Goal: Task Accomplishment & Management: Manage account settings

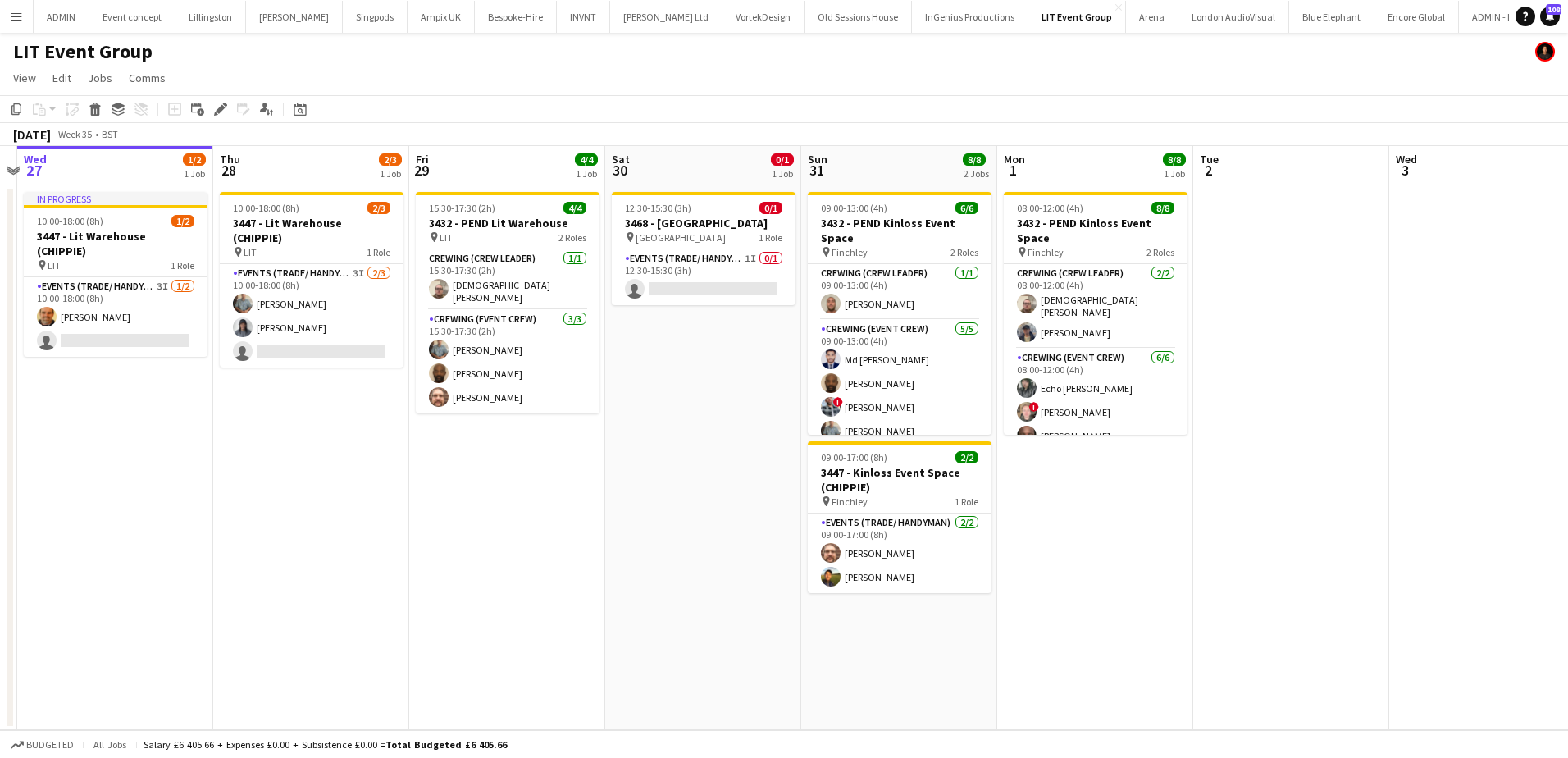
scroll to position [0, 457]
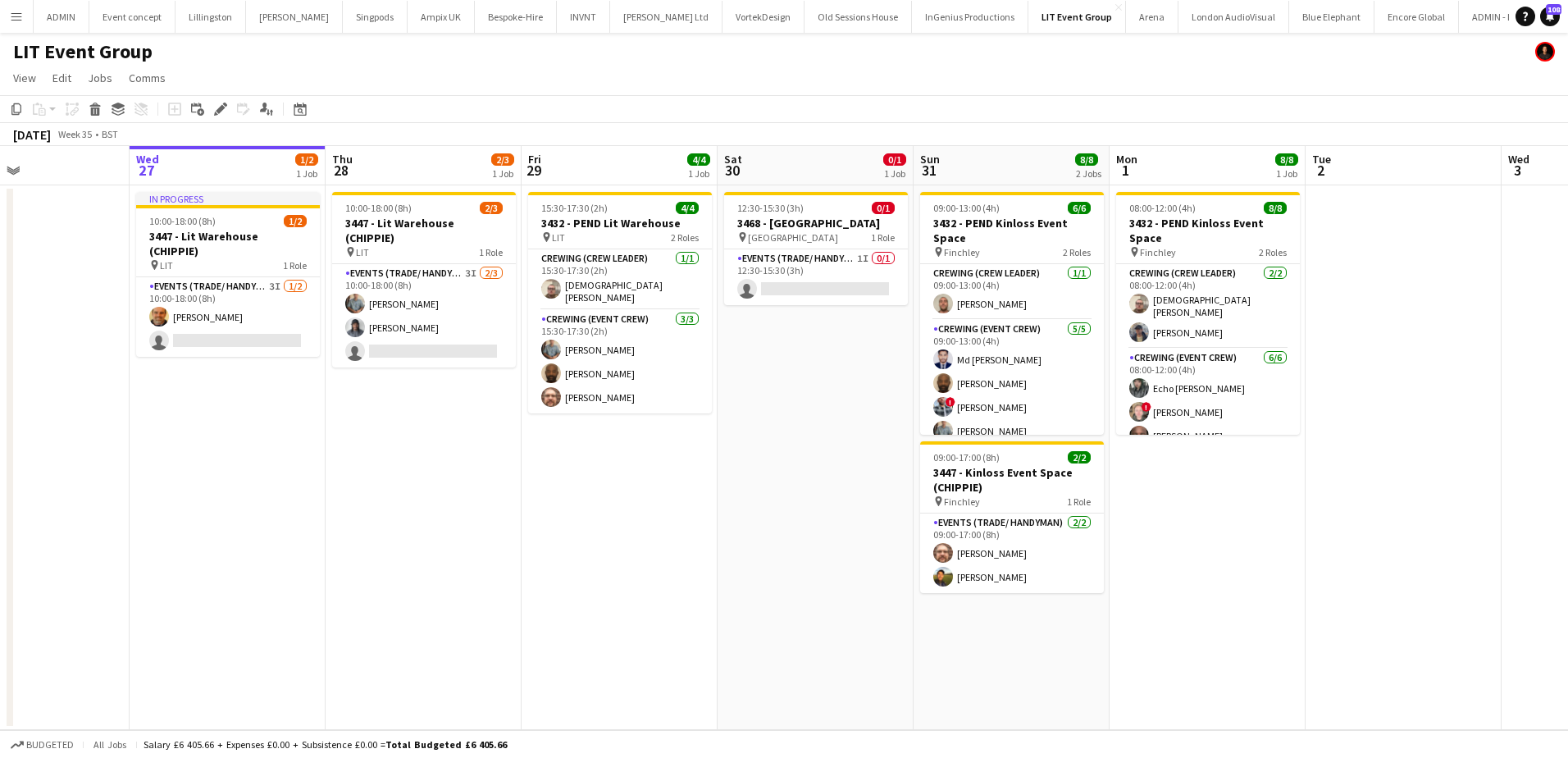
drag, startPoint x: 255, startPoint y: 479, endPoint x: 439, endPoint y: 404, distance: 198.7
click at [444, 466] on app-calendar-viewport "Sun 24 4/4 1 Job Mon 25 Tue 26 Wed 27 1/2 1 Job Thu 28 2/3 1 Job Fri 29 4/4 1 J…" at bounding box center [784, 437] width 1568 height 584
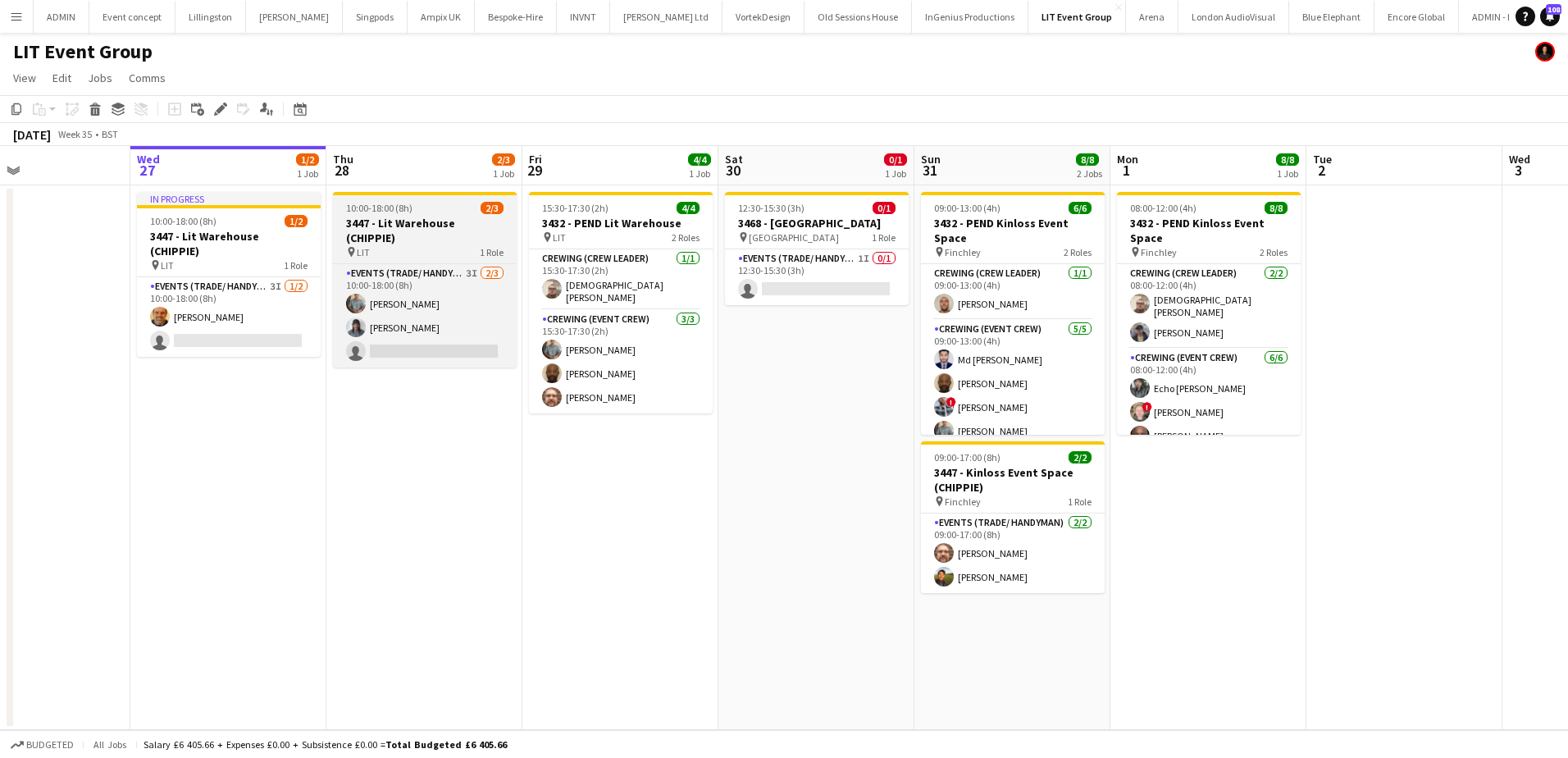
click at [413, 229] on h3 "3447 - Lit Warehouse (CHIPPIE)" at bounding box center [424, 230] width 183 height 29
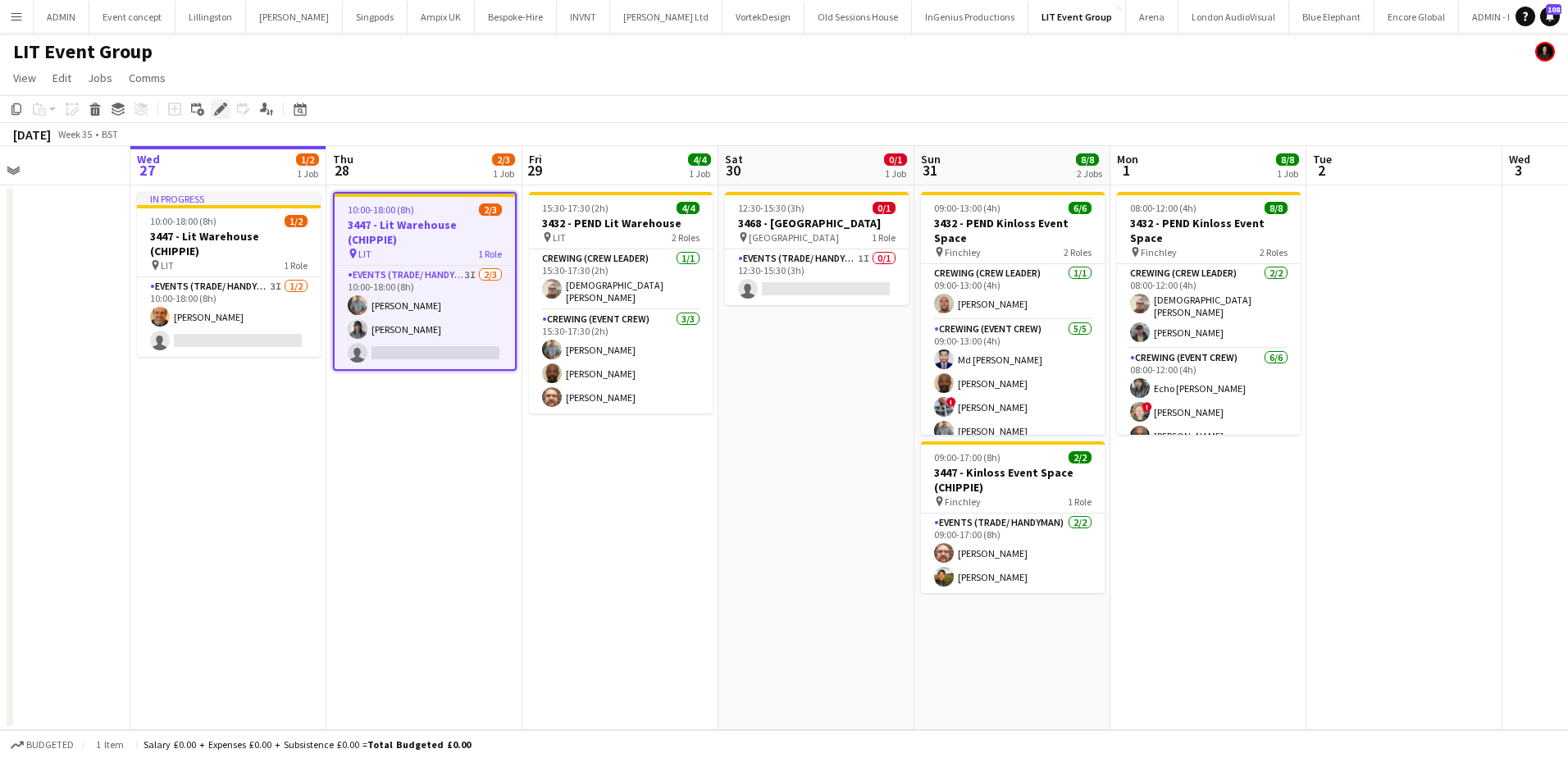
click at [221, 112] on icon at bounding box center [220, 110] width 9 height 9
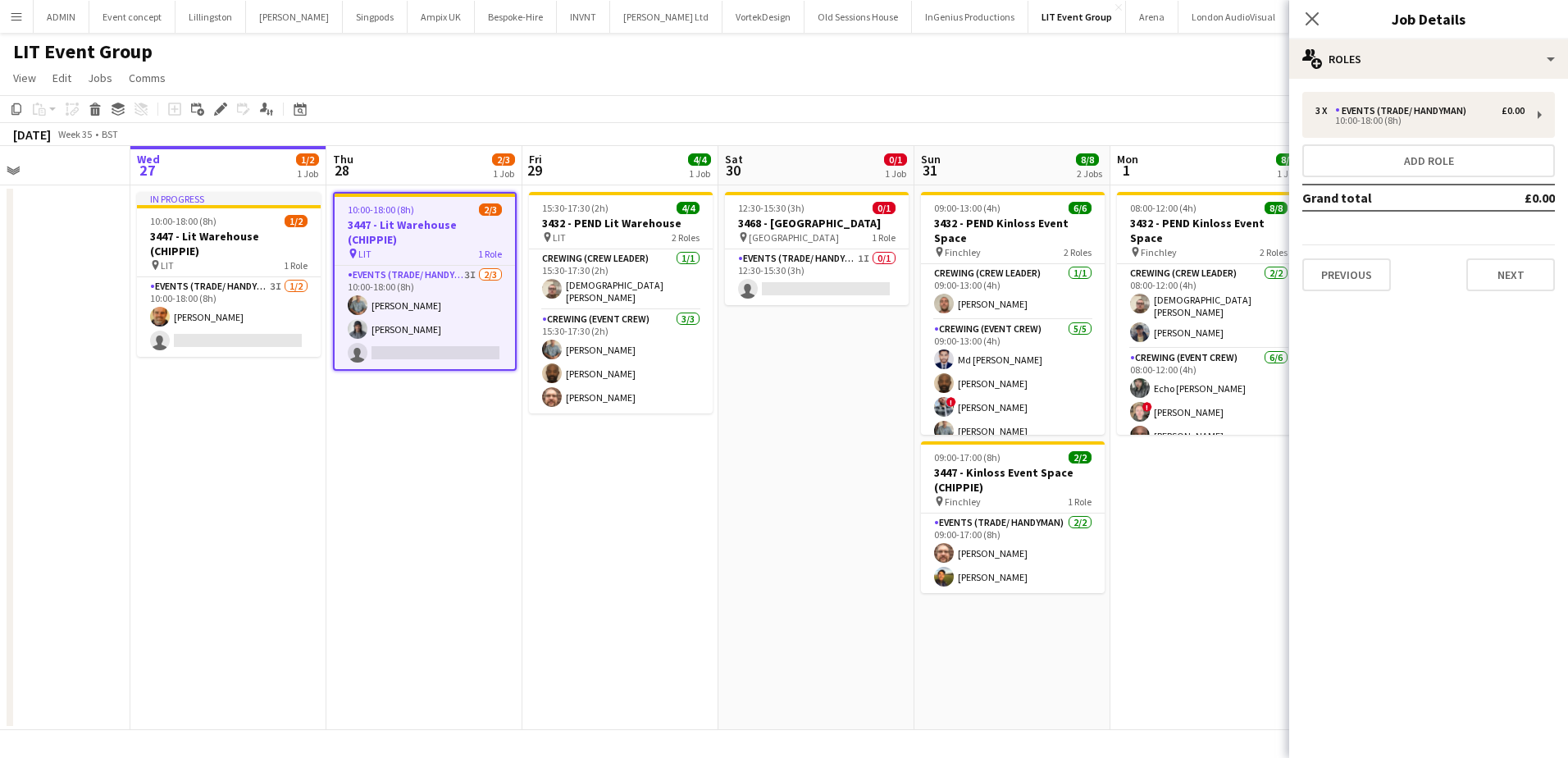
click at [333, 533] on app-date-cell "10:00-18:00 (8h) 2/3 3447 - Lit Warehouse (CHIPPIE) pin LIT 1 Role Events (Trad…" at bounding box center [424, 457] width 196 height 544
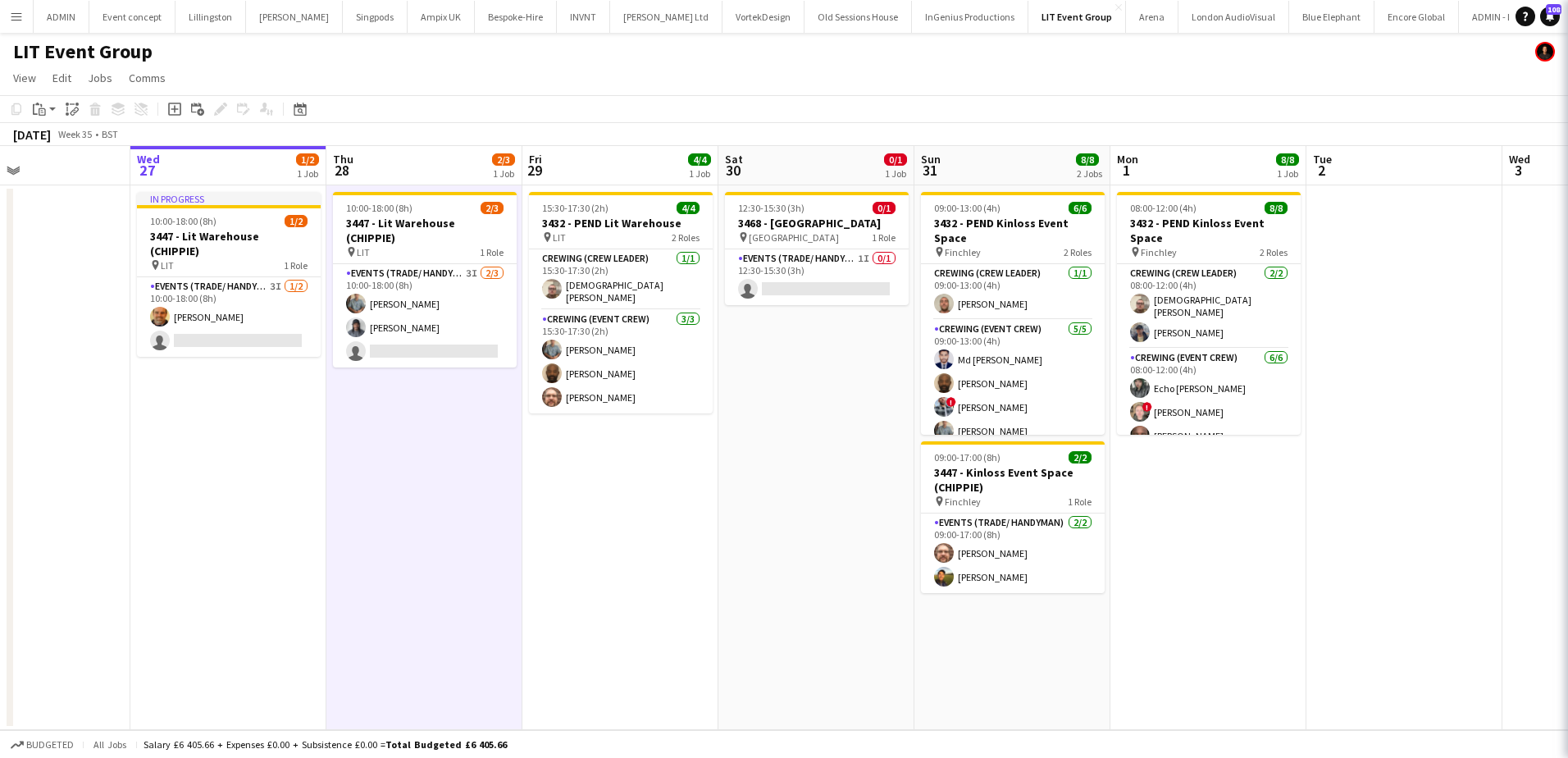
scroll to position [0, 456]
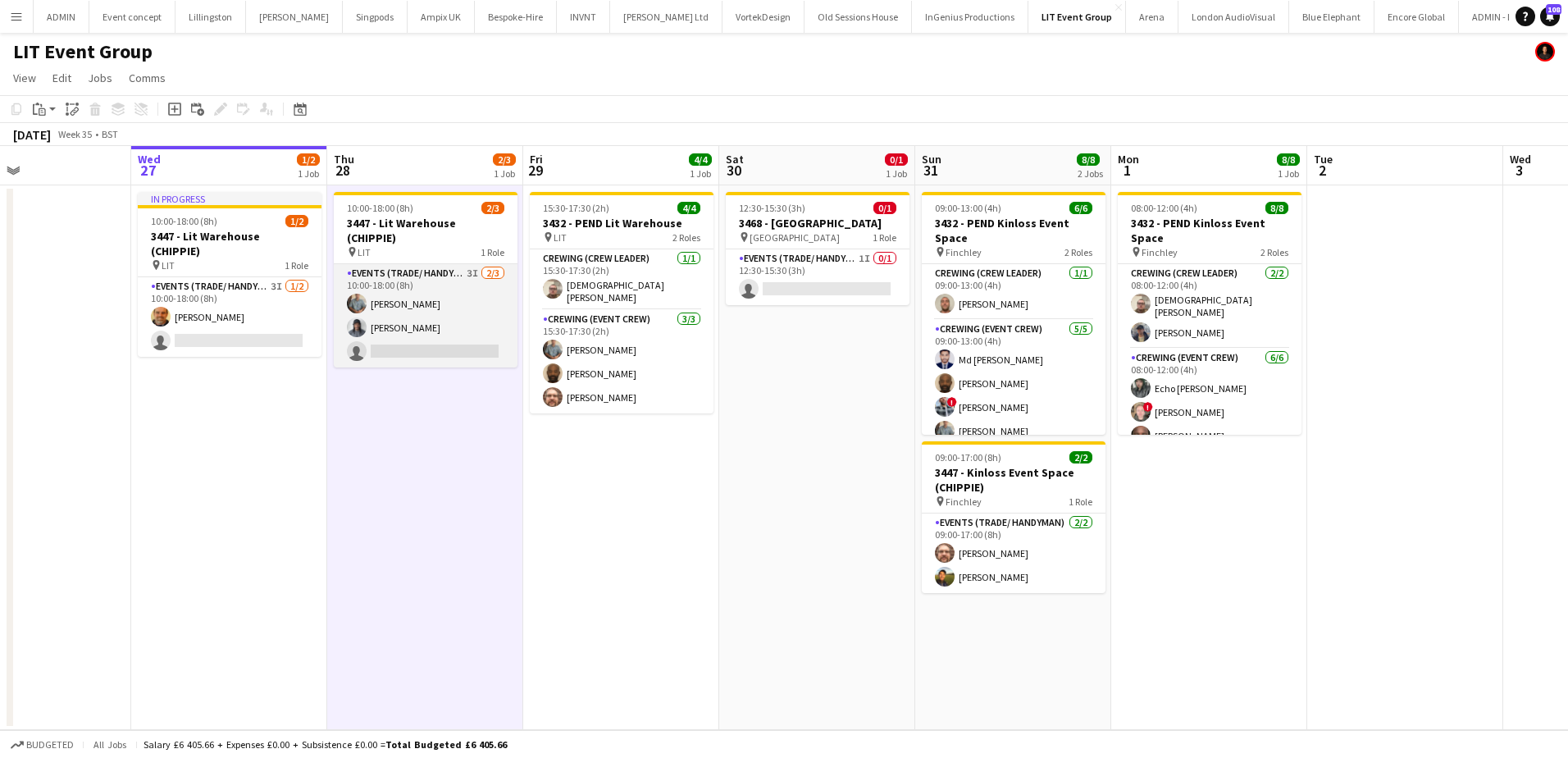
click at [460, 318] on app-card-role "Events (Trade/ Handyman) 3I 2/3 10:00-18:00 (8h) Daniel Slack Kaine Caldeira si…" at bounding box center [425, 315] width 183 height 104
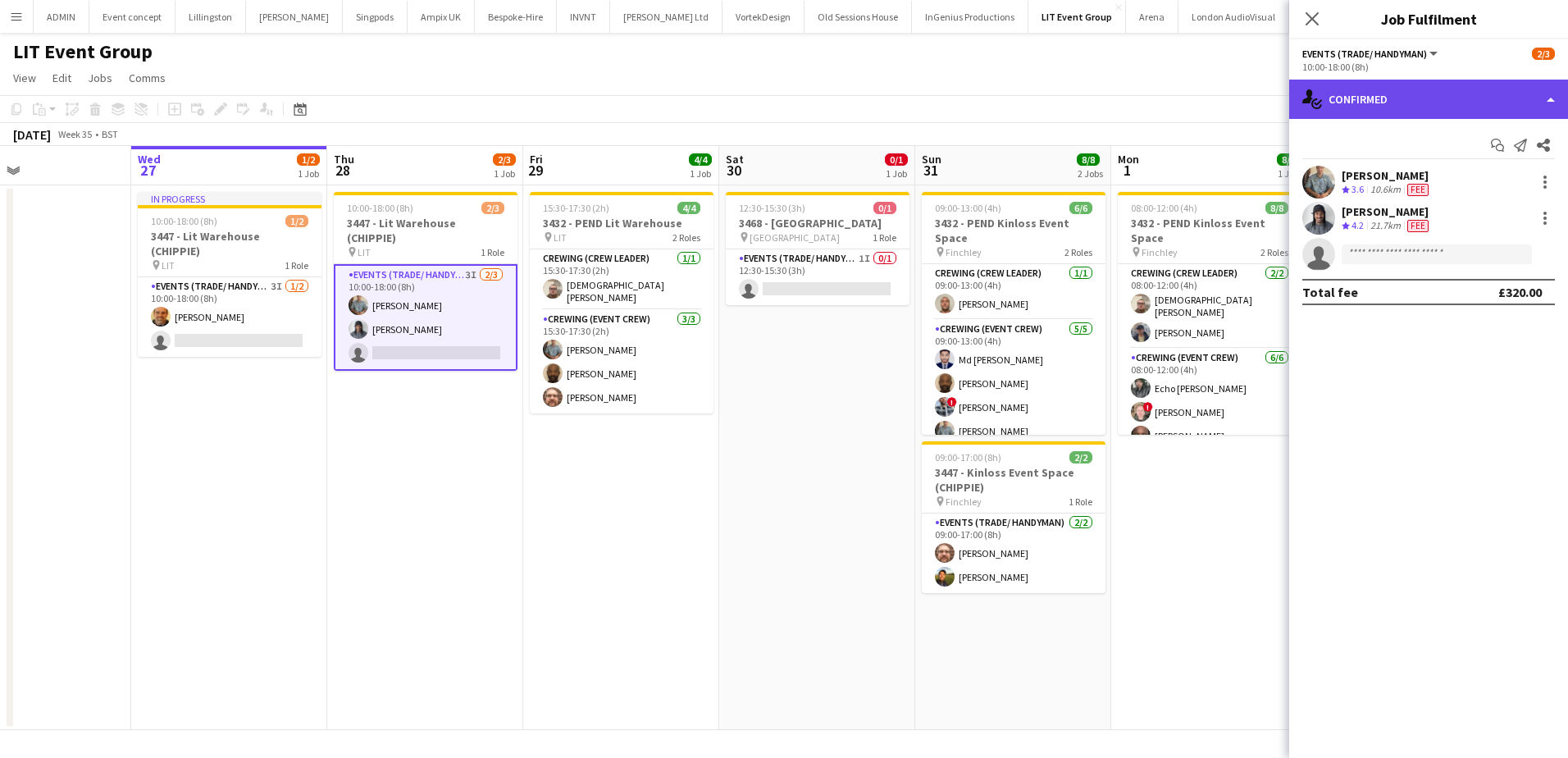
click at [1446, 108] on div "single-neutral-actions-check-2 Confirmed" at bounding box center [1429, 99] width 279 height 39
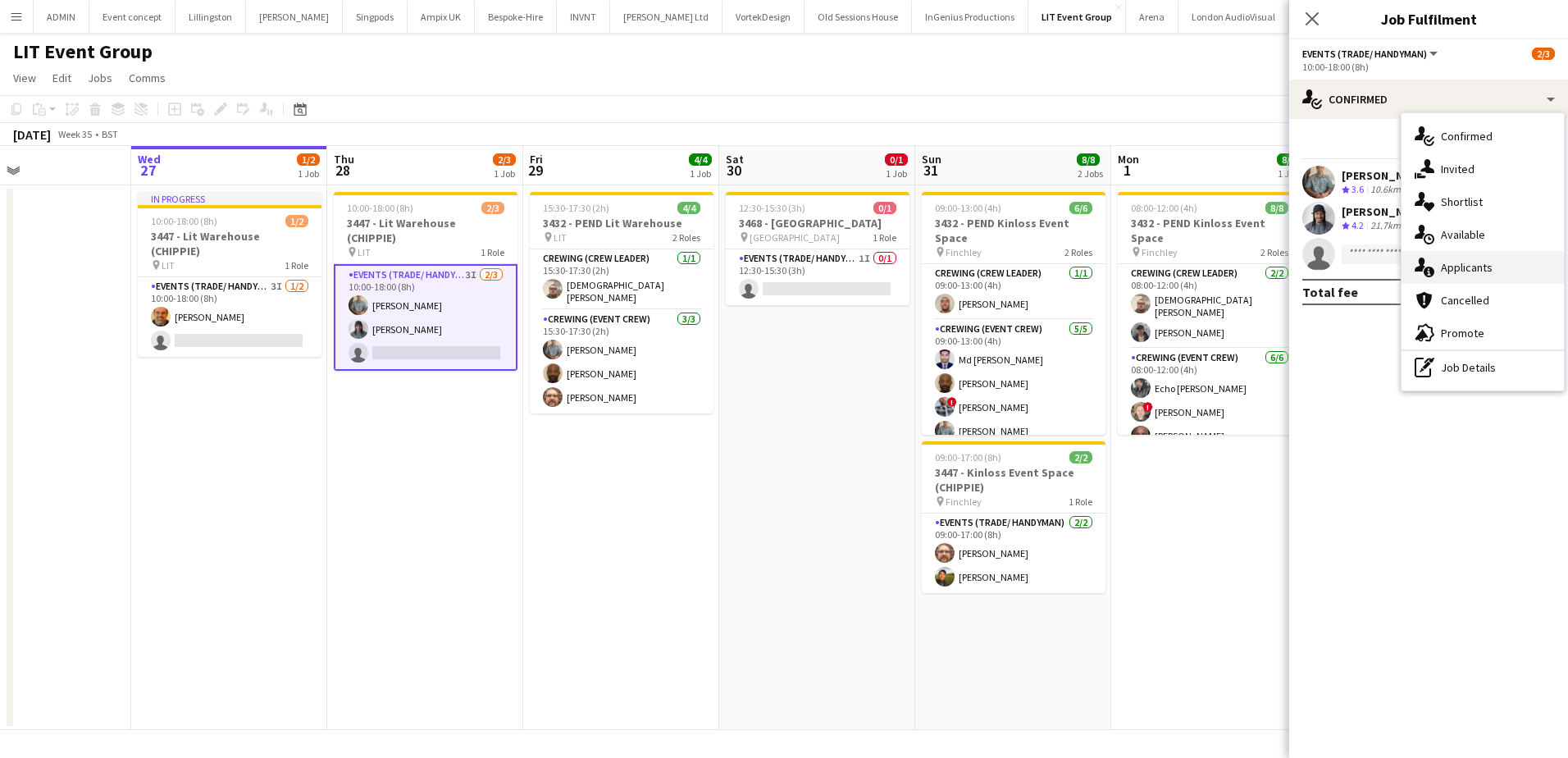
click at [1494, 280] on div "single-neutral-actions-information Applicants" at bounding box center [1482, 268] width 162 height 33
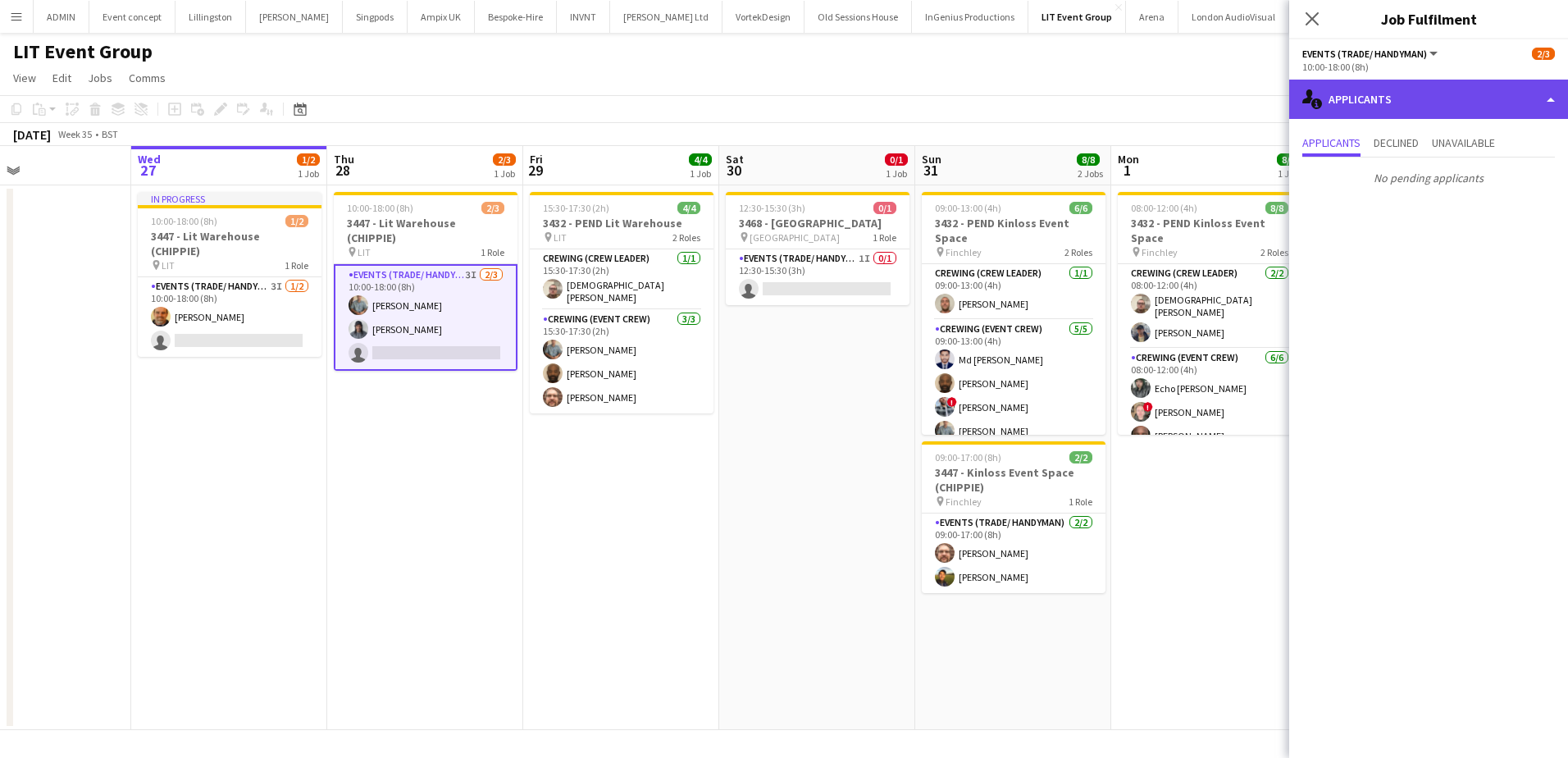
click at [1468, 103] on div "single-neutral-actions-information Applicants" at bounding box center [1429, 99] width 279 height 39
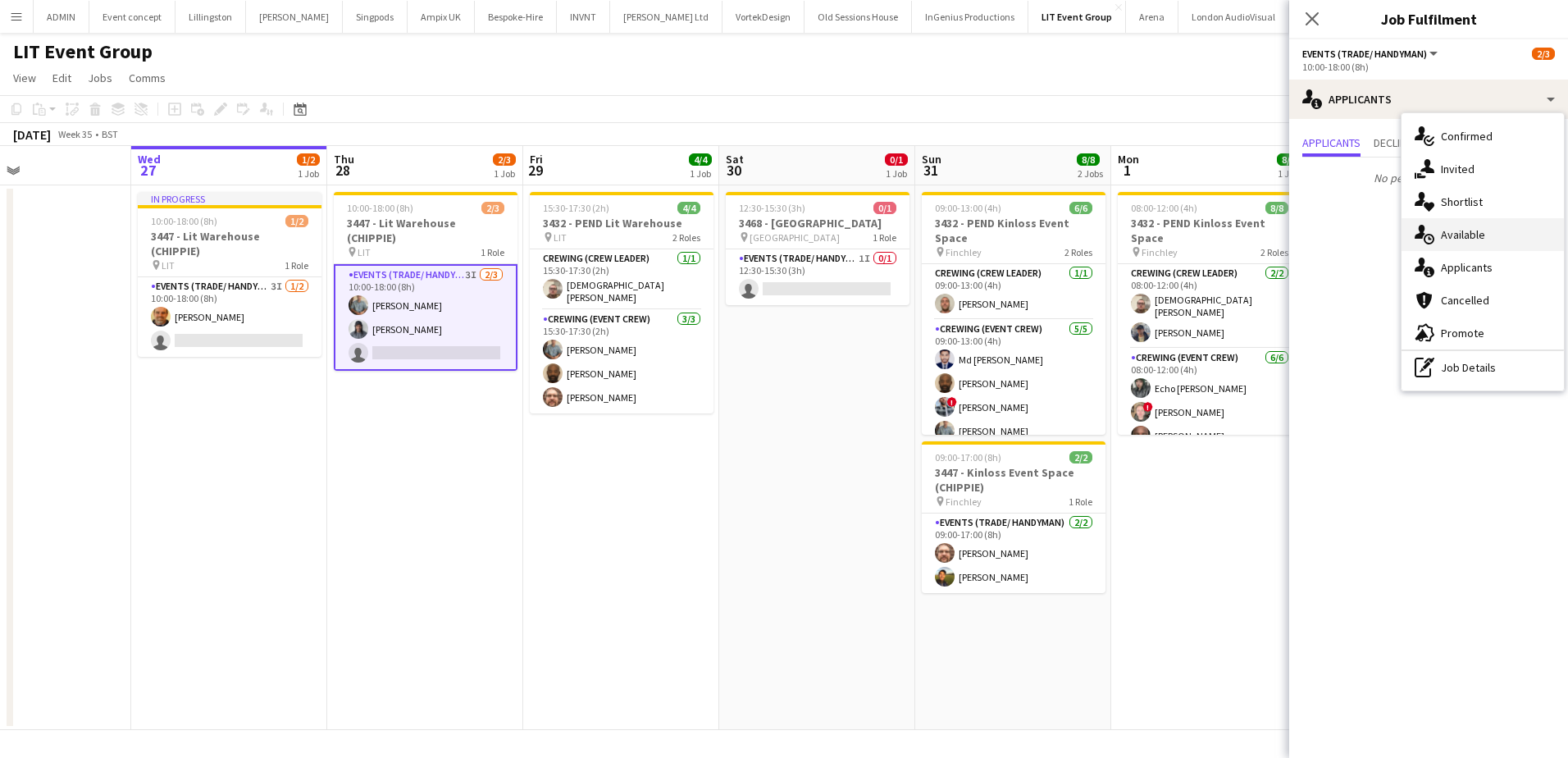
click at [1484, 238] on div "single-neutral-actions-upload Available" at bounding box center [1482, 235] width 162 height 33
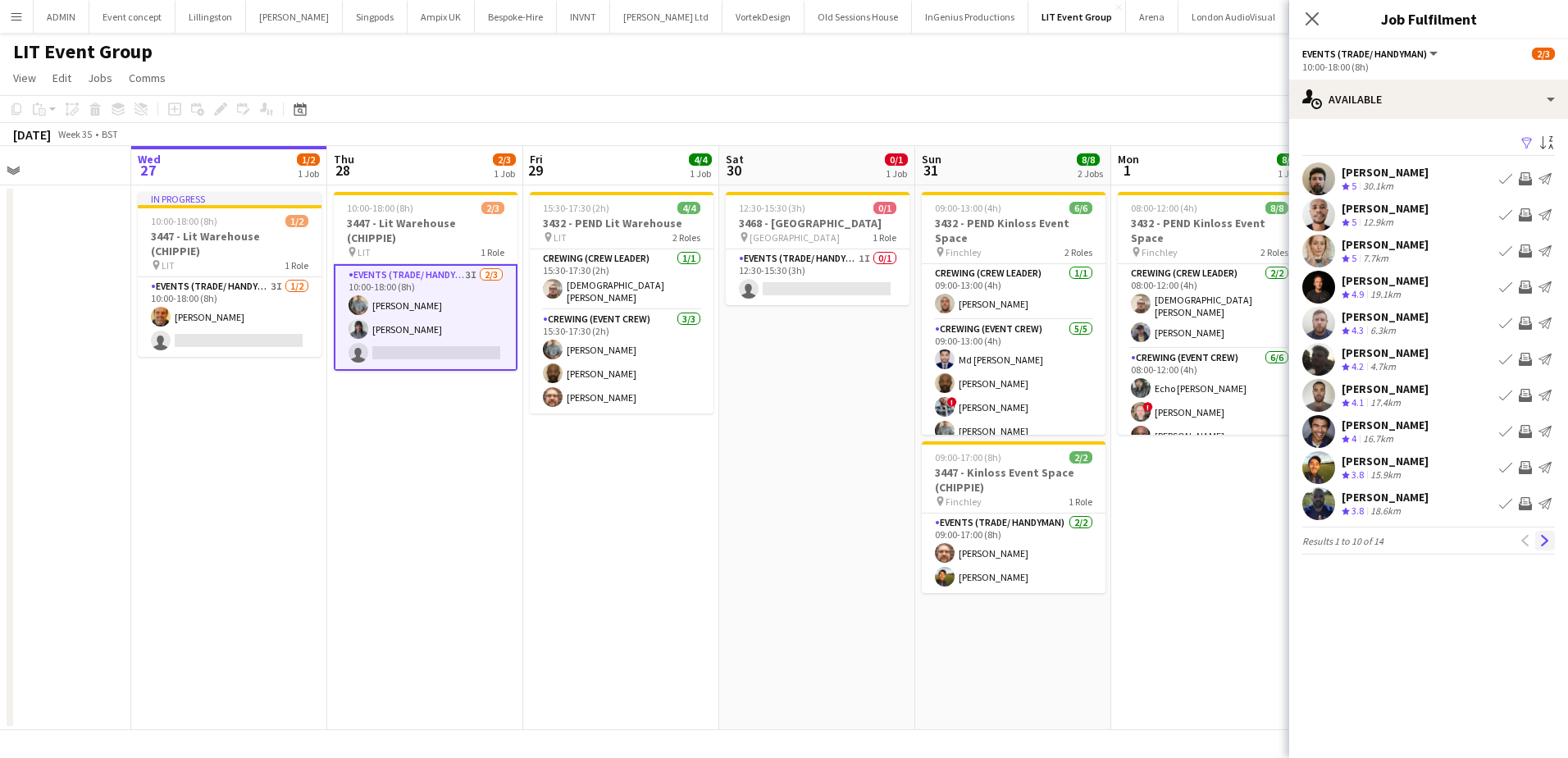
click at [1546, 547] on button "Next" at bounding box center [1544, 540] width 19 height 19
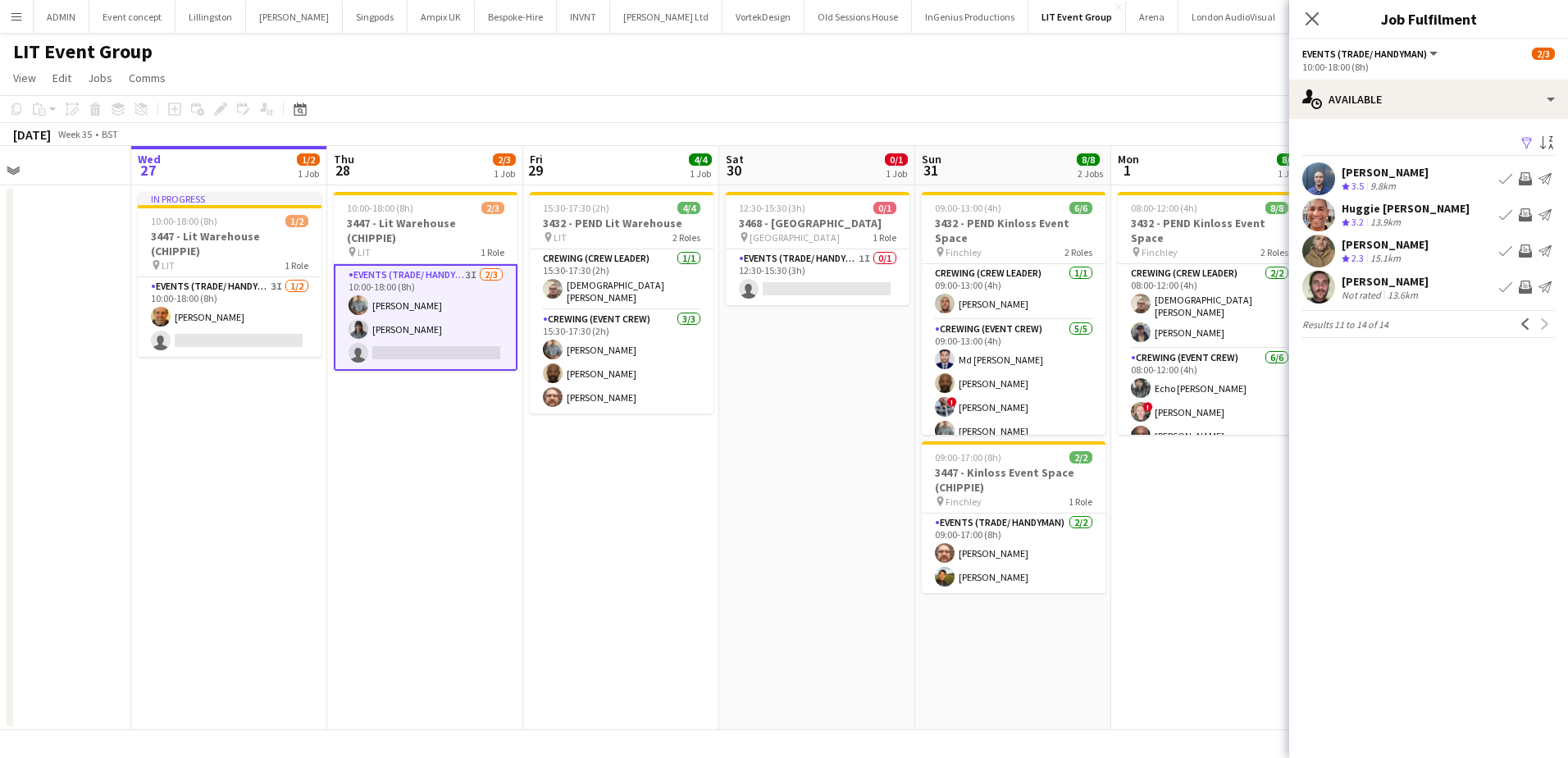
click at [1522, 245] on app-icon "Invite crew" at bounding box center [1525, 251] width 13 height 13
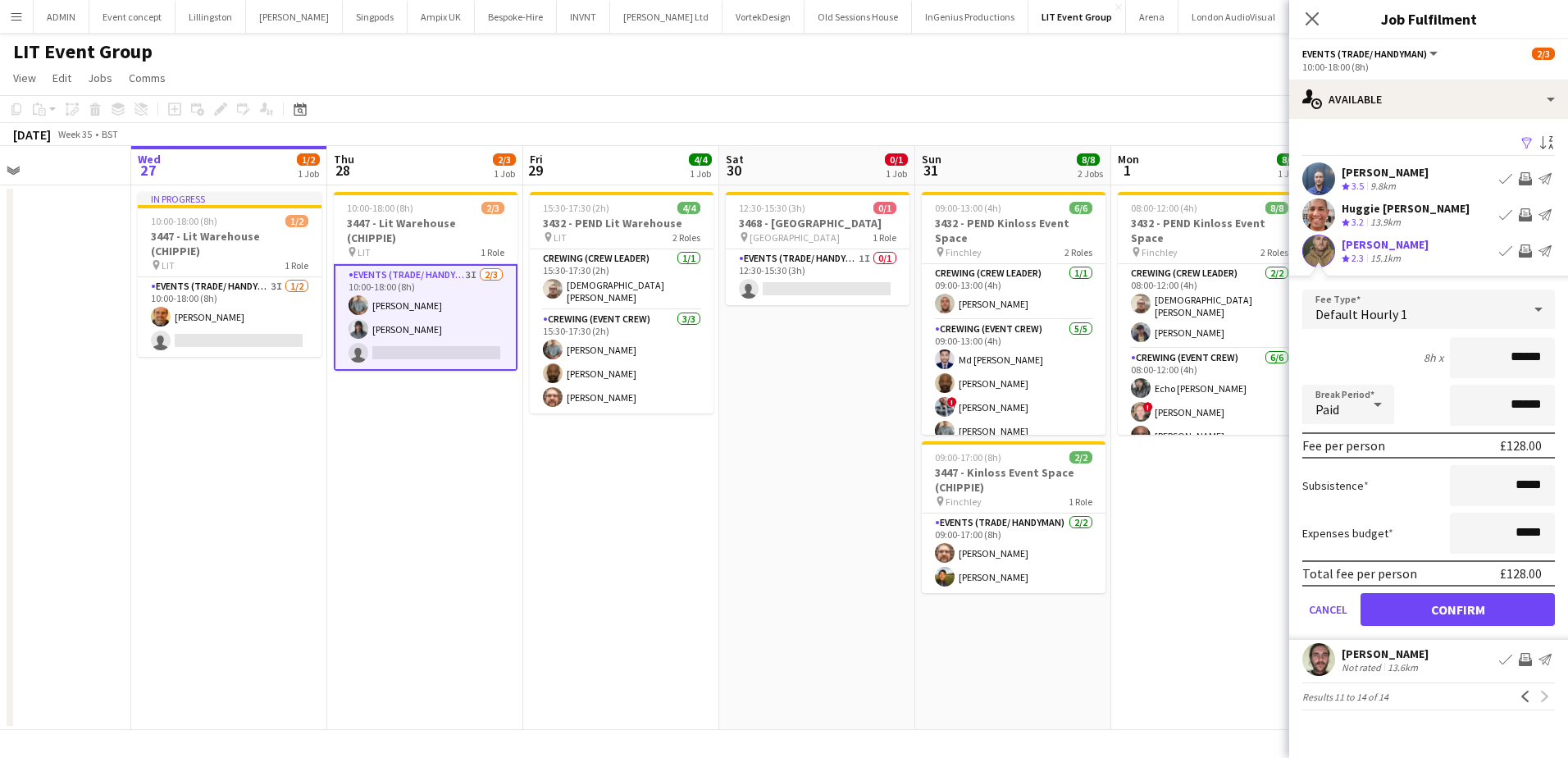
drag, startPoint x: 1490, startPoint y: 352, endPoint x: 1549, endPoint y: 353, distance: 59.0
click at [1549, 353] on input "******" at bounding box center [1502, 357] width 105 height 41
type input "***"
click at [1491, 618] on button "Confirm" at bounding box center [1458, 610] width 194 height 33
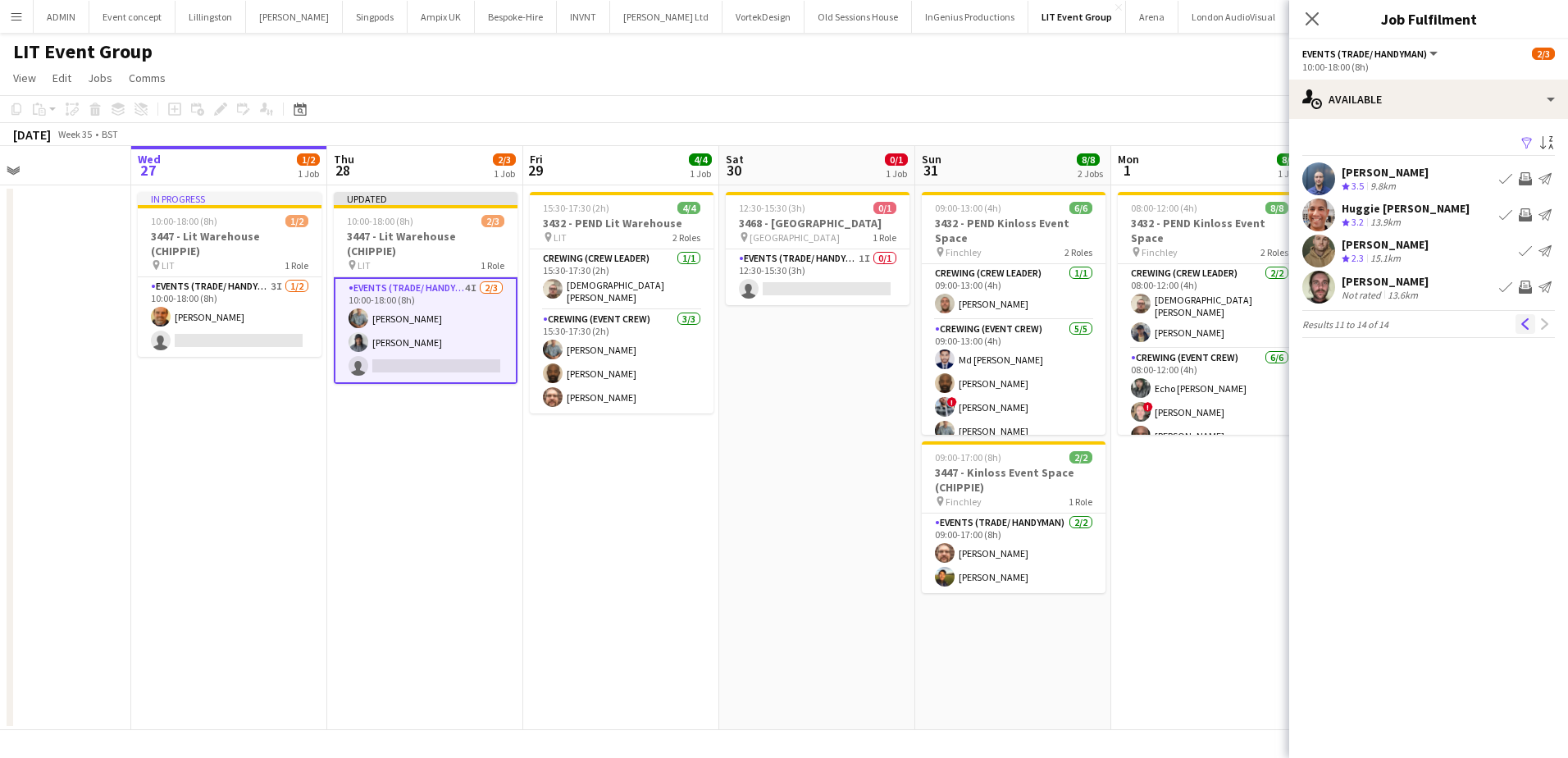
click at [1527, 328] on app-icon "Previous" at bounding box center [1525, 324] width 12 height 12
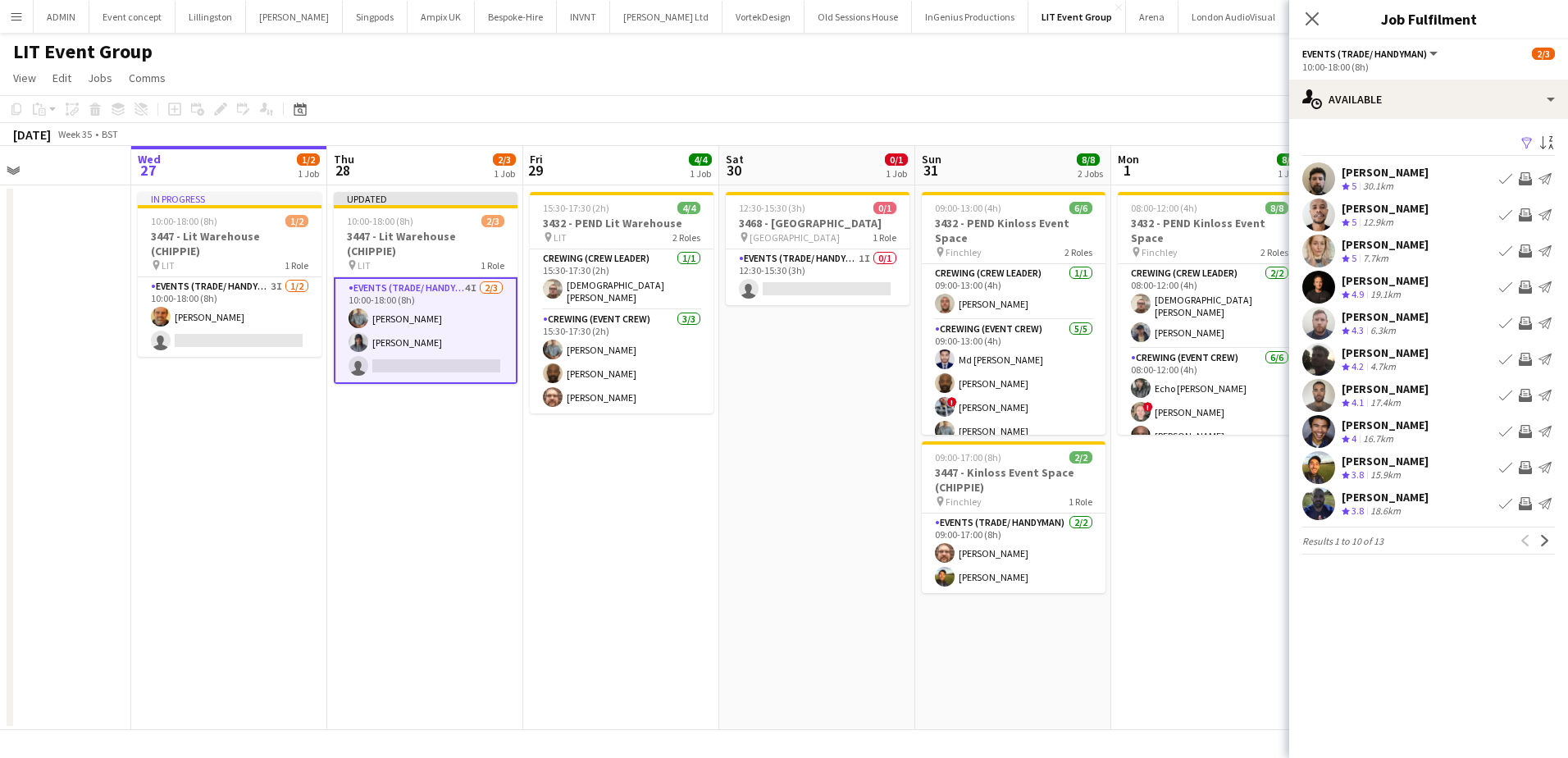
click at [1525, 468] on app-icon "Invite crew" at bounding box center [1525, 467] width 13 height 13
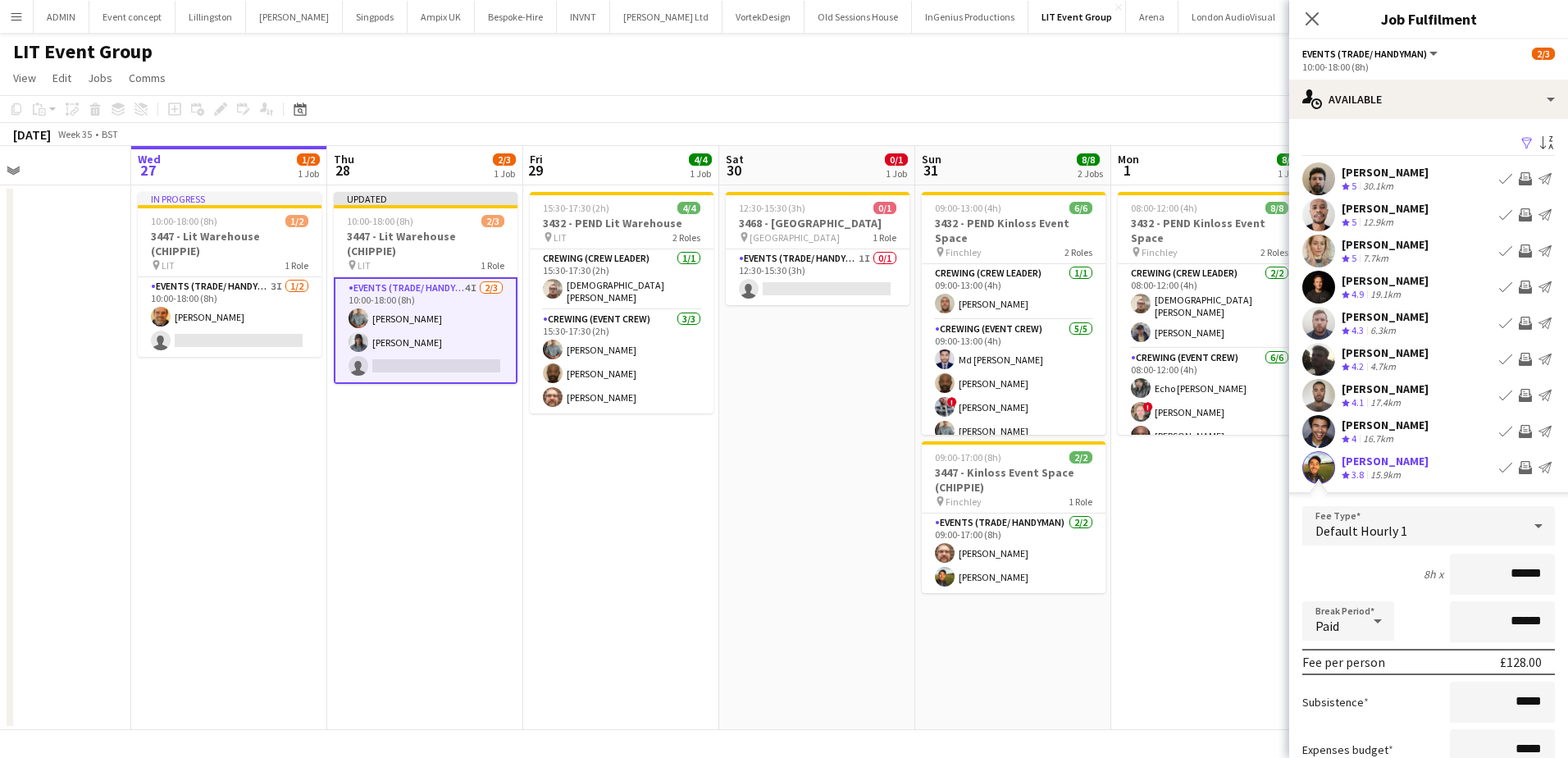
drag, startPoint x: 1527, startPoint y: 582, endPoint x: 1537, endPoint y: 583, distance: 10.0
click at [1537, 583] on input "******" at bounding box center [1502, 574] width 105 height 41
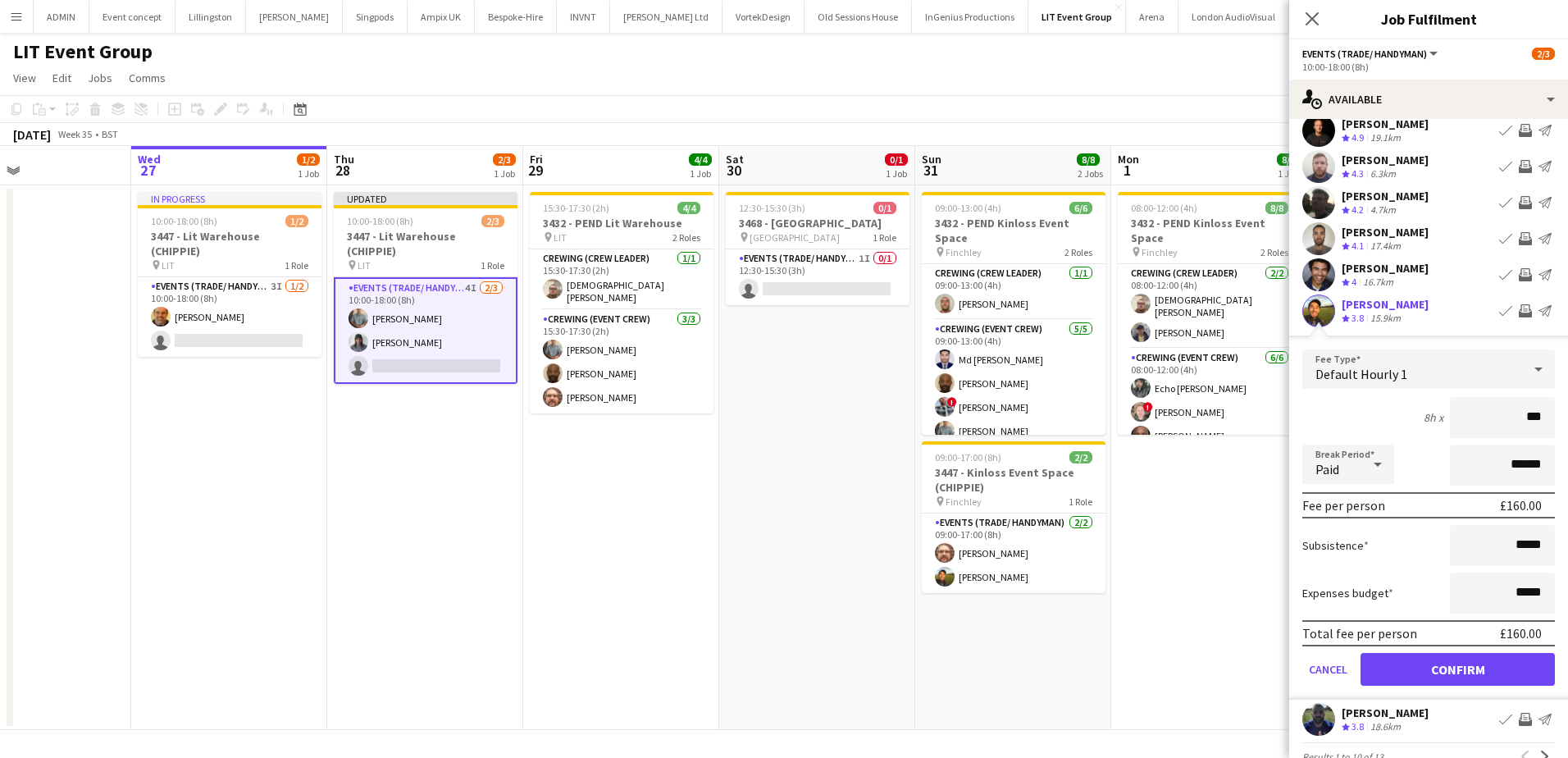
scroll to position [164, 0]
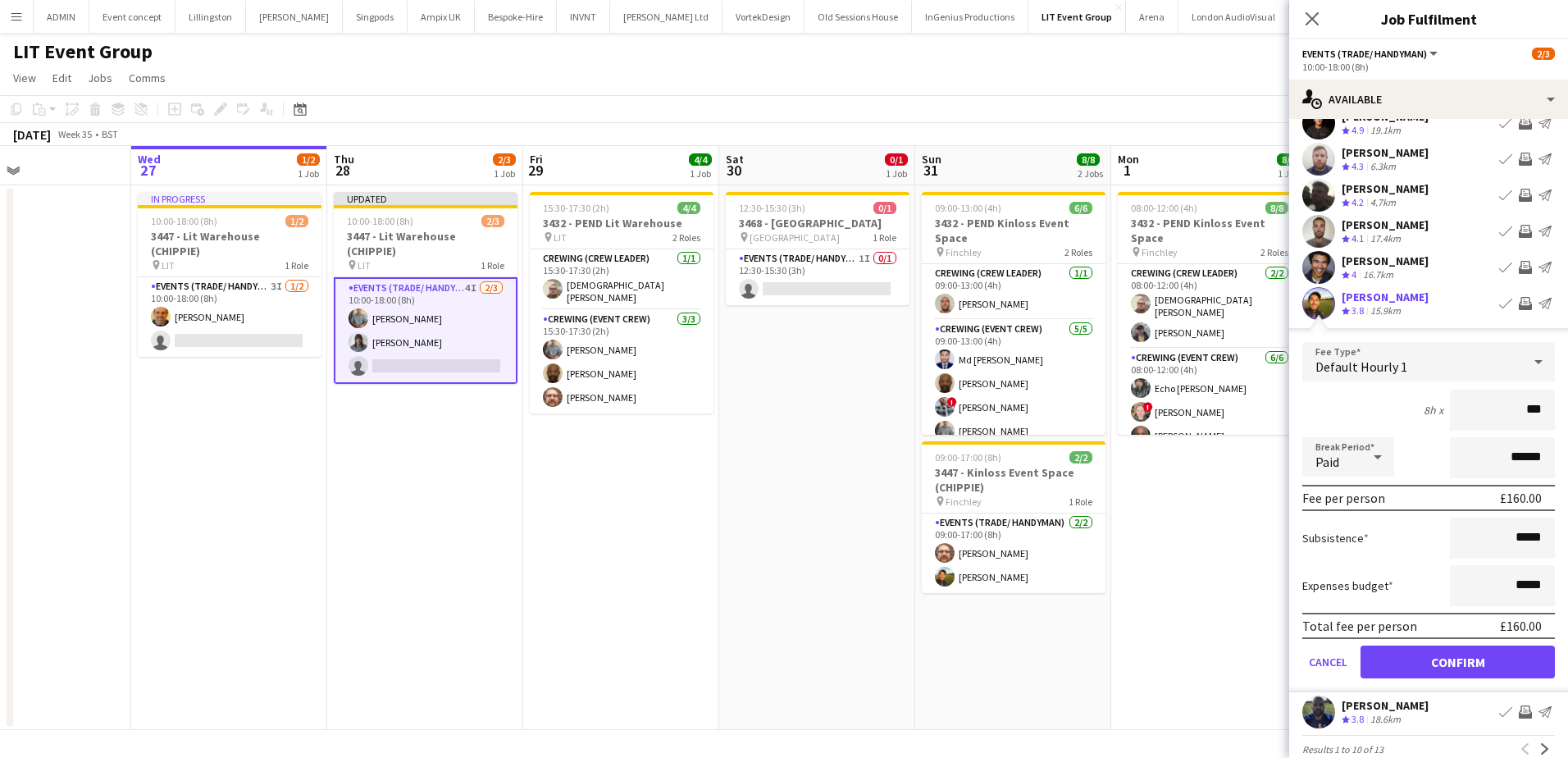
type input "***"
drag, startPoint x: 1488, startPoint y: 672, endPoint x: 1463, endPoint y: 656, distance: 29.7
click at [1488, 672] on button "Confirm" at bounding box center [1458, 662] width 194 height 33
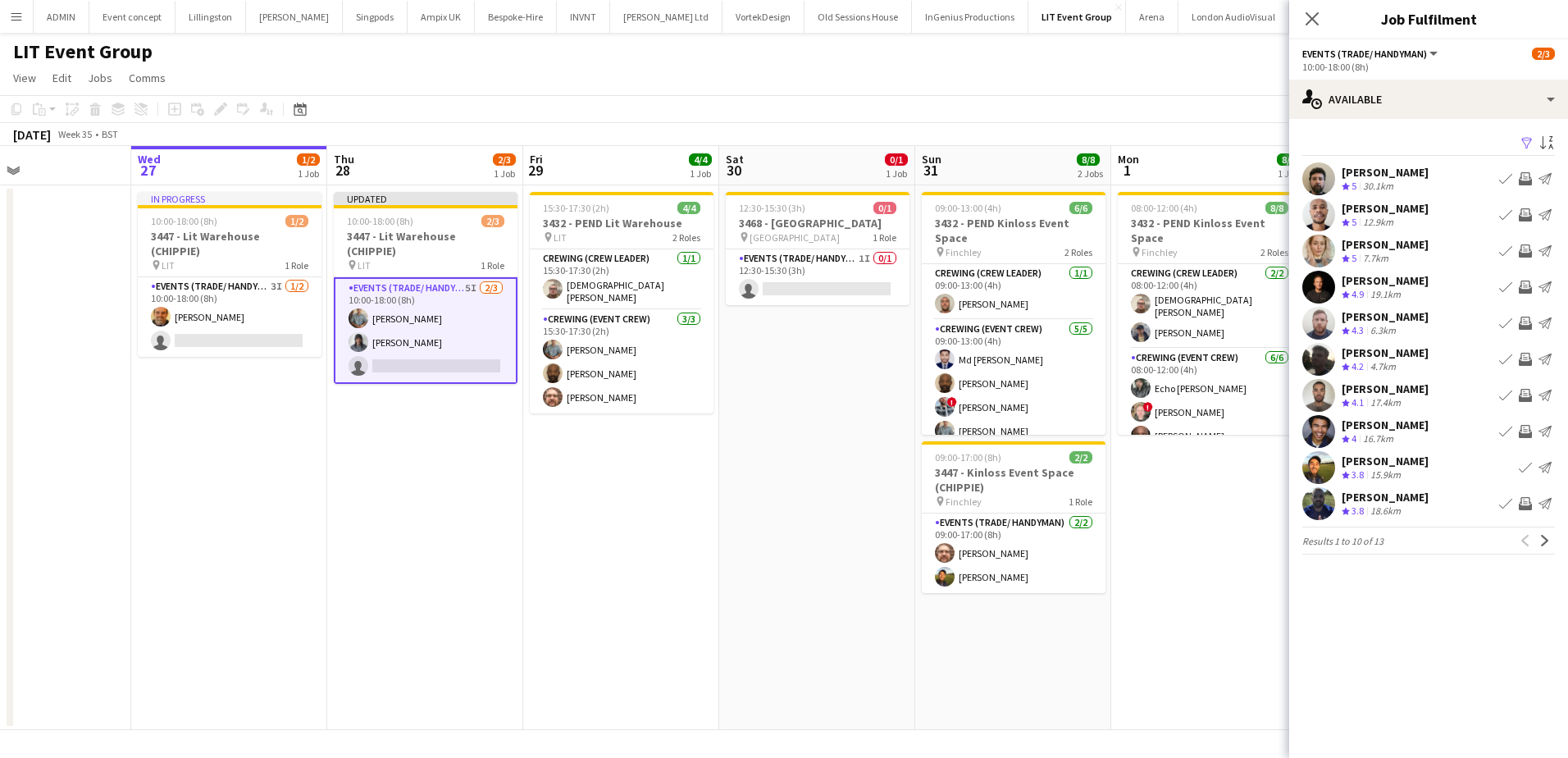
scroll to position [0, 0]
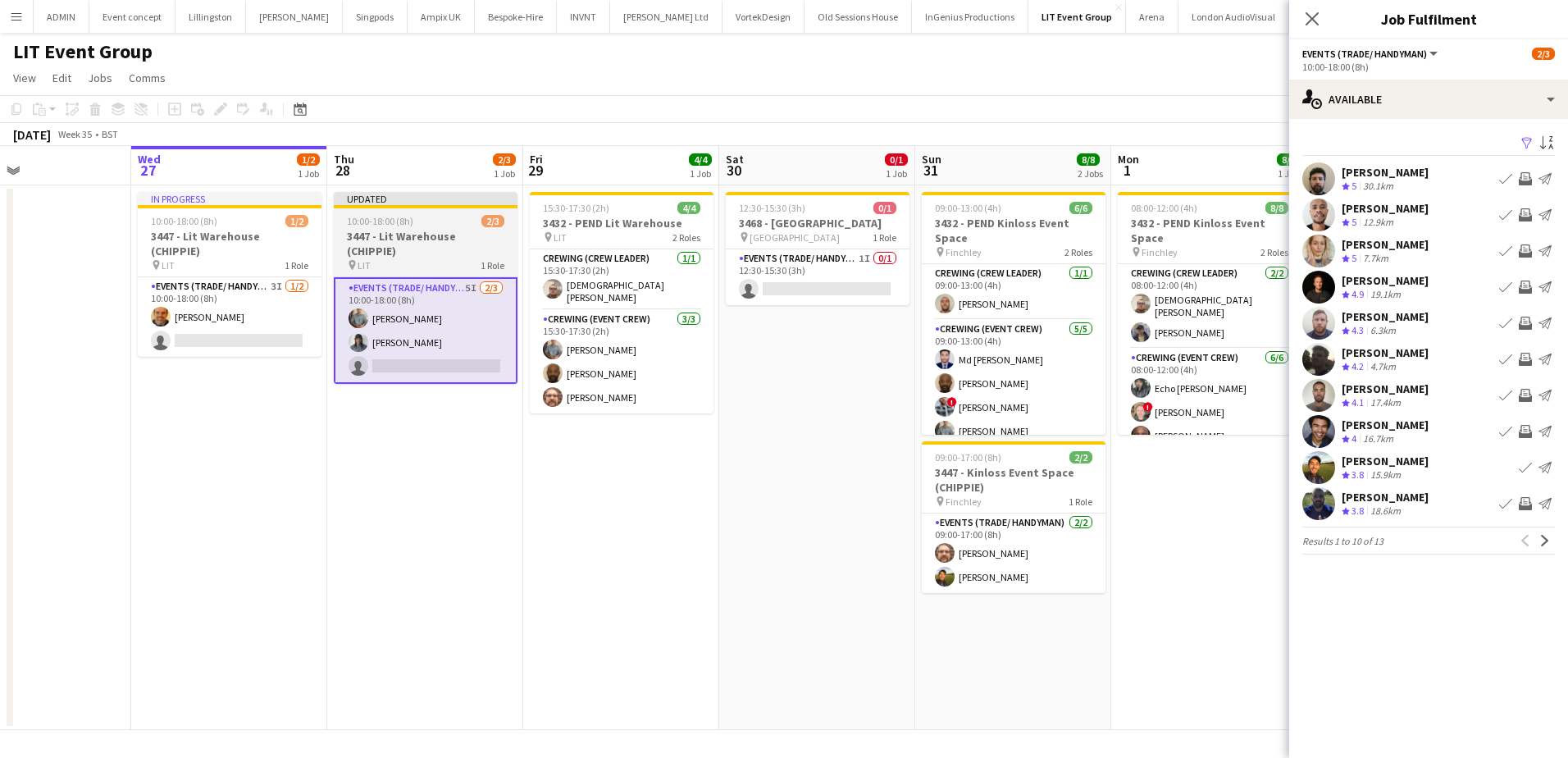
click at [388, 223] on span "10:00-18:00 (8h)" at bounding box center [380, 220] width 66 height 12
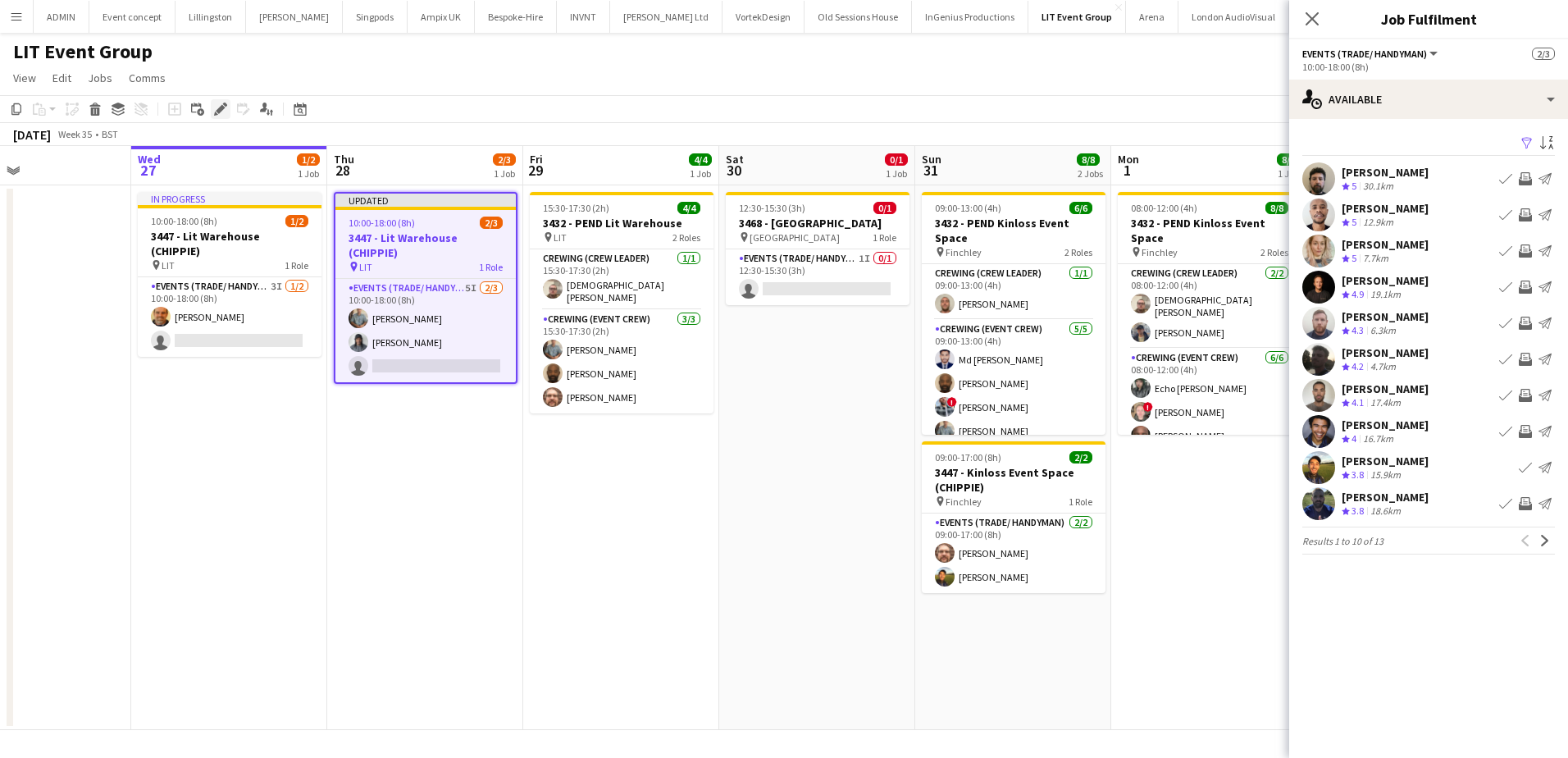
click at [226, 114] on div "Edit" at bounding box center [220, 108] width 19 height 19
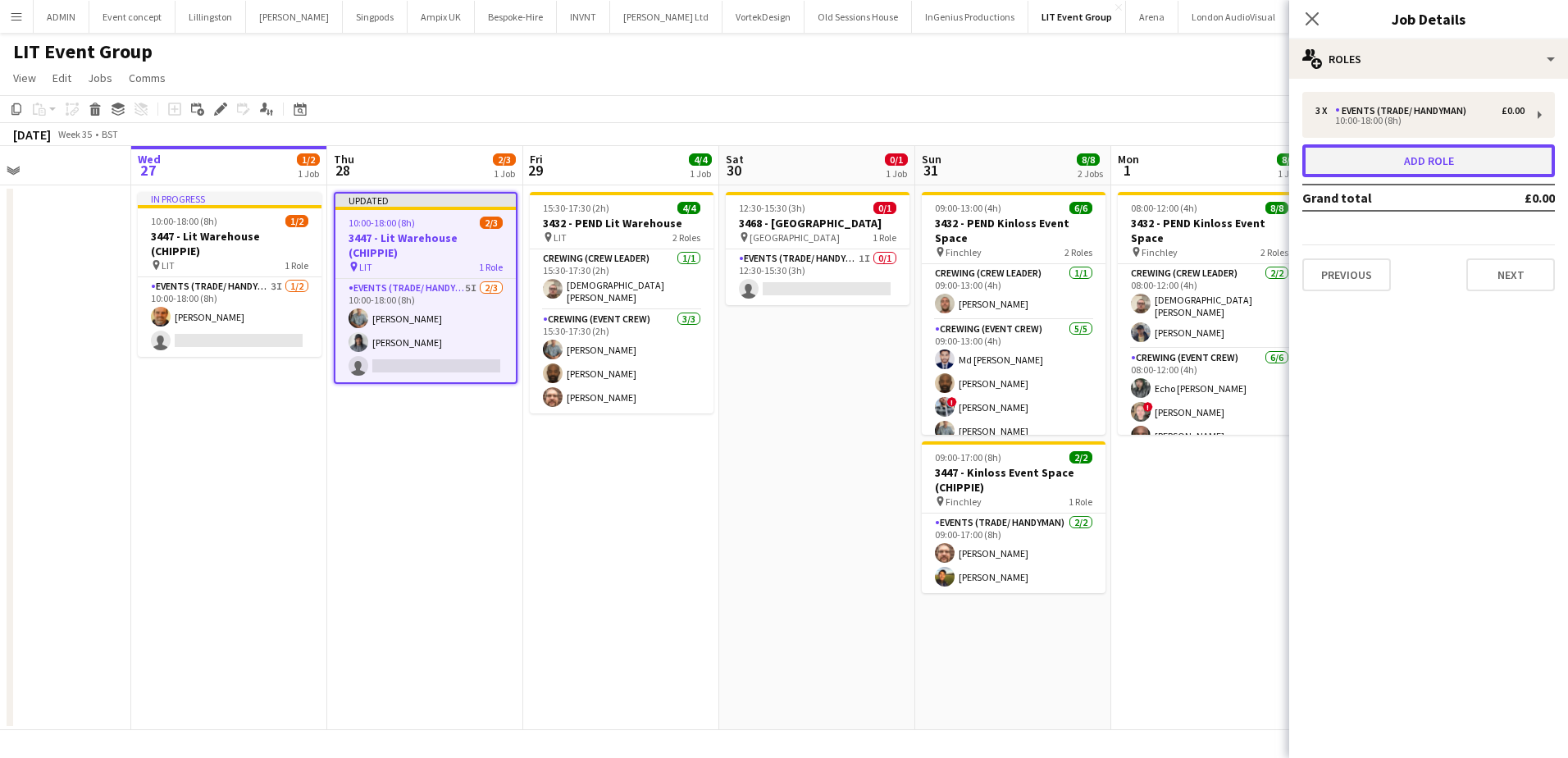
click at [1392, 154] on button "Add role" at bounding box center [1429, 161] width 253 height 33
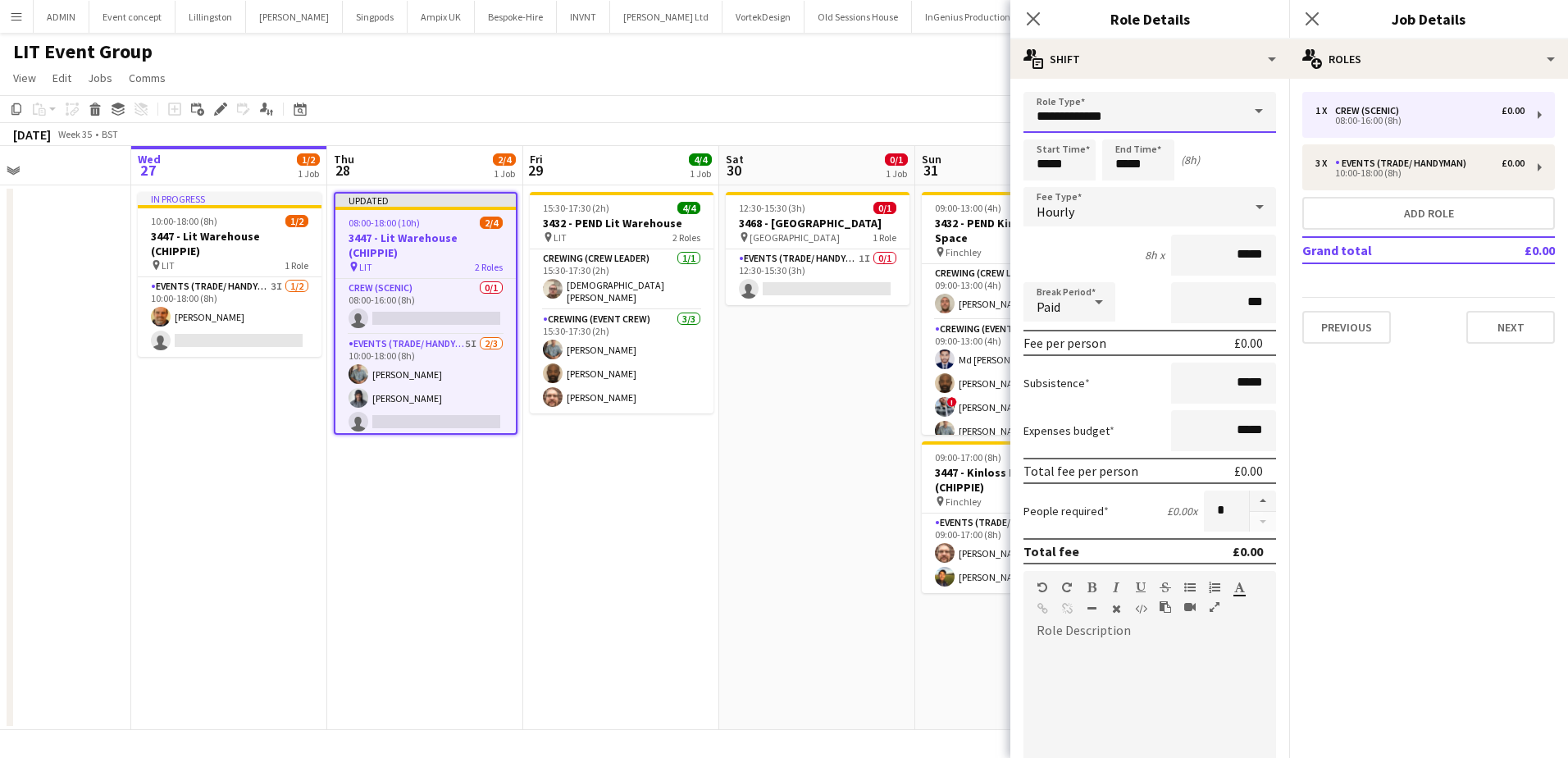
click at [1190, 123] on input "**********" at bounding box center [1150, 112] width 253 height 41
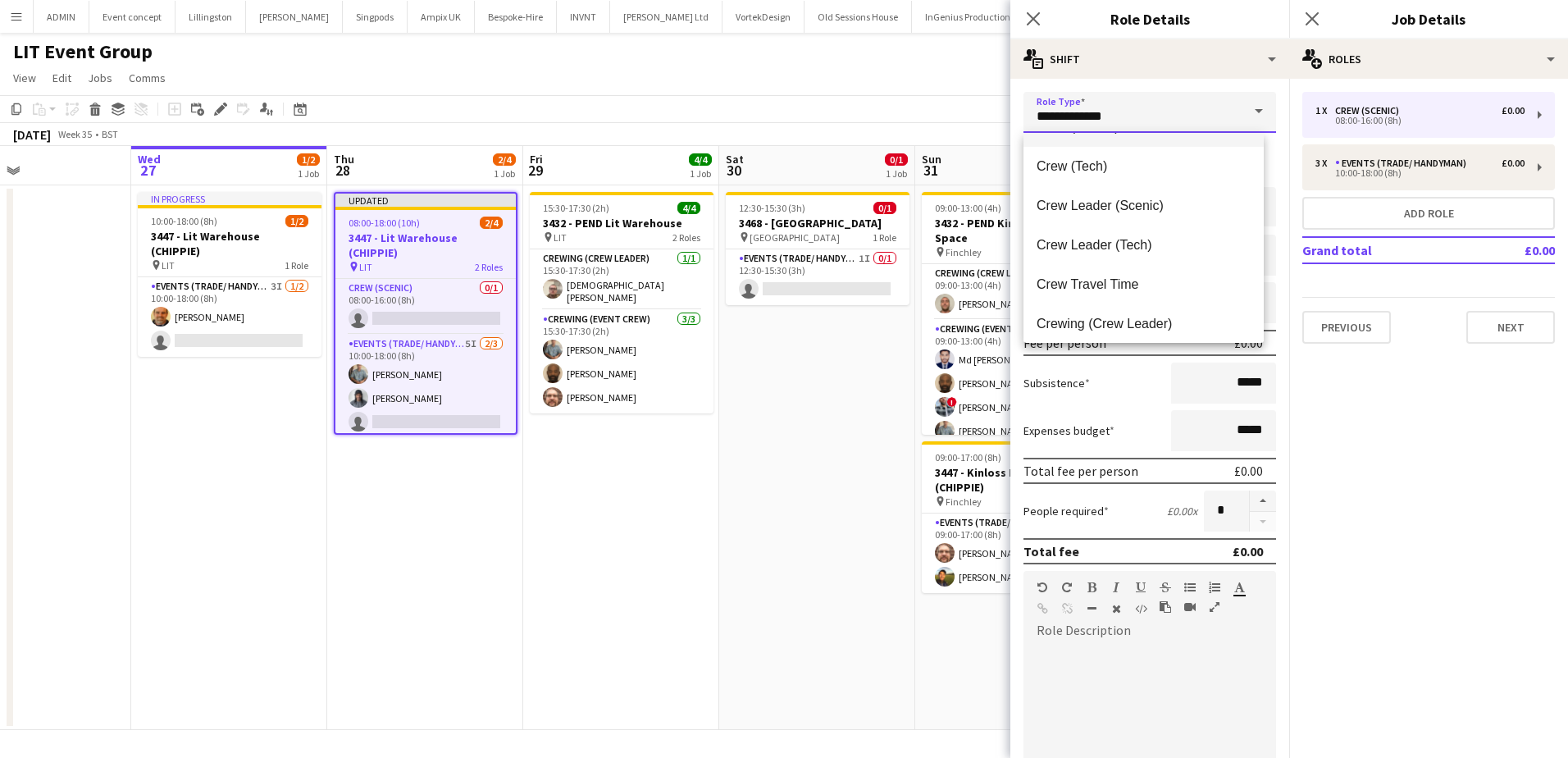
scroll to position [82, 0]
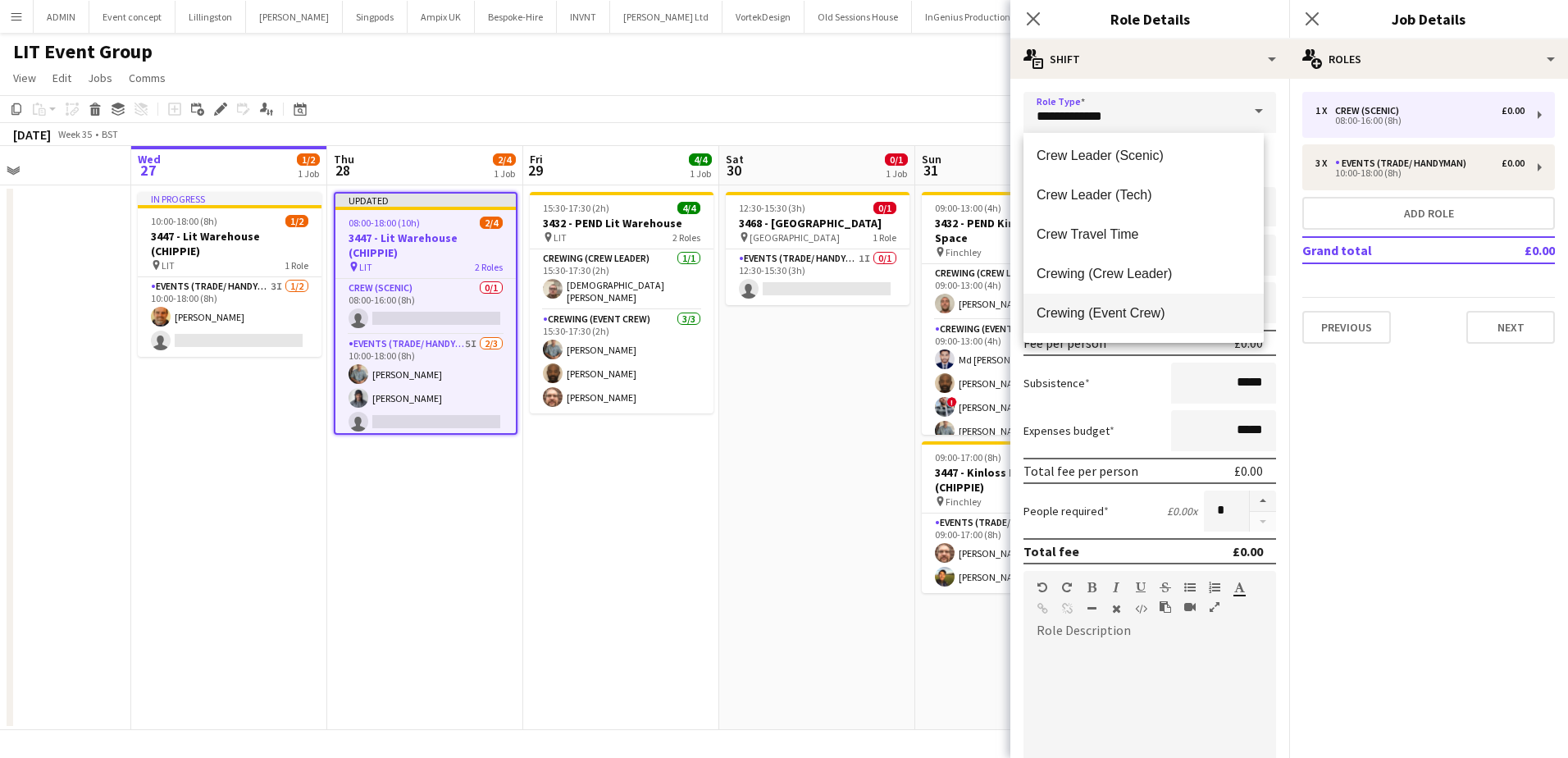
click at [1171, 320] on span "Crewing (Event Crew)" at bounding box center [1144, 313] width 214 height 16
type input "**********"
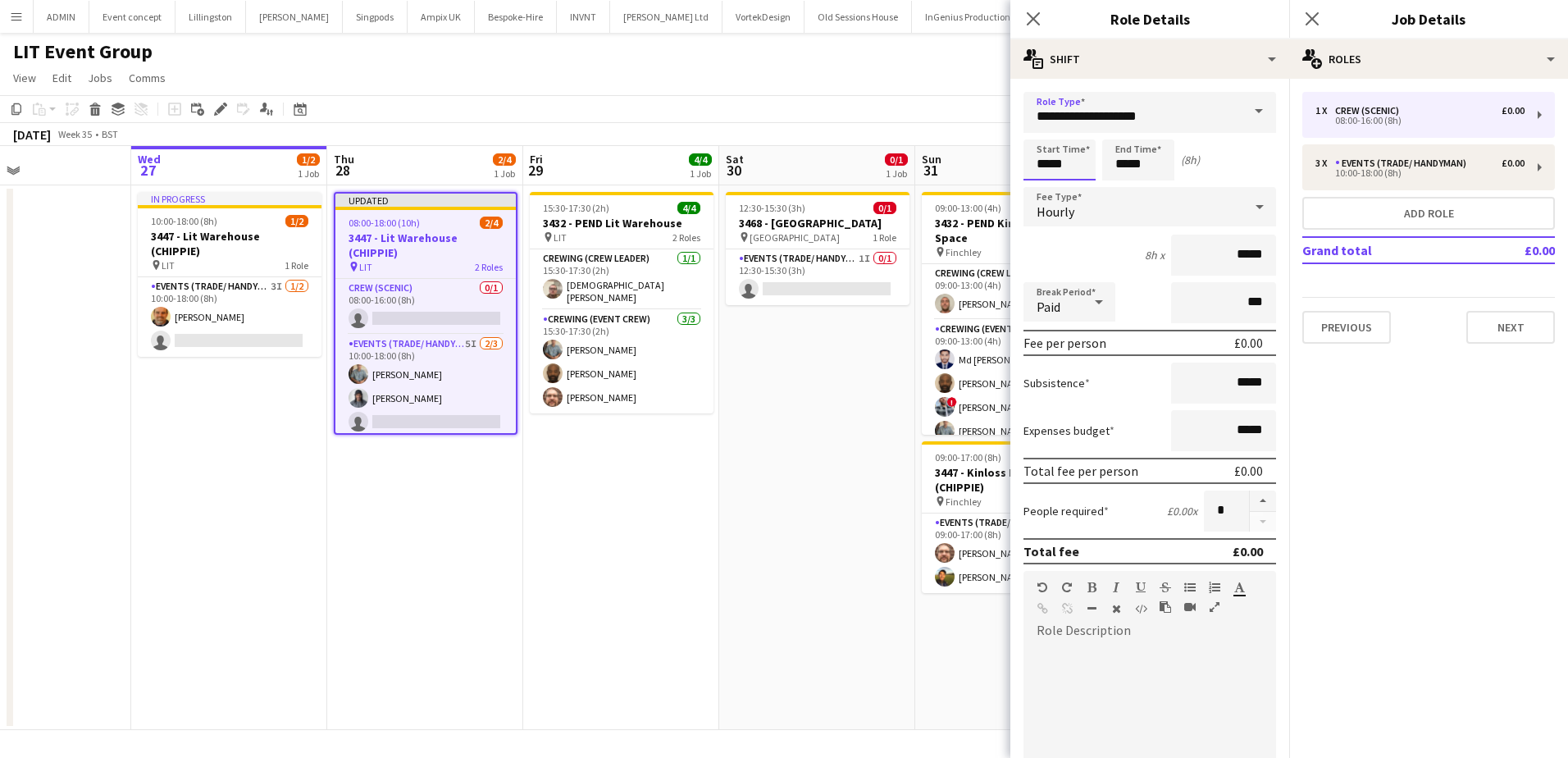
click at [1032, 157] on input "*****" at bounding box center [1059, 159] width 72 height 41
click at [1046, 137] on div at bounding box center [1043, 131] width 33 height 16
type input "*****"
click at [1046, 137] on div at bounding box center [1043, 131] width 33 height 16
click at [1117, 158] on input "*****" at bounding box center [1138, 159] width 72 height 41
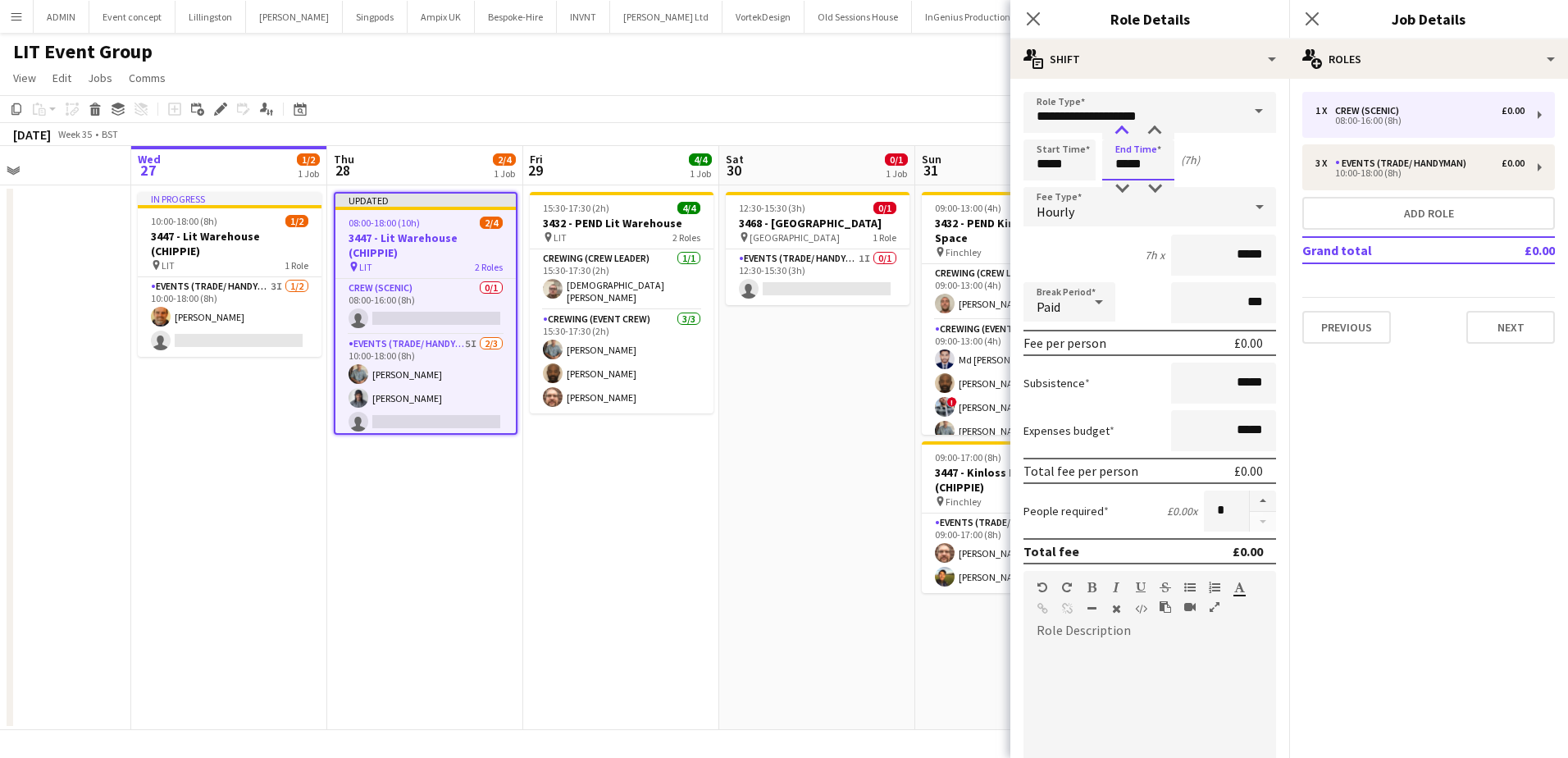
click at [1124, 134] on div at bounding box center [1122, 131] width 33 height 16
type input "*****"
click at [1124, 134] on div at bounding box center [1122, 131] width 33 height 16
click at [776, 378] on app-date-cell "12:30-15:30 (3h) 0/1 3468 - Ladbroke Hall pin Ladbroke Hall 1 Role Events (Trad…" at bounding box center [817, 457] width 196 height 544
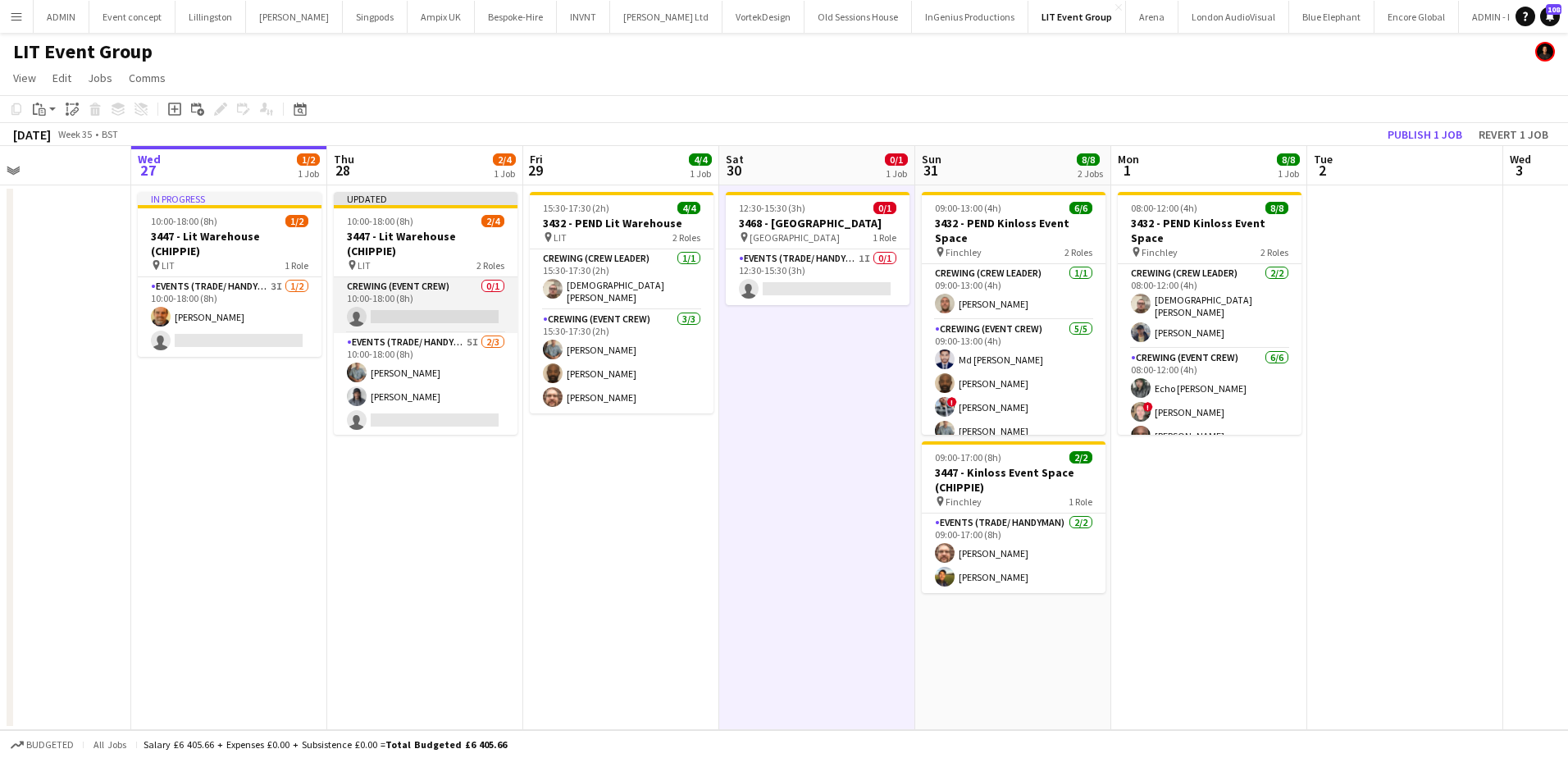
click at [453, 301] on app-card-role "Crewing (Event Crew) 0/1 10:00-18:00 (8h) single-neutral-actions" at bounding box center [425, 304] width 183 height 56
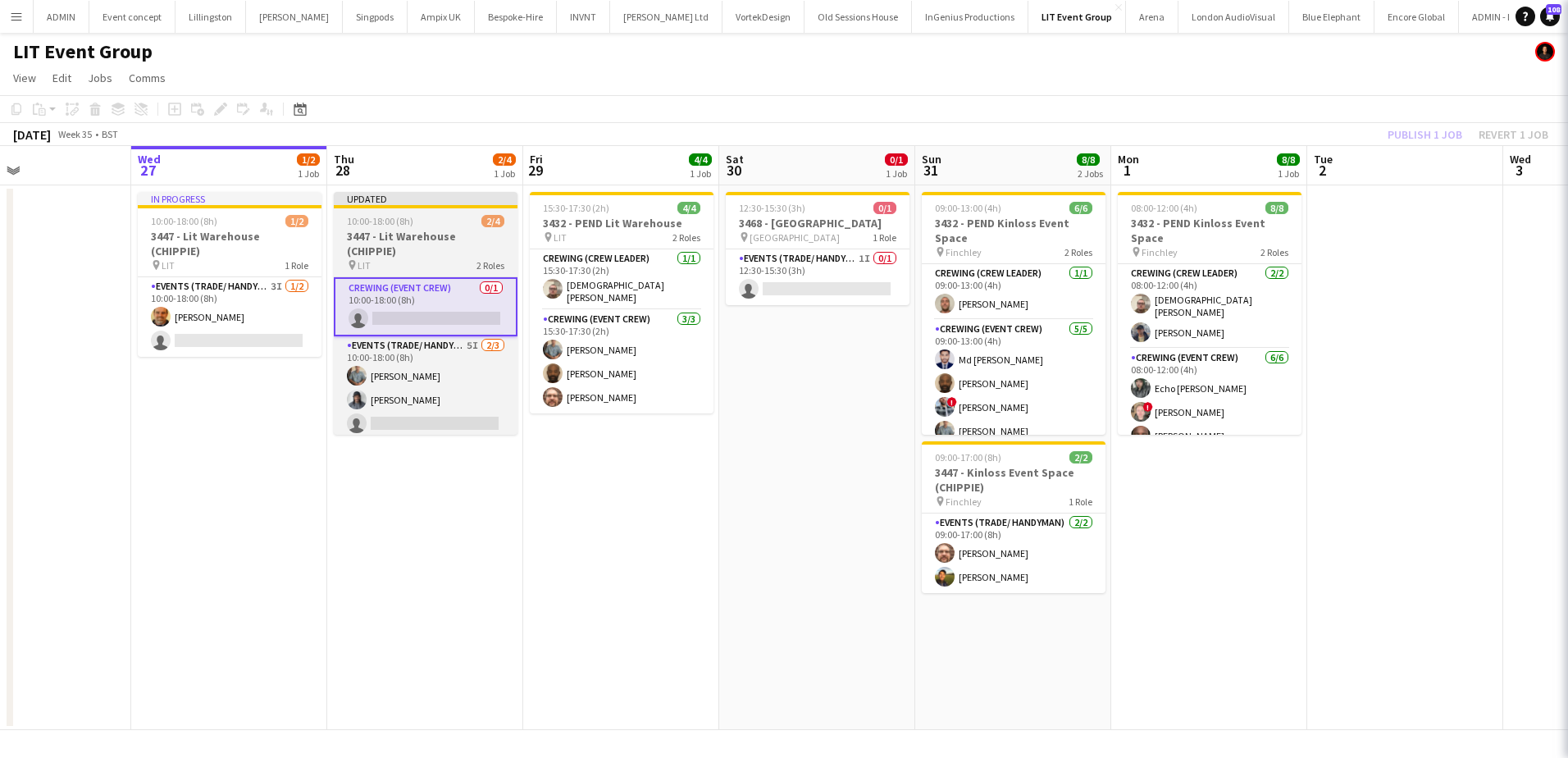
click at [416, 228] on app-job-card "Updated 10:00-18:00 (8h) 2/4 3447 - Lit Warehouse (CHIPPIE) pin LIT 2 Roles Cre…" at bounding box center [425, 313] width 183 height 243
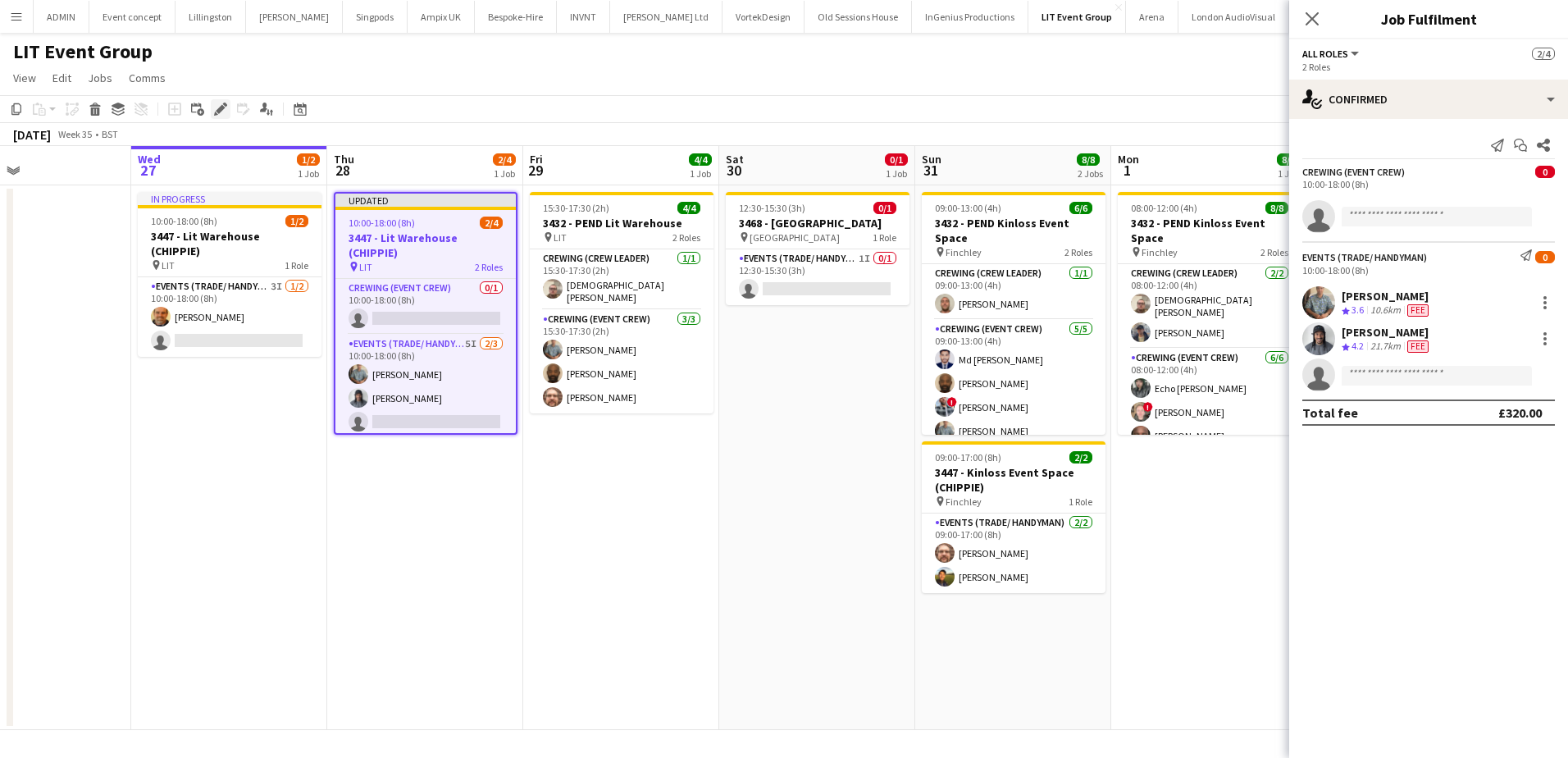
click at [222, 113] on icon "Edit" at bounding box center [221, 109] width 13 height 13
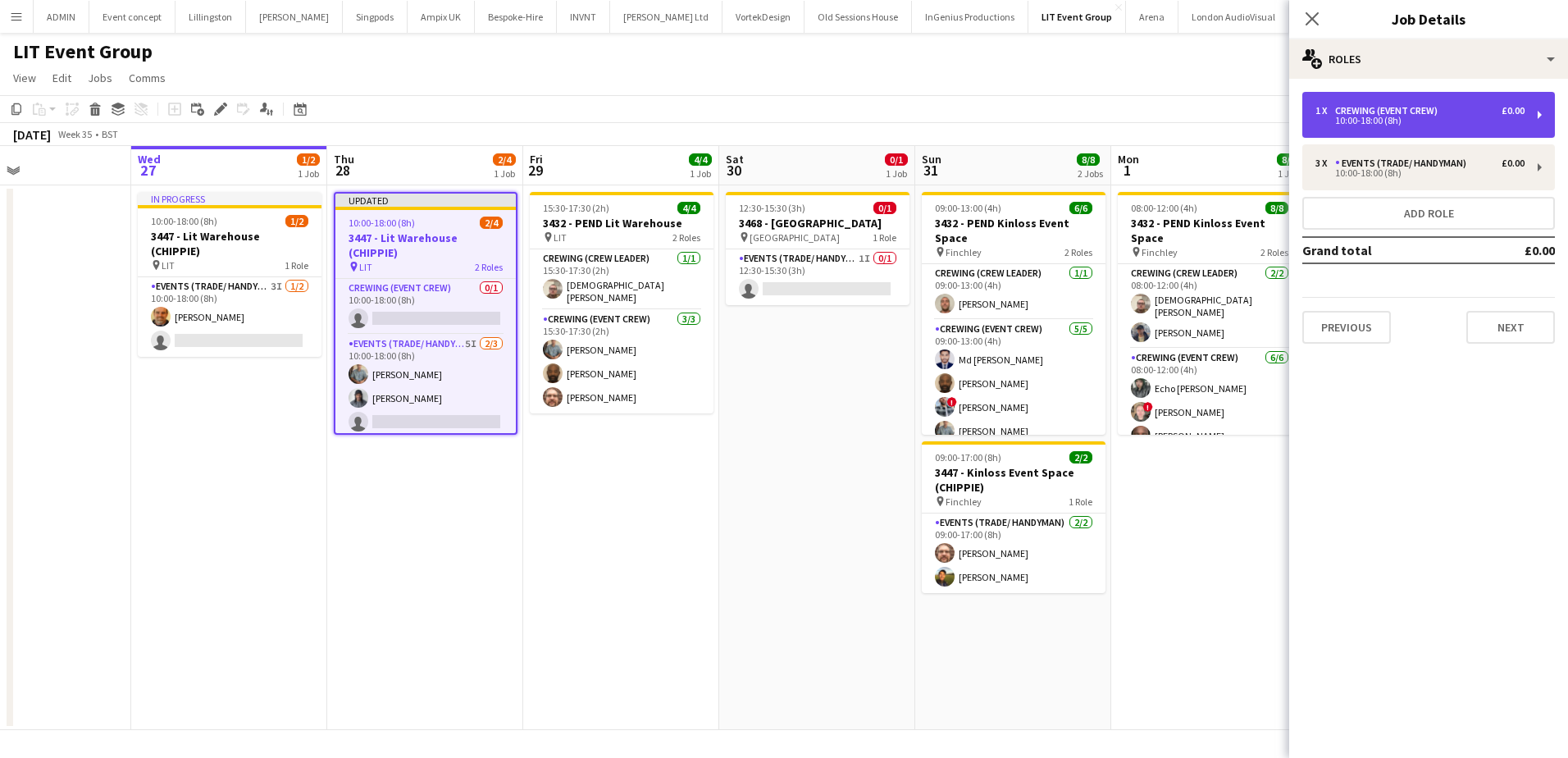
click at [1424, 114] on div "Crewing (Event Crew)" at bounding box center [1389, 111] width 109 height 12
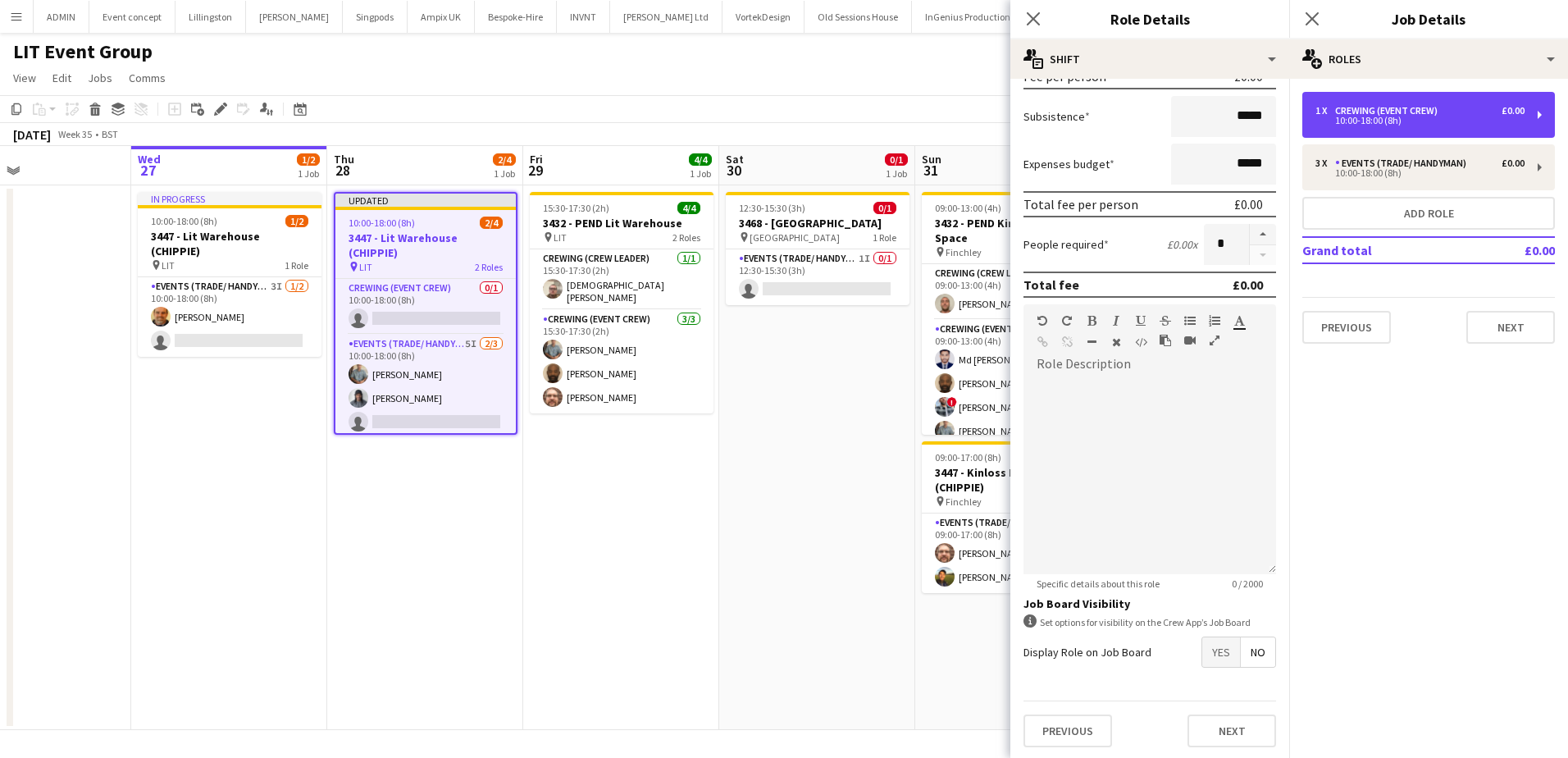
scroll to position [269, 0]
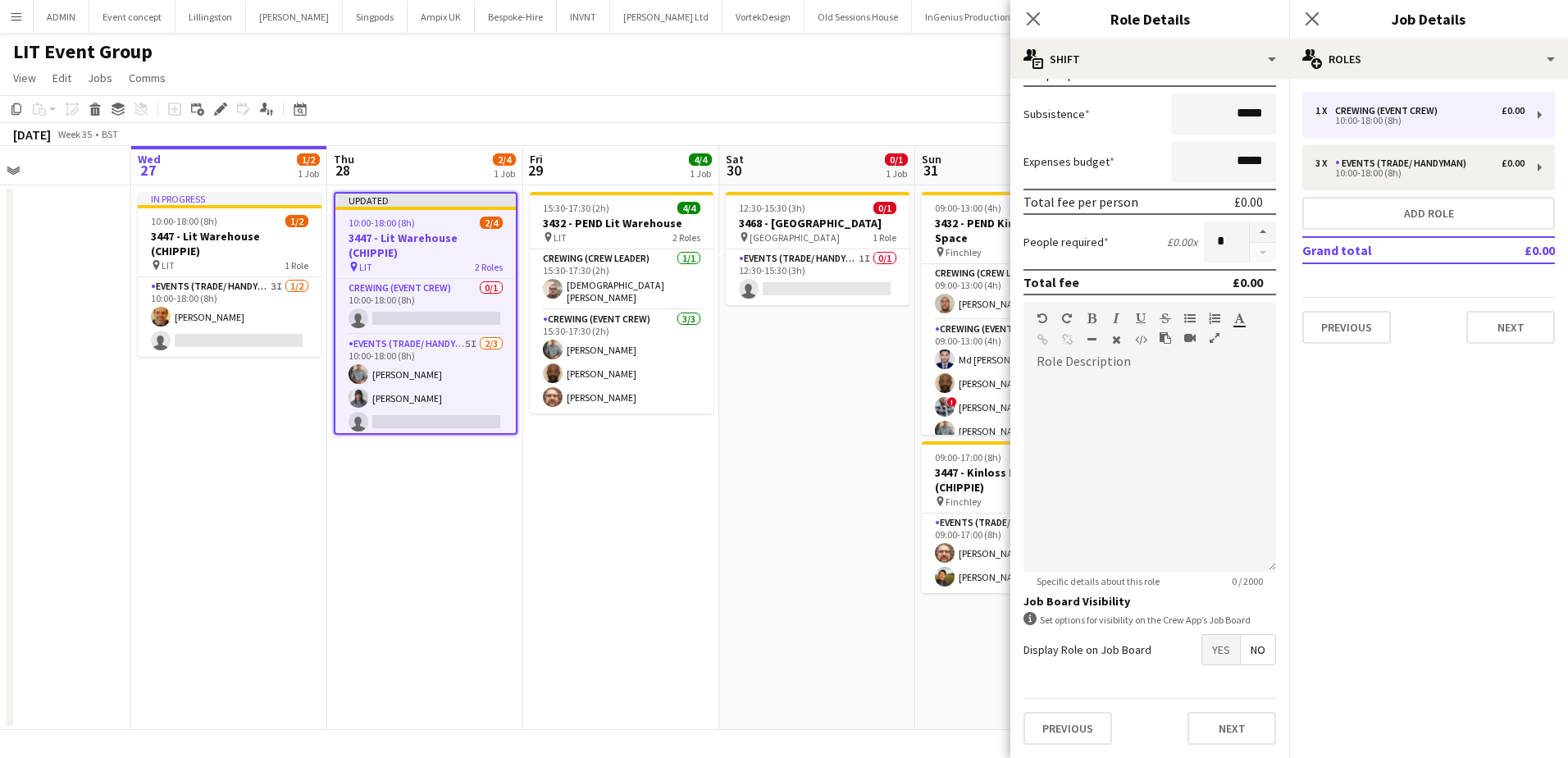
click at [1219, 659] on span "Yes" at bounding box center [1221, 650] width 38 height 29
click at [726, 507] on app-date-cell "12:30-15:30 (3h) 0/1 3468 - Ladbroke Hall pin Ladbroke Hall 1 Role Events (Trad…" at bounding box center [817, 457] width 196 height 544
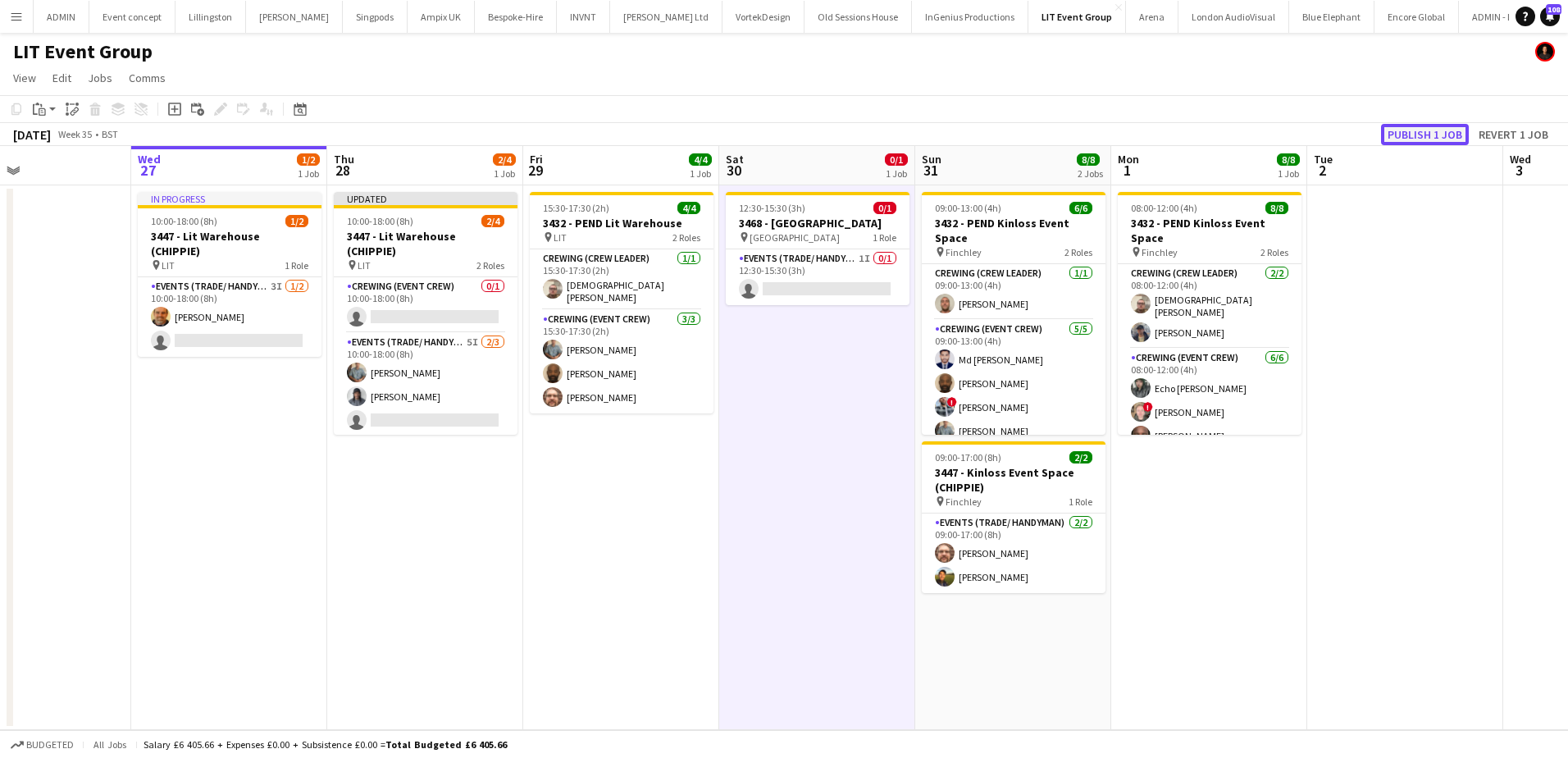
click at [1439, 137] on button "Publish 1 job" at bounding box center [1425, 134] width 88 height 21
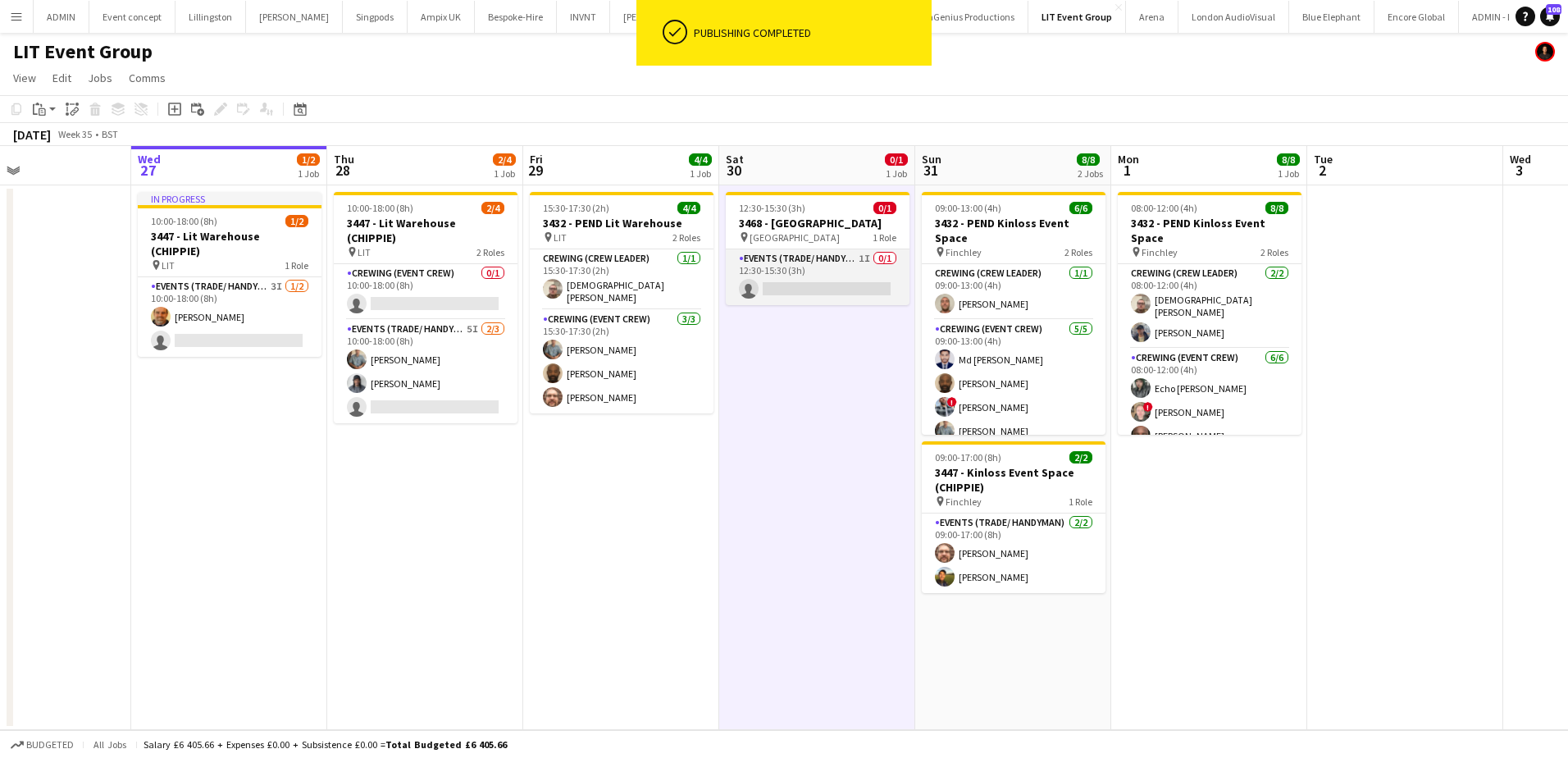
click at [810, 298] on app-card-role "Events (Trade/ Handyman) 1I 0/1 12:30-15:30 (3h) single-neutral-actions" at bounding box center [817, 277] width 183 height 56
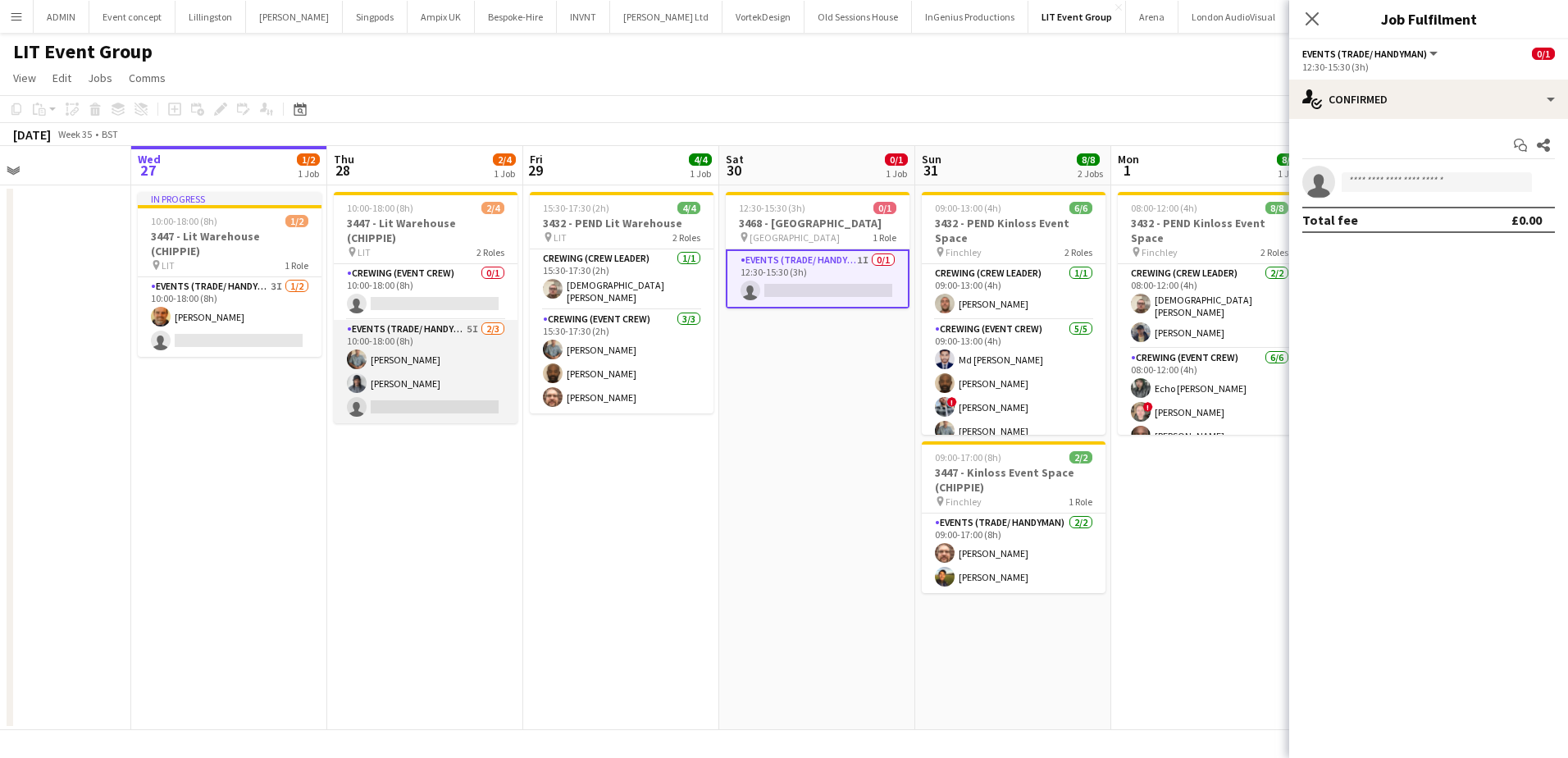
click at [418, 365] on app-card-role "Events (Trade/ Handyman) 5I 2/3 10:00-18:00 (8h) Daniel Slack Kaine Caldeira si…" at bounding box center [425, 371] width 183 height 104
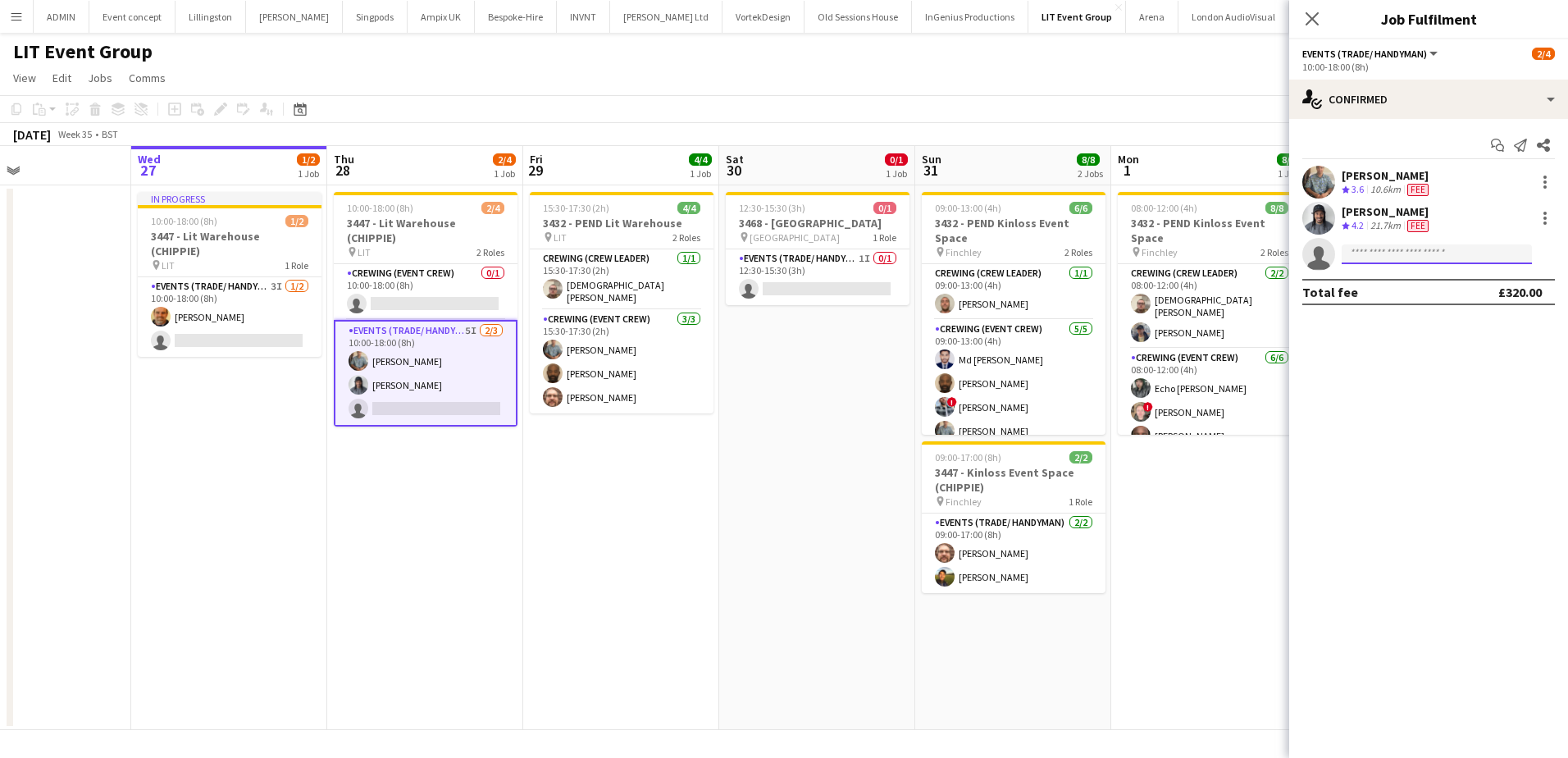
click at [1377, 247] on input at bounding box center [1437, 254] width 191 height 19
type input "*****"
click at [652, 464] on app-date-cell "15:30-17:30 (2h) 4/4 3432 - PEND Lit Warehouse pin LIT 2 Roles Crewing (Crew Le…" at bounding box center [621, 457] width 196 height 544
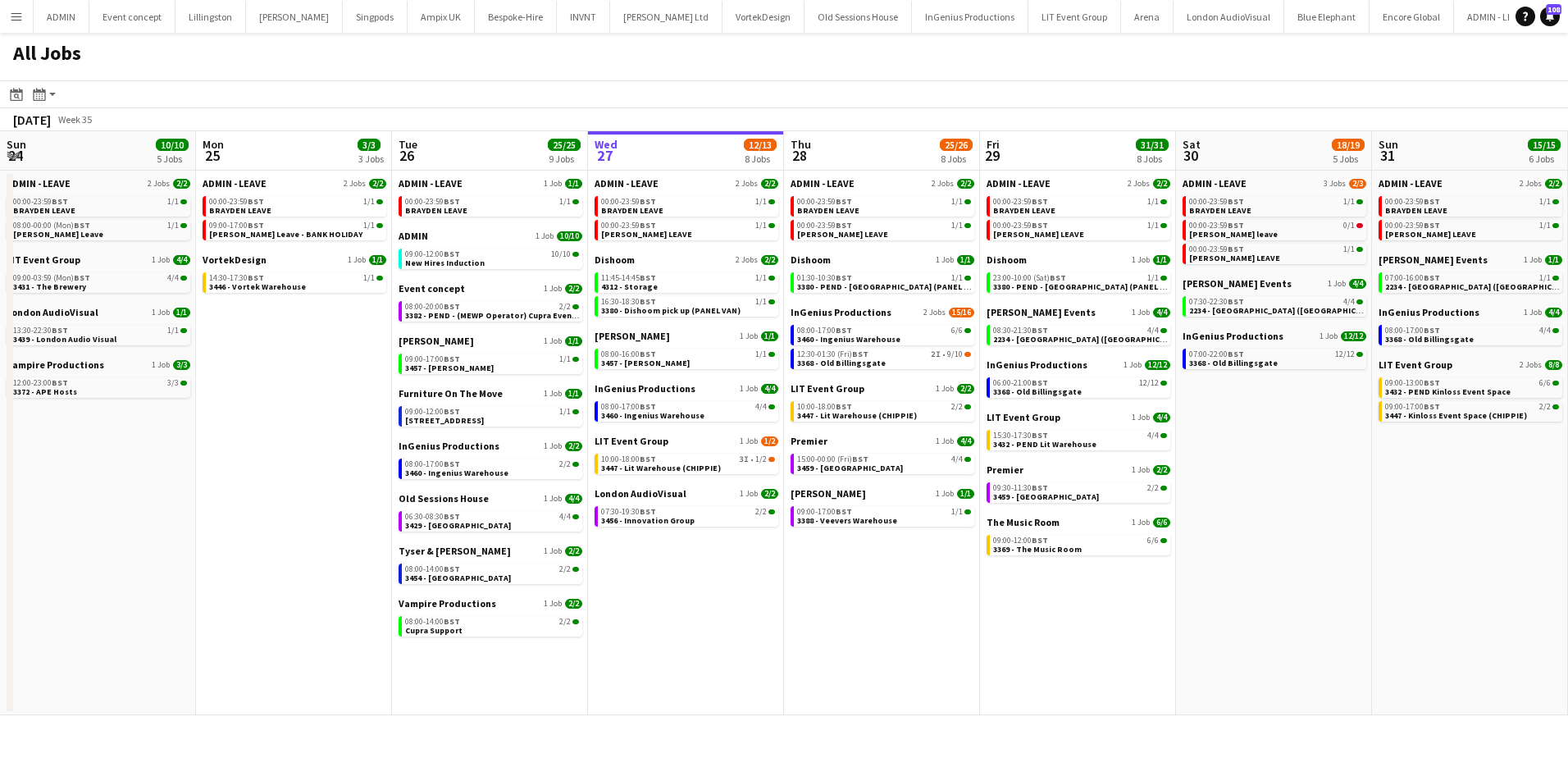
scroll to position [0, 392]
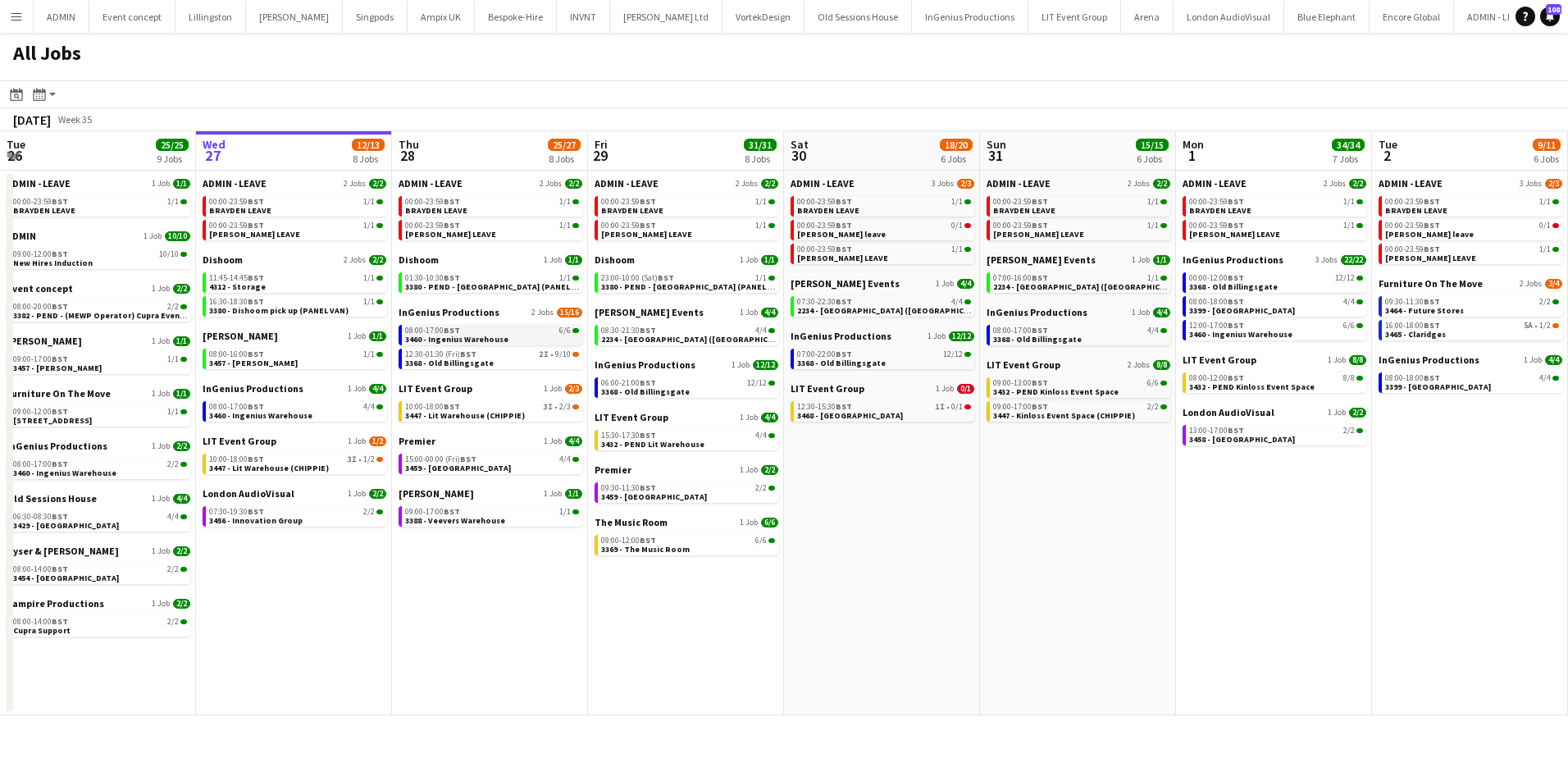
click at [500, 340] on span "3460 - Ingenius Warehouse" at bounding box center [456, 339] width 104 height 11
click at [825, 302] on span "07:30-22:30 BST" at bounding box center [825, 302] width 55 height 8
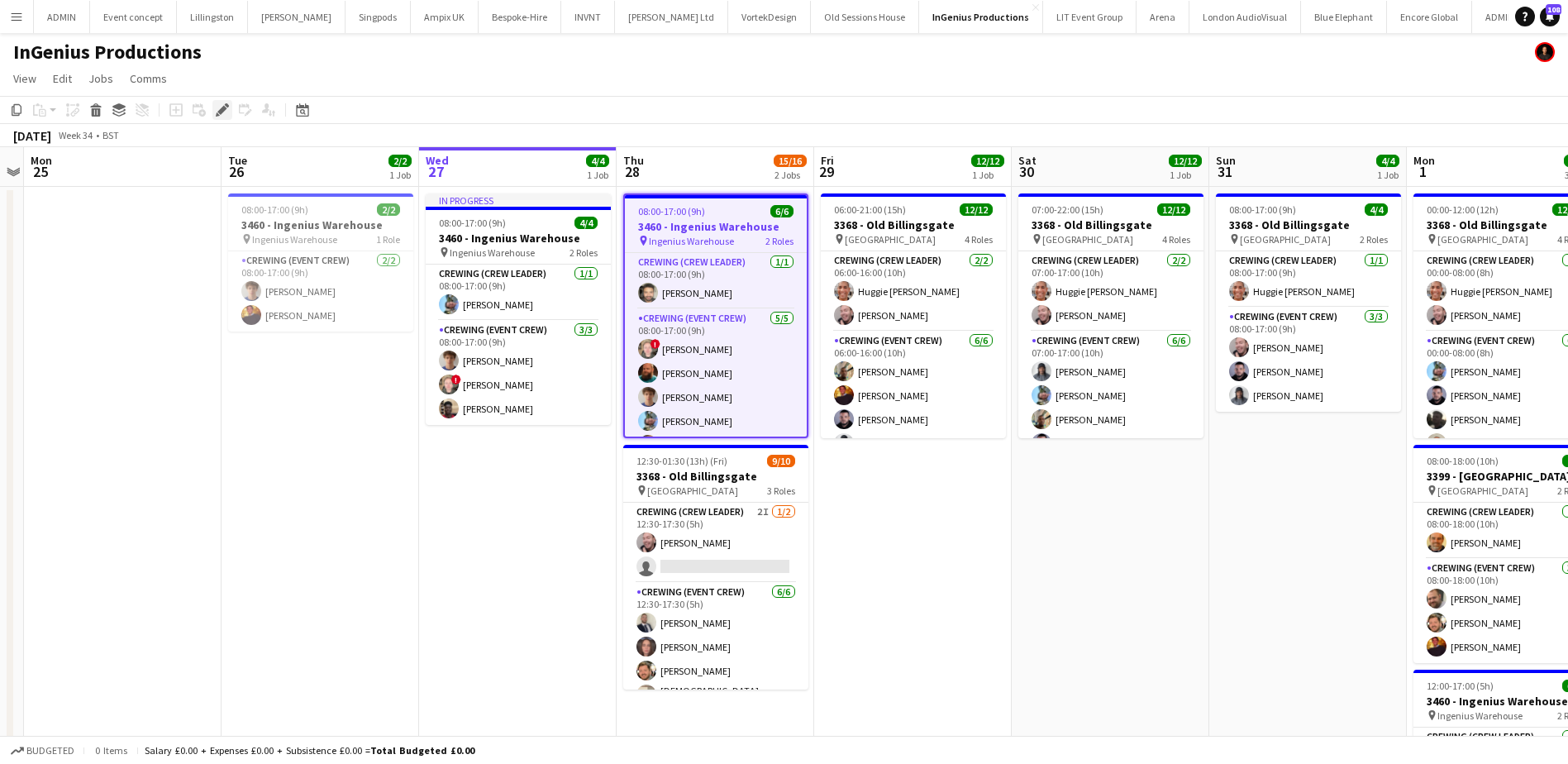
click at [224, 102] on div "Edit" at bounding box center [222, 109] width 19 height 19
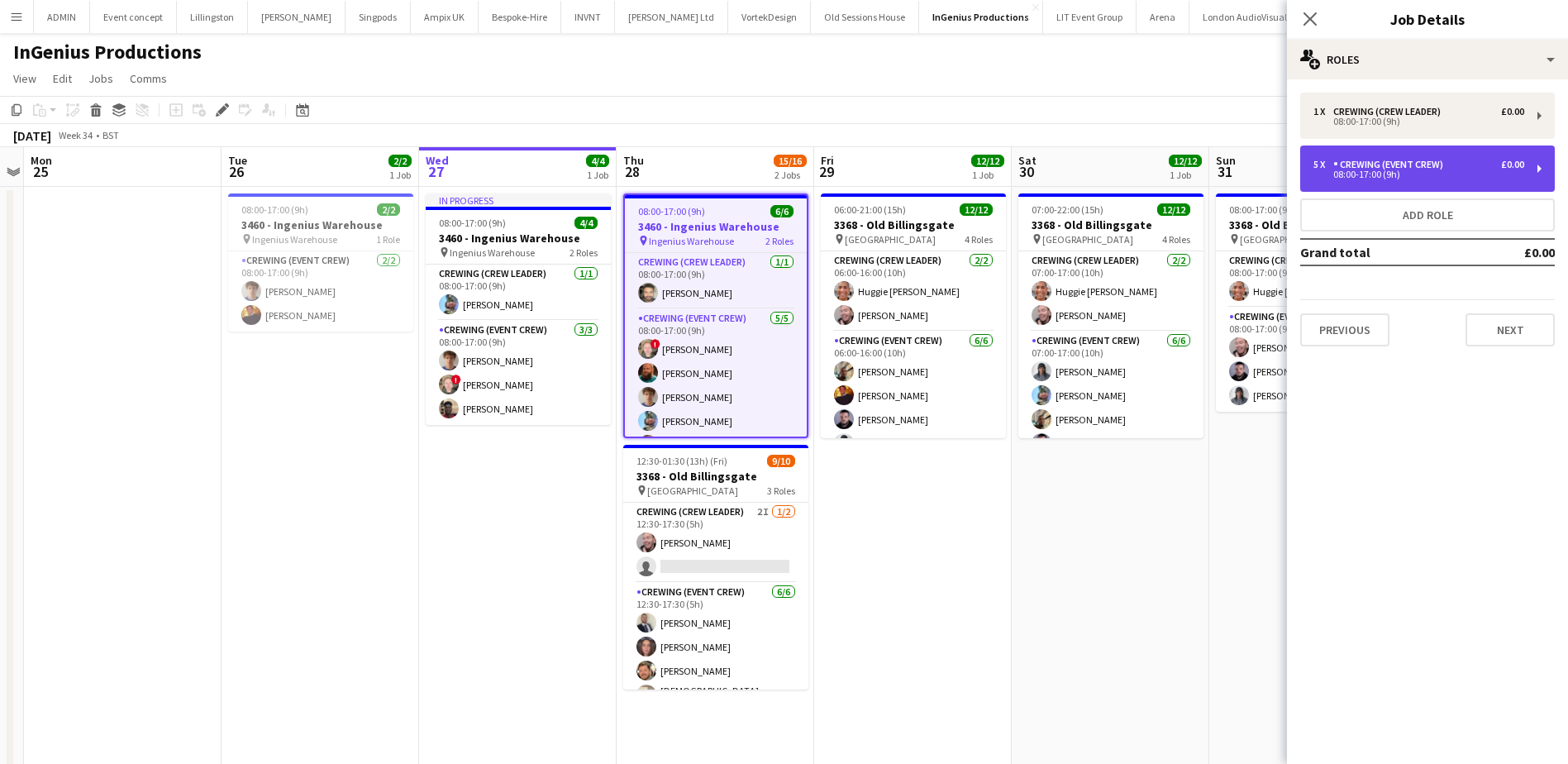
click at [1417, 176] on div "08:00-17:00 (9h)" at bounding box center [1418, 174] width 211 height 8
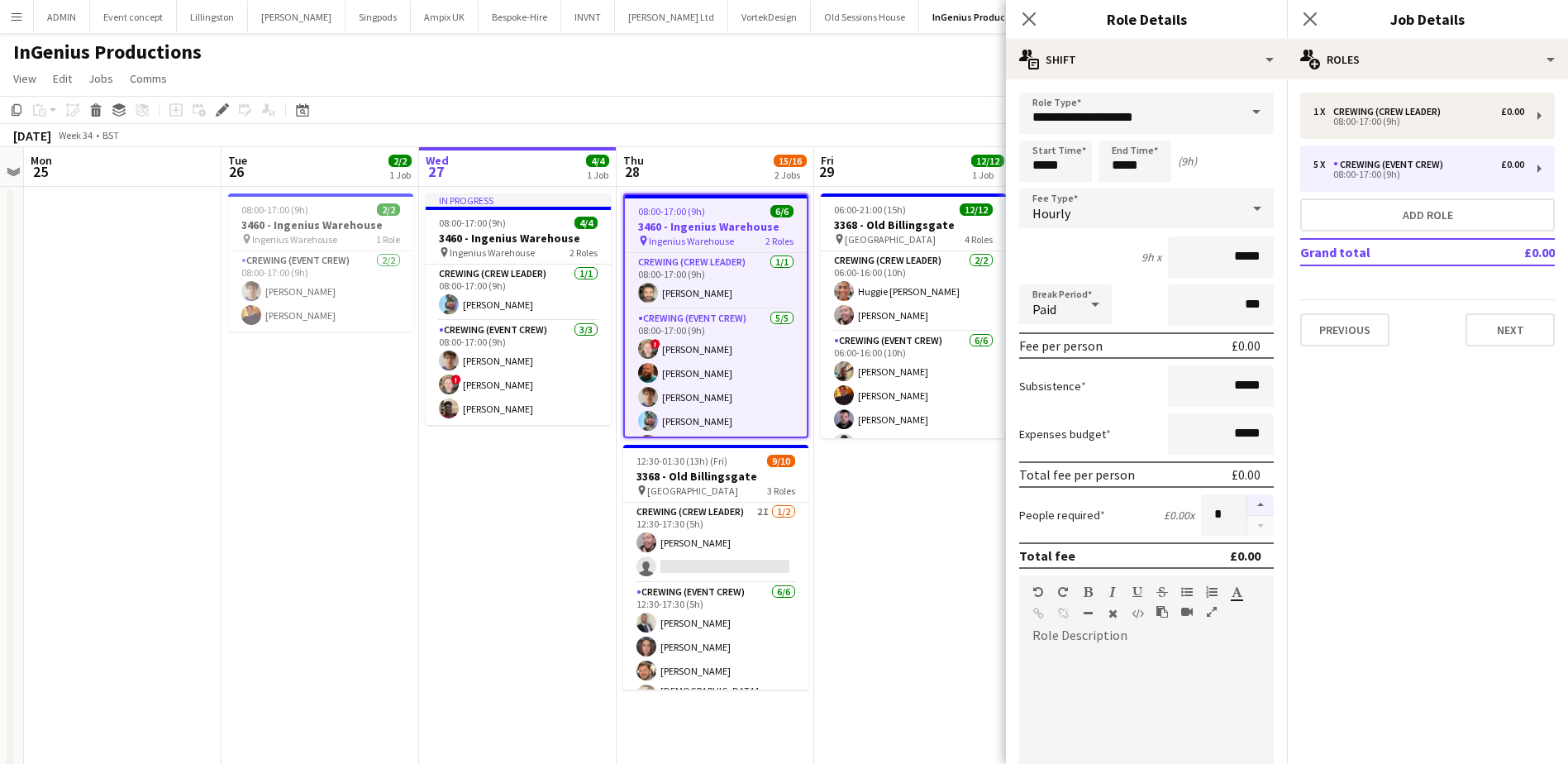
click at [1256, 508] on button "button" at bounding box center [1260, 504] width 27 height 21
click at [1248, 519] on button "button" at bounding box center [1260, 526] width 27 height 20
type input "*"
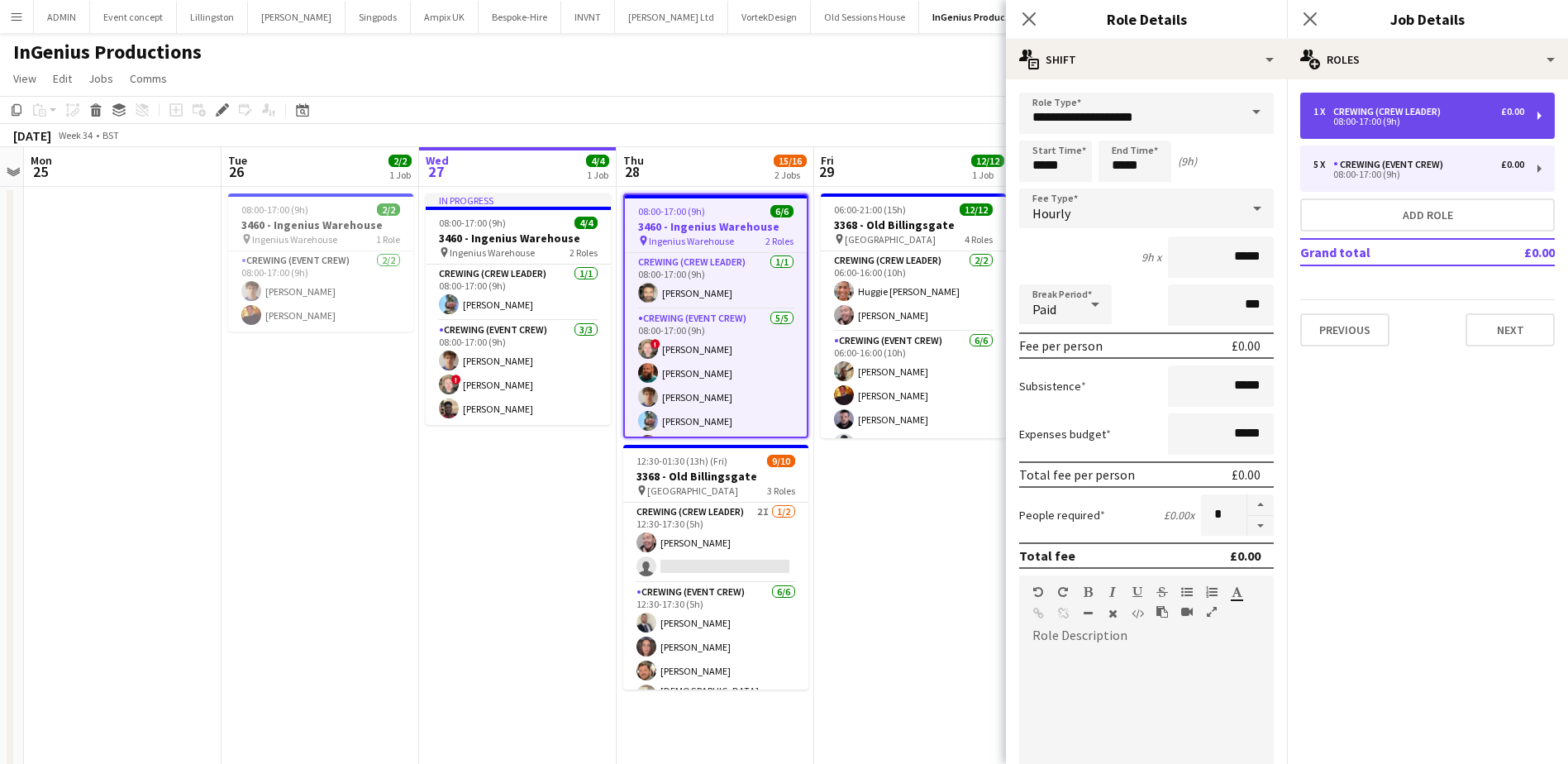
click at [1381, 122] on div "08:00-17:00 (9h)" at bounding box center [1418, 121] width 211 height 8
type input "**********"
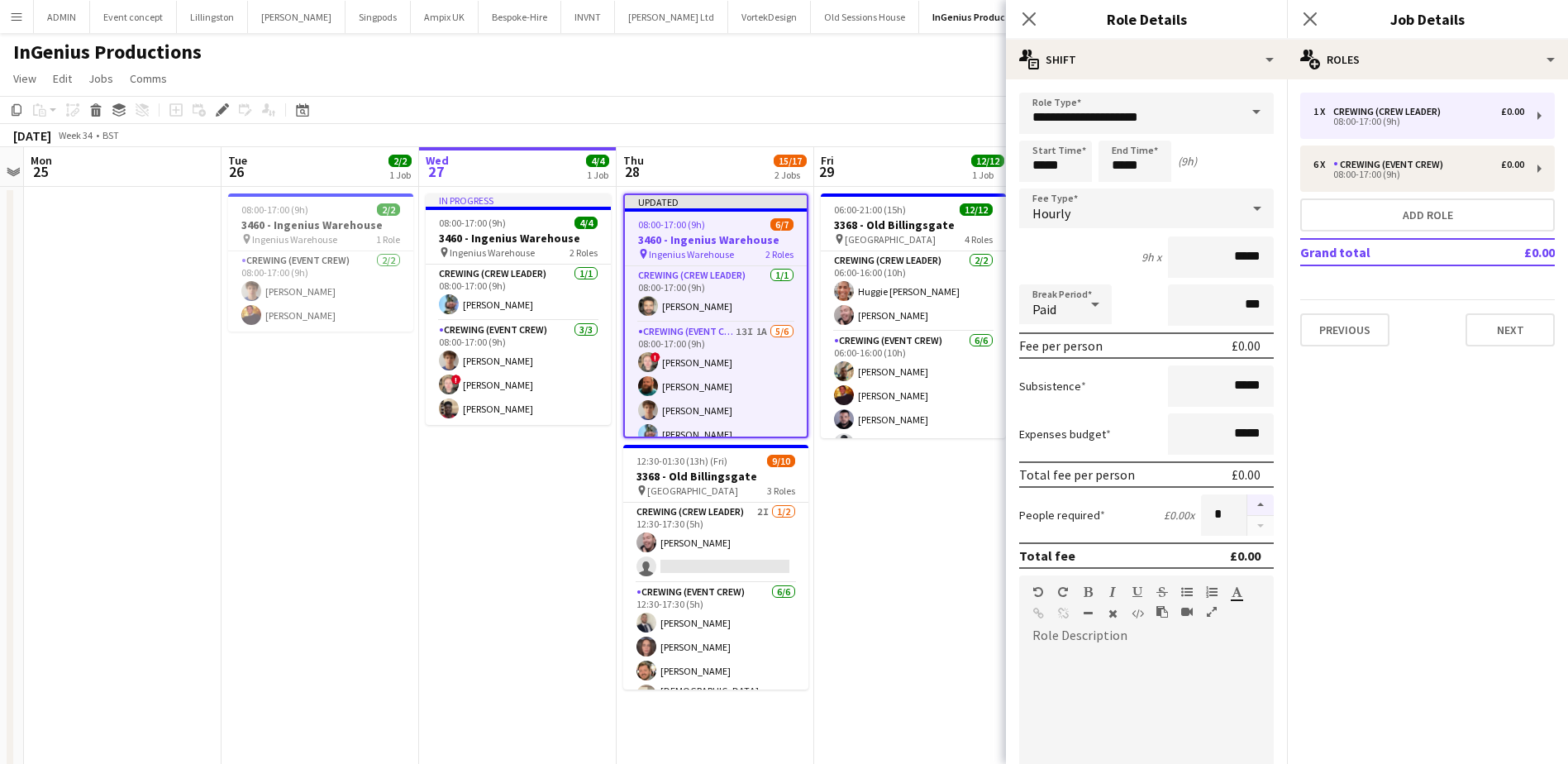
click at [1247, 506] on button "button" at bounding box center [1260, 504] width 27 height 21
type input "*"
click at [850, 529] on app-date-cell "06:00-21:00 (15h) 12/12 3368 - Old Billingsgate pin Lower Thames Street 4 Roles…" at bounding box center [913, 575] width 198 height 777
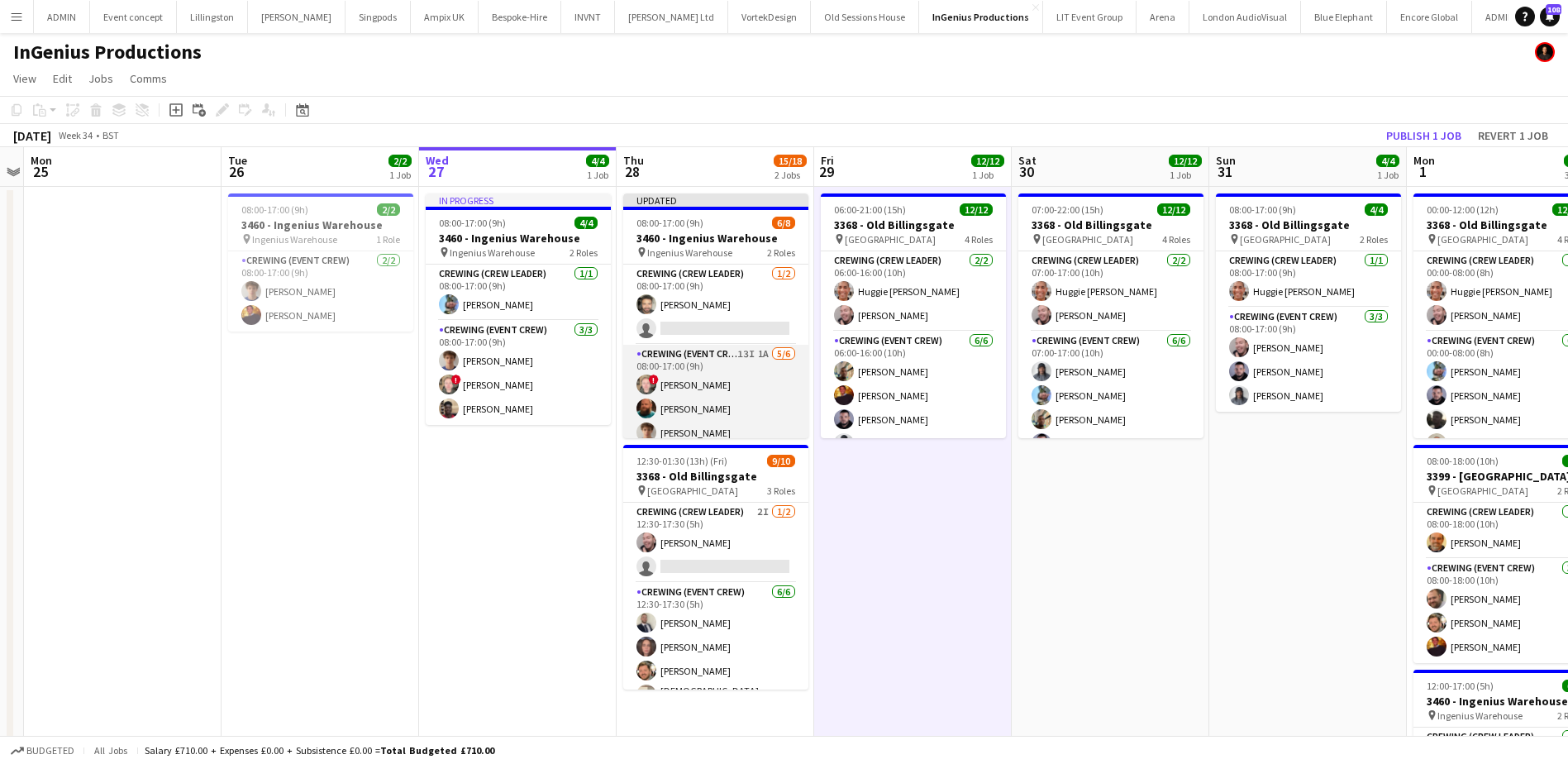
click at [760, 417] on app-card-role "Crewing (Event Crew) 13I 1A 5/6 08:00-17:00 (9h) ! Calum Ward Sam Humphreys Ale…" at bounding box center [716, 435] width 185 height 181
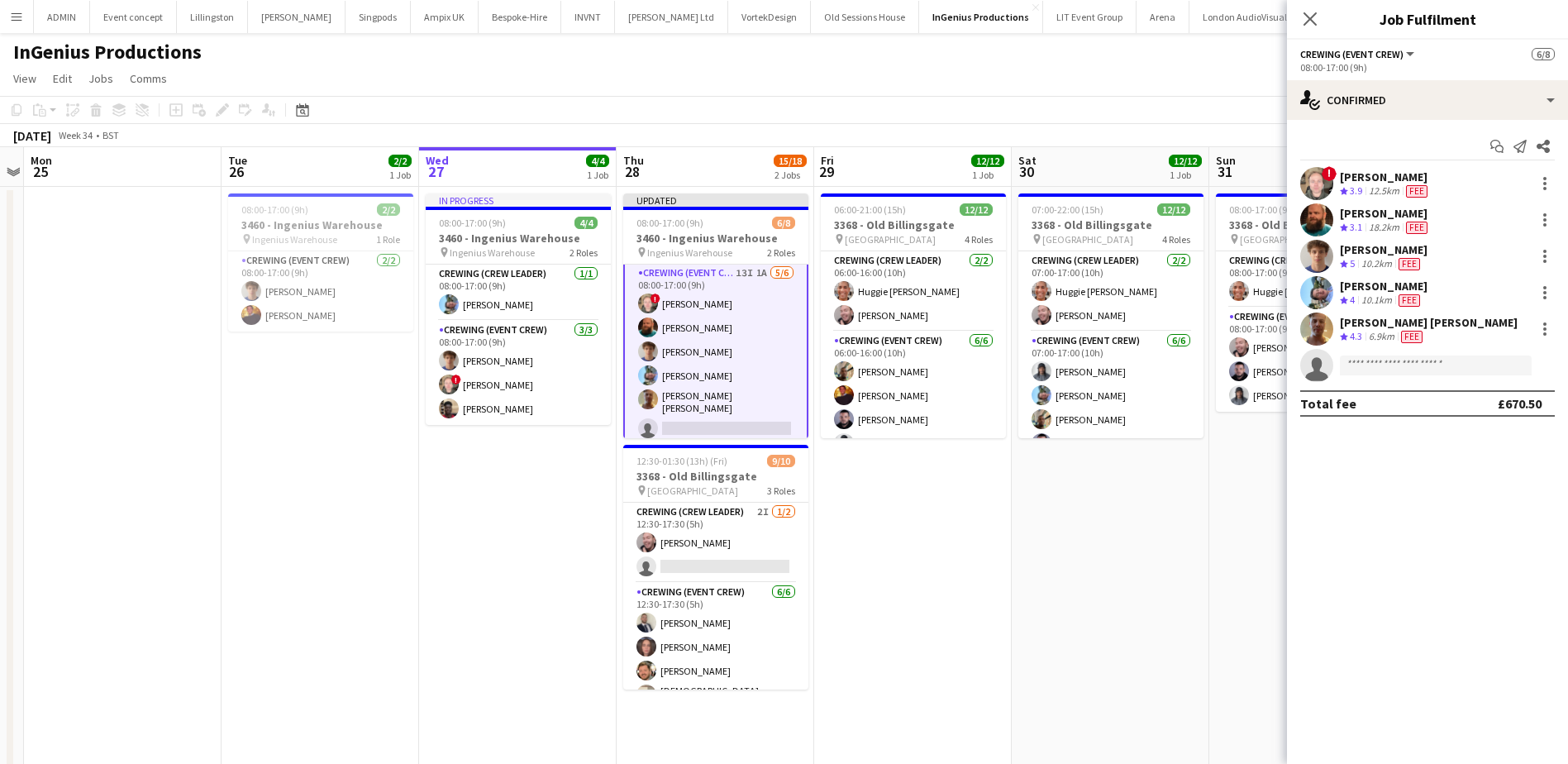
click at [903, 540] on app-date-cell "06:00-21:00 (15h) 12/12 3368 - Old Billingsgate pin Lower Thames Street 4 Roles…" at bounding box center [913, 575] width 198 height 777
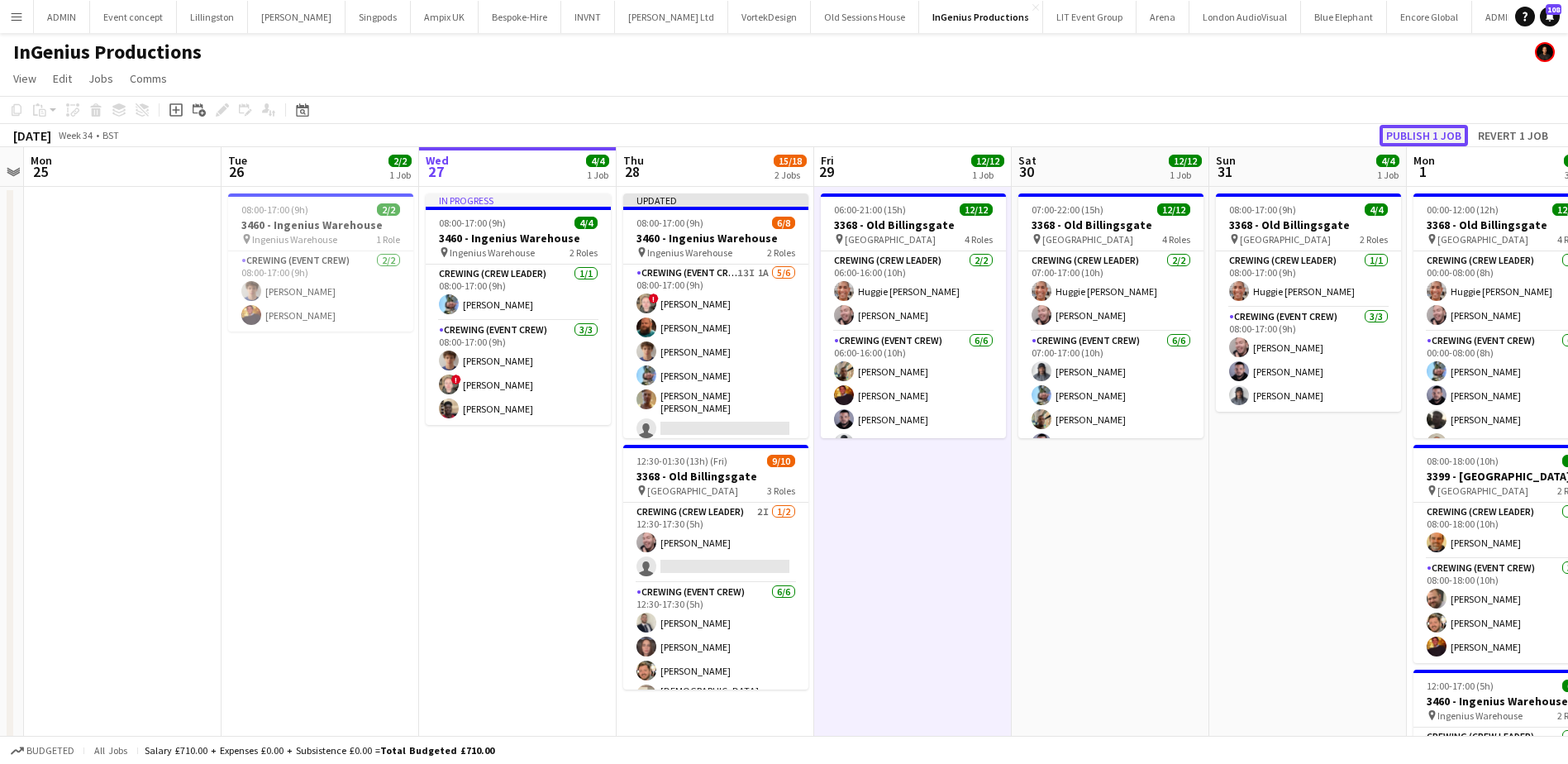
click at [1405, 129] on button "Publish 1 job" at bounding box center [1424, 135] width 89 height 21
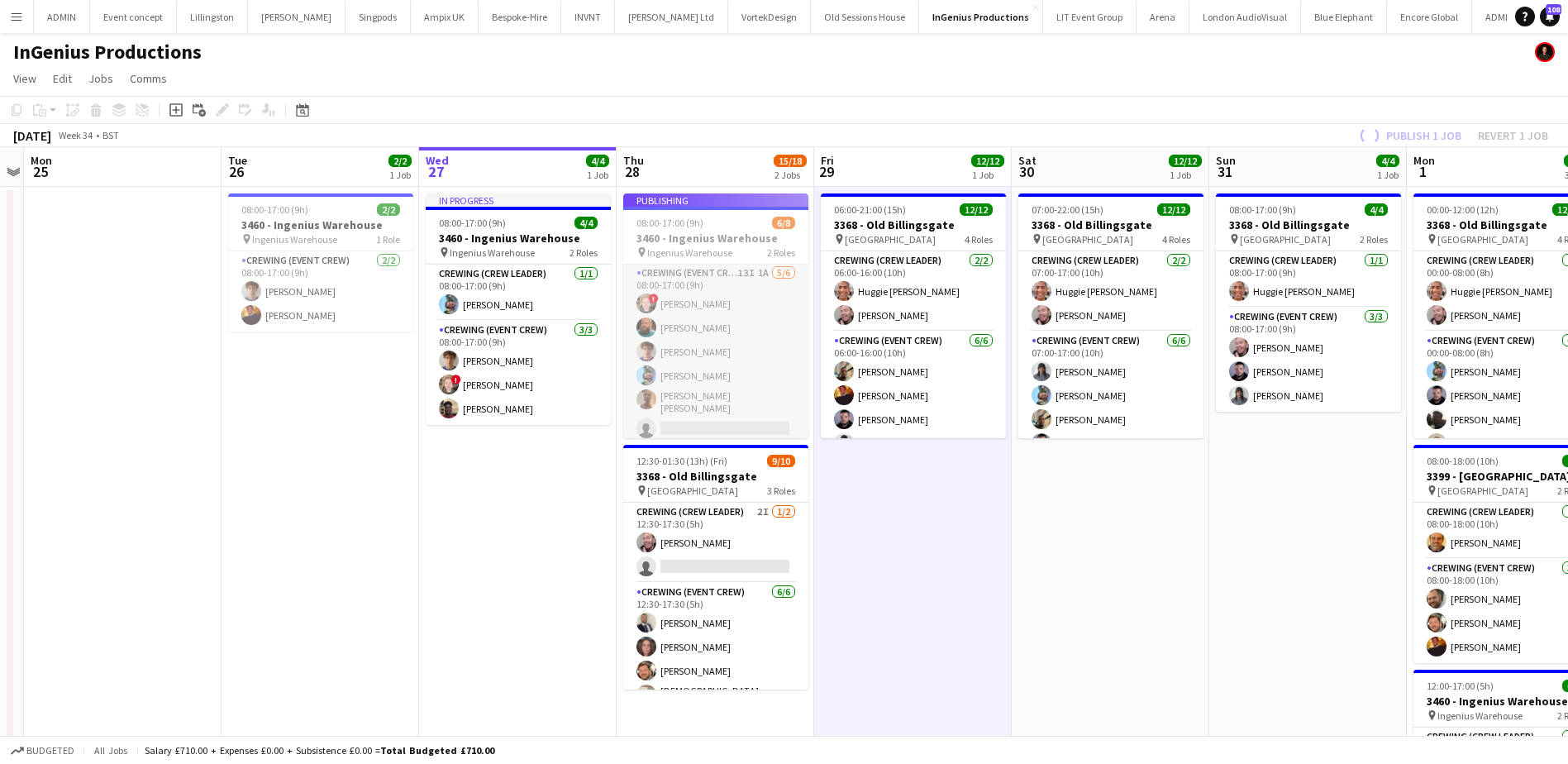
scroll to position [69, 0]
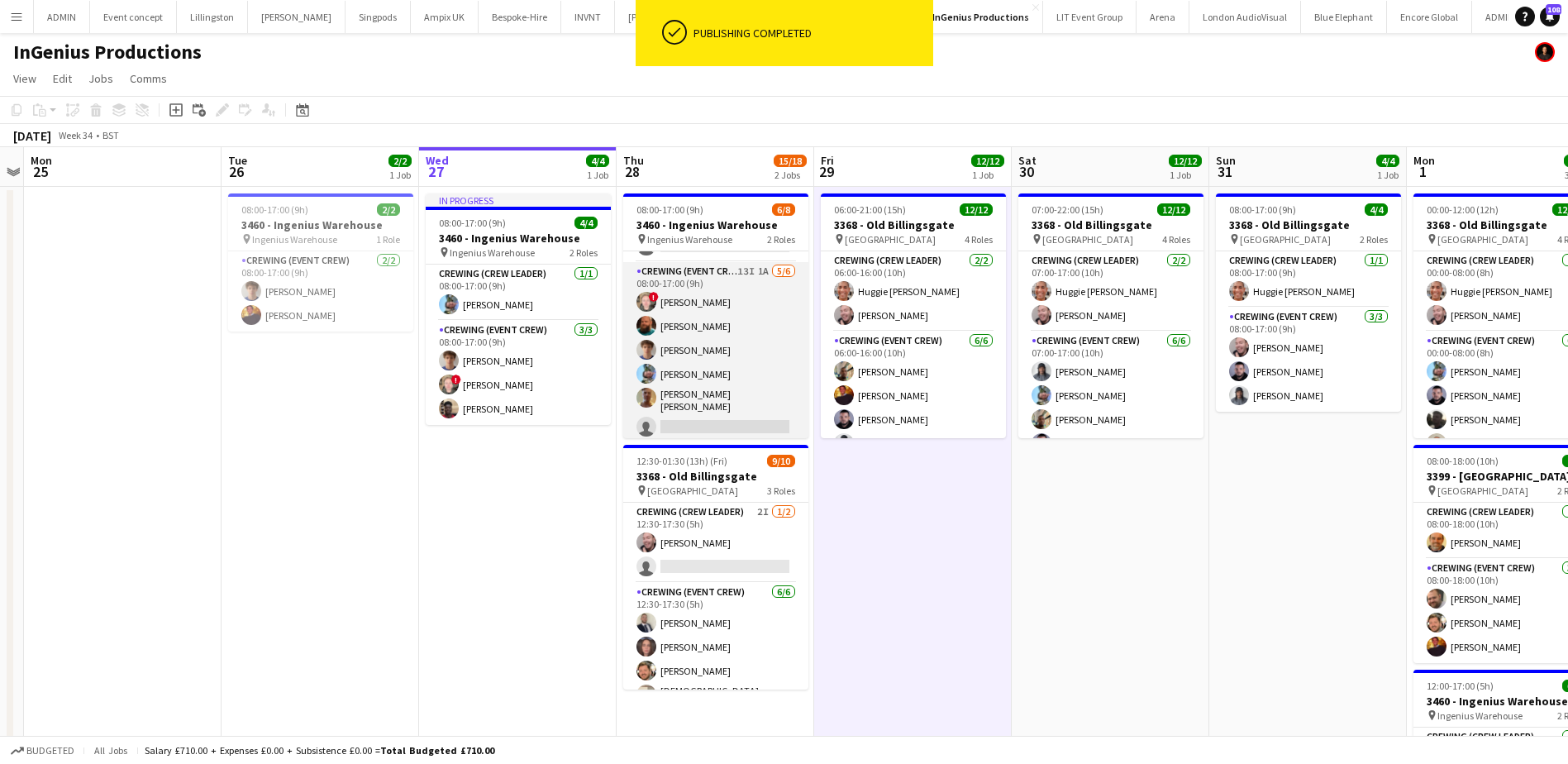
click at [716, 405] on app-card-role "Crewing (Event Crew) 13I 1A 5/6 08:00-17:00 (9h) ! Calum Ward Sam Humphreys Ale…" at bounding box center [716, 353] width 185 height 181
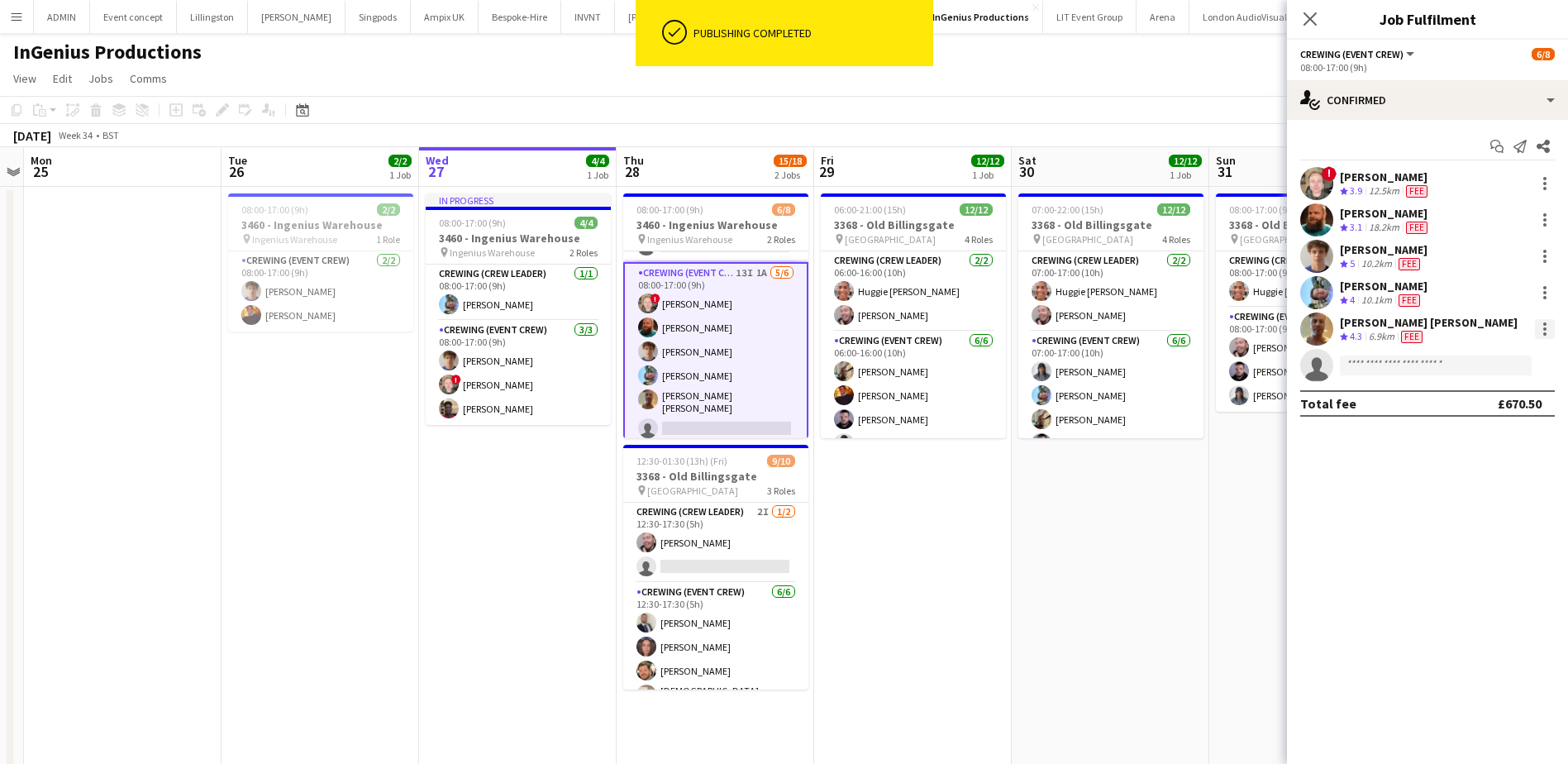
click at [1539, 327] on div at bounding box center [1544, 328] width 19 height 19
click at [1503, 524] on span "Remove" at bounding box center [1490, 518] width 103 height 15
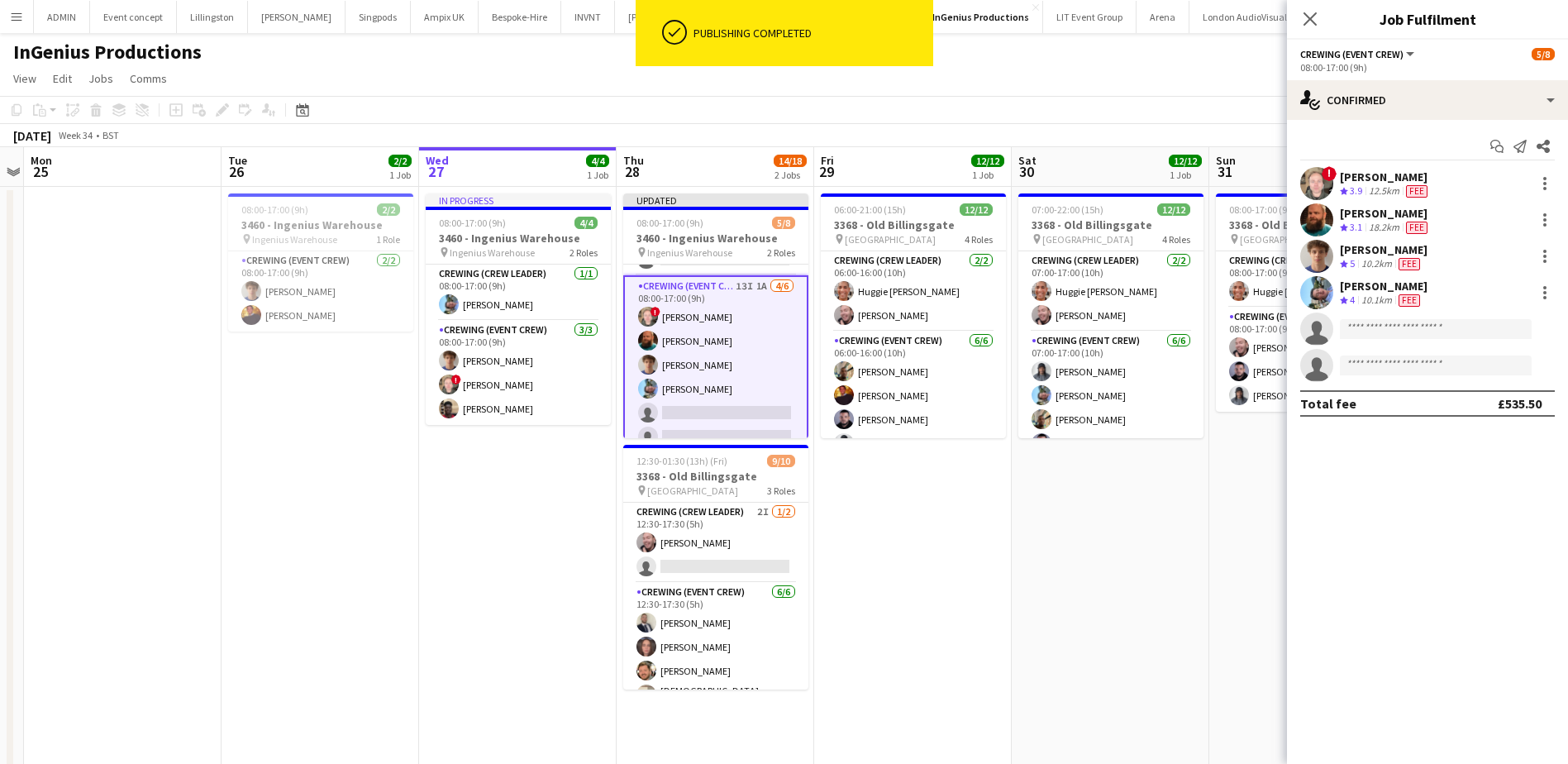
click at [912, 537] on app-date-cell "06:00-21:00 (15h) 12/12 3368 - Old Billingsgate pin Lower Thames Street 4 Roles…" at bounding box center [913, 575] width 198 height 777
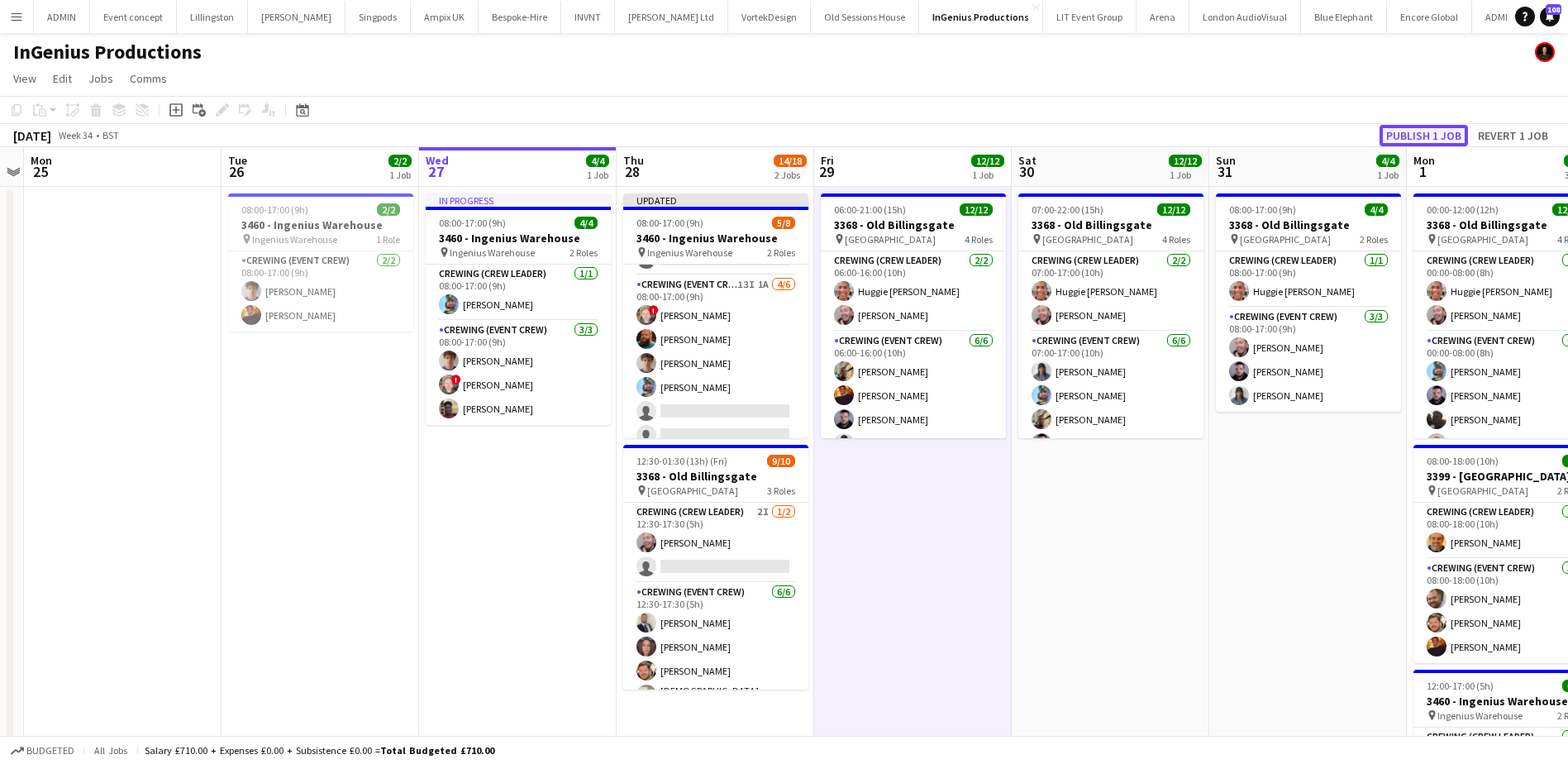
click at [1424, 138] on button "Publish 1 job" at bounding box center [1424, 135] width 89 height 21
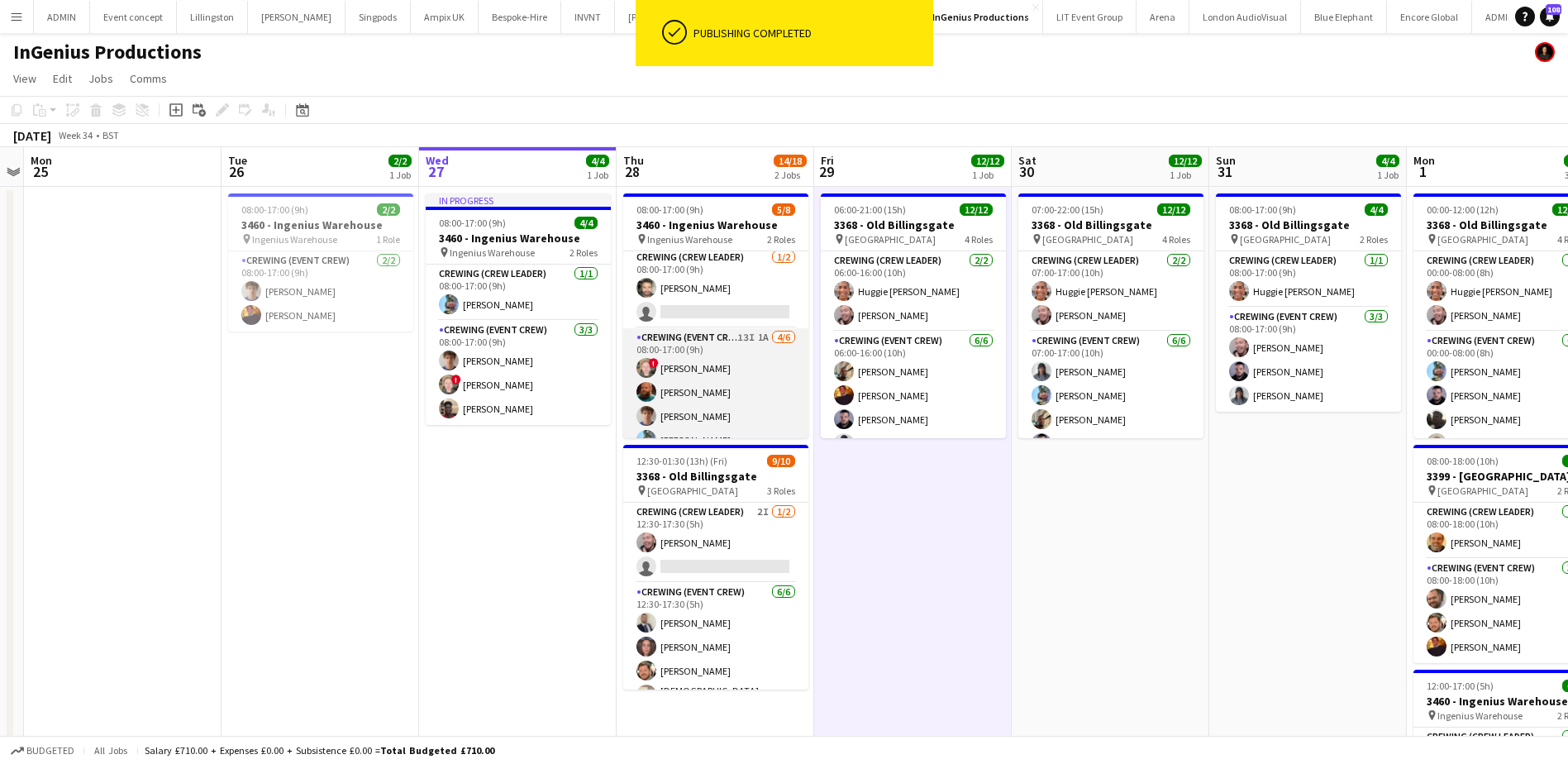
scroll to position [0, 0]
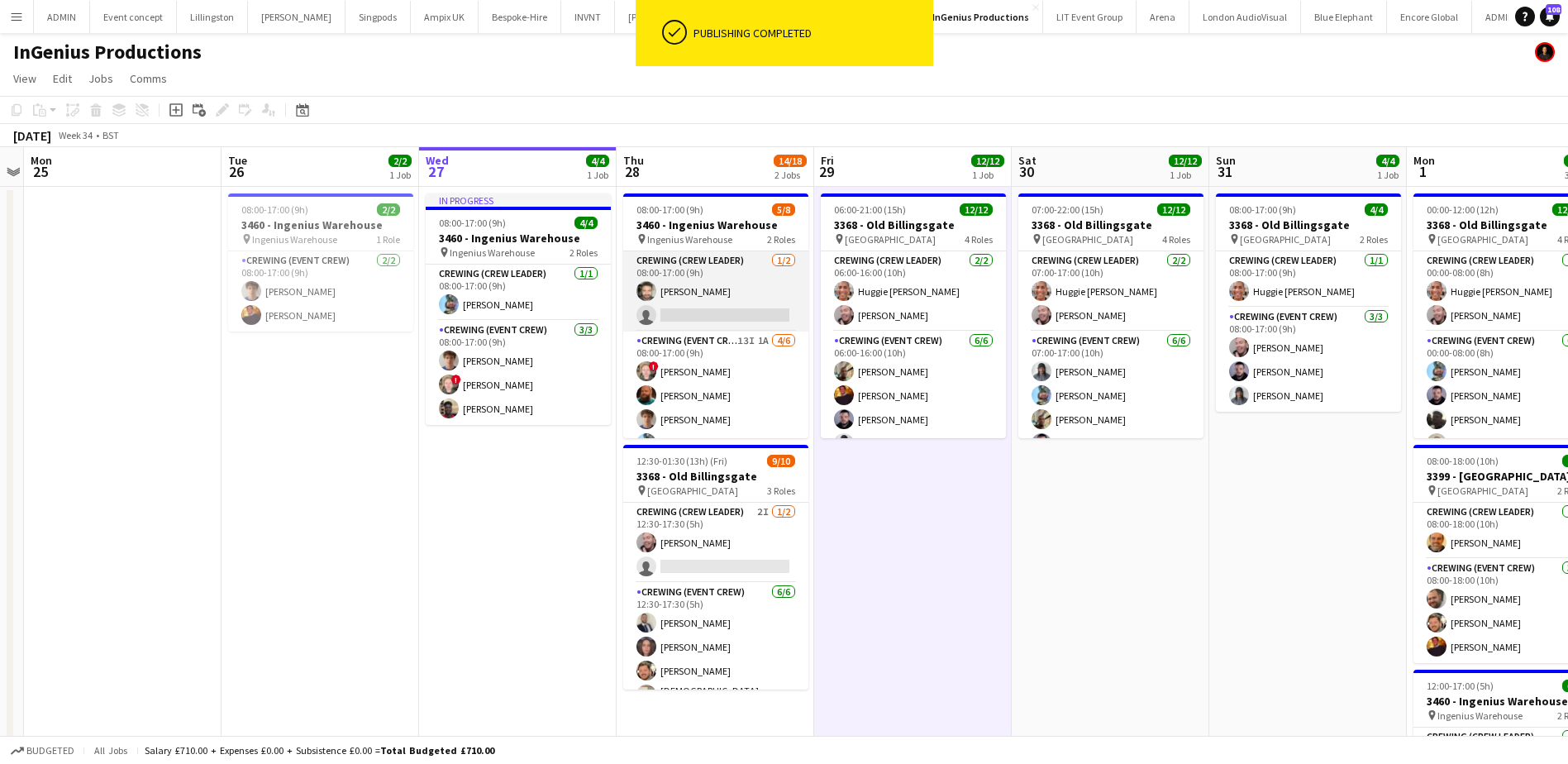
click at [738, 298] on app-card-role "Crewing (Crew Leader) 1/2 08:00-17:00 (9h) John Vidal single-neutral-actions" at bounding box center [716, 291] width 185 height 80
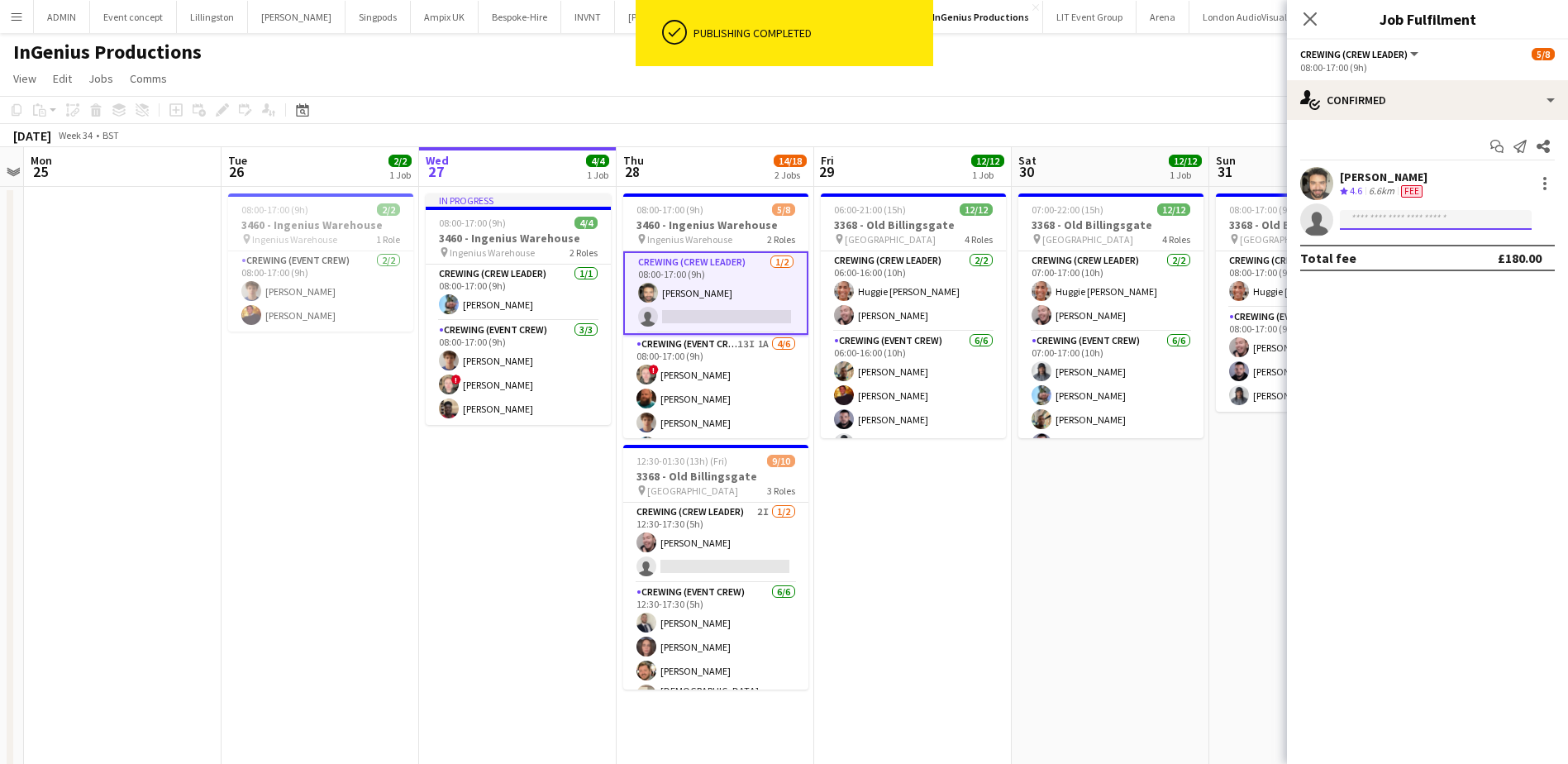
click at [1359, 216] on input at bounding box center [1436, 219] width 192 height 19
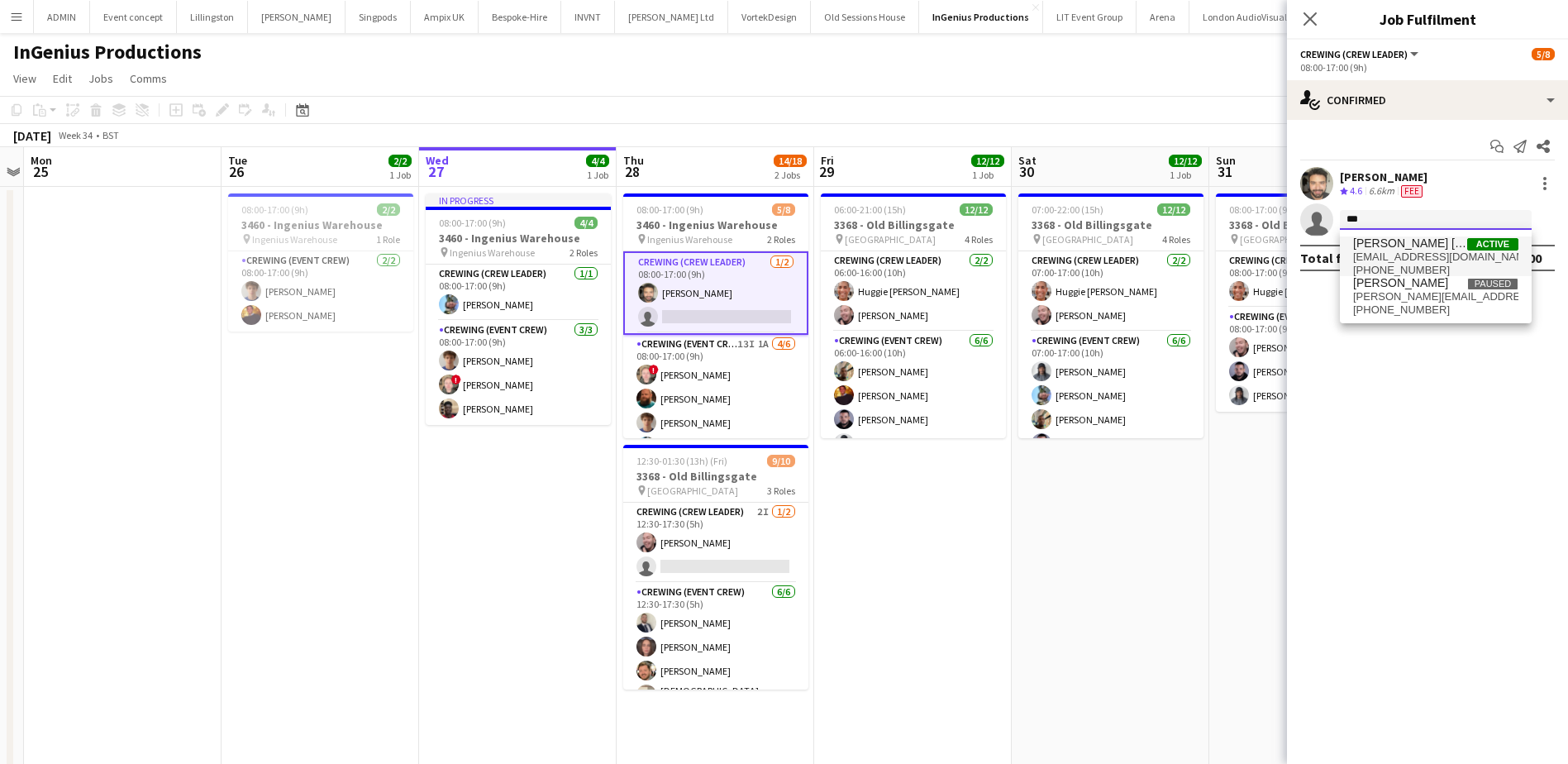
type input "***"
click at [1416, 251] on span "aspinall.jason13@gmail.com" at bounding box center [1435, 257] width 165 height 13
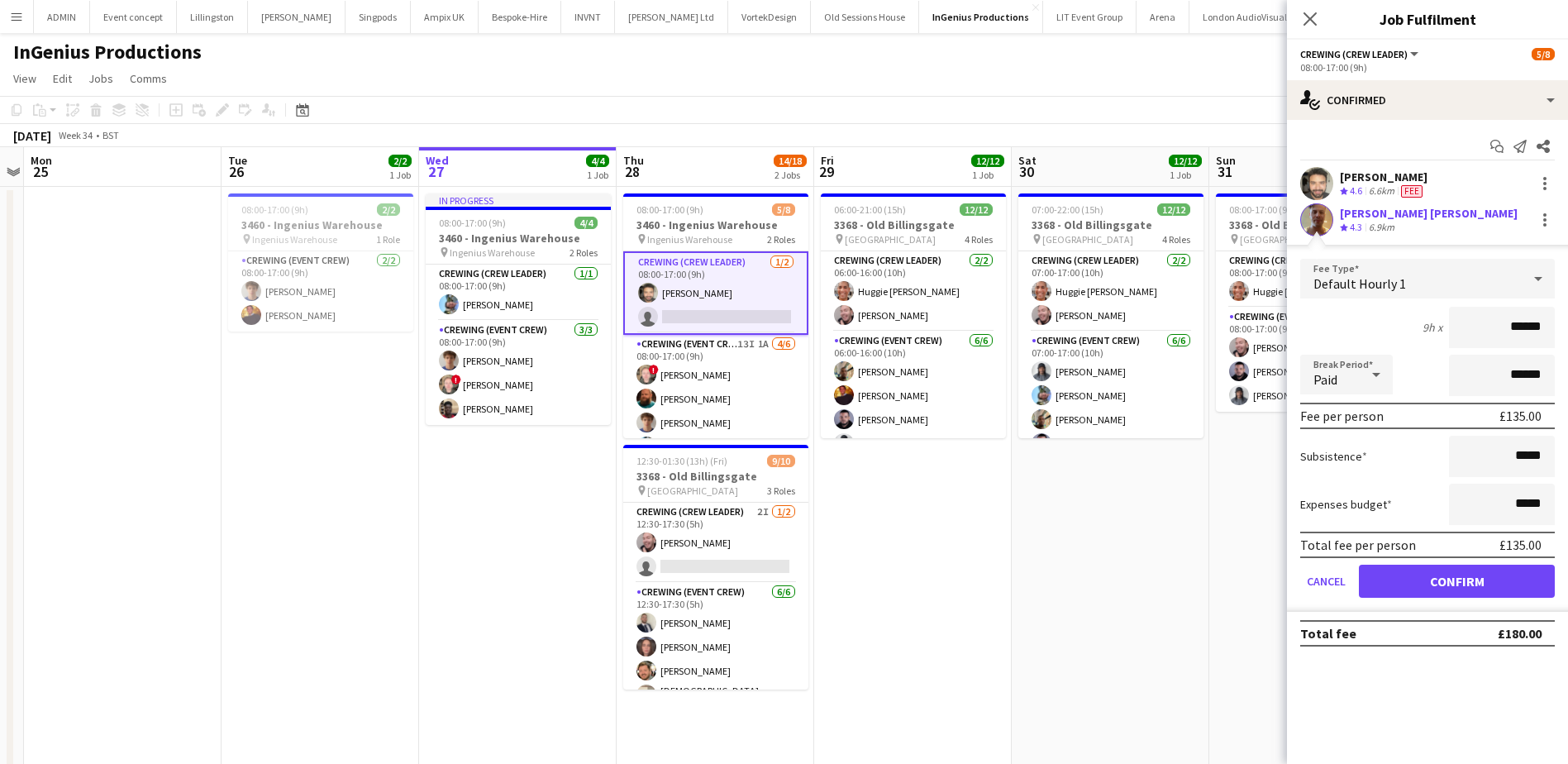
drag, startPoint x: 1538, startPoint y: 340, endPoint x: 1582, endPoint y: 336, distance: 44.2
click at [1568, 336] on html "Menu Boards Boards Boards All jobs Status Workforce Workforce My Workforce Recr…" at bounding box center [784, 496] width 1568 height 992
type input "***"
click at [1428, 598] on button "Confirm" at bounding box center [1456, 581] width 196 height 33
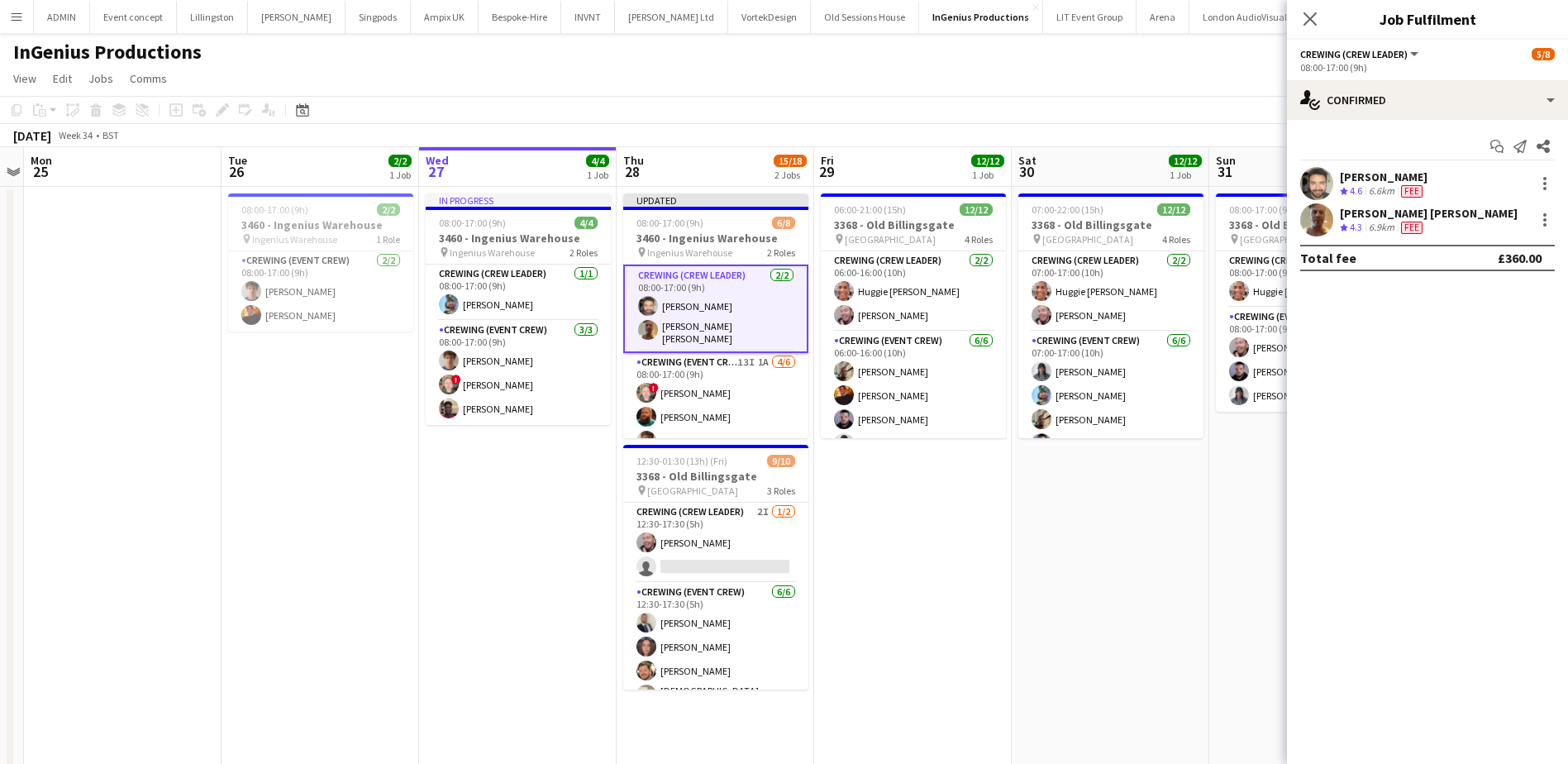
click at [1129, 537] on app-date-cell "07:00-22:00 (15h) 12/12 3368 - Old Billingsgate pin Lower Thames Street 4 Roles…" at bounding box center [1110, 575] width 198 height 777
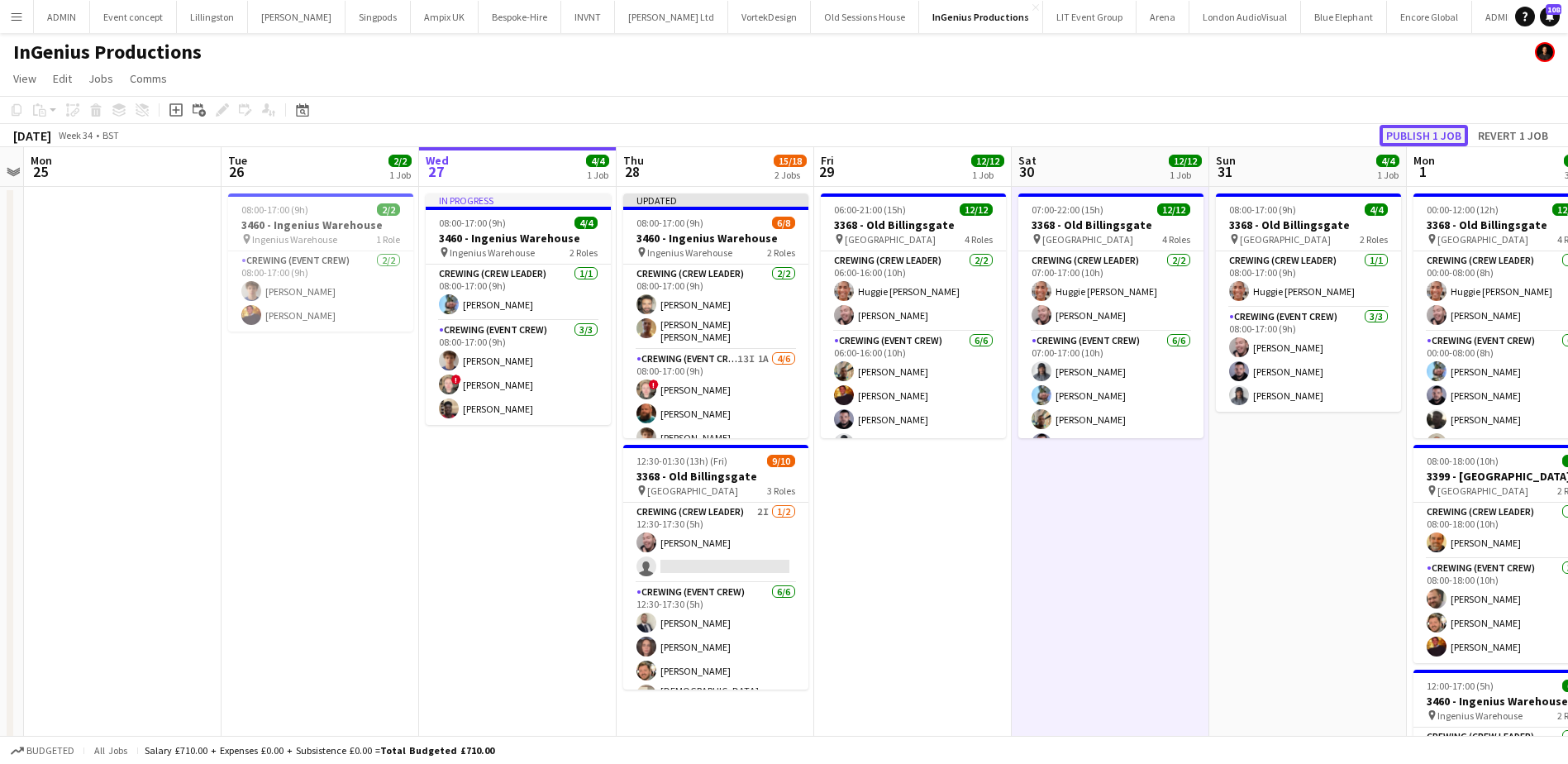
click at [1441, 132] on button "Publish 1 job" at bounding box center [1424, 135] width 89 height 21
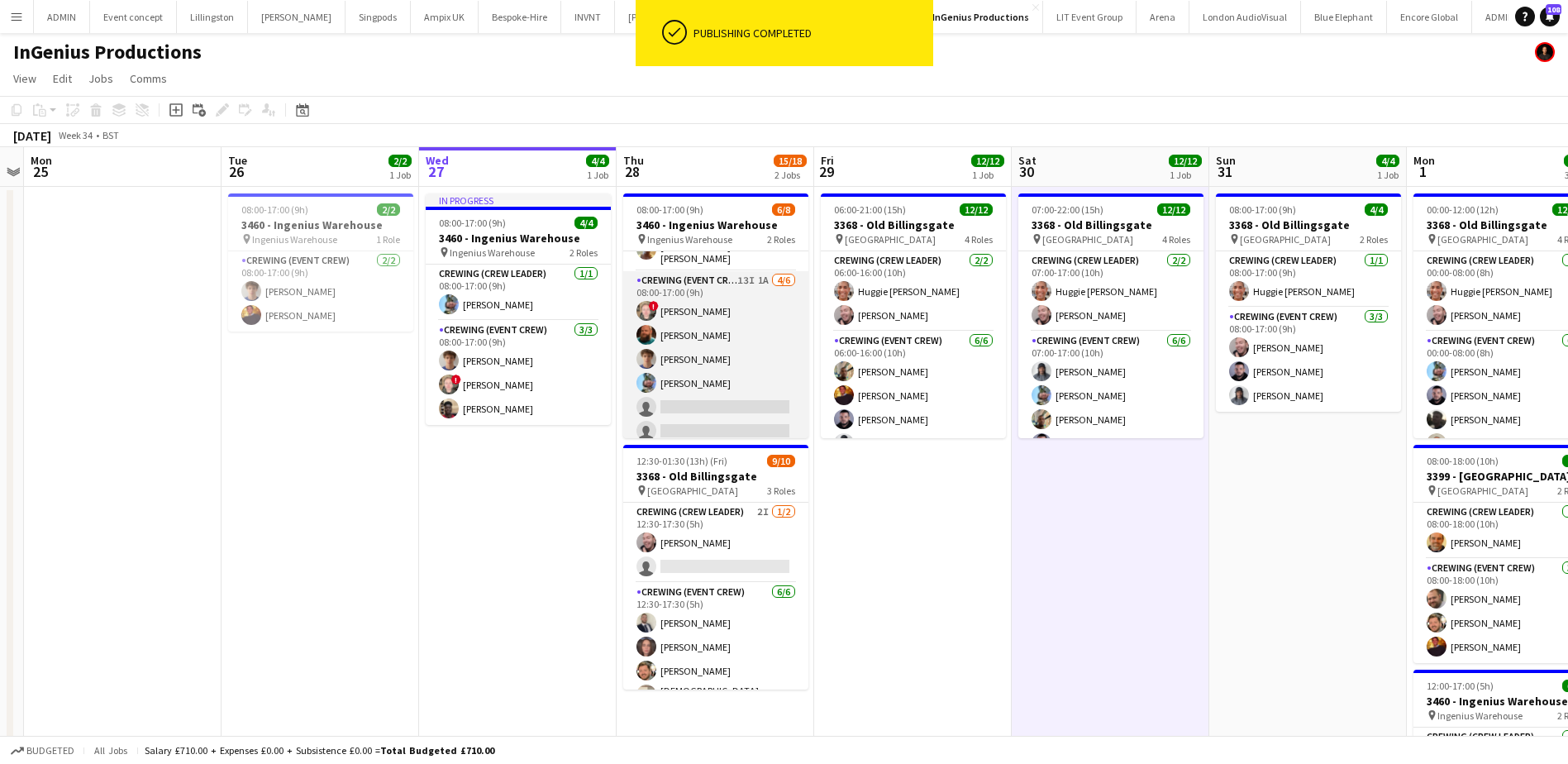
scroll to position [69, 0]
click at [726, 373] on app-card-role "Crewing (Event Crew) 13I 1A 4/6 08:00-17:00 (9h) ! Calum Ward Sam Humphreys Ale…" at bounding box center [716, 355] width 185 height 176
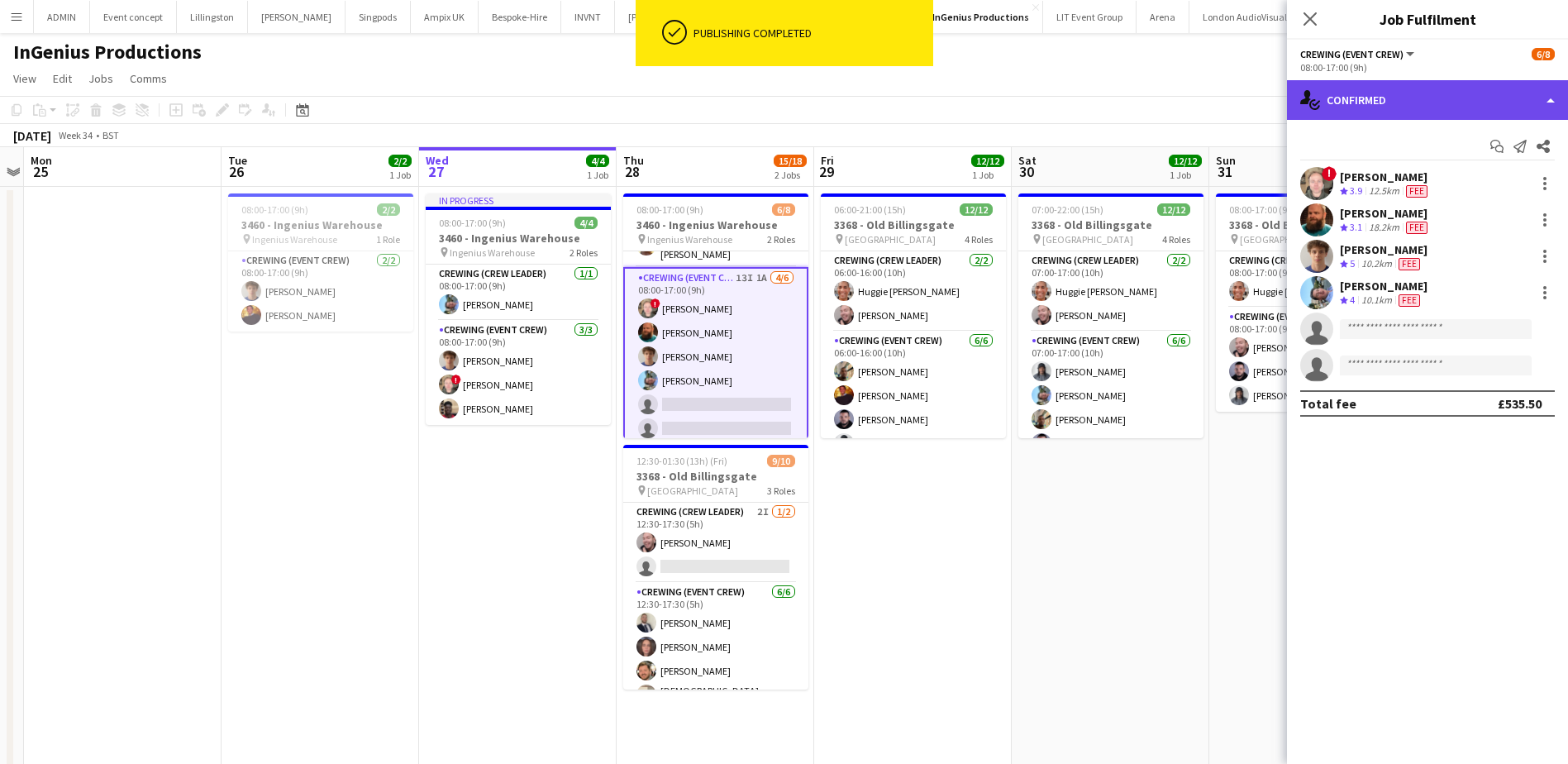
click at [1429, 108] on div "single-neutral-actions-check-2 Confirmed" at bounding box center [1427, 100] width 281 height 40
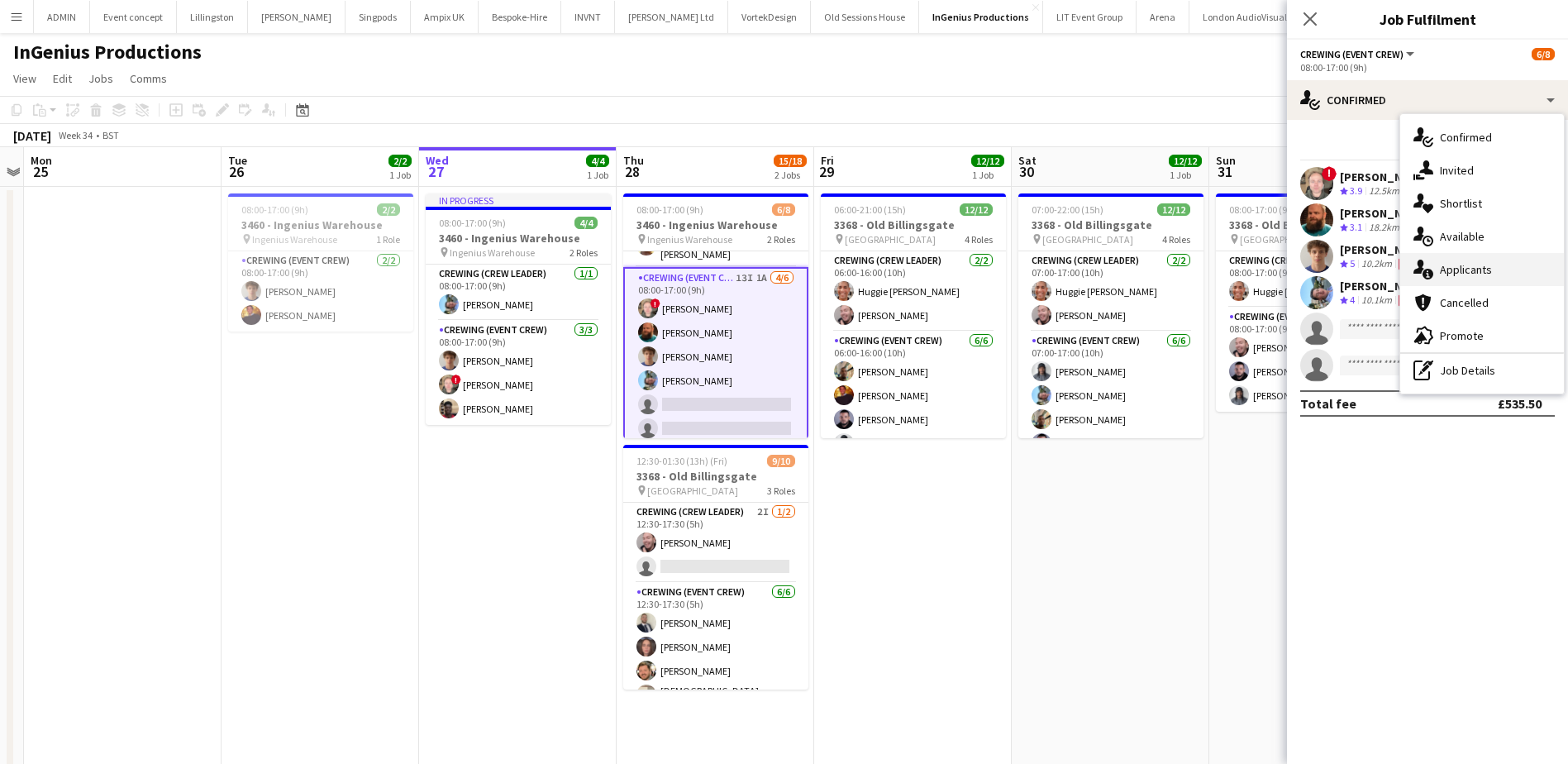
click at [1470, 265] on div "single-neutral-actions-information Applicants" at bounding box center [1481, 270] width 163 height 33
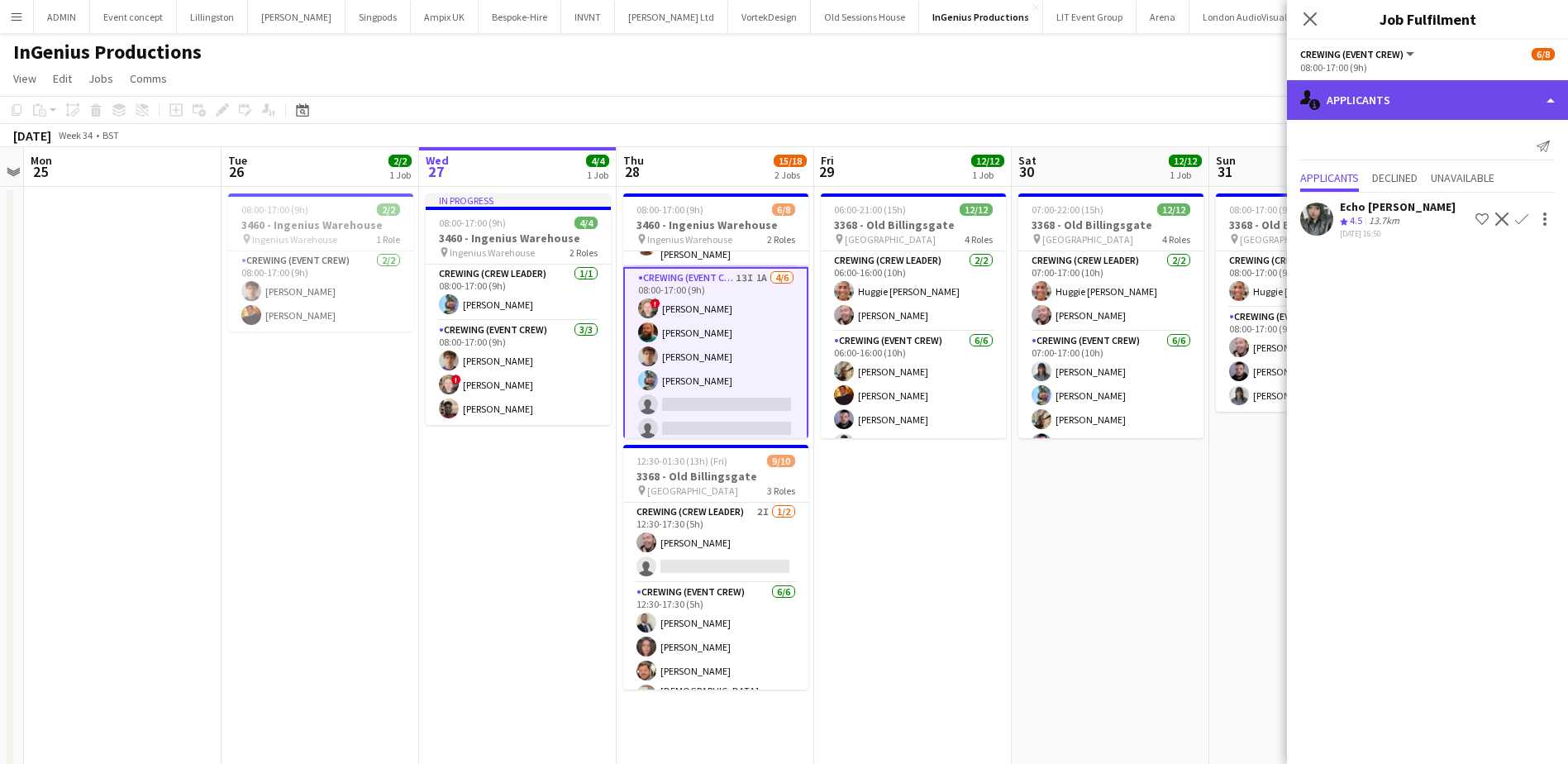
click at [1378, 105] on div "single-neutral-actions-information Applicants" at bounding box center [1427, 100] width 281 height 40
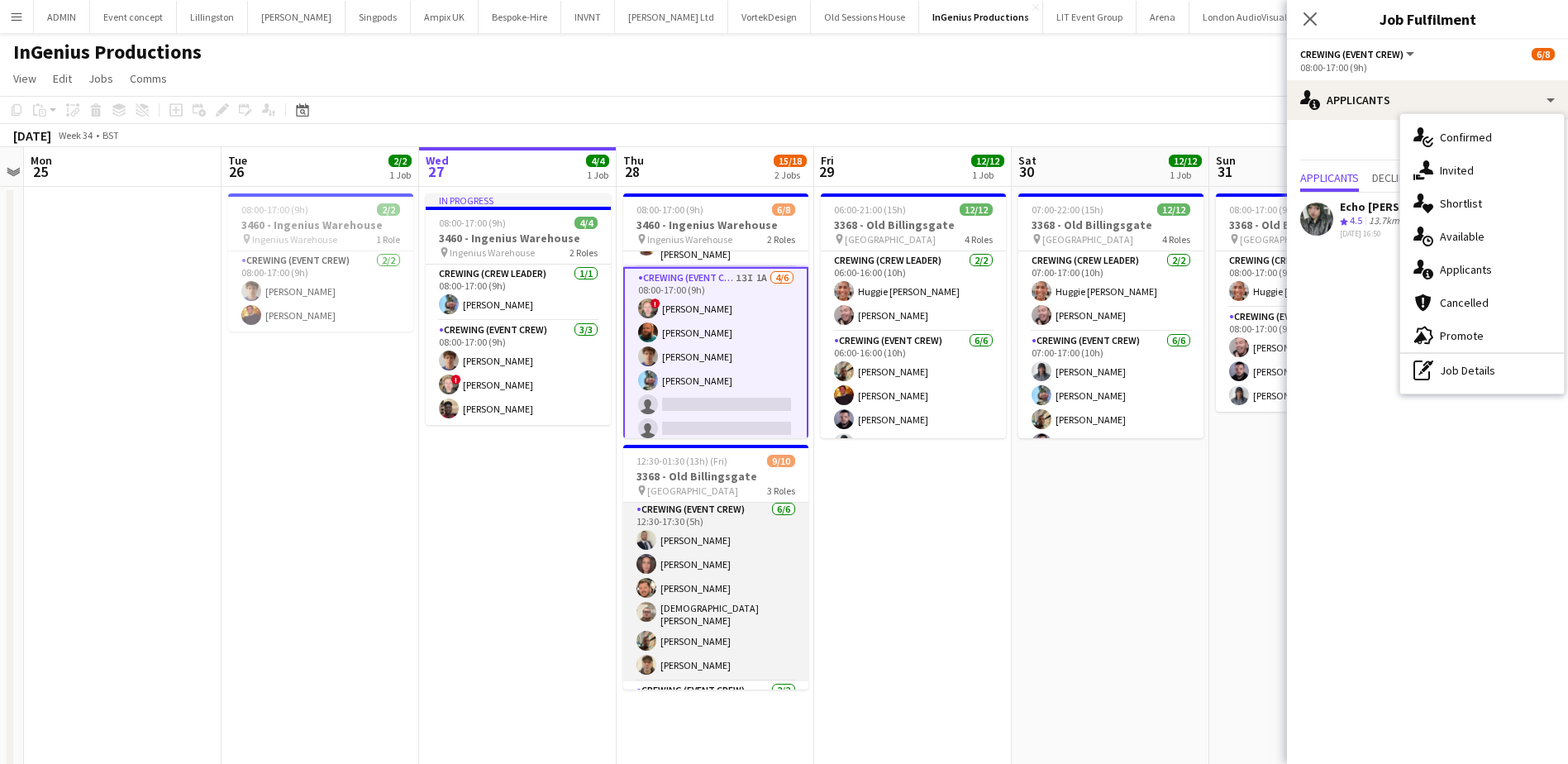
click at [758, 610] on app-card-role "Crewing (Event Crew) 6/6 12:30-17:30 (5h) Brandon Graber Jekaterina Berezina Ad…" at bounding box center [716, 590] width 185 height 181
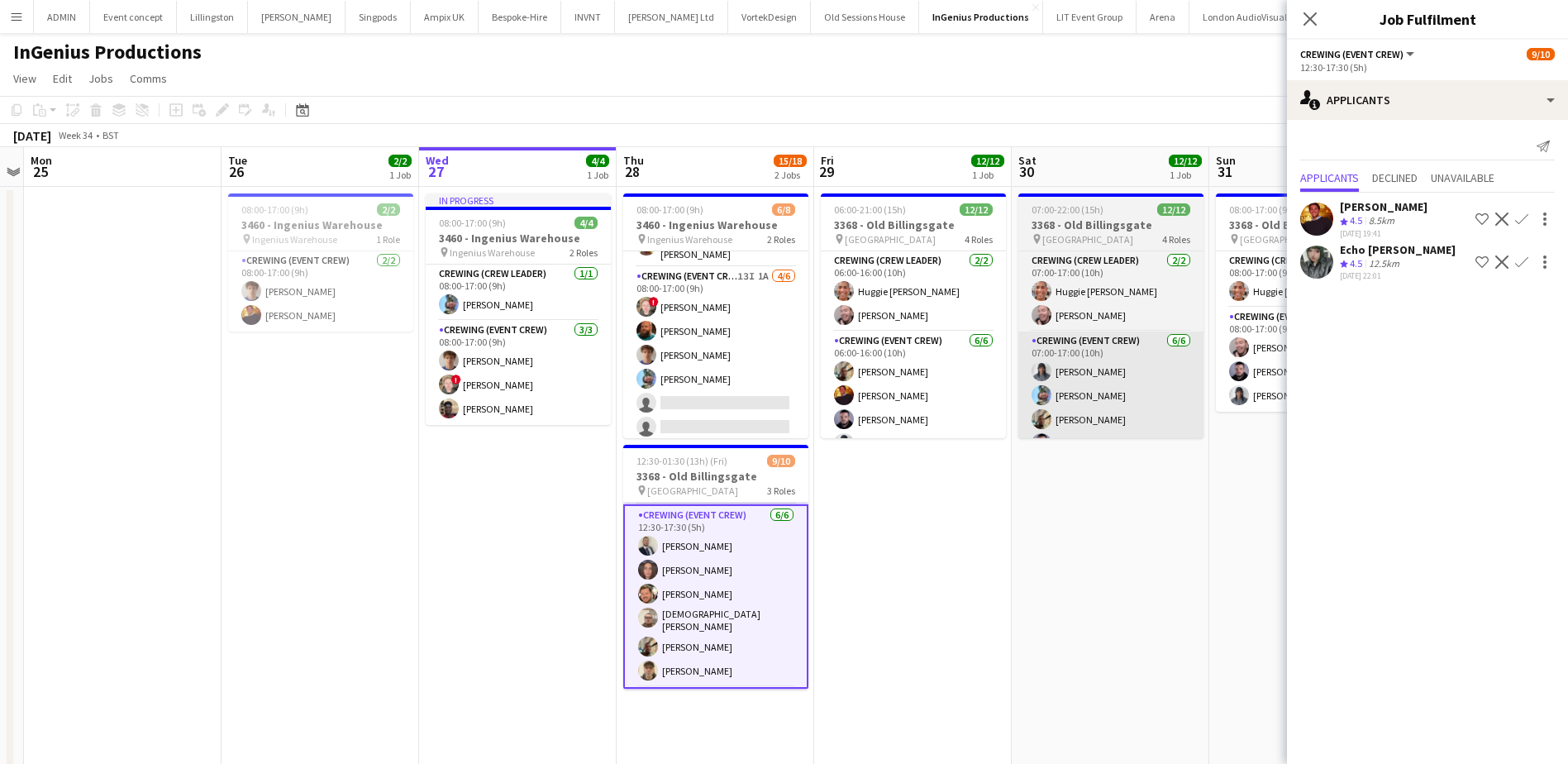
scroll to position [84, 0]
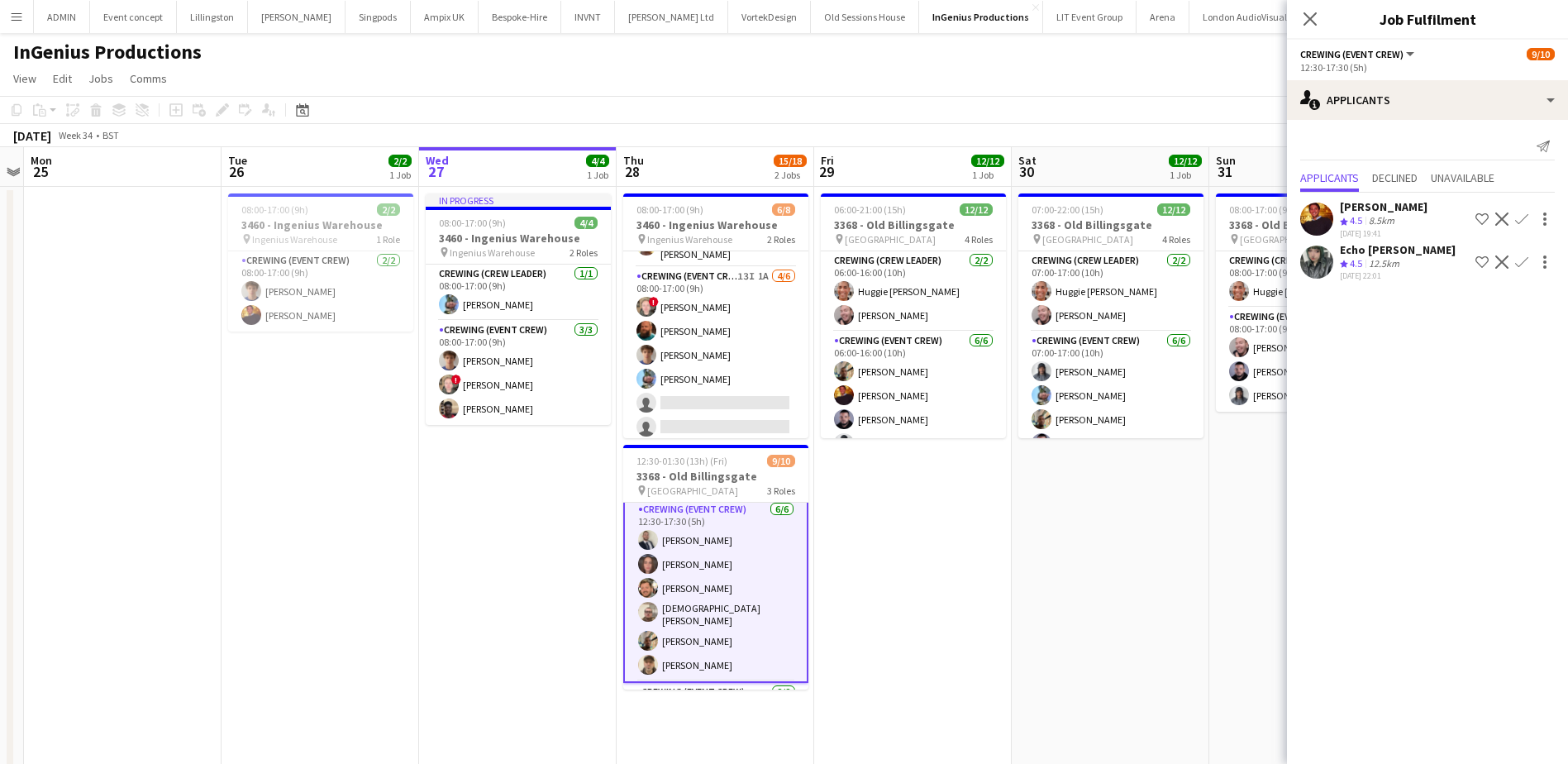
click at [706, 607] on app-card-role "Crewing (Event Crew) 6/6 12:30-17:30 (5h) Brandon Graber Jekaterina Berezina Ad…" at bounding box center [716, 591] width 185 height 185
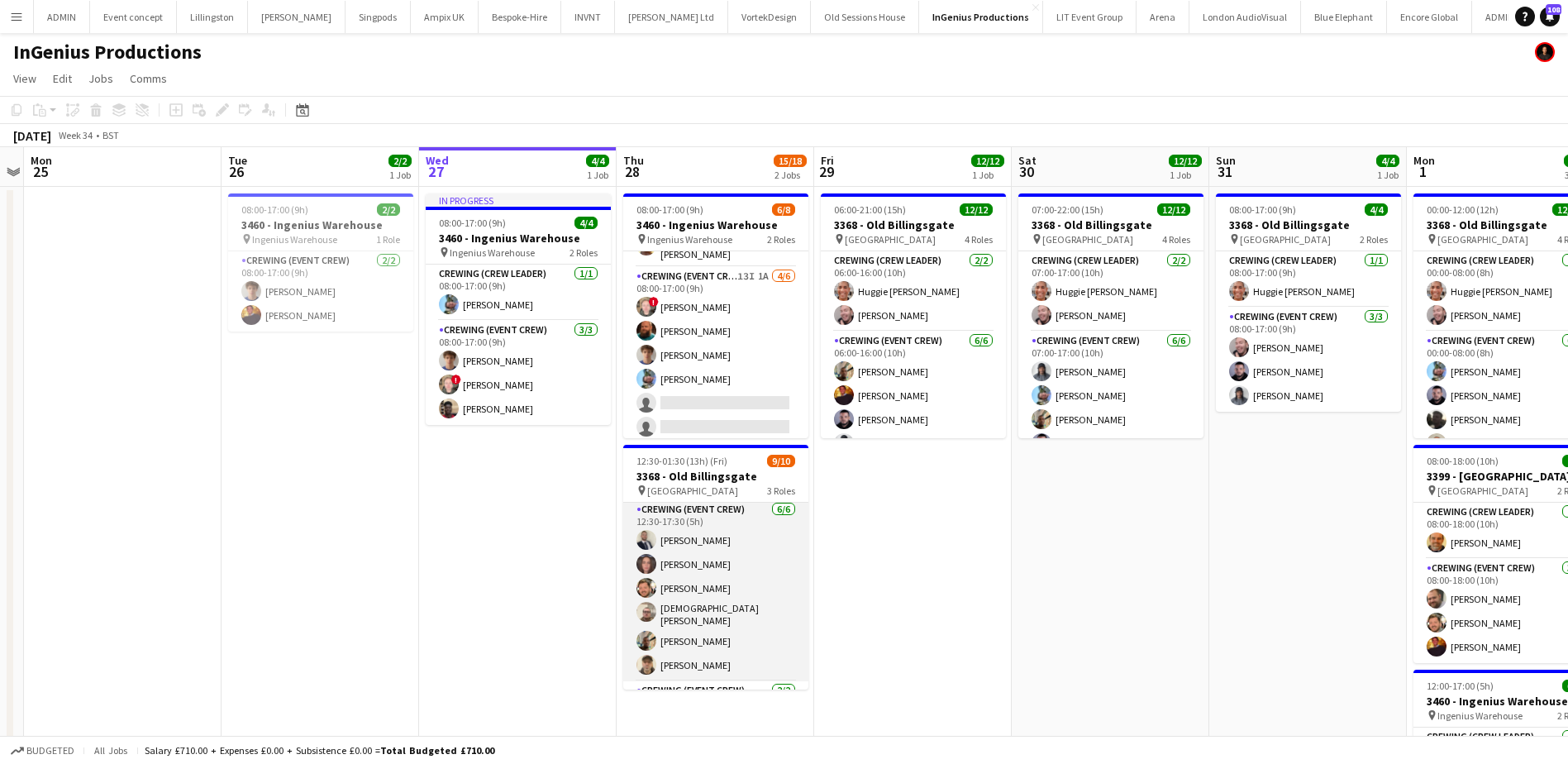
click at [717, 607] on app-card-role "Crewing (Event Crew) 6/6 12:30-17:30 (5h) Brandon Graber Jekaterina Berezina Ad…" at bounding box center [716, 590] width 185 height 181
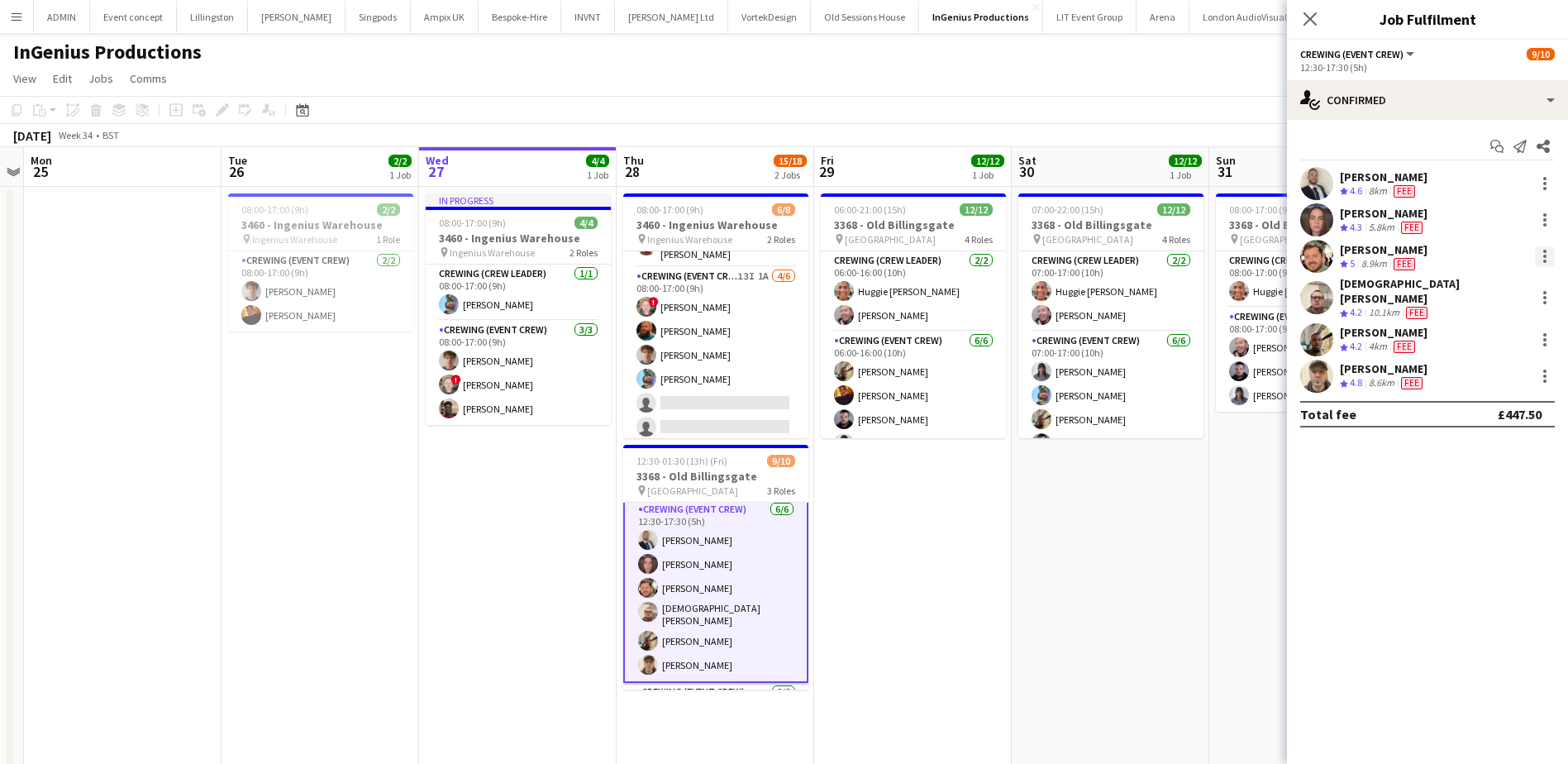
click at [1546, 249] on div at bounding box center [1544, 256] width 19 height 19
click at [1462, 453] on span "Remove" at bounding box center [1490, 445] width 103 height 15
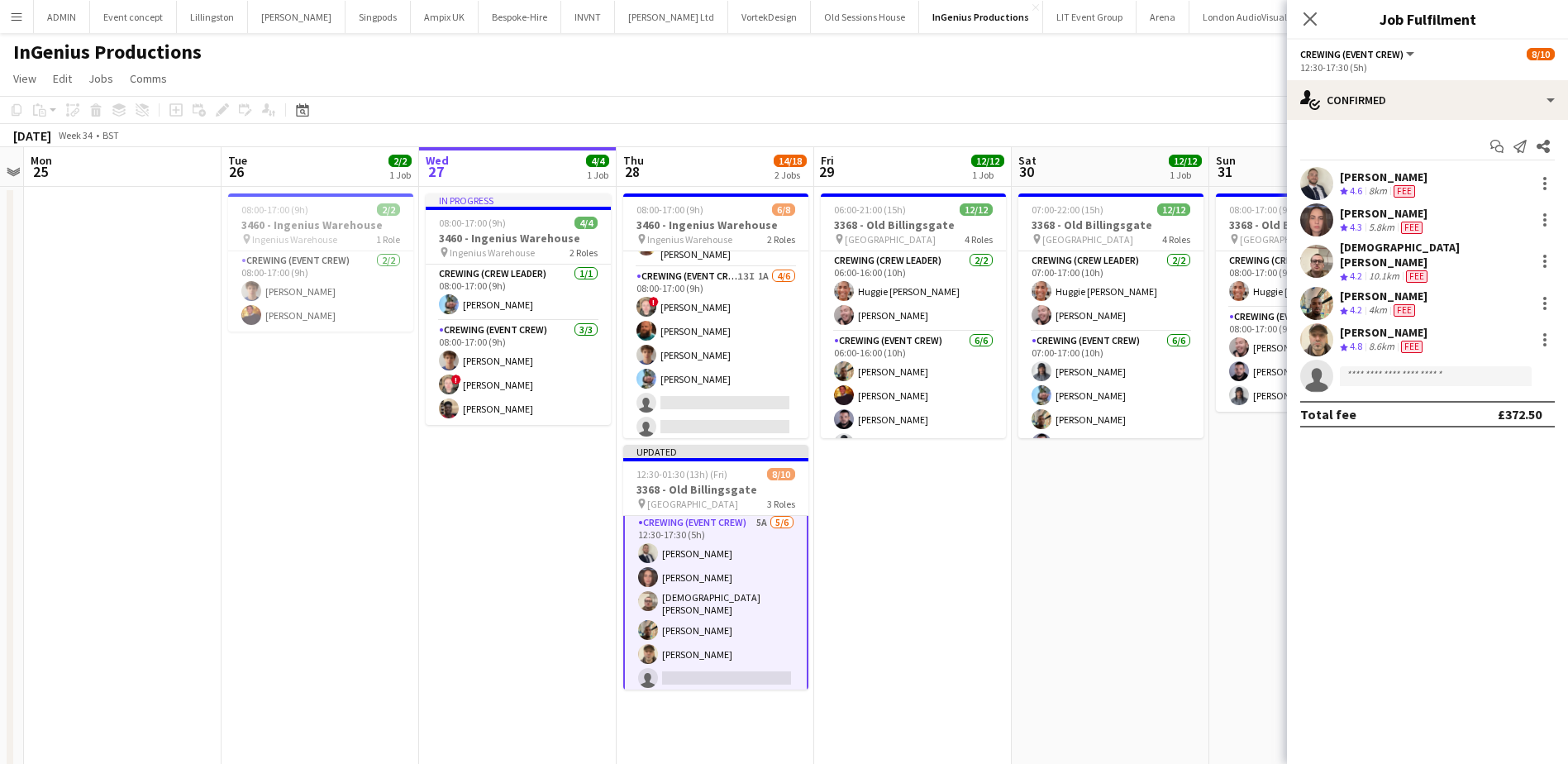
click at [1143, 531] on app-date-cell "07:00-22:00 (15h) 12/12 3368 - Old Billingsgate pin Lower Thames Street 4 Roles…" at bounding box center [1110, 575] width 198 height 777
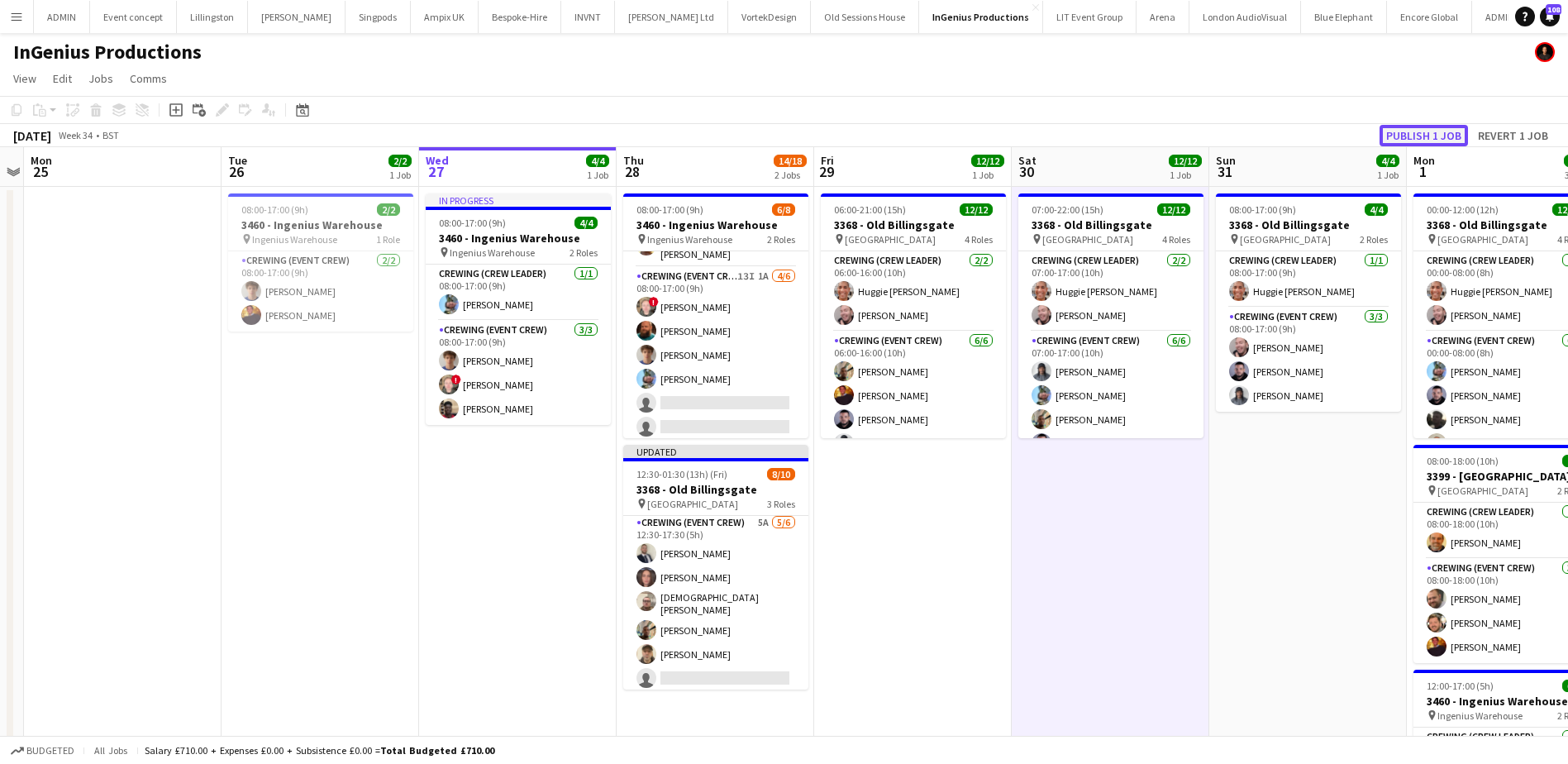
click at [1425, 140] on button "Publish 1 job" at bounding box center [1424, 135] width 89 height 21
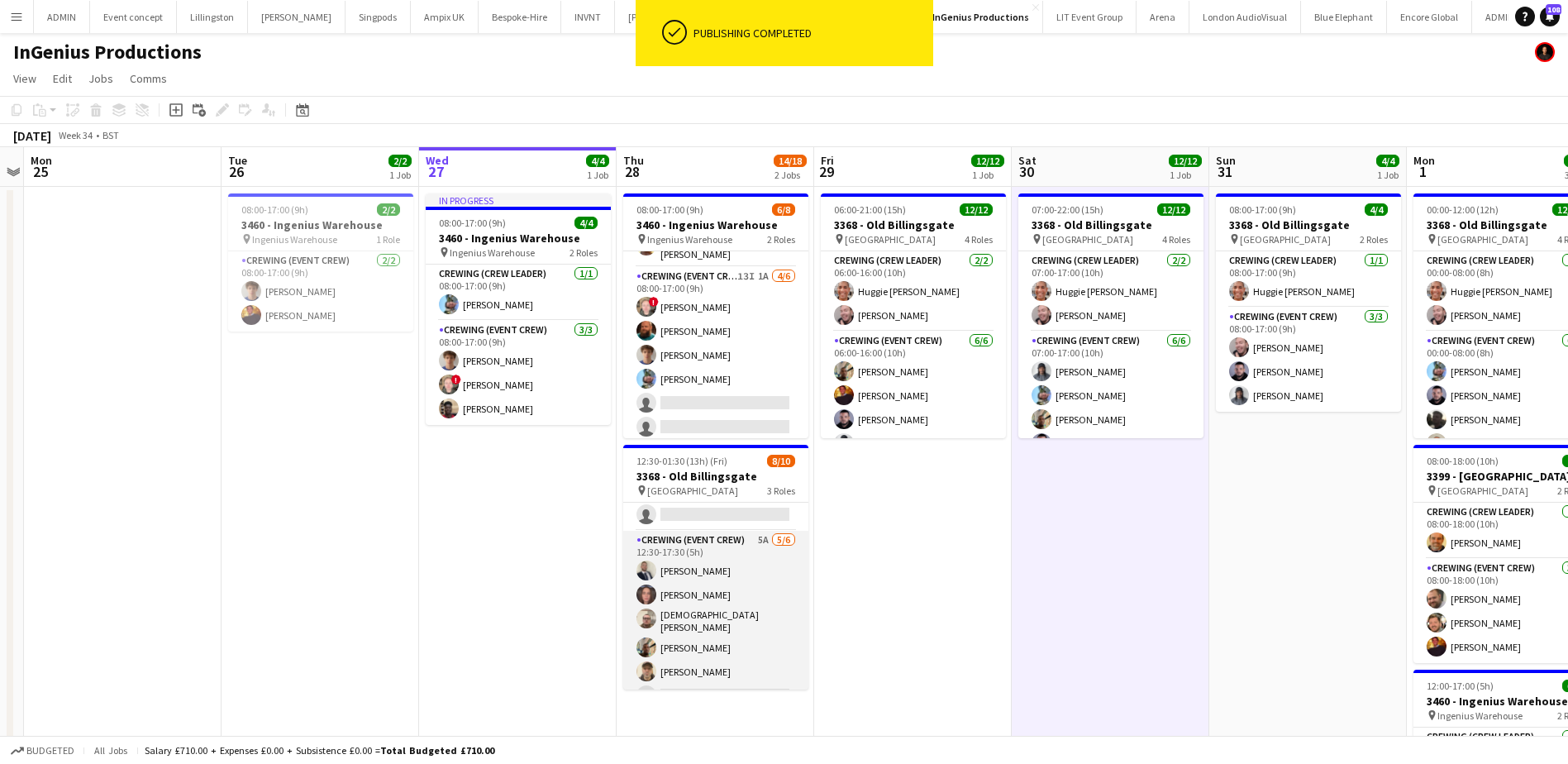
scroll to position [0, 0]
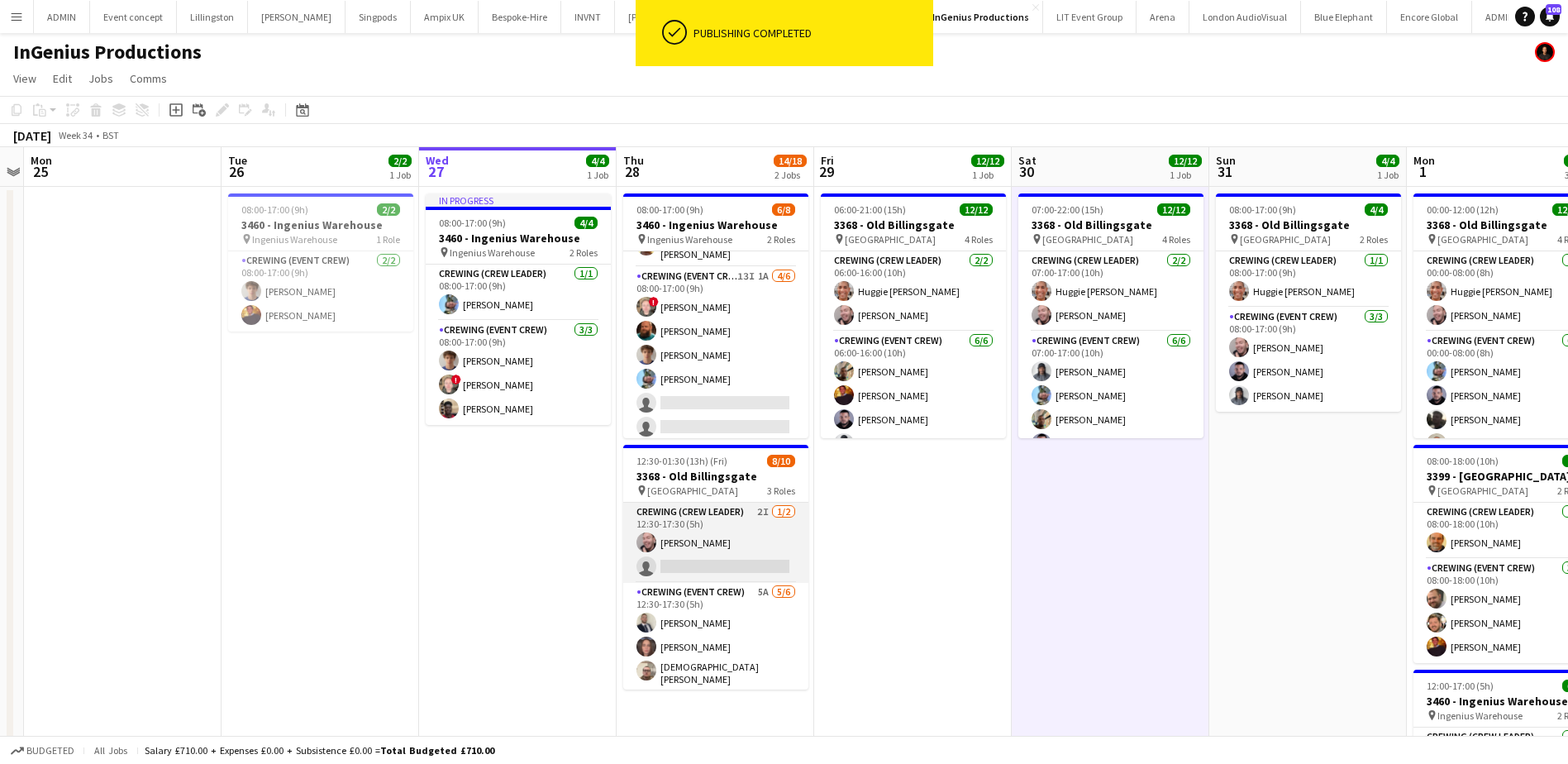
click at [727, 561] on app-card-role "Crewing (Crew Leader) 2I 1/2 12:30-17:30 (5h) Eldon Taylor single-neutral-actio…" at bounding box center [716, 542] width 185 height 80
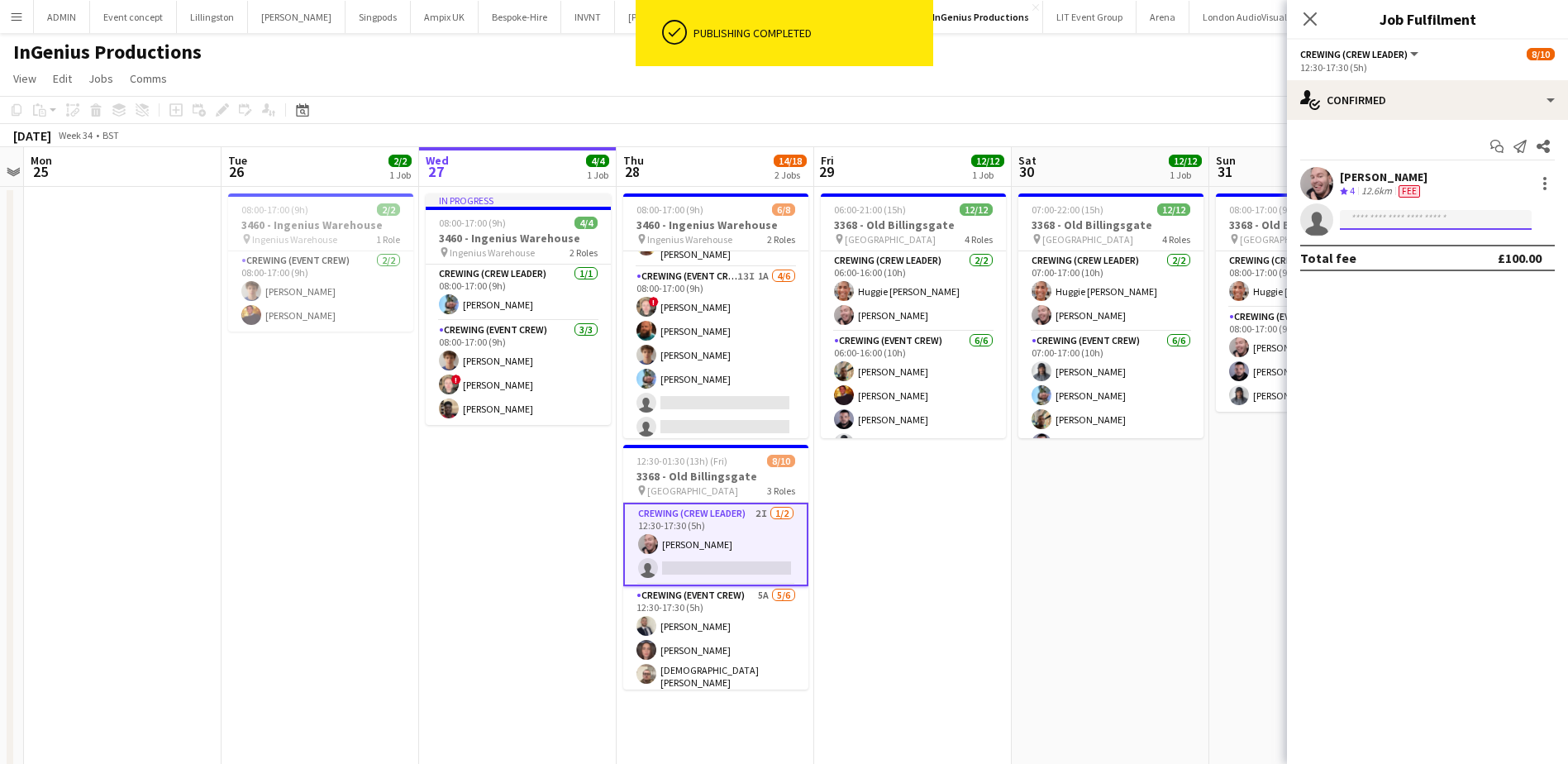
click at [1376, 220] on input at bounding box center [1436, 219] width 192 height 19
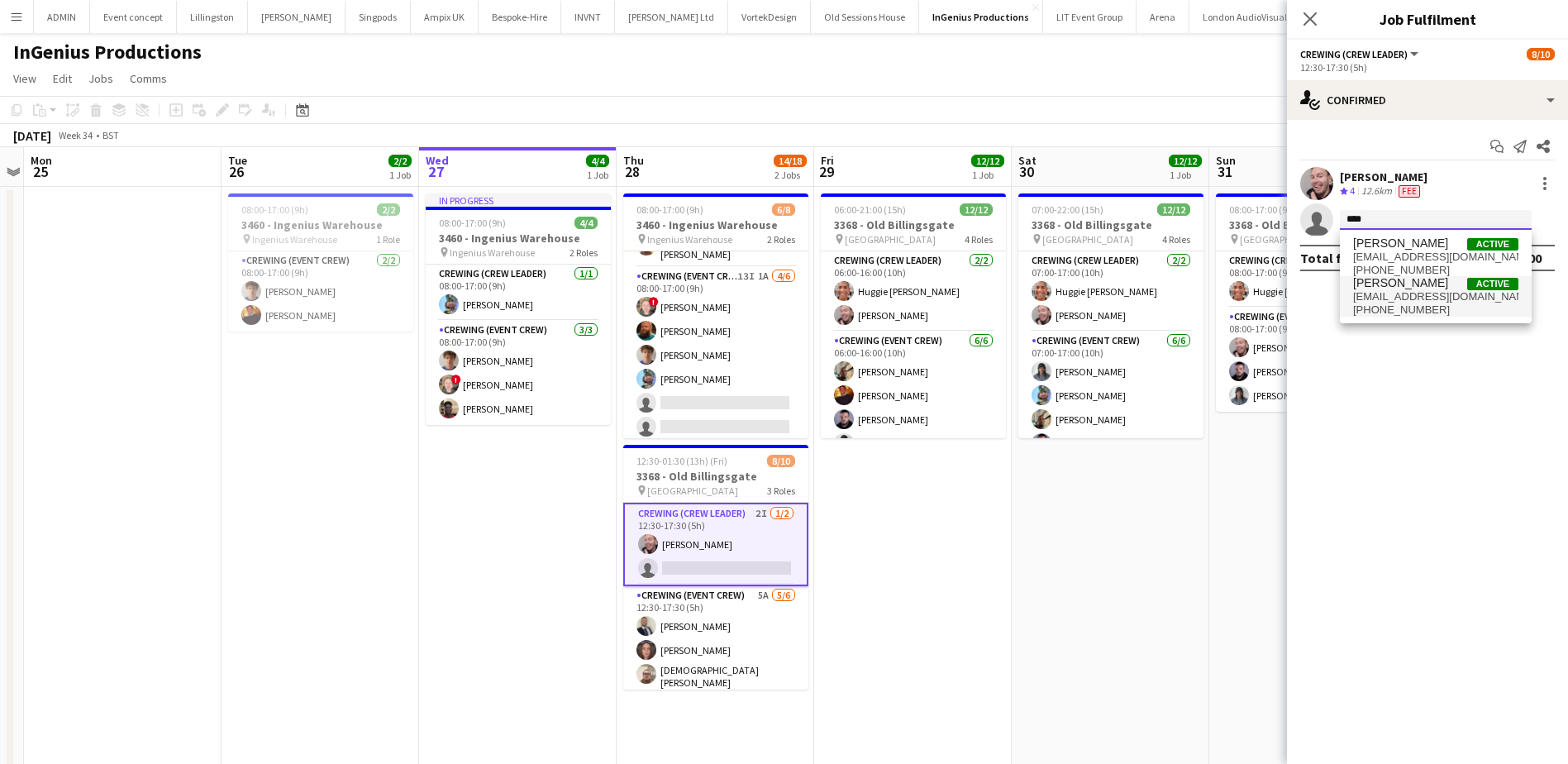
type input "****"
click at [1443, 295] on span "adammccarter@hotmail.co.uk" at bounding box center [1435, 297] width 165 height 13
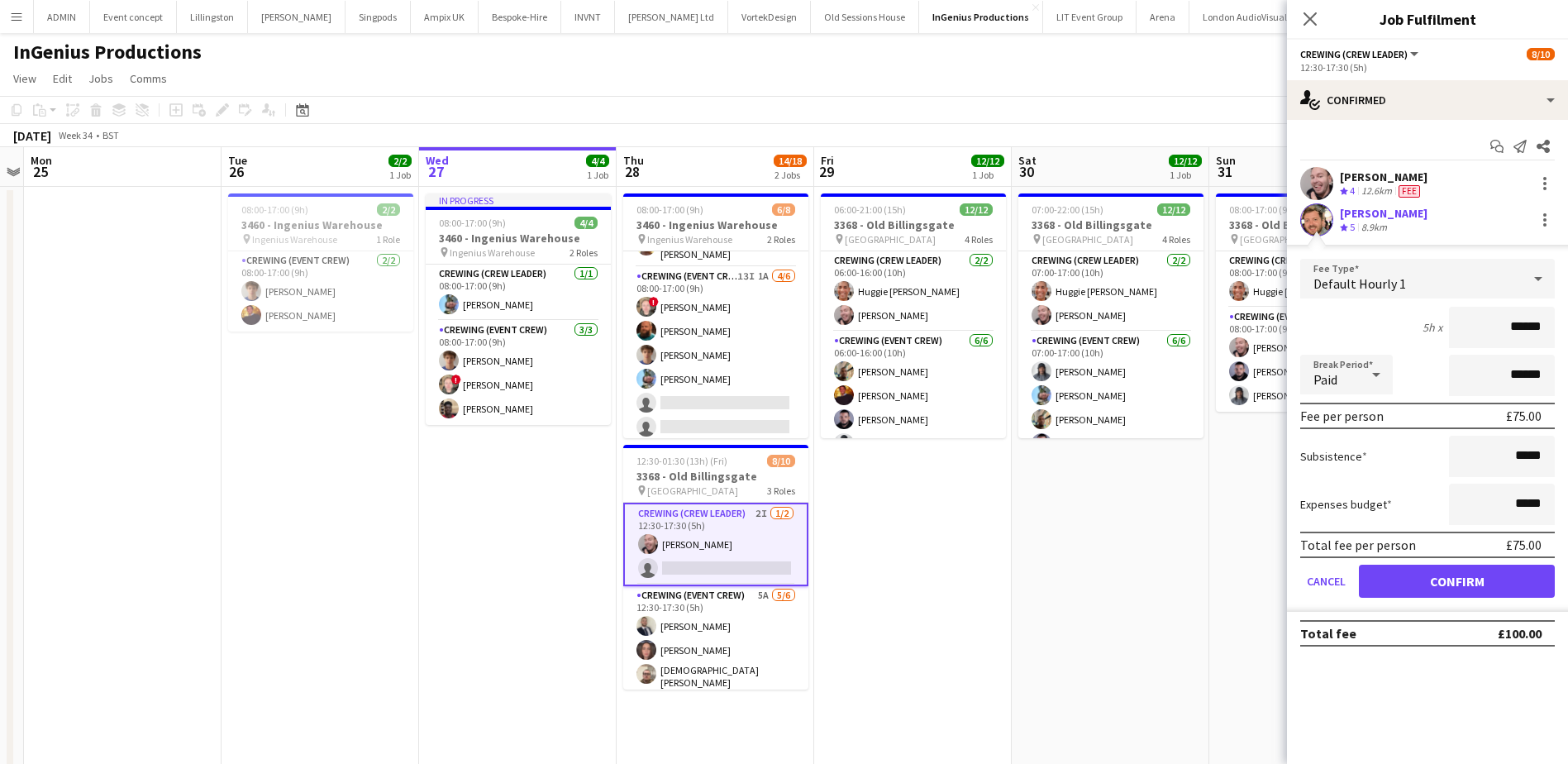
drag, startPoint x: 1501, startPoint y: 317, endPoint x: 1554, endPoint y: 323, distance: 53.3
click at [1554, 323] on form "Fee Type Default Hourly 1 5h x ****** Break Period Paid ****** Fee per person £…" at bounding box center [1427, 435] width 281 height 353
type input "***"
drag, startPoint x: 1478, startPoint y: 580, endPoint x: 1417, endPoint y: 574, distance: 61.3
click at [1477, 580] on button "Confirm" at bounding box center [1456, 581] width 196 height 33
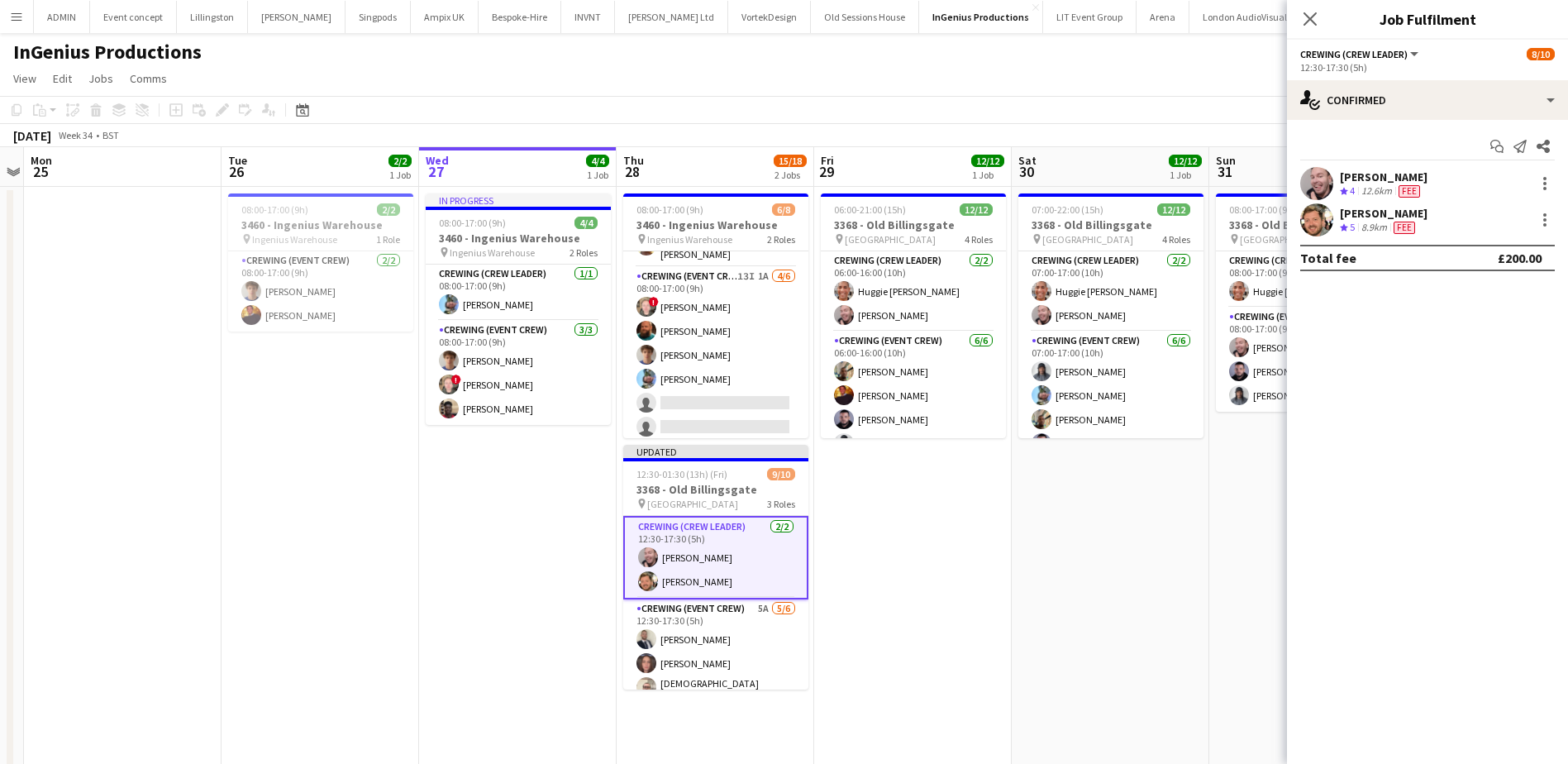
click at [1152, 532] on app-date-cell "07:00-22:00 (15h) 12/12 3368 - Old Billingsgate pin Lower Thames Street 4 Roles…" at bounding box center [1110, 575] width 198 height 777
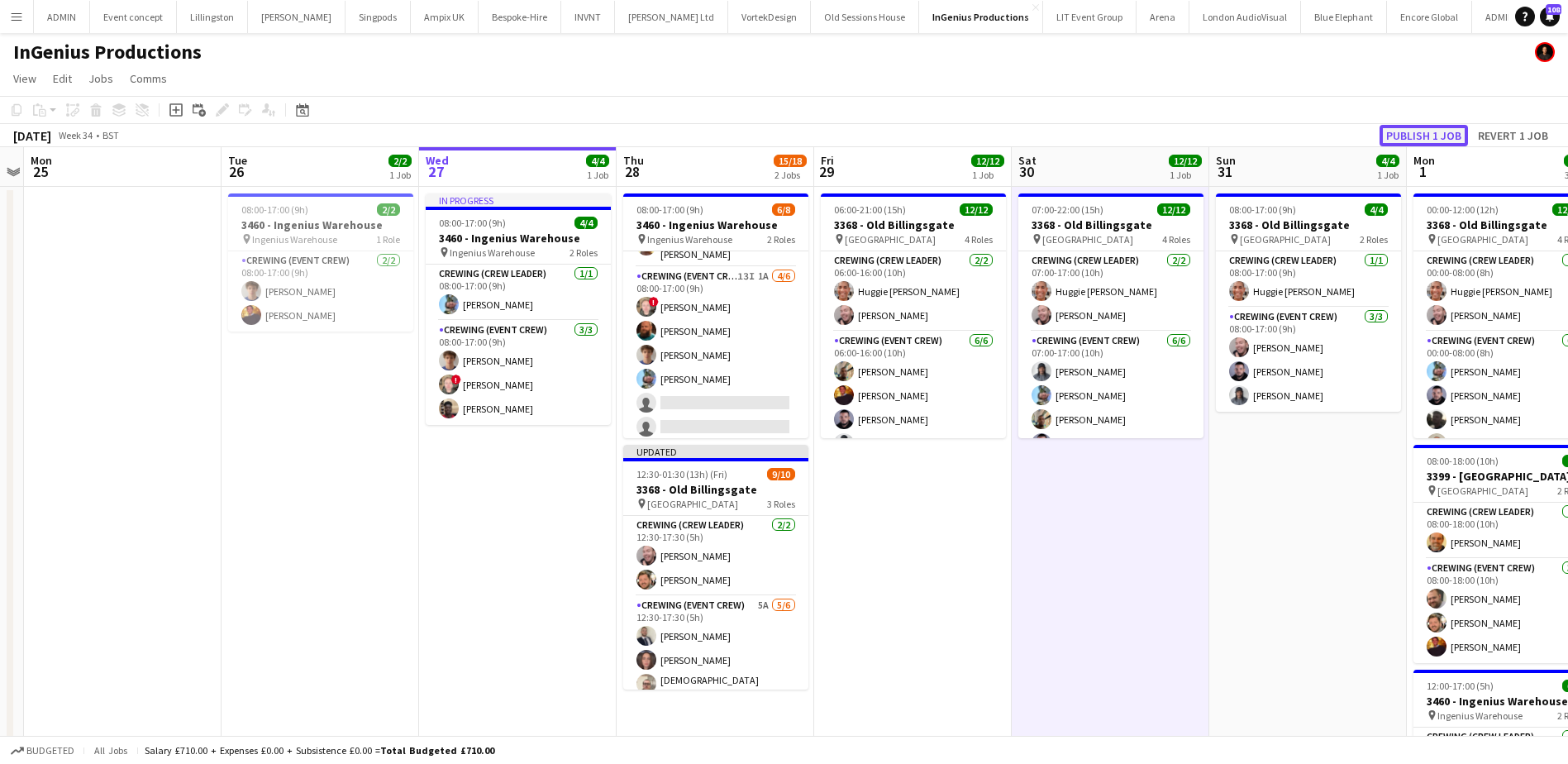
click at [1458, 132] on button "Publish 1 job" at bounding box center [1424, 135] width 89 height 21
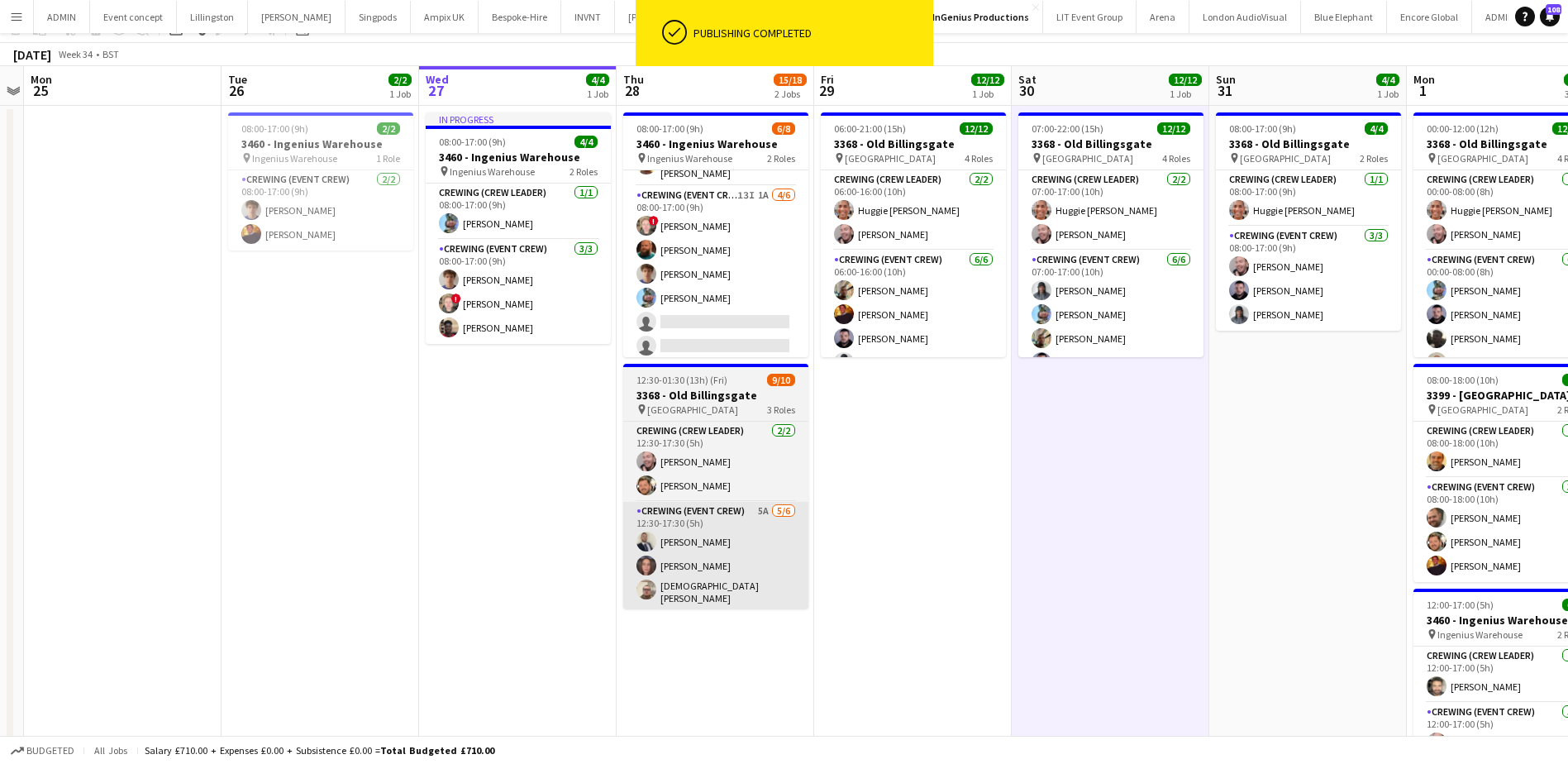
scroll to position [82, 0]
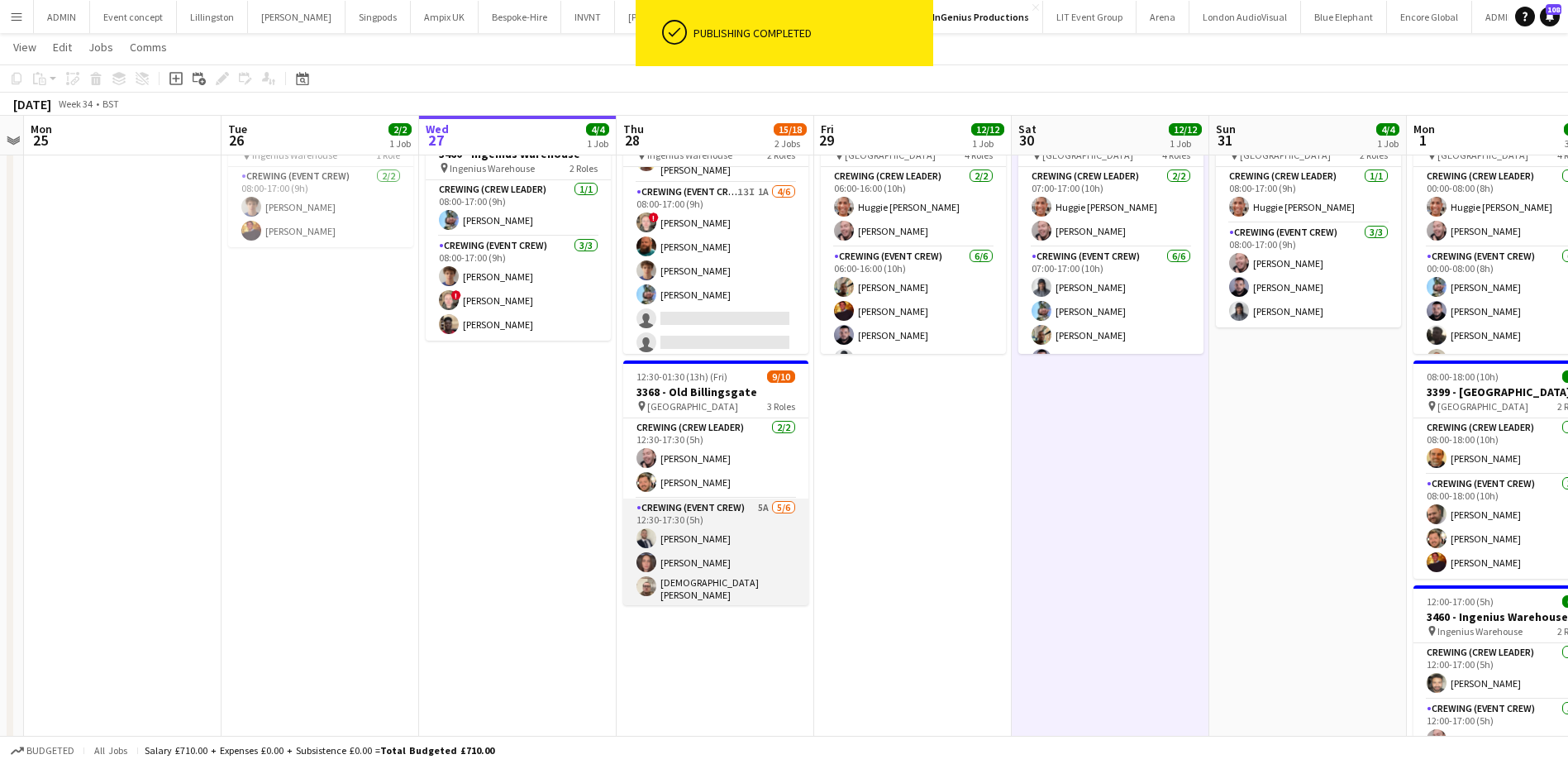
click at [724, 538] on app-card-role "Crewing (Event Crew) 5A 5/6 12:30-17:30 (5h) Brandon Graber Jekaterina Berezina…" at bounding box center [716, 589] width 185 height 181
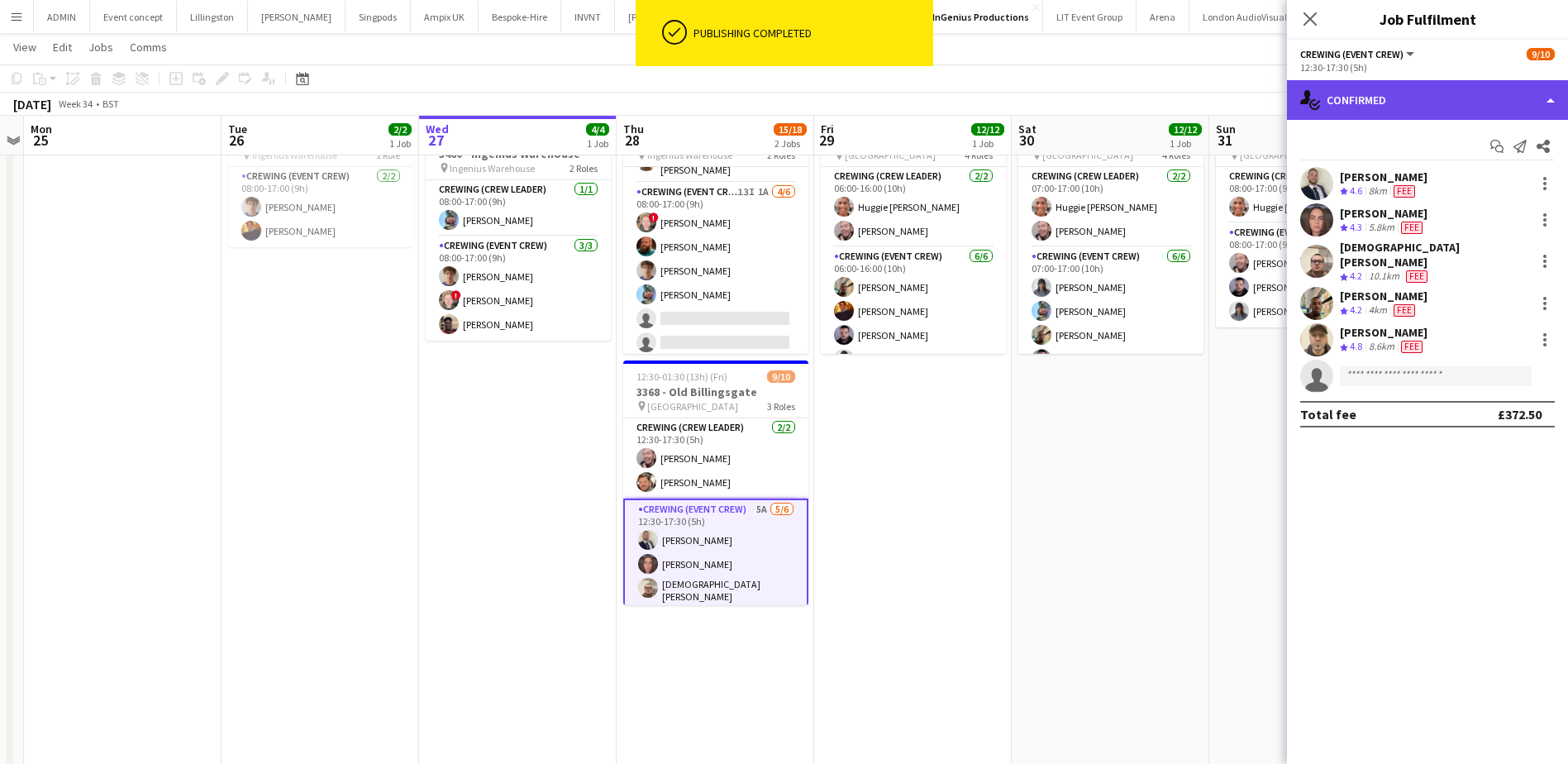
click at [1522, 103] on div "single-neutral-actions-check-2 Confirmed" at bounding box center [1427, 100] width 281 height 40
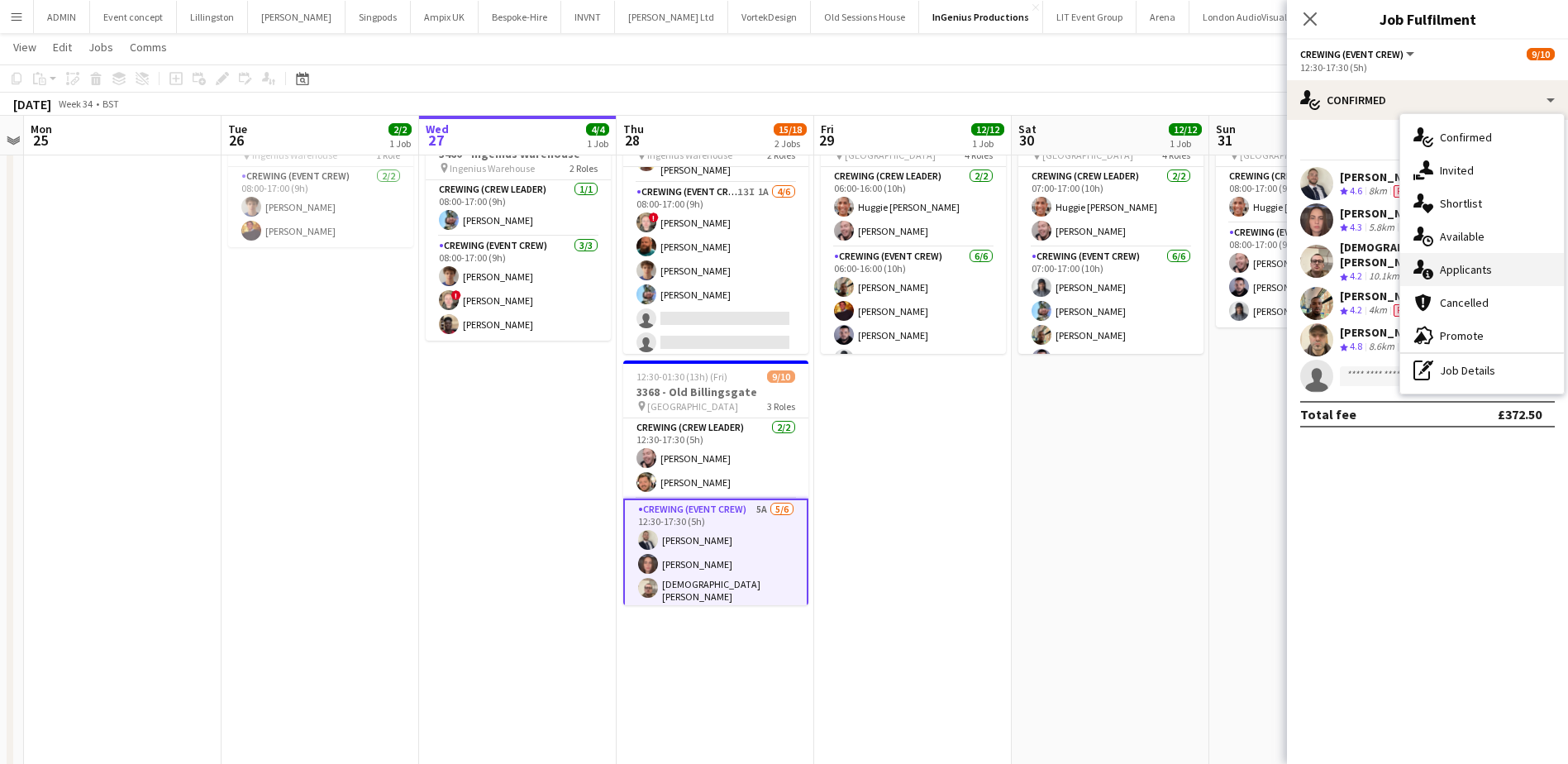
click at [1493, 268] on div "single-neutral-actions-information Applicants" at bounding box center [1481, 270] width 163 height 33
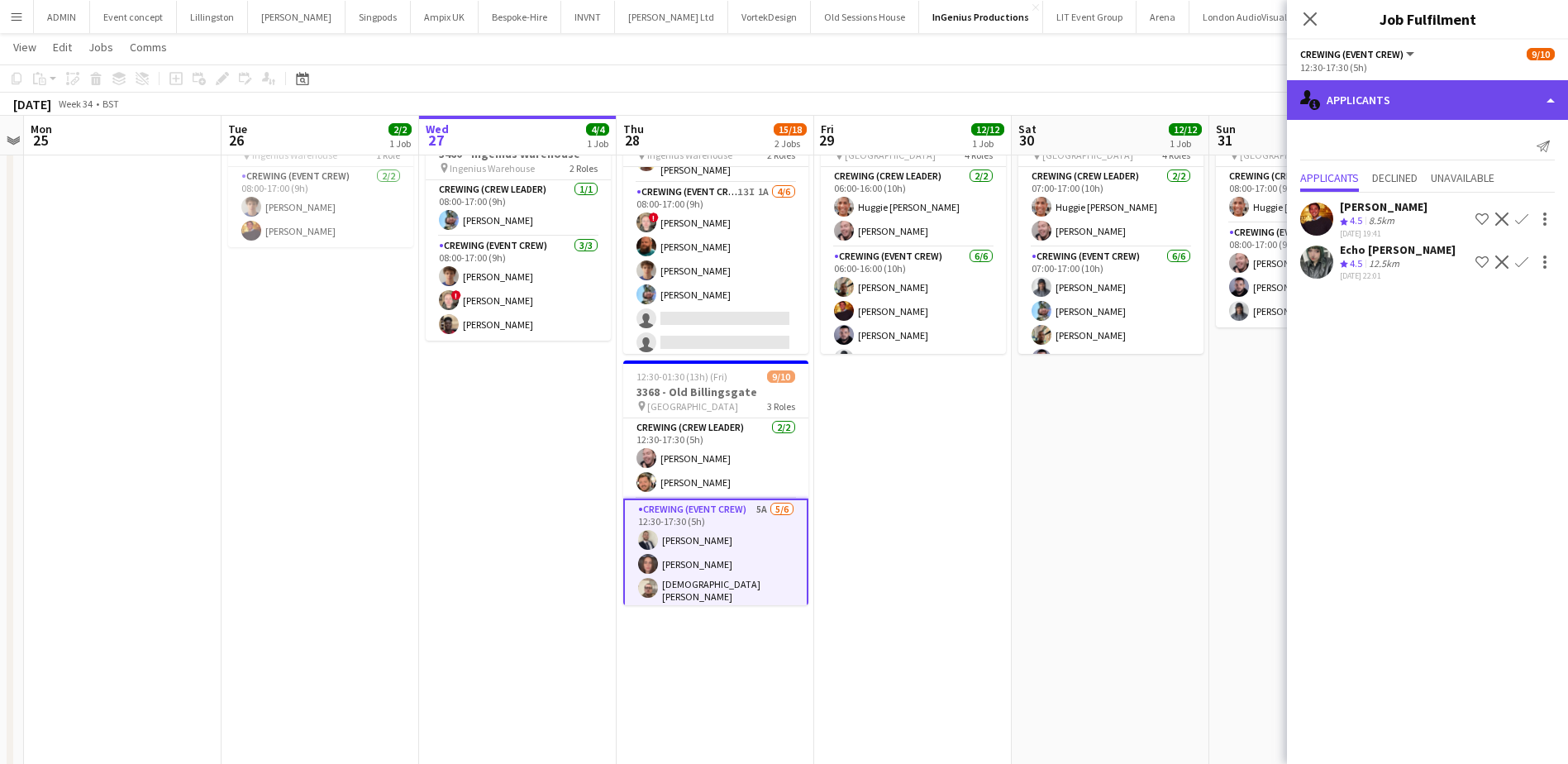
click at [1441, 104] on div "single-neutral-actions-information Applicants" at bounding box center [1427, 100] width 281 height 40
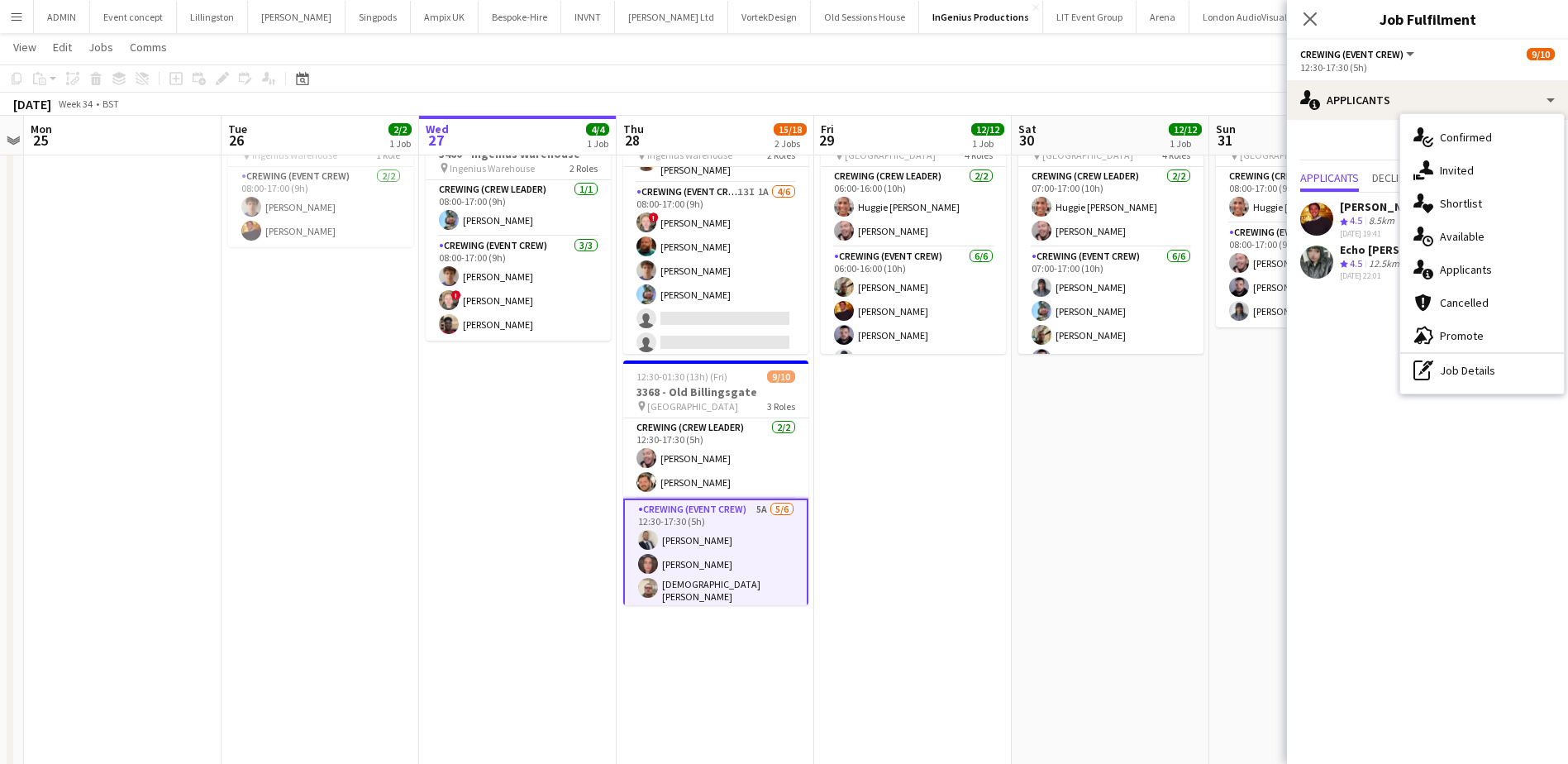
click at [1096, 447] on app-date-cell "07:00-22:00 (15h) 12/12 3368 - Old Billingsgate pin Lower Thames Street 4 Roles…" at bounding box center [1110, 491] width 198 height 777
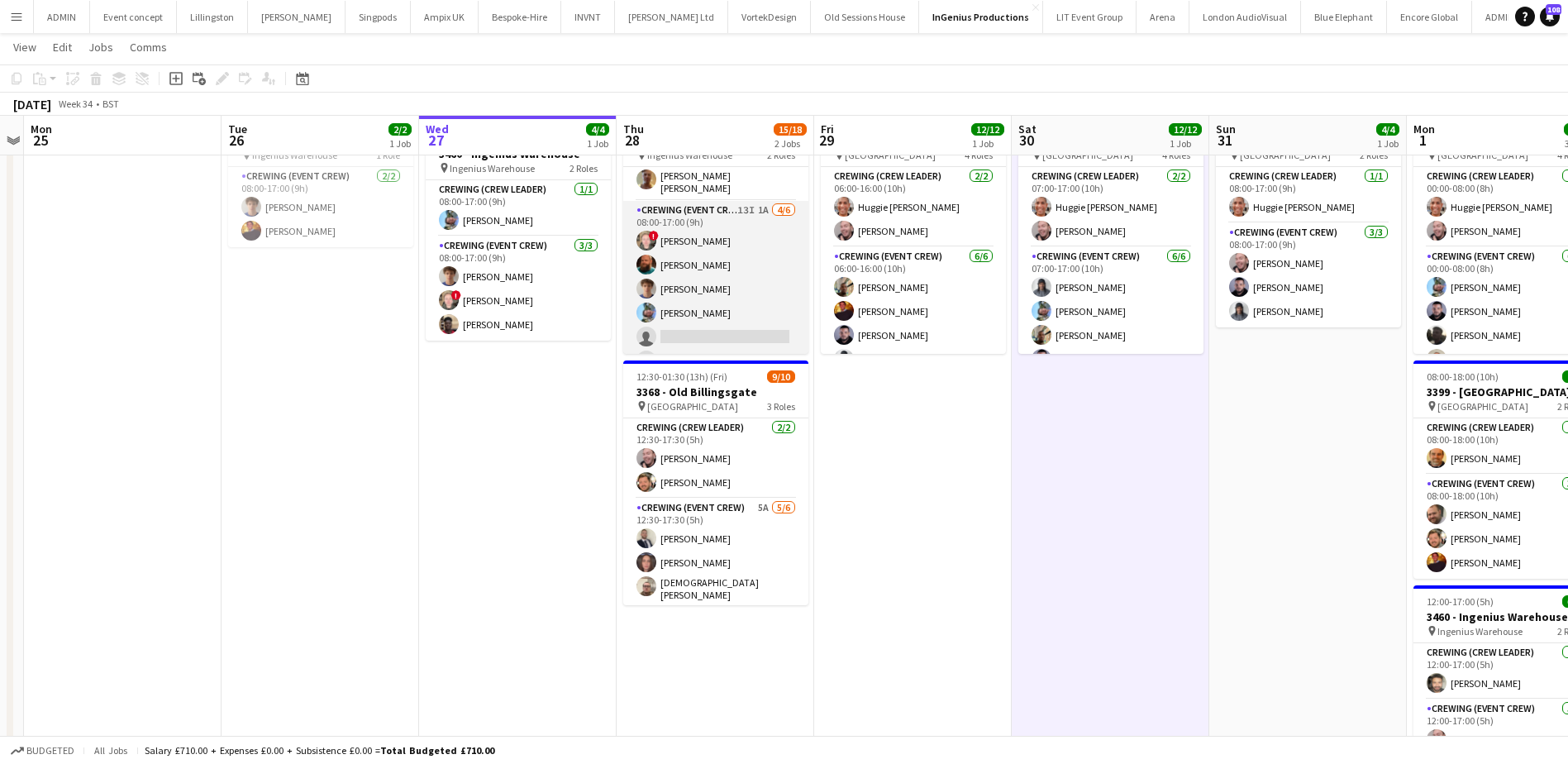
scroll to position [0, 0]
click at [743, 323] on app-card-role "Crewing (Event Crew) 13I 1A 4/6 08:00-17:00 (9h) ! Calum Ward Sam Humphreys Ale…" at bounding box center [716, 340] width 185 height 176
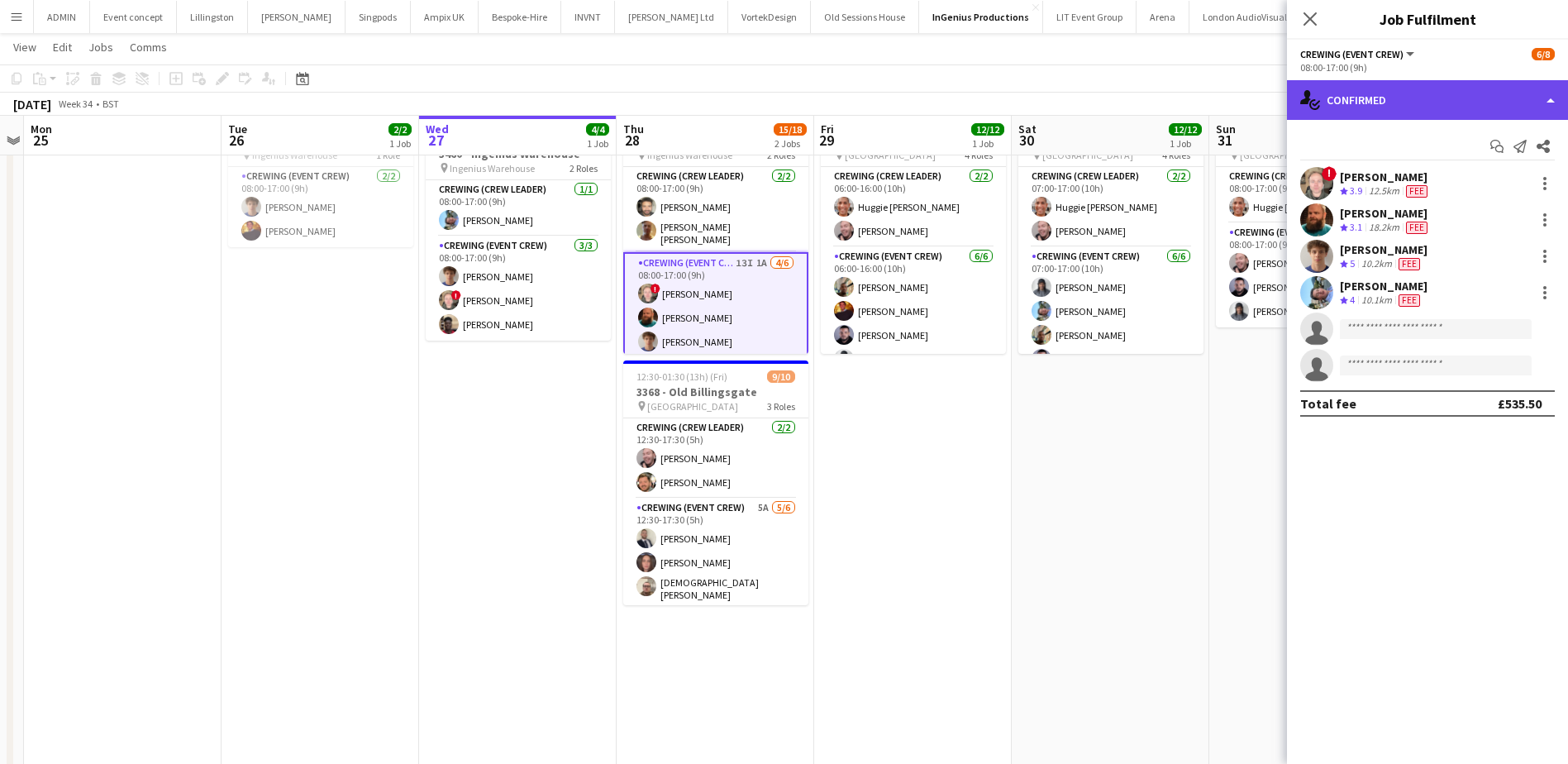
click at [1415, 107] on div "single-neutral-actions-check-2 Confirmed" at bounding box center [1427, 100] width 281 height 40
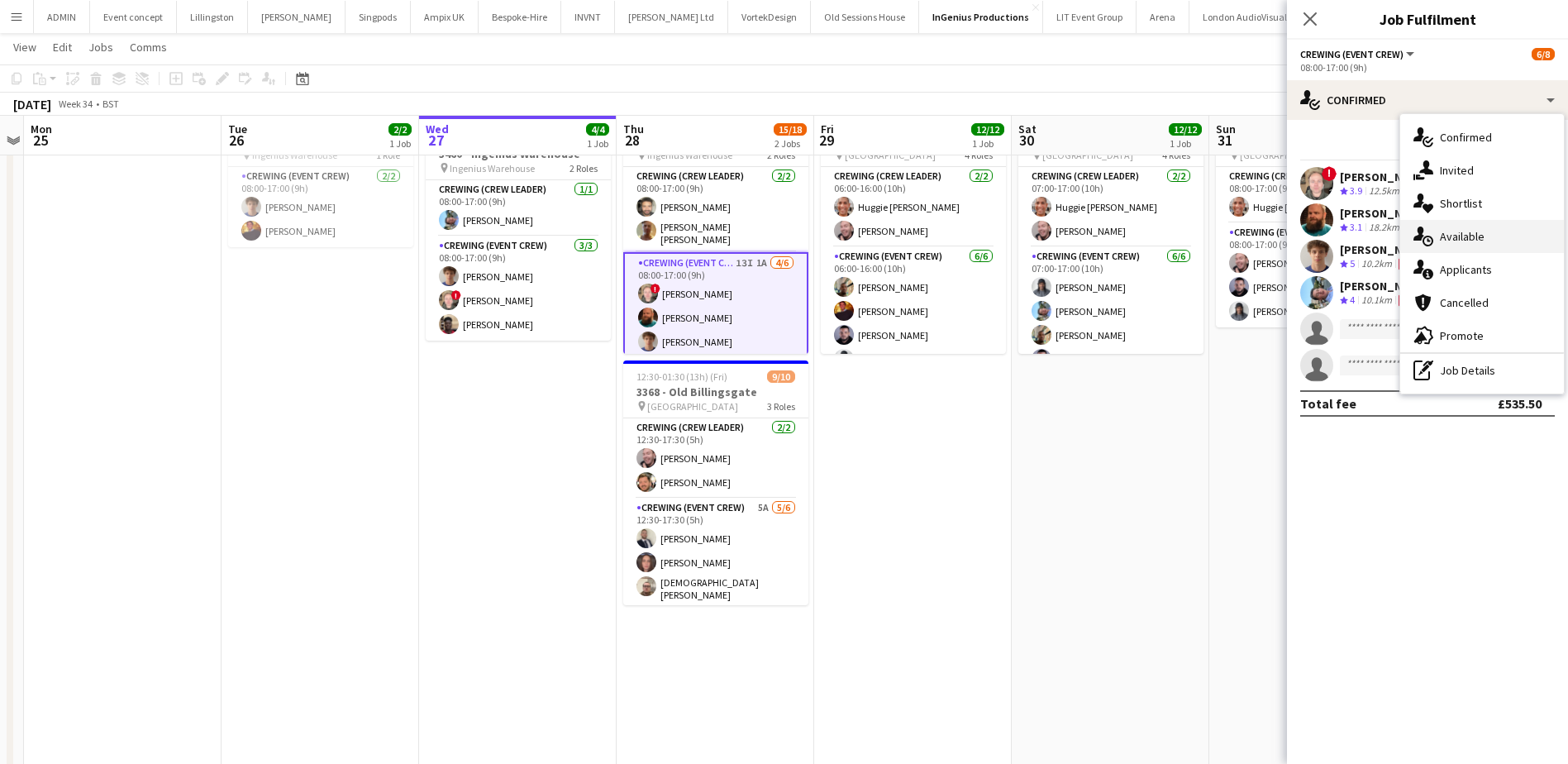
click at [1482, 242] on div "single-neutral-actions-upload Available" at bounding box center [1481, 236] width 163 height 33
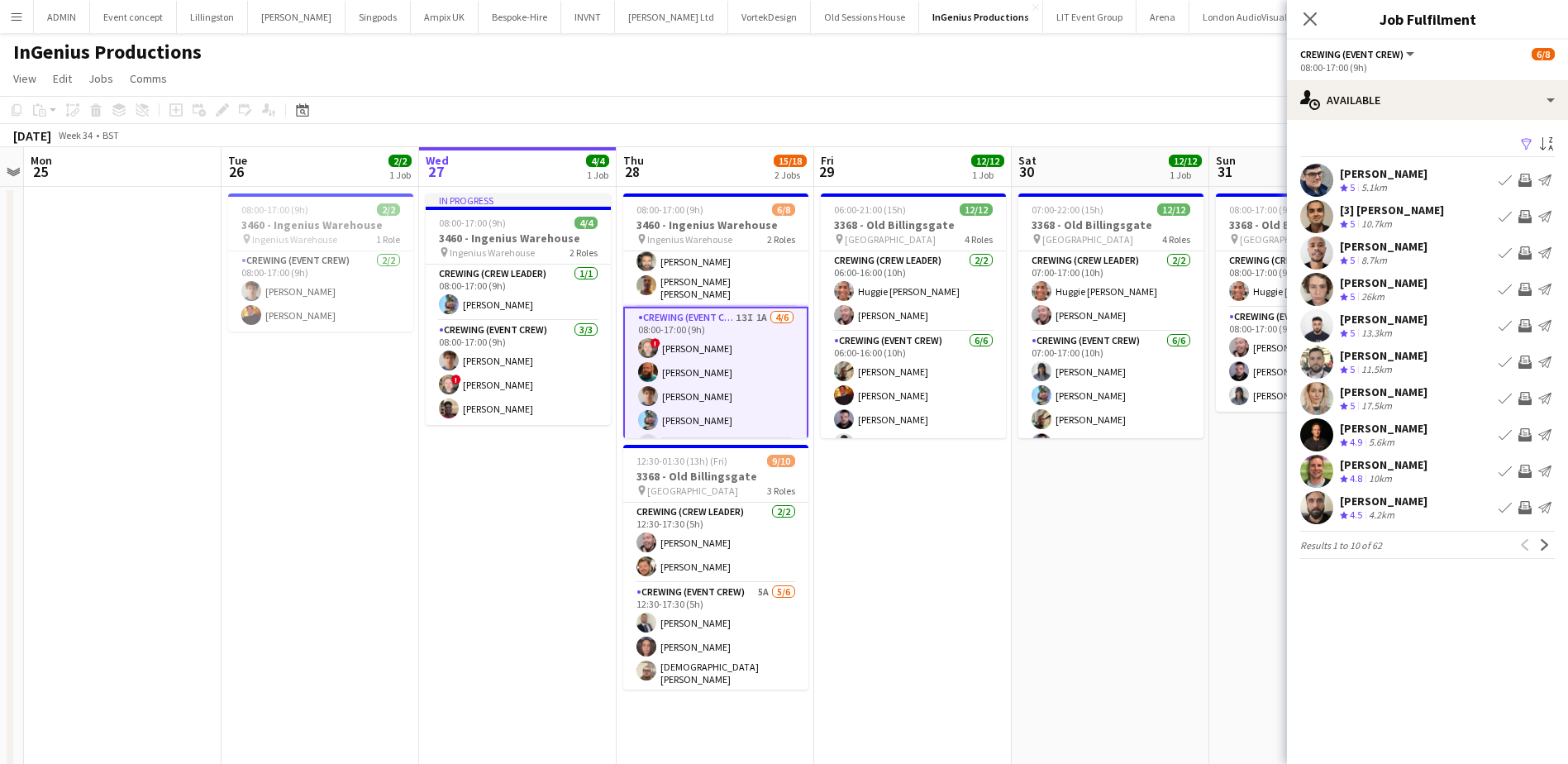
scroll to position [73, 0]
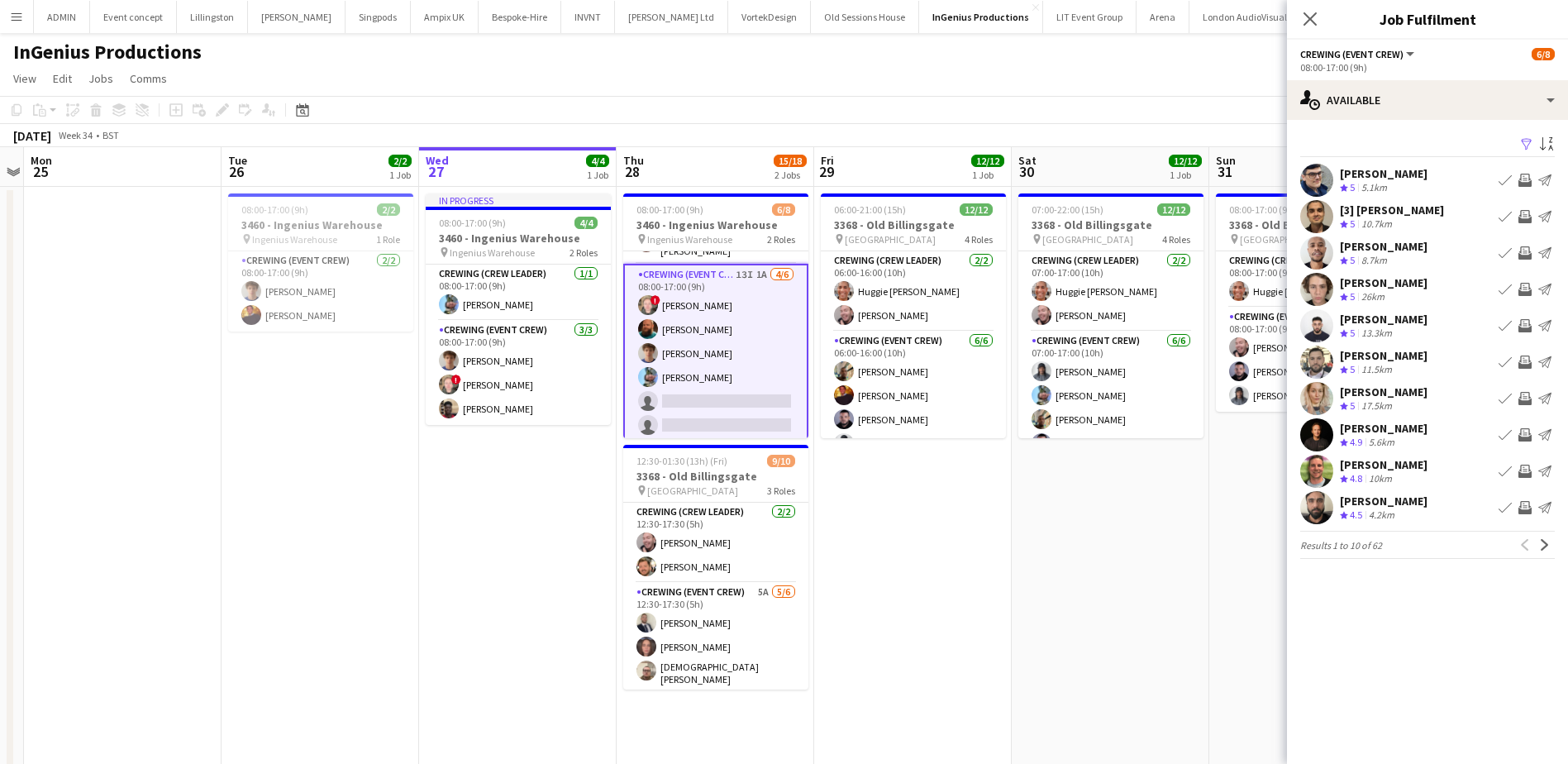
click at [1529, 398] on app-icon "Invite crew" at bounding box center [1525, 398] width 13 height 13
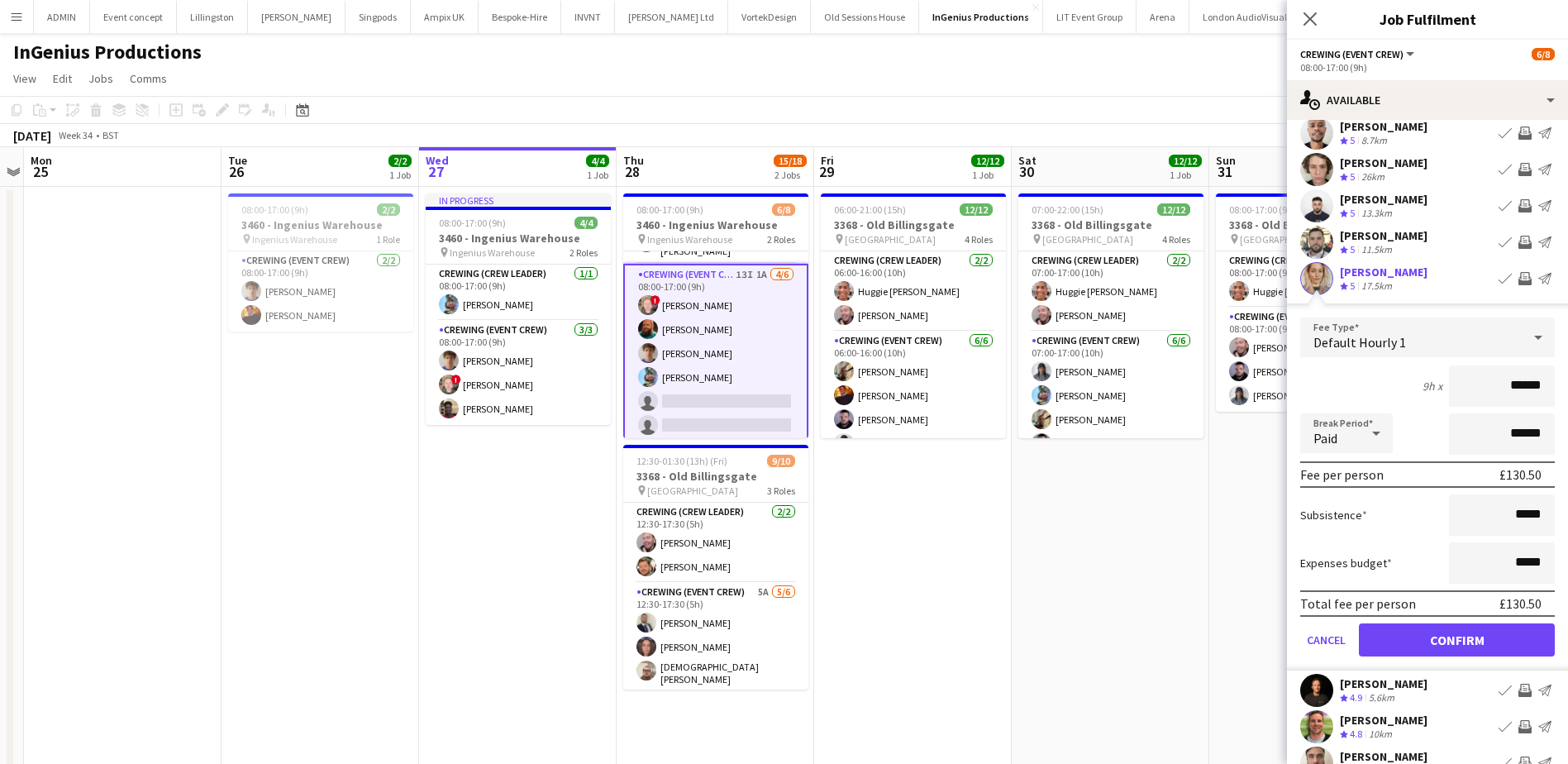
scroll to position [165, 0]
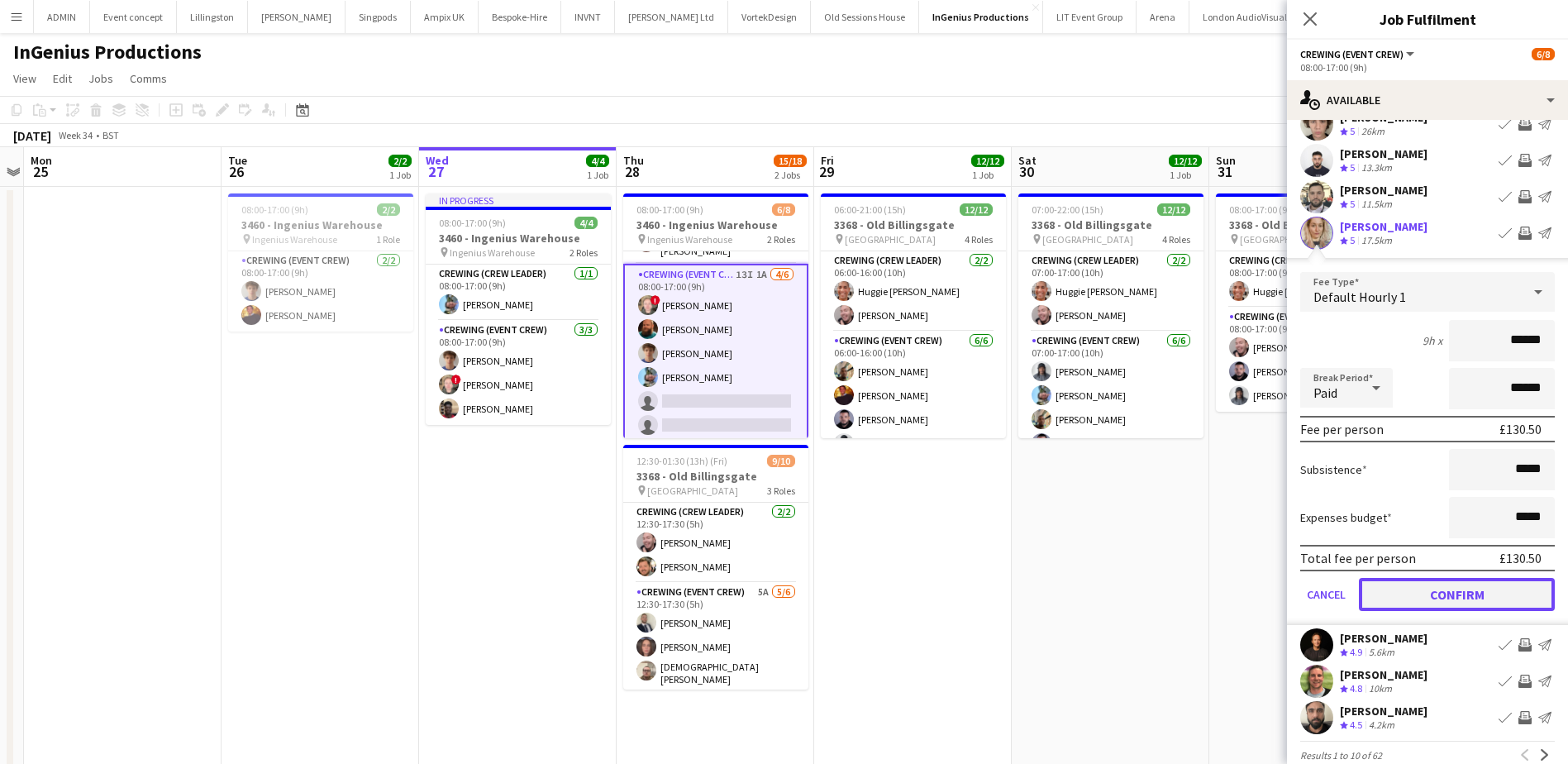
click at [1484, 605] on button "Confirm" at bounding box center [1456, 595] width 196 height 33
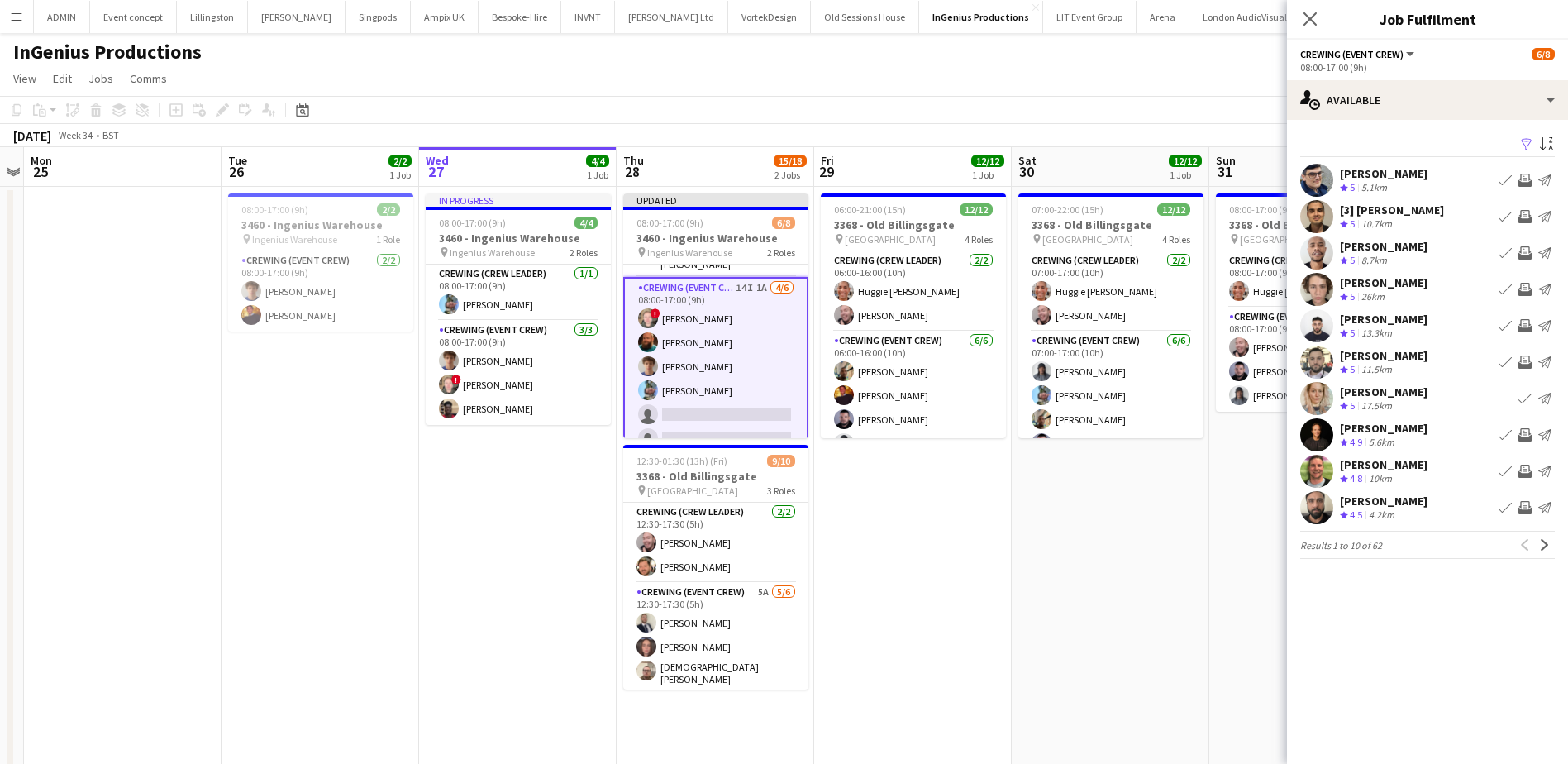
click at [1316, 295] on app-user-avatar at bounding box center [1317, 289] width 33 height 33
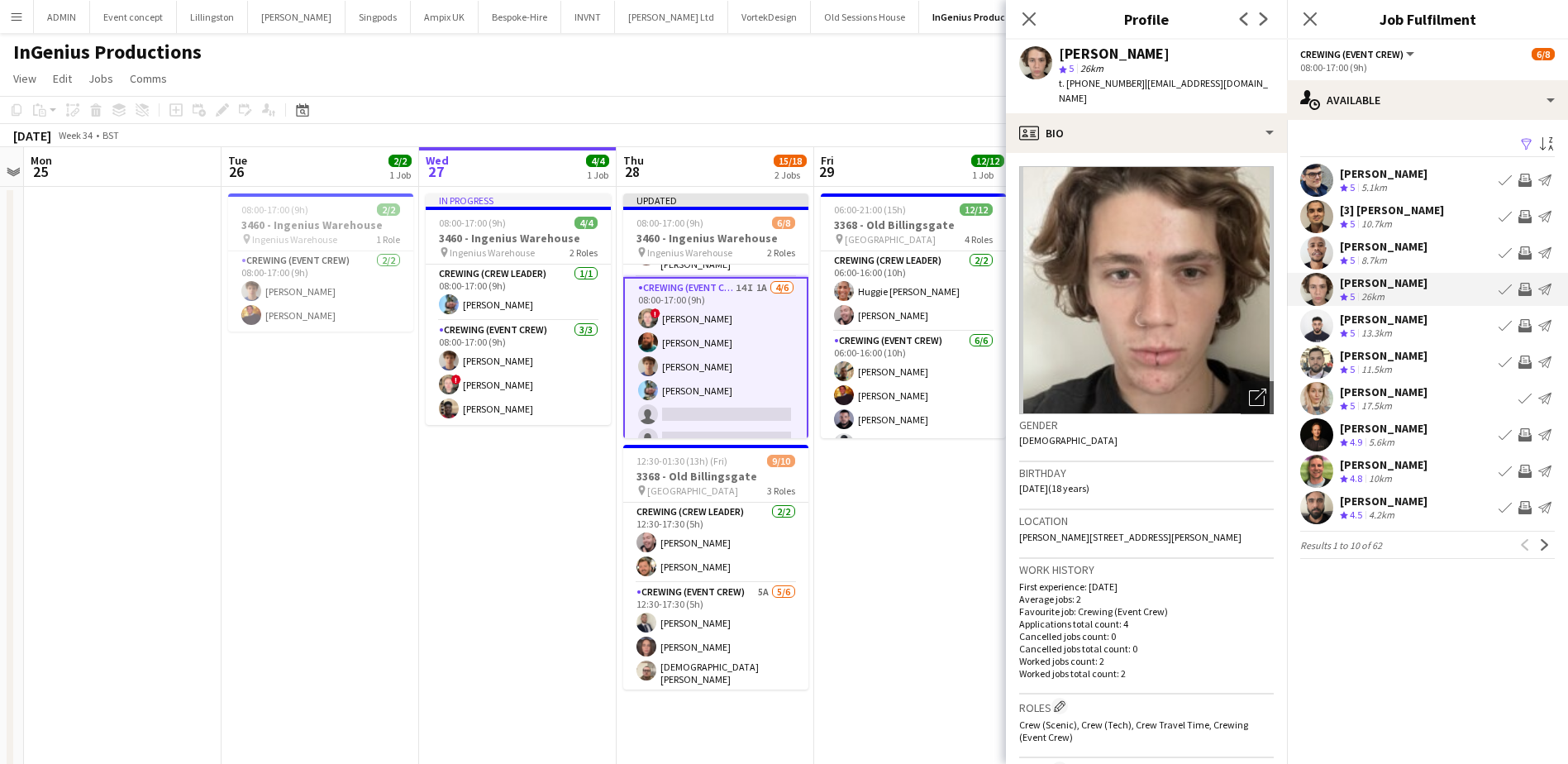
click at [1524, 295] on app-icon "Invite crew" at bounding box center [1525, 289] width 13 height 13
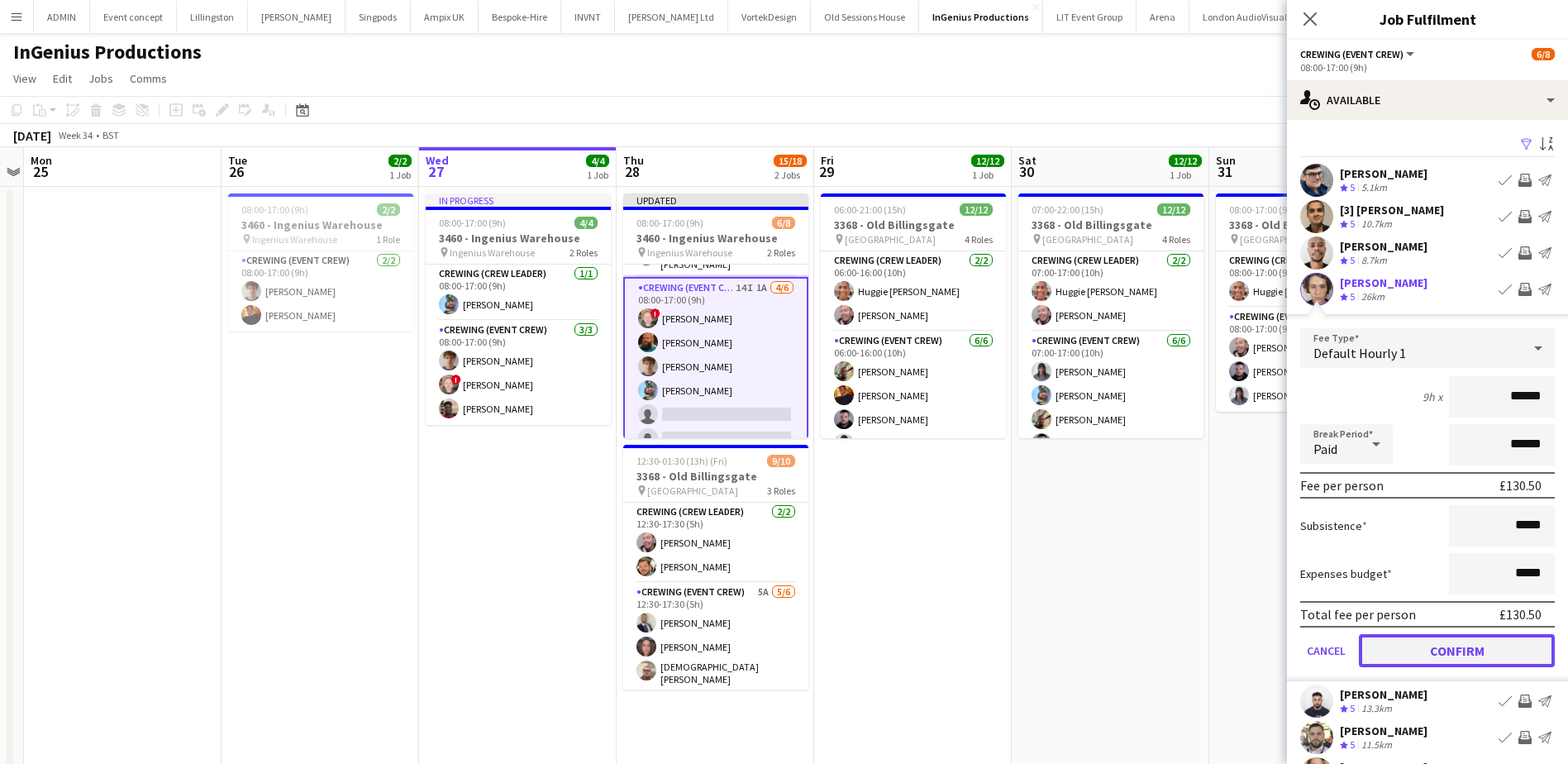
click at [1459, 649] on button "Confirm" at bounding box center [1456, 650] width 196 height 33
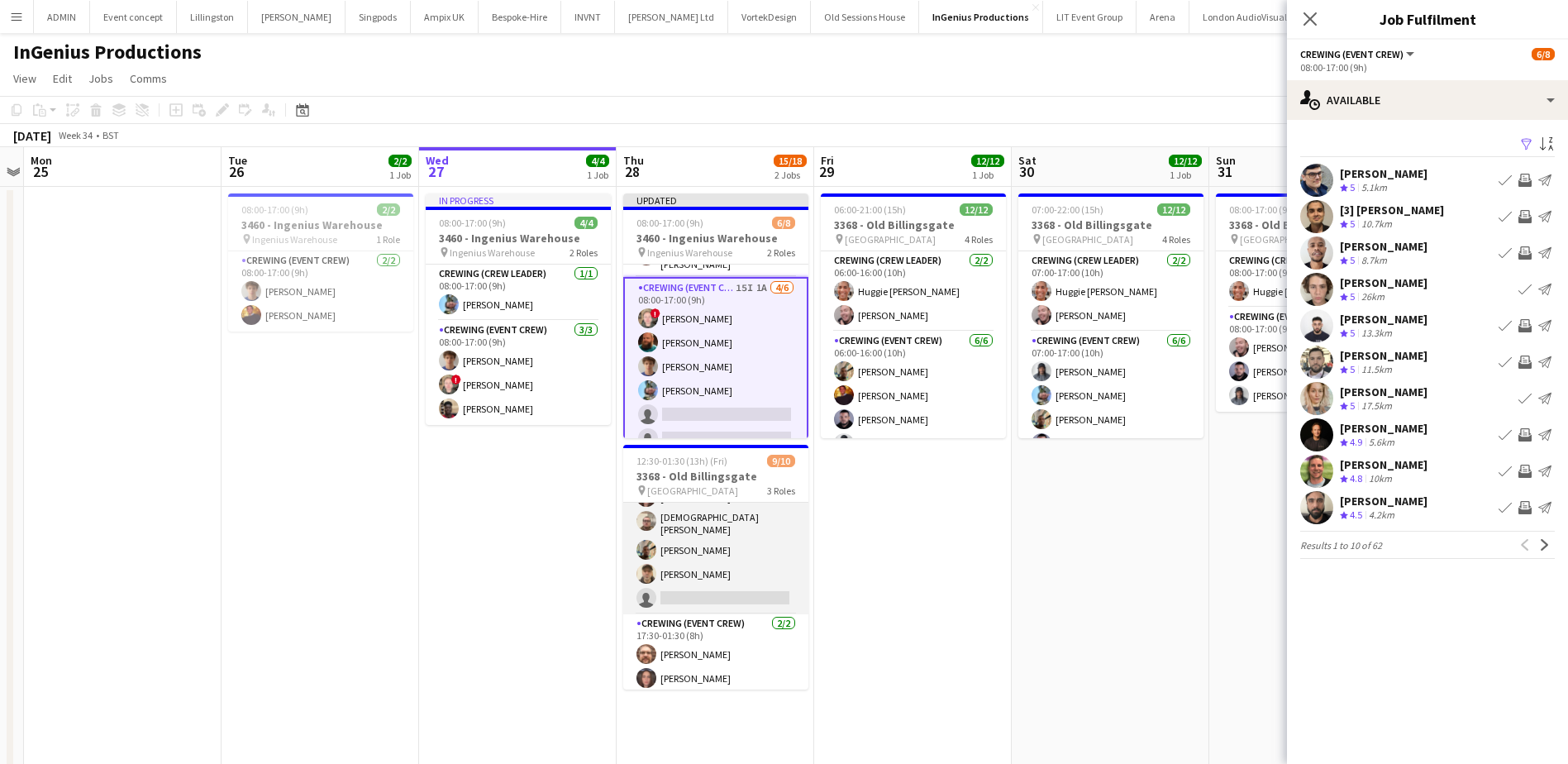
click at [748, 594] on app-card-role "Crewing (Event Crew) 5A 5/6 12:30-17:30 (5h) Brandon Graber Jekaterina Berezina…" at bounding box center [716, 524] width 185 height 181
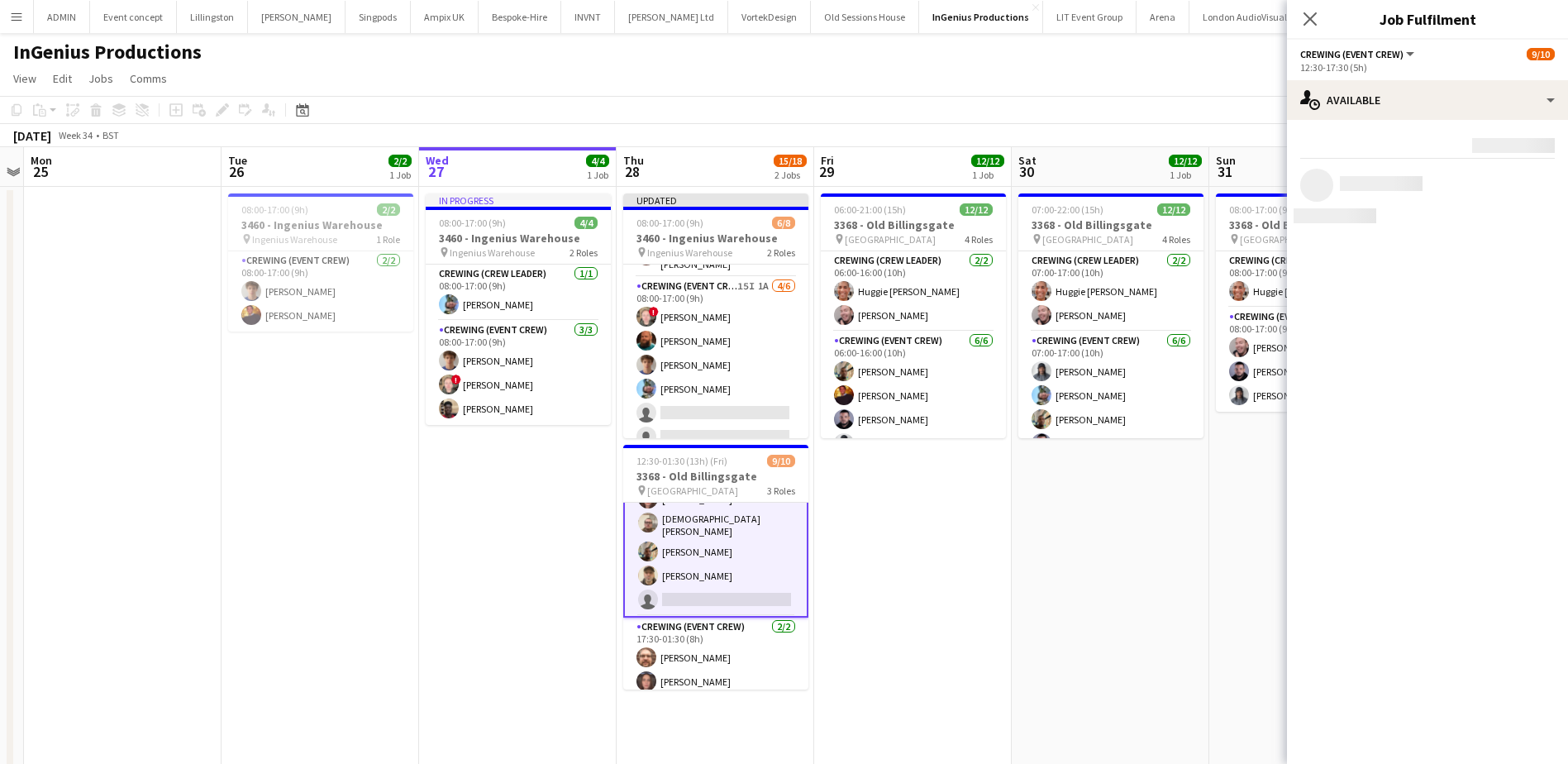
scroll to position [152, 0]
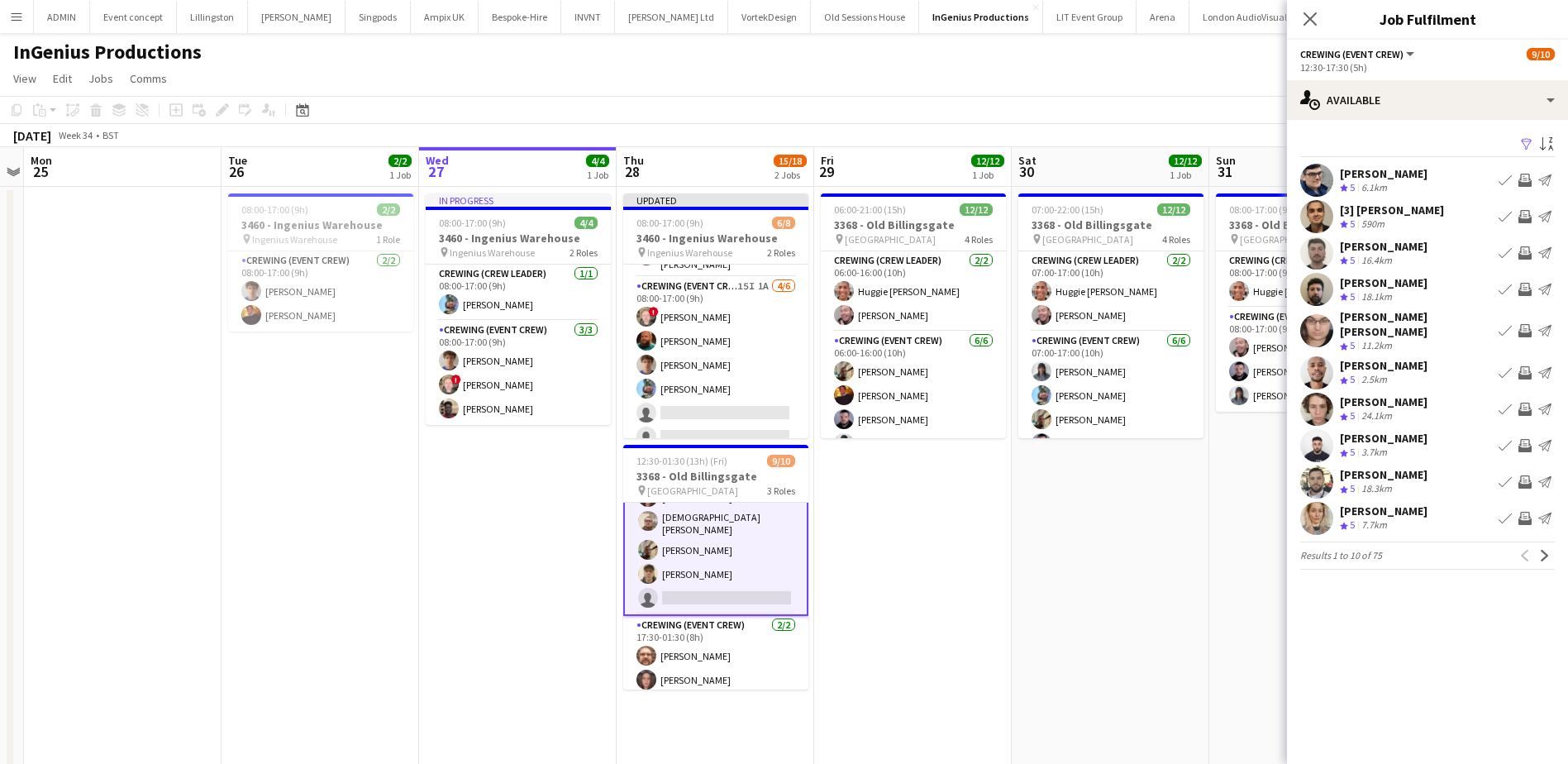
click at [1526, 366] on app-icon "Invite crew" at bounding box center [1525, 372] width 13 height 13
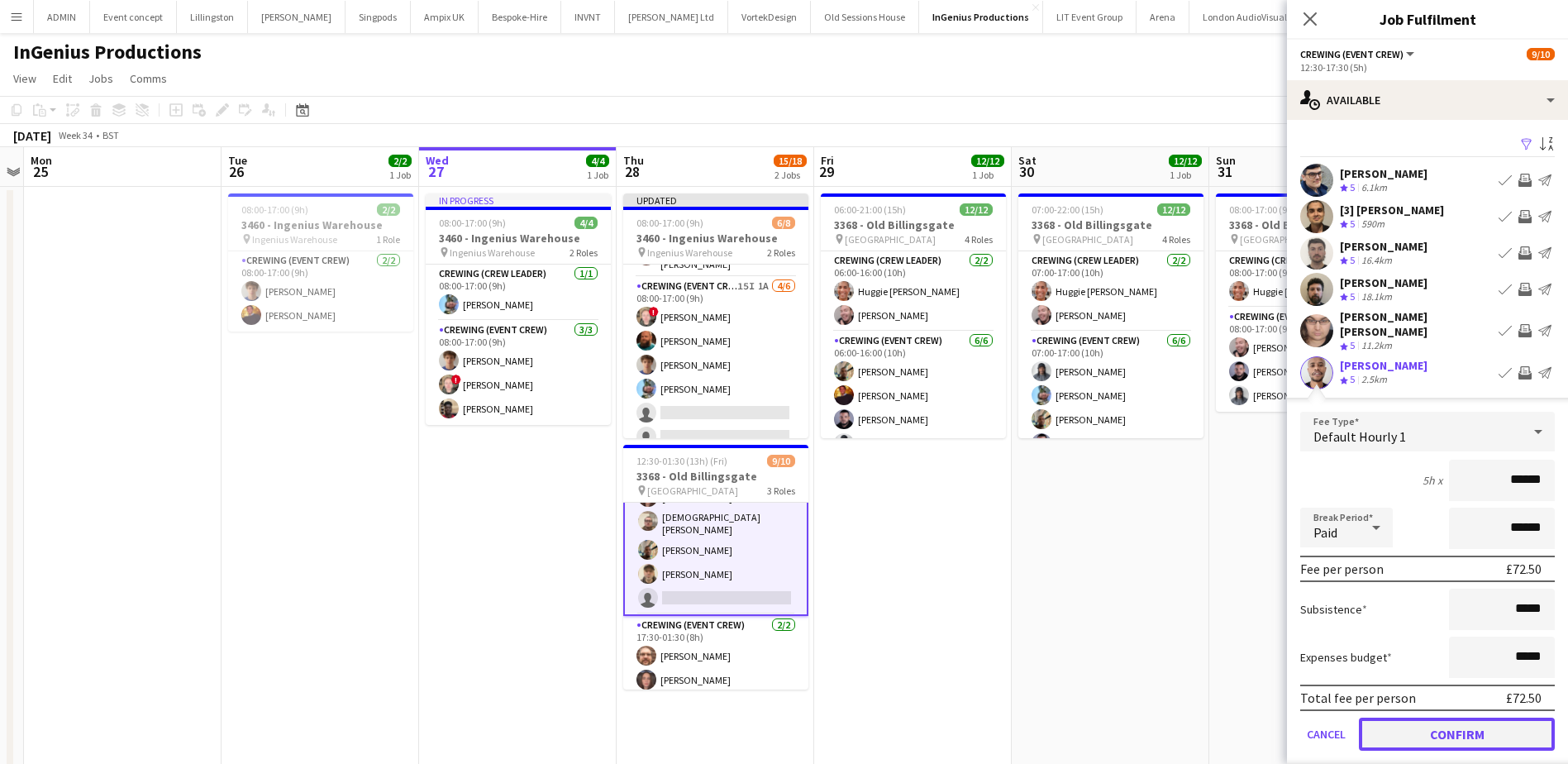
click at [1467, 718] on button "Confirm" at bounding box center [1456, 734] width 196 height 33
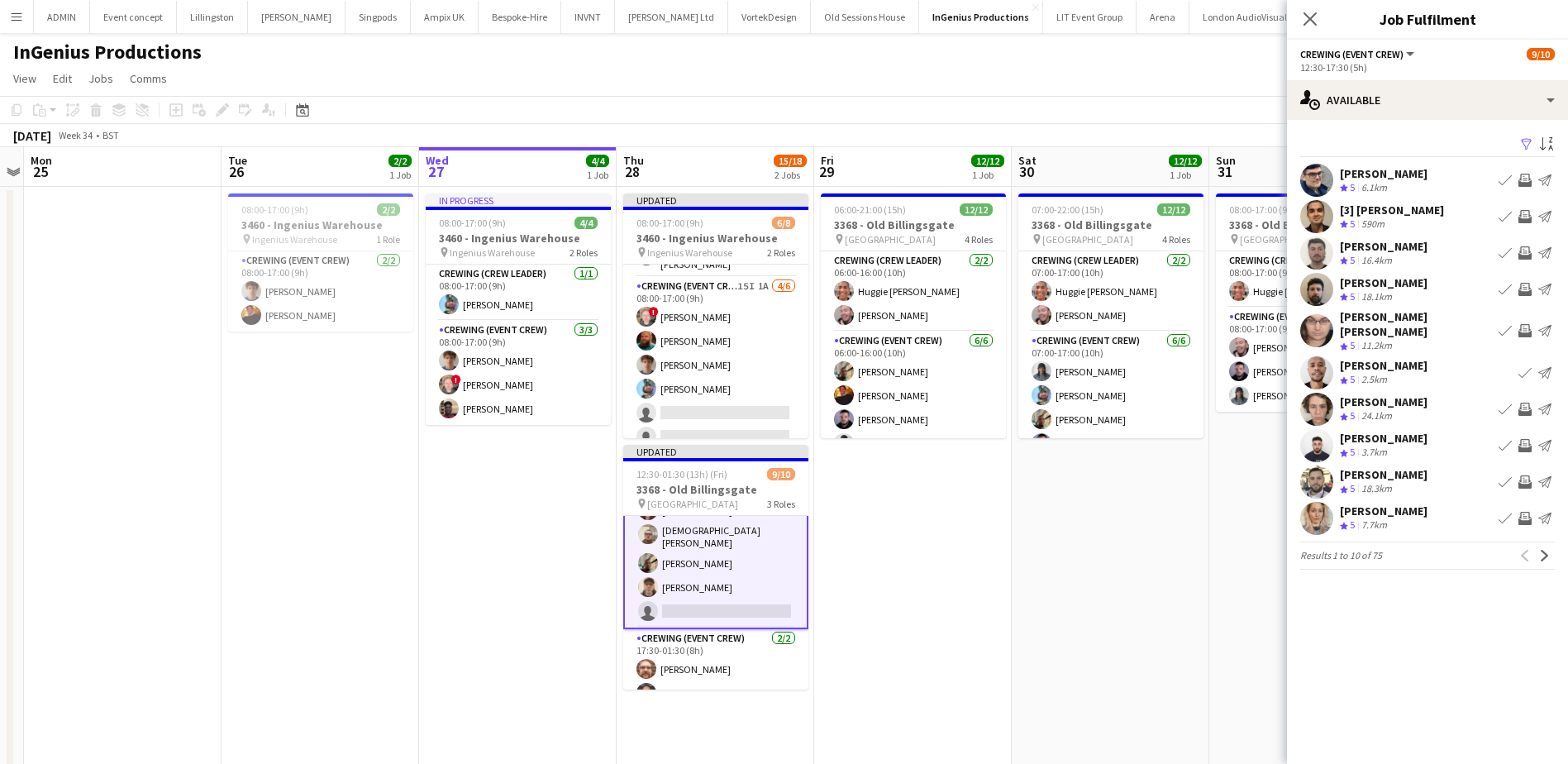
click at [1072, 571] on app-date-cell "07:00-22:00 (15h) 12/12 3368 - Old Billingsgate pin Lower Thames Street 4 Roles…" at bounding box center [1110, 575] width 198 height 777
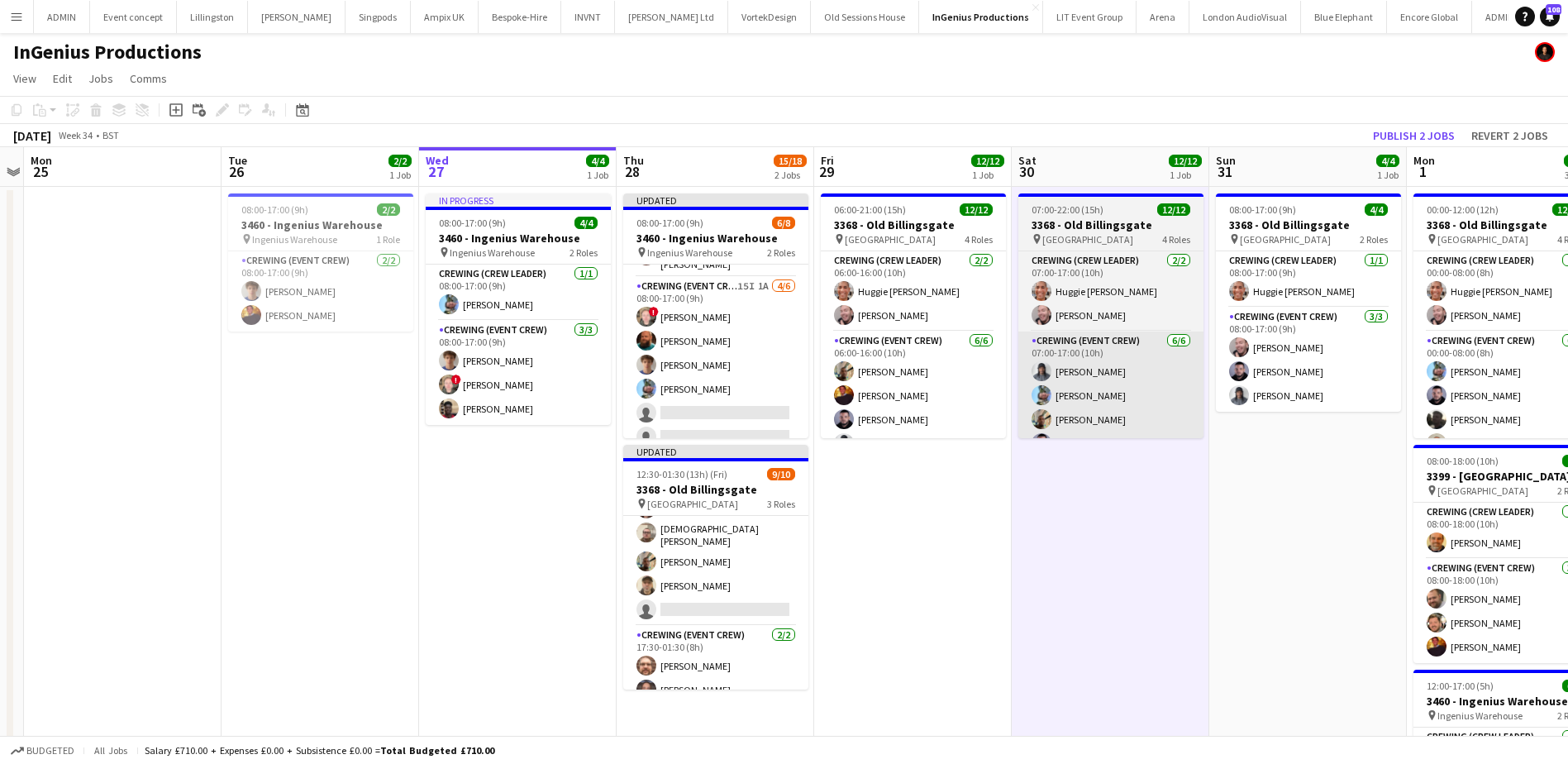
scroll to position [150, 0]
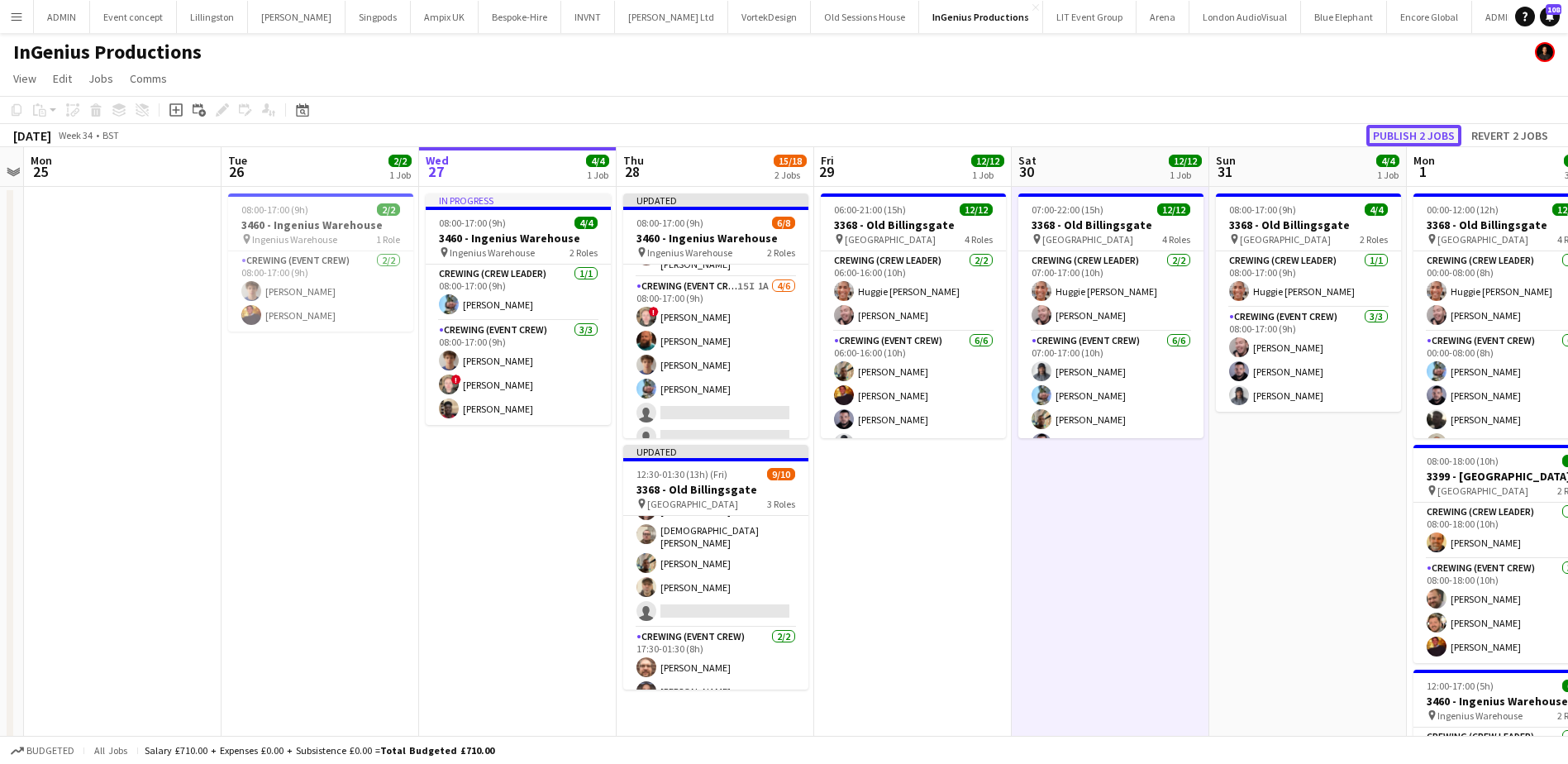
click at [1417, 138] on button "Publish 2 jobs" at bounding box center [1413, 135] width 95 height 21
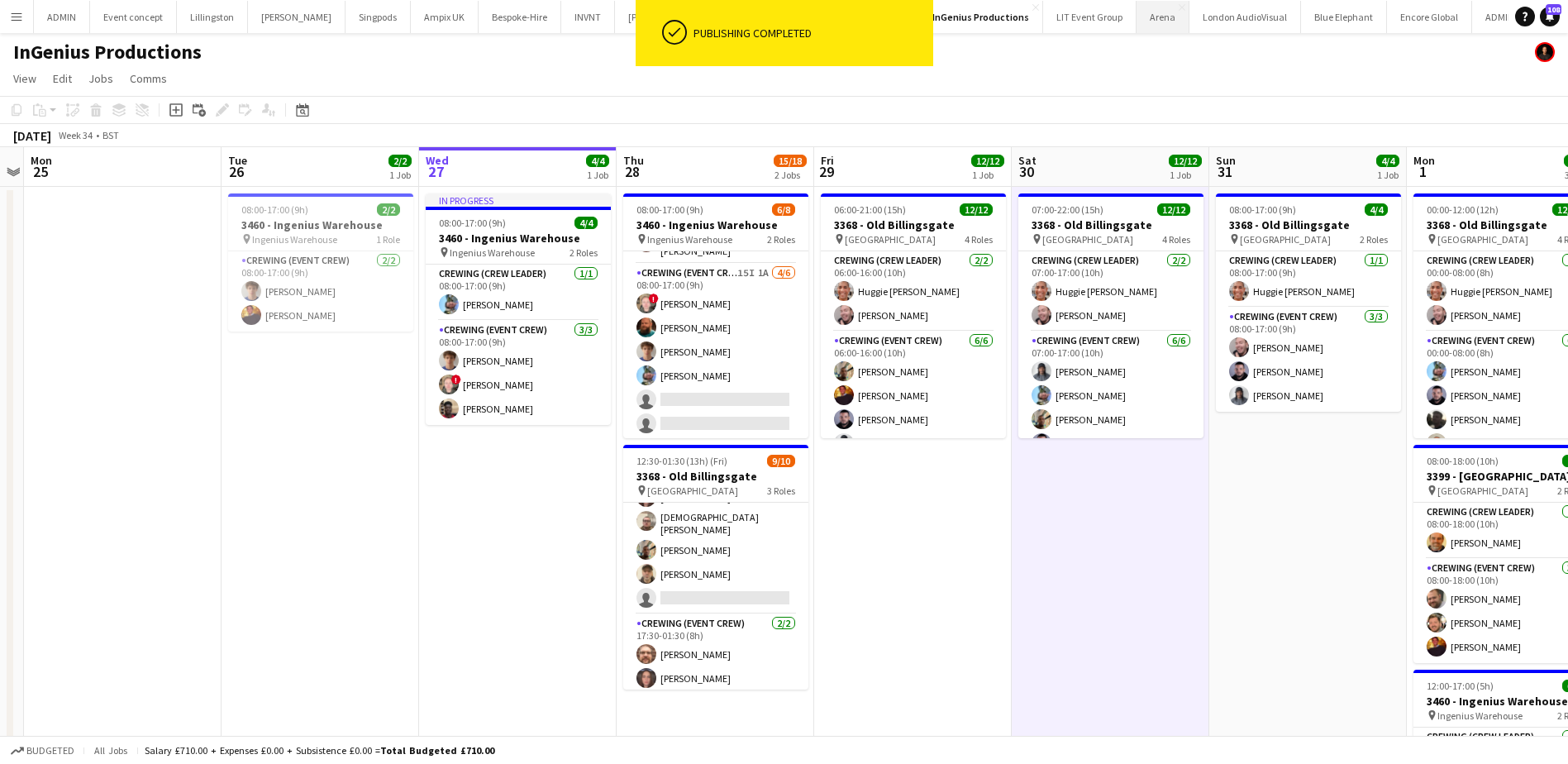
scroll to position [69, 0]
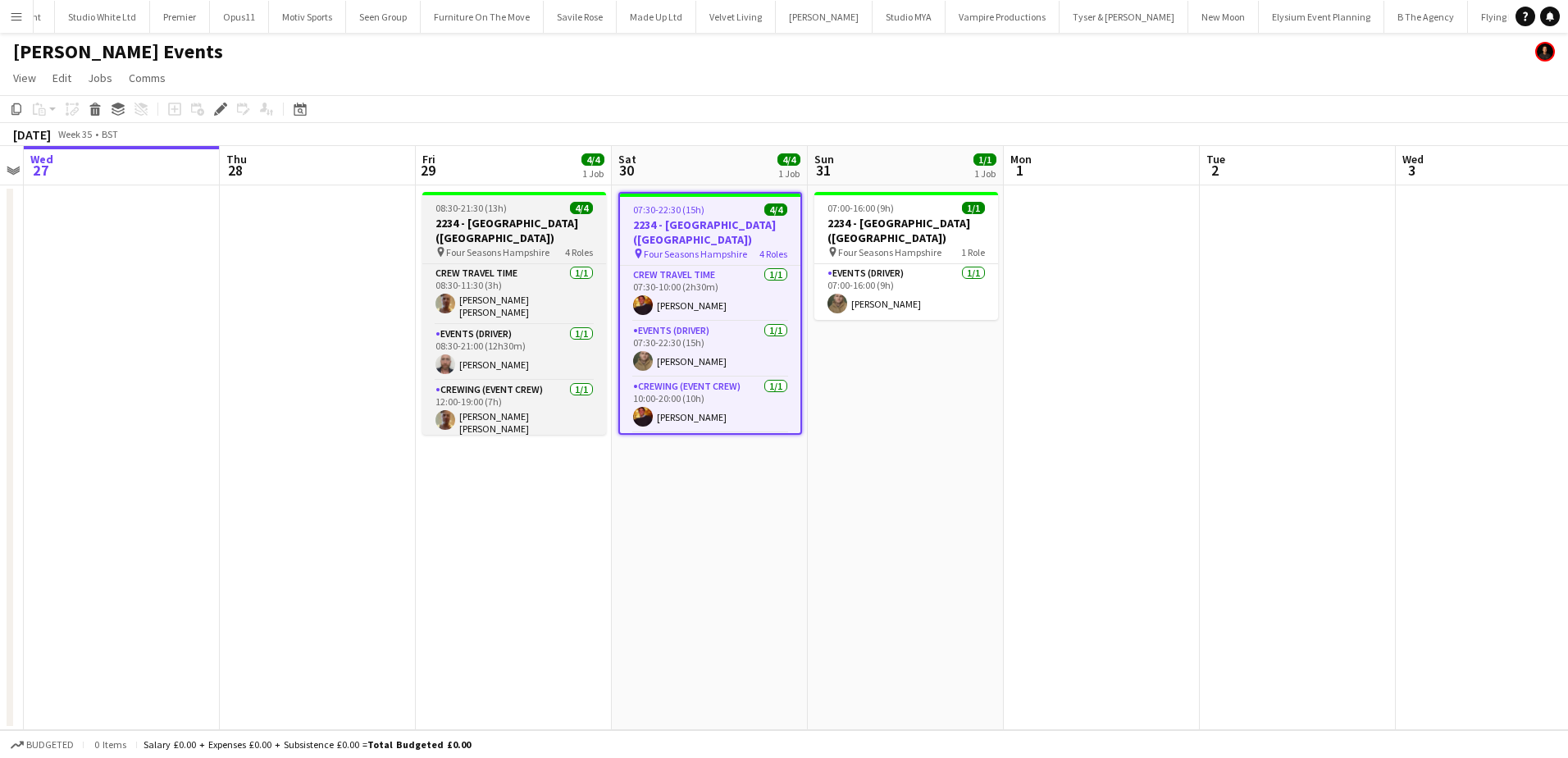
click at [544, 224] on h3 "2234 - Four Seasons Hampshire (Luton)" at bounding box center [514, 230] width 183 height 29
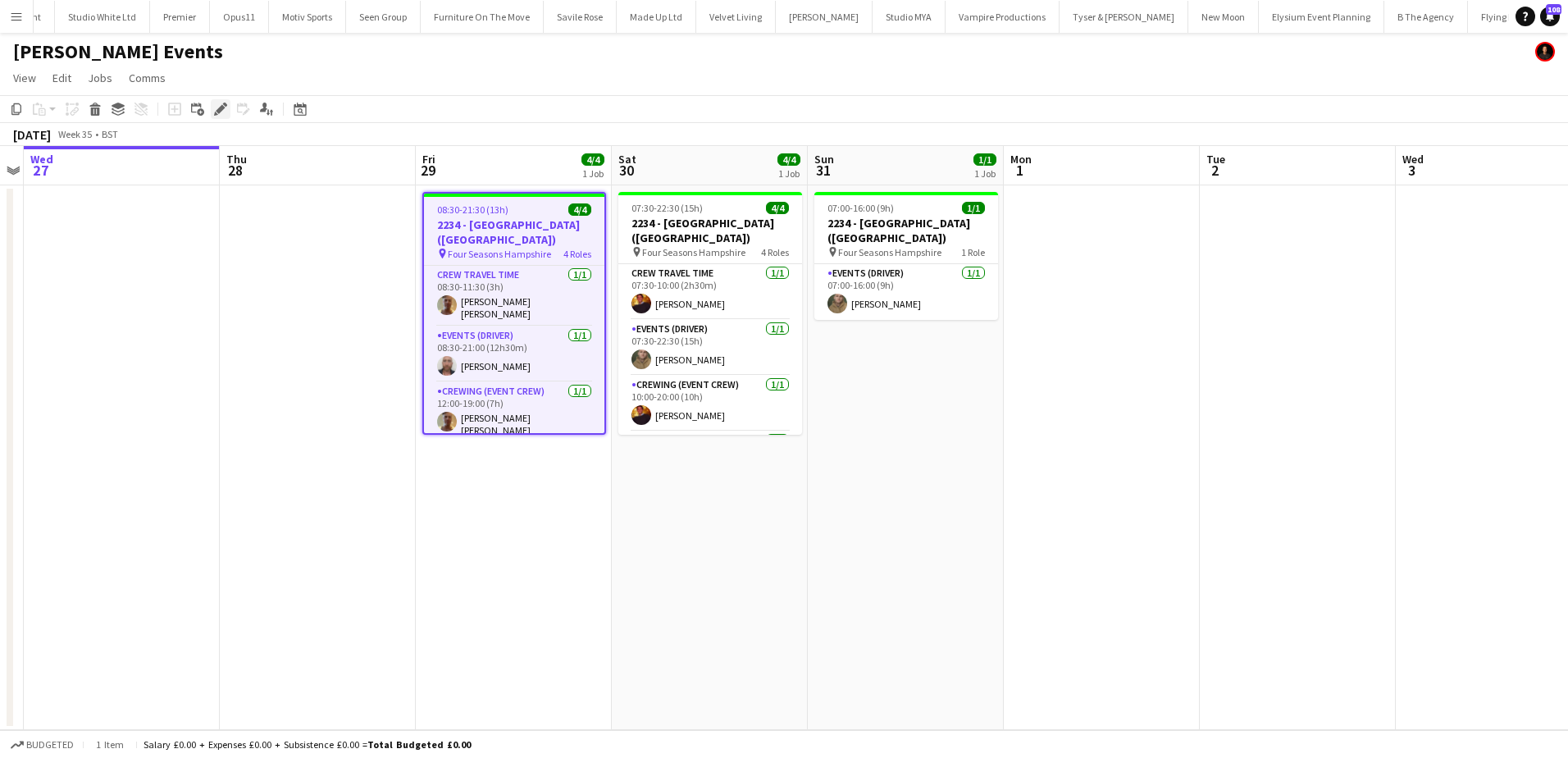
click at [223, 107] on icon at bounding box center [220, 110] width 9 height 9
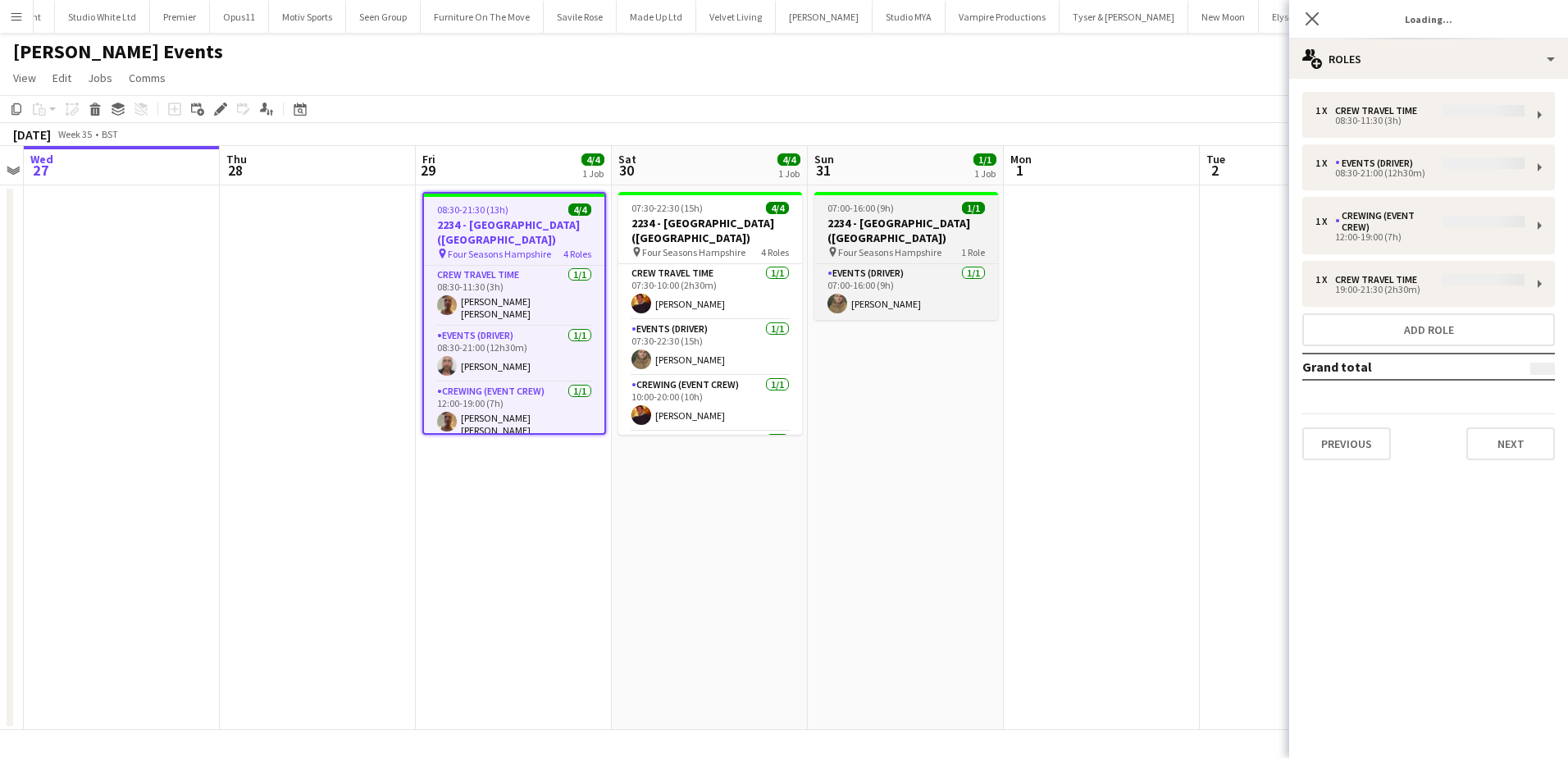
type input "**********"
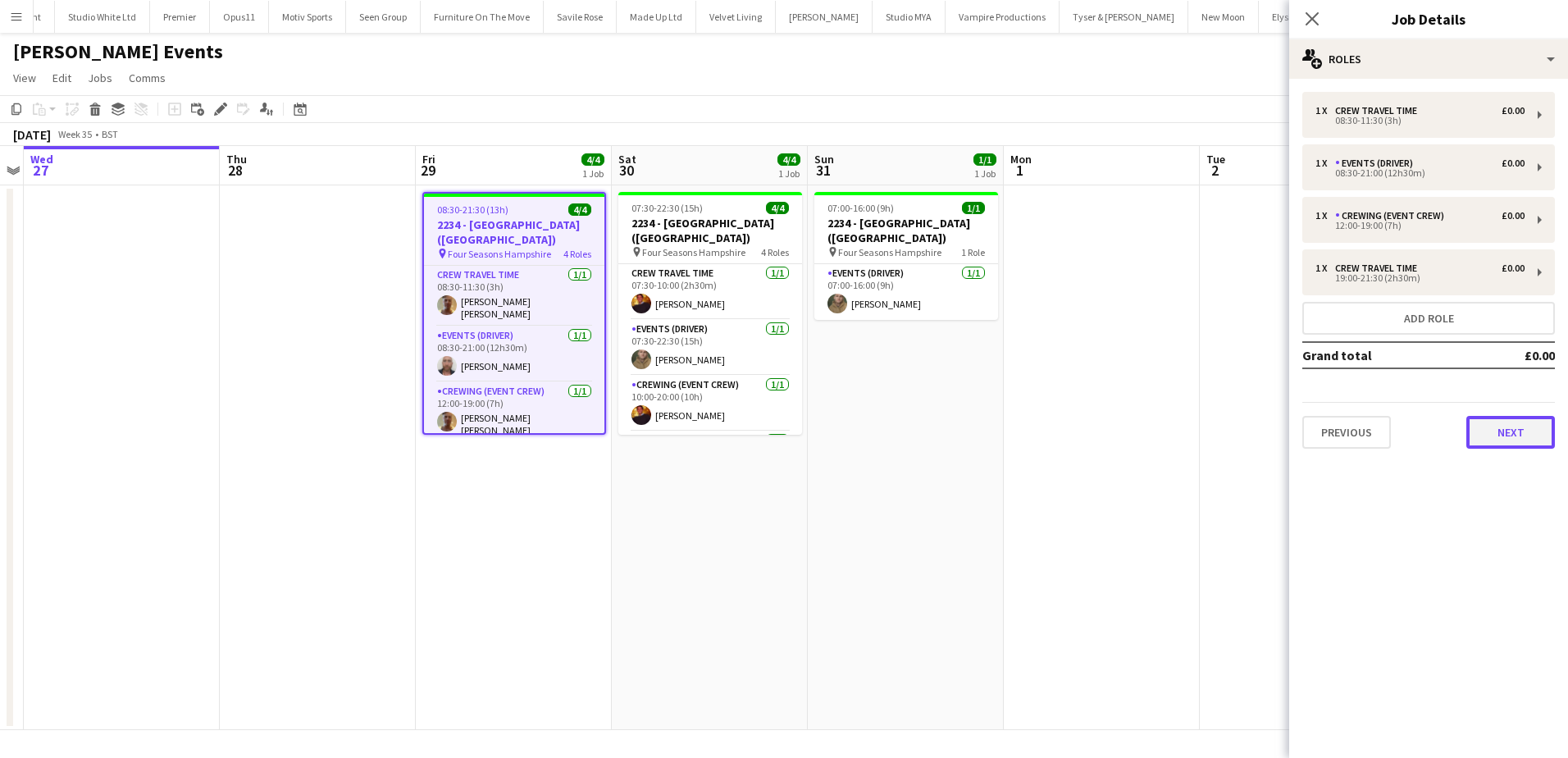
click at [1503, 434] on button "Next" at bounding box center [1510, 433] width 89 height 33
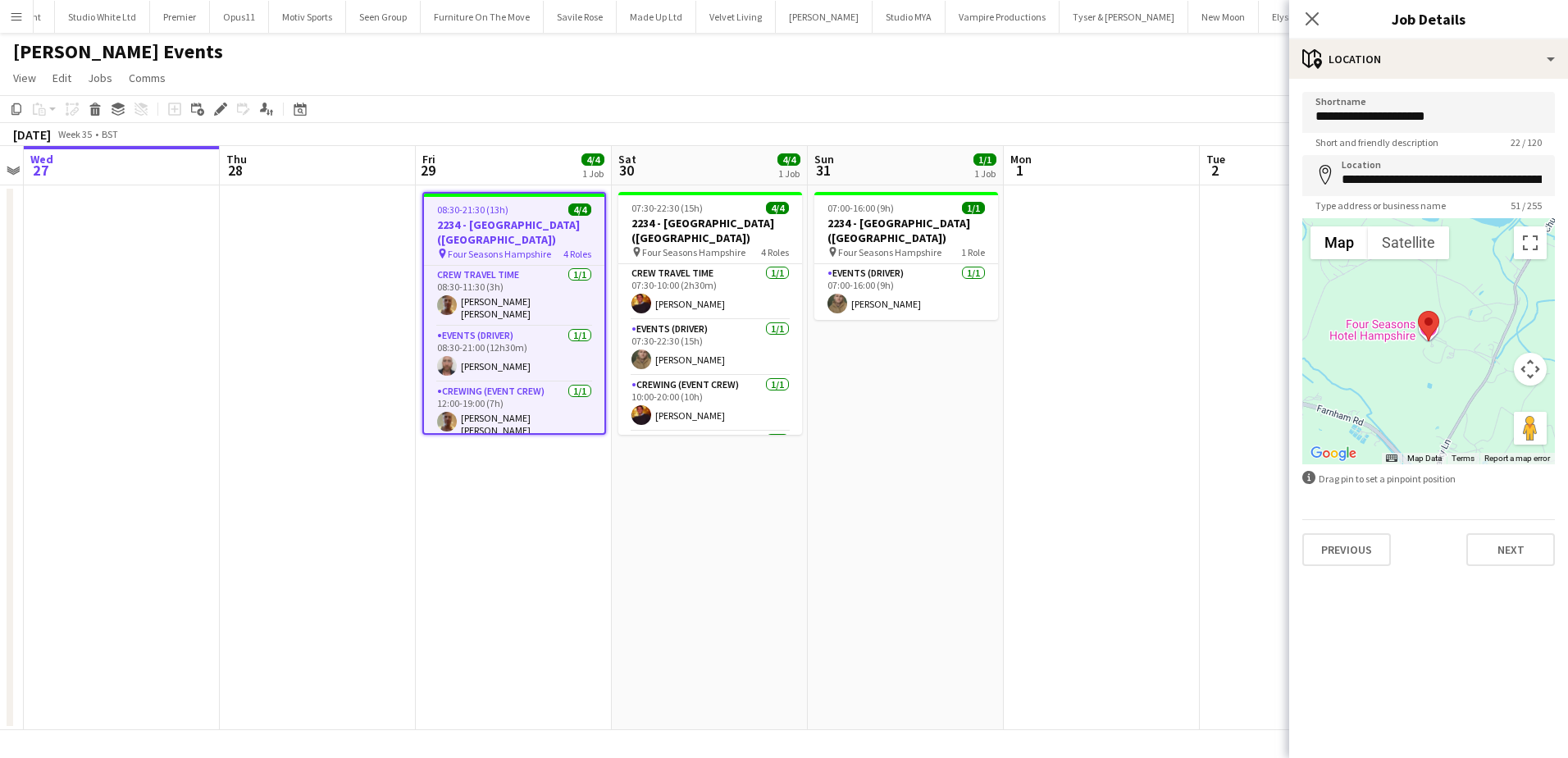
click at [1518, 566] on div "**********" at bounding box center [1429, 329] width 279 height 500
click at [1517, 569] on div "**********" at bounding box center [1429, 329] width 279 height 500
click at [1515, 558] on button "Next" at bounding box center [1510, 550] width 89 height 33
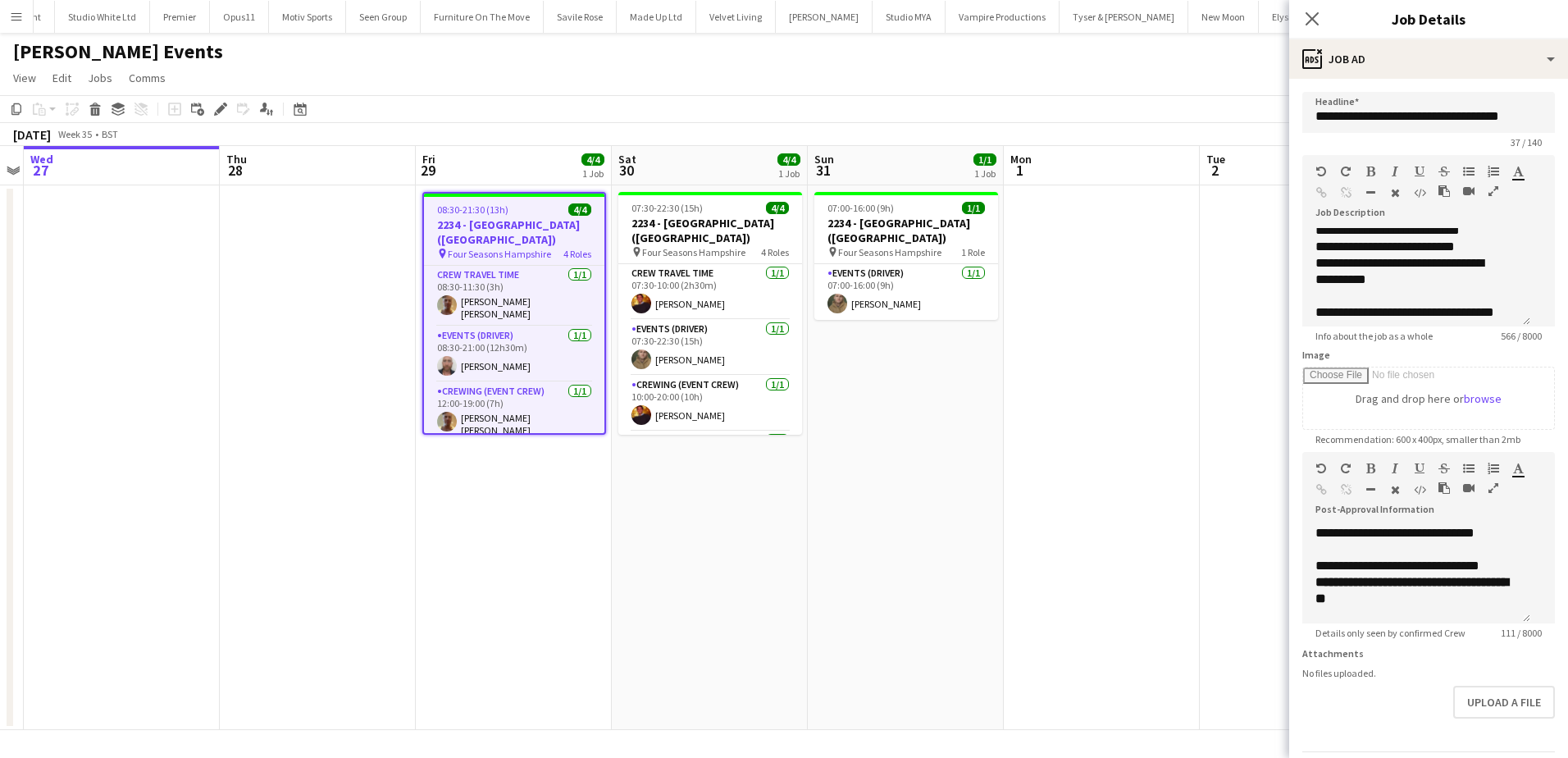
scroll to position [292, 0]
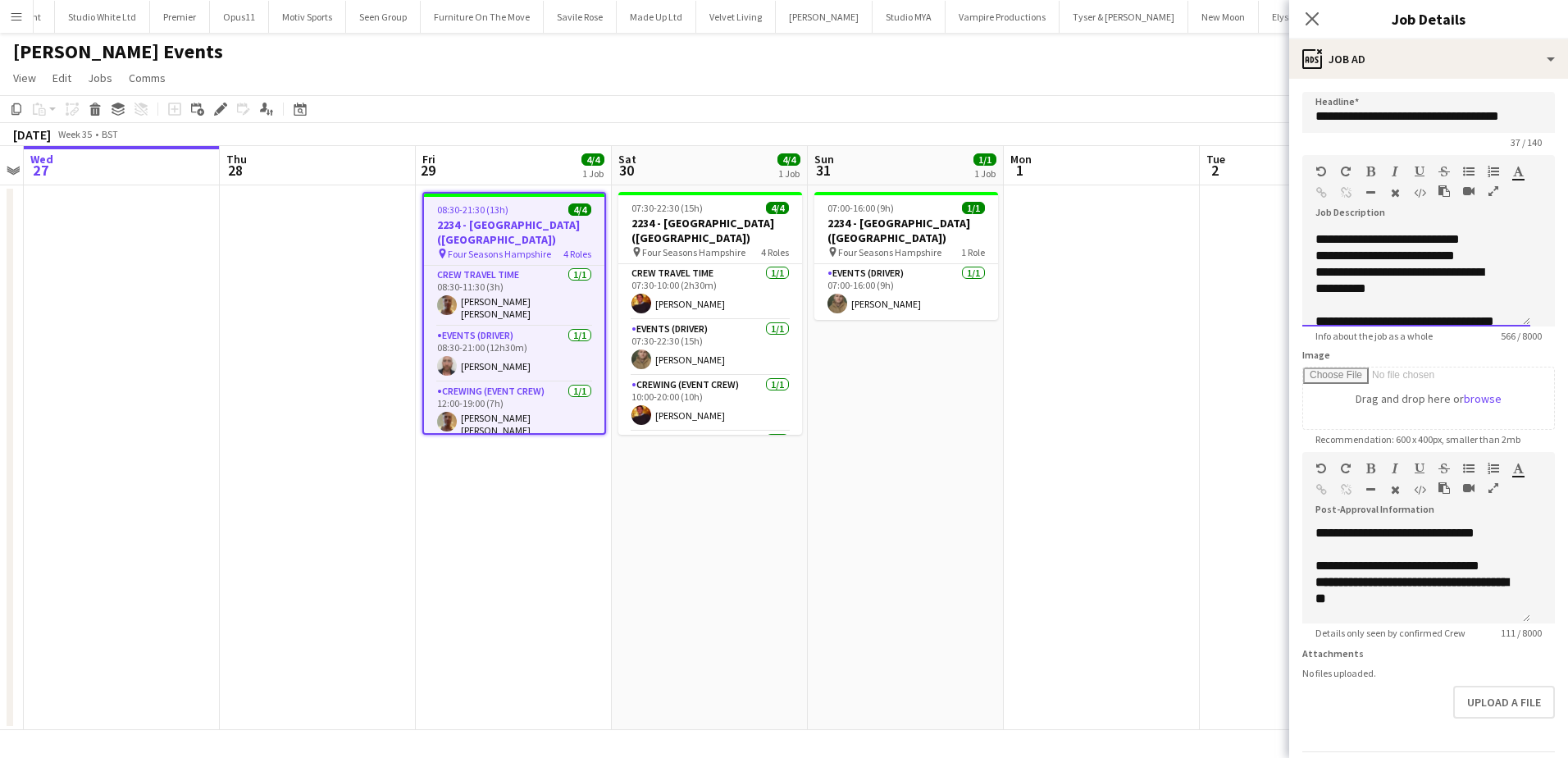
click at [1479, 264] on div "**********" at bounding box center [1410, 256] width 190 height 16
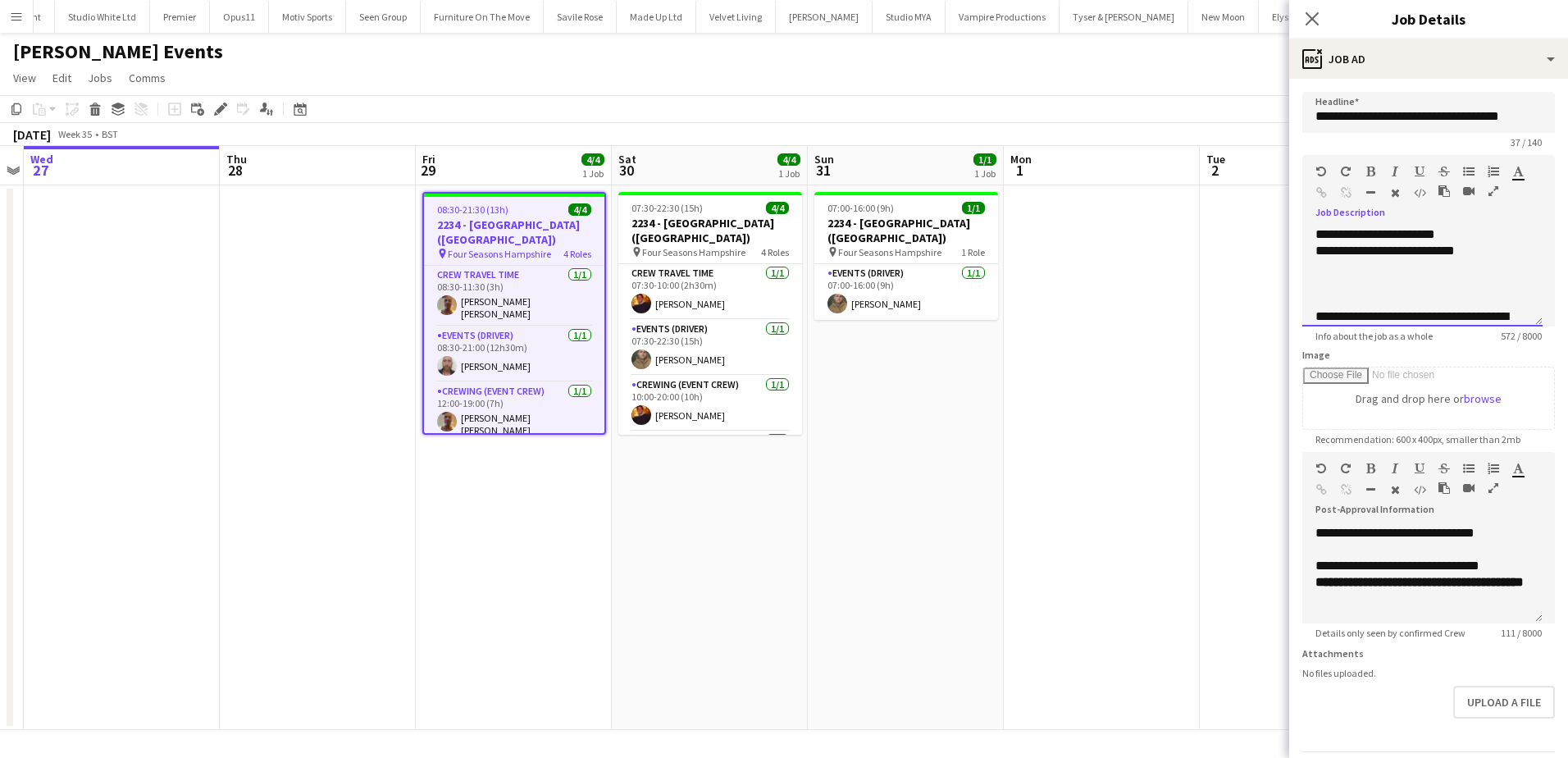
scroll to position [313, 0]
click at [1369, 292] on div at bounding box center [1417, 284] width 202 height 16
click at [1351, 276] on div at bounding box center [1417, 268] width 202 height 16
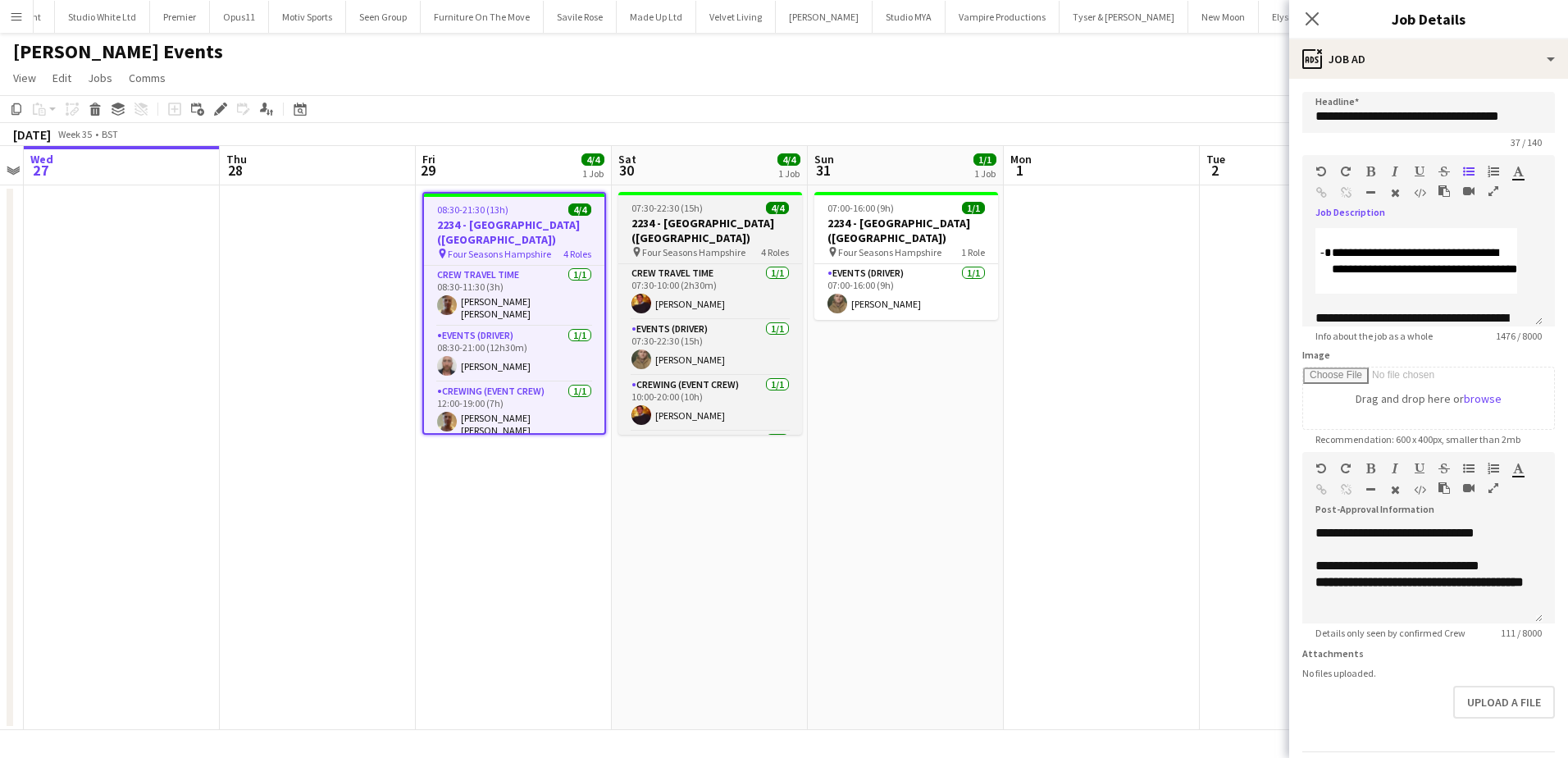
click at [689, 222] on h3 "2234 - Four Seasons Hampshire (Luton)" at bounding box center [710, 230] width 183 height 29
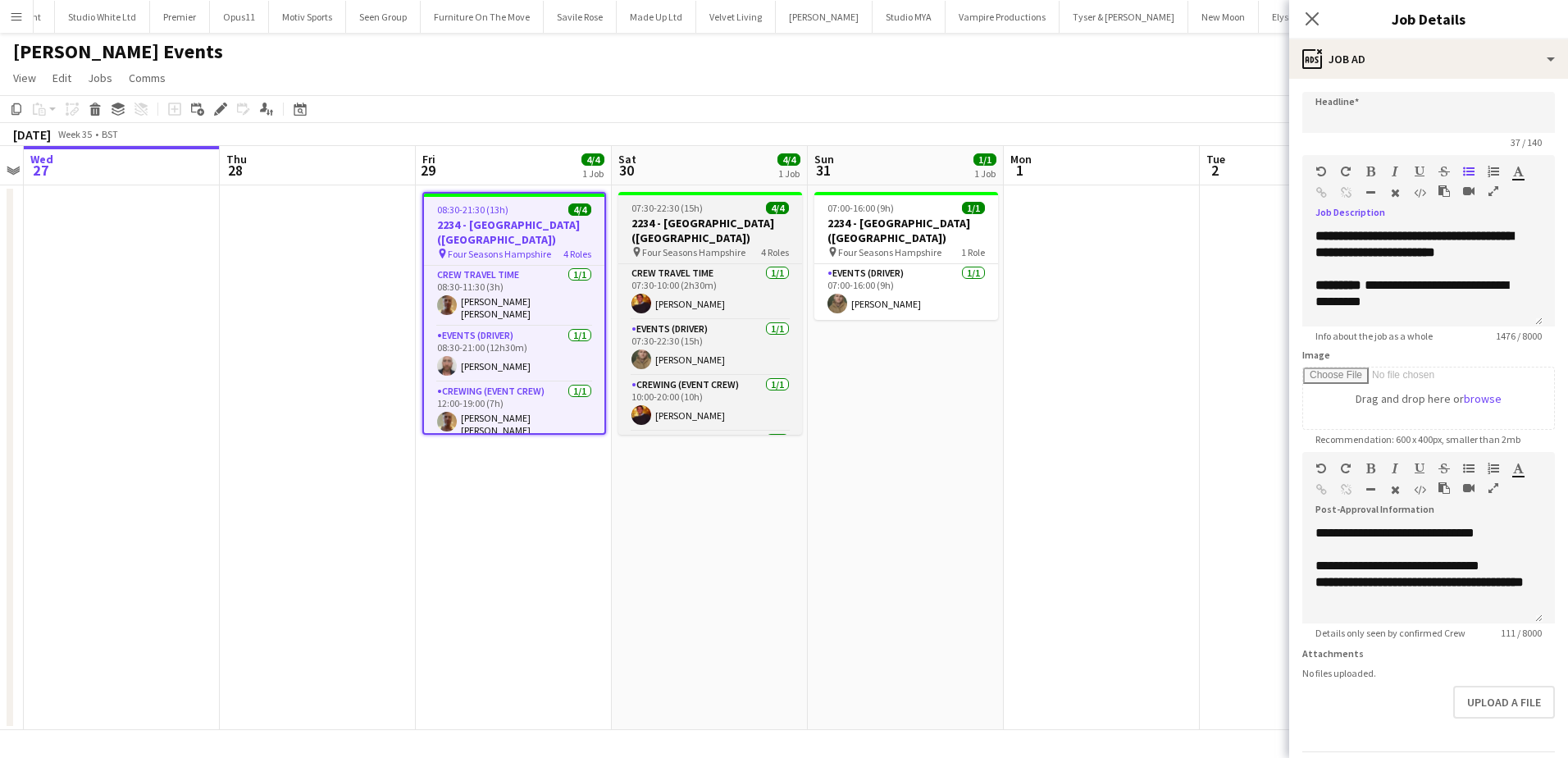
type input "**********"
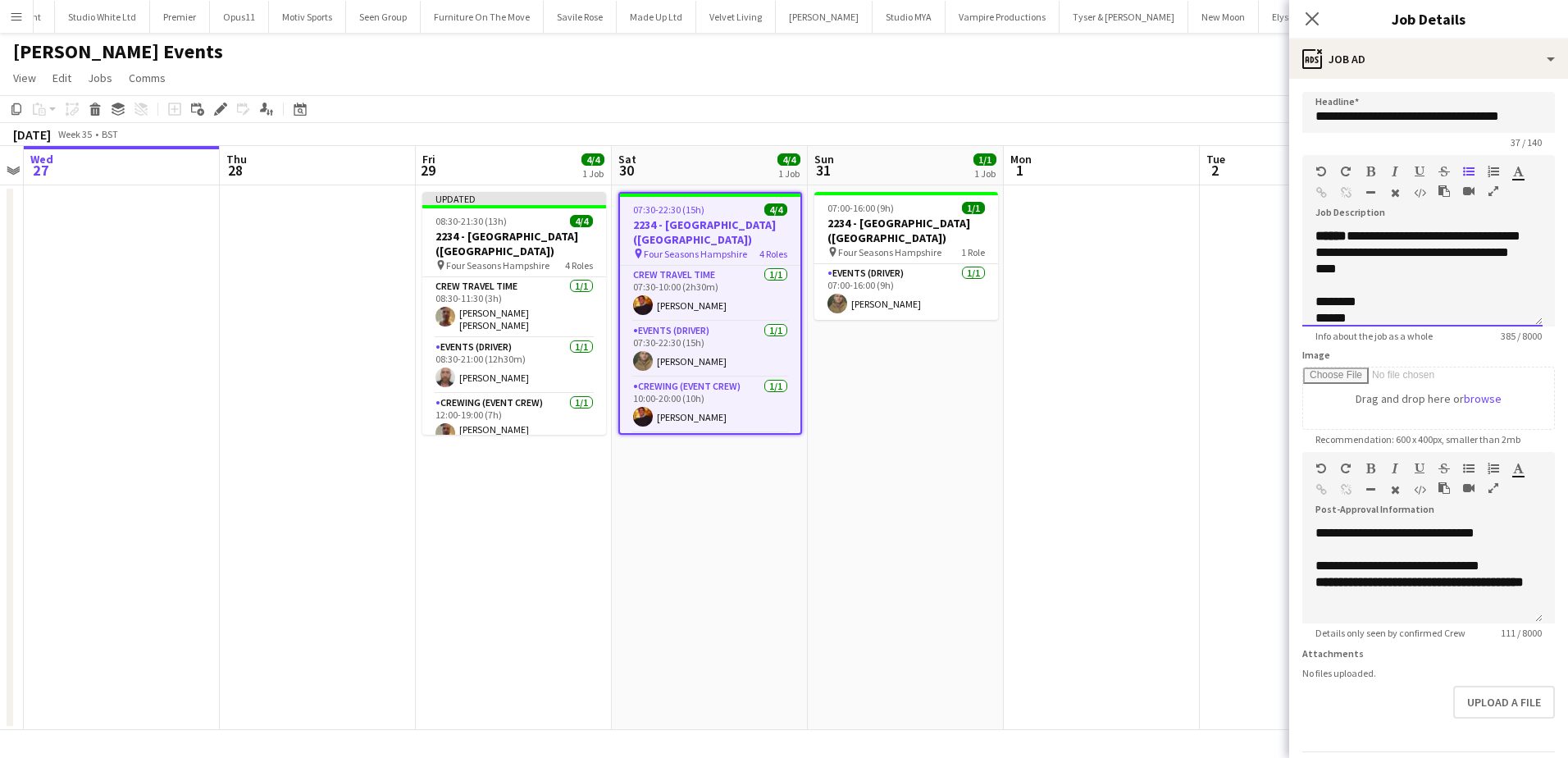
click at [1480, 269] on div "**********" at bounding box center [1422, 277] width 240 height 98
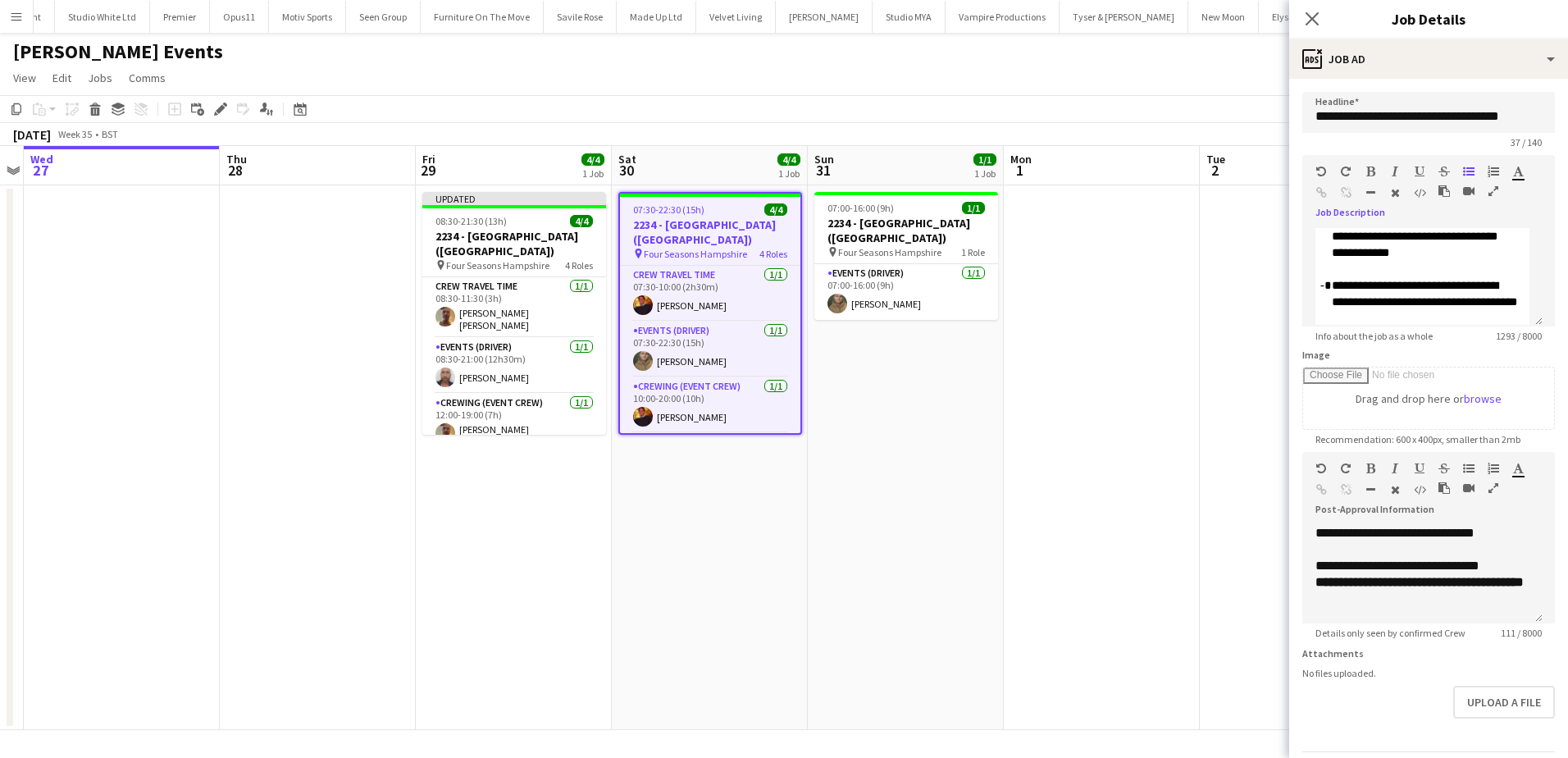
click at [813, 214] on app-date-cell "07:00-16:00 (9h) 1/1 2234 - Four Seasons Hampshire (Luton) pin Four Seasons Ham…" at bounding box center [906, 457] width 196 height 544
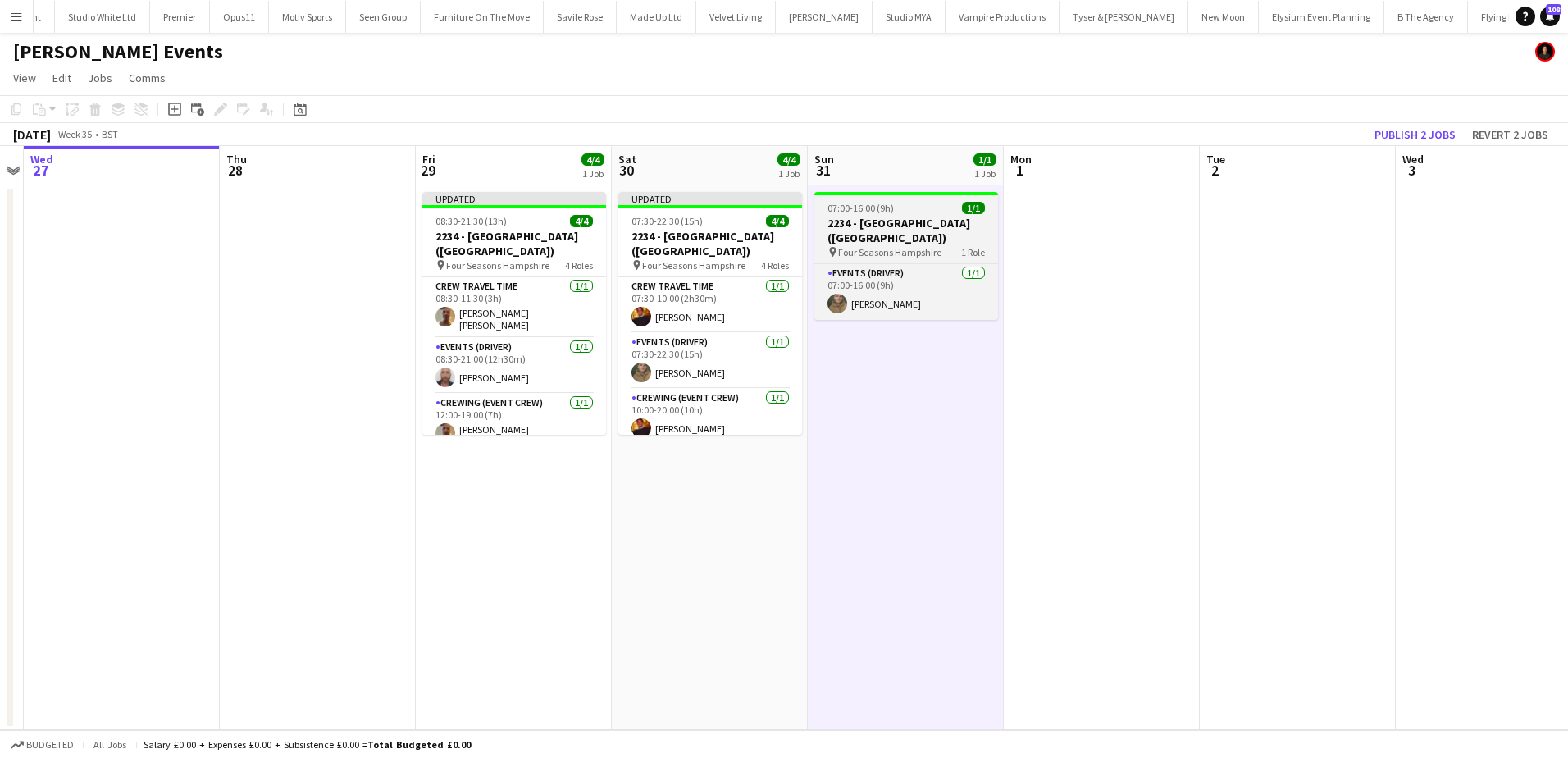
click at [847, 206] on span "07:00-16:00 (9h)" at bounding box center [861, 207] width 66 height 12
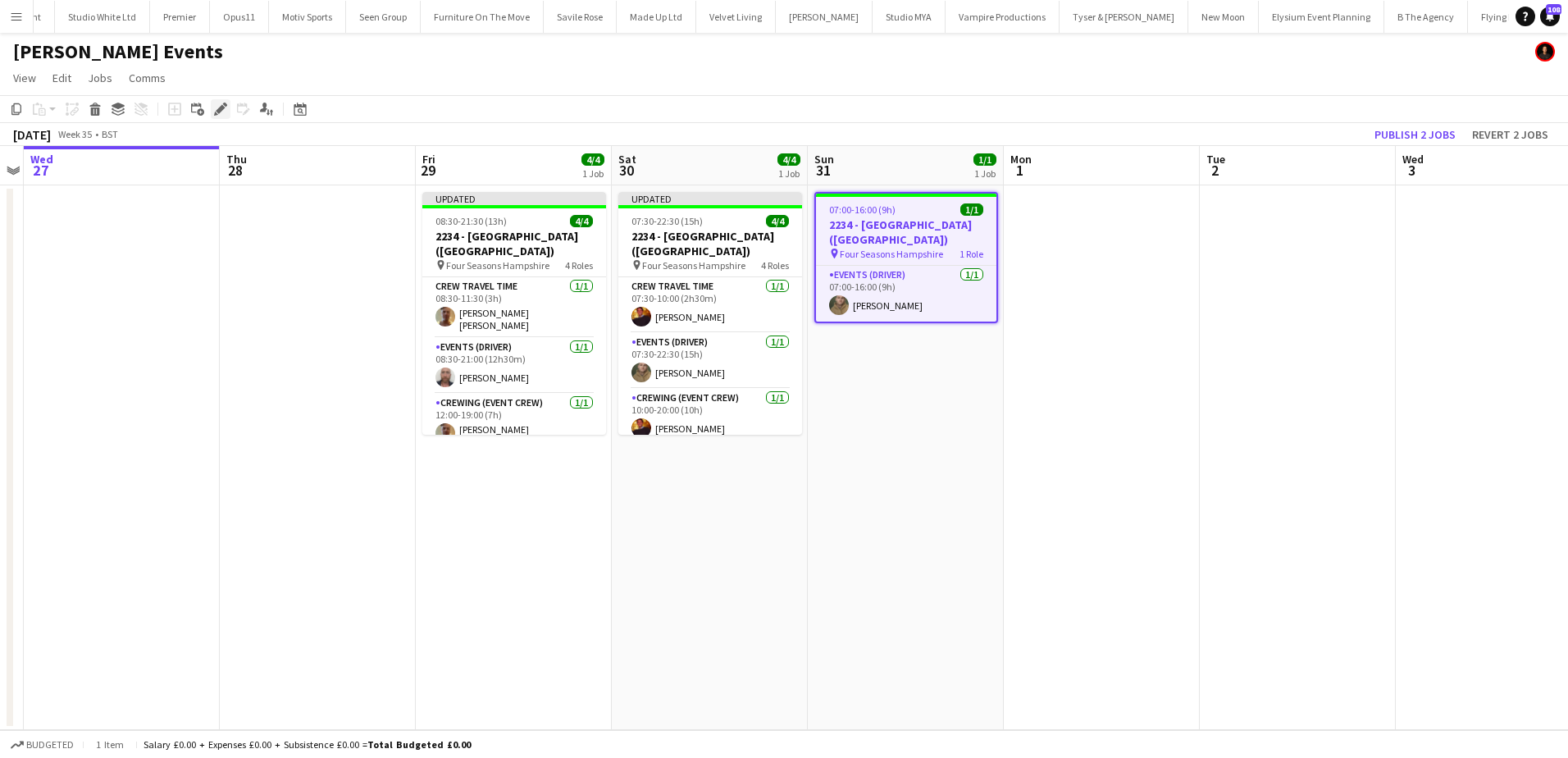
click at [223, 109] on icon at bounding box center [220, 110] width 9 height 9
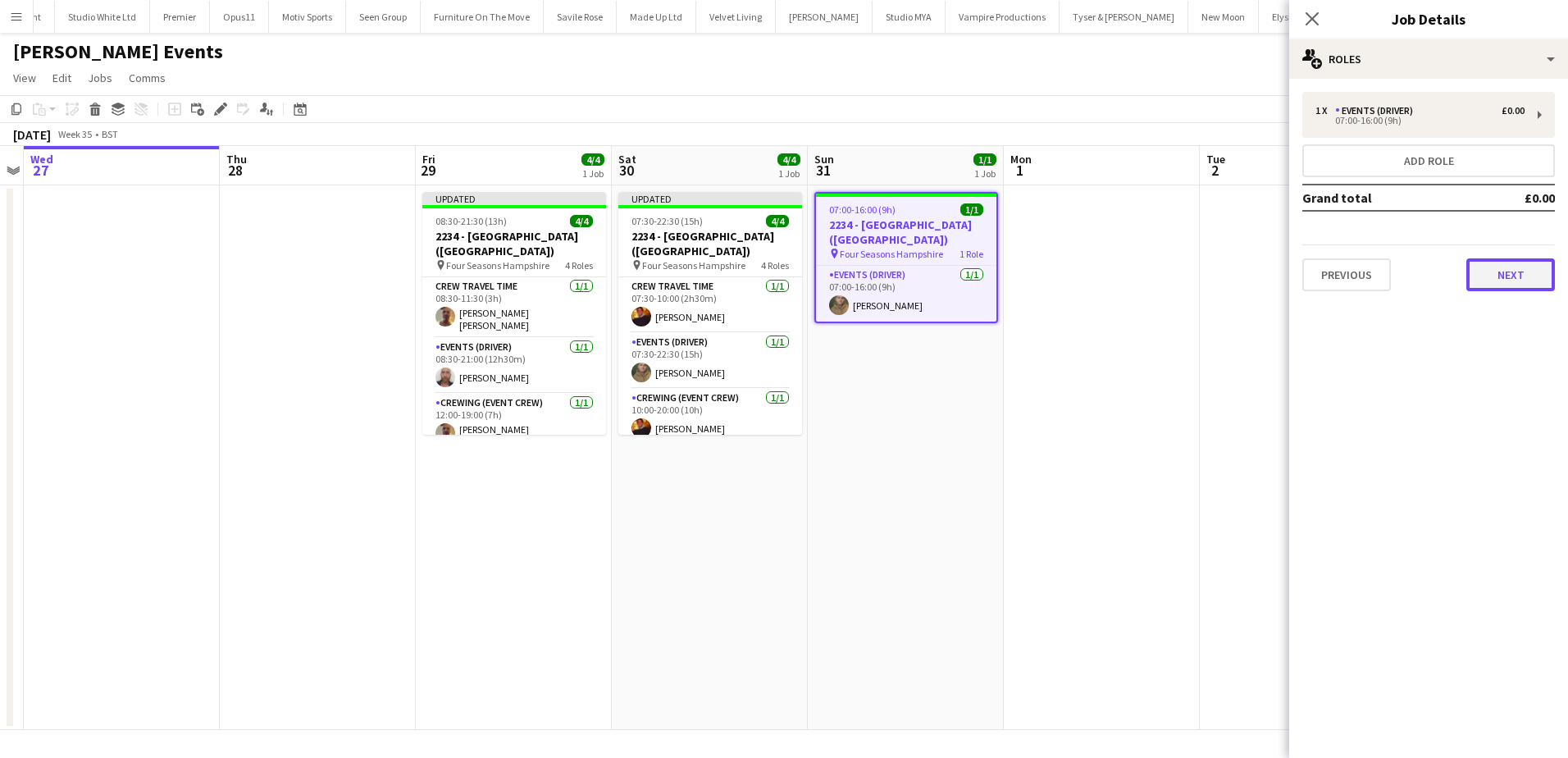
click at [1505, 283] on button "Next" at bounding box center [1510, 275] width 89 height 33
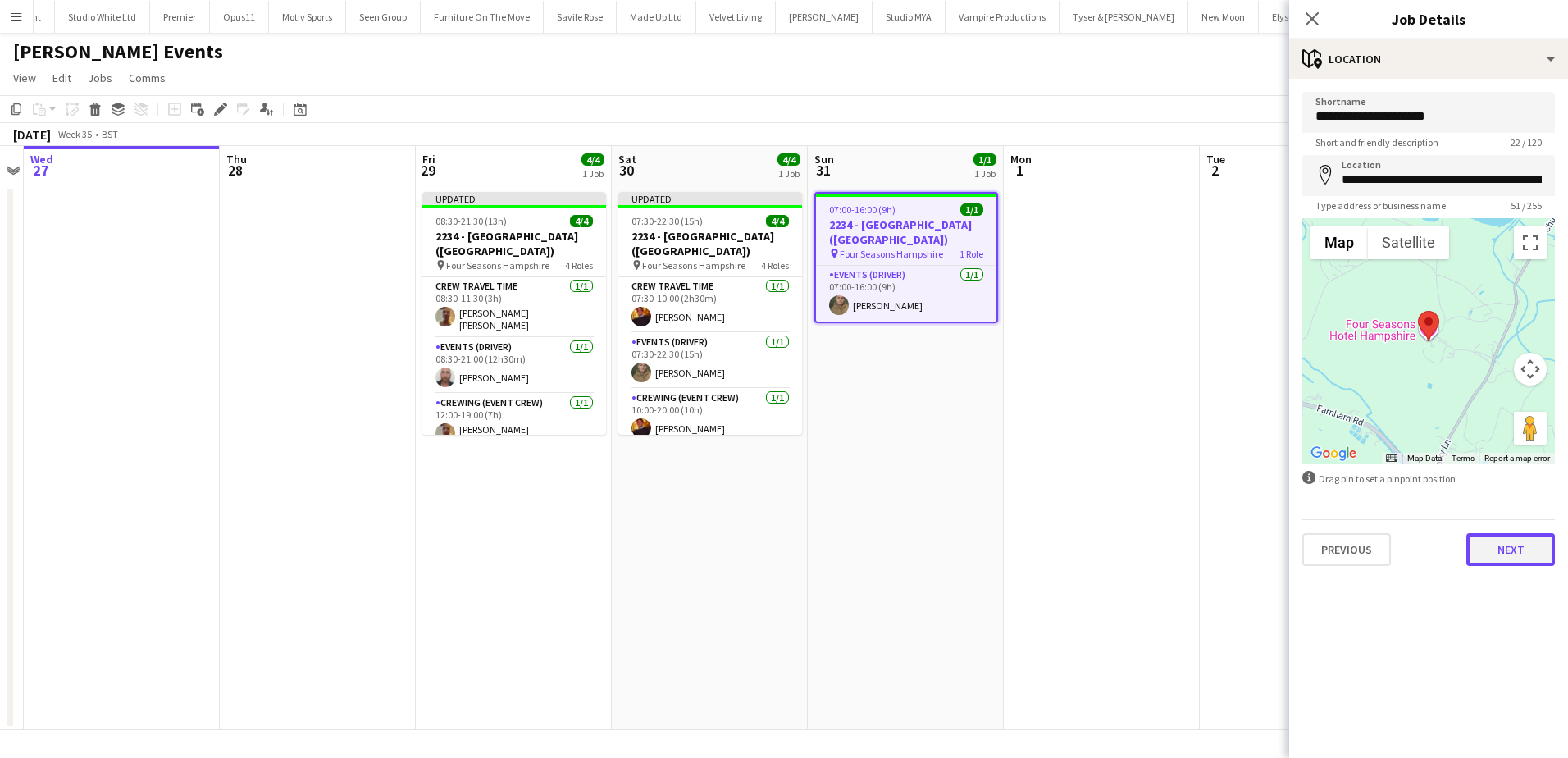
click at [1498, 555] on button "Next" at bounding box center [1510, 550] width 89 height 33
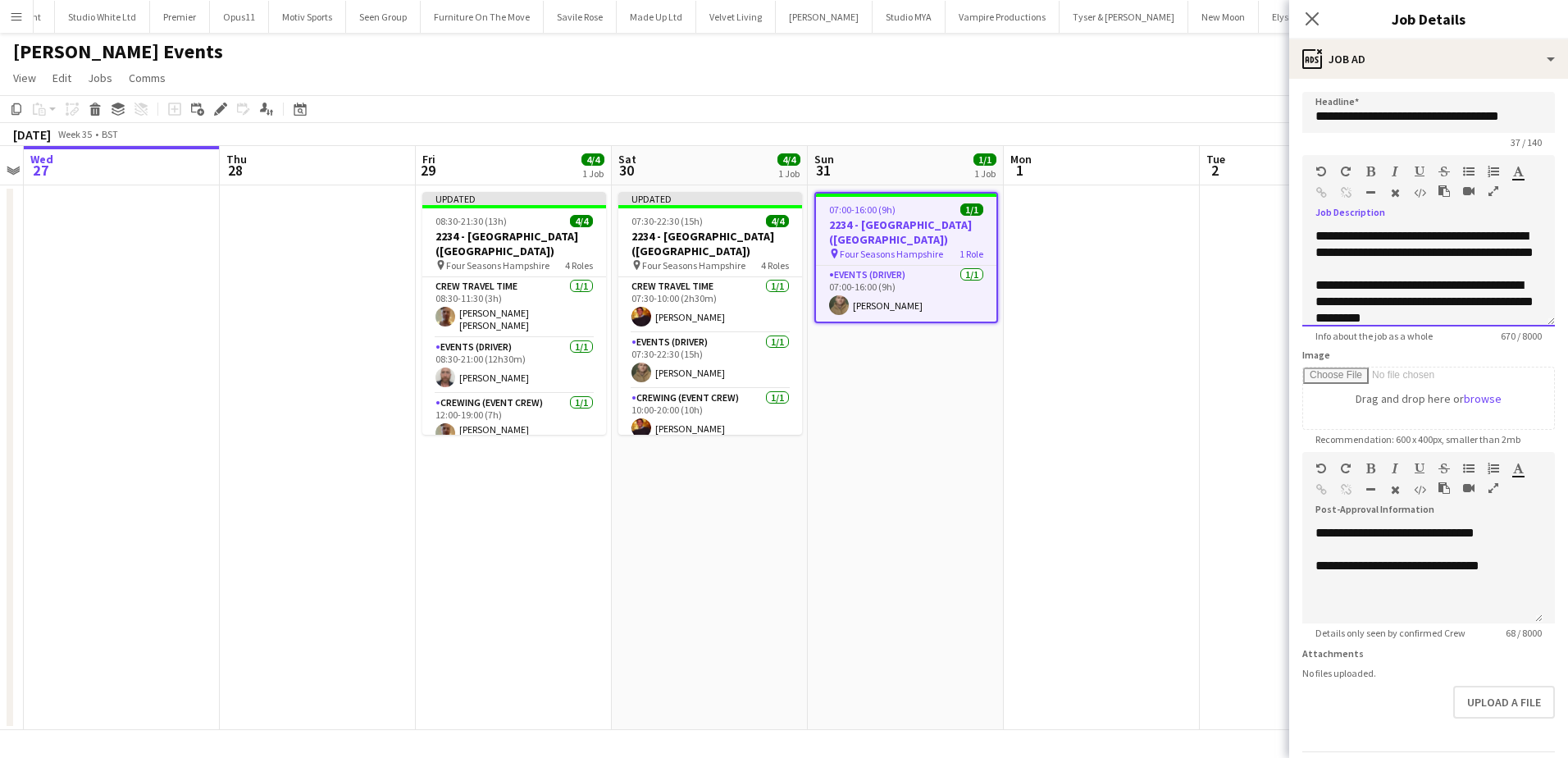
click at [1480, 261] on div "**********" at bounding box center [1429, 245] width 226 height 33
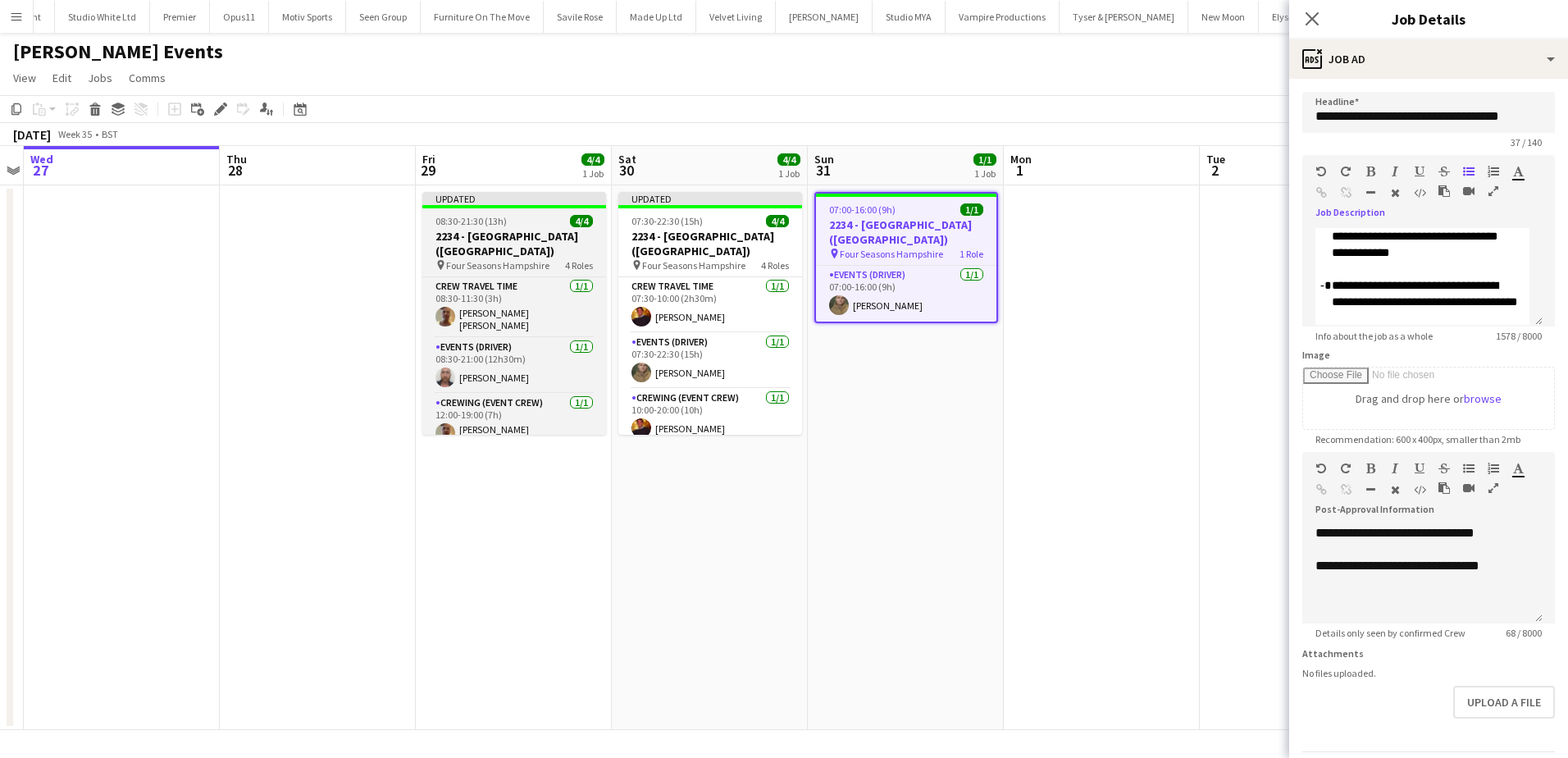
click at [450, 230] on h3 "2234 - [GEOGRAPHIC_DATA] ([GEOGRAPHIC_DATA])" at bounding box center [514, 244] width 183 height 29
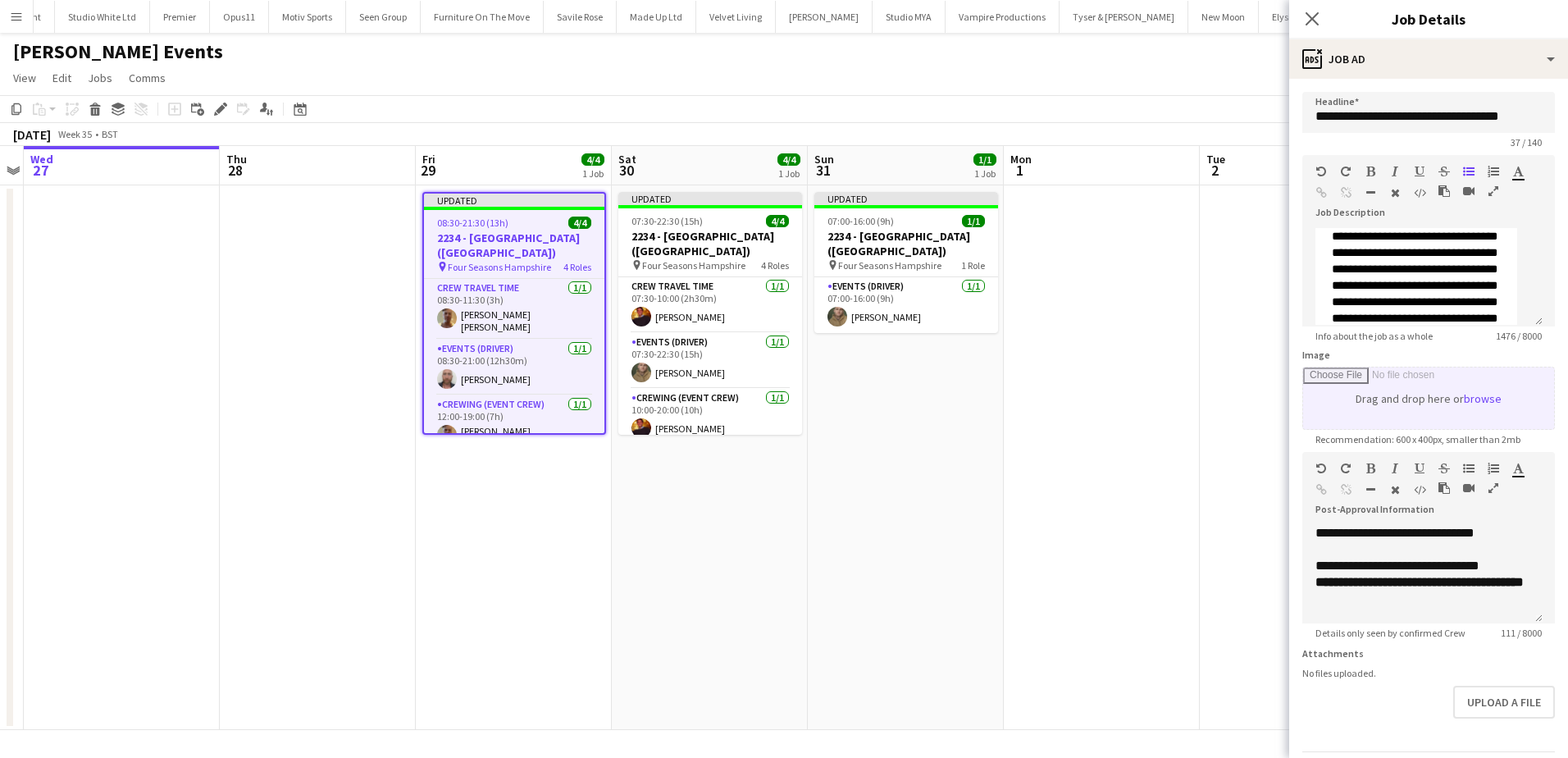
type input "**********"
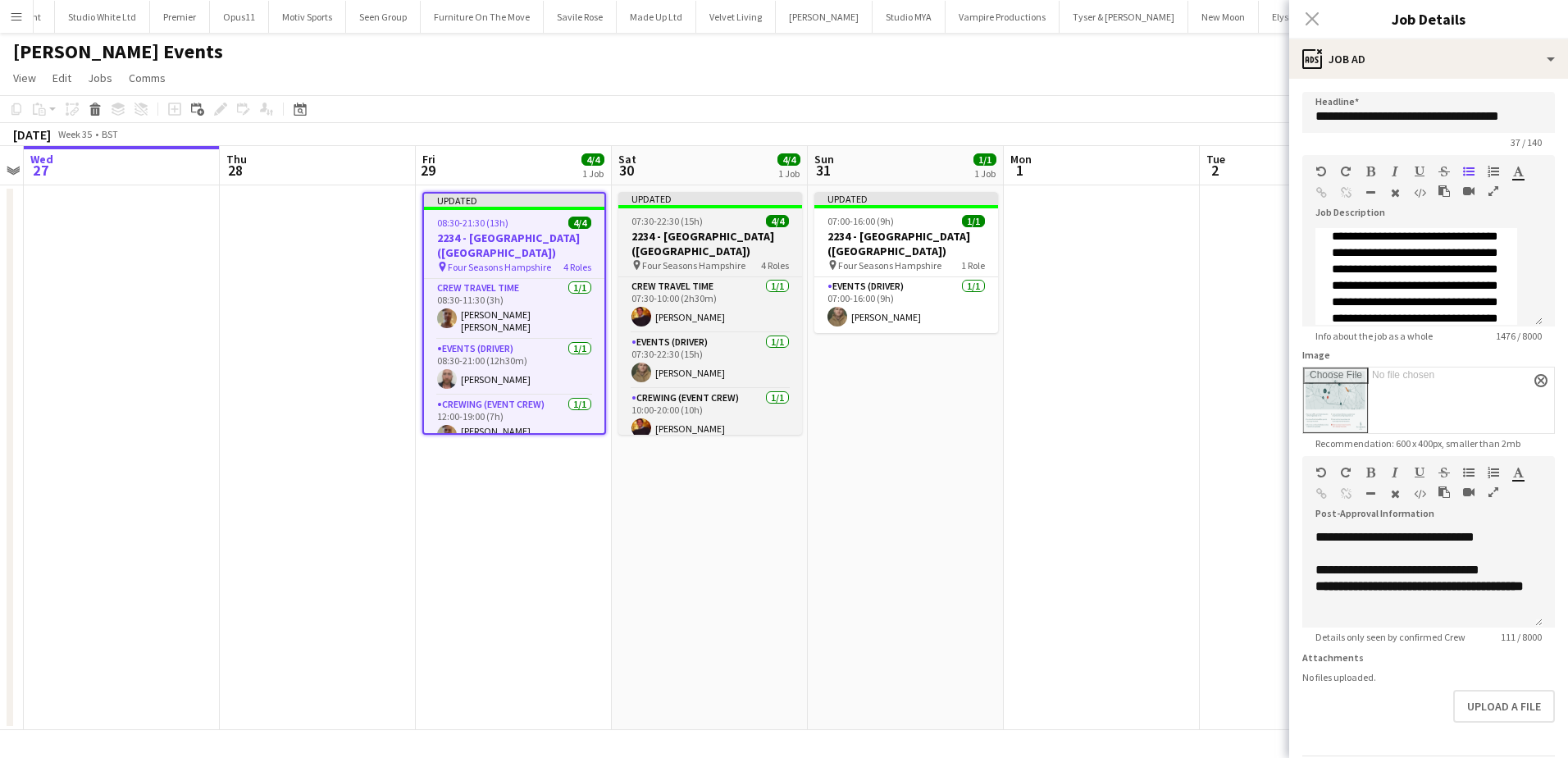
click at [704, 240] on h3 "2234 - [GEOGRAPHIC_DATA] ([GEOGRAPHIC_DATA])" at bounding box center [710, 244] width 183 height 29
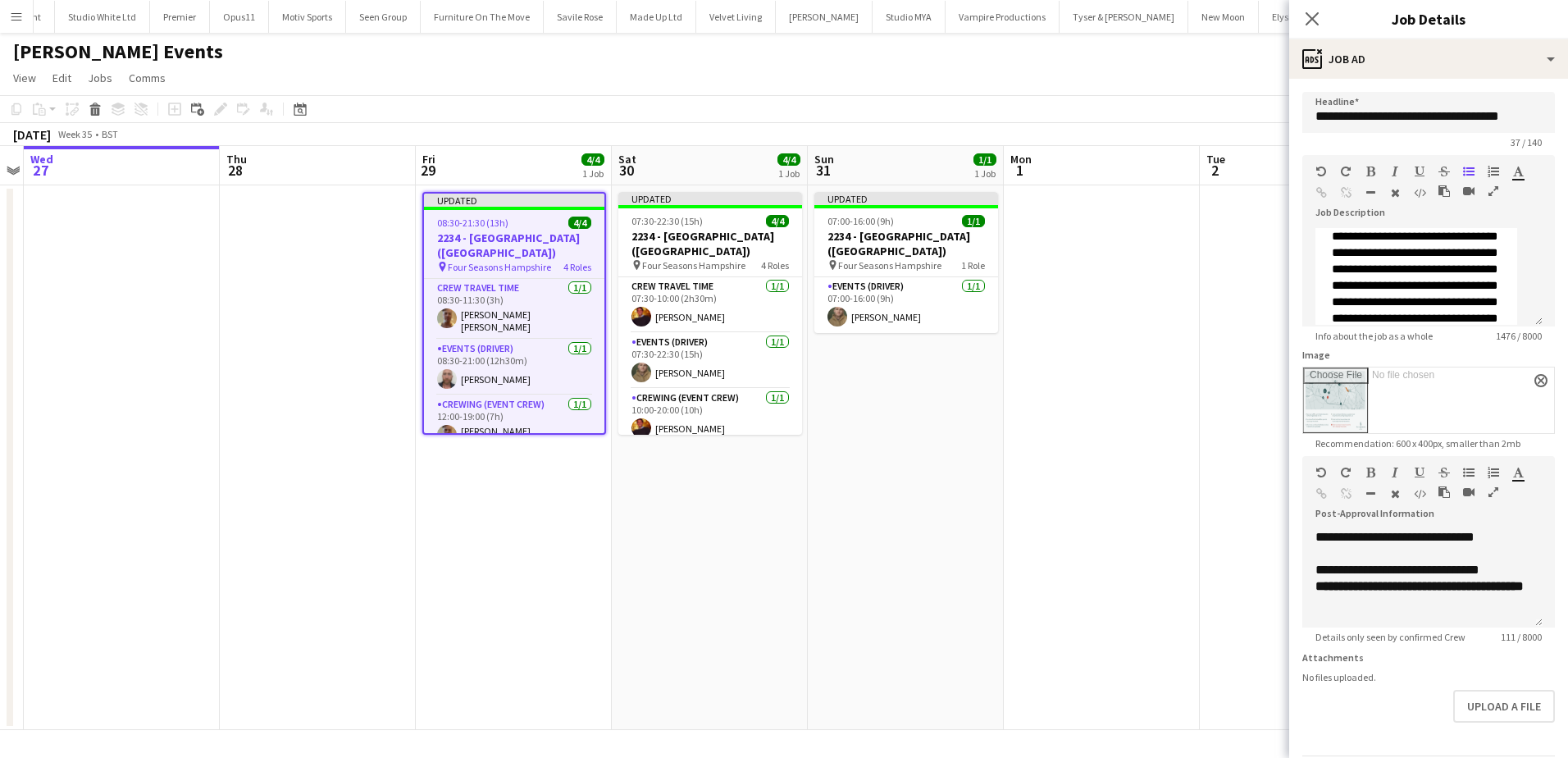
click at [521, 235] on h3 "2234 - [GEOGRAPHIC_DATA] ([GEOGRAPHIC_DATA])" at bounding box center [514, 245] width 181 height 29
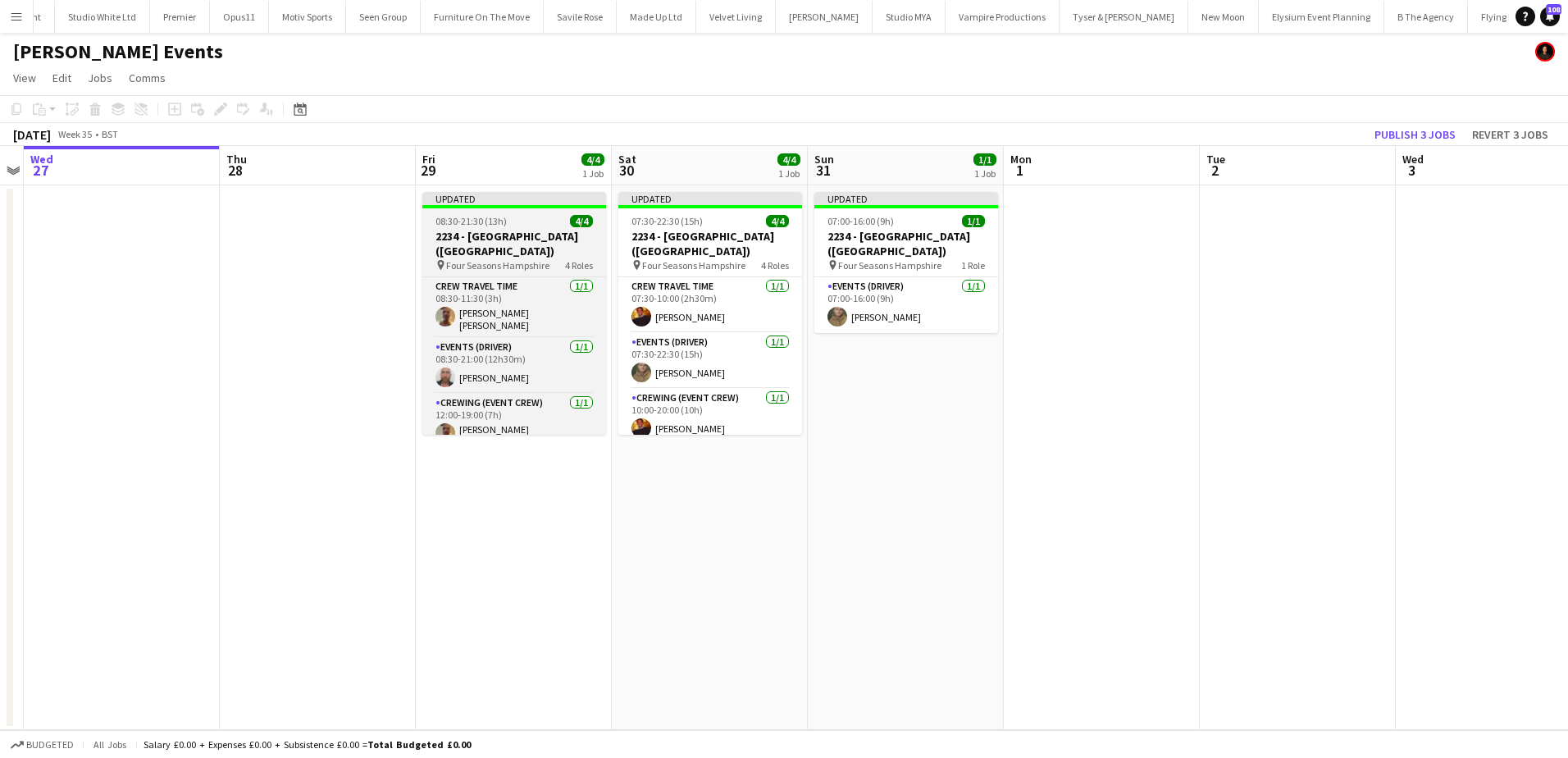
click at [519, 238] on h3 "2234 - [GEOGRAPHIC_DATA] ([GEOGRAPHIC_DATA])" at bounding box center [514, 244] width 183 height 29
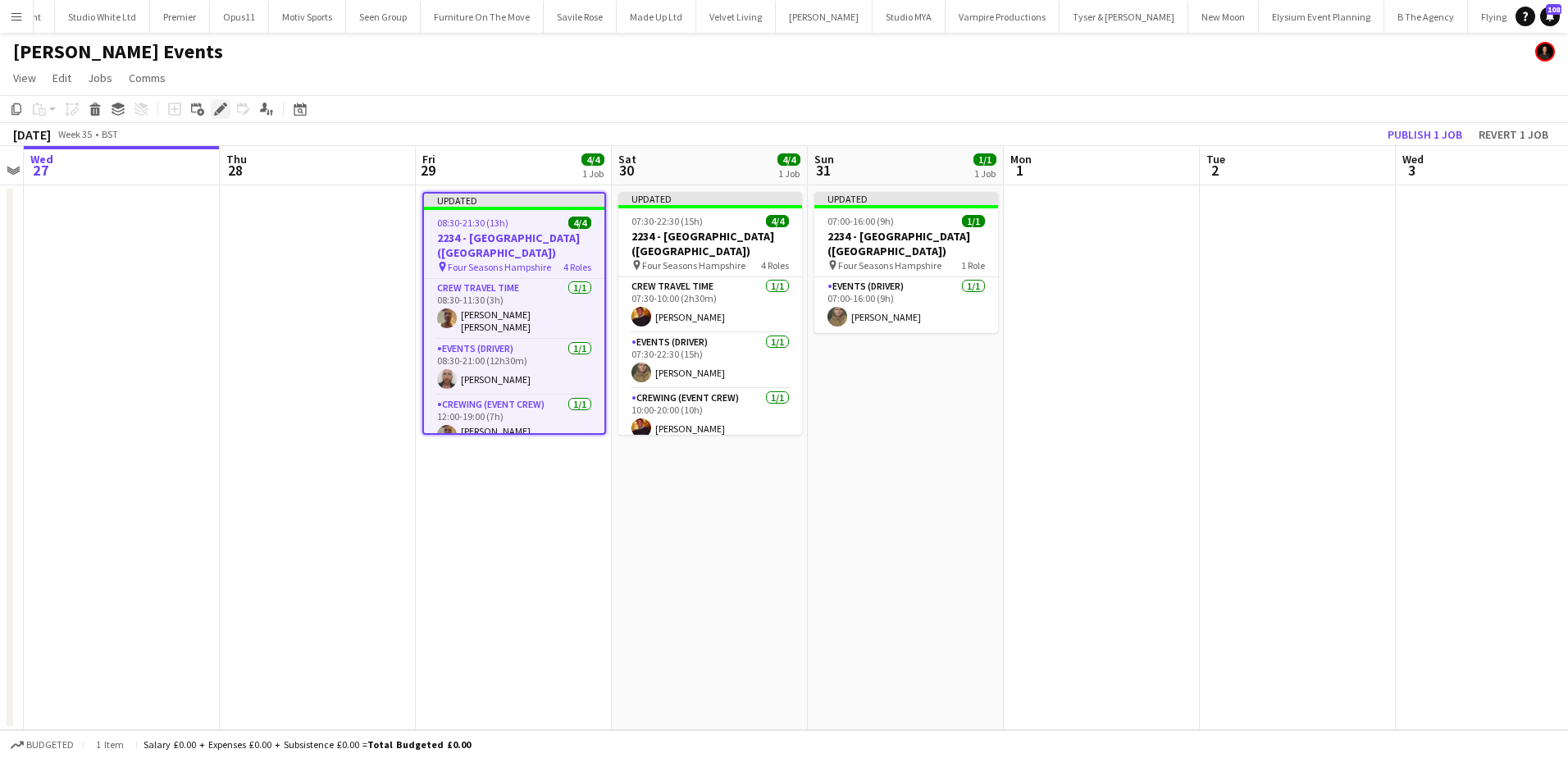
click at [214, 107] on div "Edit" at bounding box center [220, 108] width 19 height 19
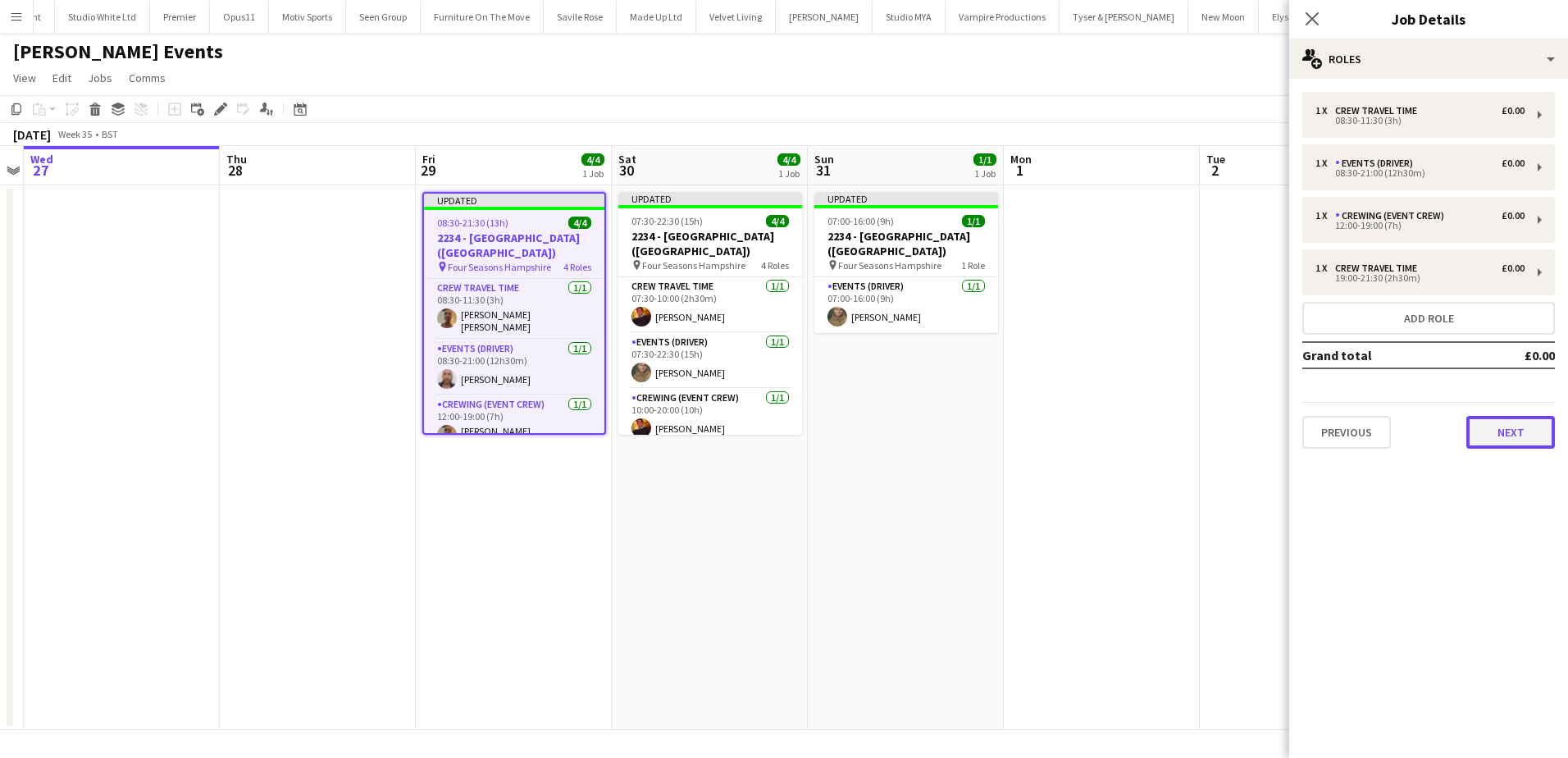
click at [1517, 434] on button "Next" at bounding box center [1510, 433] width 89 height 33
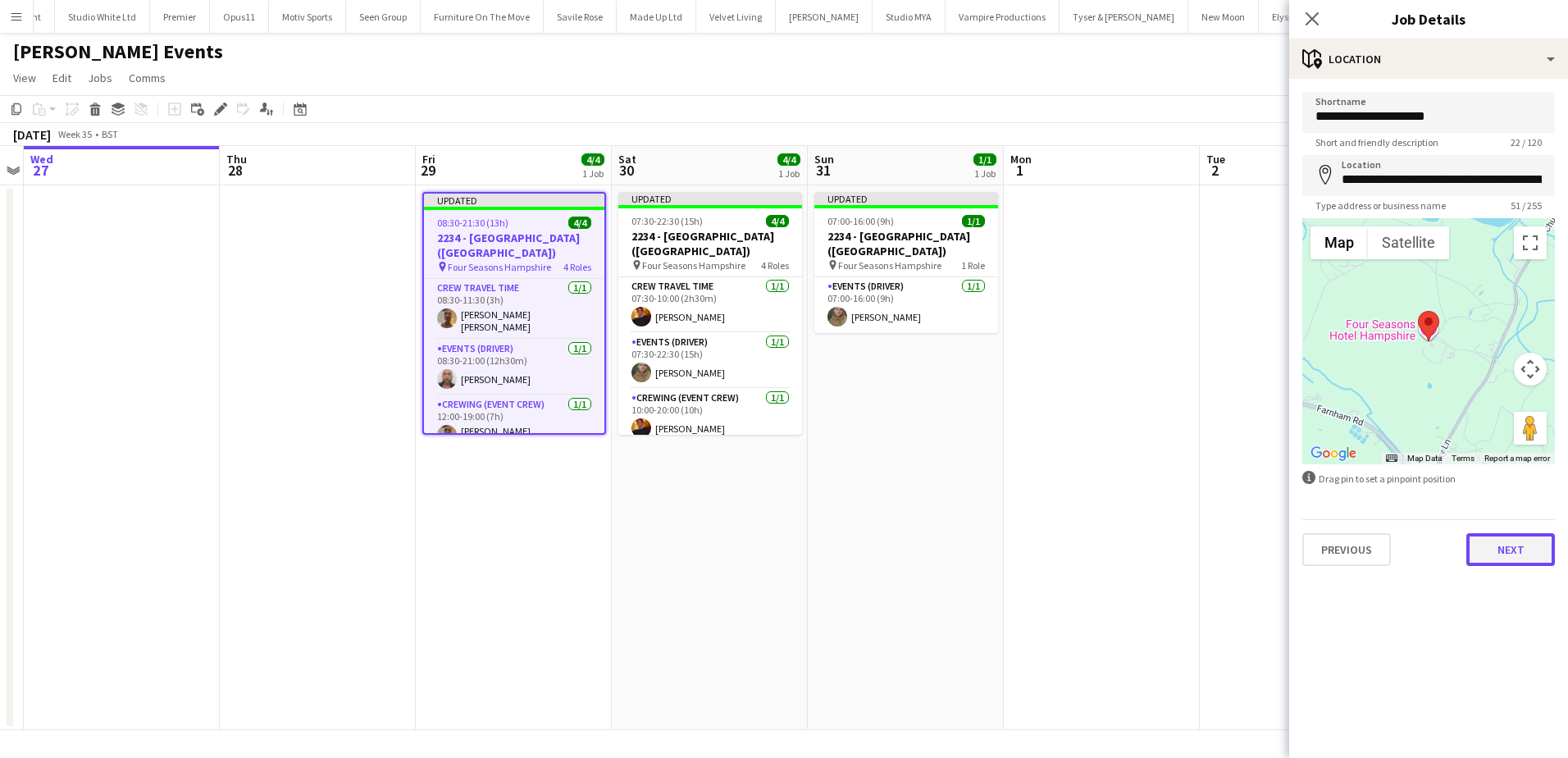
click at [1506, 566] on button "Next" at bounding box center [1510, 550] width 89 height 33
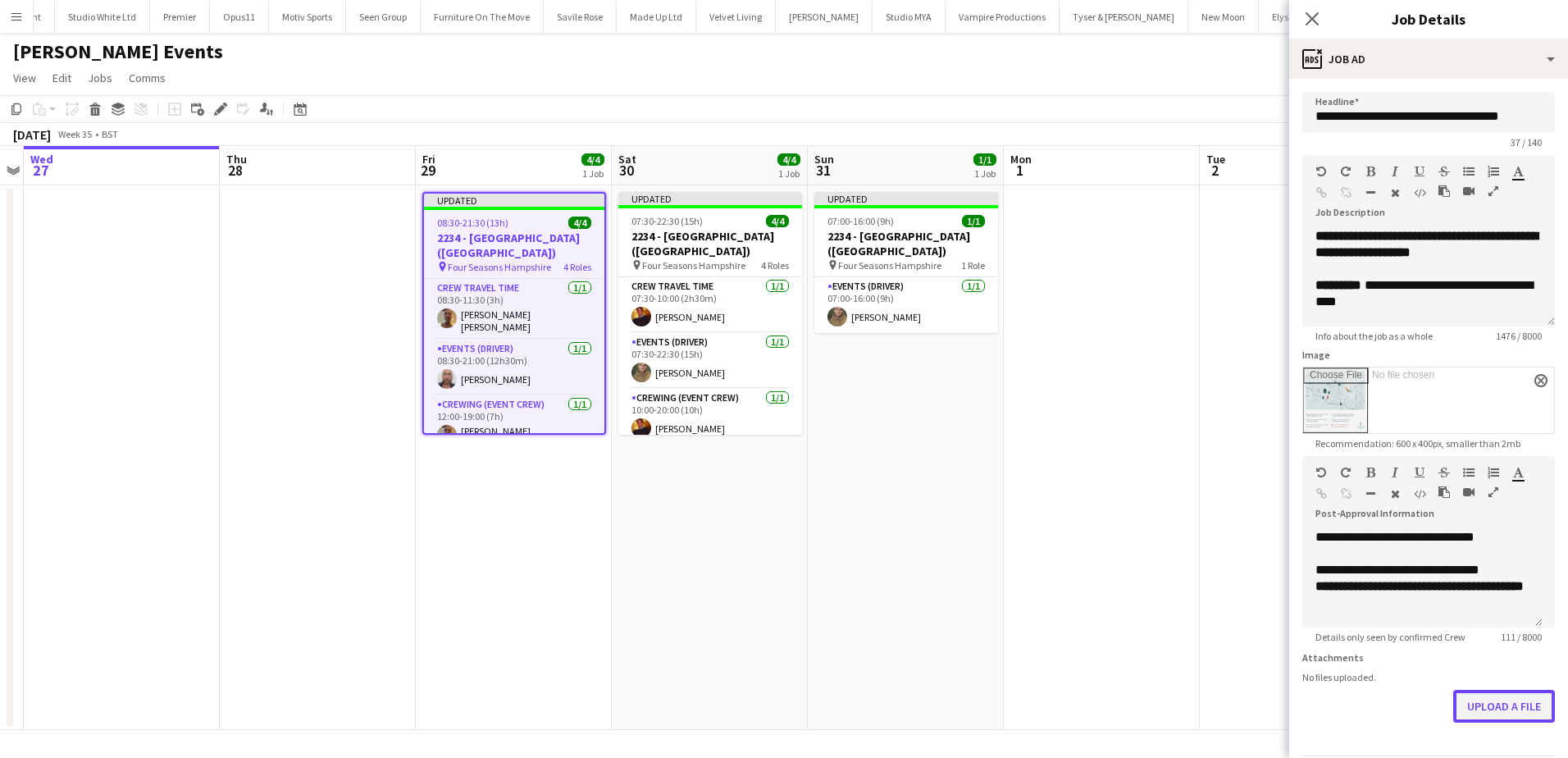
click at [1463, 713] on button "Upload a file" at bounding box center [1504, 707] width 102 height 33
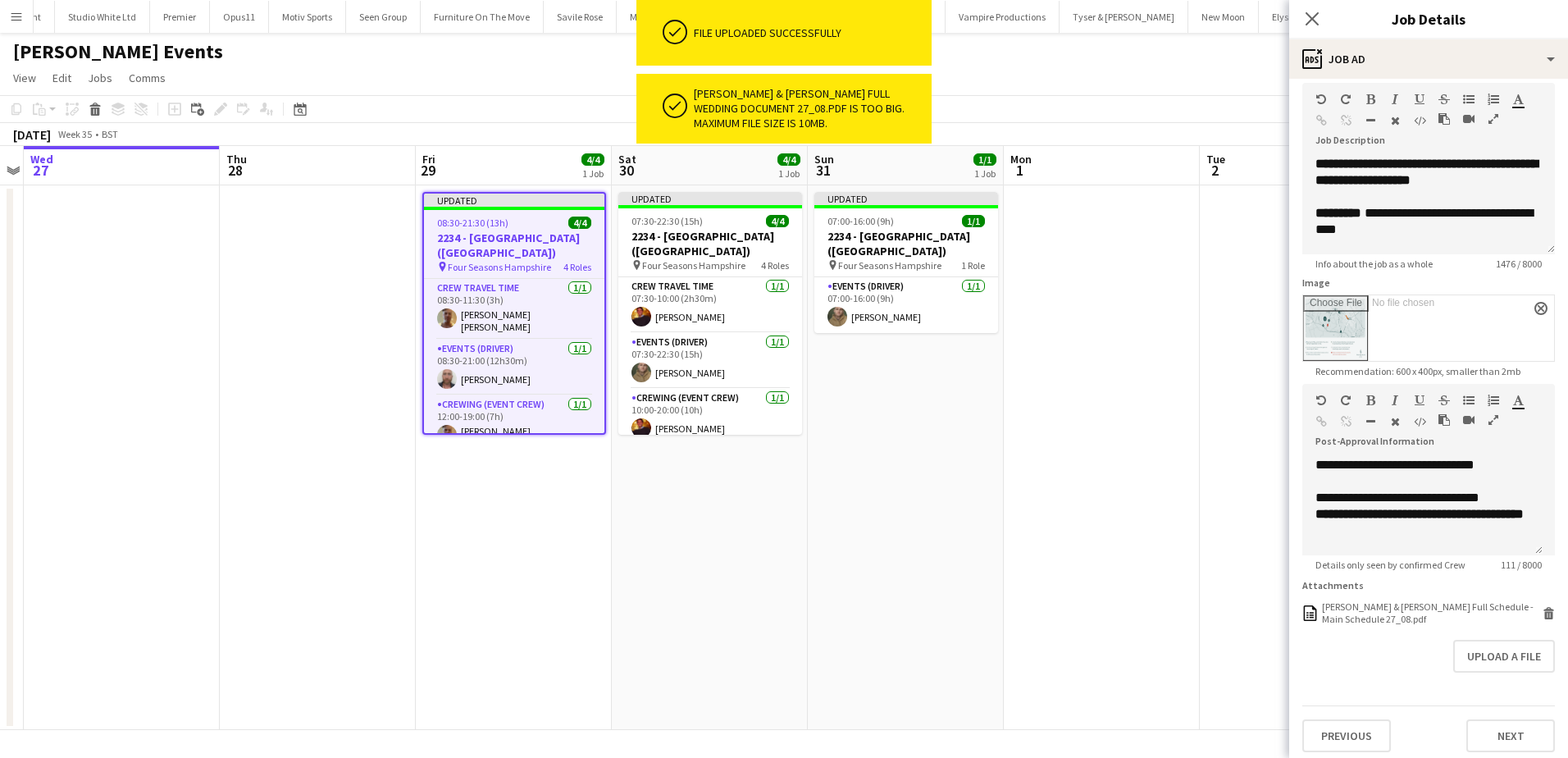
scroll to position [92, 0]
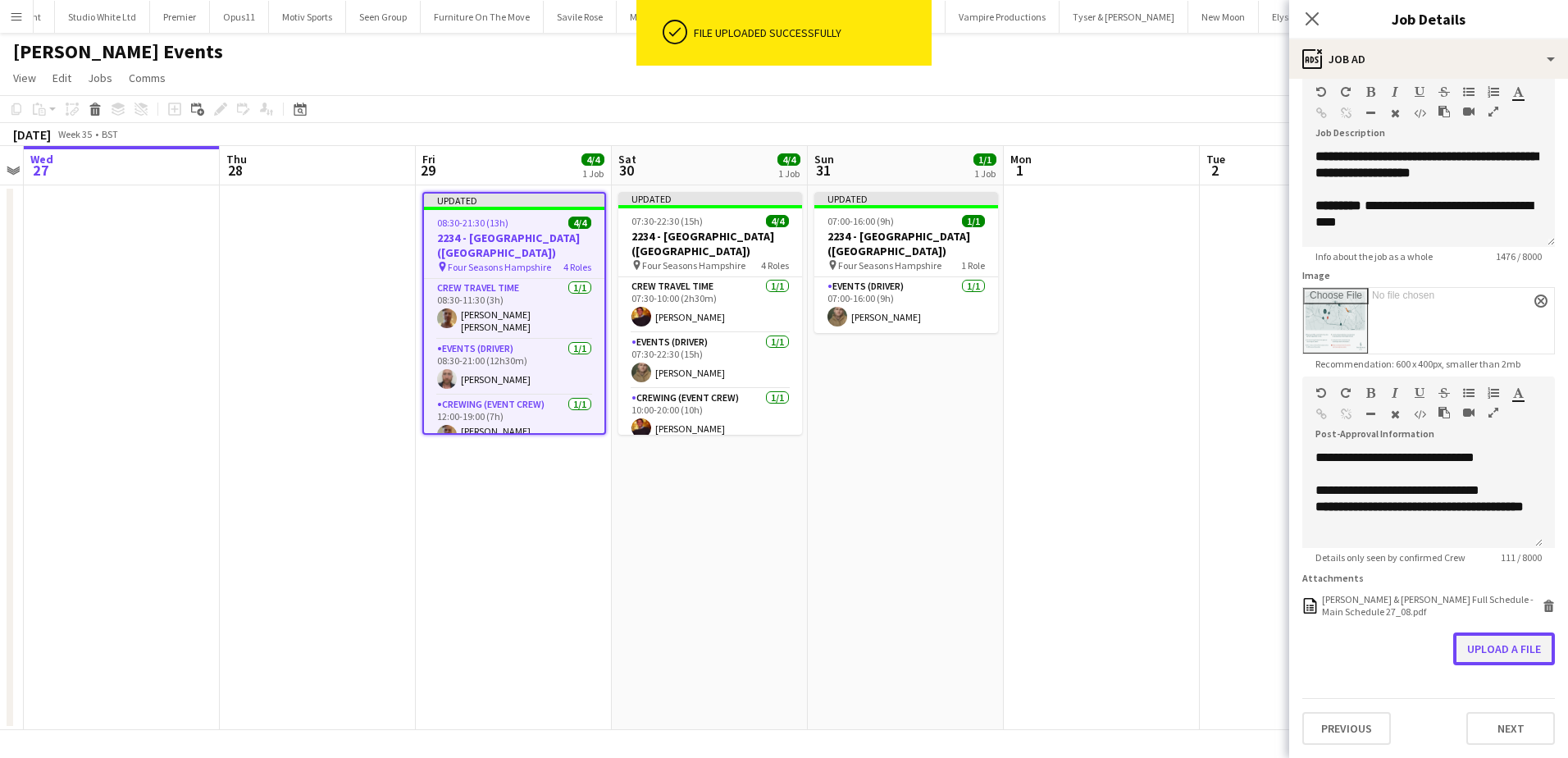
click at [1472, 651] on button "Upload a file" at bounding box center [1504, 649] width 102 height 33
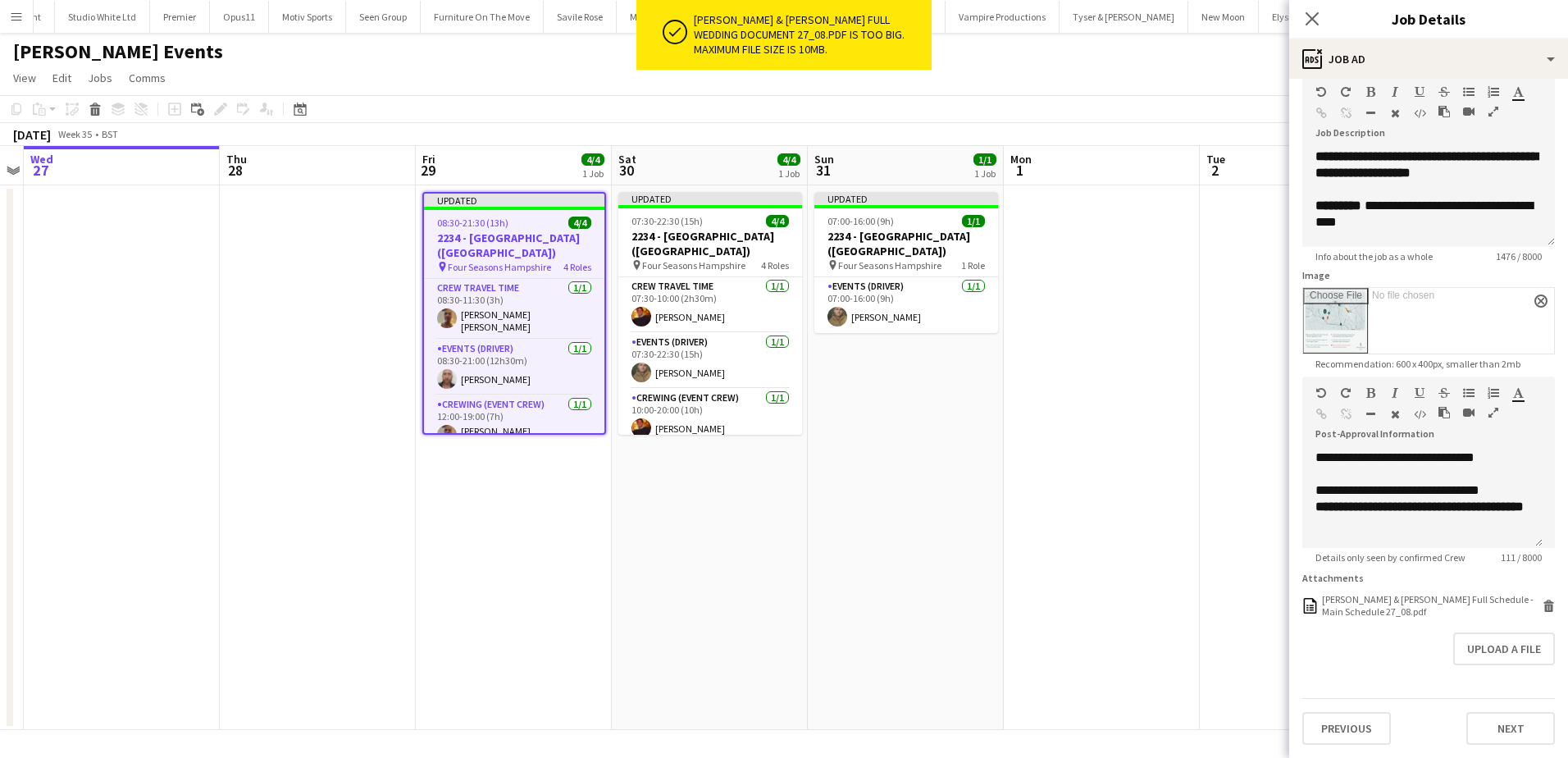
click at [1077, 327] on app-date-cell at bounding box center [1102, 457] width 196 height 544
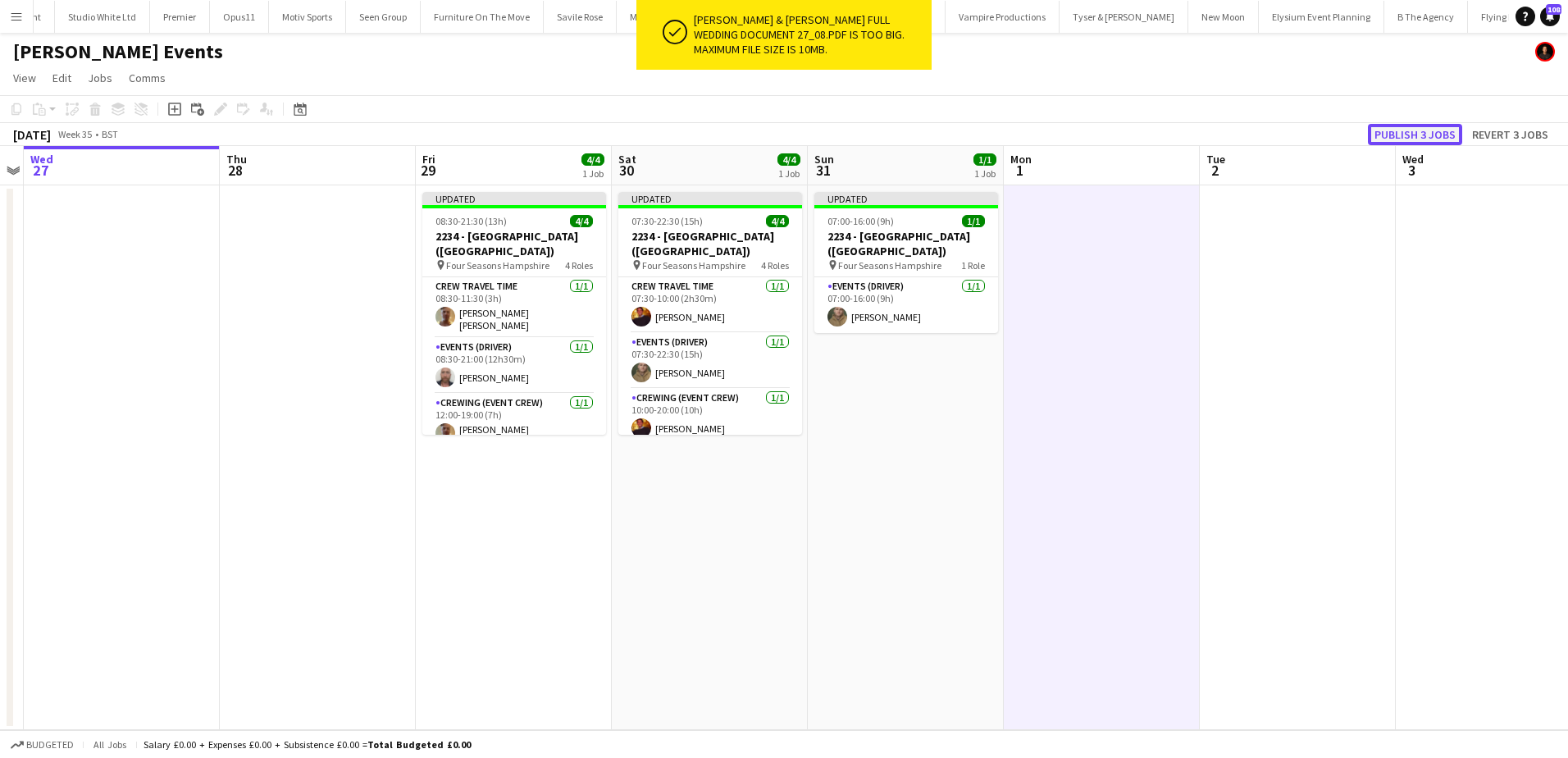
click at [1389, 137] on button "Publish 3 jobs" at bounding box center [1415, 134] width 94 height 21
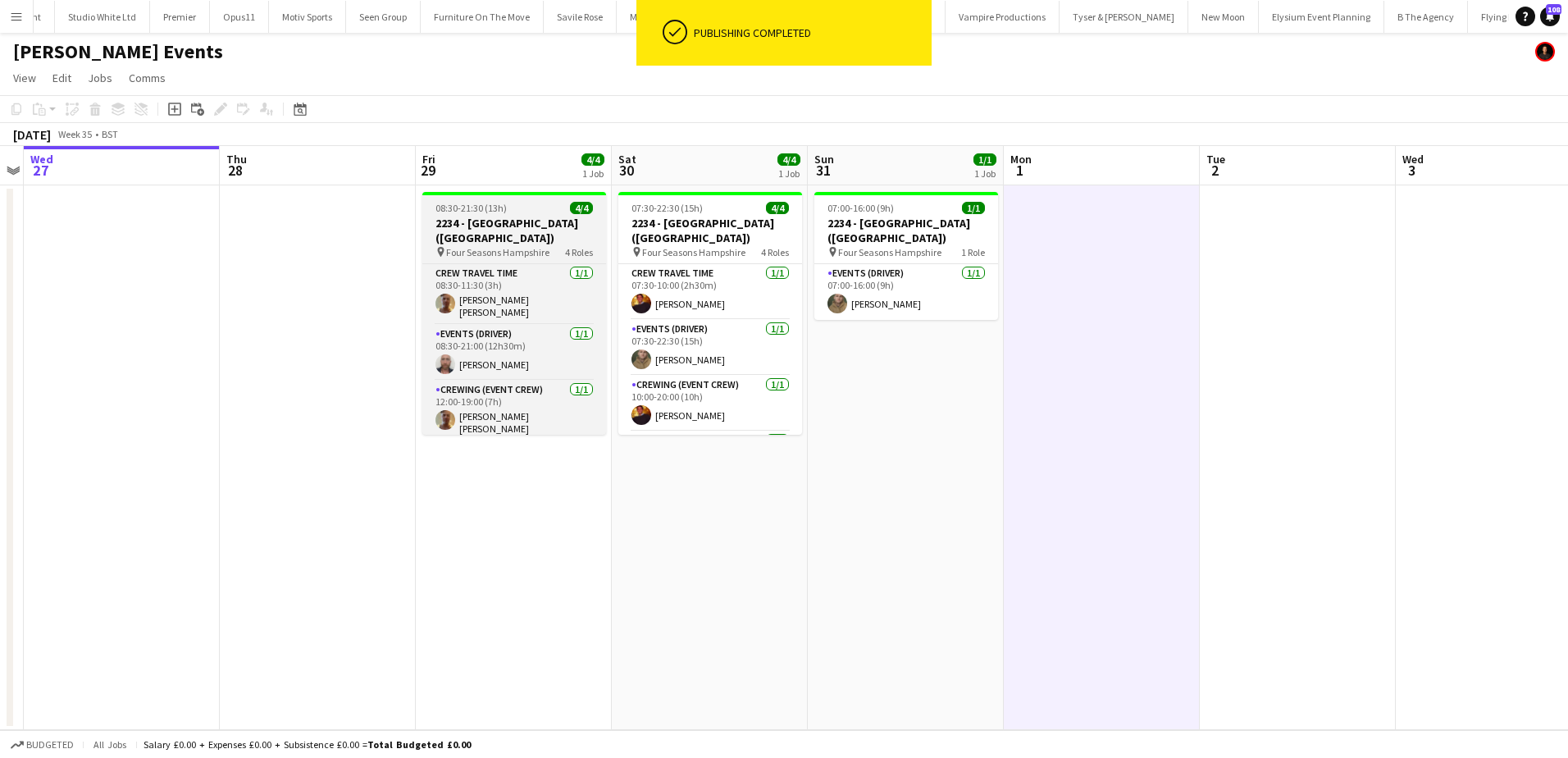
click at [472, 216] on h3 "2234 - Four Seasons Hampshire (Luton)" at bounding box center [514, 230] width 183 height 29
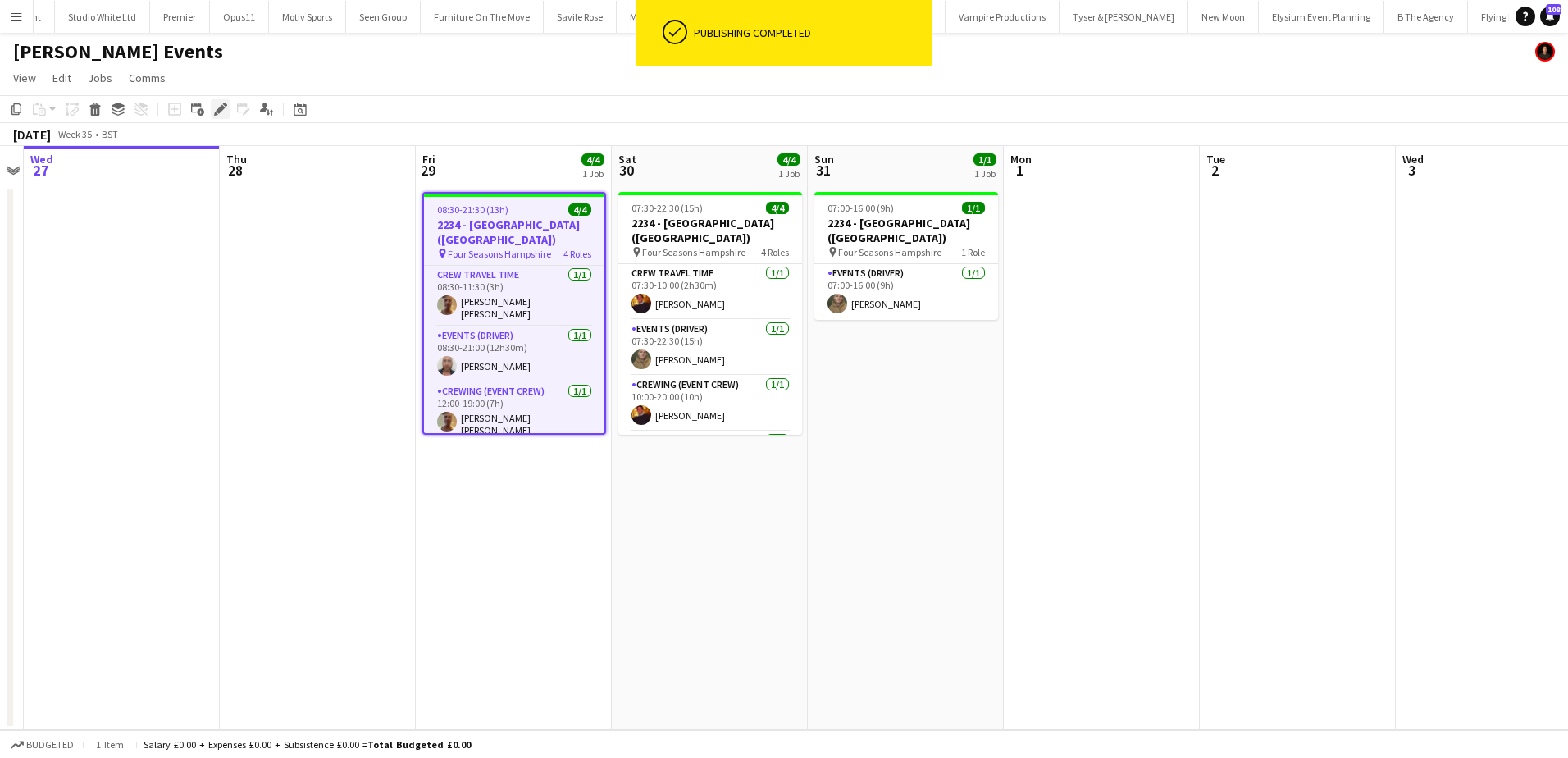
click at [217, 104] on icon "Edit" at bounding box center [221, 109] width 13 height 13
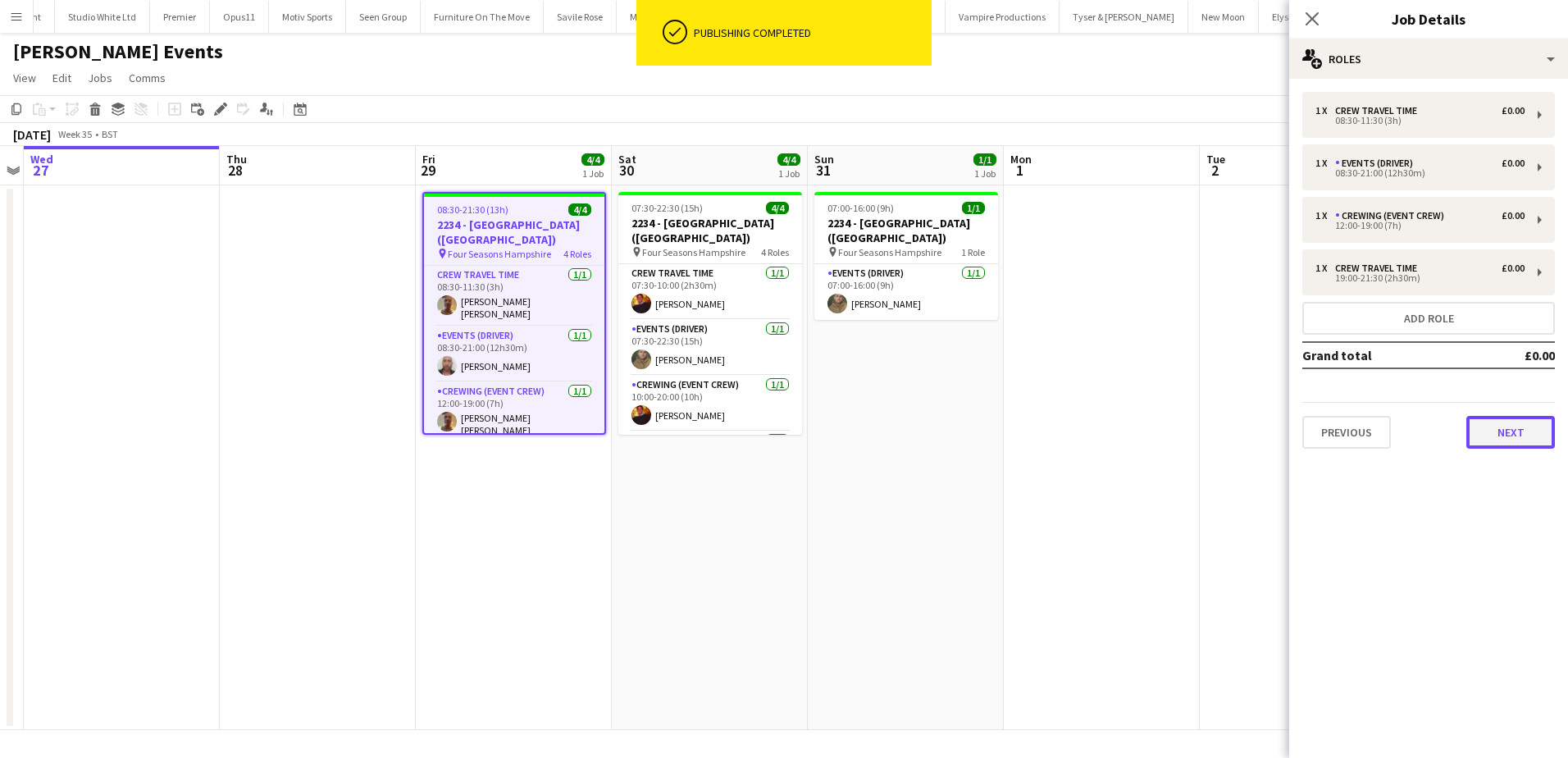
click at [1494, 430] on button "Next" at bounding box center [1510, 433] width 89 height 33
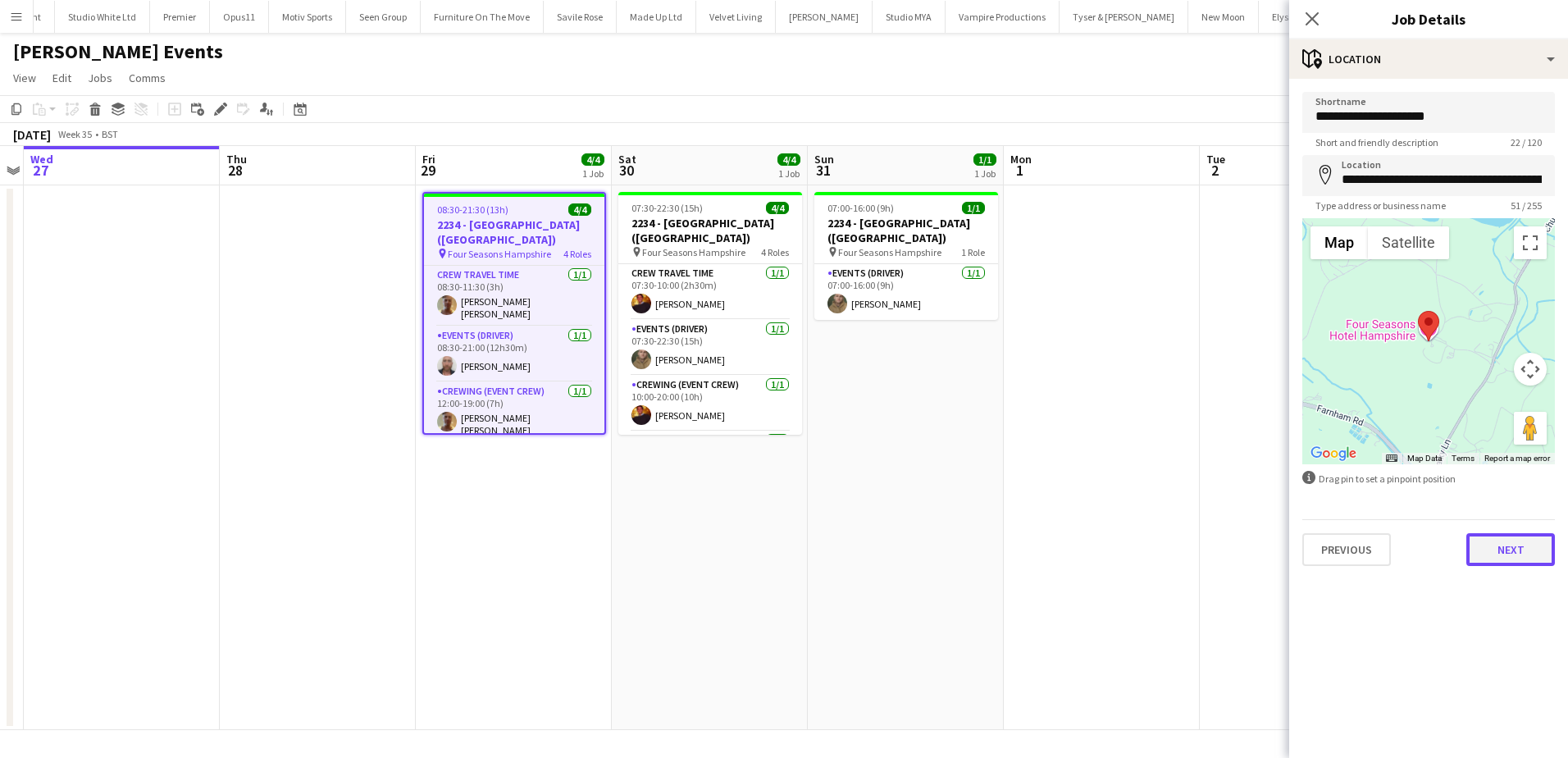
click at [1512, 547] on button "Next" at bounding box center [1510, 550] width 89 height 33
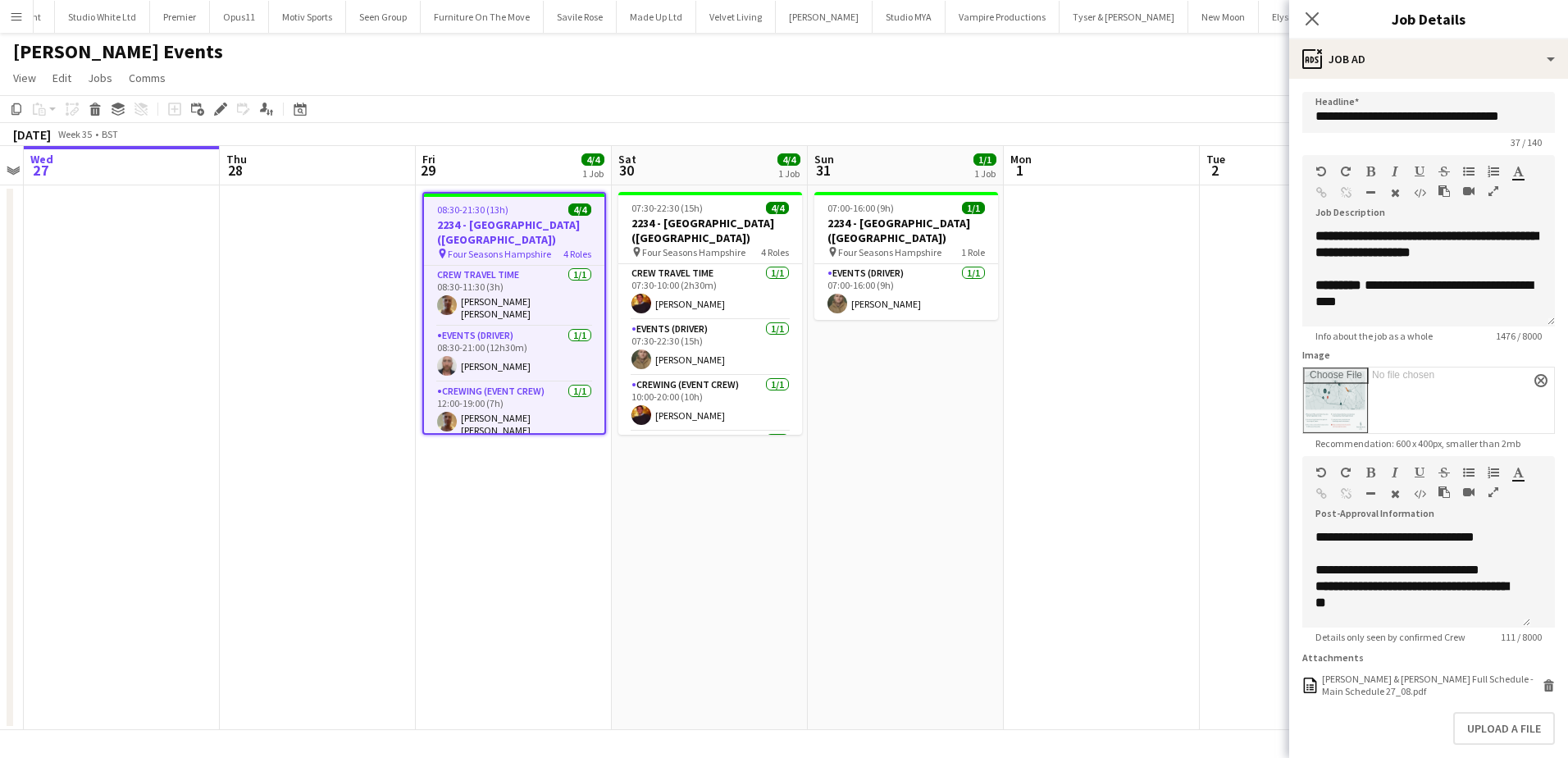
scroll to position [39, 0]
click at [1510, 745] on button "Upload a file" at bounding box center [1504, 729] width 102 height 33
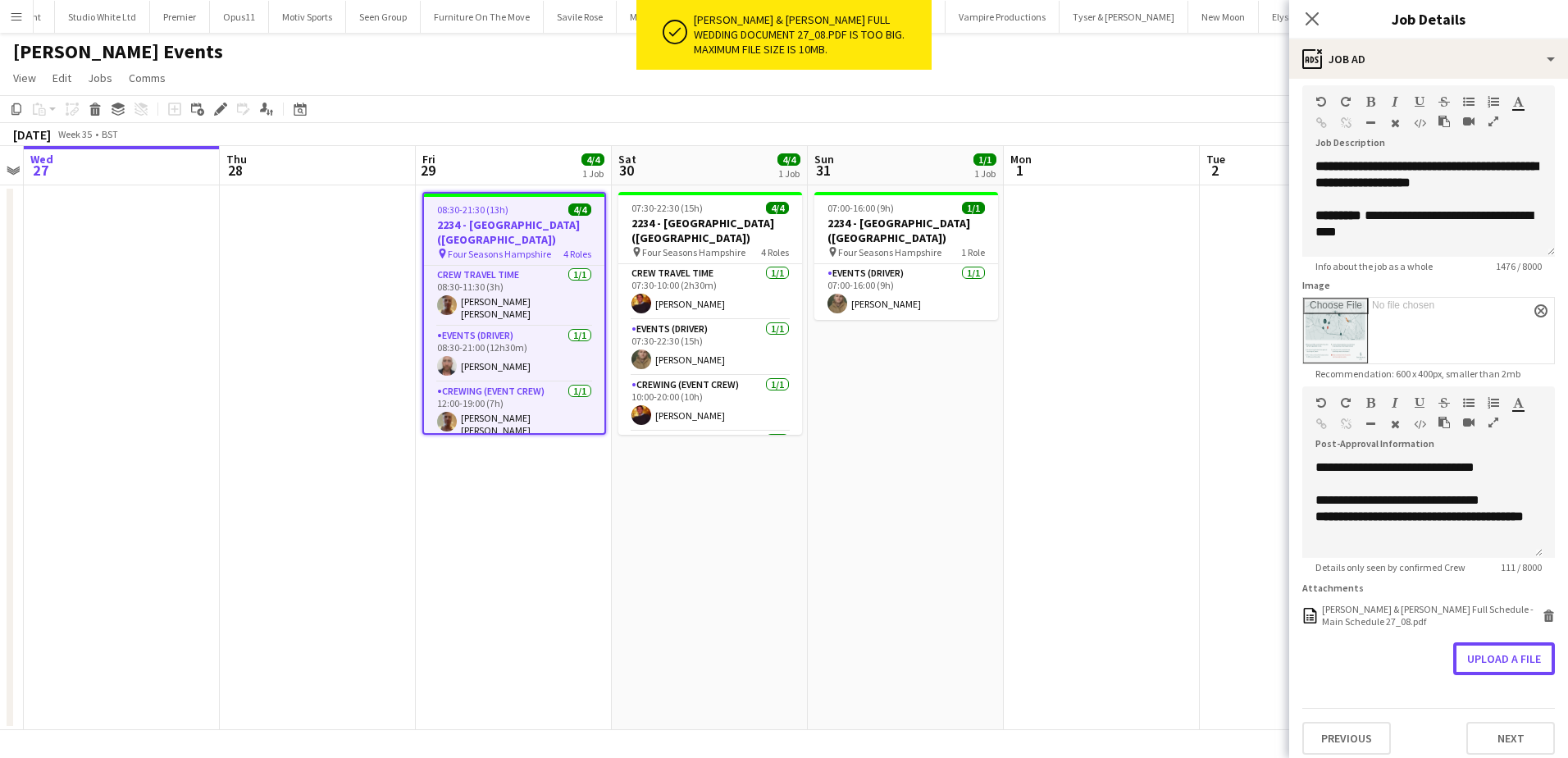
scroll to position [92, 0]
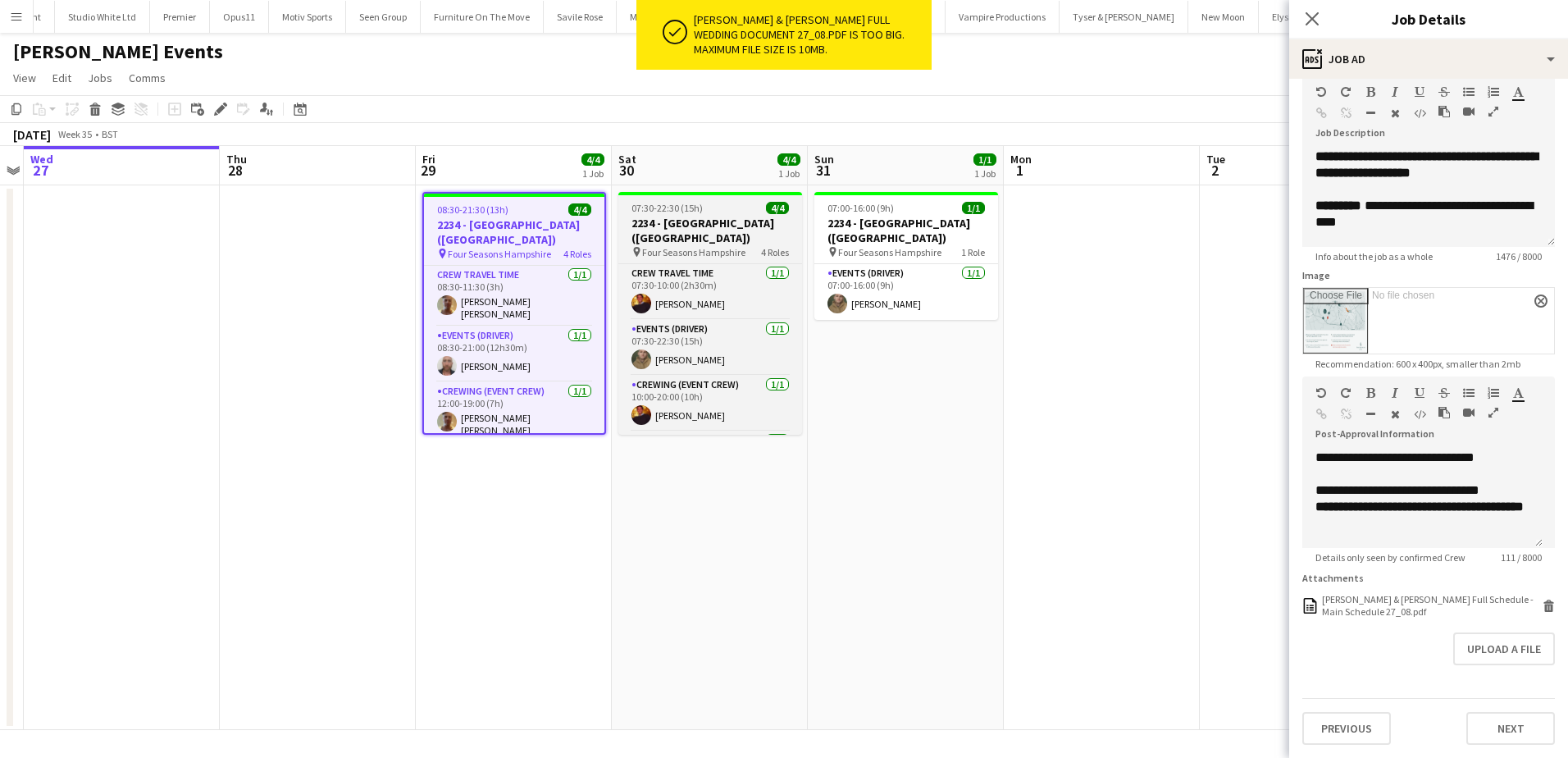
click at [690, 236] on h3 "2234 - Four Seasons Hampshire (Luton)" at bounding box center [710, 230] width 183 height 29
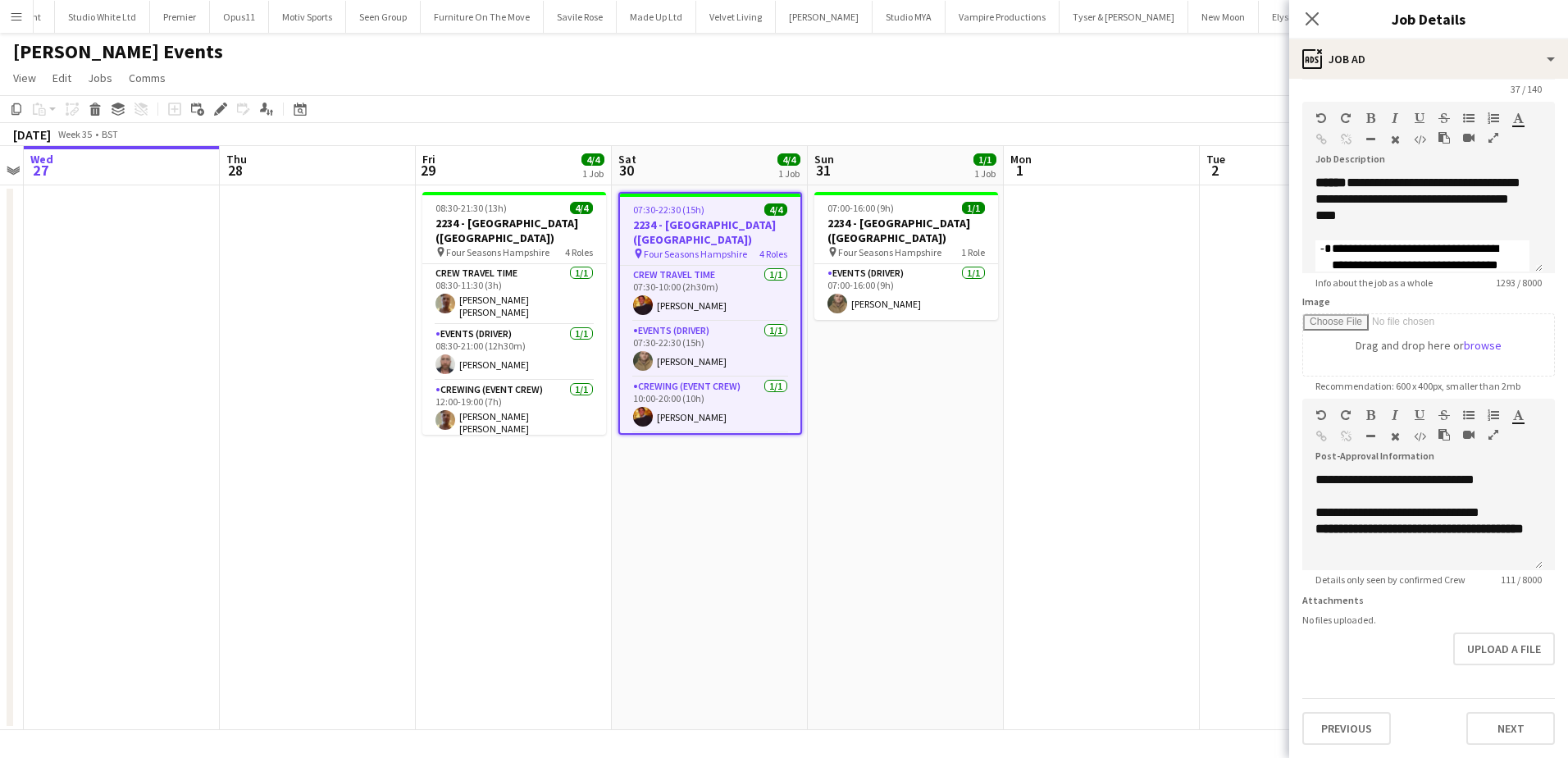
type input "**********"
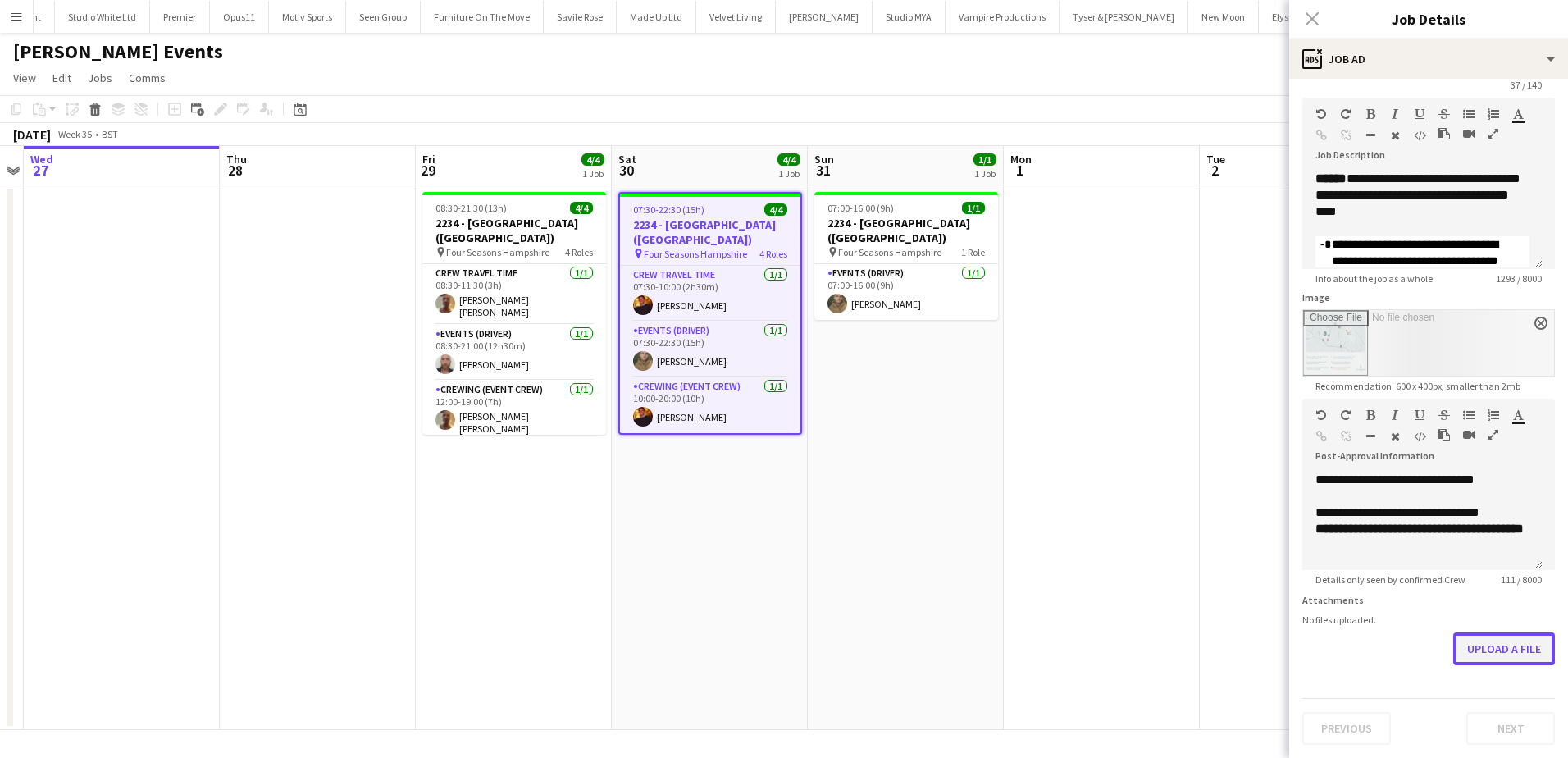
click at [1501, 644] on button "Upload a file" at bounding box center [1504, 649] width 102 height 33
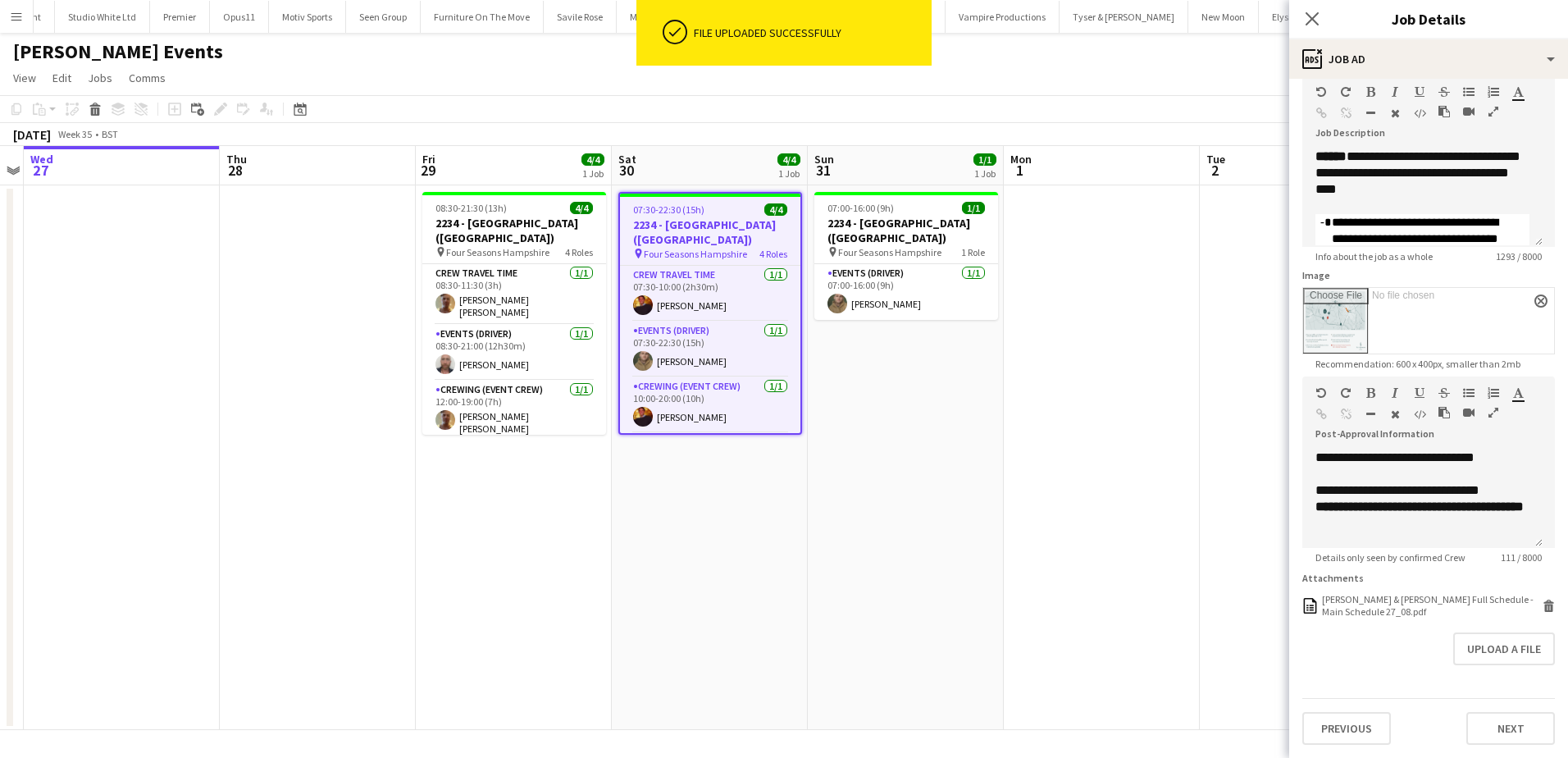
scroll to position [92, 0]
click at [1085, 528] on app-date-cell at bounding box center [1102, 457] width 196 height 544
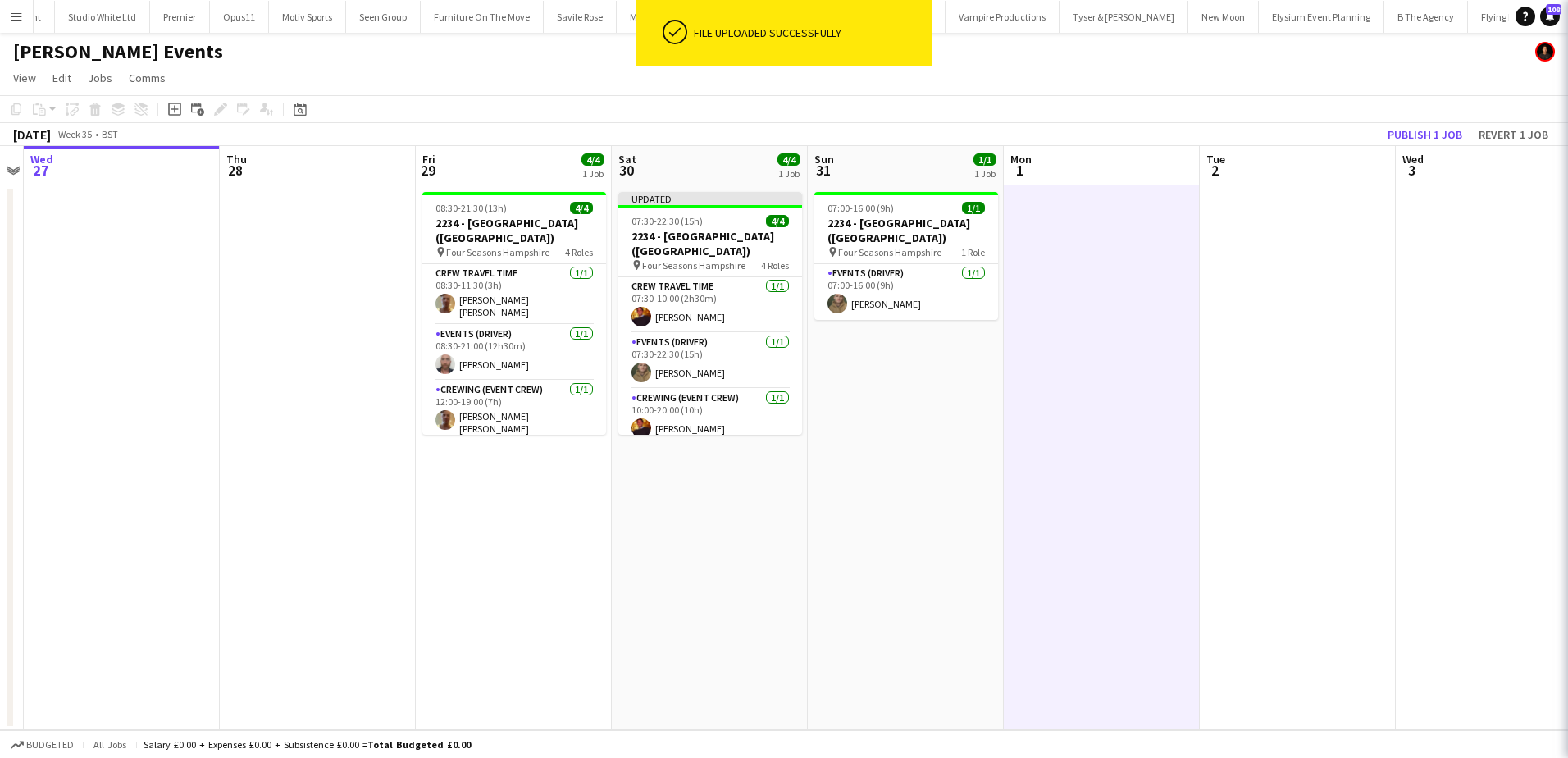
scroll to position [0, 564]
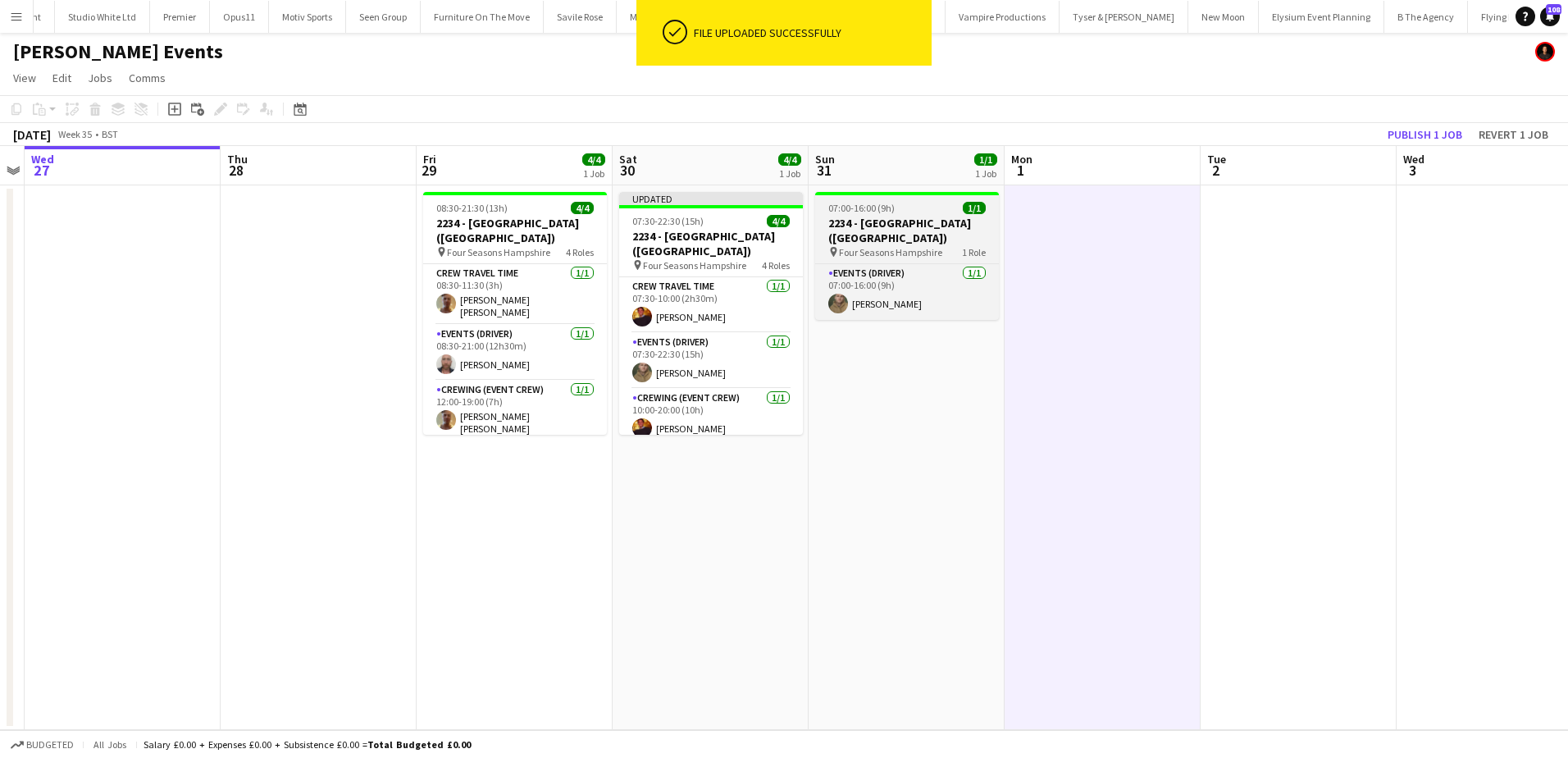
click at [854, 213] on span "07:00-16:00 (9h)" at bounding box center [861, 207] width 66 height 12
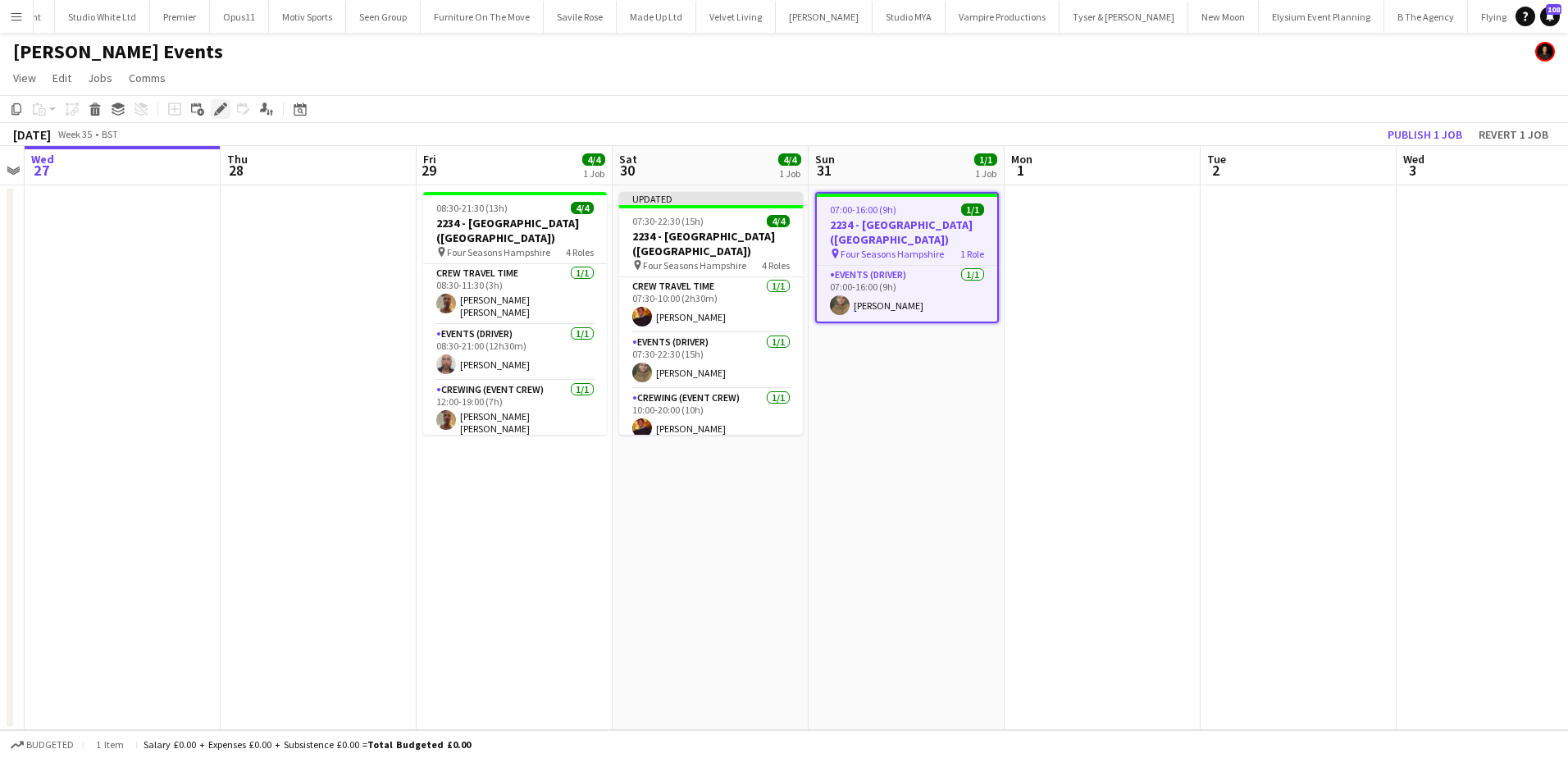
click at [223, 106] on icon at bounding box center [220, 110] width 9 height 9
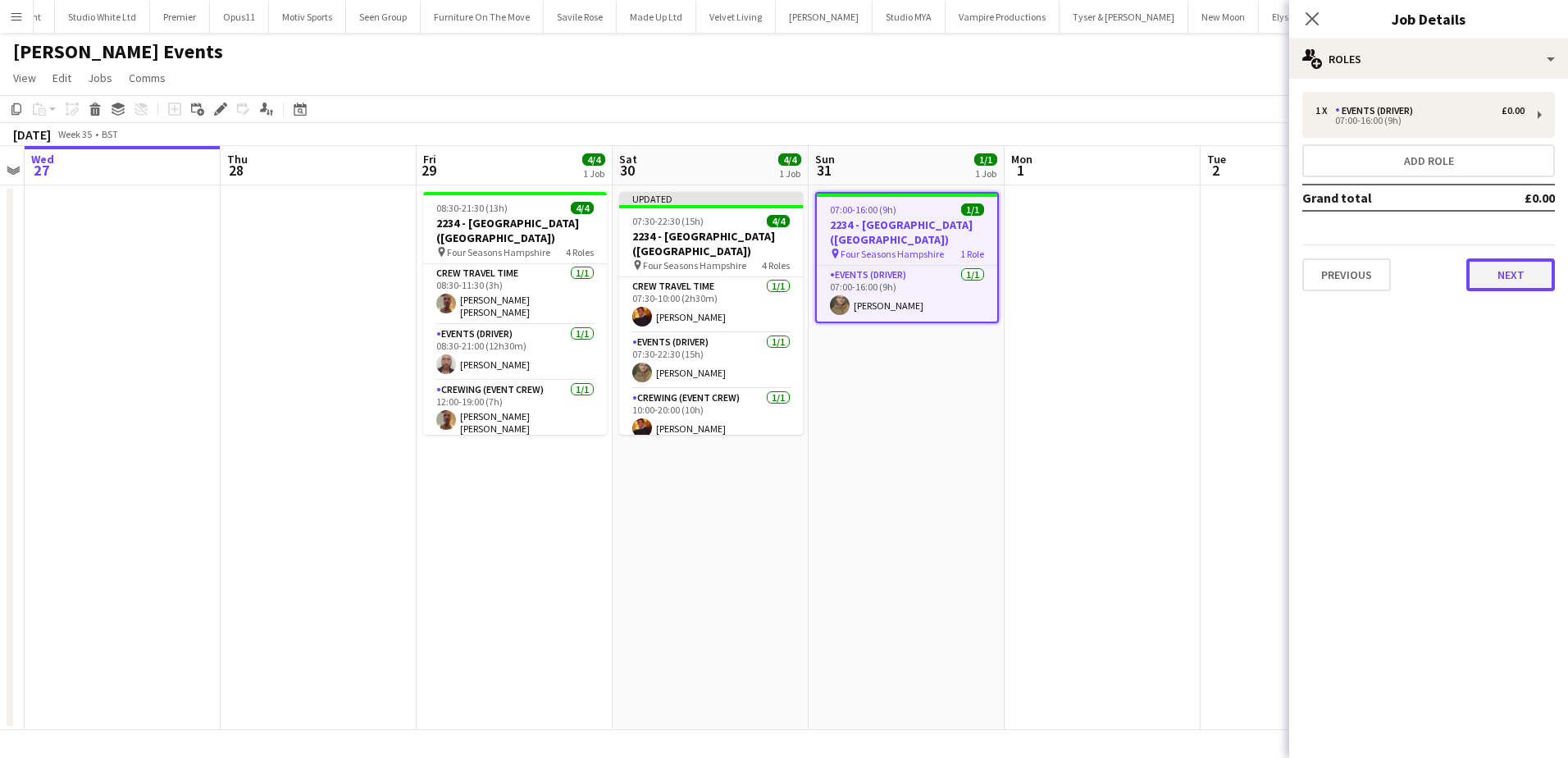
click at [1496, 265] on button "Next" at bounding box center [1510, 275] width 89 height 33
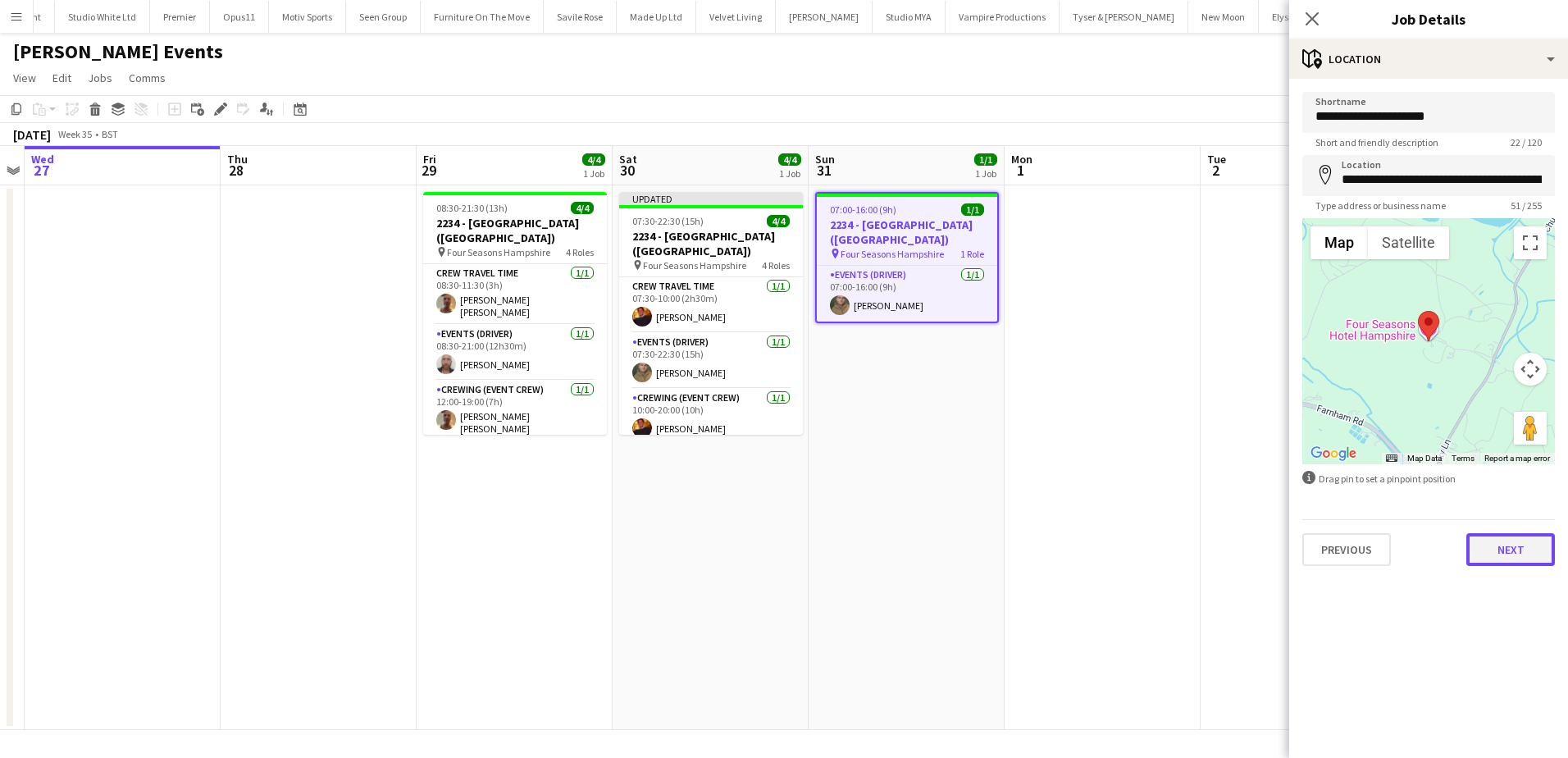
click at [1516, 540] on button "Next" at bounding box center [1510, 550] width 89 height 33
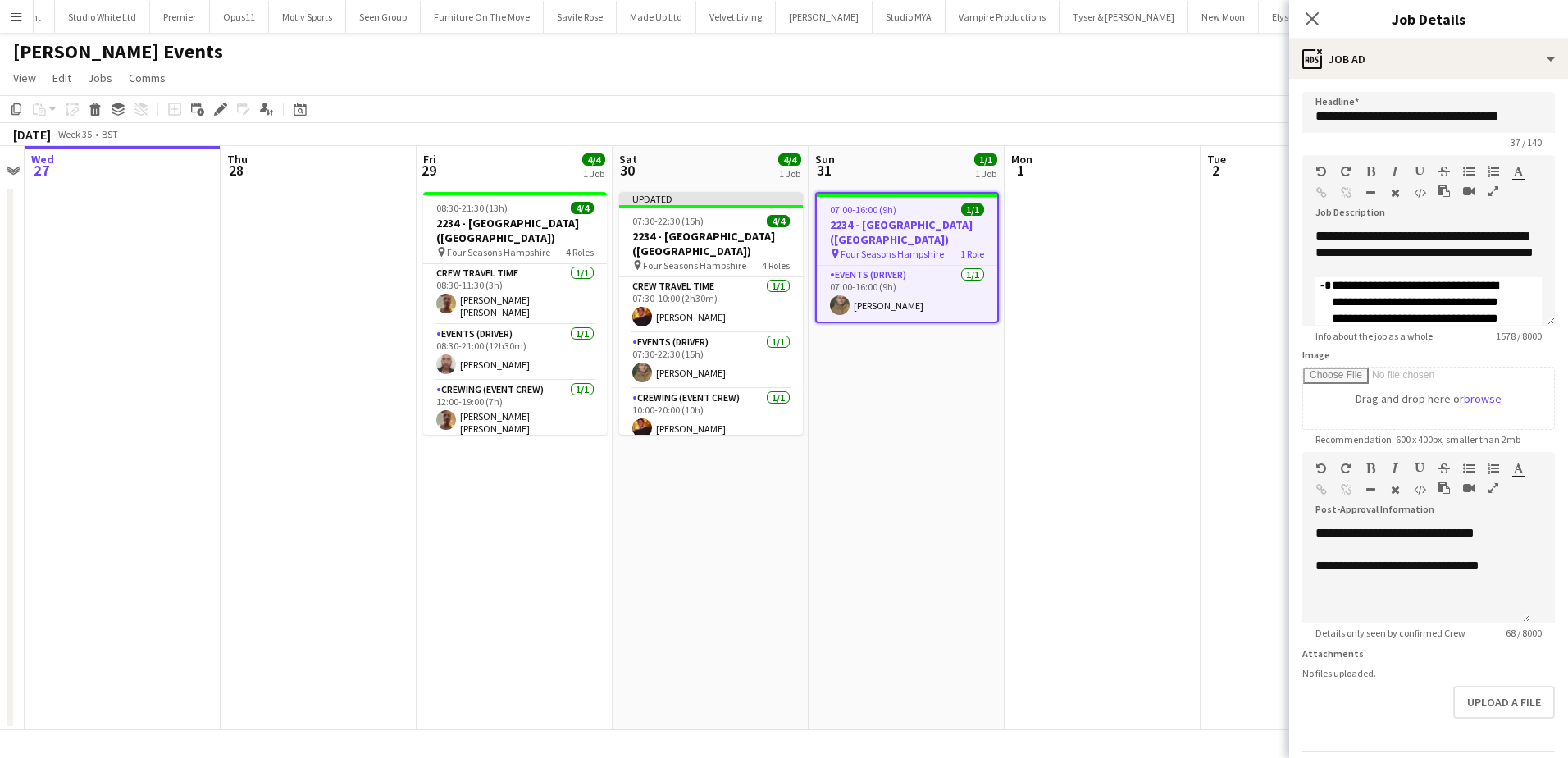
type input "**********"
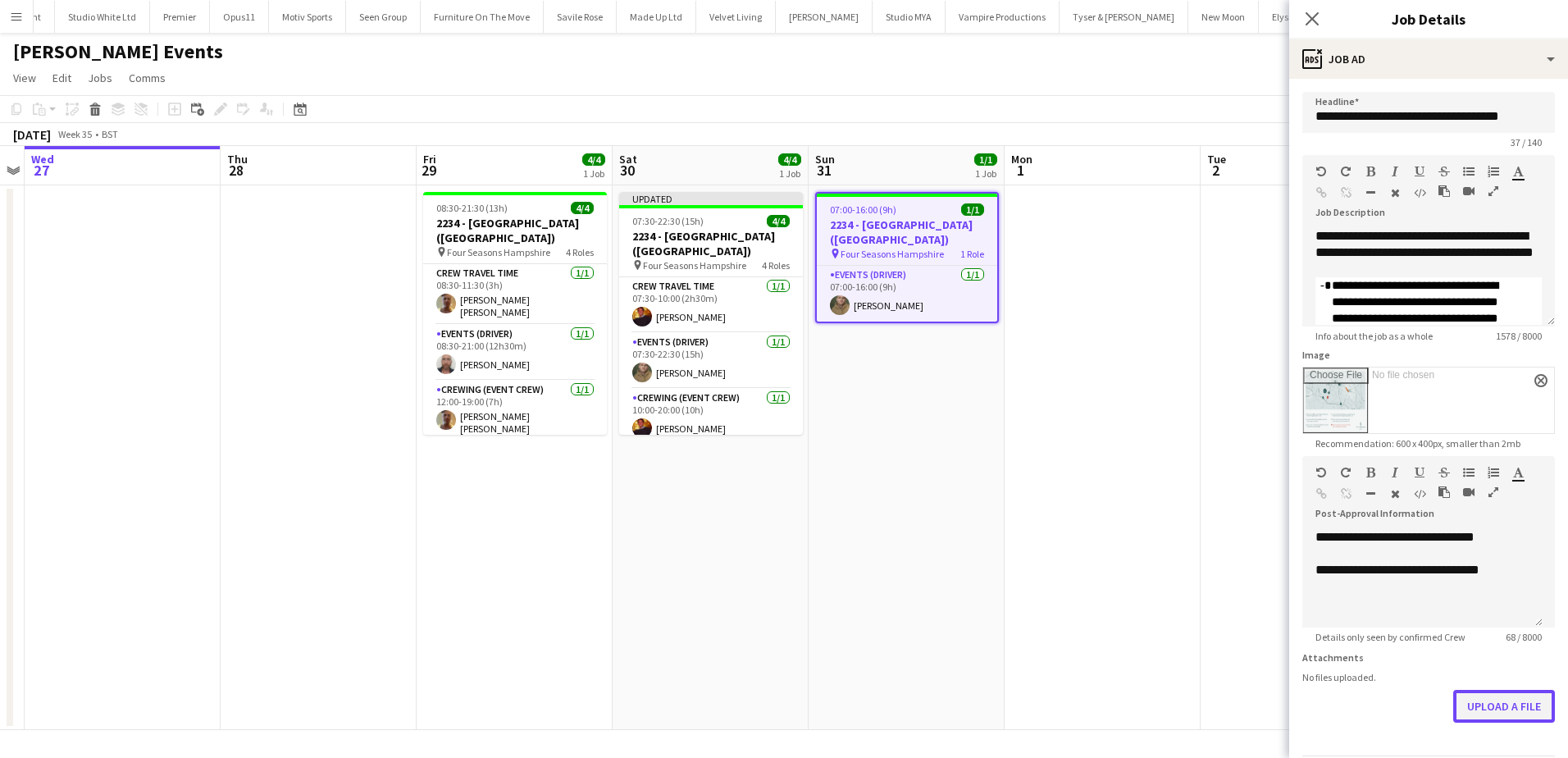
click at [1473, 706] on button "Upload a file" at bounding box center [1504, 707] width 102 height 33
click at [1144, 456] on app-date-cell at bounding box center [1102, 457] width 196 height 544
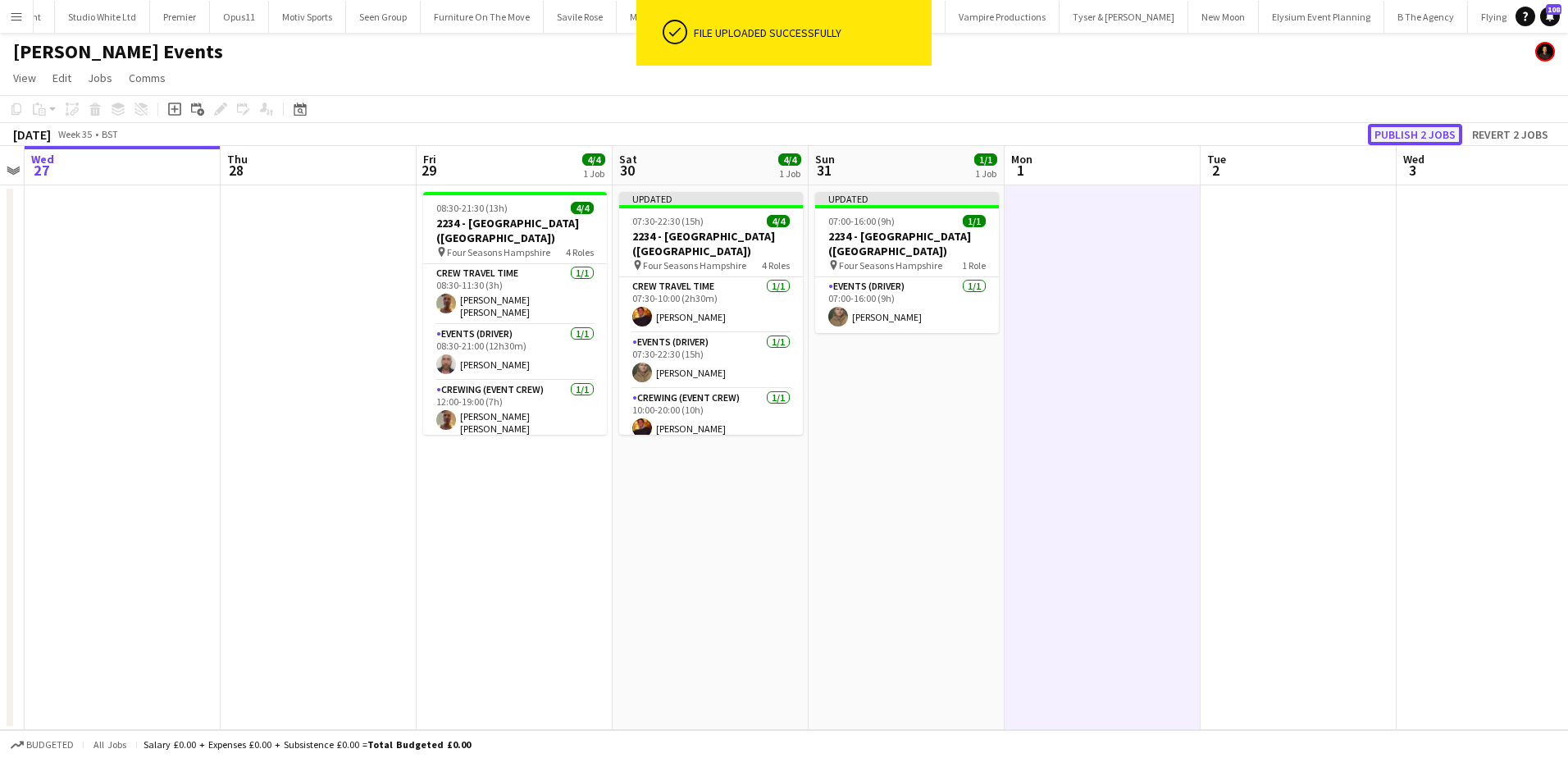
click at [1372, 139] on button "Publish 2 jobs" at bounding box center [1415, 134] width 94 height 21
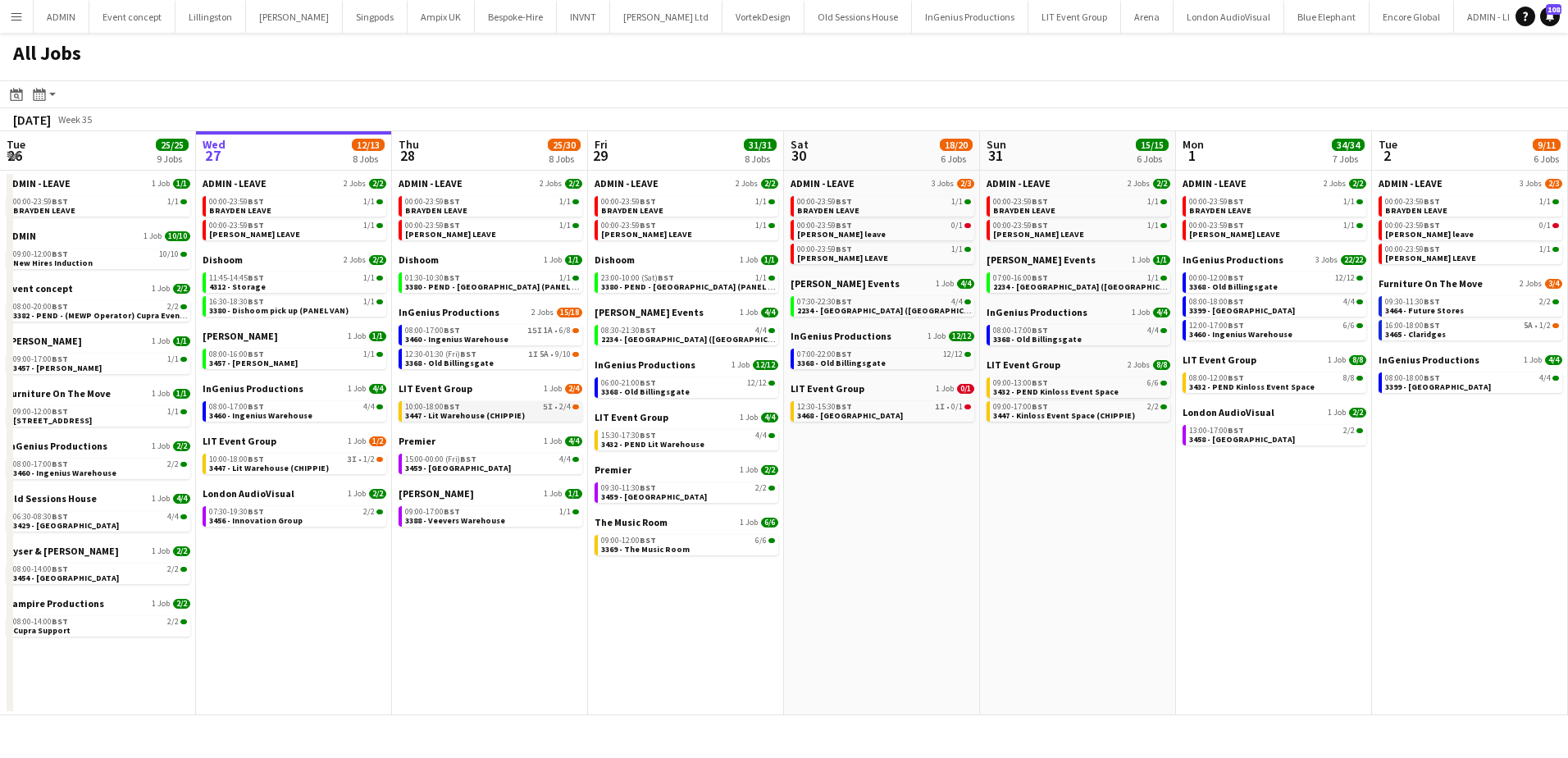
click at [480, 413] on span "3447 - Lit Warehouse (CHIPPIE)" at bounding box center [465, 415] width 120 height 11
click at [465, 363] on span "3368 - Old Billingsgate" at bounding box center [449, 363] width 89 height 11
click at [510, 332] on div "08:00-17:00 BST 15I 1A • 6/8" at bounding box center [492, 330] width 174 height 8
click at [512, 413] on span "3447 - Lit Warehouse (CHIPPIE)" at bounding box center [465, 415] width 120 height 11
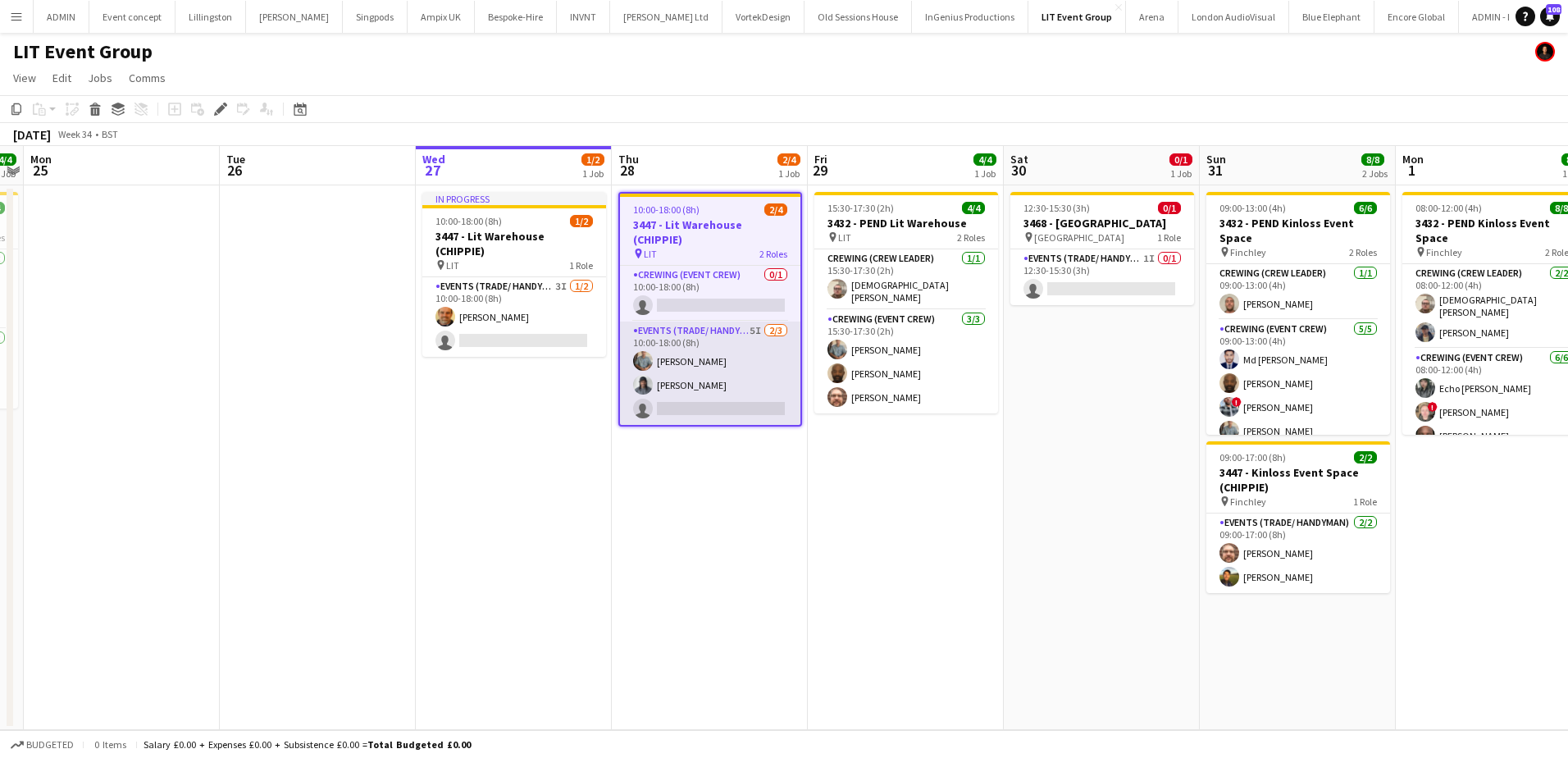
click at [762, 385] on app-card-role "Events (Trade/ Handyman) 5I [DATE] 10:00-18:00 (8h) [PERSON_NAME] Kaine [PERSON…" at bounding box center [710, 373] width 181 height 104
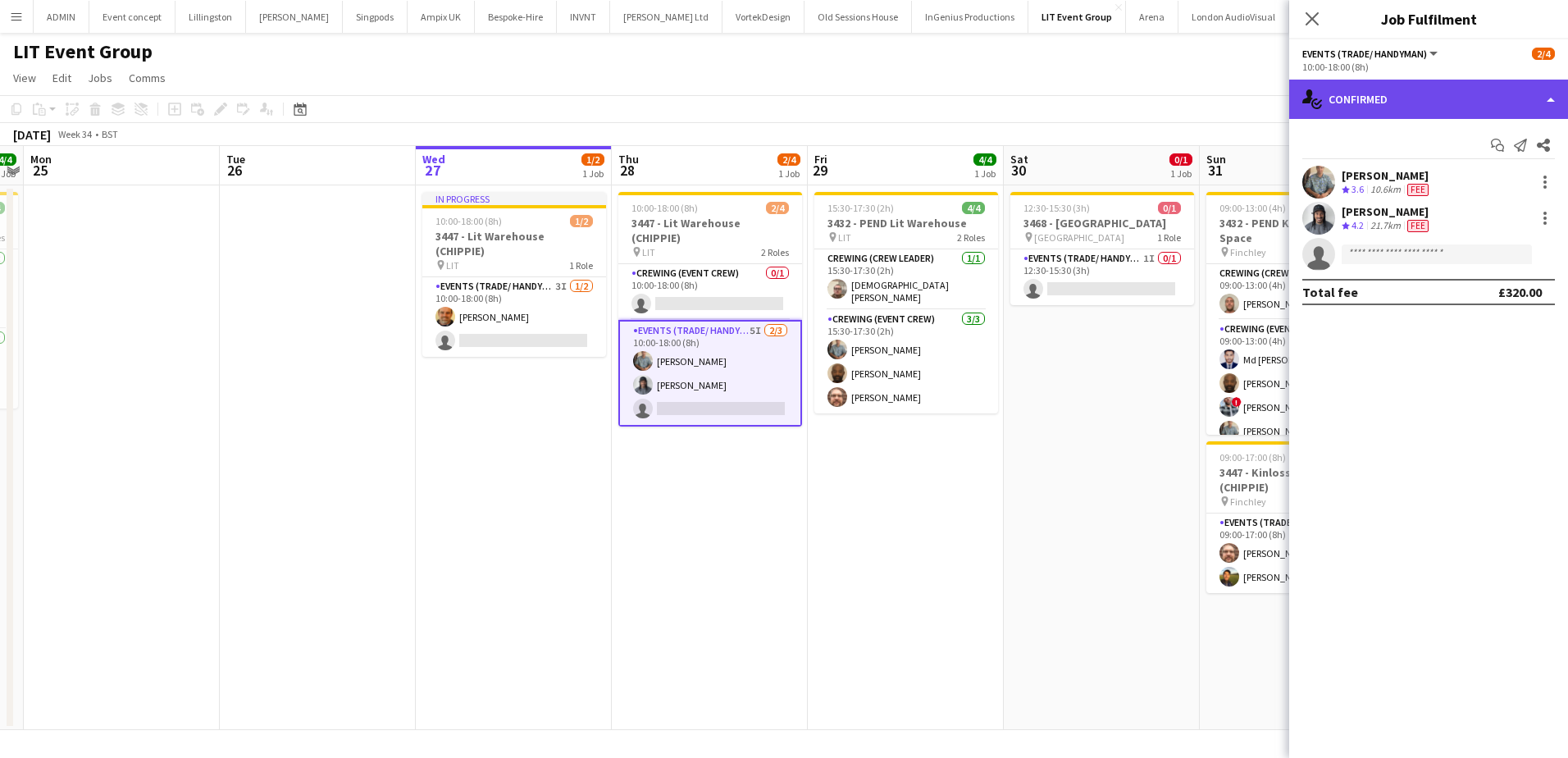
click at [1453, 94] on div "single-neutral-actions-check-2 Confirmed" at bounding box center [1429, 99] width 279 height 39
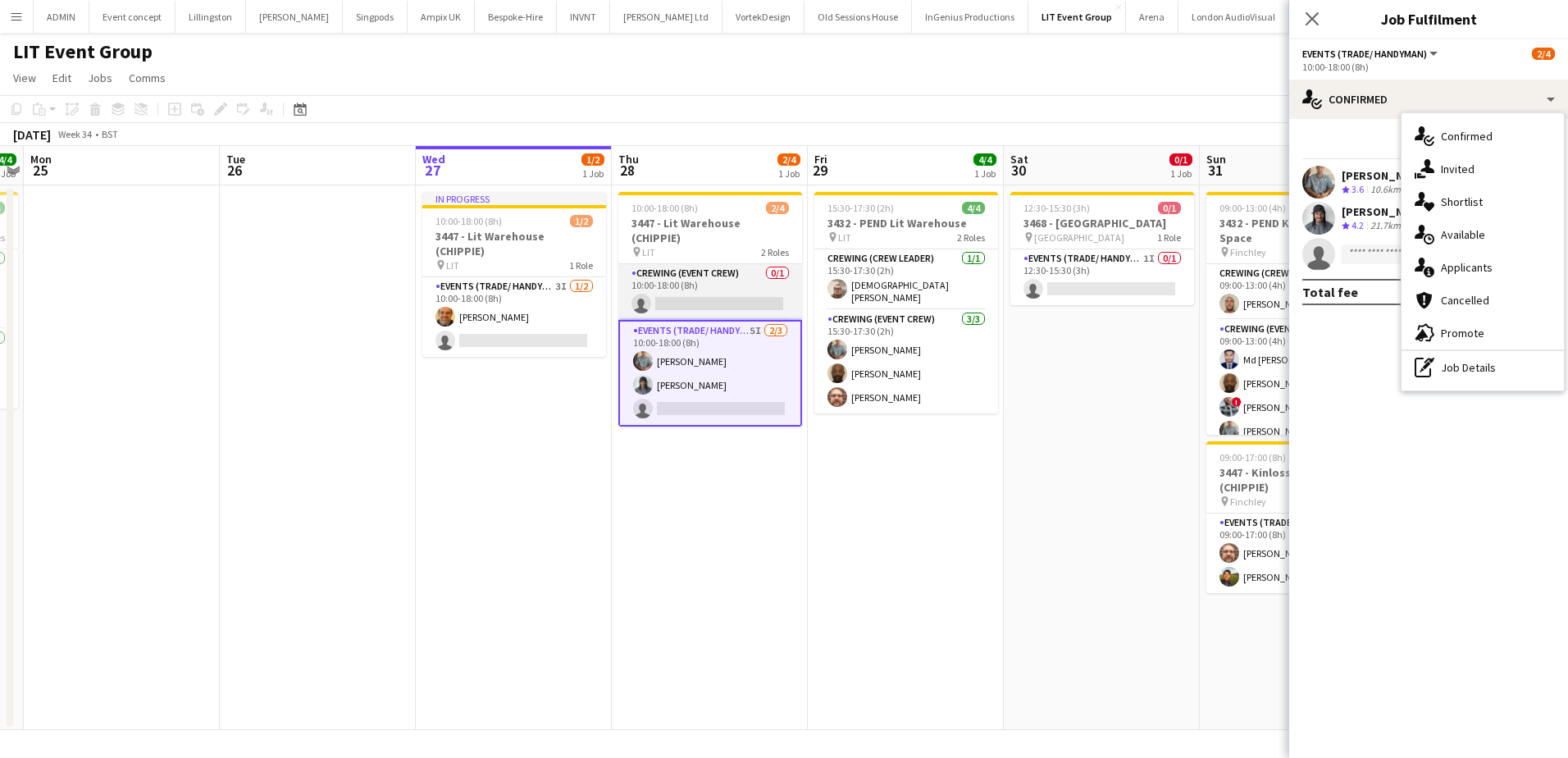
click at [729, 292] on app-card-role "Crewing (Event Crew) 0/1 10:00-18:00 (8h) single-neutral-actions" at bounding box center [710, 291] width 183 height 56
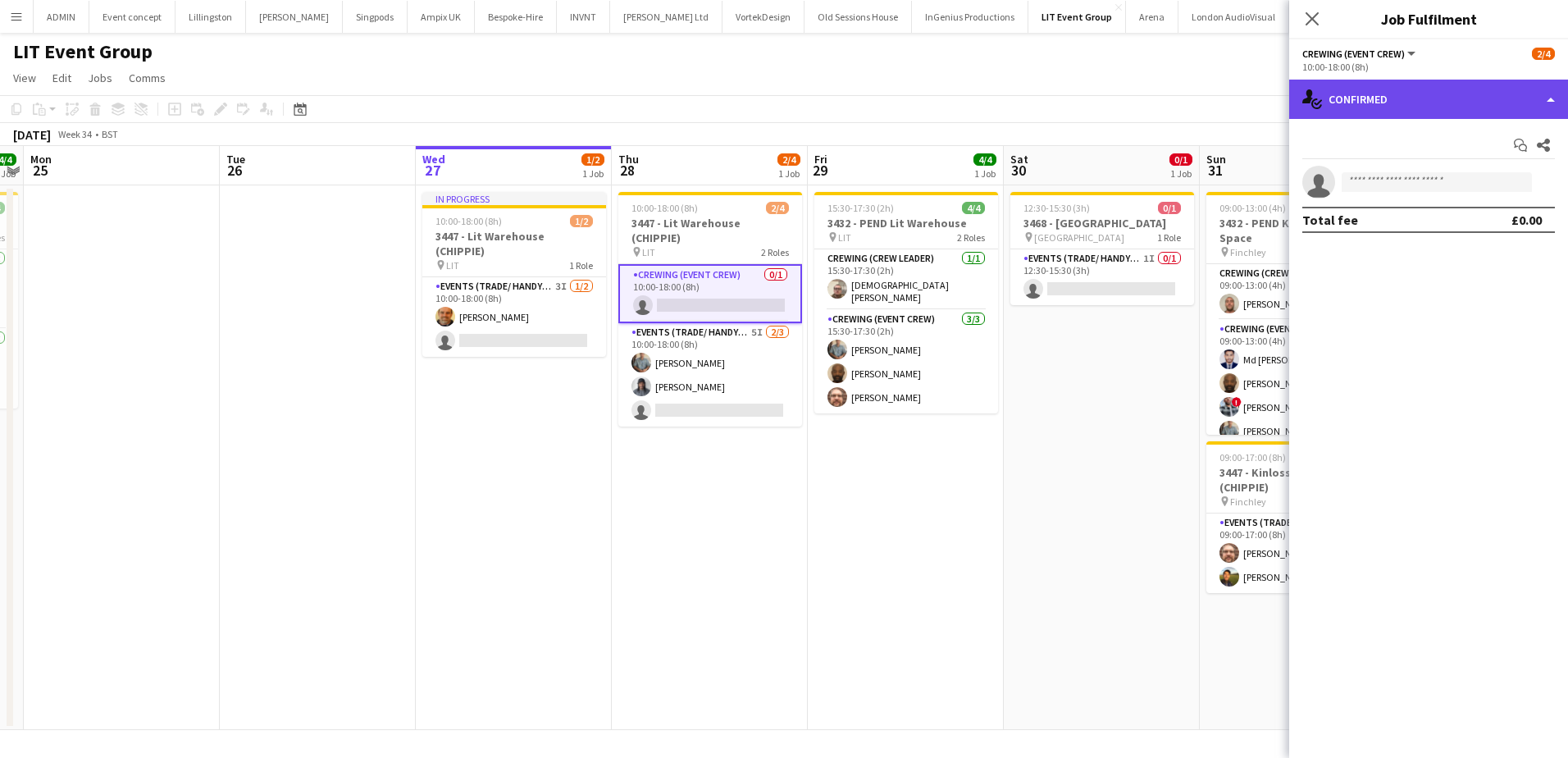
click at [1480, 106] on div "single-neutral-actions-check-2 Confirmed" at bounding box center [1429, 99] width 279 height 39
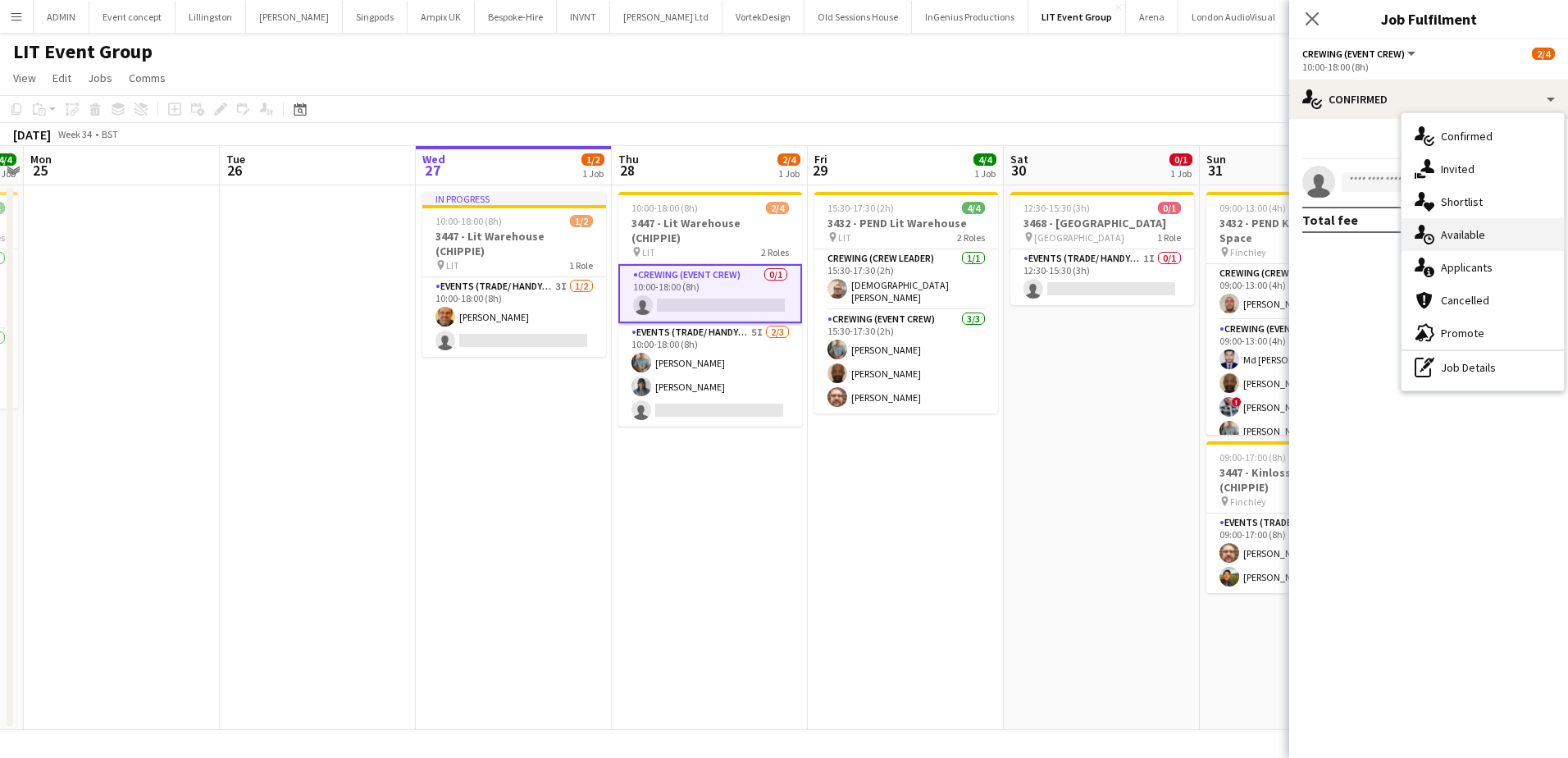
click at [1502, 237] on div "single-neutral-actions-upload Available" at bounding box center [1482, 235] width 162 height 33
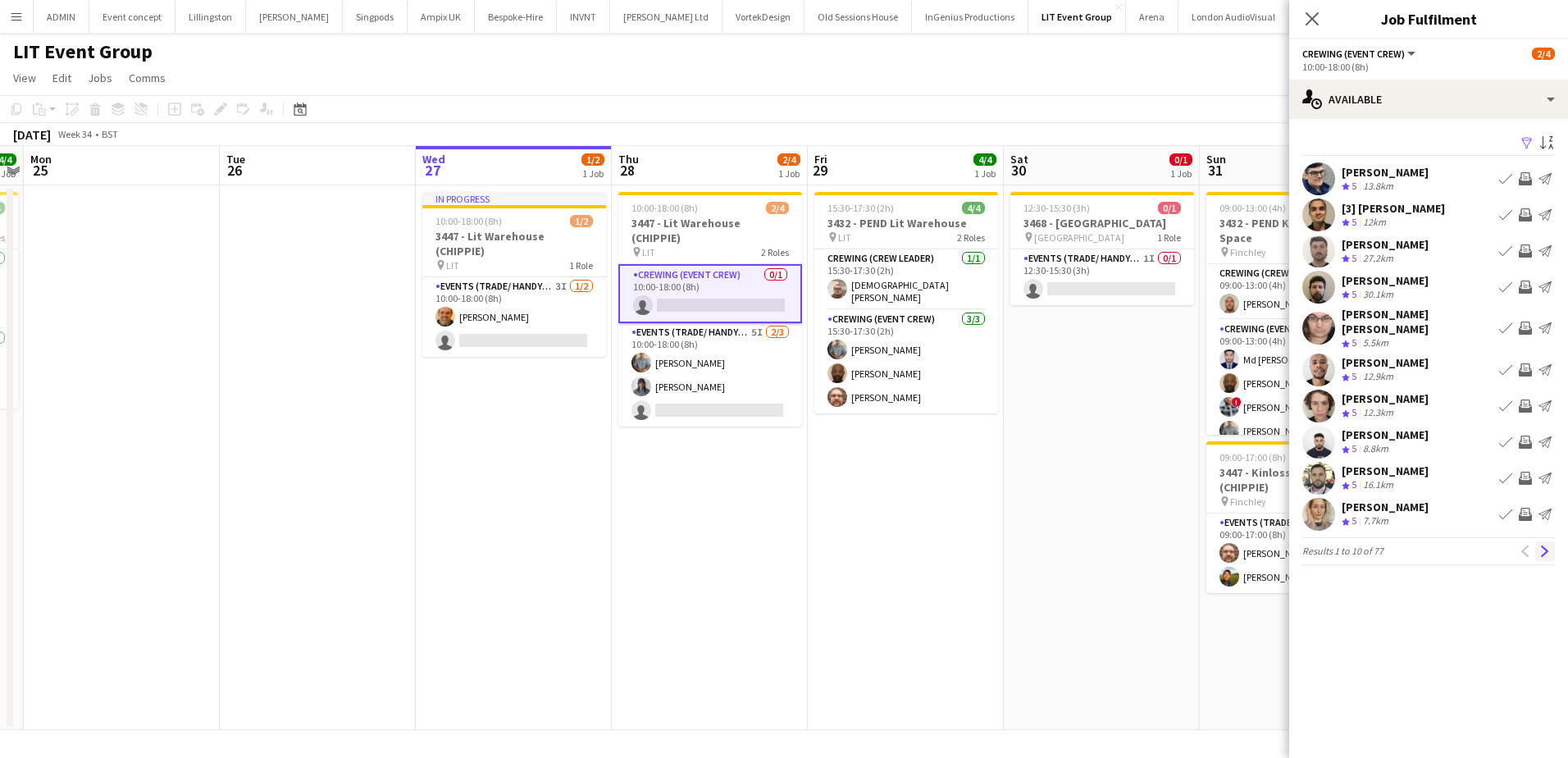
click at [1542, 545] on app-icon "Next" at bounding box center [1545, 551] width 12 height 12
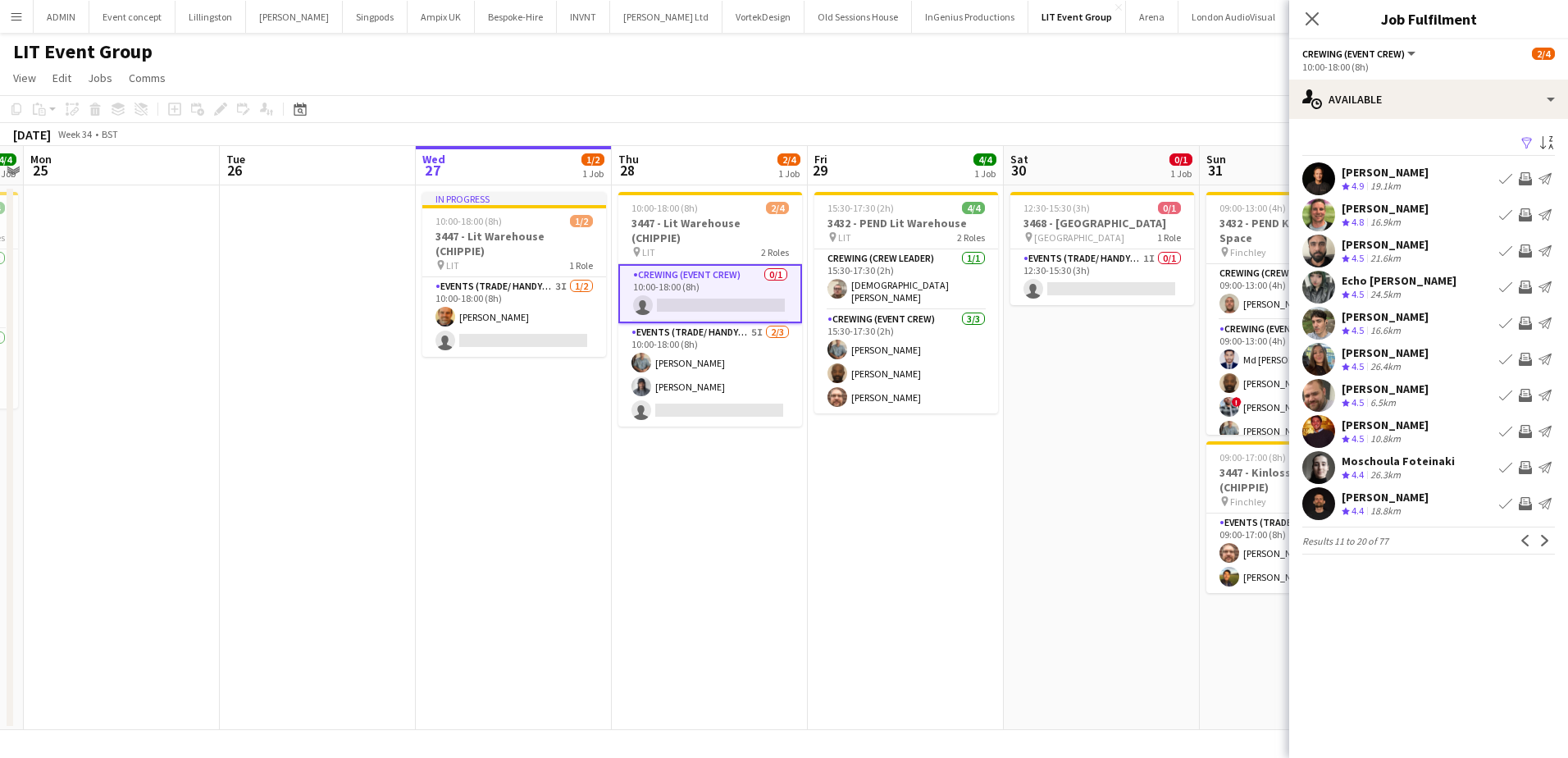
click at [1524, 505] on app-icon "Invite crew" at bounding box center [1525, 503] width 13 height 13
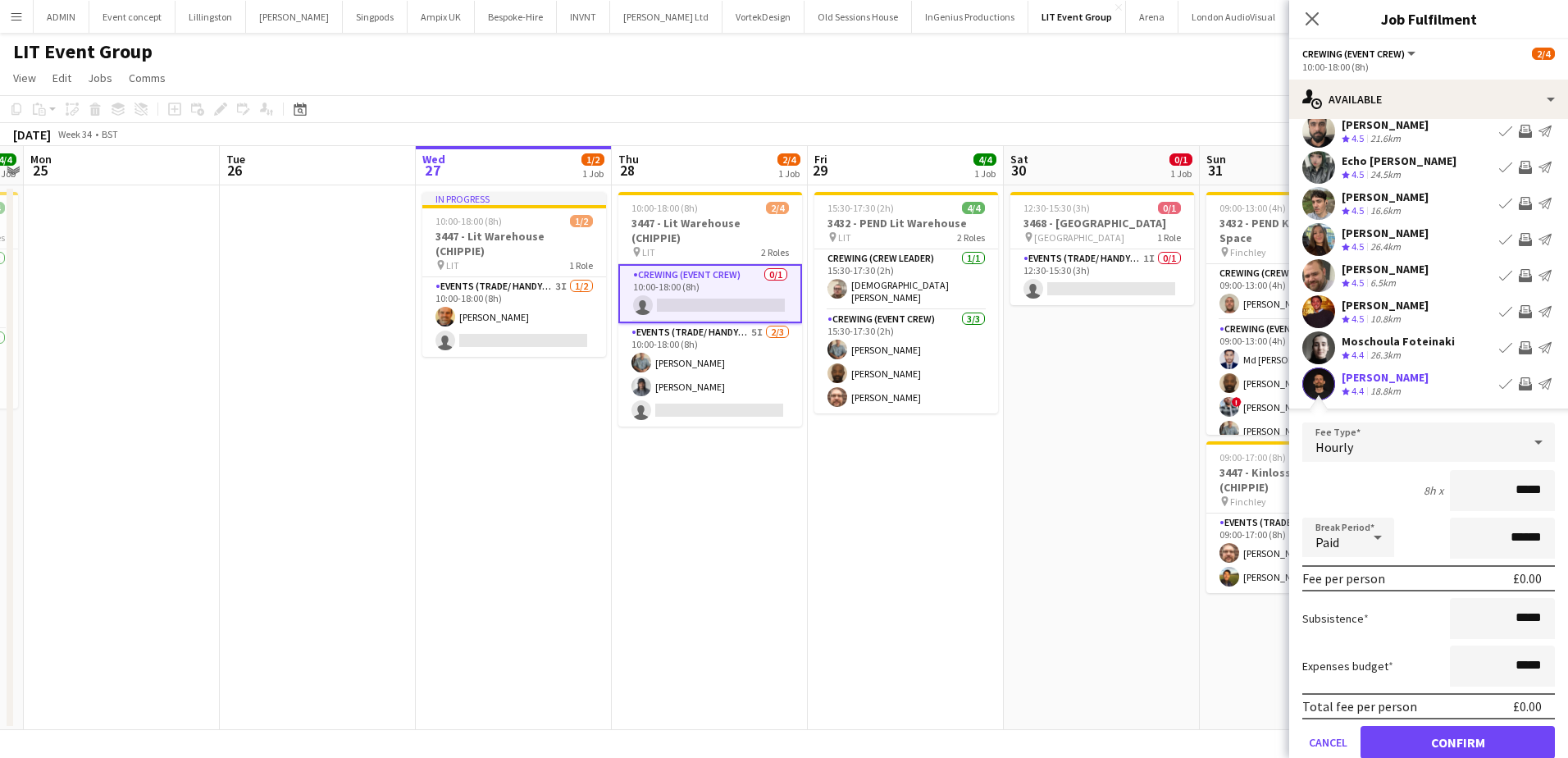
scroll to position [189, 0]
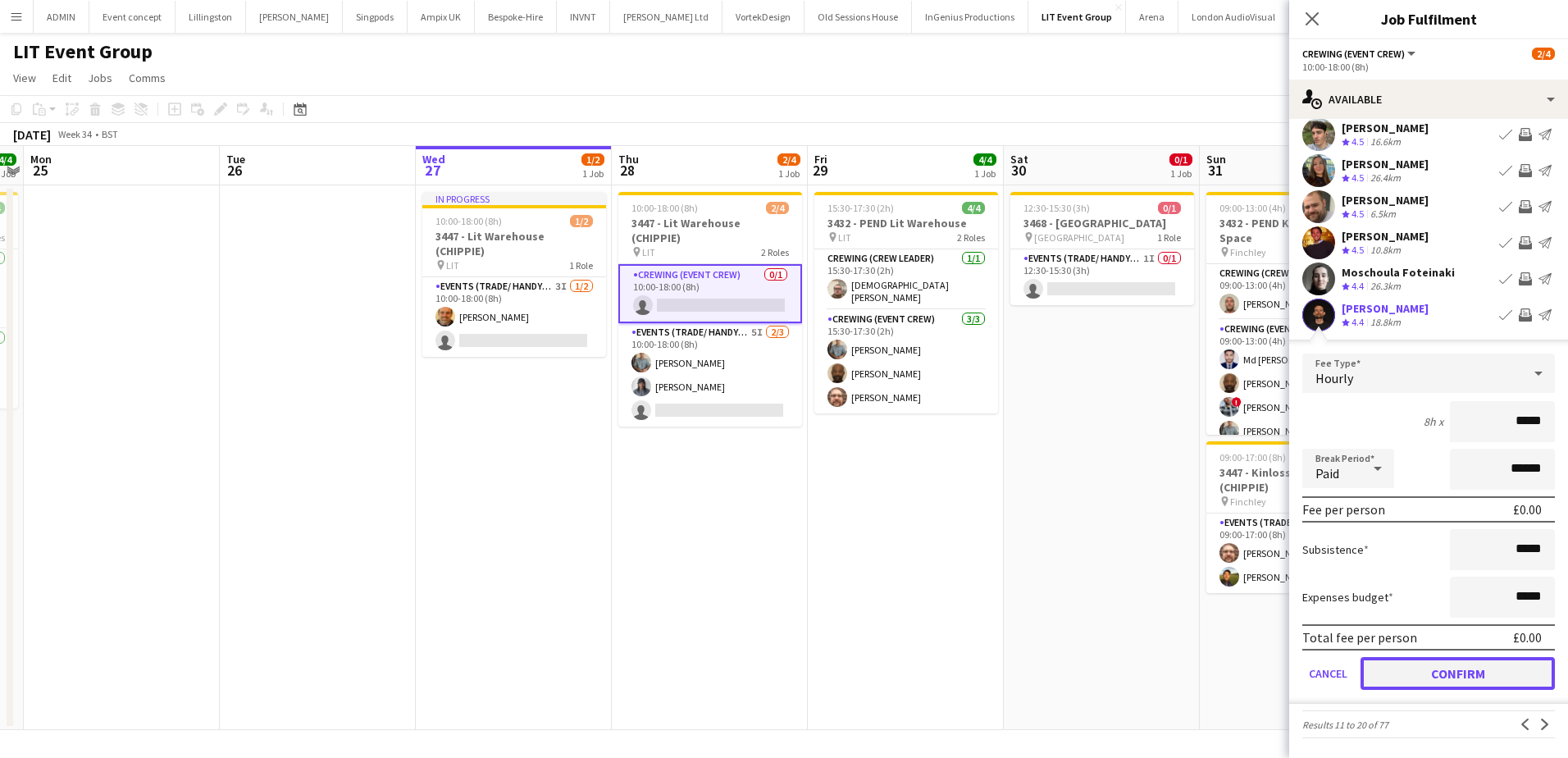
click at [1443, 677] on button "Confirm" at bounding box center [1458, 674] width 194 height 33
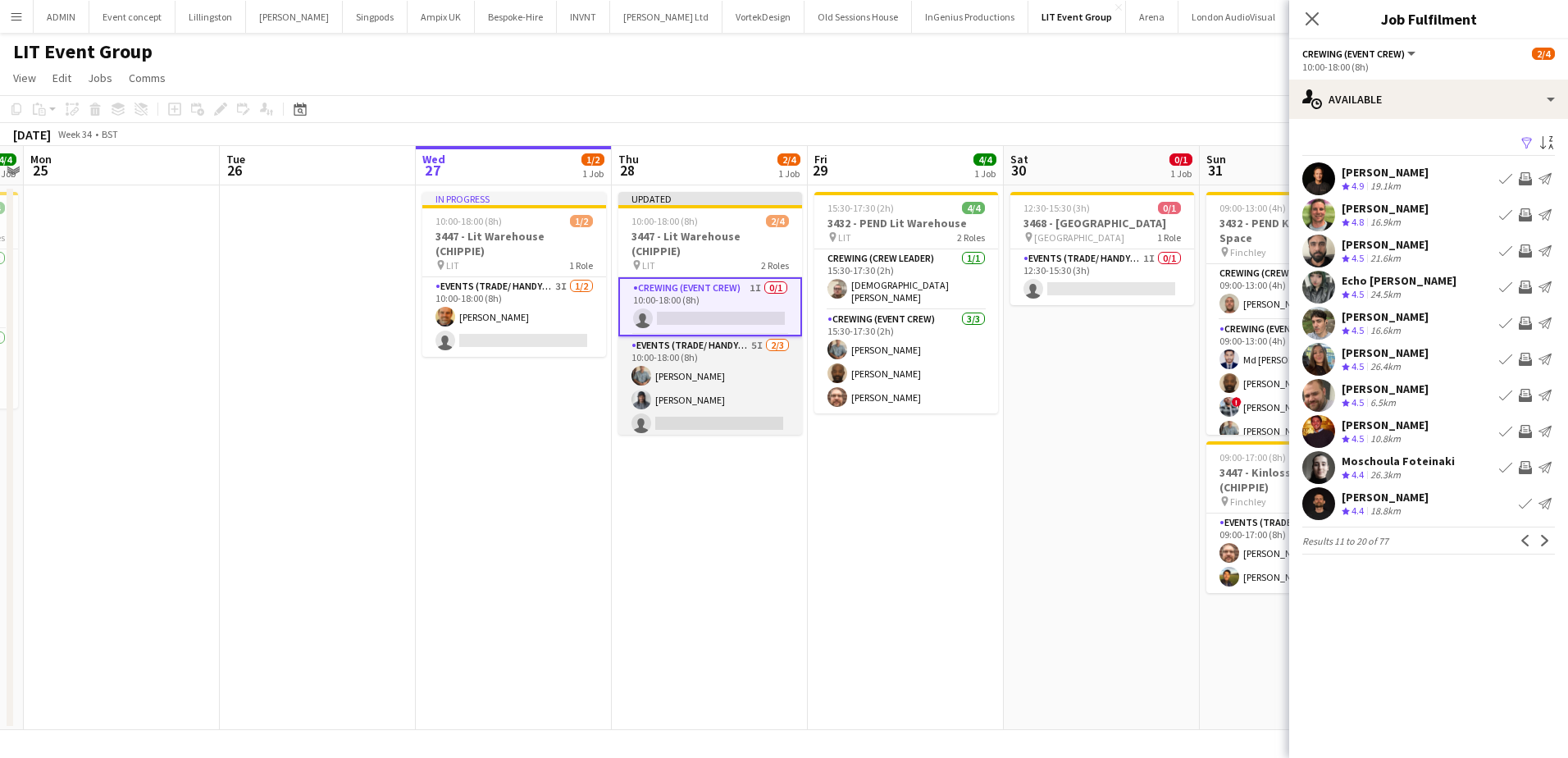
click at [761, 407] on app-card-role "Events (Trade/ Handyman) 5I 2/3 10:00-18:00 (8h) Daniel Slack Kaine Caldeira si…" at bounding box center [710, 388] width 183 height 104
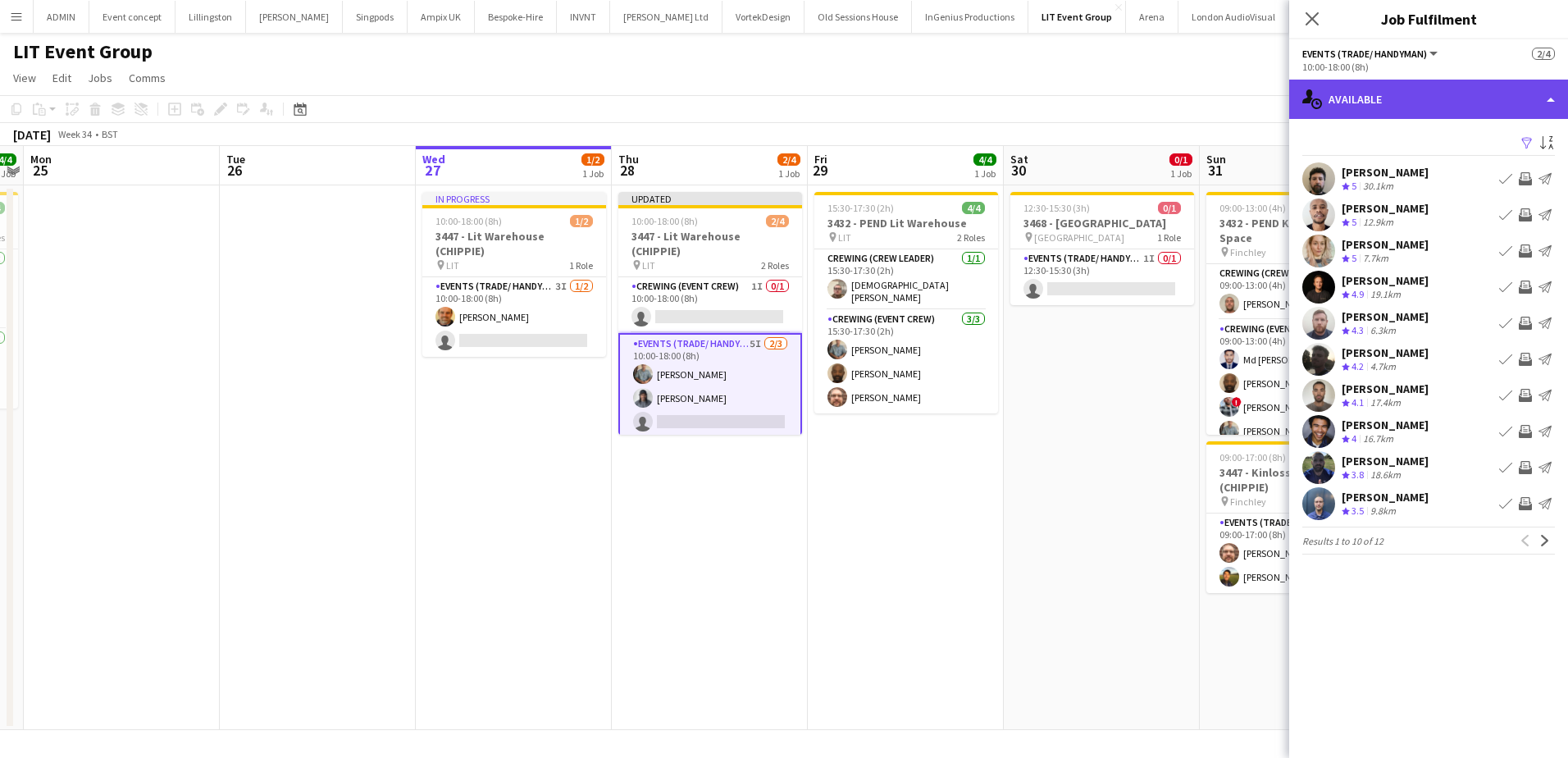
click at [1455, 111] on div "single-neutral-actions-upload Available" at bounding box center [1429, 99] width 279 height 39
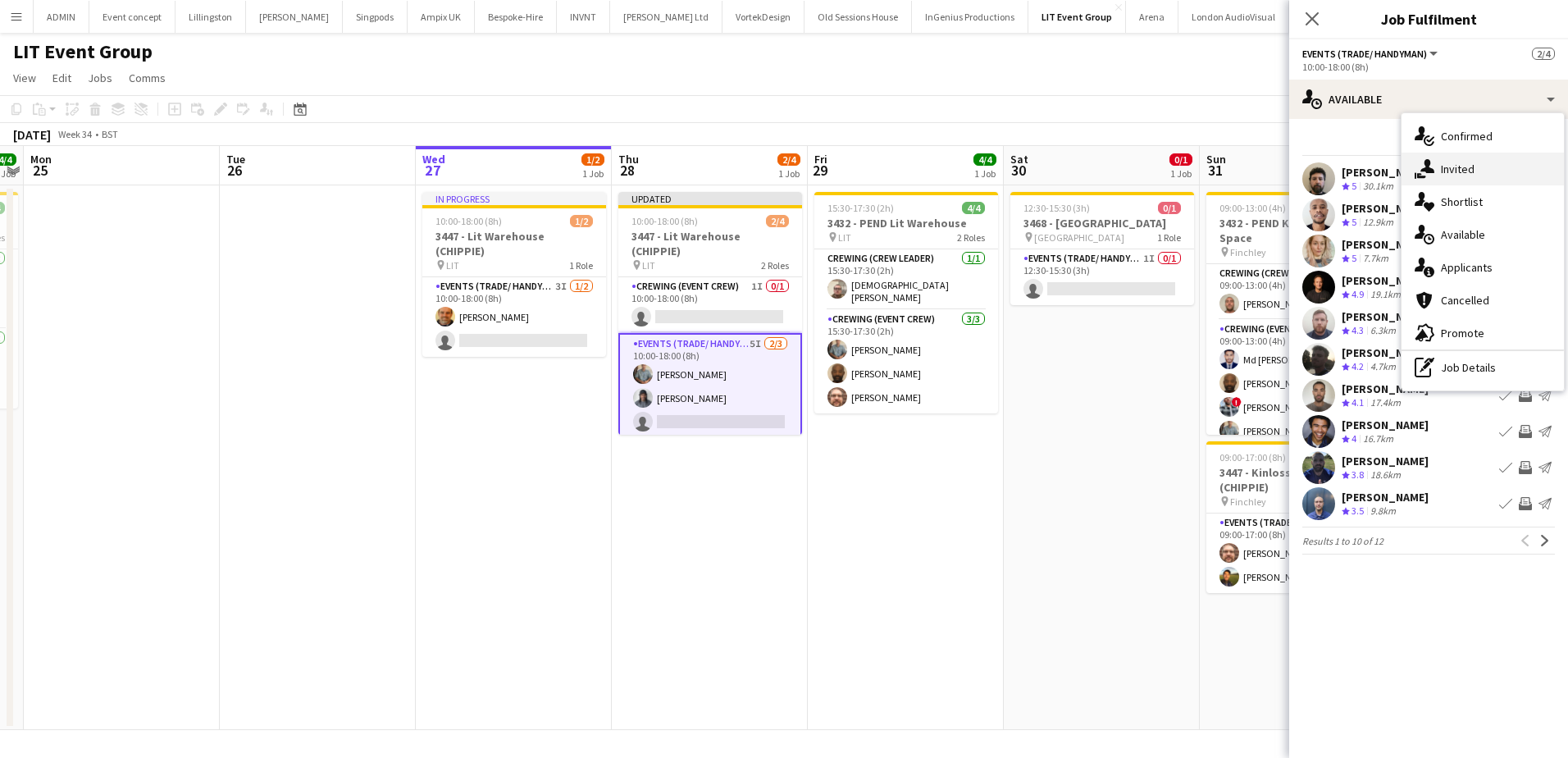
click at [1469, 173] on div "single-neutral-actions-share-1 Invited" at bounding box center [1482, 169] width 162 height 33
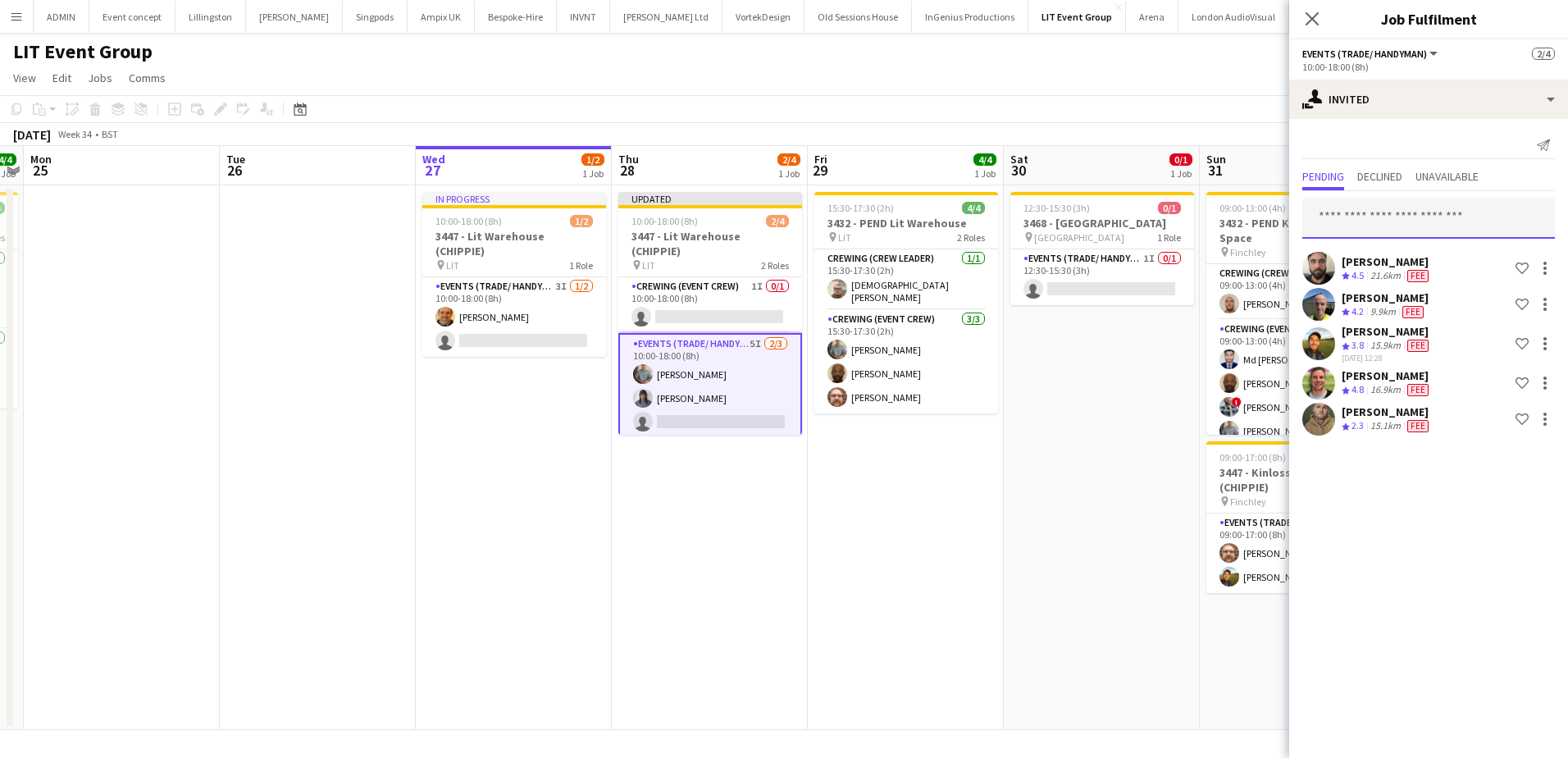
click at [1409, 204] on input "text" at bounding box center [1429, 218] width 253 height 41
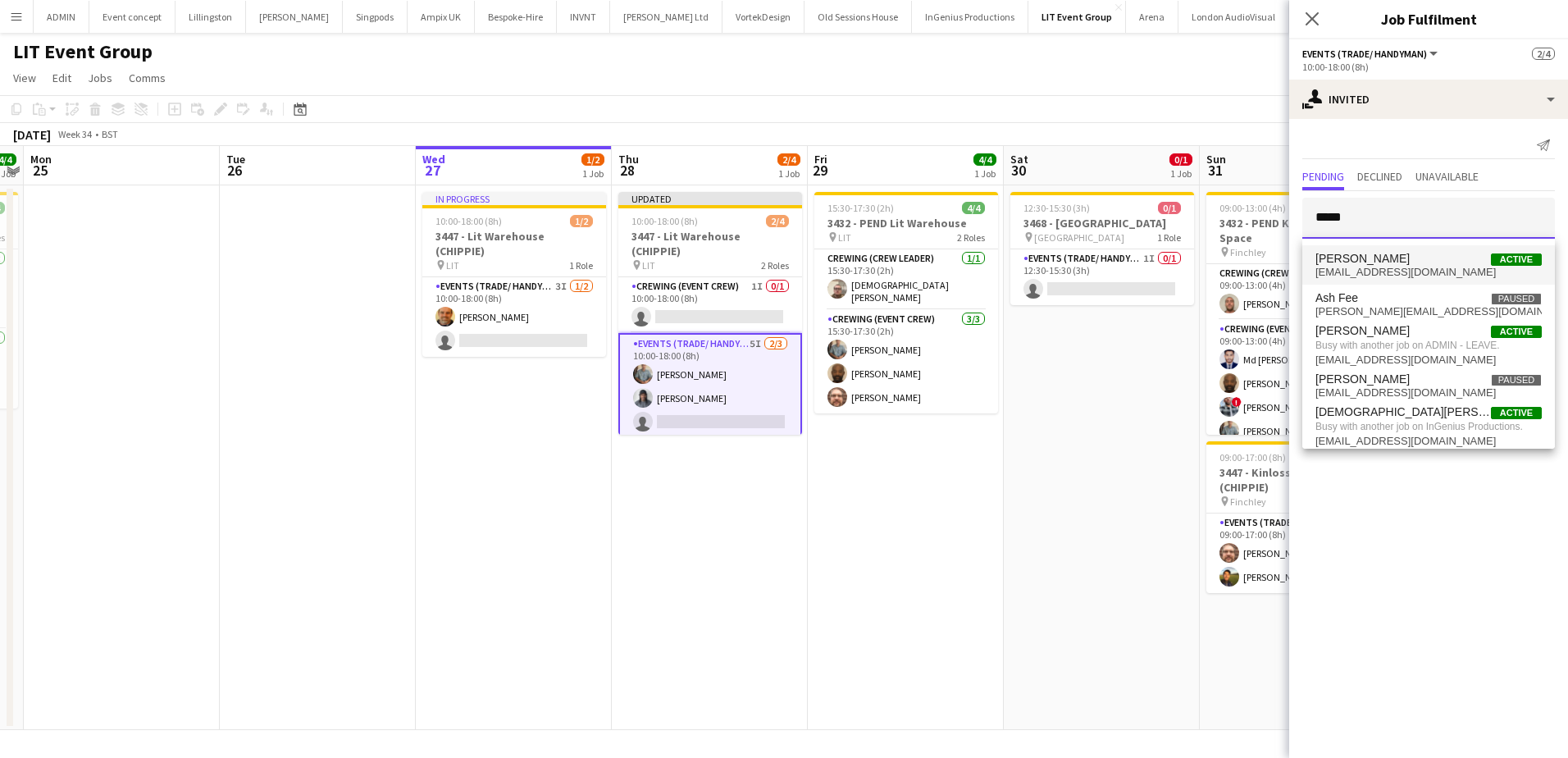
type input "*****"
click at [1420, 282] on mat-option "Christopher Ames Active chrisames385@gmail.com" at bounding box center [1429, 265] width 253 height 39
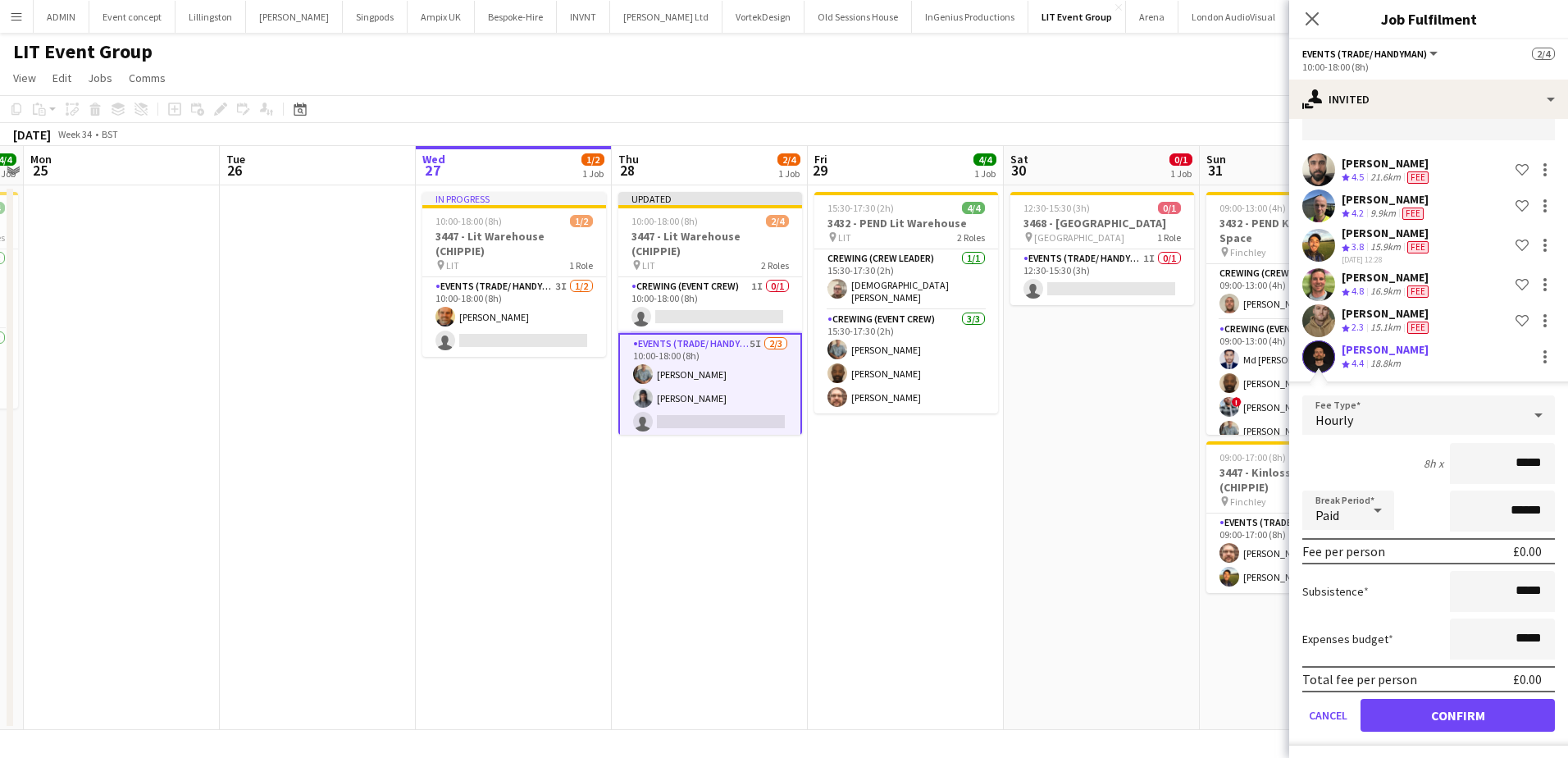
scroll to position [103, 0]
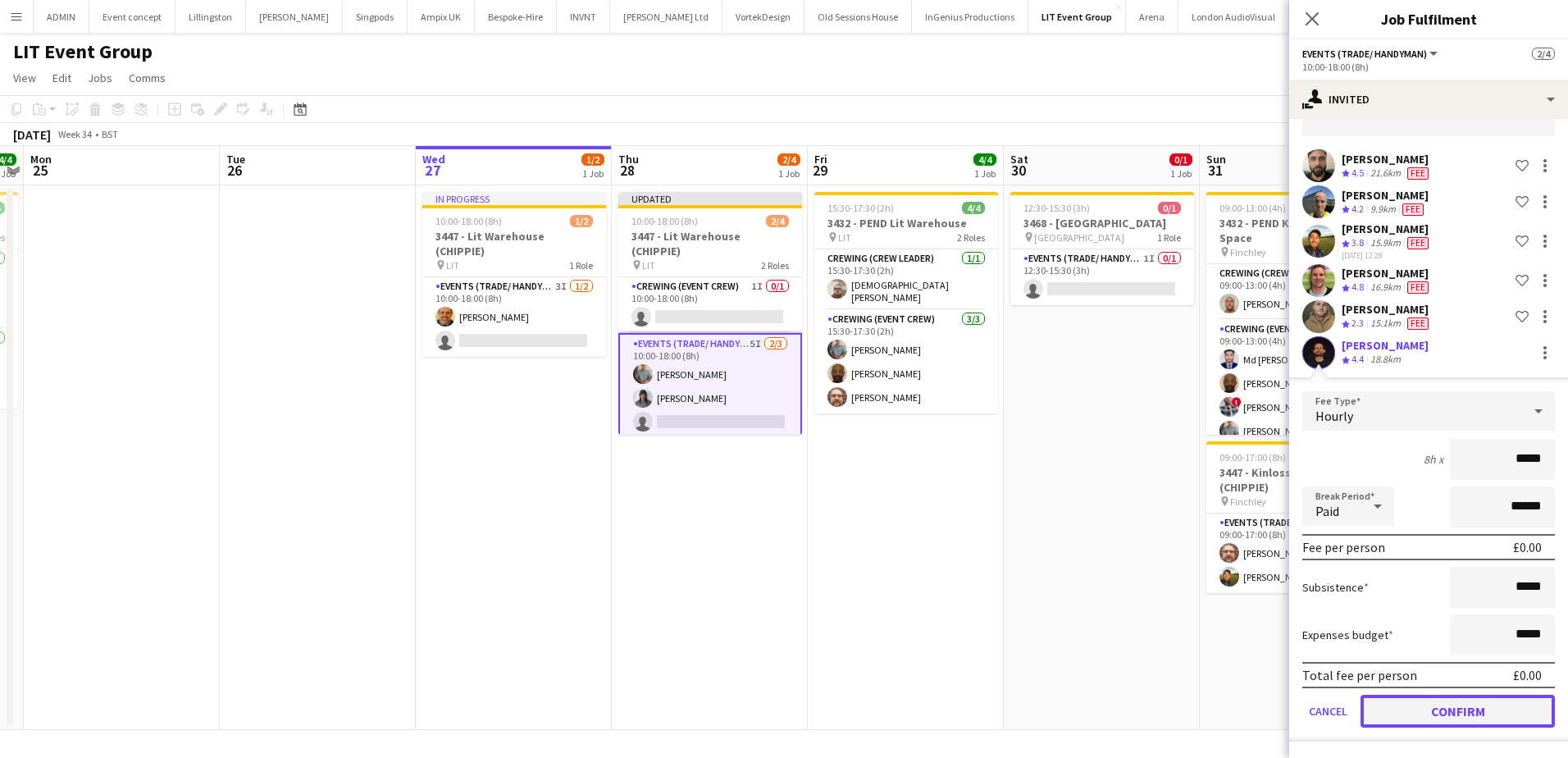
click at [1520, 705] on button "Confirm" at bounding box center [1458, 711] width 194 height 33
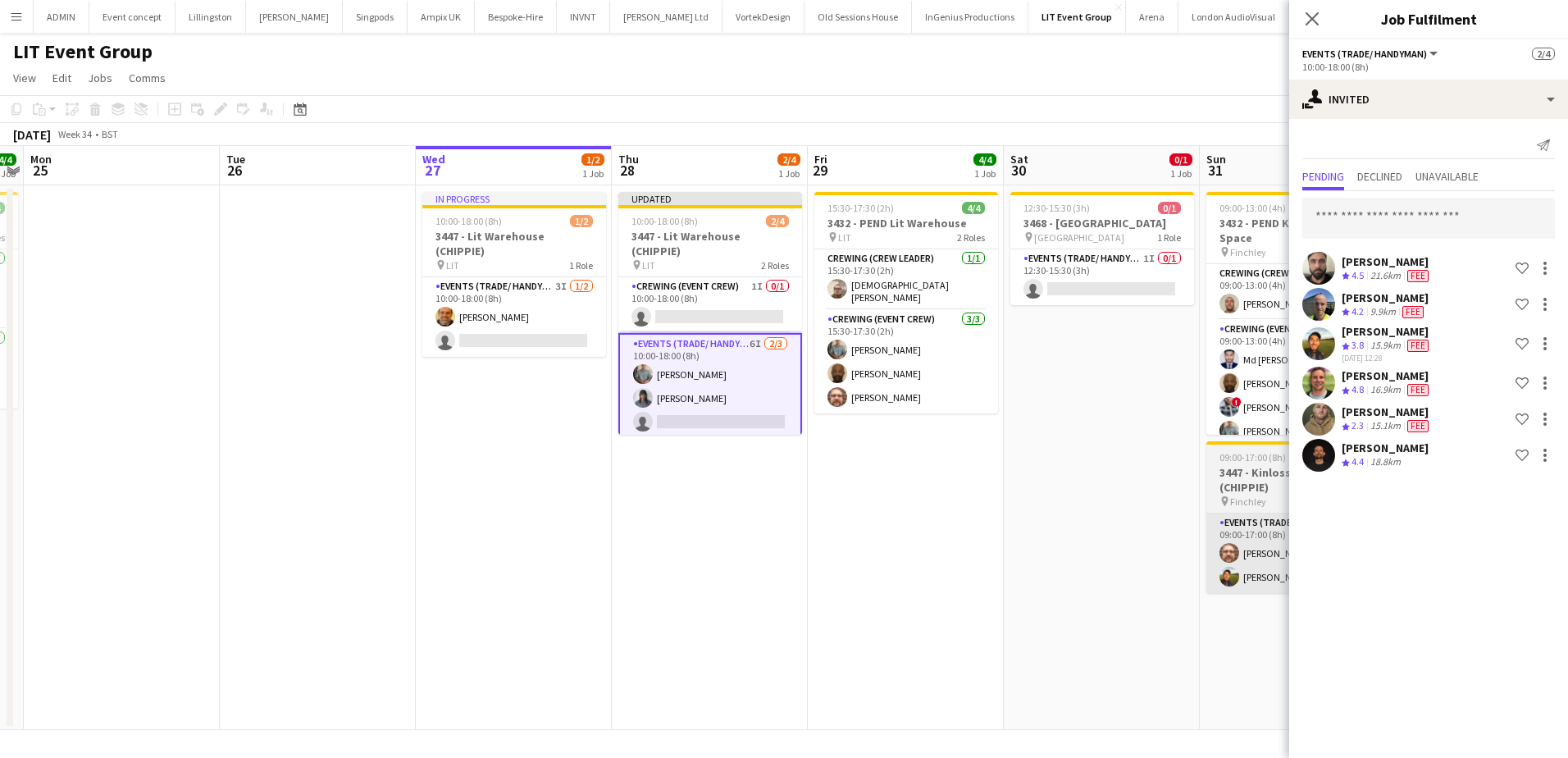
scroll to position [0, 0]
click at [908, 558] on app-date-cell "15:30-17:30 (2h) 4/4 3432 - PEND Lit Warehouse pin LIT 2 Roles Crewing (Crew Le…" at bounding box center [906, 457] width 196 height 544
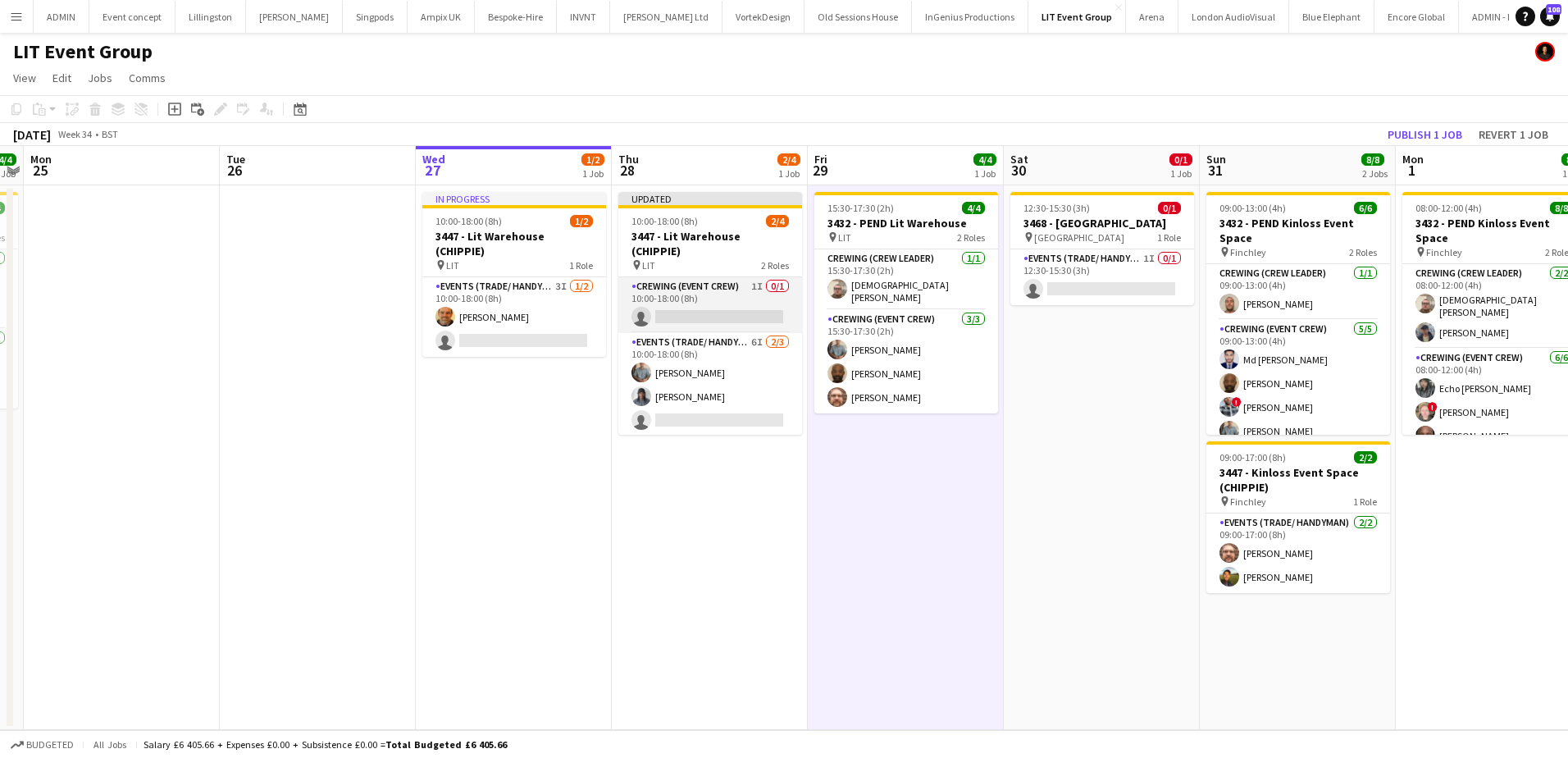
click at [666, 313] on app-card-role "Crewing (Event Crew) 1I 0/1 10:00-18:00 (8h) single-neutral-actions" at bounding box center [710, 304] width 183 height 56
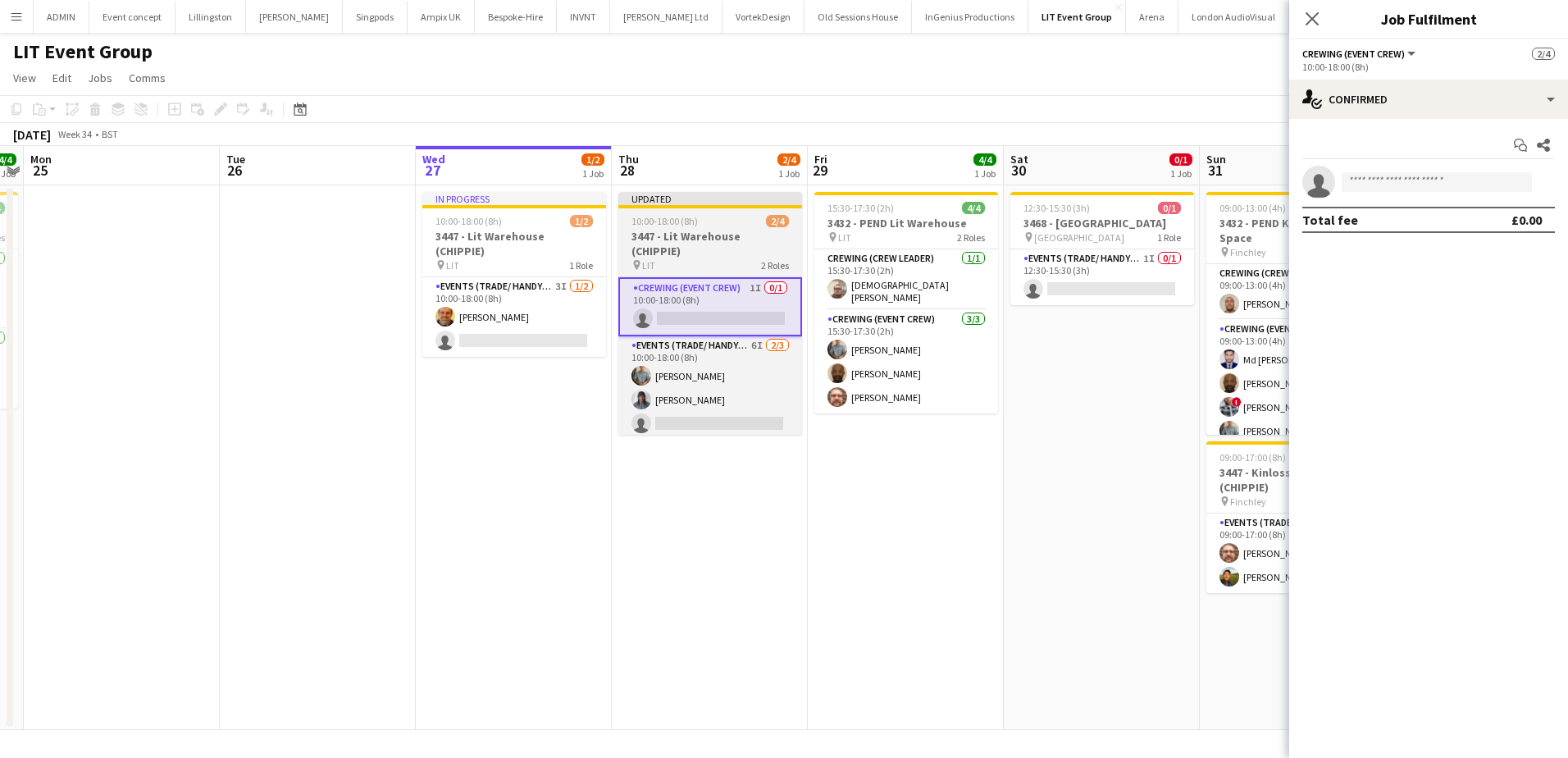
click at [664, 234] on h3 "3447 - Lit Warehouse (CHIPPIE)" at bounding box center [710, 244] width 183 height 29
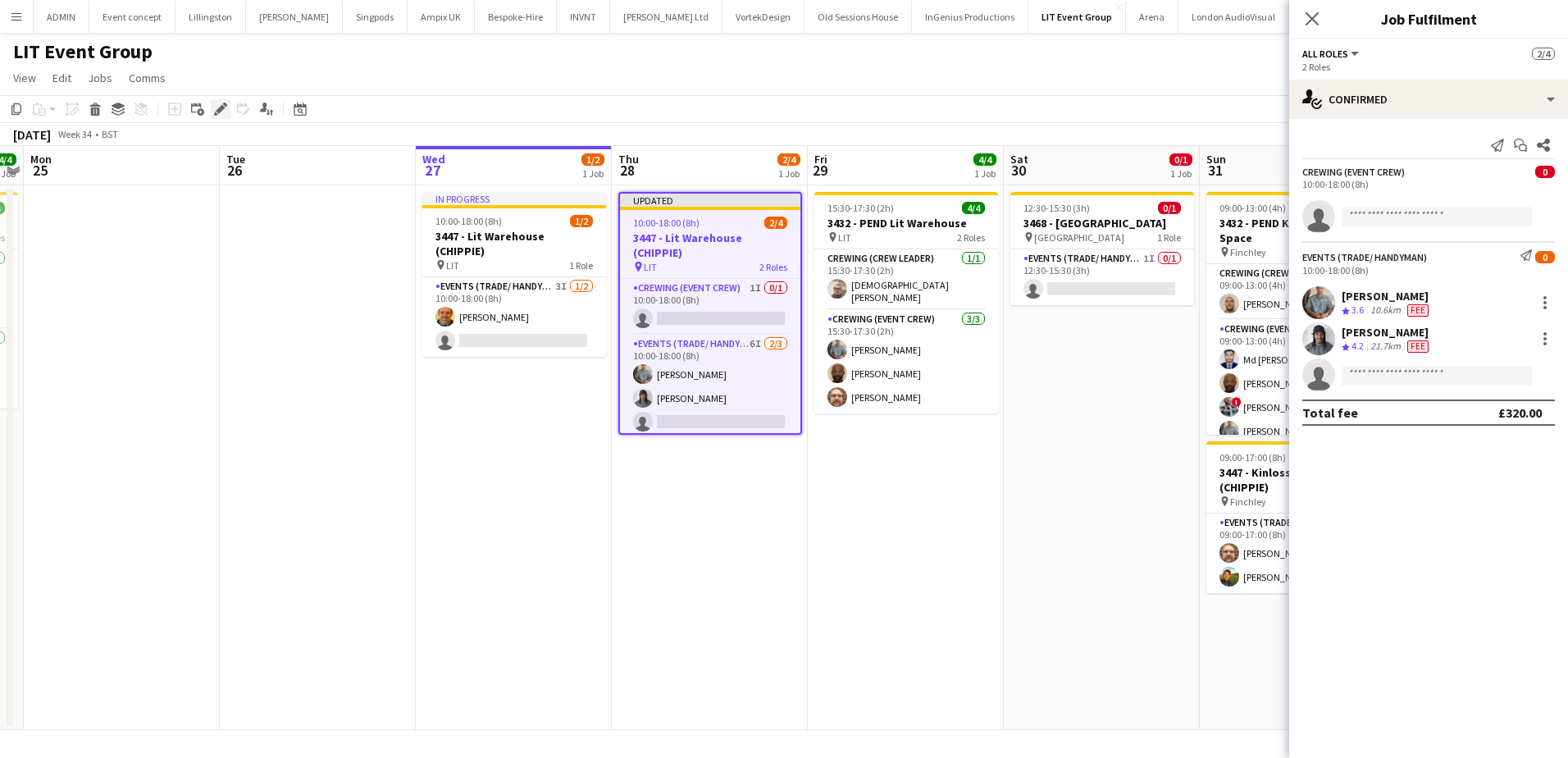
click at [214, 113] on icon at bounding box center [216, 114] width 4 height 4
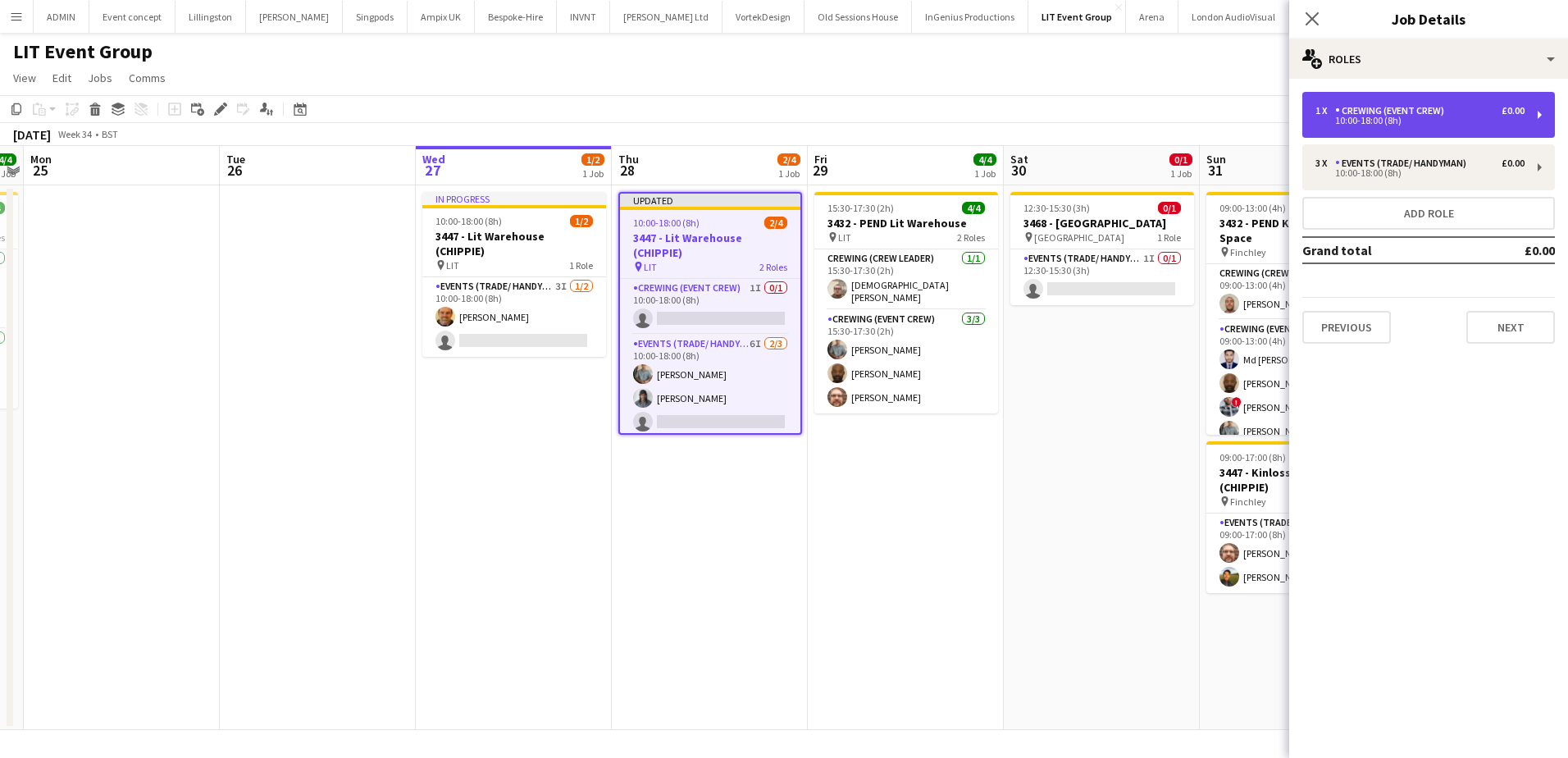
click at [1431, 104] on div "1 x Crewing (Event Crew) £0.00 10:00-18:00 (8h)" at bounding box center [1429, 115] width 253 height 46
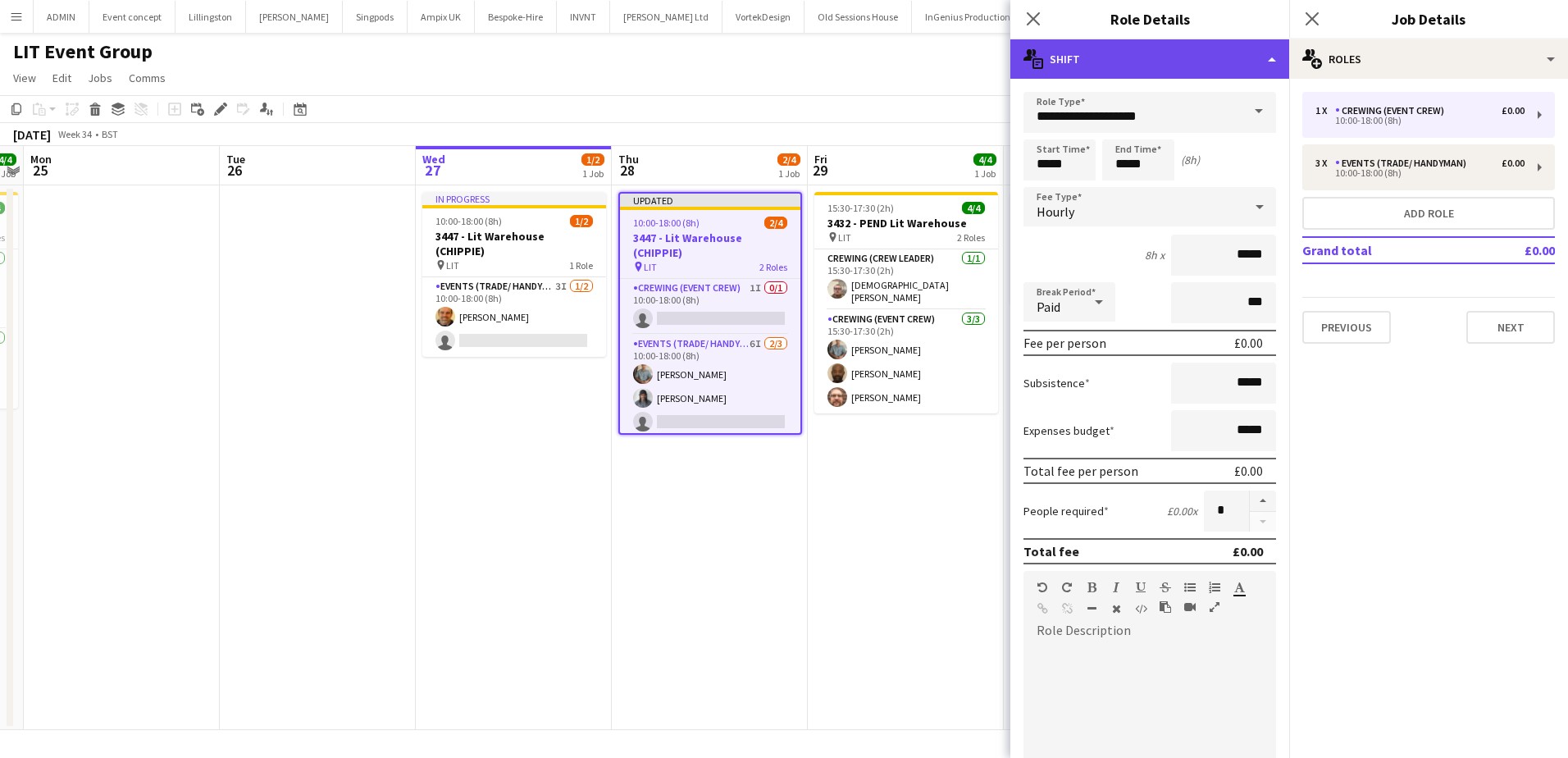
click at [1166, 78] on div "multiple-actions-text Shift" at bounding box center [1150, 59] width 279 height 39
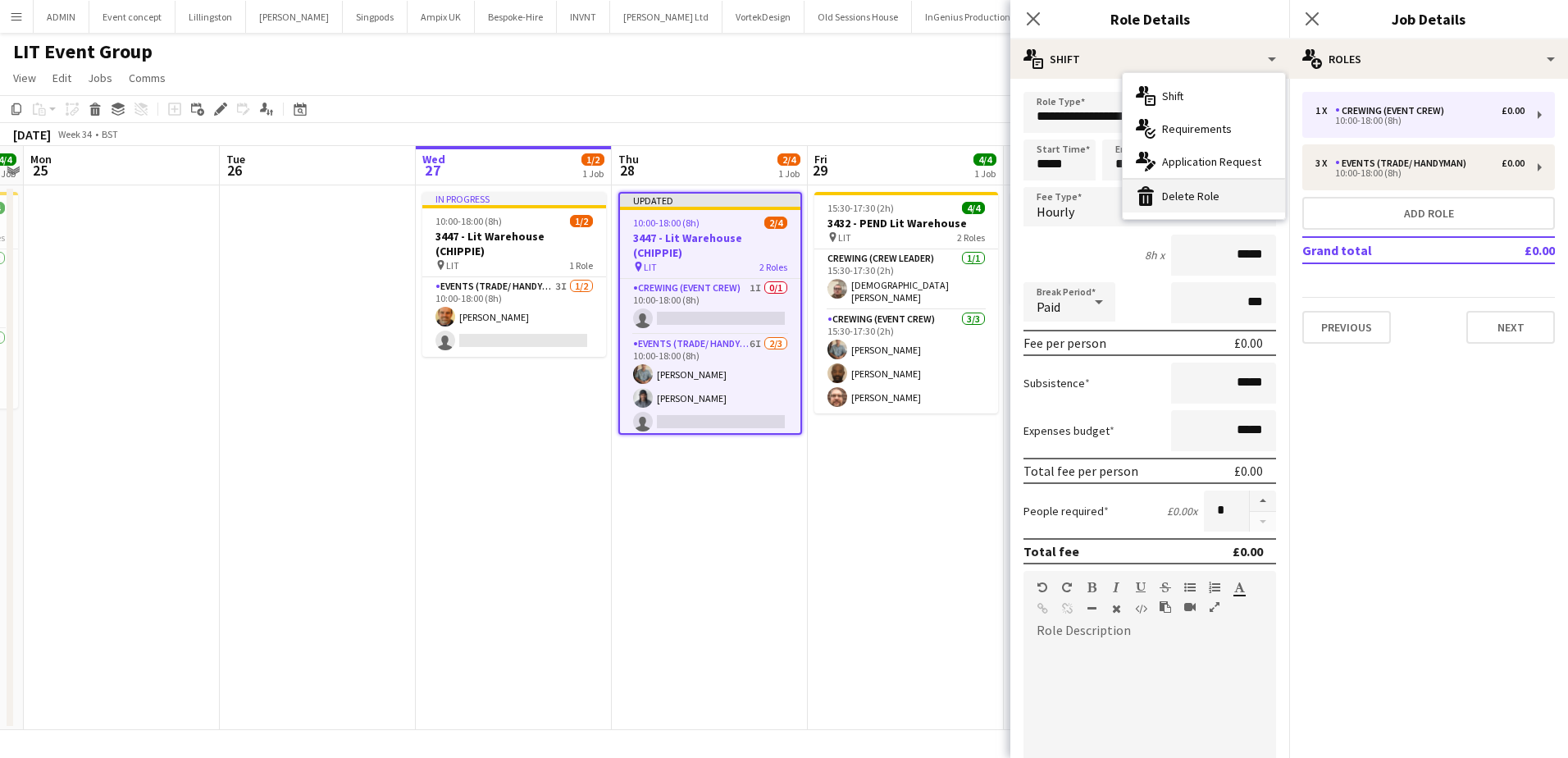
click at [1212, 199] on div "bin-2 Delete Role" at bounding box center [1203, 196] width 162 height 33
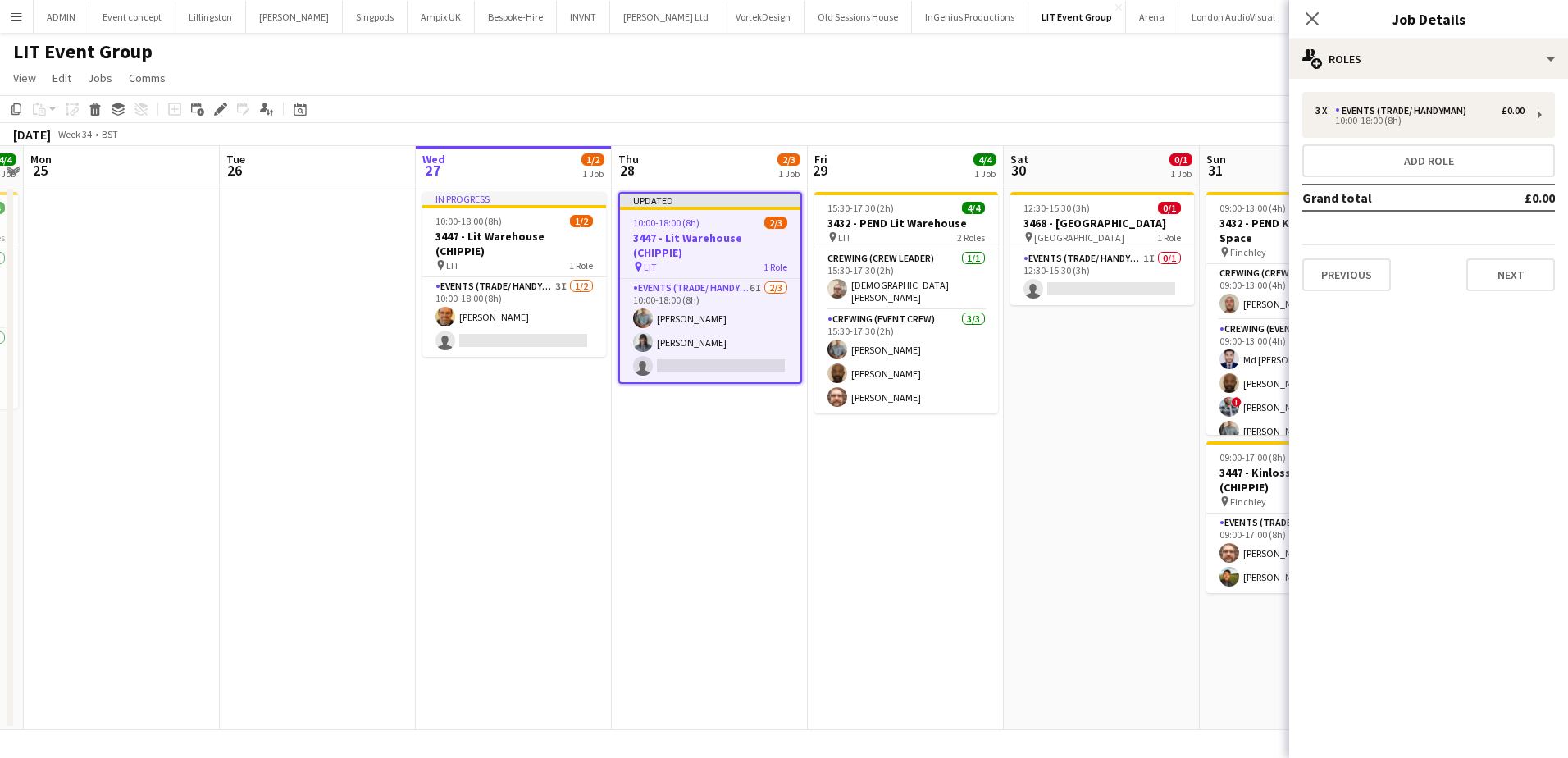
click at [872, 449] on app-date-cell "15:30-17:30 (2h) 4/4 3432 - PEND Lit Warehouse pin LIT 2 Roles Crewing (Crew Le…" at bounding box center [906, 457] width 196 height 544
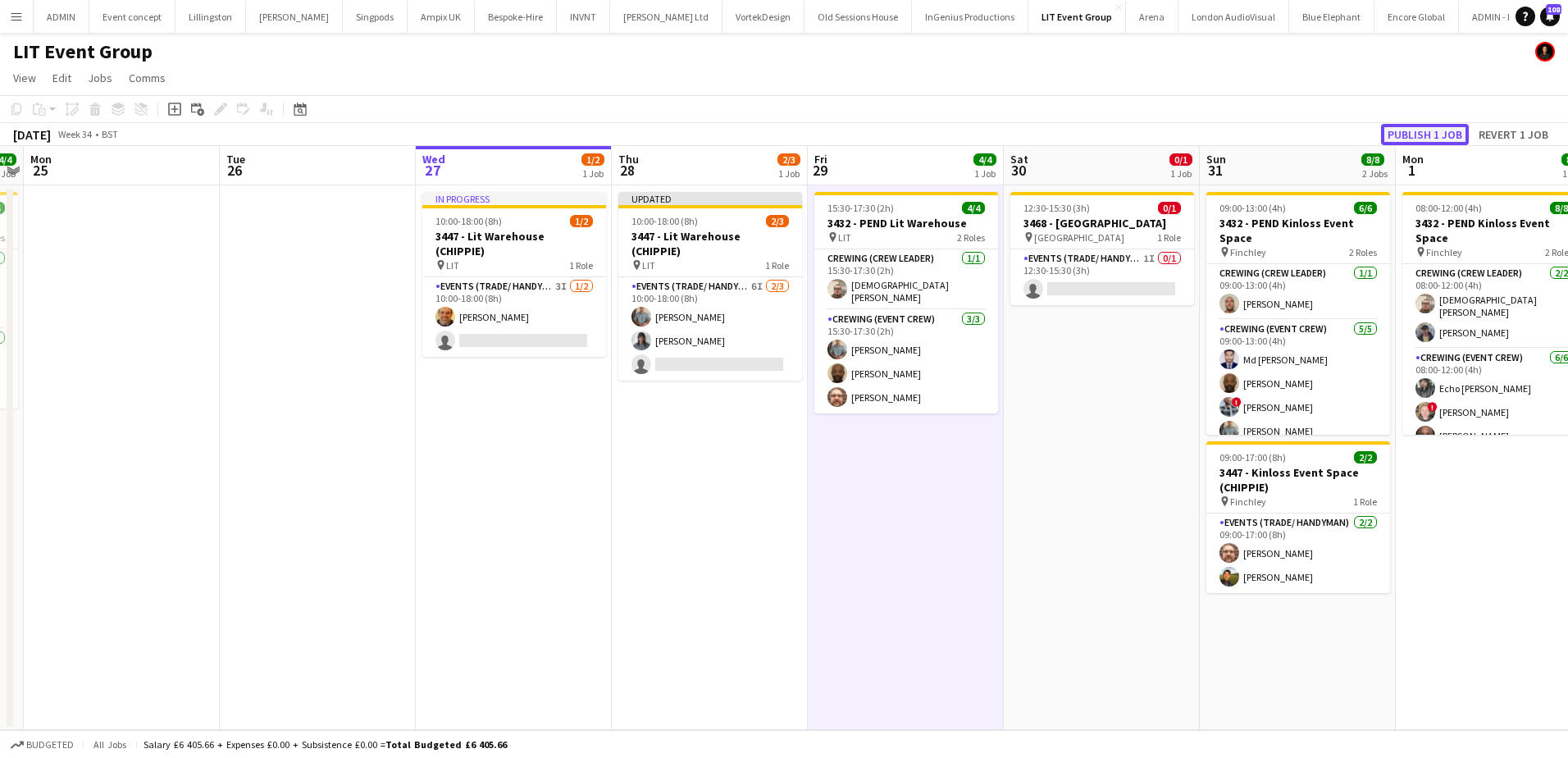
click at [1427, 136] on button "Publish 1 job" at bounding box center [1425, 134] width 88 height 21
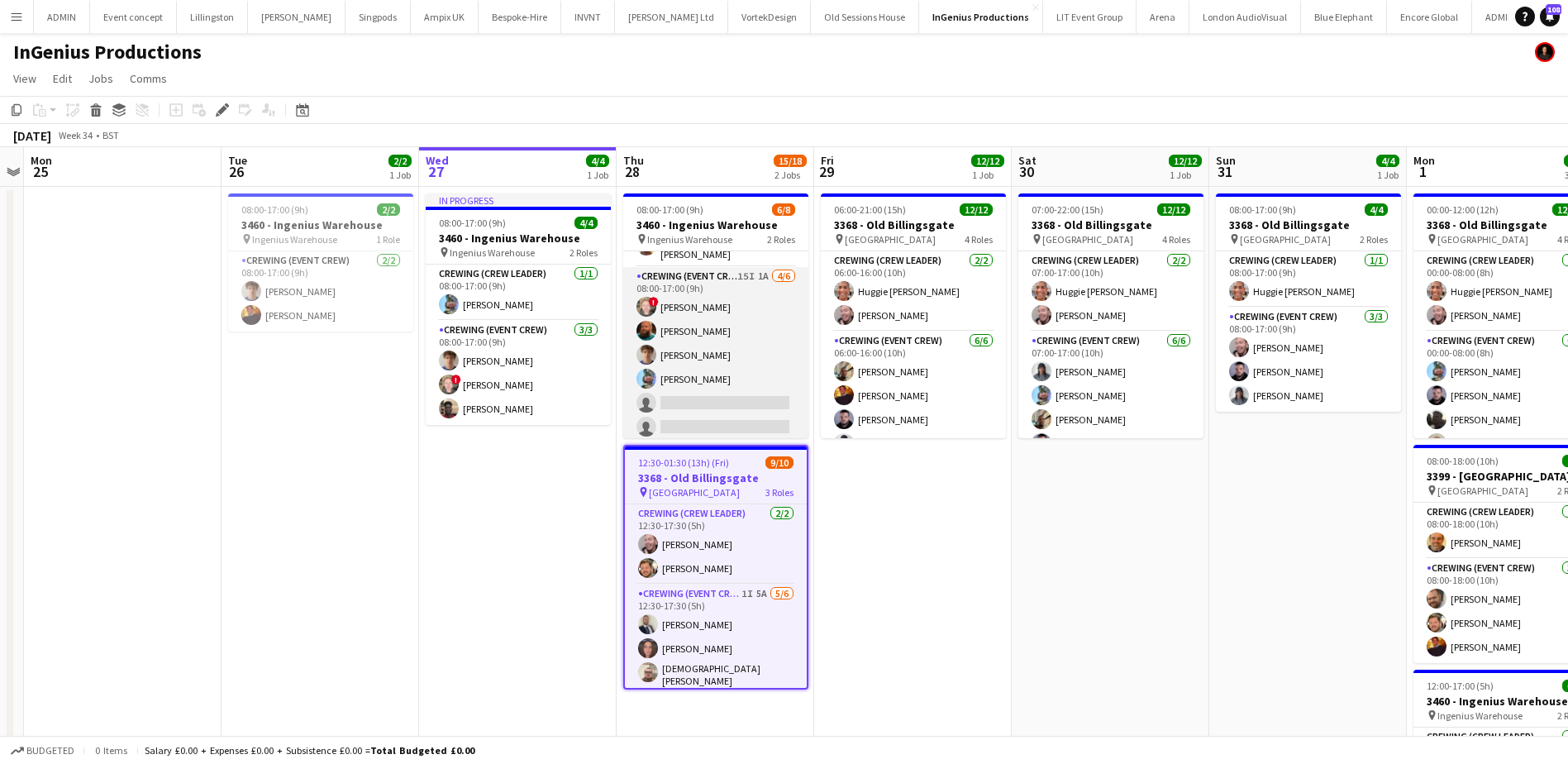
click at [698, 397] on app-card-role "Crewing (Event Crew) 15I 1A [DATE] 08:00-17:00 (9h) ! [PERSON_NAME] [PERSON_NAM…" at bounding box center [716, 355] width 185 height 176
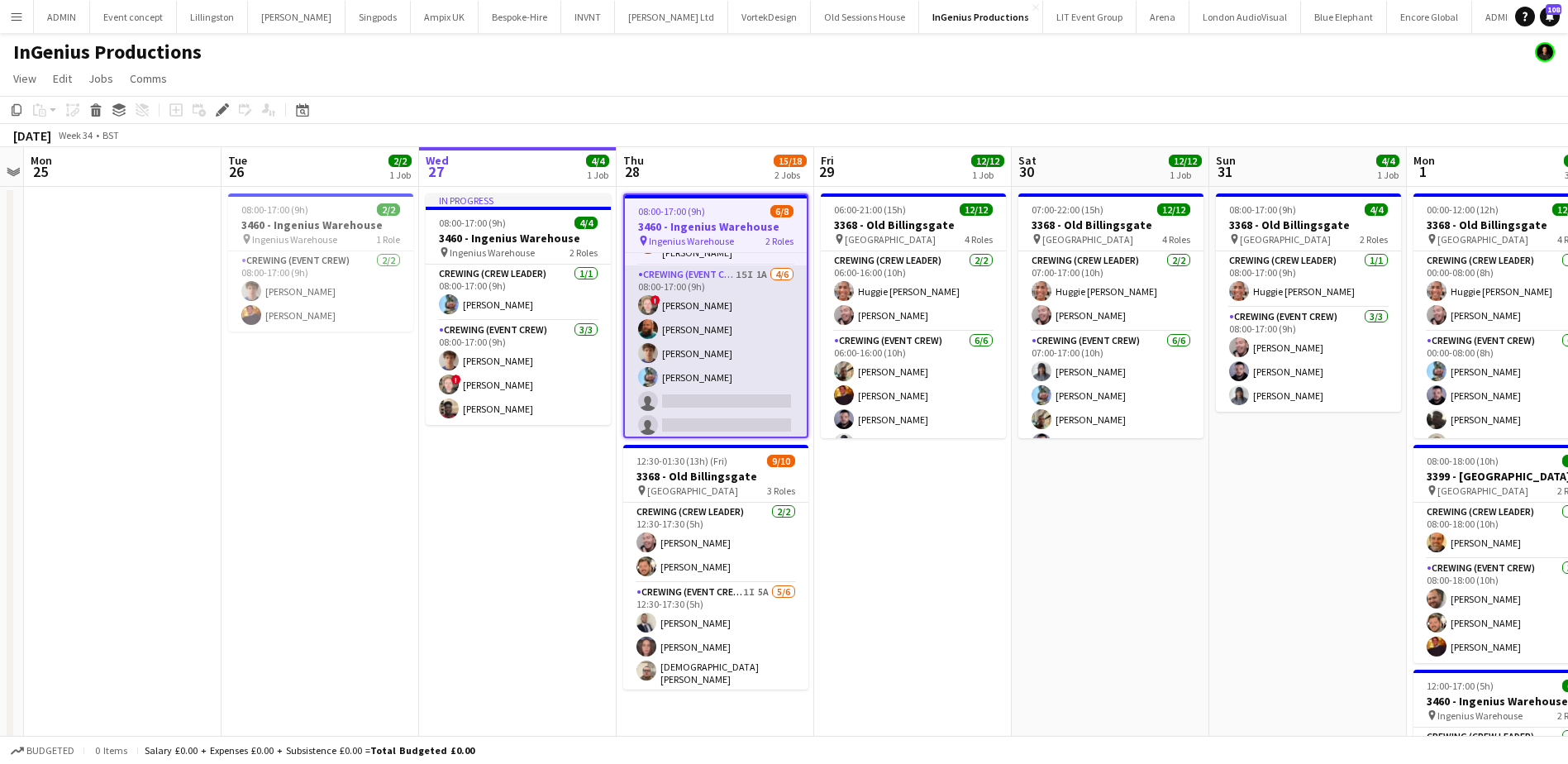
click at [730, 399] on app-card-role "Crewing (Event Crew) 15I 1A [DATE] 08:00-17:00 (9h) ! [PERSON_NAME] [PERSON_NAM…" at bounding box center [716, 353] width 182 height 176
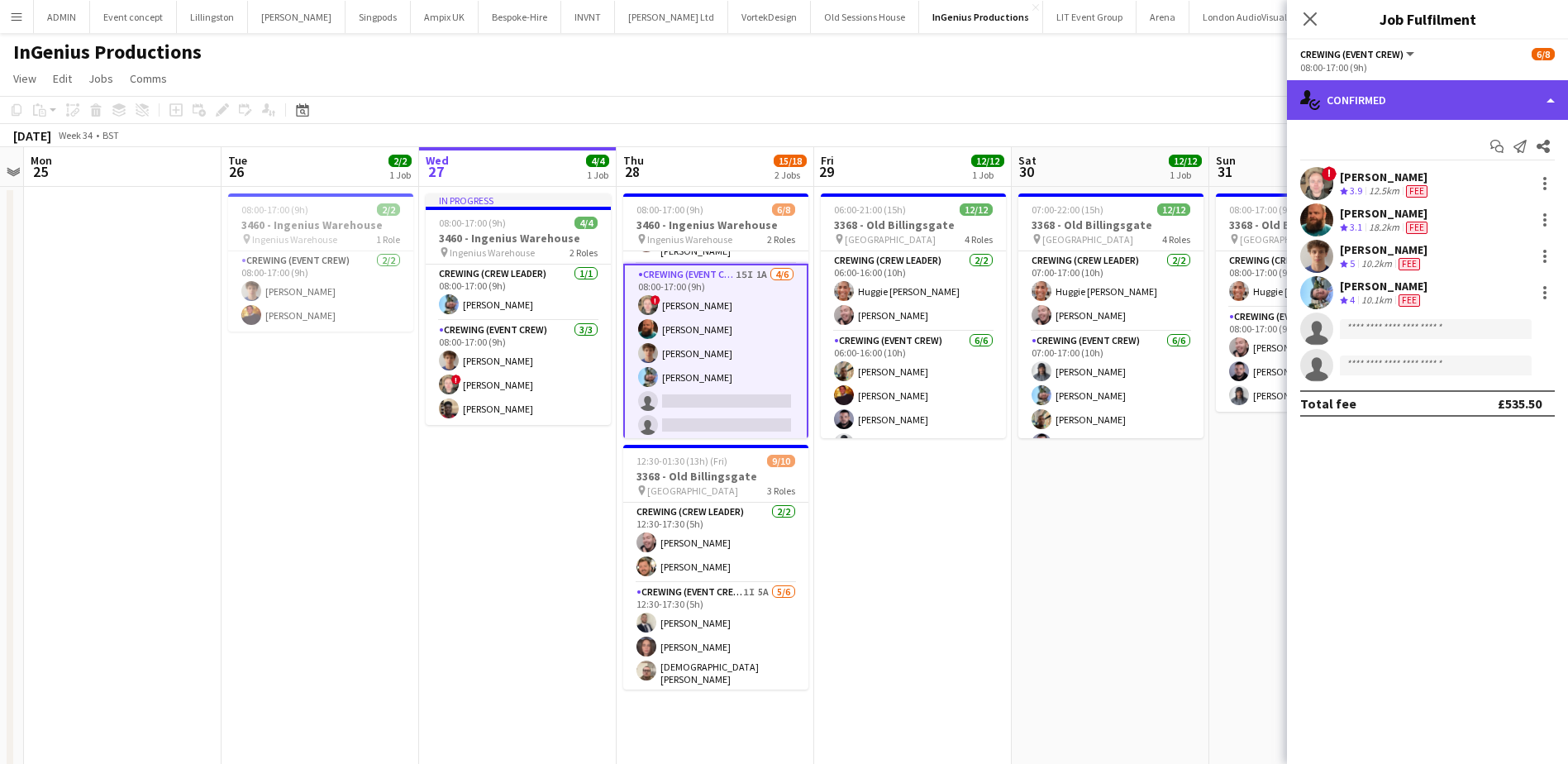
click at [1502, 101] on div "single-neutral-actions-check-2 Confirmed" at bounding box center [1427, 100] width 281 height 40
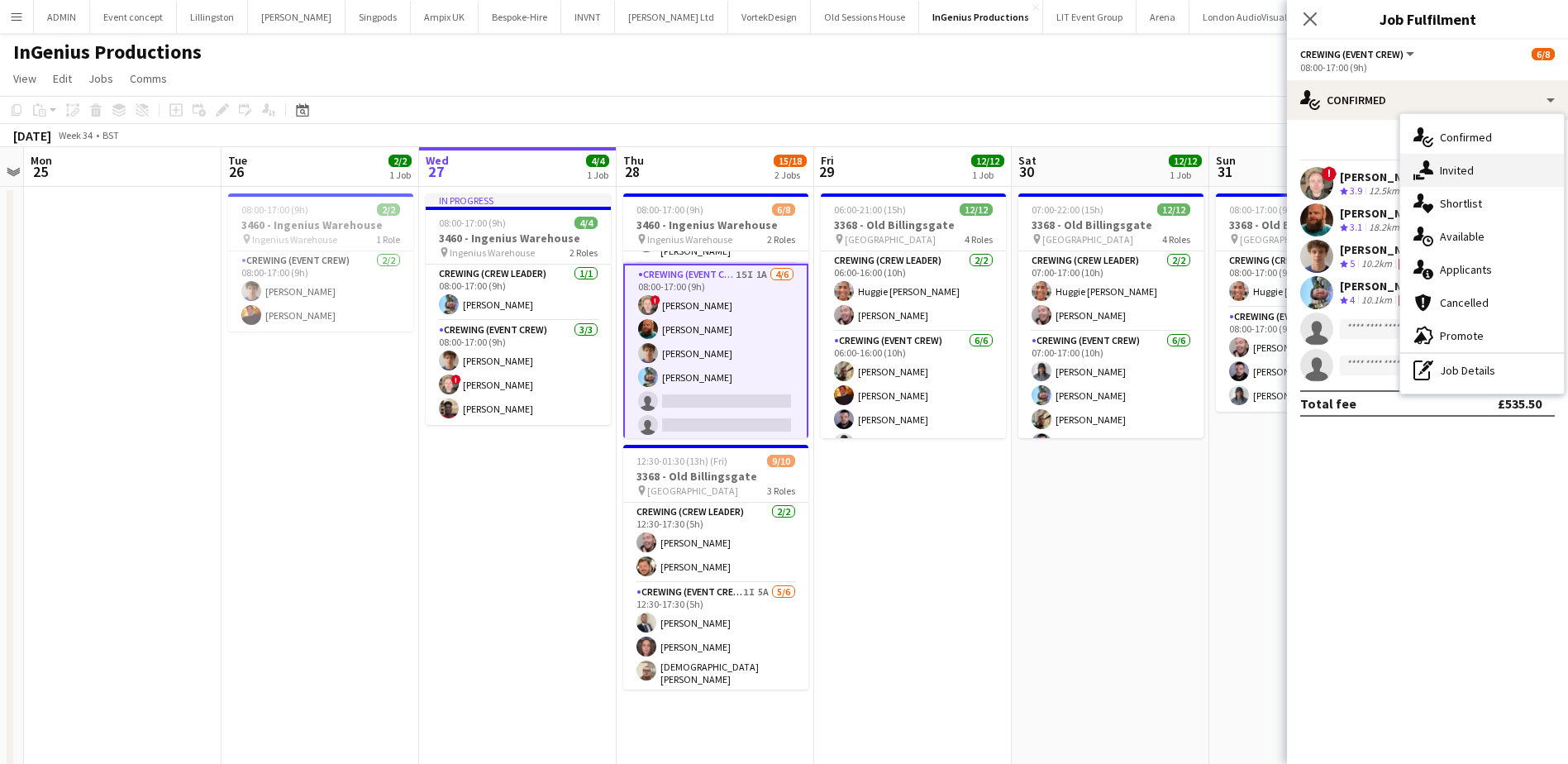
click at [1492, 169] on div "single-neutral-actions-share-1 Invited" at bounding box center [1481, 170] width 163 height 33
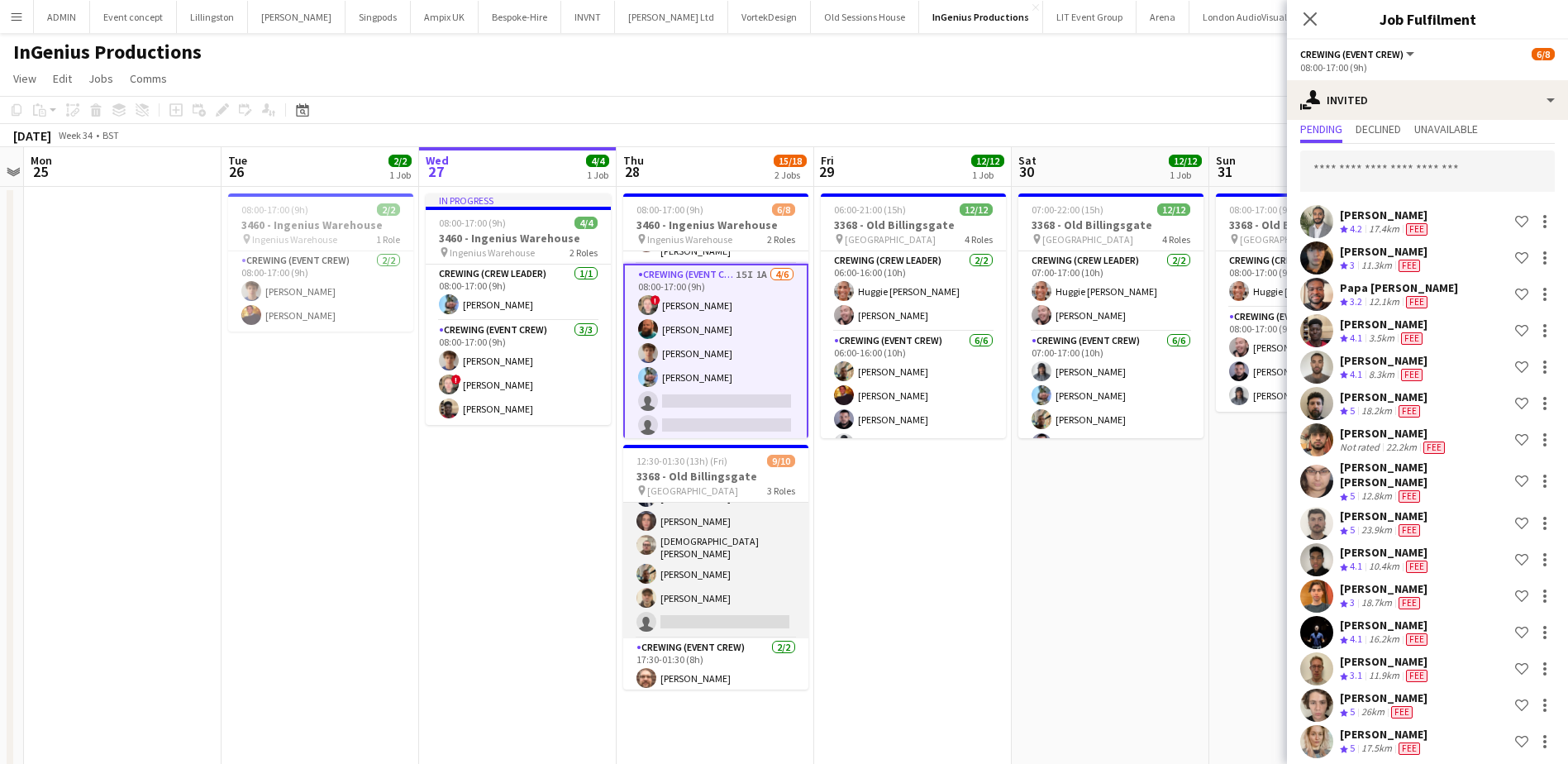
scroll to position [150, 0]
click at [754, 563] on app-card-role "Crewing (Event Crew) 1I 5A [DATE] 12:30-17:30 (5h) [PERSON_NAME] [PERSON_NAME] …" at bounding box center [716, 524] width 185 height 181
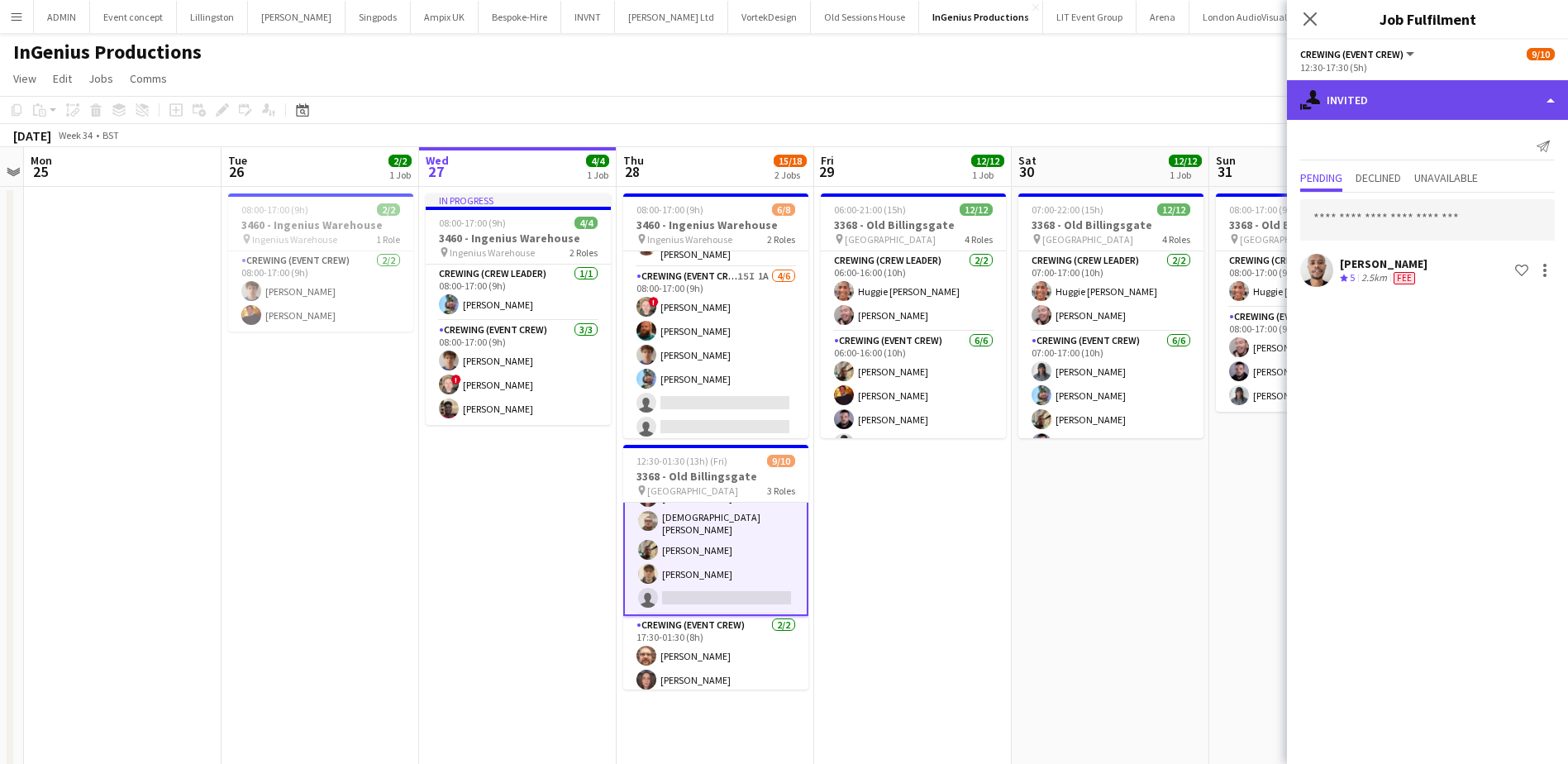
click at [1445, 91] on div "single-neutral-actions-share-1 Invited" at bounding box center [1427, 100] width 281 height 40
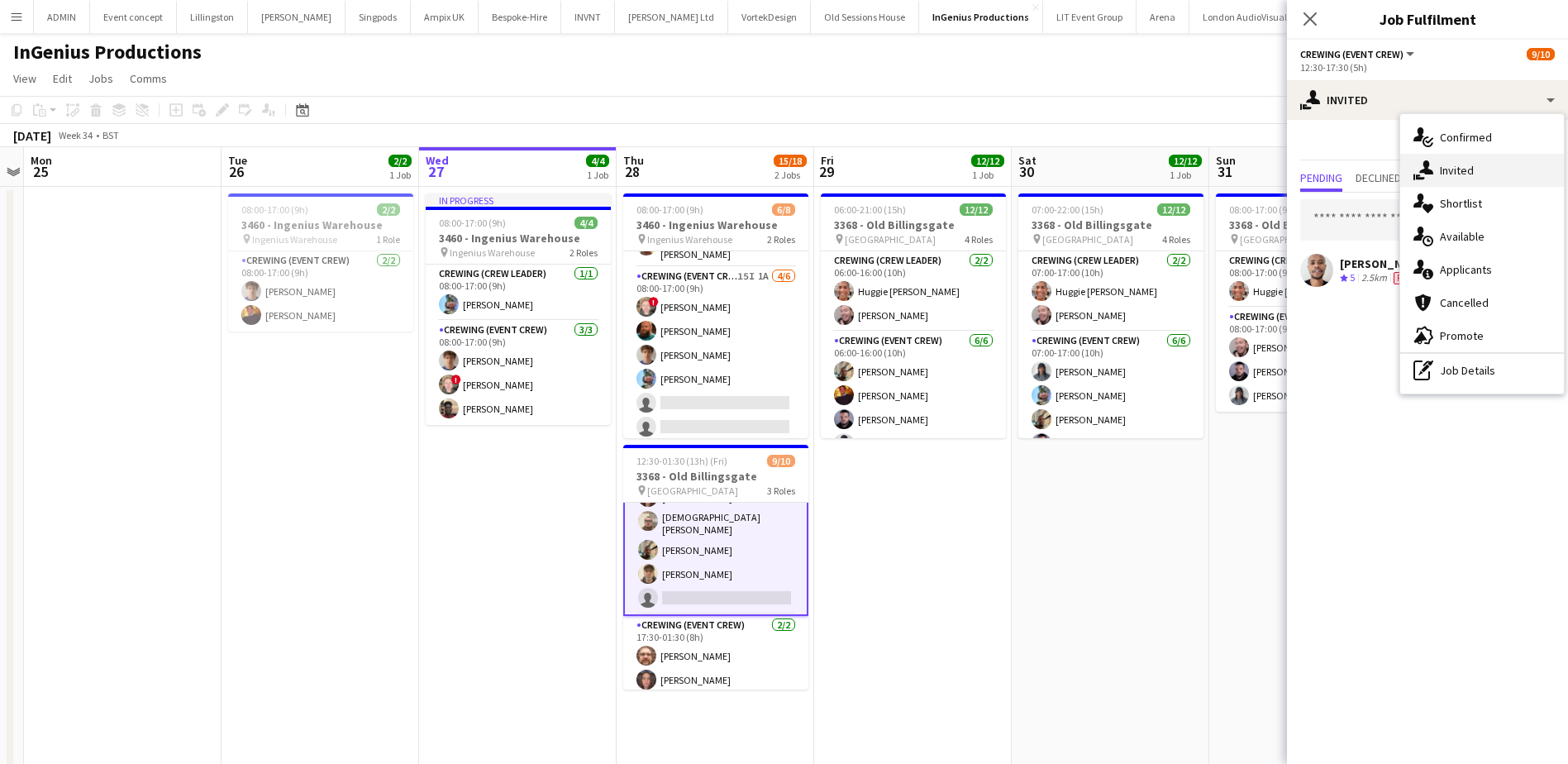
click at [1475, 176] on div "single-neutral-actions-share-1 Invited" at bounding box center [1481, 170] width 163 height 33
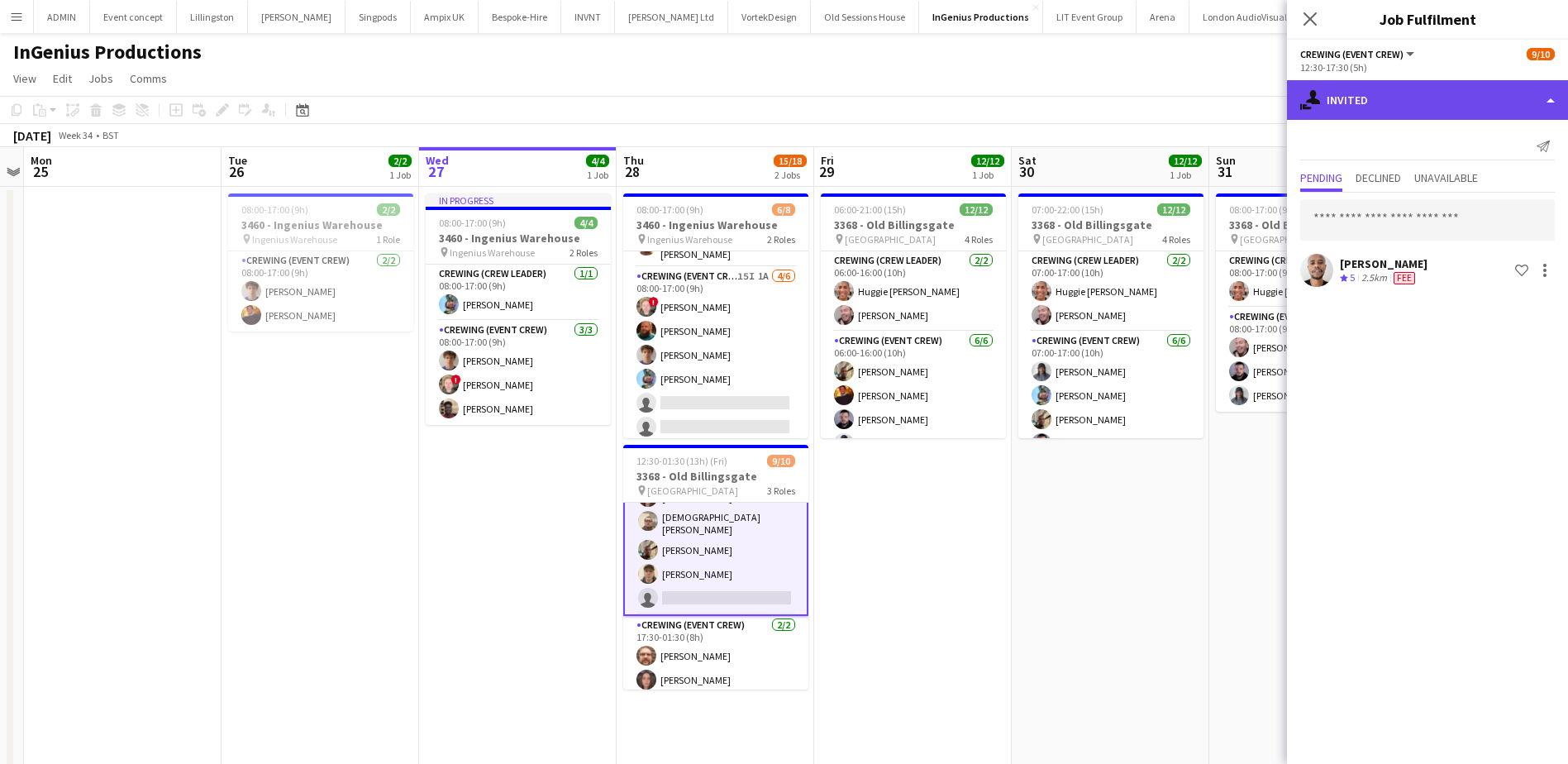
click at [1424, 91] on div "single-neutral-actions-share-1 Invited" at bounding box center [1427, 100] width 281 height 40
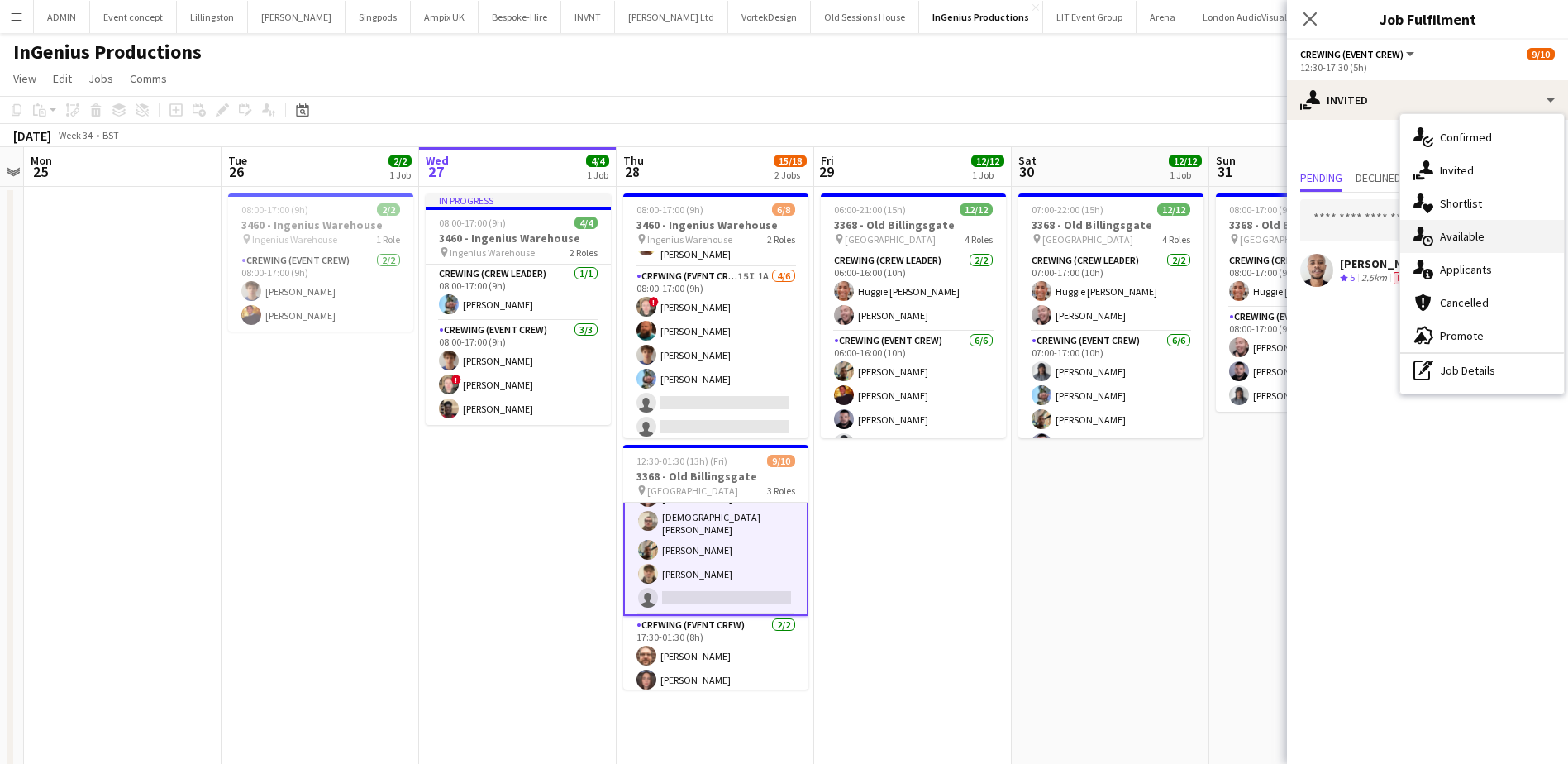
click at [1507, 248] on div "single-neutral-actions-upload Available" at bounding box center [1481, 236] width 163 height 33
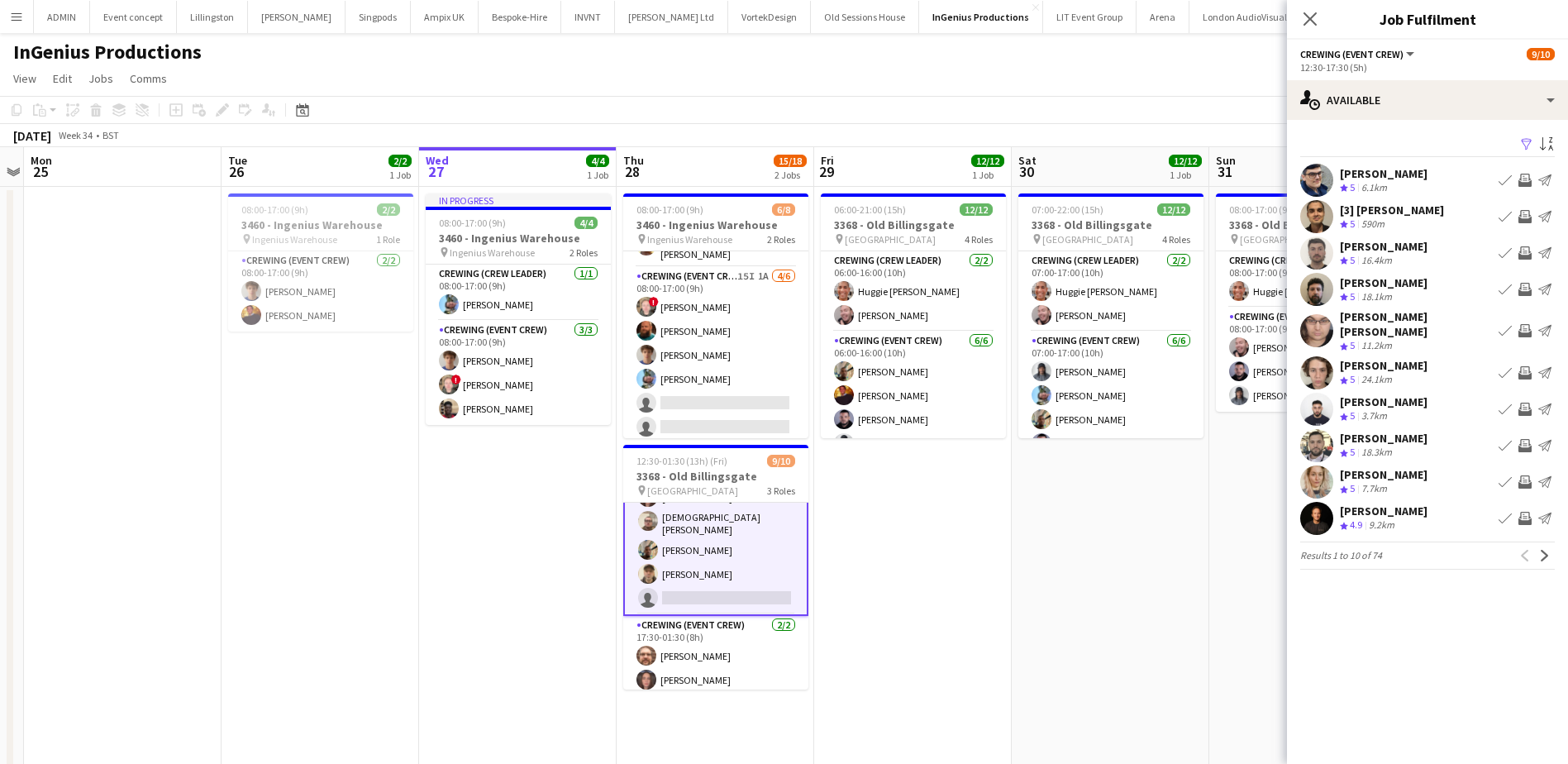
click at [1526, 439] on app-icon "Invite crew" at bounding box center [1525, 445] width 13 height 13
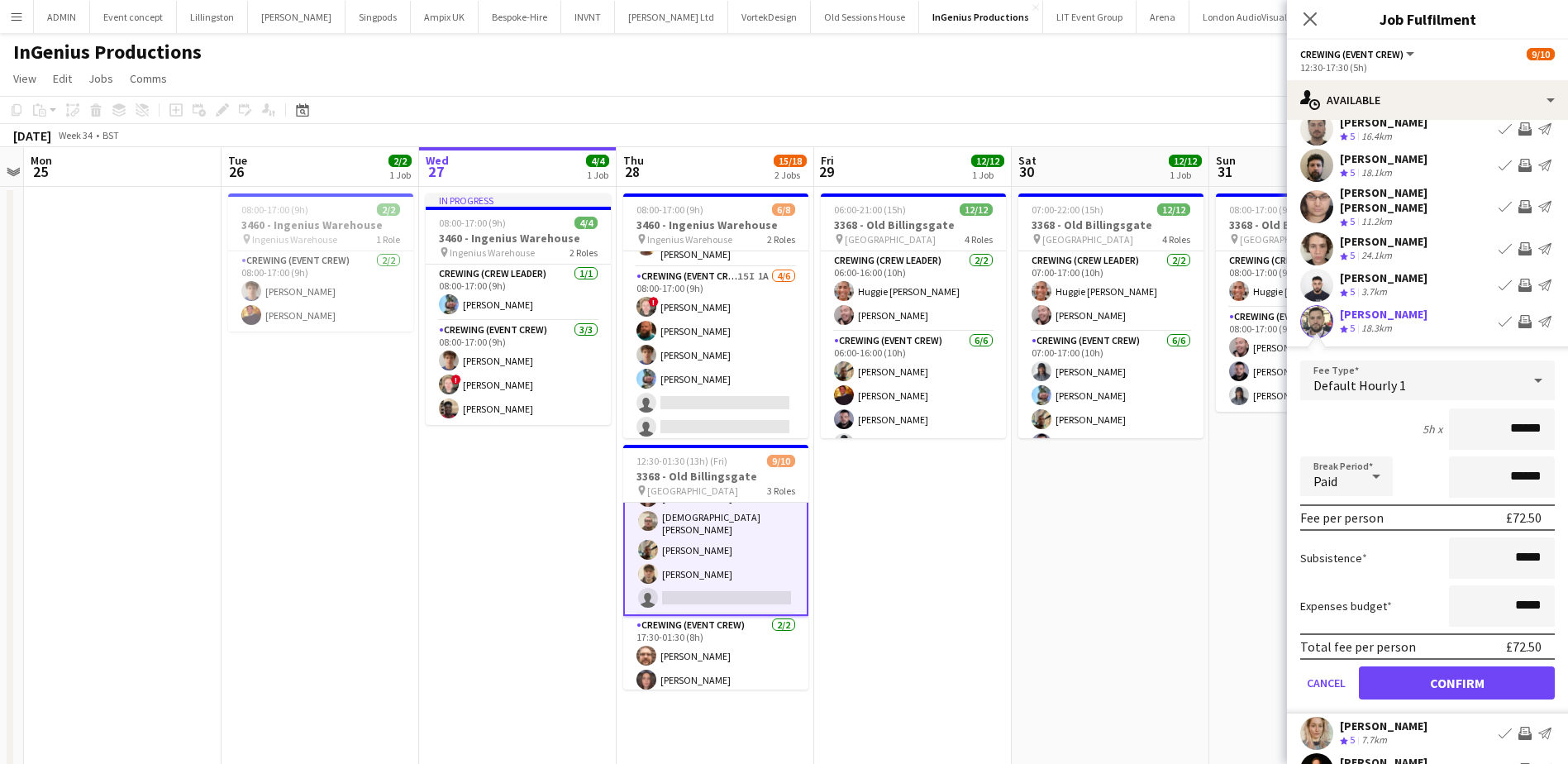
scroll to position [165, 0]
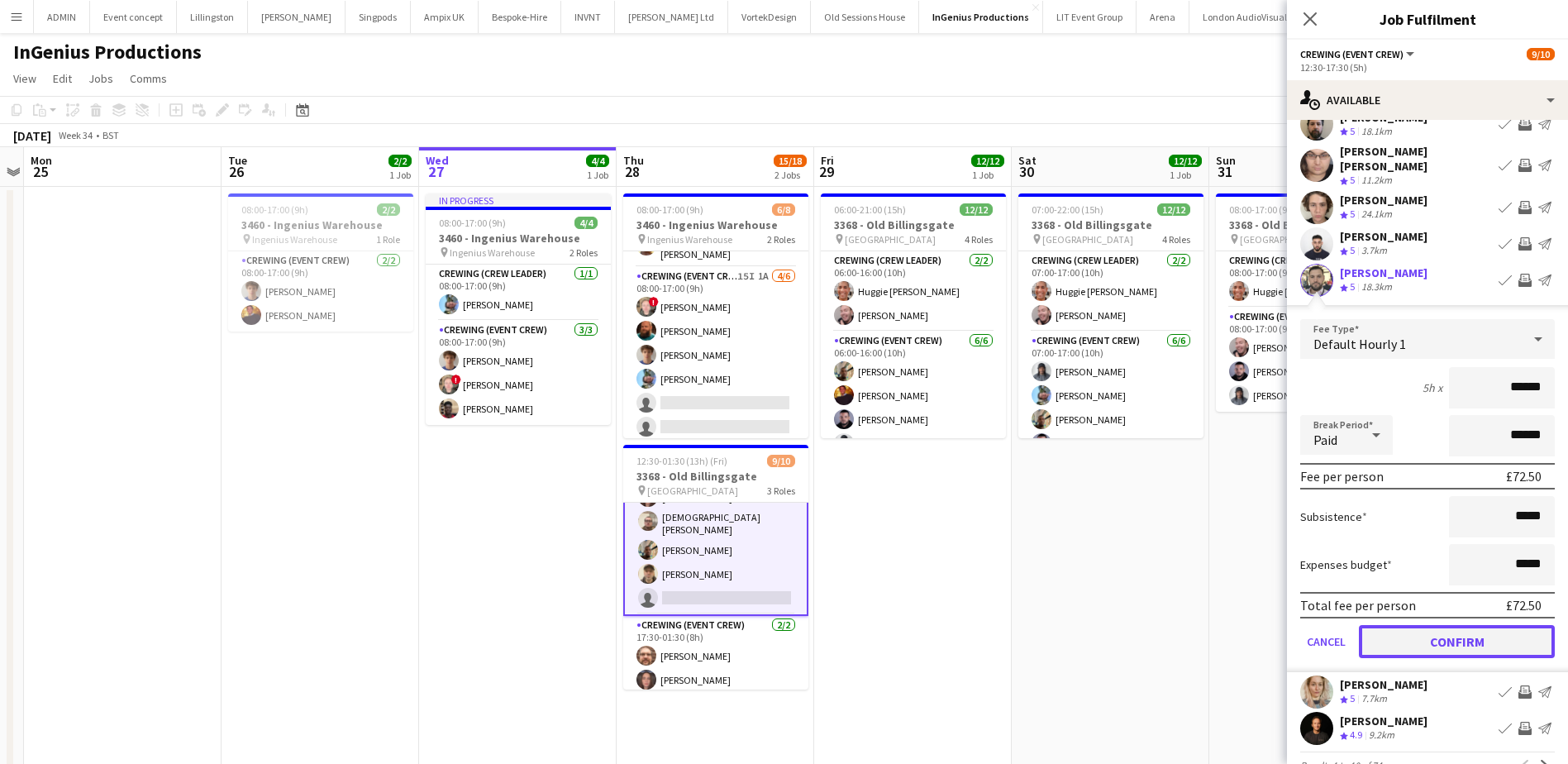
click at [1490, 641] on button "Confirm" at bounding box center [1456, 642] width 196 height 33
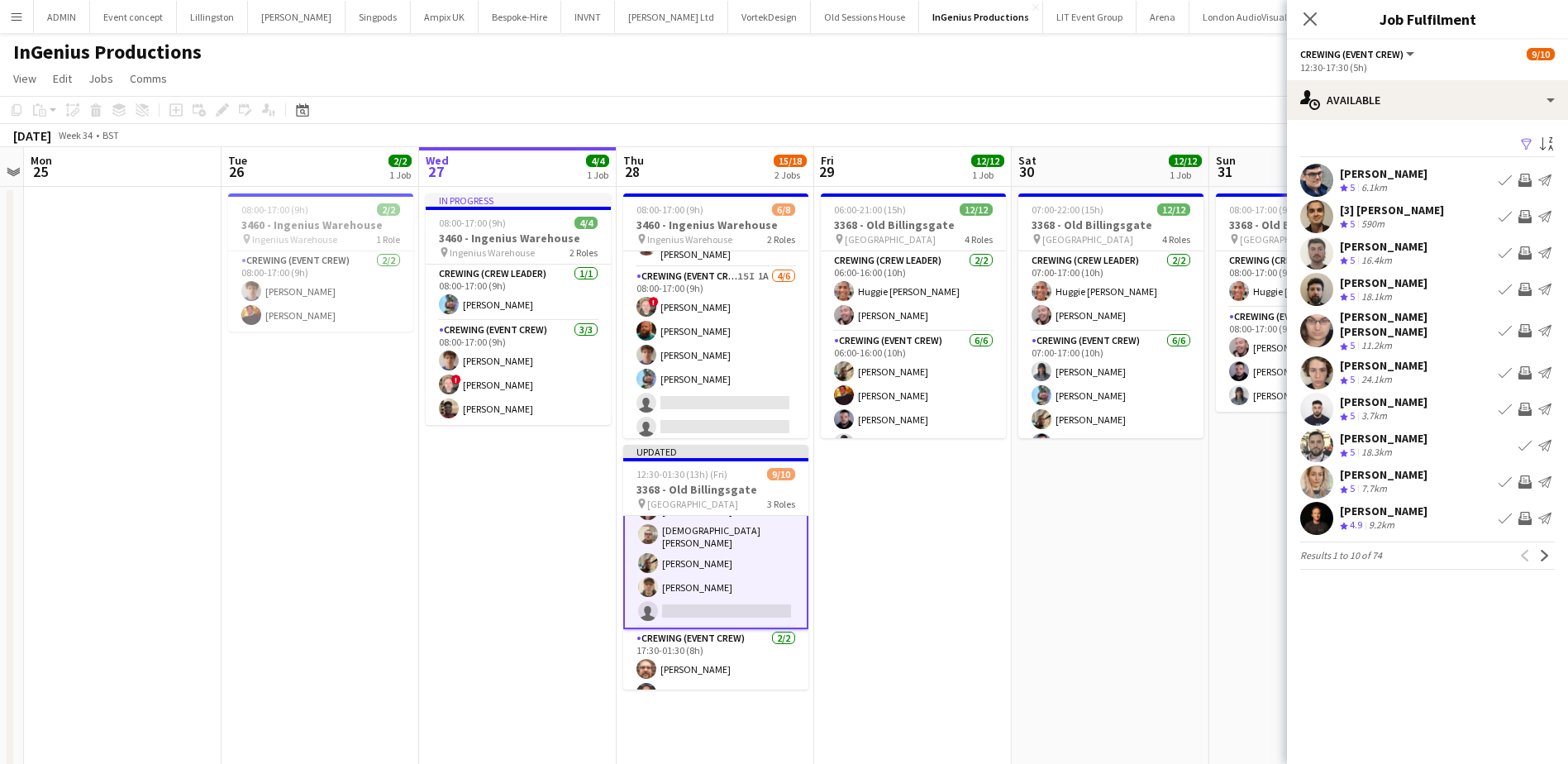
scroll to position [0, 0]
click at [1541, 550] on app-icon "Next" at bounding box center [1544, 555] width 12 height 12
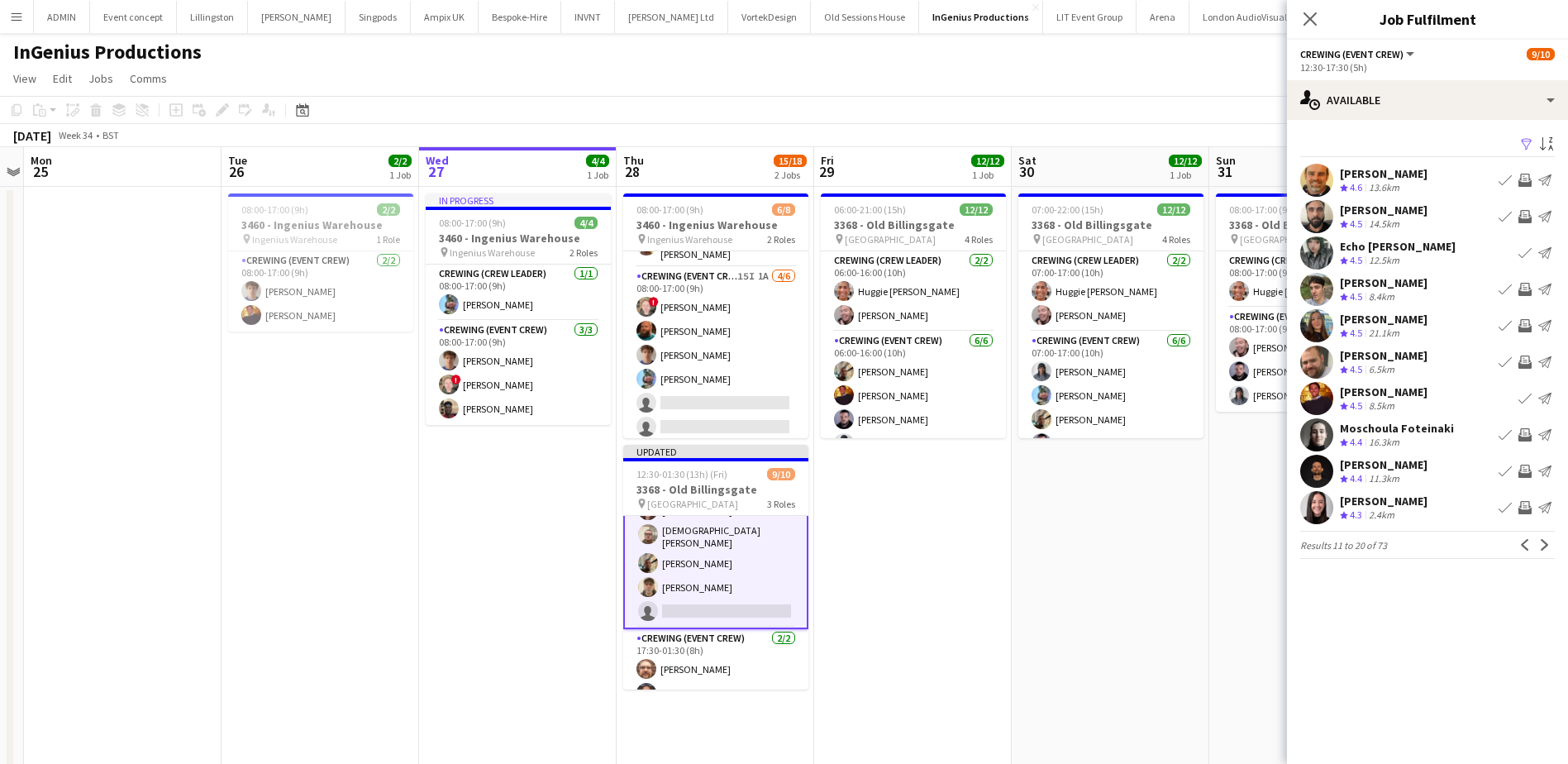
click at [1524, 431] on app-icon "Invite crew" at bounding box center [1525, 435] width 13 height 13
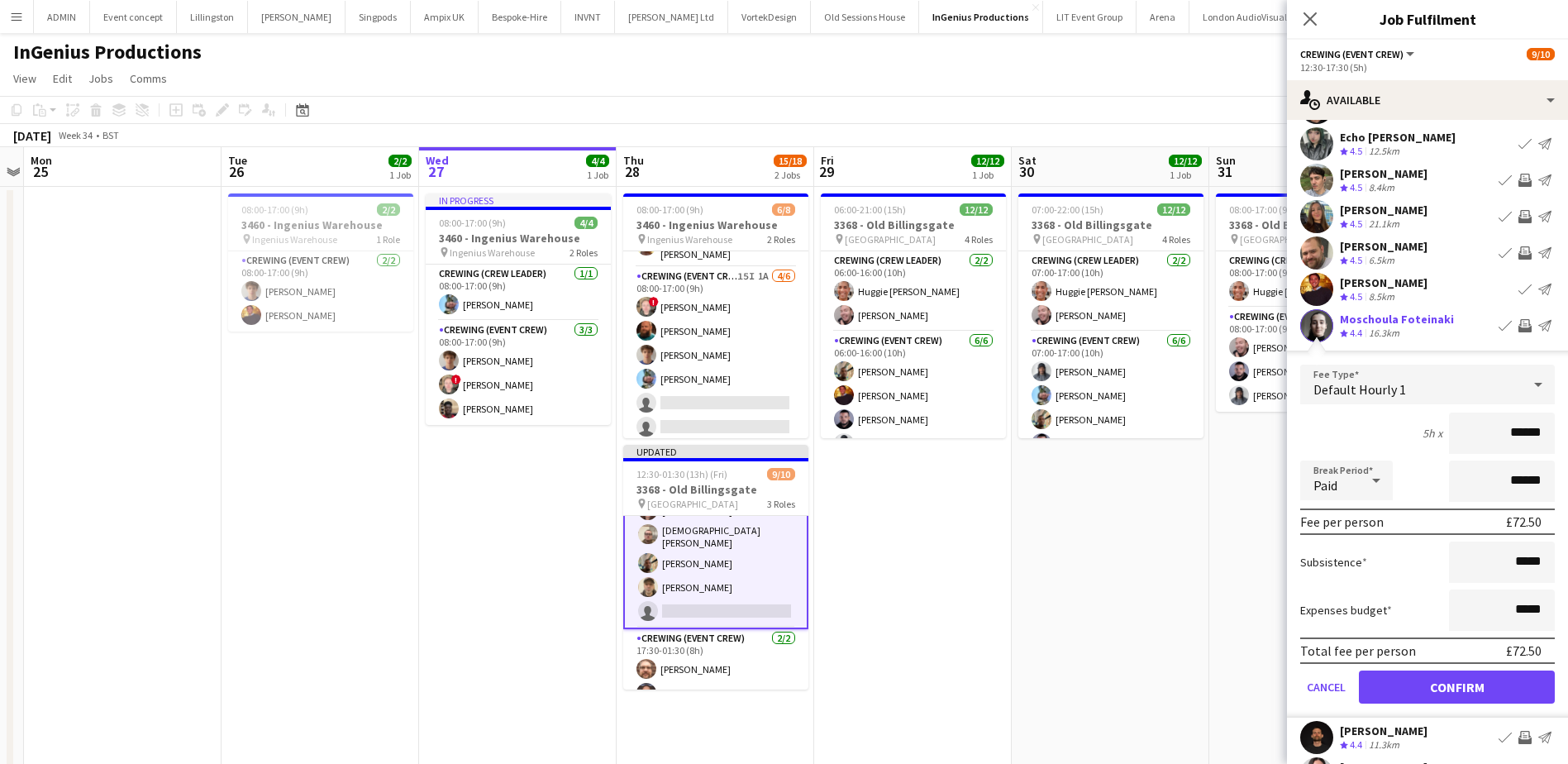
scroll to position [190, 0]
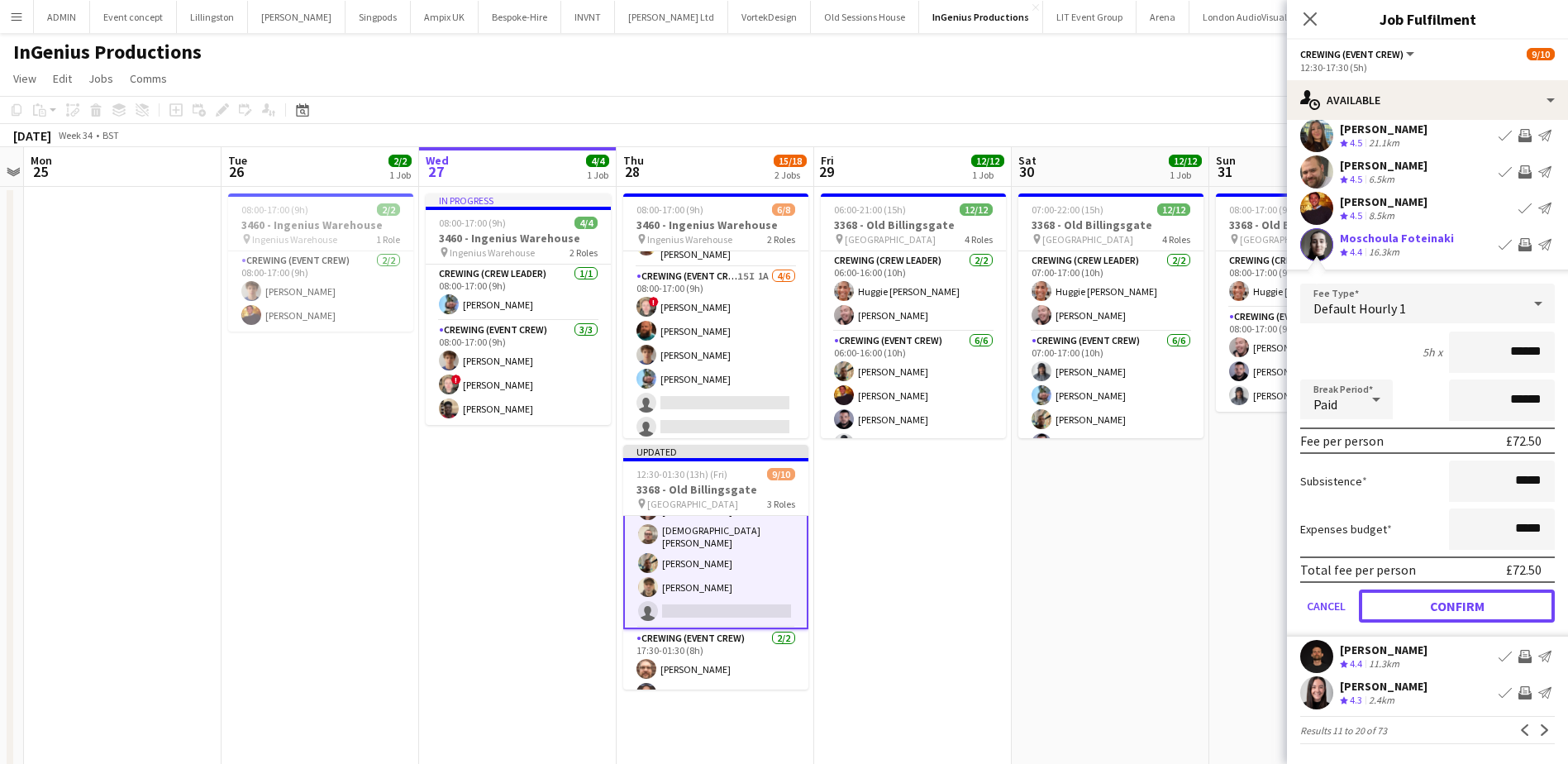
click at [1490, 611] on button "Confirm" at bounding box center [1456, 606] width 196 height 33
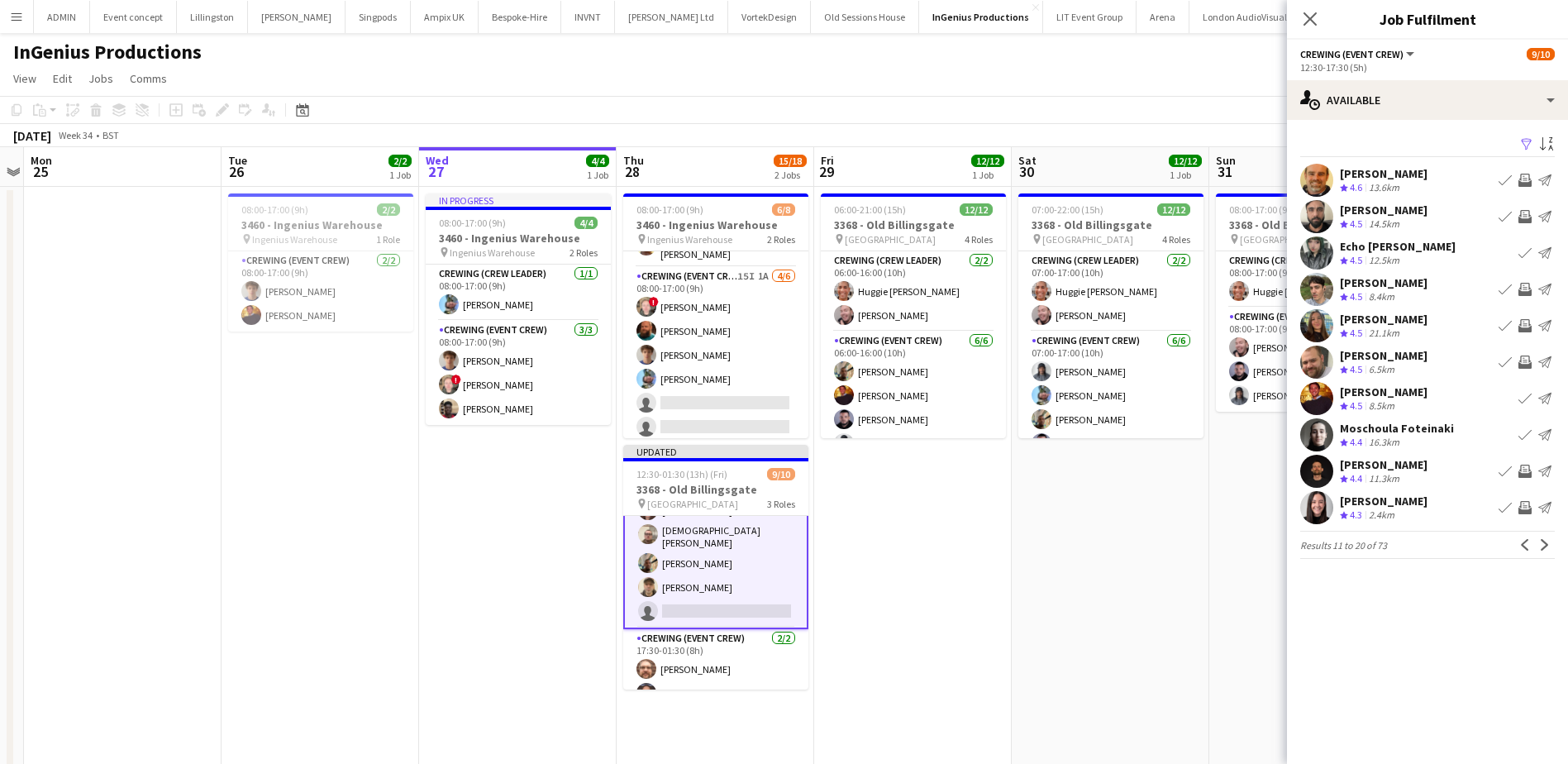
scroll to position [0, 0]
click at [1542, 547] on app-icon "Next" at bounding box center [1544, 545] width 12 height 12
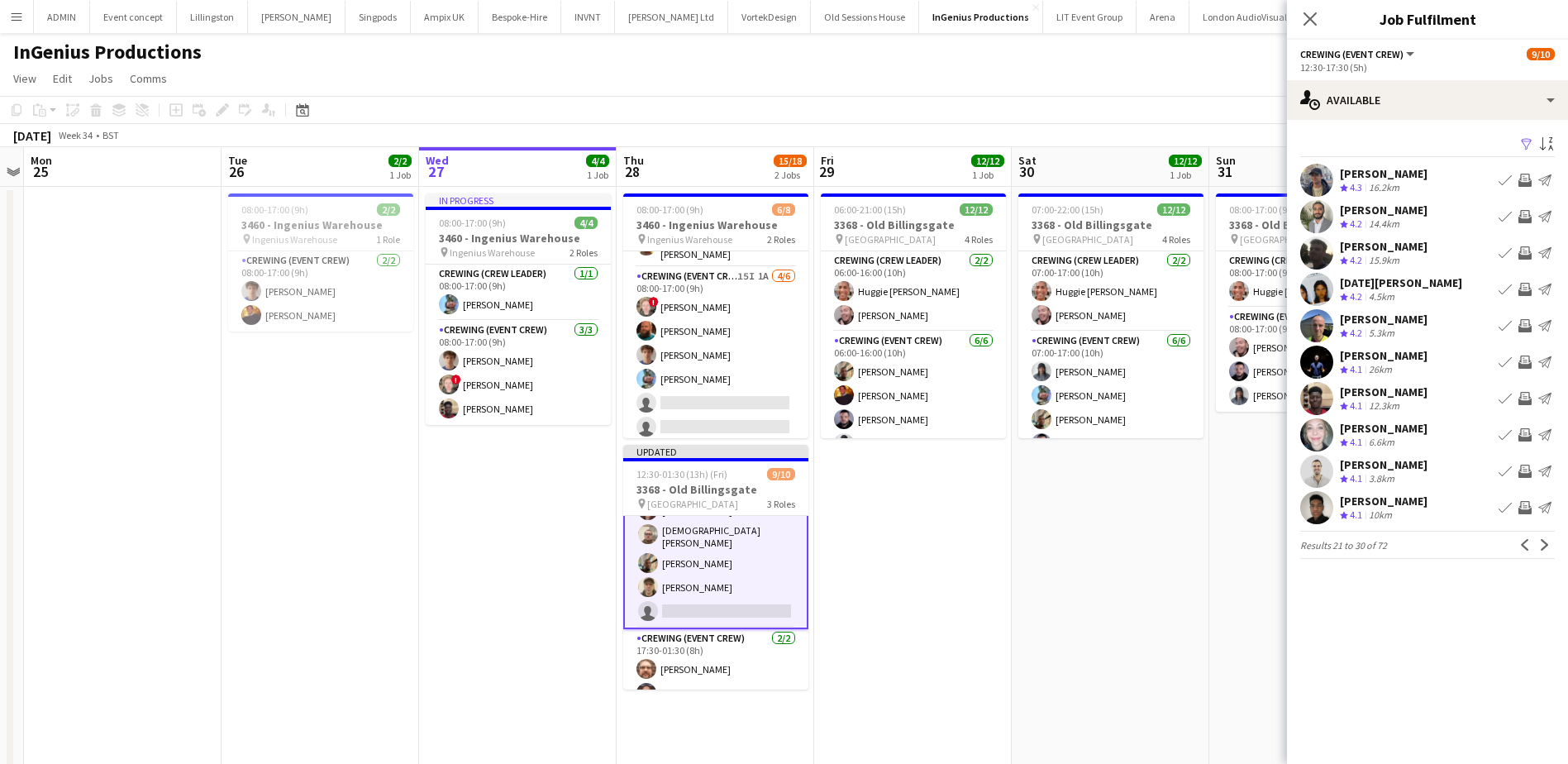
click at [1527, 290] on app-icon "Invite crew" at bounding box center [1525, 289] width 13 height 13
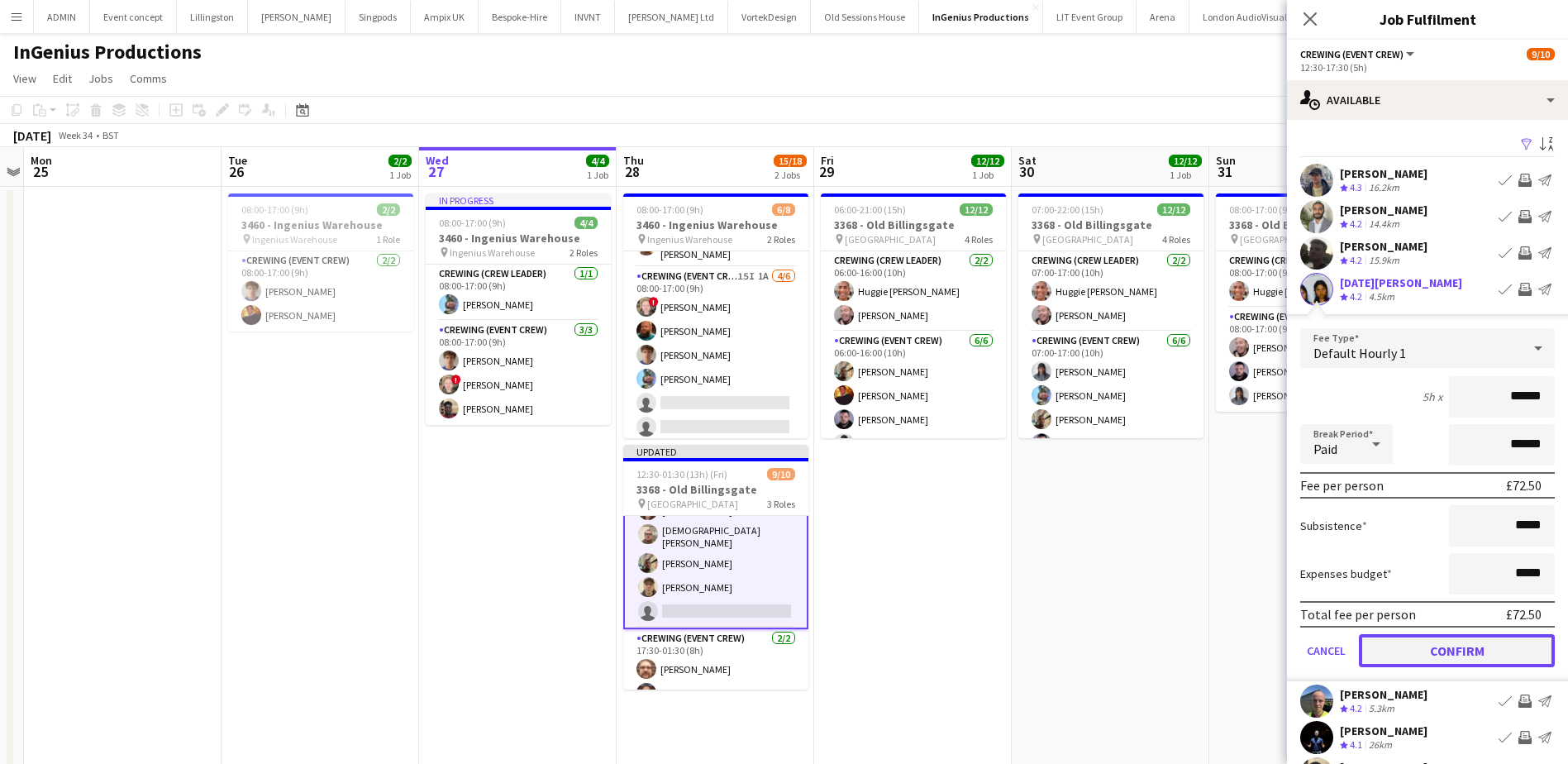
click at [1483, 653] on button "Confirm" at bounding box center [1456, 650] width 196 height 33
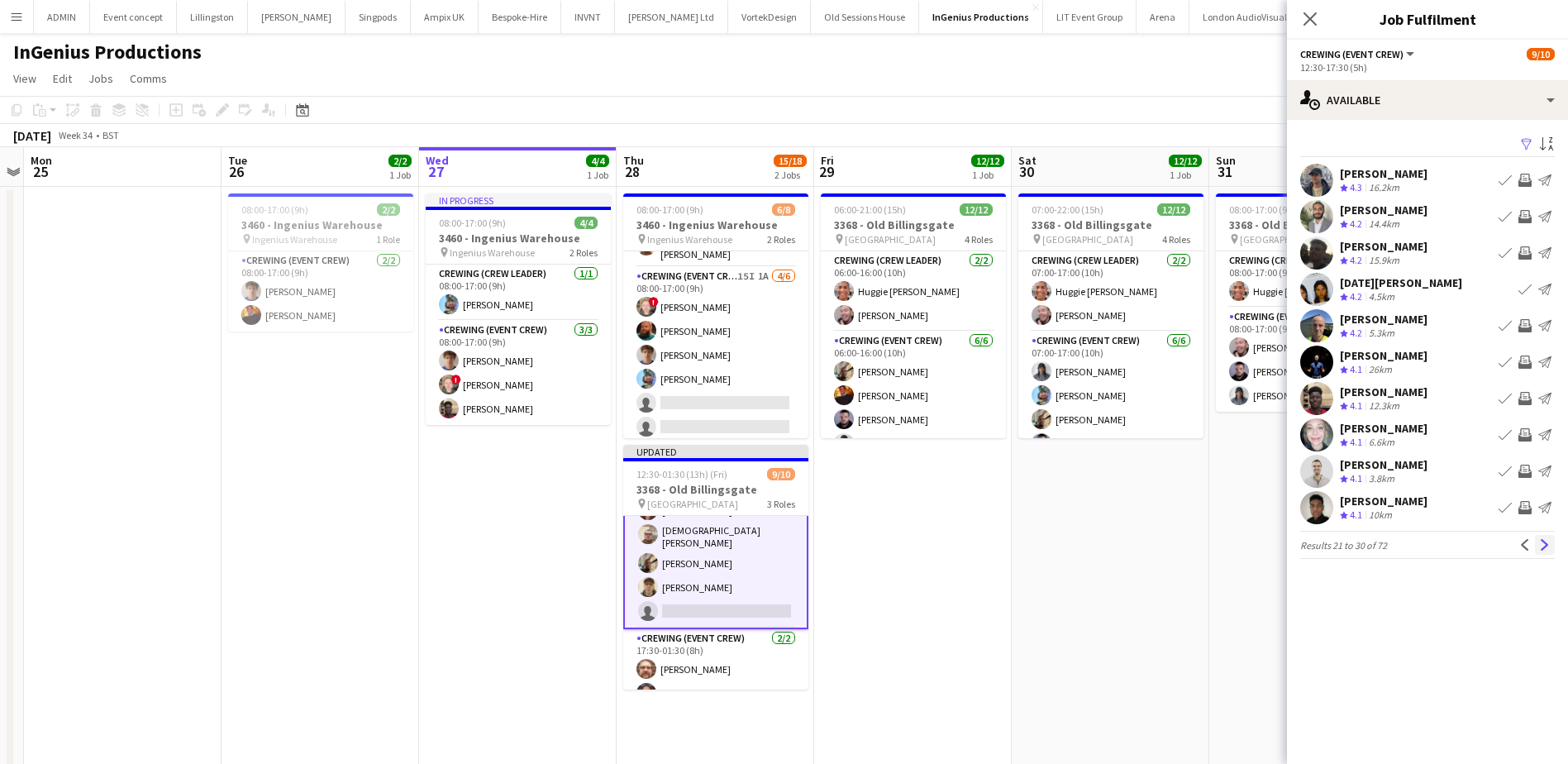
click at [1546, 547] on app-icon "Next" at bounding box center [1544, 545] width 12 height 12
click at [1198, 509] on app-date-cell "07:00-22:00 (15h) 12/12 3368 - Old Billingsgate pin Lower Thames Street 4 Roles…" at bounding box center [1110, 575] width 198 height 777
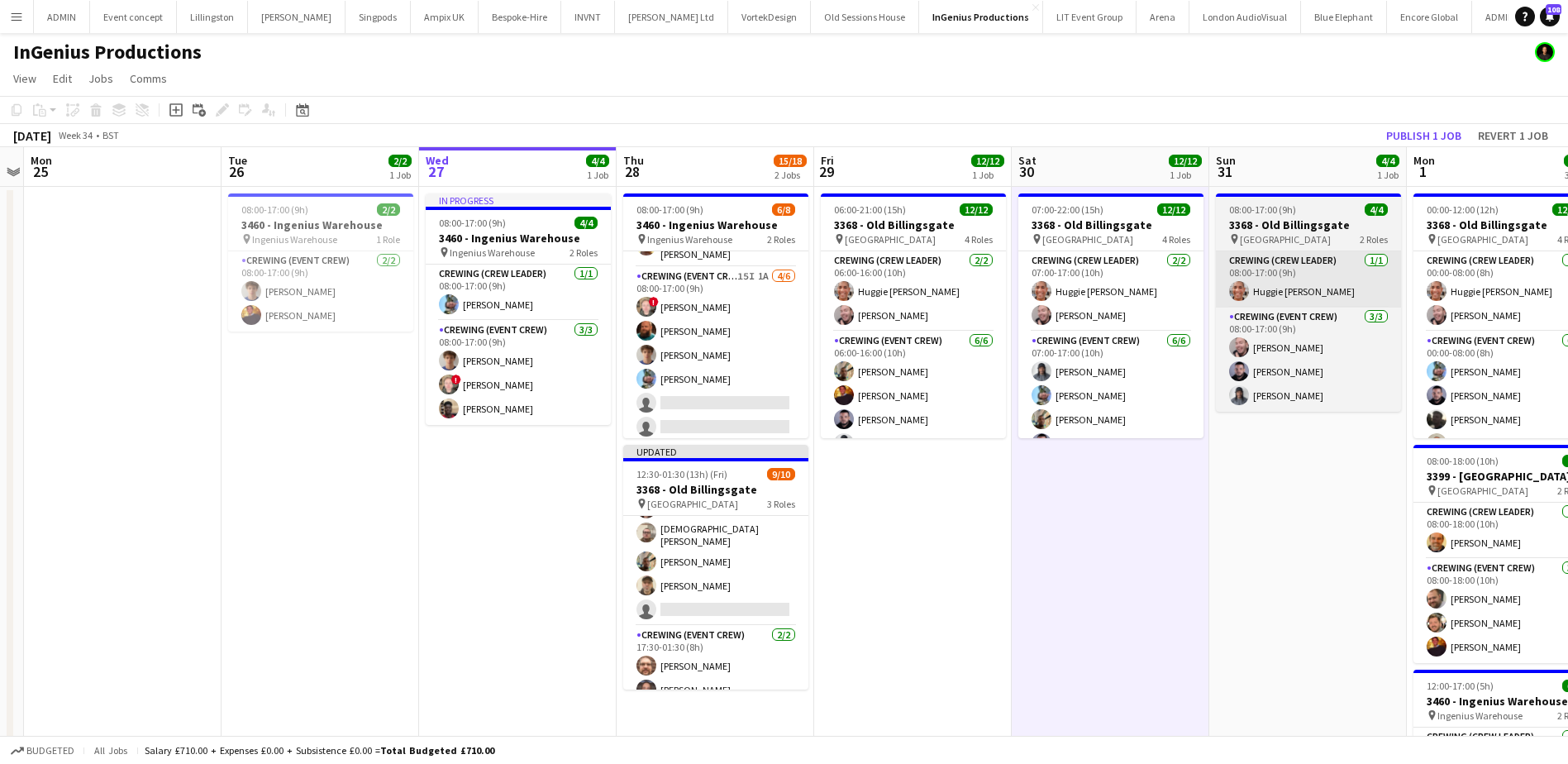
scroll to position [150, 0]
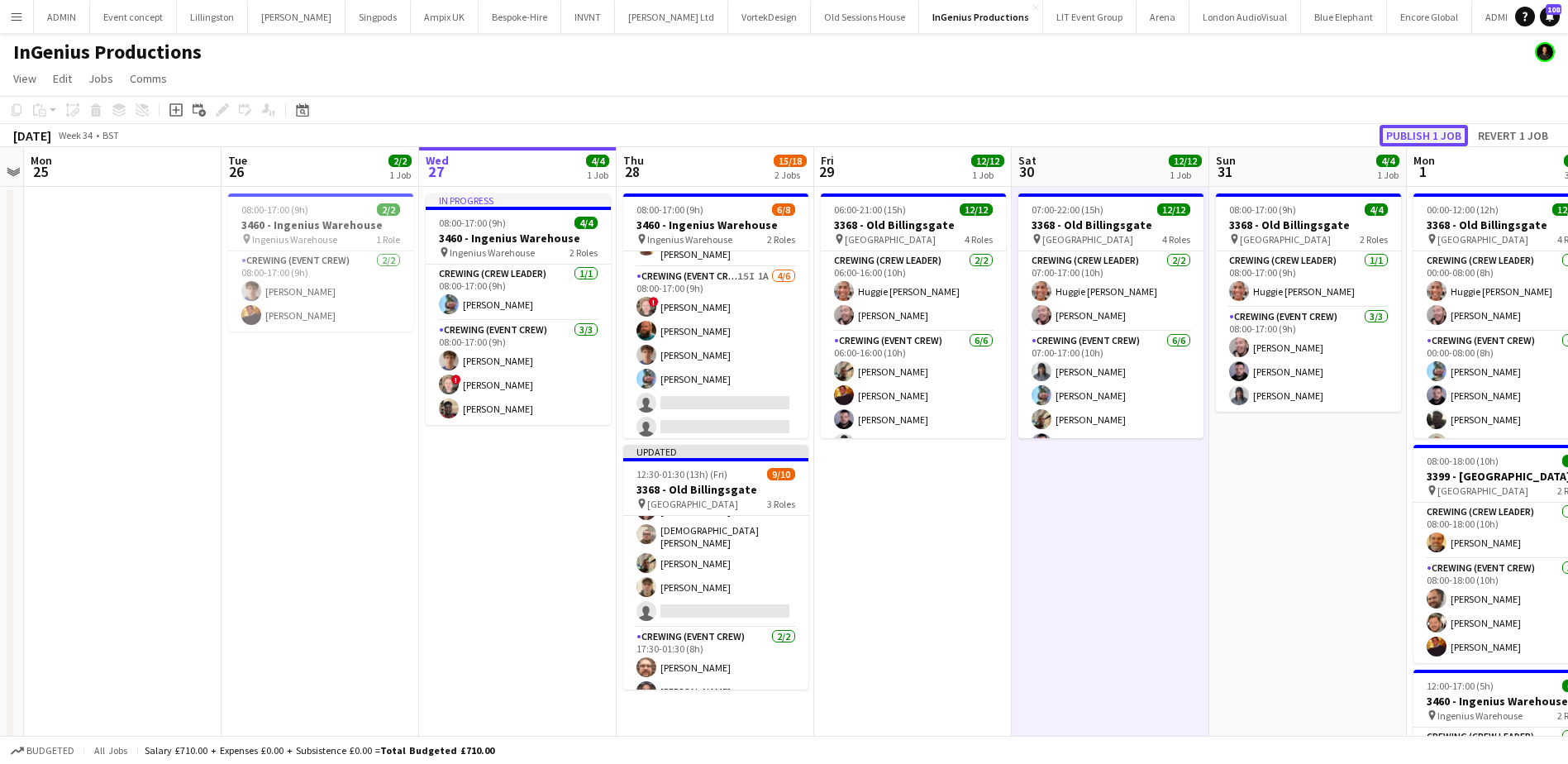
click at [1449, 136] on button "Publish 1 job" at bounding box center [1424, 135] width 89 height 21
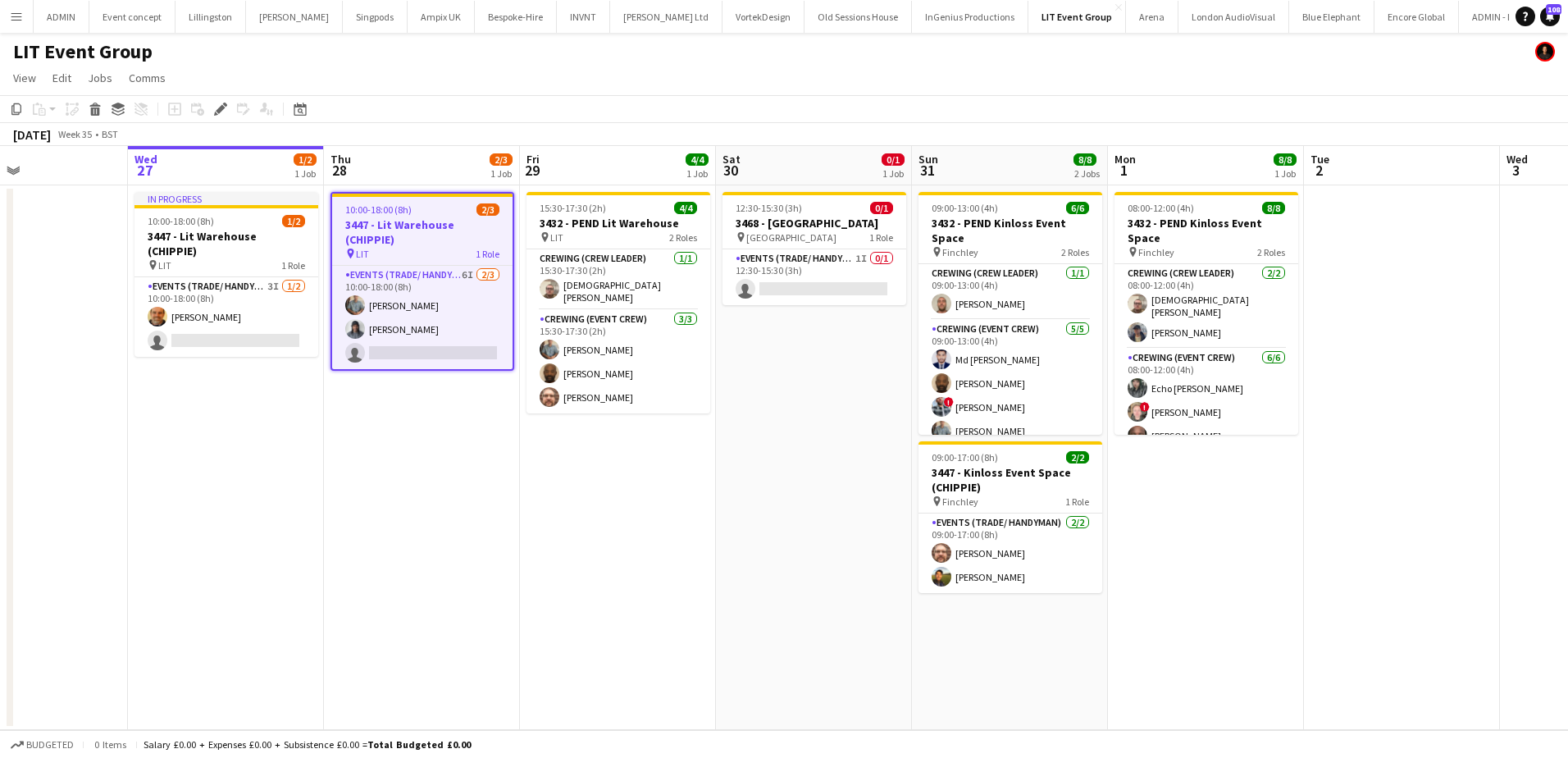
drag, startPoint x: 730, startPoint y: 491, endPoint x: 452, endPoint y: 451, distance: 280.9
click at [452, 451] on app-calendar-viewport "Sat 23 Sun 24 4/4 1 Job Mon 25 Tue 26 Wed 27 1/2 1 Job Thu 28 2/3 1 Job Fri 29 …" at bounding box center [784, 437] width 1568 height 584
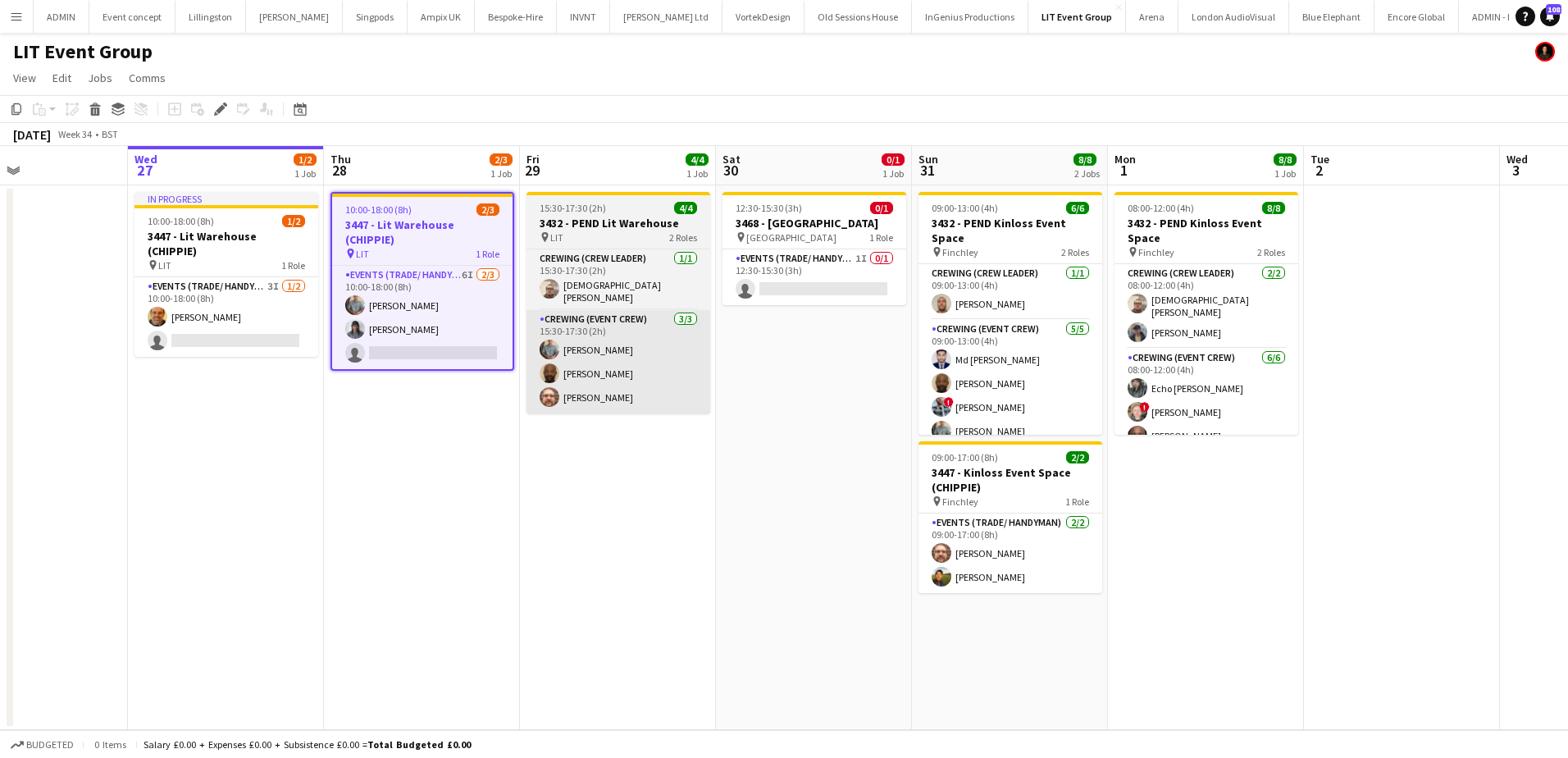
scroll to position [0, 460]
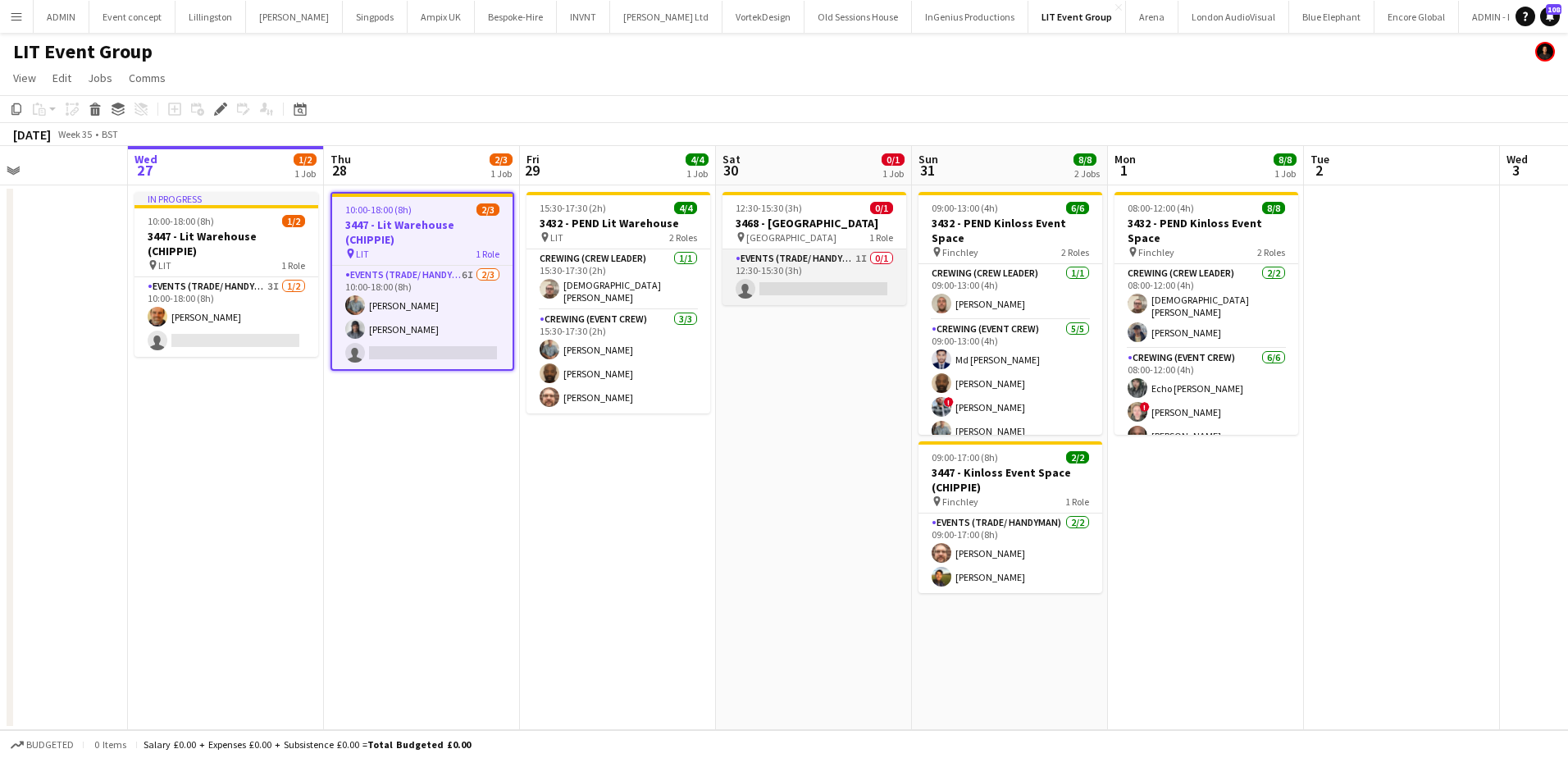
click at [824, 275] on app-card-role "Events (Trade/ Handyman) 1I 0/1 12:30-15:30 (3h) single-neutral-actions" at bounding box center [814, 277] width 183 height 56
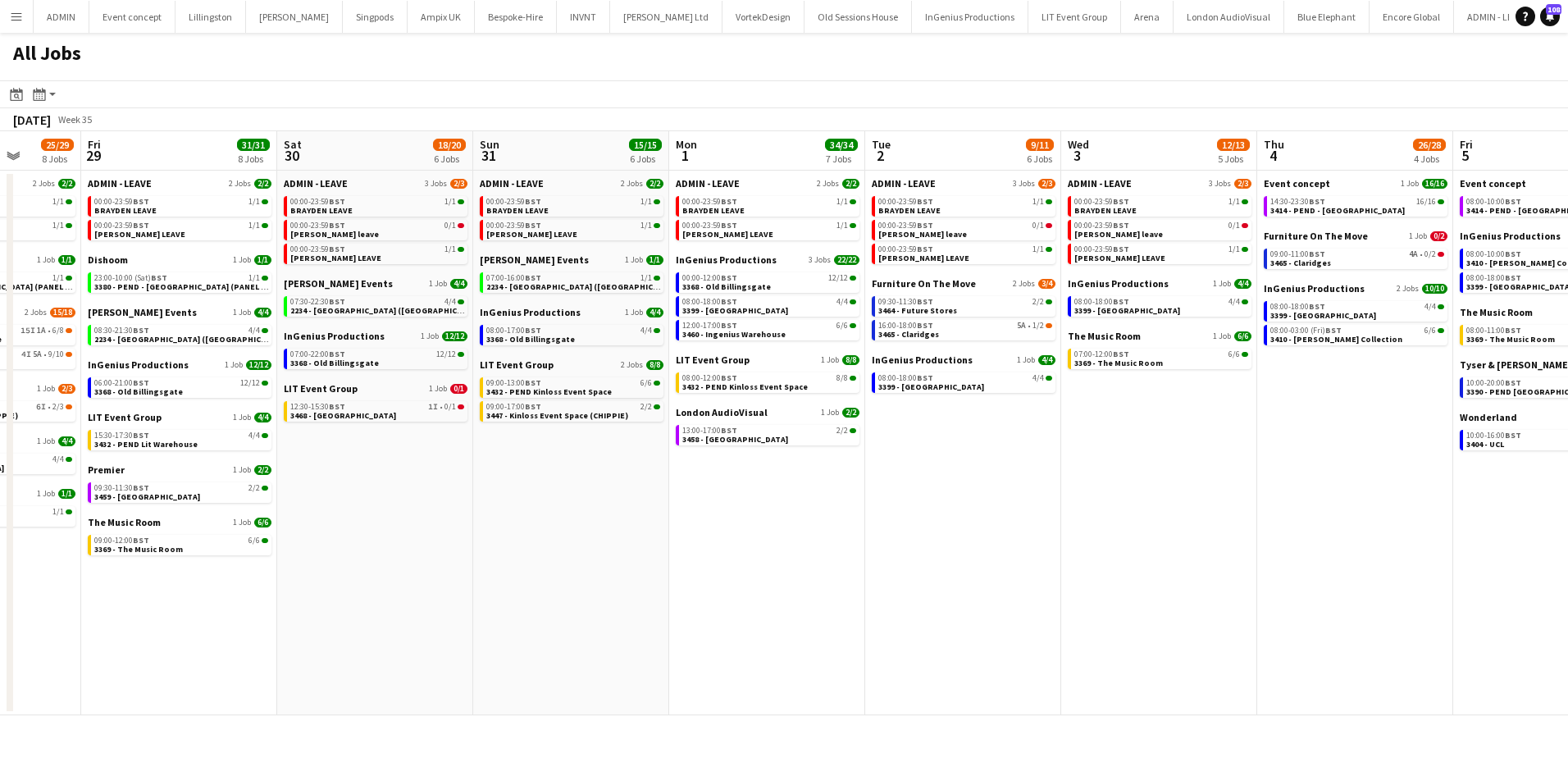
drag, startPoint x: 992, startPoint y: 558, endPoint x: 655, endPoint y: 504, distance: 341.3
click at [360, 538] on app-calendar-viewport "Tue 26 25/25 9 Jobs Wed 27 12/13 8 Jobs Thu 28 25/29 8 Jobs Fri 29 31/31 8 Jobs…" at bounding box center [784, 423] width 1568 height 584
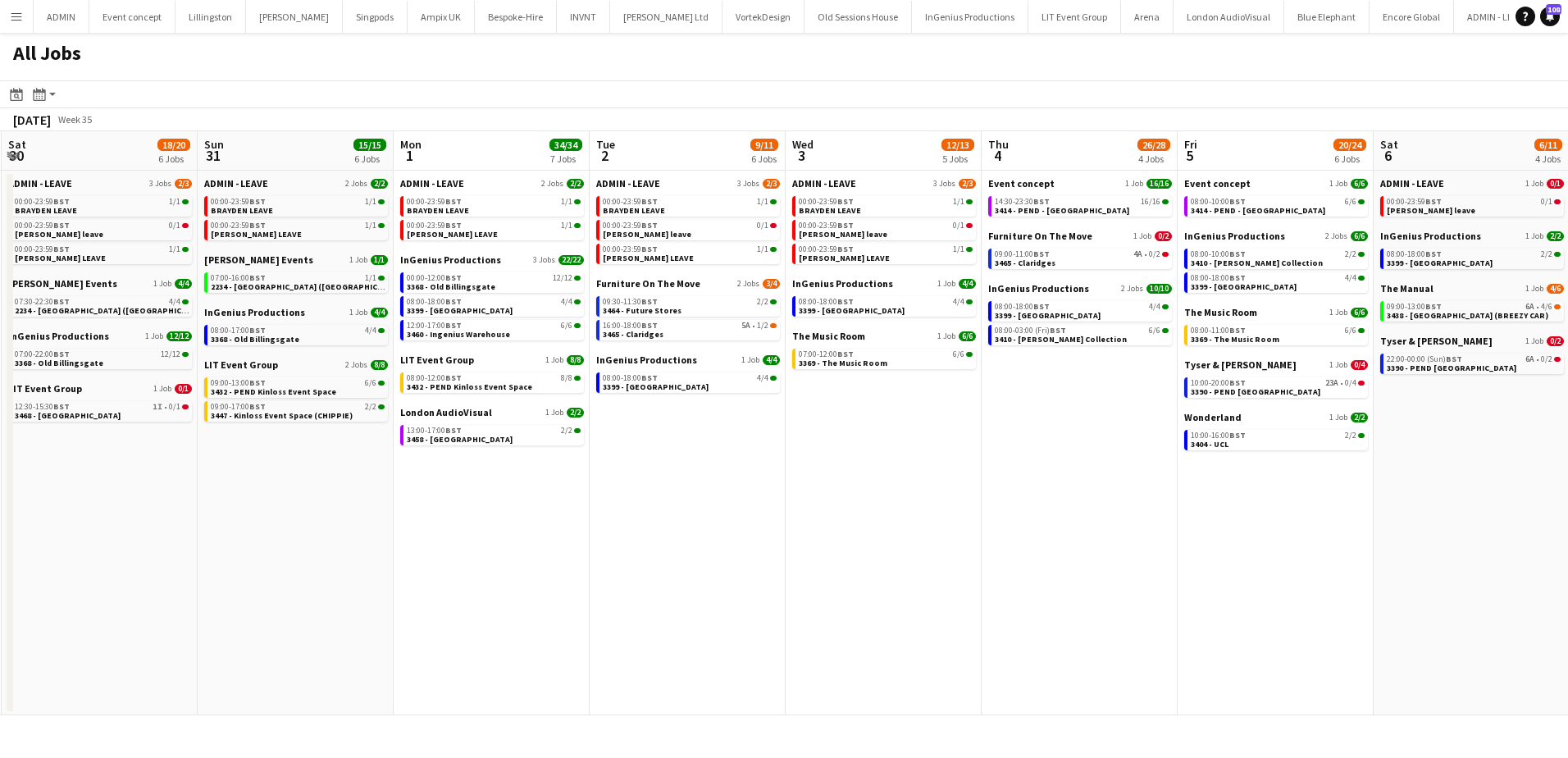
scroll to position [0, 457]
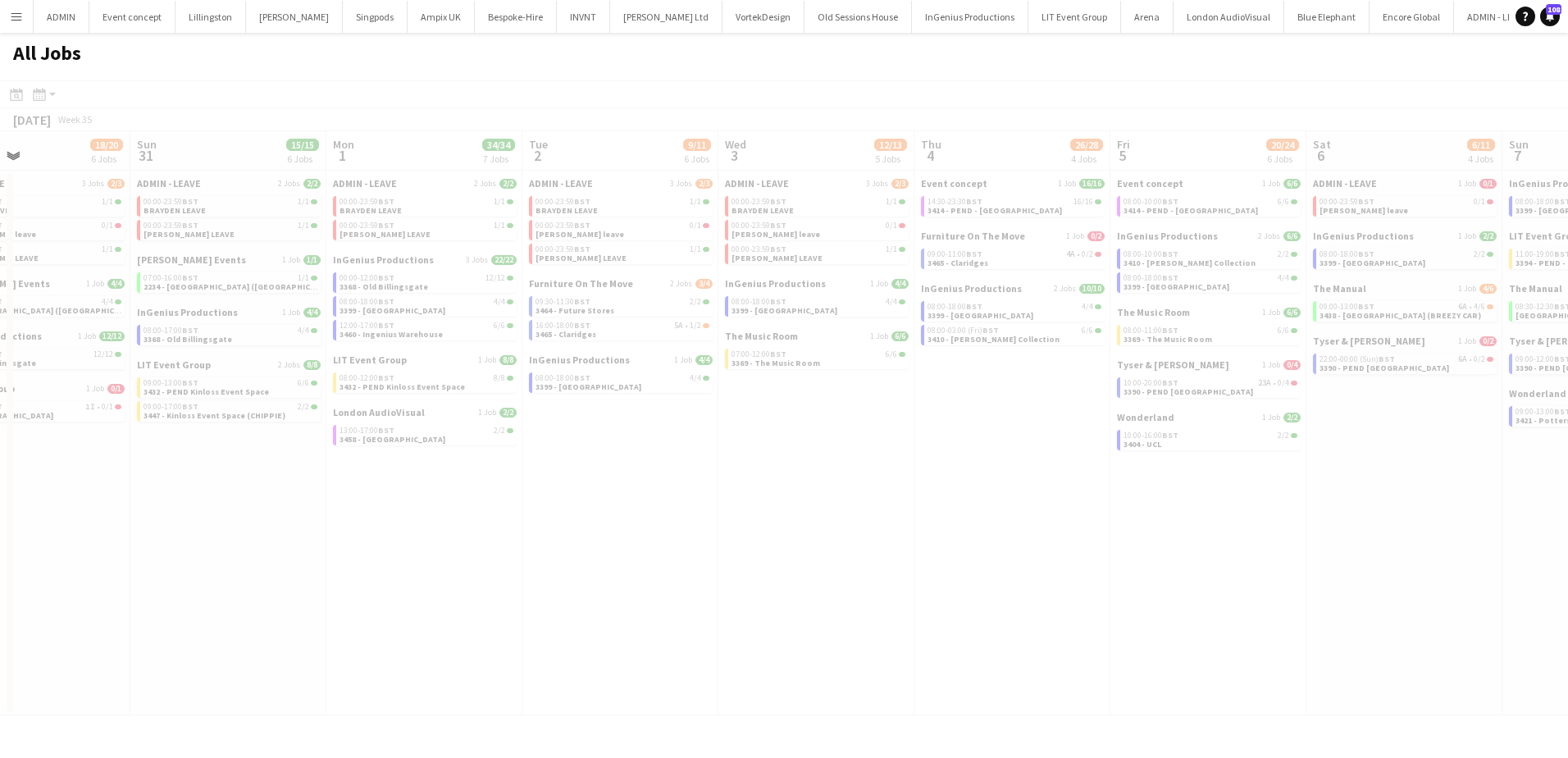
drag, startPoint x: 1334, startPoint y: 496, endPoint x: 1021, endPoint y: 457, distance: 315.4
click at [1021, 457] on app-all-jobs "All Jobs Date picker [DATE] [DATE] [DATE] M [DATE] T [DATE] W [DATE] T [DATE] F…" at bounding box center [784, 374] width 1568 height 683
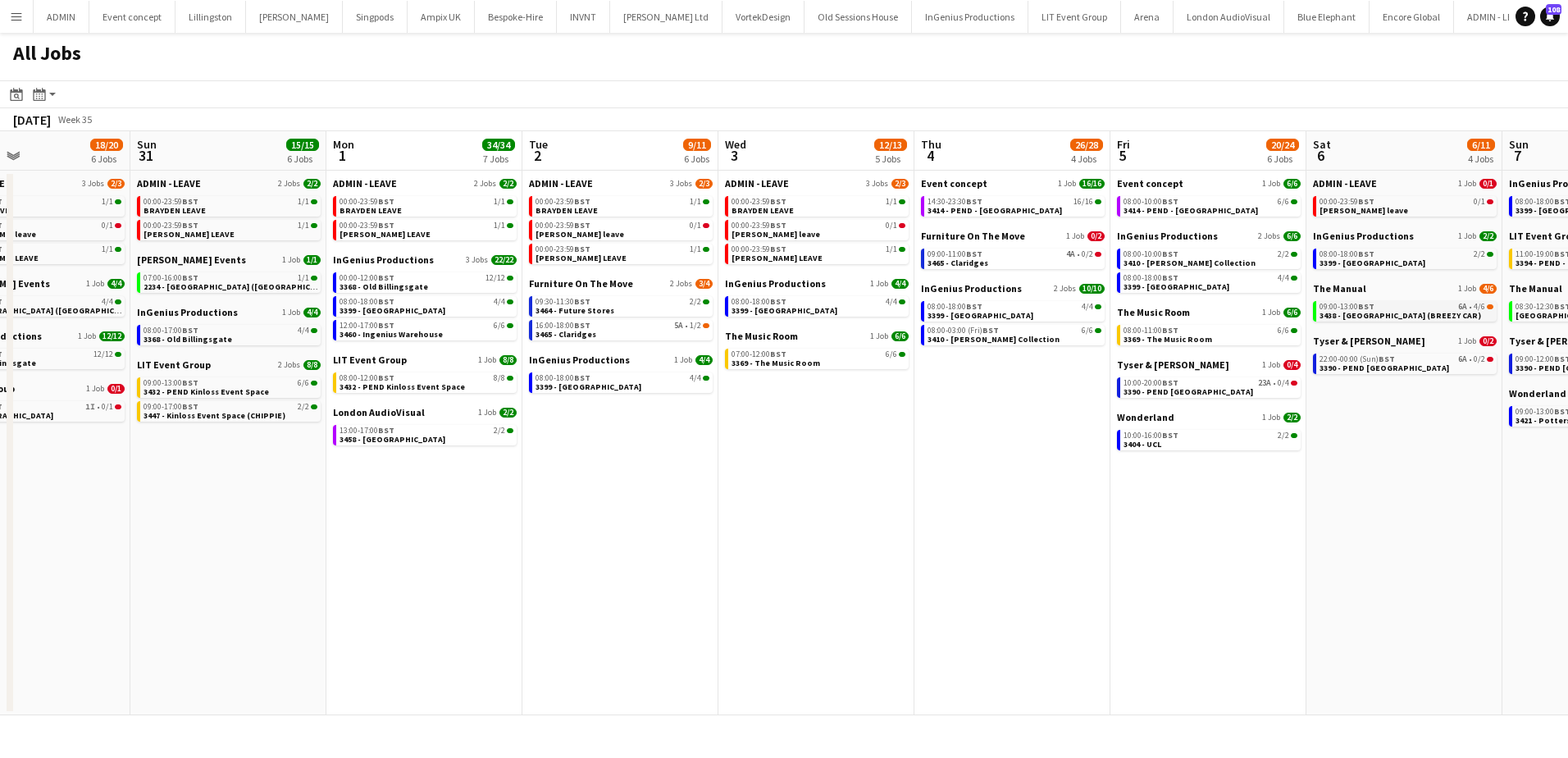
click at [1335, 317] on span "3438 - [GEOGRAPHIC_DATA] (BREEZY CAR)" at bounding box center [1400, 315] width 161 height 11
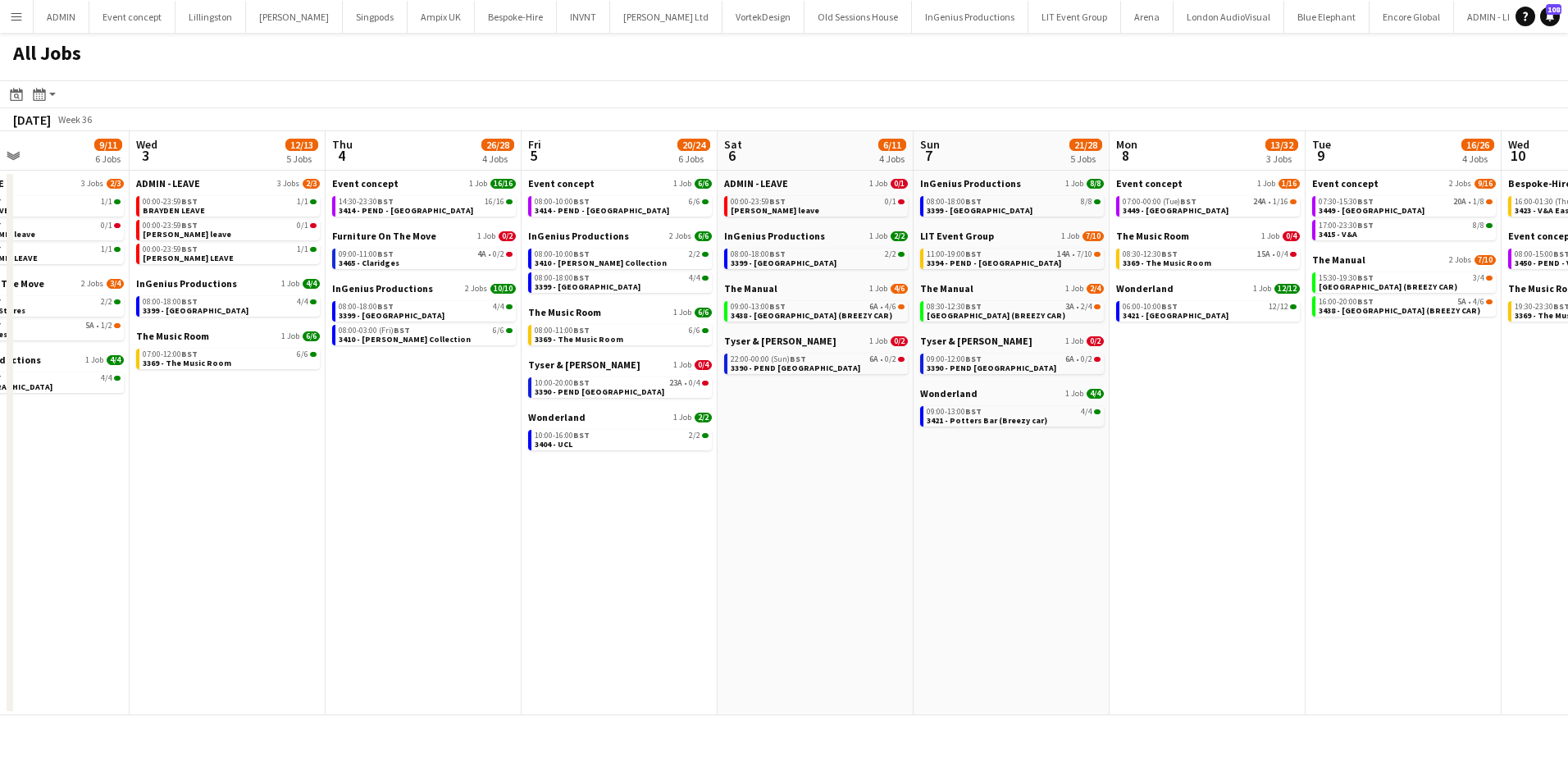
scroll to position [0, 464]
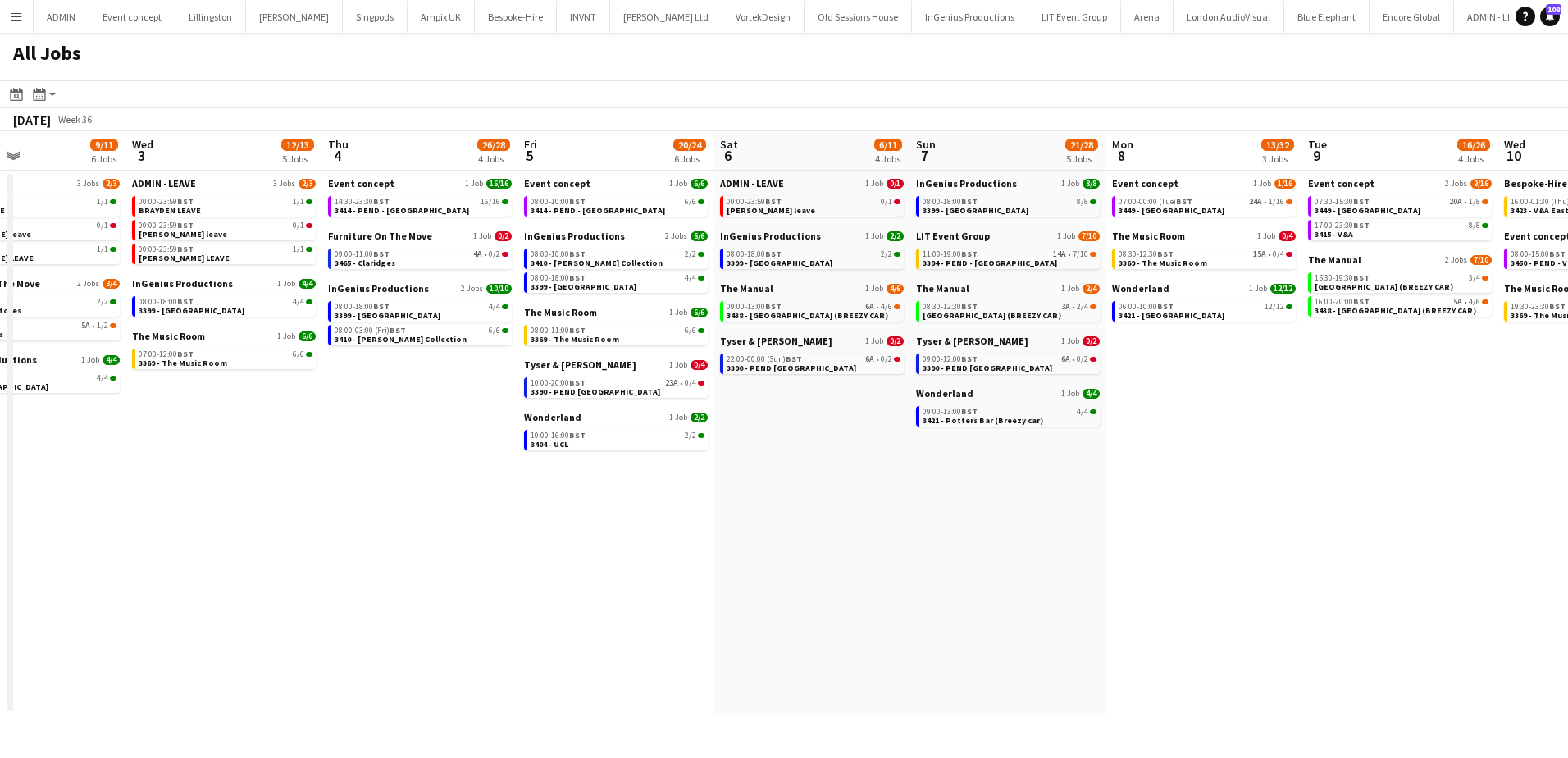
drag, startPoint x: 966, startPoint y: 531, endPoint x: 405, endPoint y: 435, distance: 569.2
click at [403, 436] on app-calendar-viewport "Sun 31 15/15 6 Jobs Mon 1 34/34 7 Jobs Tue 2 9/11 6 Jobs Wed 3 12/13 5 Jobs Thu…" at bounding box center [784, 423] width 1568 height 584
click at [812, 316] on span "3438 - [GEOGRAPHIC_DATA] (BREEZY CAR)" at bounding box center [806, 315] width 161 height 11
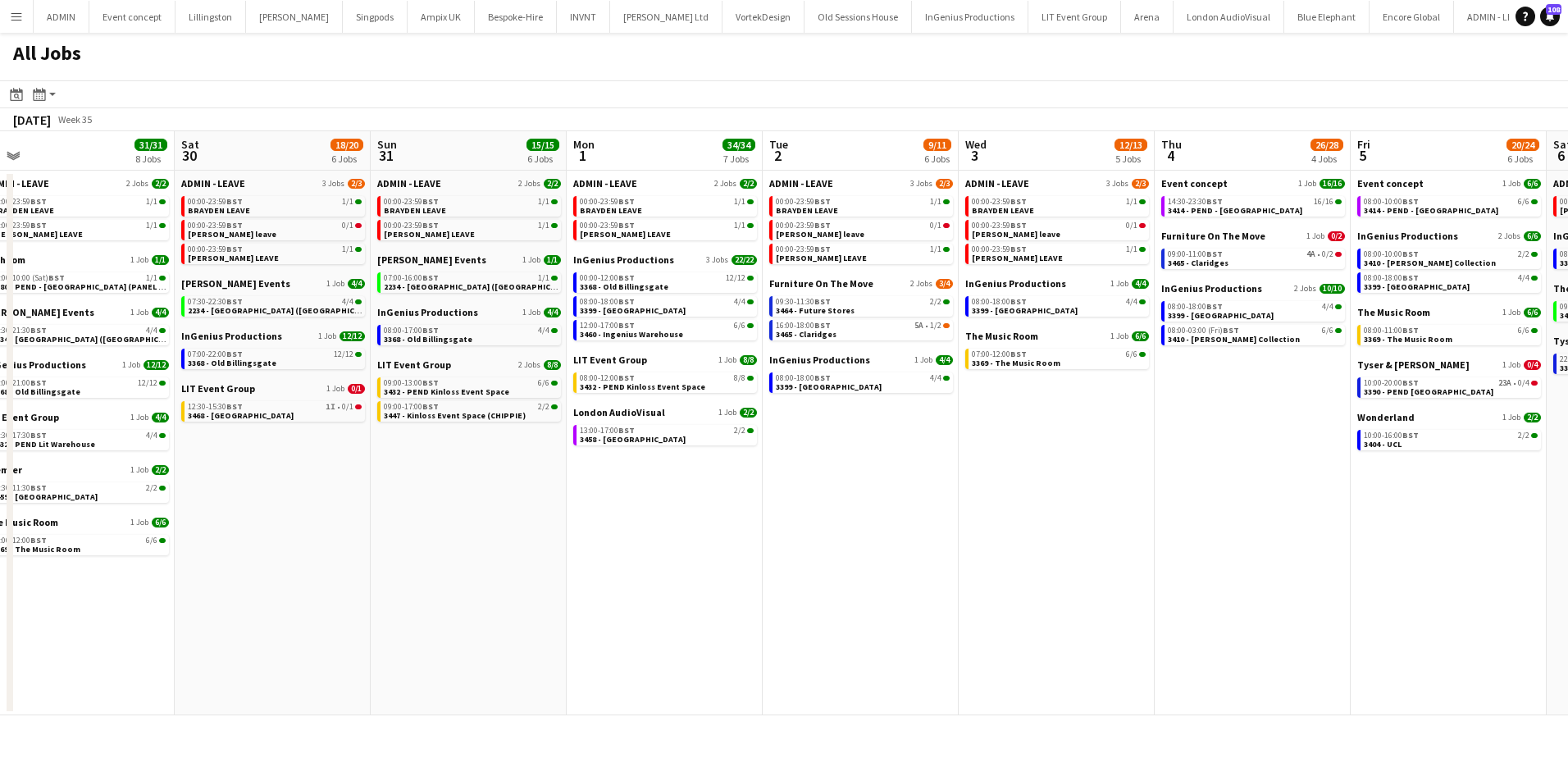
drag, startPoint x: 363, startPoint y: 500, endPoint x: 1138, endPoint y: 504, distance: 775.0
click at [1138, 504] on app-calendar-viewport "Wed 27 12/13 8 Jobs Thu 28 25/29 8 Jobs Fri 29 31/31 8 Jobs Sat 30 18/20 6 Jobs…" at bounding box center [784, 423] width 1568 height 584
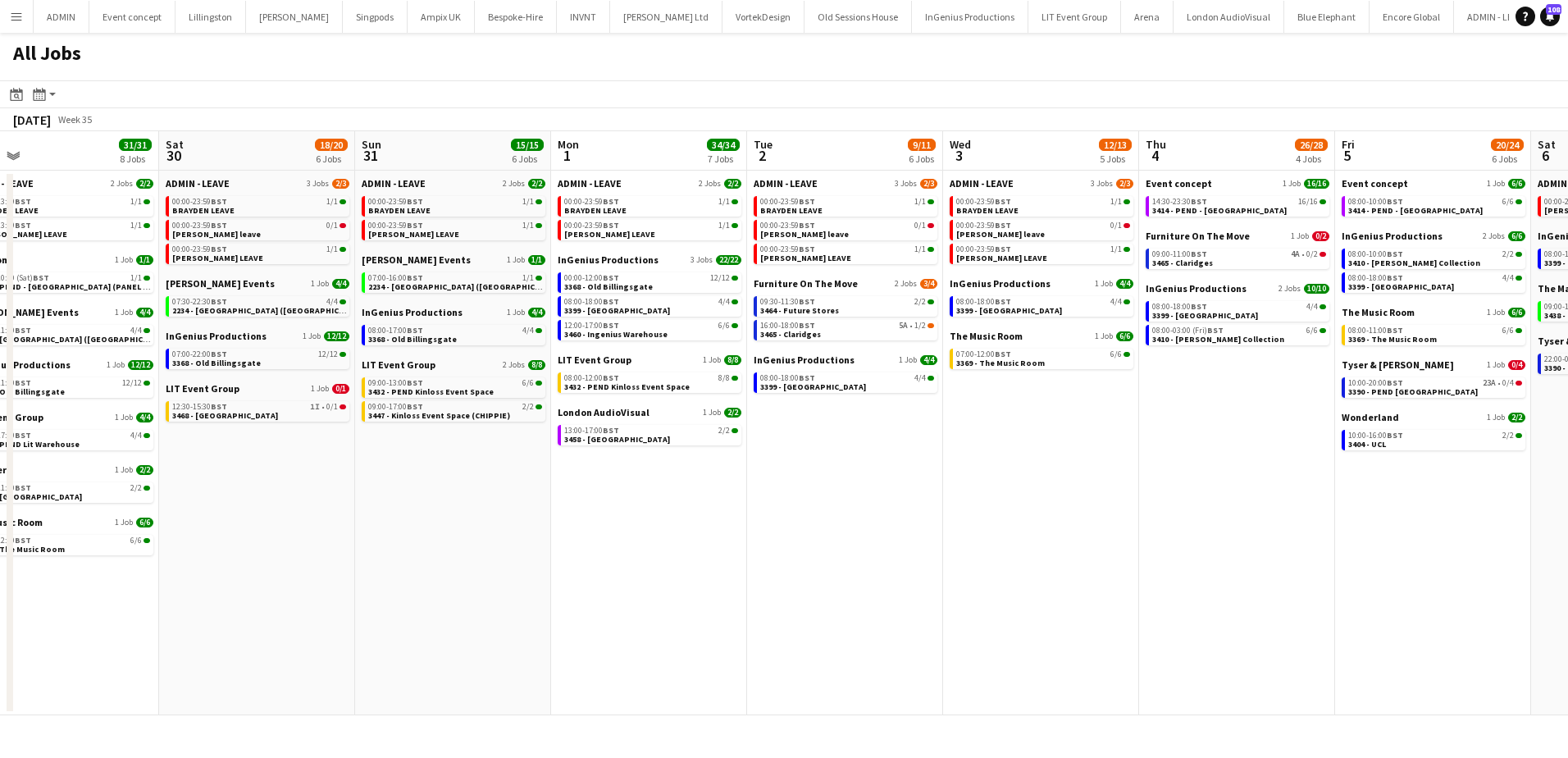
scroll to position [0, 333]
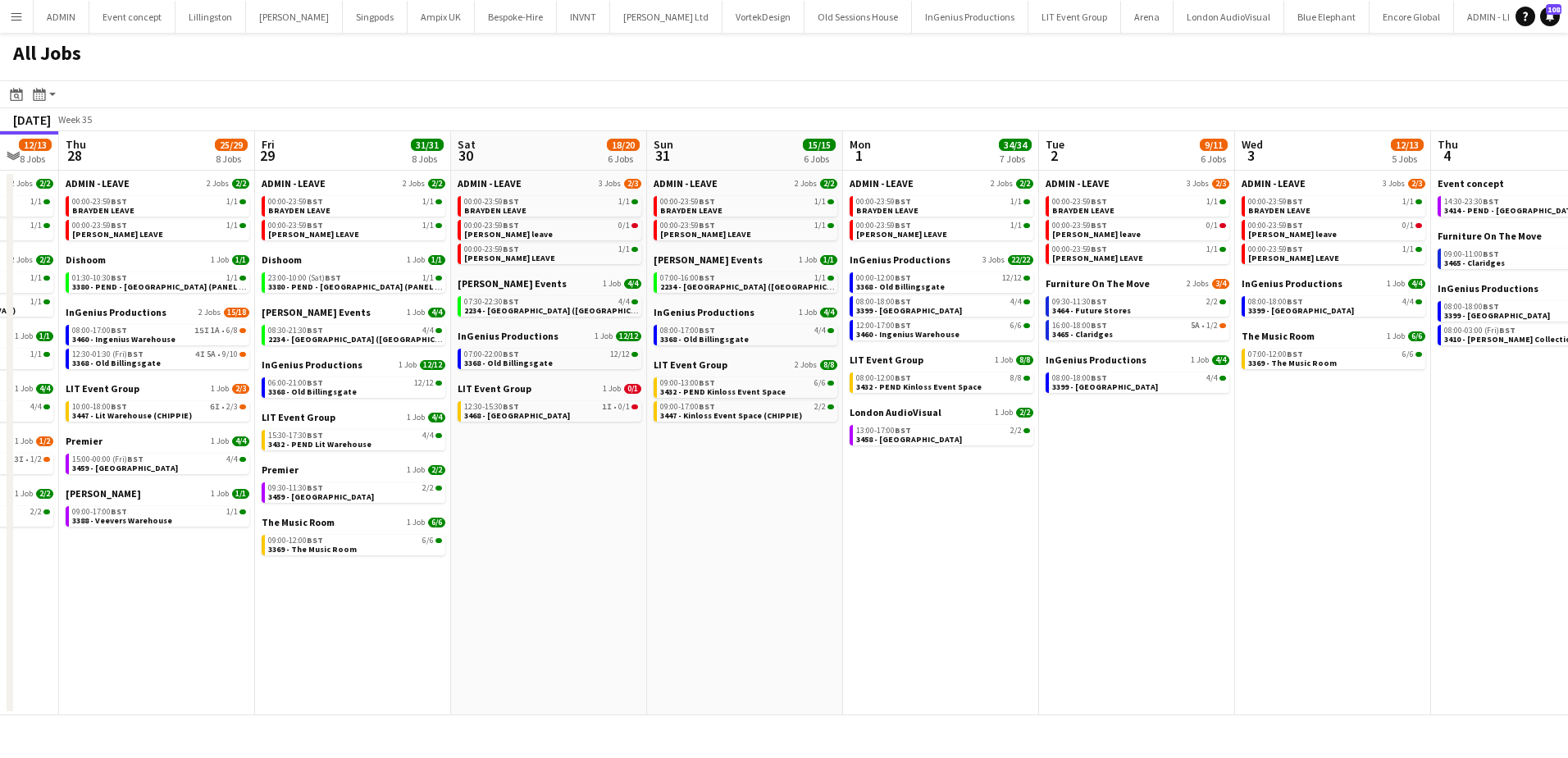
drag, startPoint x: 512, startPoint y: 537, endPoint x: 789, endPoint y: 537, distance: 277.0
click at [789, 537] on app-calendar-viewport "Tue 26 25/25 9 Jobs Wed 27 12/13 8 Jobs Thu 28 25/29 8 Jobs Fri 29 31/31 8 Jobs…" at bounding box center [784, 423] width 1568 height 584
click at [567, 311] on span "2234 - [GEOGRAPHIC_DATA] ([GEOGRAPHIC_DATA])" at bounding box center [563, 311] width 197 height 11
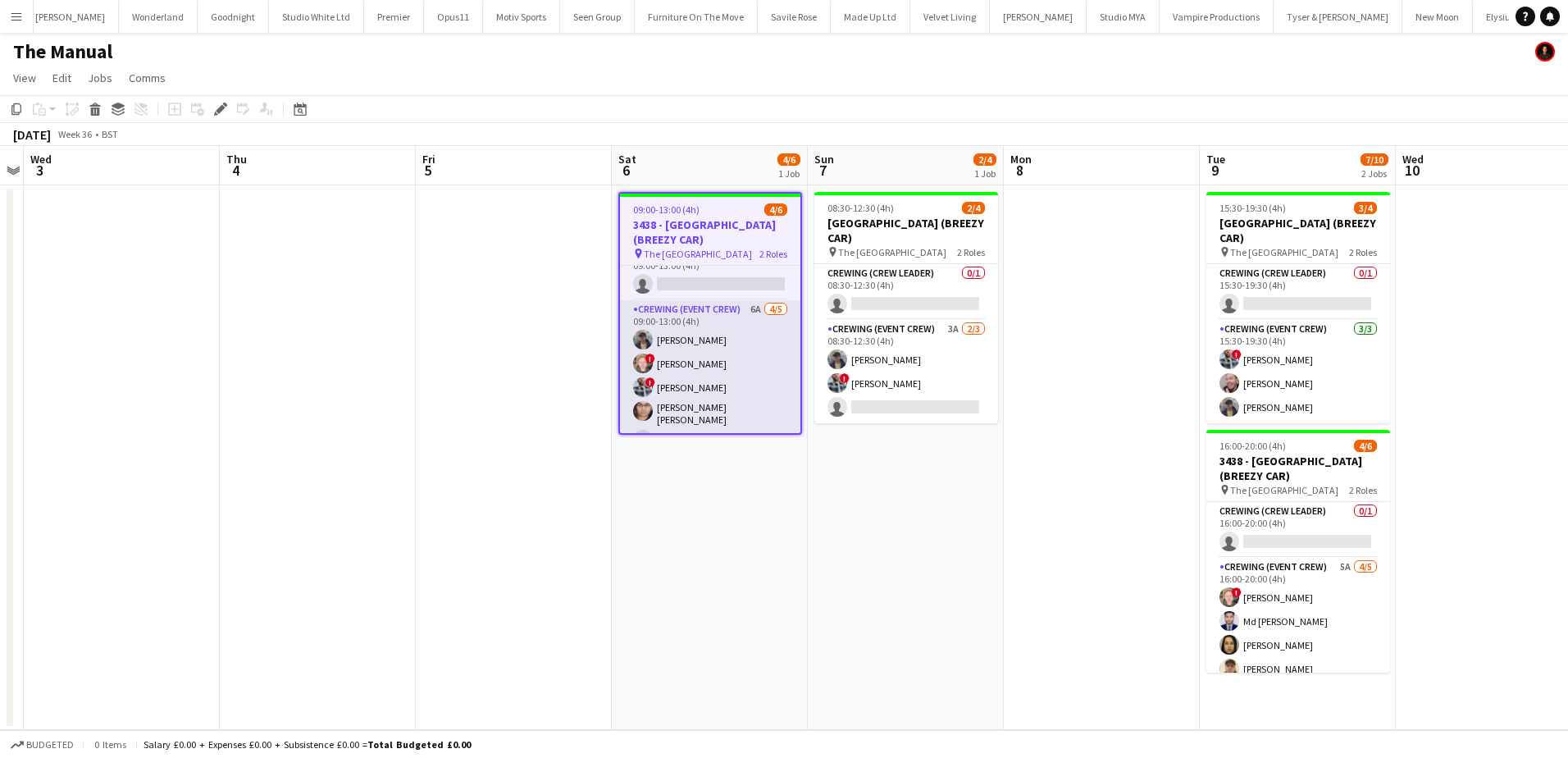
scroll to position [39, 0]
click at [707, 375] on app-card-role "Crewing (Event Crew) 6A [DATE] 09:00-13:00 (4h) [PERSON_NAME] ! [PERSON_NAME] !…" at bounding box center [710, 360] width 181 height 156
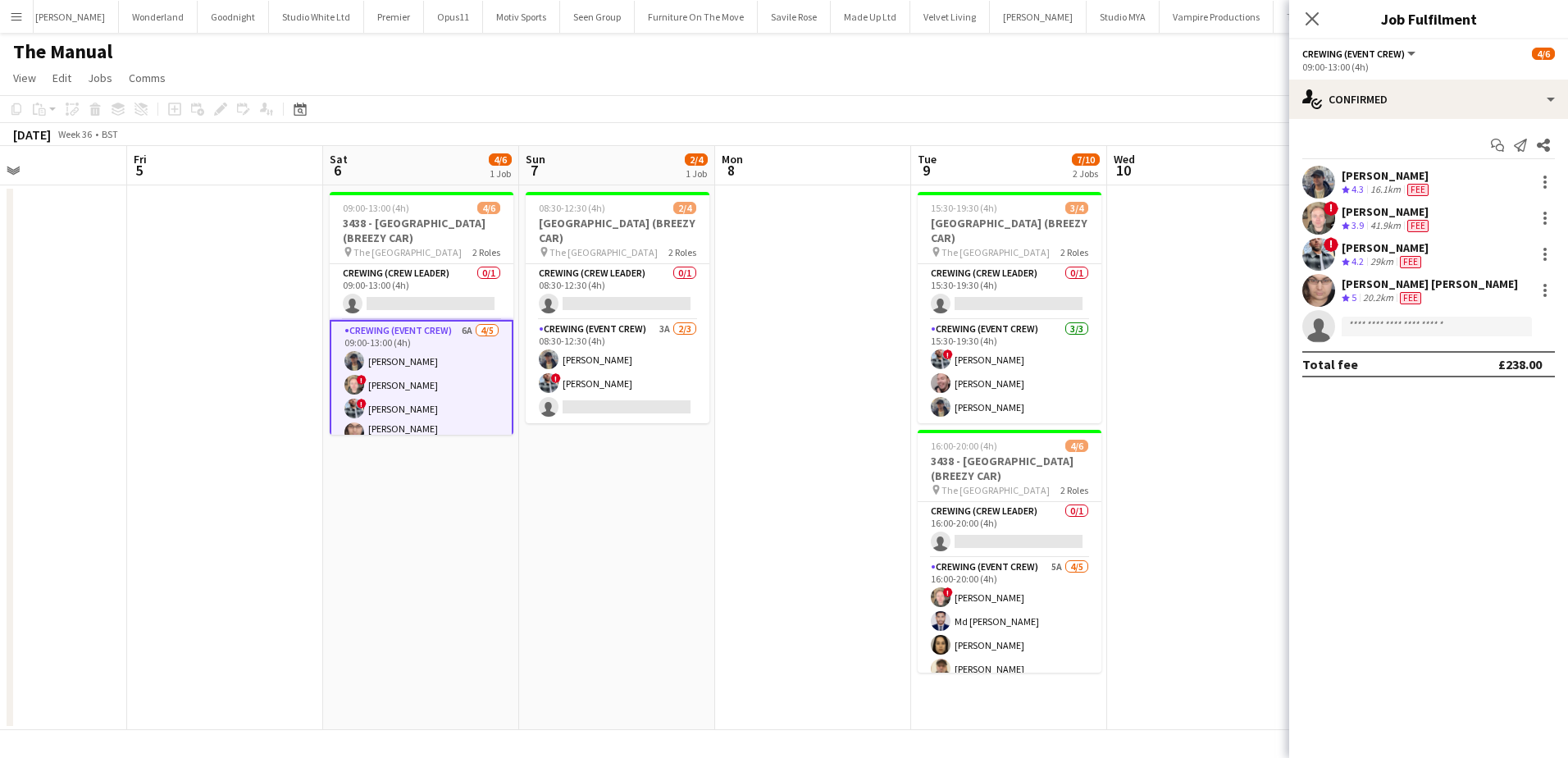
scroll to position [0, 479]
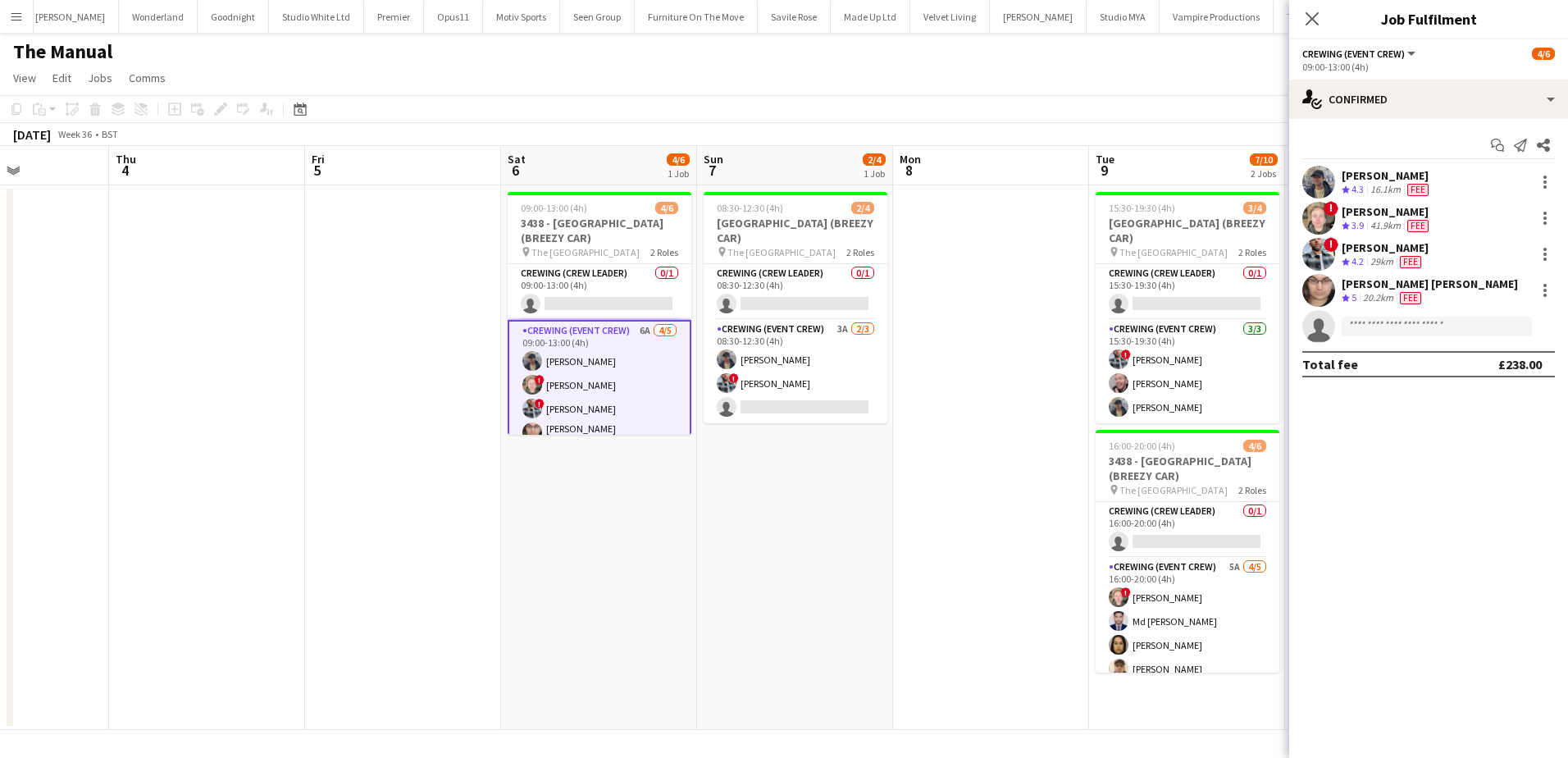
drag, startPoint x: 826, startPoint y: 575, endPoint x: 715, endPoint y: 560, distance: 112.0
click at [715, 560] on app-calendar-viewport "Mon 1 Tue 2 Wed 3 Thu 4 Fri 5 Sat 6 4/6 1 Job Sun 7 2/4 1 Job Mon 8 Tue 9 7/10 …" at bounding box center [784, 437] width 1568 height 584
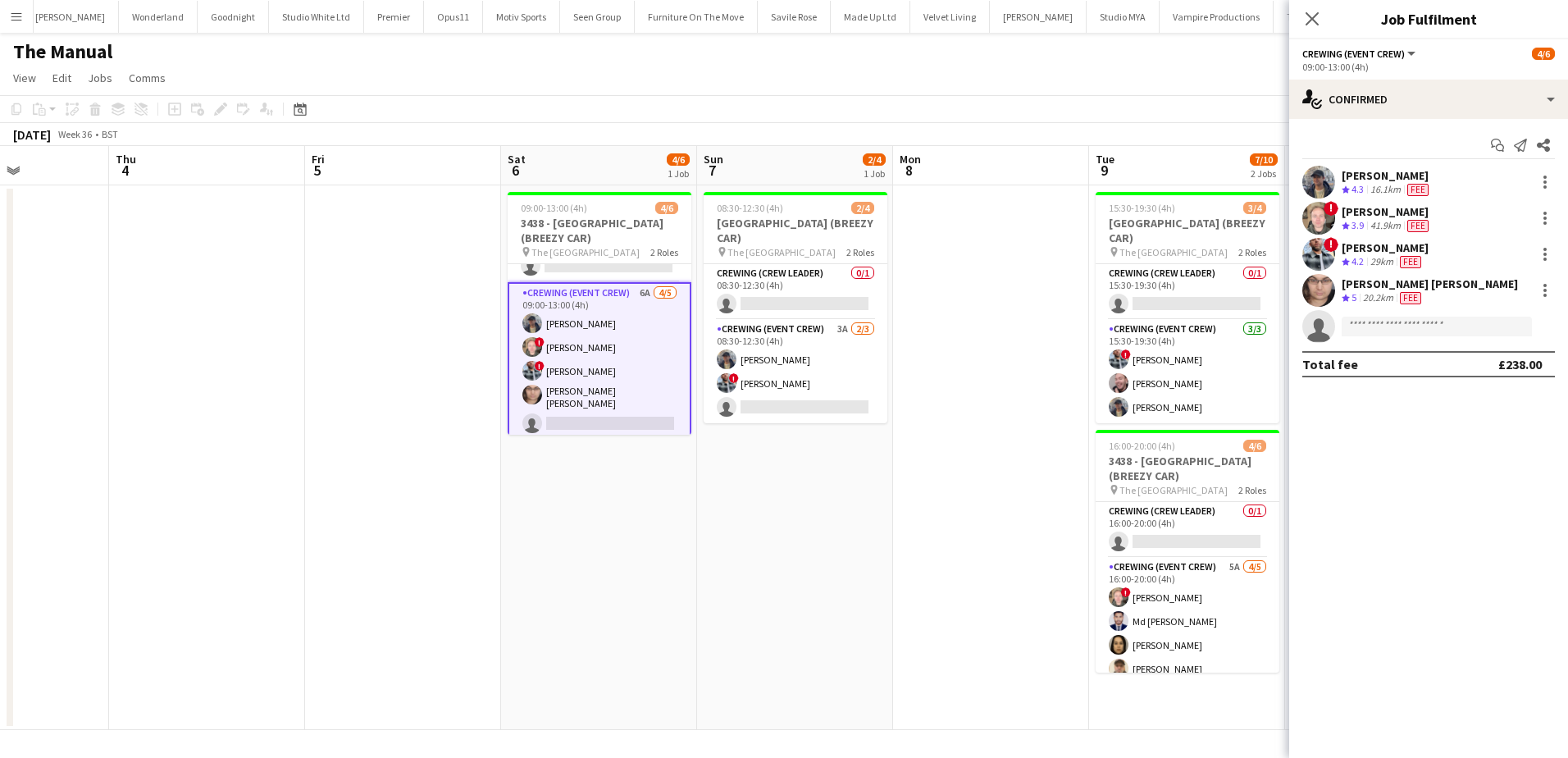
scroll to position [39, 0]
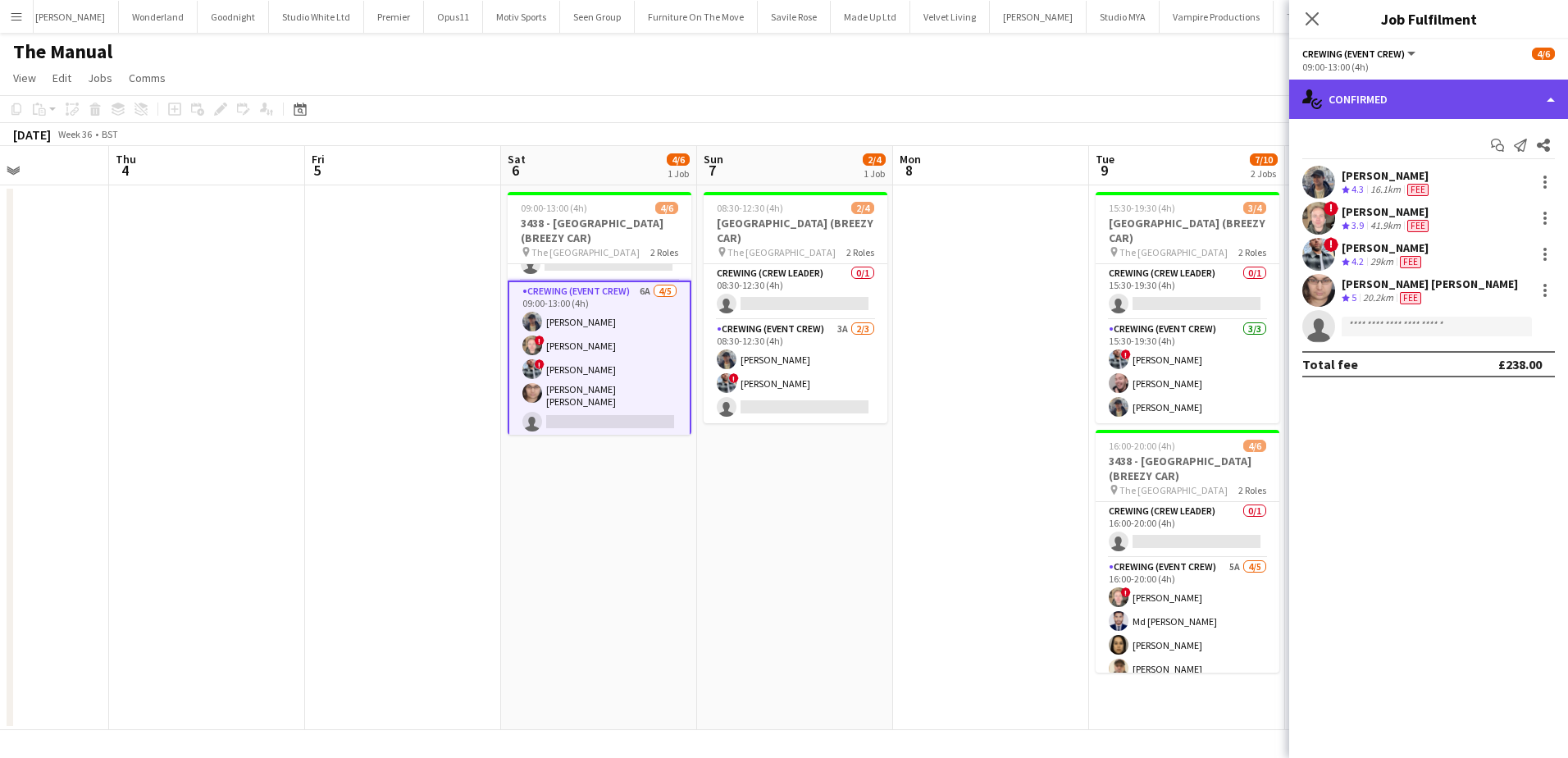
click at [1460, 101] on div "single-neutral-actions-check-2 Confirmed" at bounding box center [1429, 99] width 279 height 39
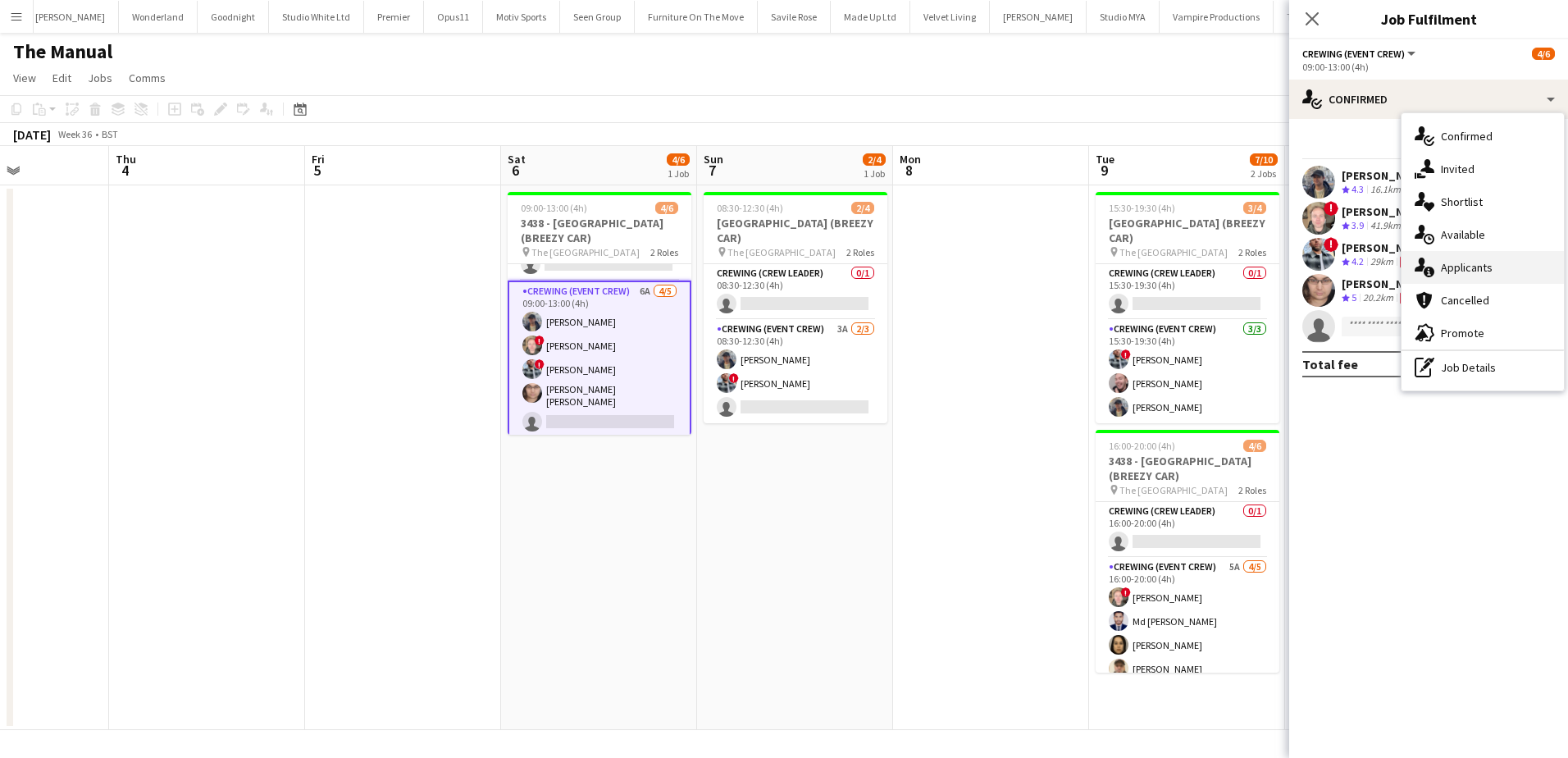
click at [1487, 262] on div "single-neutral-actions-information Applicants" at bounding box center [1482, 268] width 162 height 33
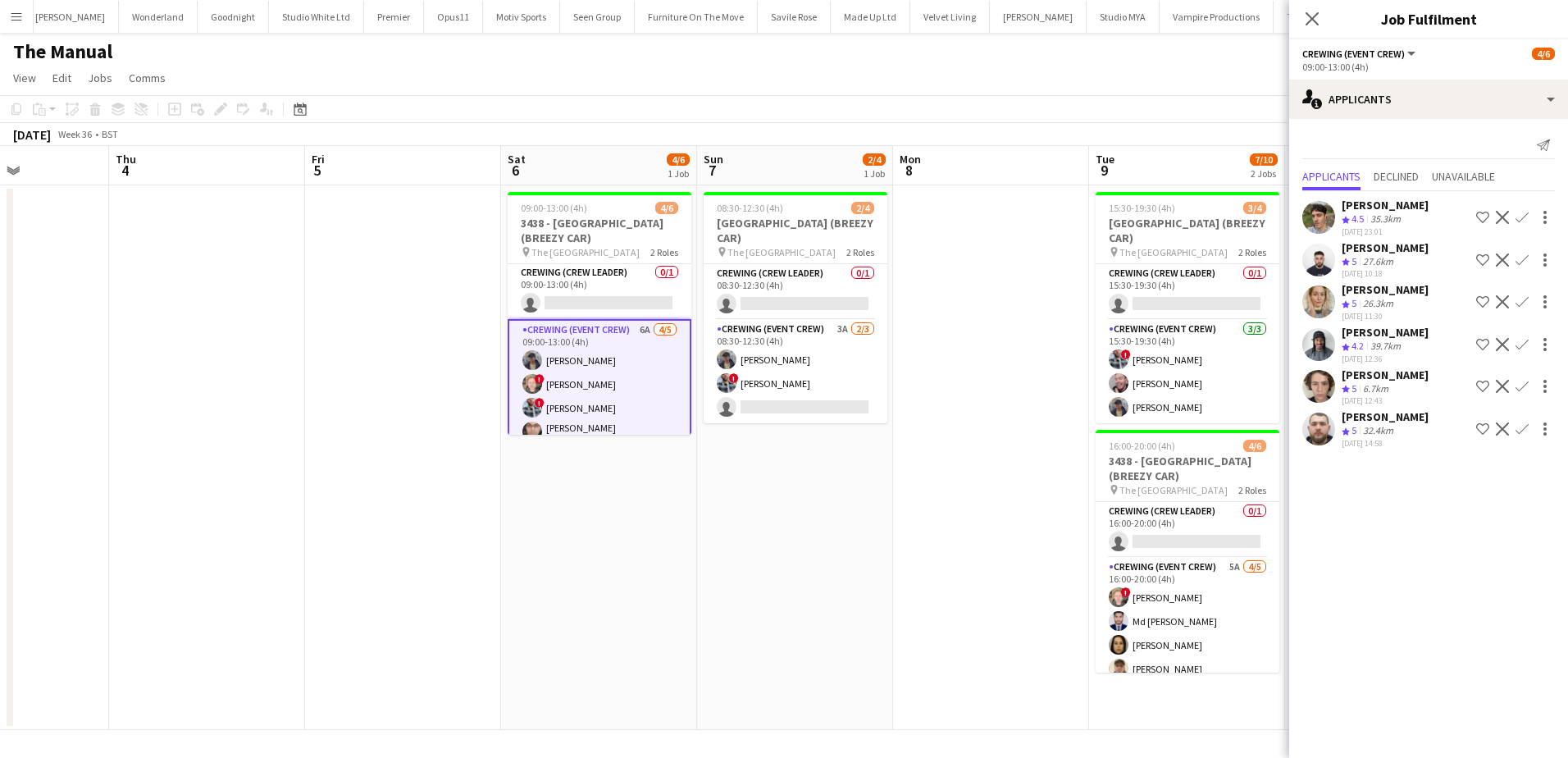
scroll to position [0, 0]
click at [771, 388] on app-card-role "Crewing (Event Crew) 3A 2/3 08:30-12:30 (4h) William Connor ! Kieran Brooks sin…" at bounding box center [795, 371] width 183 height 104
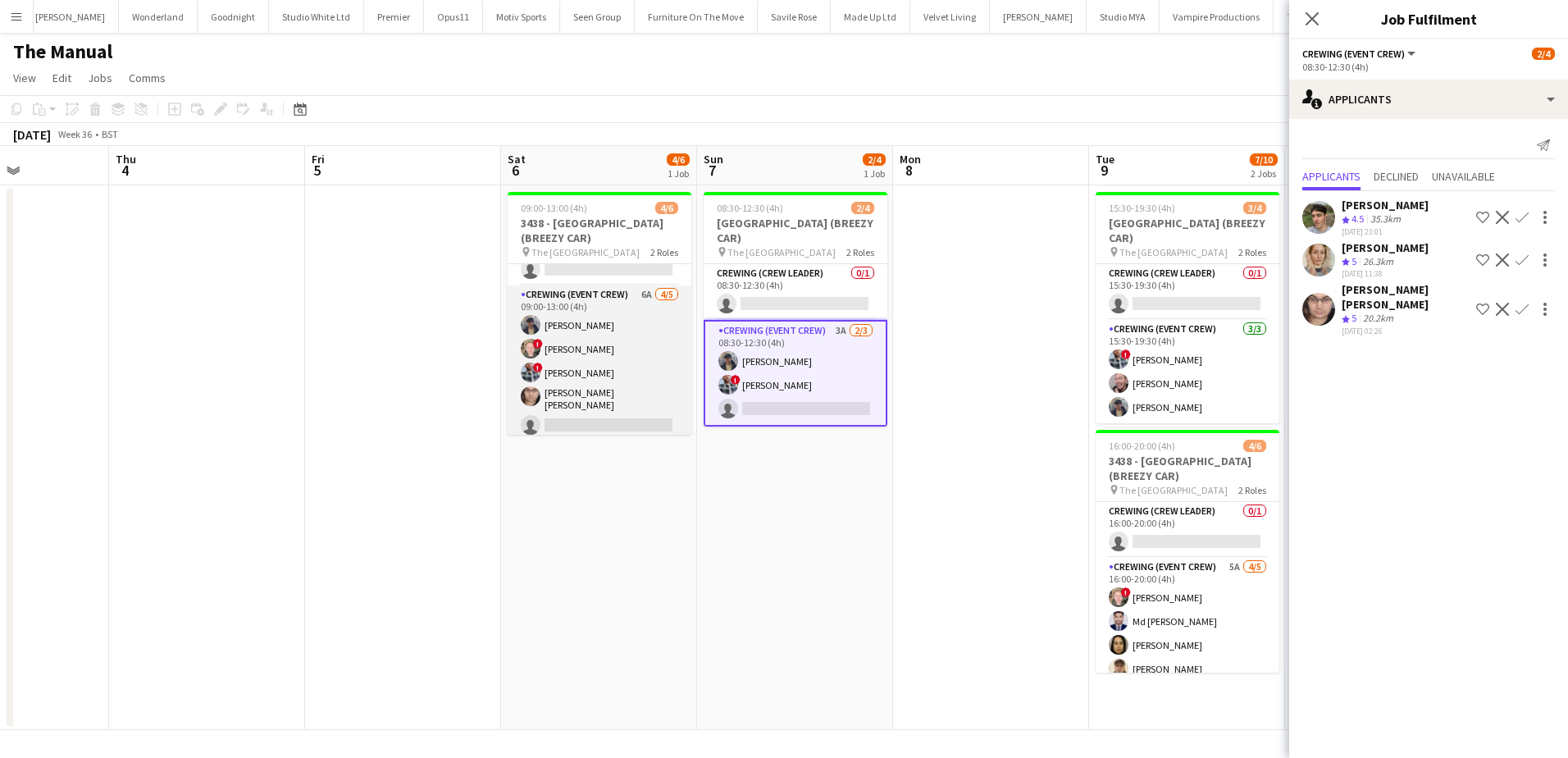
scroll to position [36, 0]
click at [595, 379] on app-card-role "Crewing (Event Crew) 6A 4/5 09:00-13:00 (4h) William Connor ! Calum Ward ! Kier…" at bounding box center [599, 362] width 183 height 156
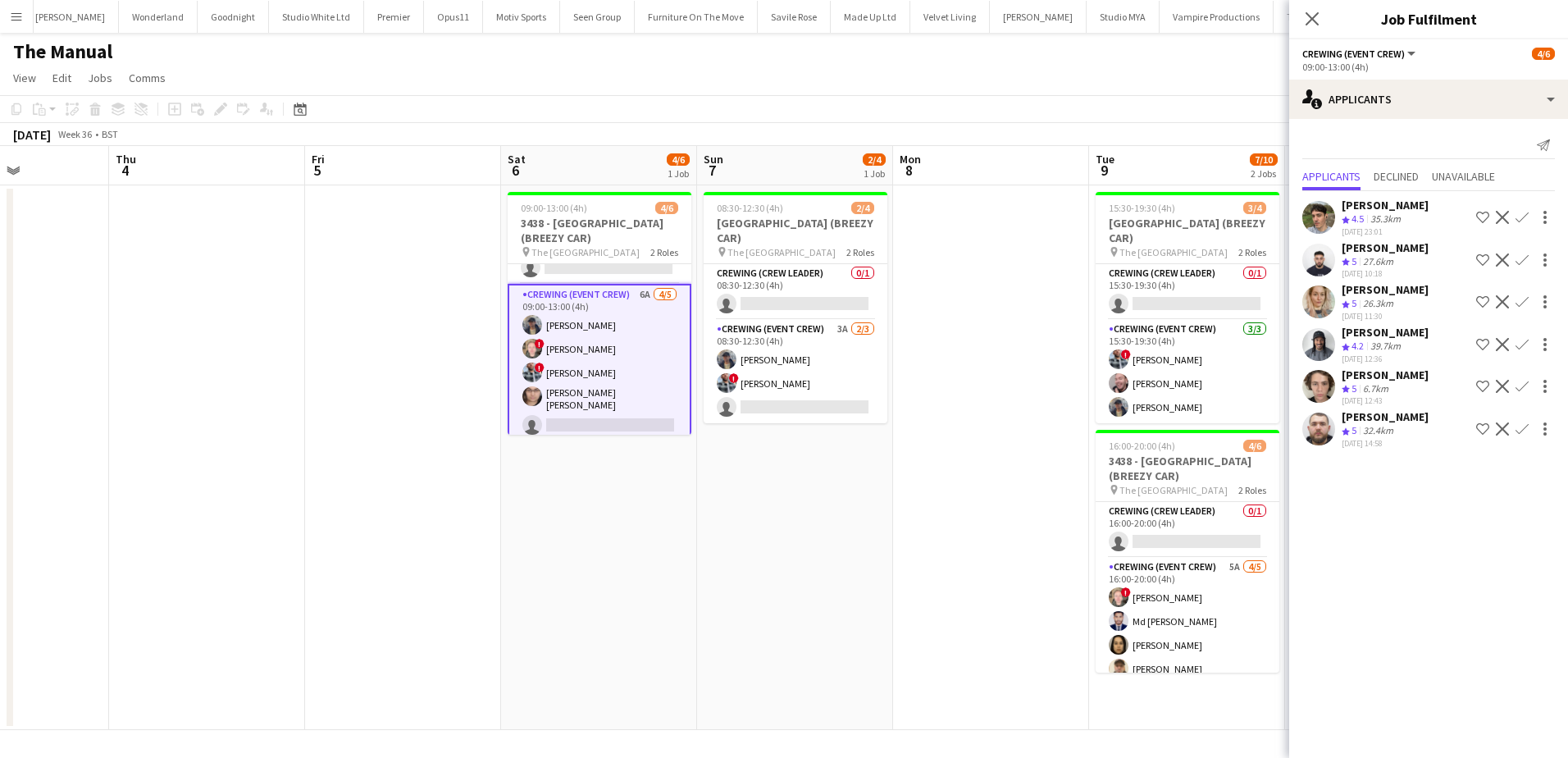
click at [1339, 206] on div "Alistair Redding Crew rating 4.5 35.3km 24-08-2025 23:01 Shortlist crew Decline…" at bounding box center [1429, 217] width 279 height 39
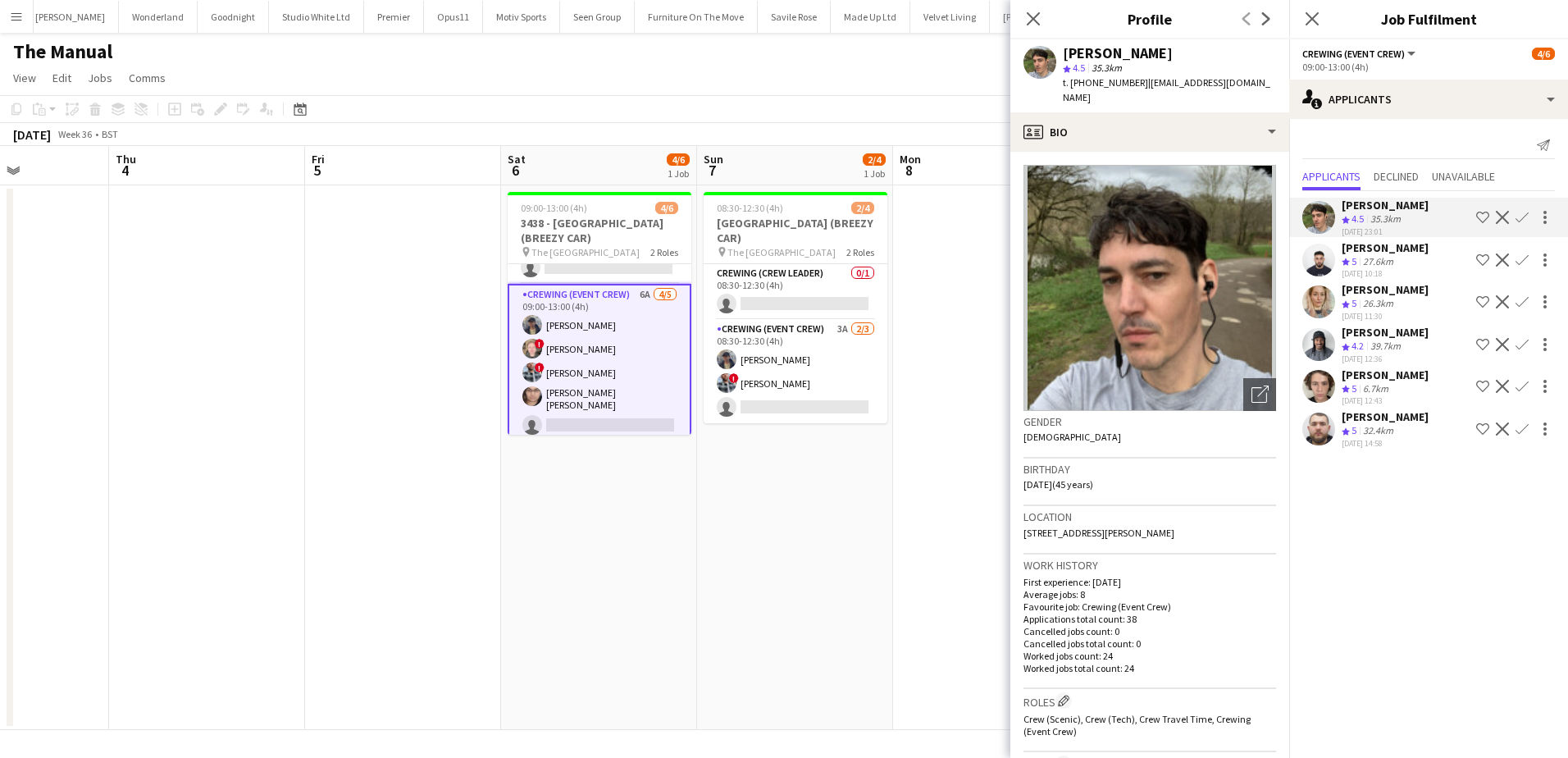
click at [1526, 214] on app-icon "Confirm" at bounding box center [1522, 217] width 13 height 13
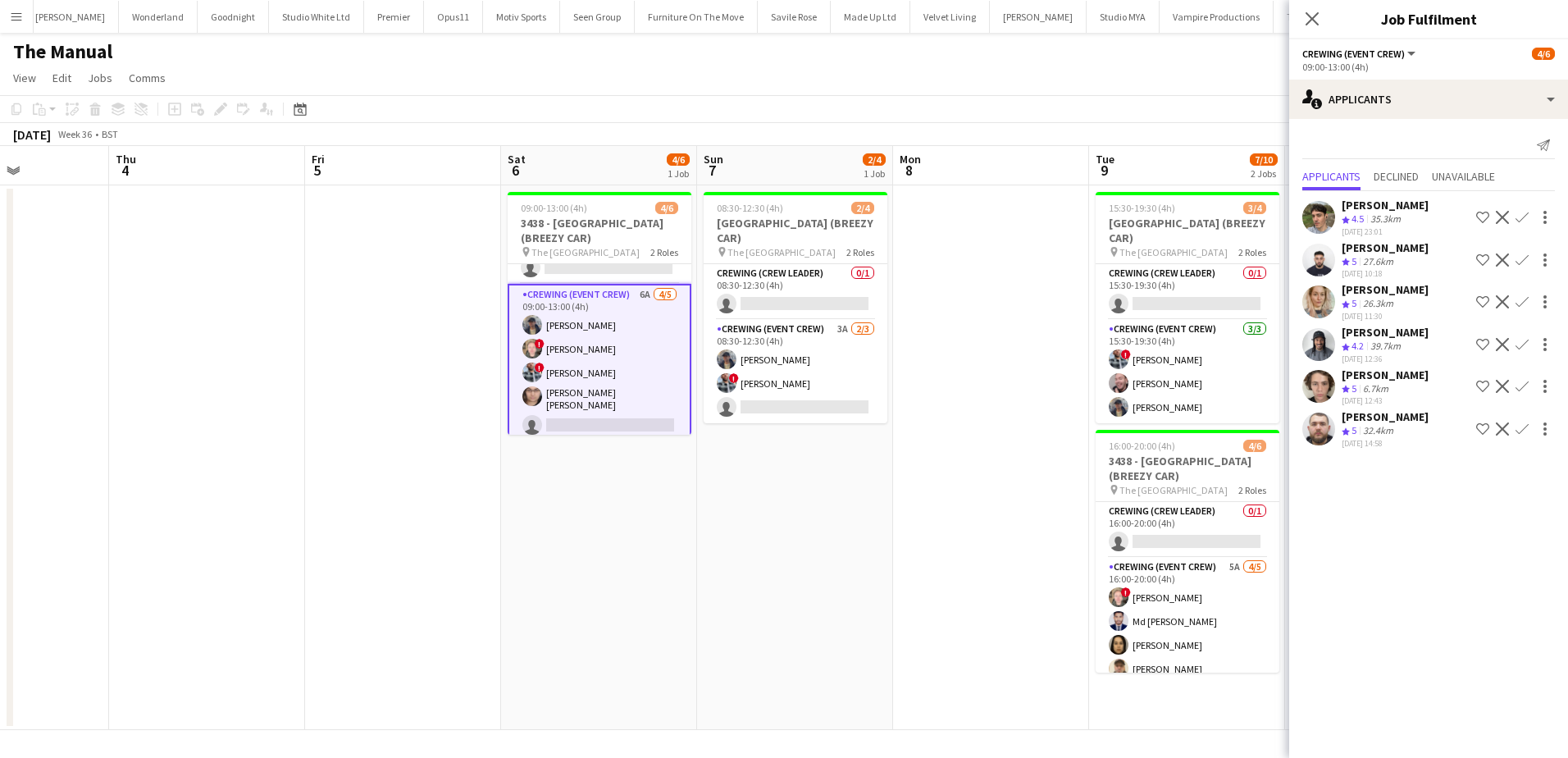
click at [1524, 219] on app-icon "Confirm" at bounding box center [1522, 217] width 13 height 13
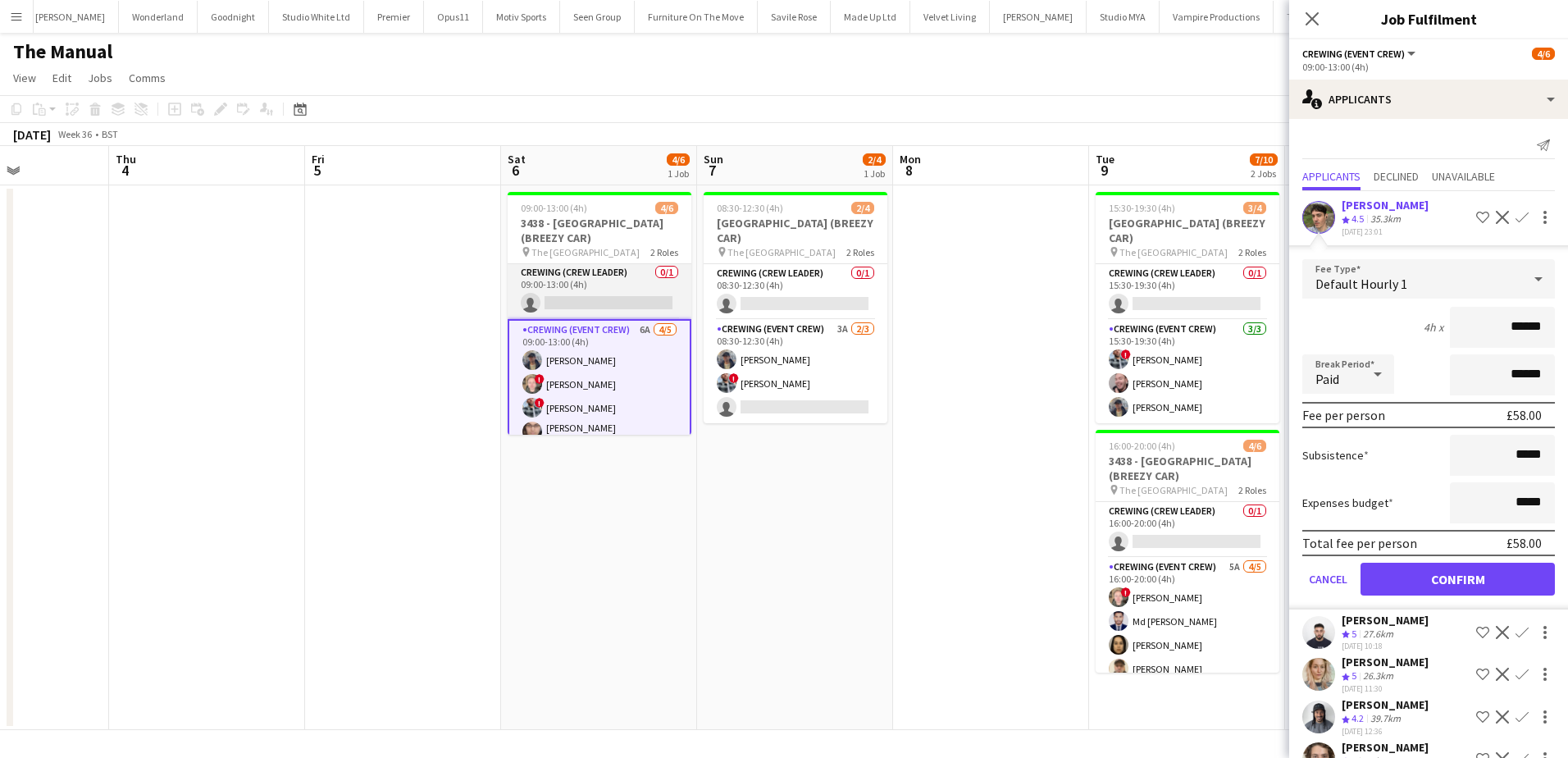
scroll to position [0, 0]
click at [594, 310] on app-card-role "Crewing (Crew Leader) 0/1 09:00-13:00 (4h) single-neutral-actions" at bounding box center [599, 291] width 183 height 56
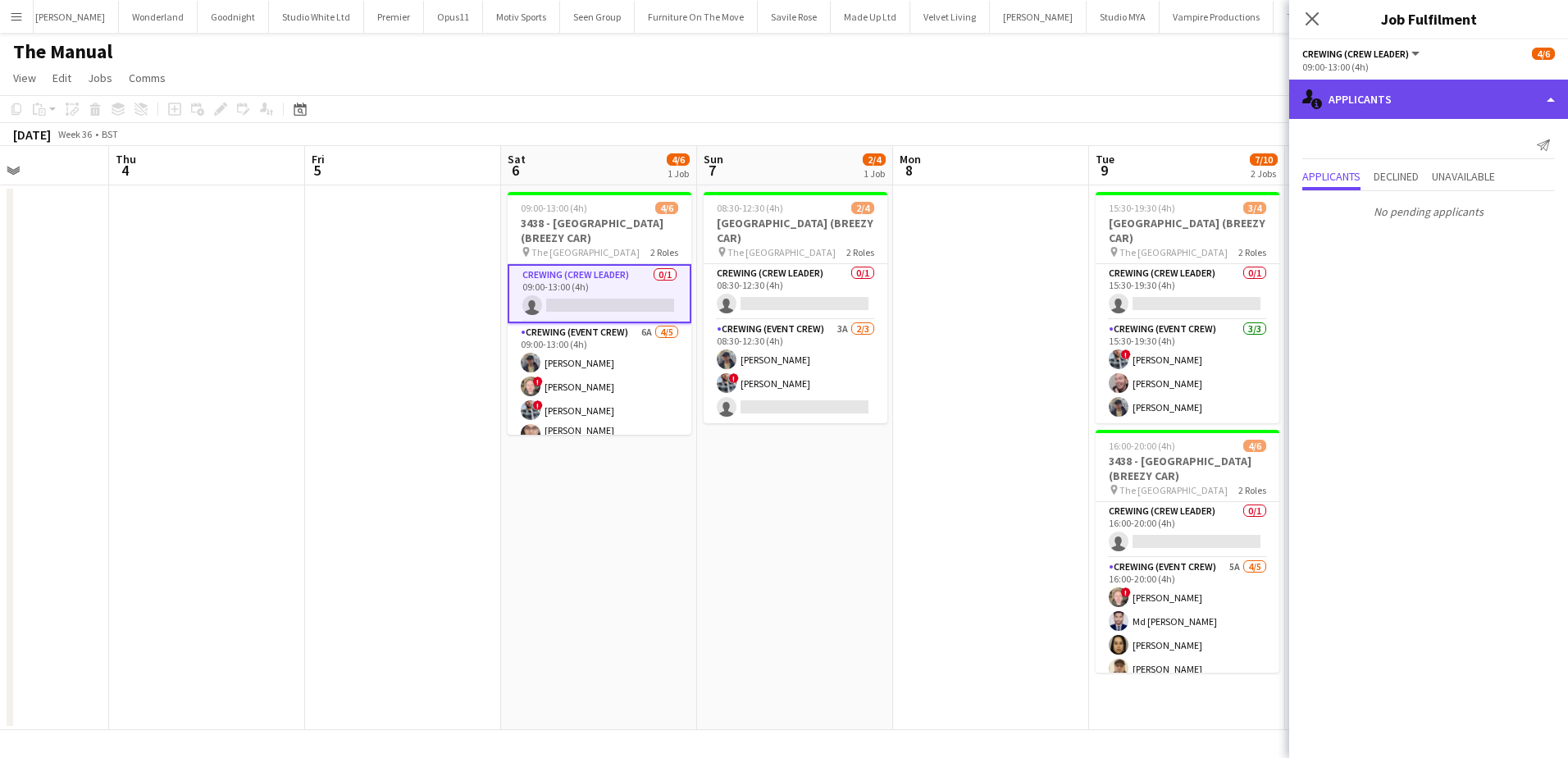
click at [1435, 114] on div "single-neutral-actions-information Applicants" at bounding box center [1429, 99] width 279 height 39
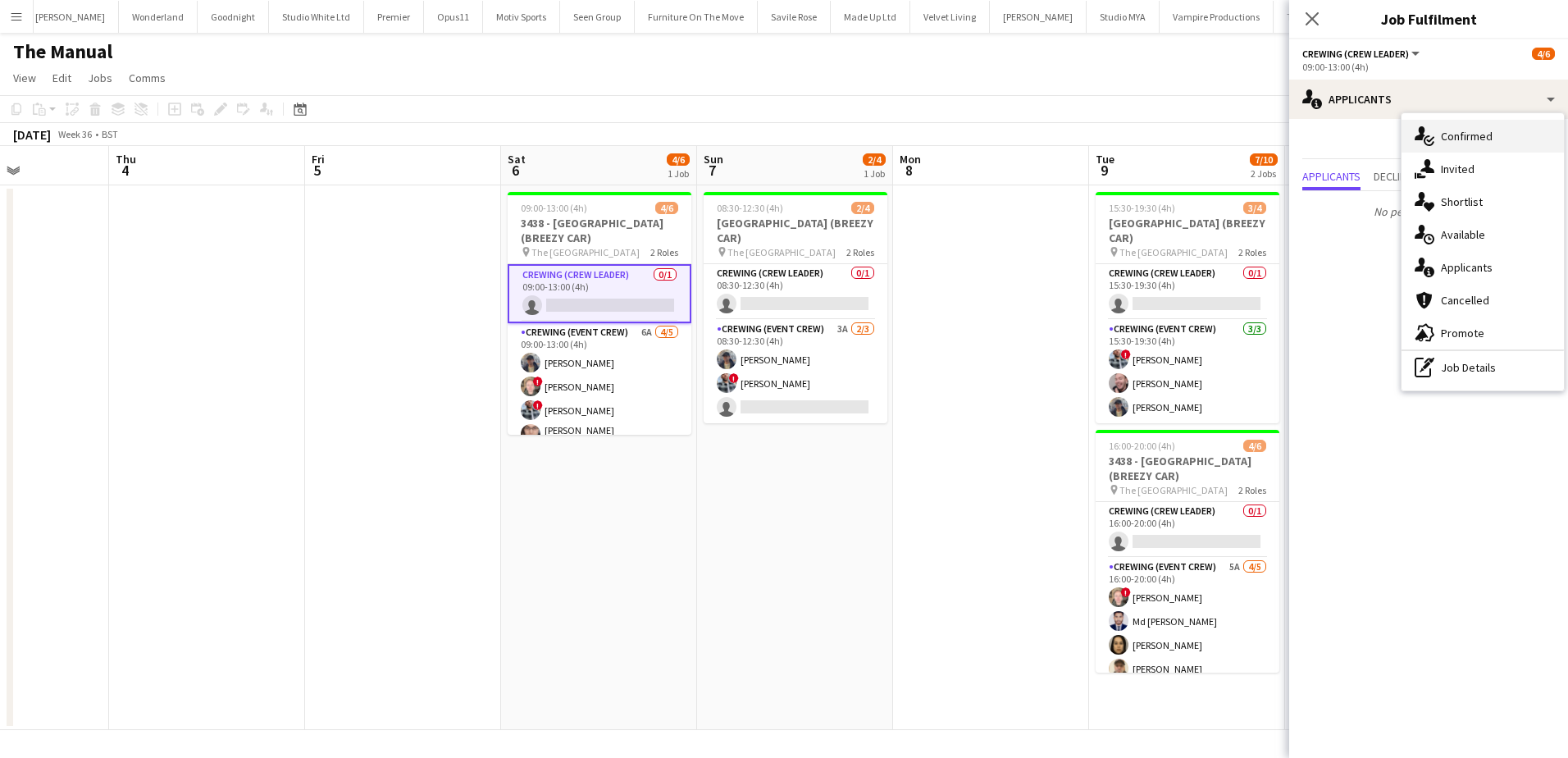
click at [1477, 145] on div "single-neutral-actions-check-2 Confirmed" at bounding box center [1482, 137] width 162 height 33
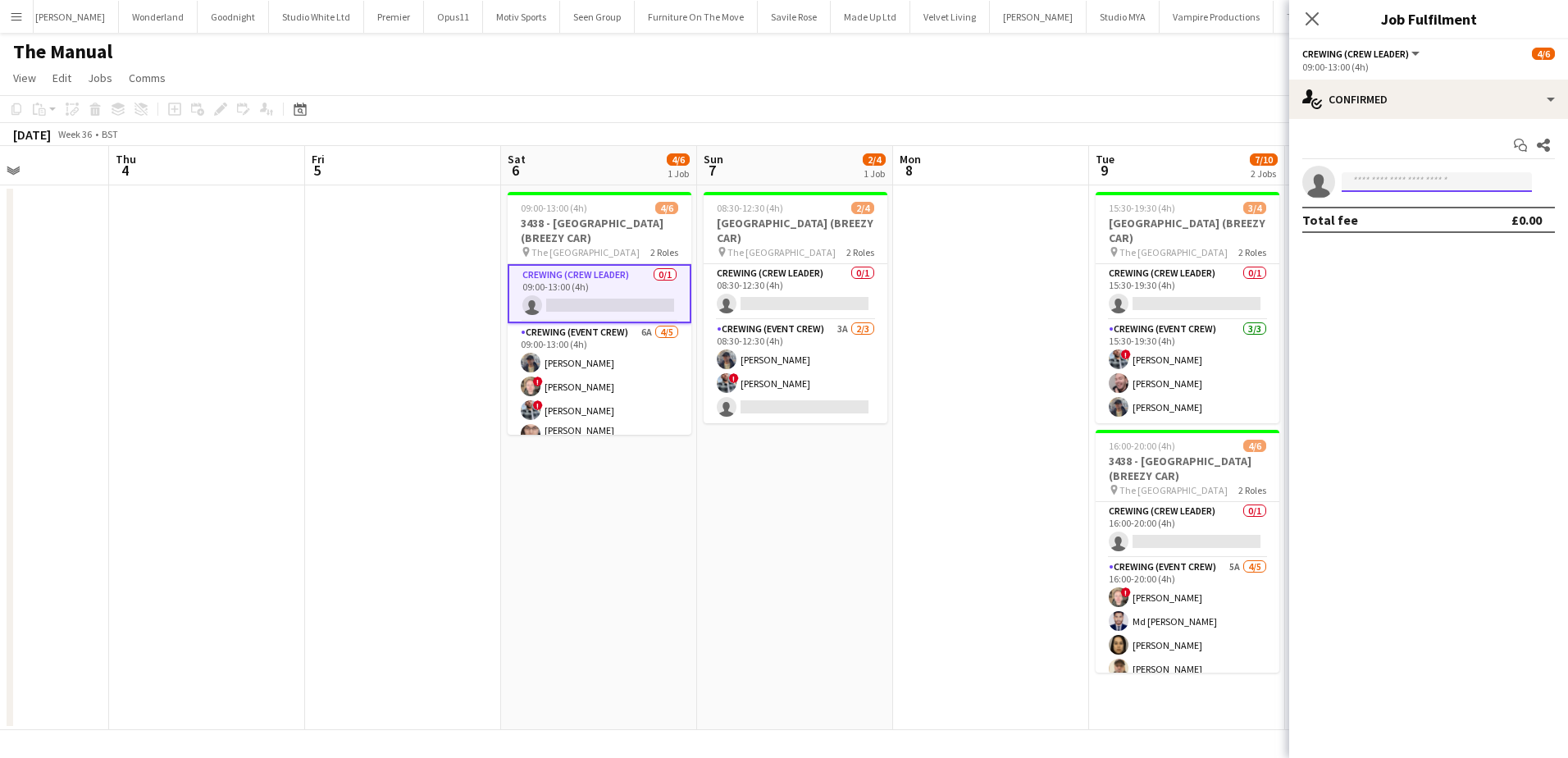
click at [1383, 175] on input at bounding box center [1437, 181] width 191 height 19
type input "****"
click at [1405, 203] on span "Alistair Redding" at bounding box center [1401, 205] width 94 height 14
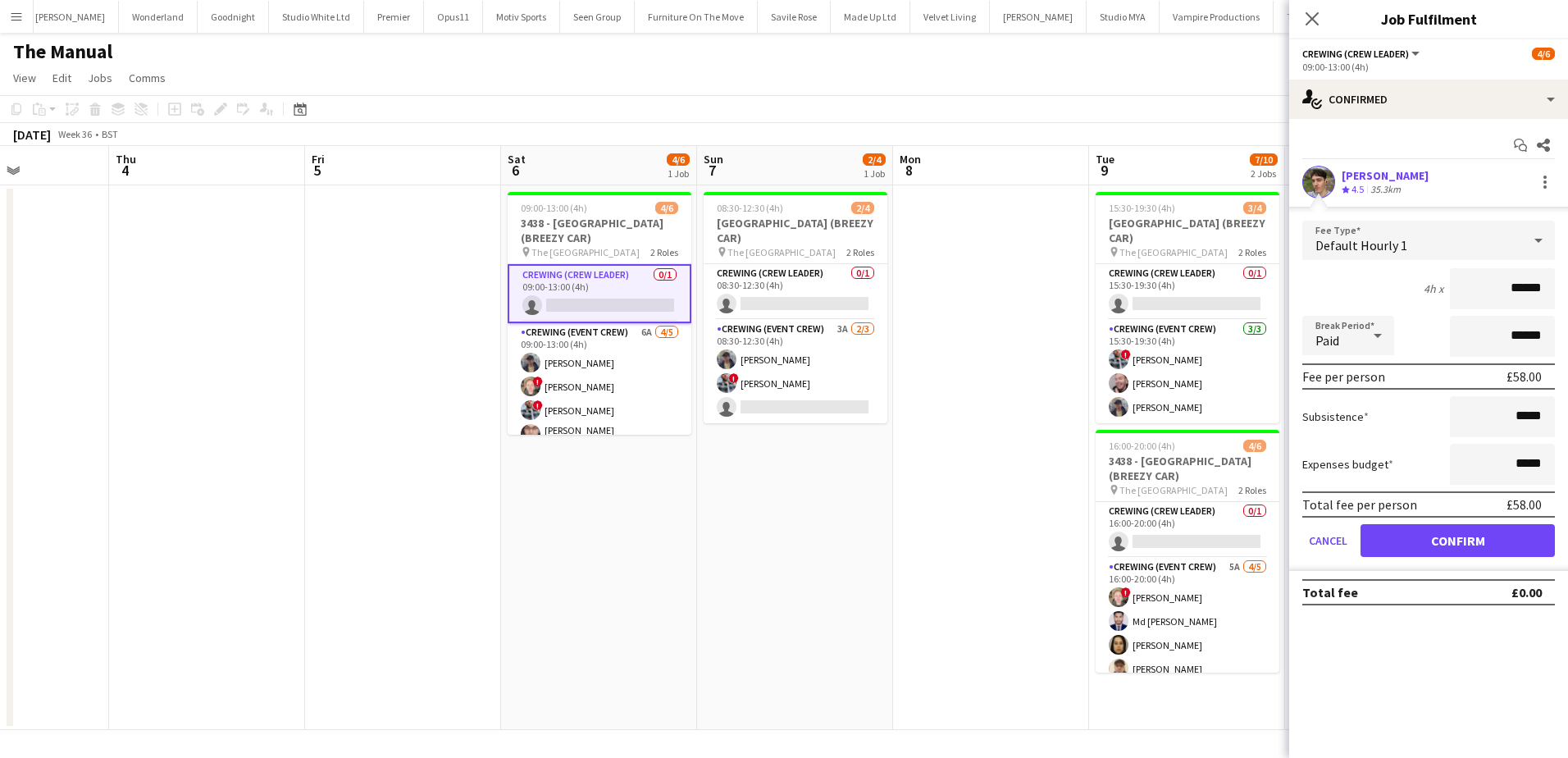
drag, startPoint x: 1506, startPoint y: 295, endPoint x: 1573, endPoint y: 299, distance: 67.1
click at [1567, 299] on html "Menu Boards Boards Boards All jobs Status Workforce Workforce My Workforce Recr…" at bounding box center [784, 379] width 1568 height 758
type input "***"
click at [1464, 551] on button "Confirm" at bounding box center [1458, 541] width 194 height 33
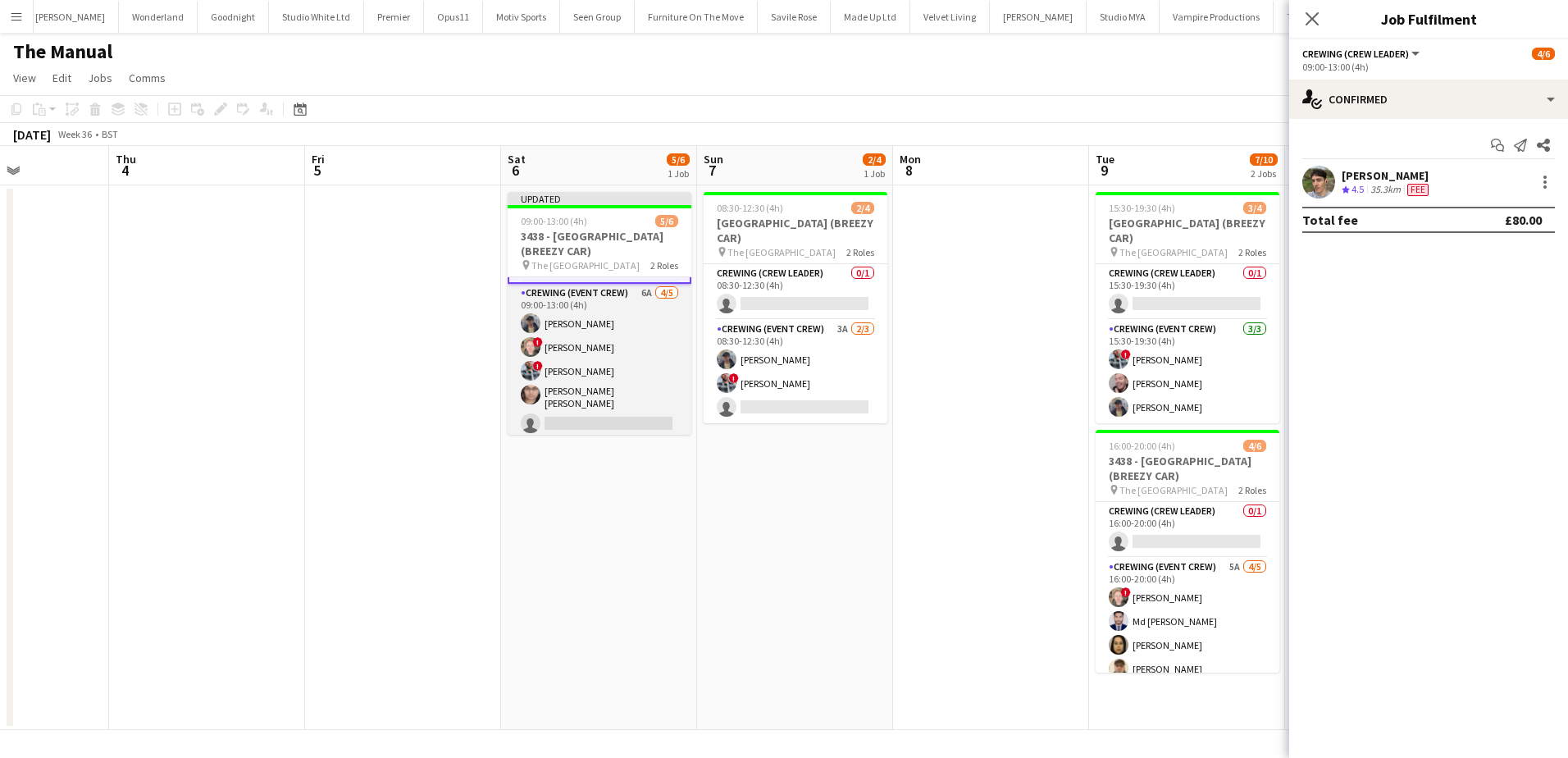
click at [587, 373] on app-card-role "Crewing (Event Crew) 6A 4/5 09:00-13:00 (4h) William Connor ! Calum Ward ! Kier…" at bounding box center [599, 362] width 183 height 156
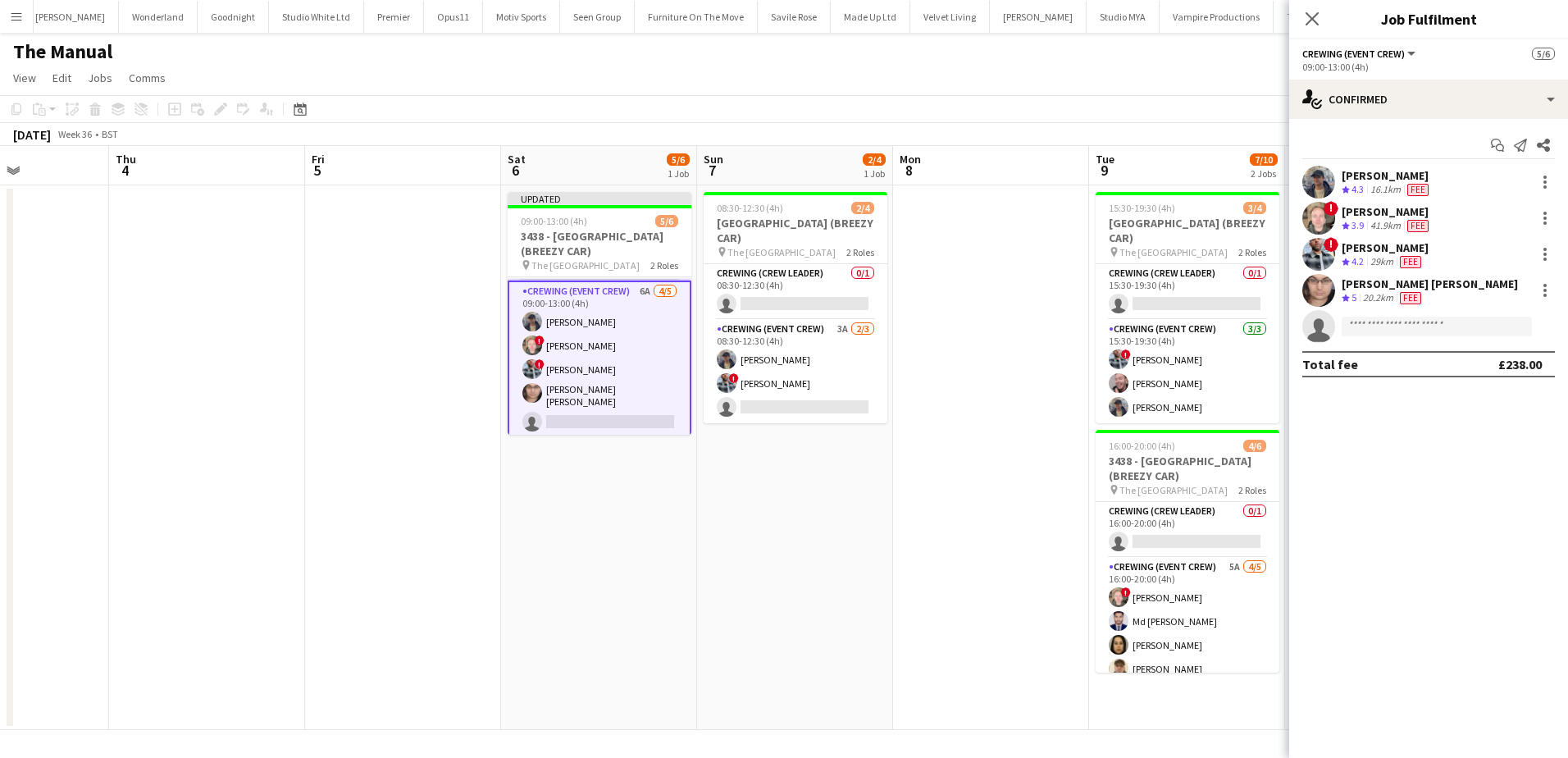
scroll to position [50, 0]
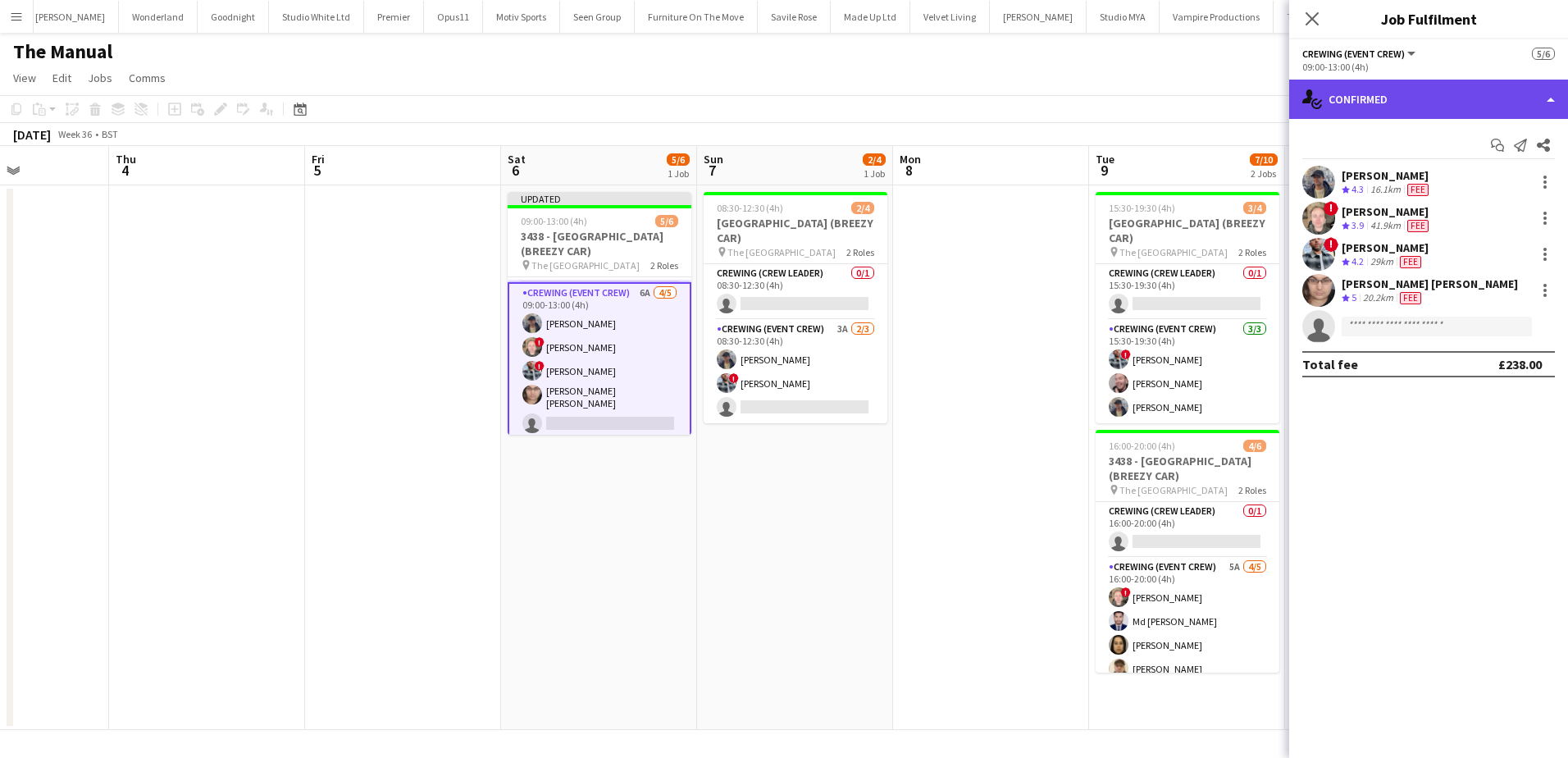
click at [1432, 100] on div "single-neutral-actions-check-2 Confirmed" at bounding box center [1429, 99] width 279 height 39
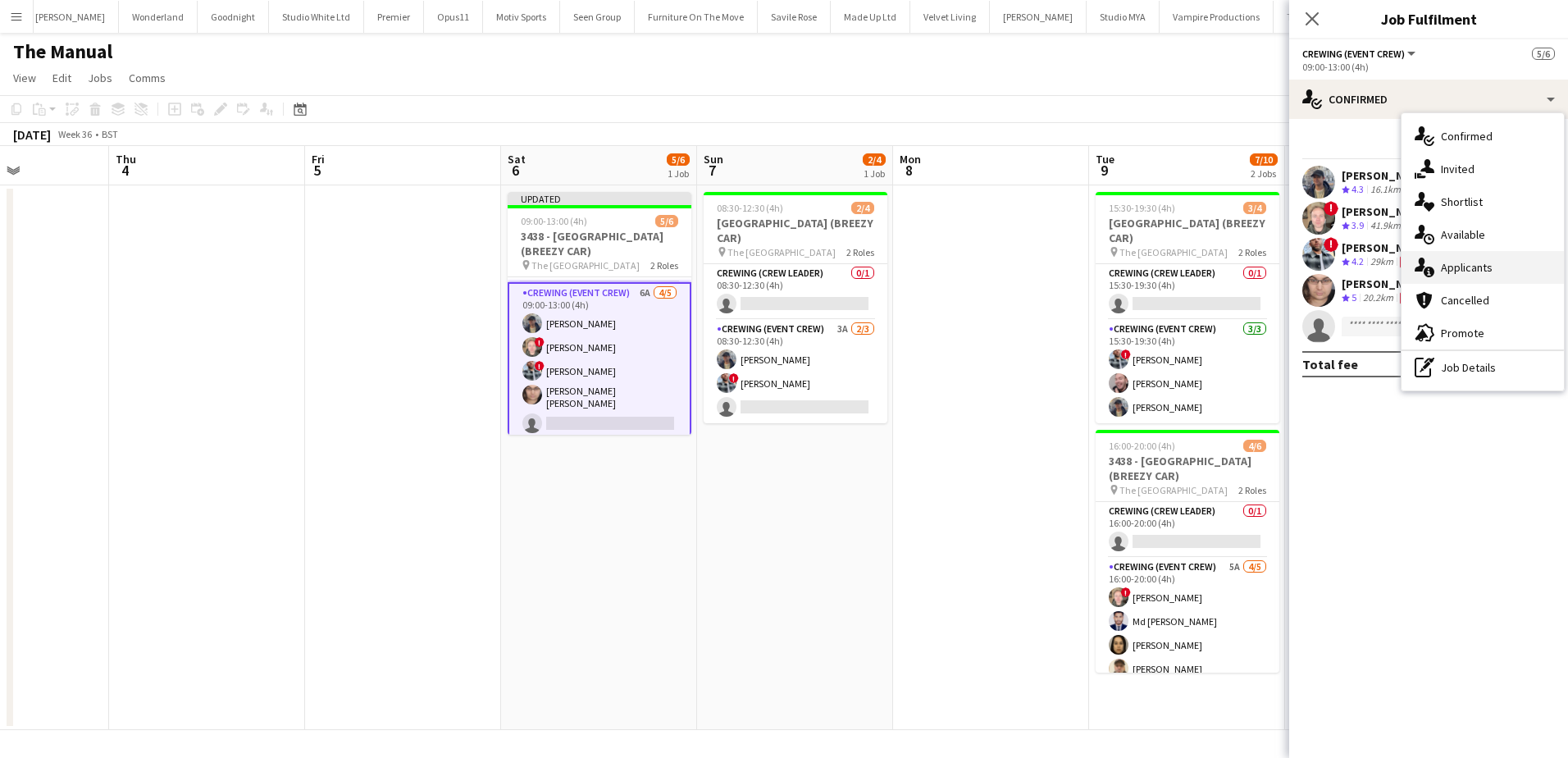
click at [1484, 261] on div "single-neutral-actions-information Applicants" at bounding box center [1482, 268] width 162 height 33
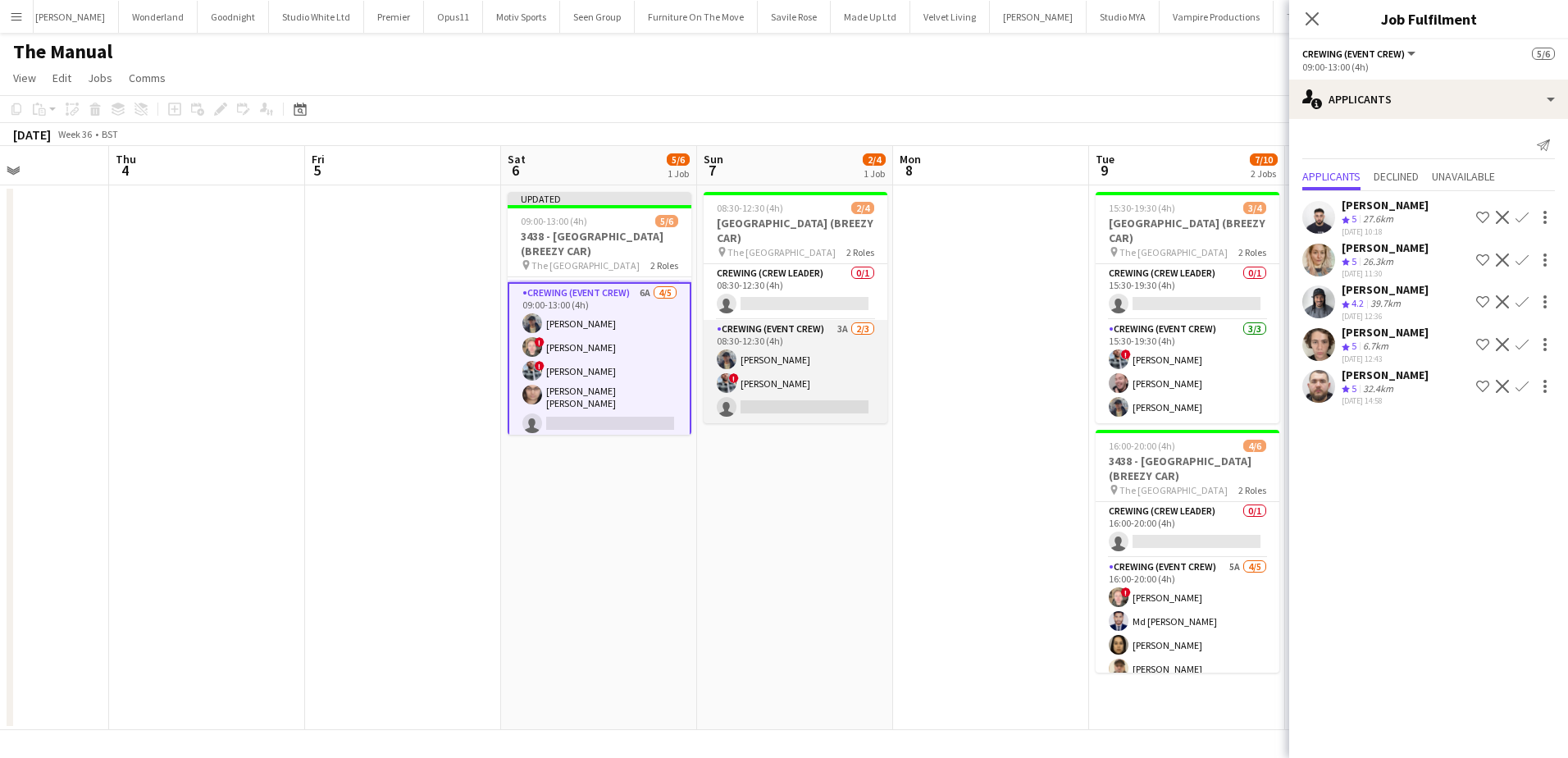
click at [789, 356] on app-card-role "Crewing (Event Crew) 3A 2/3 08:30-12:30 (4h) William Connor ! Kieran Brooks sin…" at bounding box center [795, 371] width 183 height 104
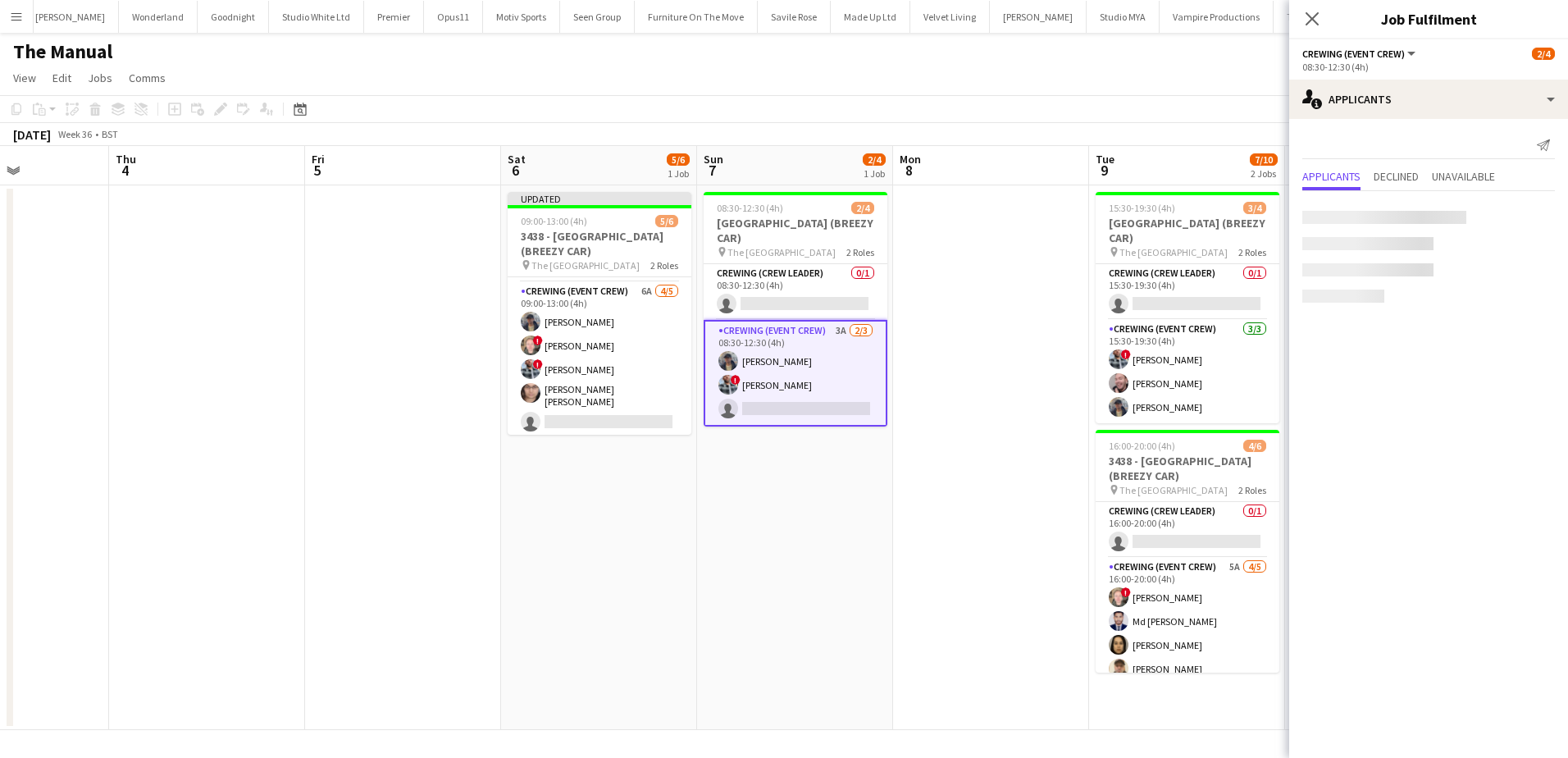
scroll to position [49, 0]
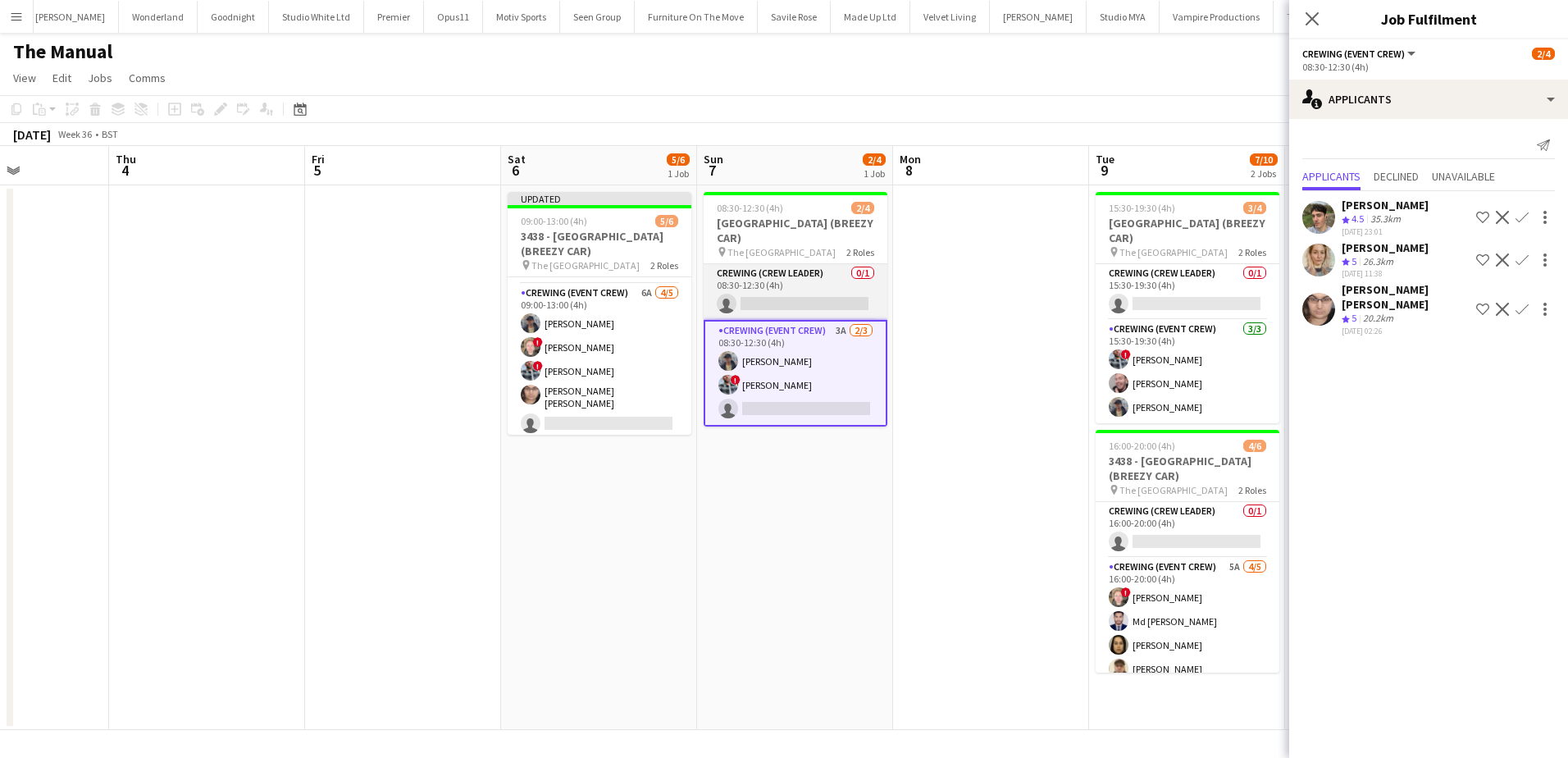
click at [808, 298] on app-card-role "Crewing (Crew Leader) 0/1 08:30-12:30 (4h) single-neutral-actions" at bounding box center [795, 291] width 183 height 56
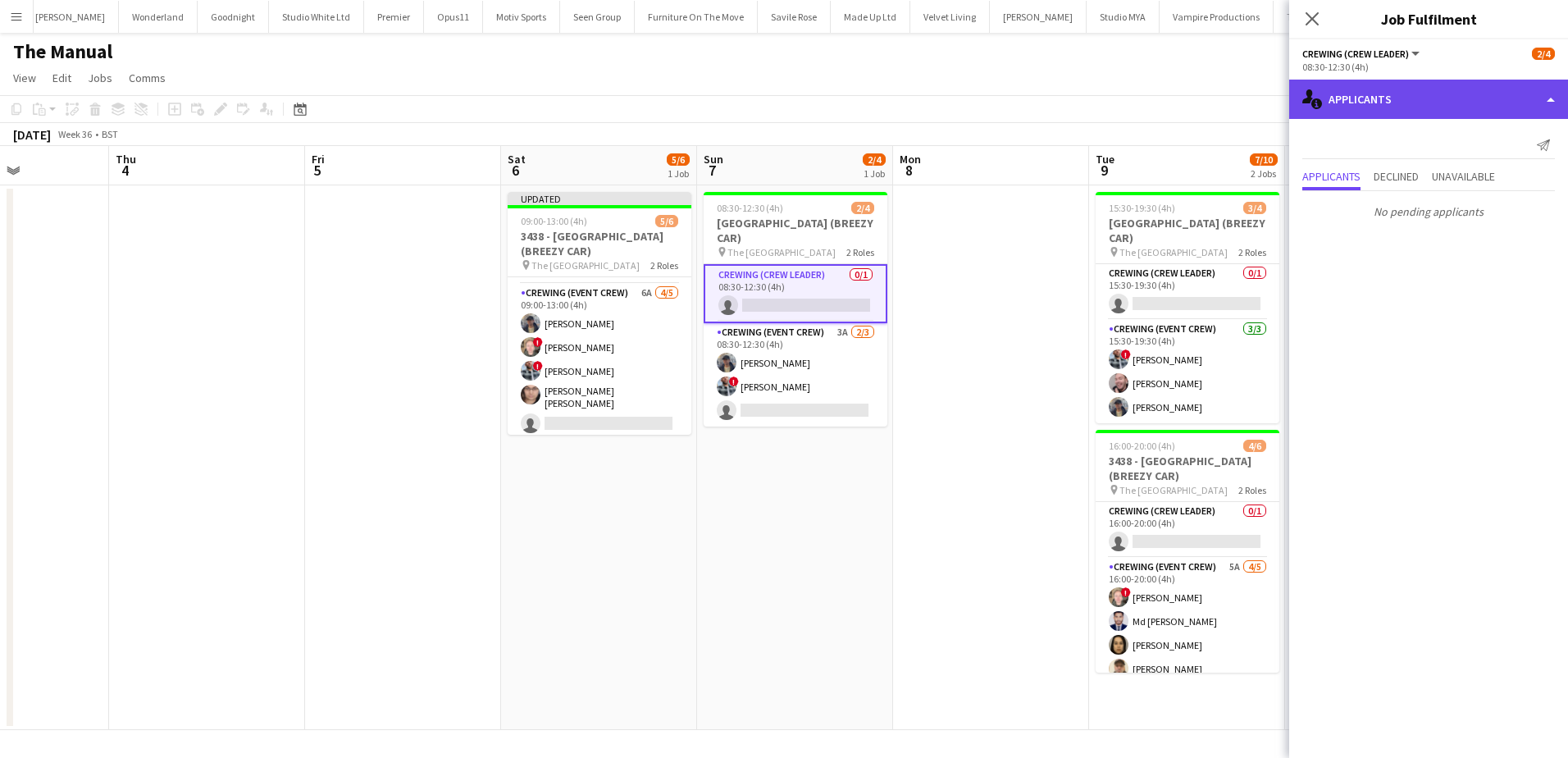
click at [1387, 114] on div "single-neutral-actions-information Applicants" at bounding box center [1429, 99] width 279 height 39
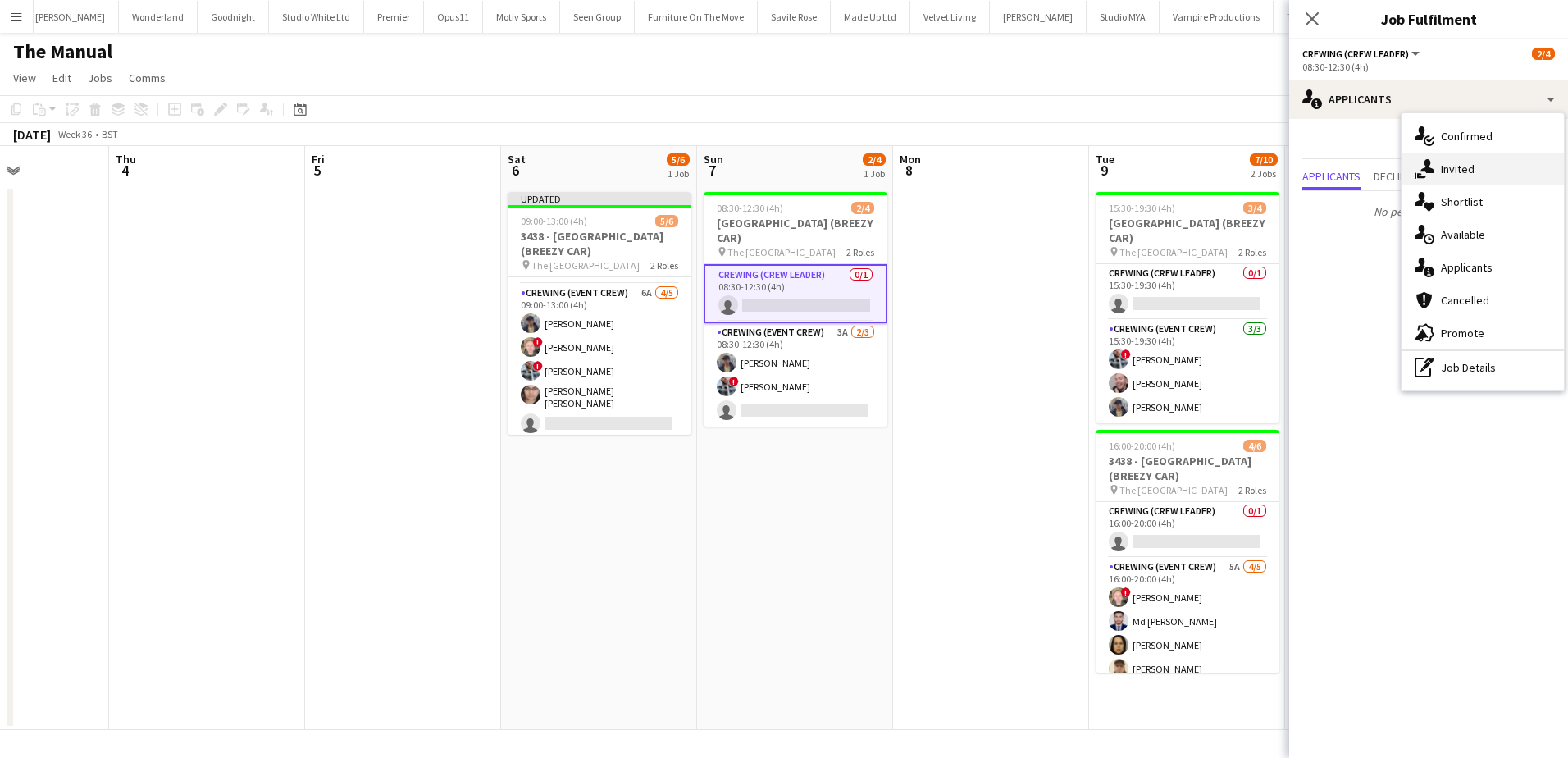
click at [1468, 163] on div "single-neutral-actions-share-1 Invited" at bounding box center [1482, 169] width 162 height 33
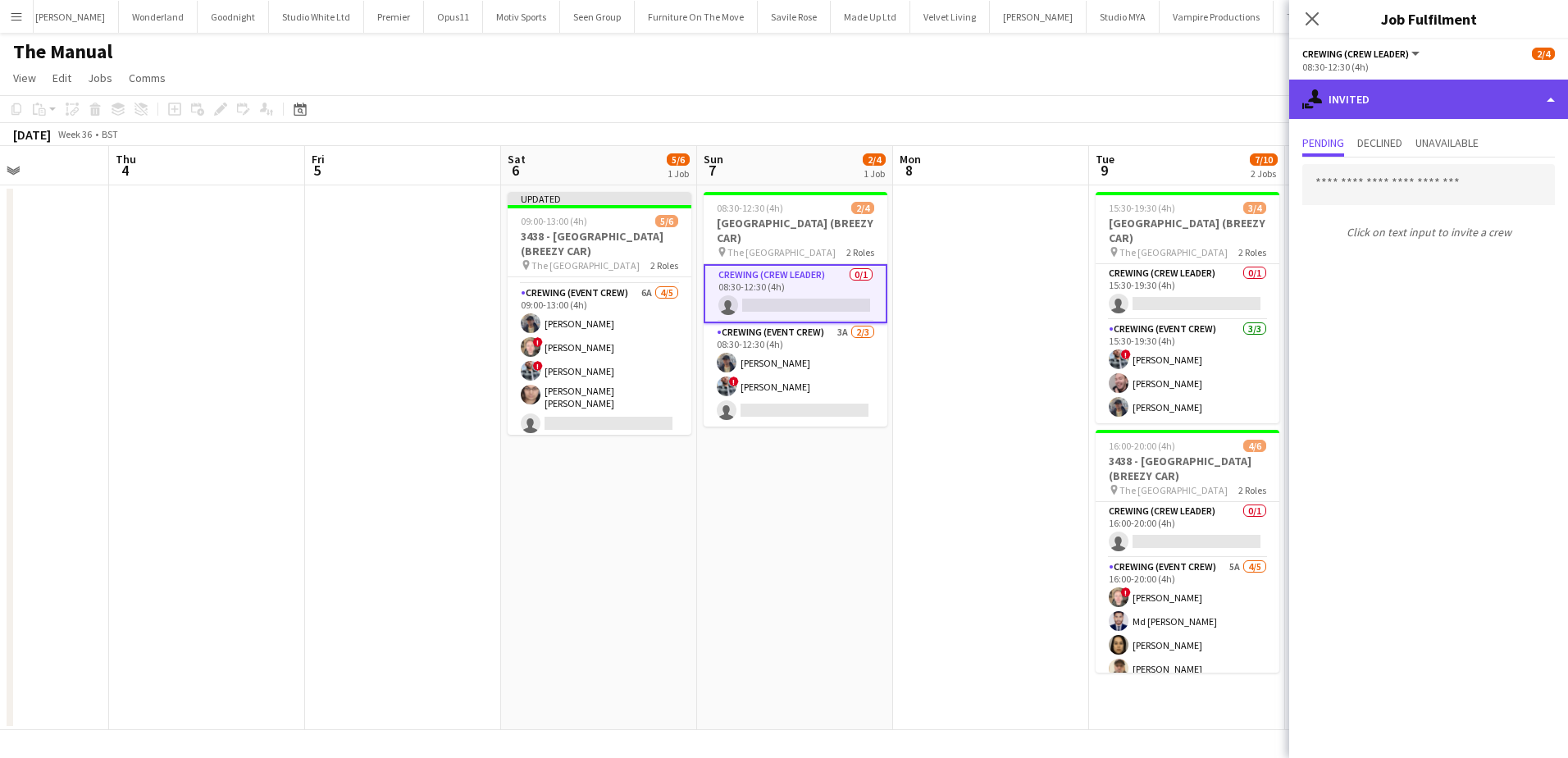
click at [1415, 107] on div "single-neutral-actions-share-1 Invited" at bounding box center [1429, 99] width 279 height 39
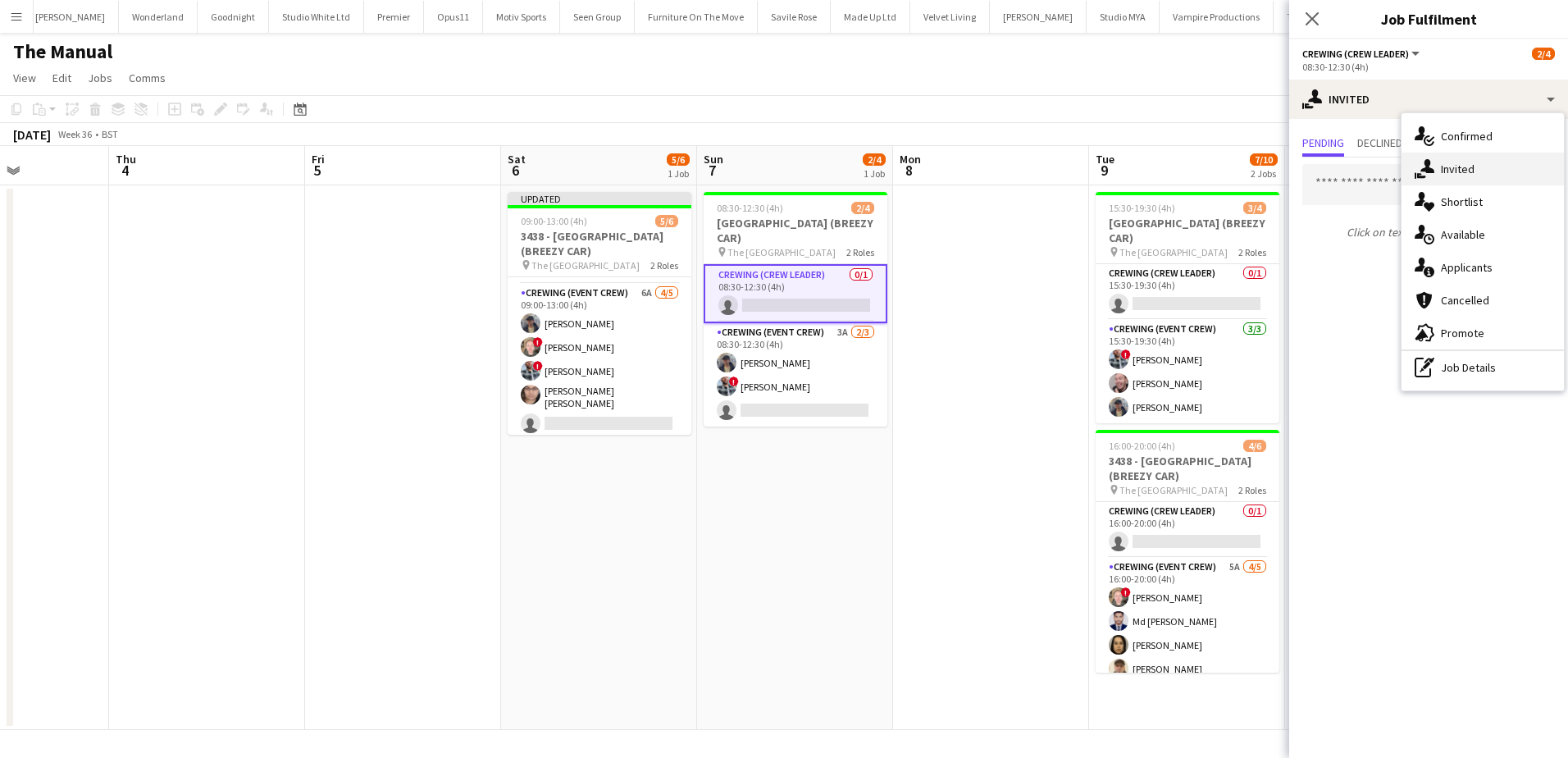
click at [1464, 178] on div "single-neutral-actions-share-1 Invited" at bounding box center [1482, 169] width 162 height 33
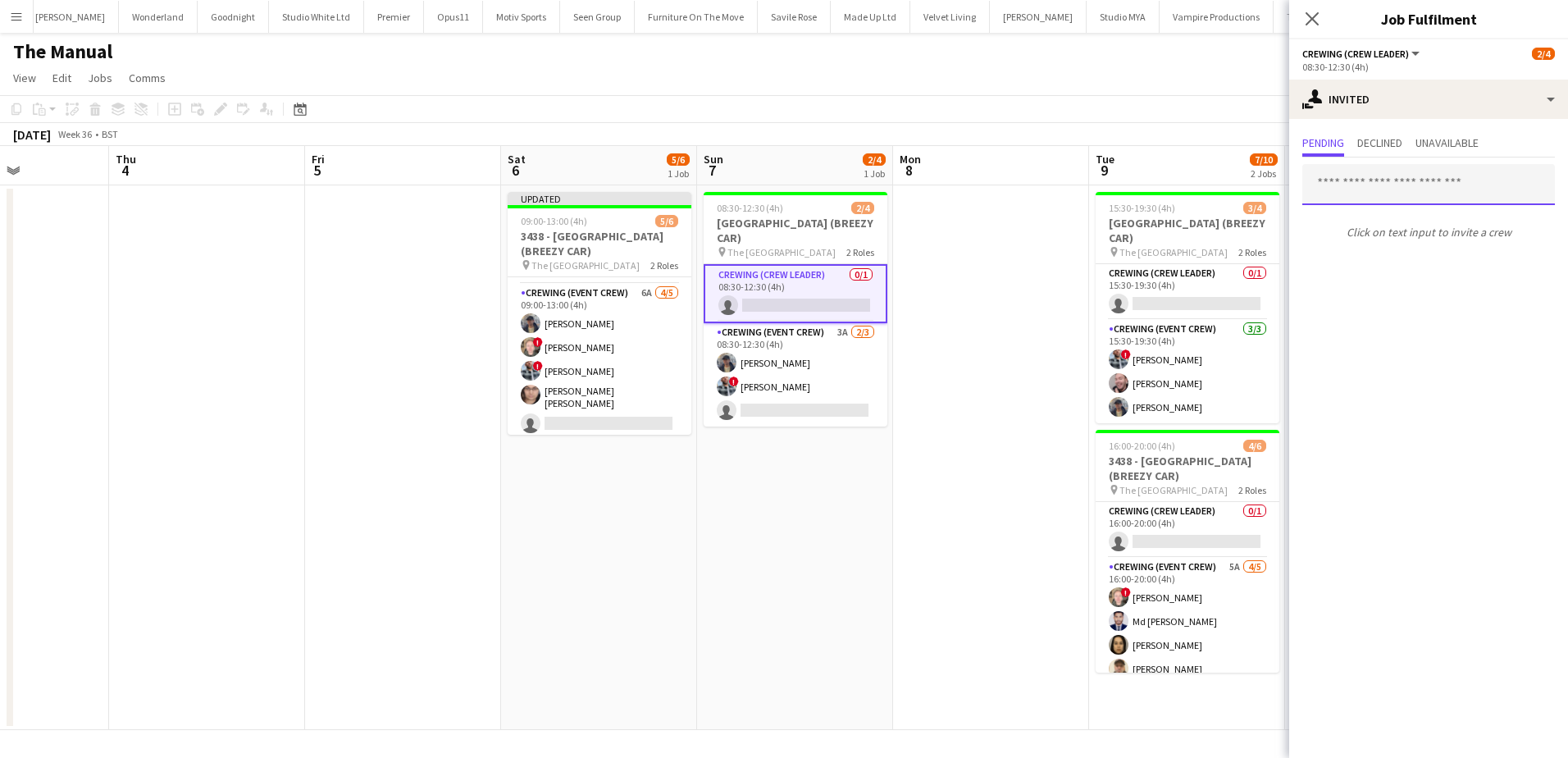
click at [1377, 192] on input "text" at bounding box center [1429, 184] width 253 height 41
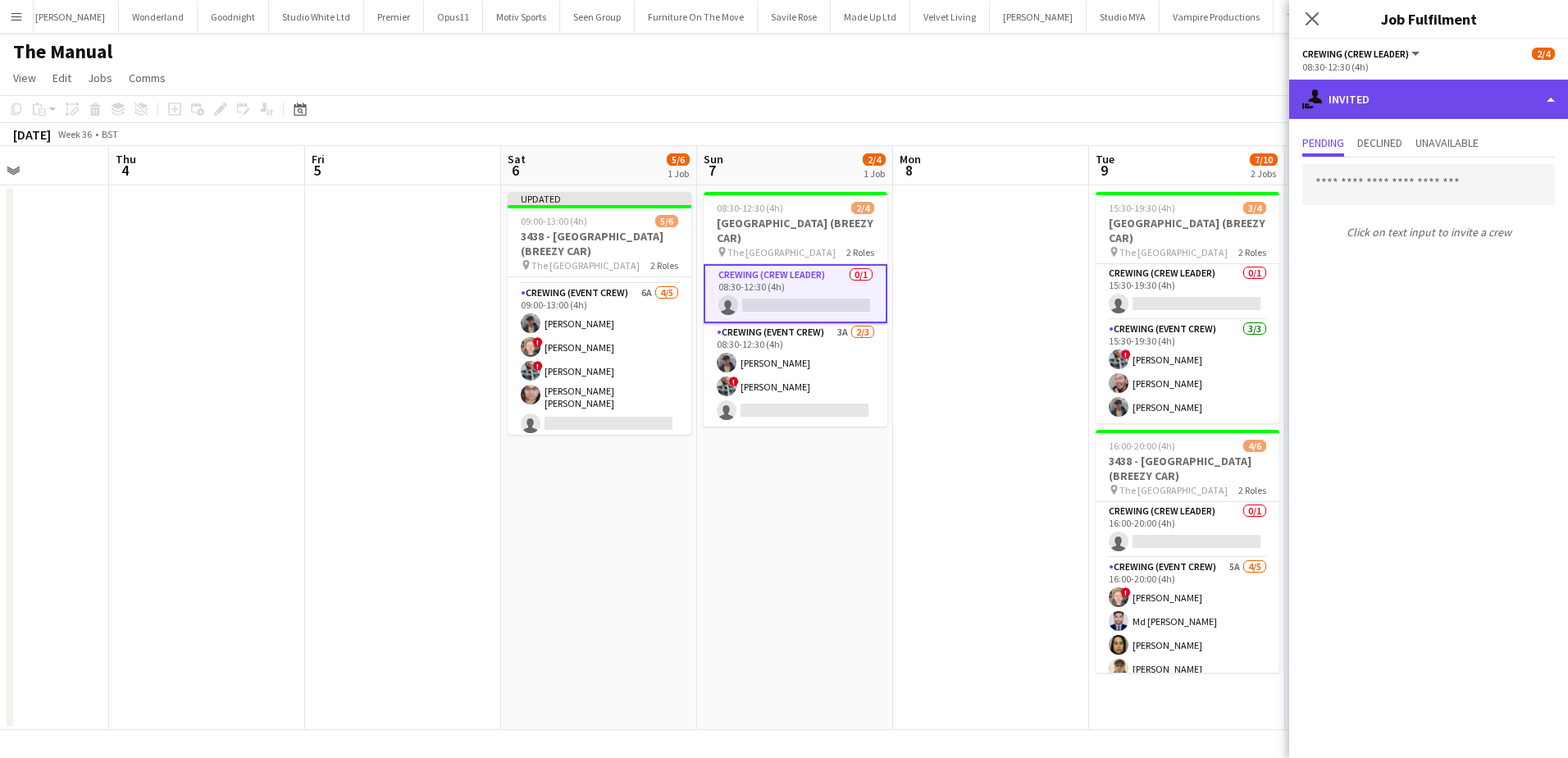
click at [1418, 93] on div "single-neutral-actions-share-1 Invited" at bounding box center [1429, 99] width 279 height 39
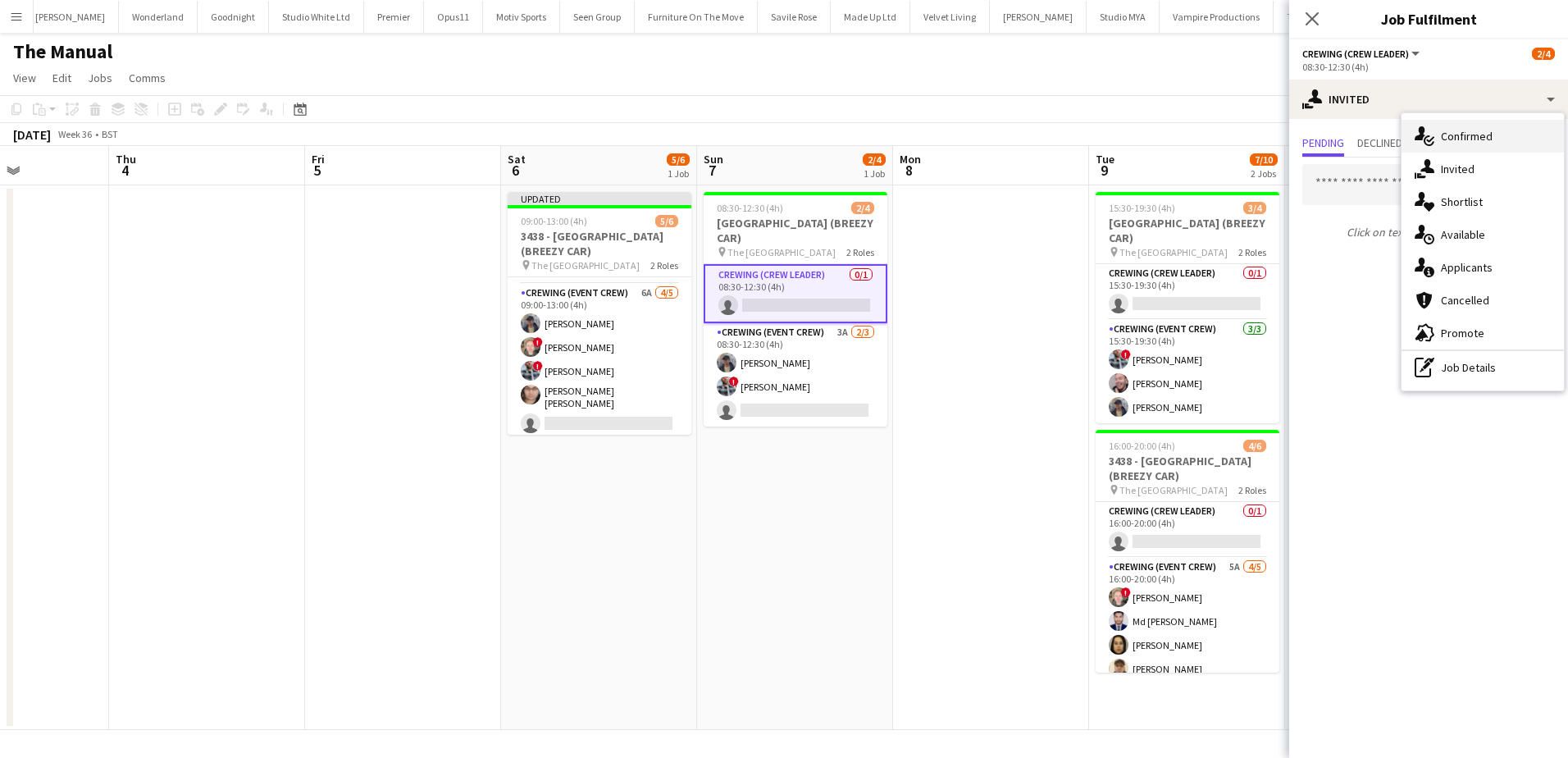
click at [1464, 137] on div "single-neutral-actions-check-2 Confirmed" at bounding box center [1482, 137] width 162 height 33
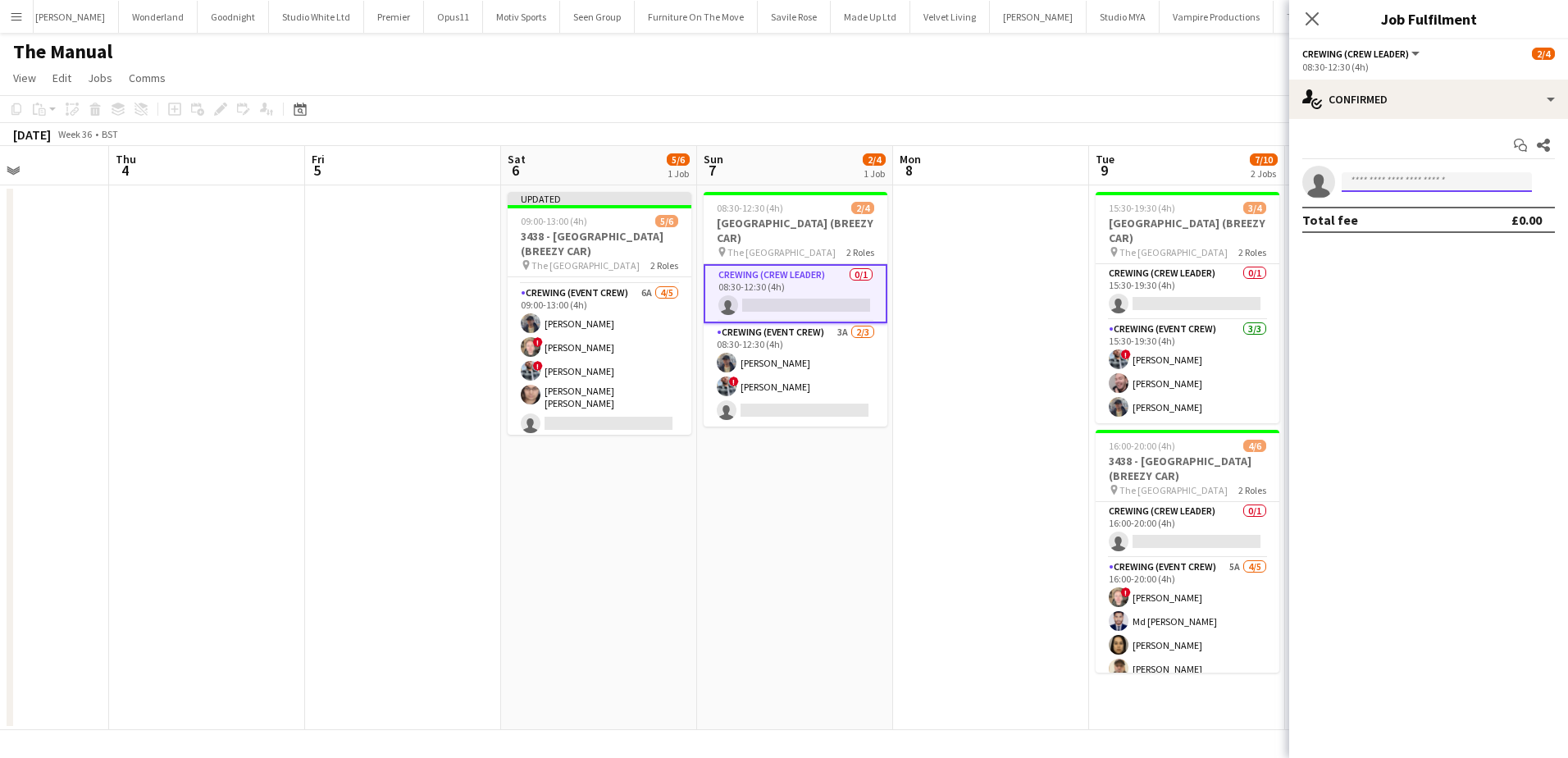
click at [1392, 183] on input at bounding box center [1437, 181] width 191 height 19
type input "****"
click at [1401, 203] on span "Alistair Redding" at bounding box center [1401, 205] width 94 height 14
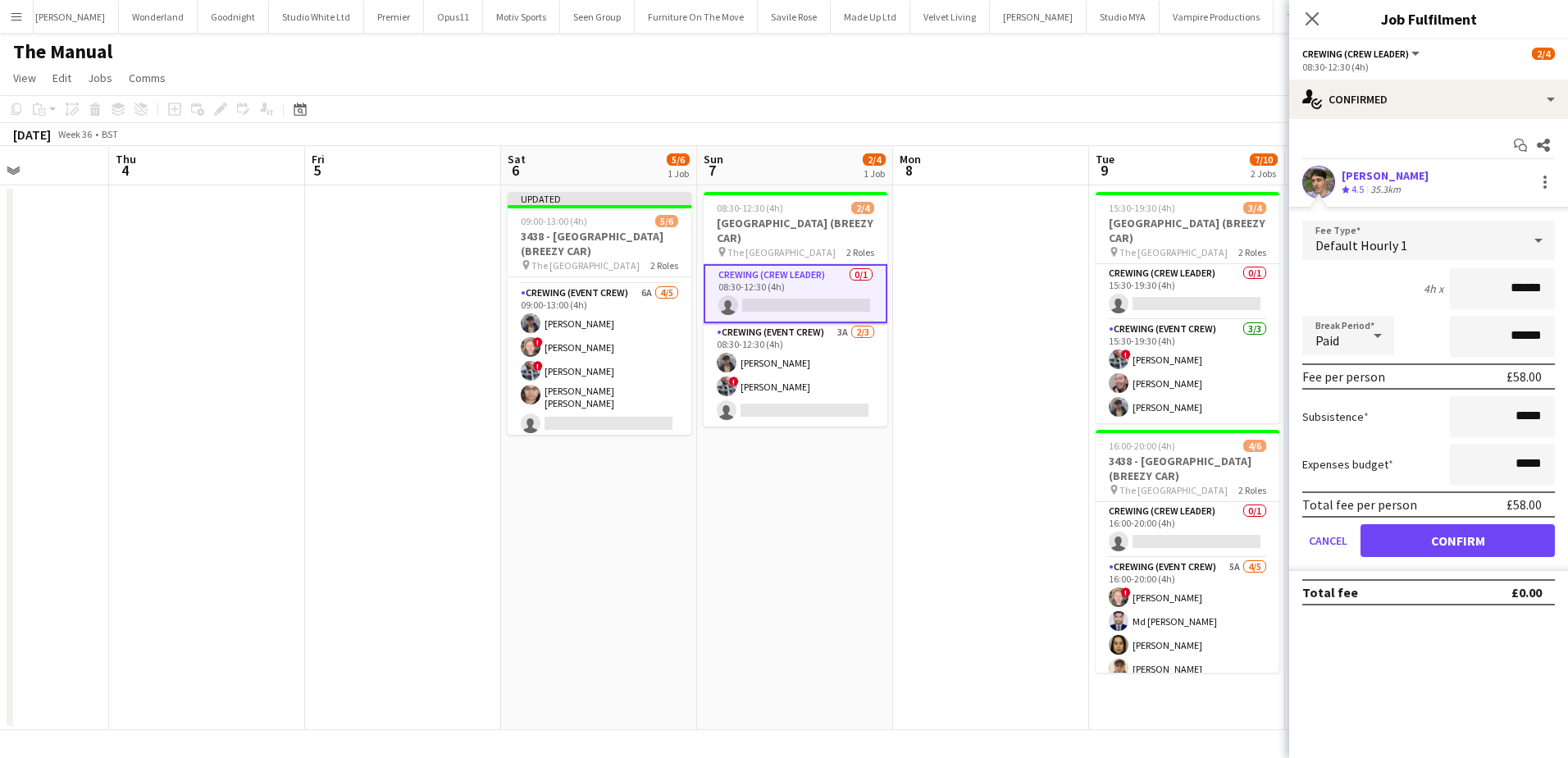
drag, startPoint x: 1493, startPoint y: 286, endPoint x: 1567, endPoint y: 296, distance: 74.7
click at [1567, 296] on html "Menu Boards Boards Boards All jobs Status Workforce Workforce My Workforce Recr…" at bounding box center [784, 379] width 1568 height 758
type input "***"
click at [1454, 534] on button "Confirm" at bounding box center [1458, 541] width 194 height 33
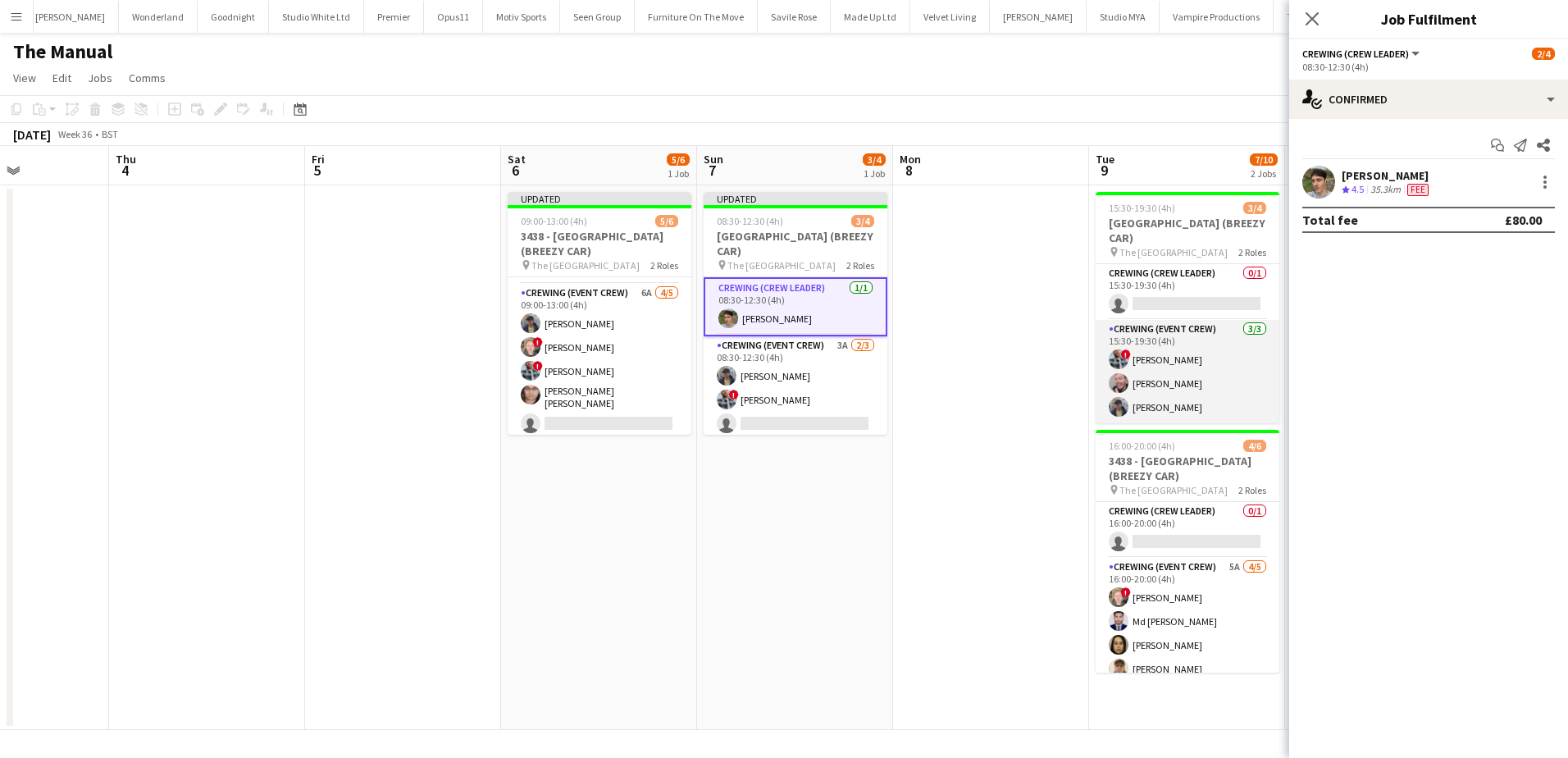
click at [1195, 380] on app-card-role "Crewing (Event Crew) 3/3 15:30-19:30 (4h) ! Kieran Brooks Eldon Taylor William …" at bounding box center [1188, 371] width 183 height 104
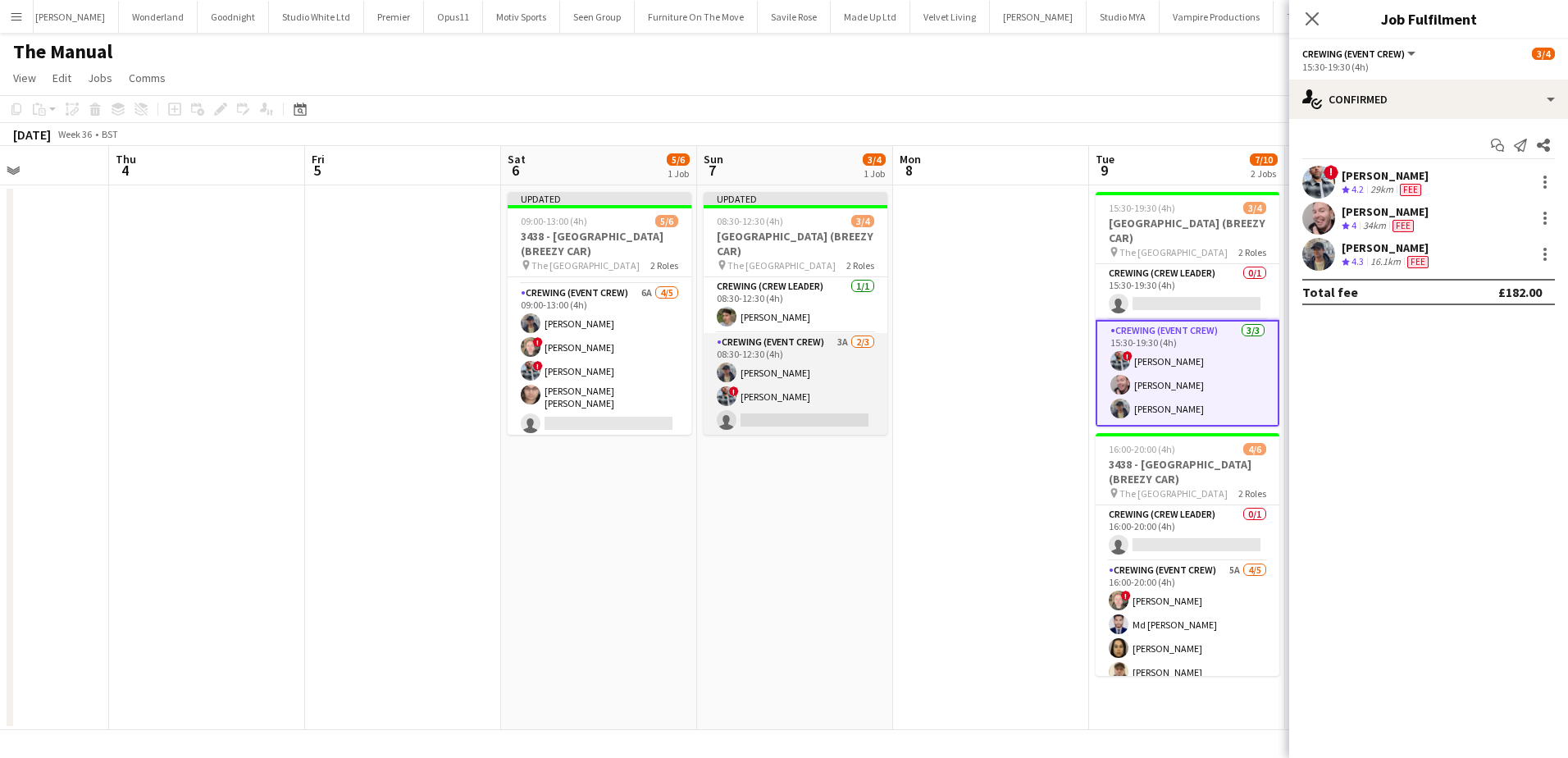
click at [817, 404] on app-card-role "Crewing (Event Crew) 3A 2/3 08:30-12:30 (4h) William Connor ! Kieran Brooks sin…" at bounding box center [795, 384] width 183 height 104
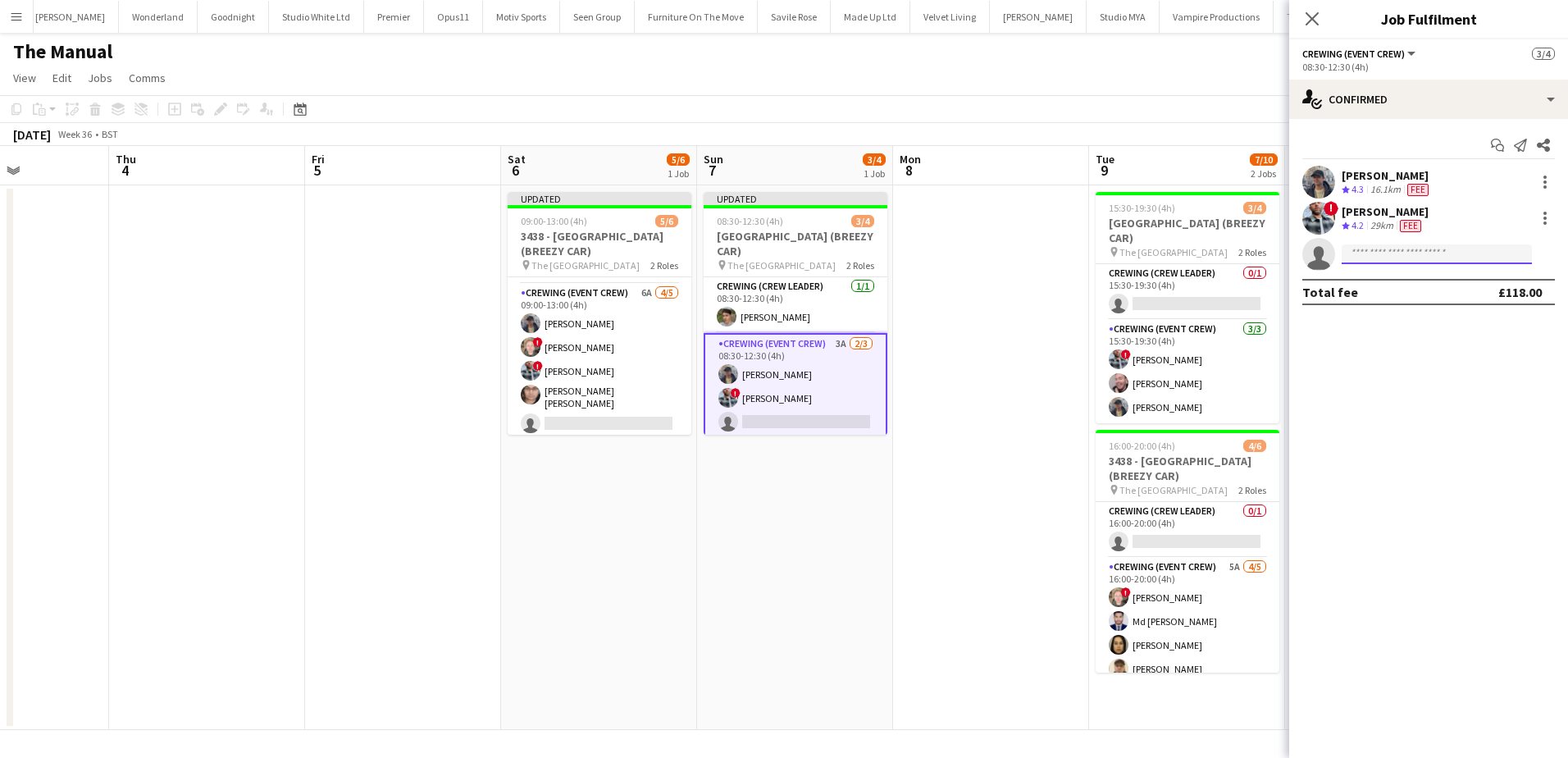
click at [1398, 254] on input at bounding box center [1437, 254] width 191 height 19
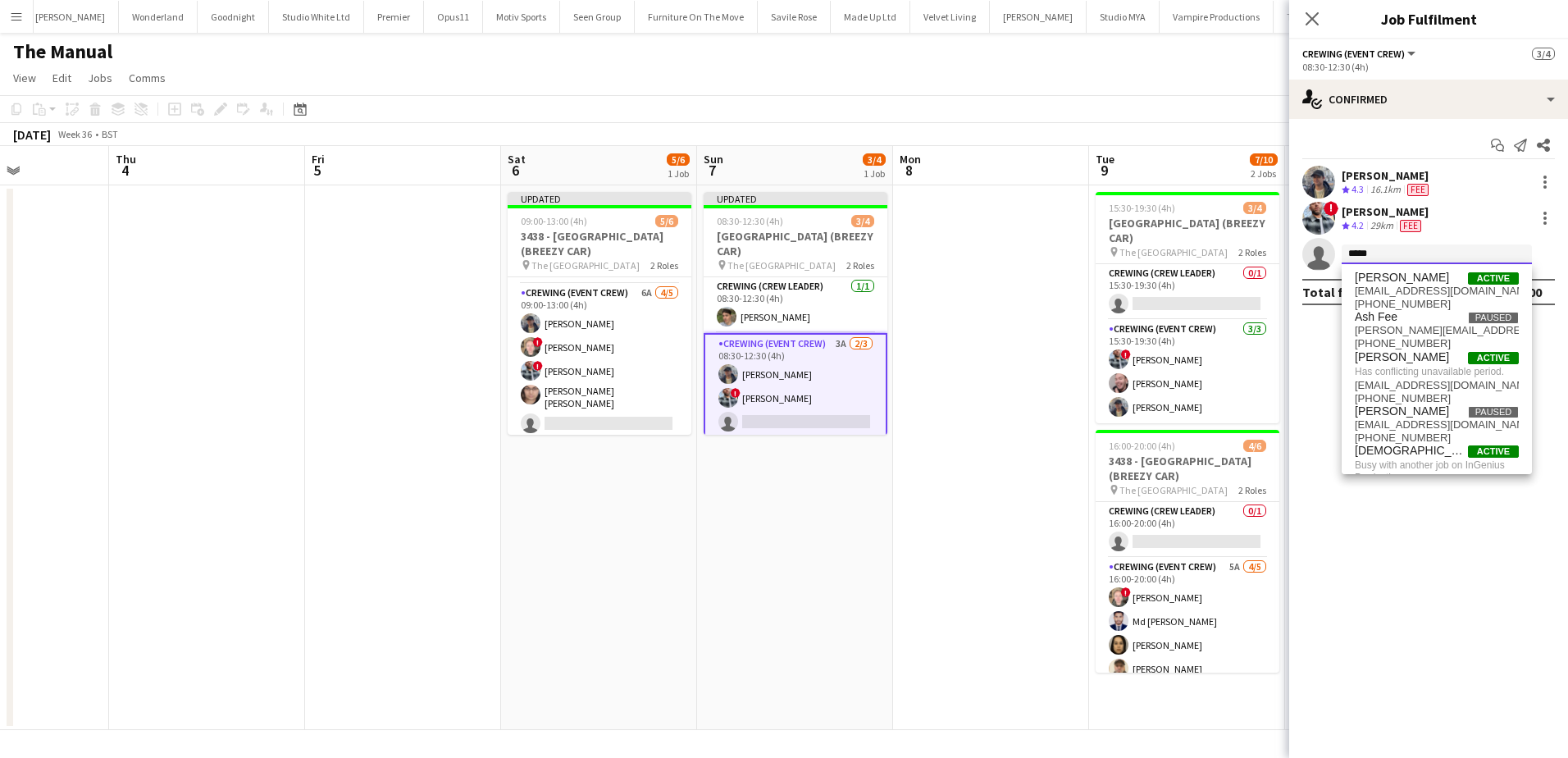
type input "*****"
click at [988, 336] on app-date-cell at bounding box center [992, 457] width 196 height 544
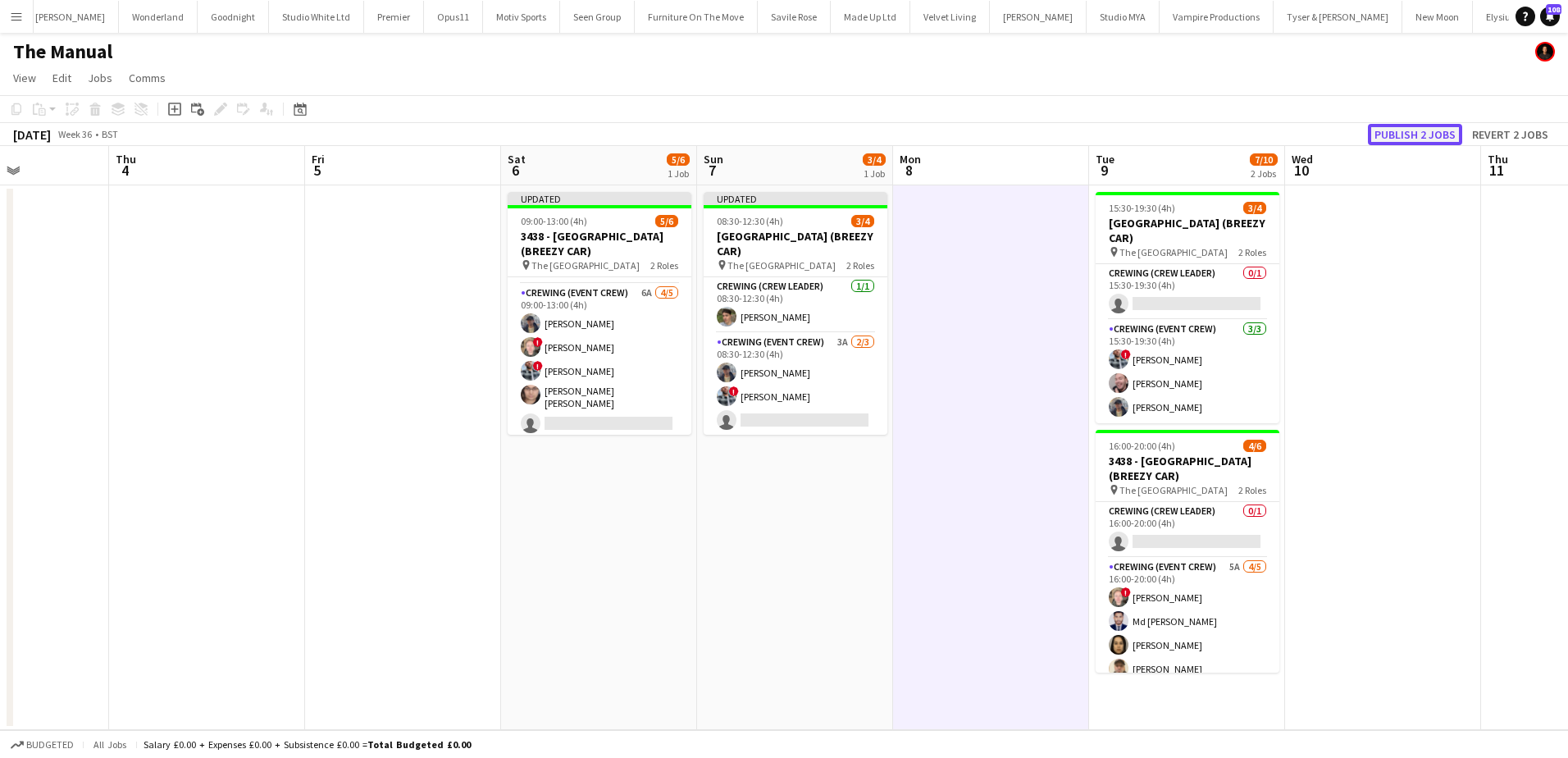
click at [1425, 127] on button "Publish 2 jobs" at bounding box center [1415, 134] width 94 height 21
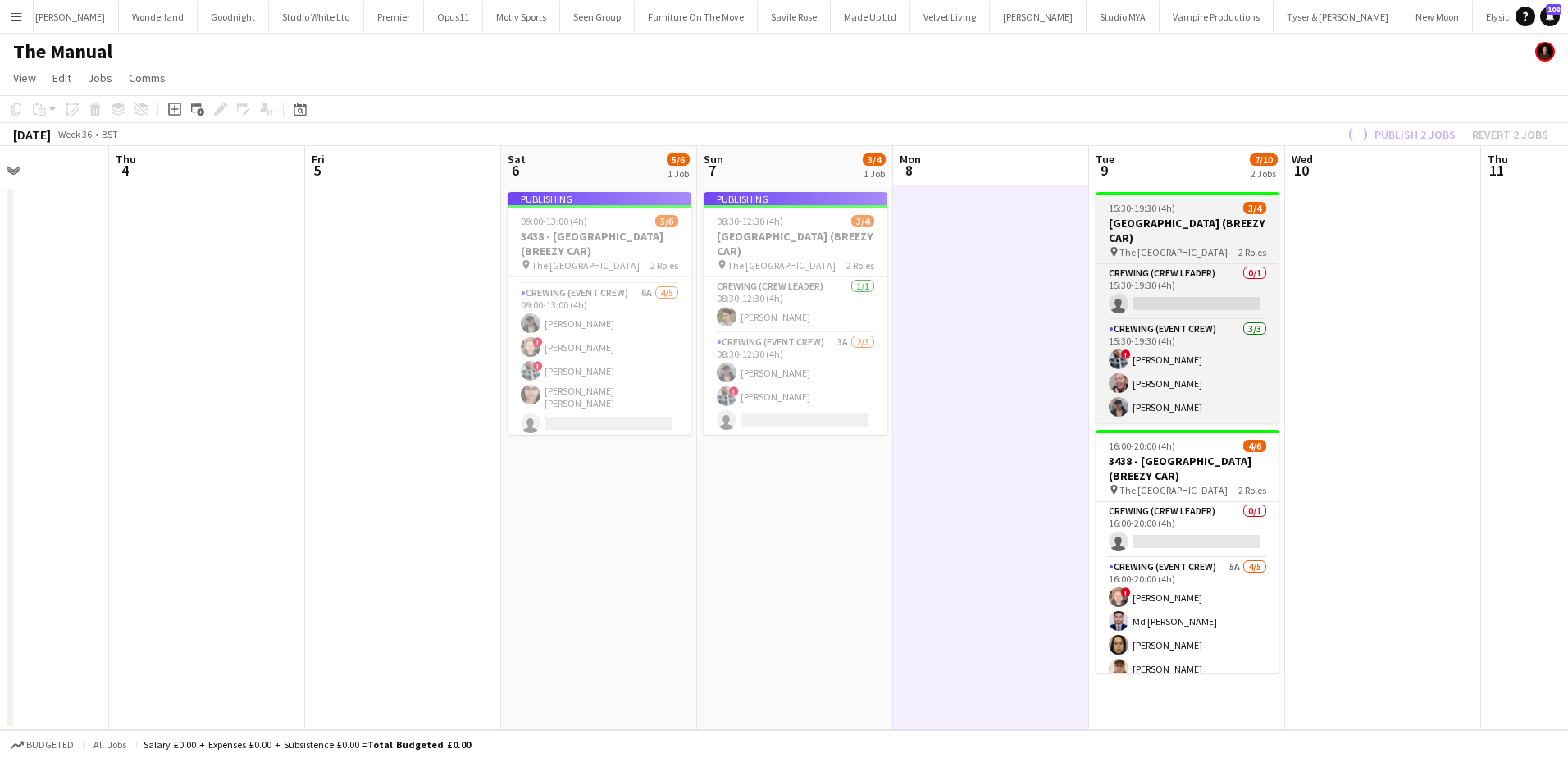
scroll to position [36, 0]
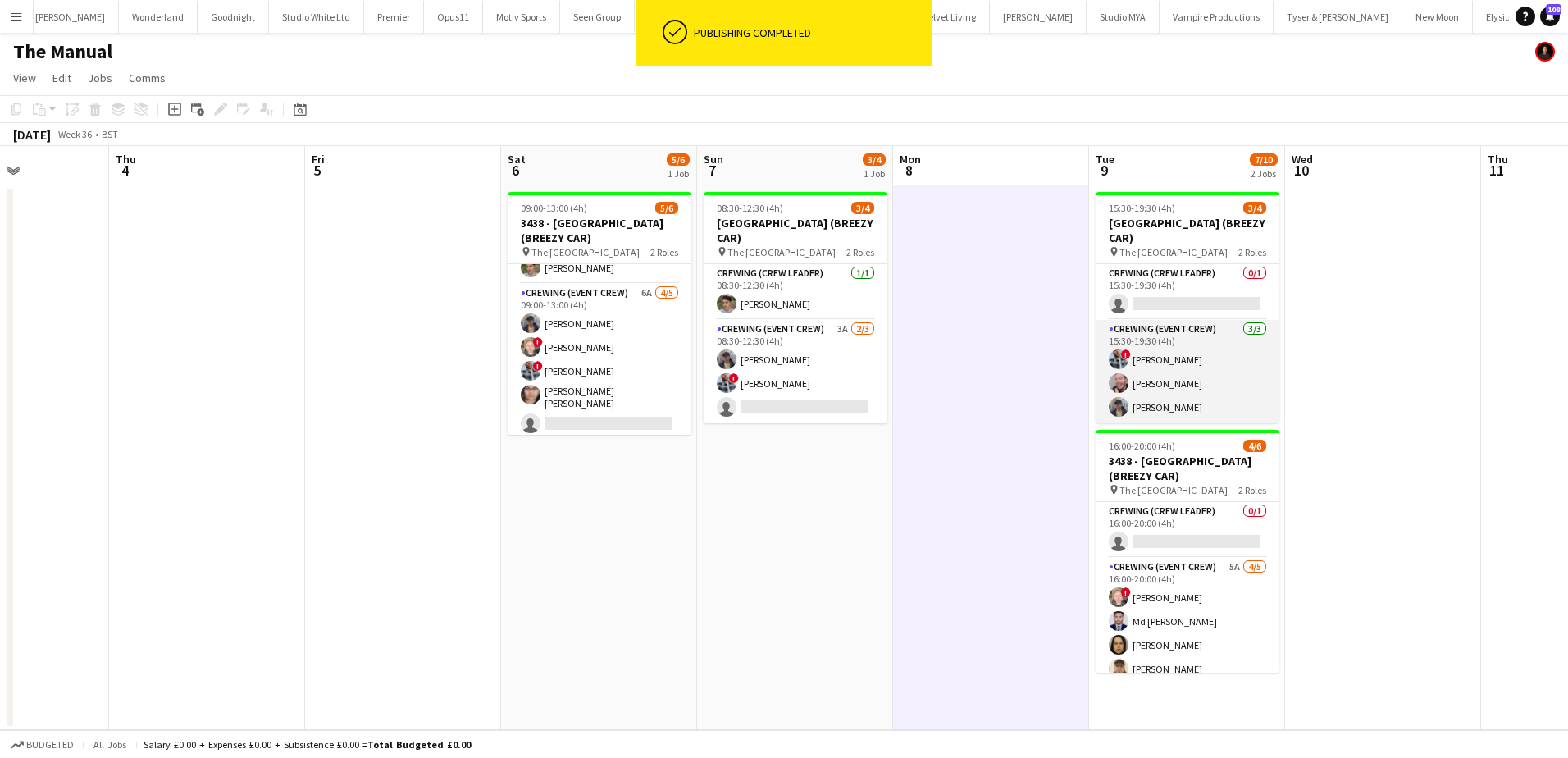
click at [1199, 367] on app-card-role "Crewing (Event Crew) 3/3 15:30-19:30 (4h) ! Kieran Brooks Eldon Taylor William …" at bounding box center [1188, 371] width 183 height 104
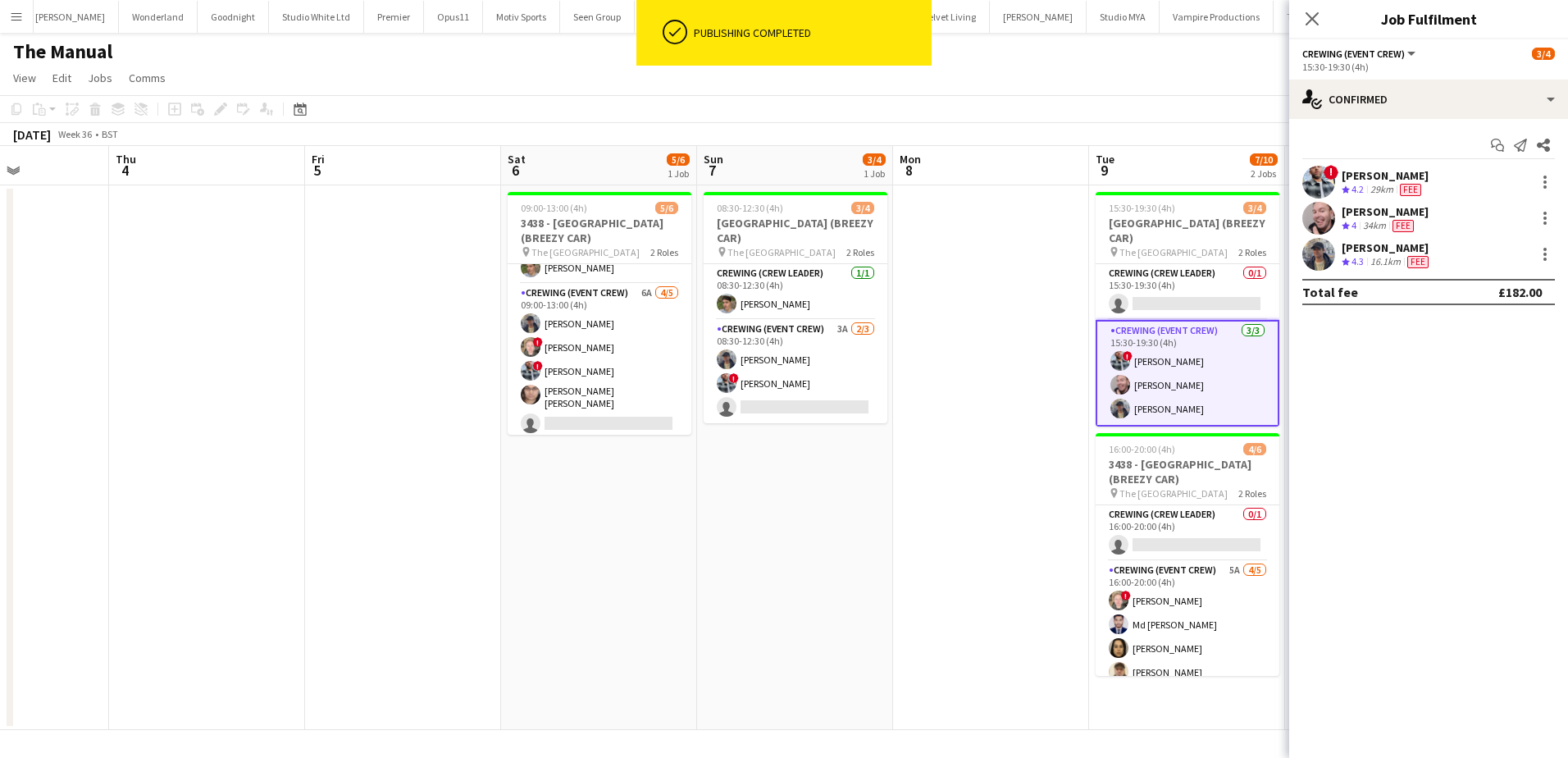
click at [1001, 531] on app-date-cell at bounding box center [992, 457] width 196 height 544
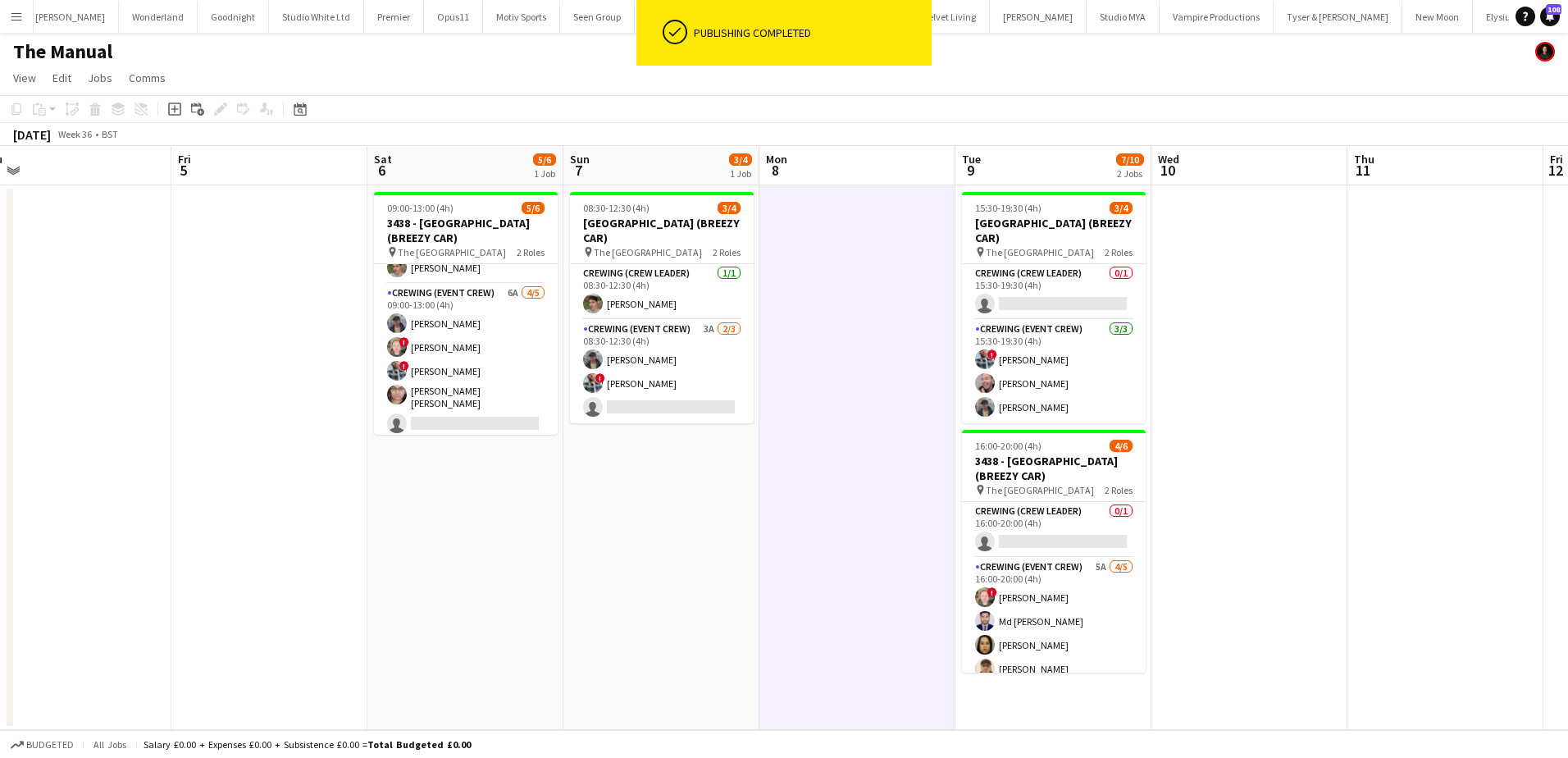
drag, startPoint x: 998, startPoint y: 478, endPoint x: 835, endPoint y: 456, distance: 164.5
click at [838, 463] on app-calendar-viewport "Mon 1 Tue 2 Wed 3 Thu 4 Fri 5 Sat 6 5/6 1 Job Sun 7 3/4 1 Job Mon 8 Tue 9 7/10 …" at bounding box center [784, 437] width 1568 height 584
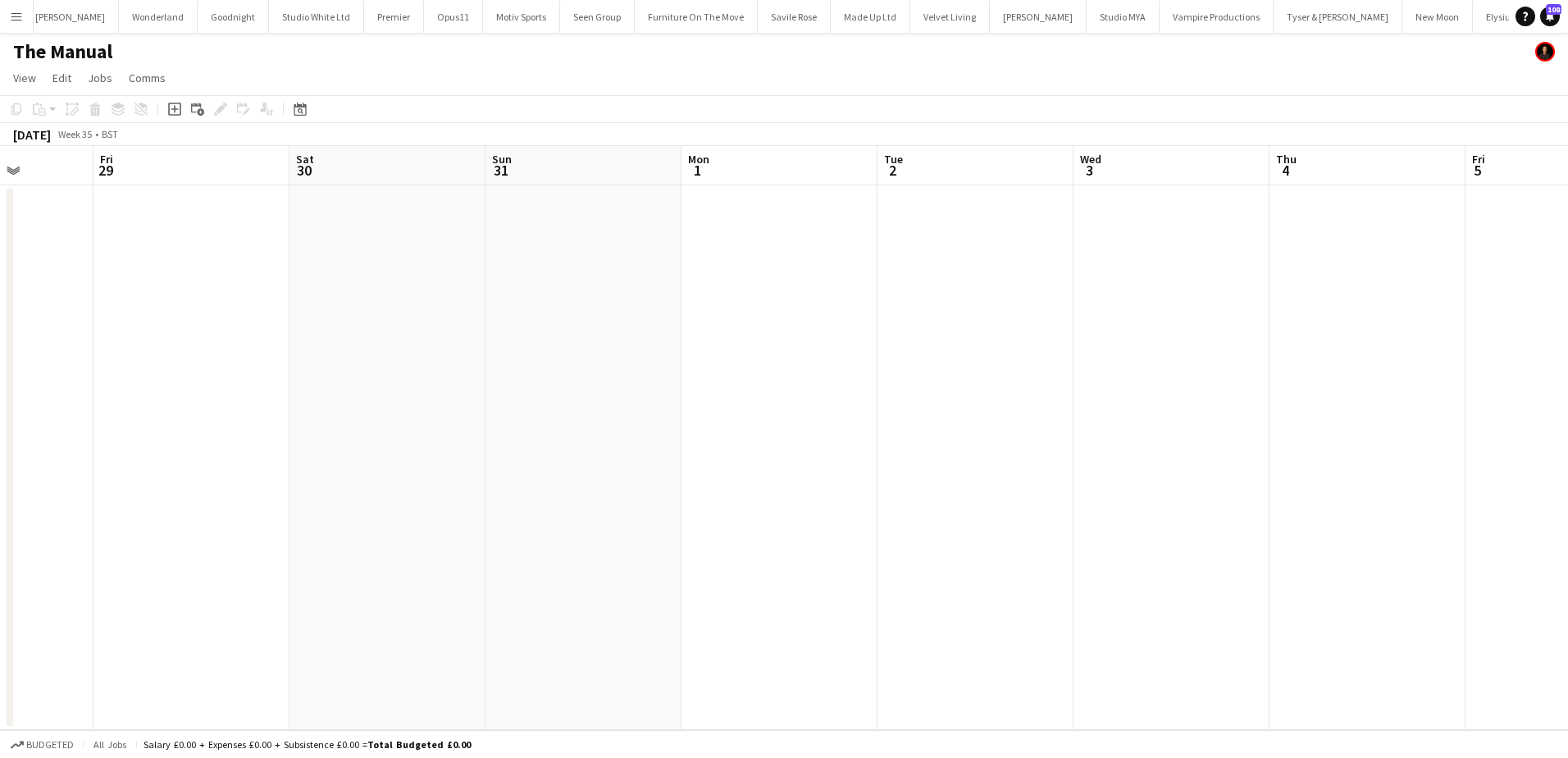
drag, startPoint x: 246, startPoint y: 390, endPoint x: 1706, endPoint y: 410, distance: 1460.1
click at [1567, 410] on html "Menu Boards Boards Boards All jobs Status Workforce Workforce My Workforce Recr…" at bounding box center [784, 379] width 1568 height 758
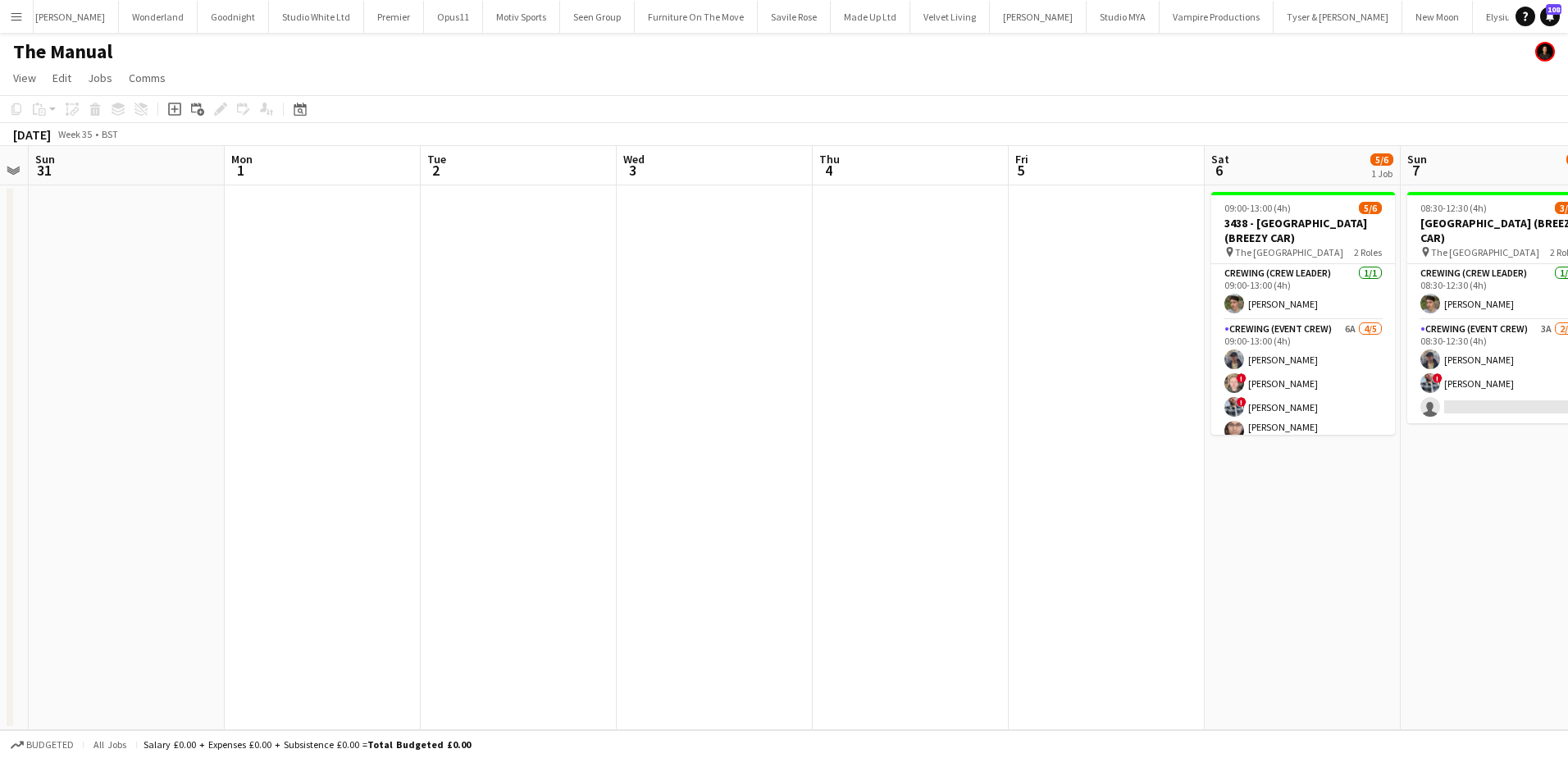
scroll to position [0, 601]
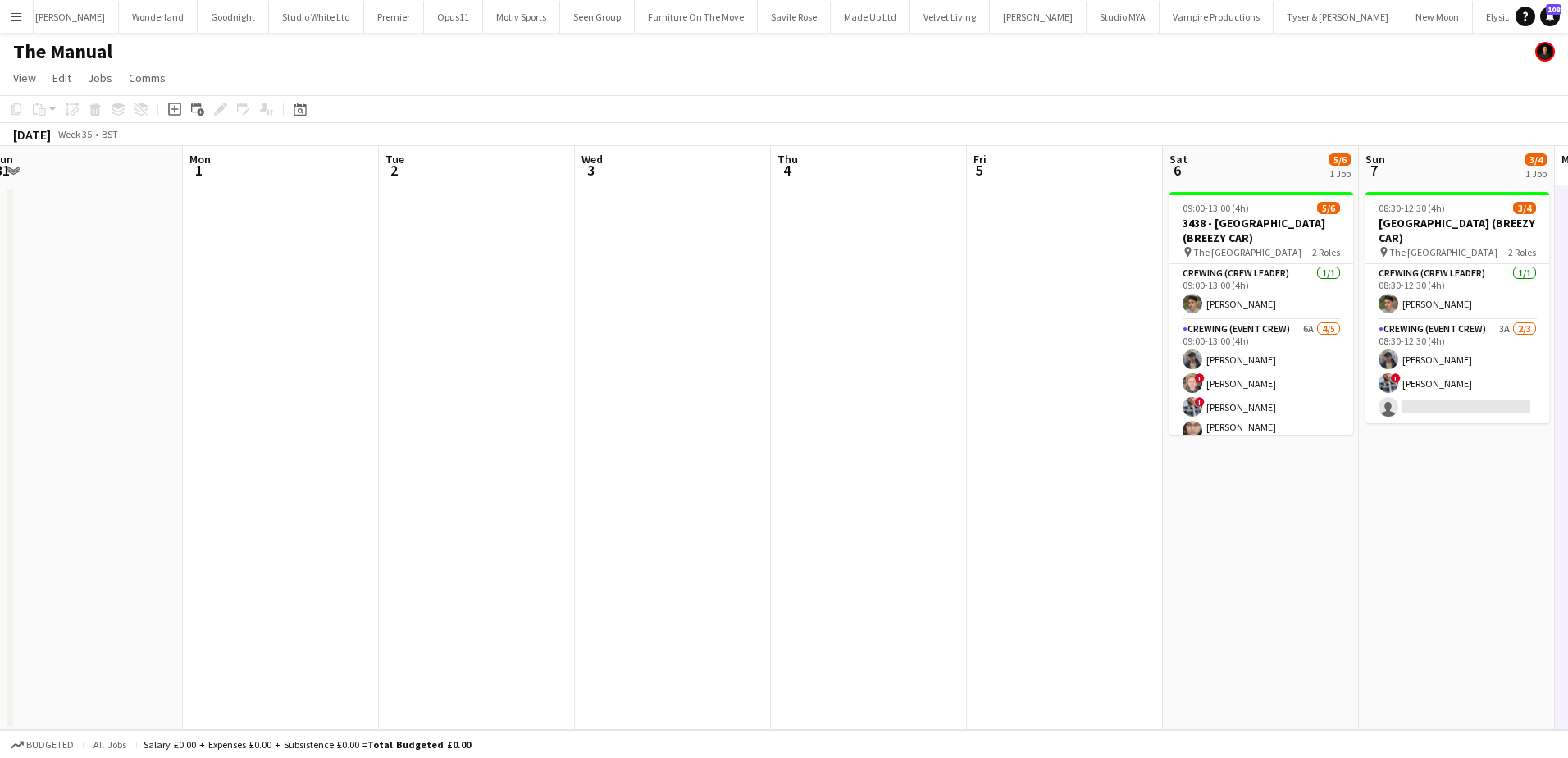
drag, startPoint x: 617, startPoint y: 457, endPoint x: -82, endPoint y: 456, distance: 699.0
click at [0, 456] on html "Menu Boards Boards Boards All jobs Status Workforce Workforce My Workforce Recr…" at bounding box center [784, 379] width 1568 height 758
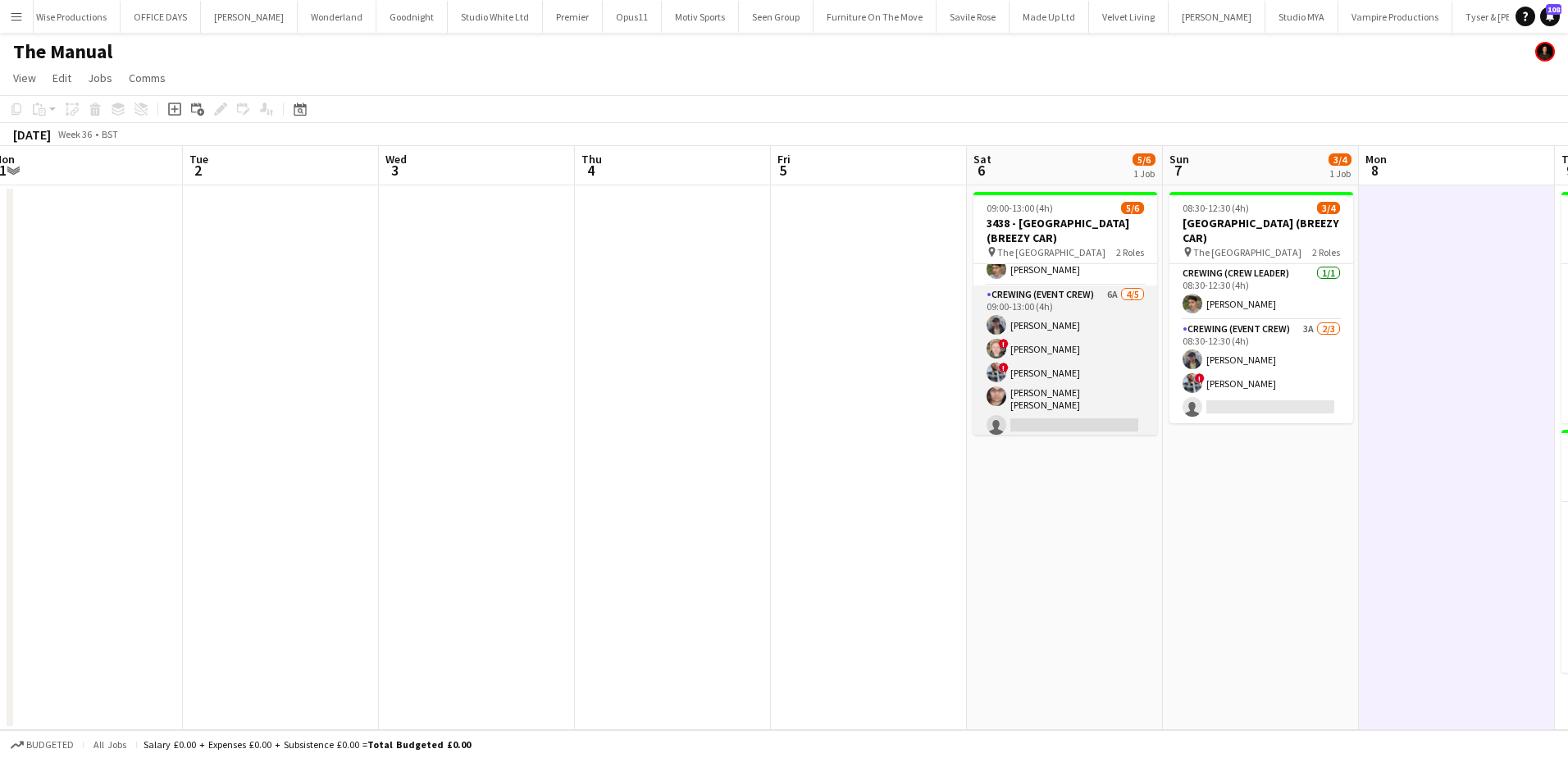
scroll to position [36, 0]
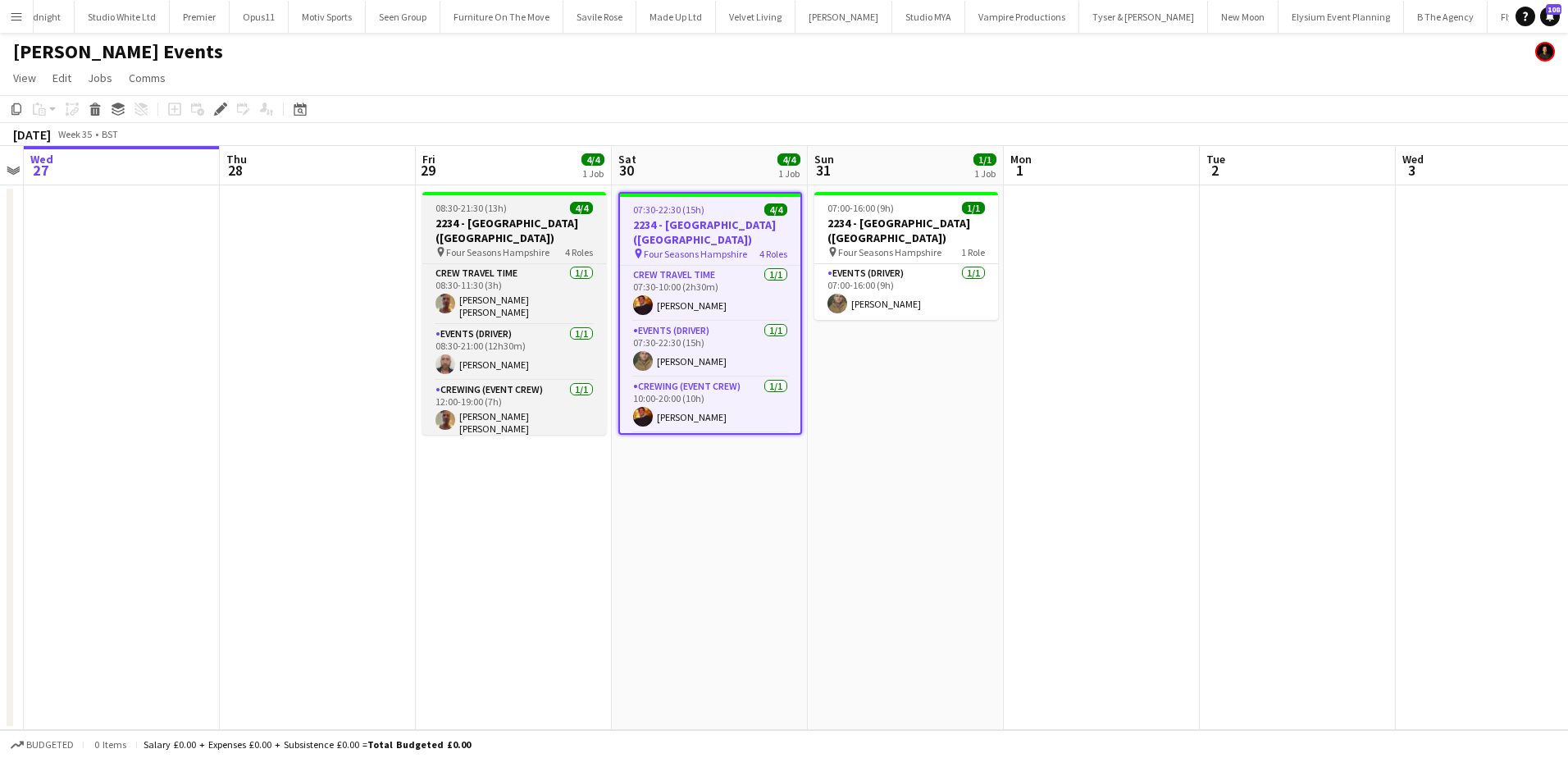
click at [496, 208] on span "08:30-21:30 (13h)" at bounding box center [471, 207] width 71 height 12
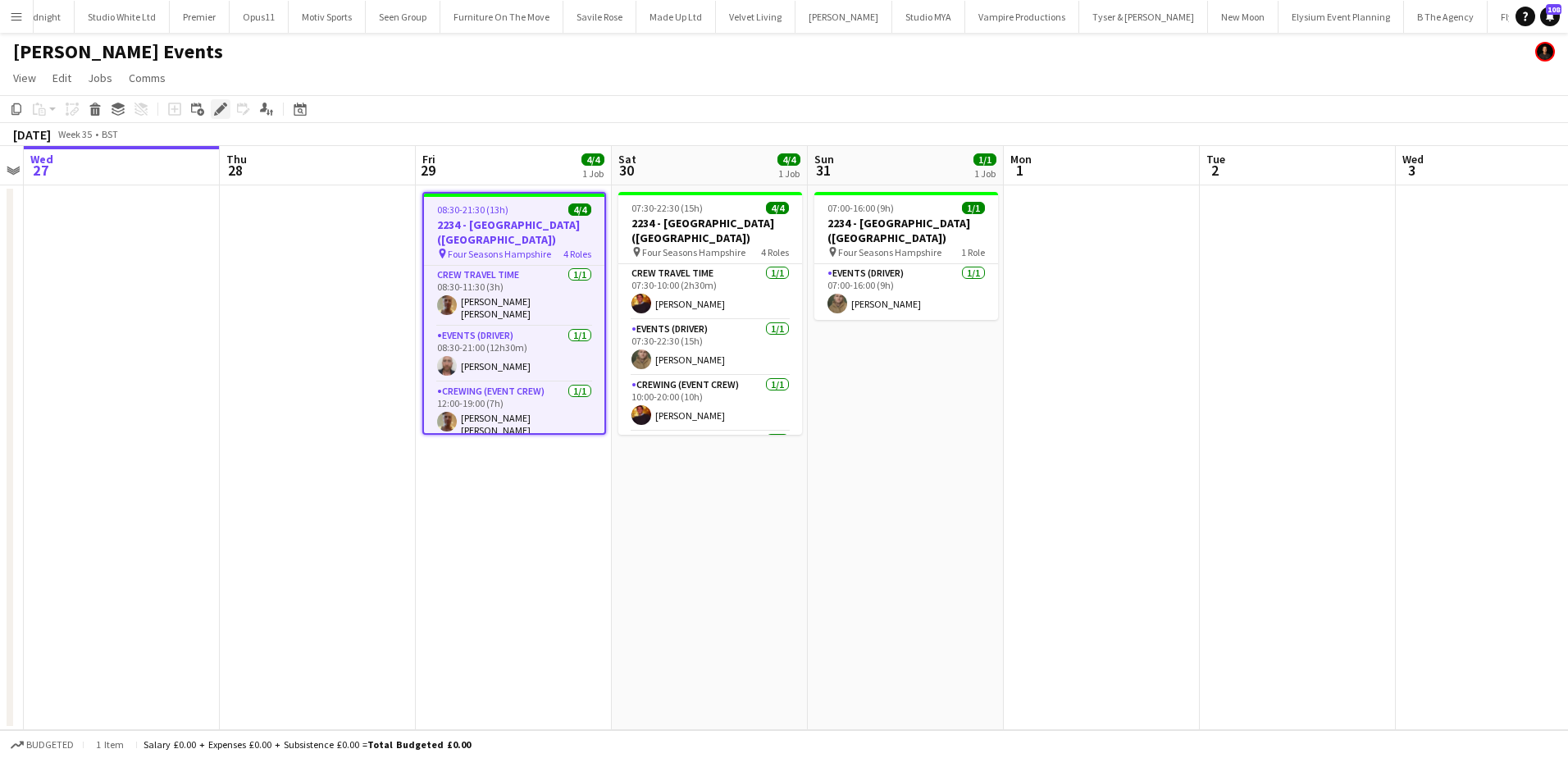
click at [219, 106] on icon "Edit" at bounding box center [221, 109] width 13 height 13
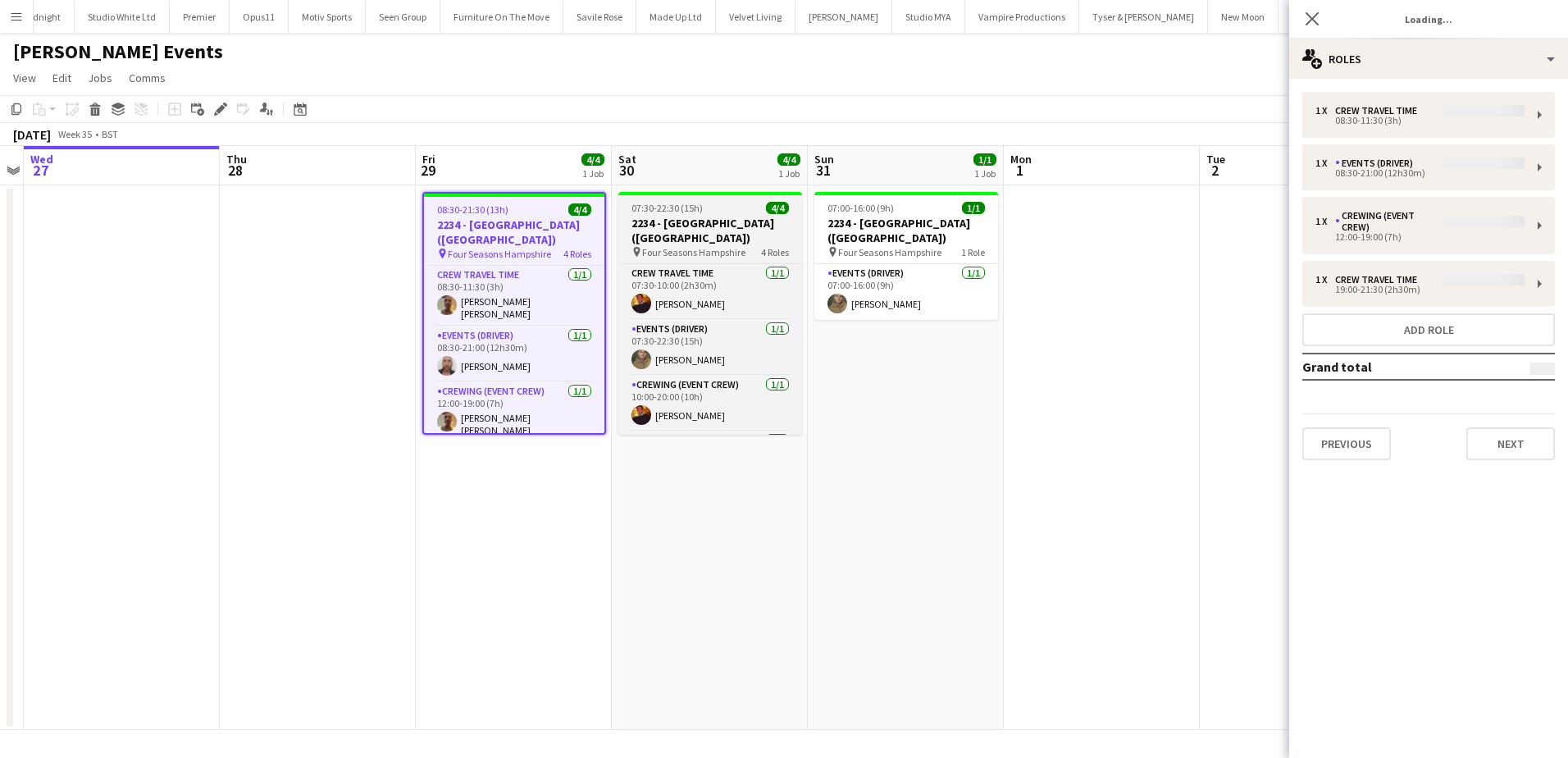
type input "**********"
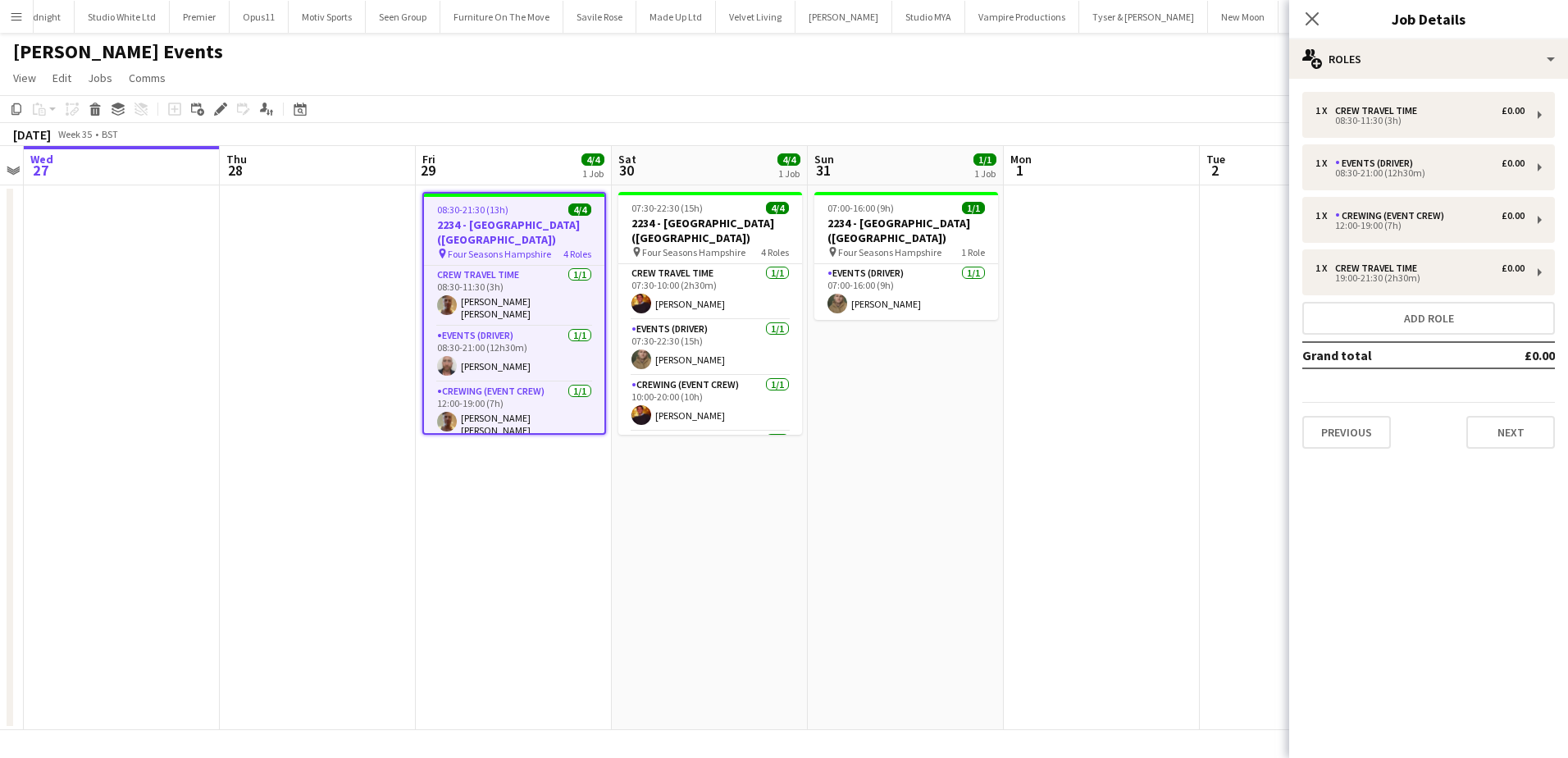
click at [1468, 410] on div "Previous Next" at bounding box center [1429, 425] width 253 height 47
click at [1478, 421] on button "Next" at bounding box center [1510, 433] width 89 height 33
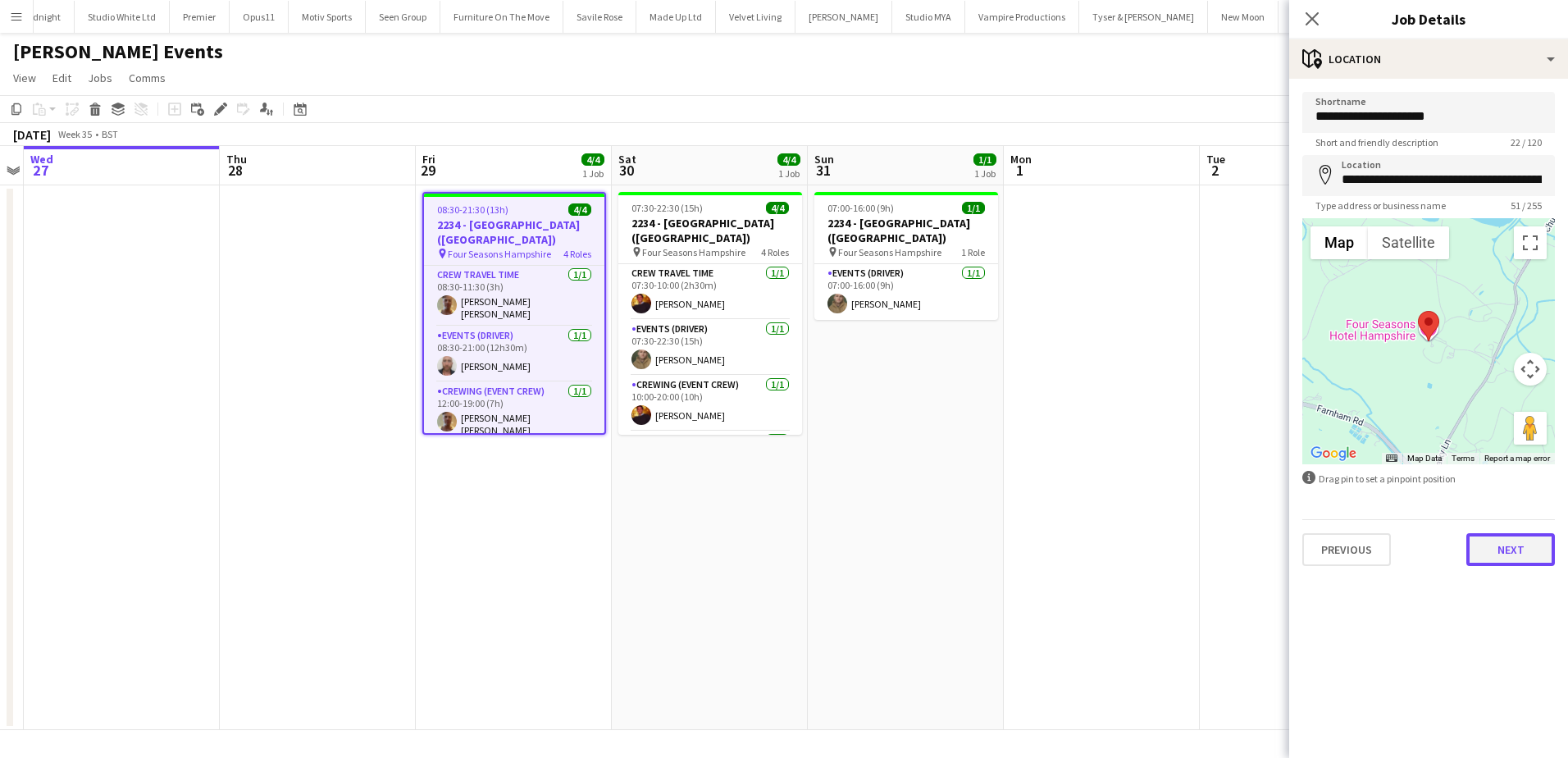
click at [1503, 548] on button "Next" at bounding box center [1510, 550] width 89 height 33
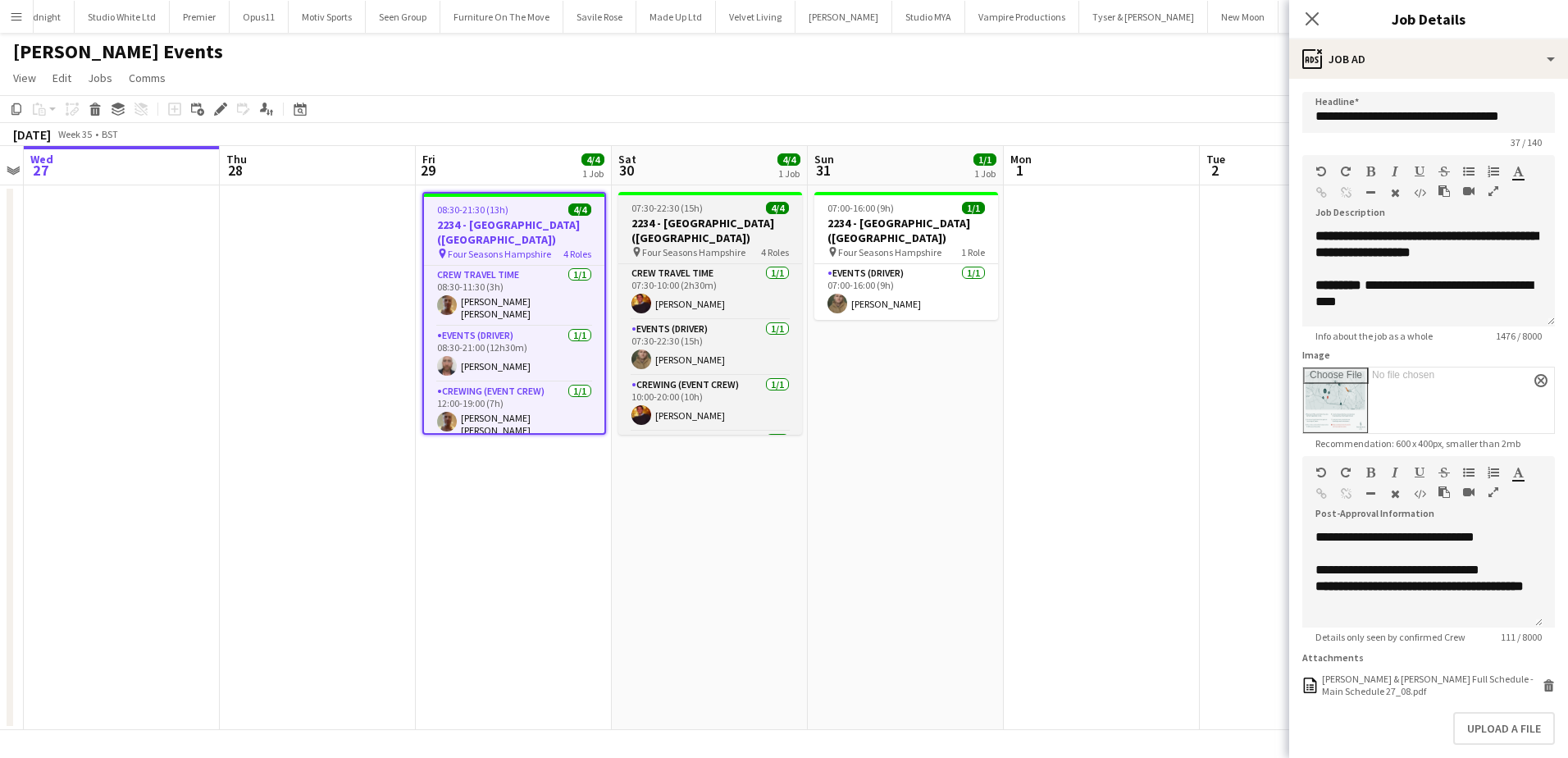
click at [664, 226] on h3 "2234 - Four Seasons Hampshire (Luton)" at bounding box center [710, 230] width 183 height 29
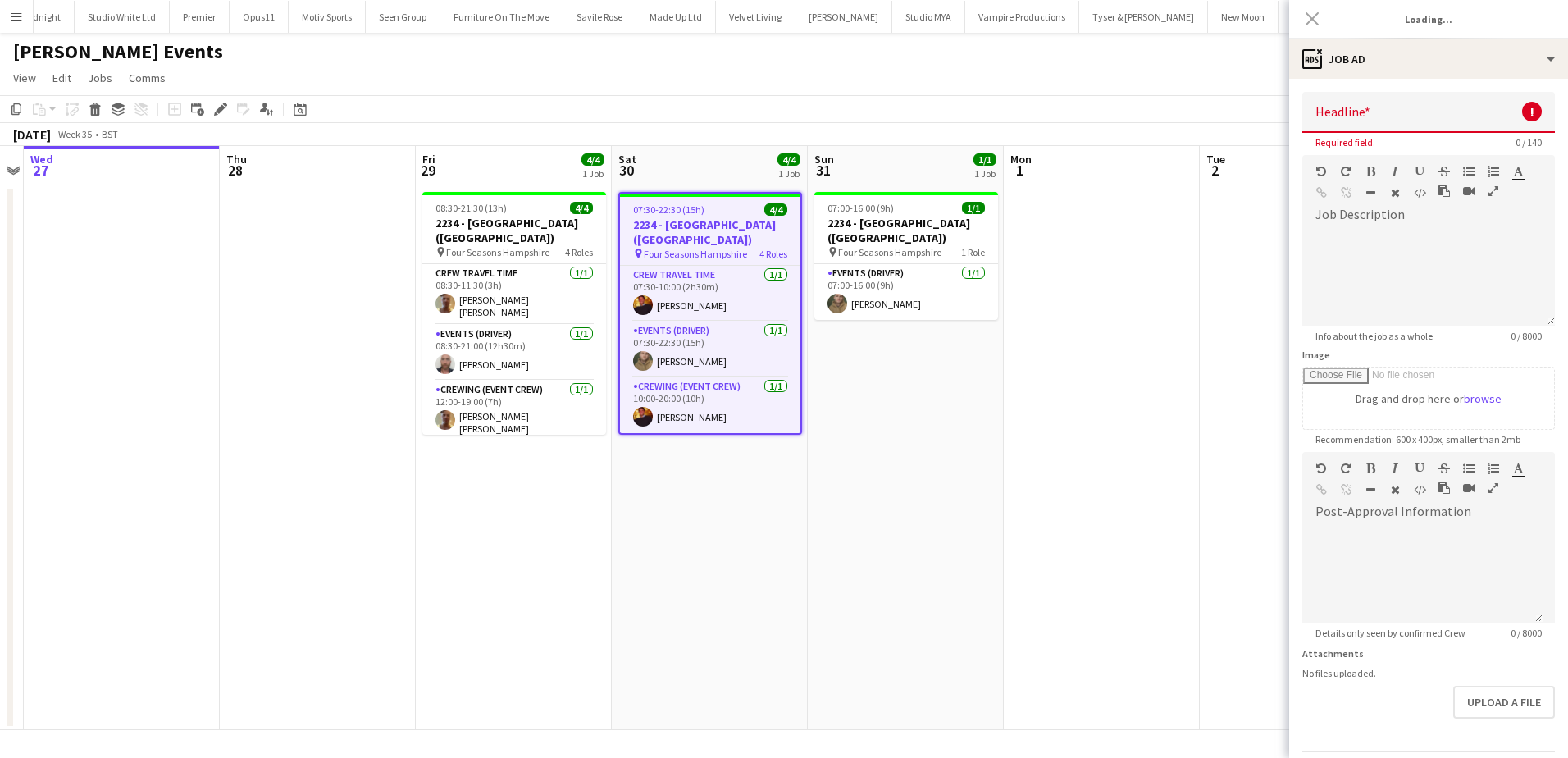
type input "**********"
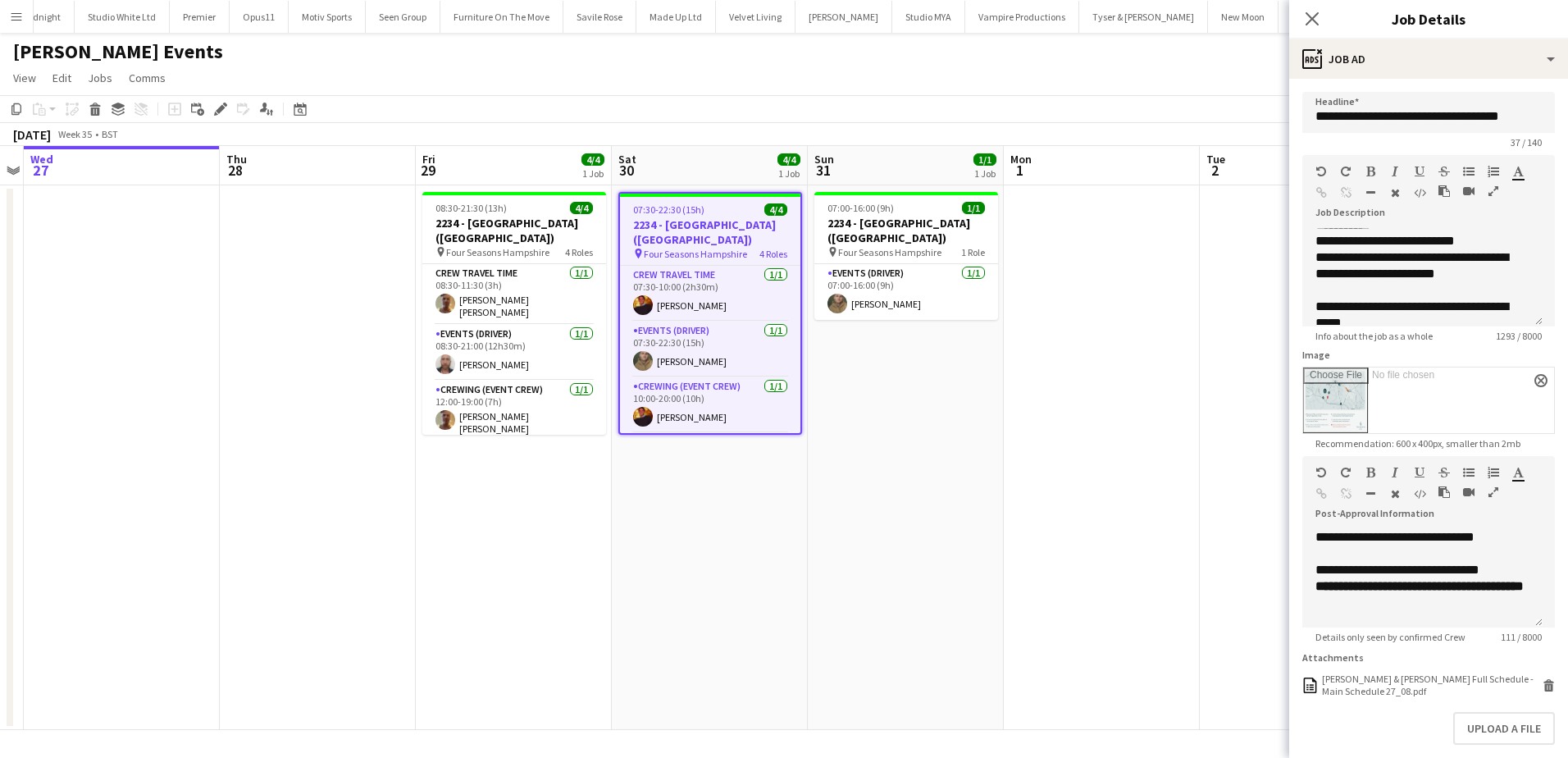
scroll to position [656, 0]
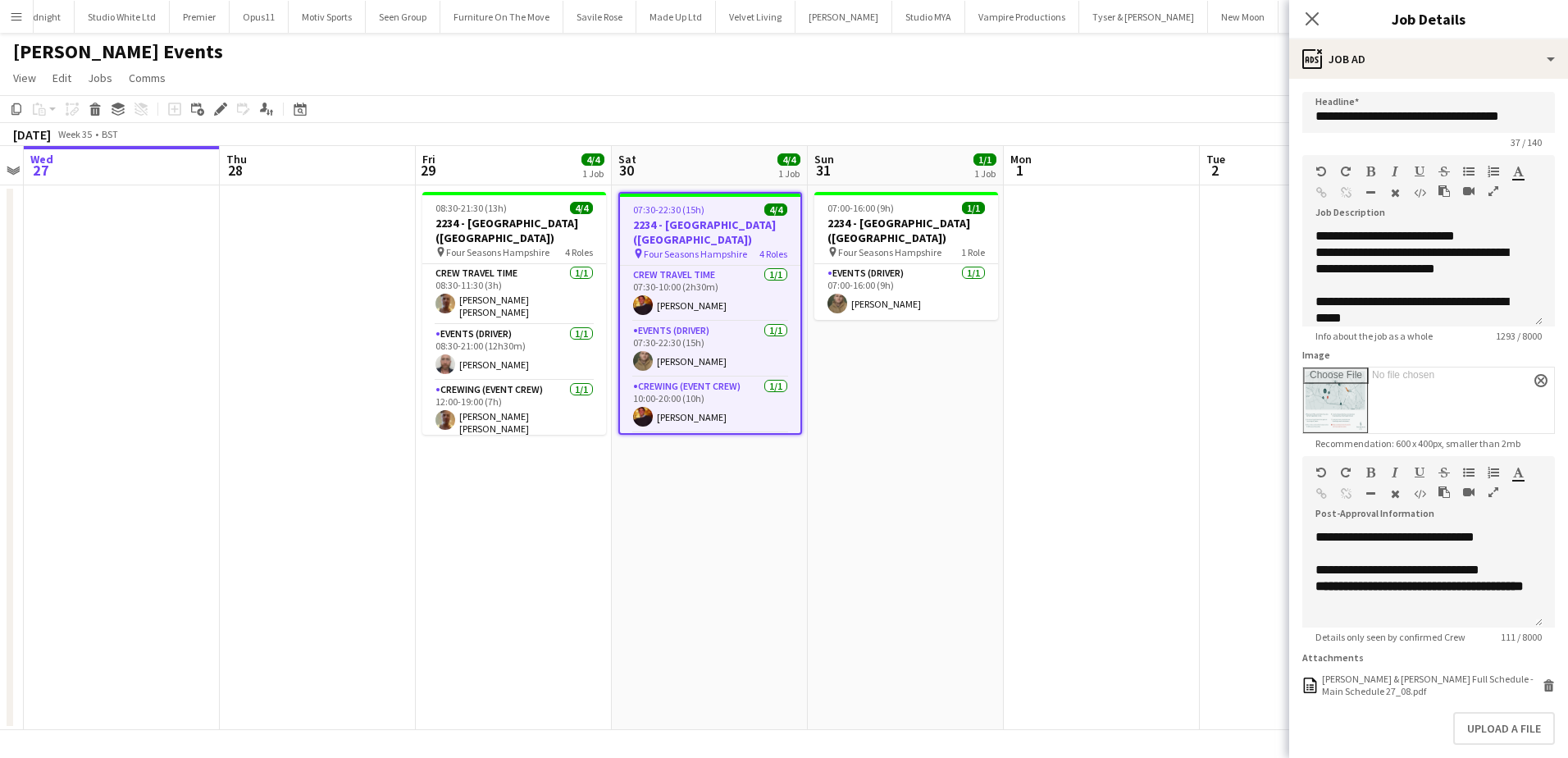
click at [1233, 453] on app-date-cell at bounding box center [1298, 457] width 196 height 544
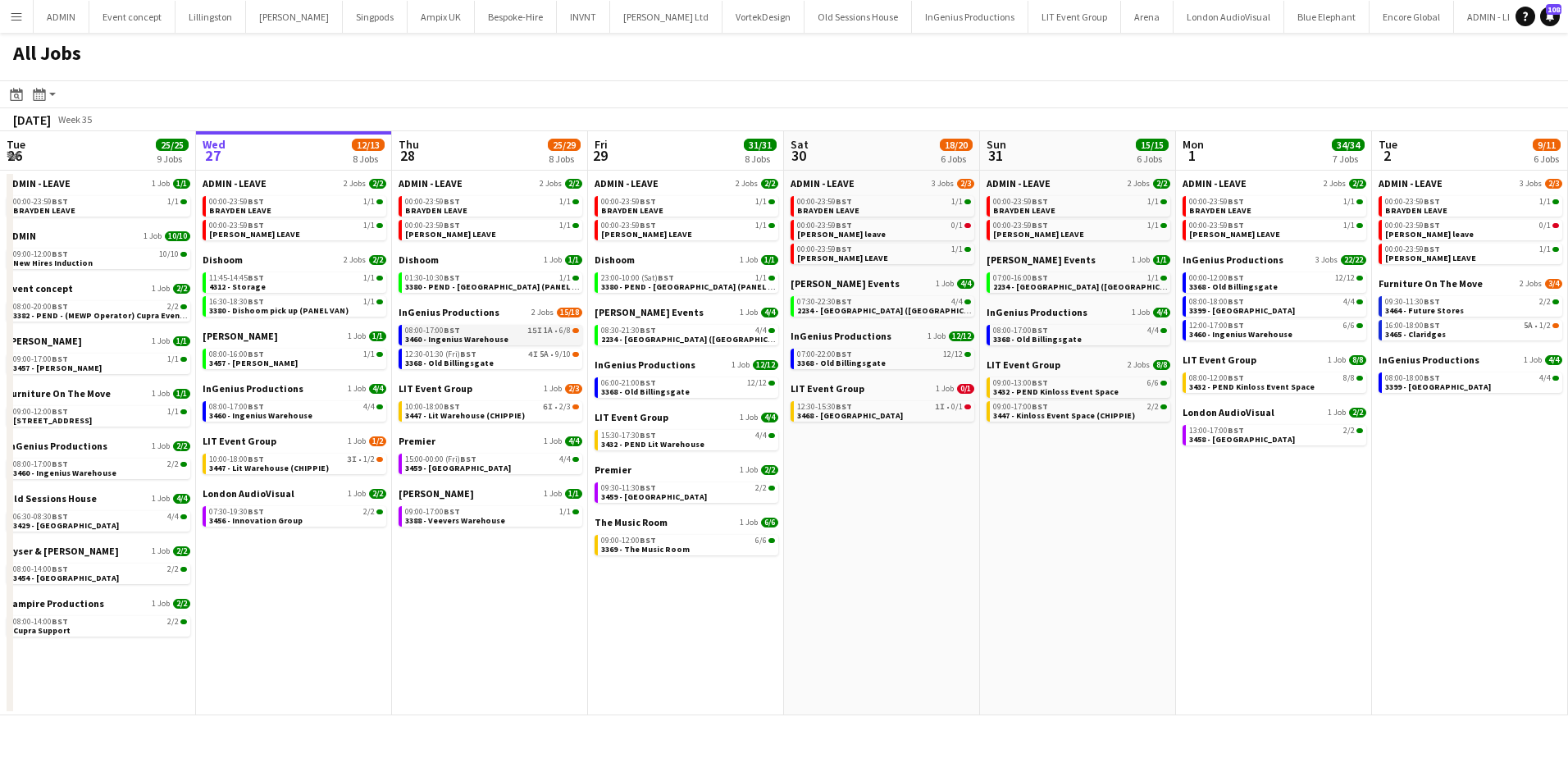
click at [446, 337] on span "3460 - Ingenius Warehouse" at bounding box center [456, 339] width 104 height 11
click at [1278, 305] on span "3399 - [GEOGRAPHIC_DATA]" at bounding box center [1242, 311] width 105 height 11
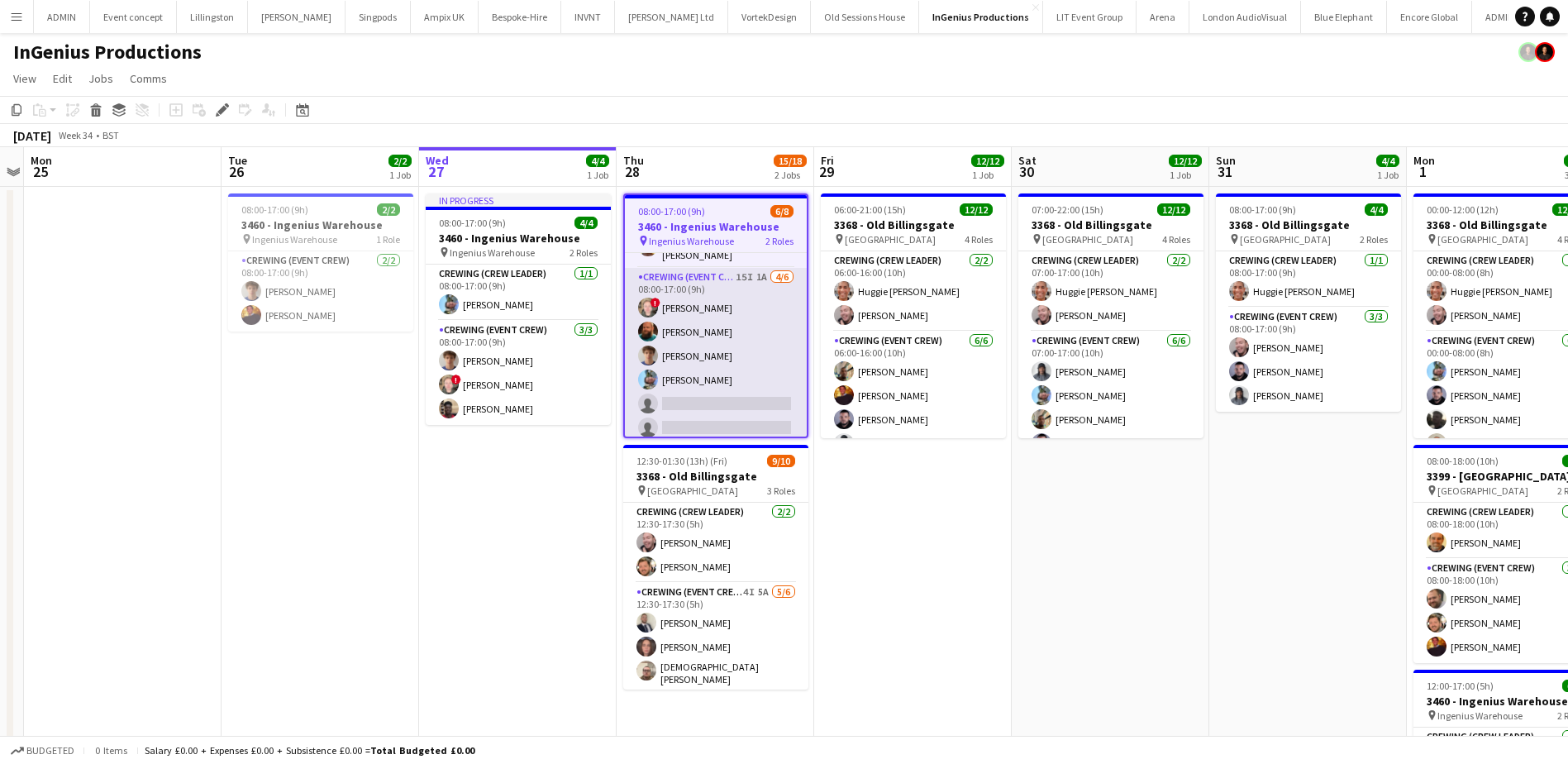
scroll to position [73, 0]
click at [730, 353] on app-card-role "Crewing (Event Crew) 15I 1A [DATE] 08:00-17:00 (9h) ! [PERSON_NAME] [PERSON_NAM…" at bounding box center [716, 353] width 182 height 176
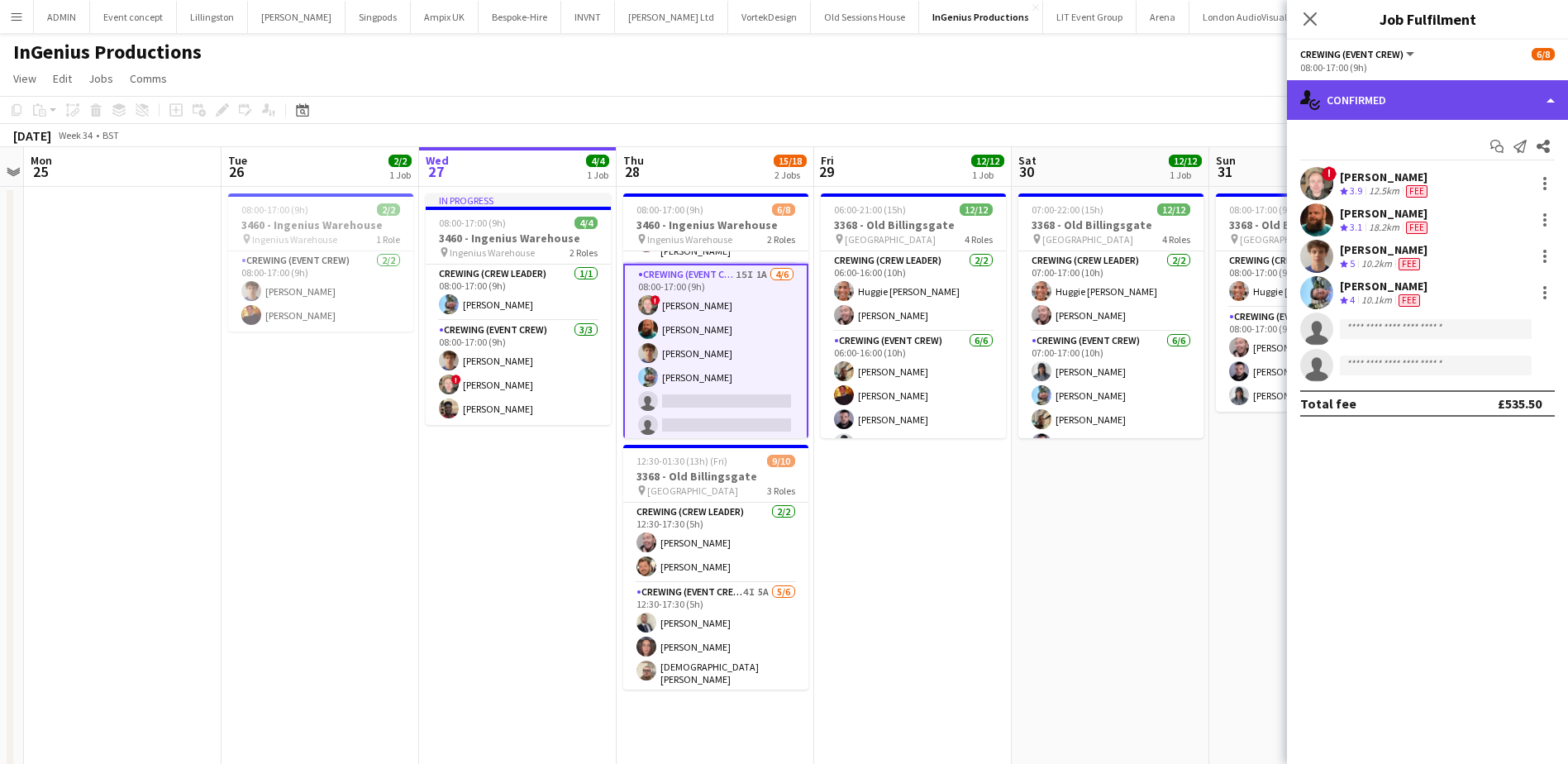
click at [1440, 95] on div "single-neutral-actions-check-2 Confirmed" at bounding box center [1427, 100] width 281 height 40
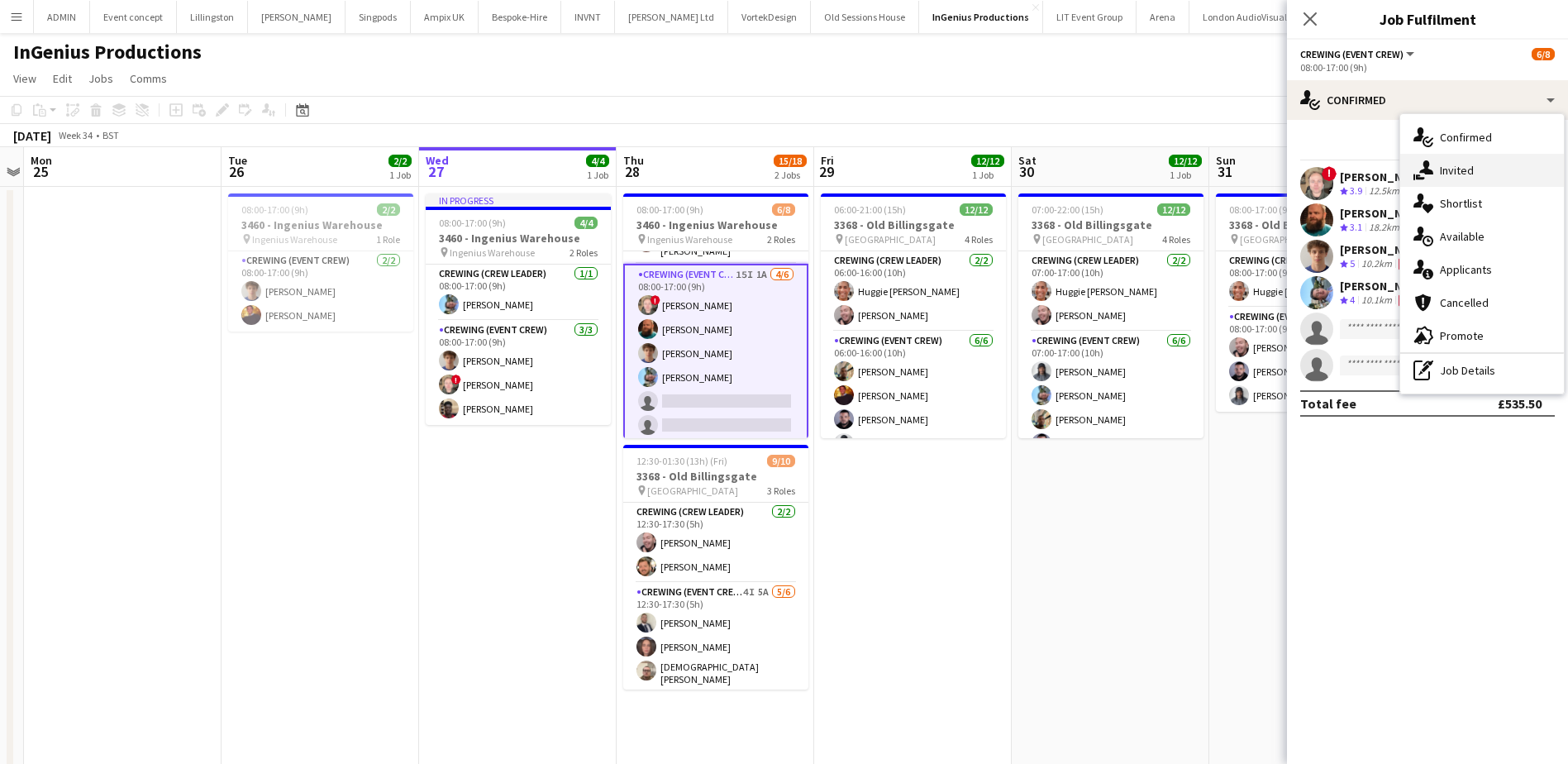
click at [1456, 173] on div "single-neutral-actions-share-1 Invited" at bounding box center [1481, 170] width 163 height 33
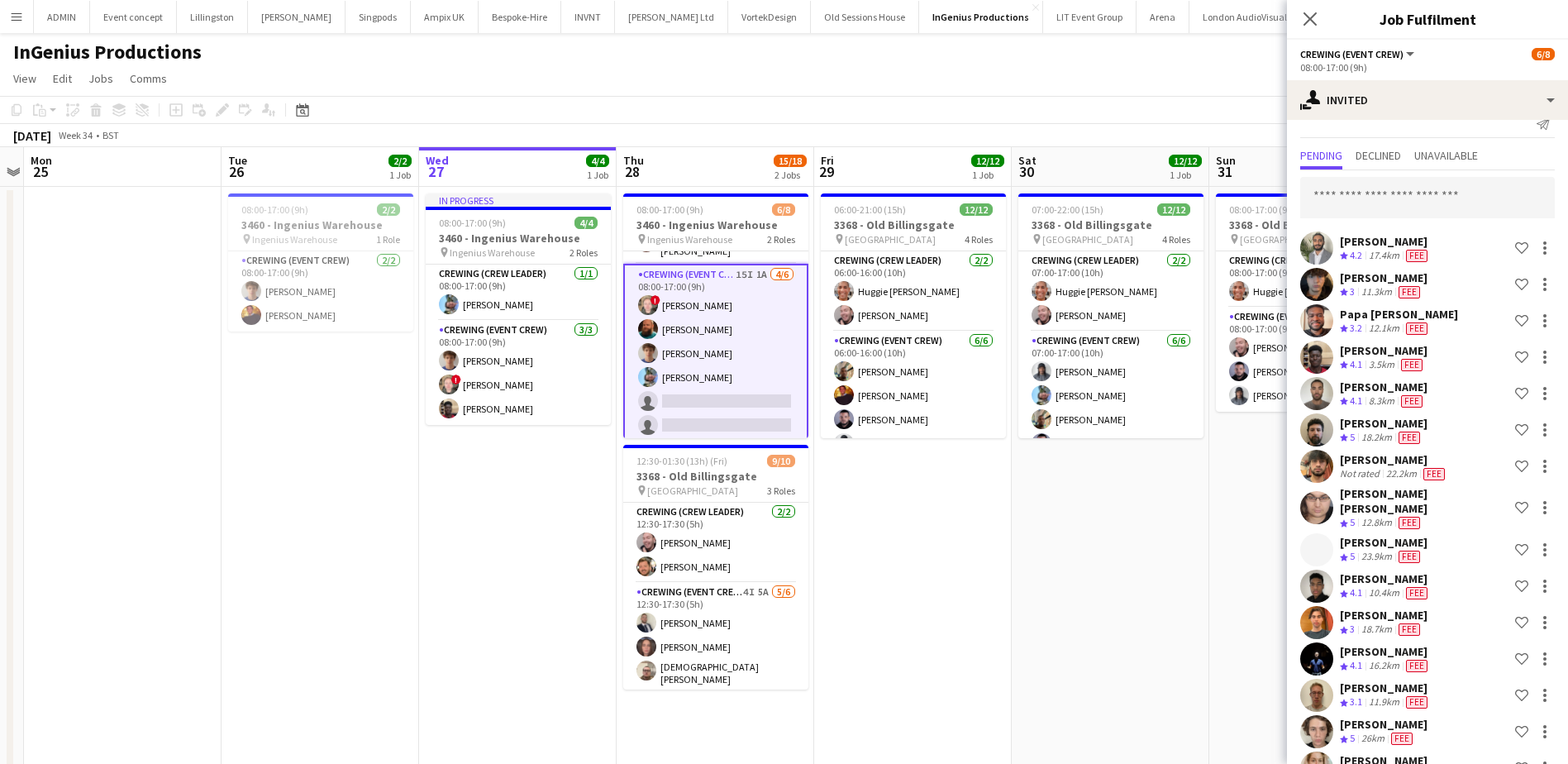
scroll to position [49, 0]
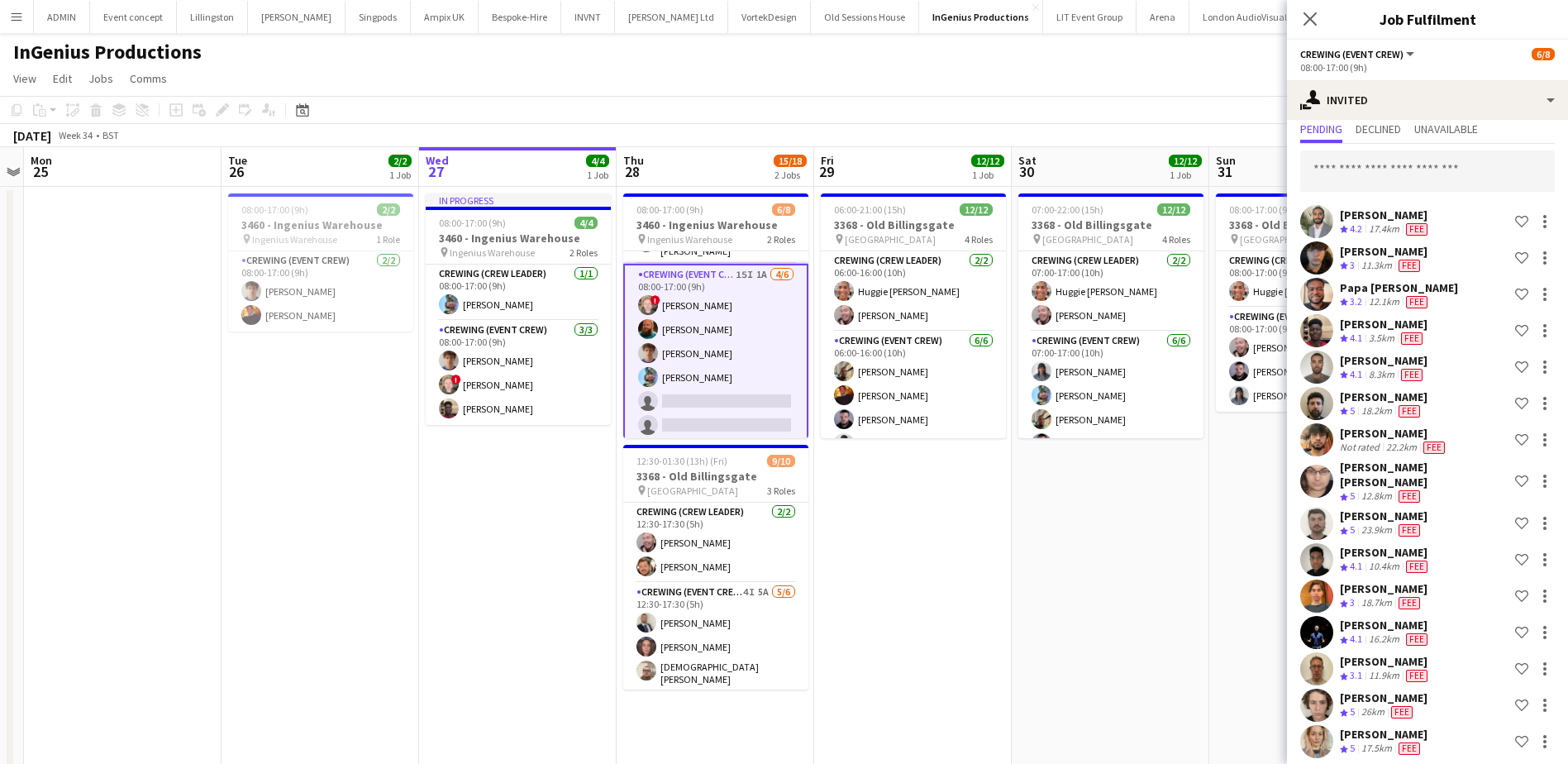
click at [1310, 725] on app-user-avatar at bounding box center [1317, 742] width 33 height 33
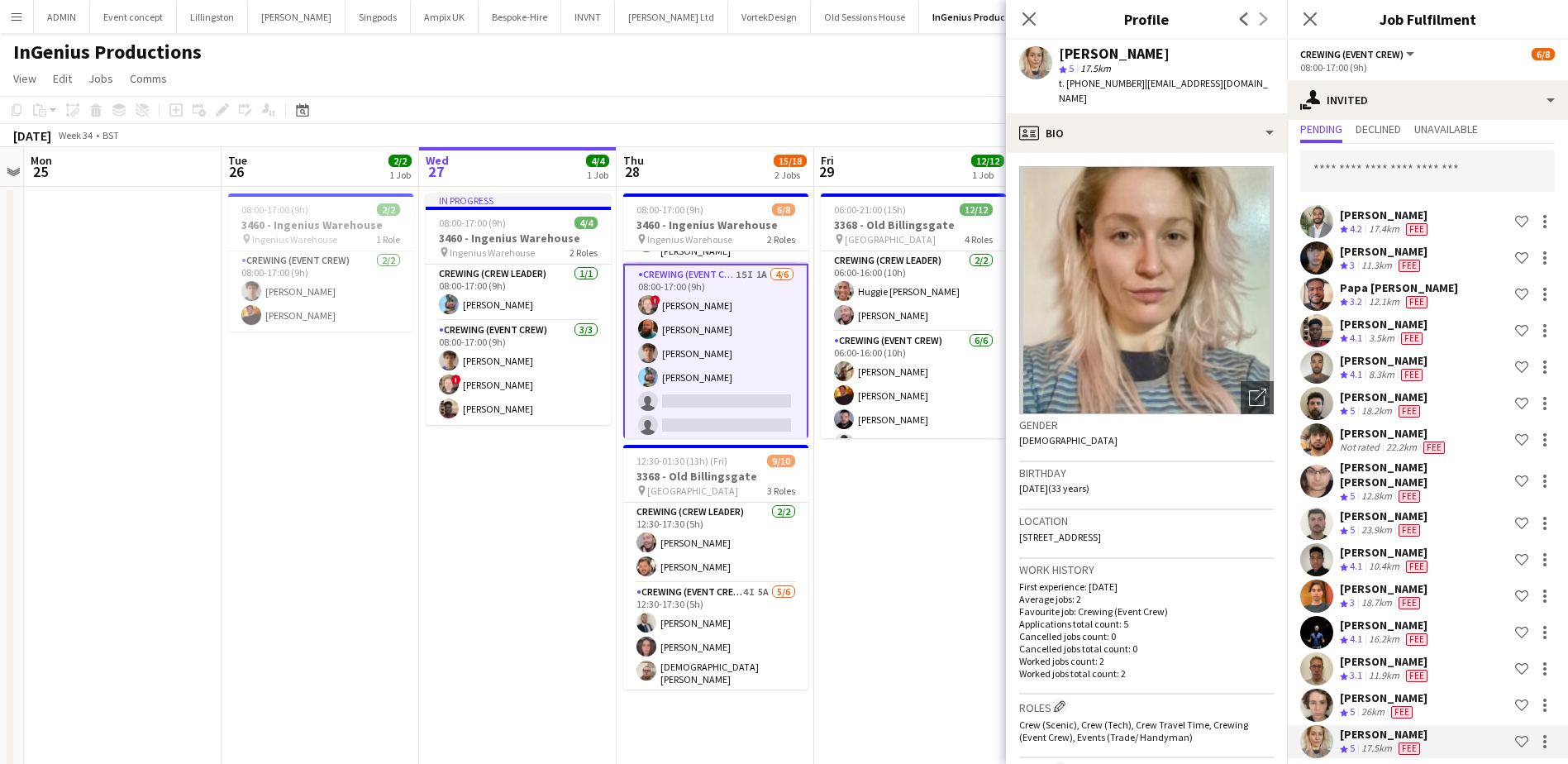
click at [893, 536] on app-date-cell "06:00-21:00 (15h) 12/12 3368 - Old Billingsgate pin Lower Thames Street 4 Roles…" at bounding box center [913, 575] width 198 height 777
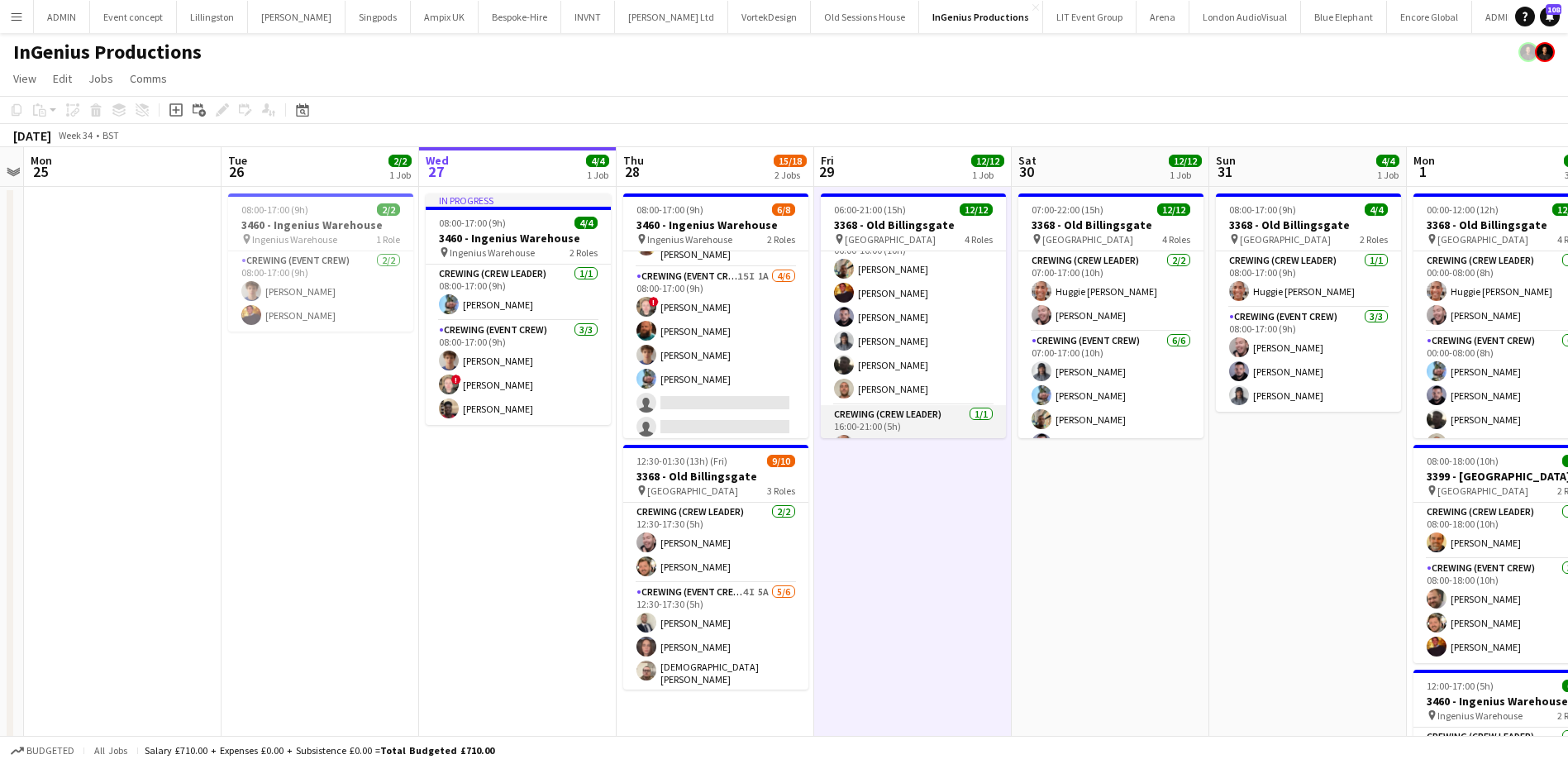
scroll to position [165, 0]
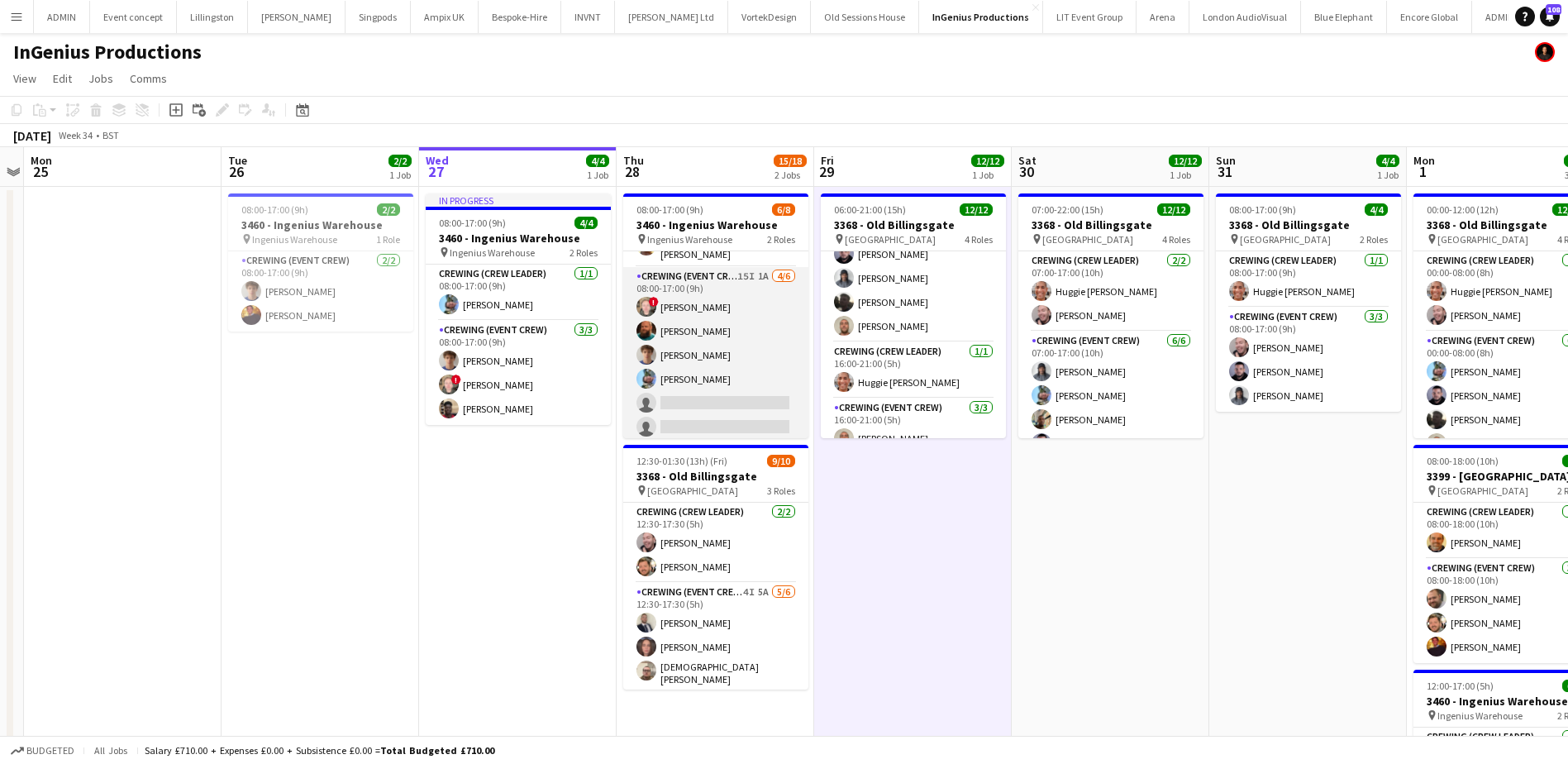
click at [754, 392] on app-card-role "Crewing (Event Crew) 15I 1A [DATE] 08:00-17:00 (9h) ! [PERSON_NAME] [PERSON_NAM…" at bounding box center [716, 355] width 185 height 176
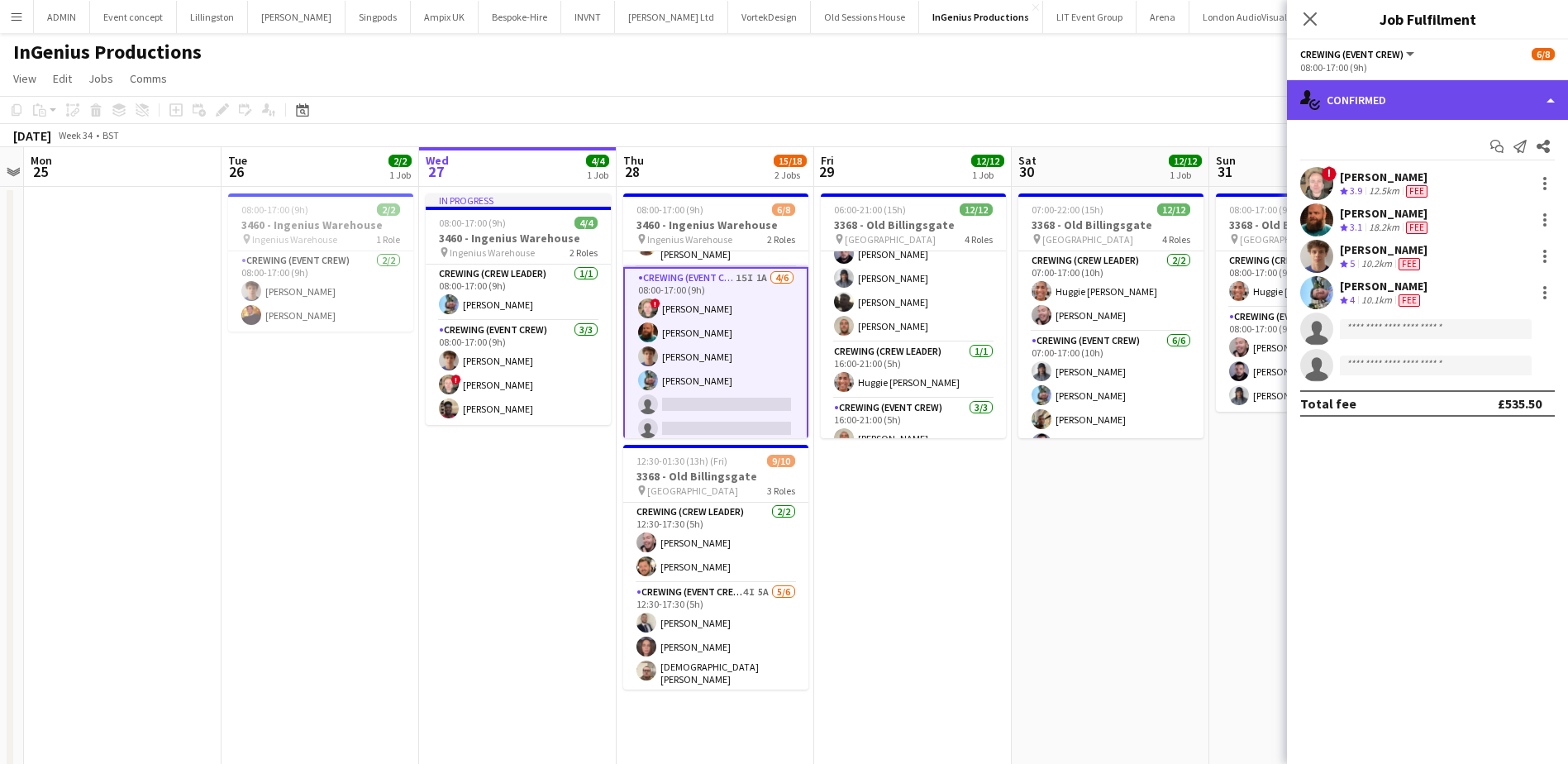
click at [1397, 101] on div "single-neutral-actions-check-2 Confirmed" at bounding box center [1427, 100] width 281 height 40
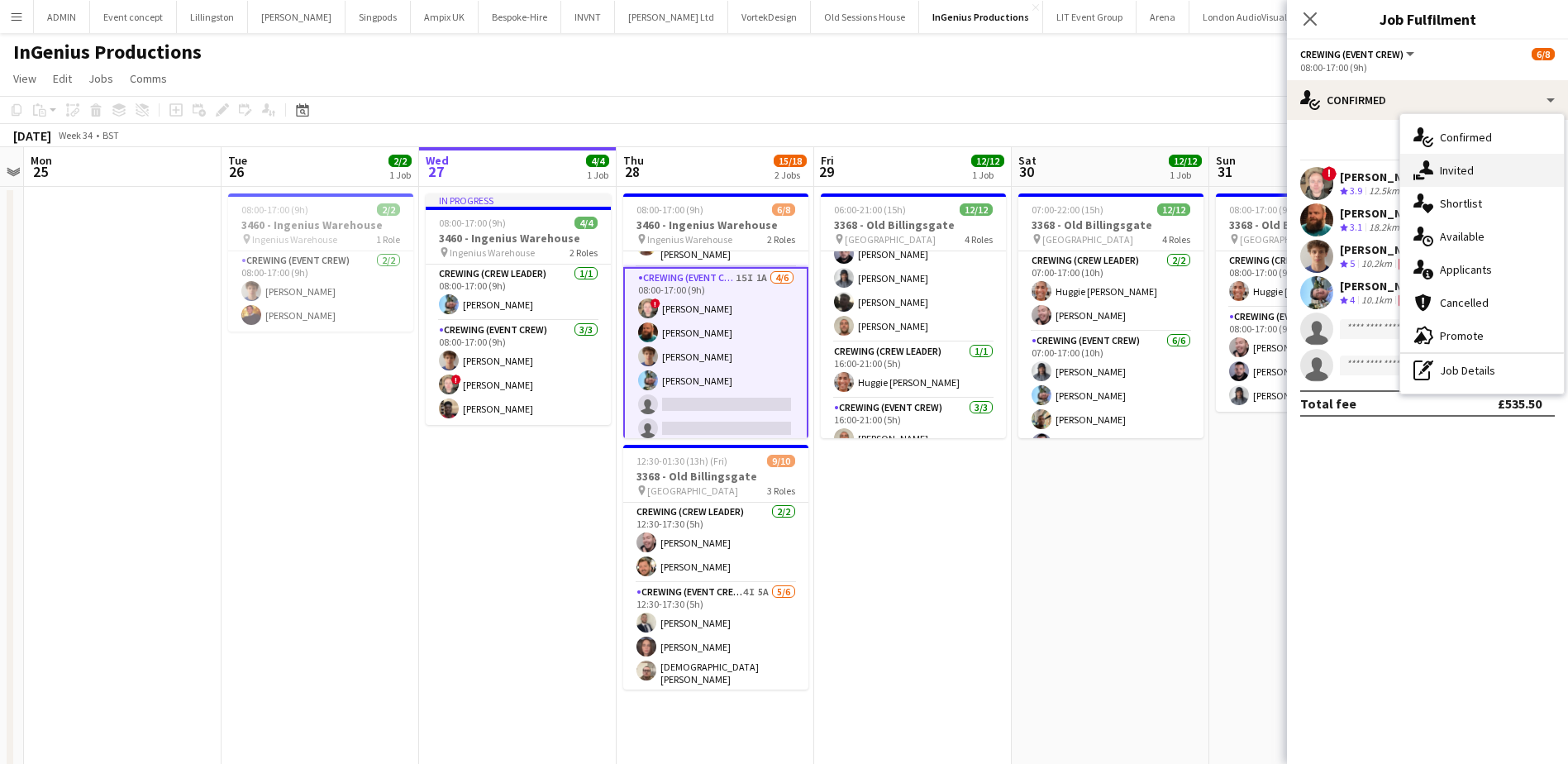
click at [1497, 172] on div "single-neutral-actions-share-1 Invited" at bounding box center [1481, 170] width 163 height 33
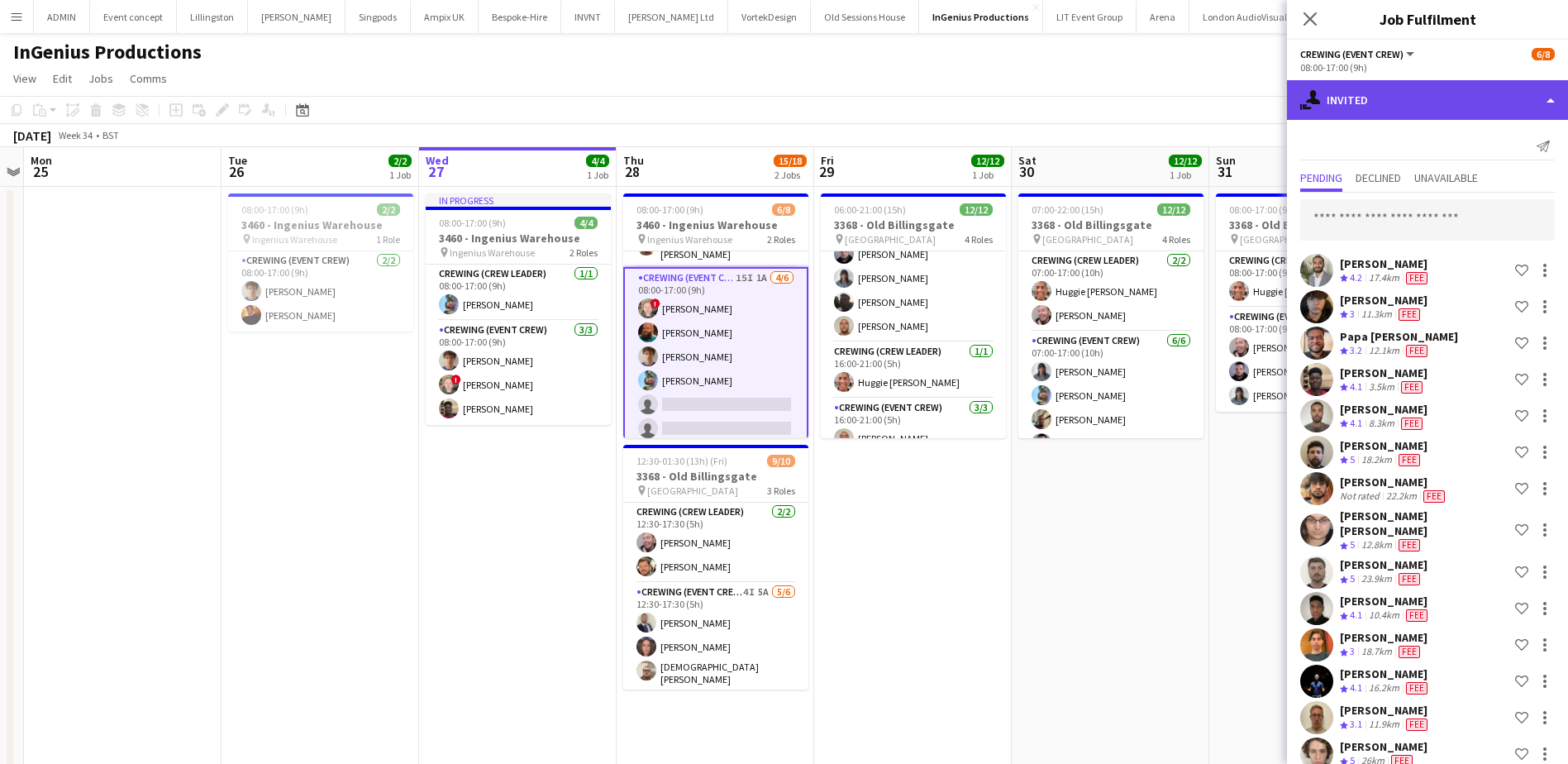
click at [1433, 105] on div "single-neutral-actions-share-1 Invited" at bounding box center [1427, 100] width 281 height 40
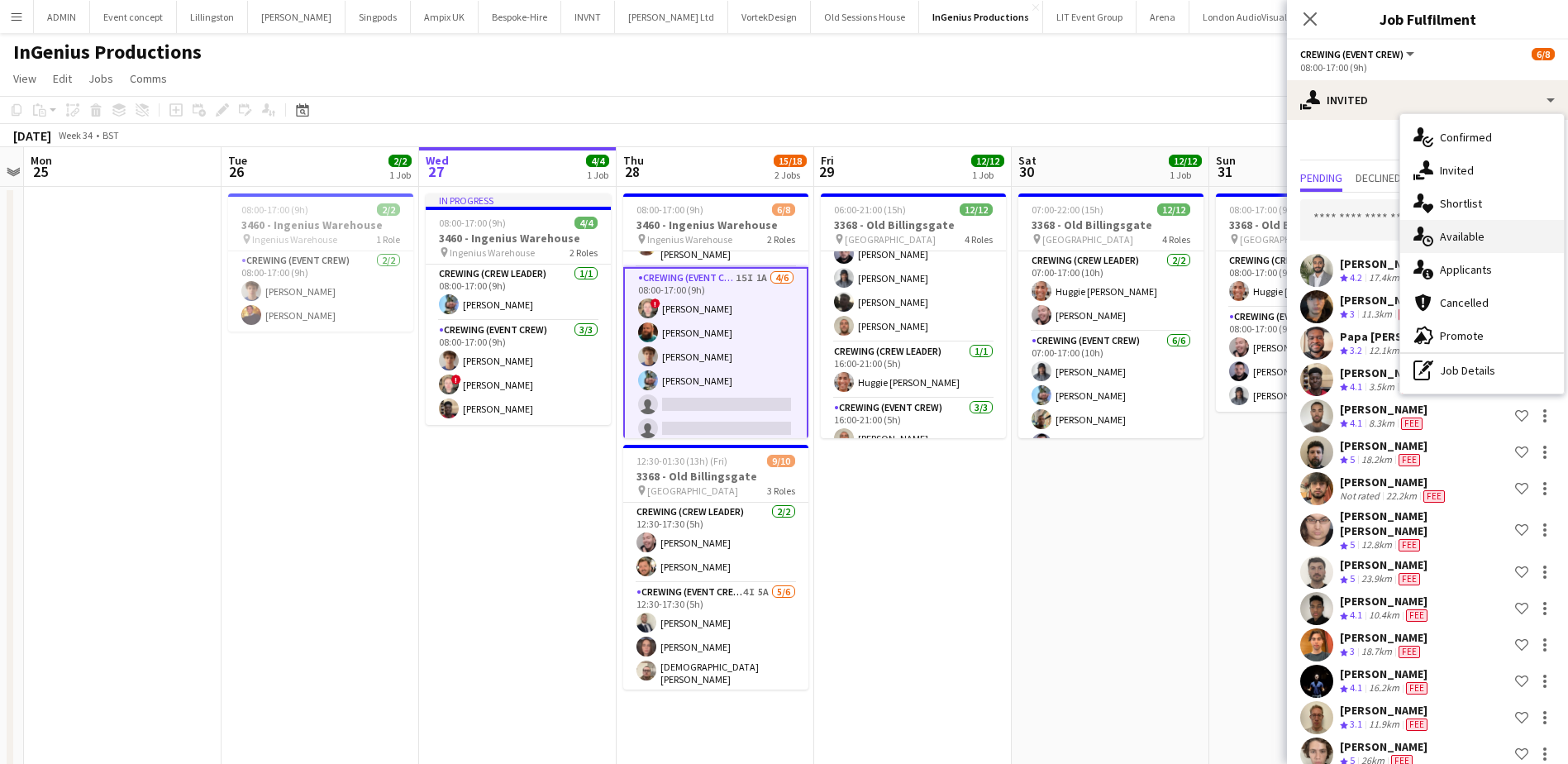
click at [1501, 237] on div "single-neutral-actions-upload Available" at bounding box center [1481, 236] width 163 height 33
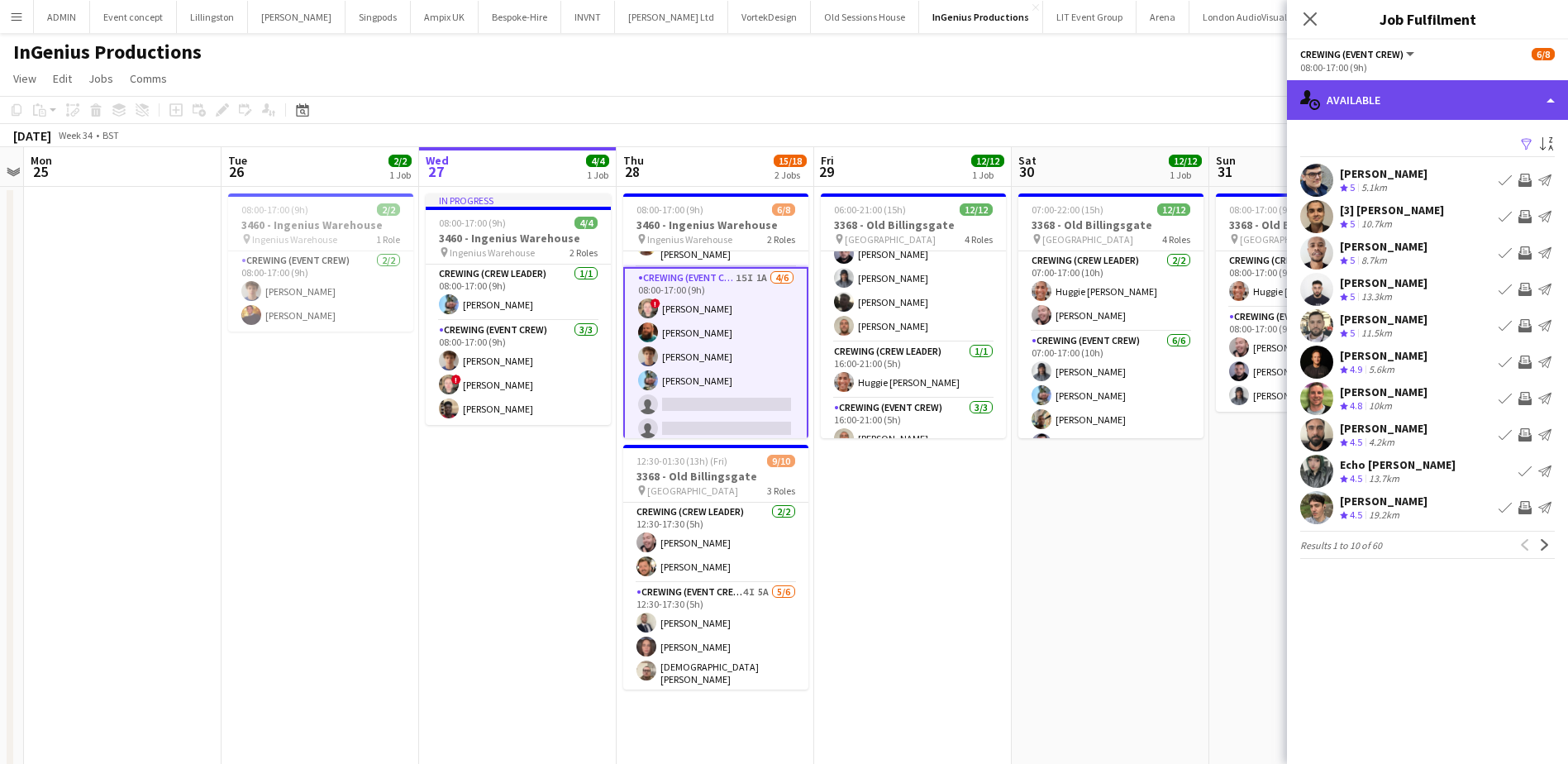
click at [1465, 100] on div "single-neutral-actions-upload Available" at bounding box center [1427, 100] width 281 height 40
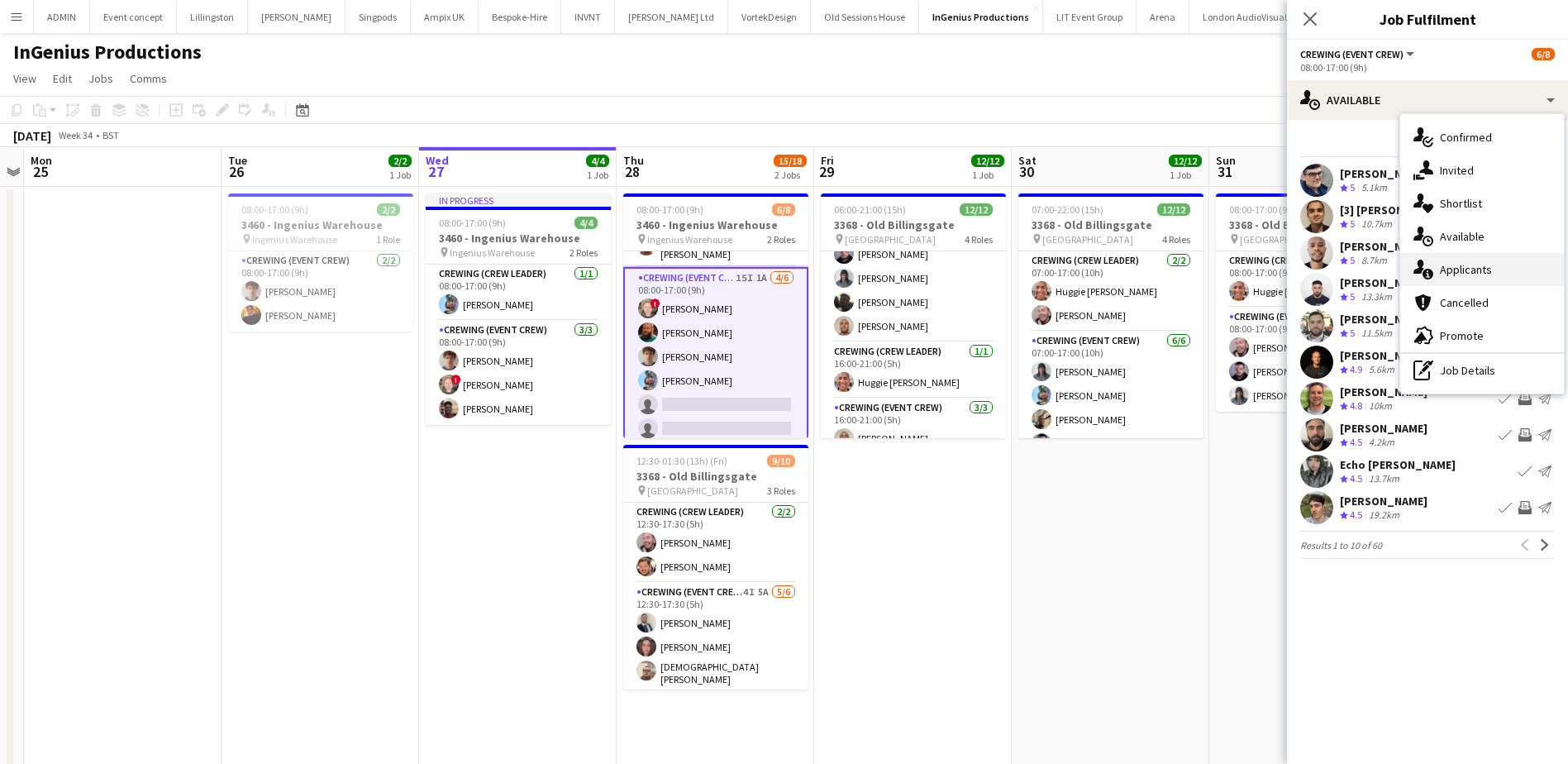
click at [1471, 267] on div "single-neutral-actions-information Applicants" at bounding box center [1481, 270] width 163 height 33
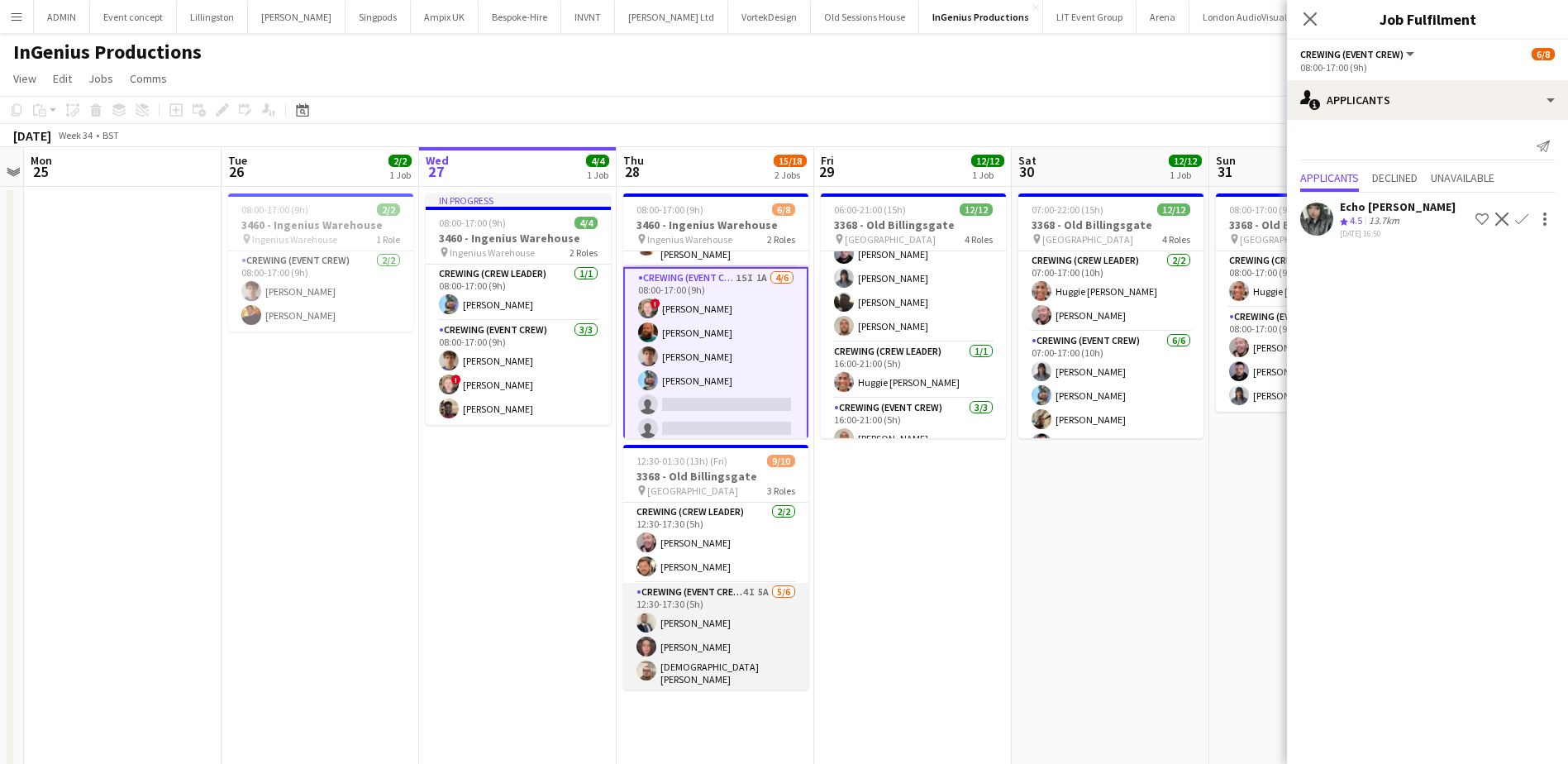
click at [728, 656] on app-card-role "Crewing (Event Crew) 4I 5A [DATE] 12:30-17:30 (5h) [PERSON_NAME] [PERSON_NAME] …" at bounding box center [716, 673] width 185 height 181
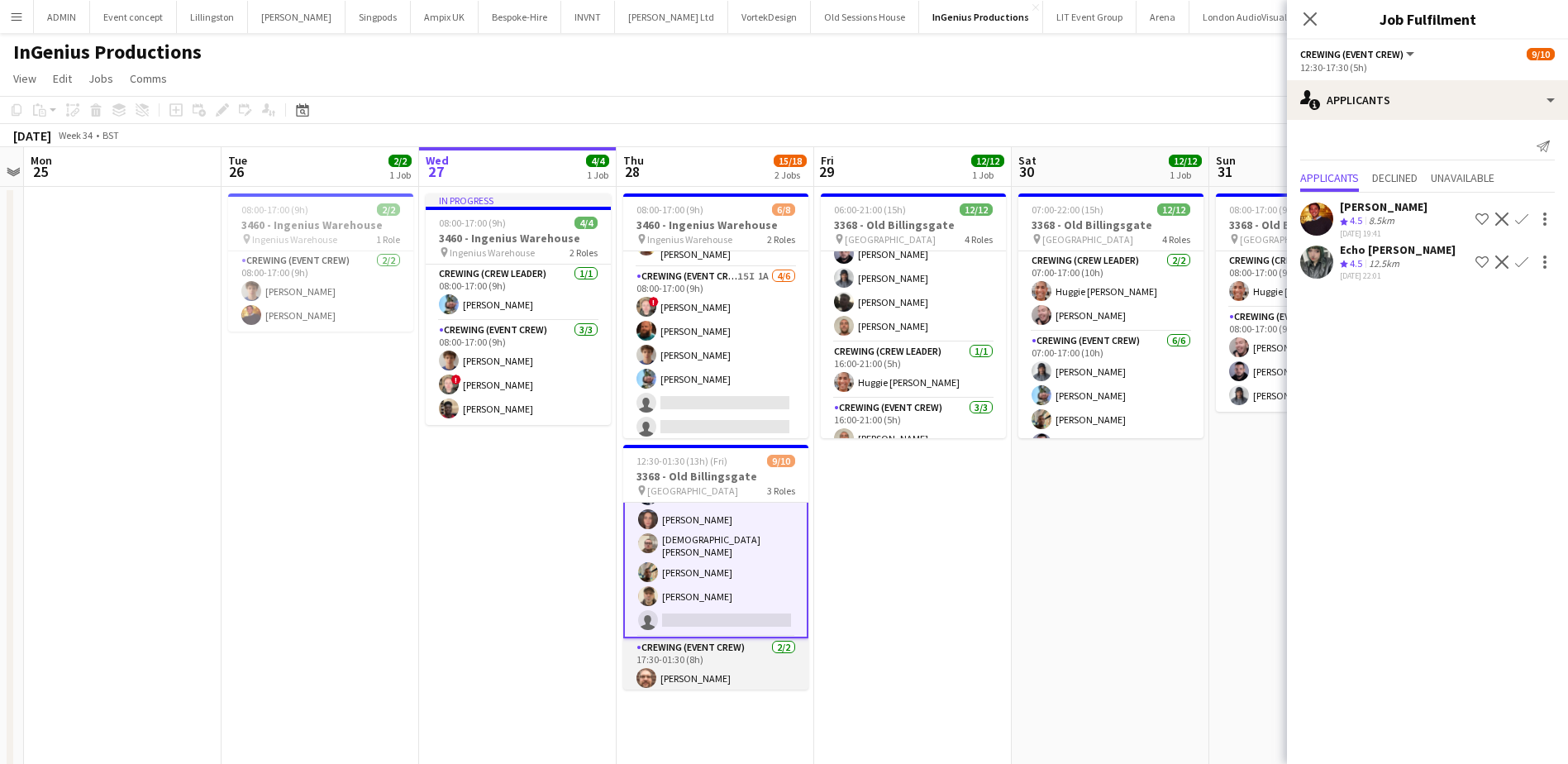
scroll to position [153, 0]
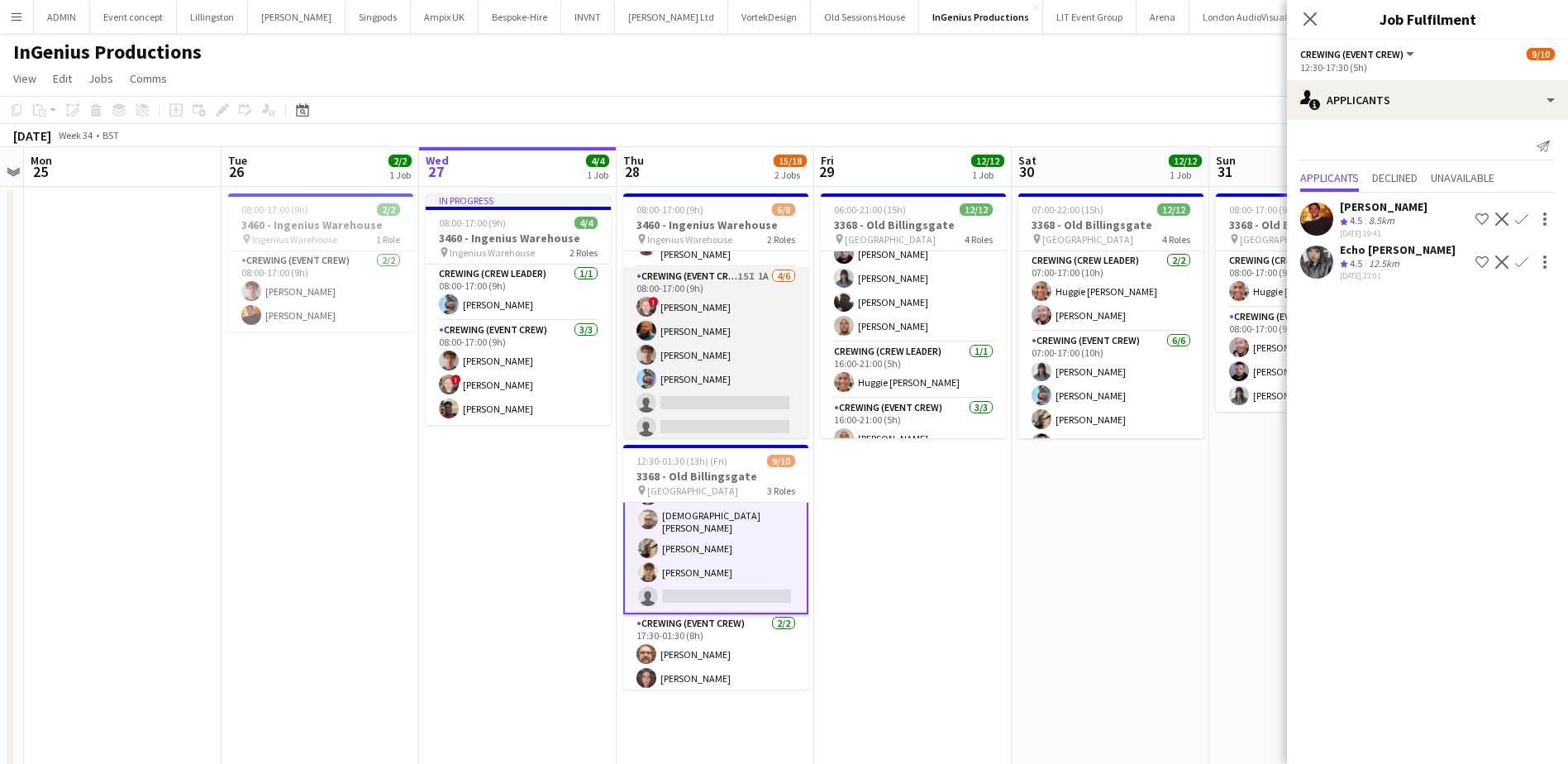
click at [750, 391] on app-card-role "Crewing (Event Crew) 15I 1A [DATE] 08:00-17:00 (9h) ! [PERSON_NAME] [PERSON_NAM…" at bounding box center [716, 355] width 185 height 176
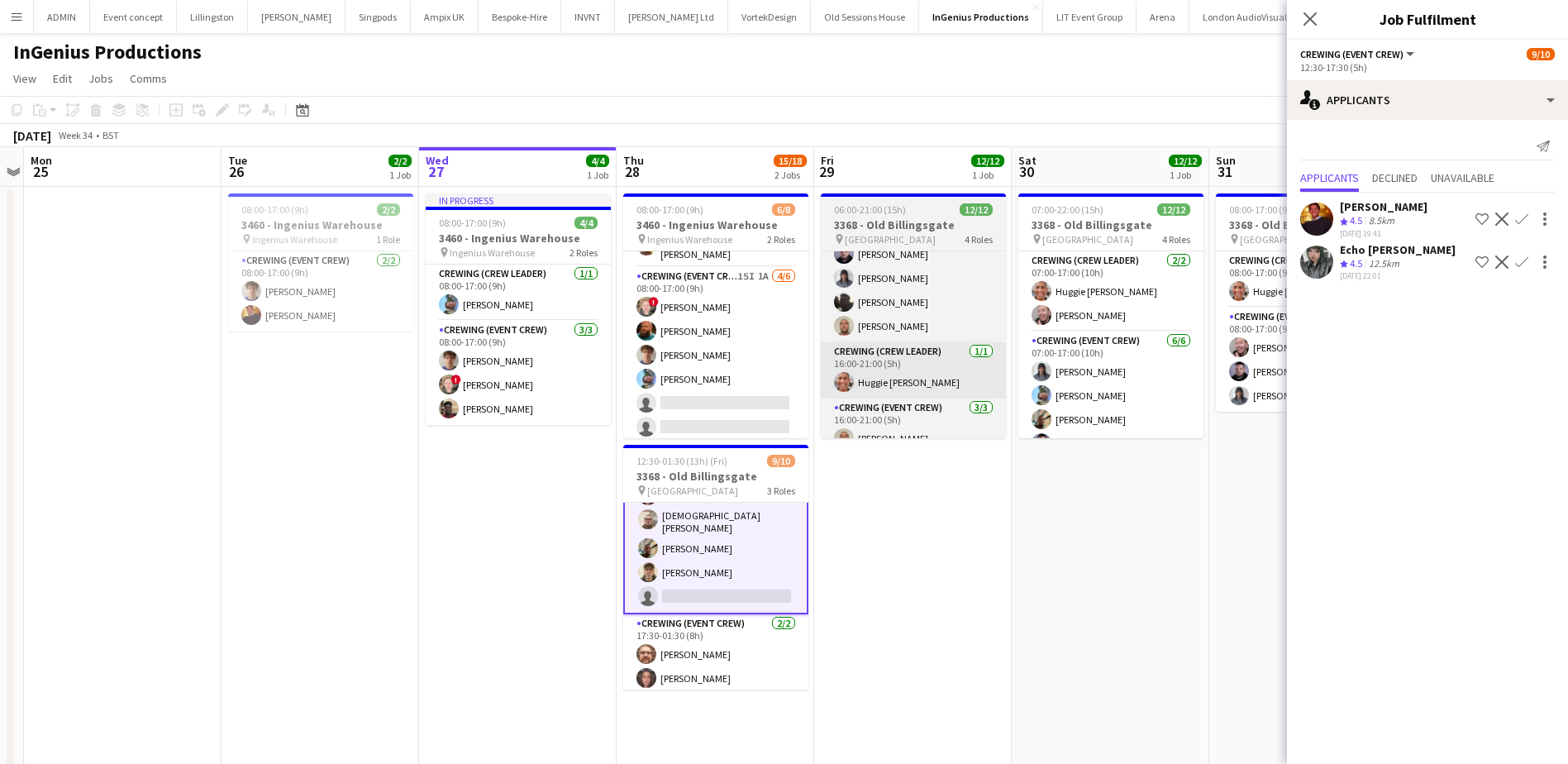
scroll to position [150, 0]
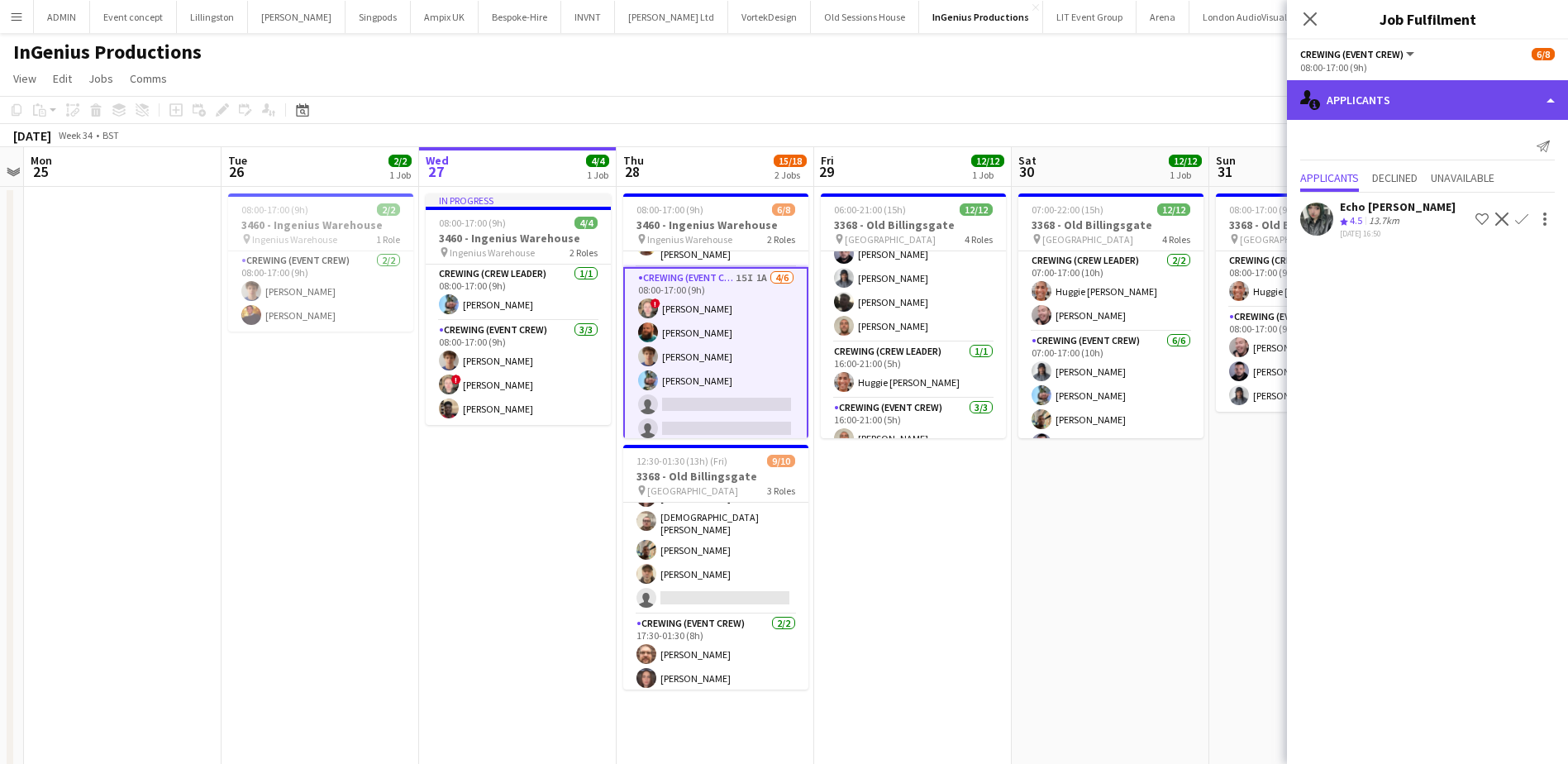
click at [1457, 91] on div "single-neutral-actions-information Applicants" at bounding box center [1427, 100] width 281 height 40
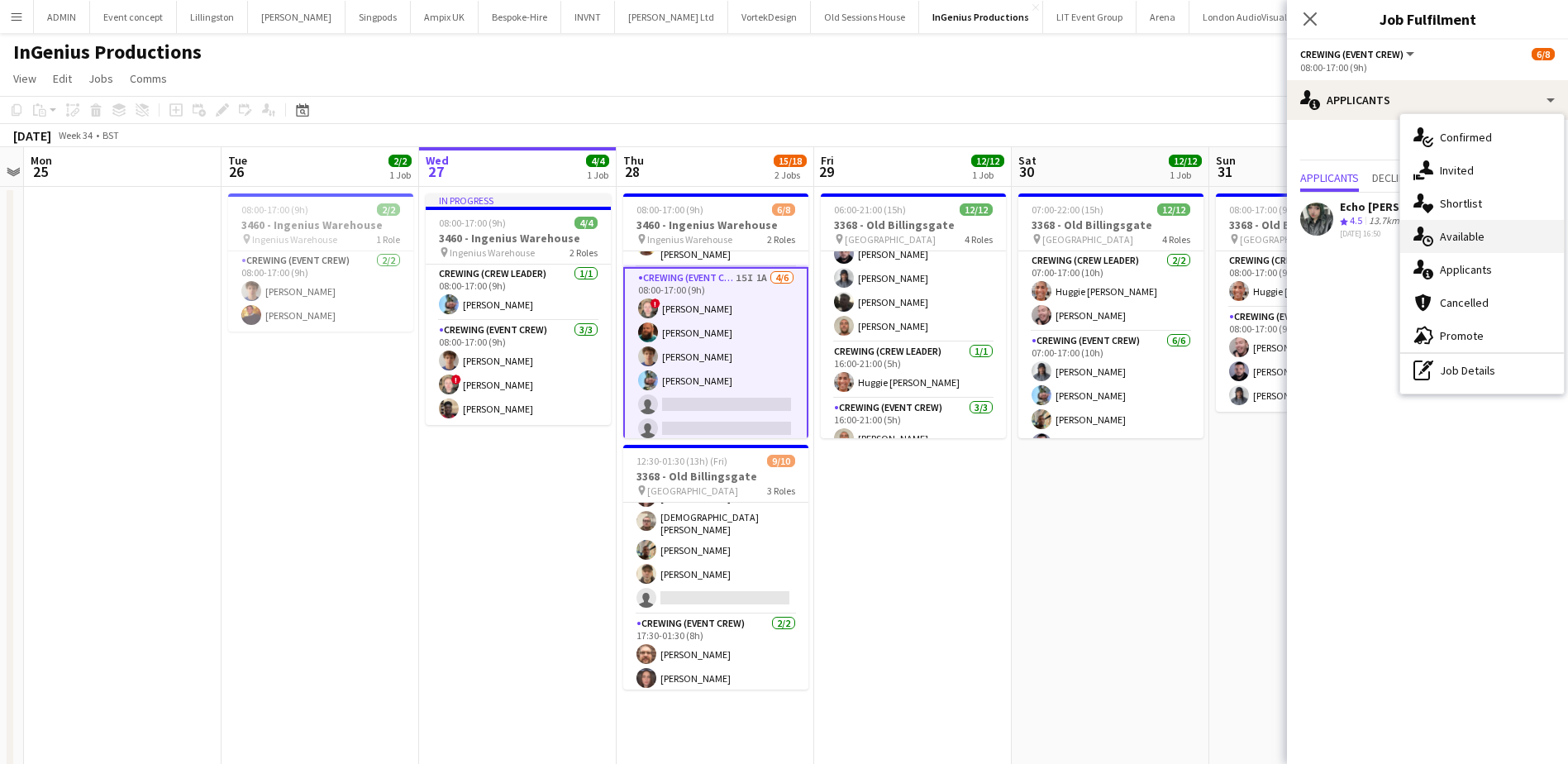
click at [1517, 243] on div "single-neutral-actions-upload Available" at bounding box center [1481, 236] width 163 height 33
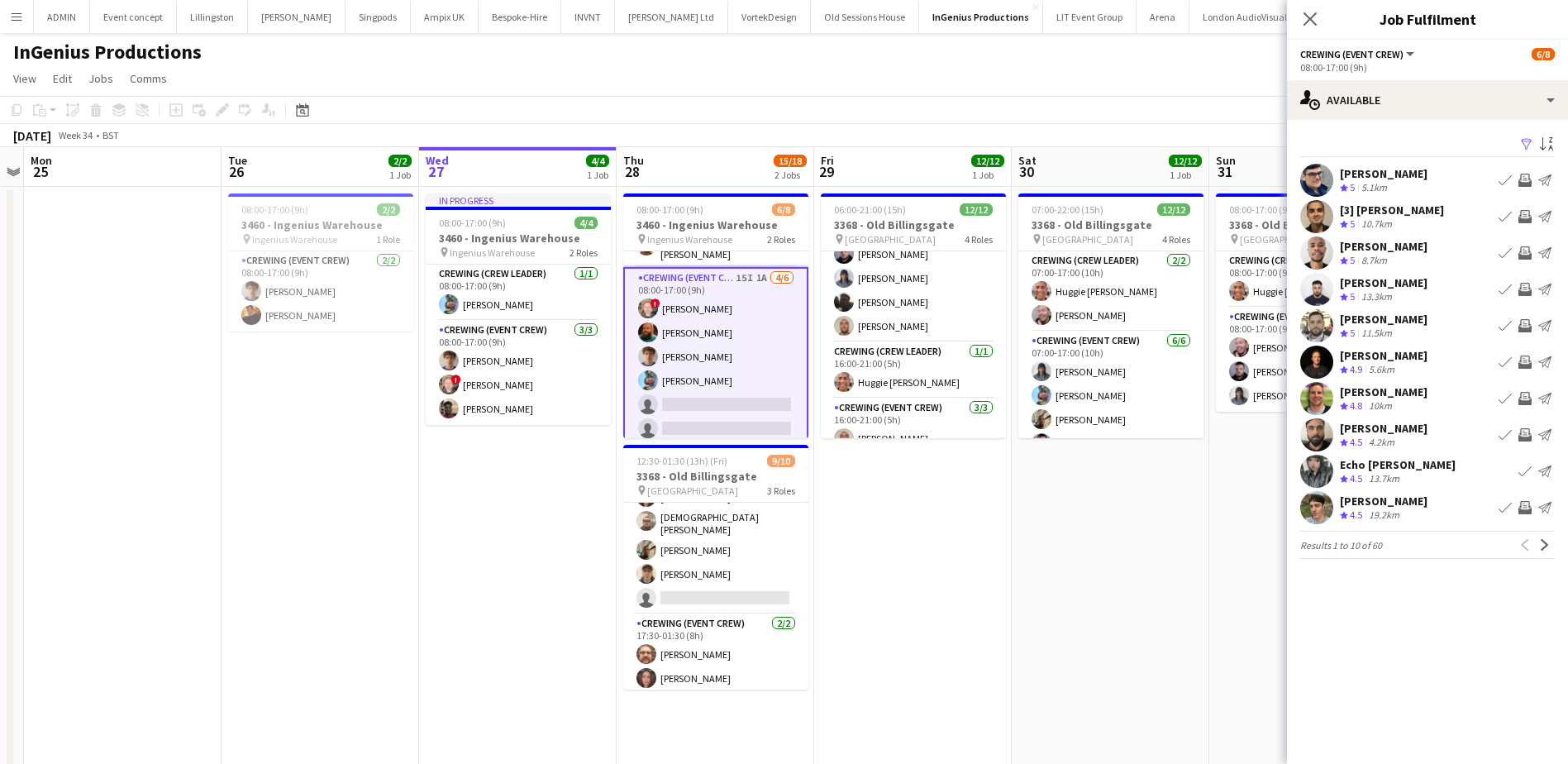
click at [1528, 329] on app-icon "Invite crew" at bounding box center [1525, 325] width 13 height 13
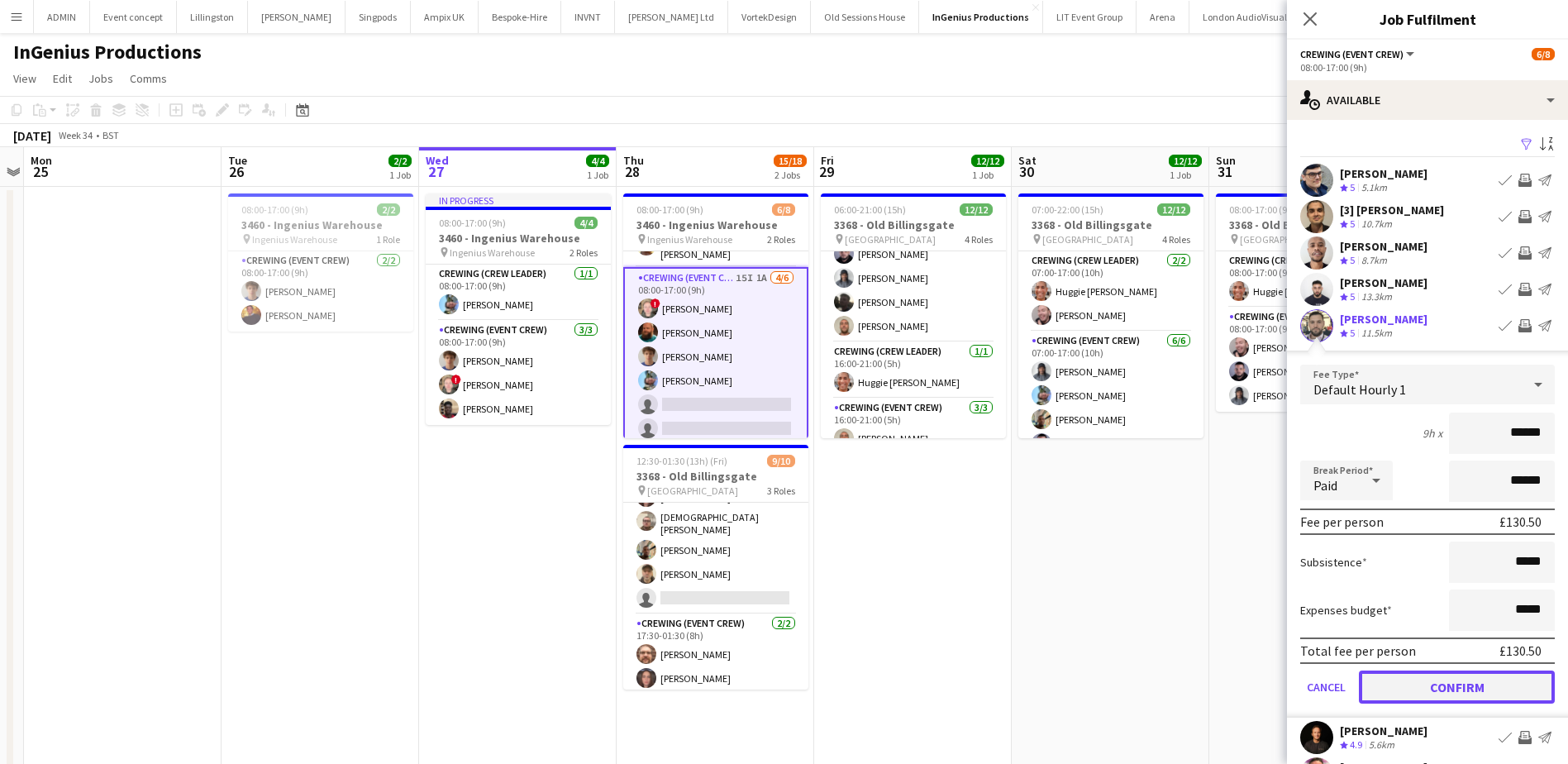
click at [1483, 680] on button "Confirm" at bounding box center [1456, 687] width 196 height 33
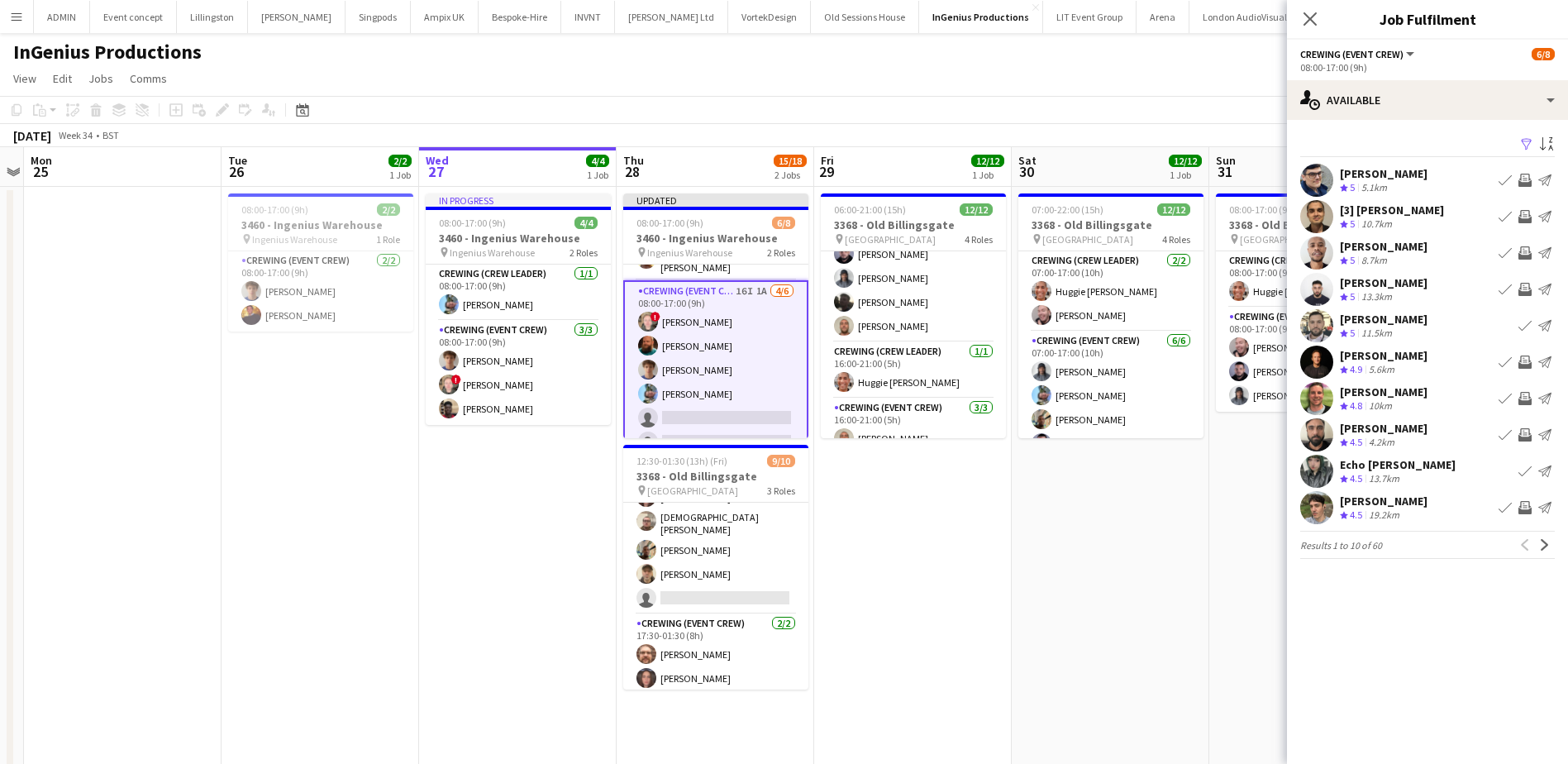
click at [1522, 252] on app-icon "Invite crew" at bounding box center [1525, 253] width 13 height 13
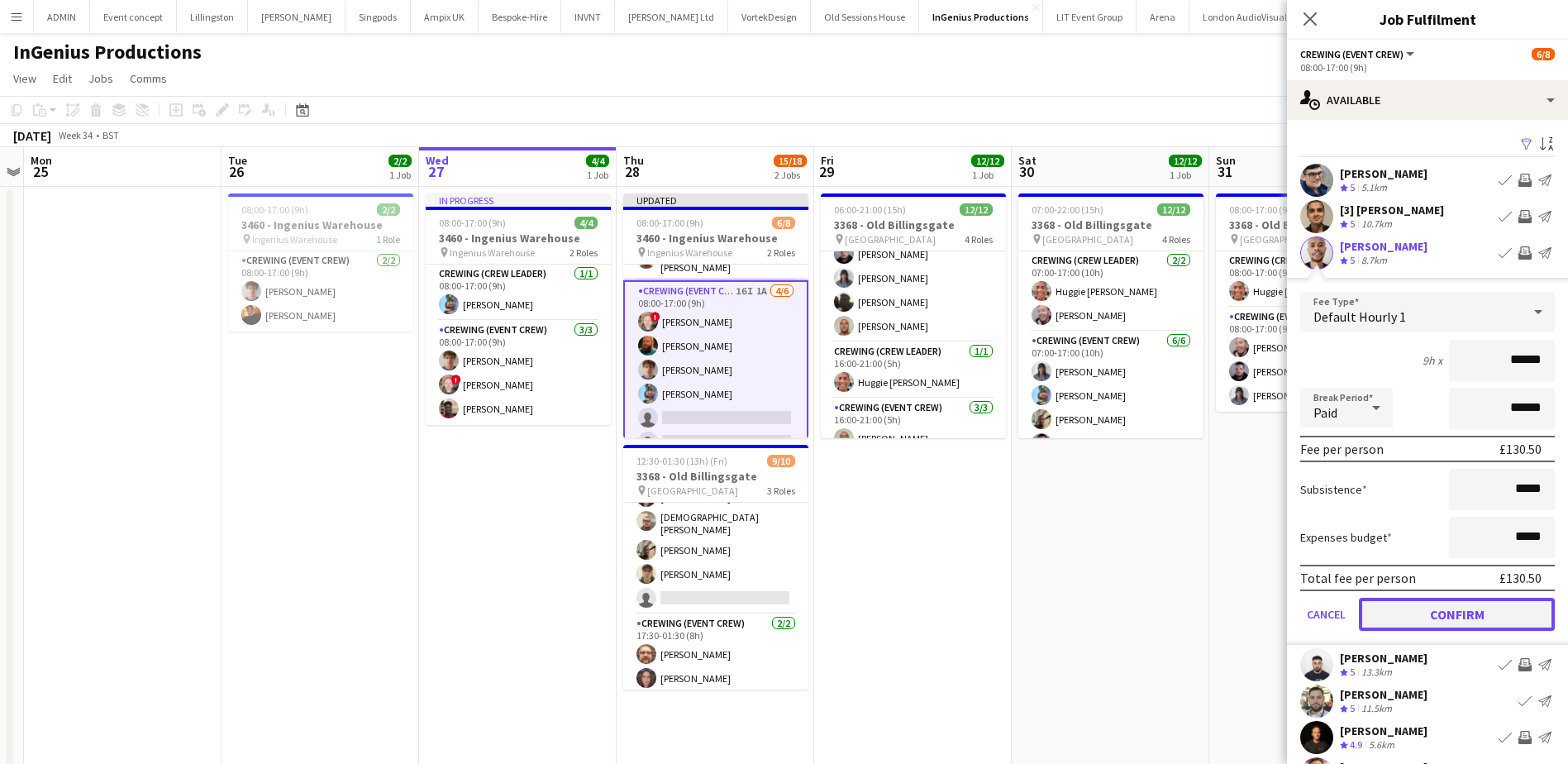
click at [1441, 621] on button "Confirm" at bounding box center [1456, 614] width 196 height 33
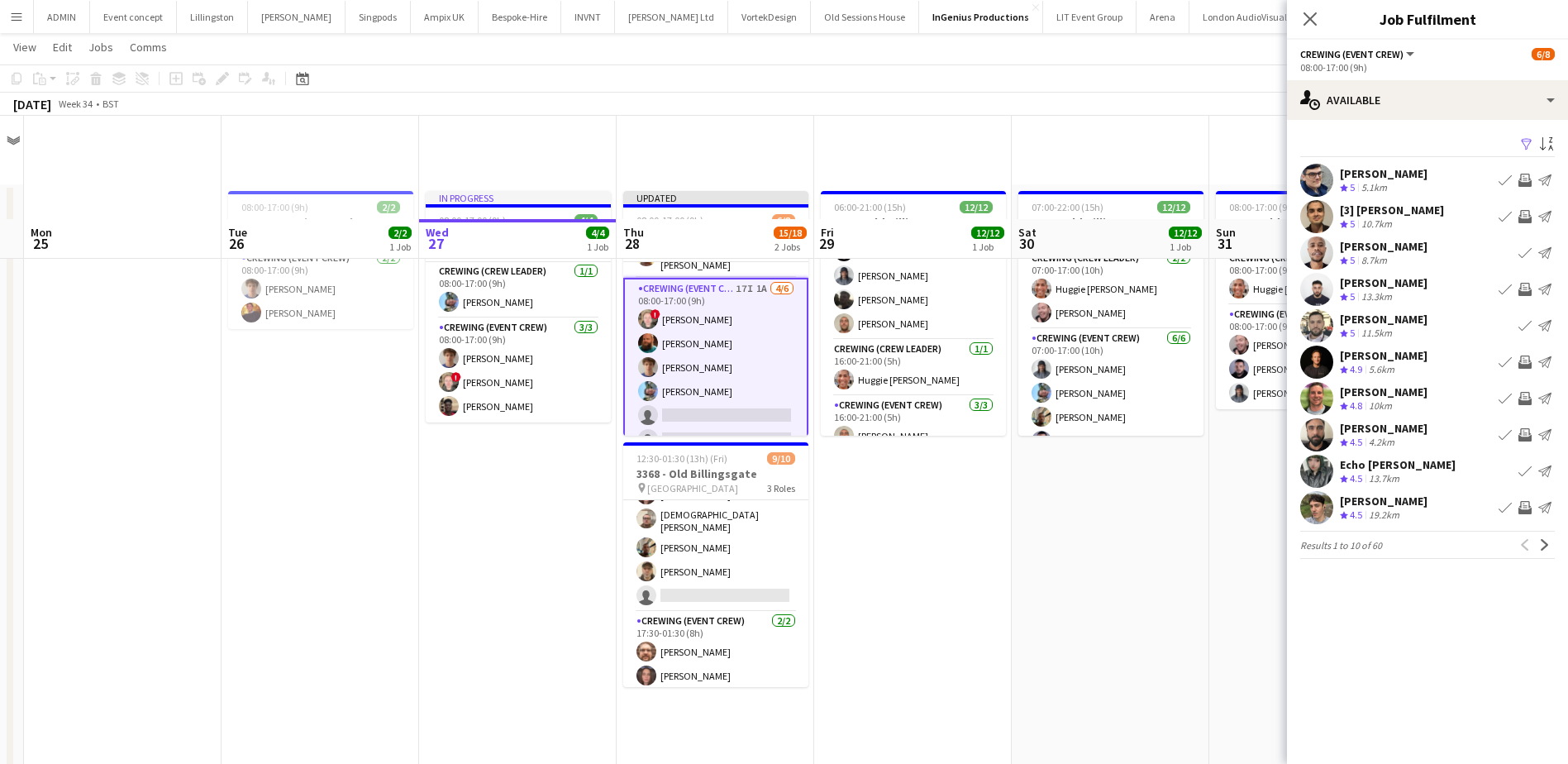
scroll to position [0, 0]
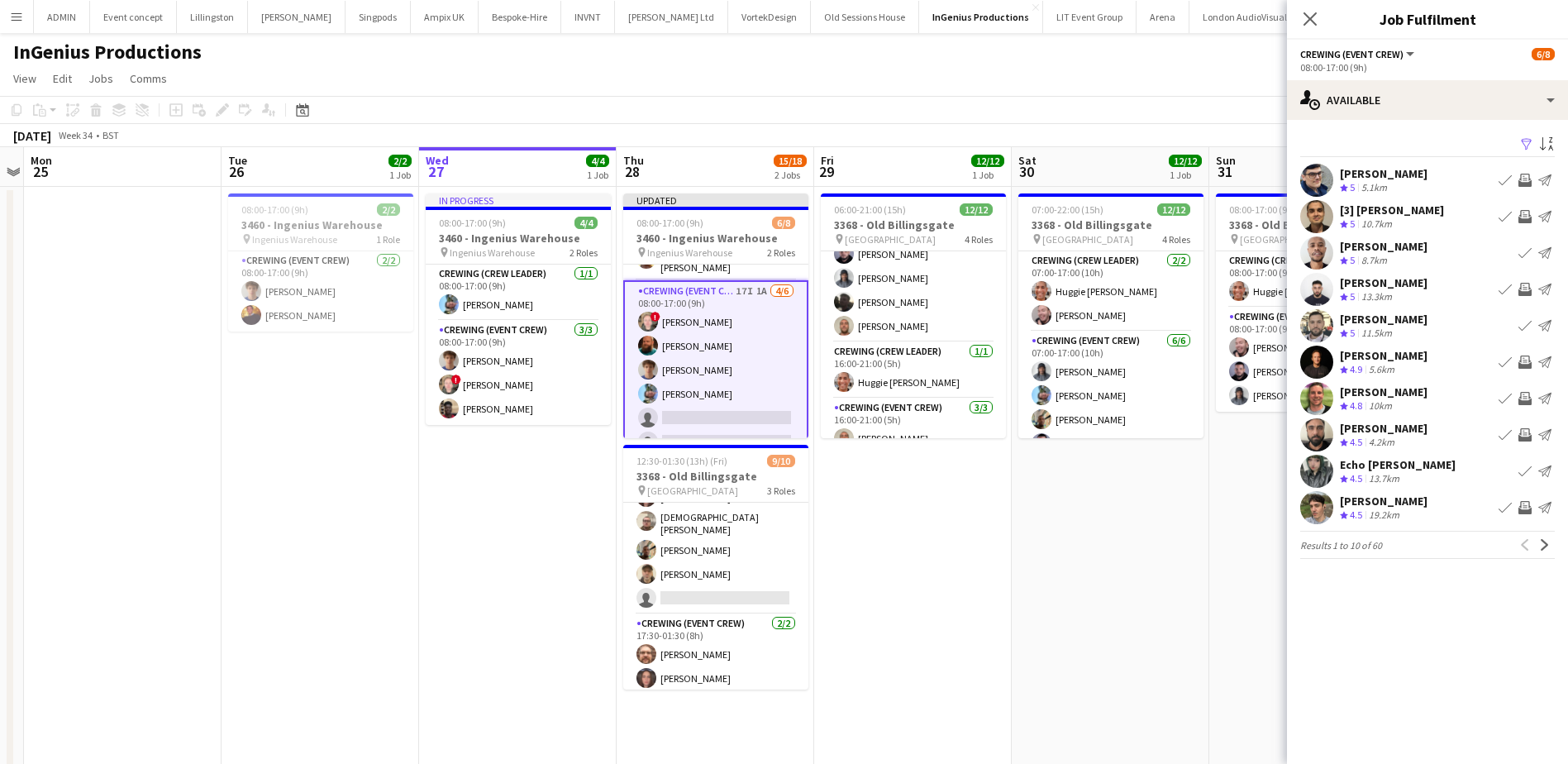
click at [1148, 529] on app-date-cell "07:00-22:00 (15h) 12/12 3368 - Old Billingsgate pin Lower Thames Street 4 Roles…" at bounding box center [1110, 575] width 198 height 777
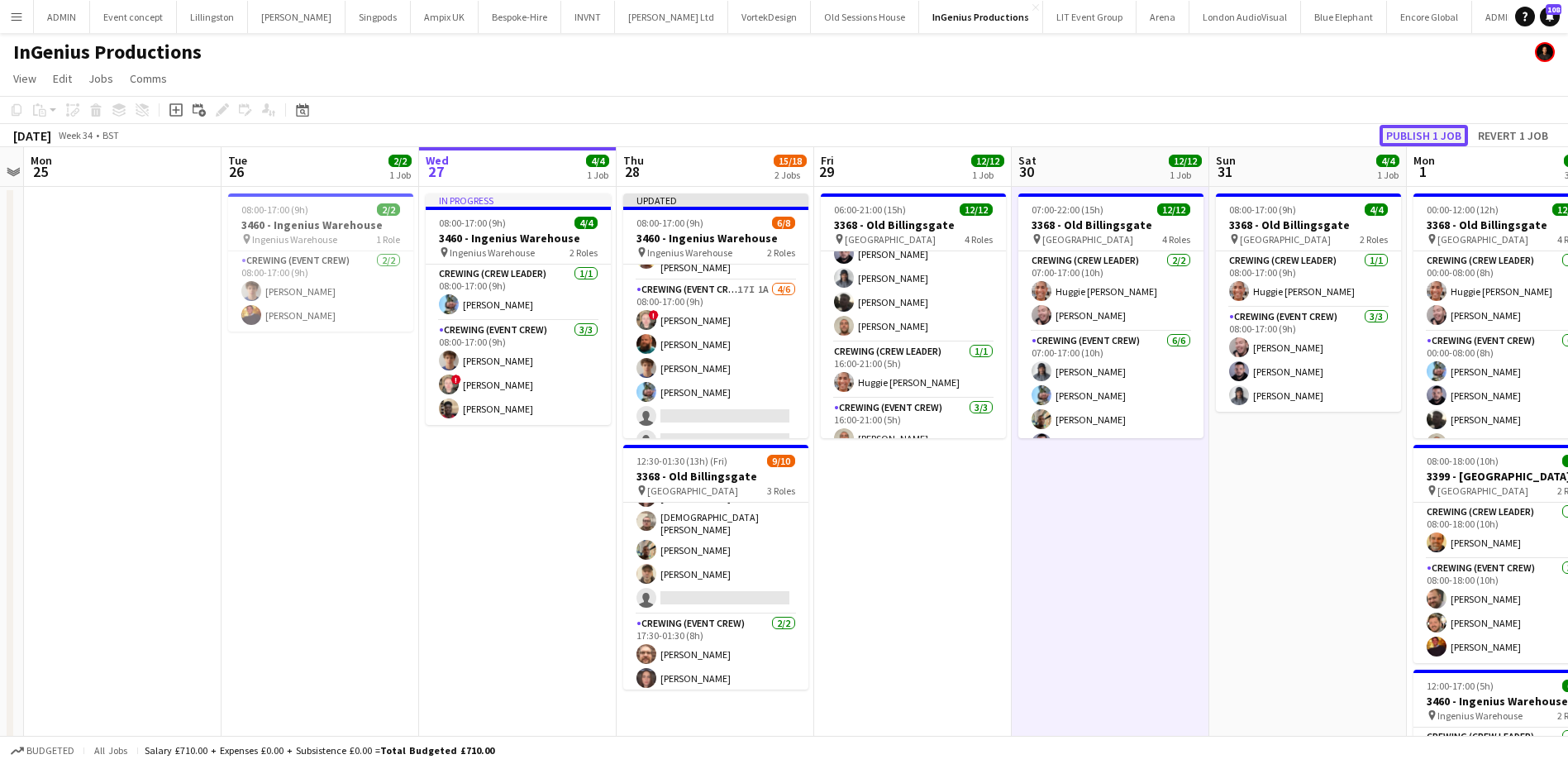
click at [1446, 130] on button "Publish 1 job" at bounding box center [1424, 135] width 89 height 21
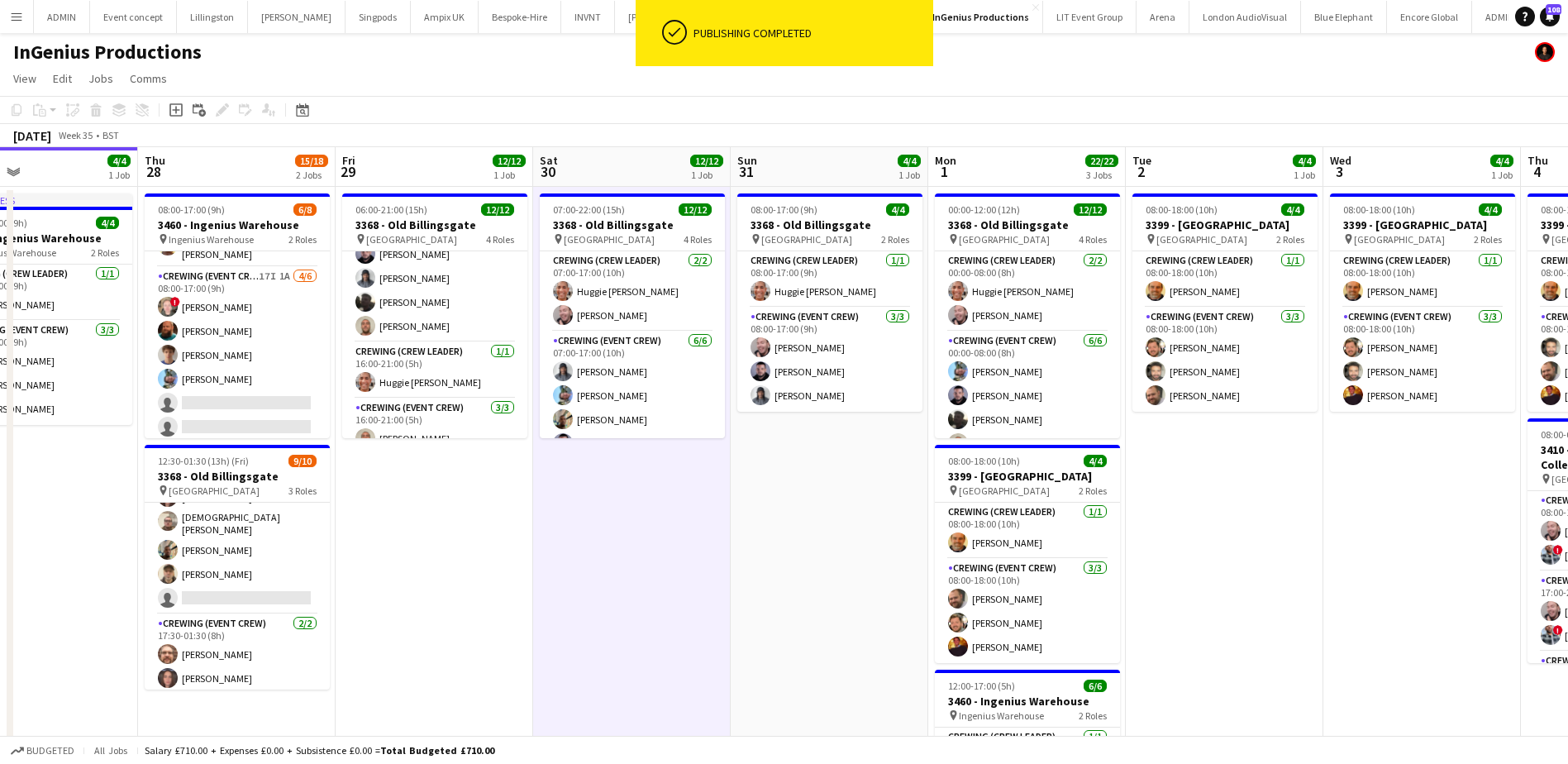
drag, startPoint x: 1206, startPoint y: 520, endPoint x: 917, endPoint y: 492, distance: 290.4
click at [887, 508] on app-calendar-viewport "Sun 24 Mon 25 Tue 26 2/2 1 Job Wed 27 4/4 1 Job Thu 28 15/18 2 Jobs Fri 29 12/1…" at bounding box center [784, 555] width 1568 height 817
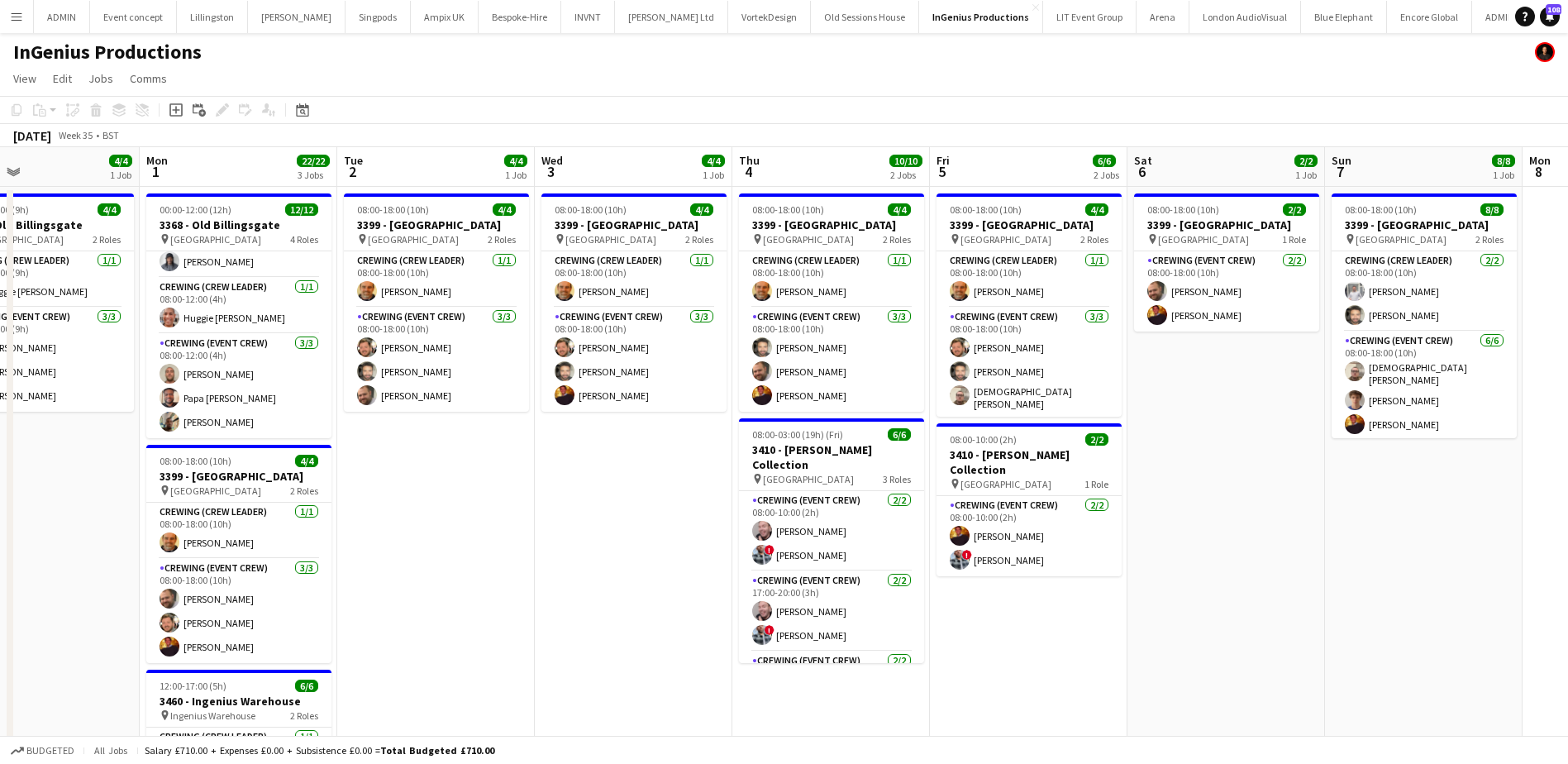
scroll to position [0, 474]
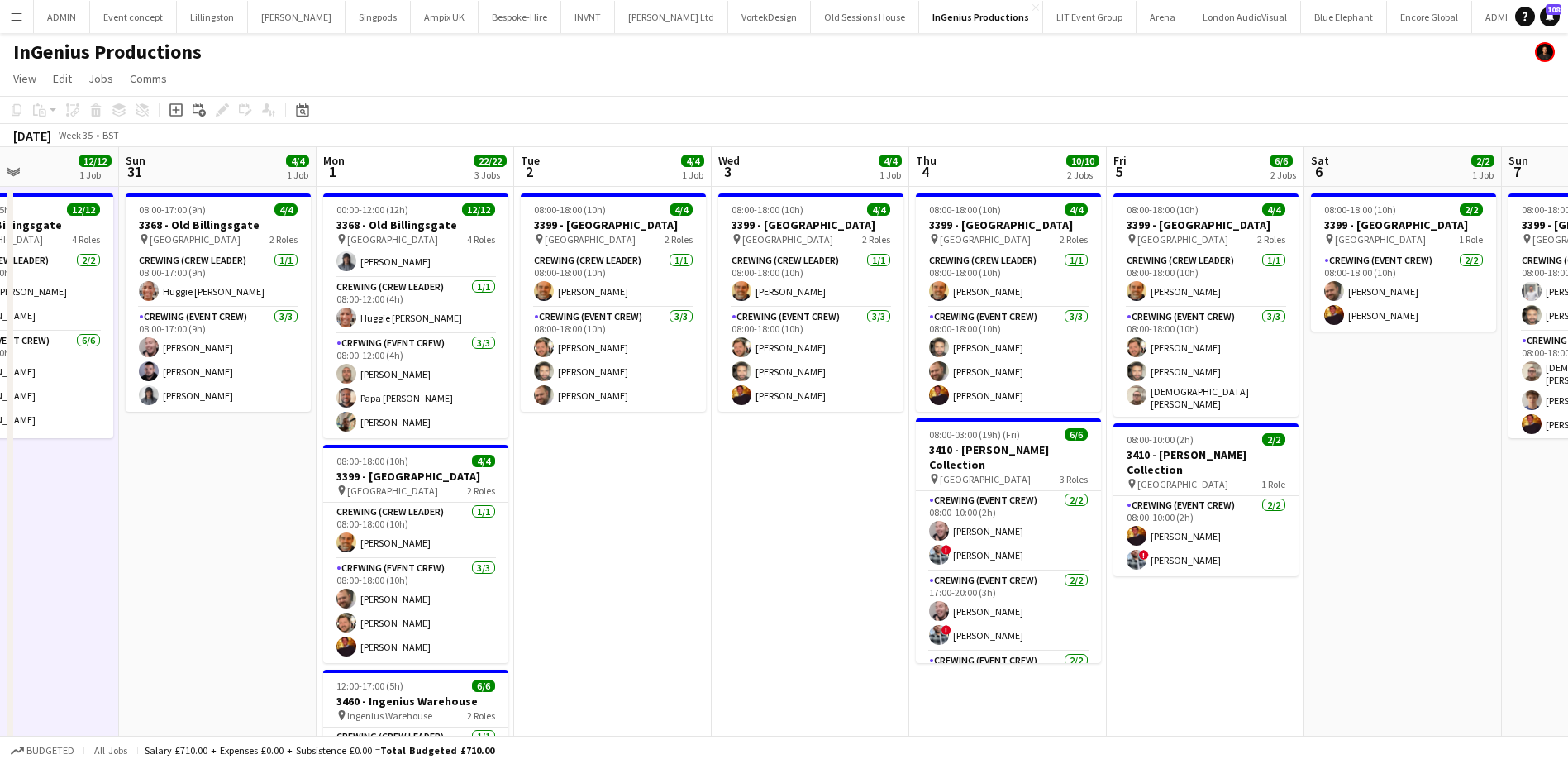
drag, startPoint x: 1366, startPoint y: 514, endPoint x: 594, endPoint y: 498, distance: 772.2
click at [594, 498] on app-calendar-viewport "Thu 28 15/18 2 Jobs Fri 29 12/12 1 Job Sat 30 12/12 1 Job Sun 31 4/4 1 Job Mon …" at bounding box center [784, 555] width 1568 height 817
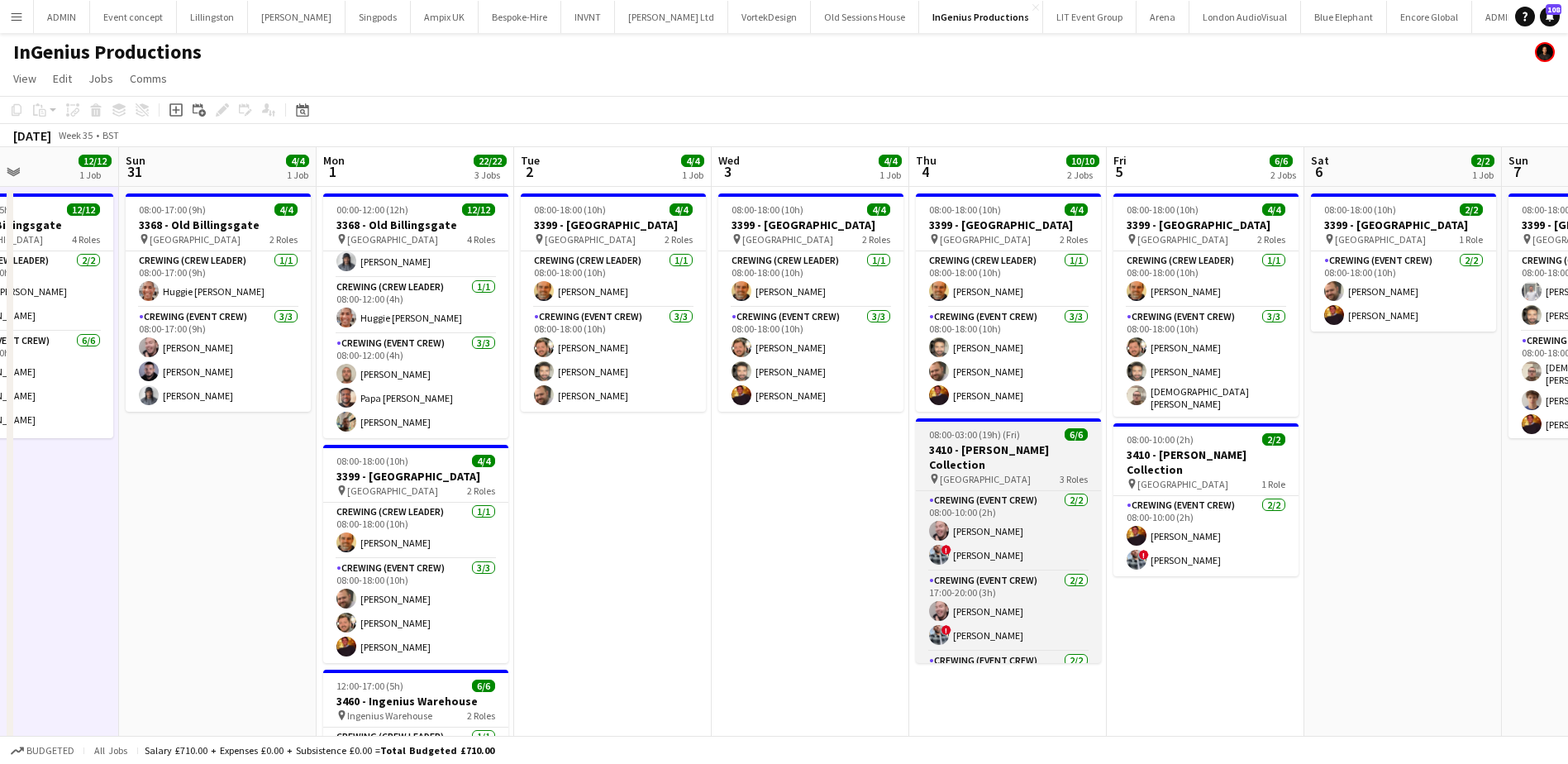
click at [976, 449] on h3 "3410 - [PERSON_NAME] Collection" at bounding box center [1008, 457] width 185 height 30
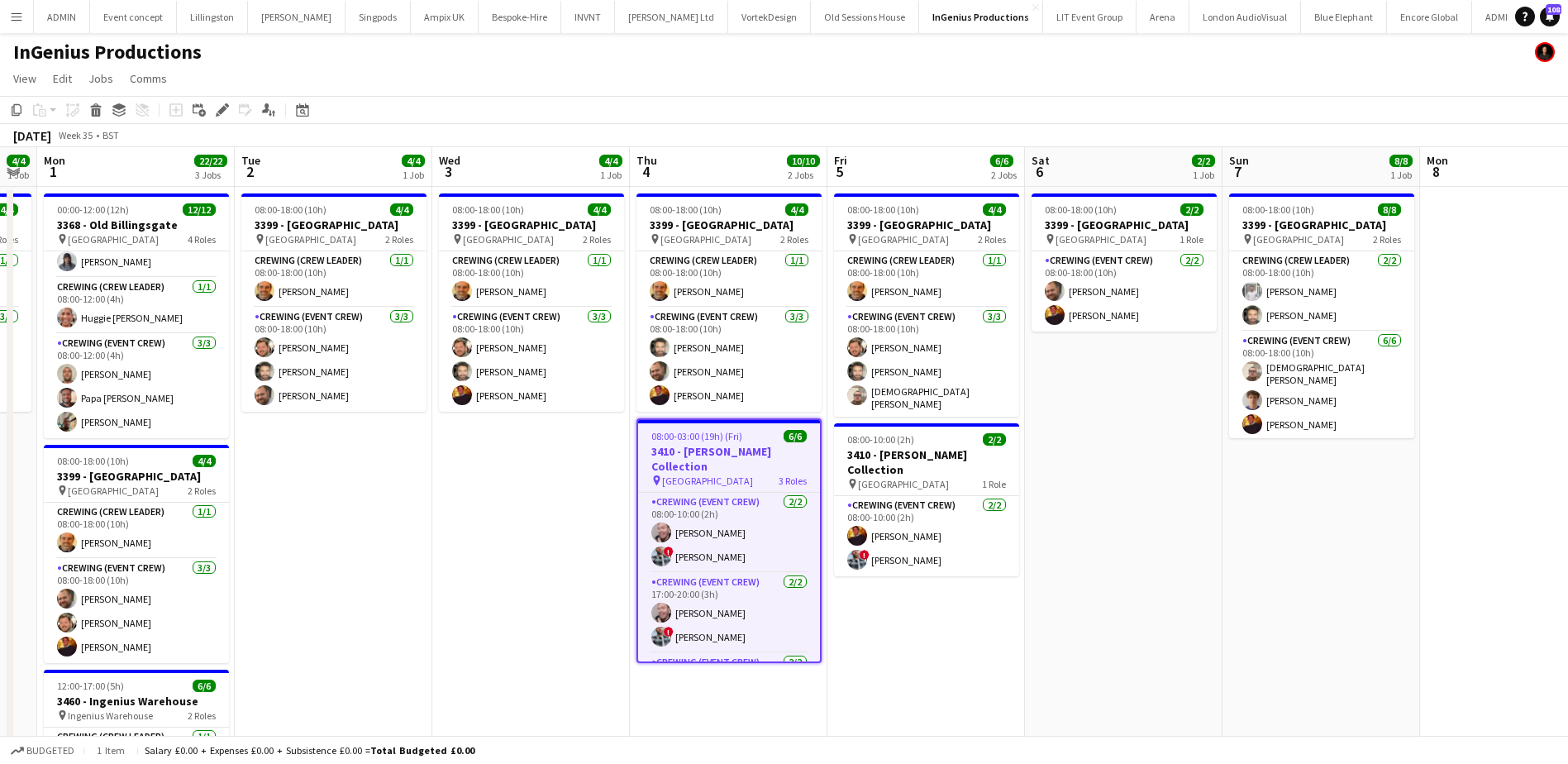
drag, startPoint x: 822, startPoint y: 543, endPoint x: 566, endPoint y: 541, distance: 256.0
click at [566, 541] on app-calendar-viewport "Fri 29 12/12 1 Job Sat 30 12/12 1 Job Sun 31 4/4 1 Job Mon 1 22/22 3 Jobs Tue 2…" at bounding box center [784, 555] width 1568 height 817
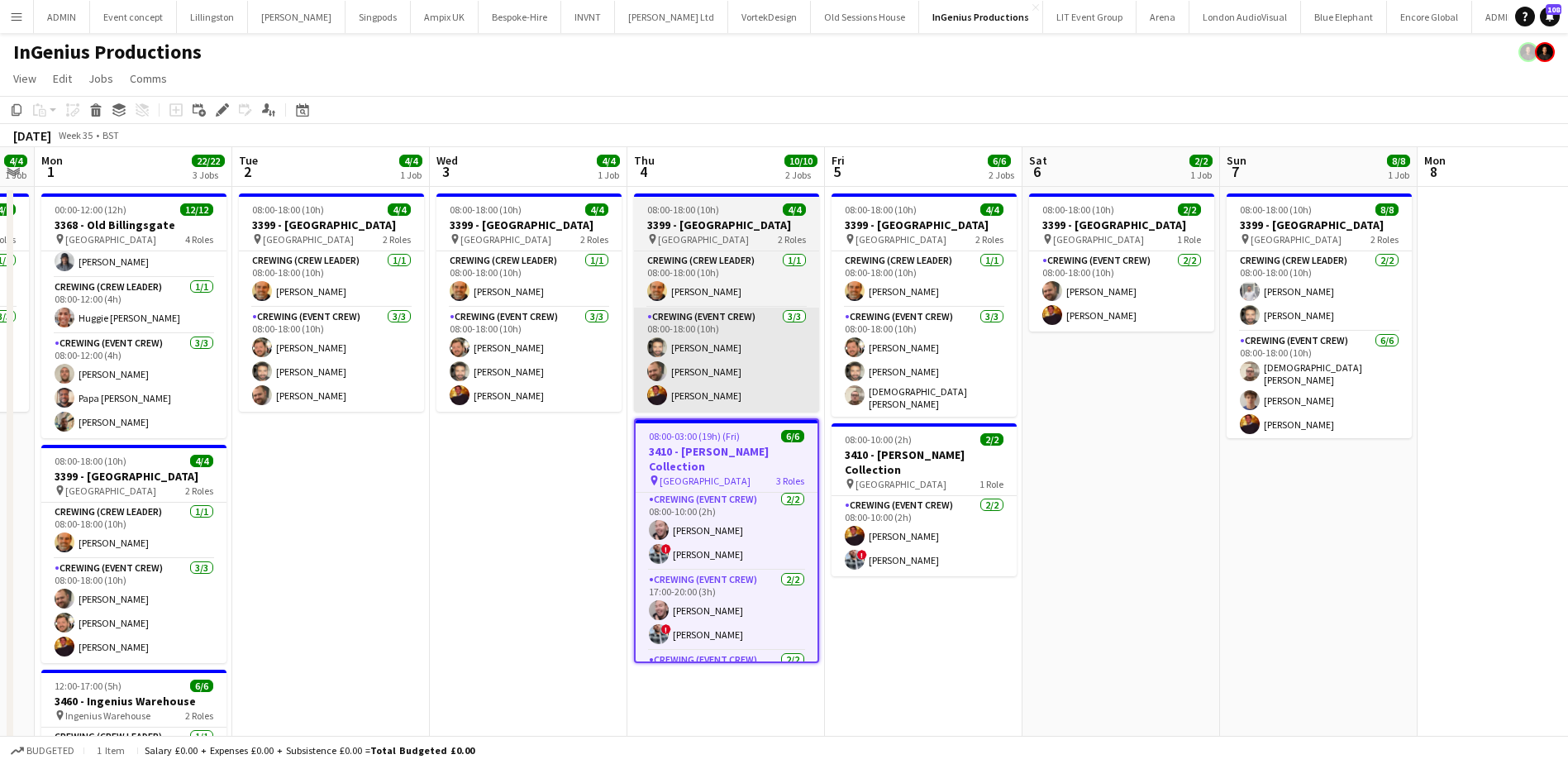
scroll to position [0, 0]
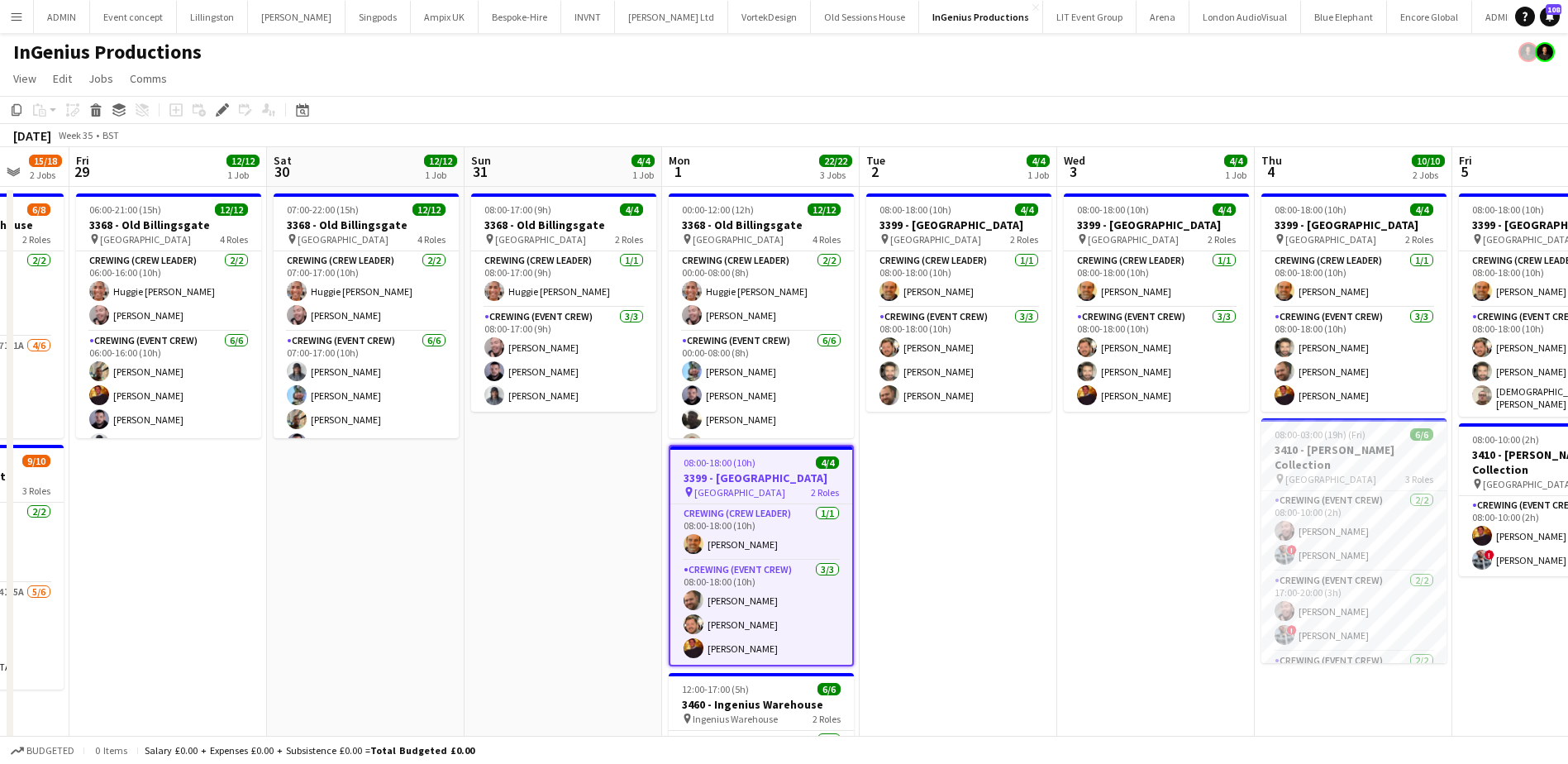
scroll to position [0, 520]
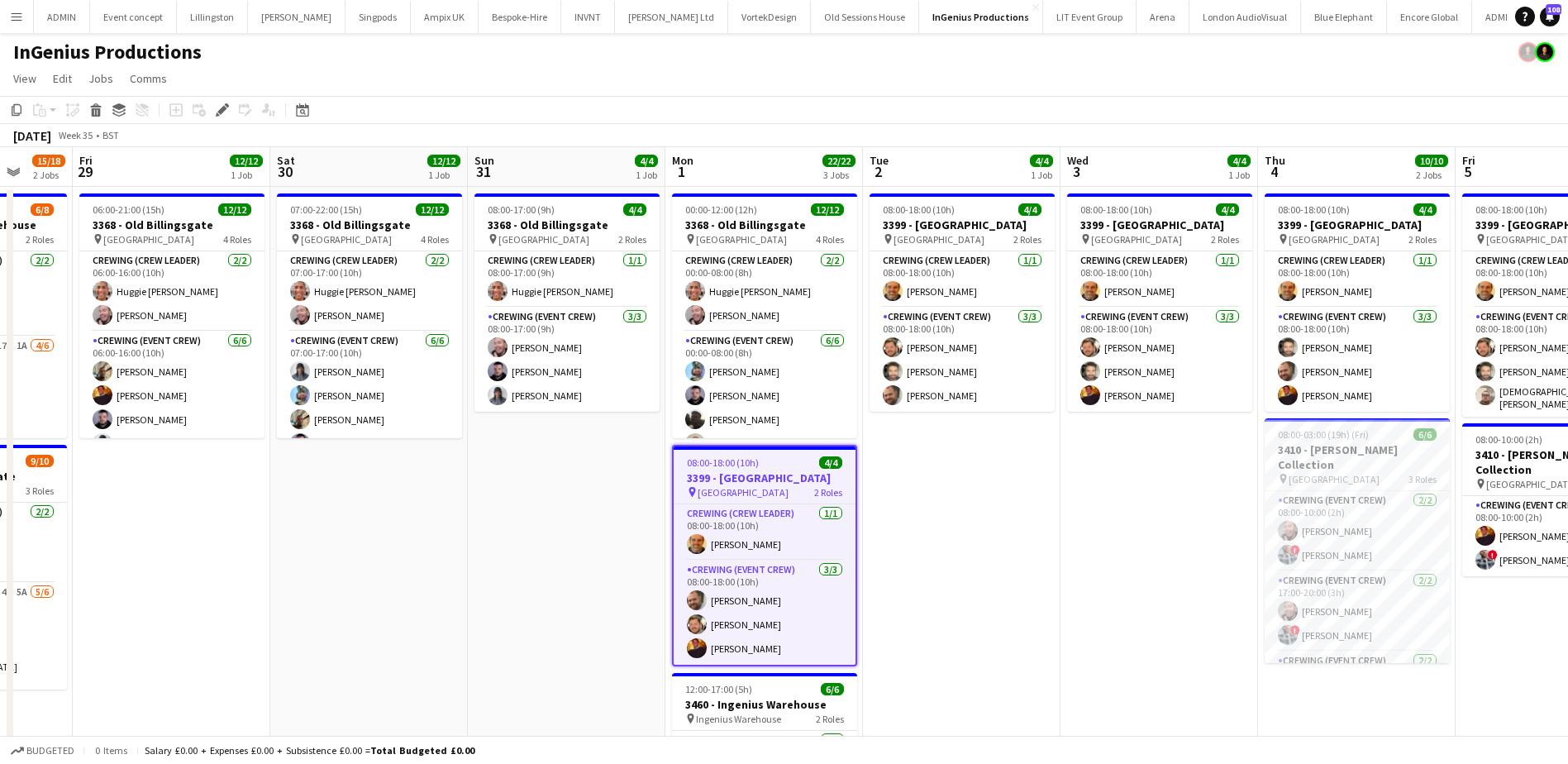
drag, startPoint x: 885, startPoint y: 503, endPoint x: 929, endPoint y: 503, distance: 44.0
click at [929, 503] on app-calendar-viewport "Tue 26 2/2 1 Job Wed 27 4/4 1 Job Thu 28 15/18 2 Jobs Fri 29 12/12 1 Job Sat 30…" at bounding box center [784, 555] width 1568 height 817
click at [14, 110] on icon at bounding box center [17, 110] width 10 height 12
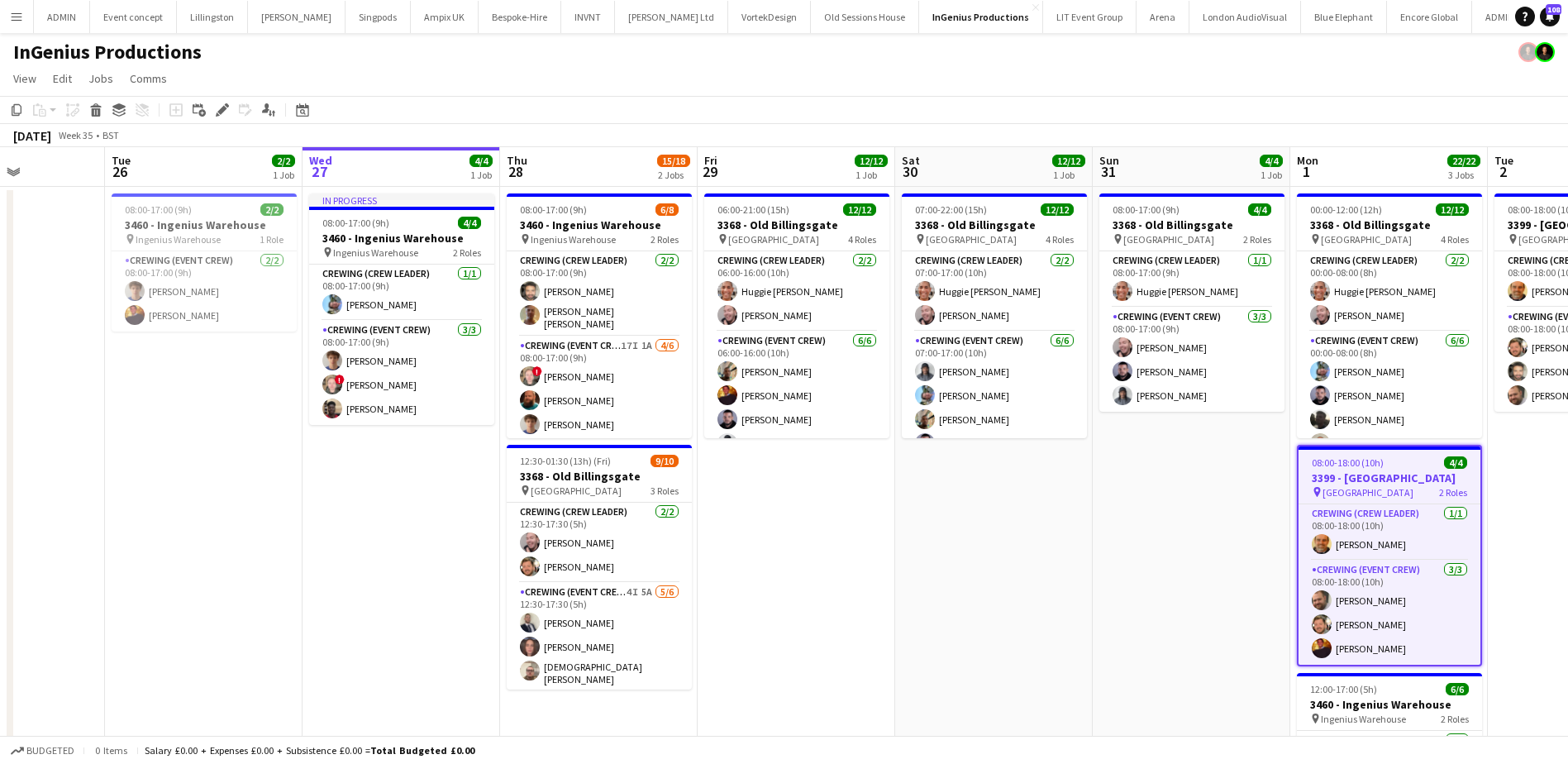
scroll to position [0, 475]
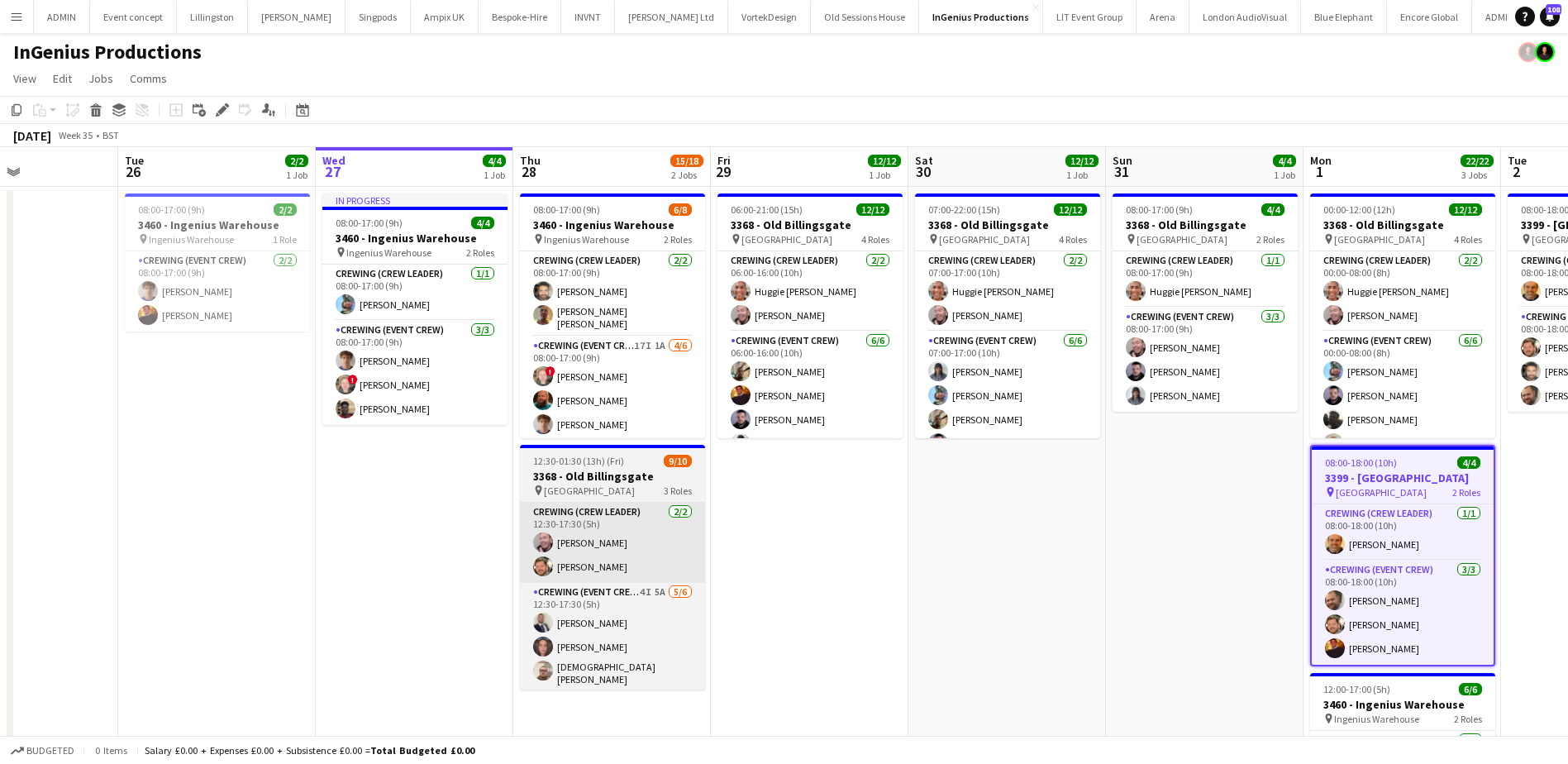
drag, startPoint x: 422, startPoint y: 694, endPoint x: 680, endPoint y: 552, distance: 294.5
click at [1060, 612] on app-calendar-viewport "Sat 23 Sun 24 Mon 25 Tue 26 2/2 1 Job Wed 27 4/4 1 Job Thu 28 15/18 2 Jobs Fri …" at bounding box center [784, 555] width 1568 height 817
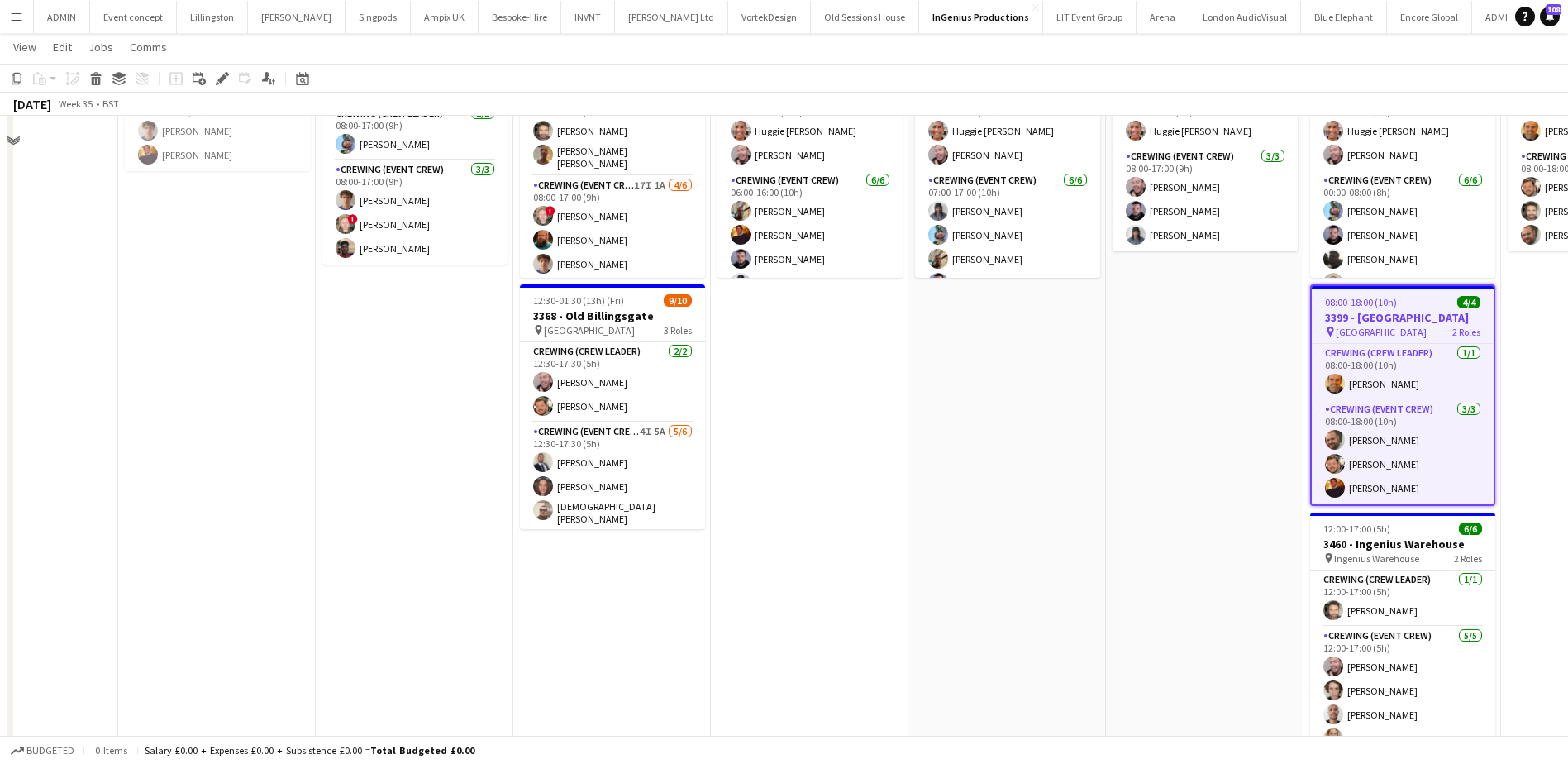
scroll to position [165, 0]
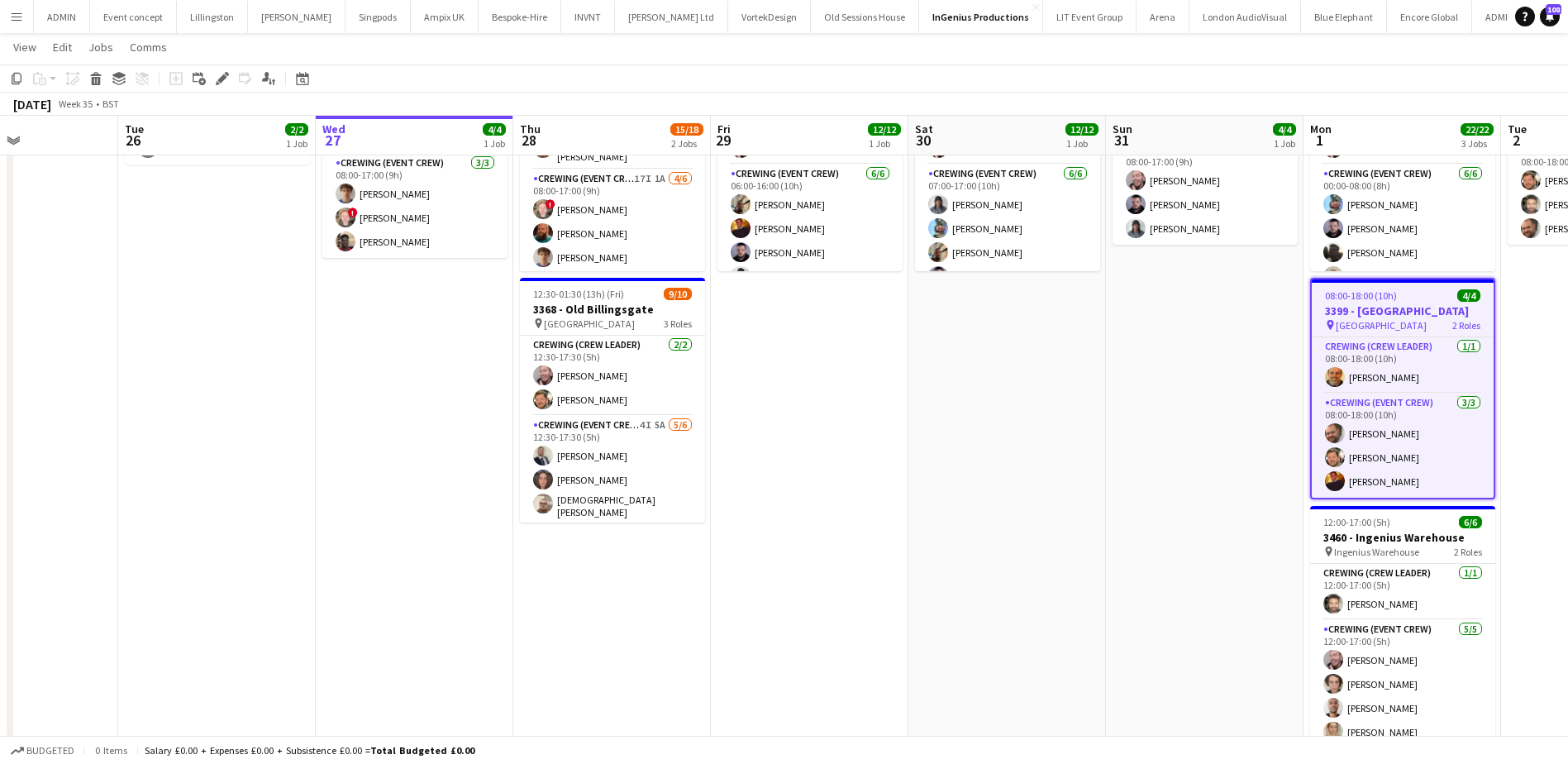
click at [568, 634] on app-date-cell "08:00-17:00 (9h) 6/8 3460 - Ingenius Warehouse pin Ingenius Warehouse 2 Roles C…" at bounding box center [612, 407] width 198 height 777
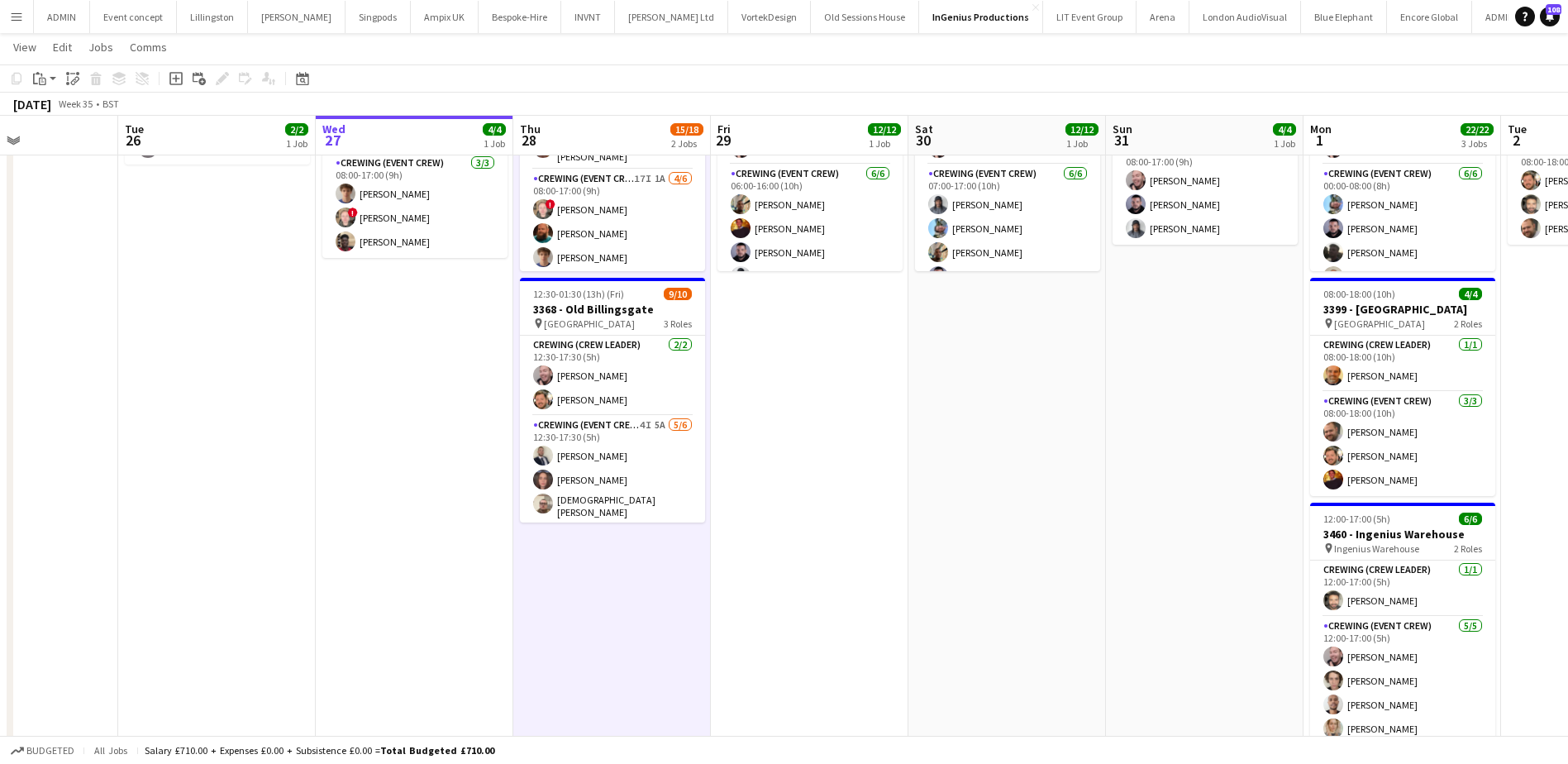
click at [45, 91] on app-toolbar "Copy Paste Paste Ctrl+V Paste with crew Ctrl+Shift+V Paste linked Job [GEOGRAPH…" at bounding box center [784, 79] width 1568 height 28
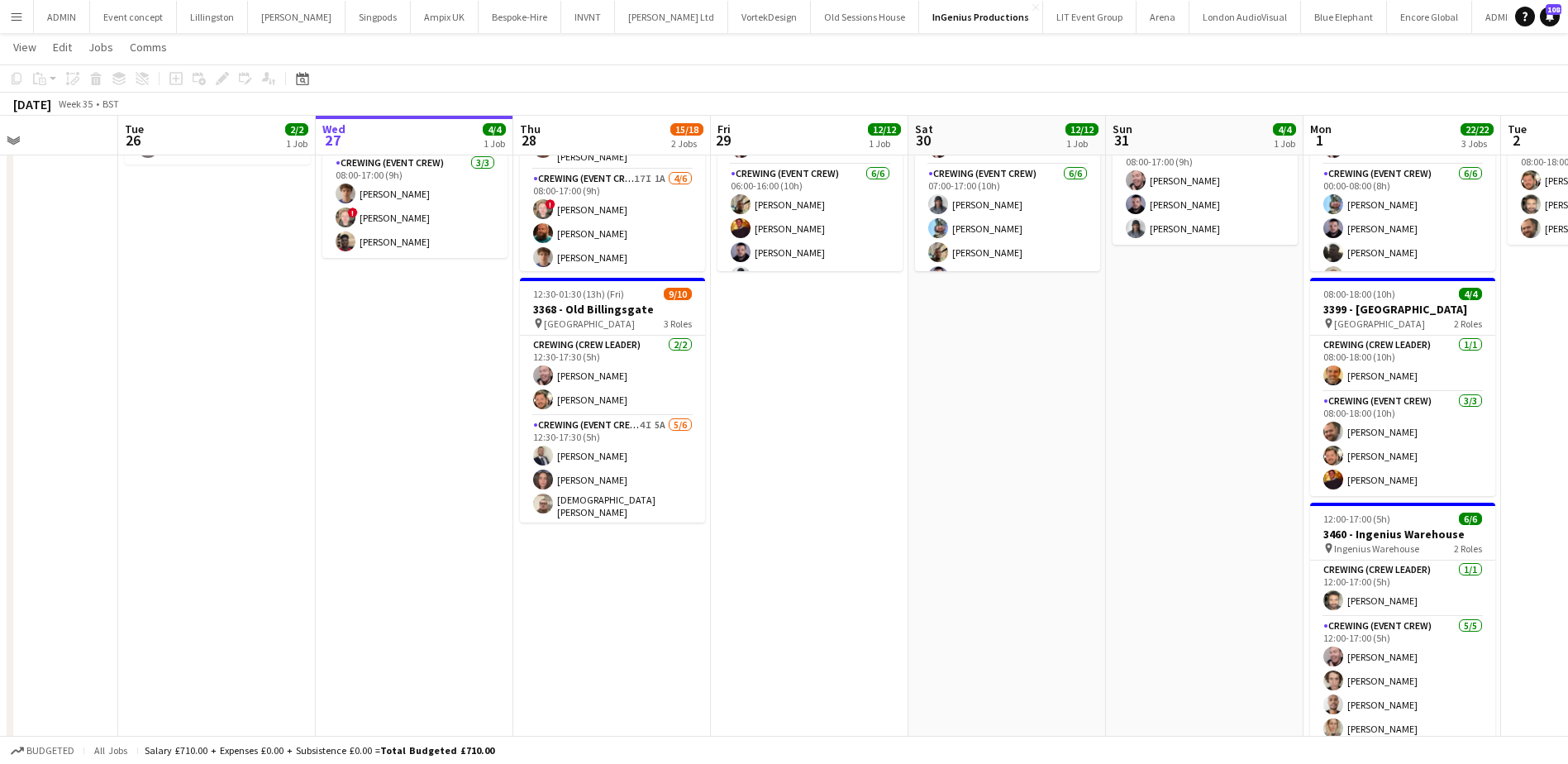
click at [584, 590] on app-date-cell "08:00-17:00 (9h) 6/8 3460 - Ingenius Warehouse pin Ingenius Warehouse 2 Roles C…" at bounding box center [612, 407] width 198 height 777
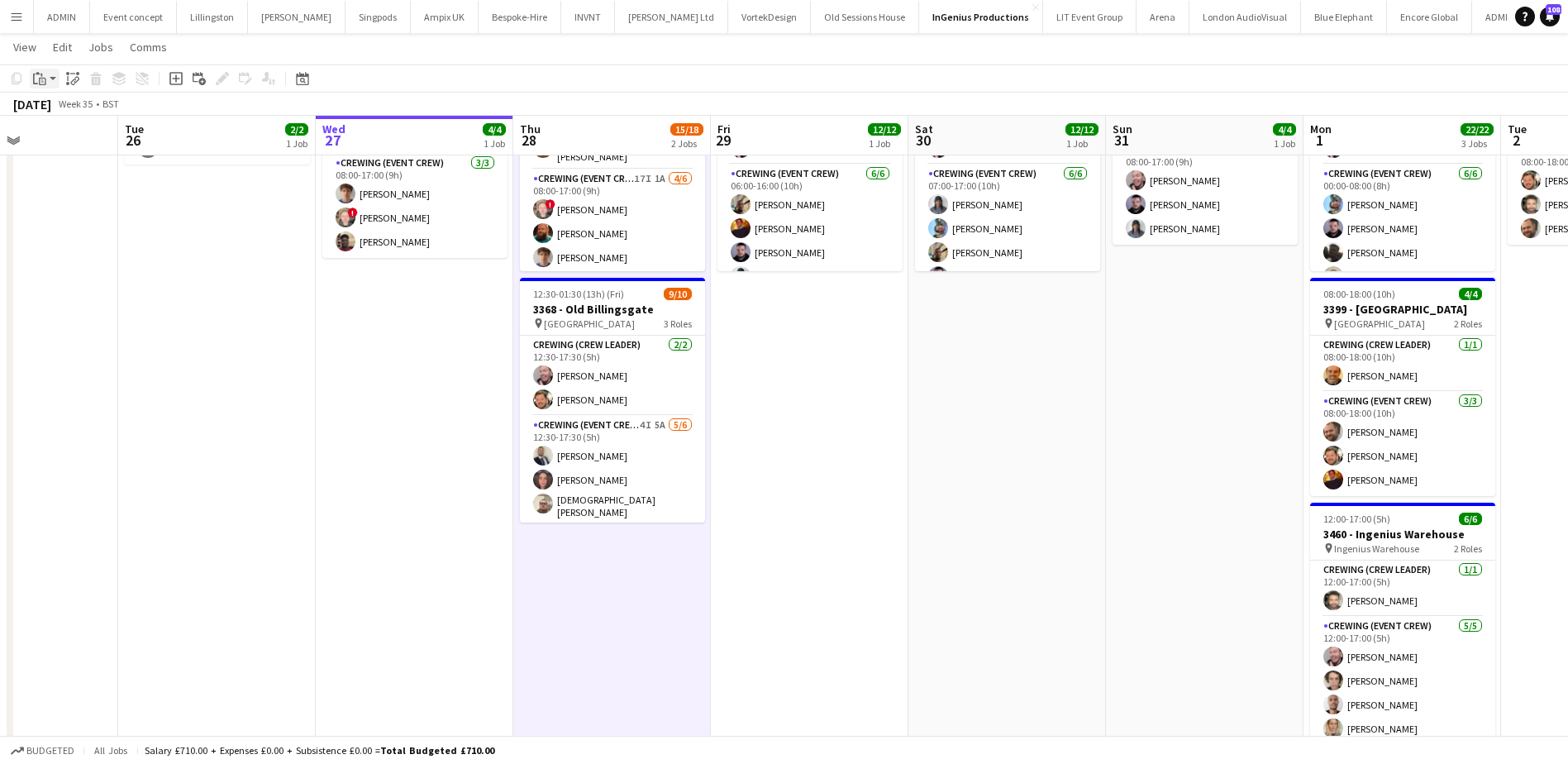
click at [45, 86] on div "Paste" at bounding box center [39, 78] width 19 height 19
click at [58, 112] on link "Paste Ctrl+V" at bounding box center [121, 110] width 155 height 15
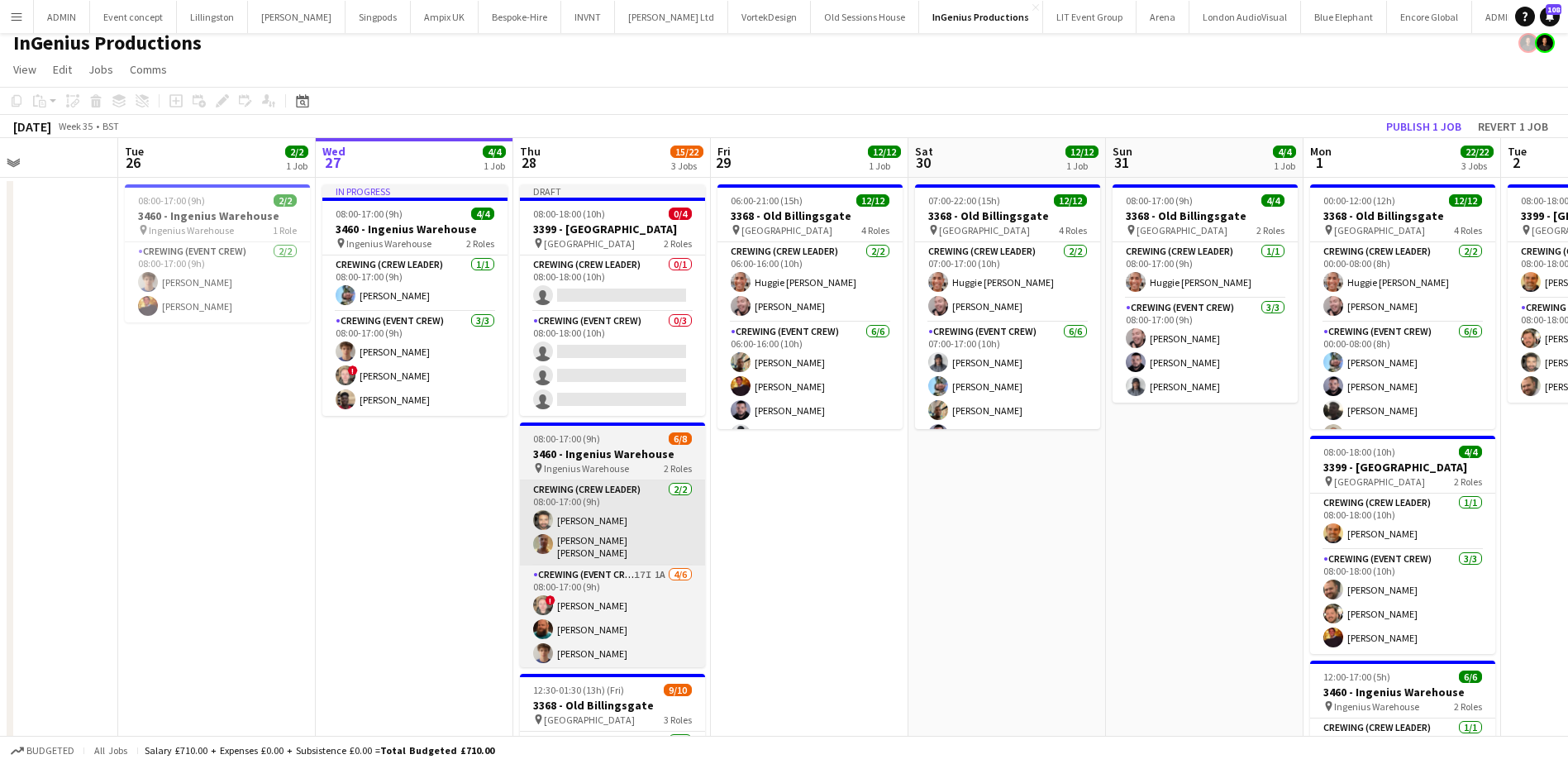
scroll to position [0, 0]
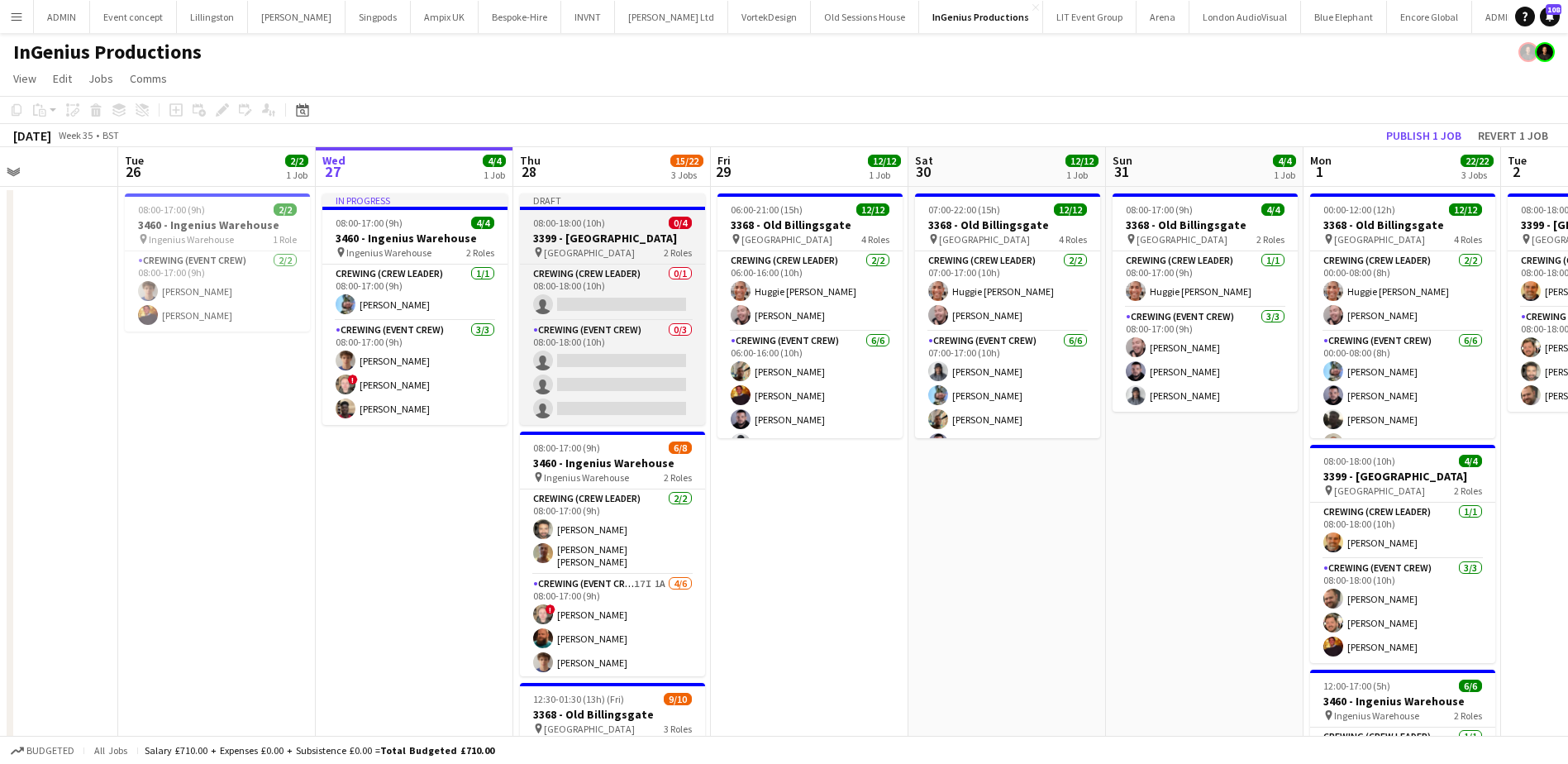
click at [581, 238] on h3 "3399 - [GEOGRAPHIC_DATA]" at bounding box center [612, 238] width 185 height 15
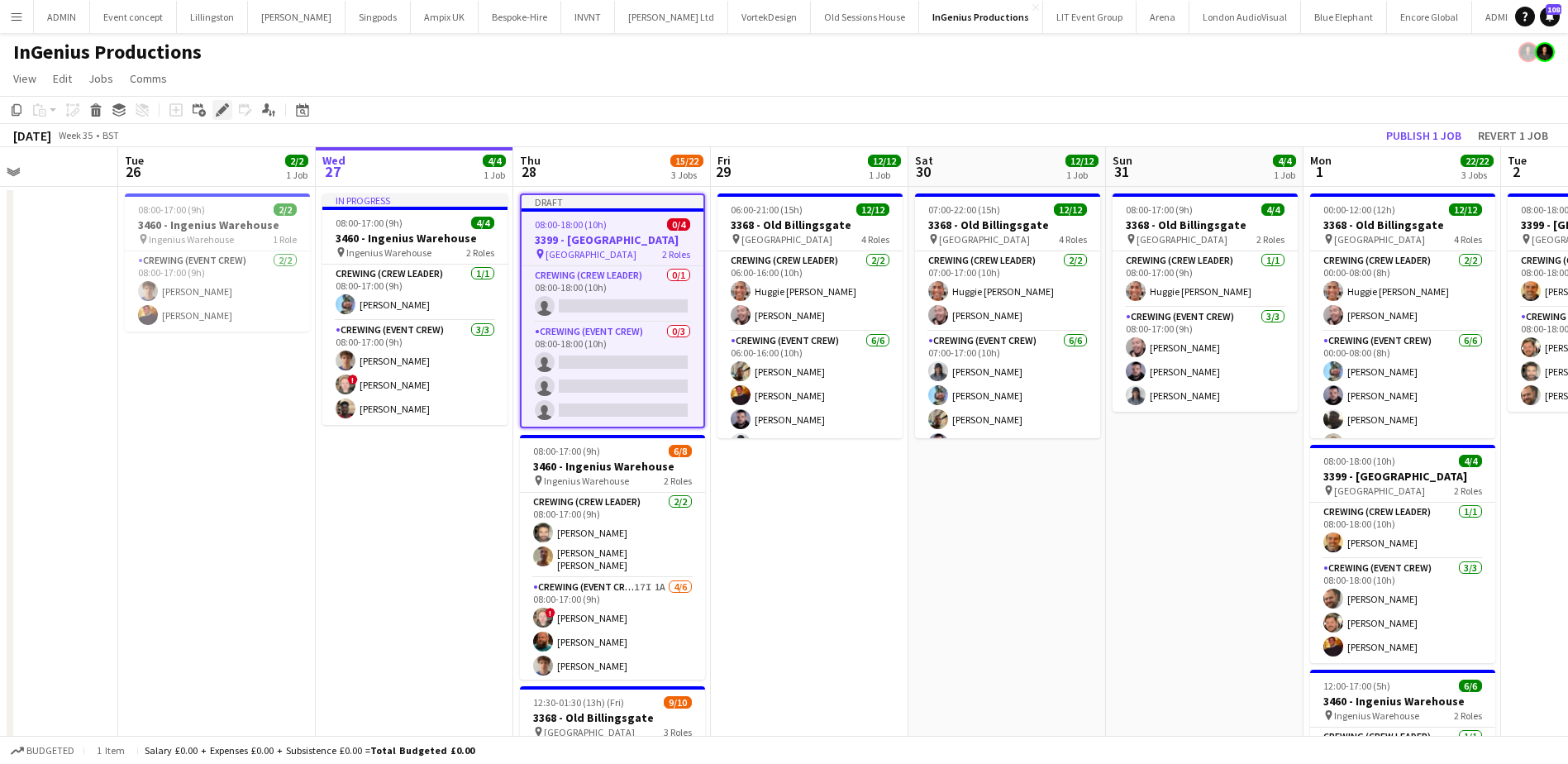
click at [217, 112] on icon "Edit" at bounding box center [223, 110] width 13 height 13
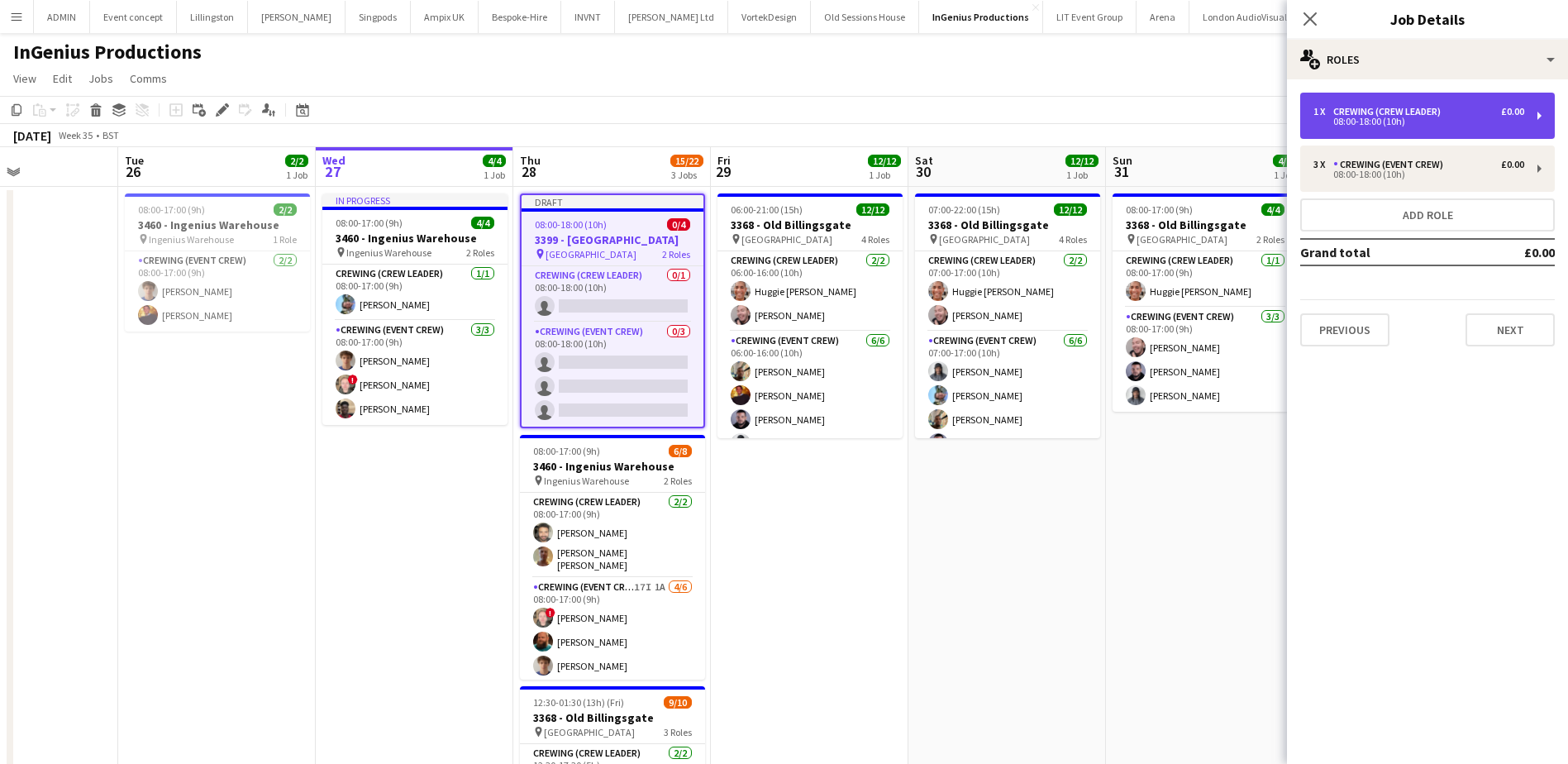
click at [1391, 119] on div "08:00-18:00 (10h)" at bounding box center [1418, 121] width 211 height 8
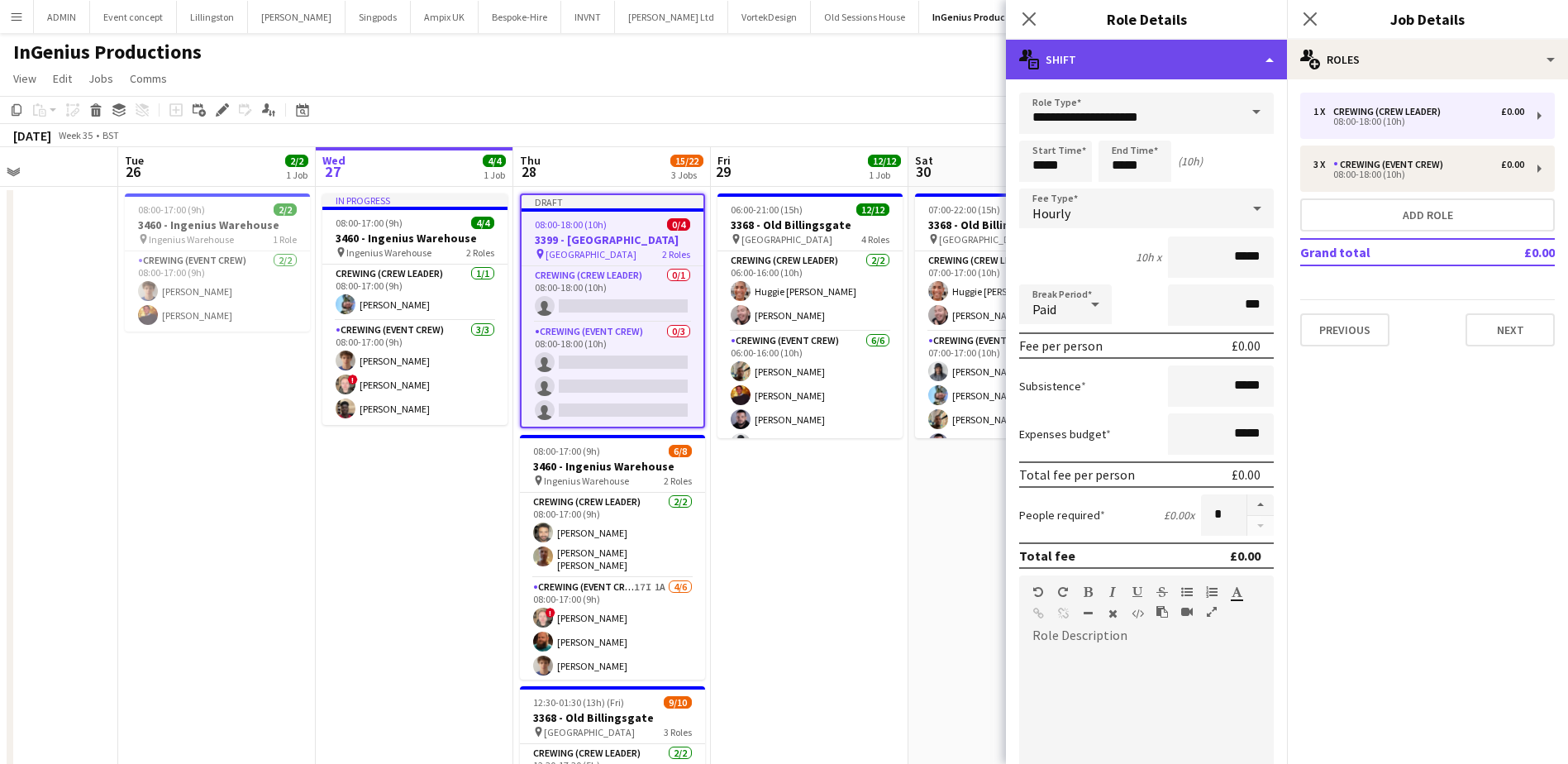
click at [1115, 64] on div "multiple-actions-text Shift" at bounding box center [1146, 59] width 281 height 40
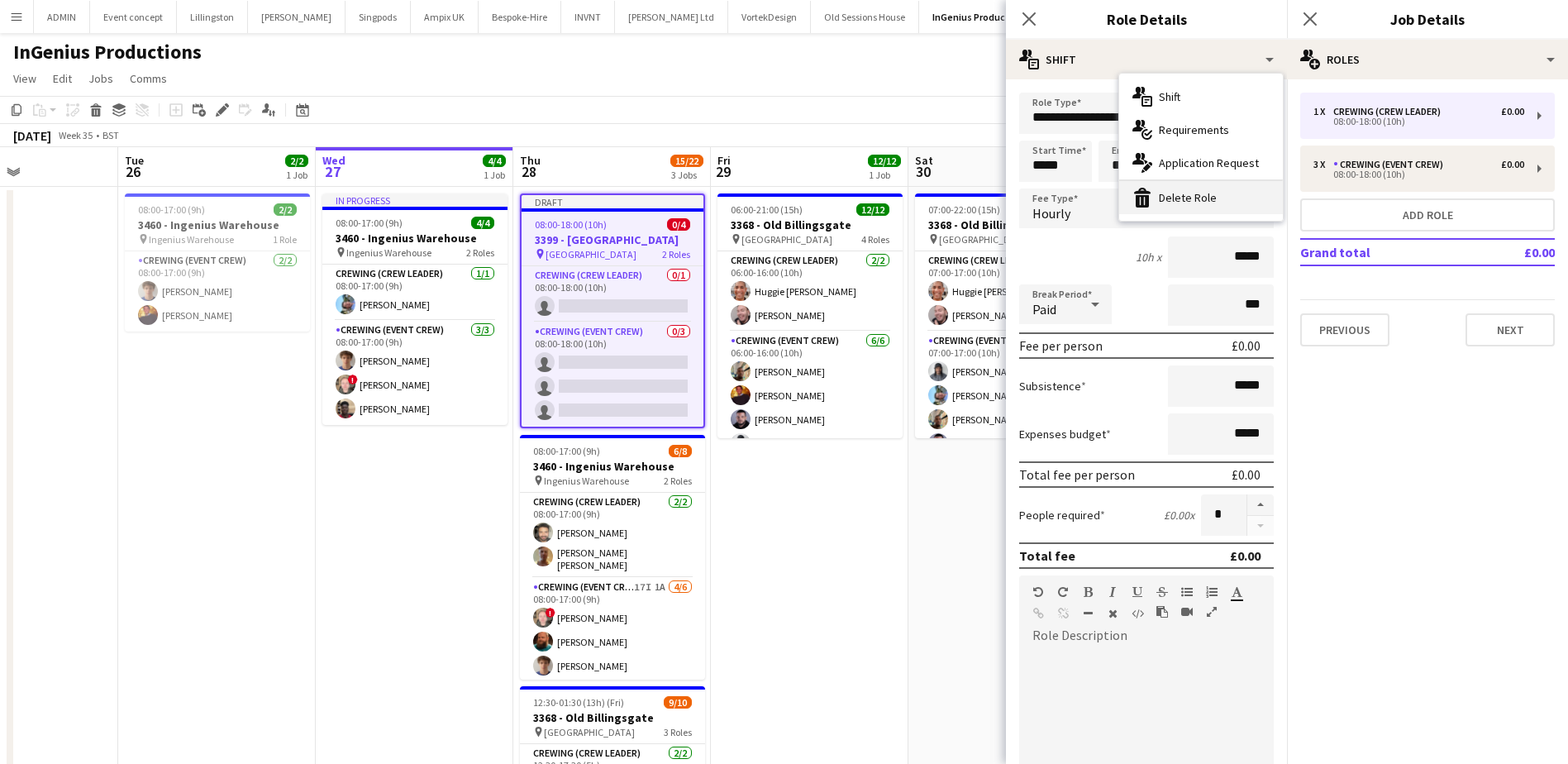
click at [1222, 189] on div "bin-2 Delete Role" at bounding box center [1200, 198] width 163 height 33
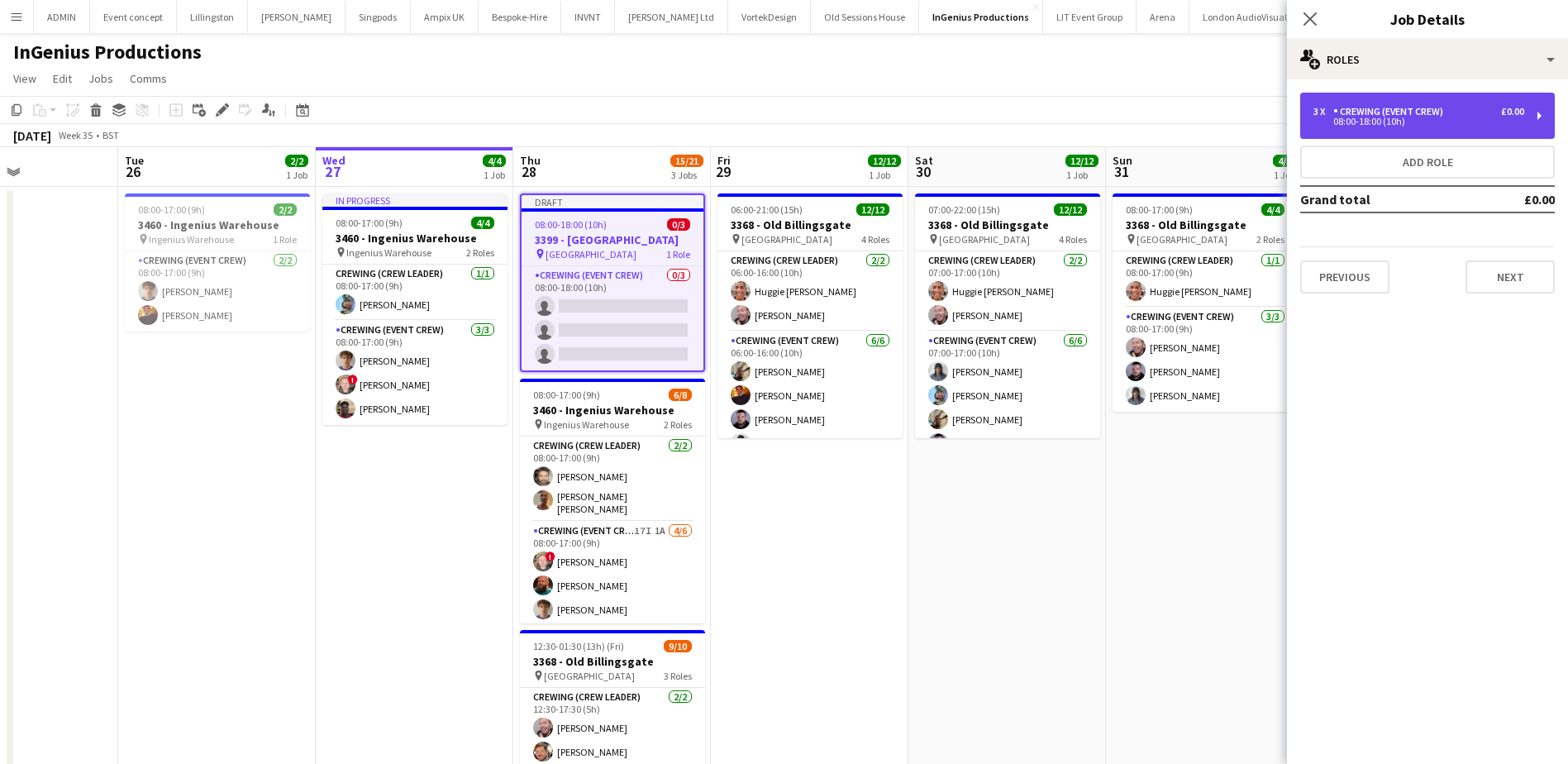
click at [1340, 126] on div "08:00-18:00 (10h)" at bounding box center [1418, 121] width 211 height 8
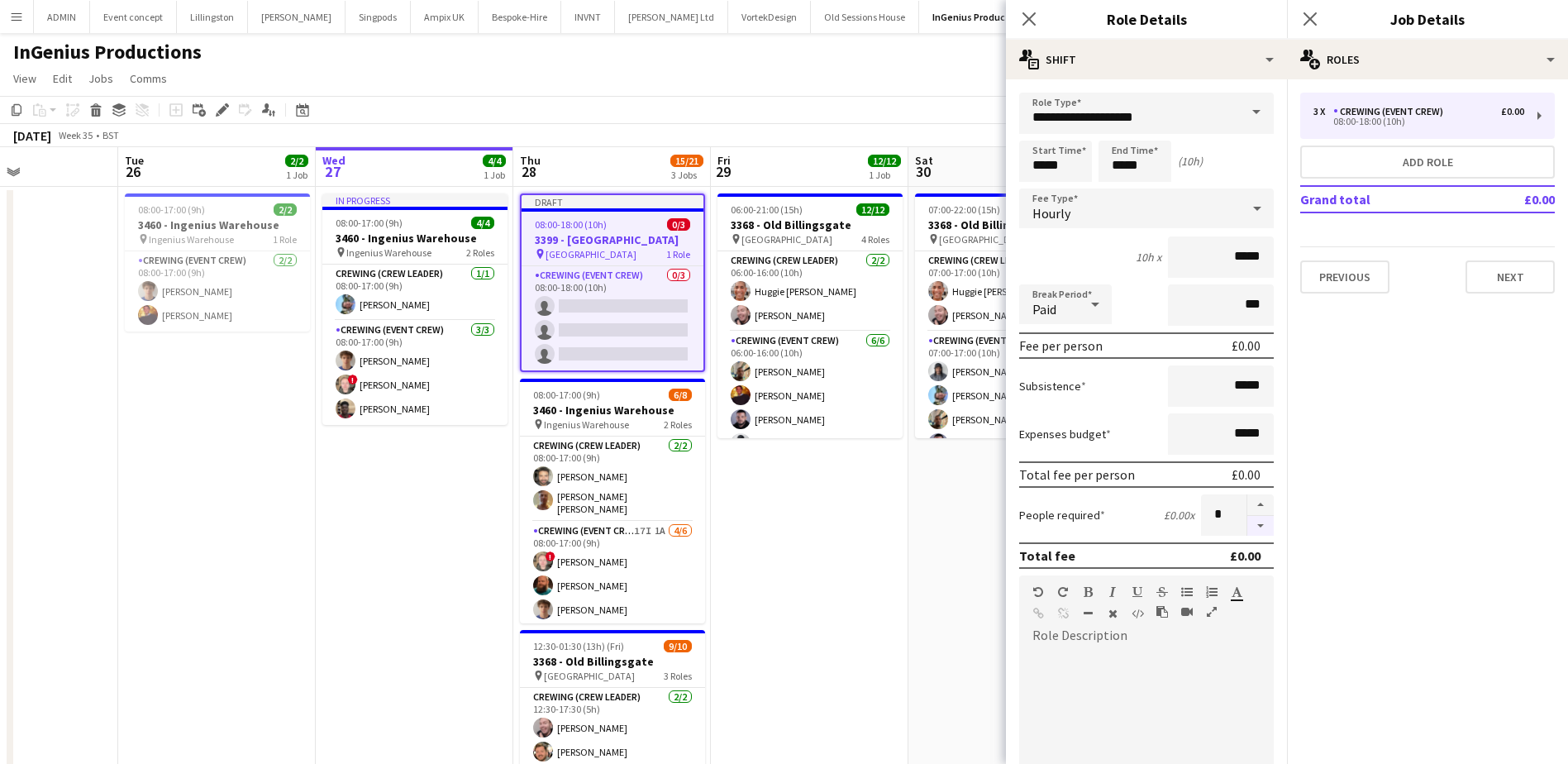
click at [1248, 528] on button "button" at bounding box center [1260, 526] width 27 height 20
type input "*"
click at [1495, 294] on div "3 x Crewing (Event Crew) £0.00 08:00-18:00 (10h) Add role Grand total £0.00 Pre…" at bounding box center [1427, 193] width 281 height 227
click at [1499, 280] on button "Next" at bounding box center [1510, 277] width 90 height 33
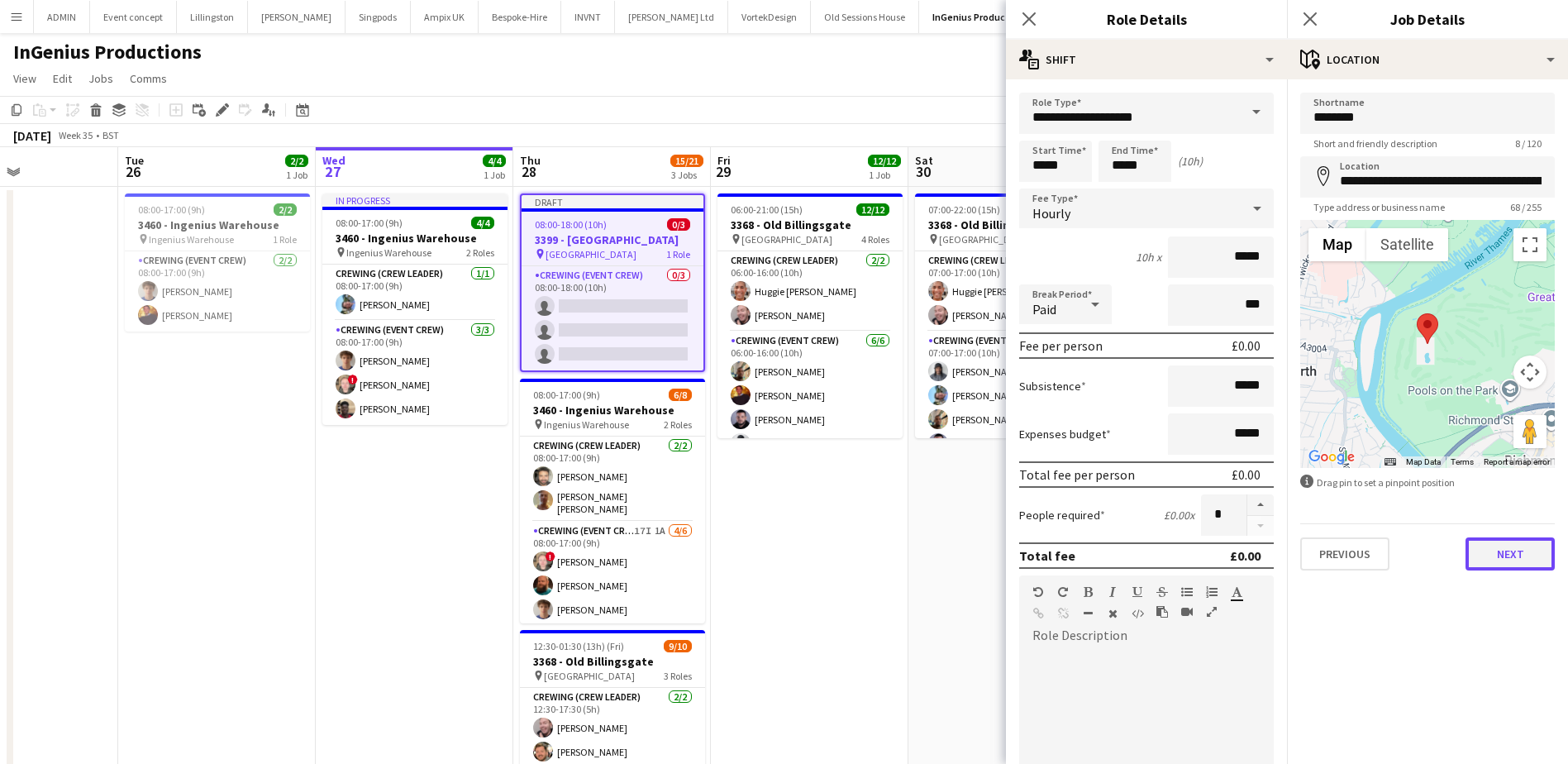
click at [1493, 540] on button "Next" at bounding box center [1510, 554] width 90 height 33
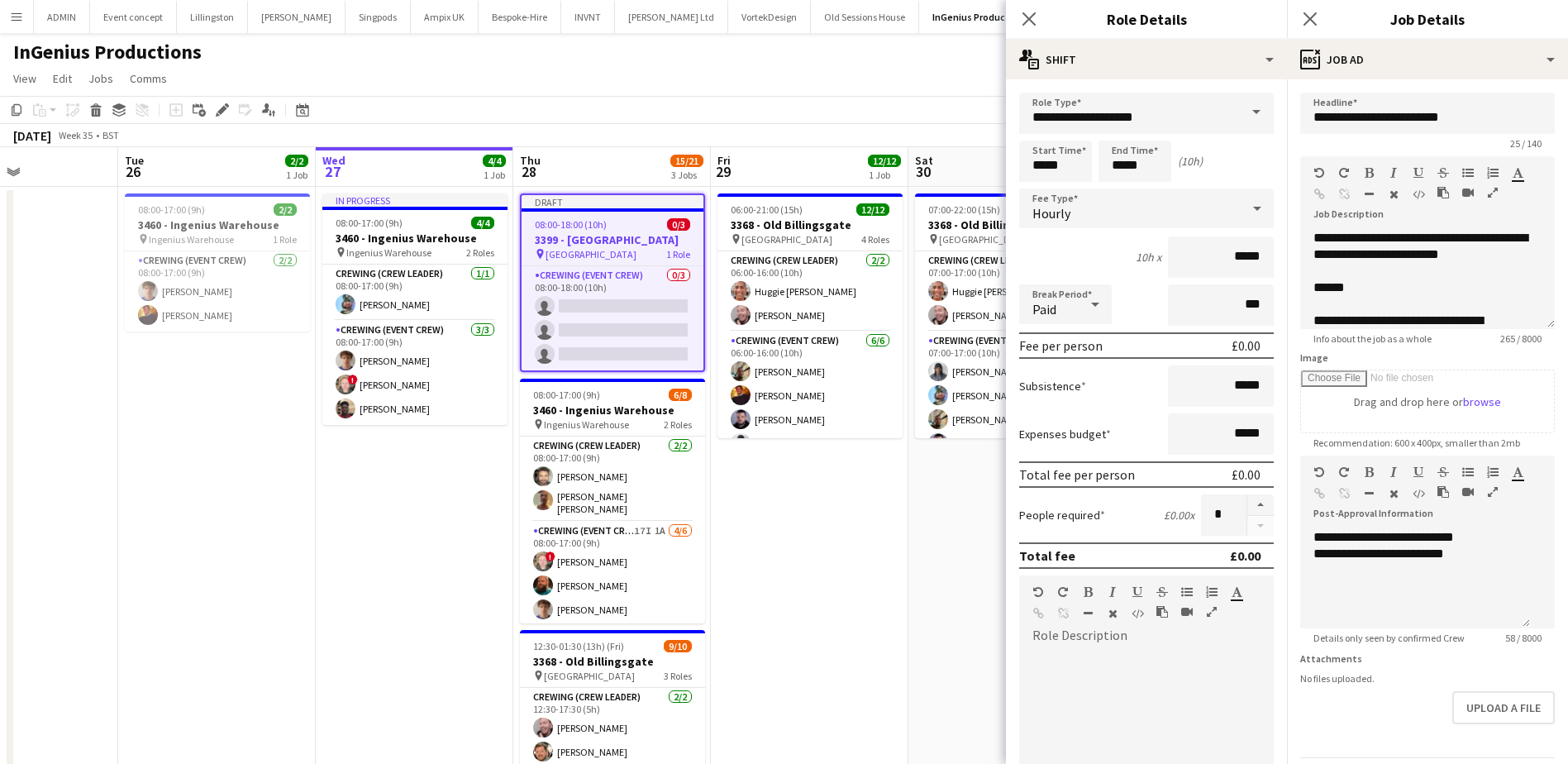
click at [862, 550] on app-date-cell "06:00-21:00 (15h) 12/12 3368 - Old Billingsgate pin Lower Thames Street 4 Roles…" at bounding box center [810, 580] width 198 height 787
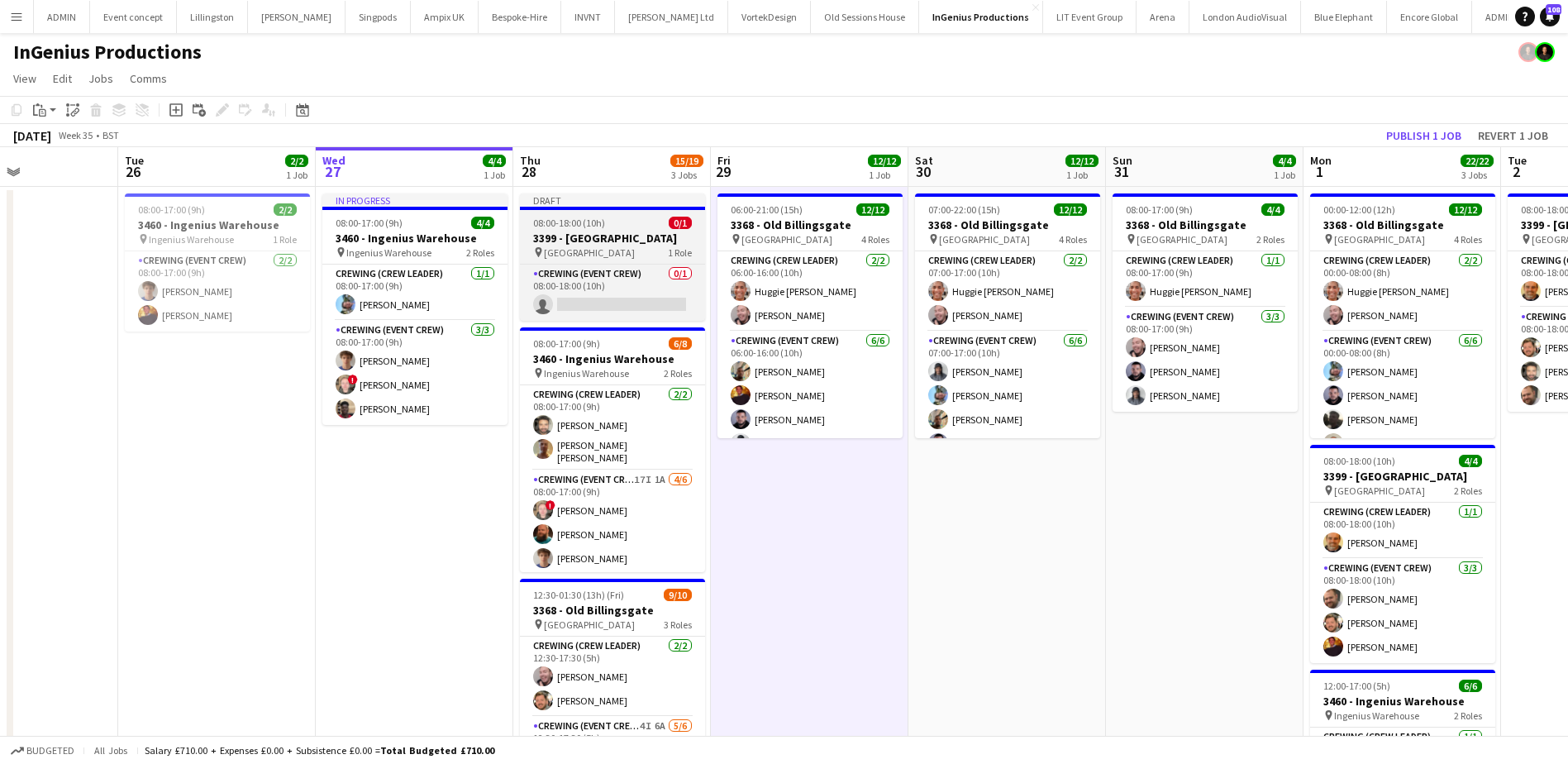
click at [580, 224] on span "08:00-18:00 (10h)" at bounding box center [569, 222] width 72 height 12
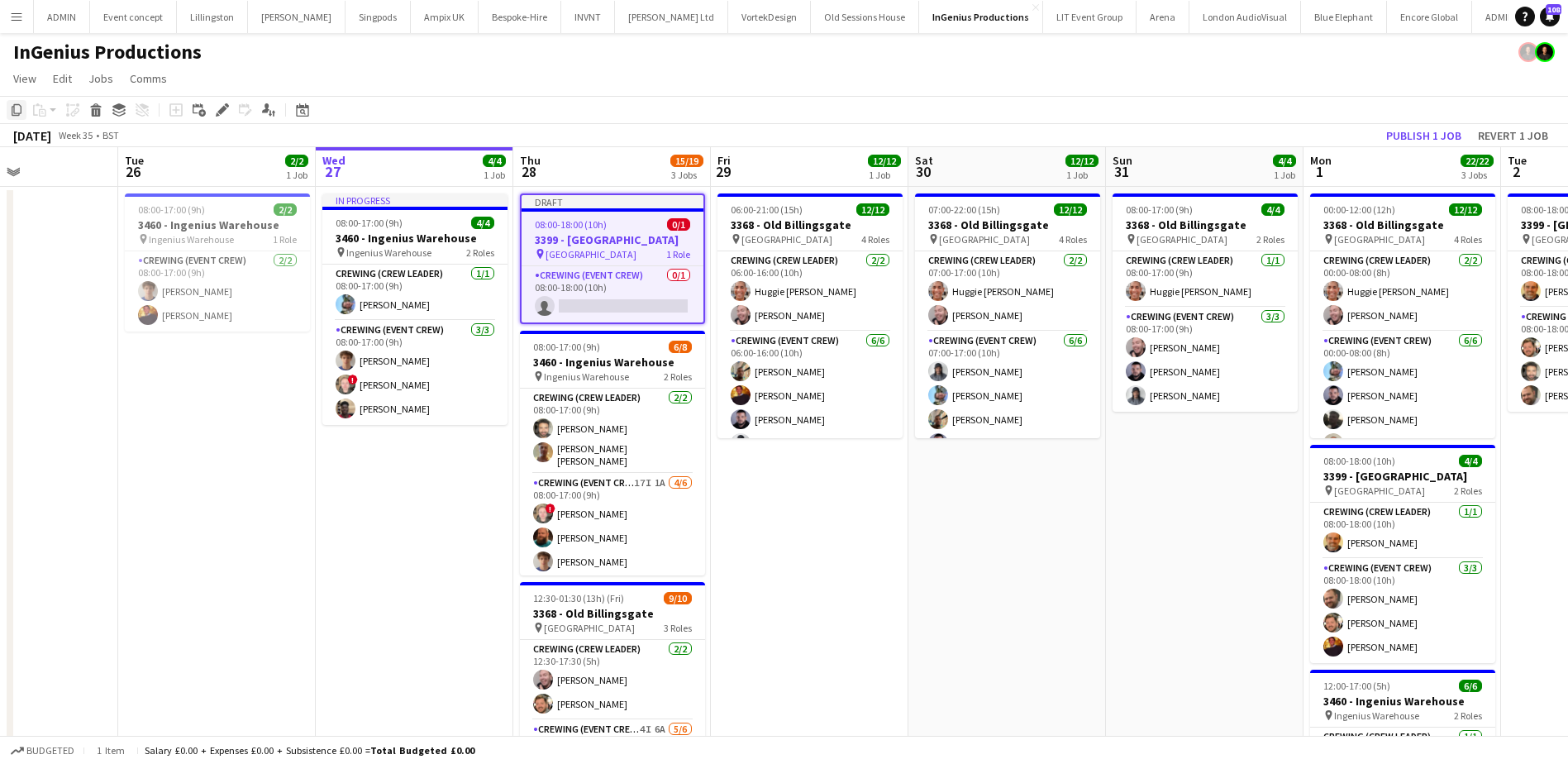
click at [19, 111] on icon "Copy" at bounding box center [17, 110] width 13 height 13
click at [777, 512] on app-date-cell "06:00-21:00 (15h) 12/12 3368 - Old Billingsgate pin Lower Thames Street 4 Roles…" at bounding box center [810, 580] width 198 height 787
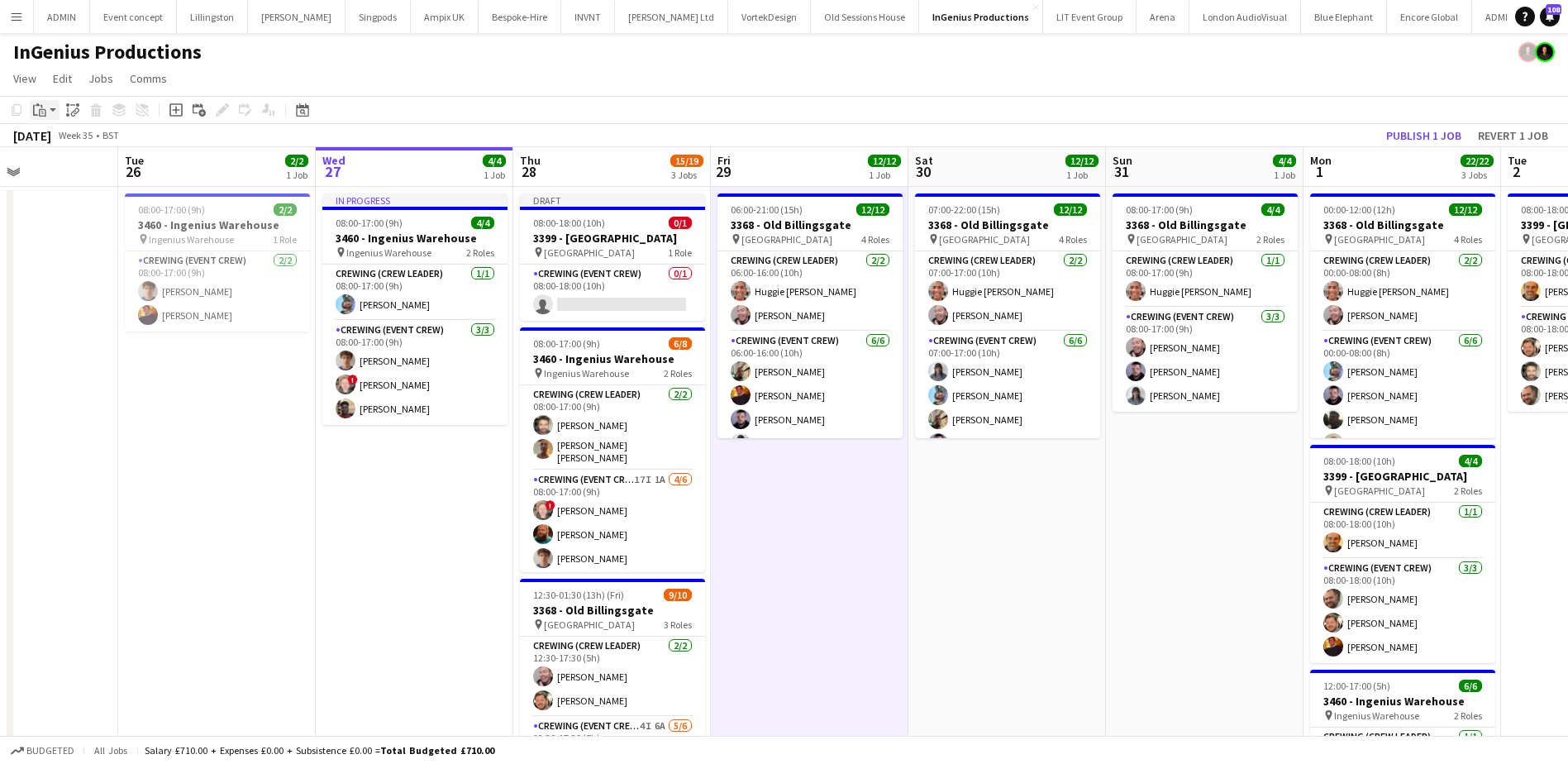
click at [36, 106] on icon "Paste" at bounding box center [40, 110] width 13 height 13
click at [68, 146] on link "Paste Ctrl+V" at bounding box center [121, 141] width 155 height 15
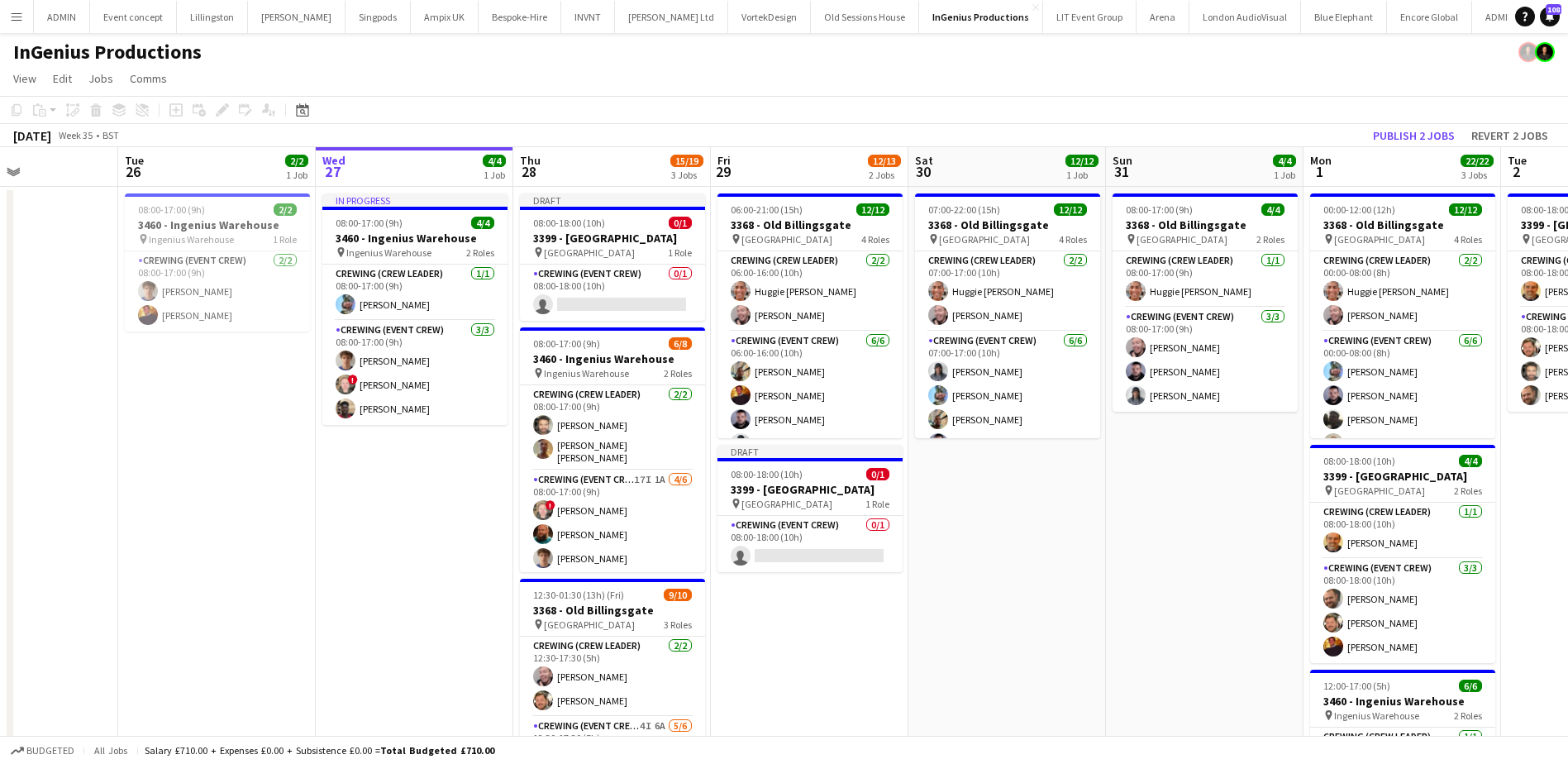
click at [1000, 594] on app-date-cell "07:00-22:00 (15h) 12/12 3368 - Old Billingsgate pin Lower Thames Street 4 Roles…" at bounding box center [1007, 580] width 198 height 787
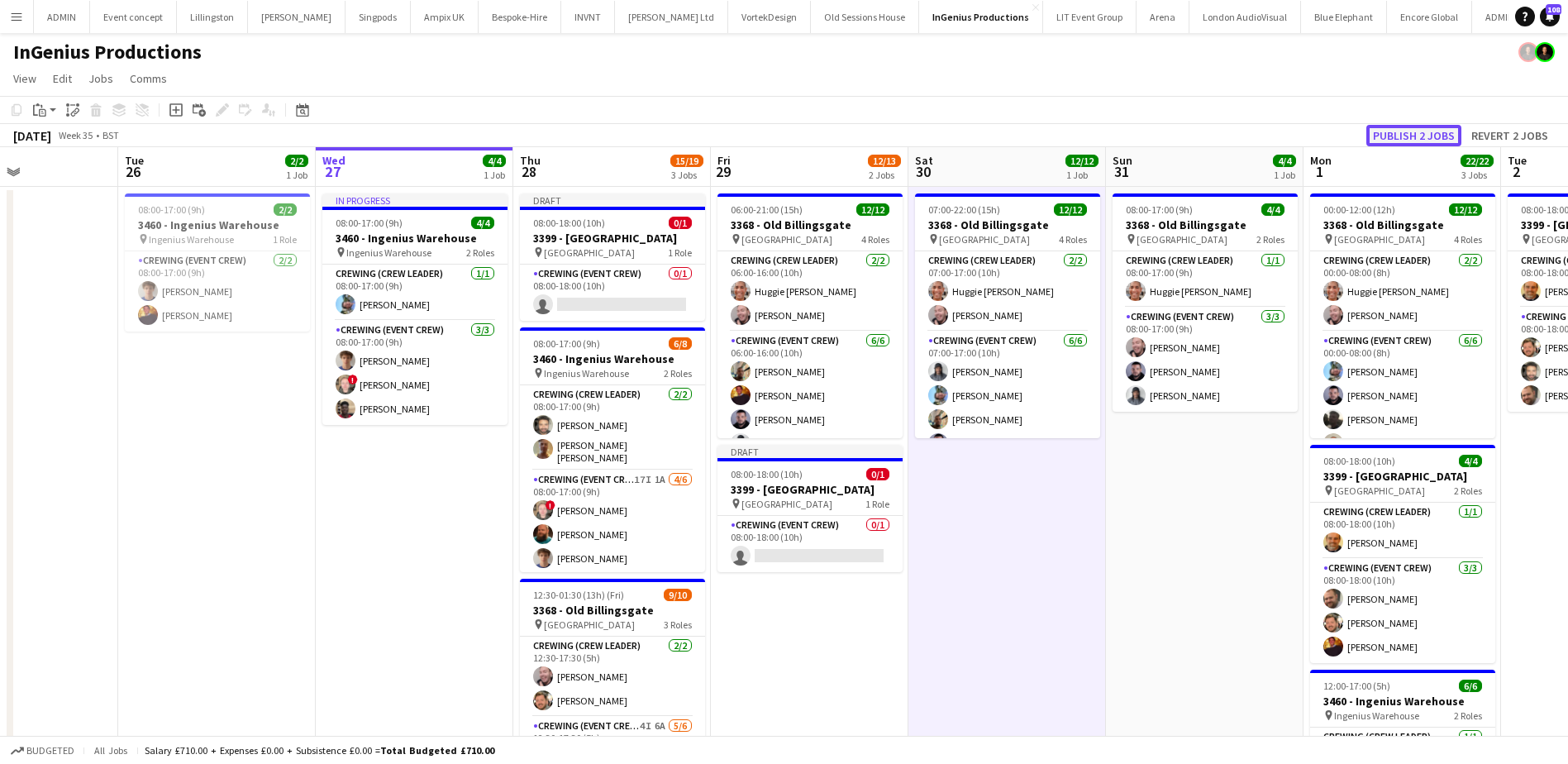
click at [1429, 136] on button "Publish 2 jobs" at bounding box center [1413, 135] width 95 height 21
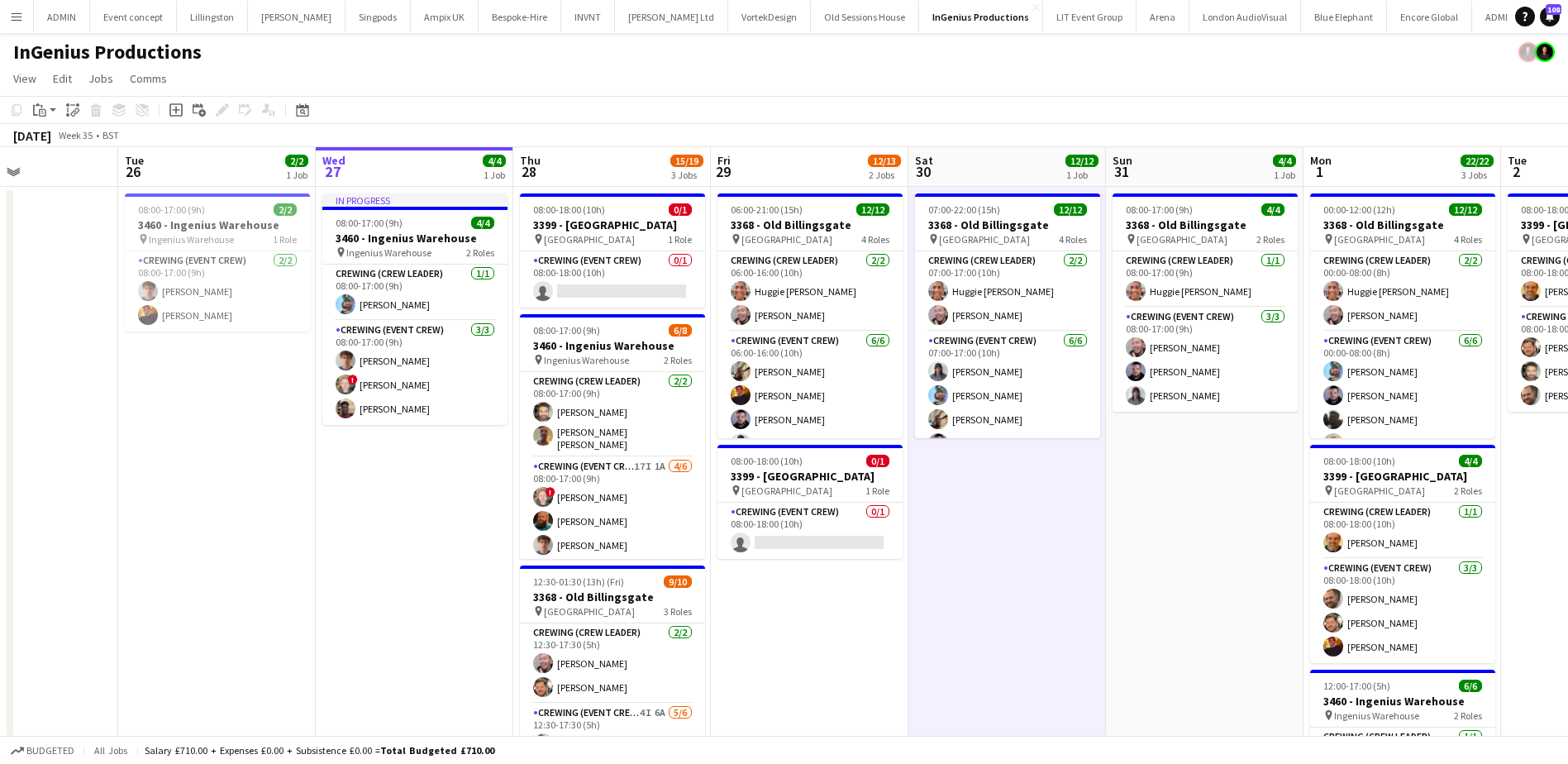
drag, startPoint x: 460, startPoint y: 528, endPoint x: 487, endPoint y: 508, distance: 33.6
click at [460, 528] on app-date-cell "In progress 08:00-17:00 (9h) 4/4 3460 - Ingenius Warehouse pin Ingenius Warehou…" at bounding box center [415, 575] width 198 height 777
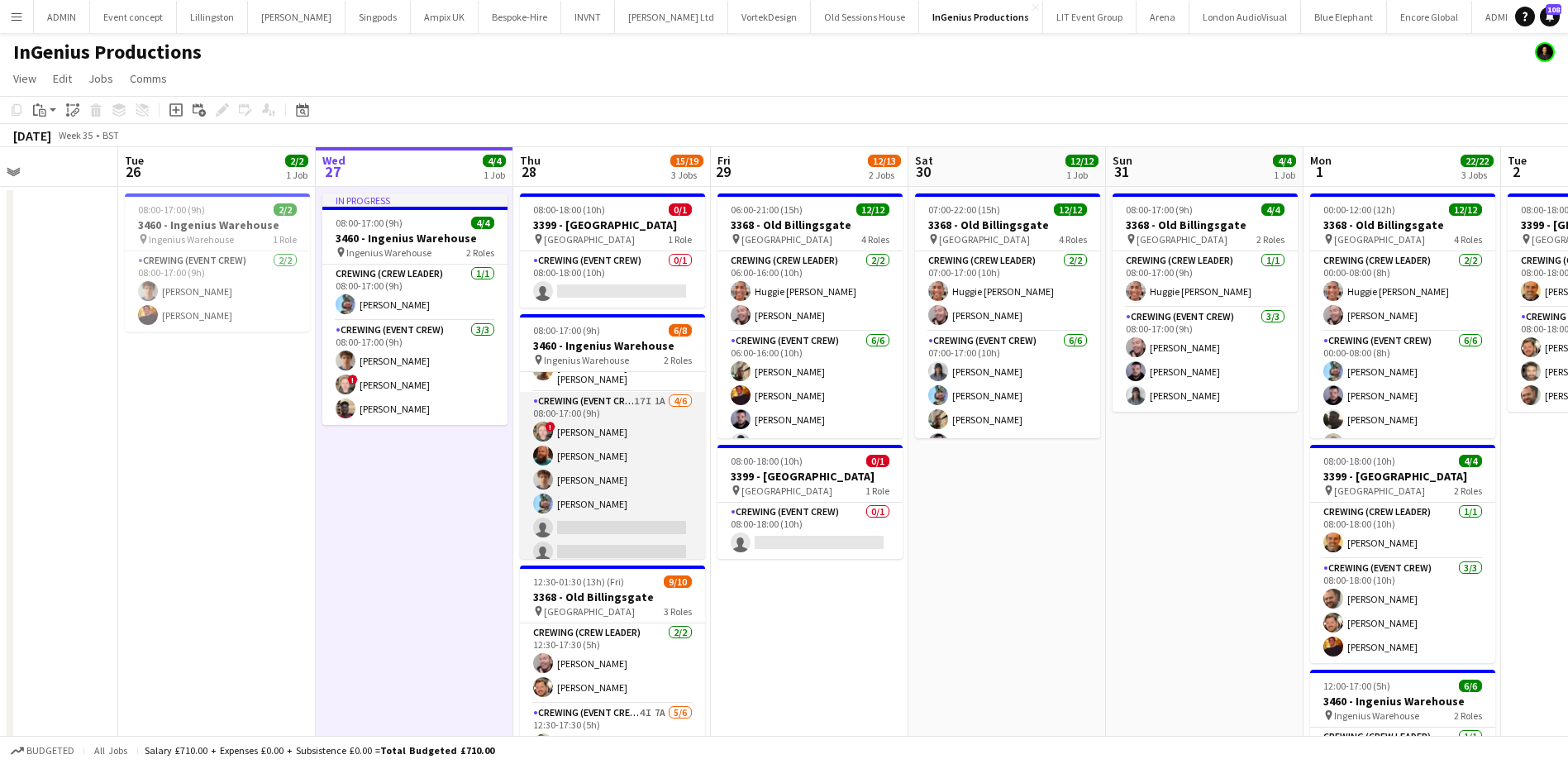
scroll to position [69, 0]
click at [661, 491] on app-card-role "Crewing (Event Crew) 17I 1A 4/6 08:00-17:00 (9h) ! Calum Ward Sam Humphreys Ale…" at bounding box center [612, 476] width 185 height 176
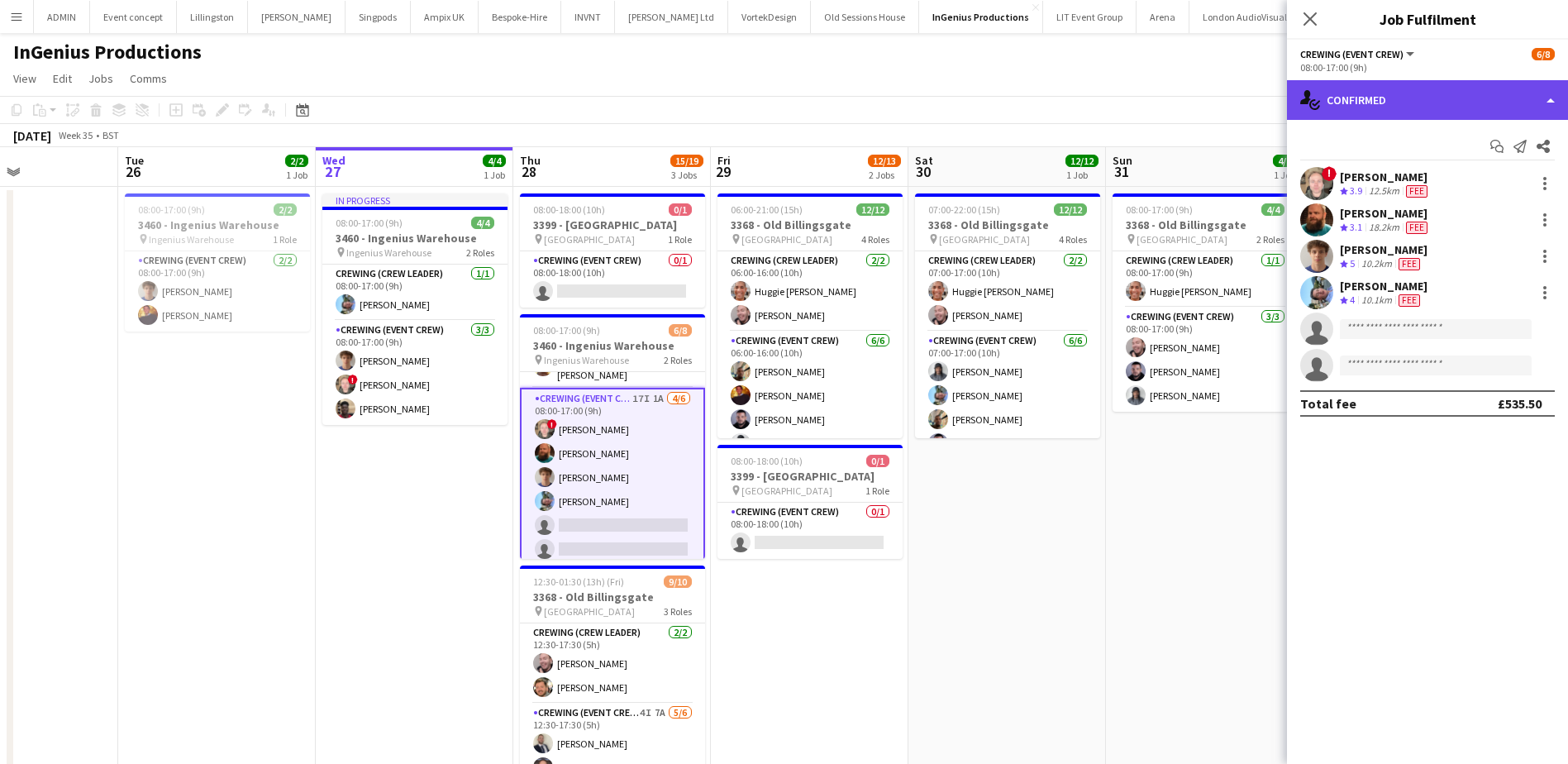
click at [1486, 100] on div "single-neutral-actions-check-2 Confirmed" at bounding box center [1427, 100] width 281 height 40
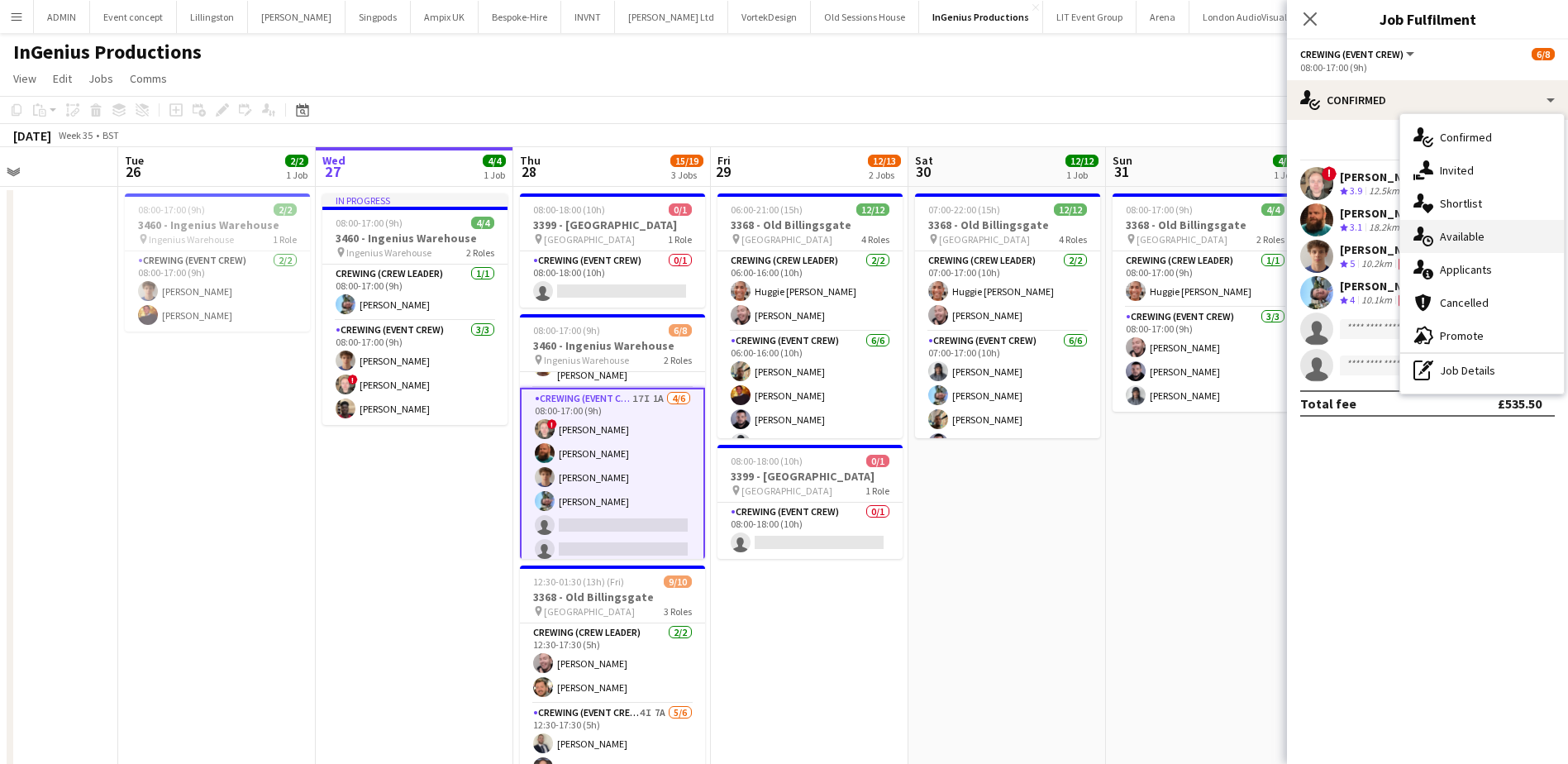
click at [1496, 233] on div "single-neutral-actions-upload Available" at bounding box center [1481, 236] width 163 height 33
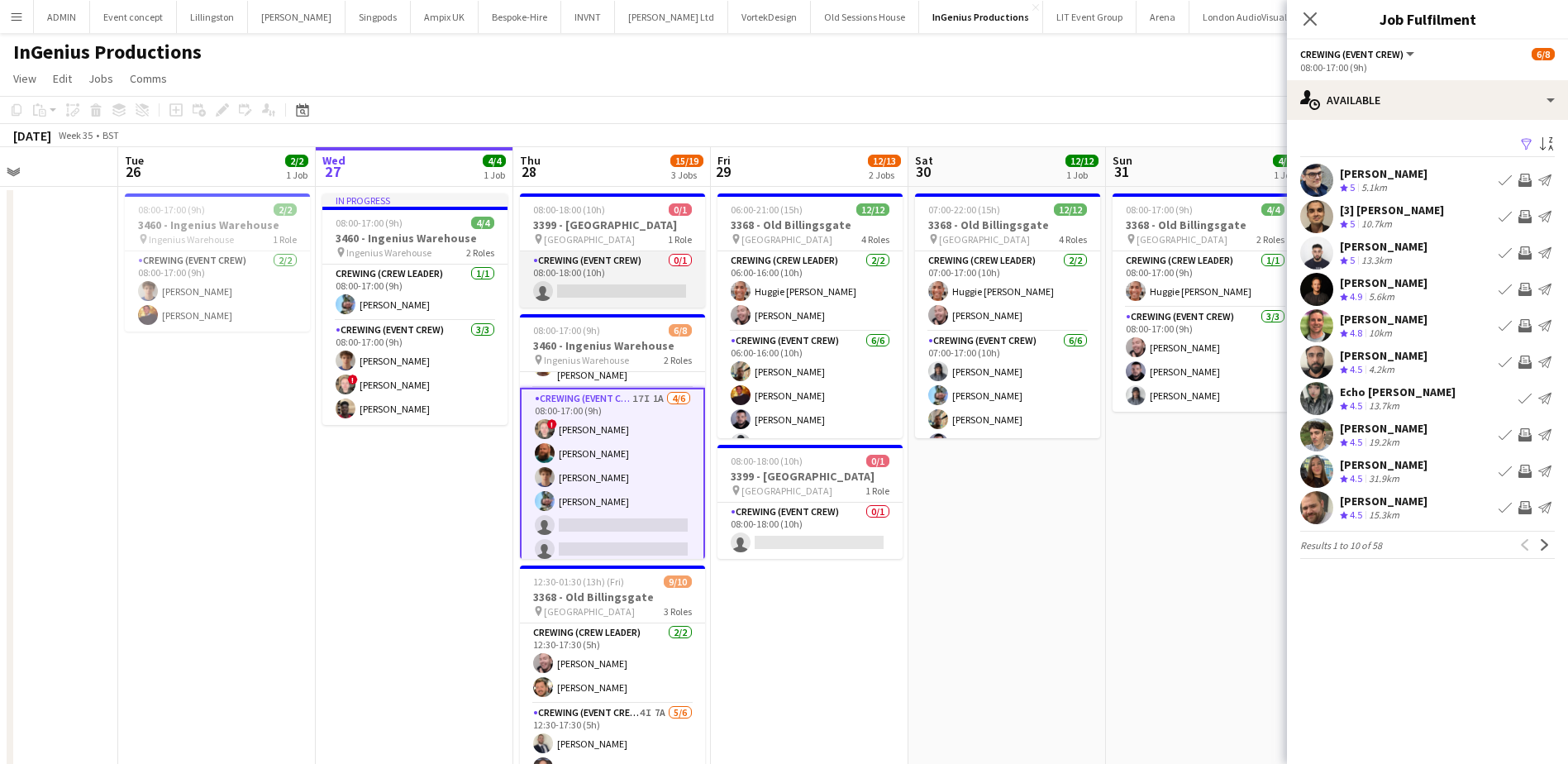
click at [658, 295] on app-card-role "Crewing (Event Crew) 0/1 08:00-18:00 (10h) single-neutral-actions" at bounding box center [612, 279] width 185 height 56
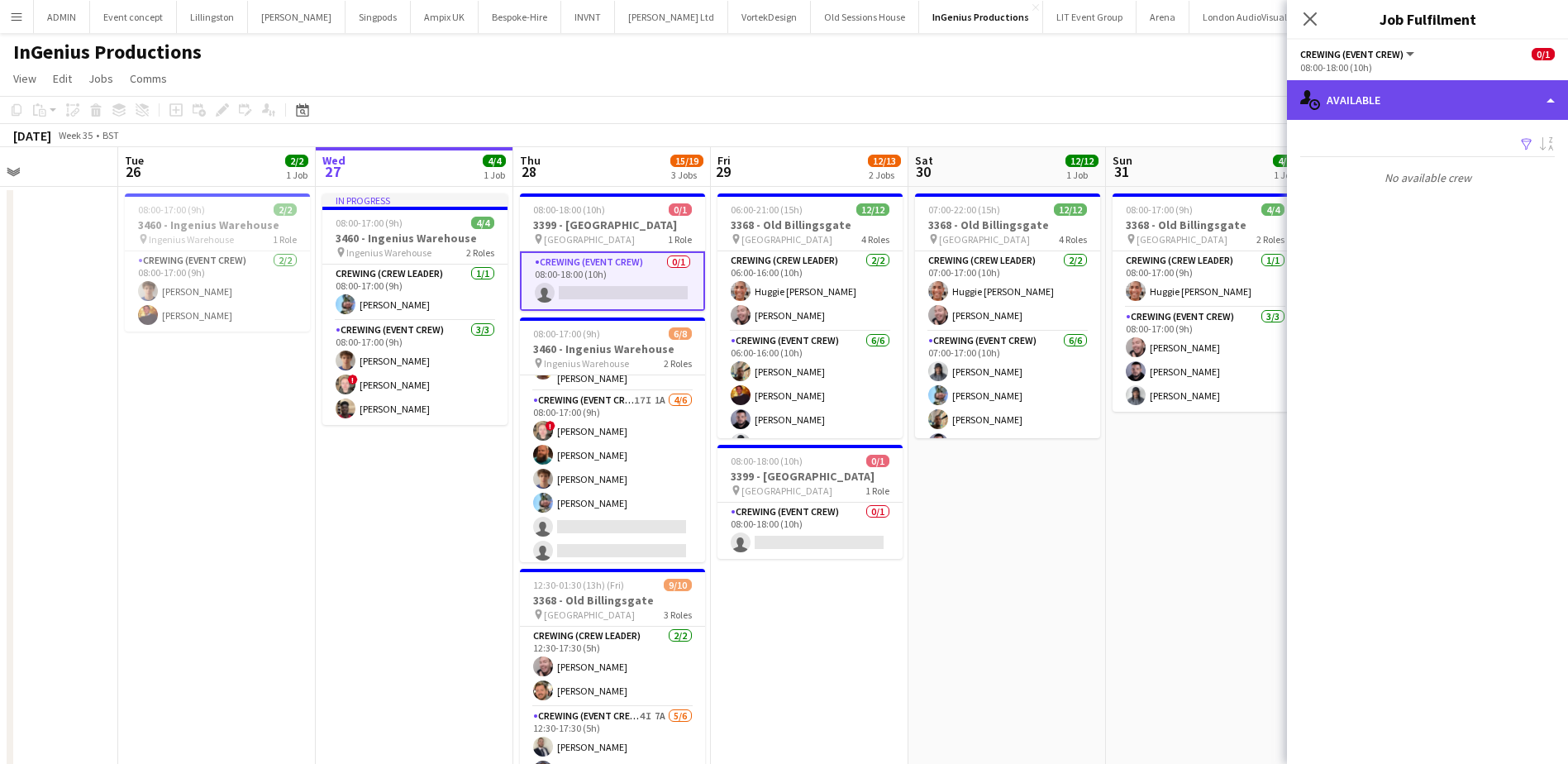
click at [1428, 107] on div "single-neutral-actions-upload Available" at bounding box center [1427, 100] width 281 height 40
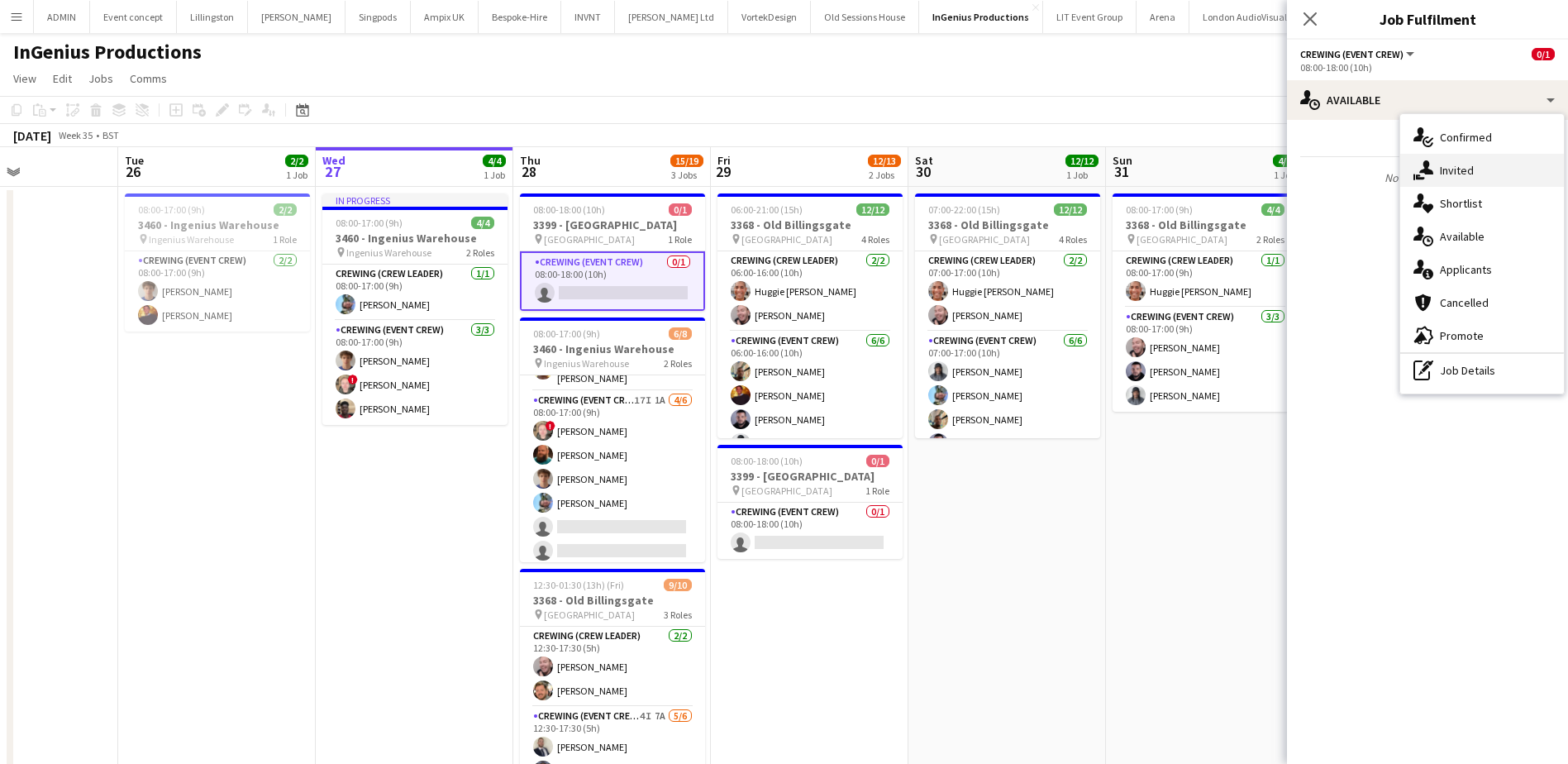
click at [1465, 169] on div "single-neutral-actions-share-1 Invited" at bounding box center [1481, 170] width 163 height 33
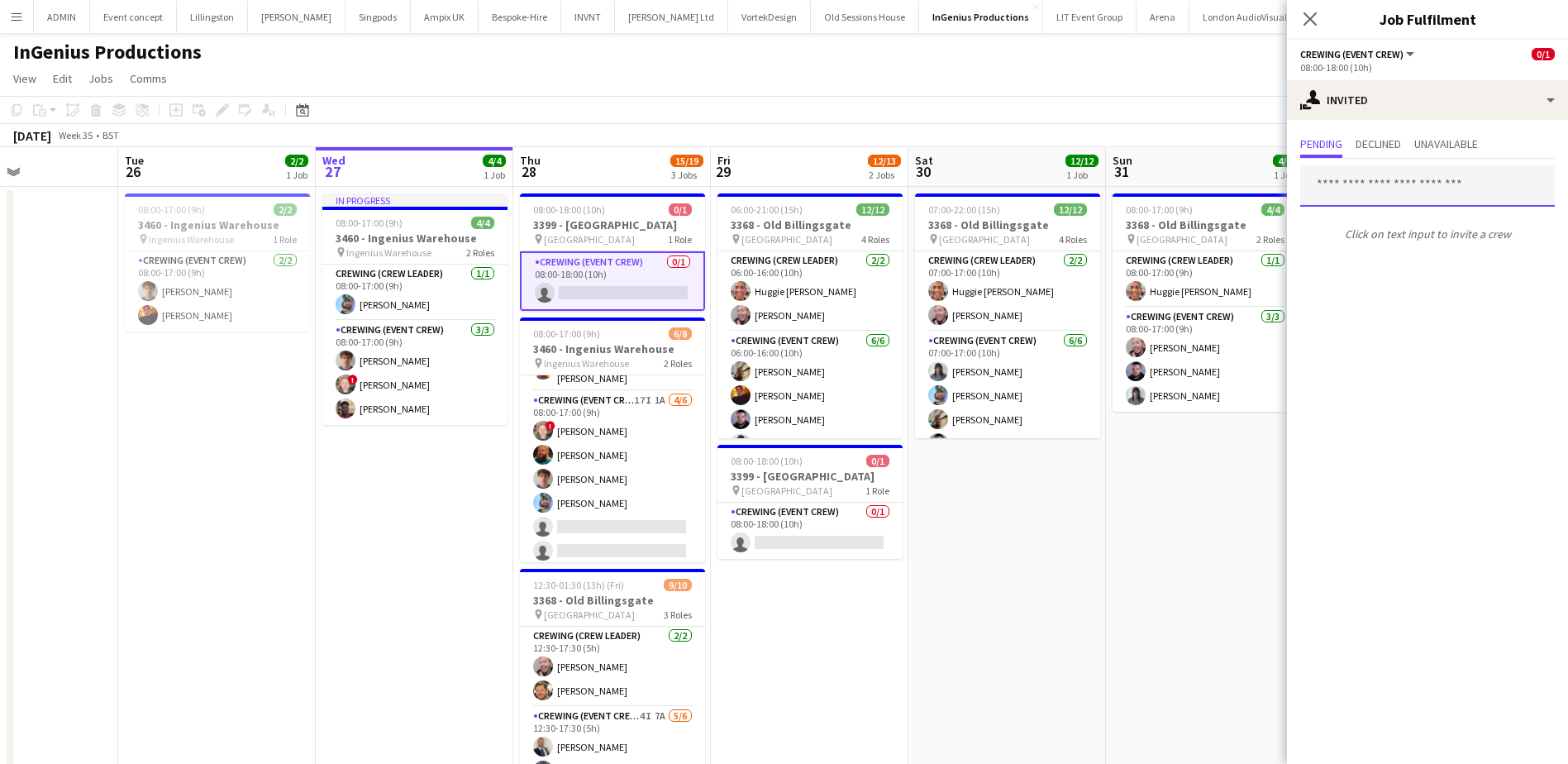
click at [1396, 190] on input "text" at bounding box center [1428, 186] width 255 height 42
type input "****"
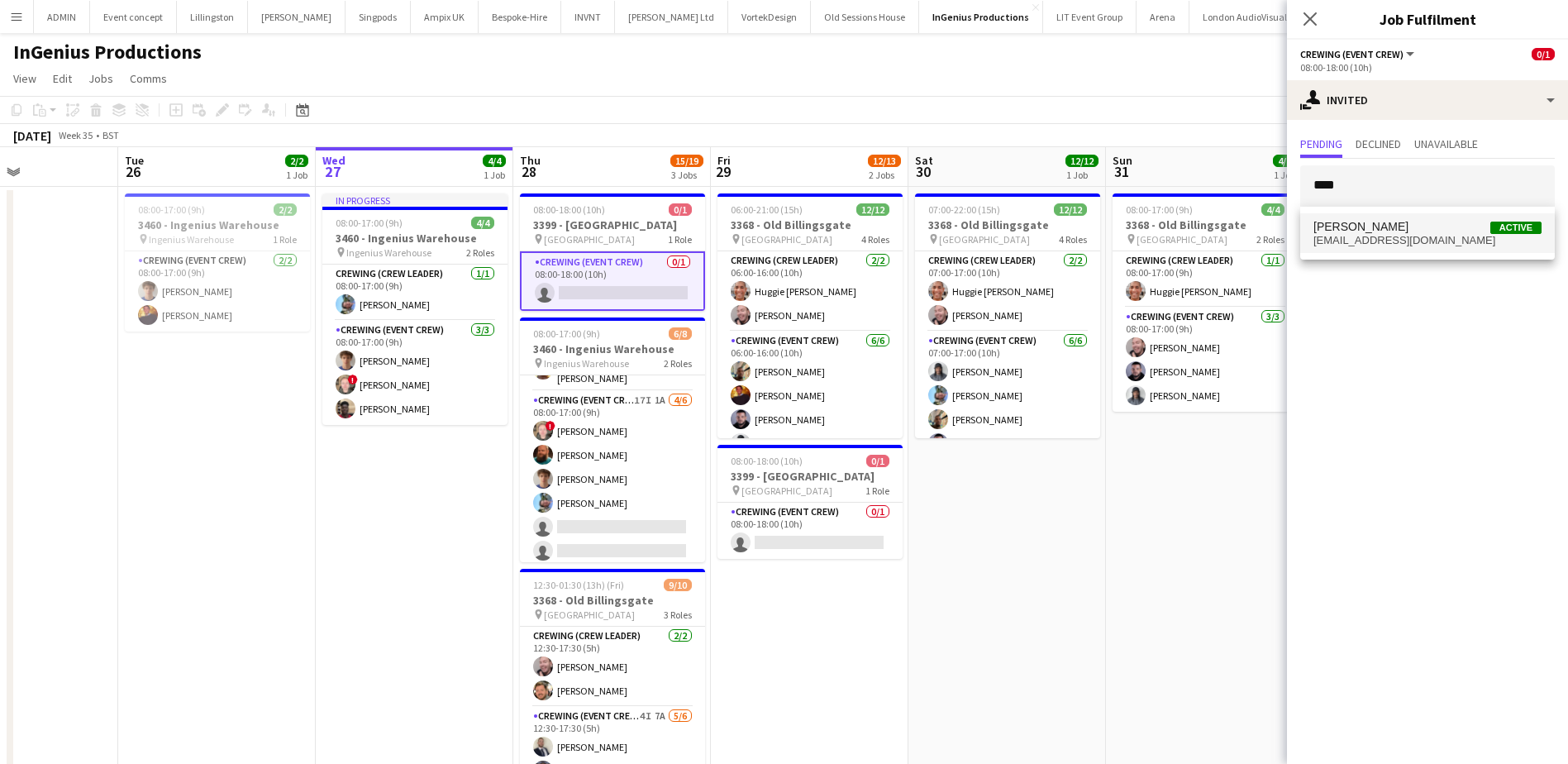
click at [1417, 224] on span "Alistair Redding Active" at bounding box center [1427, 226] width 228 height 14
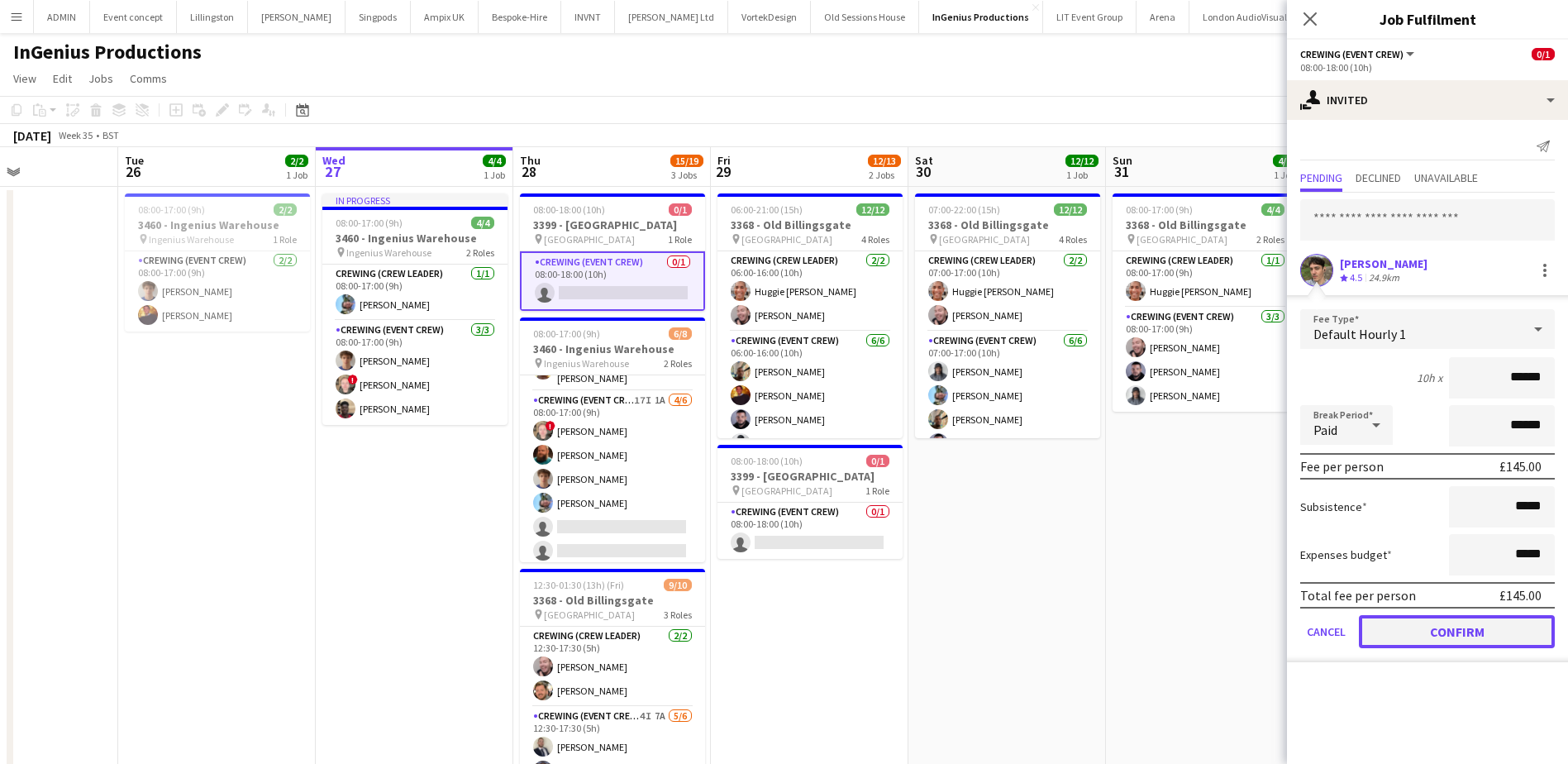
click at [1469, 626] on button "Confirm" at bounding box center [1456, 632] width 196 height 33
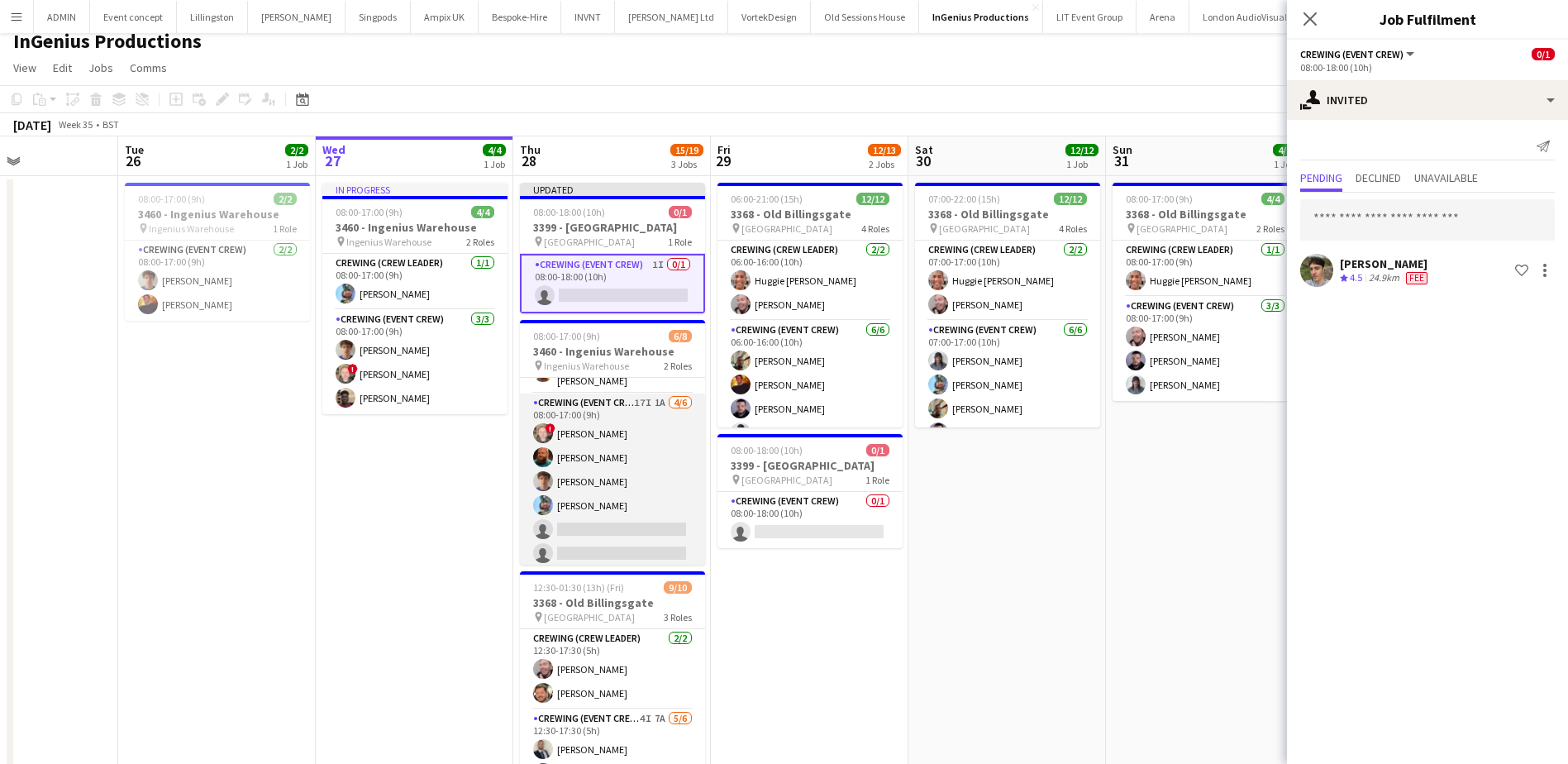
scroll to position [0, 0]
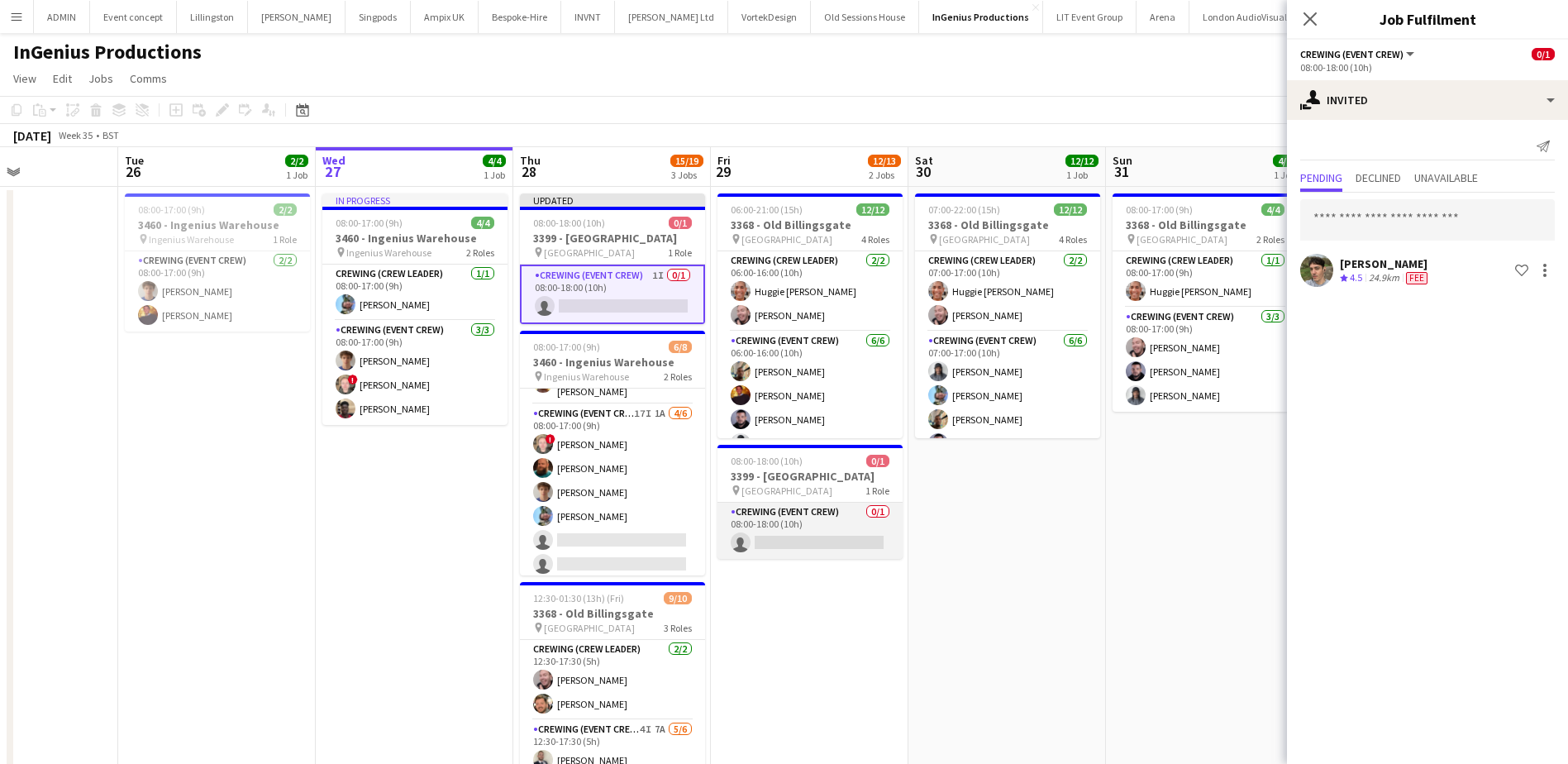
click at [763, 540] on app-card-role "Crewing (Event Crew) 0/1 08:00-18:00 (10h) single-neutral-actions" at bounding box center [810, 530] width 185 height 56
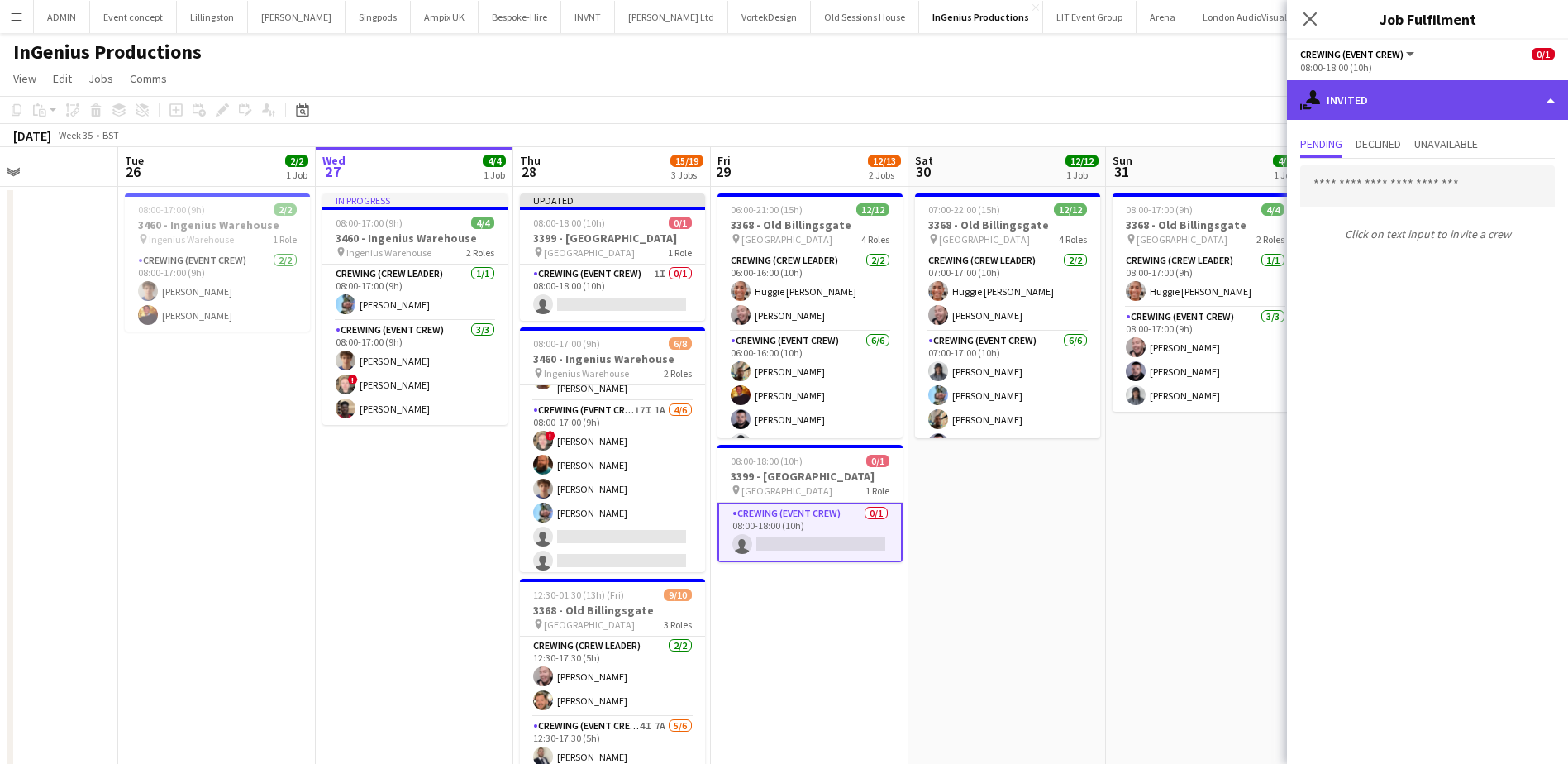
click at [1426, 94] on div "single-neutral-actions-share-1 Invited" at bounding box center [1427, 100] width 281 height 40
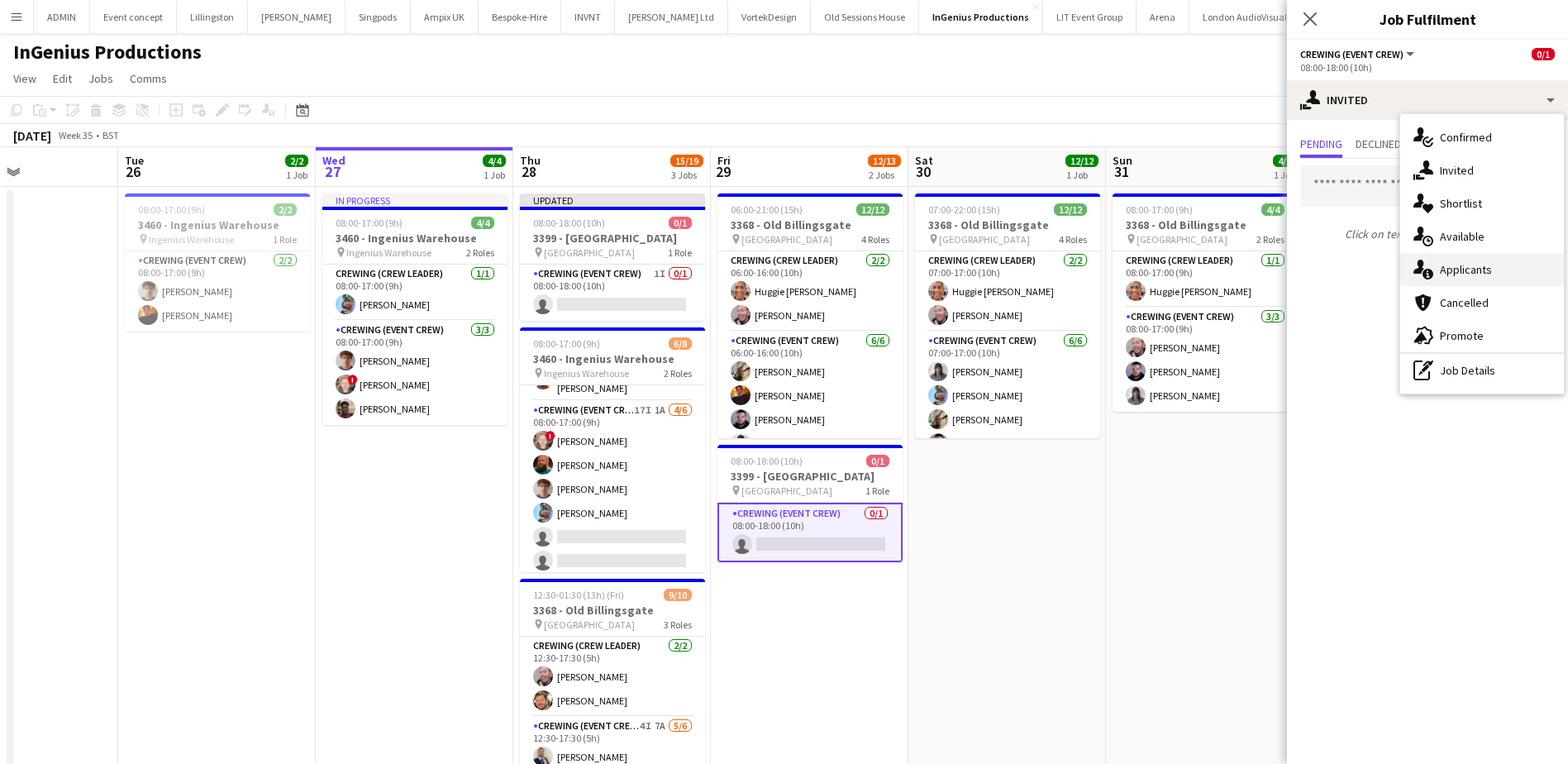
click at [1491, 272] on div "single-neutral-actions-information Applicants" at bounding box center [1481, 270] width 163 height 33
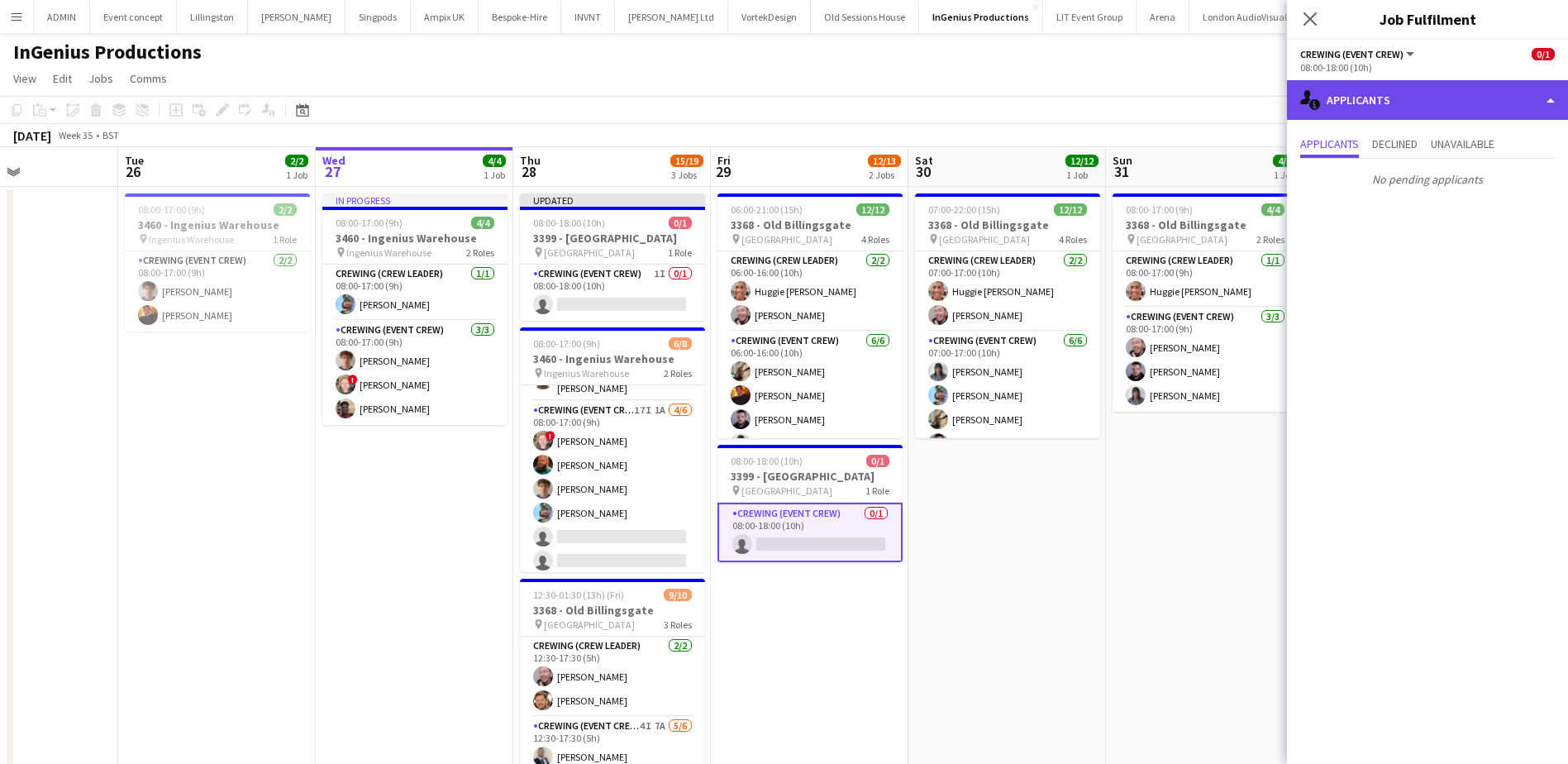
click at [1456, 110] on div "single-neutral-actions-information Applicants" at bounding box center [1427, 100] width 281 height 40
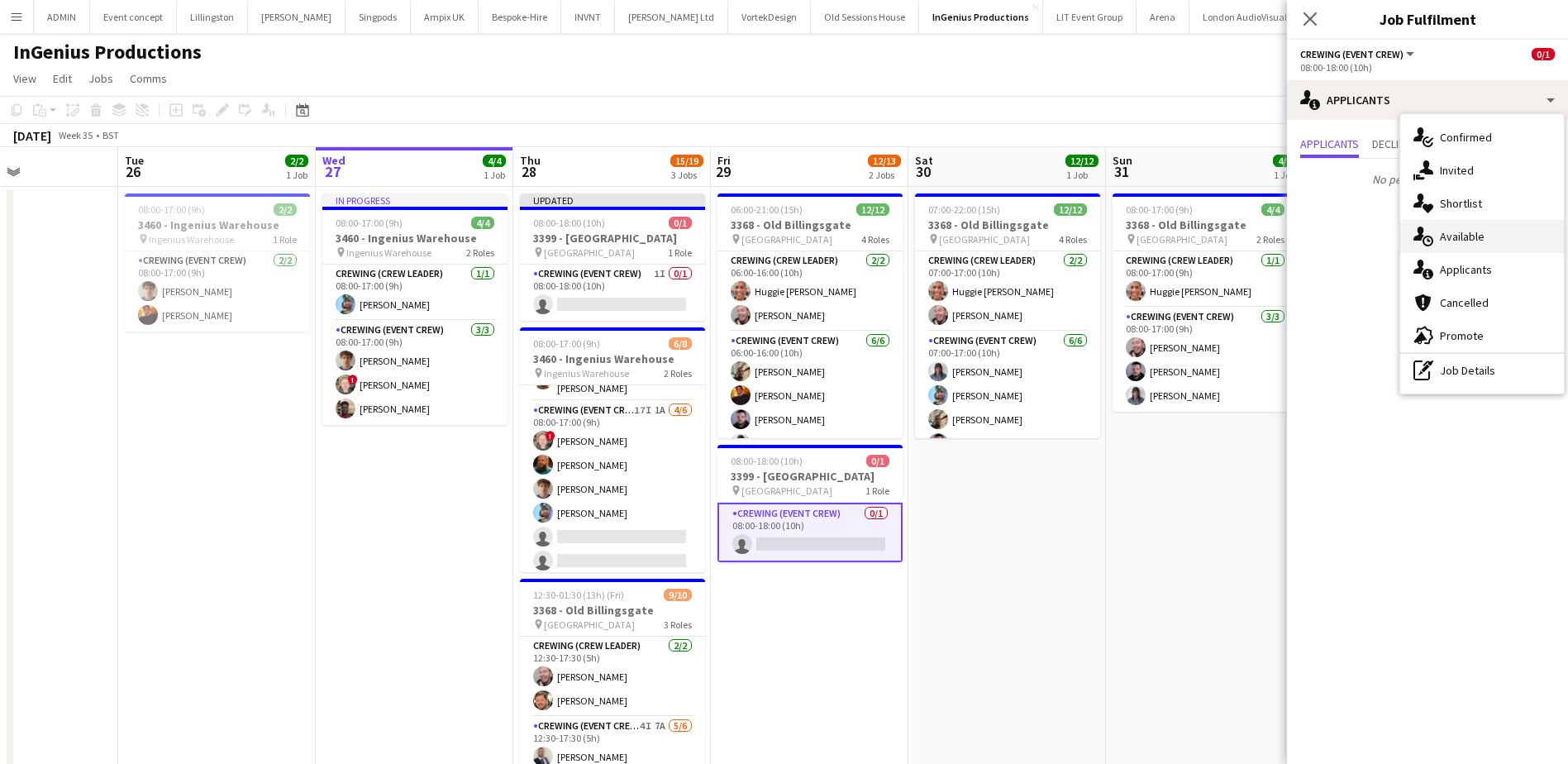
click at [1472, 233] on div "single-neutral-actions-upload Available" at bounding box center [1481, 236] width 163 height 33
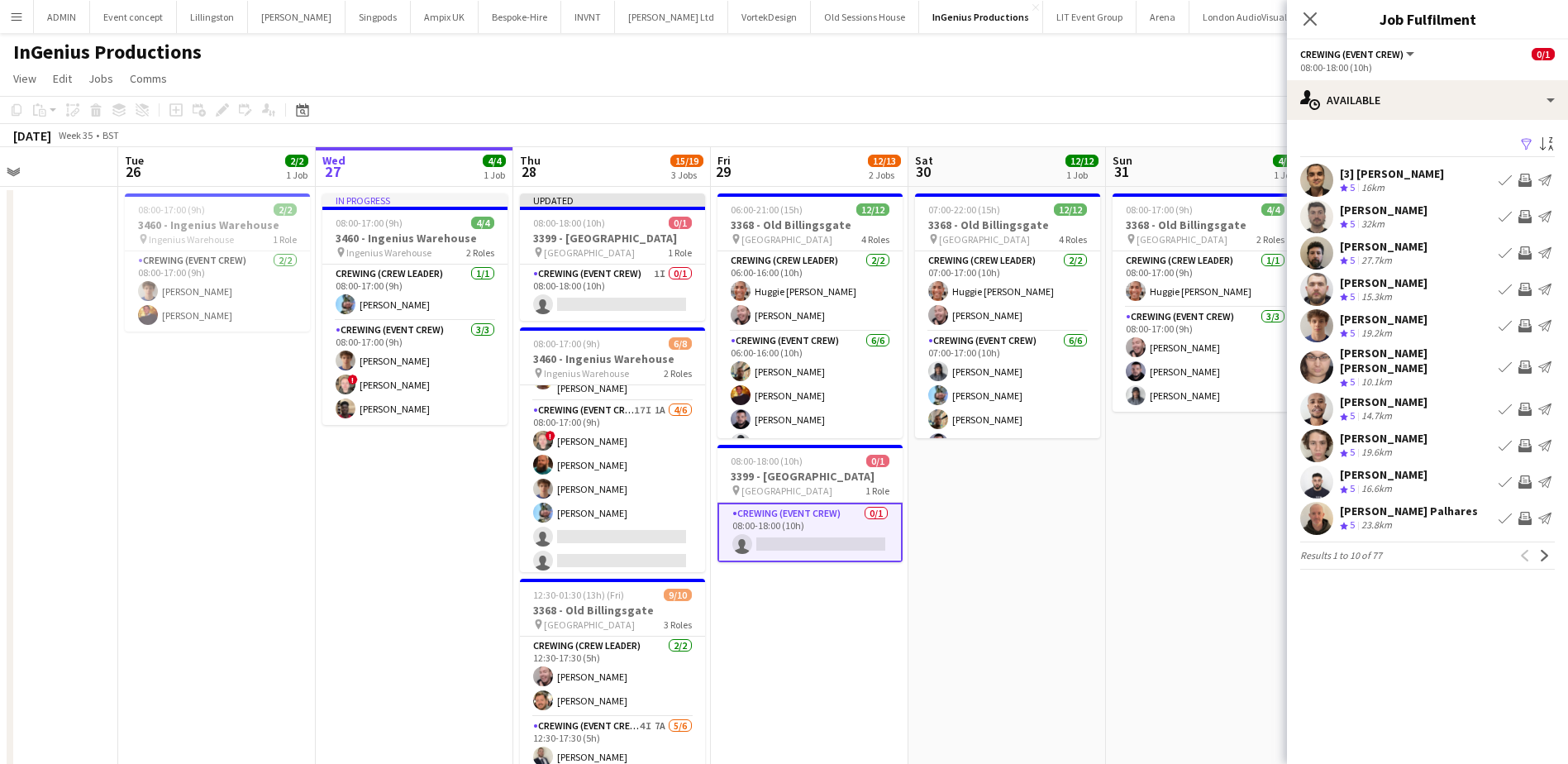
click at [1523, 512] on app-icon "Invite crew" at bounding box center [1525, 518] width 13 height 13
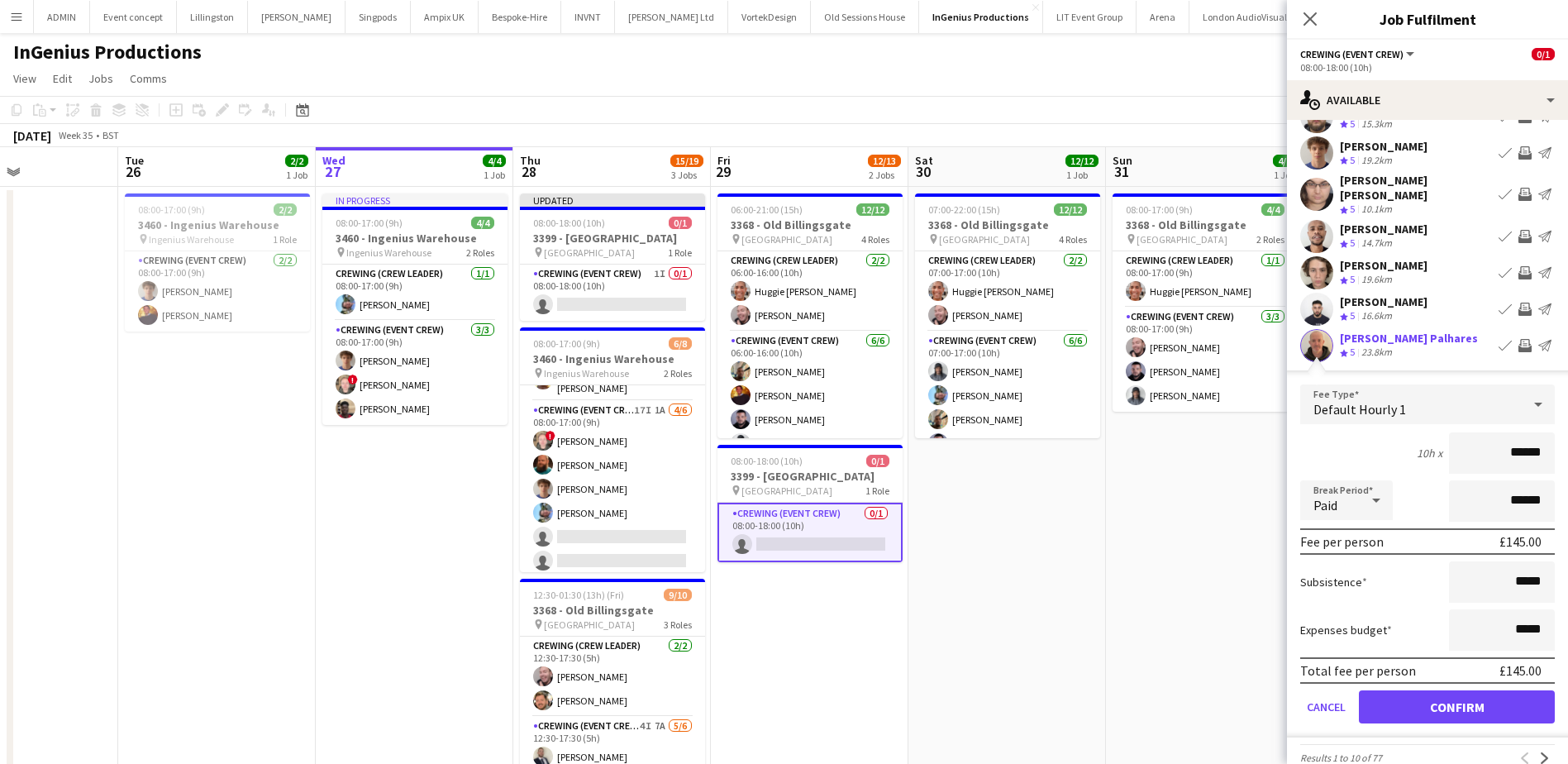
scroll to position [190, 0]
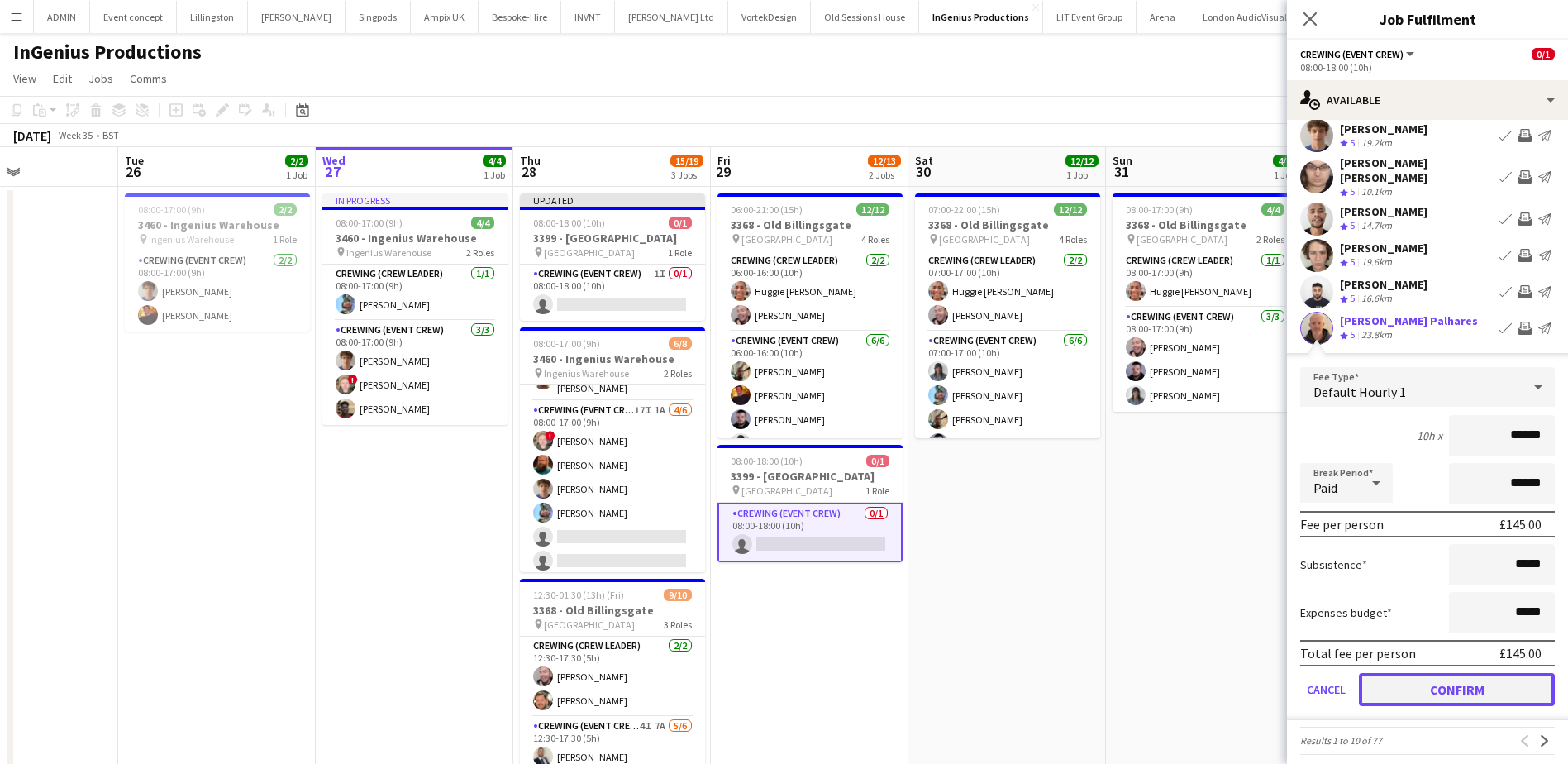
click at [1445, 673] on button "Confirm" at bounding box center [1456, 689] width 196 height 33
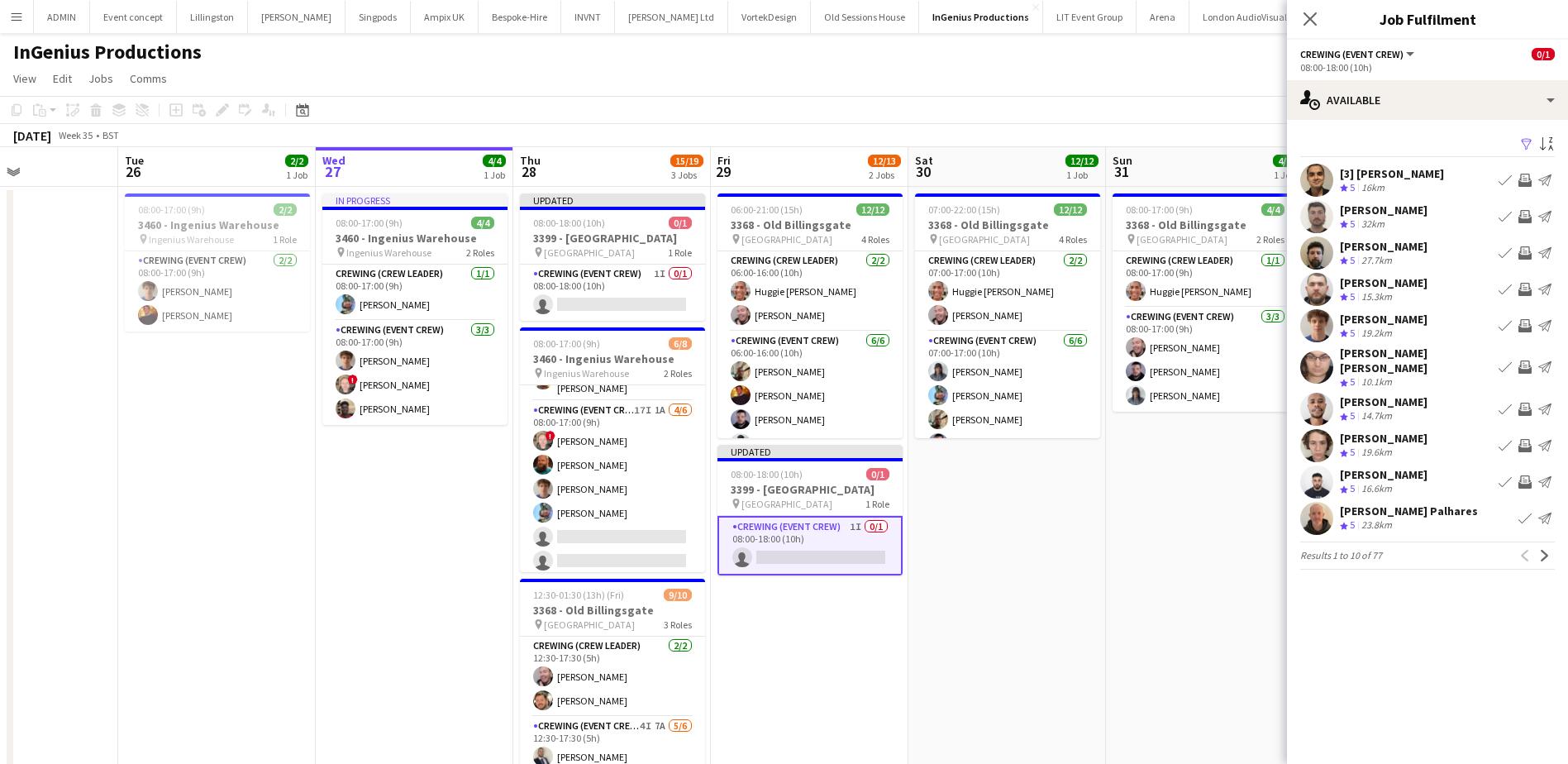
scroll to position [0, 0]
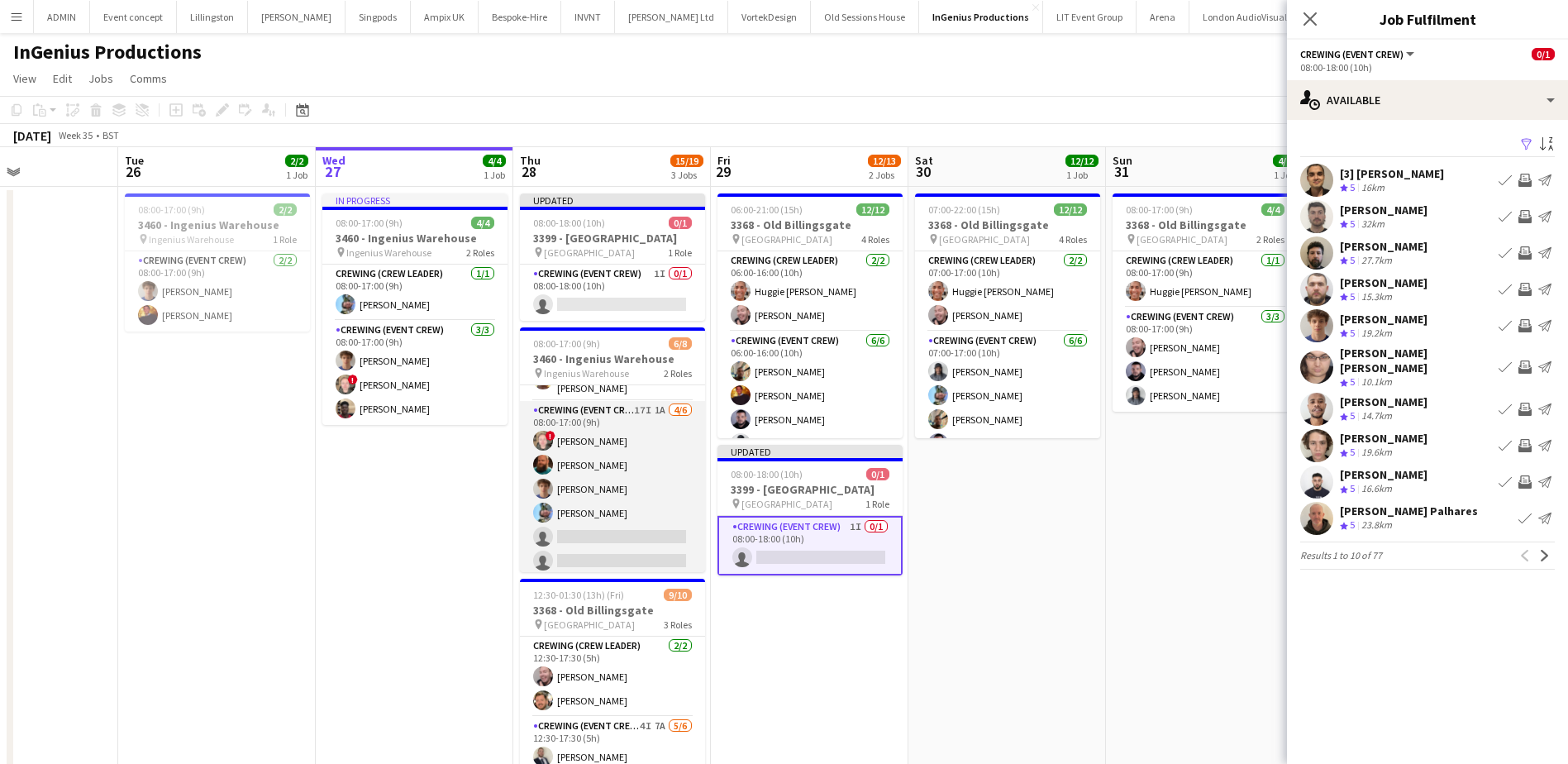
click at [625, 527] on app-card-role "Crewing (Event Crew) 17I 1A 4/6 08:00-17:00 (9h) ! Calum Ward Sam Humphreys Ale…" at bounding box center [612, 489] width 185 height 176
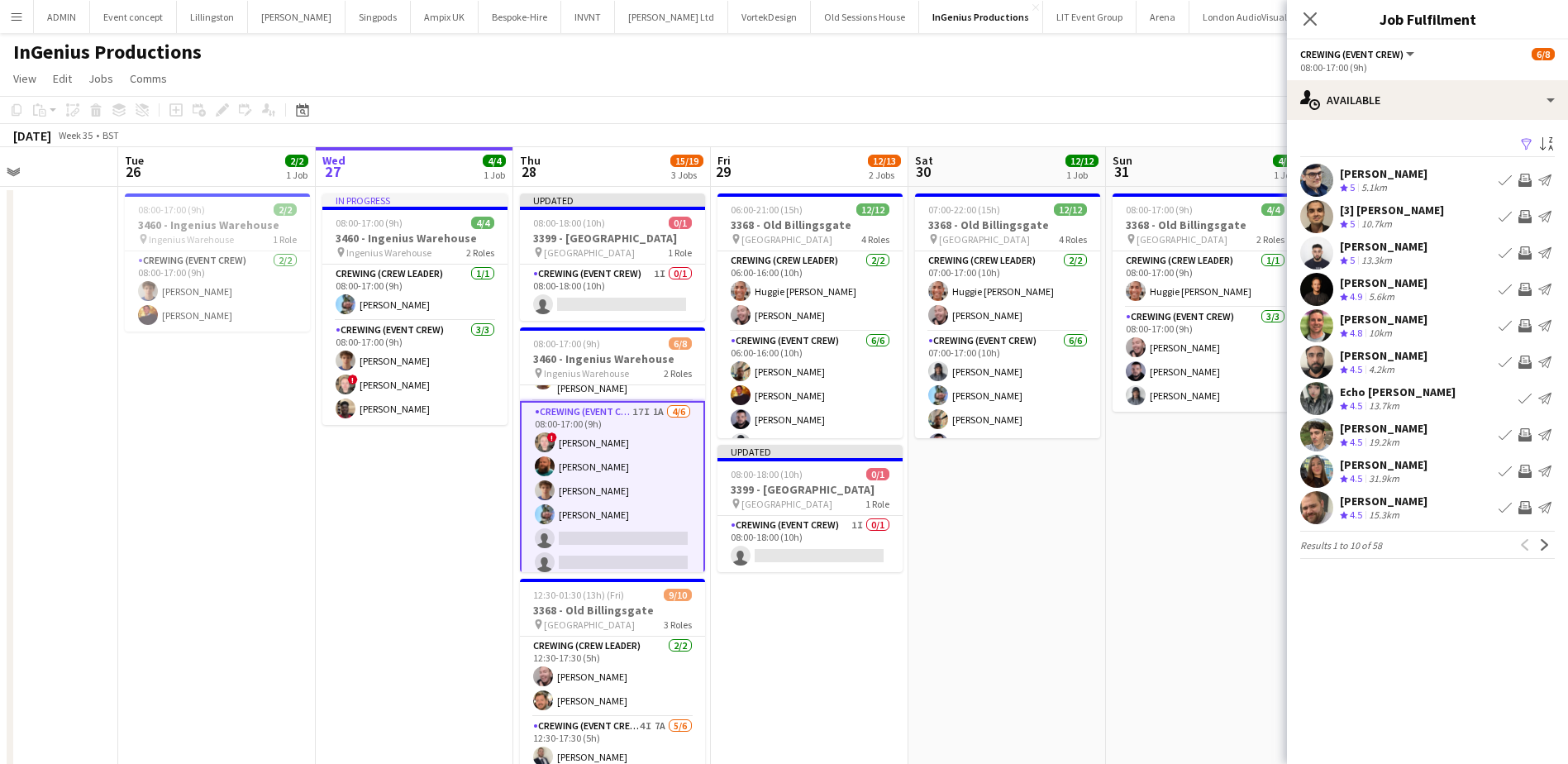
click at [1526, 507] on app-icon "Invite crew" at bounding box center [1525, 507] width 13 height 13
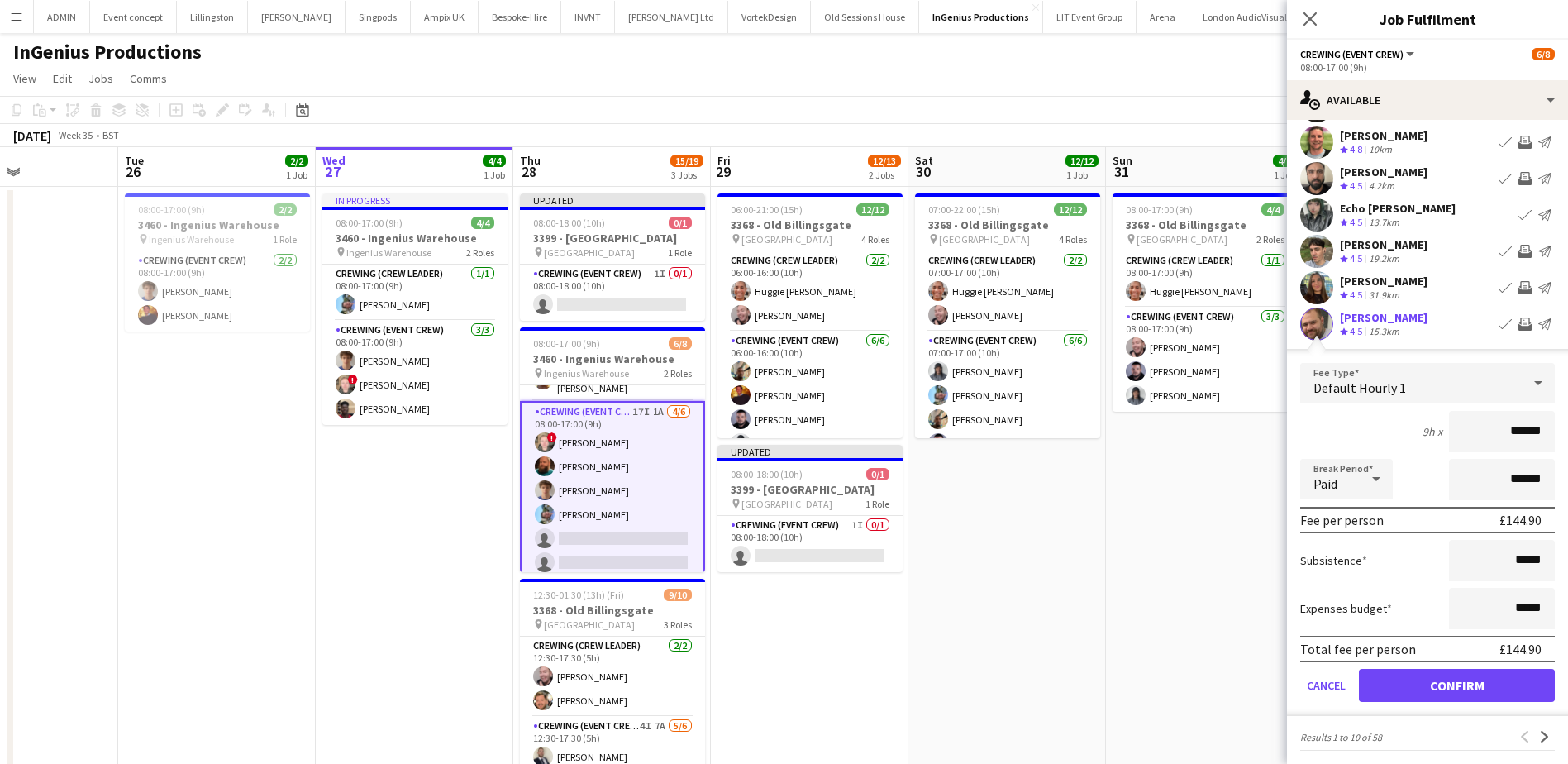
scroll to position [190, 0]
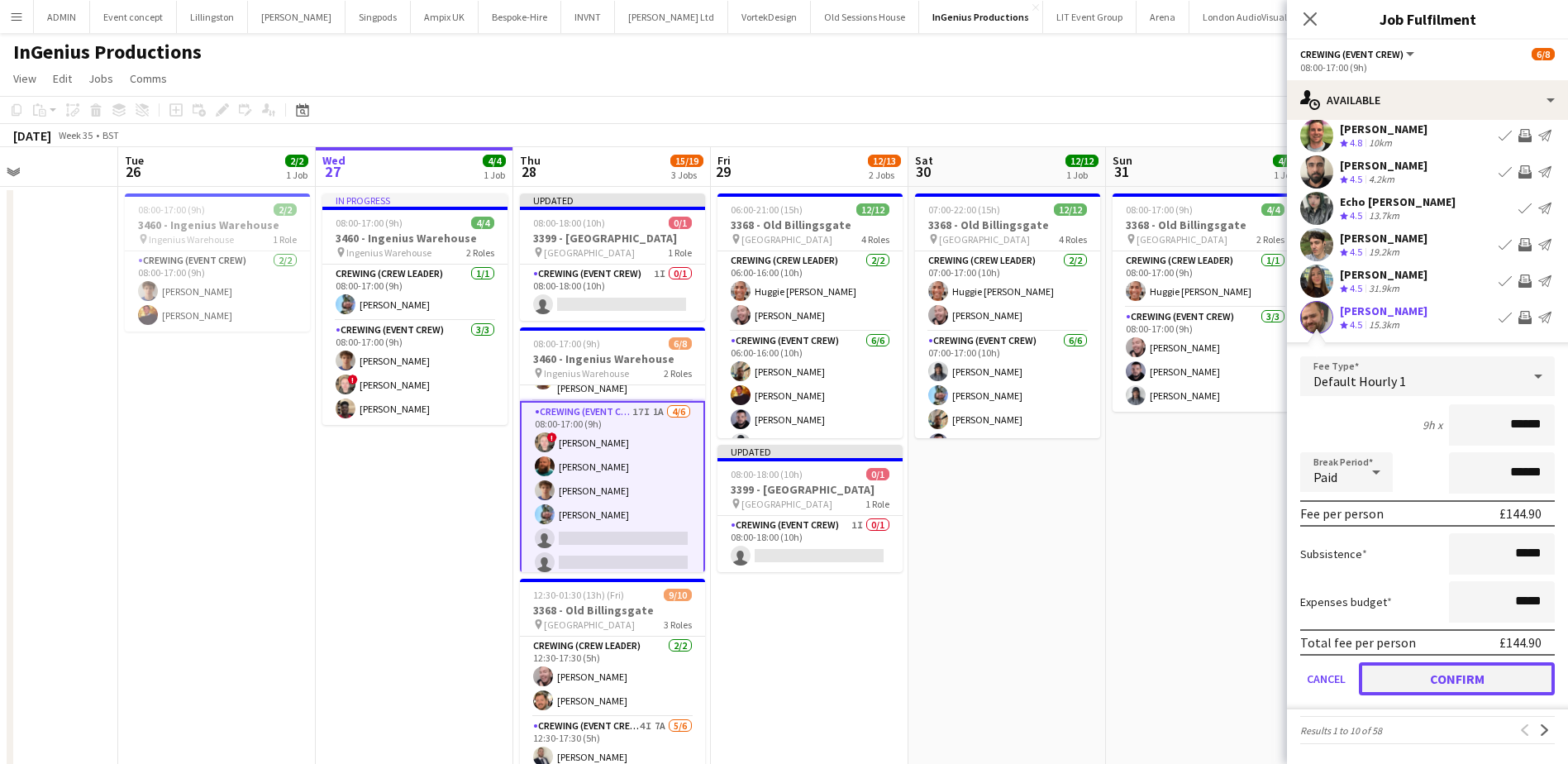
click at [1481, 677] on button "Confirm" at bounding box center [1456, 679] width 196 height 33
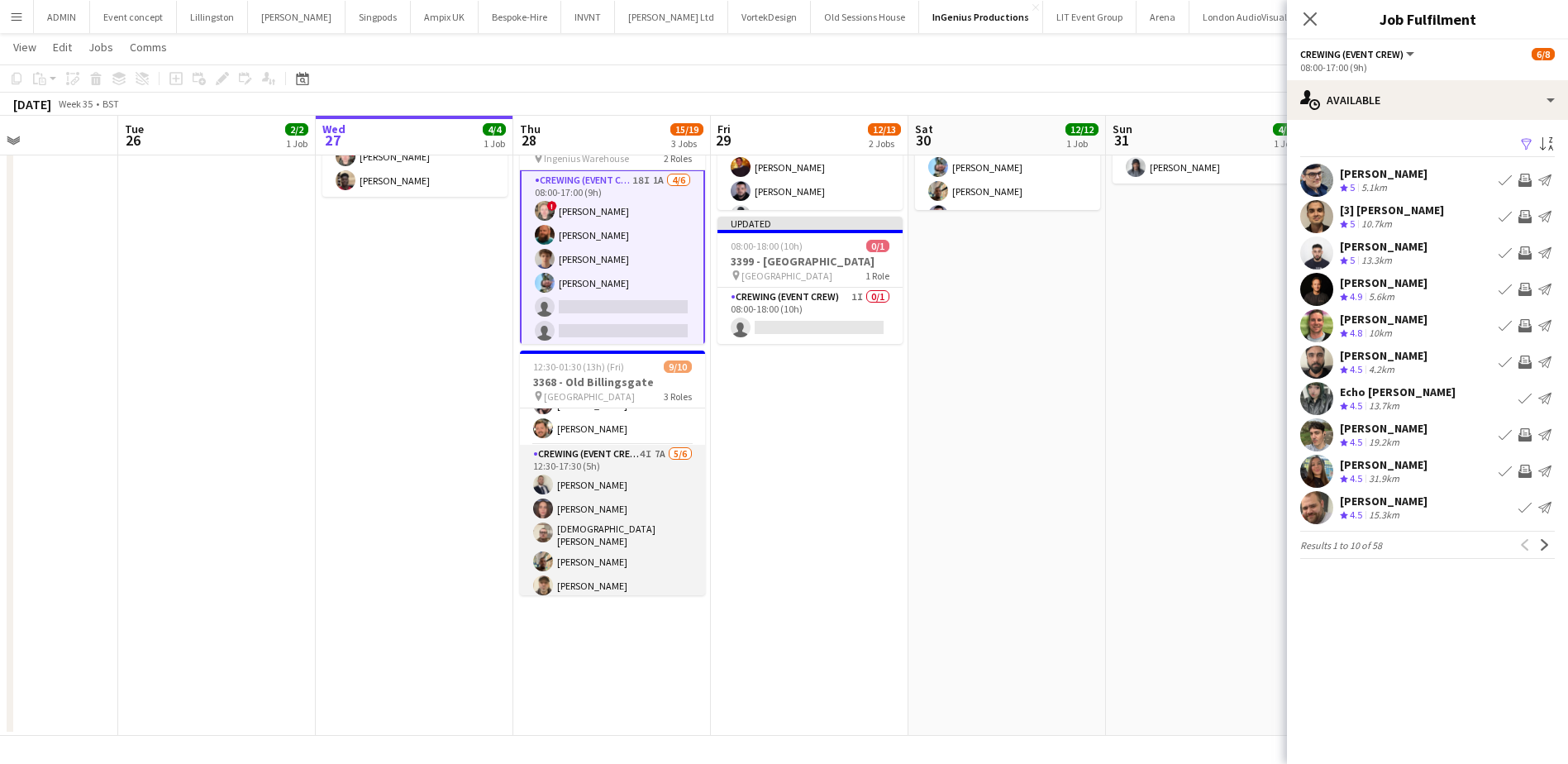
scroll to position [0, 0]
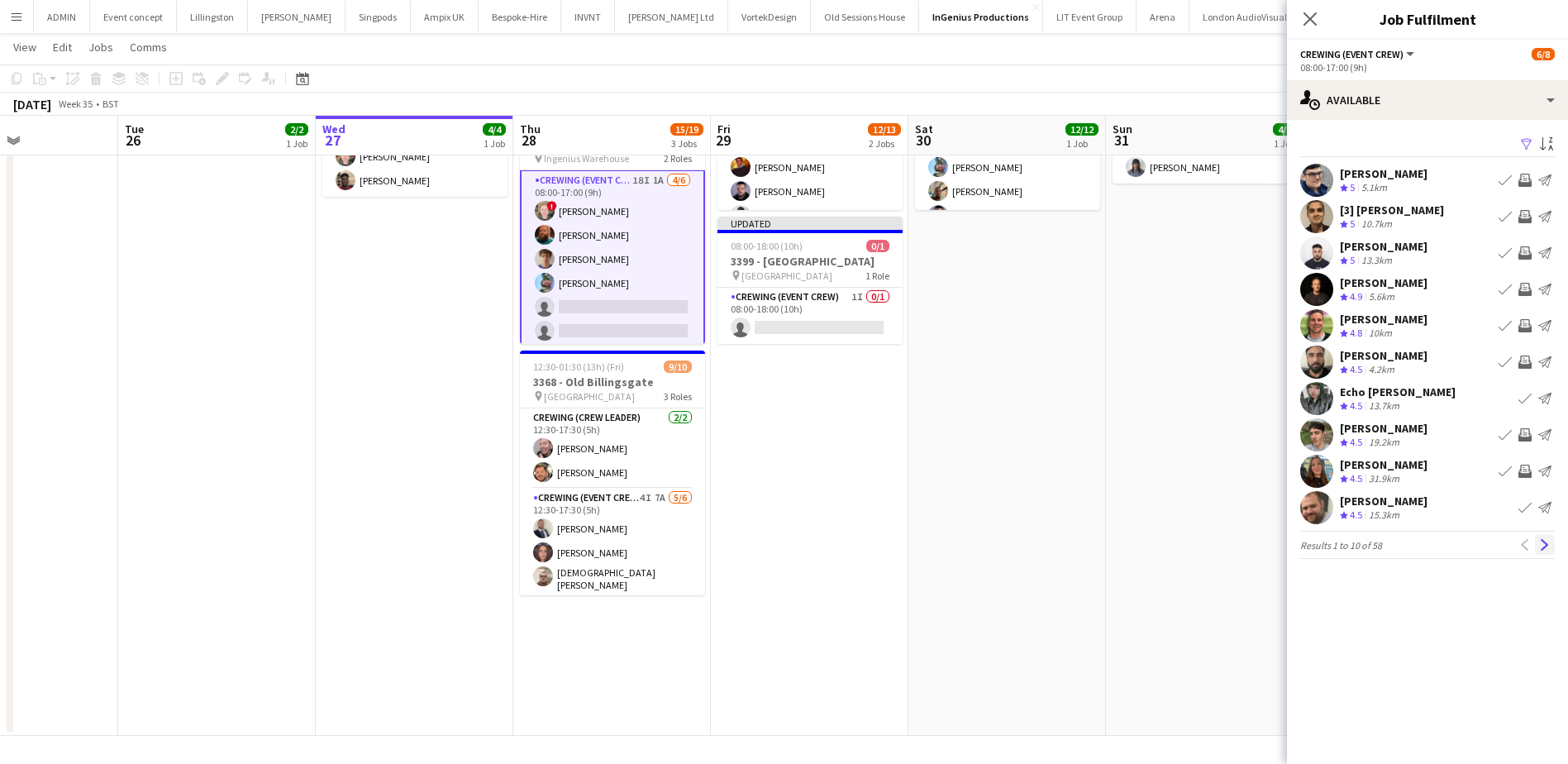
click at [1539, 544] on app-icon "Next" at bounding box center [1544, 545] width 12 height 12
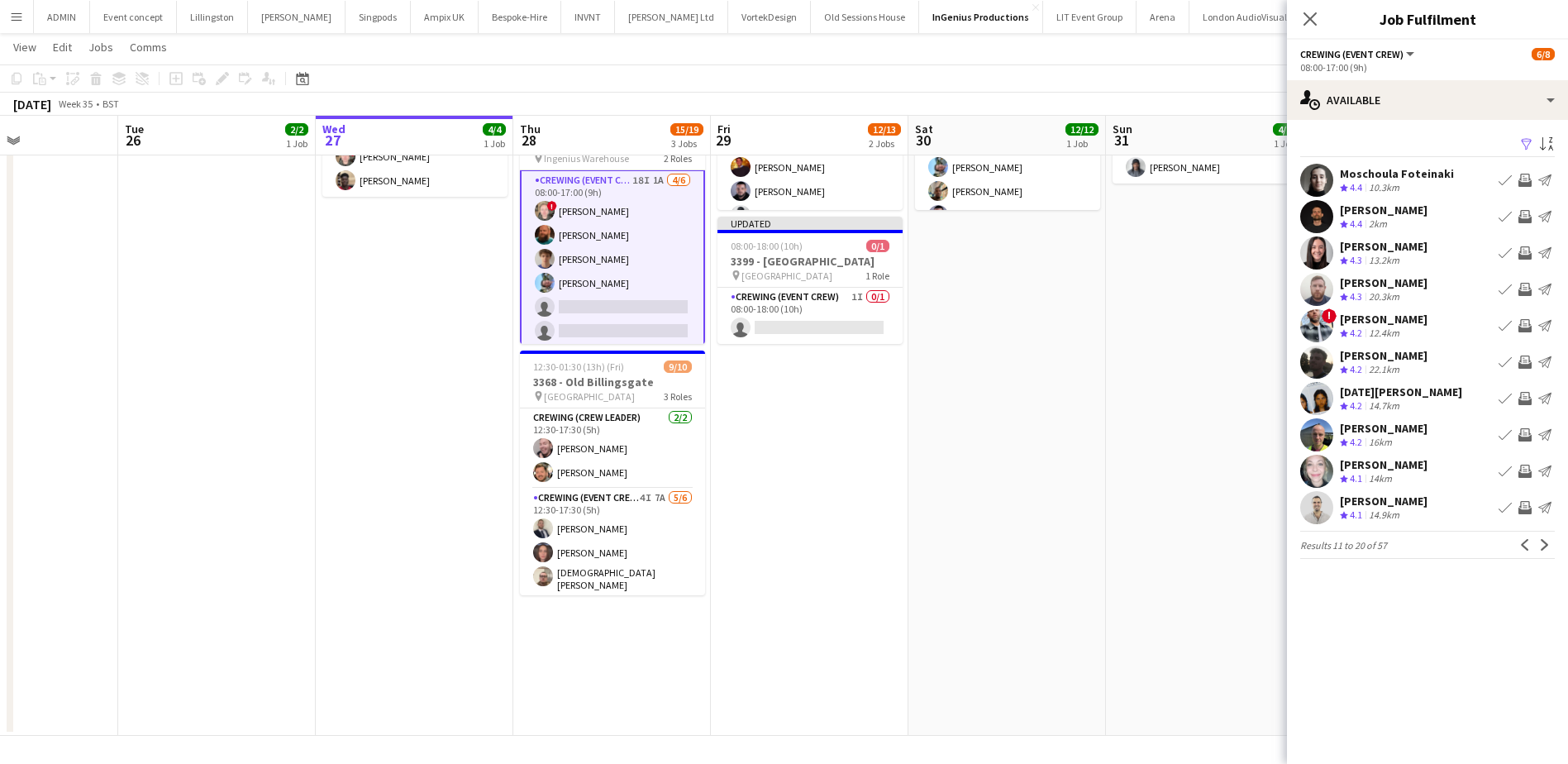
click at [1524, 395] on app-icon "Invite crew" at bounding box center [1525, 398] width 13 height 13
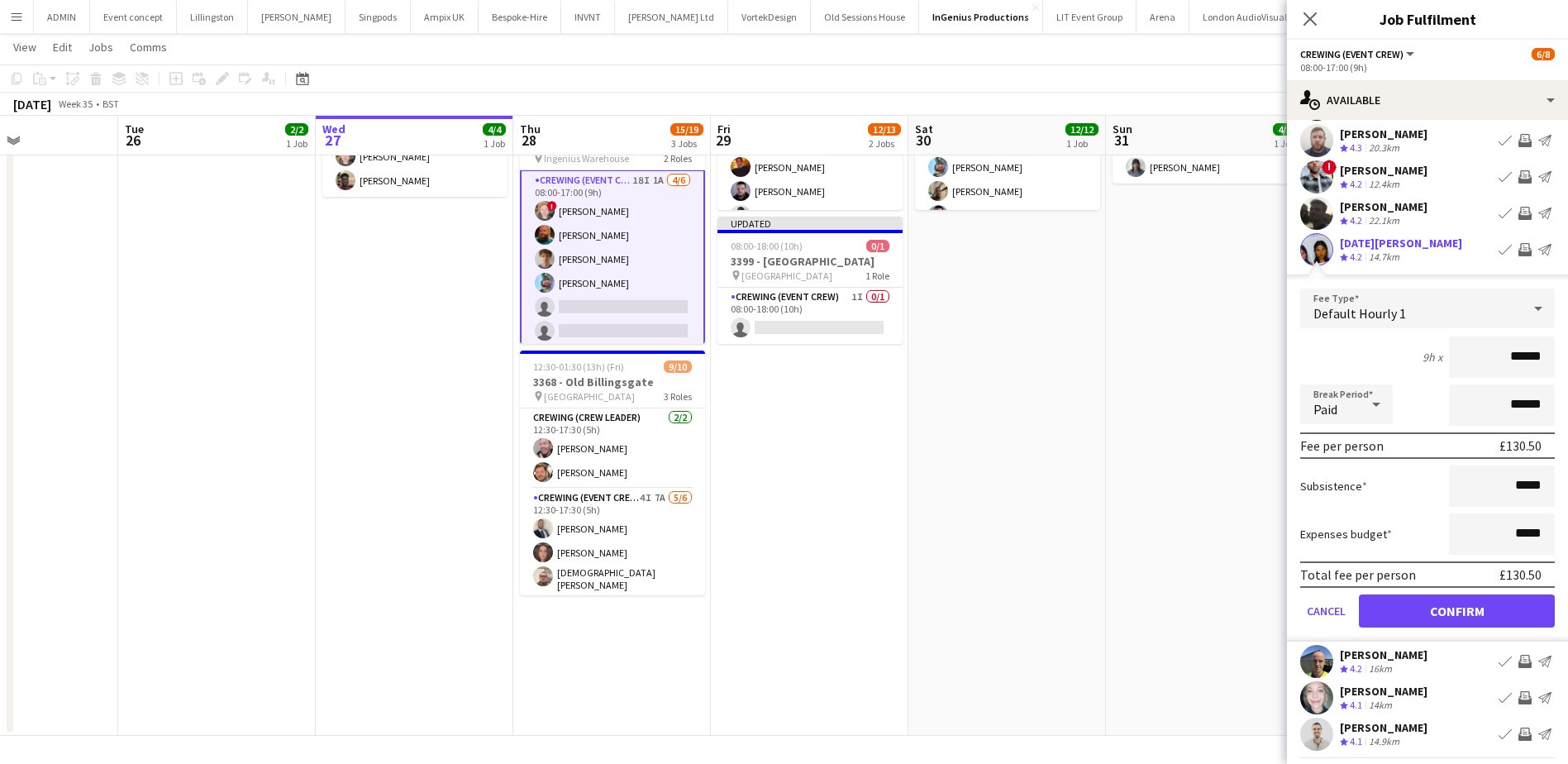
scroll to position [165, 0]
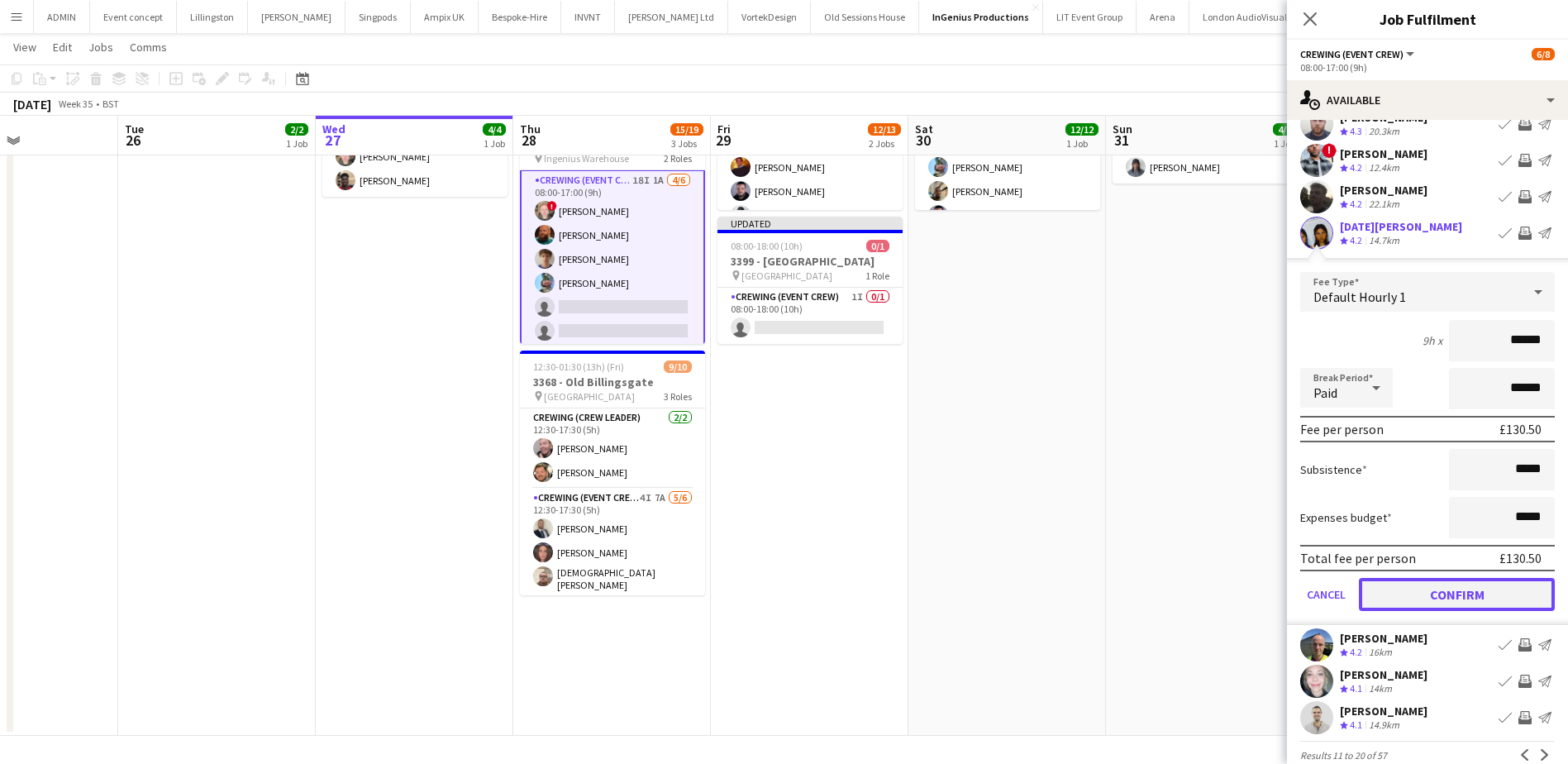
click at [1501, 593] on button "Confirm" at bounding box center [1456, 595] width 196 height 33
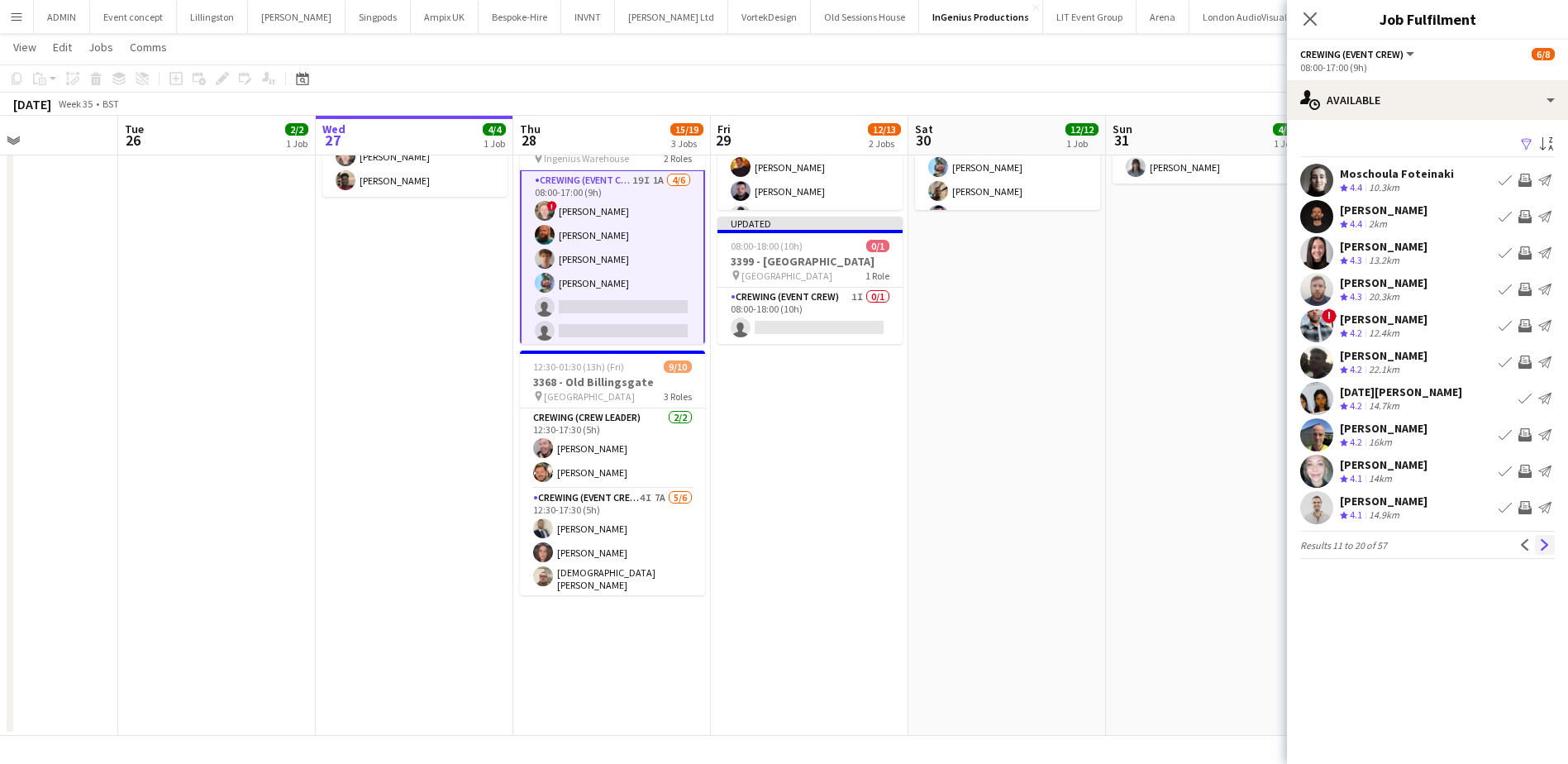
click at [1546, 543] on app-icon "Next" at bounding box center [1544, 545] width 12 height 12
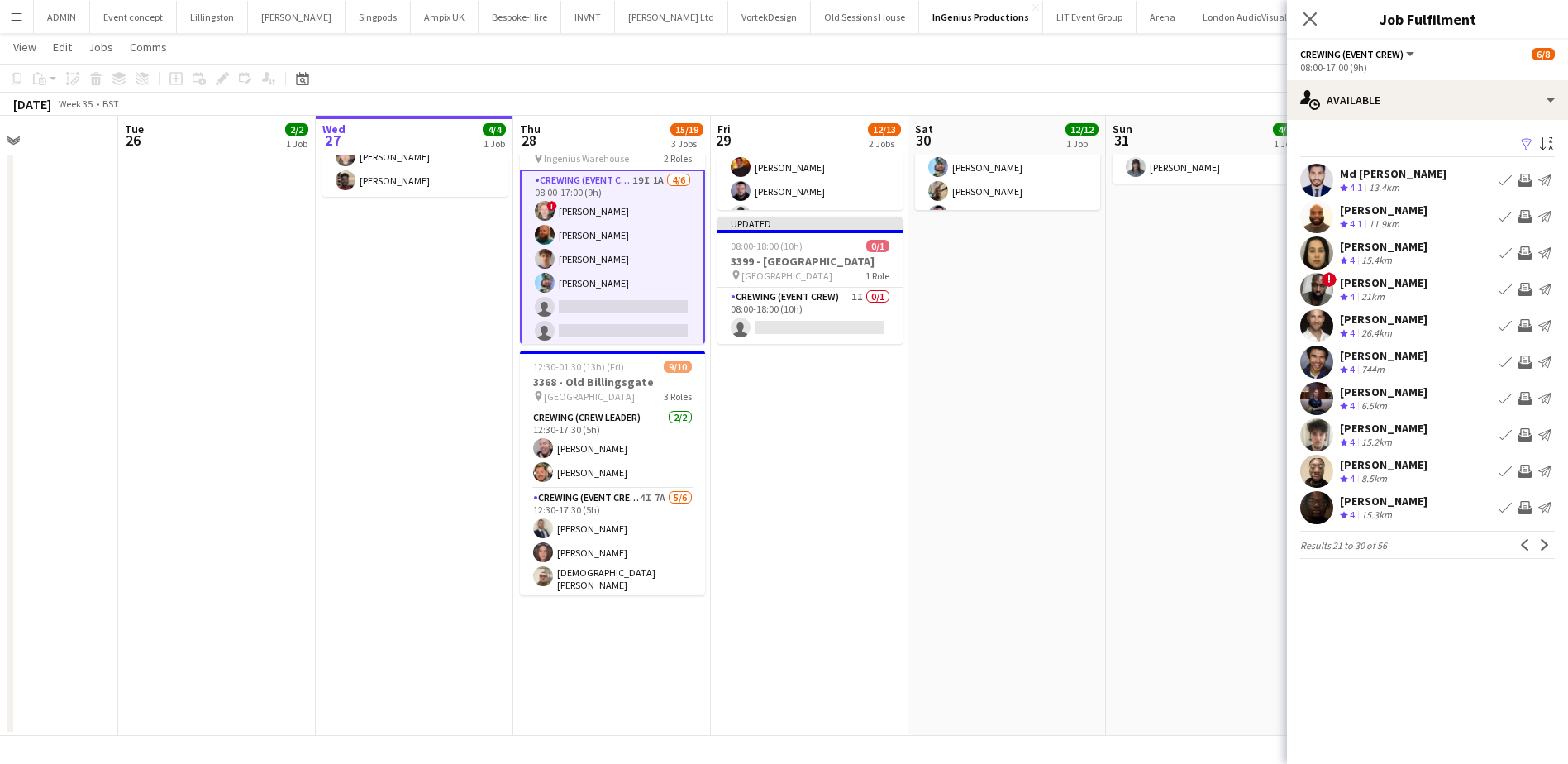
click at [1523, 176] on app-icon "Invite crew" at bounding box center [1525, 180] width 13 height 13
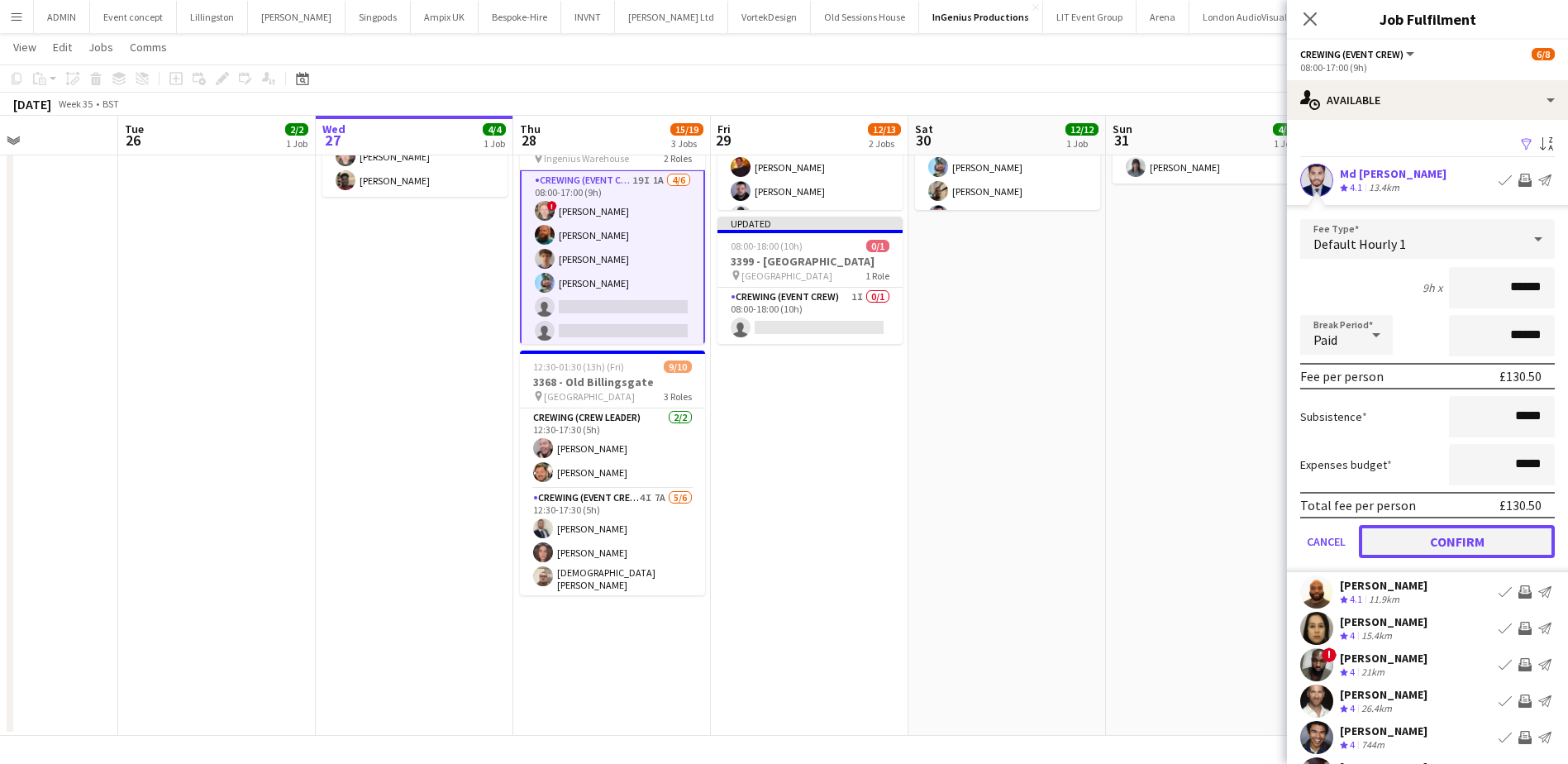
click at [1483, 552] on button "Confirm" at bounding box center [1456, 541] width 196 height 33
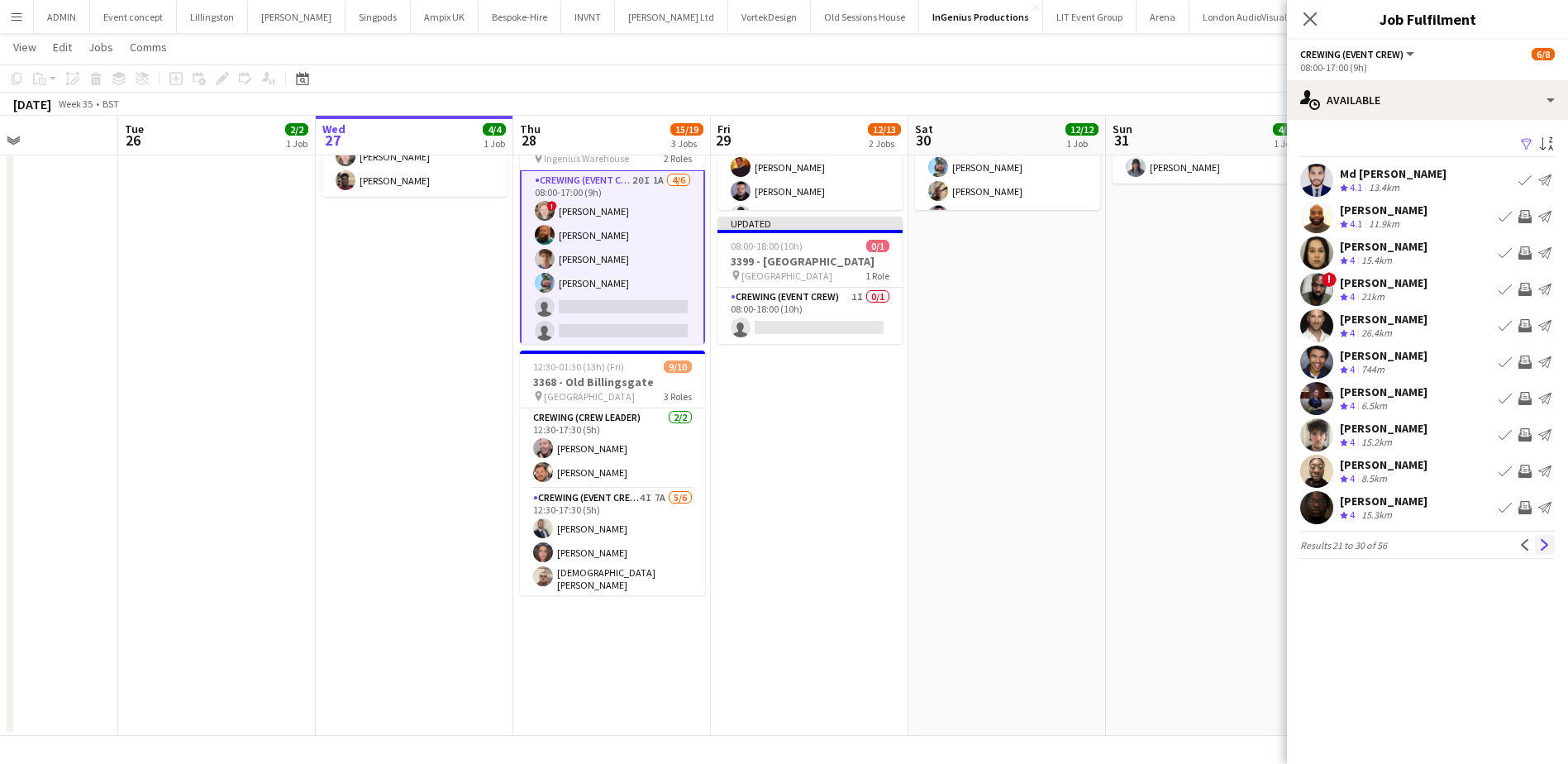
click at [1544, 550] on app-icon "Next" at bounding box center [1544, 545] width 12 height 12
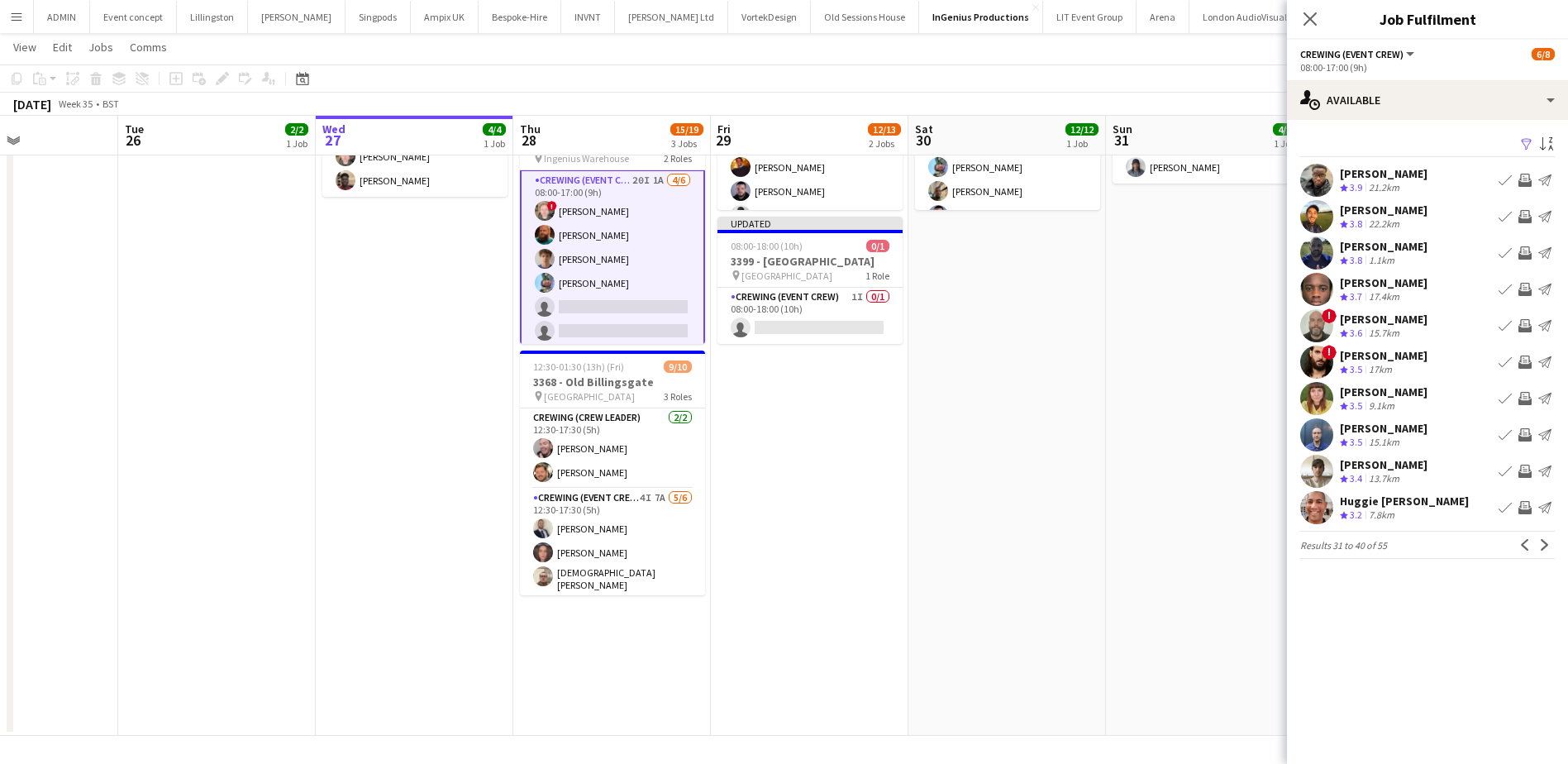
click at [1528, 175] on app-icon "Invite crew" at bounding box center [1525, 180] width 13 height 13
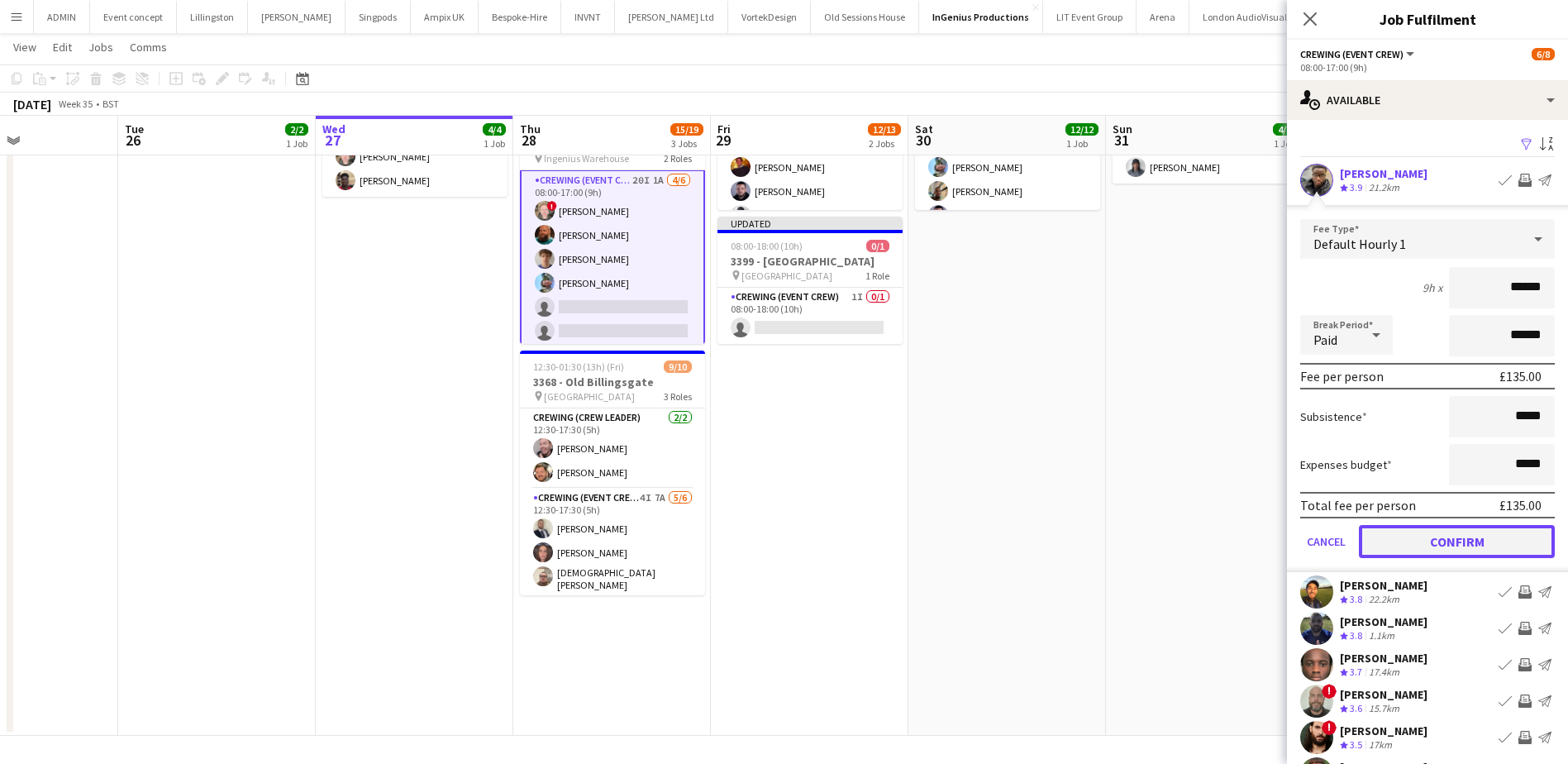
click at [1481, 538] on button "Confirm" at bounding box center [1456, 541] width 196 height 33
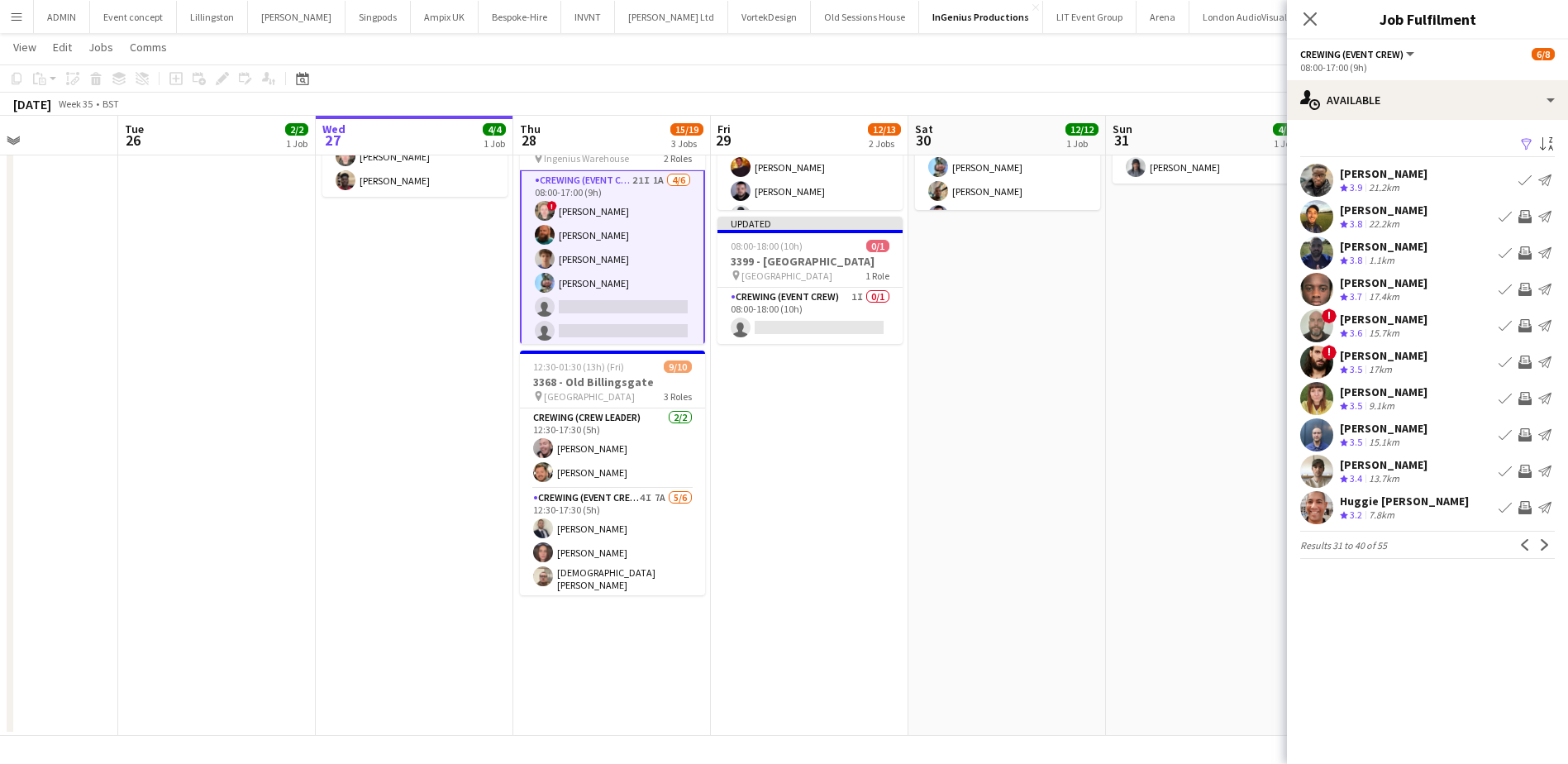
click at [1523, 471] on app-icon "Invite crew" at bounding box center [1525, 471] width 13 height 13
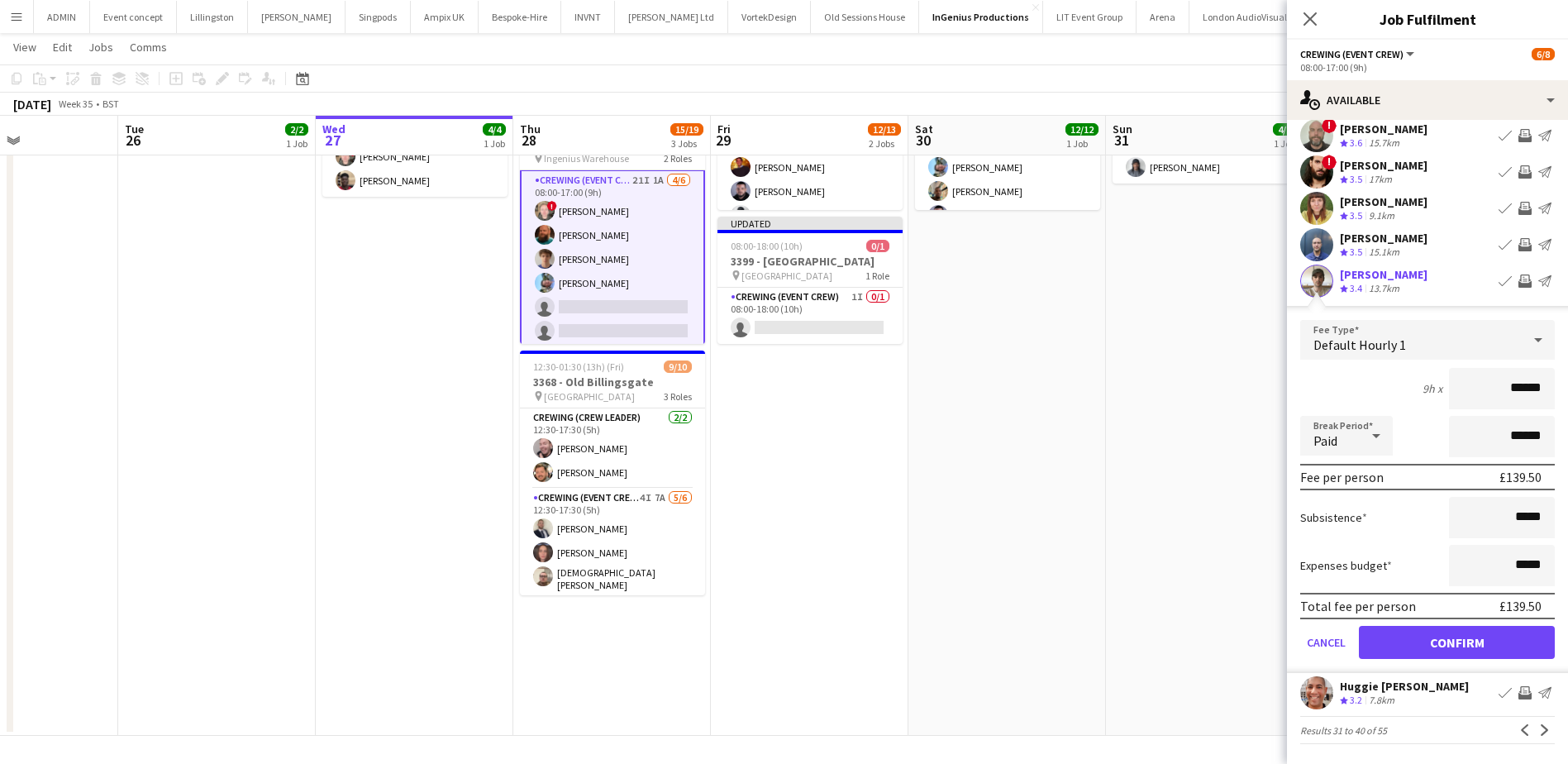
scroll to position [200, 0]
click at [1464, 625] on button "Confirm" at bounding box center [1456, 642] width 196 height 33
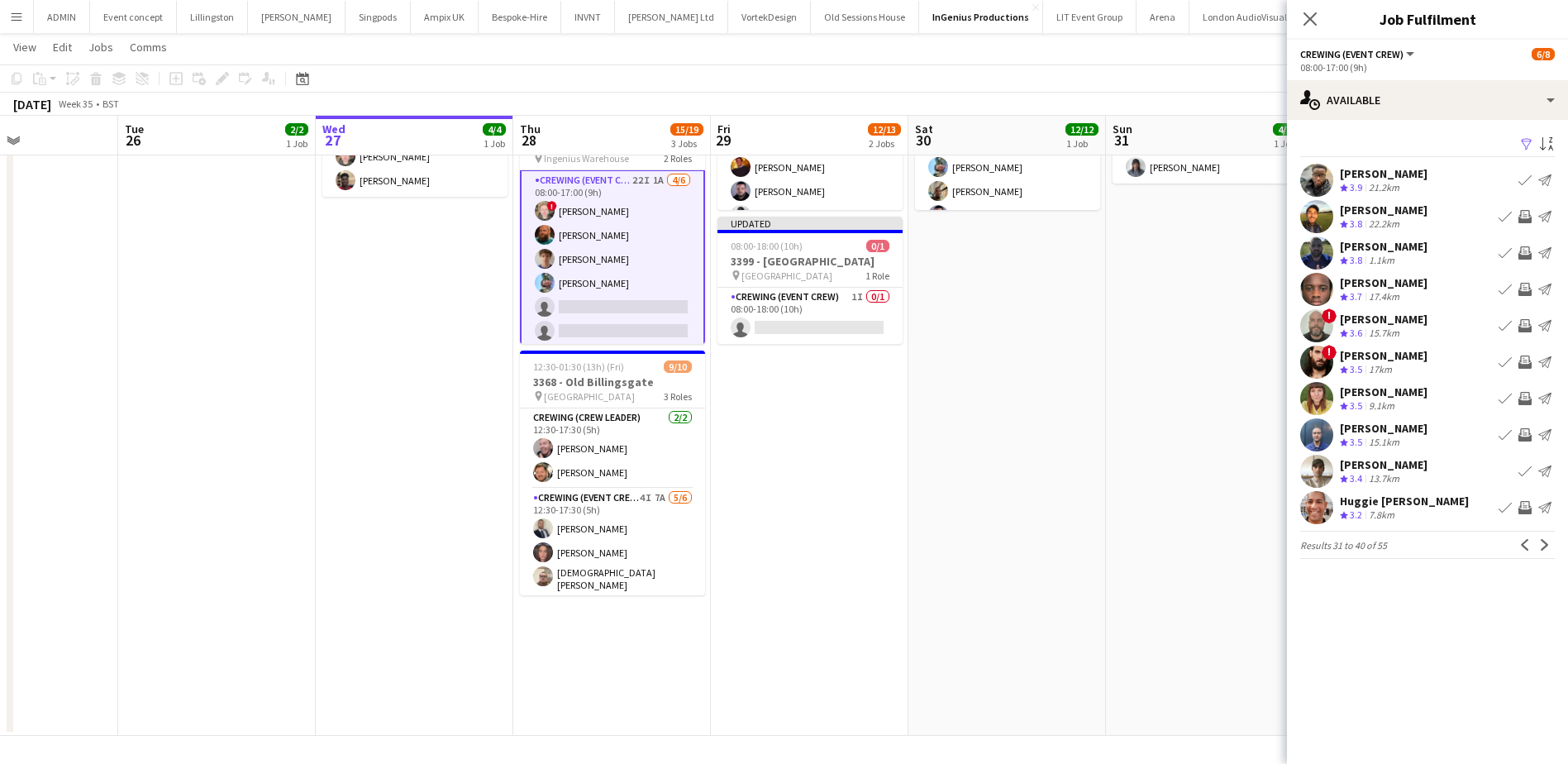
scroll to position [0, 0]
click at [1548, 540] on app-icon "Next" at bounding box center [1544, 545] width 12 height 12
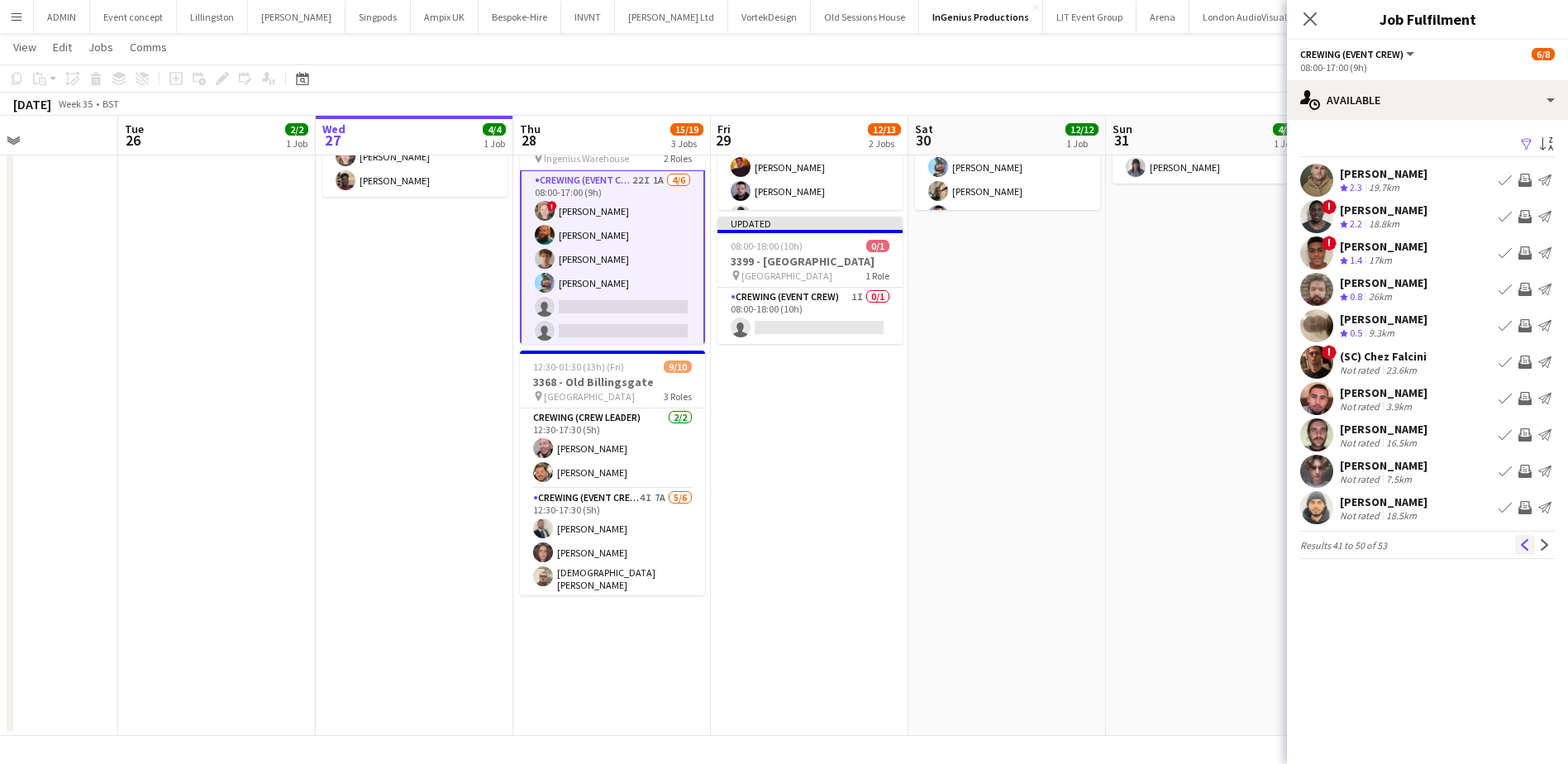
click at [1526, 551] on app-icon "Previous" at bounding box center [1525, 545] width 12 height 12
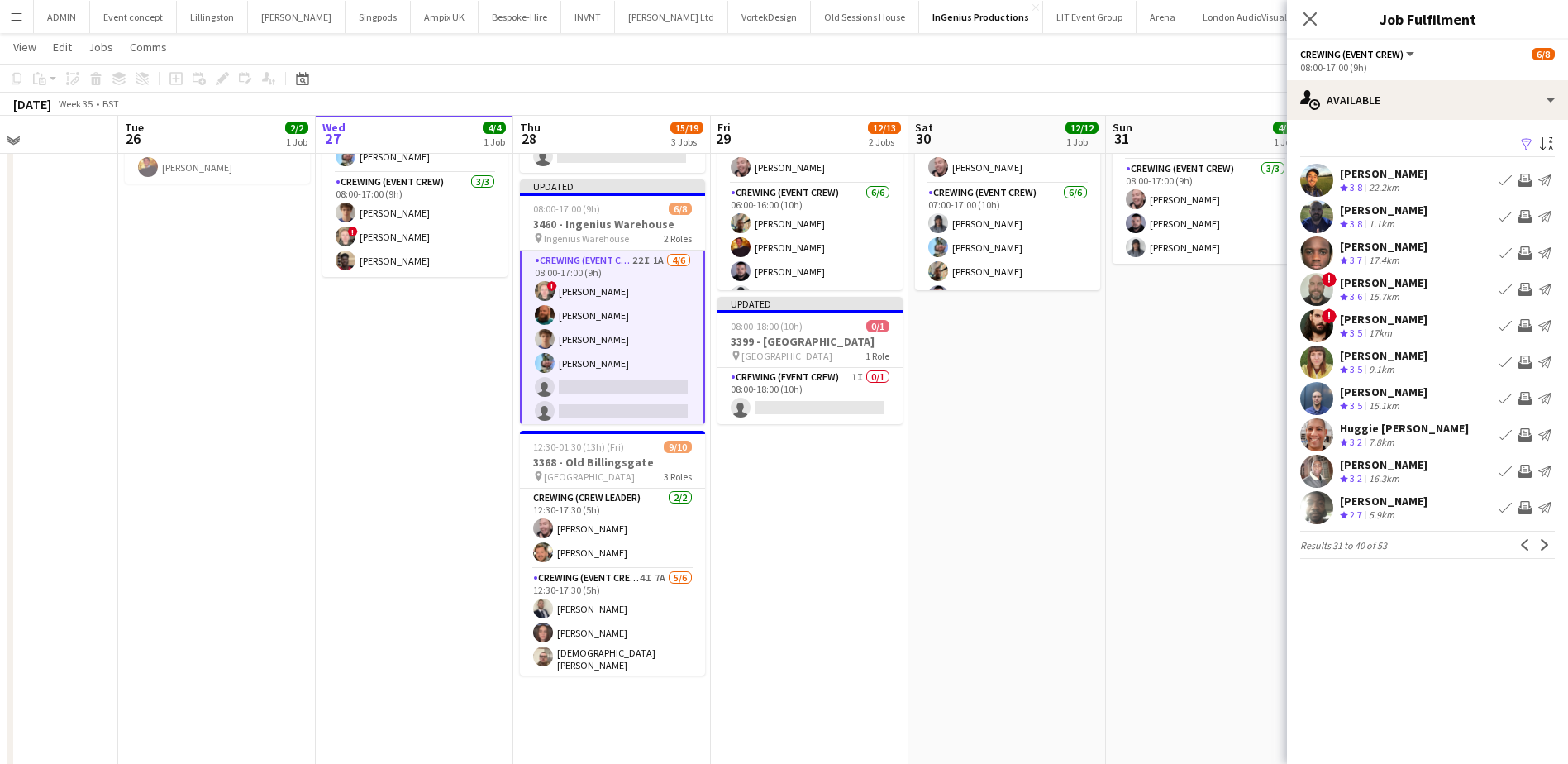
scroll to position [144, 0]
click at [1048, 450] on app-date-cell "07:00-22:00 (15h) 12/12 3368 - Old Billingsgate pin Lower Thames Street 4 Roles…" at bounding box center [1007, 430] width 198 height 777
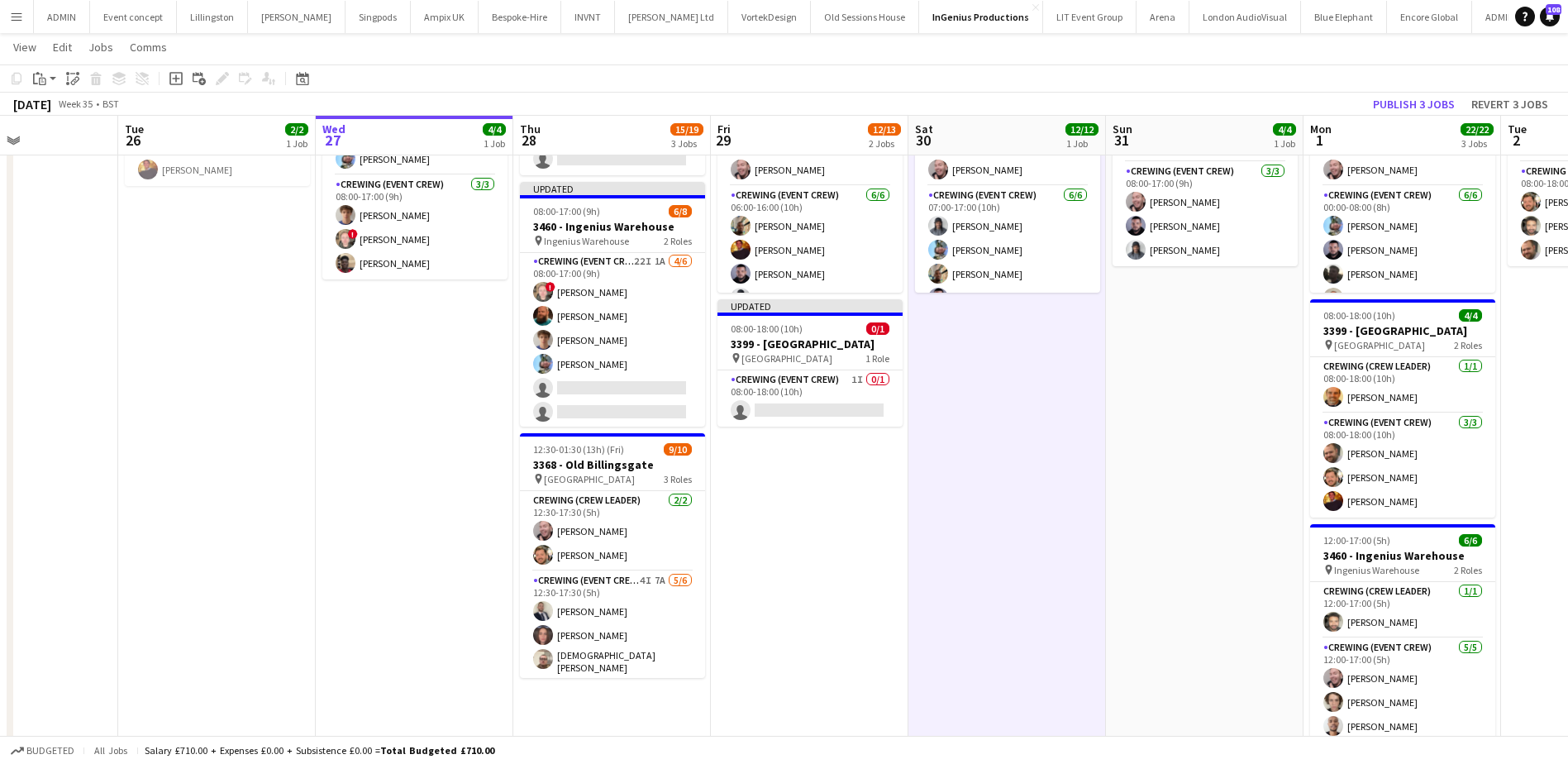
scroll to position [82, 0]
click at [657, 623] on app-card-role "Crewing (Event Crew) 4I 7A 5/6 12:30-17:30 (5h) Brandon Graber Jekaterina Berez…" at bounding box center [612, 661] width 185 height 181
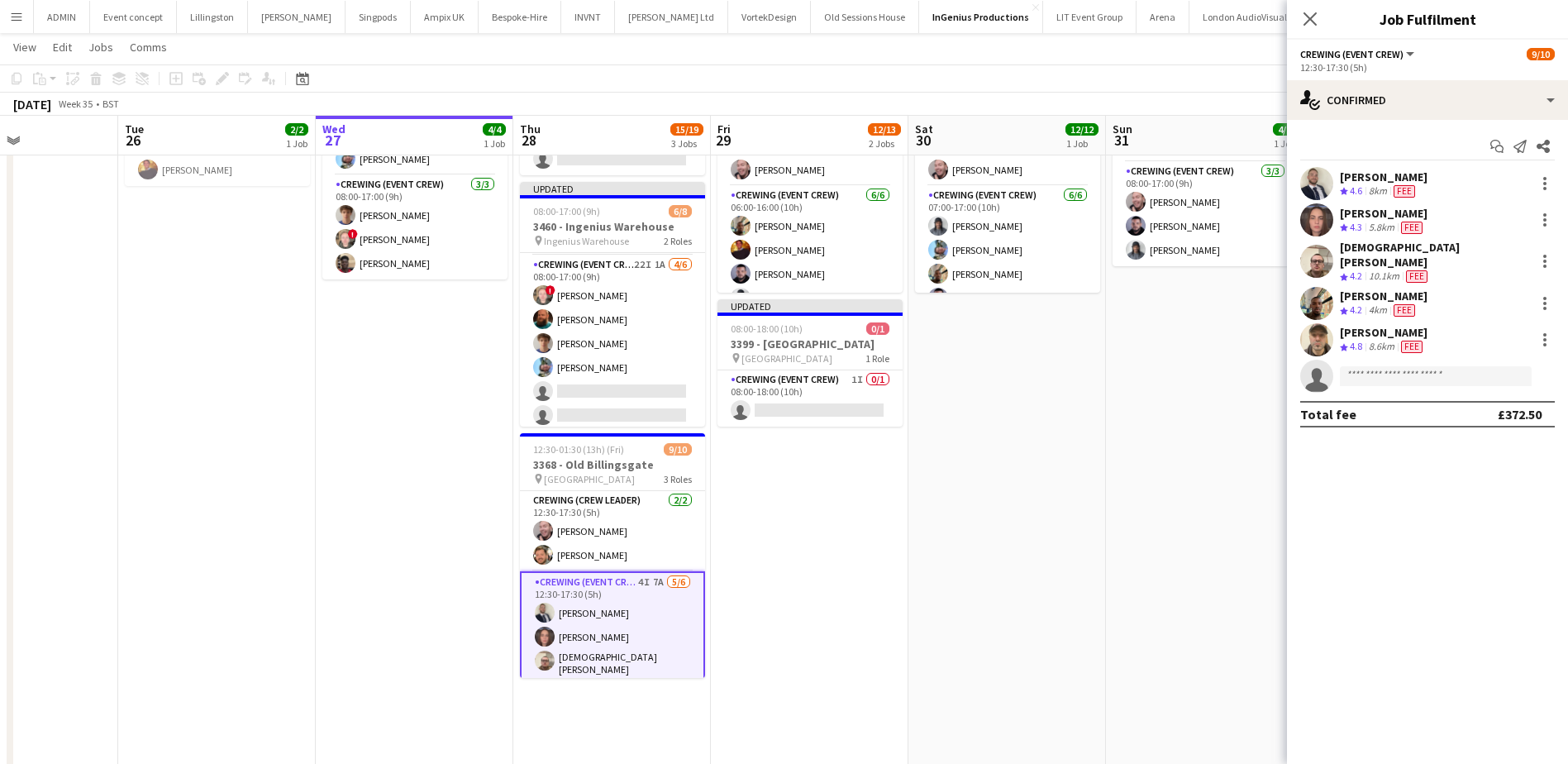
click at [1466, 79] on app-options-switcher "Crewing (Event Crew) All roles Crewing (Event Crew) 9/10 12:30-17:30 (5h)" at bounding box center [1427, 60] width 281 height 41
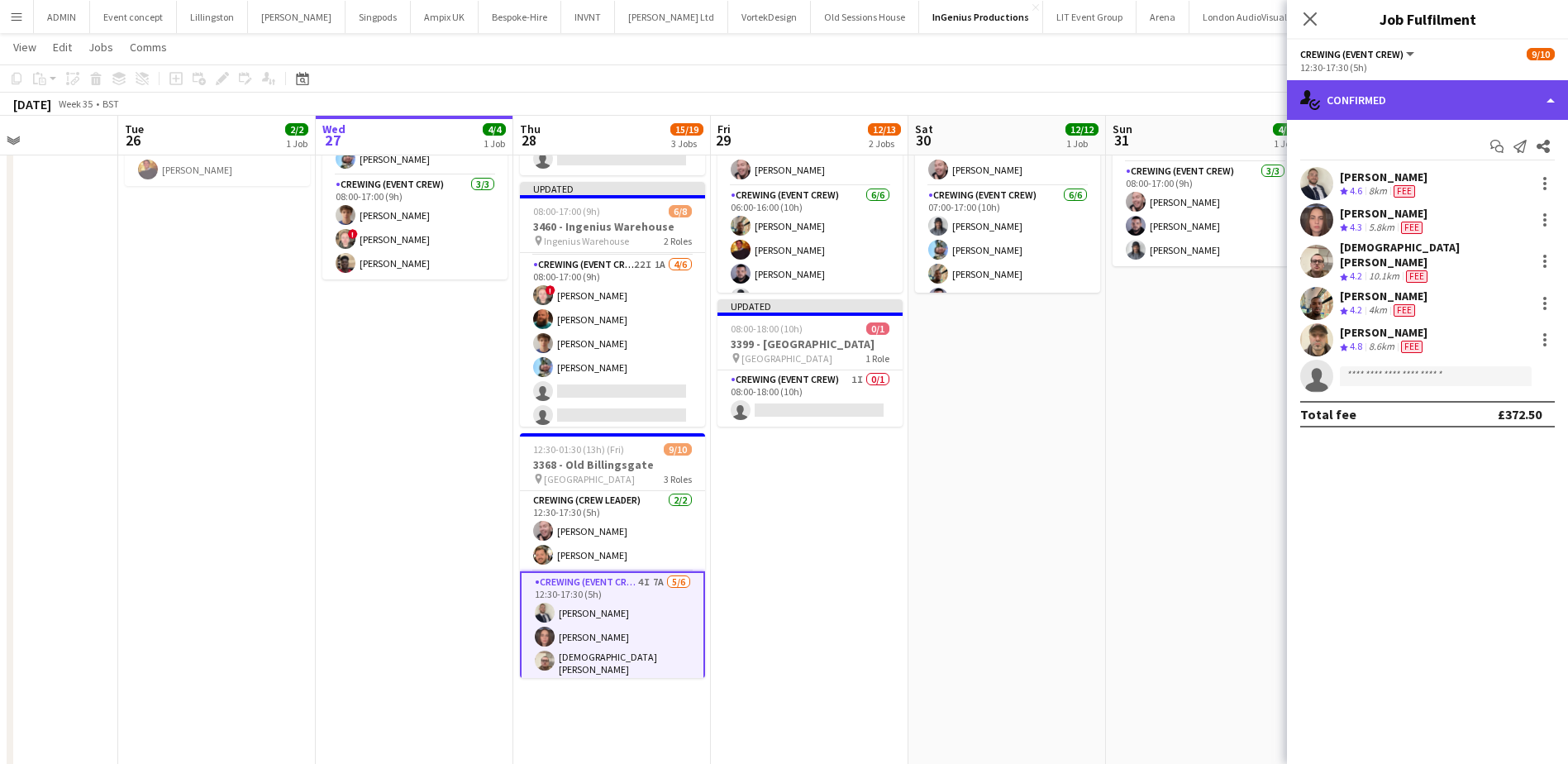
click at [1483, 102] on div "single-neutral-actions-check-2 Confirmed" at bounding box center [1427, 100] width 281 height 40
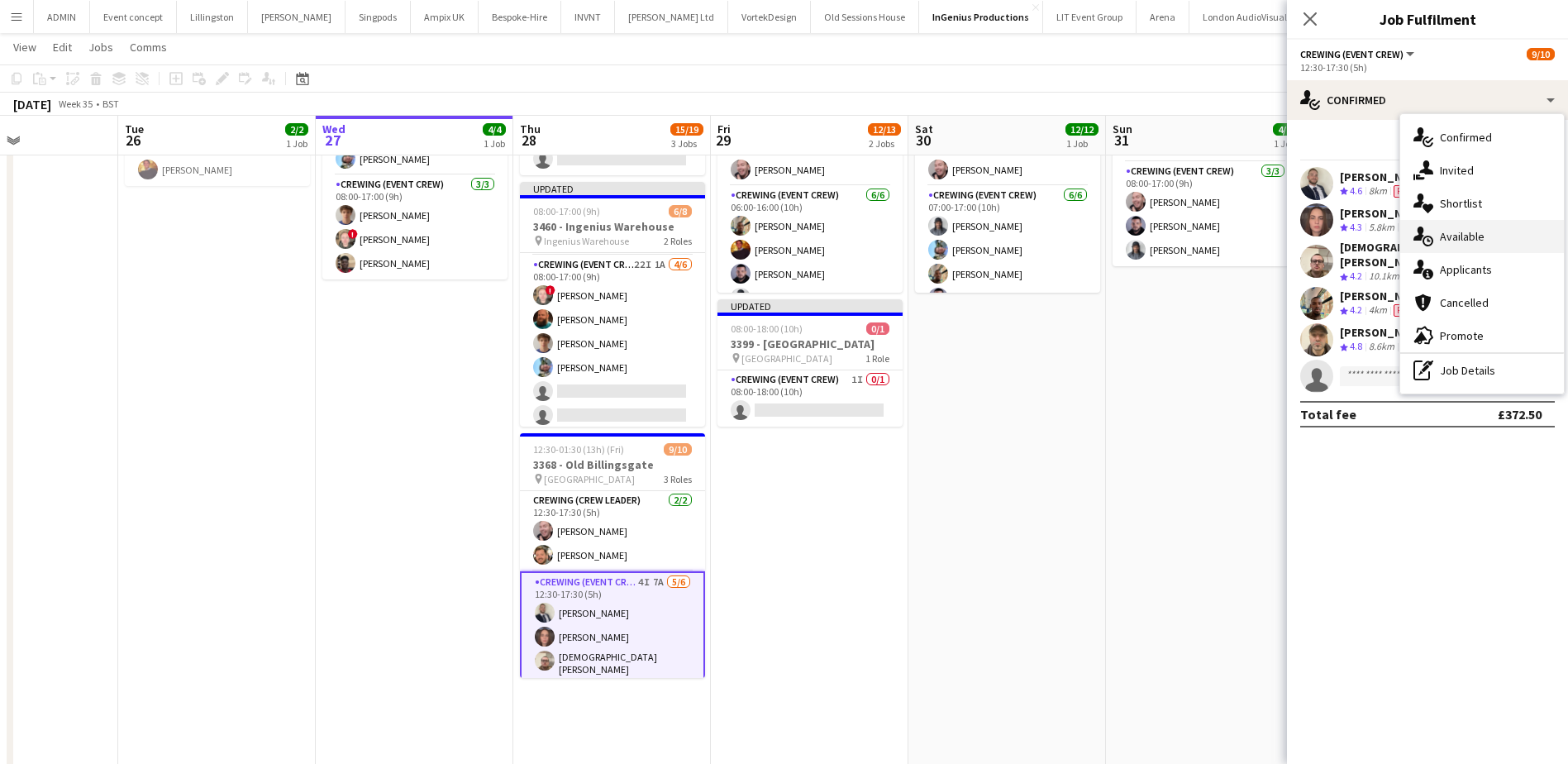
click at [1491, 243] on div "single-neutral-actions-upload Available" at bounding box center [1481, 236] width 163 height 33
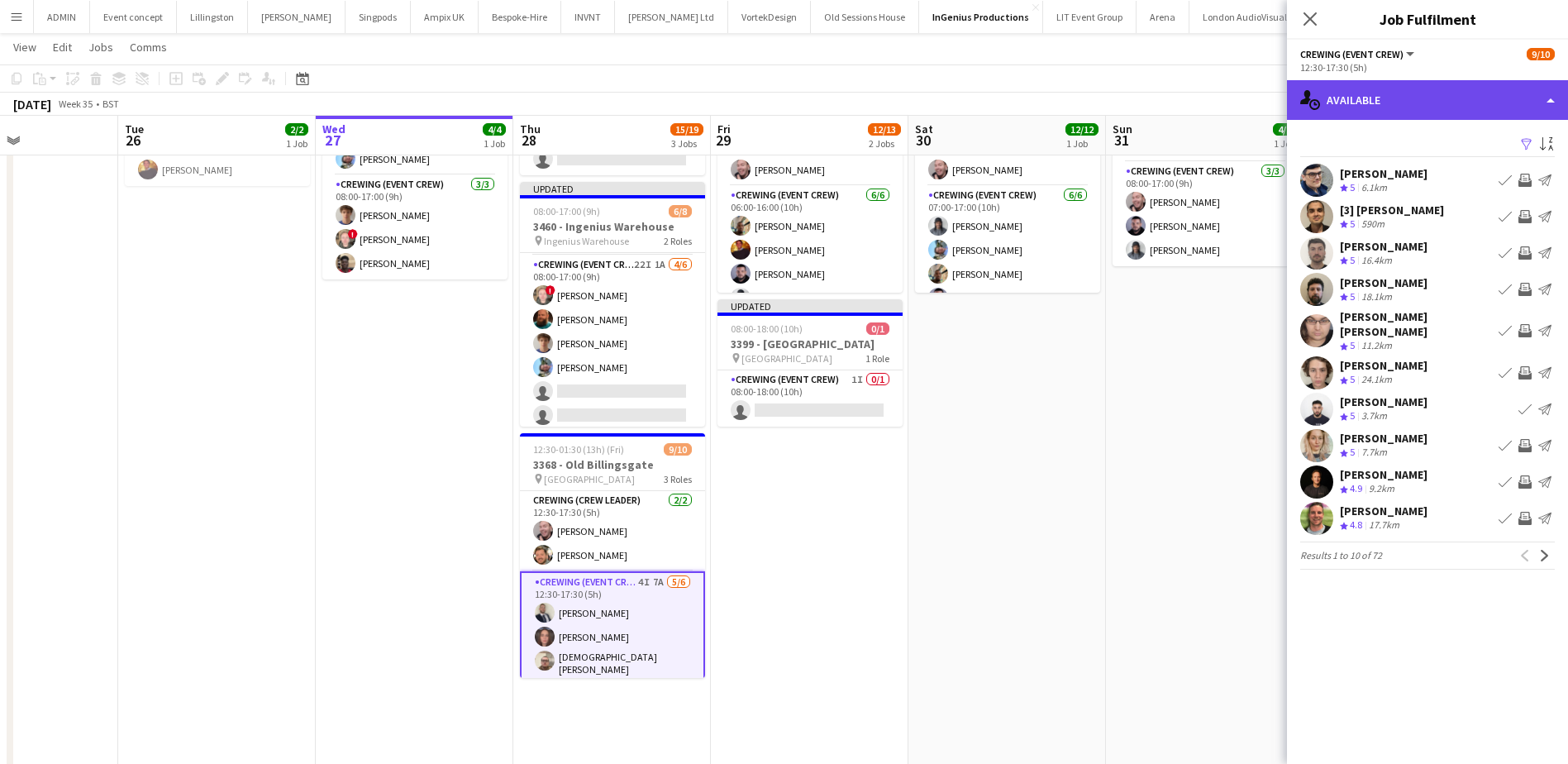
click at [1443, 94] on div "single-neutral-actions-upload Available" at bounding box center [1427, 100] width 281 height 40
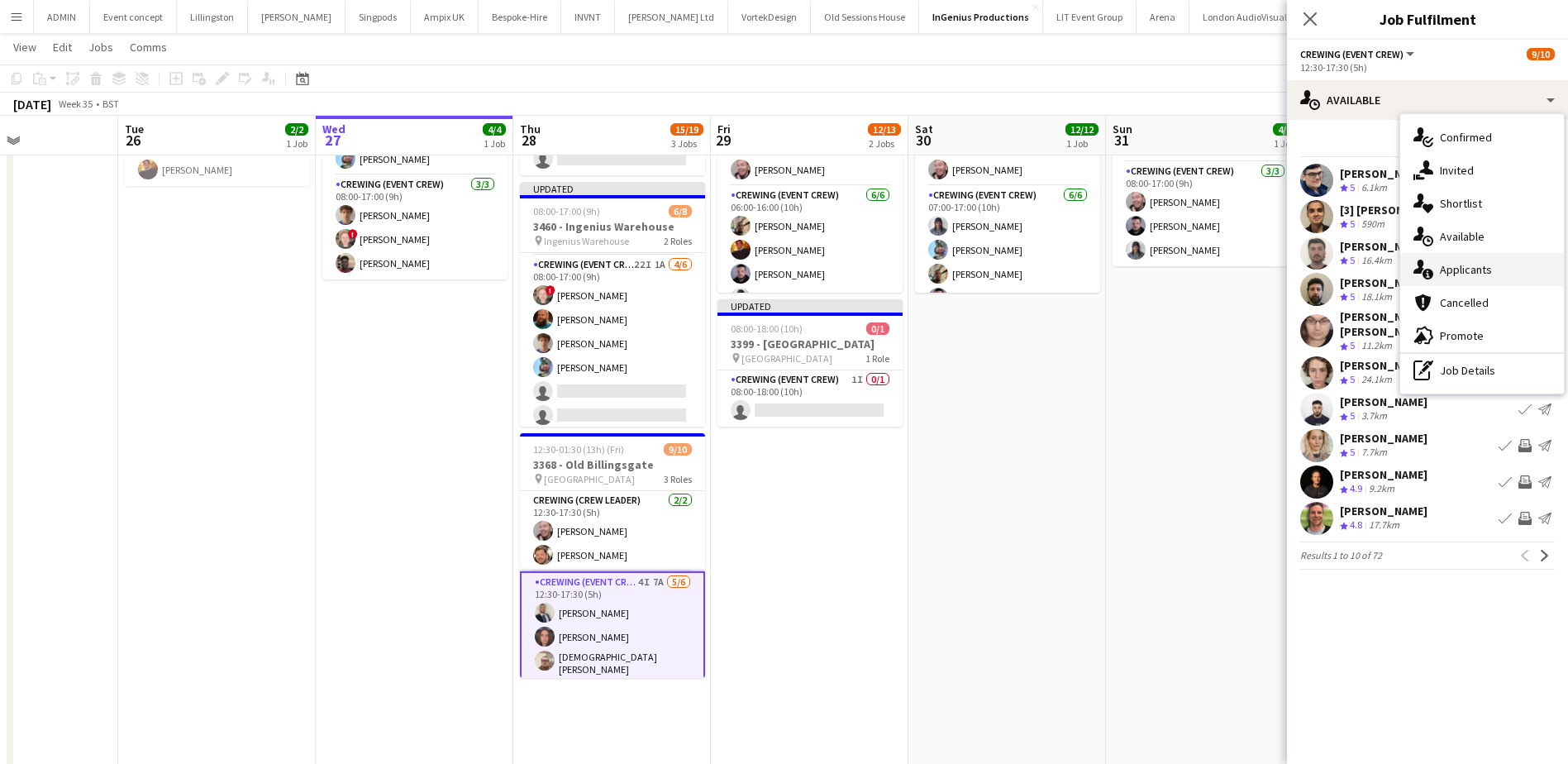
click at [1482, 272] on div "single-neutral-actions-information Applicants" at bounding box center [1481, 270] width 163 height 33
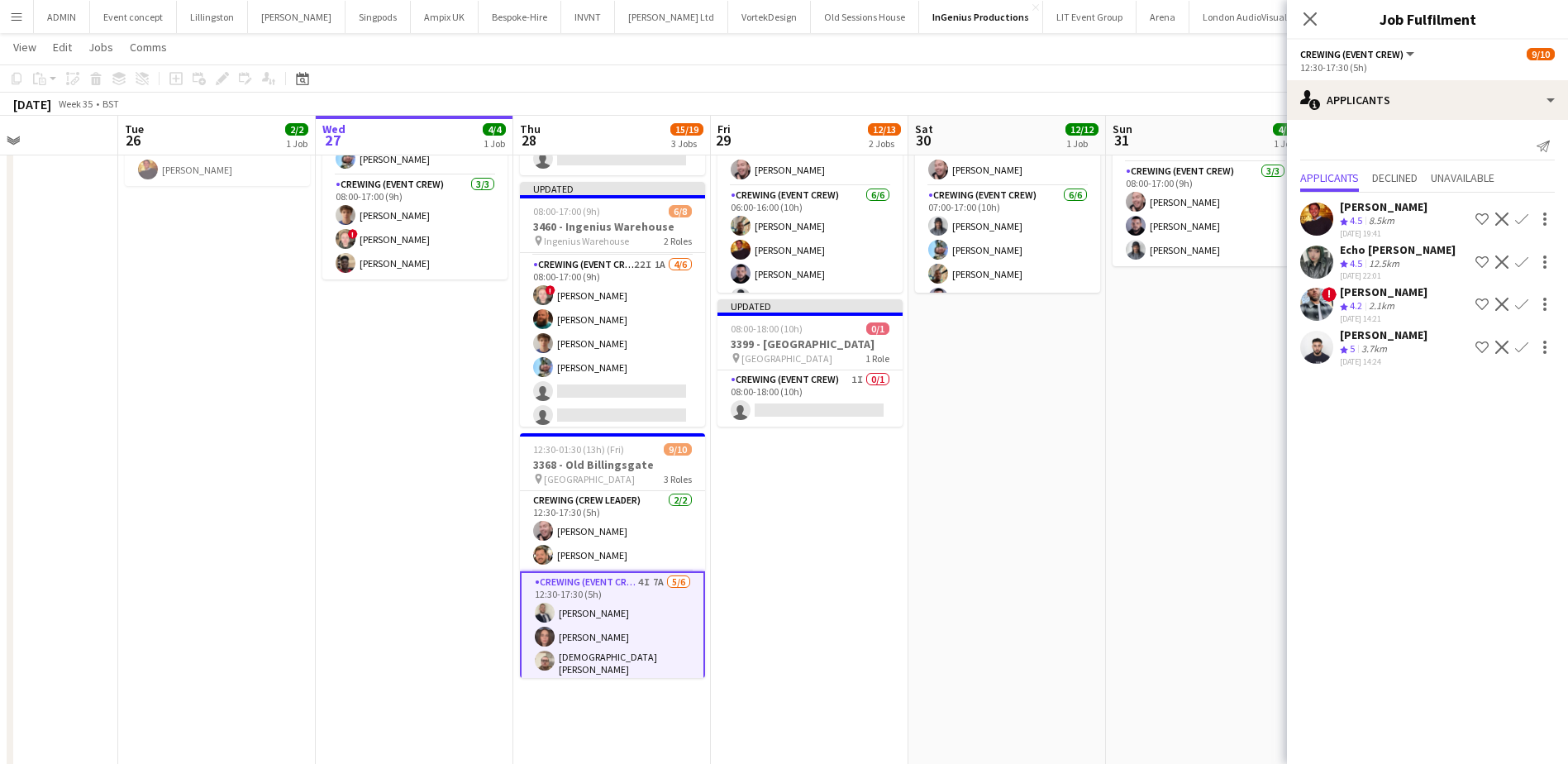
click at [1520, 349] on app-icon "Confirm" at bounding box center [1521, 347] width 13 height 13
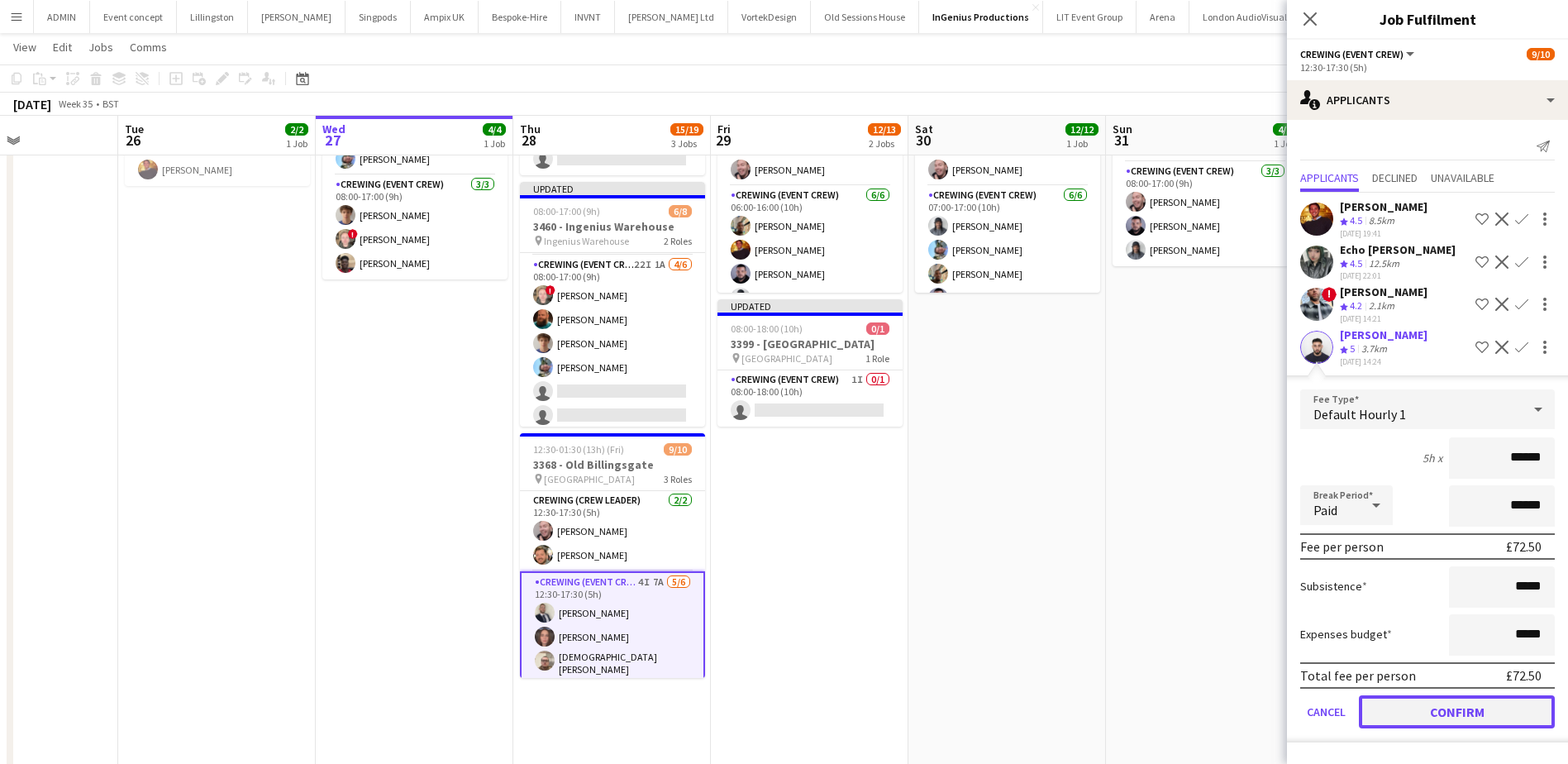
click at [1493, 703] on button "Confirm" at bounding box center [1456, 712] width 196 height 33
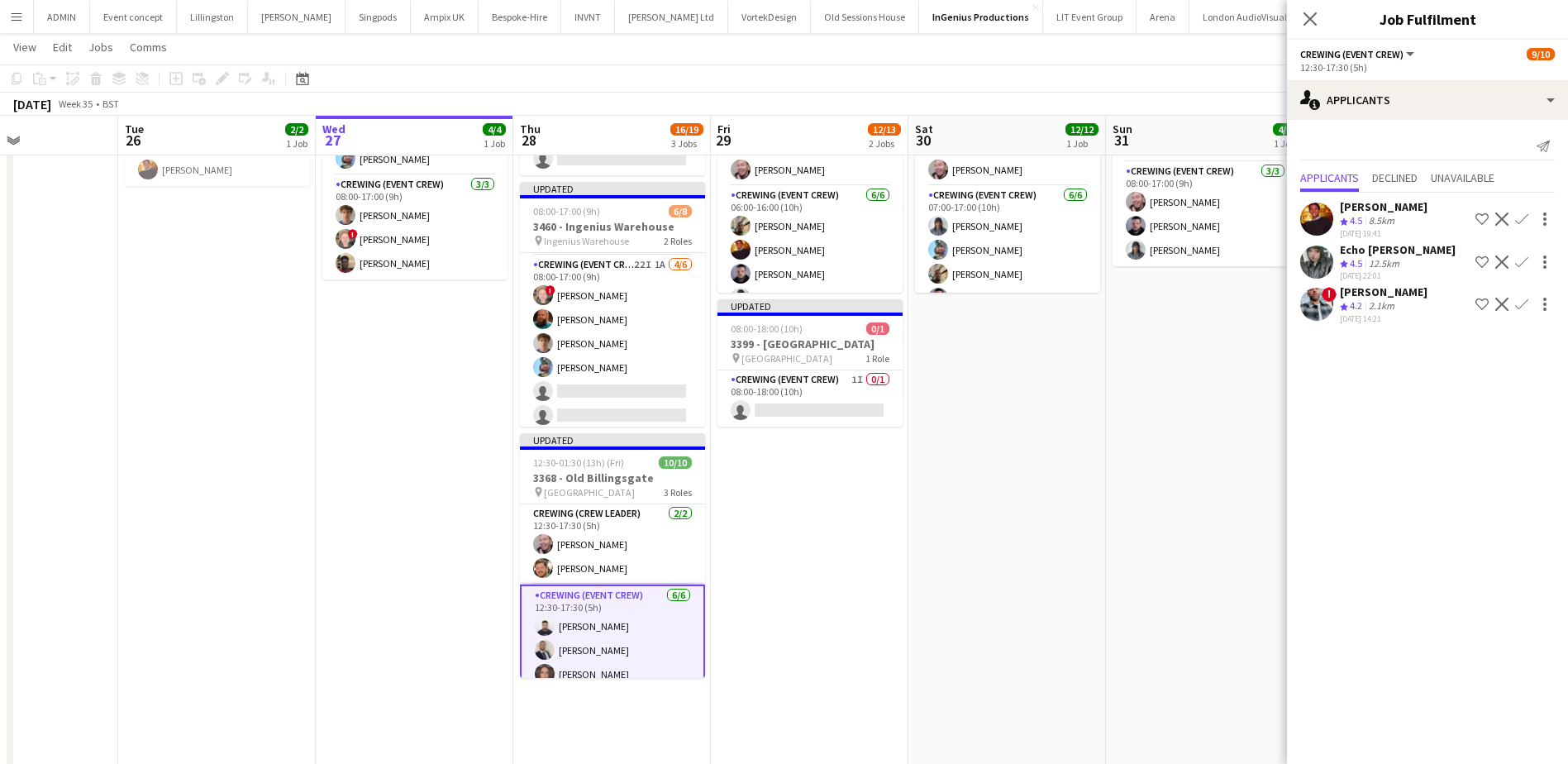
click at [1137, 545] on app-date-cell "08:00-17:00 (9h) 4/4 3368 - Old Billingsgate pin Lower Thames Street 2 Roles Cr…" at bounding box center [1204, 430] width 198 height 777
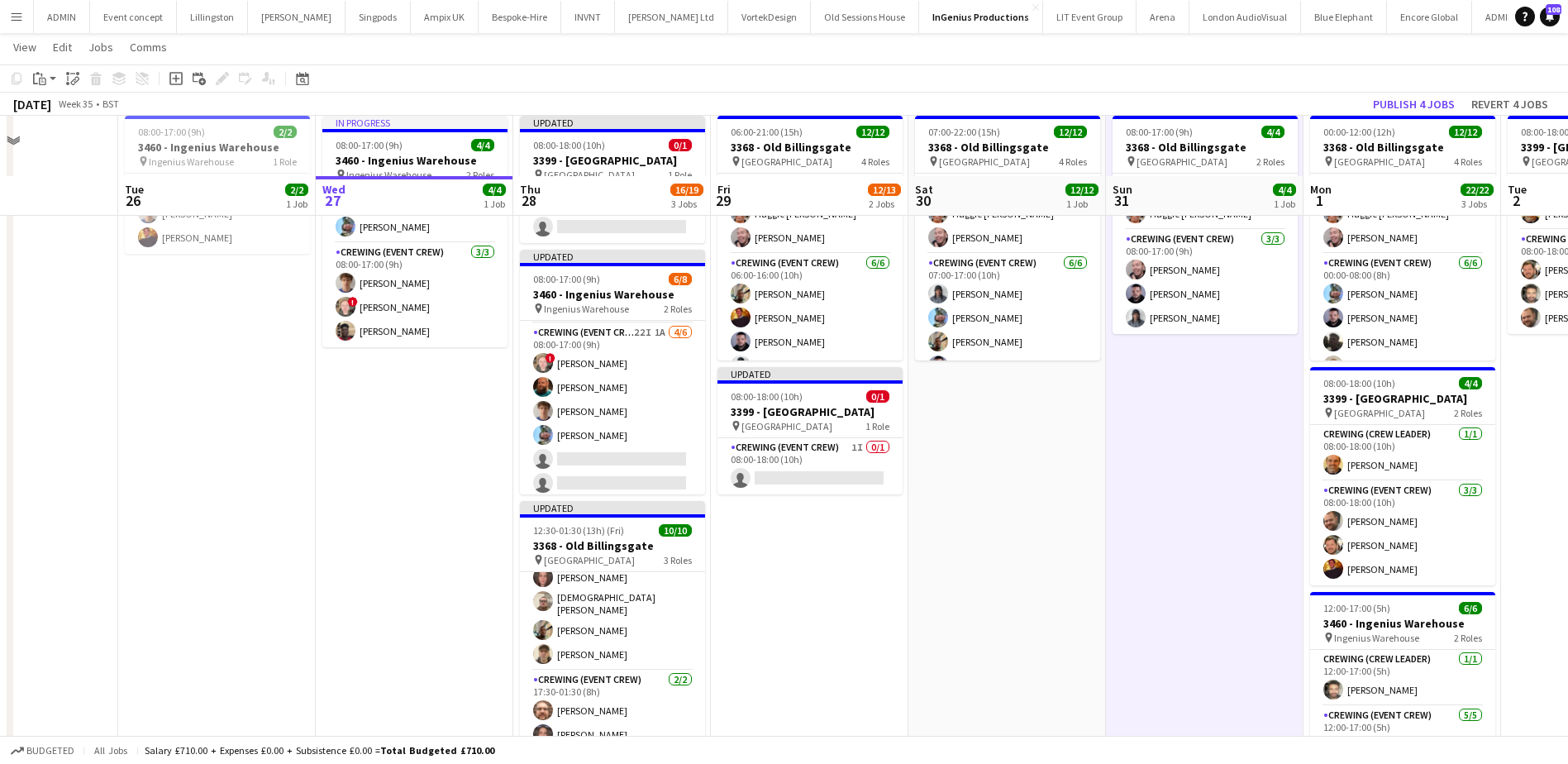
scroll to position [61, 0]
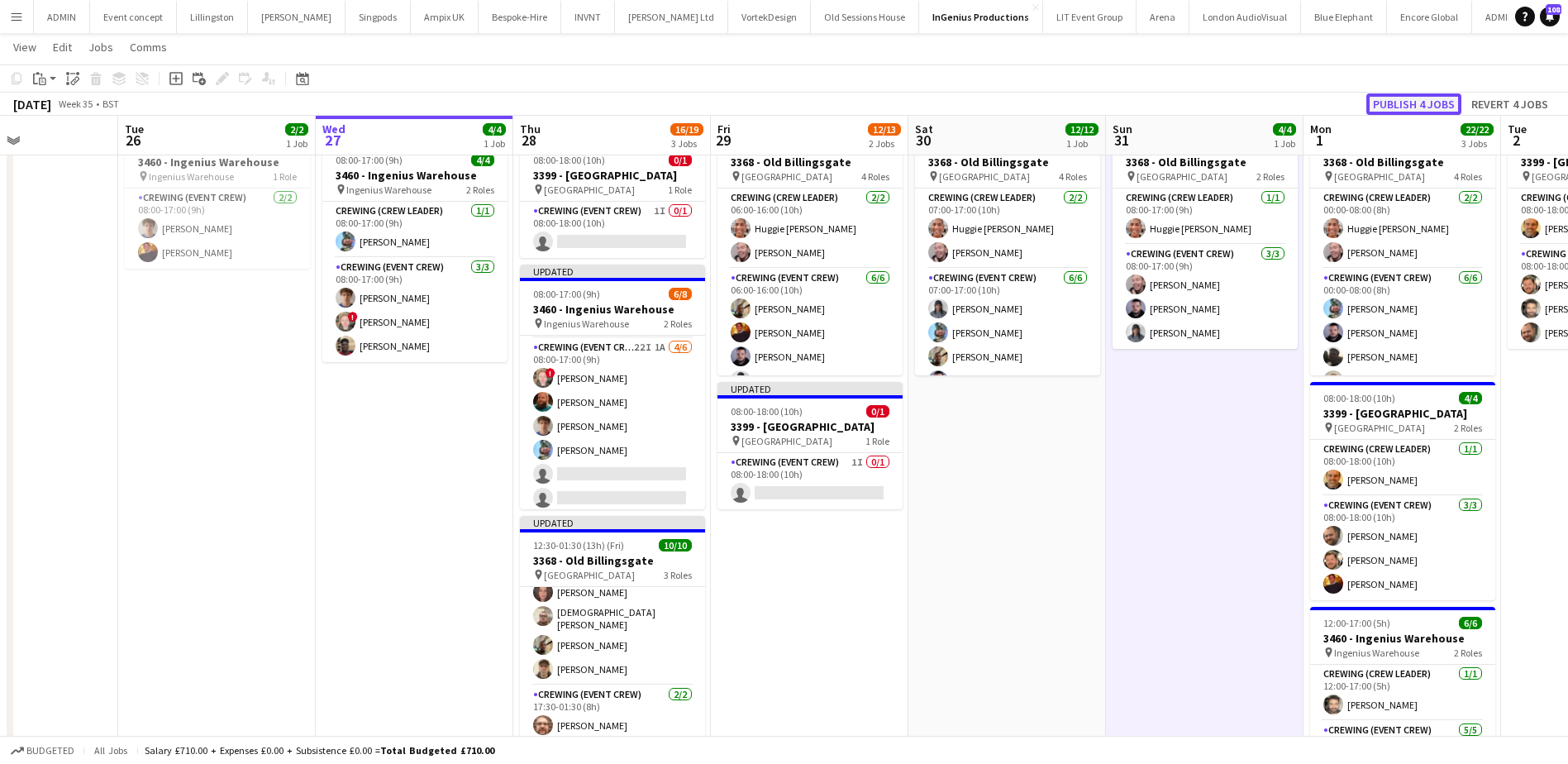
click at [1422, 100] on button "Publish 4 jobs" at bounding box center [1413, 103] width 95 height 21
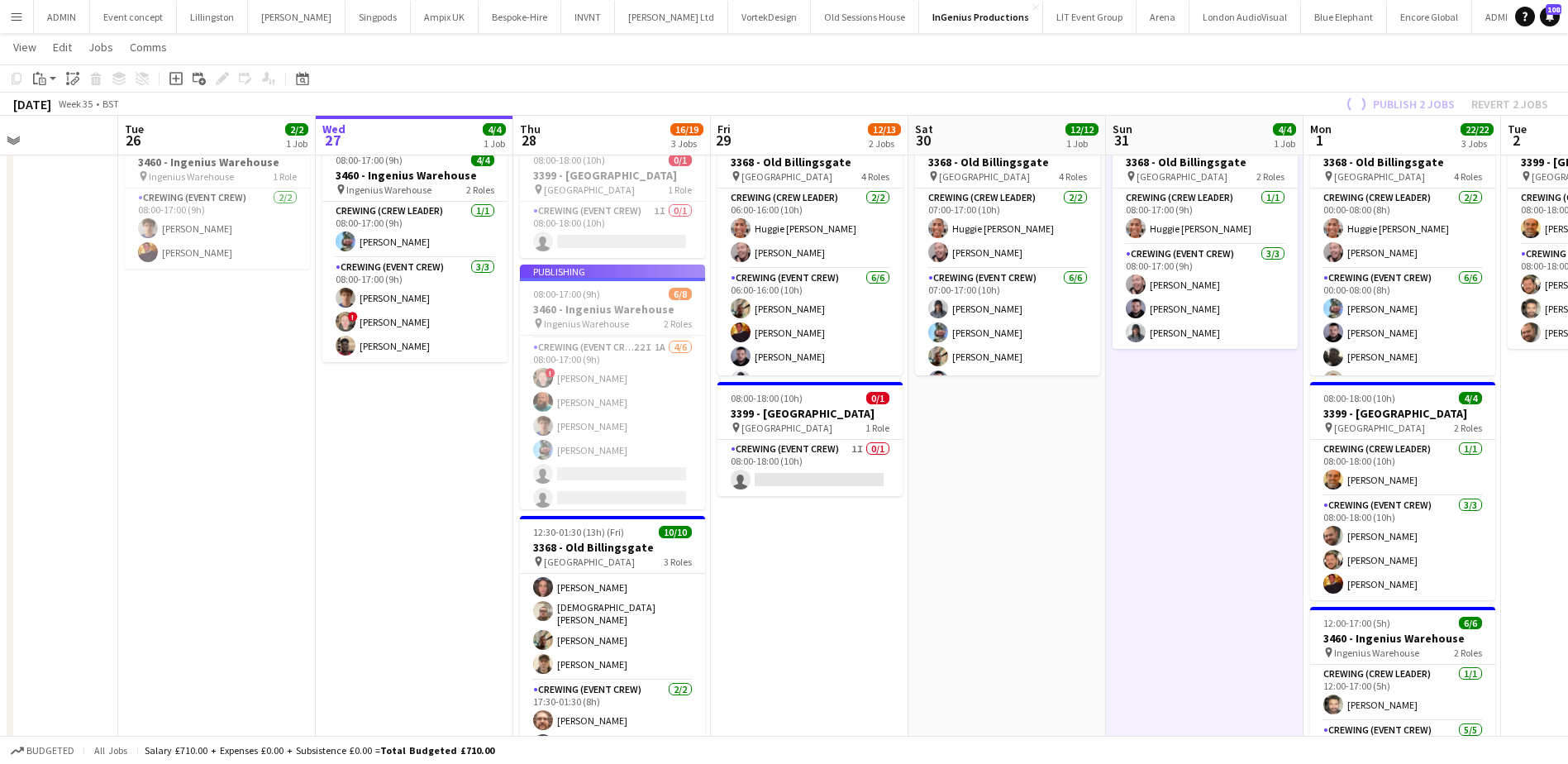
scroll to position [150, 0]
click at [621, 456] on app-job-card "Publishing 08:00-17:00 (9h) 6/8 3460 - Ingenius Warehouse pin Ingenius Warehous…" at bounding box center [612, 386] width 185 height 245
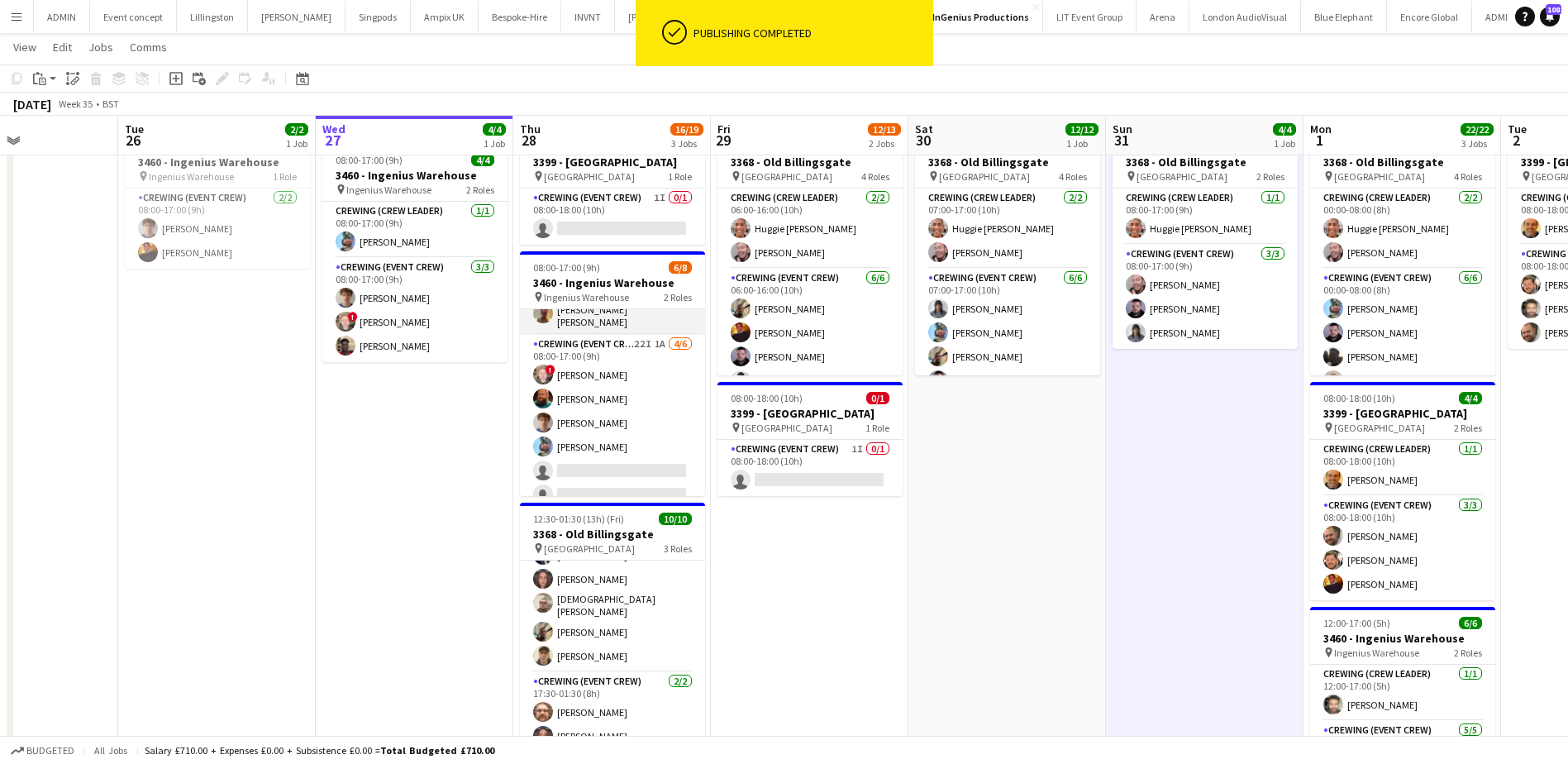
scroll to position [69, 0]
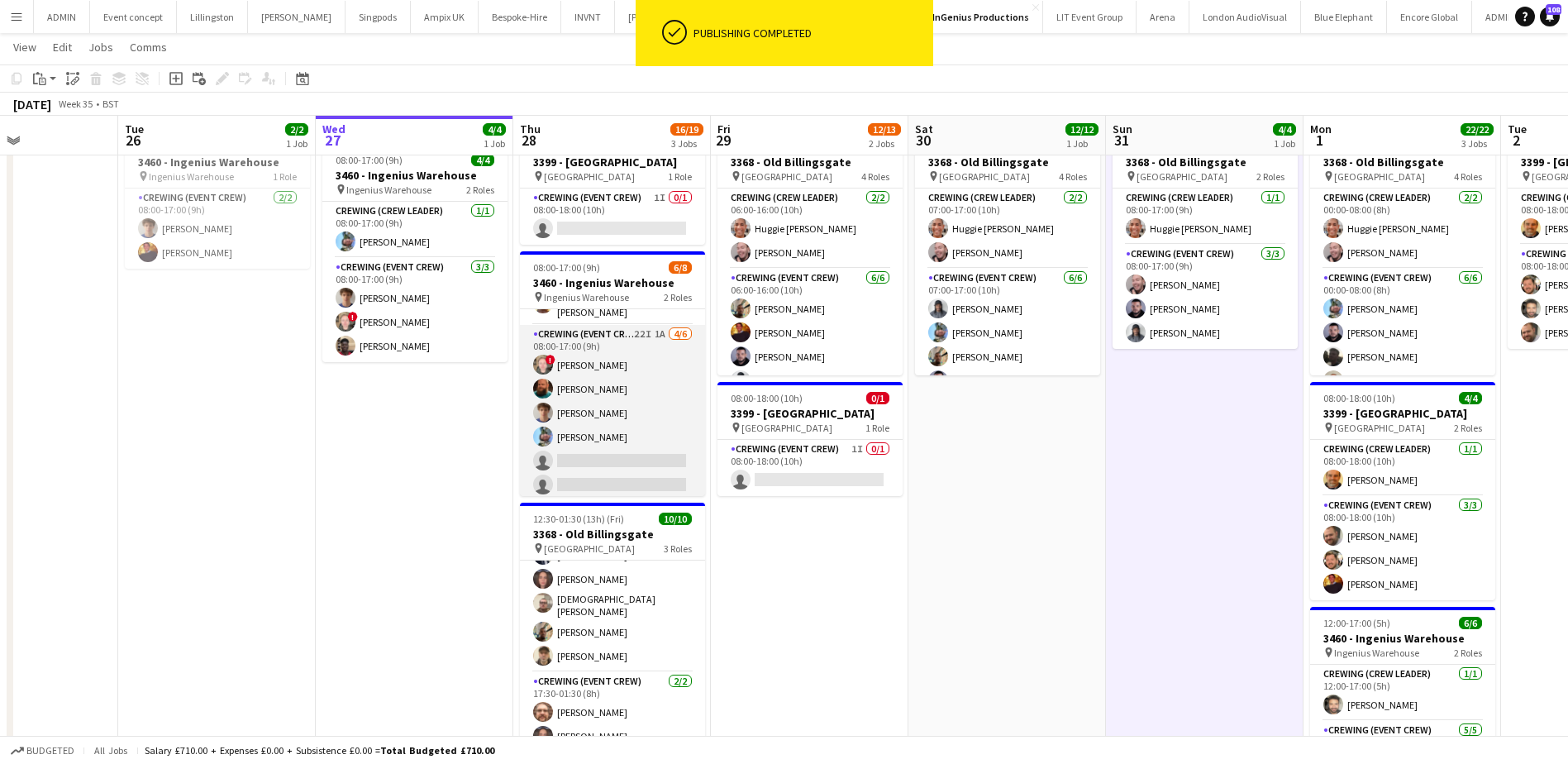
click at [618, 433] on app-card-role "Crewing (Event Crew) 22I 1A 4/6 08:00-17:00 (9h) ! Calum Ward Sam Humphreys Ale…" at bounding box center [612, 413] width 185 height 176
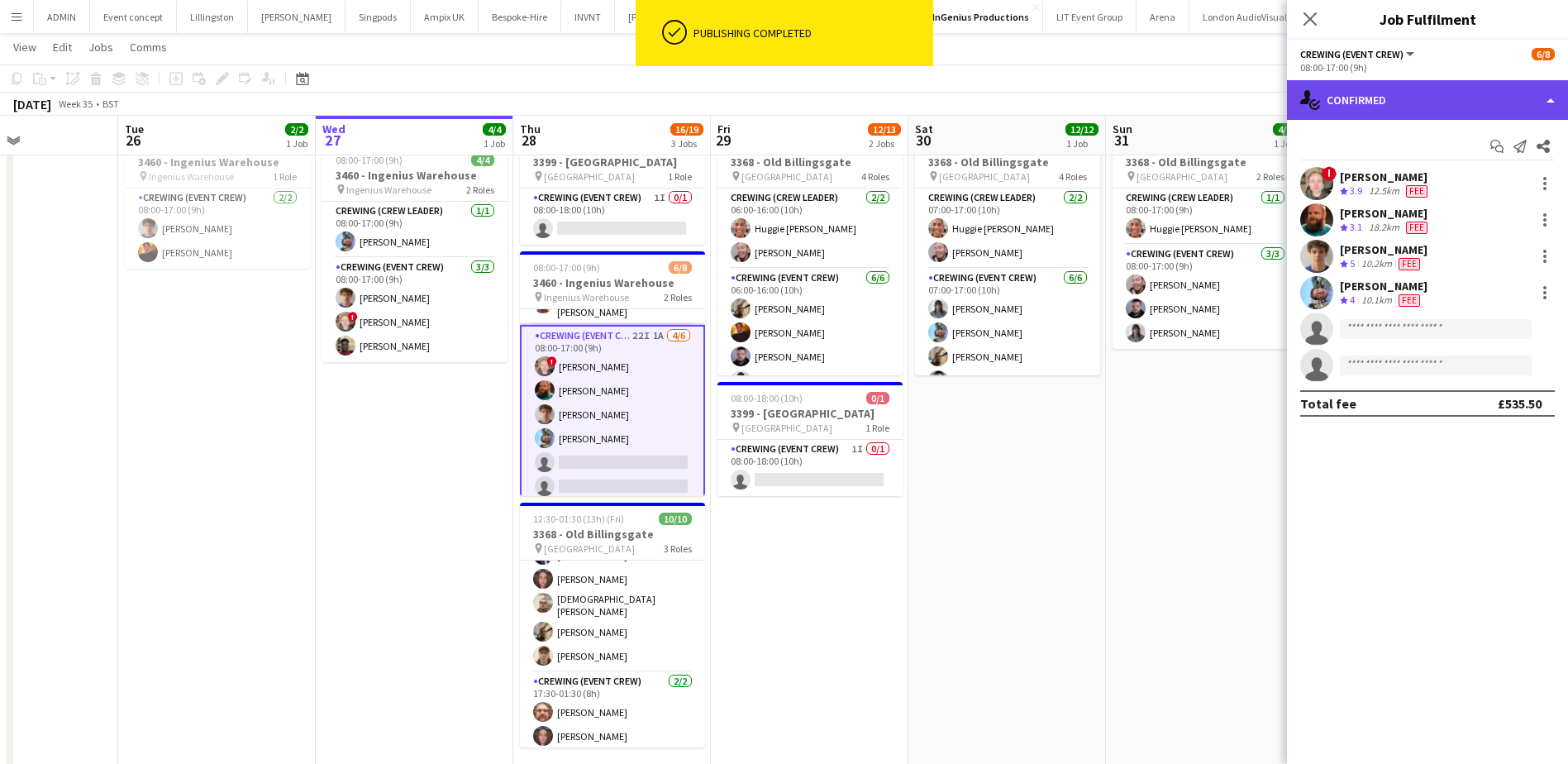
click at [1375, 111] on div "single-neutral-actions-check-2 Confirmed" at bounding box center [1427, 100] width 281 height 40
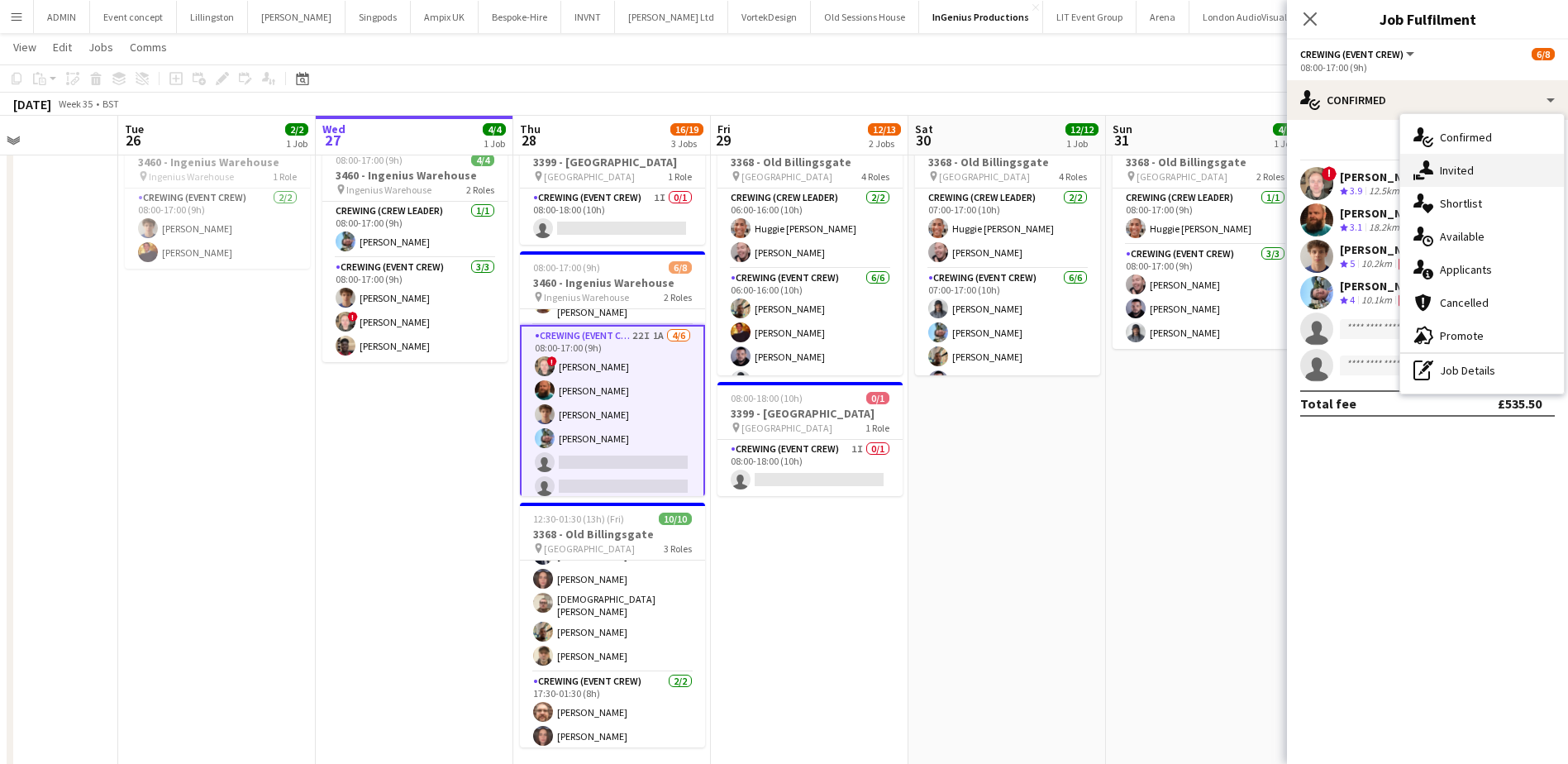
click at [1452, 166] on div "single-neutral-actions-share-1 Invited" at bounding box center [1481, 170] width 163 height 33
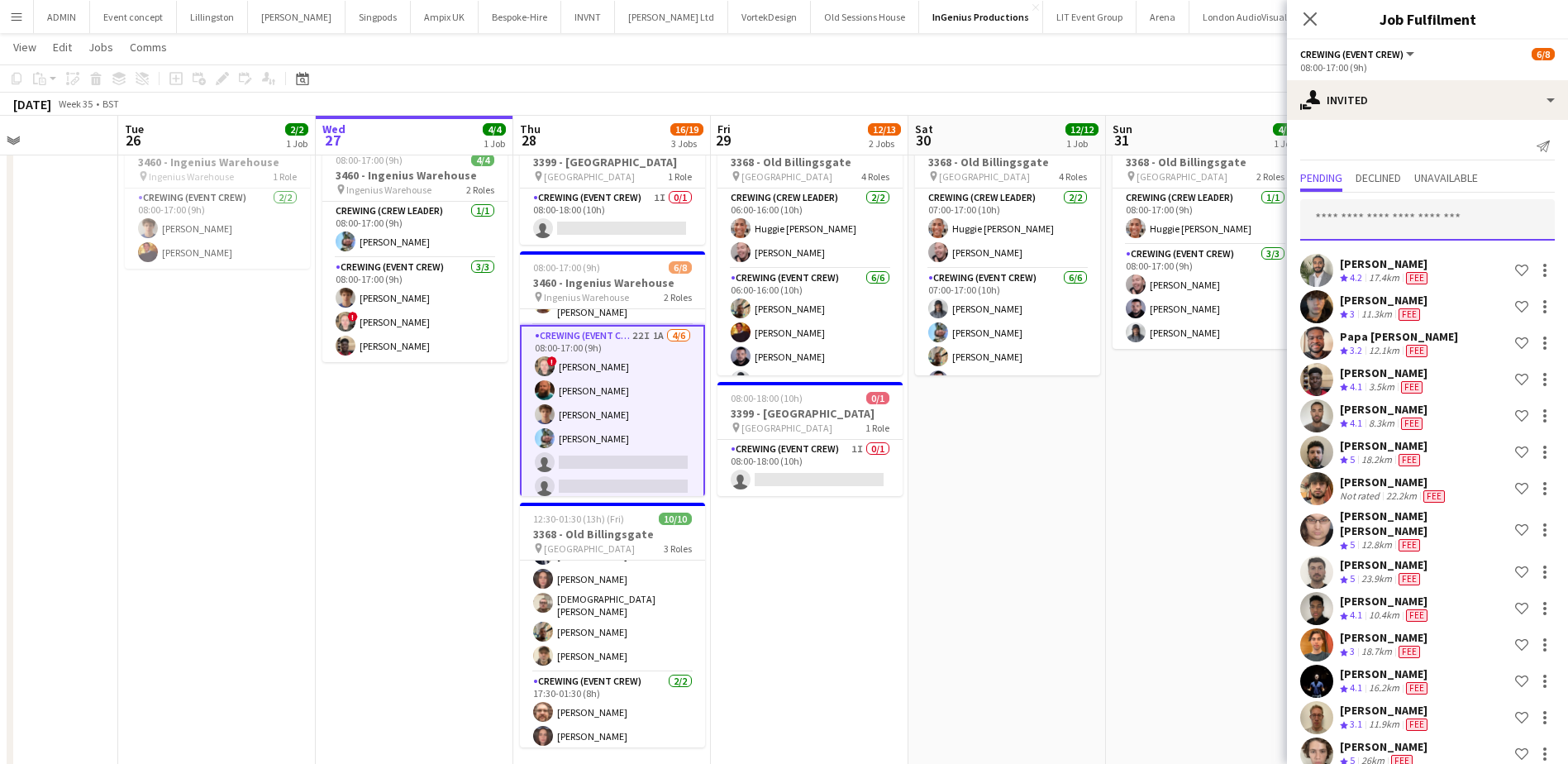
click at [1365, 219] on input "text" at bounding box center [1428, 220] width 255 height 42
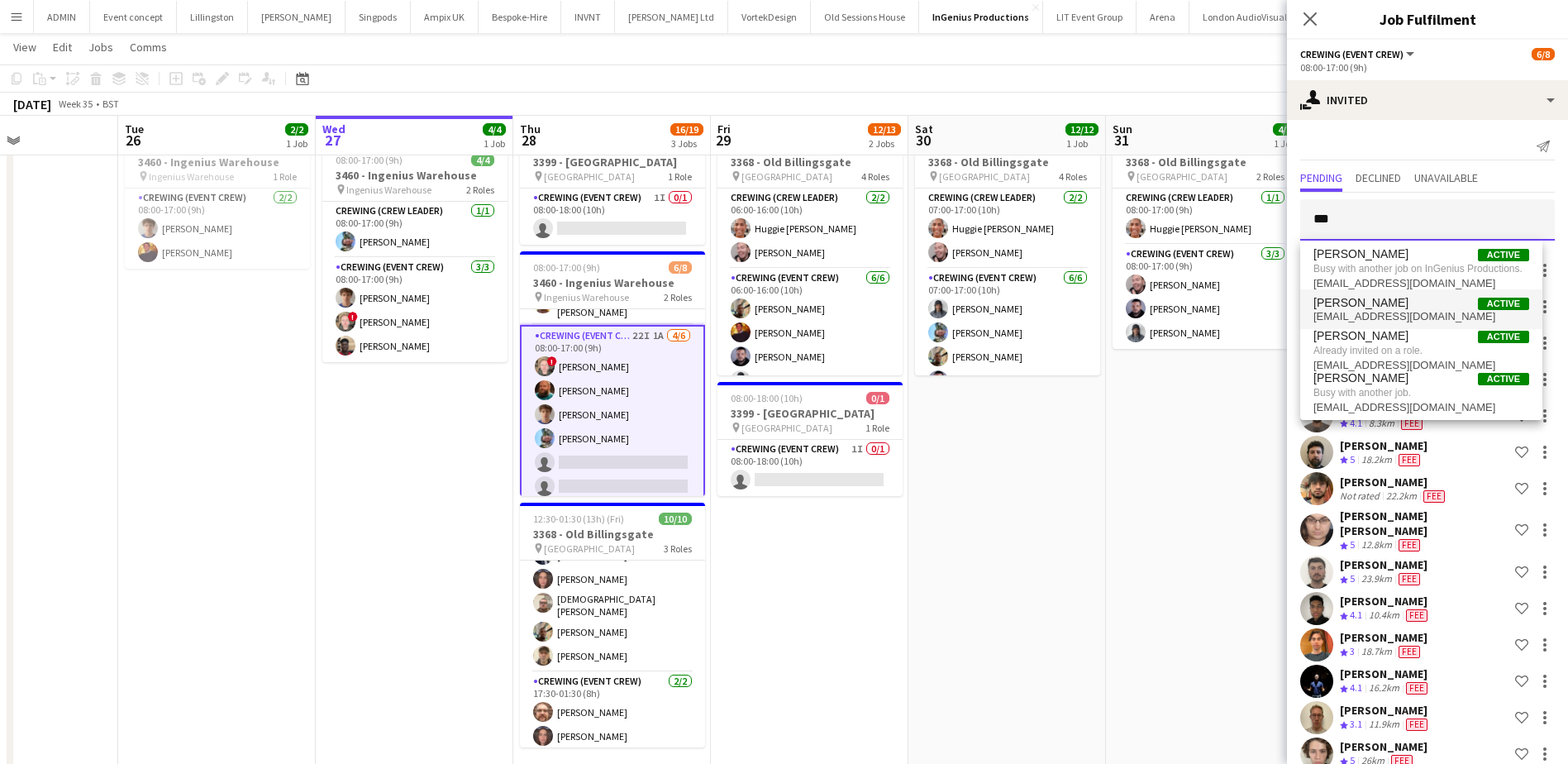
type input "***"
click at [1428, 302] on span "Sam Kermode Active" at bounding box center [1421, 302] width 216 height 14
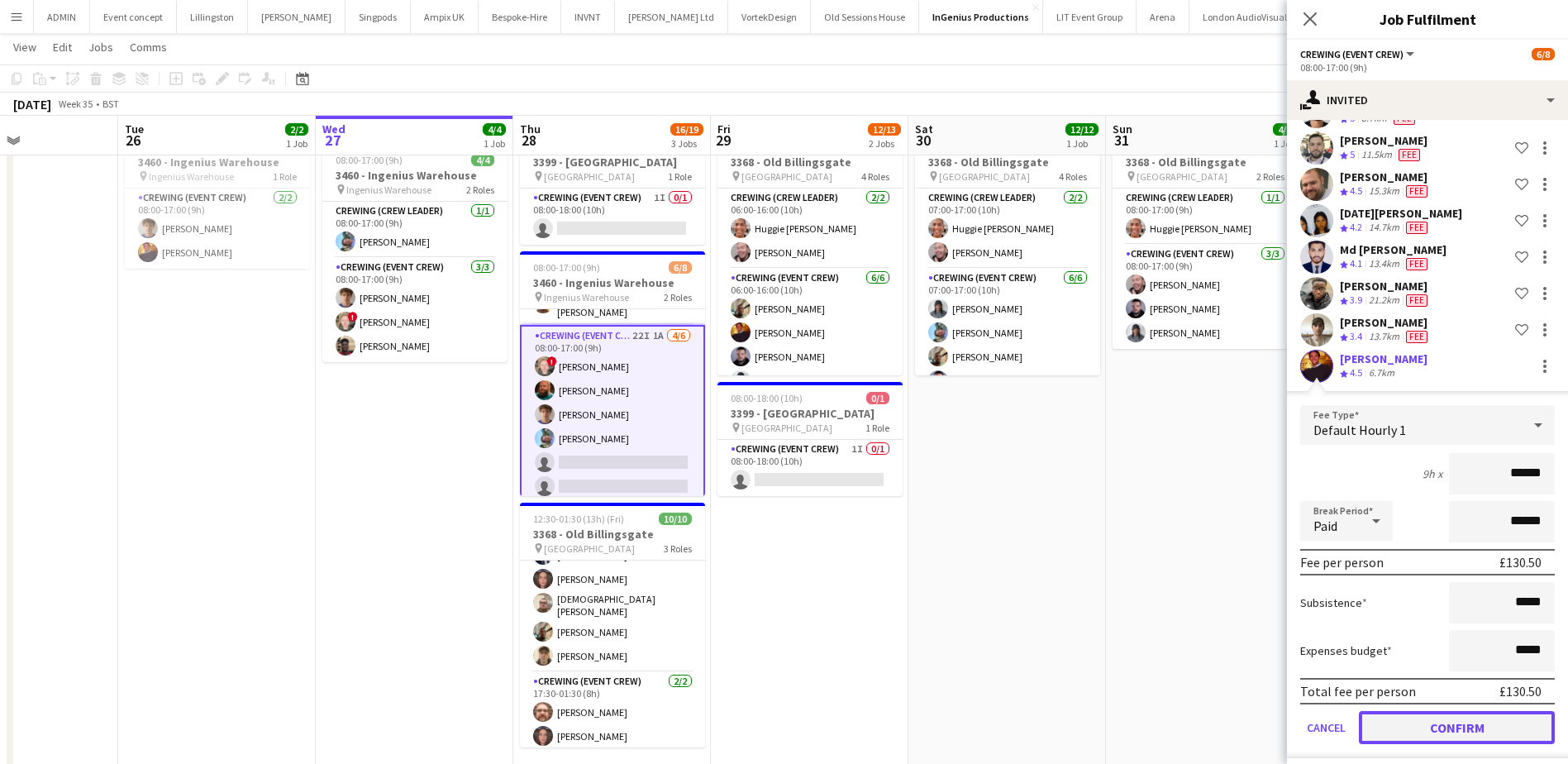
click at [1468, 713] on button "Confirm" at bounding box center [1456, 728] width 196 height 33
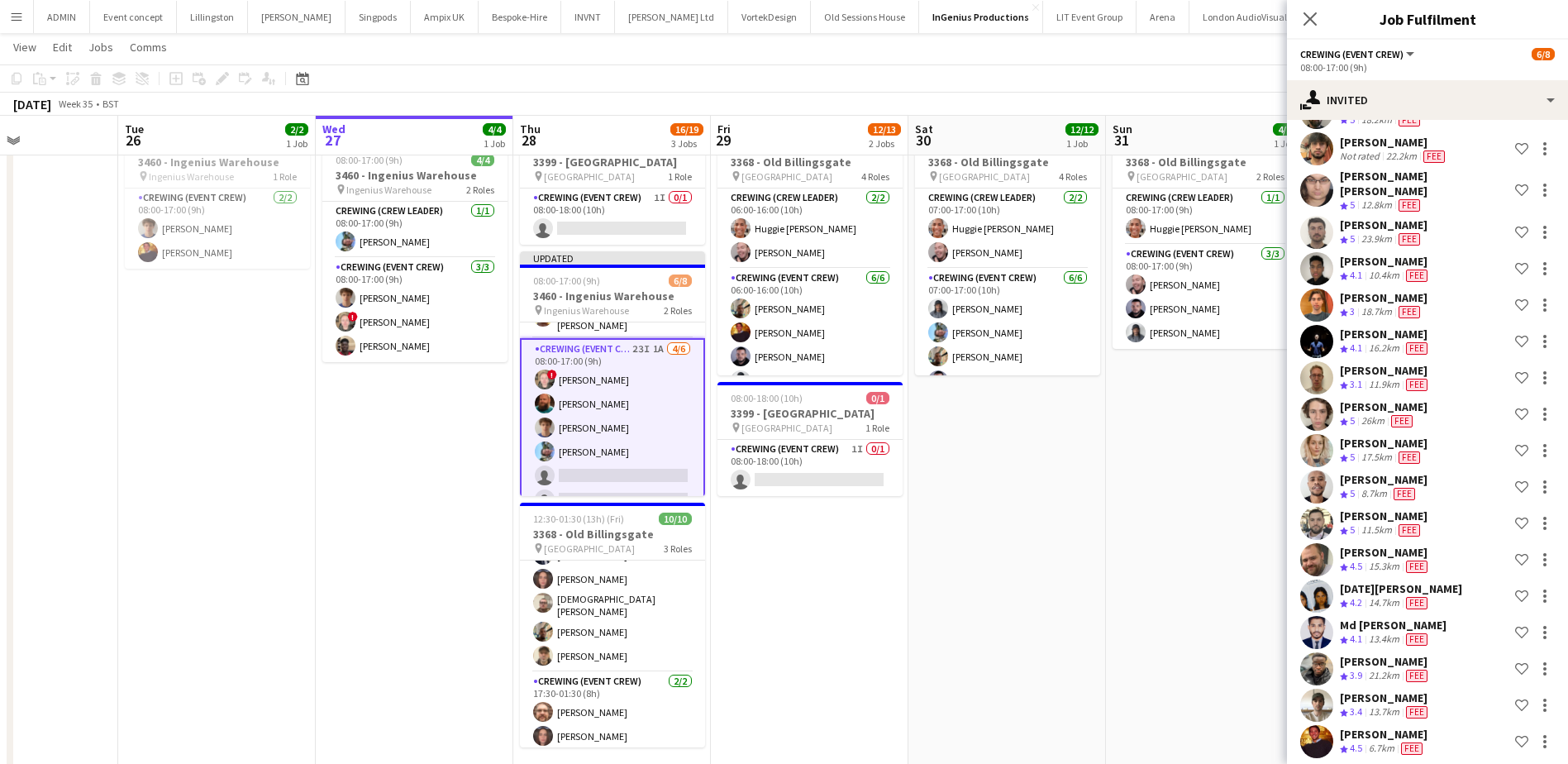
click at [1120, 546] on app-date-cell "08:00-17:00 (9h) 4/4 3368 - Old Billingsgate pin Lower Thames Street 2 Roles Cr…" at bounding box center [1204, 512] width 198 height 777
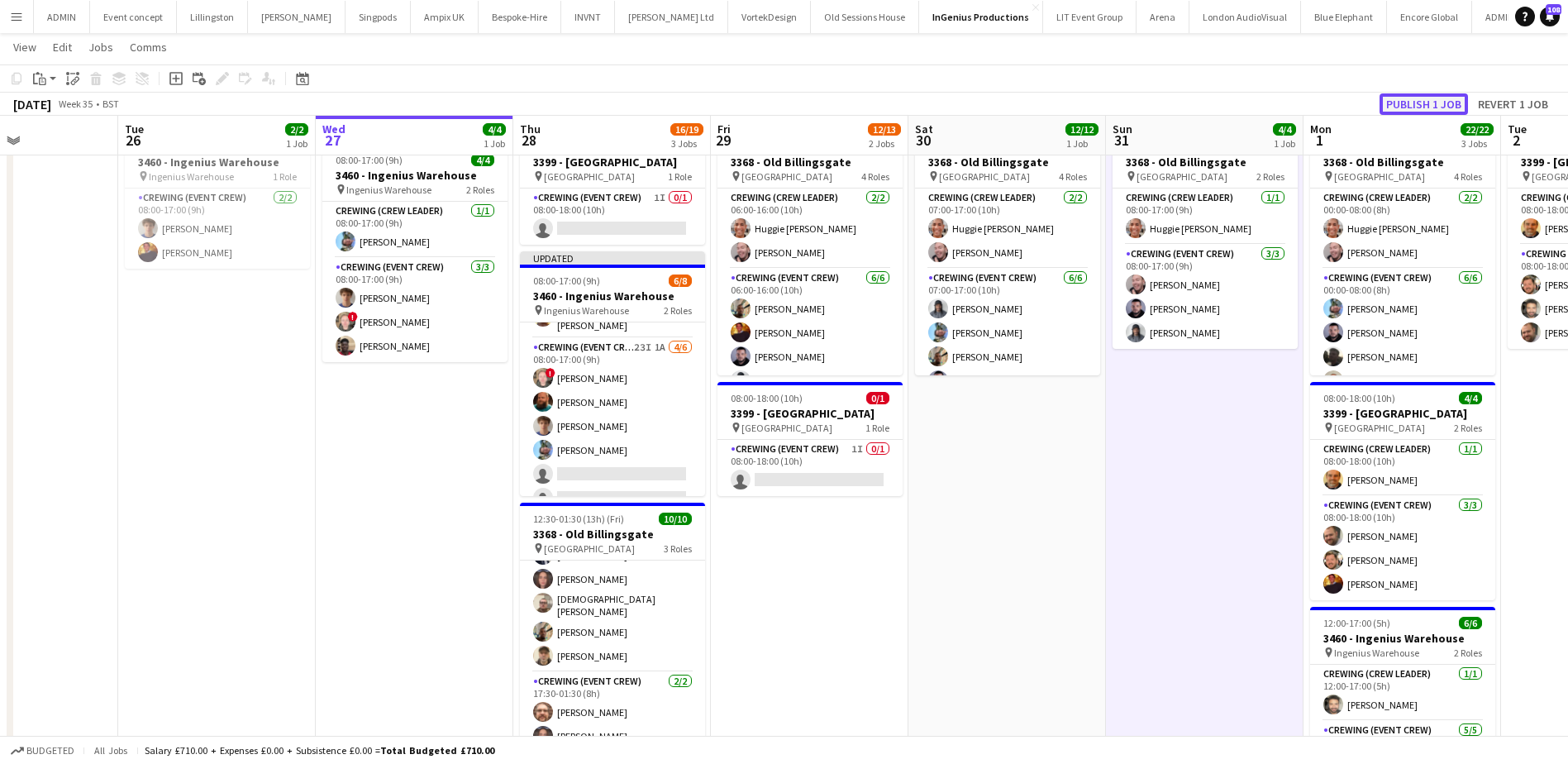
click at [1402, 109] on button "Publish 1 job" at bounding box center [1424, 103] width 89 height 21
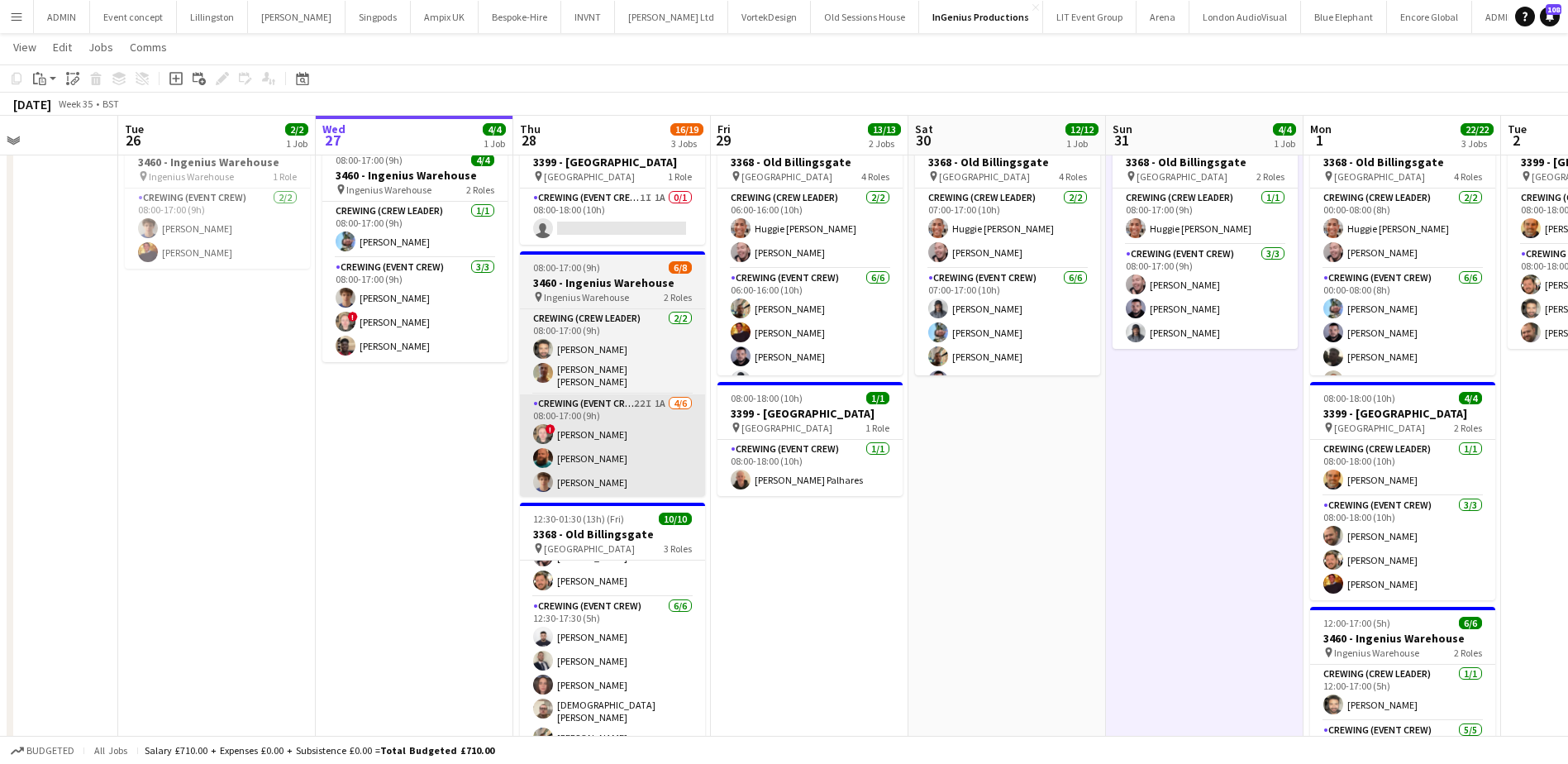
scroll to position [0, 0]
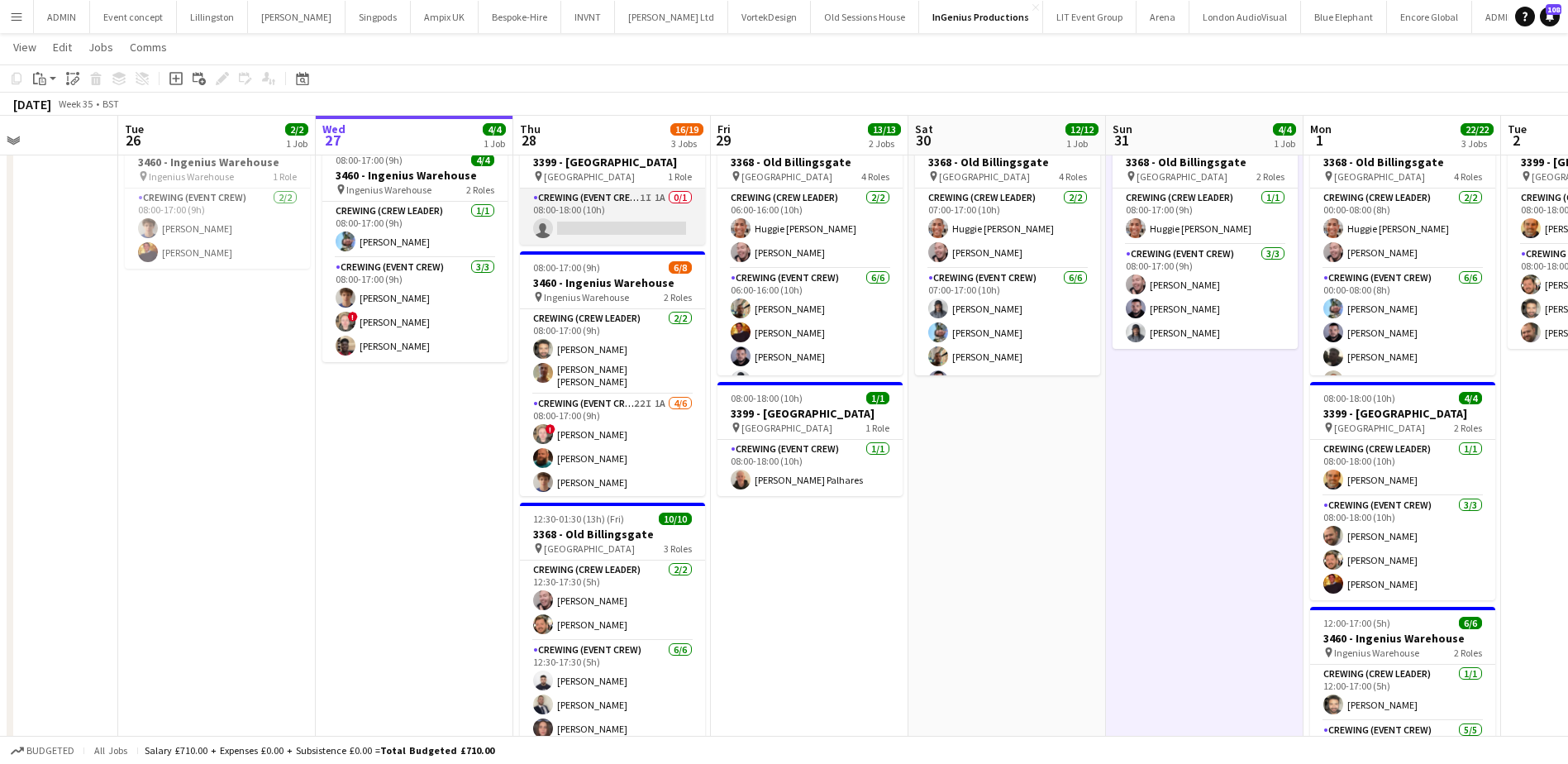
click at [656, 231] on app-card-role "Crewing (Event Crew) 1I 1A 0/1 08:00-18:00 (10h) single-neutral-actions" at bounding box center [612, 216] width 185 height 56
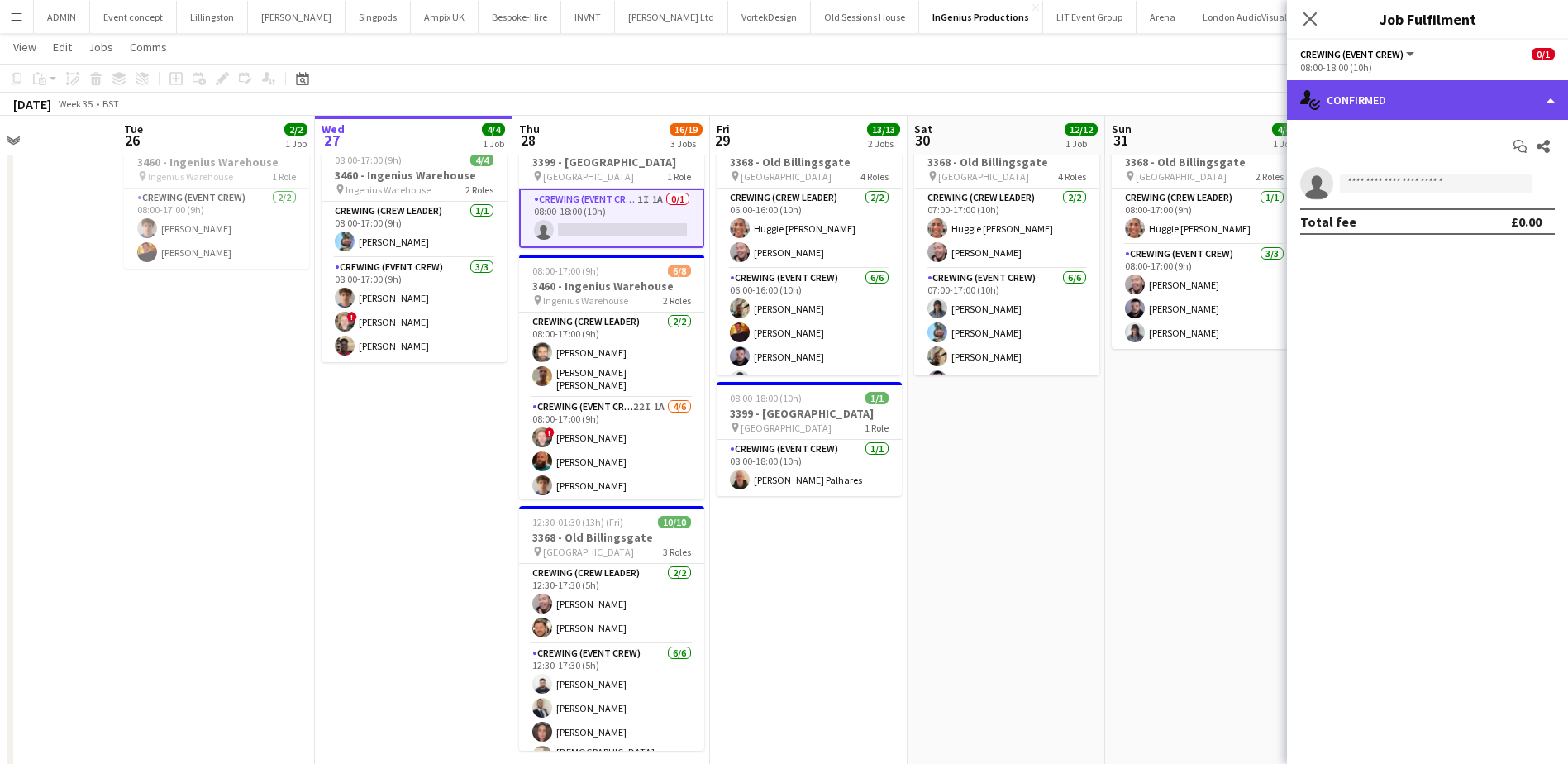
click at [1436, 94] on div "single-neutral-actions-check-2 Confirmed" at bounding box center [1427, 100] width 281 height 40
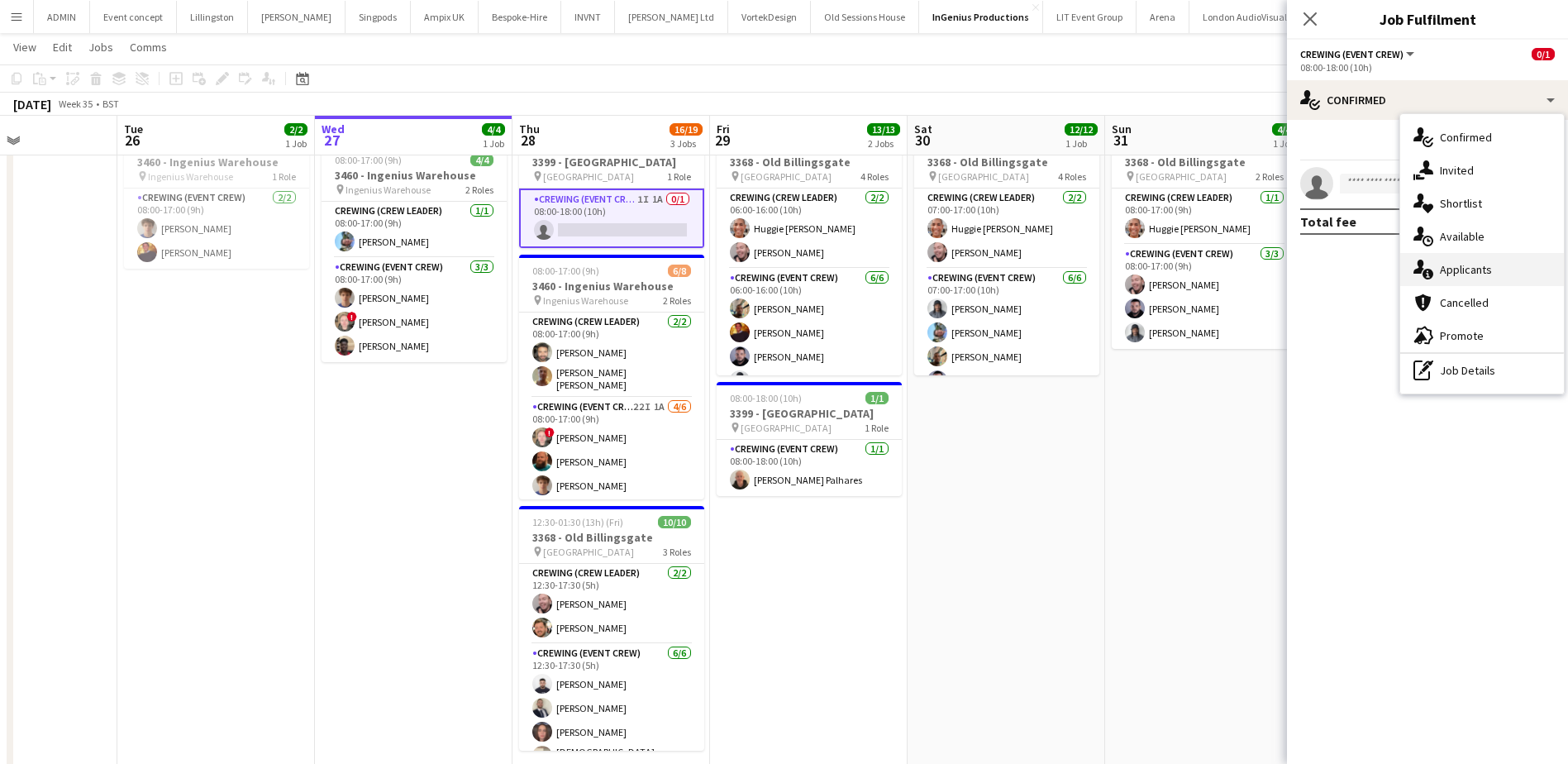
click at [1499, 272] on div "single-neutral-actions-information Applicants" at bounding box center [1481, 270] width 163 height 33
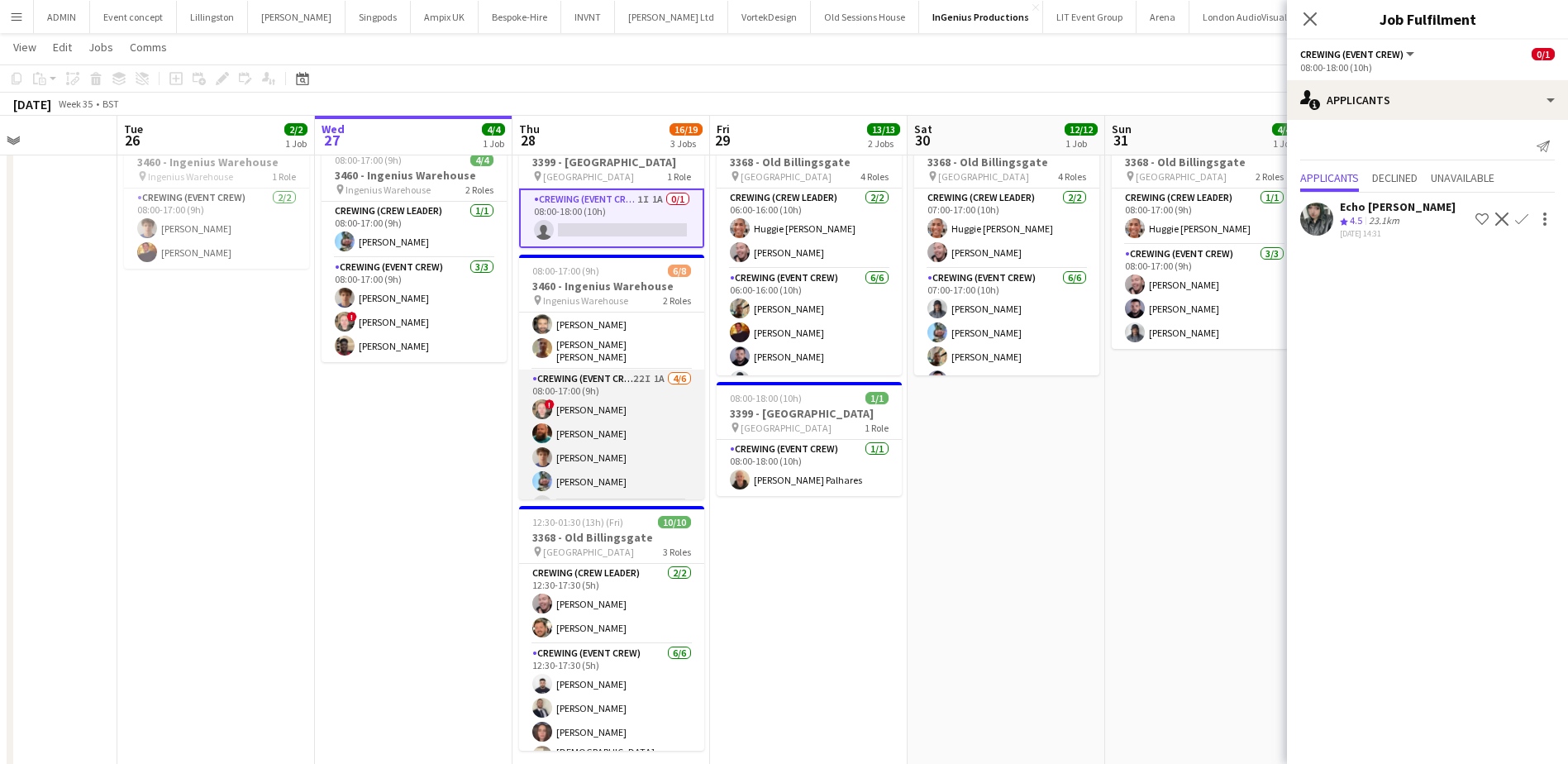
scroll to position [69, 0]
click at [639, 433] on app-card-role "Crewing (Event Crew) 22I 1A 4/6 08:00-17:00 (9h) ! Calum Ward Sam Humphreys Ale…" at bounding box center [611, 416] width 185 height 176
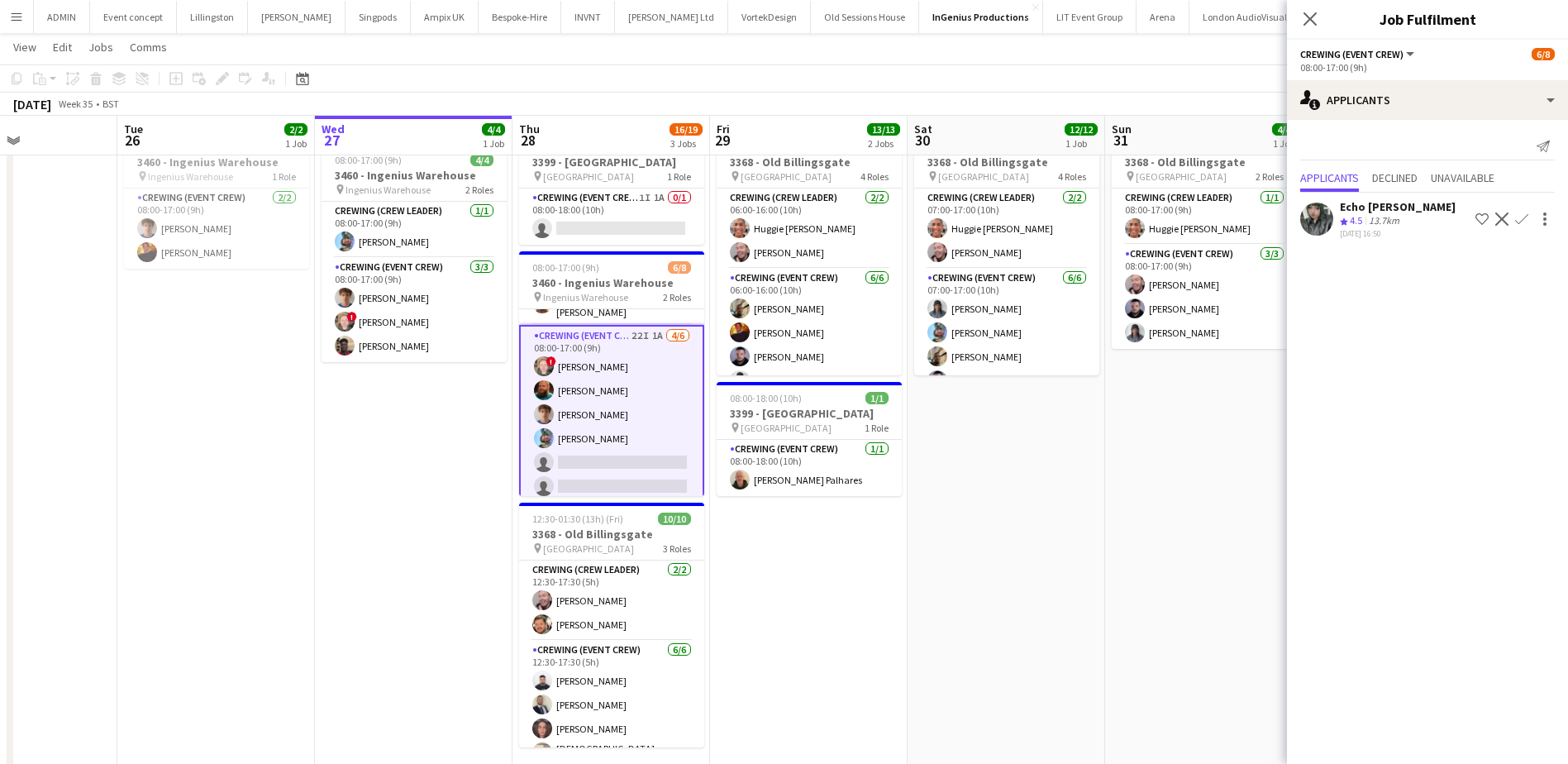
click at [1521, 220] on app-icon "Confirm" at bounding box center [1521, 219] width 13 height 13
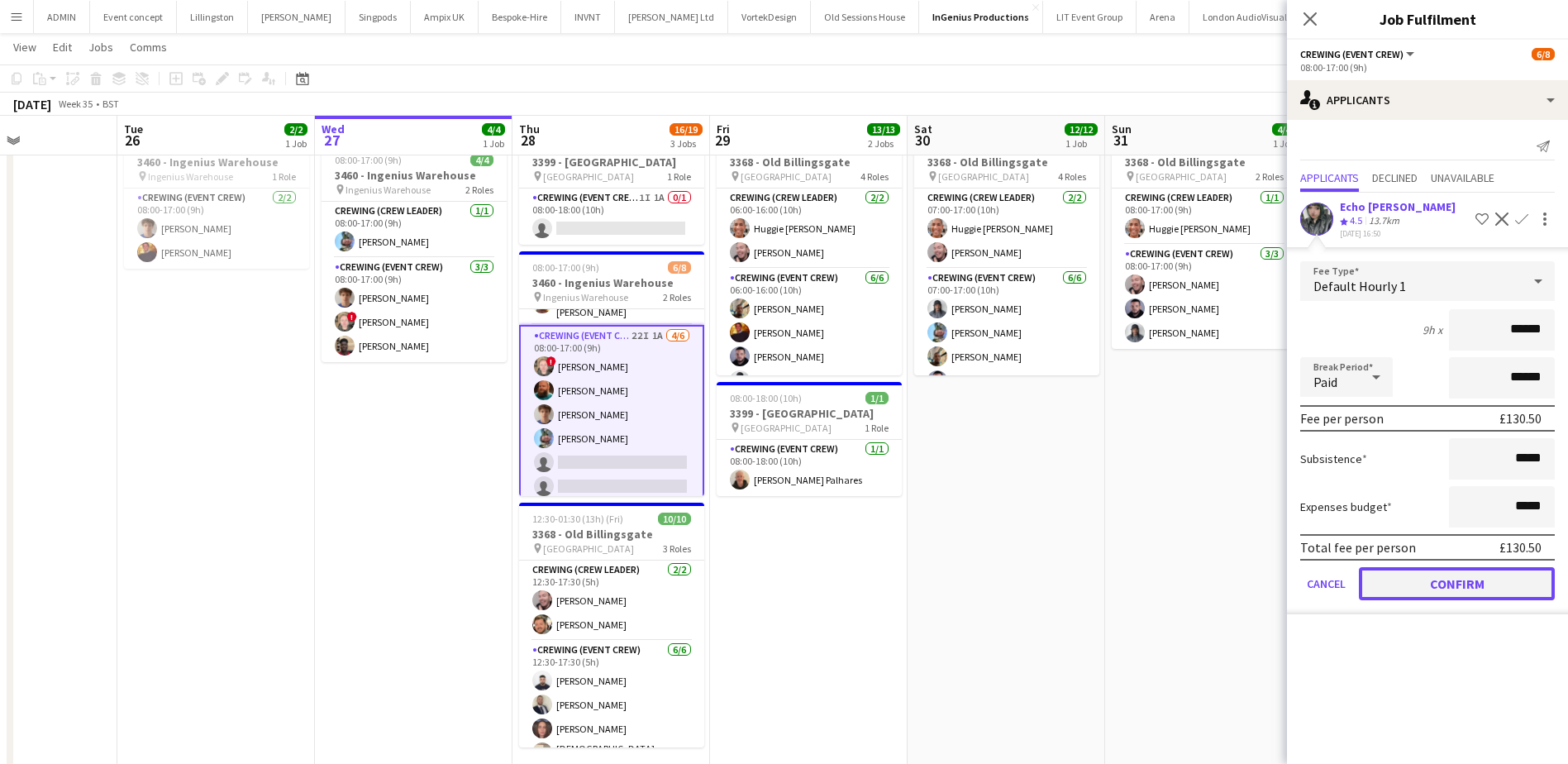
click at [1444, 576] on button "Confirm" at bounding box center [1456, 584] width 196 height 33
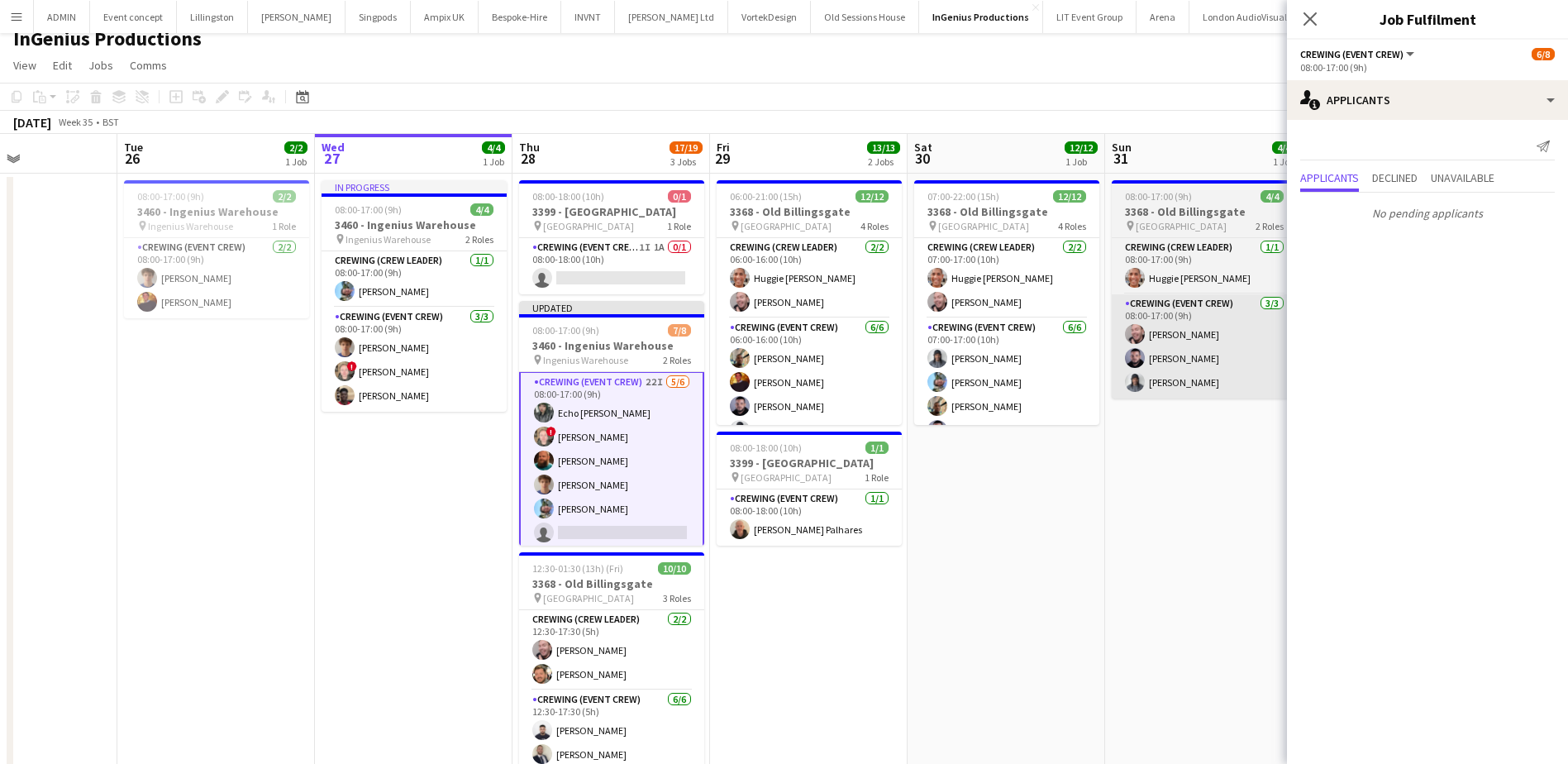
scroll to position [0, 0]
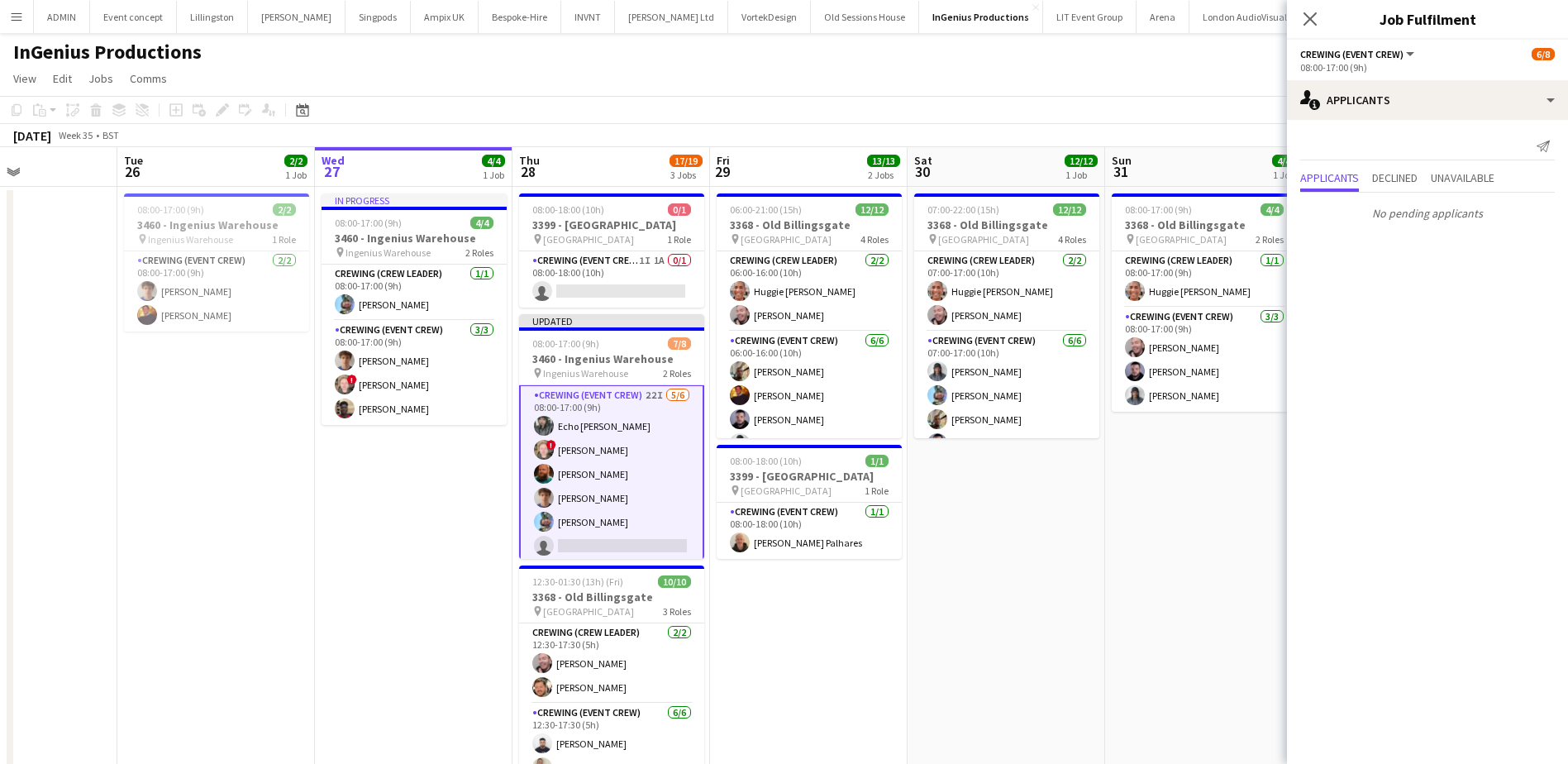
click at [1149, 555] on app-date-cell "08:00-17:00 (9h) 4/4 3368 - Old Billingsgate pin Lower Thames Street 2 Roles Cr…" at bounding box center [1204, 575] width 198 height 777
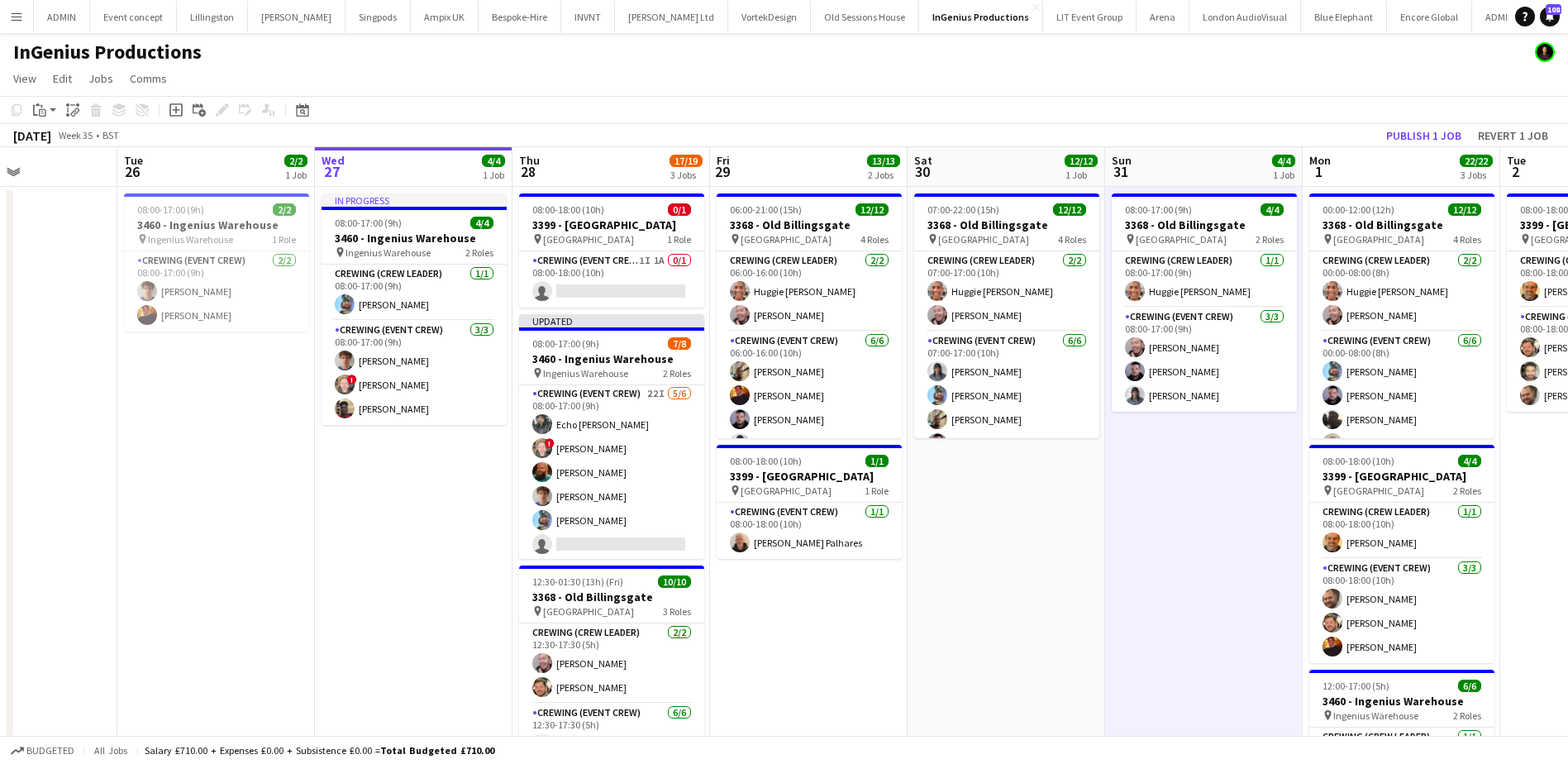
scroll to position [82, 0]
click at [1501, 130] on button "Revert 1 job" at bounding box center [1513, 135] width 83 height 21
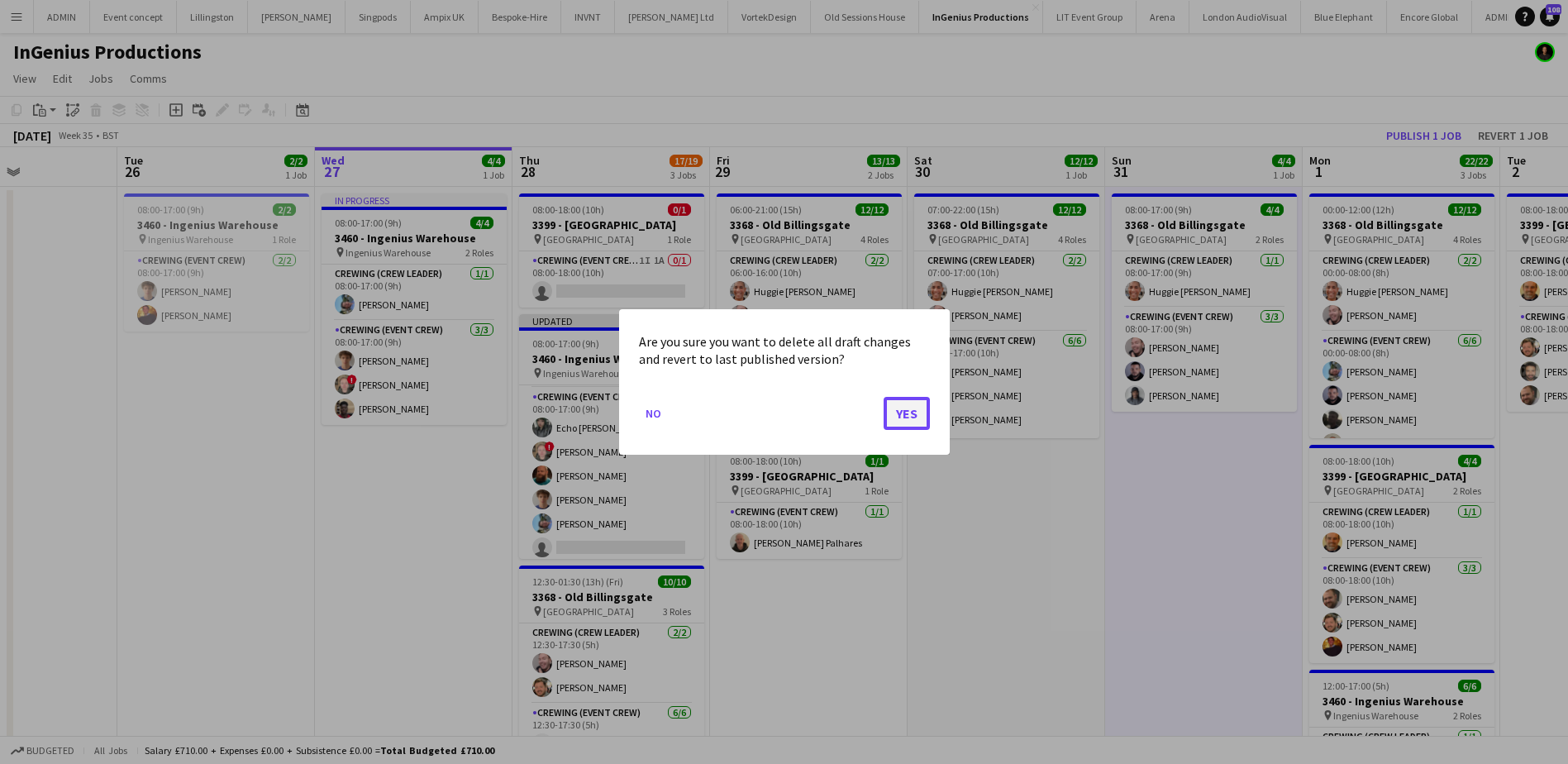
click at [908, 417] on button "Yes" at bounding box center [907, 414] width 46 height 33
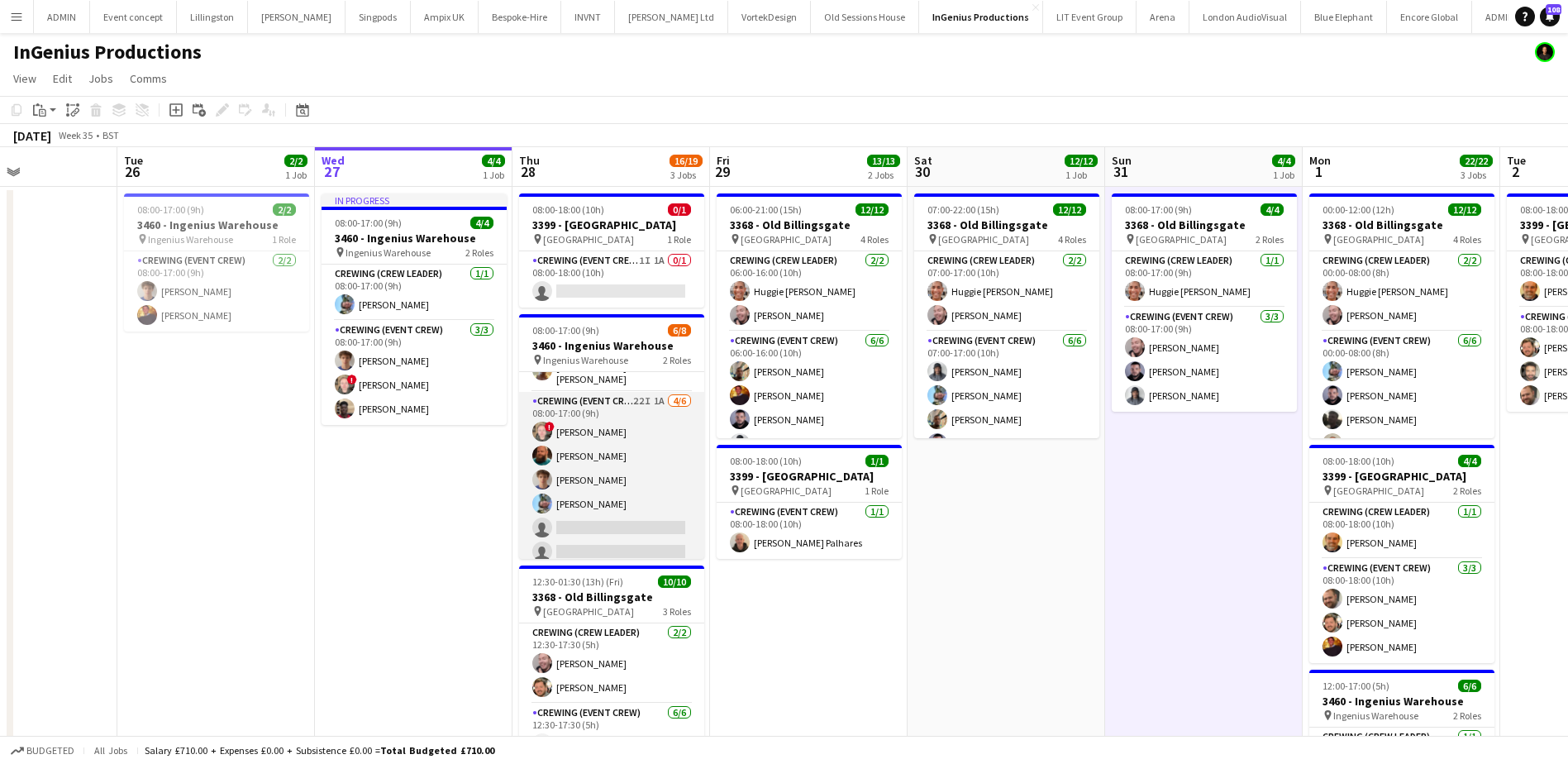
scroll to position [69, 0]
click at [603, 491] on app-card-role "Crewing (Event Crew) 22I 1A 4/6 08:00-17:00 (9h) ! Calum Ward Sam Humphreys Ale…" at bounding box center [611, 476] width 185 height 176
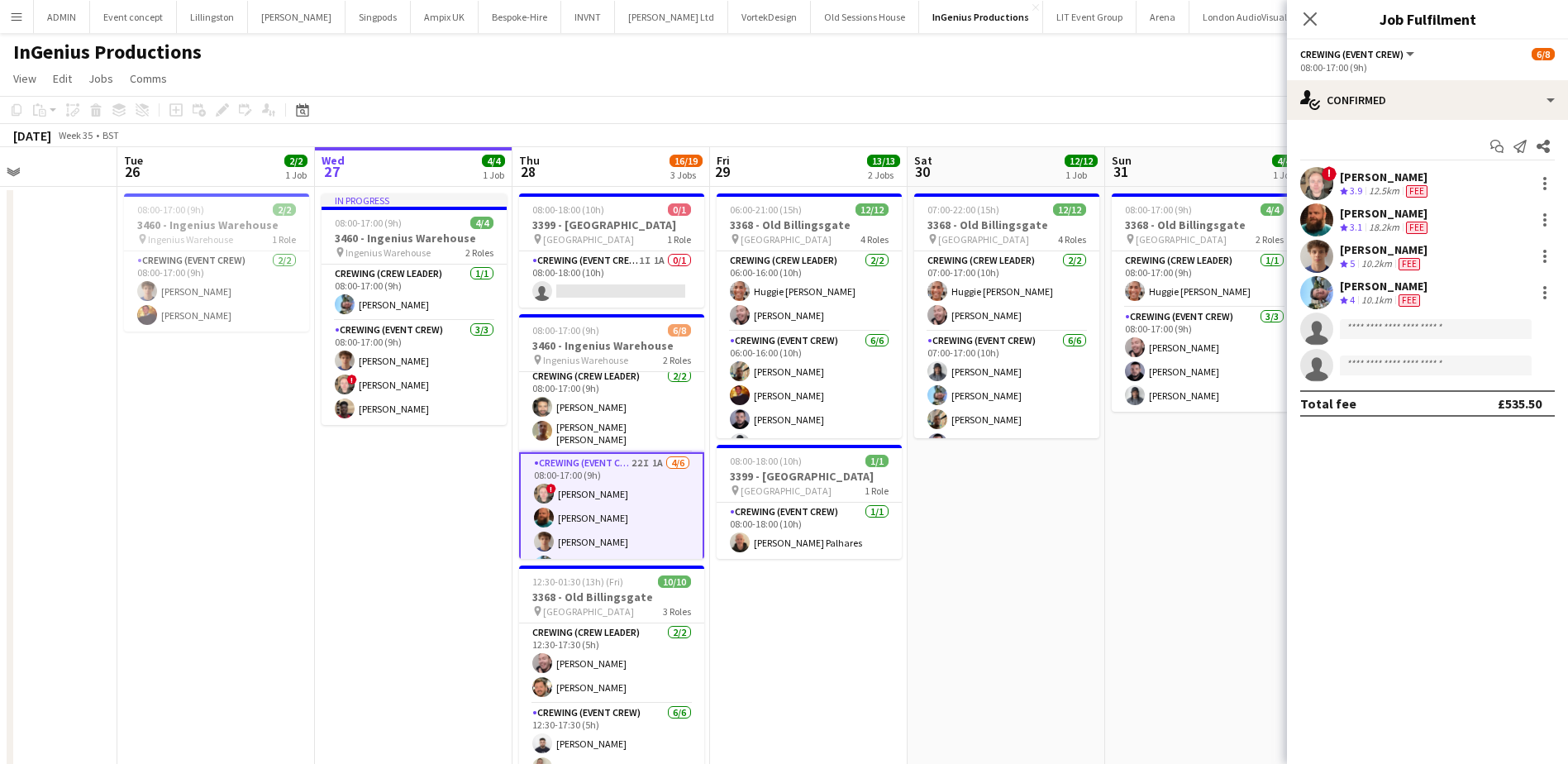
scroll to position [0, 0]
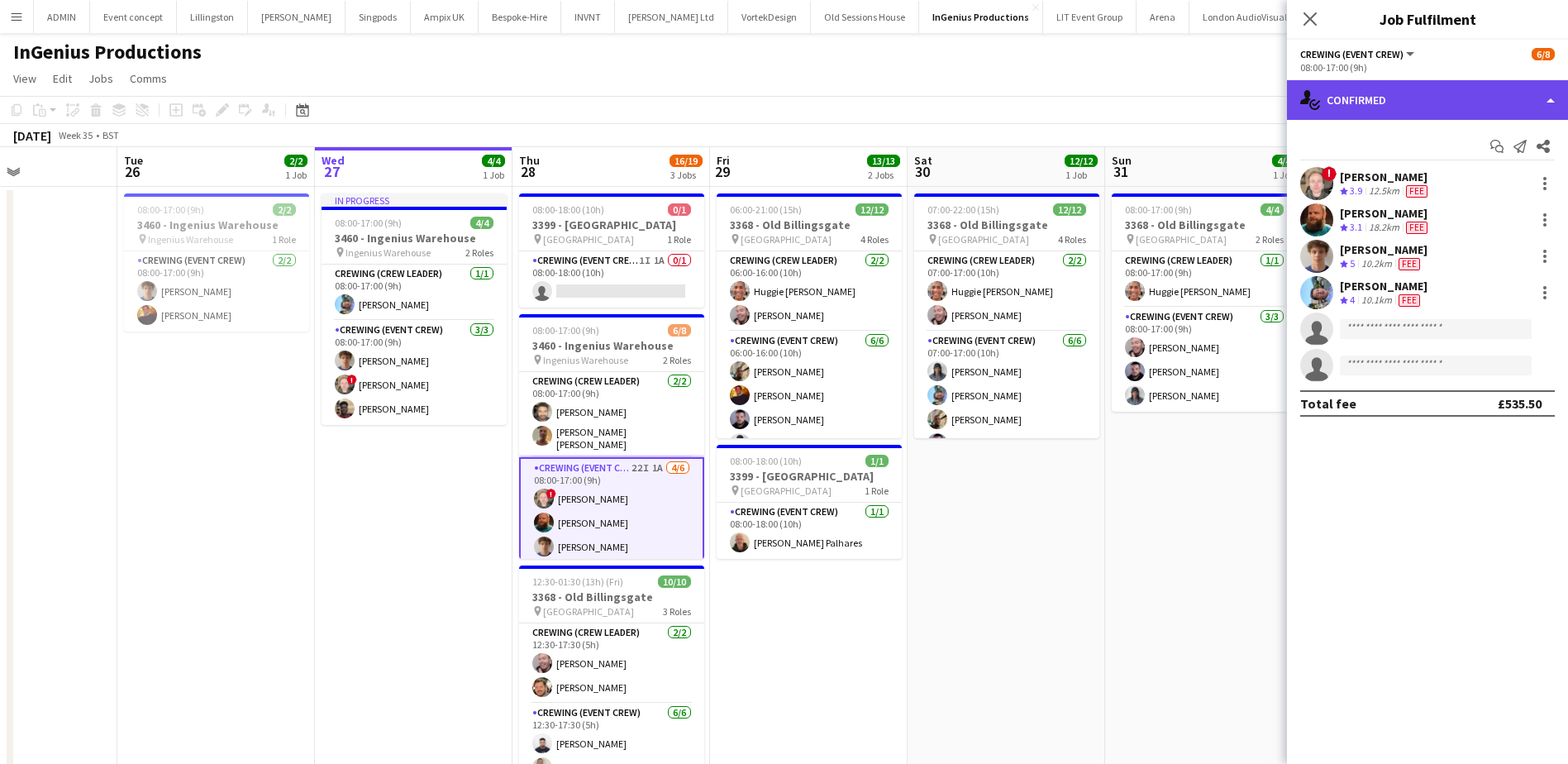
click at [1487, 100] on div "single-neutral-actions-check-2 Confirmed" at bounding box center [1427, 100] width 281 height 40
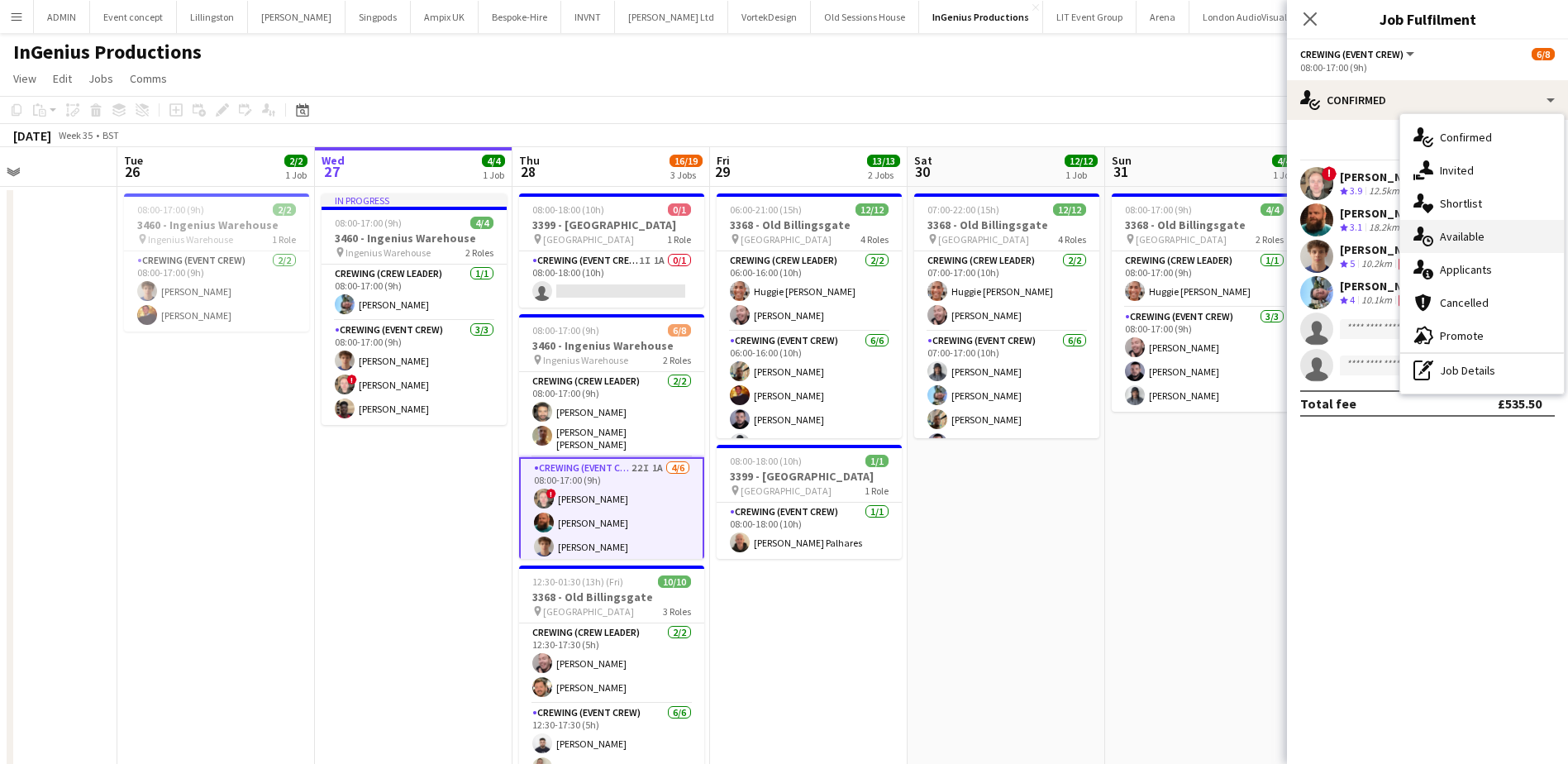
click at [1498, 238] on div "single-neutral-actions-upload Available" at bounding box center [1481, 236] width 163 height 33
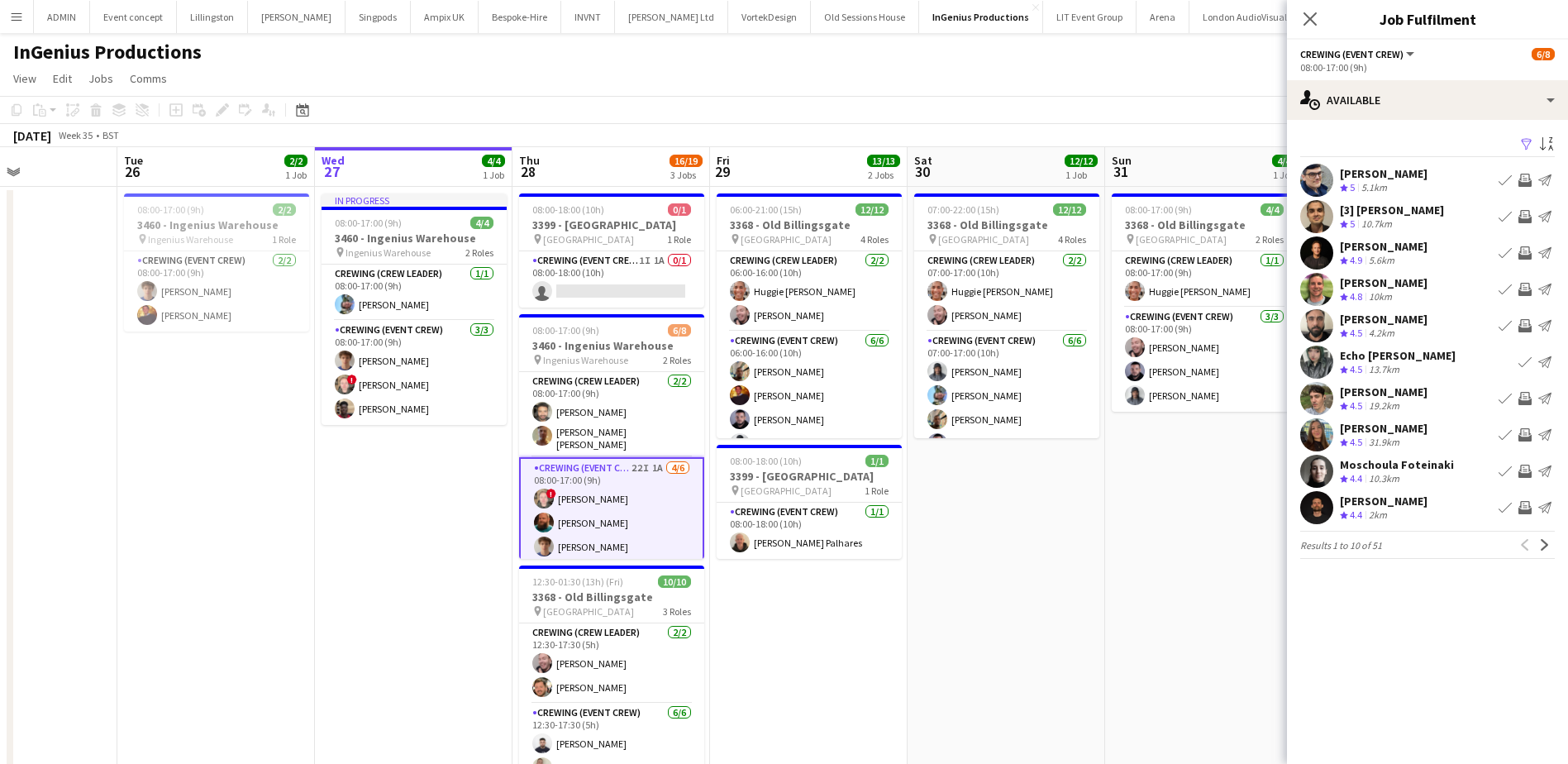
click at [1526, 474] on app-icon "Invite crew" at bounding box center [1525, 471] width 13 height 13
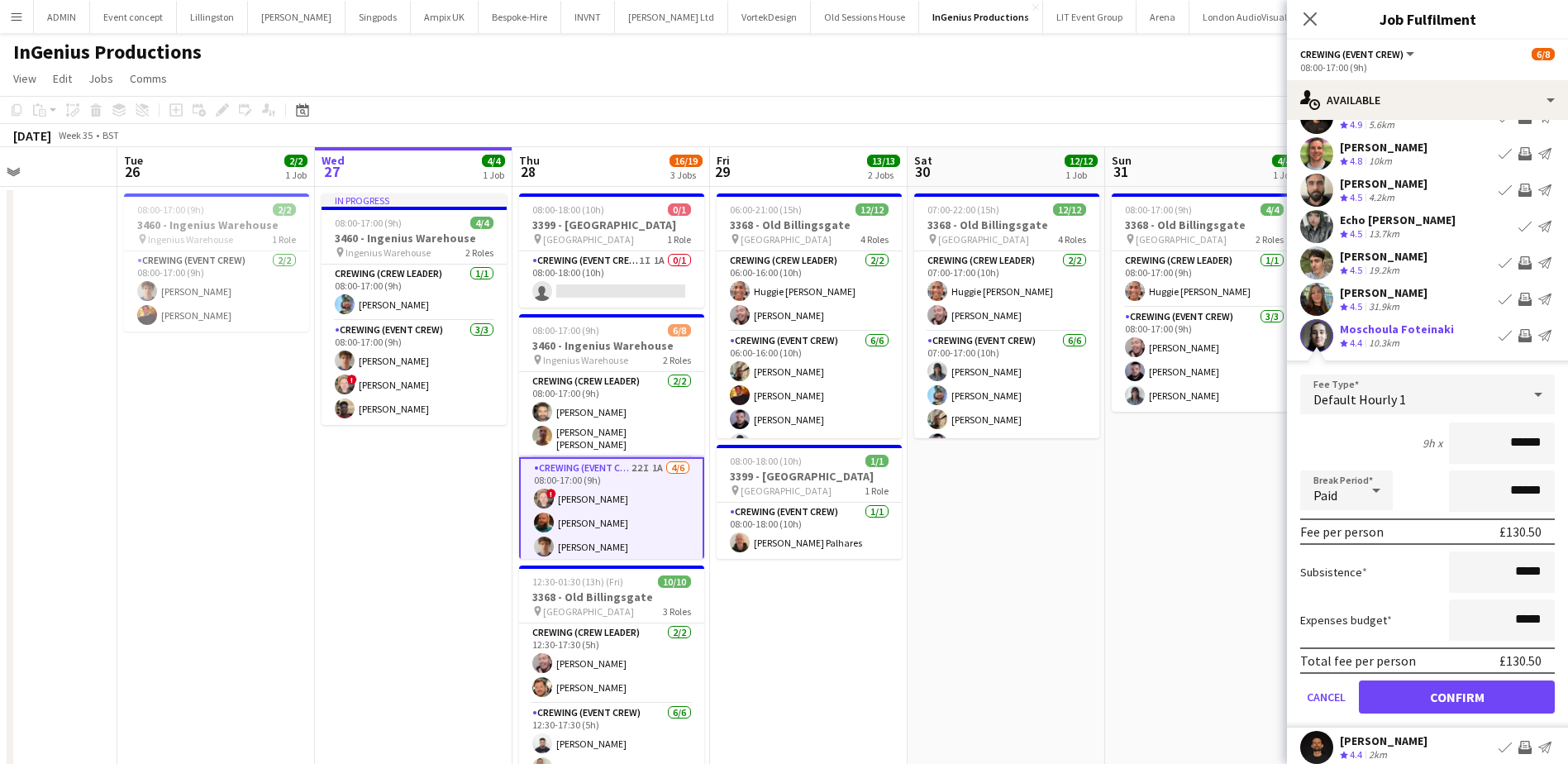
scroll to position [190, 0]
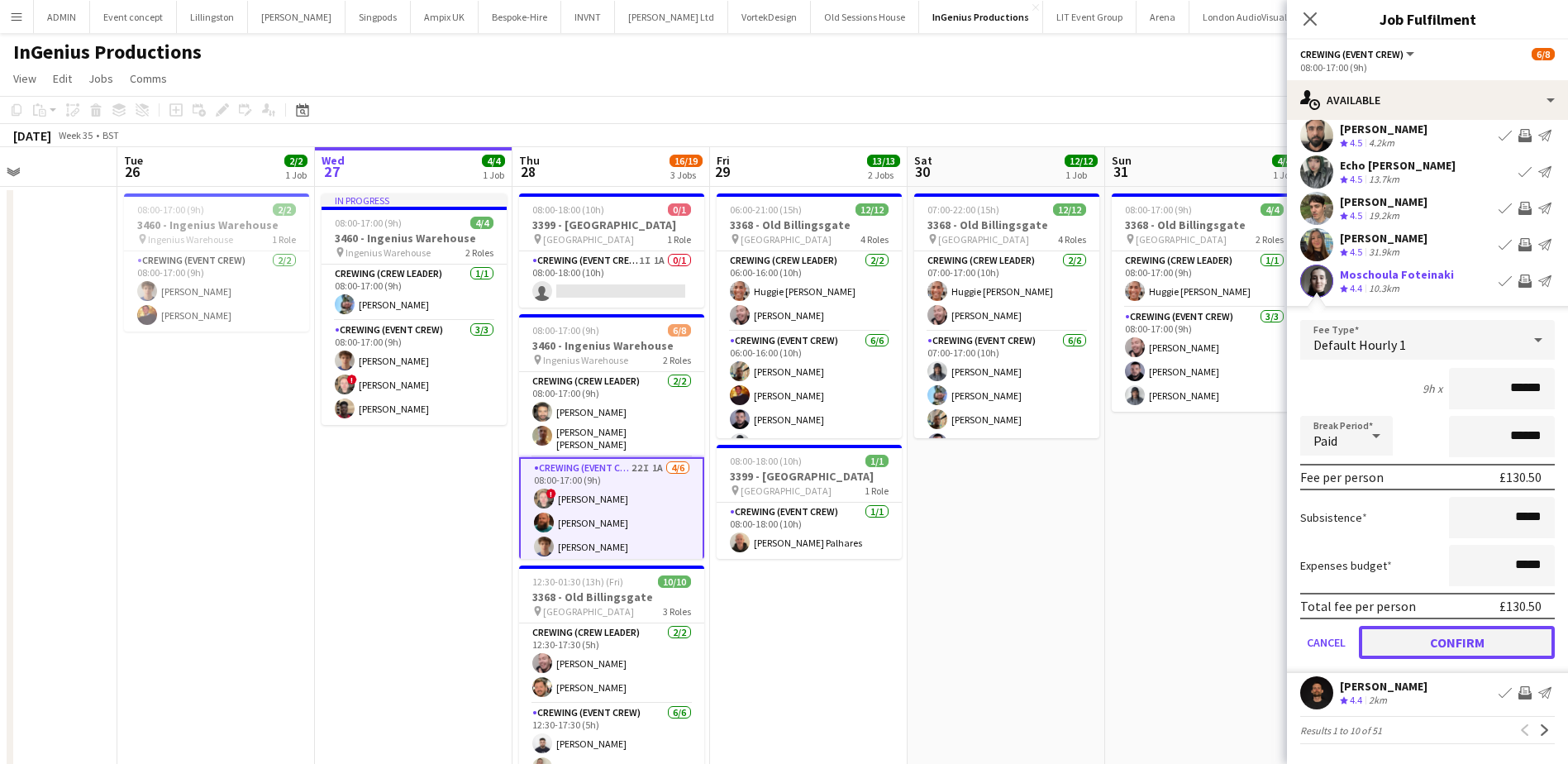
click at [1485, 637] on button "Confirm" at bounding box center [1456, 642] width 196 height 33
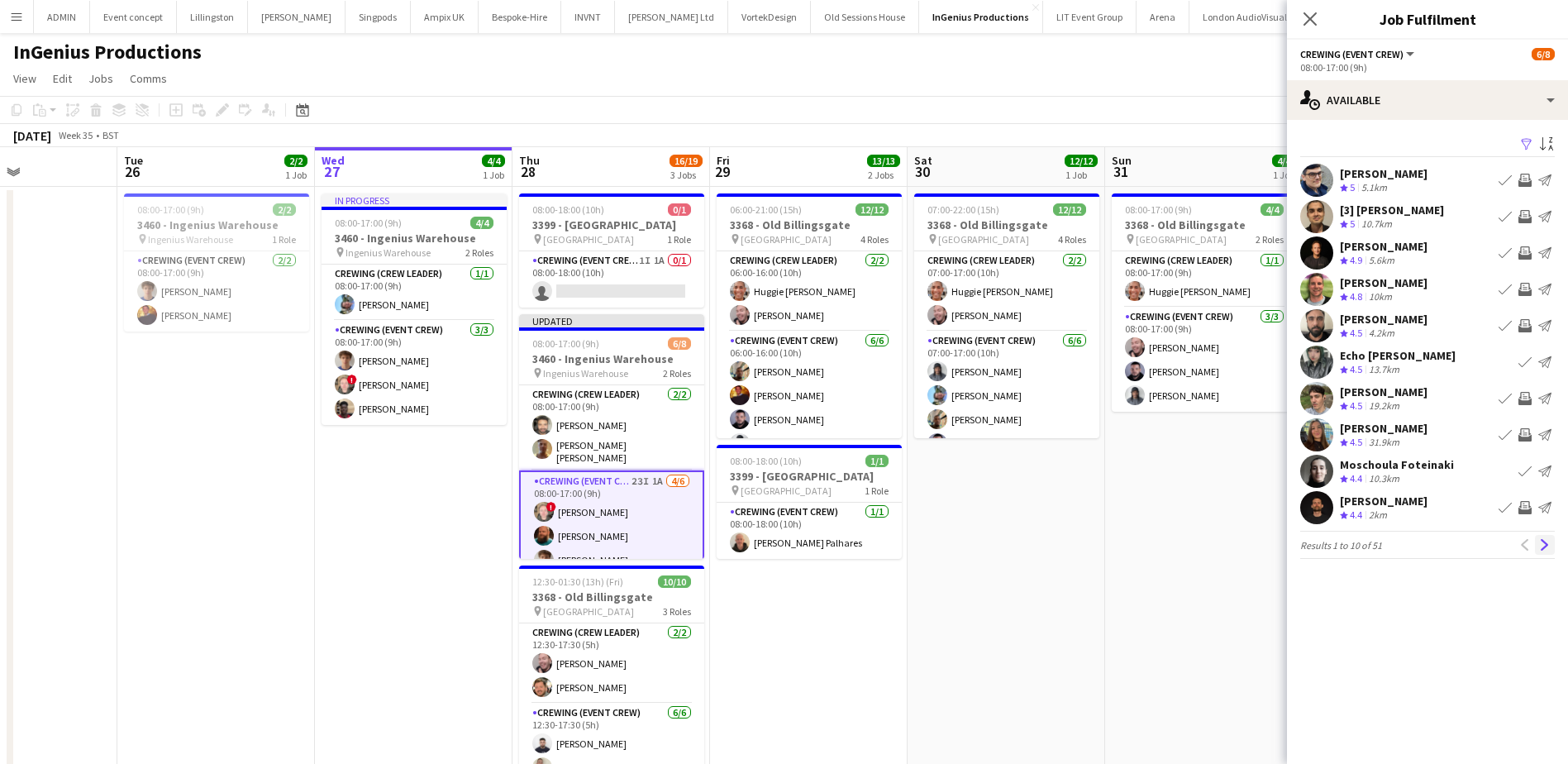
click at [1546, 547] on app-icon "Next" at bounding box center [1544, 545] width 12 height 12
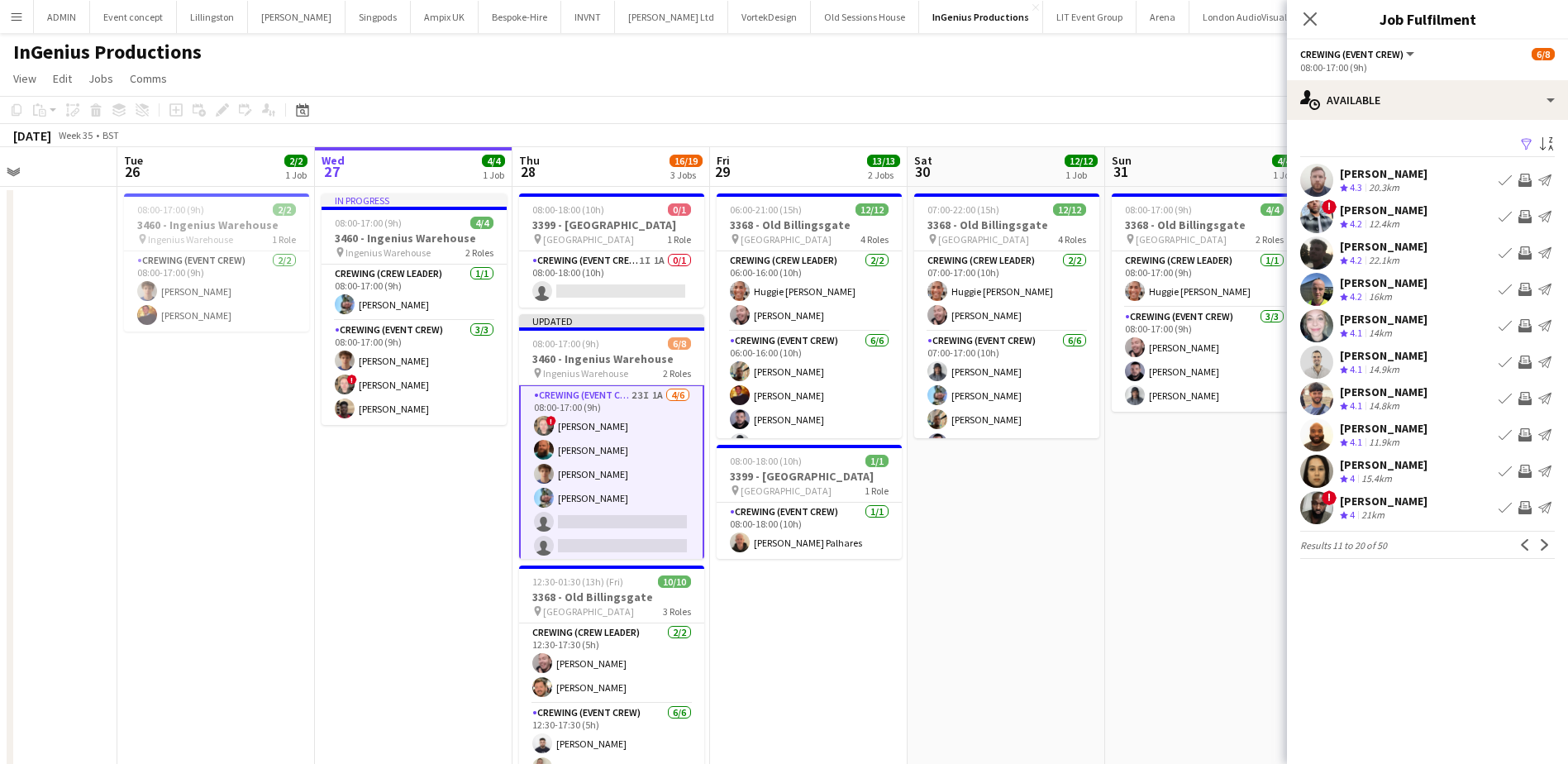
click at [646, 464] on app-card-role "Crewing (Event Crew) 23I 1A 4/6 08:00-17:00 (9h) ! Calum Ward Sam Humphreys Ale…" at bounding box center [611, 474] width 185 height 179
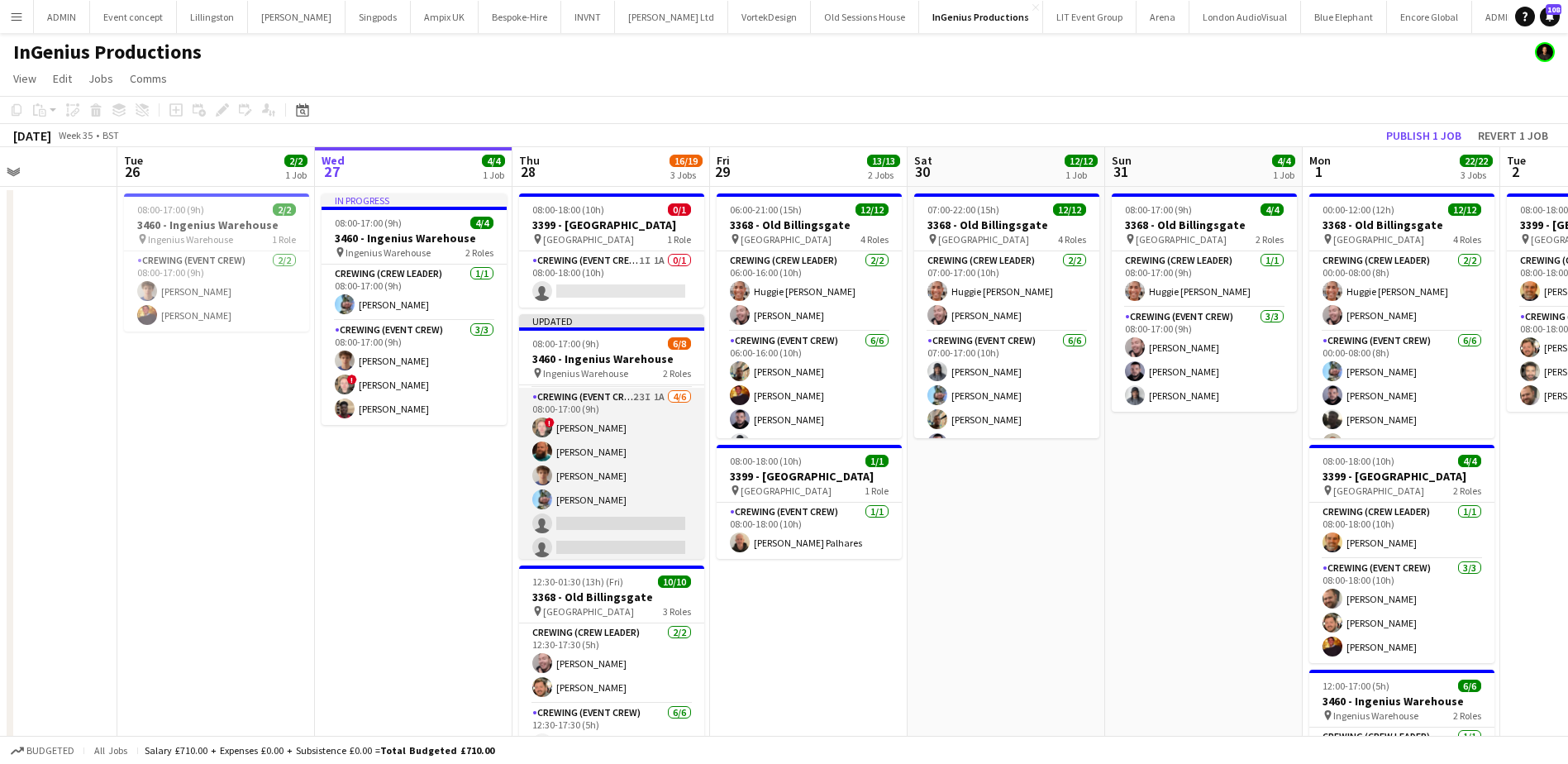
click at [615, 484] on app-card-role "Crewing (Event Crew) 23I 1A 4/6 08:00-17:00 (9h) ! Calum Ward Sam Humphreys Ale…" at bounding box center [611, 476] width 185 height 176
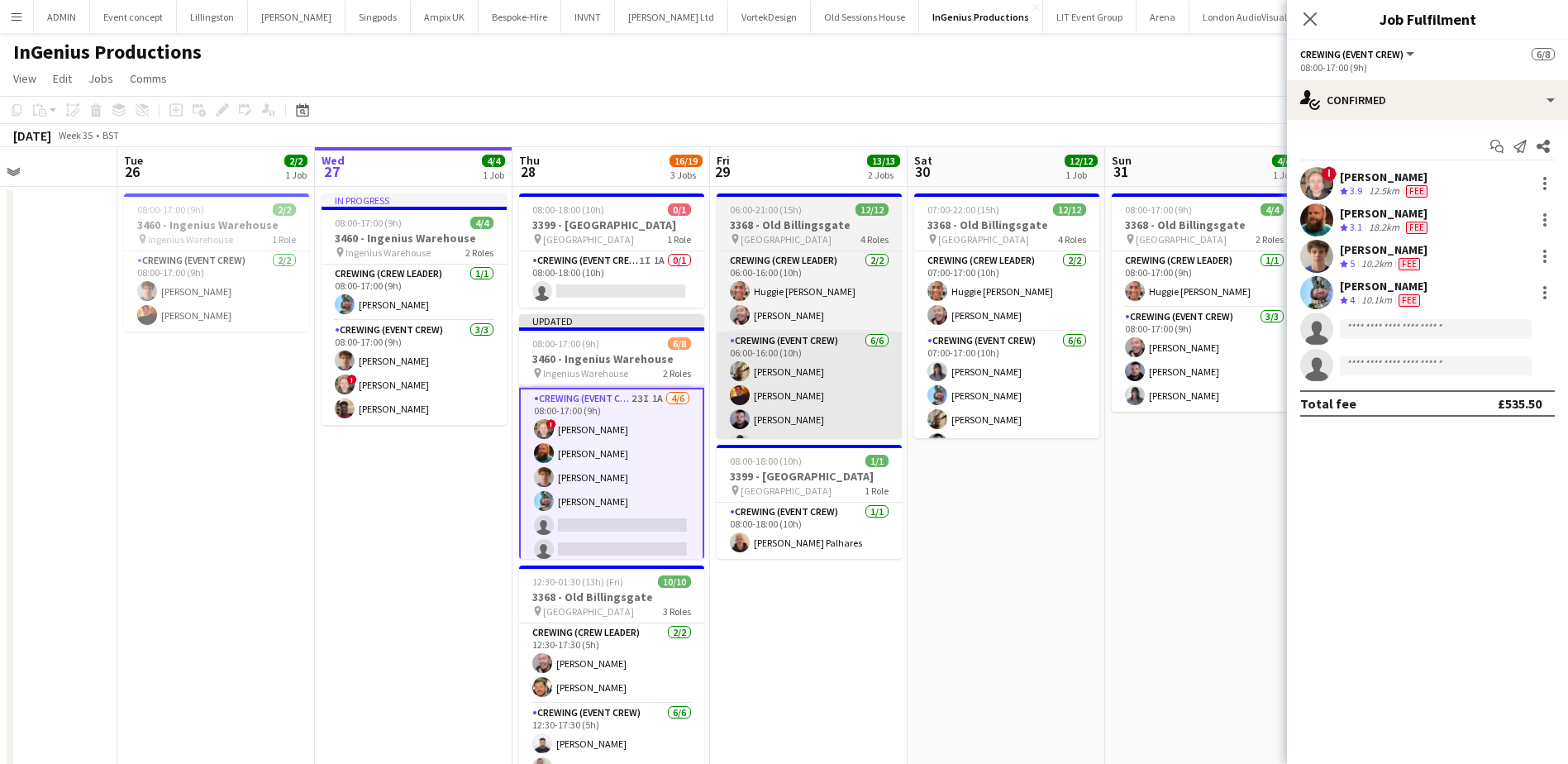
scroll to position [84, 0]
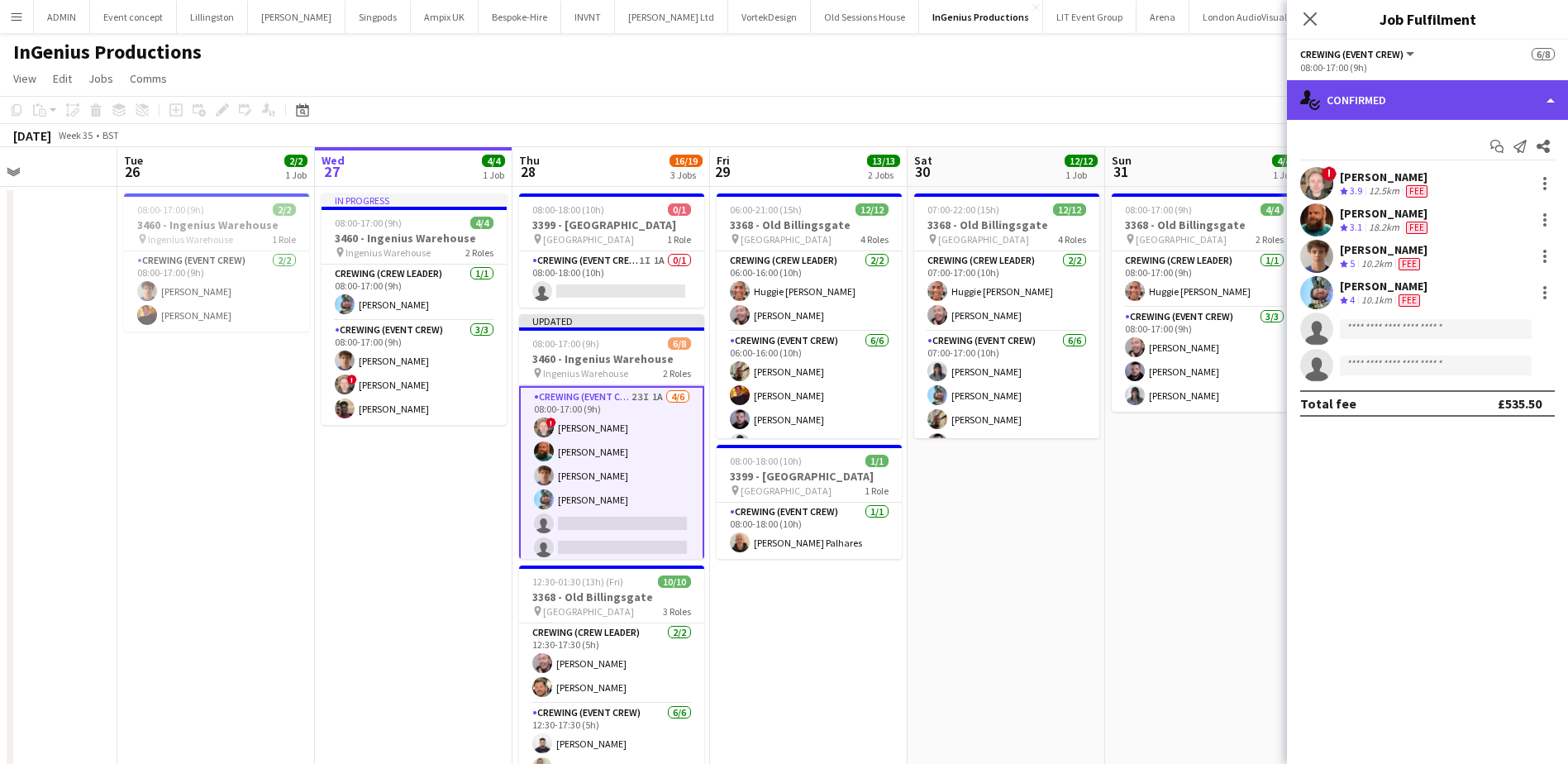
click at [1450, 108] on div "single-neutral-actions-check-2 Confirmed" at bounding box center [1427, 100] width 281 height 40
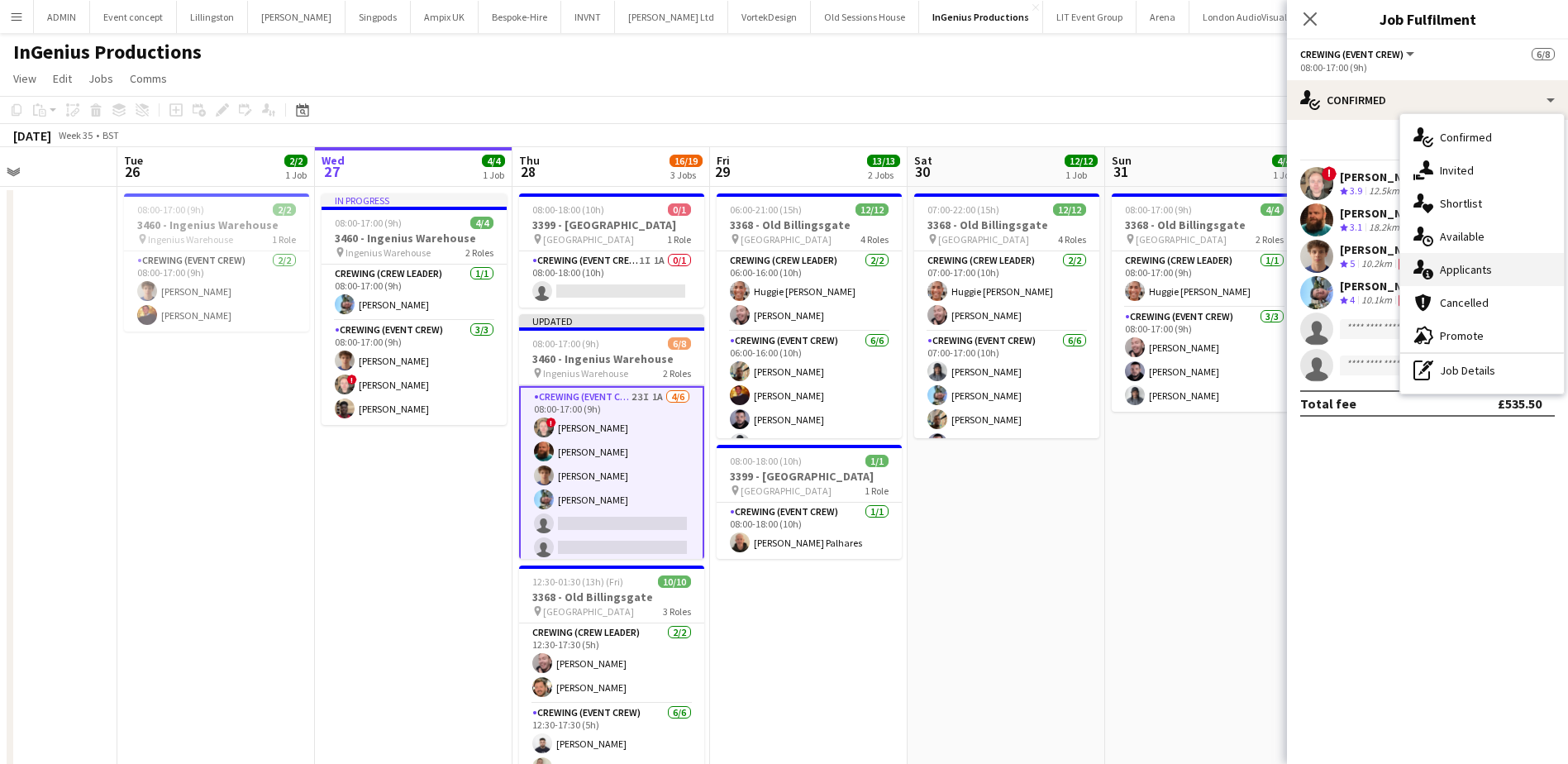
click at [1482, 261] on div "single-neutral-actions-information Applicants" at bounding box center [1481, 270] width 163 height 33
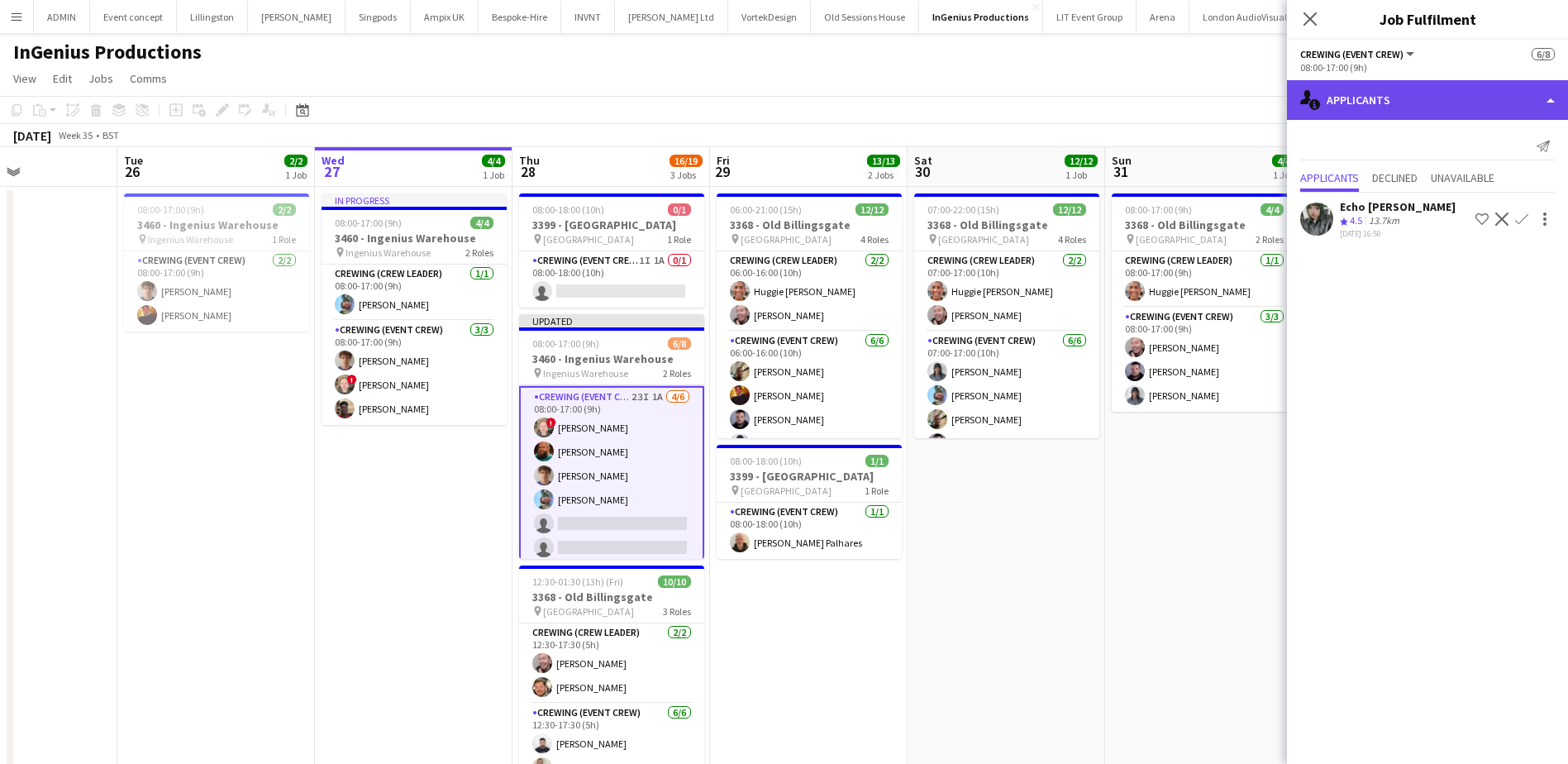
click at [1428, 99] on div "single-neutral-actions-information Applicants" at bounding box center [1427, 100] width 281 height 40
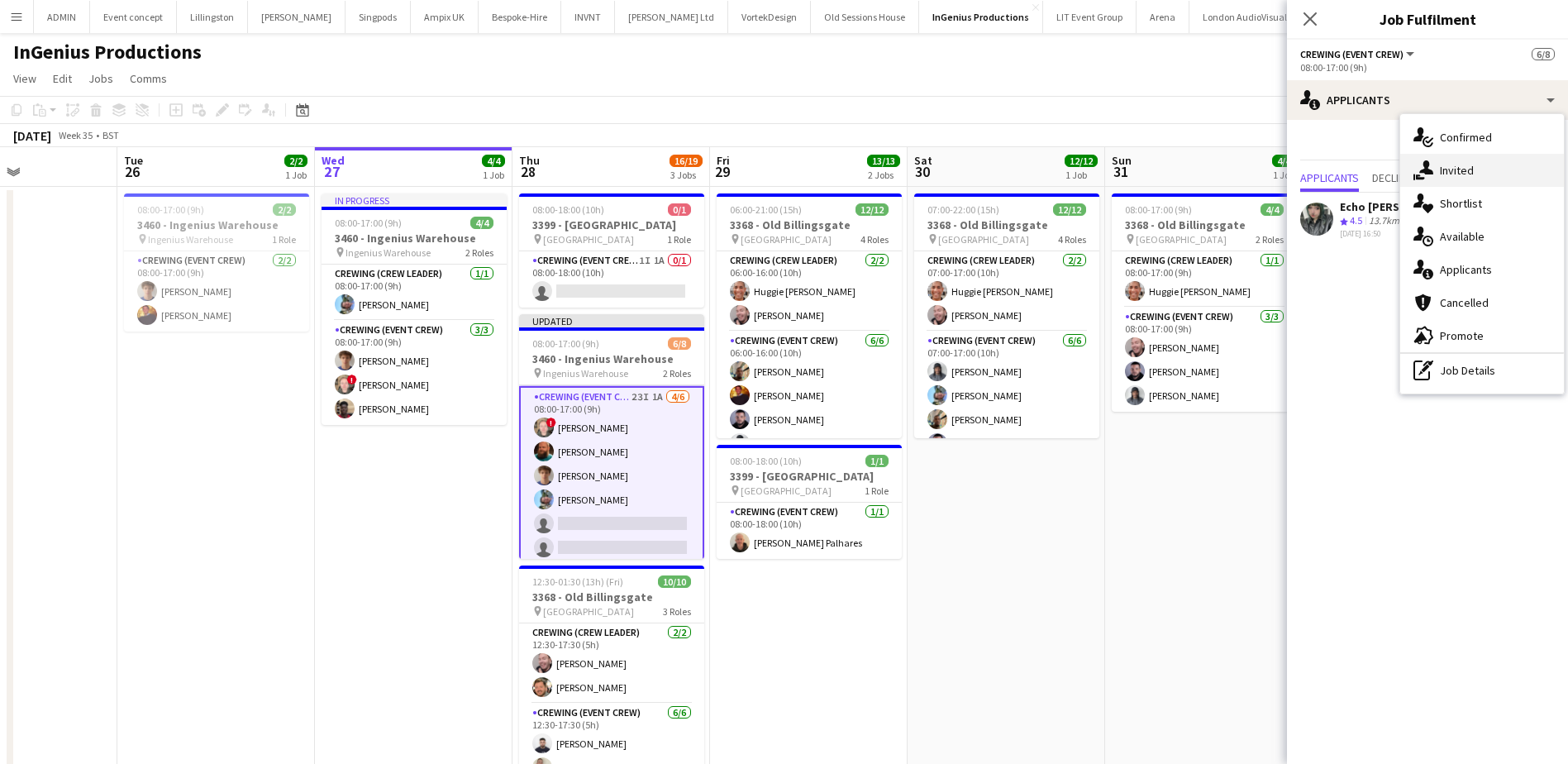
click at [1478, 173] on div "single-neutral-actions-share-1 Invited" at bounding box center [1481, 170] width 163 height 33
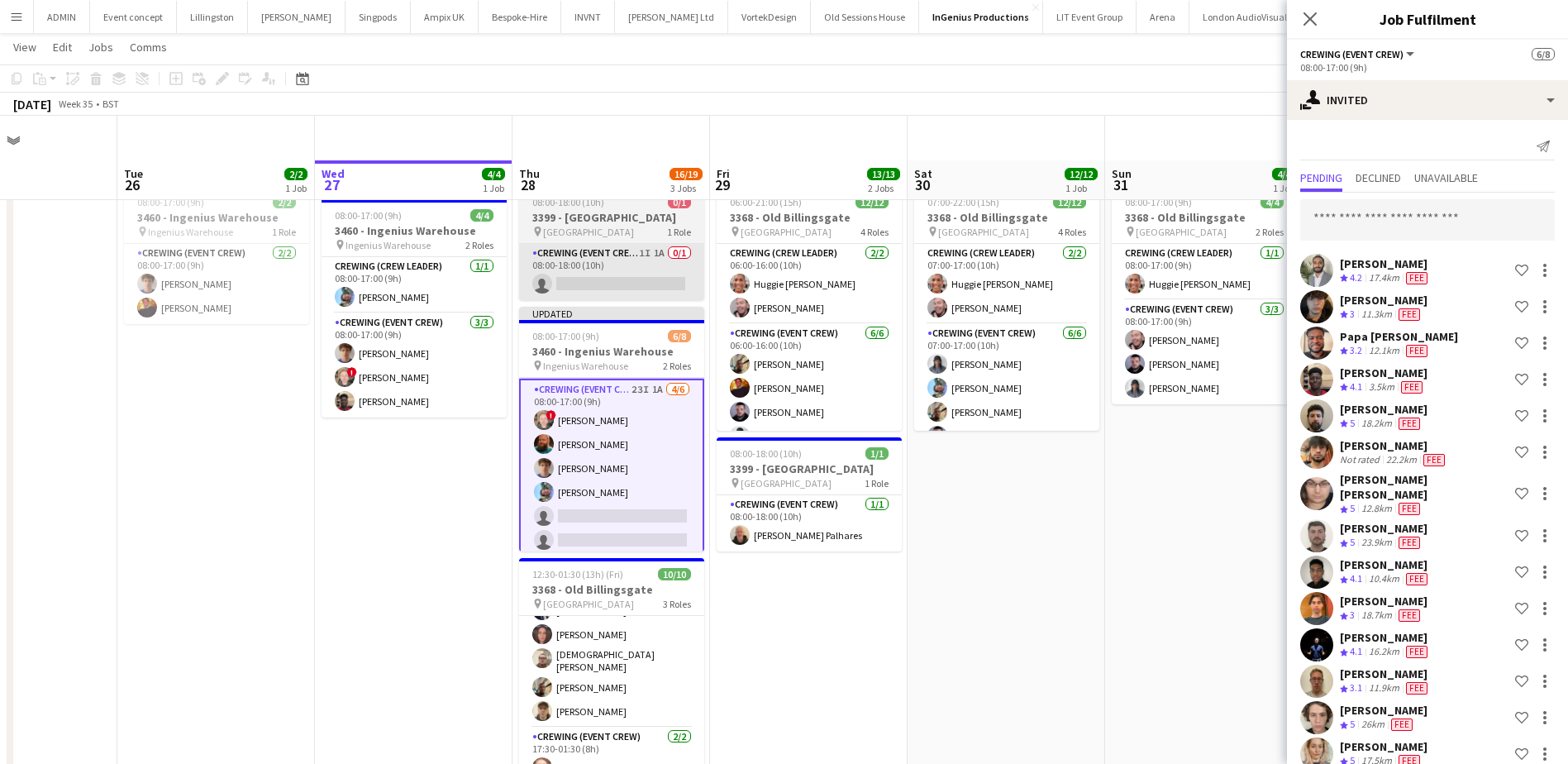
scroll to position [0, 0]
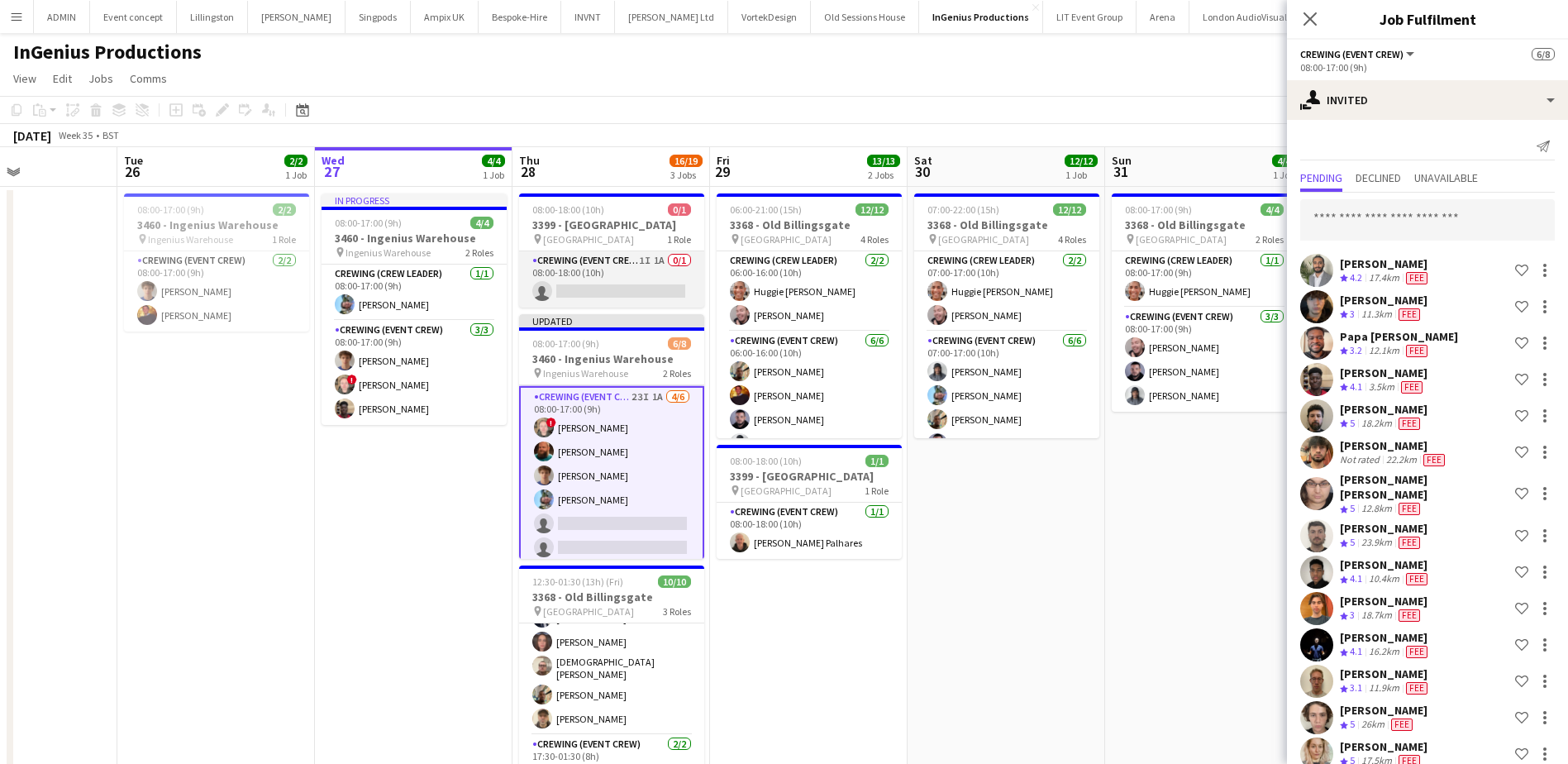
click at [653, 292] on app-card-role "Crewing (Event Crew) 1I 1A 0/1 08:00-18:00 (10h) single-neutral-actions" at bounding box center [611, 279] width 185 height 56
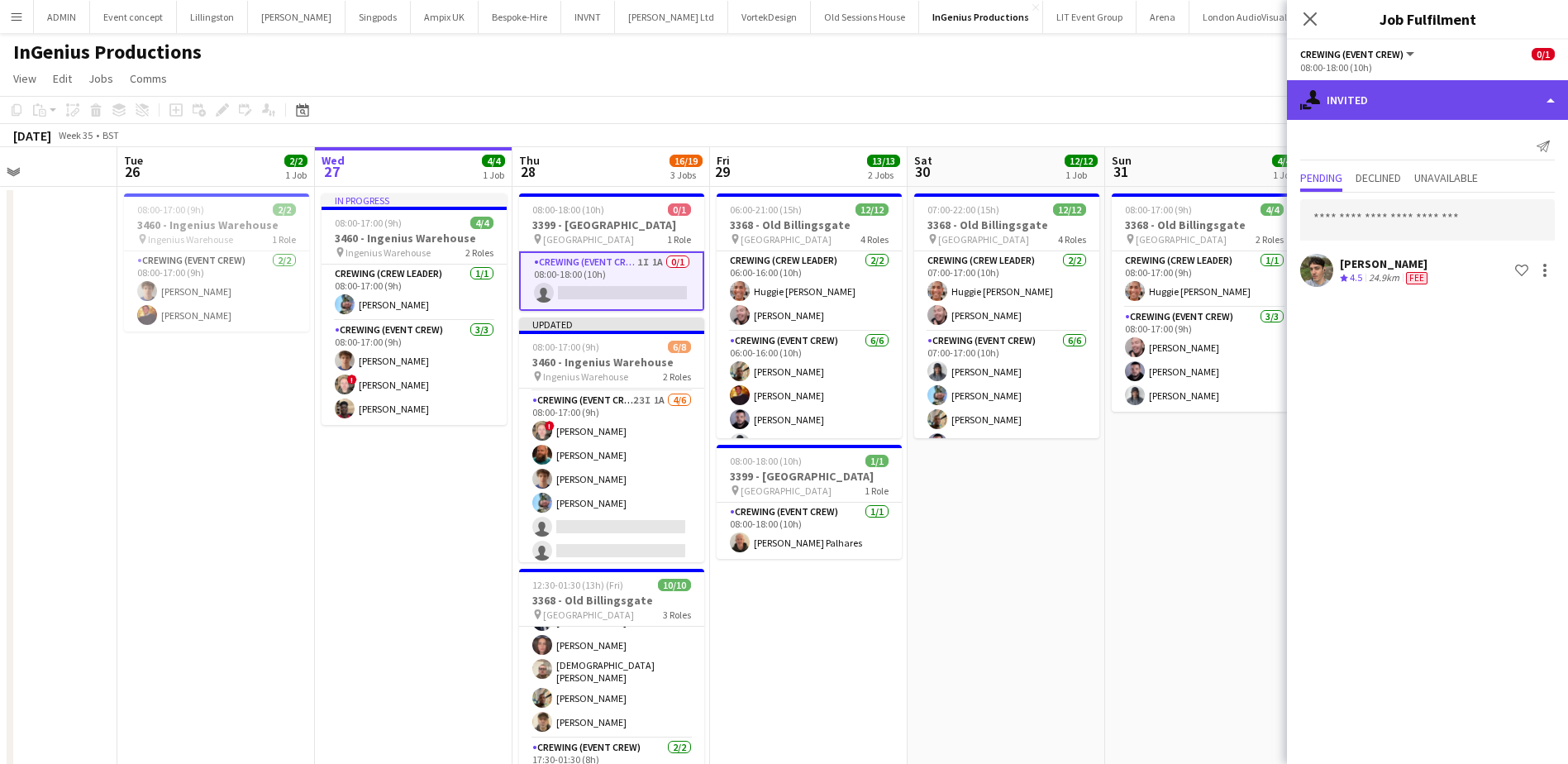
click at [1404, 100] on div "single-neutral-actions-share-1 Invited" at bounding box center [1427, 100] width 281 height 40
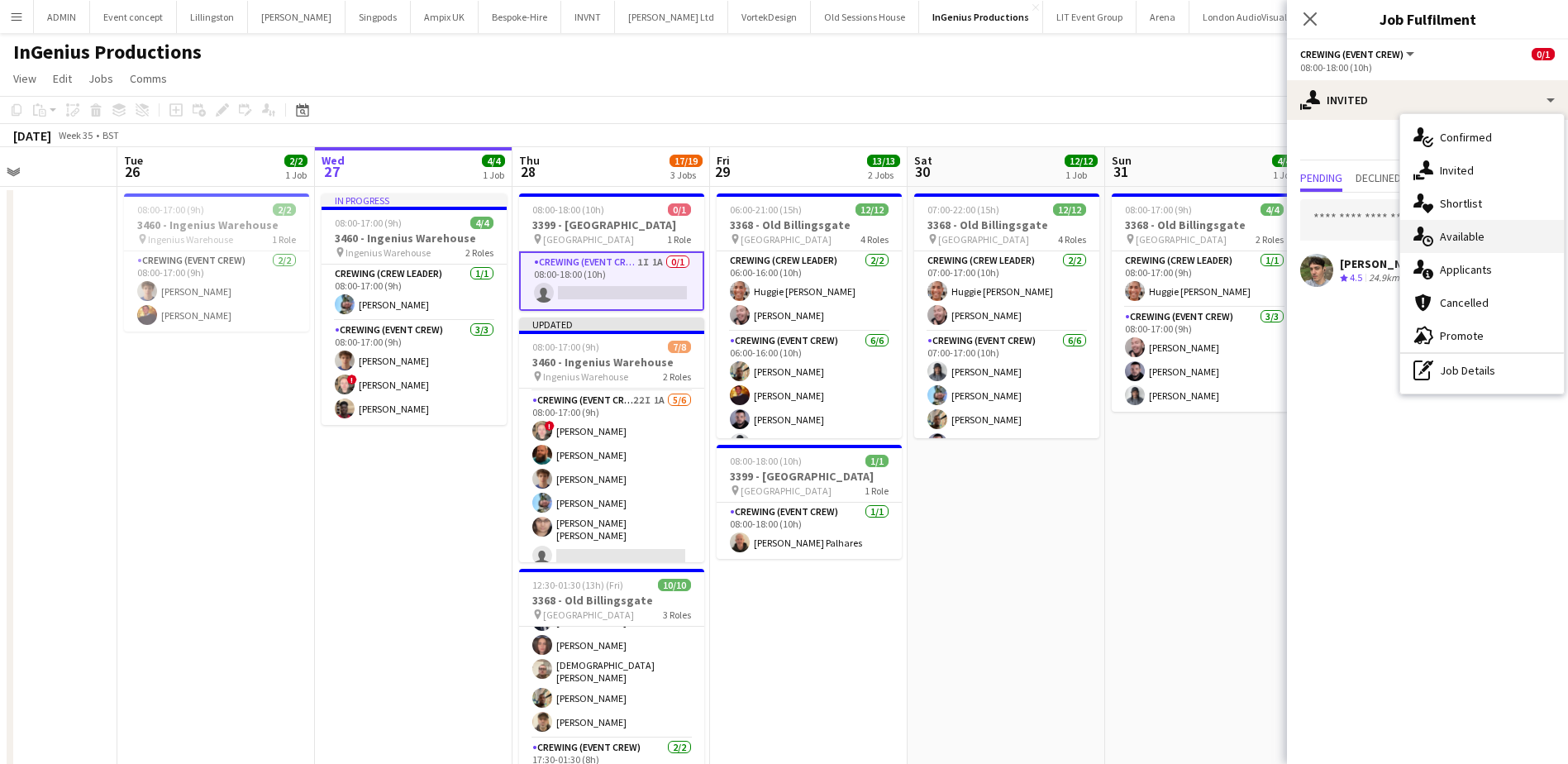
click at [1486, 240] on div "single-neutral-actions-upload Available" at bounding box center [1481, 236] width 163 height 33
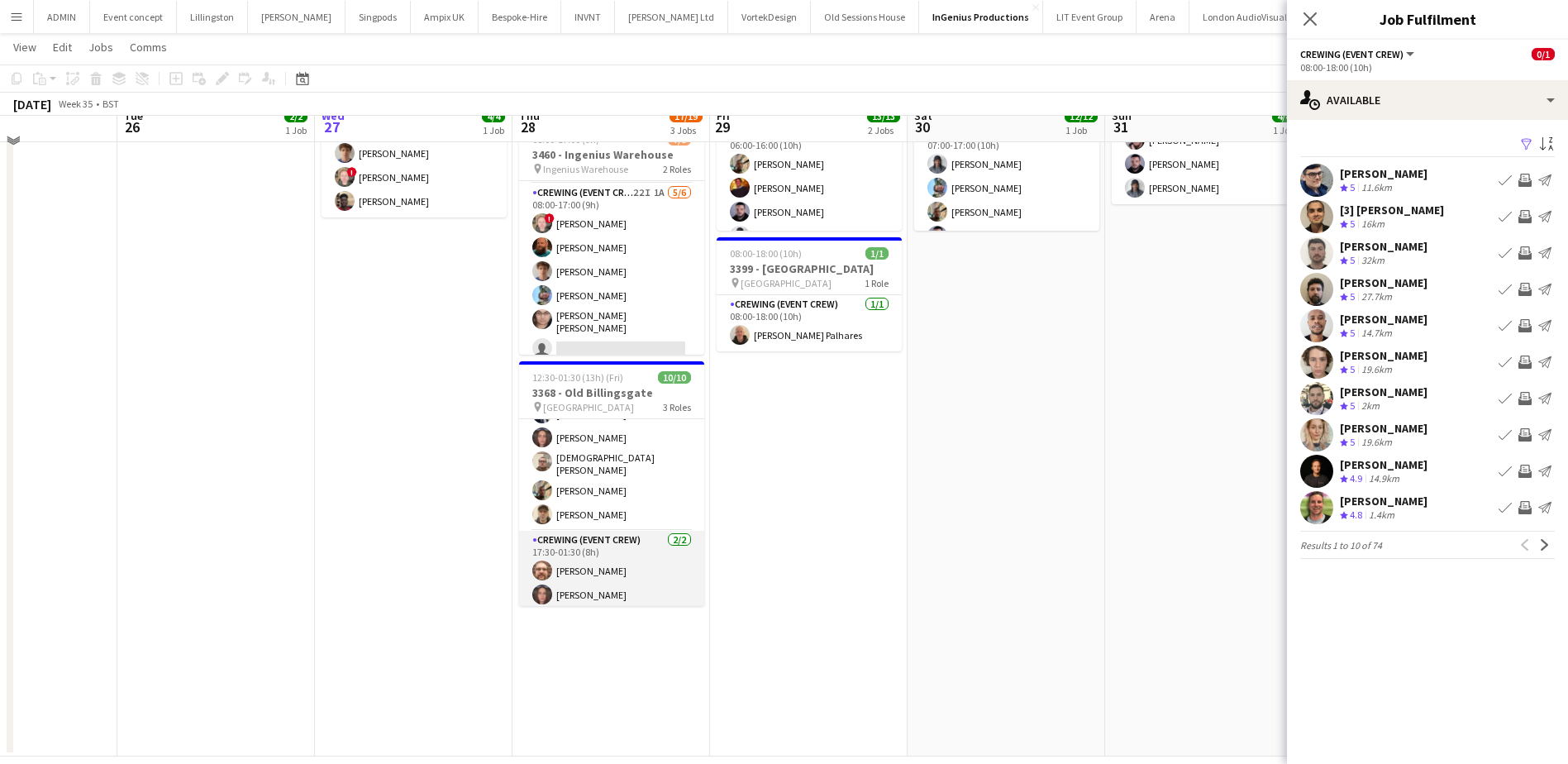
scroll to position [226, 0]
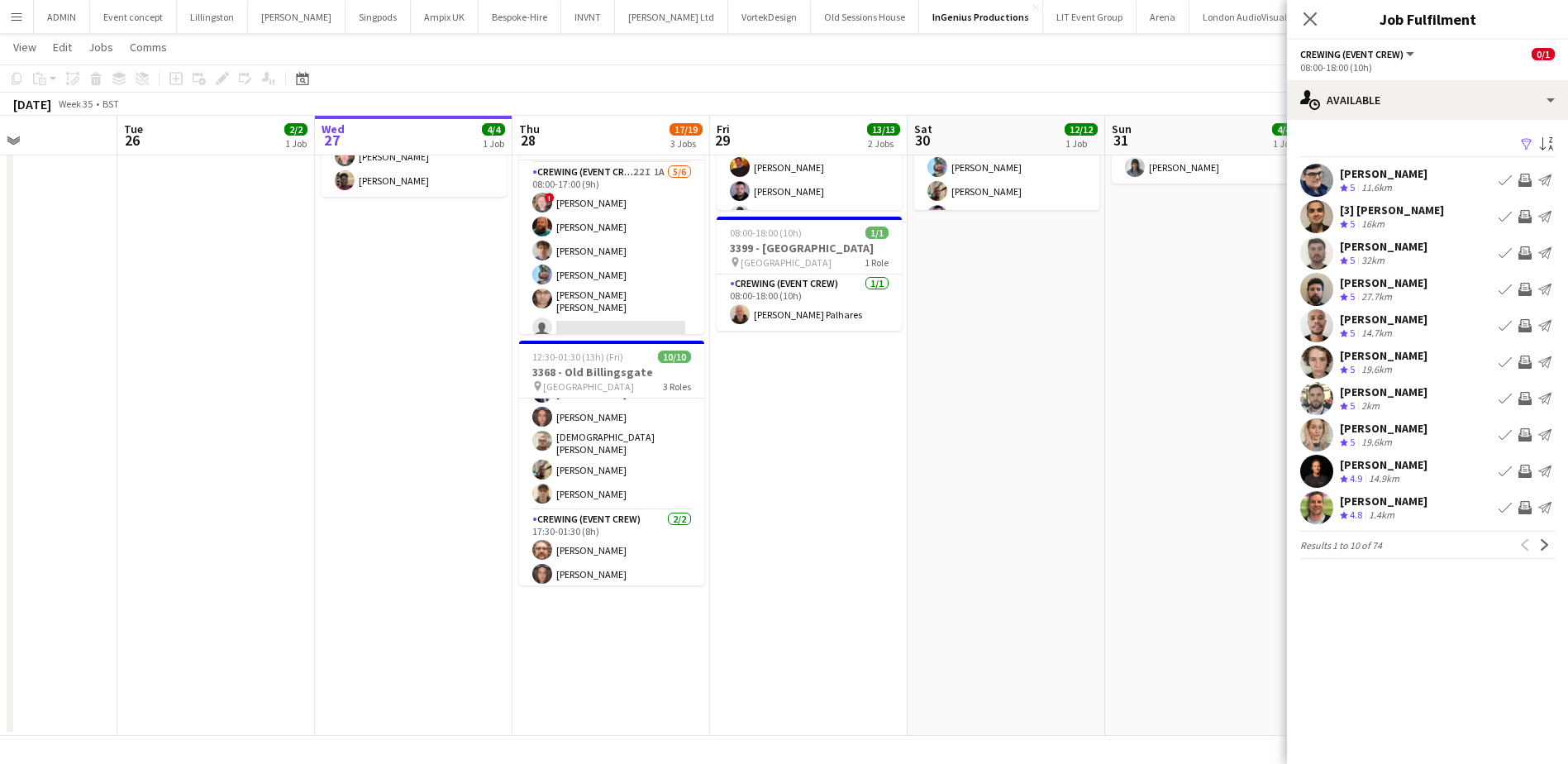
click at [1532, 438] on button "Invite crew" at bounding box center [1524, 434] width 19 height 19
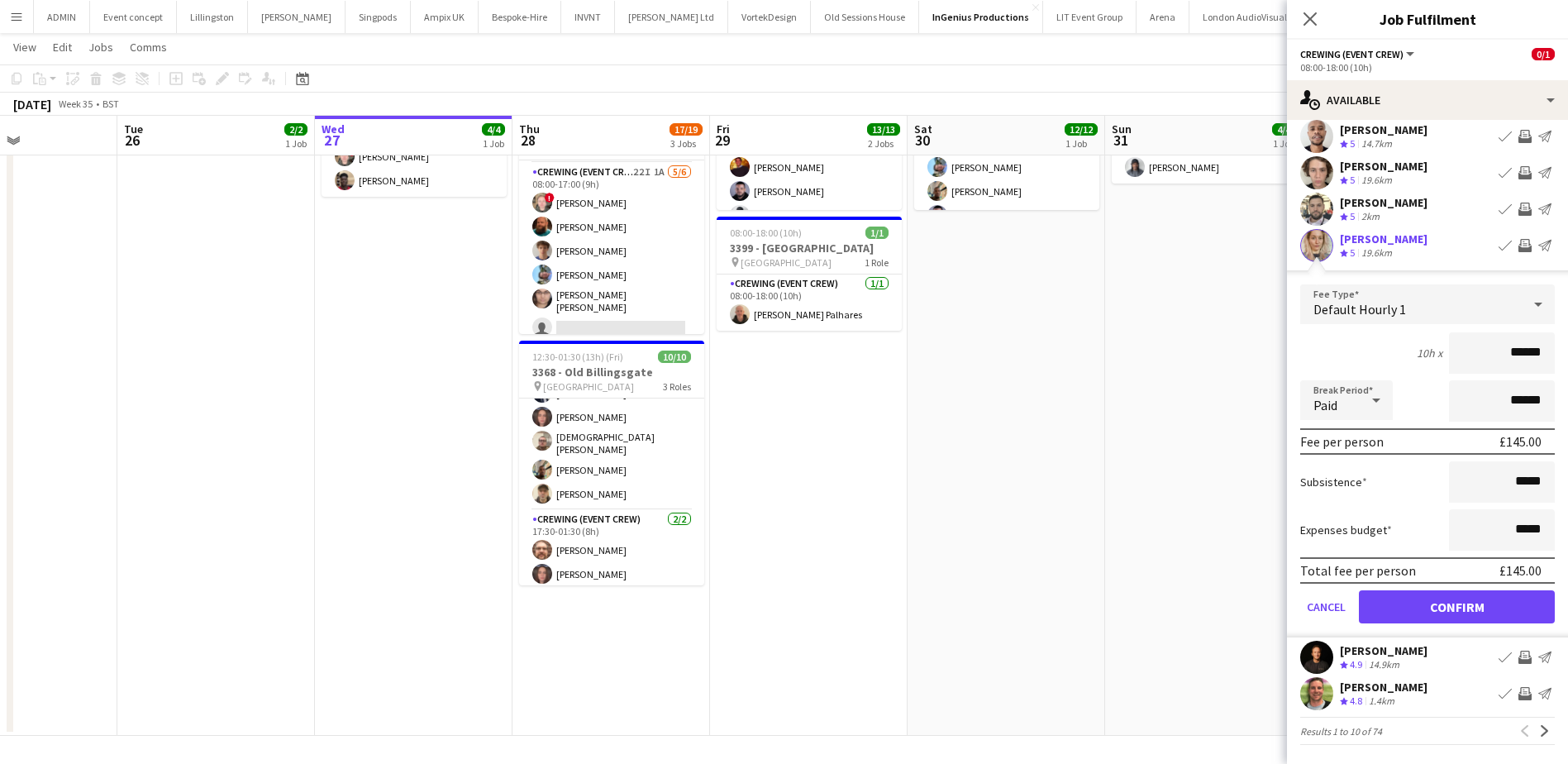
scroll to position [190, 0]
click at [1471, 598] on button "Confirm" at bounding box center [1456, 606] width 196 height 33
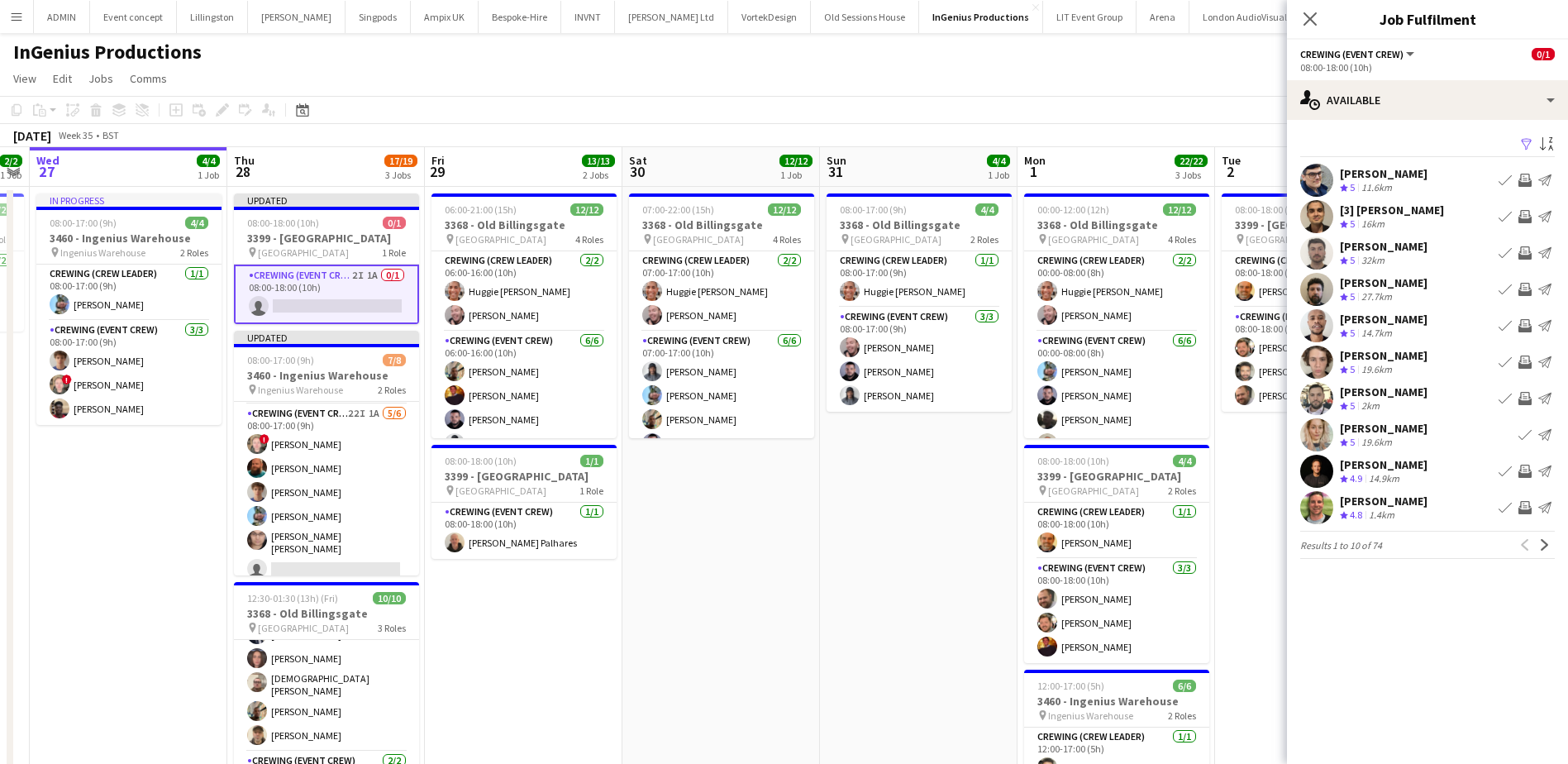
scroll to position [0, 578]
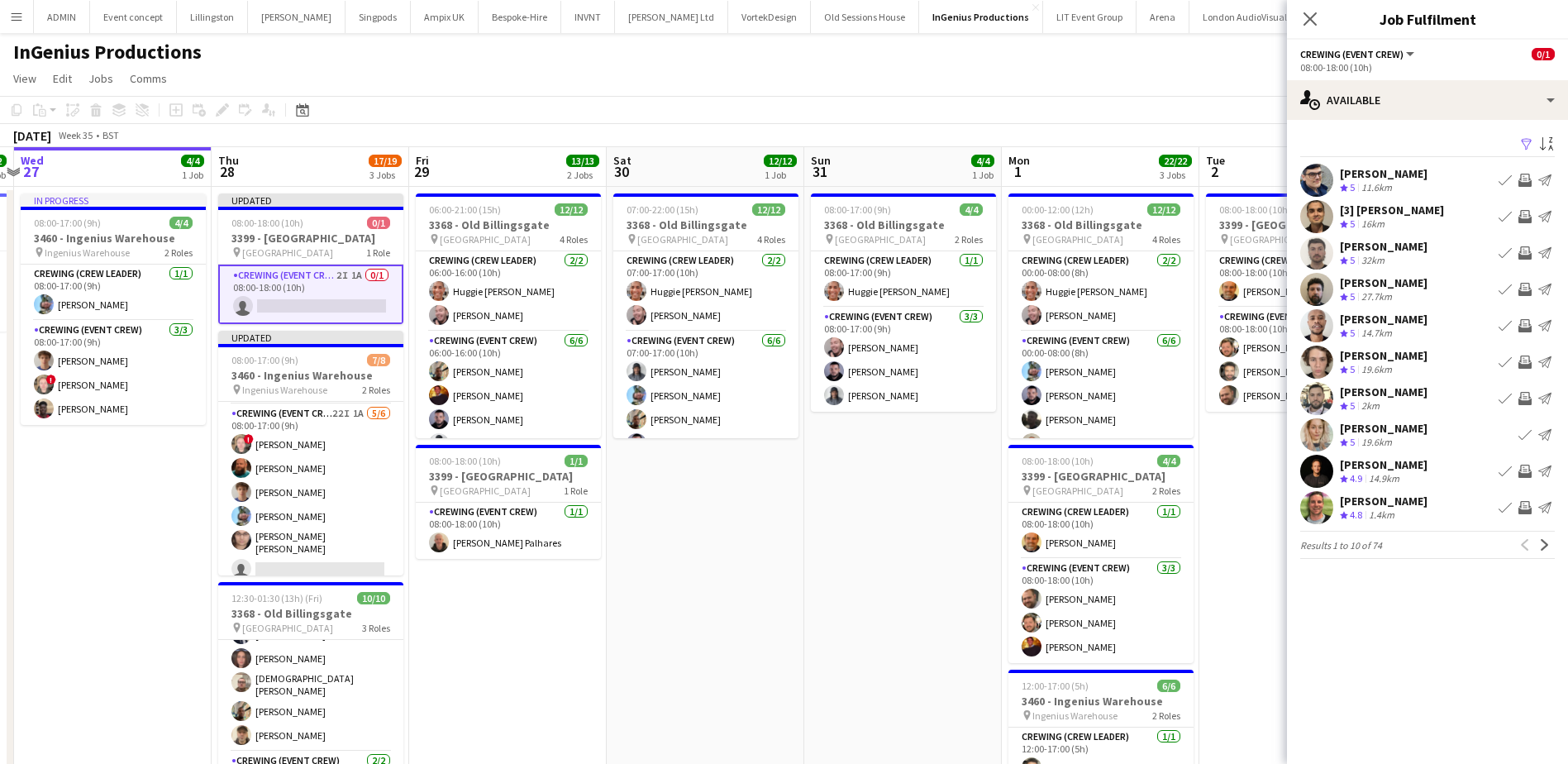
drag, startPoint x: 1188, startPoint y: 511, endPoint x: 887, endPoint y: 503, distance: 301.1
click at [887, 503] on app-calendar-viewport "Sun 24 Mon 25 Tue 26 2/2 1 Job Wed 27 4/4 1 Job Thu 28 17/19 3 Jobs Fri 29 13/1…" at bounding box center [784, 555] width 1568 height 817
click at [1226, 437] on app-date-cell "08:00-18:00 (10h) 4/4 3399 - King's Observatory pin Richmond 2 Roles Crewing (C…" at bounding box center [1298, 575] width 198 height 777
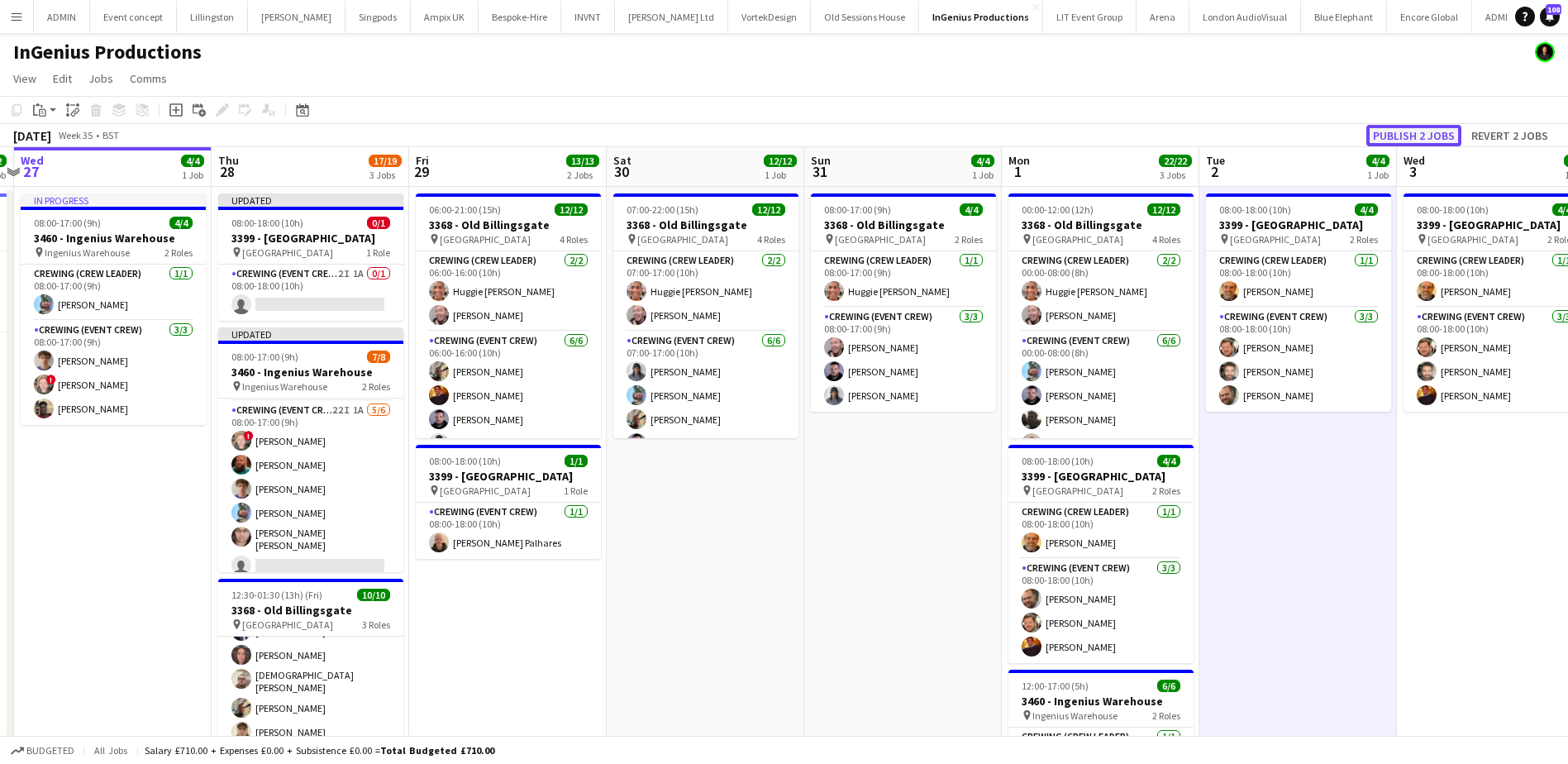
click at [1427, 139] on button "Publish 2 jobs" at bounding box center [1413, 135] width 95 height 21
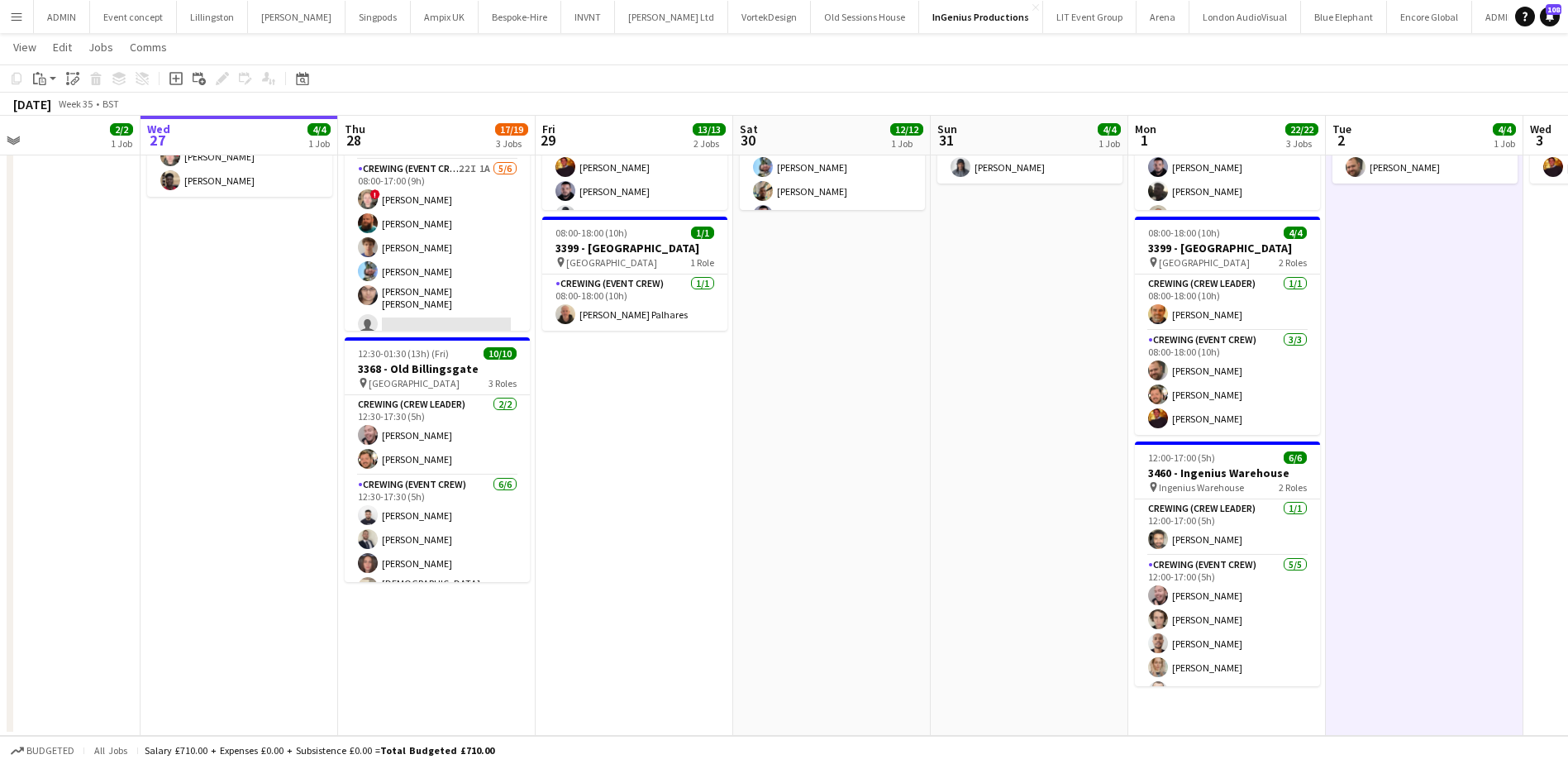
scroll to position [0, 455]
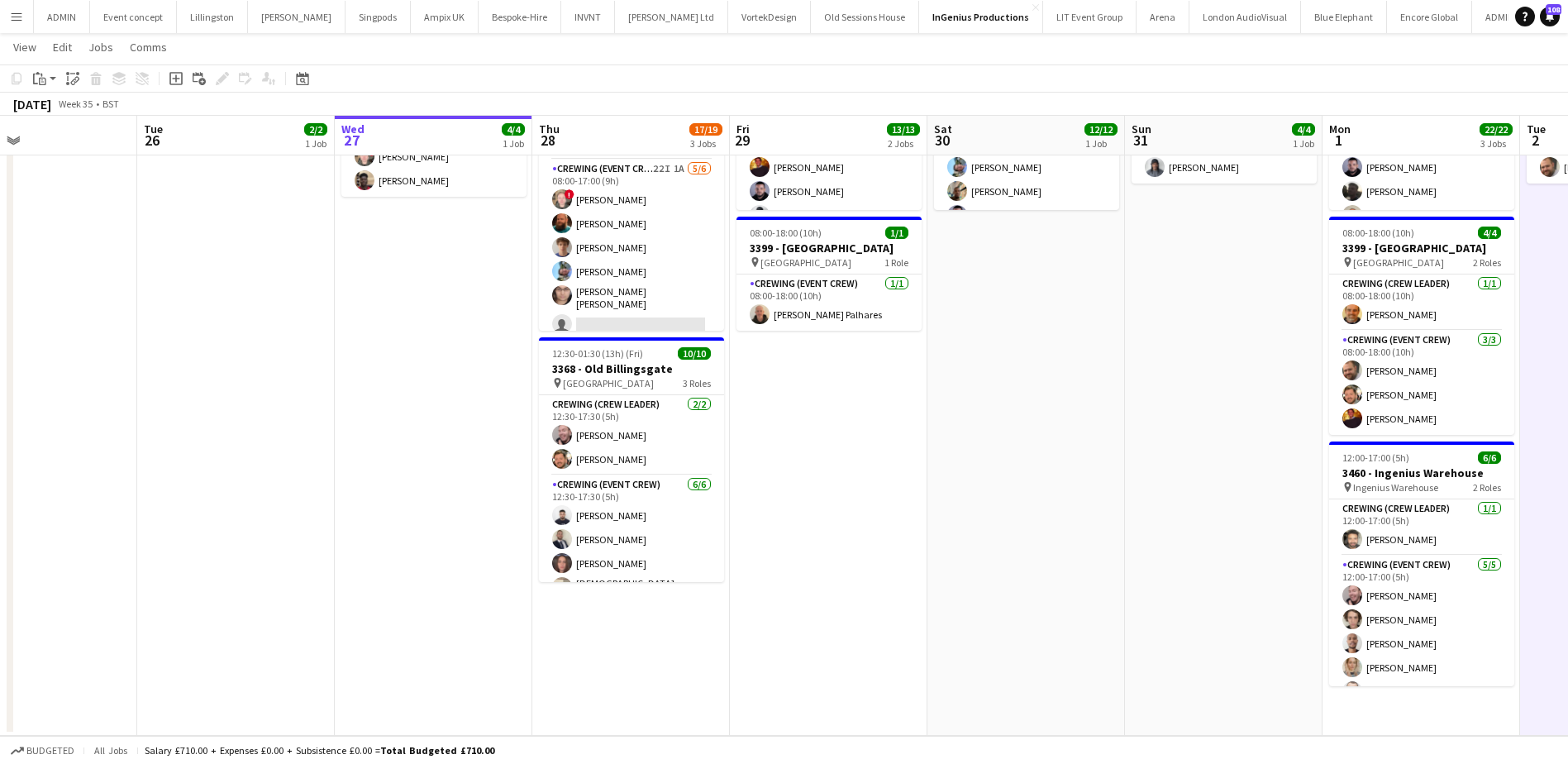
drag, startPoint x: 531, startPoint y: 514, endPoint x: 842, endPoint y: 534, distance: 311.6
click at [842, 534] on app-calendar-viewport "Sat 23 Sun 24 Mon 25 Tue 26 2/2 1 Job Wed 27 4/4 1 Job Thu 28 17/19 3 Jobs Fri …" at bounding box center [784, 287] width 1568 height 898
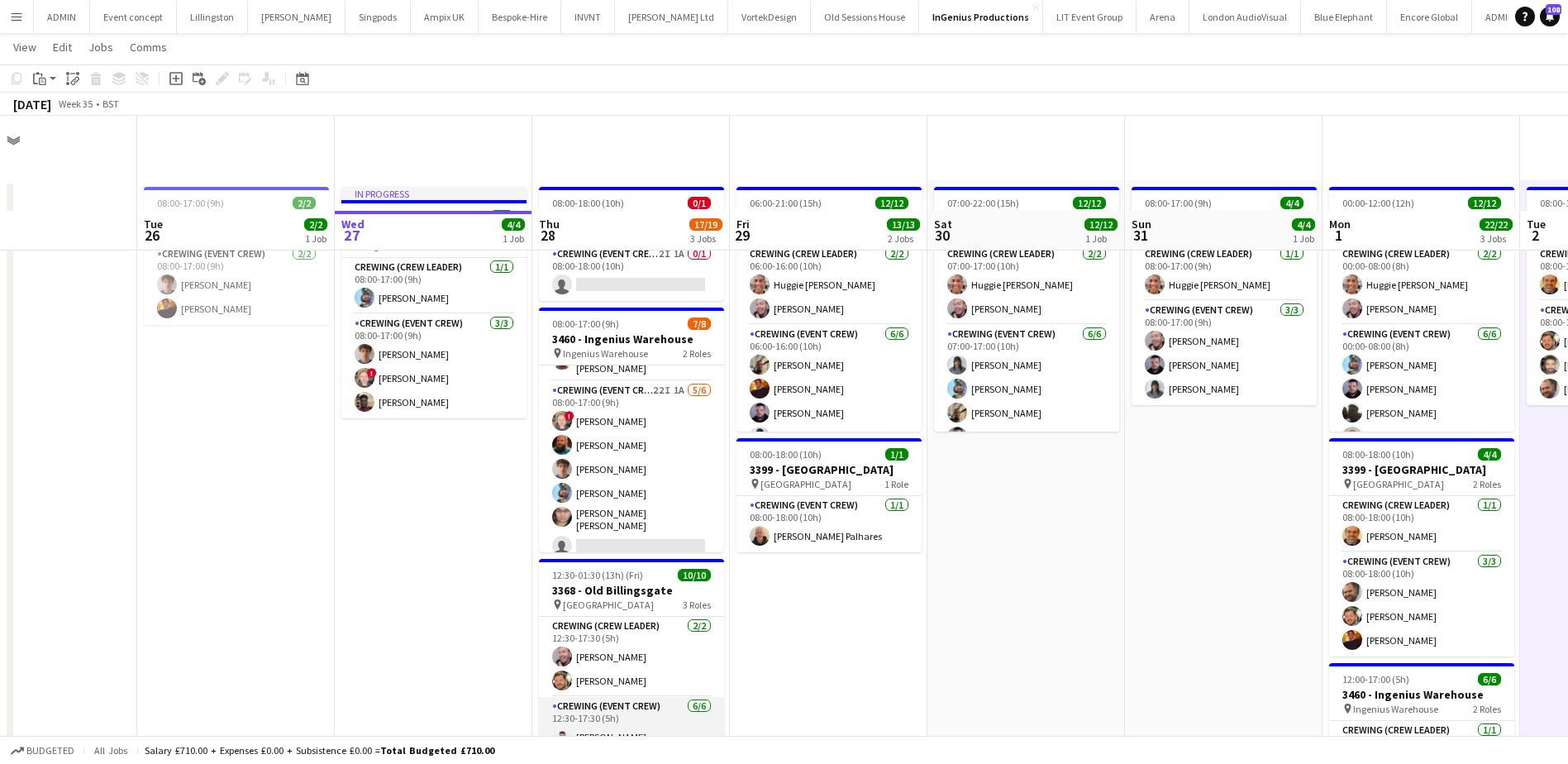
scroll to position [0, 0]
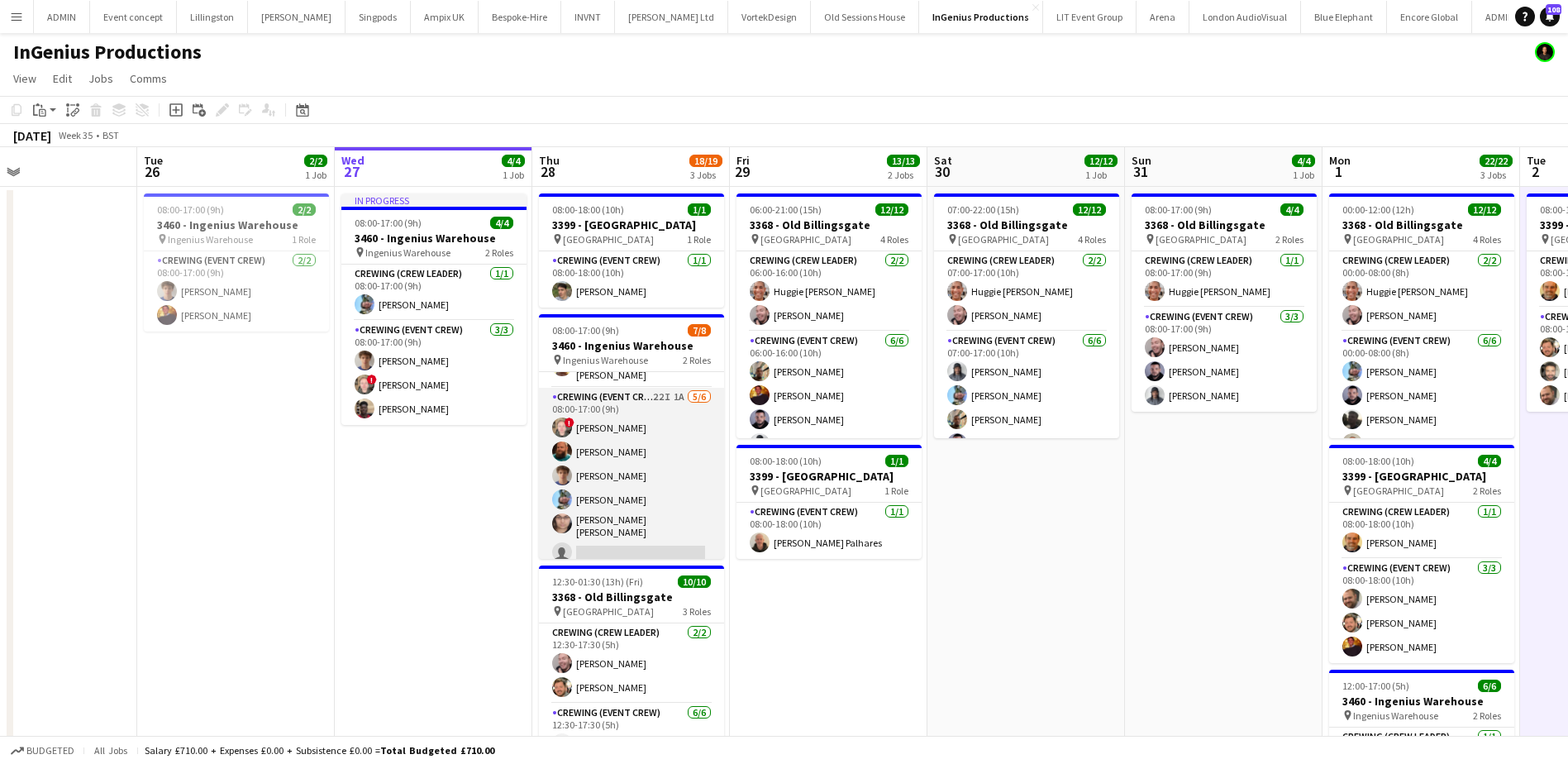
click at [658, 516] on app-card-role "Crewing (Event Crew) 22I 1A 5/6 08:00-17:00 (9h) ! Calum Ward Sam Humphreys Ale…" at bounding box center [632, 479] width 185 height 181
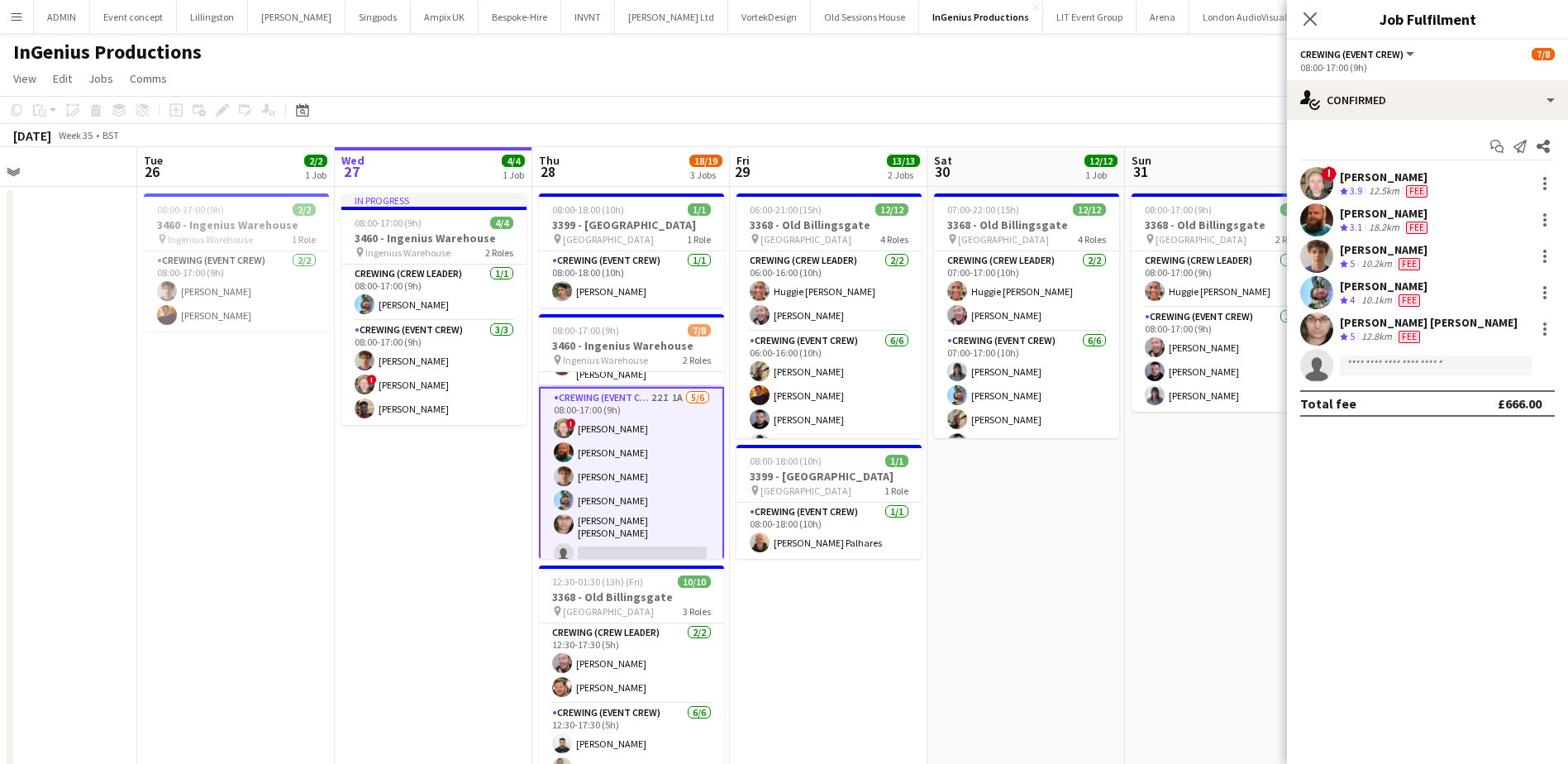
scroll to position [73, 0]
click at [1396, 369] on input at bounding box center [1436, 365] width 192 height 19
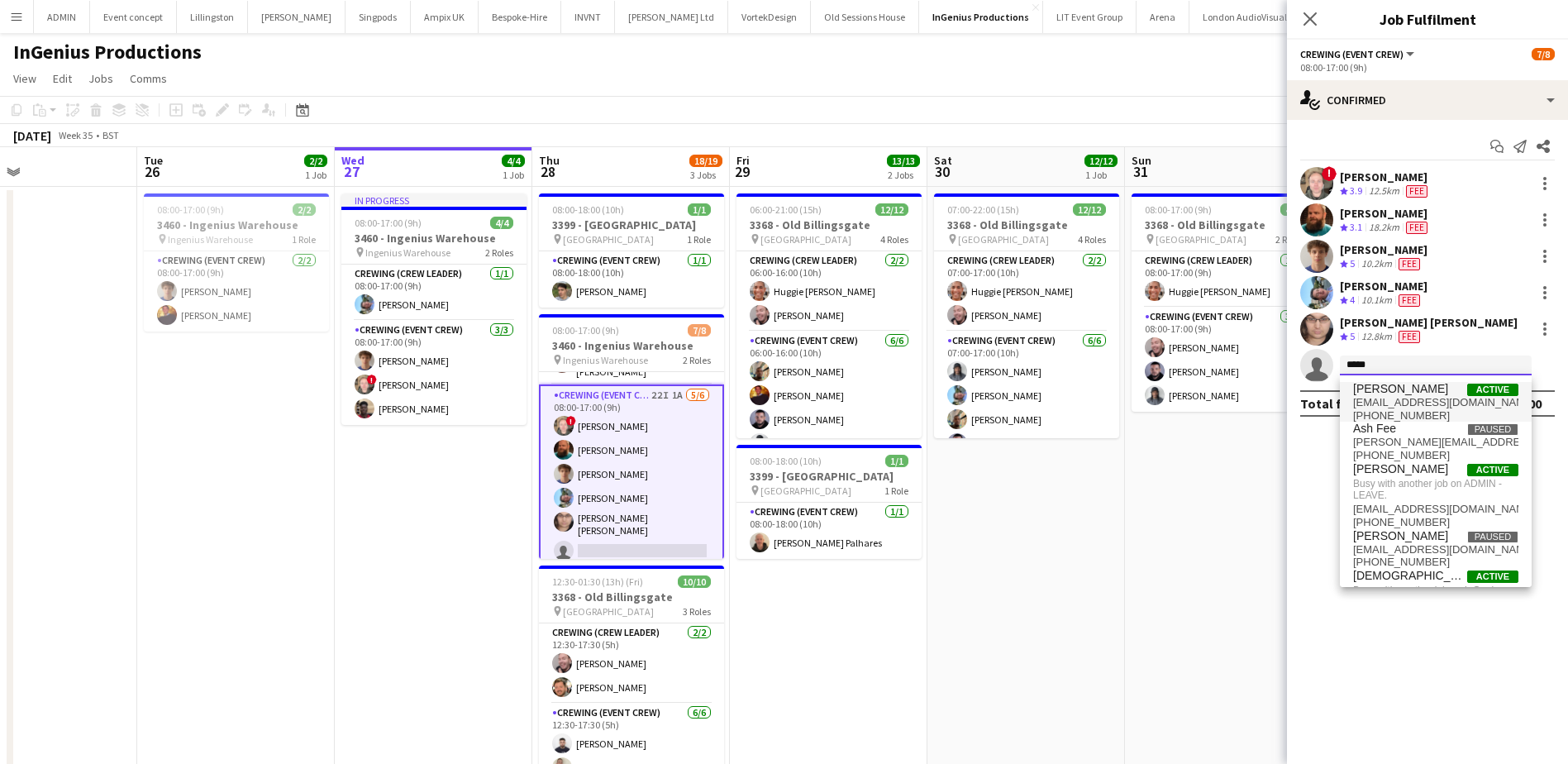
type input "*****"
click at [1377, 396] on span "chrisames385@gmail.com" at bounding box center [1435, 403] width 165 height 13
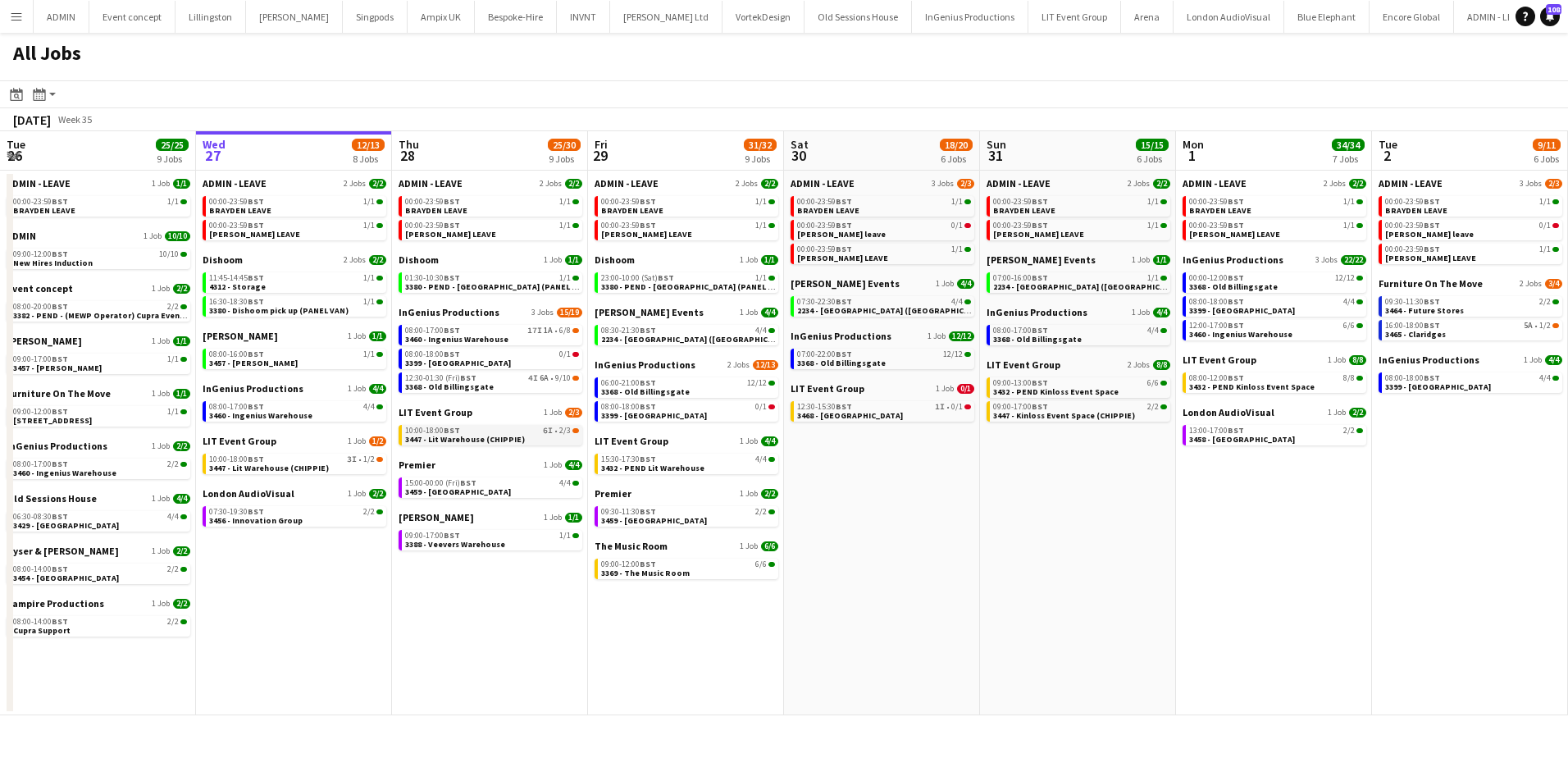
click at [510, 434] on span "3447 - Lit Warehouse (CHIPPIE)" at bounding box center [465, 439] width 120 height 11
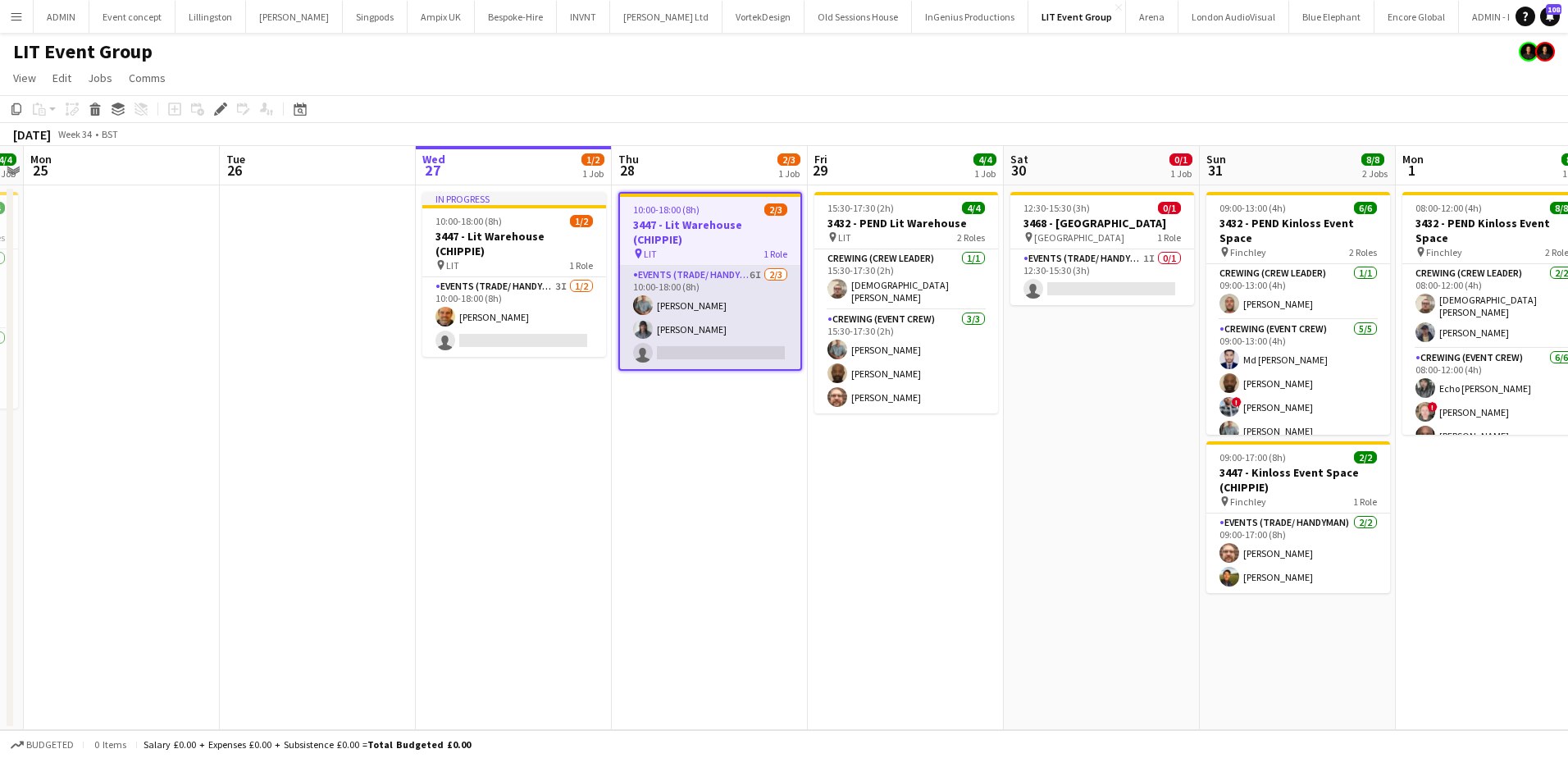
click at [745, 360] on app-card-role "Events (Trade/ Handyman) 6I [DATE] 10:00-18:00 (8h) [PERSON_NAME] Kaine [PERSON…" at bounding box center [710, 317] width 181 height 104
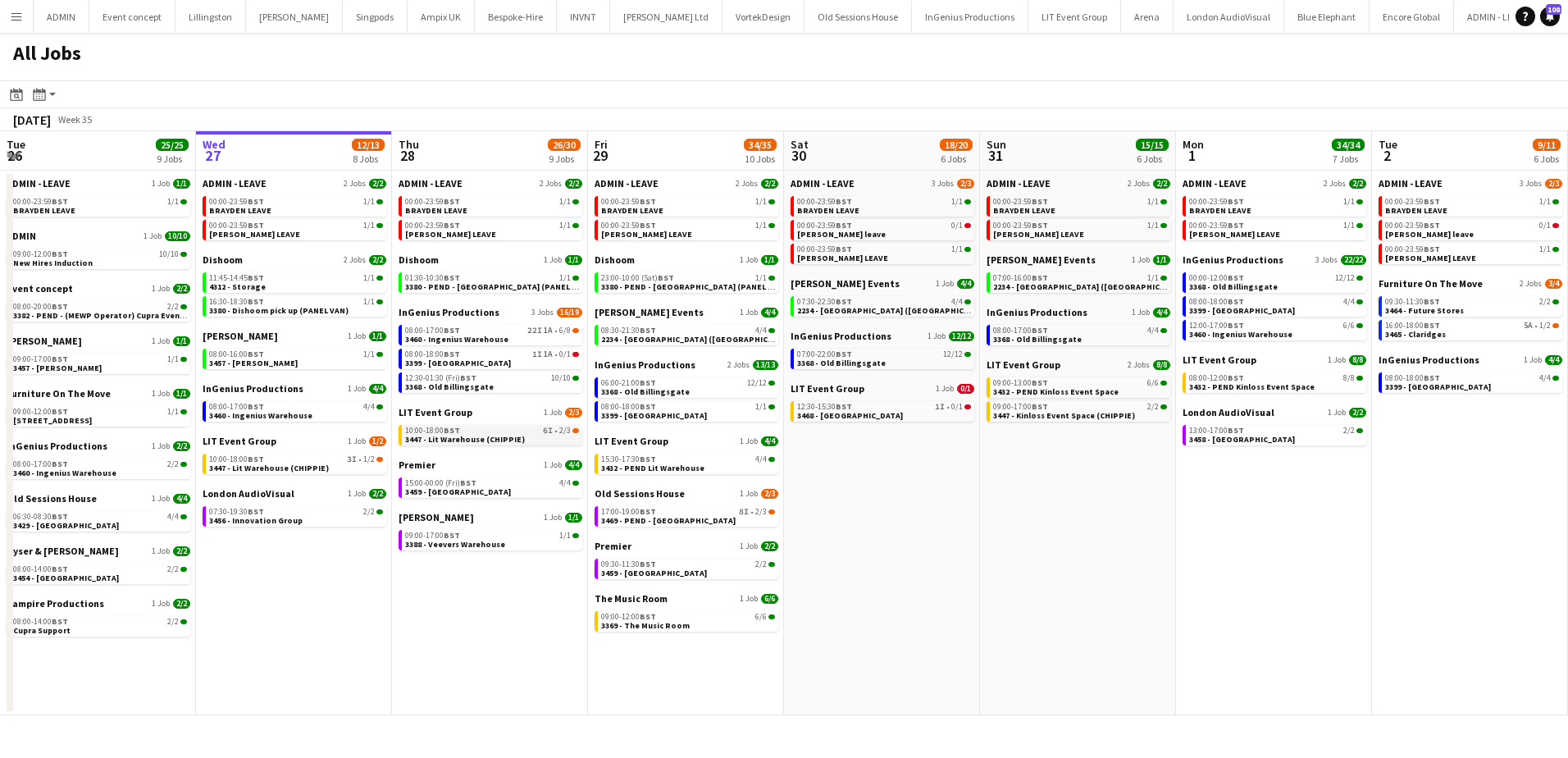
click at [433, 441] on span "3447 - Lit Warehouse (CHIPPIE)" at bounding box center [465, 439] width 120 height 11
click at [494, 356] on div "08:00-18:00 BST 1I 1A • 0/1" at bounding box center [492, 354] width 174 height 8
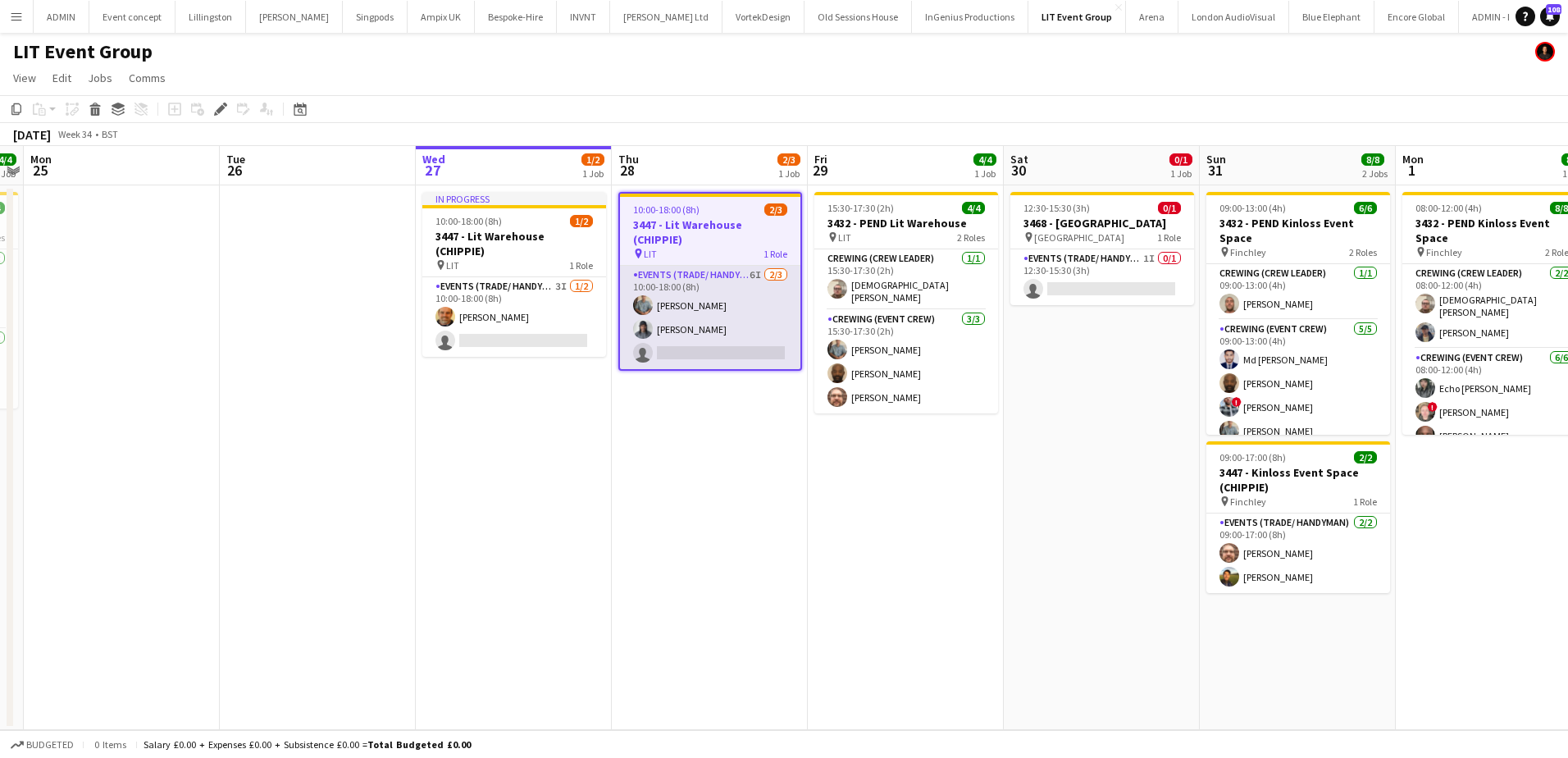
click at [715, 343] on app-card-role "Events (Trade/ Handyman) 6I [DATE] 10:00-18:00 (8h) [PERSON_NAME] Kaine [PERSON…" at bounding box center [710, 317] width 181 height 104
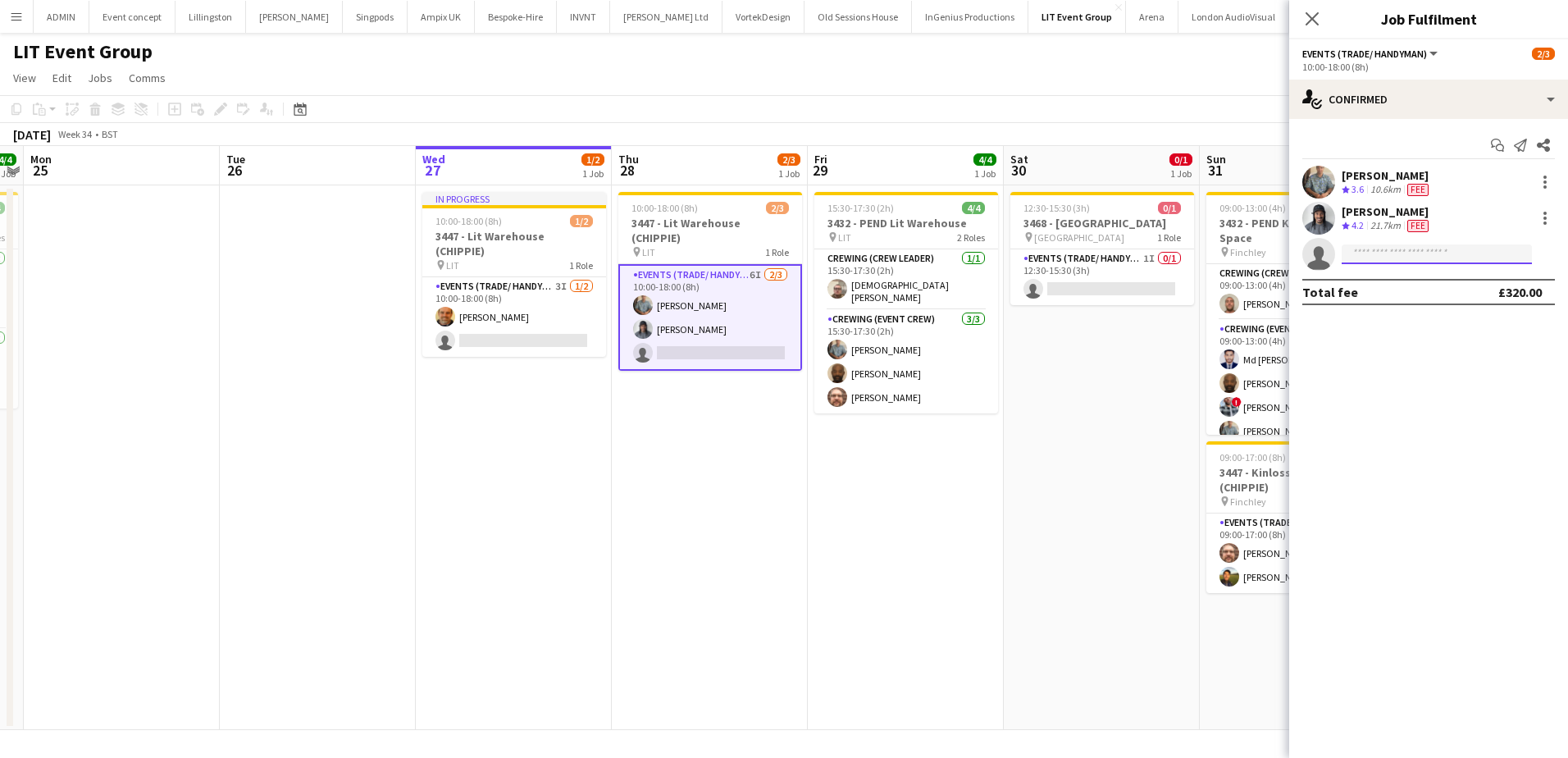
click at [1354, 259] on input at bounding box center [1437, 254] width 191 height 19
type input "***"
click at [1377, 292] on span "[PERSON_NAME][EMAIL_ADDRESS][DOMAIN_NAME]" at bounding box center [1436, 291] width 164 height 13
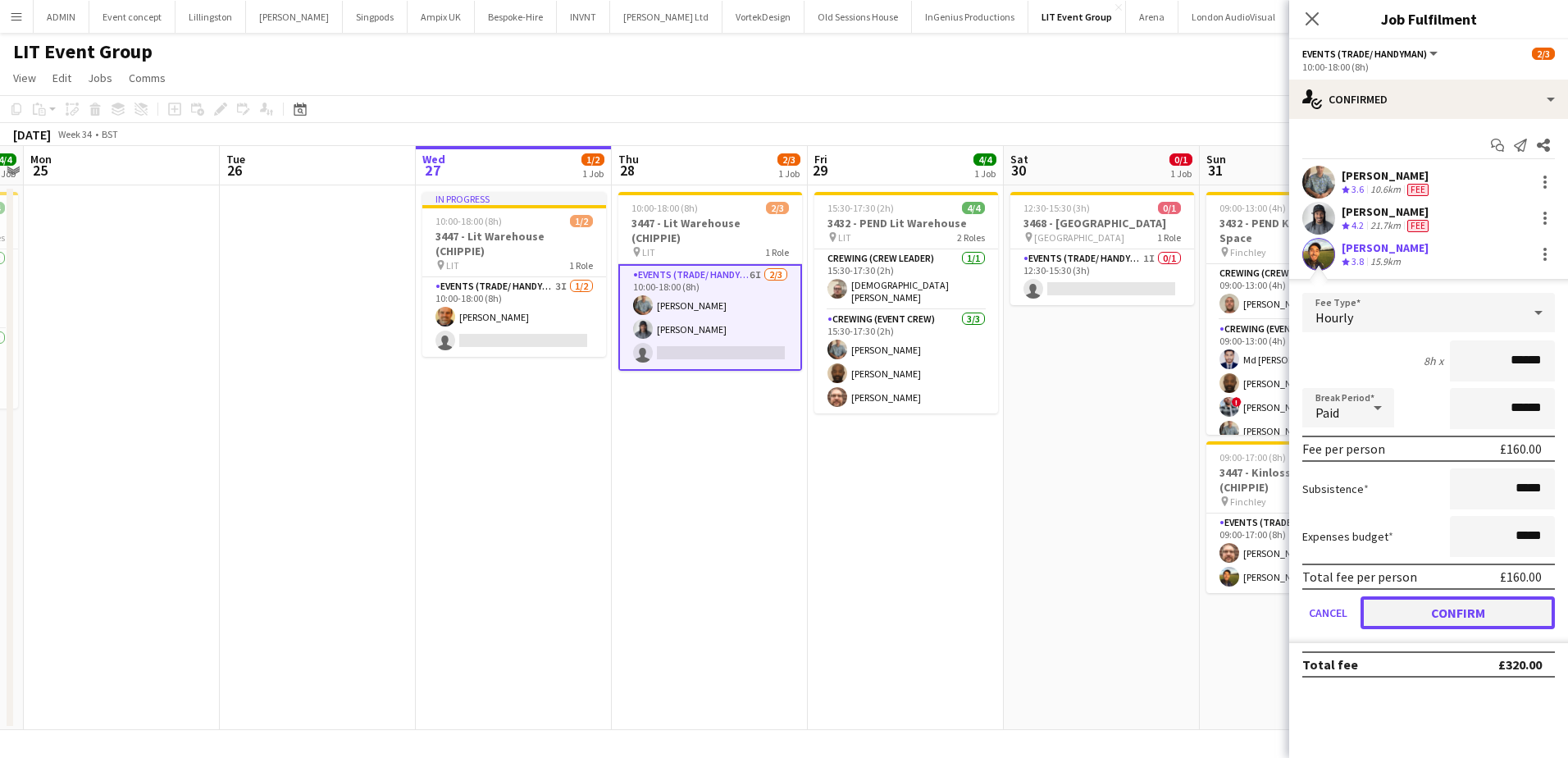
click at [1448, 613] on button "Confirm" at bounding box center [1458, 613] width 194 height 33
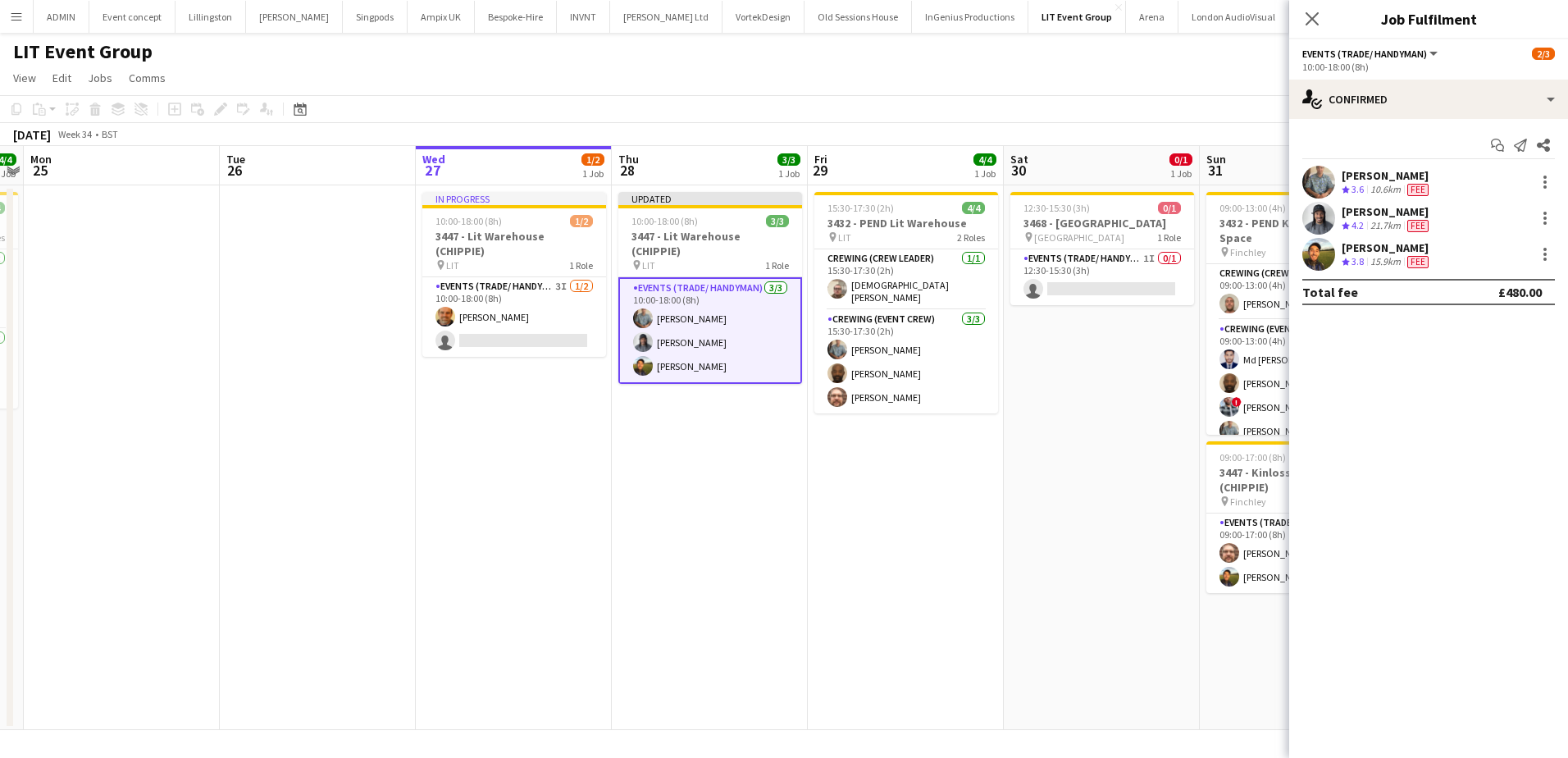
click at [1034, 472] on app-date-cell "12:30-15:30 (3h) 0/1 3468 - [GEOGRAPHIC_DATA] pin Ladbroke Hall 1 Role Events (…" at bounding box center [1102, 457] width 196 height 544
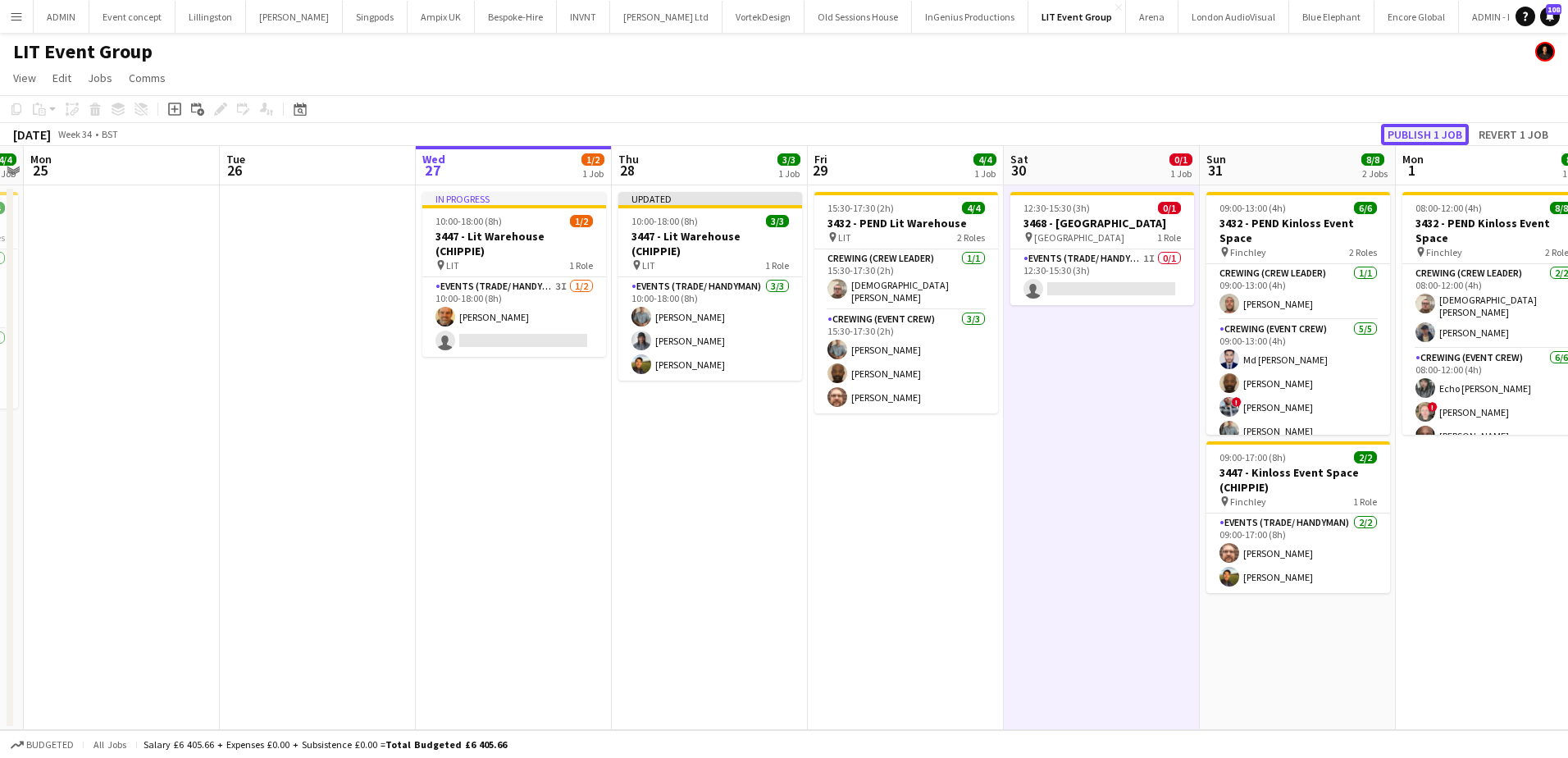
click at [1441, 140] on button "Publish 1 job" at bounding box center [1425, 134] width 88 height 21
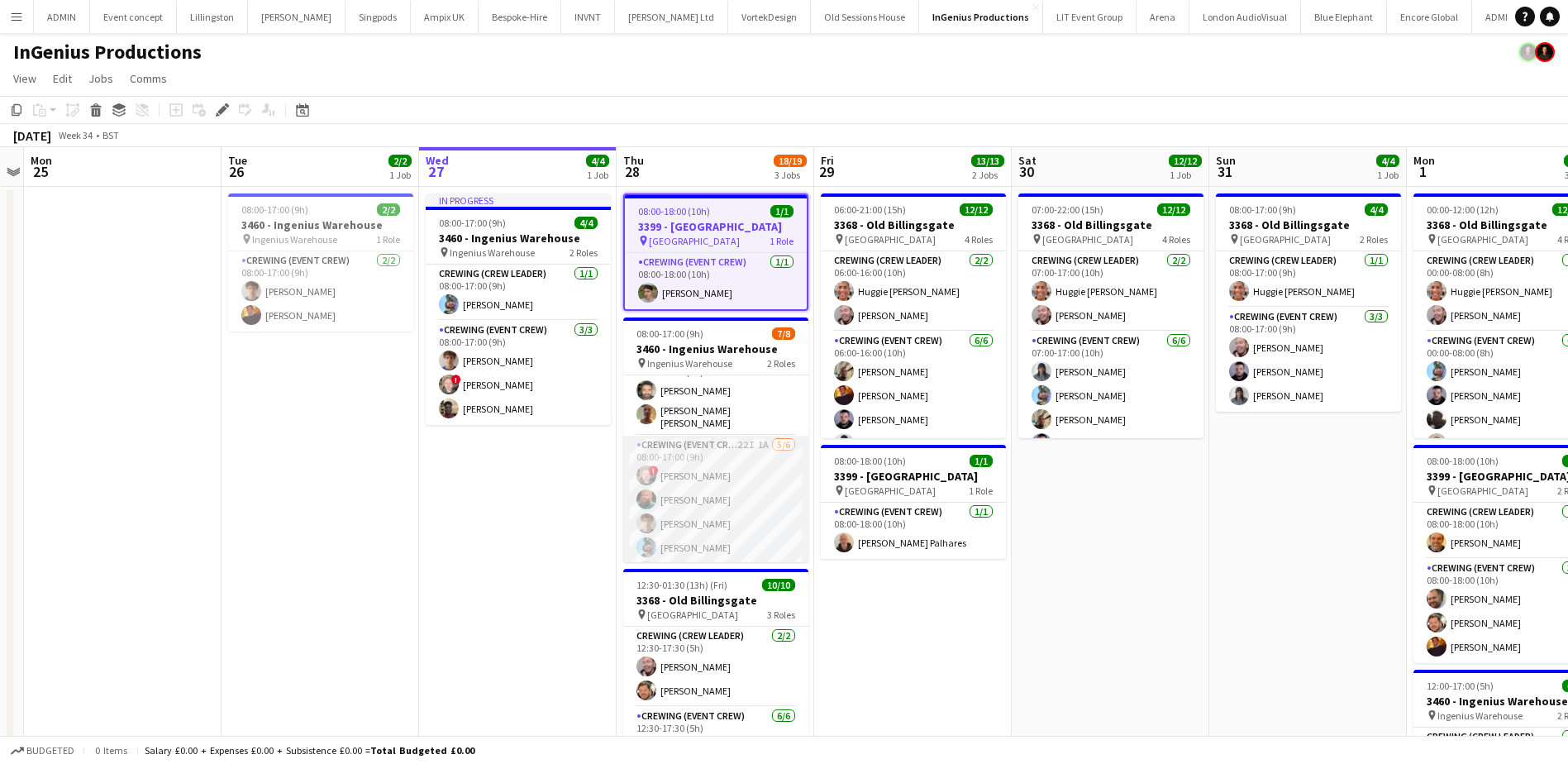
scroll to position [69, 0]
click at [729, 530] on app-card-role "Crewing (Event Crew) 22I 1A [DATE] 08:00-17:00 (9h) ! [PERSON_NAME] [PERSON_NAM…" at bounding box center [716, 481] width 185 height 181
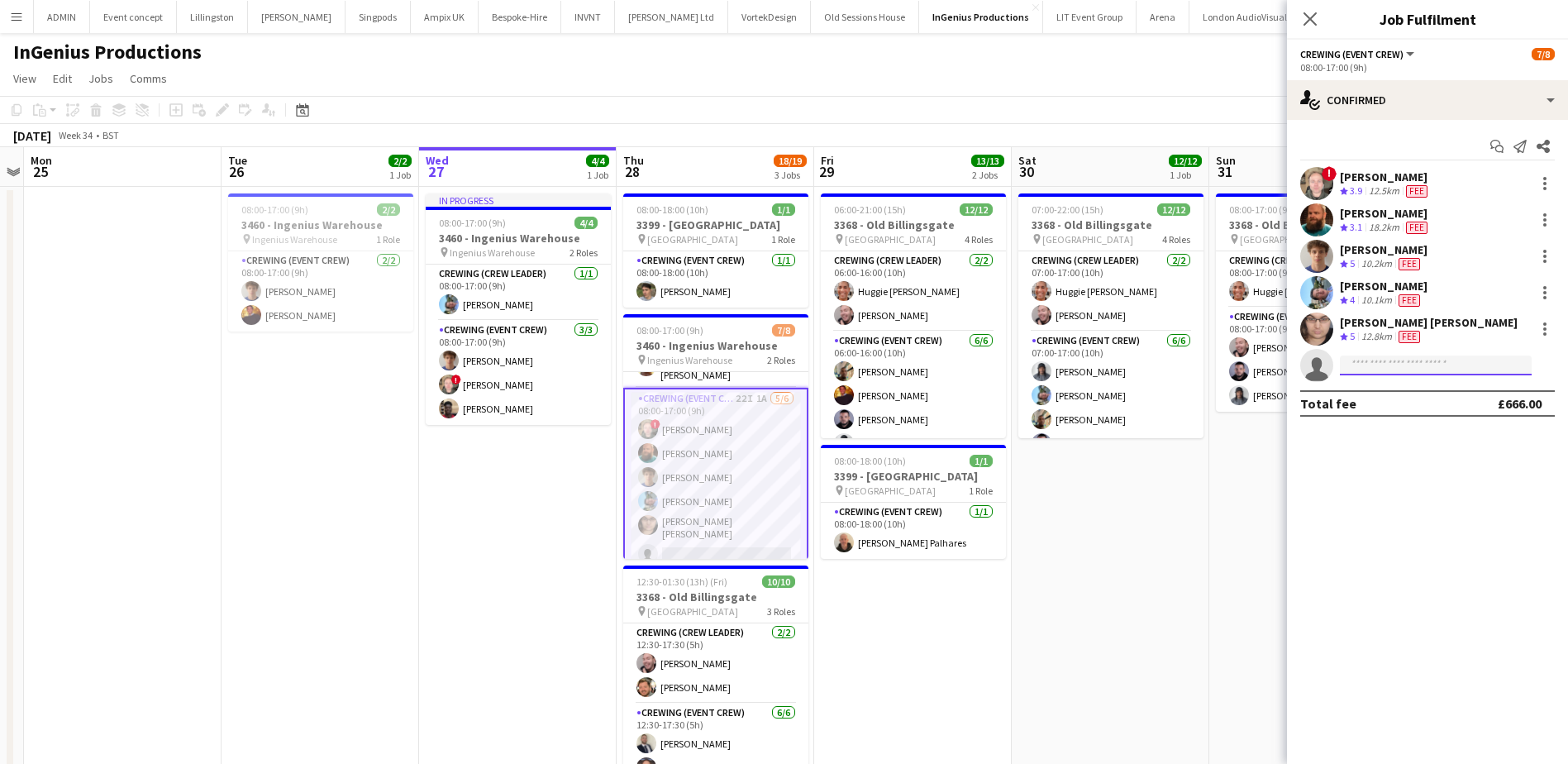
click at [1368, 366] on input at bounding box center [1436, 365] width 192 height 19
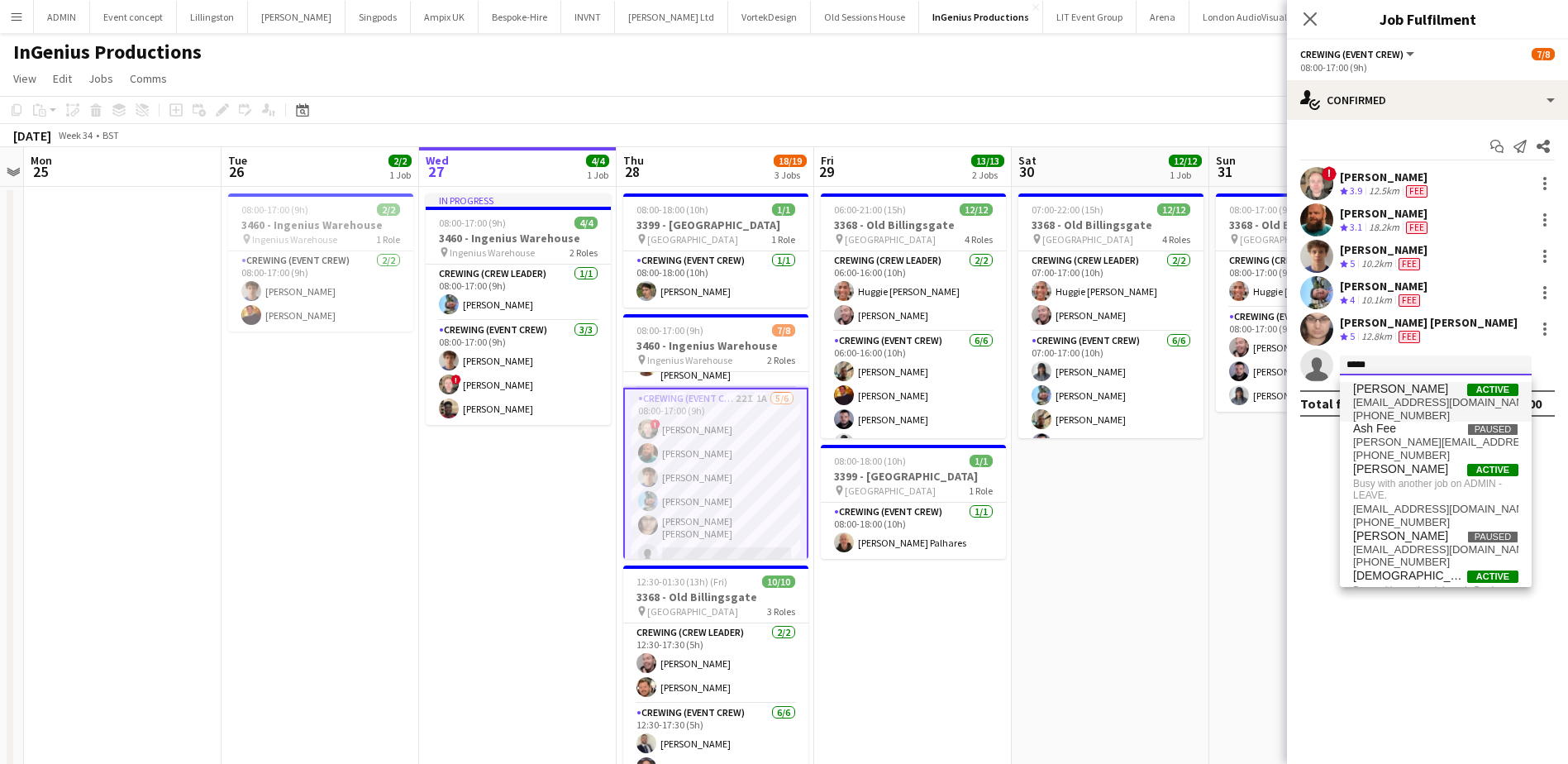
type input "*****"
click at [1396, 390] on span "[PERSON_NAME]" at bounding box center [1400, 388] width 95 height 14
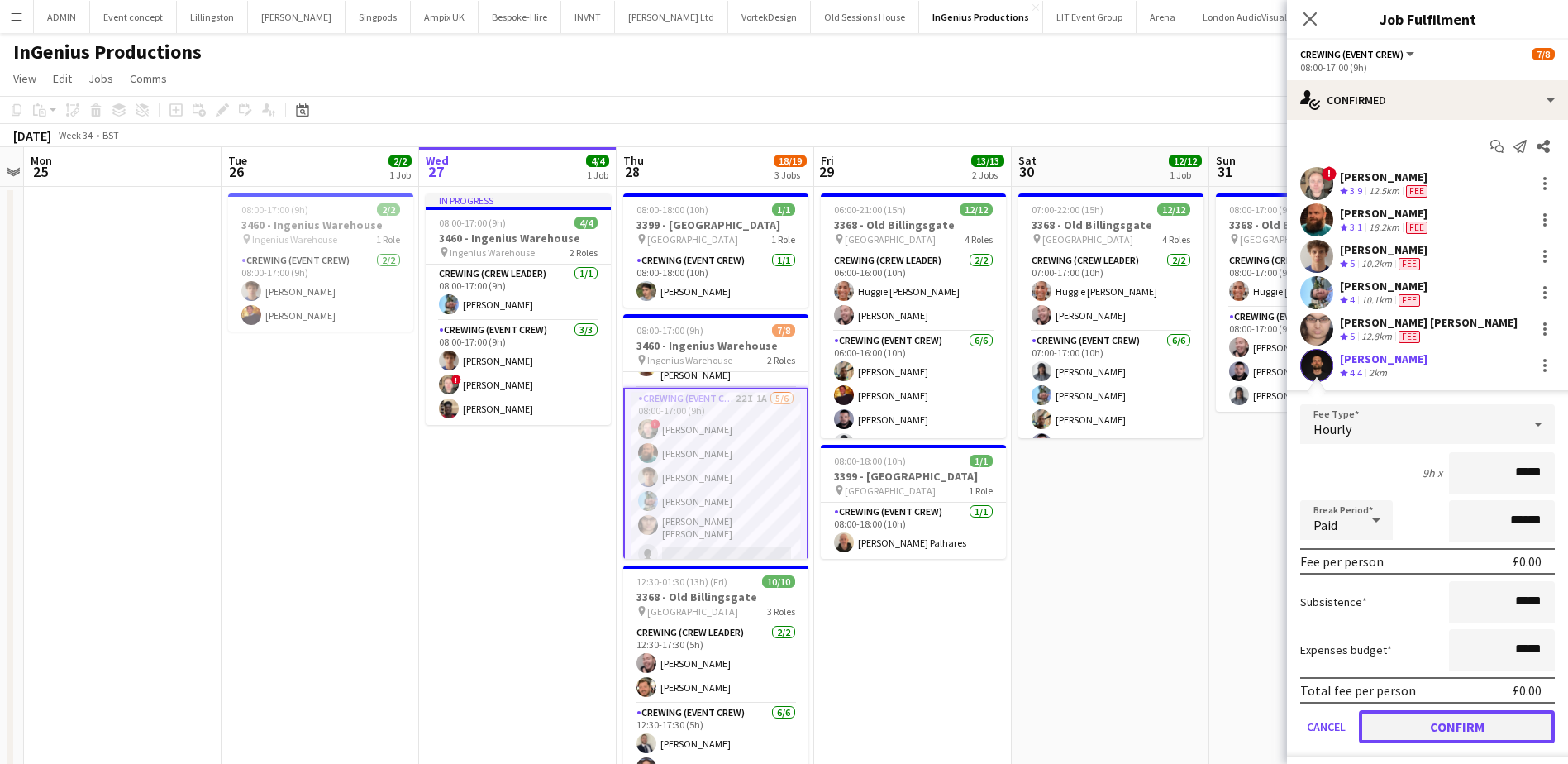
click at [1444, 726] on button "Confirm" at bounding box center [1456, 727] width 196 height 33
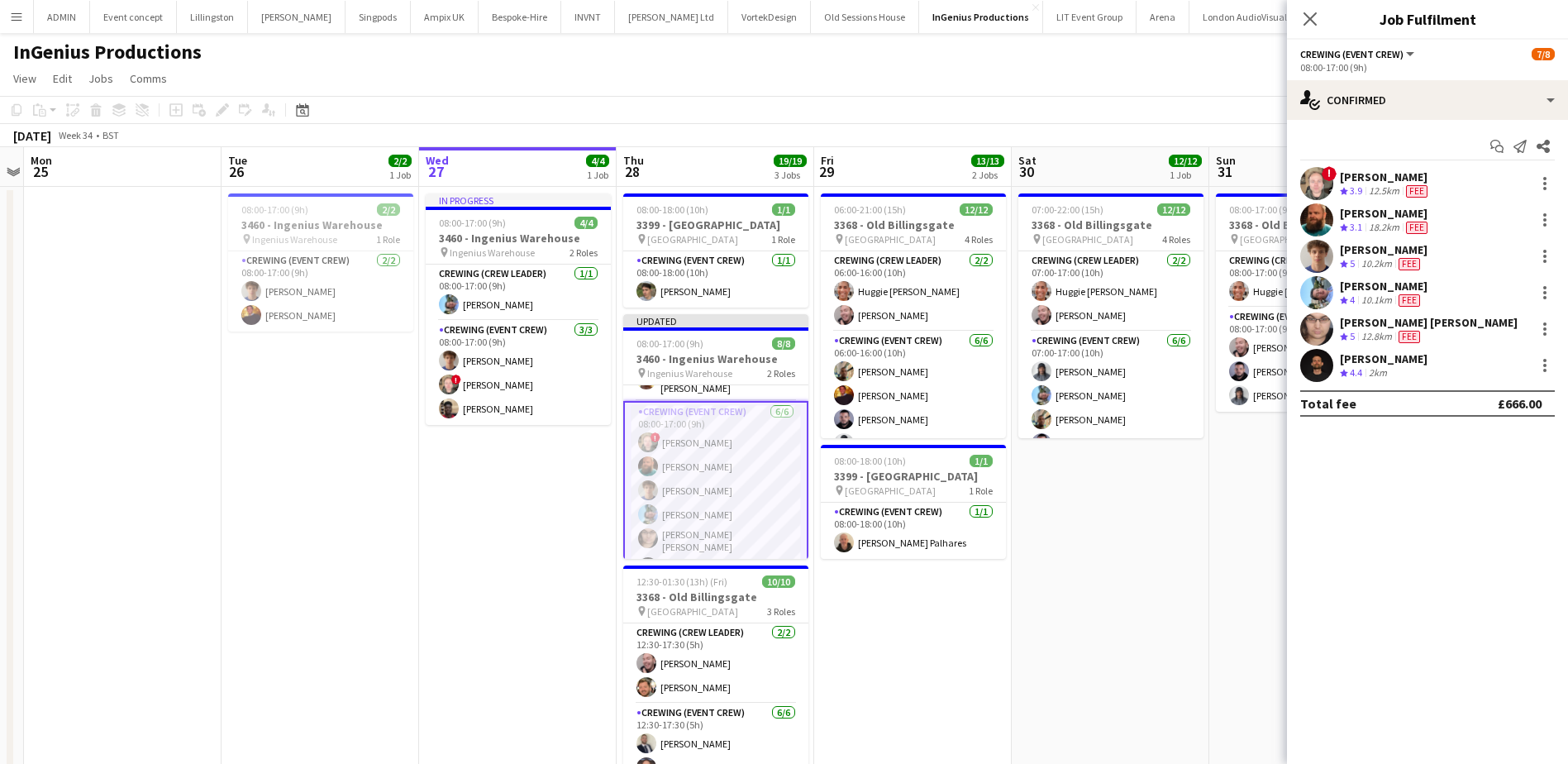
click at [1071, 580] on app-date-cell "07:00-22:00 (15h) 12/12 3368 - Old Billingsgate pin Lower Thames Street 4 Roles…" at bounding box center [1110, 575] width 198 height 777
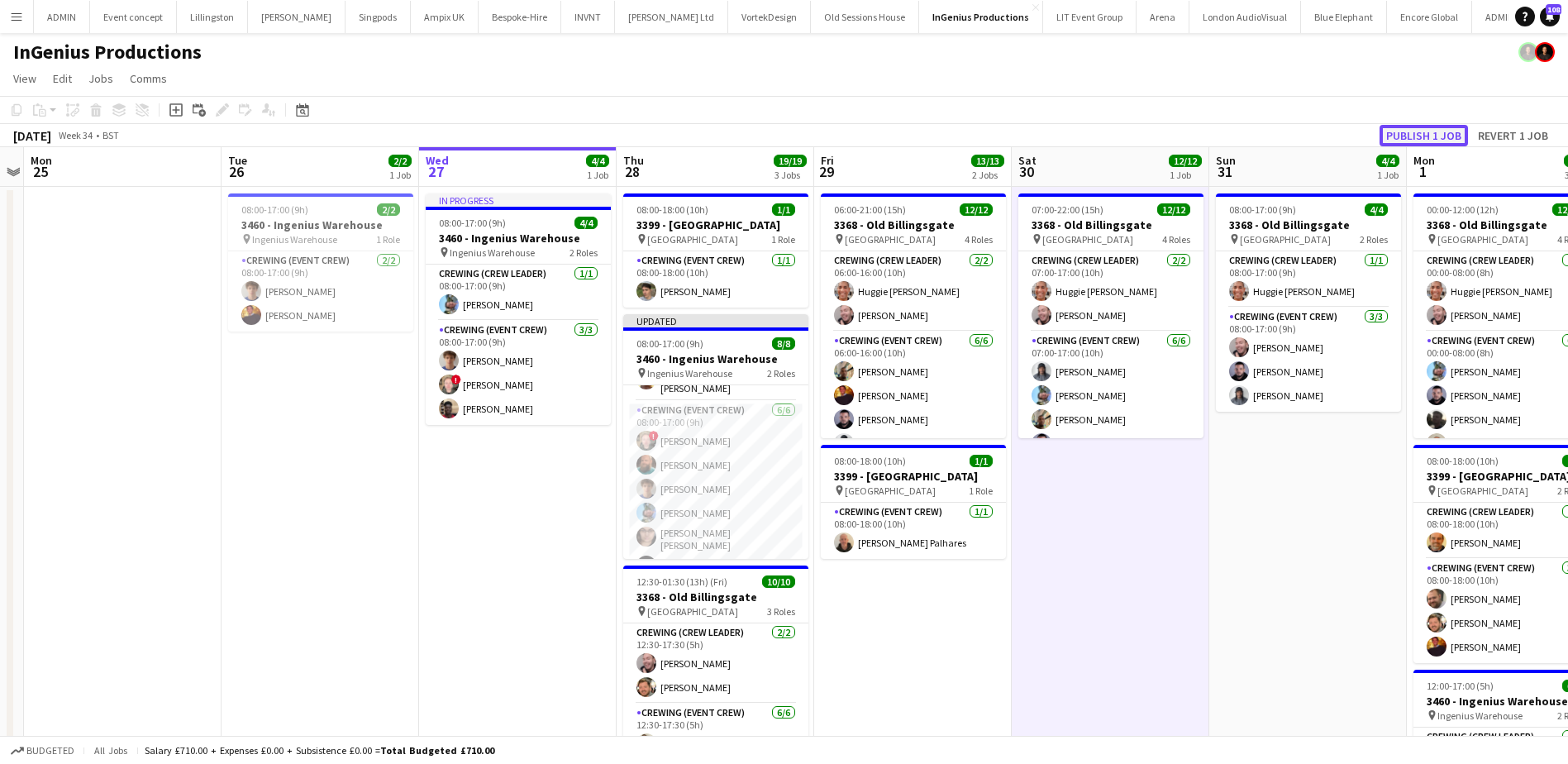
click at [1434, 133] on button "Publish 1 job" at bounding box center [1424, 135] width 89 height 21
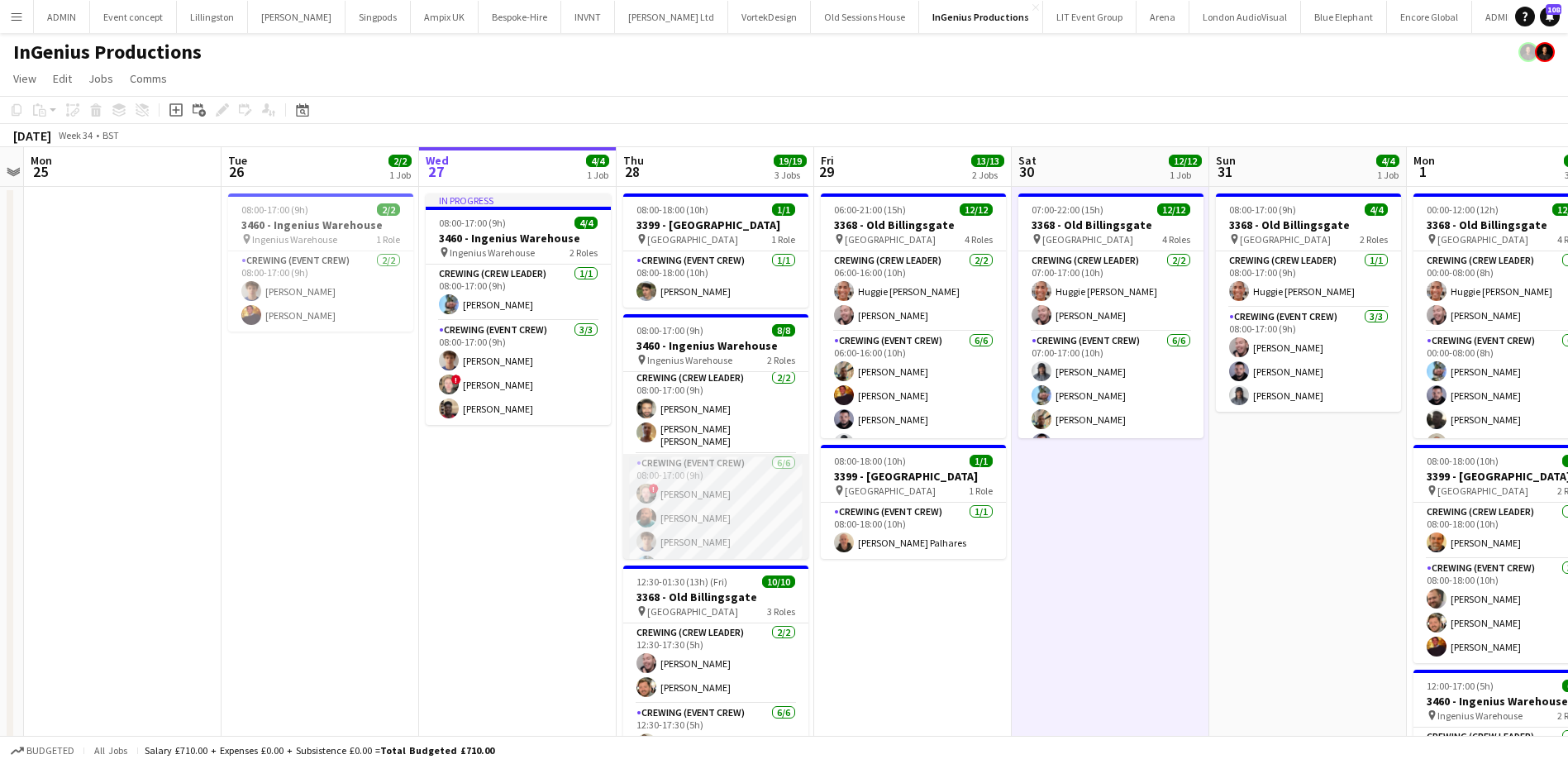
scroll to position [0, 0]
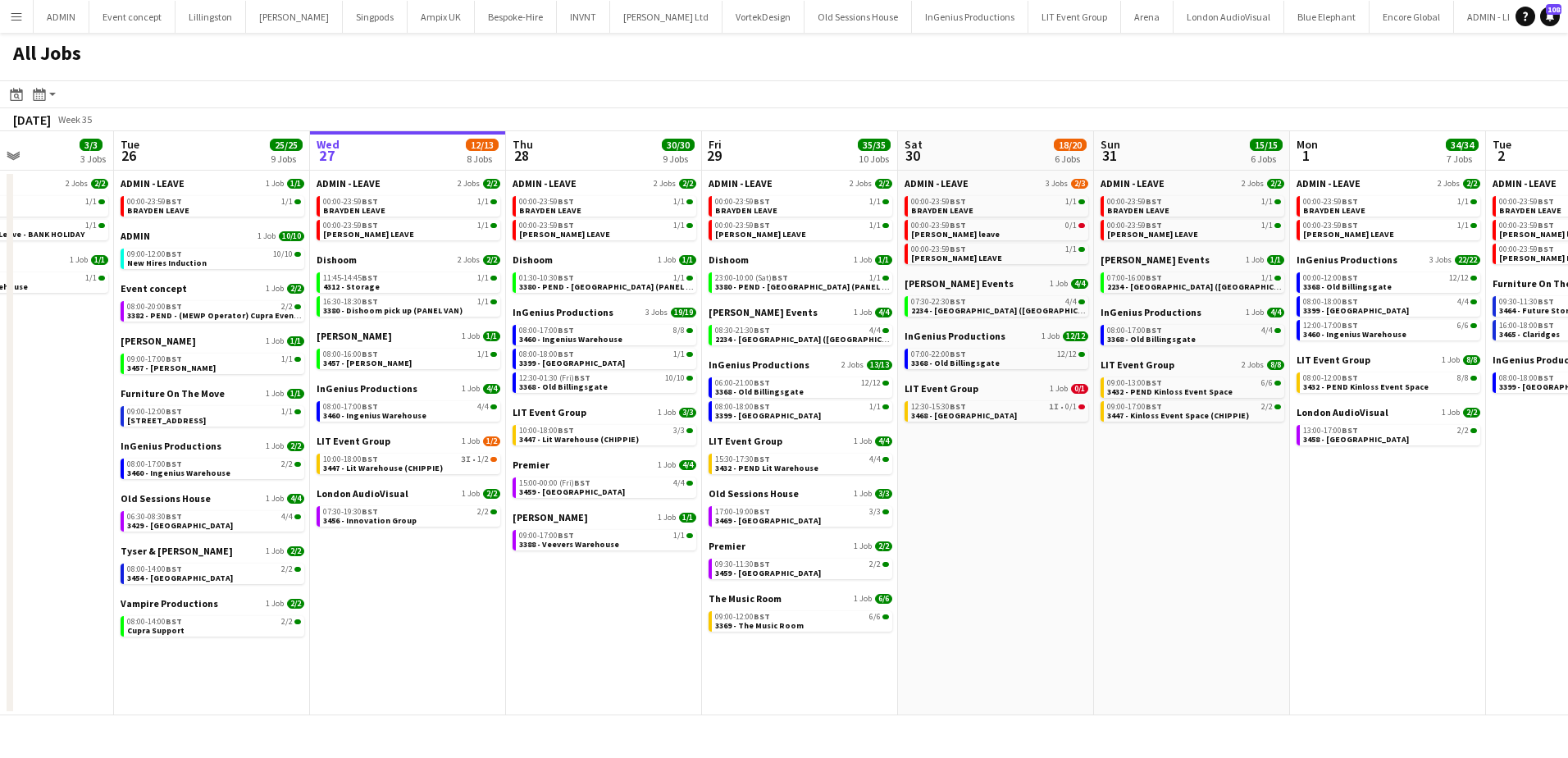
drag, startPoint x: 422, startPoint y: 610, endPoint x: 544, endPoint y: 610, distance: 122.0
click at [544, 610] on app-calendar-viewport "Sat 23 10/10 5 Jobs Sun 24 10/10 5 Jobs Mon 25 3/3 3 Jobs Tue 26 25/25 9 Jobs W…" at bounding box center [784, 423] width 1568 height 584
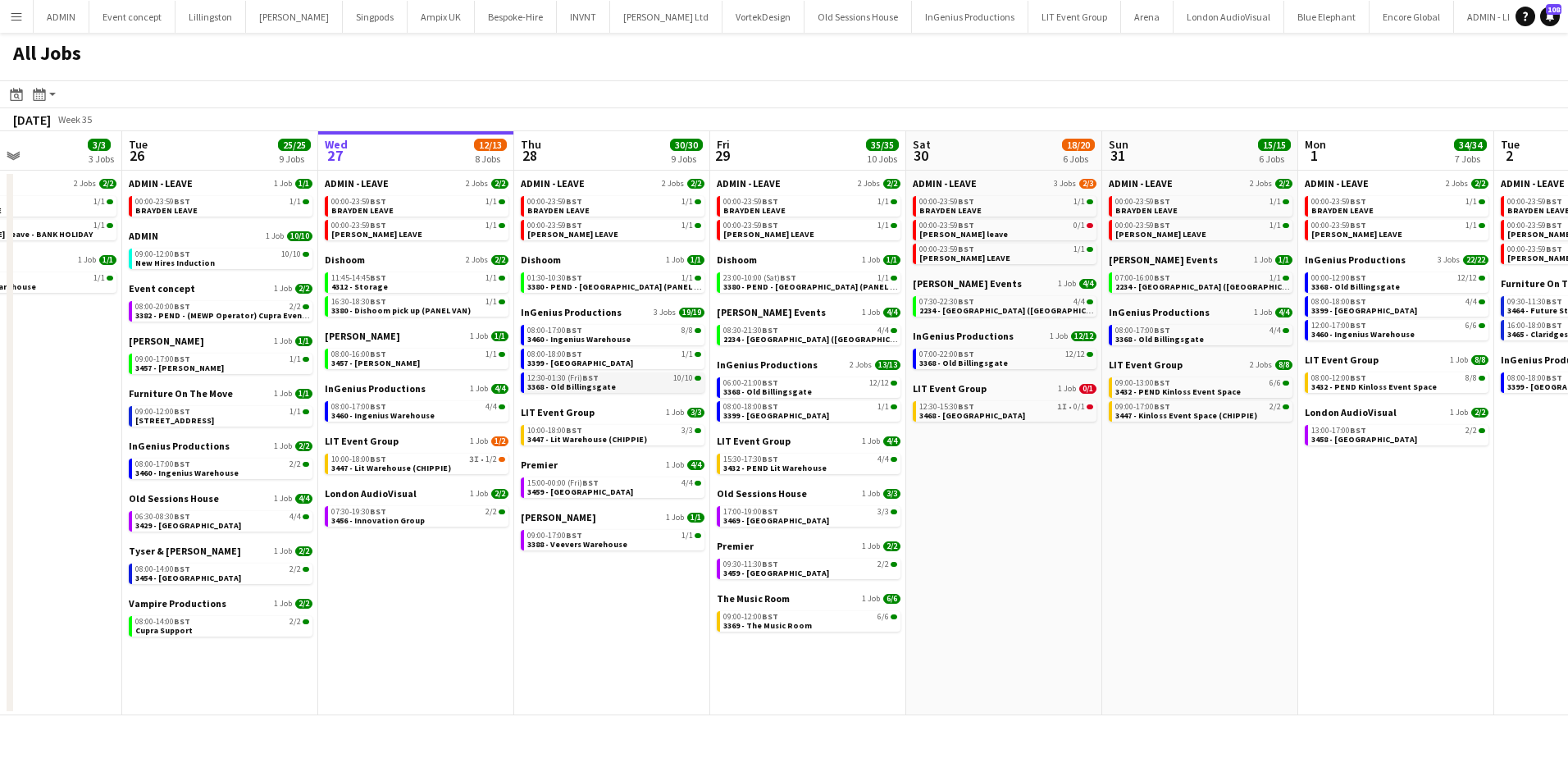
click at [604, 385] on span "3368 - Old Billingsgate" at bounding box center [571, 387] width 89 height 11
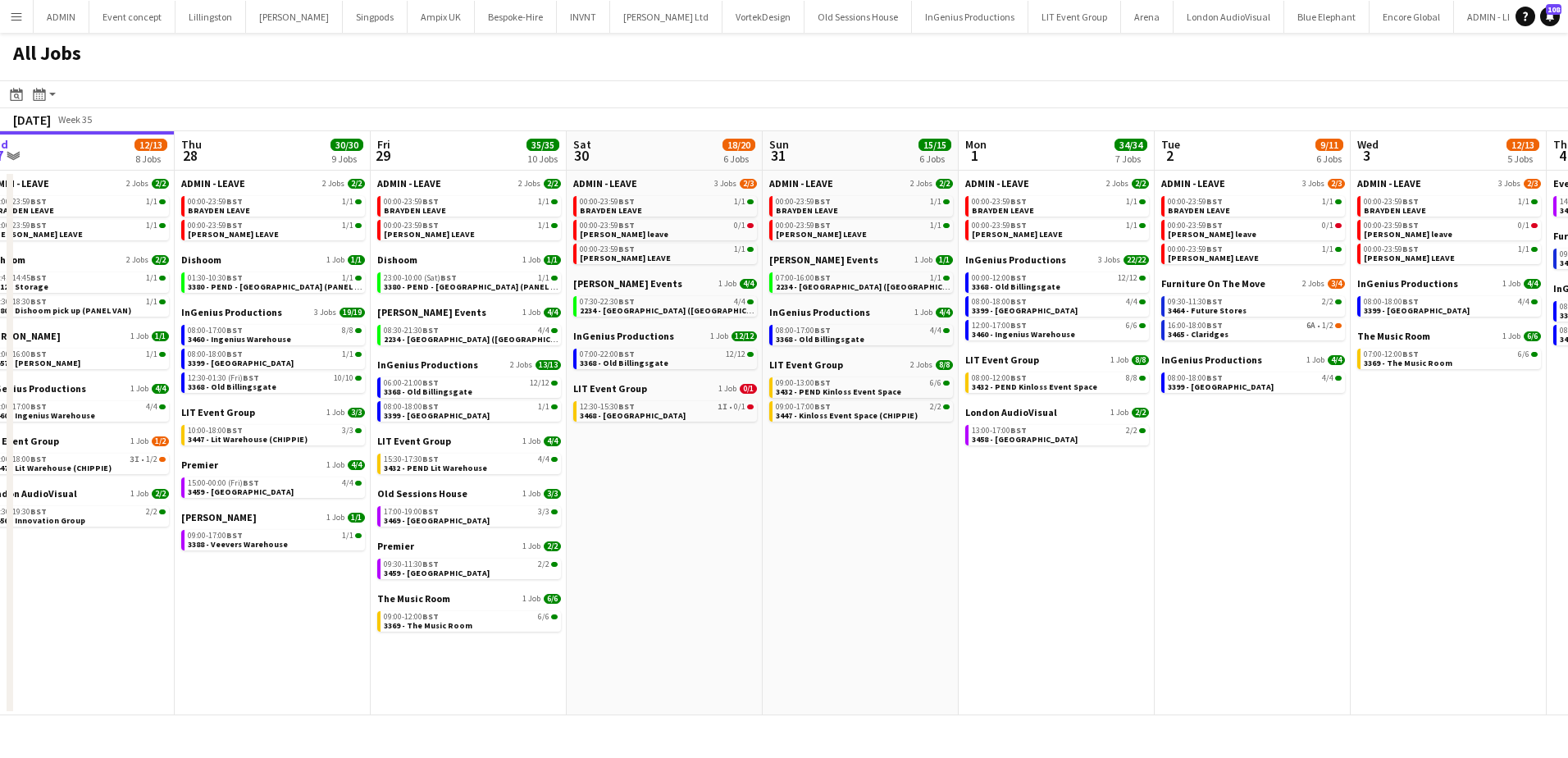
scroll to position [0, 524]
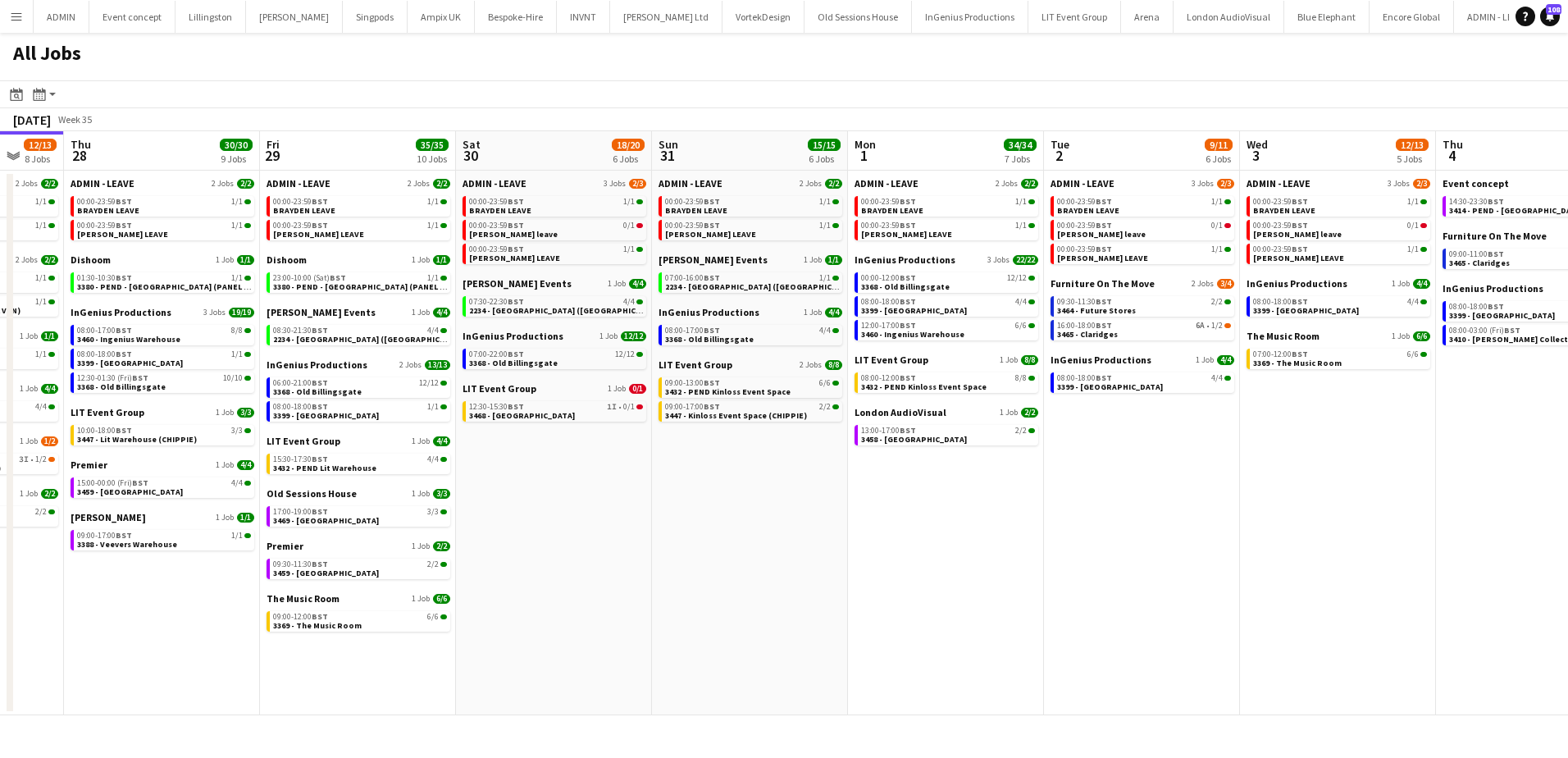
drag, startPoint x: 1187, startPoint y: 501, endPoint x: 791, endPoint y: 502, distance: 396.0
click at [791, 502] on app-calendar-viewport "Mon 25 3/3 3 Jobs Tue 26 25/25 9 Jobs Wed 27 12/13 8 Jobs Thu 28 30/30 9 Jobs F…" at bounding box center [784, 423] width 1568 height 584
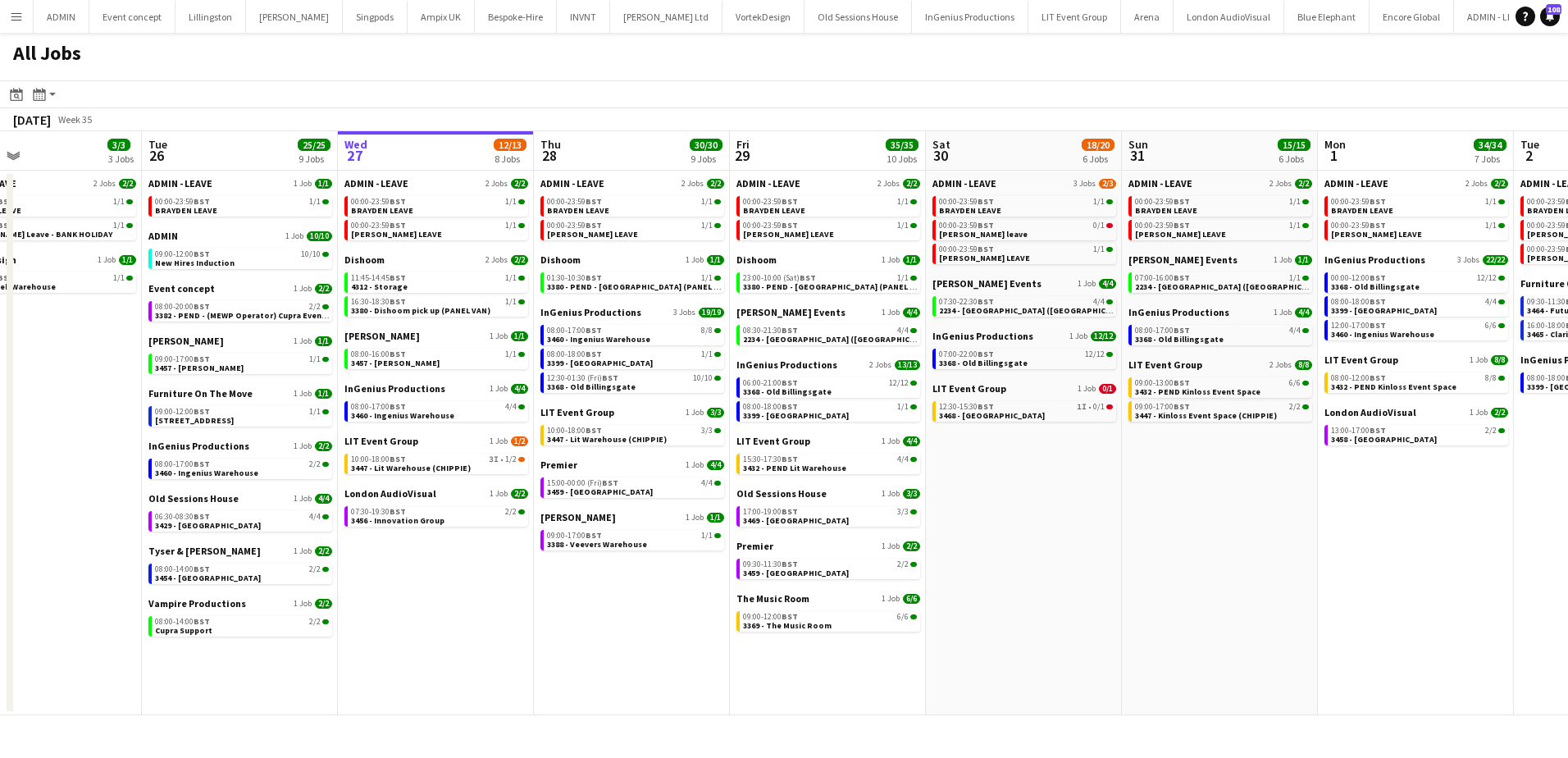
drag, startPoint x: 162, startPoint y: 660, endPoint x: 635, endPoint y: 660, distance: 473.0
click at [635, 660] on app-calendar-viewport "Sat 23 10/10 5 Jobs Sun 24 10/10 5 Jobs Mon 25 3/3 3 Jobs Tue 26 25/25 9 Jobs W…" at bounding box center [784, 423] width 1568 height 584
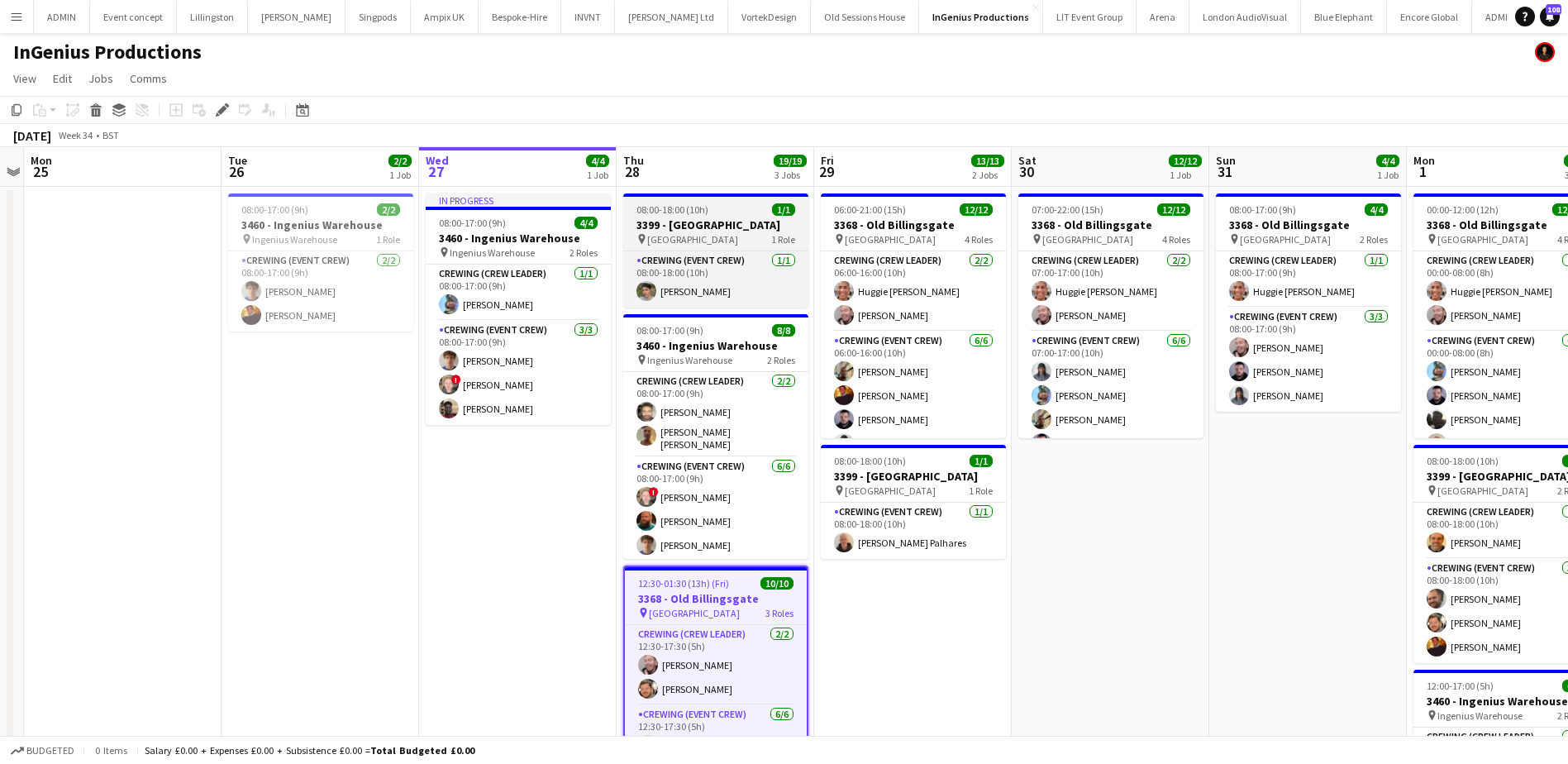
click at [663, 212] on span "08:00-18:00 (10h)" at bounding box center [672, 209] width 72 height 12
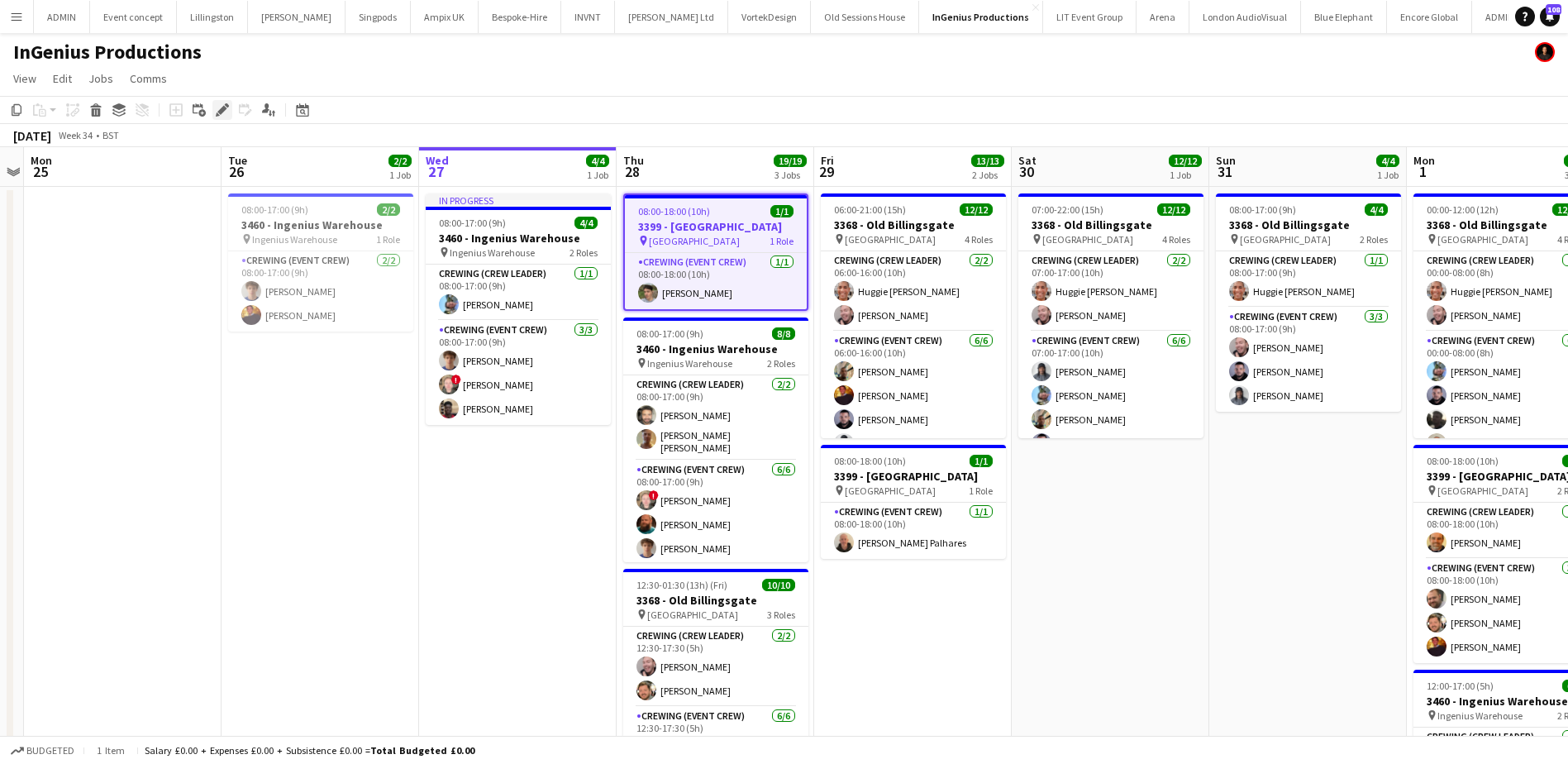
click at [221, 110] on icon at bounding box center [222, 111] width 9 height 9
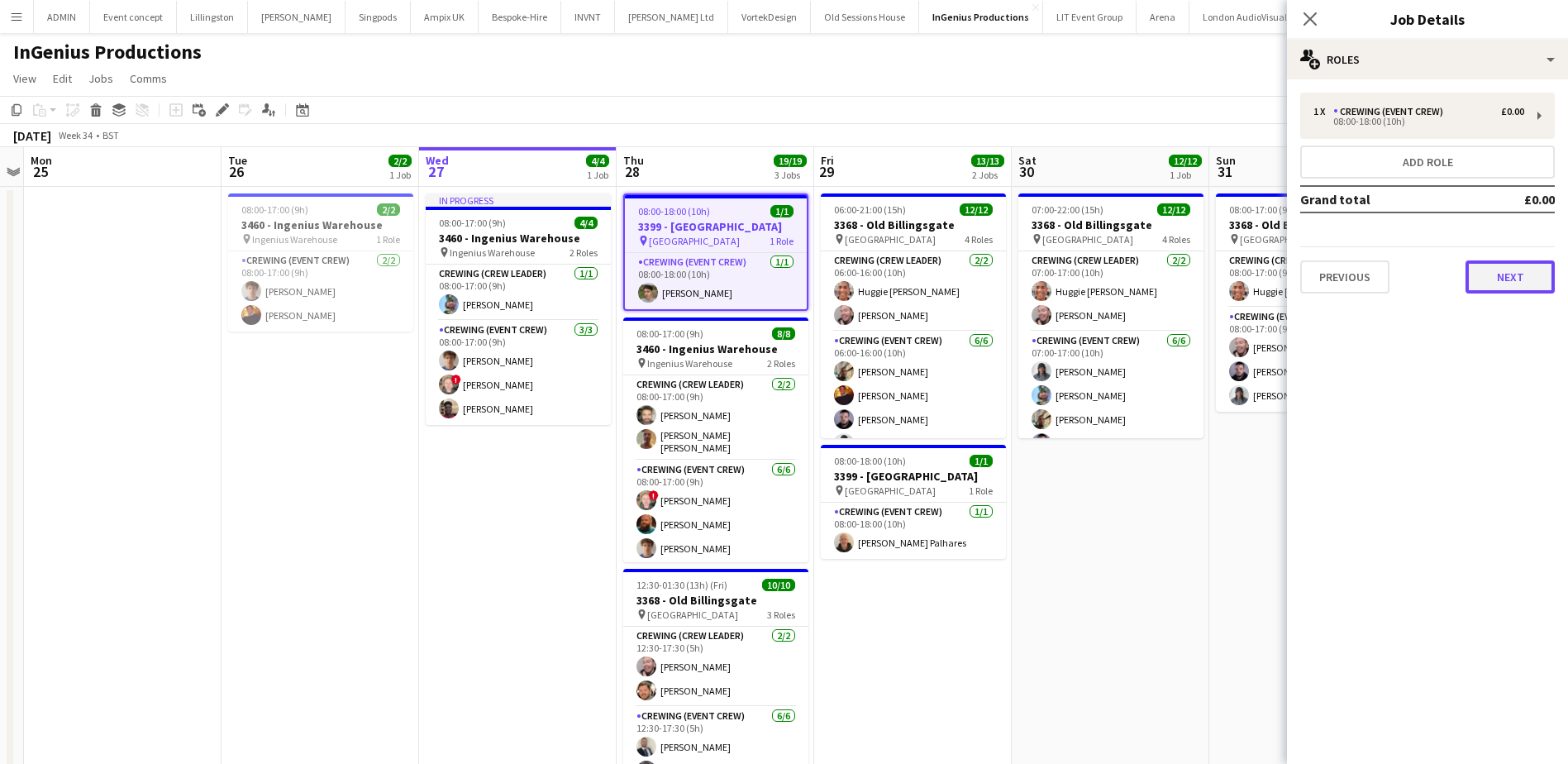
click at [1520, 284] on button "Next" at bounding box center [1510, 277] width 90 height 33
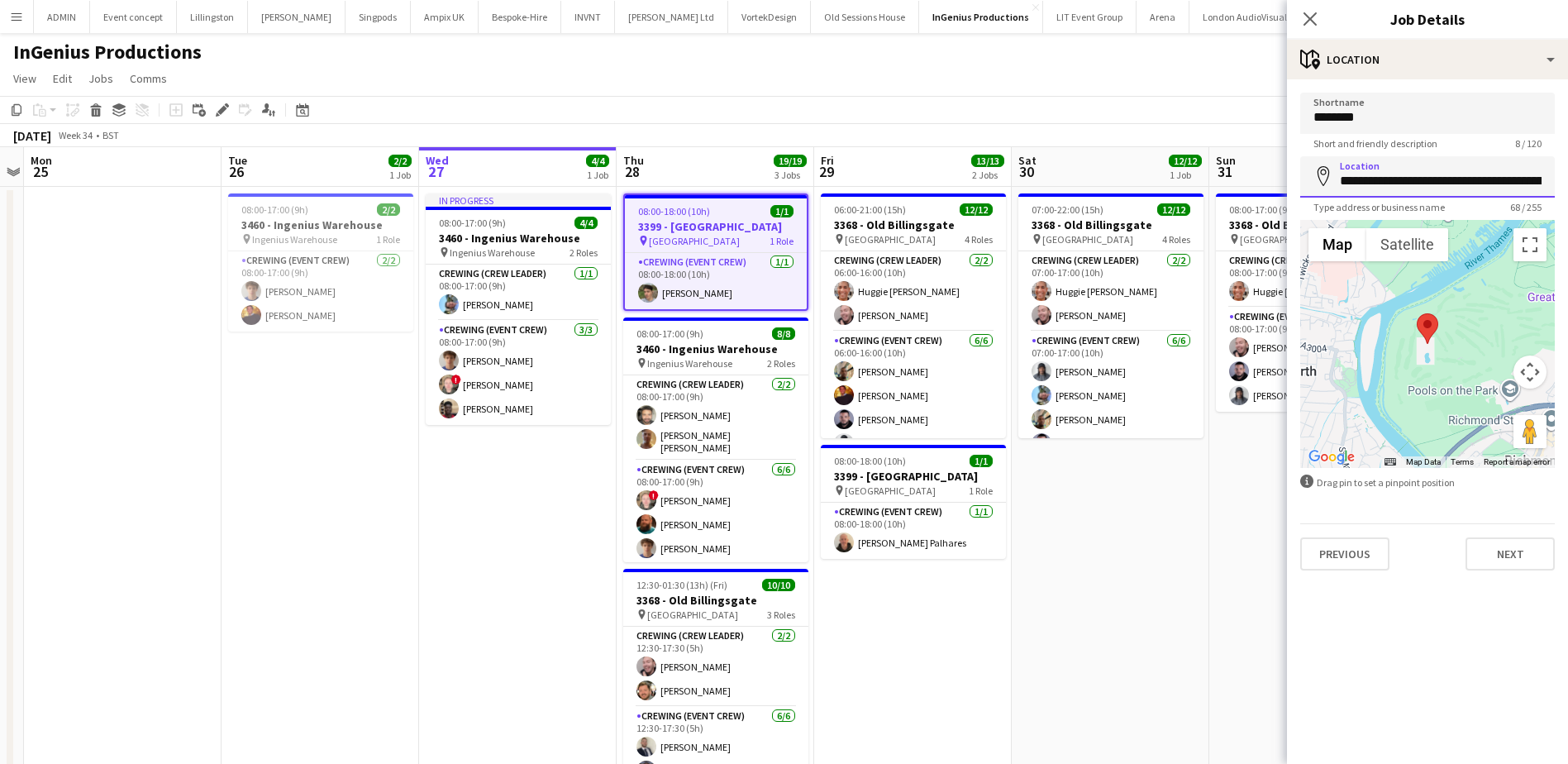
click at [1434, 188] on input "**********" at bounding box center [1428, 176] width 255 height 42
click at [222, 103] on div "Edit" at bounding box center [222, 109] width 19 height 19
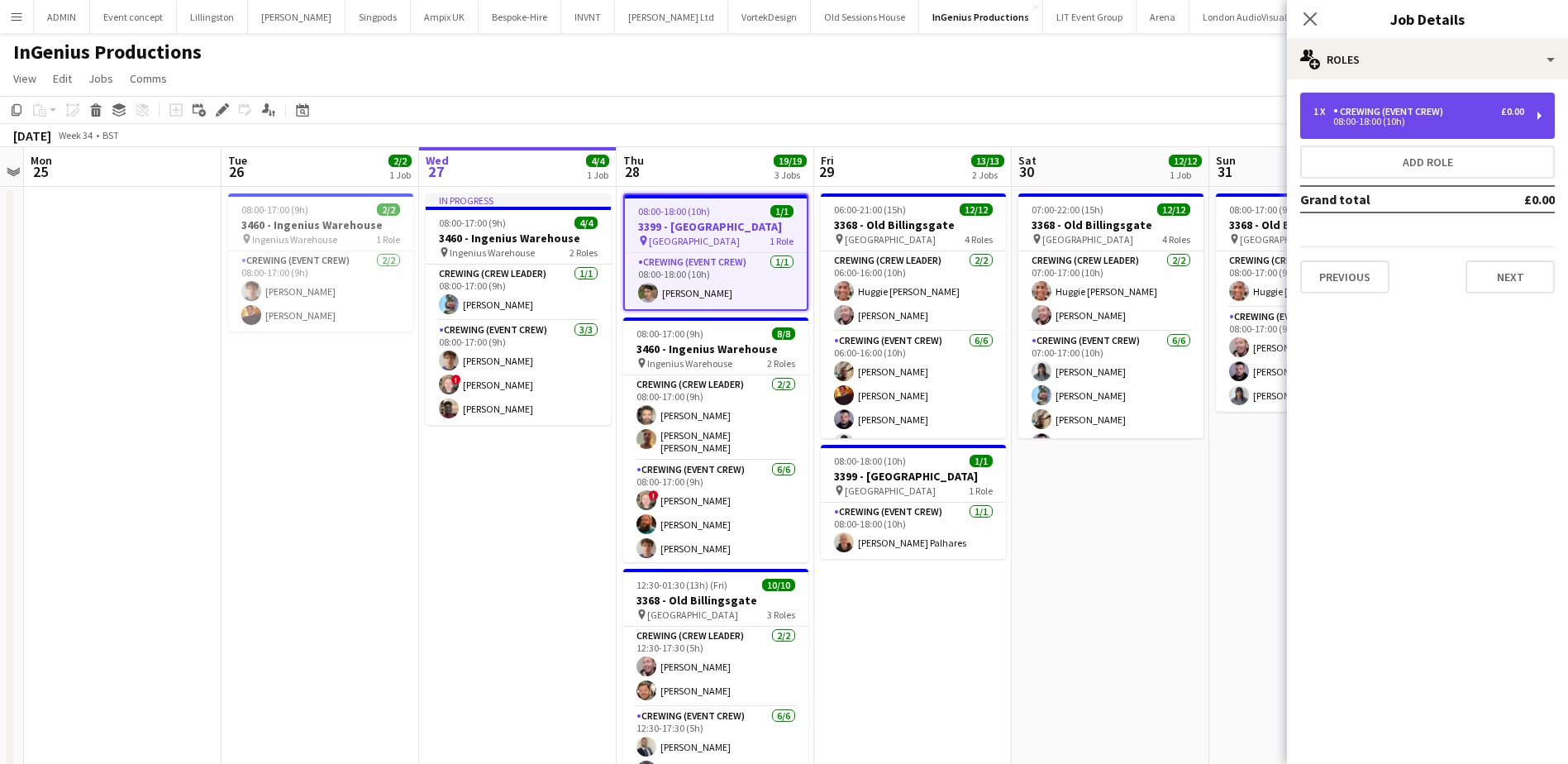
click at [1372, 103] on div "1 x Crewing (Event Crew) £0.00 08:00-18:00 (10h)" at bounding box center [1428, 115] width 255 height 46
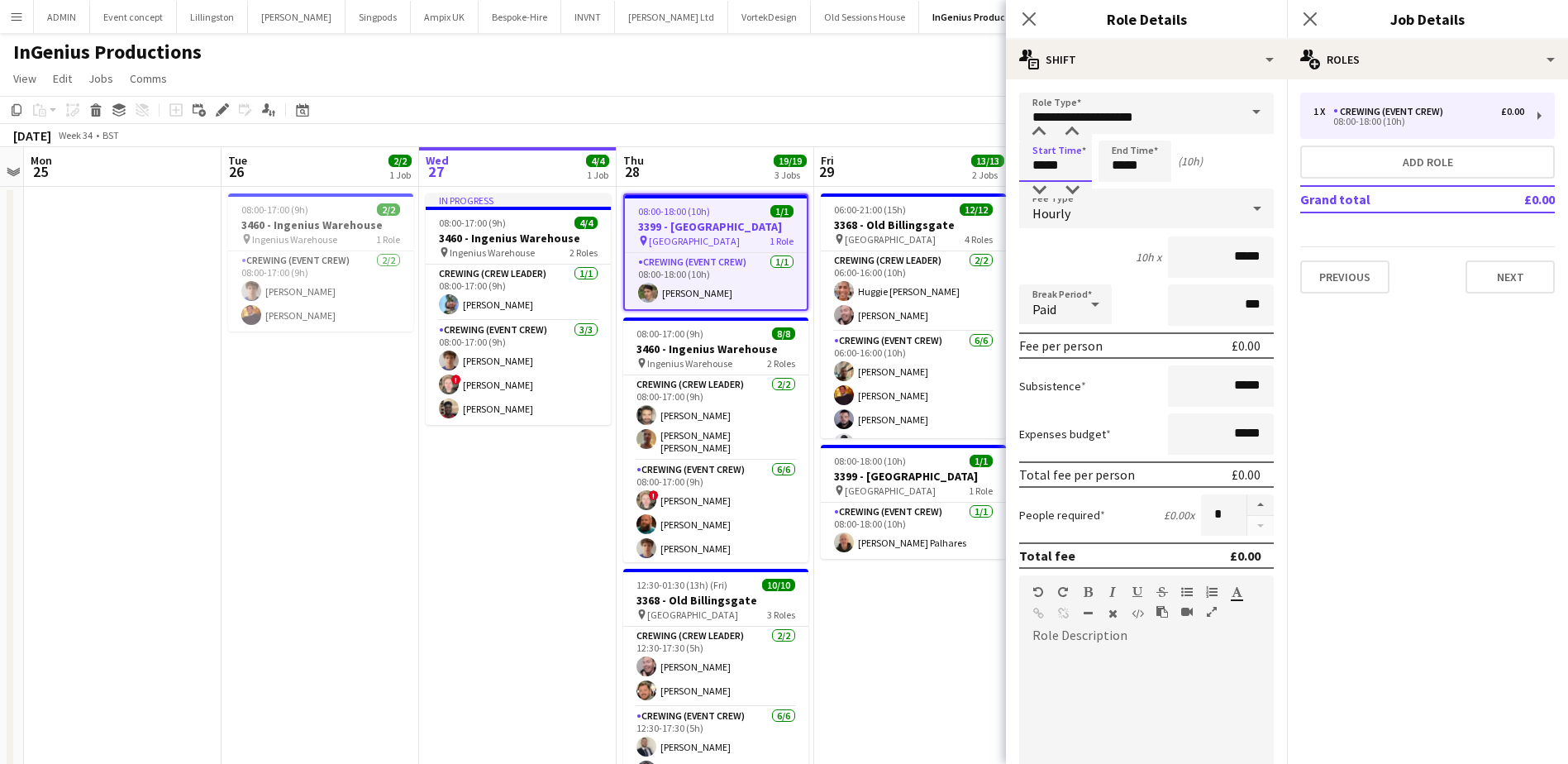
click at [1034, 171] on input "*****" at bounding box center [1055, 161] width 73 height 42
type input "*****"
click at [1043, 130] on div at bounding box center [1039, 132] width 33 height 17
drag, startPoint x: 1128, startPoint y: 161, endPoint x: 1124, endPoint y: 176, distance: 15.5
click at [1127, 161] on input "*****" at bounding box center [1134, 161] width 73 height 42
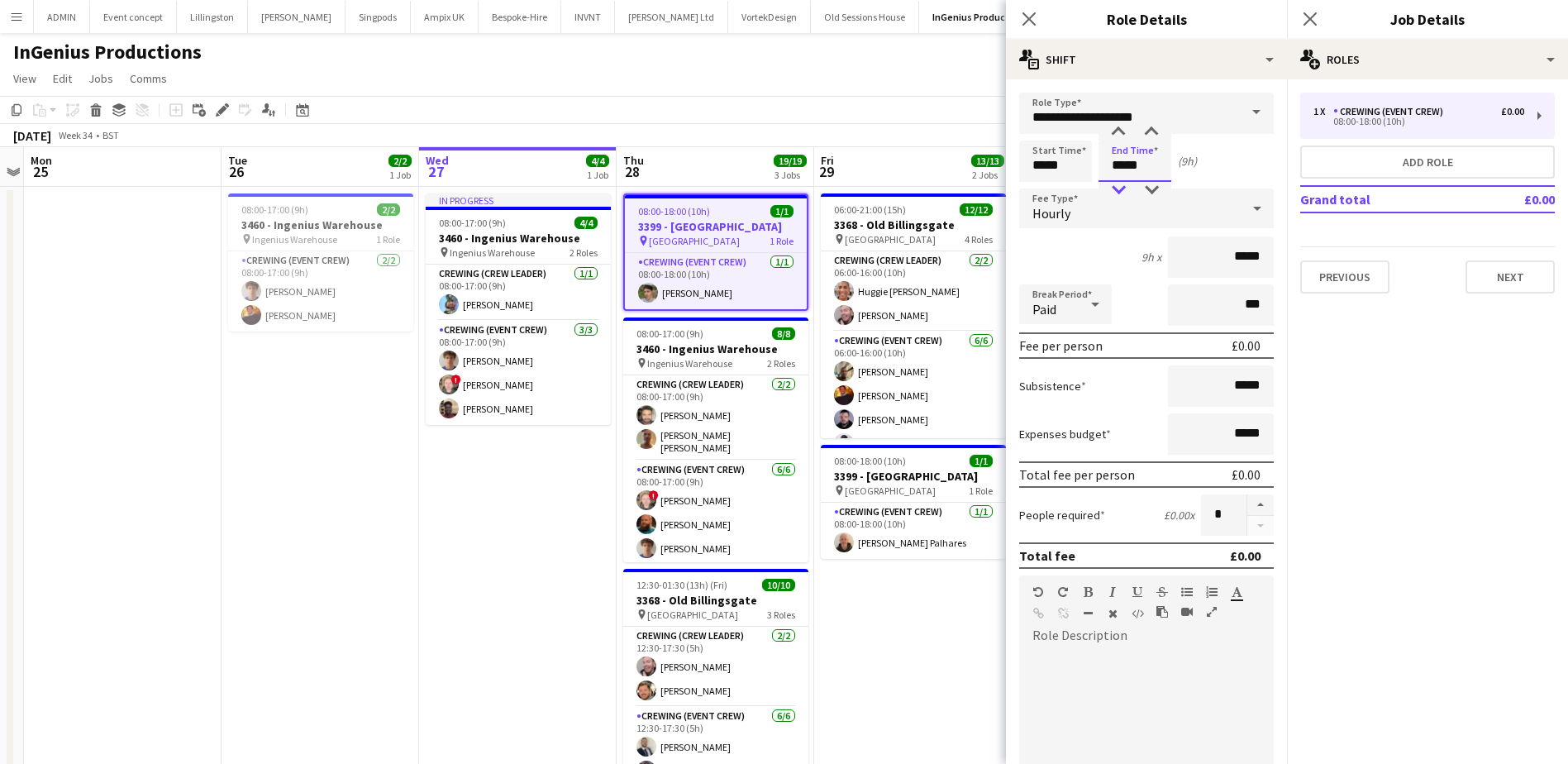
type input "*****"
click at [1124, 184] on div at bounding box center [1118, 190] width 33 height 17
click at [898, 472] on h3 "3399 - [GEOGRAPHIC_DATA]" at bounding box center [913, 476] width 185 height 15
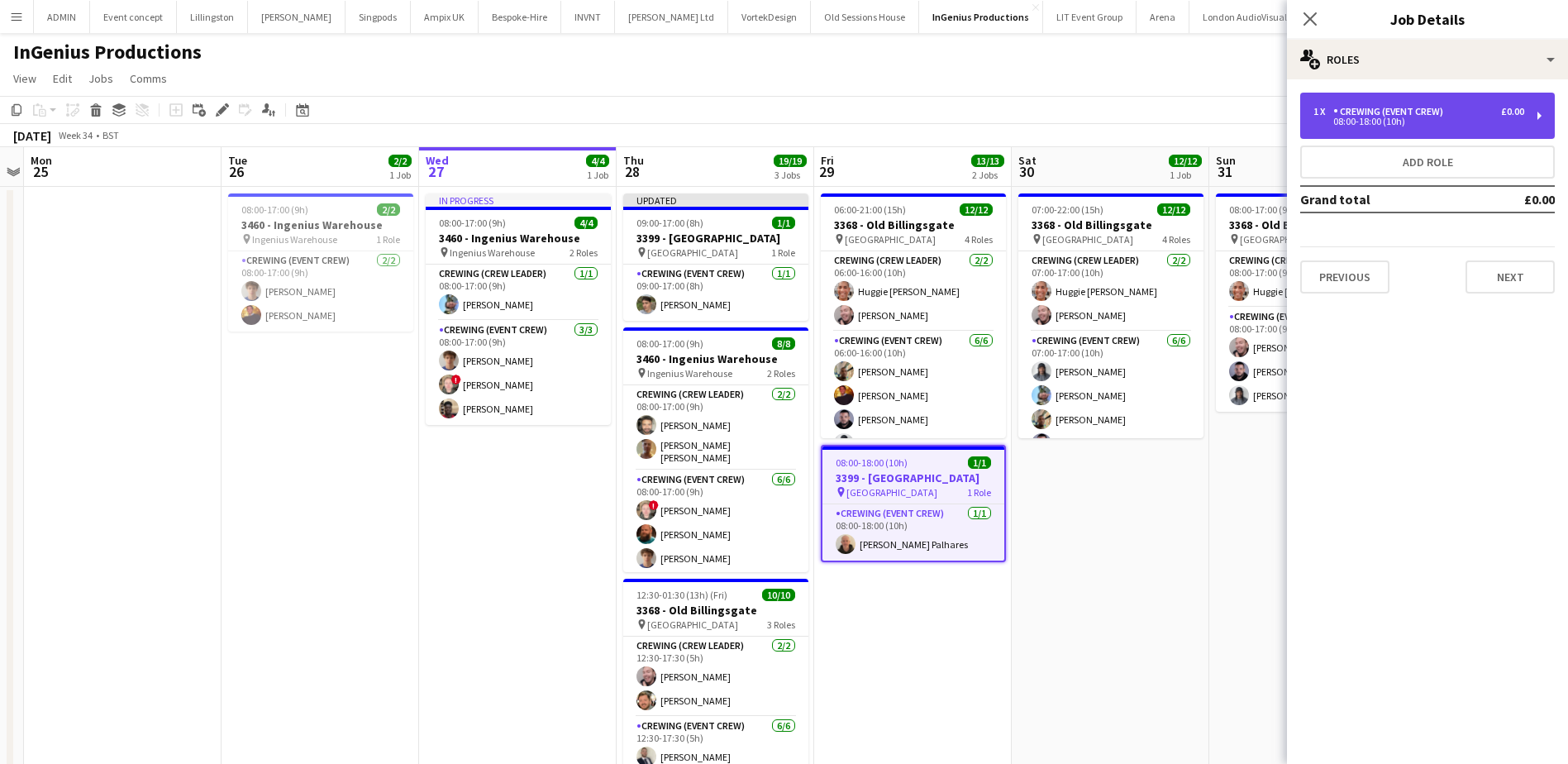
click at [1353, 127] on div "1 x Crewing (Event Crew) £0.00 08:00-18:00 (10h)" at bounding box center [1428, 115] width 255 height 46
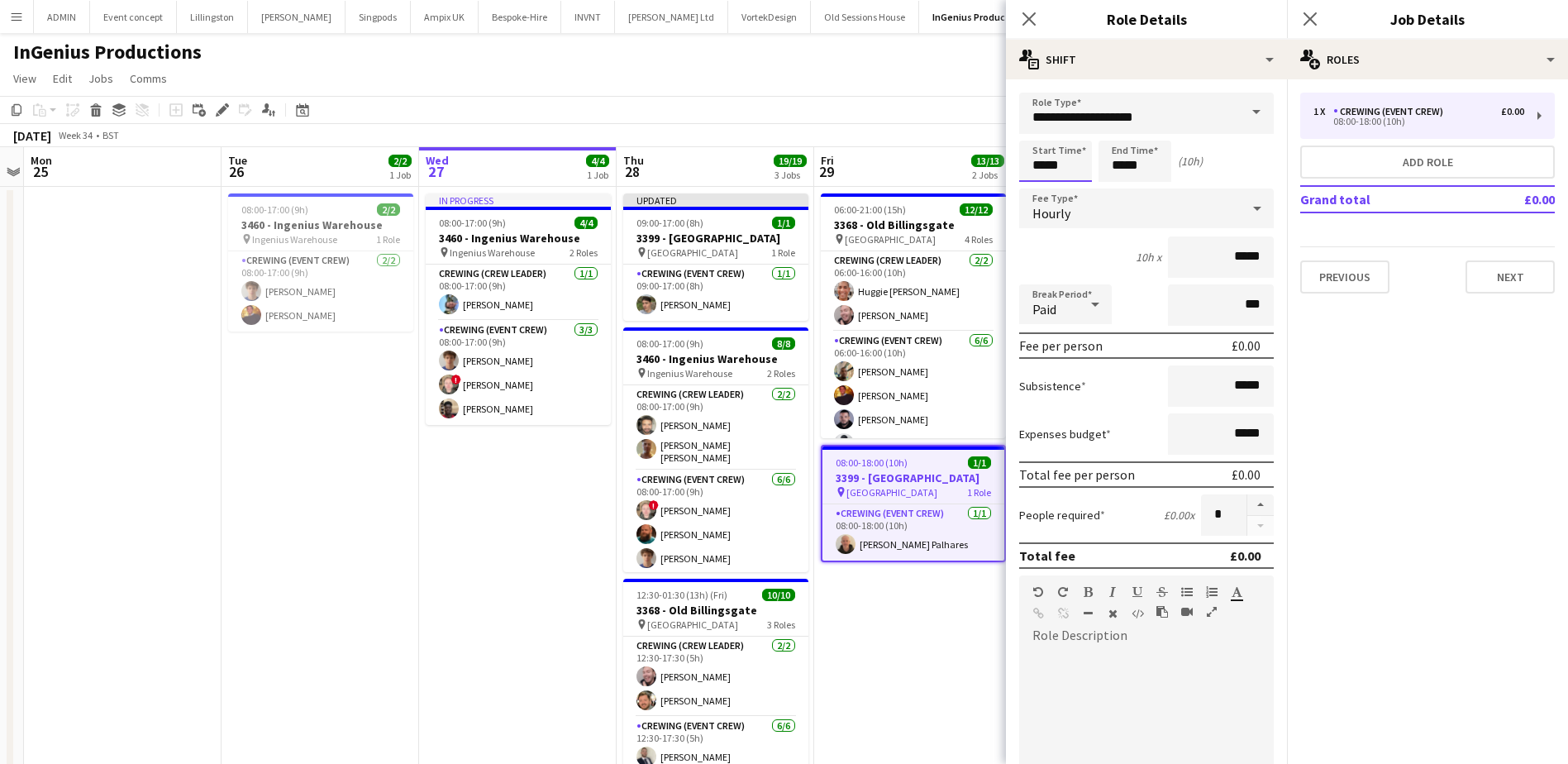
click at [1043, 167] on input "*****" at bounding box center [1055, 161] width 73 height 42
type input "*****"
click at [1043, 189] on div at bounding box center [1039, 190] width 33 height 17
click at [1117, 169] on input "*****" at bounding box center [1134, 161] width 73 height 42
type input "*****"
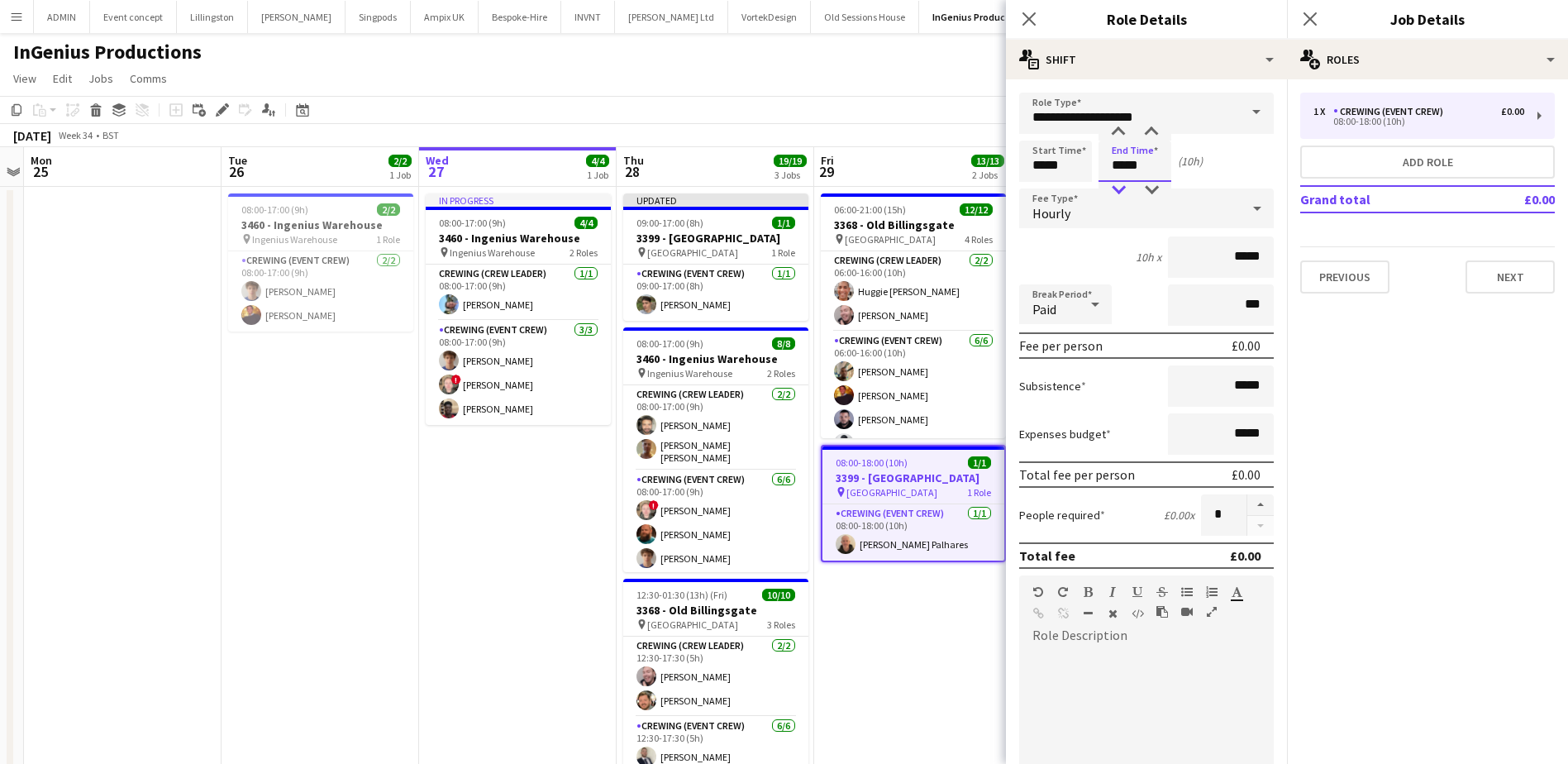
click at [1120, 190] on div at bounding box center [1118, 190] width 33 height 17
click at [1040, 160] on input "*****" at bounding box center [1055, 161] width 73 height 42
click at [1043, 133] on div at bounding box center [1039, 132] width 33 height 17
type input "*****"
click at [1043, 133] on div at bounding box center [1039, 132] width 33 height 17
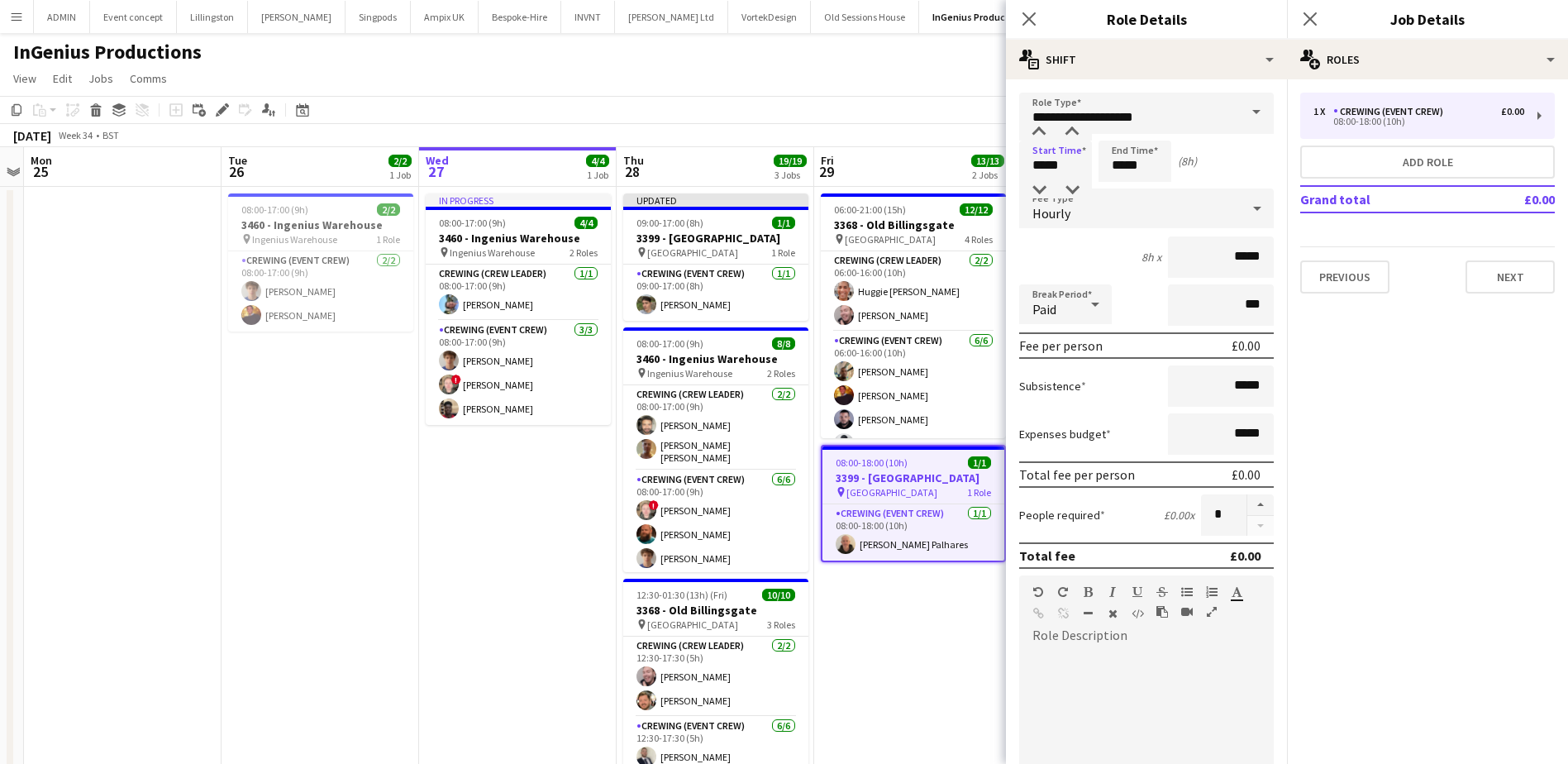
click at [883, 631] on app-date-cell "06:00-21:00 (15h) 12/12 3368 - Old Billingsgate pin Lower Thames Street 4 Roles…" at bounding box center [913, 575] width 198 height 777
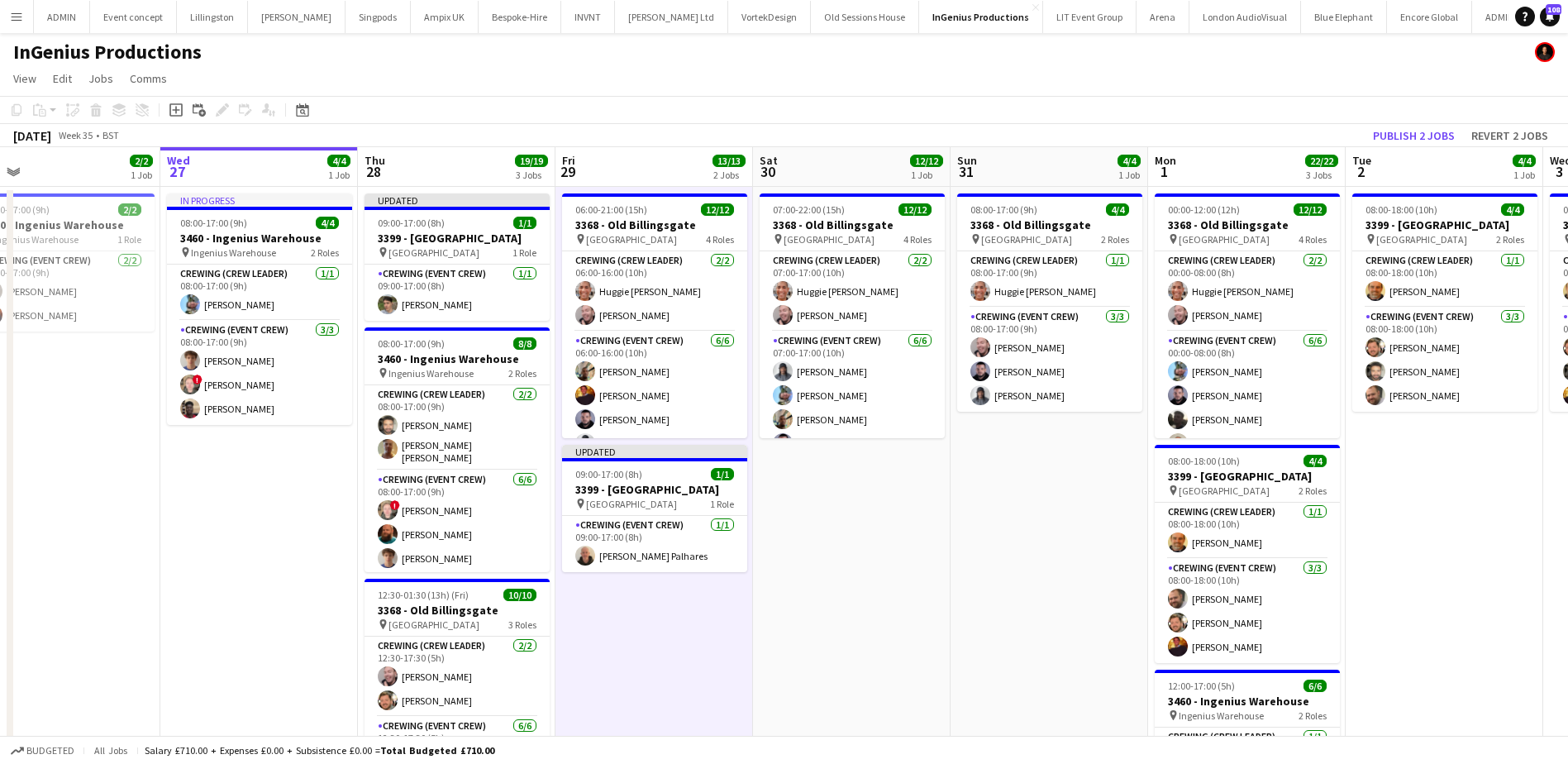
scroll to position [0, 633]
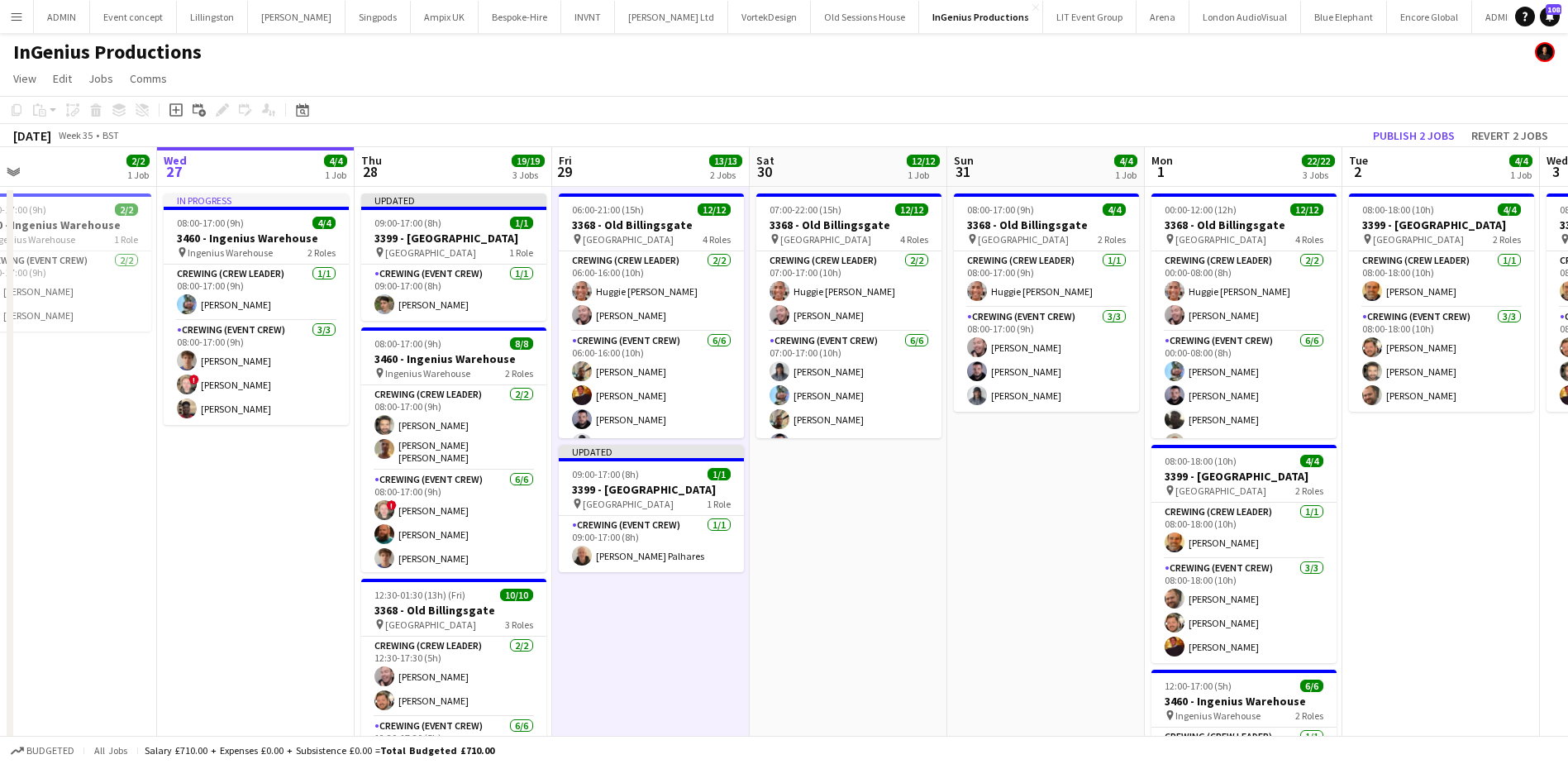
drag, startPoint x: 1104, startPoint y: 554, endPoint x: 841, endPoint y: 520, distance: 265.2
click at [841, 520] on app-calendar-viewport "Sat 23 Sun 24 Mon 25 Tue 26 2/2 1 Job Wed 27 4/4 1 Job Thu 28 19/19 3 Jobs Fri …" at bounding box center [784, 555] width 1568 height 817
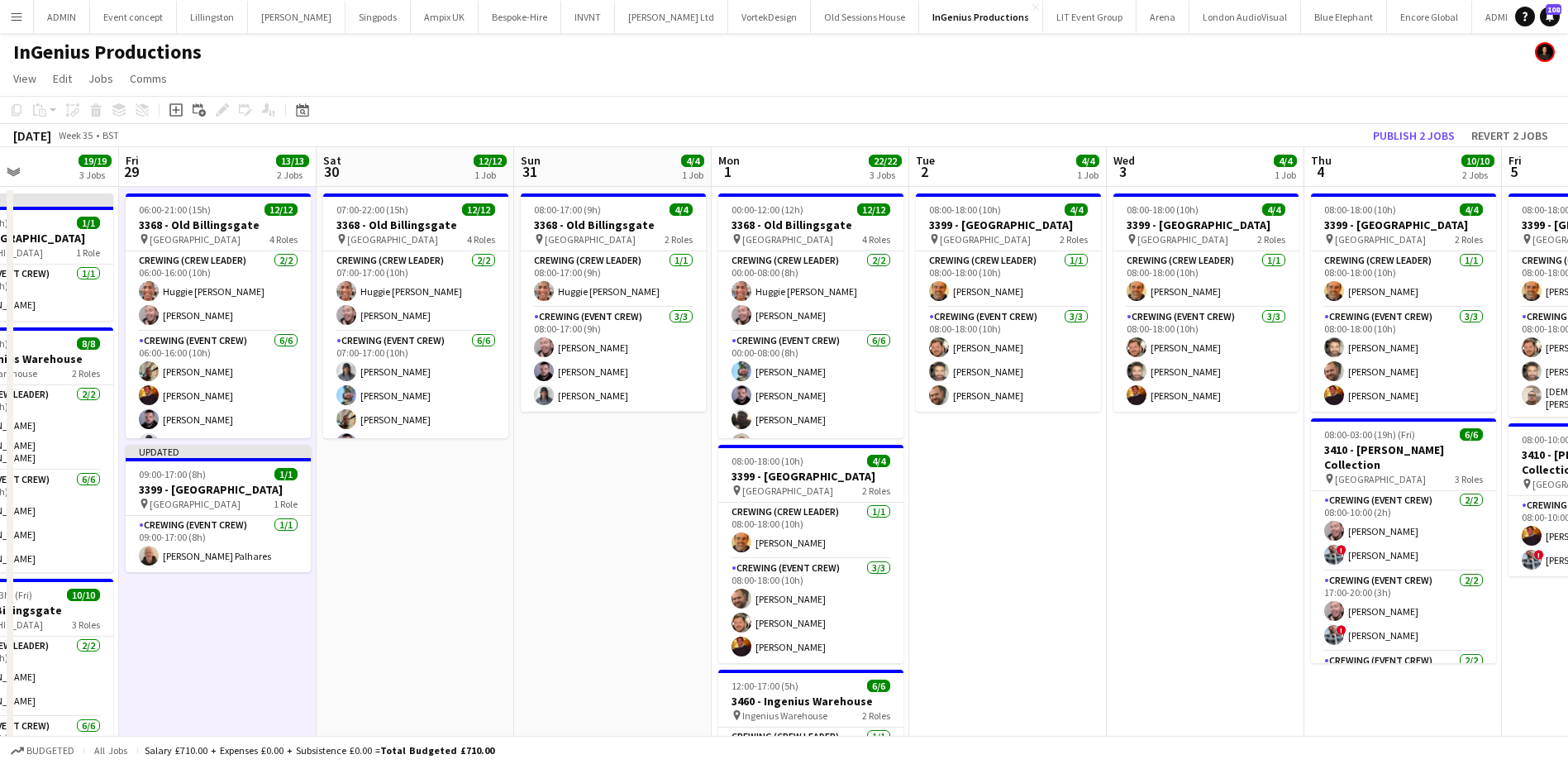
scroll to position [0, 475]
drag, startPoint x: 1457, startPoint y: 459, endPoint x: 1023, endPoint y: 426, distance: 435.3
click at [1023, 426] on app-calendar-viewport "Tue 26 2/2 1 Job Wed 27 4/4 1 Job Thu 28 19/19 3 Jobs Fri 29 13/13 2 Jobs Sat 3…" at bounding box center [784, 555] width 1568 height 817
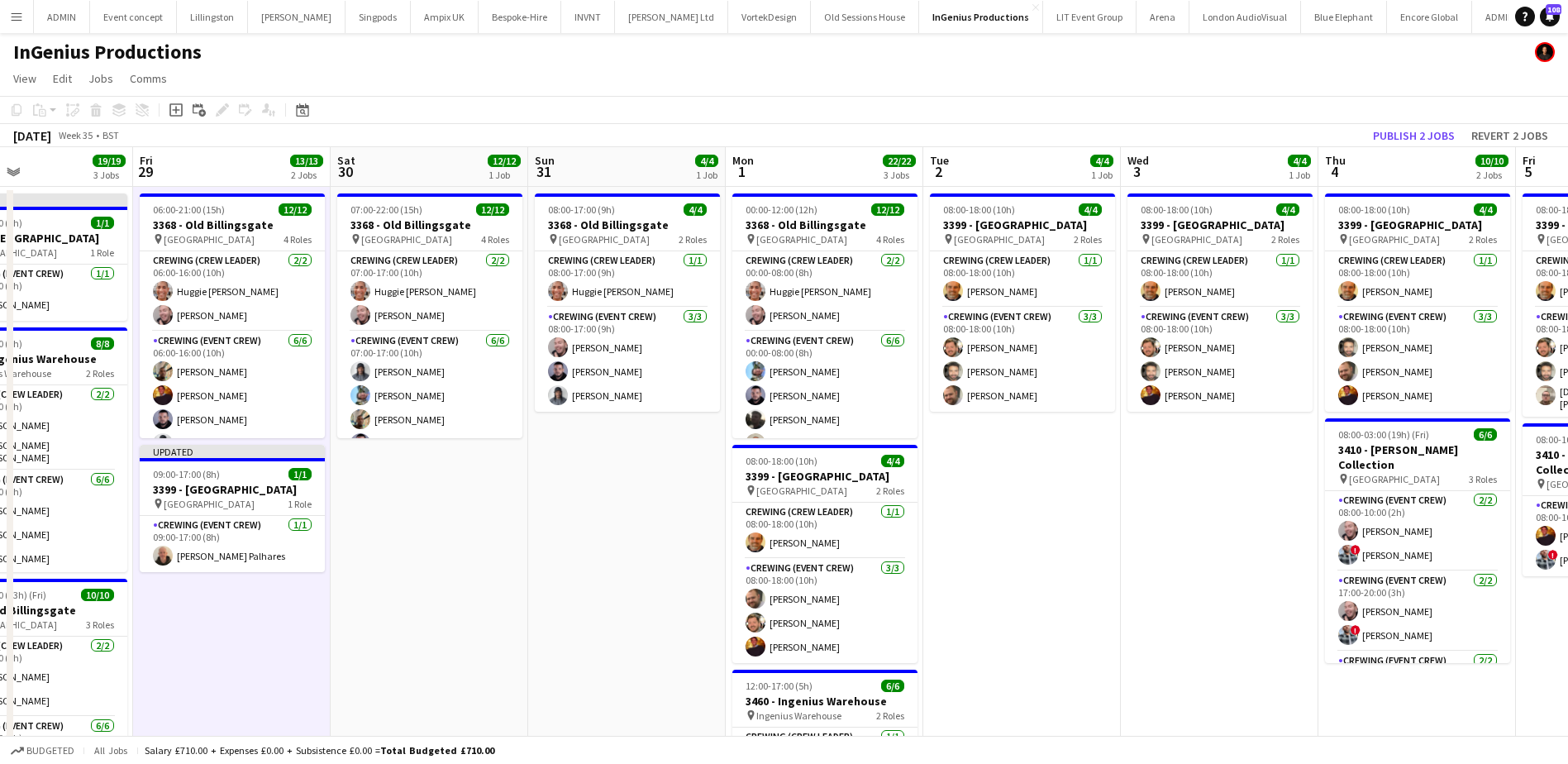
scroll to position [0, 524]
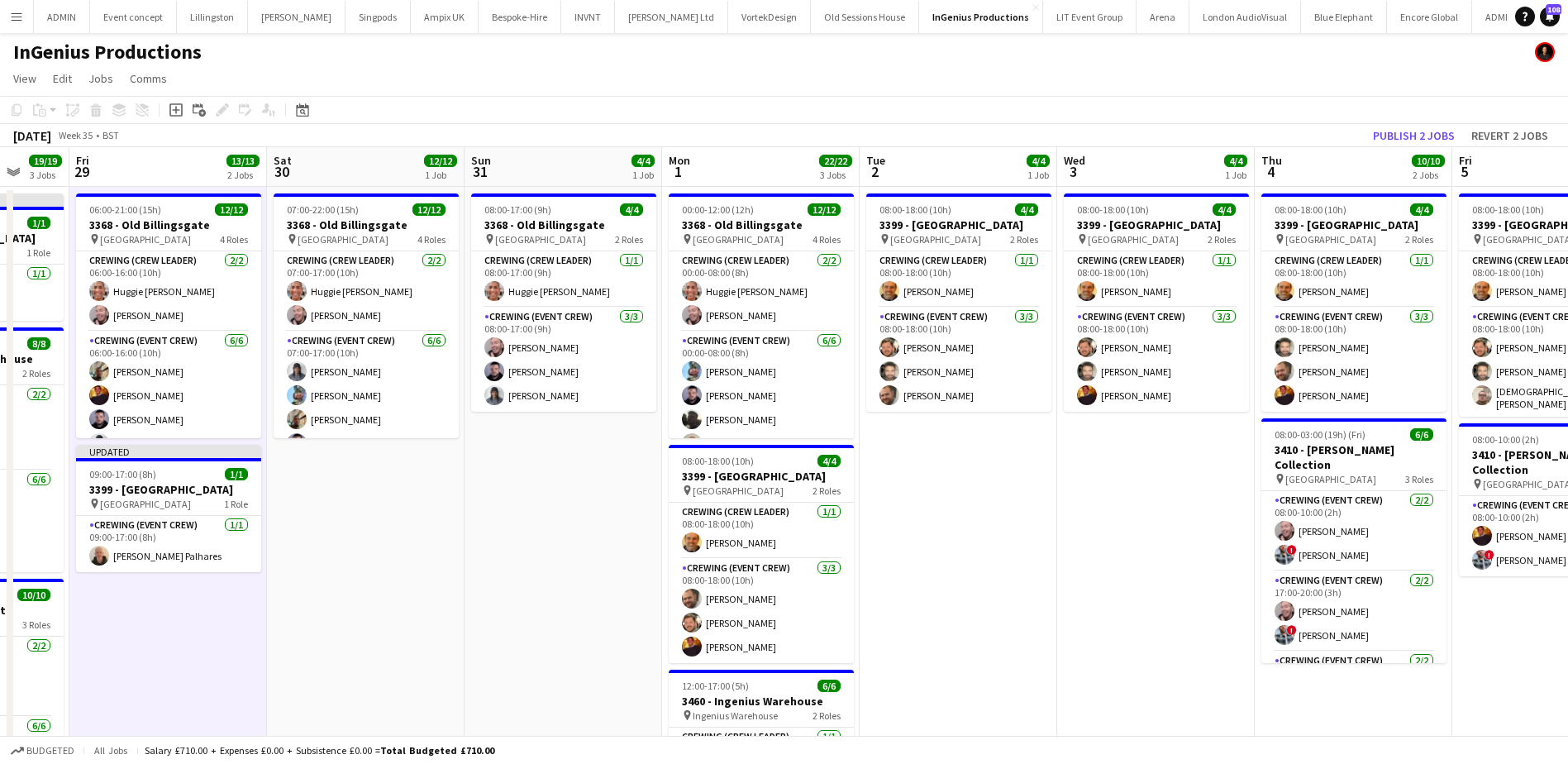
drag, startPoint x: 1170, startPoint y: 457, endPoint x: 1519, endPoint y: 466, distance: 349.1
click at [1519, 466] on app-calendar-viewport "Tue 26 2/2 1 Job Wed 27 4/4 1 Job Thu 28 19/19 3 Jobs Fri 29 13/13 2 Jobs Sat 3…" at bounding box center [784, 555] width 1568 height 817
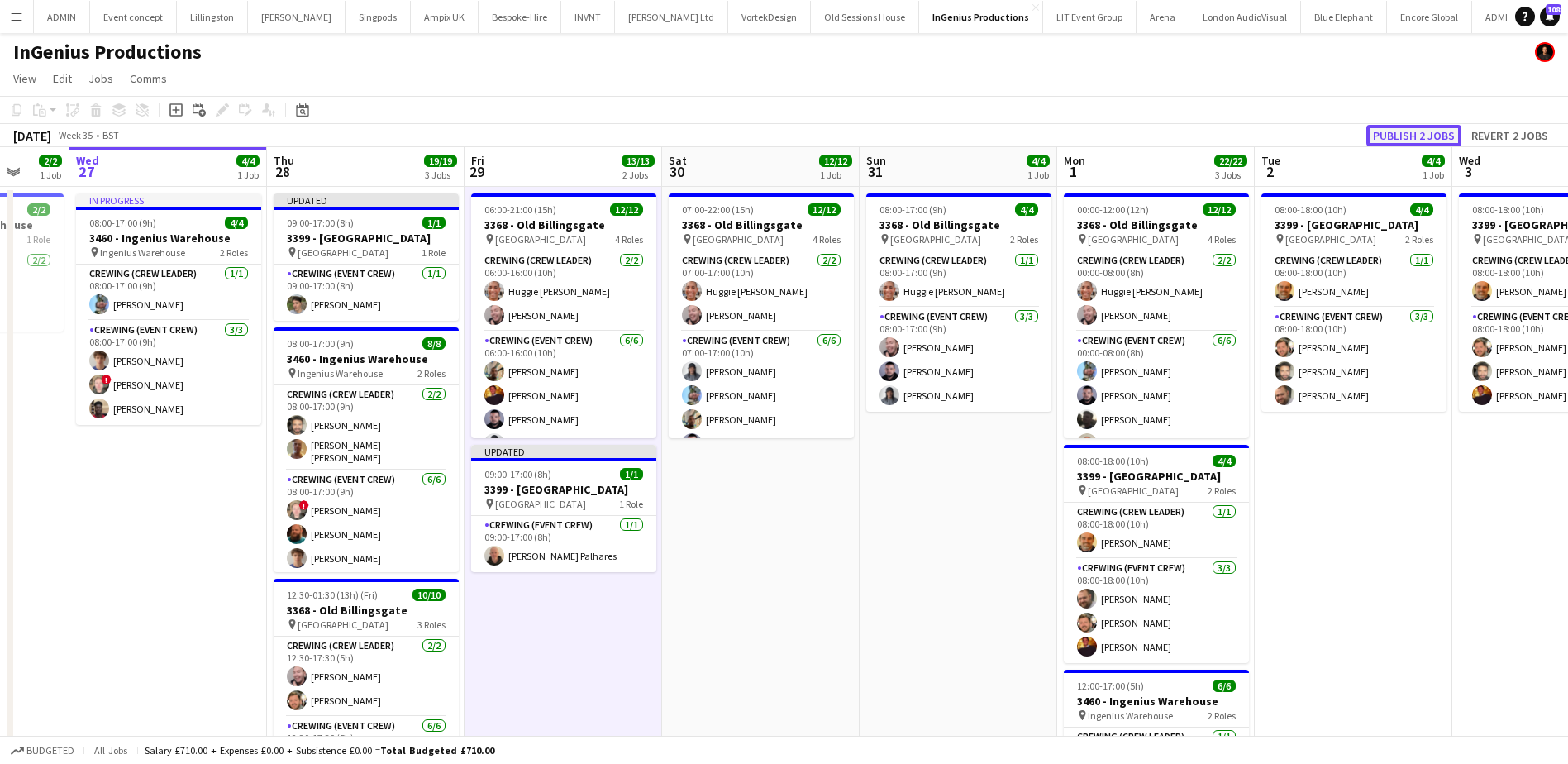
click at [1411, 135] on button "Publish 2 jobs" at bounding box center [1413, 135] width 95 height 21
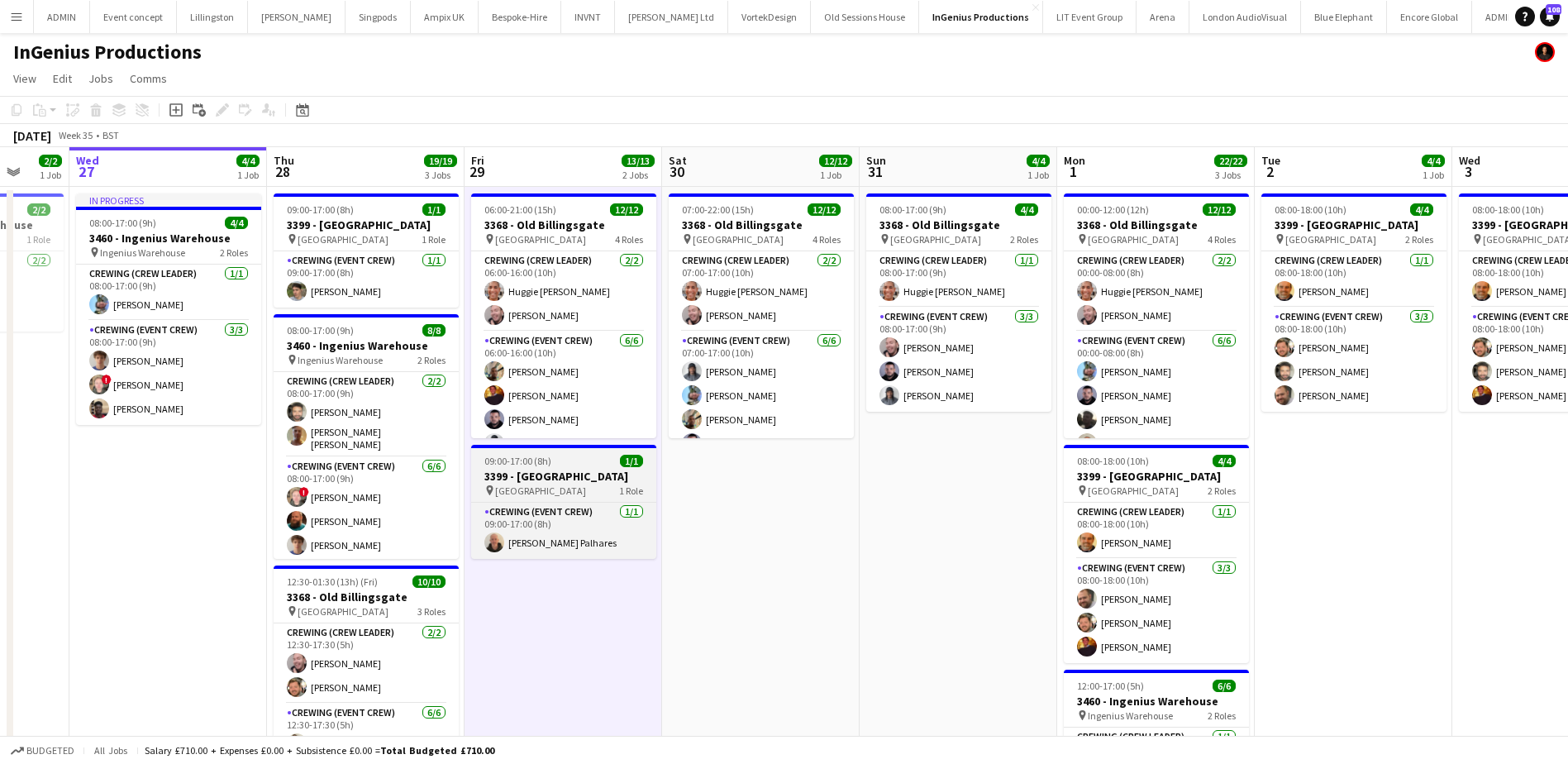
click at [561, 457] on div "09:00-17:00 (8h) 1/1" at bounding box center [563, 460] width 185 height 12
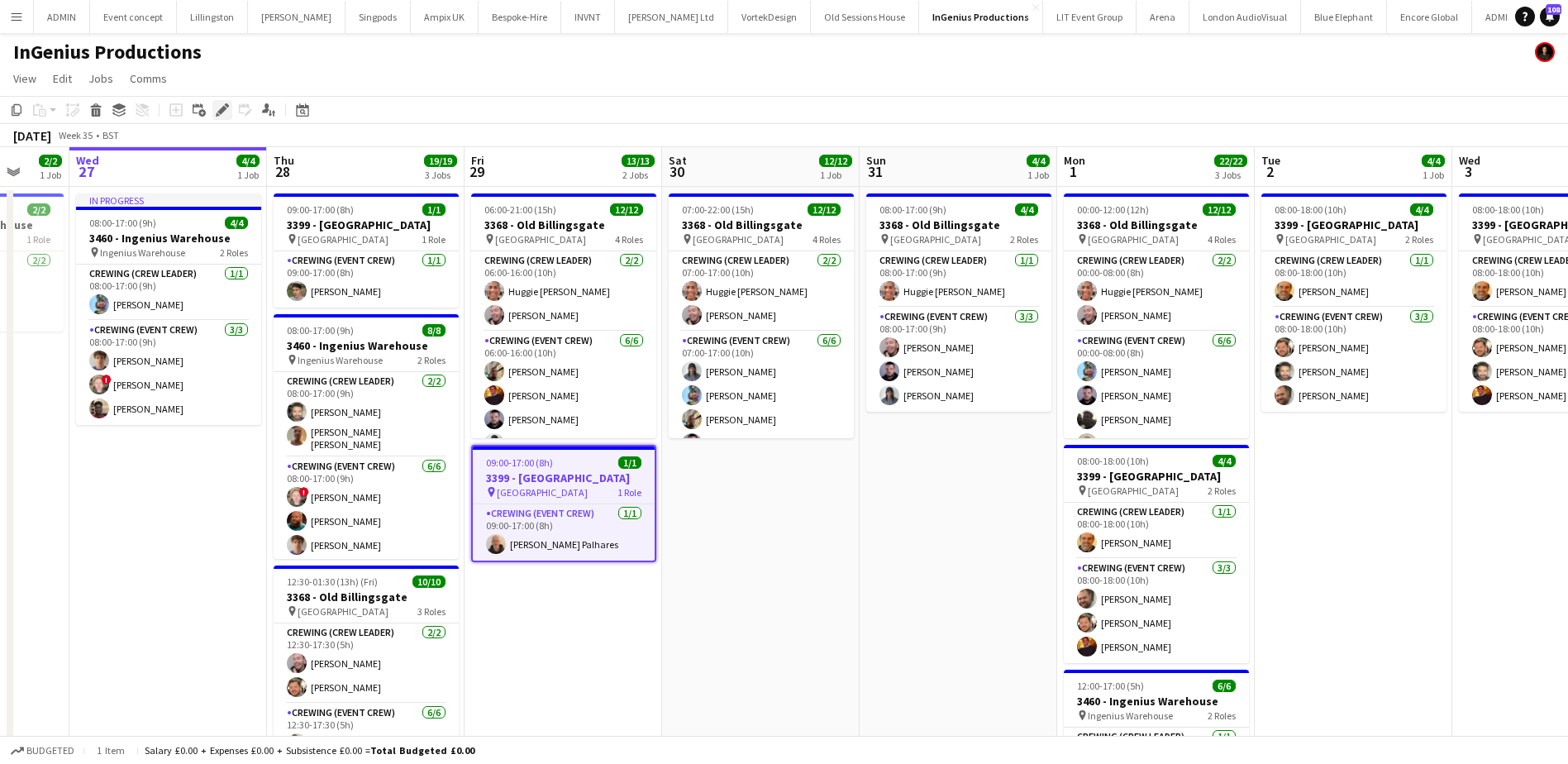
click at [214, 110] on div "Edit" at bounding box center [222, 109] width 19 height 19
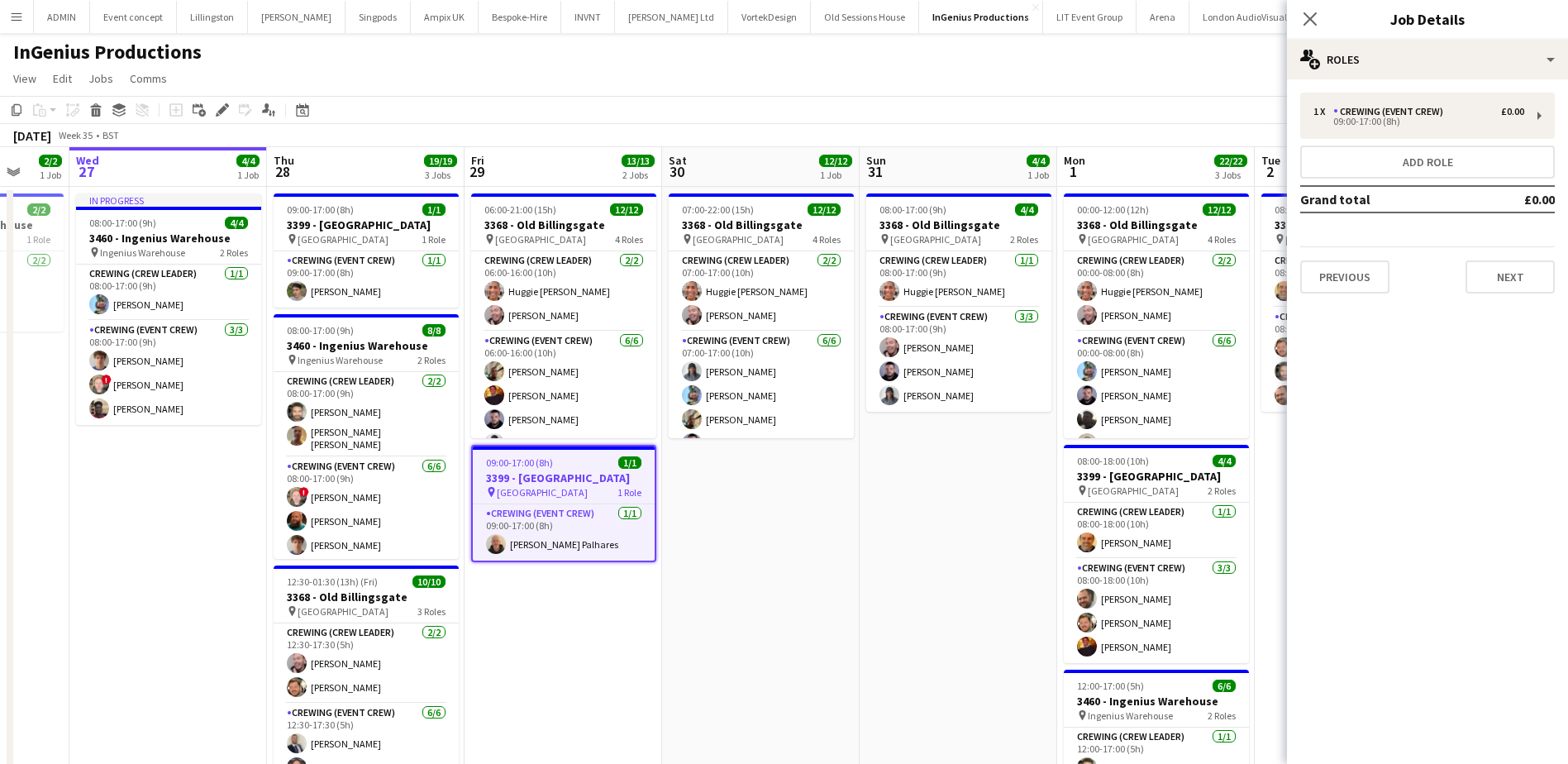
click at [721, 516] on app-date-cell "07:00-22:00 (15h) 12/12 3368 - Old Billingsgate pin Lower Thames Street 4 Roles…" at bounding box center [761, 575] width 198 height 777
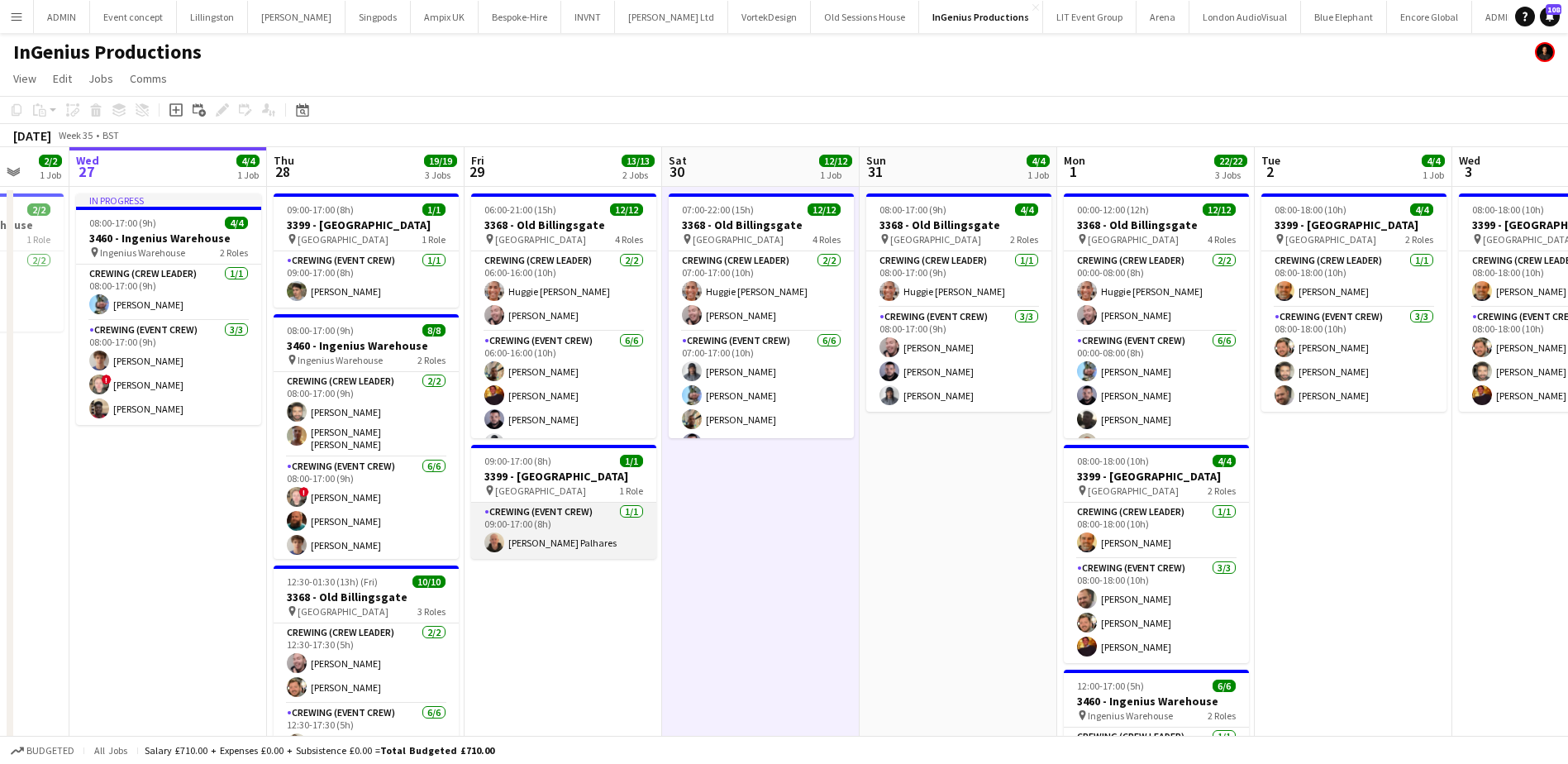
click at [557, 557] on app-card-role "Crewing (Event Crew) [DATE] 09:00-17:00 (8h) [PERSON_NAME] Palhares" at bounding box center [563, 530] width 185 height 56
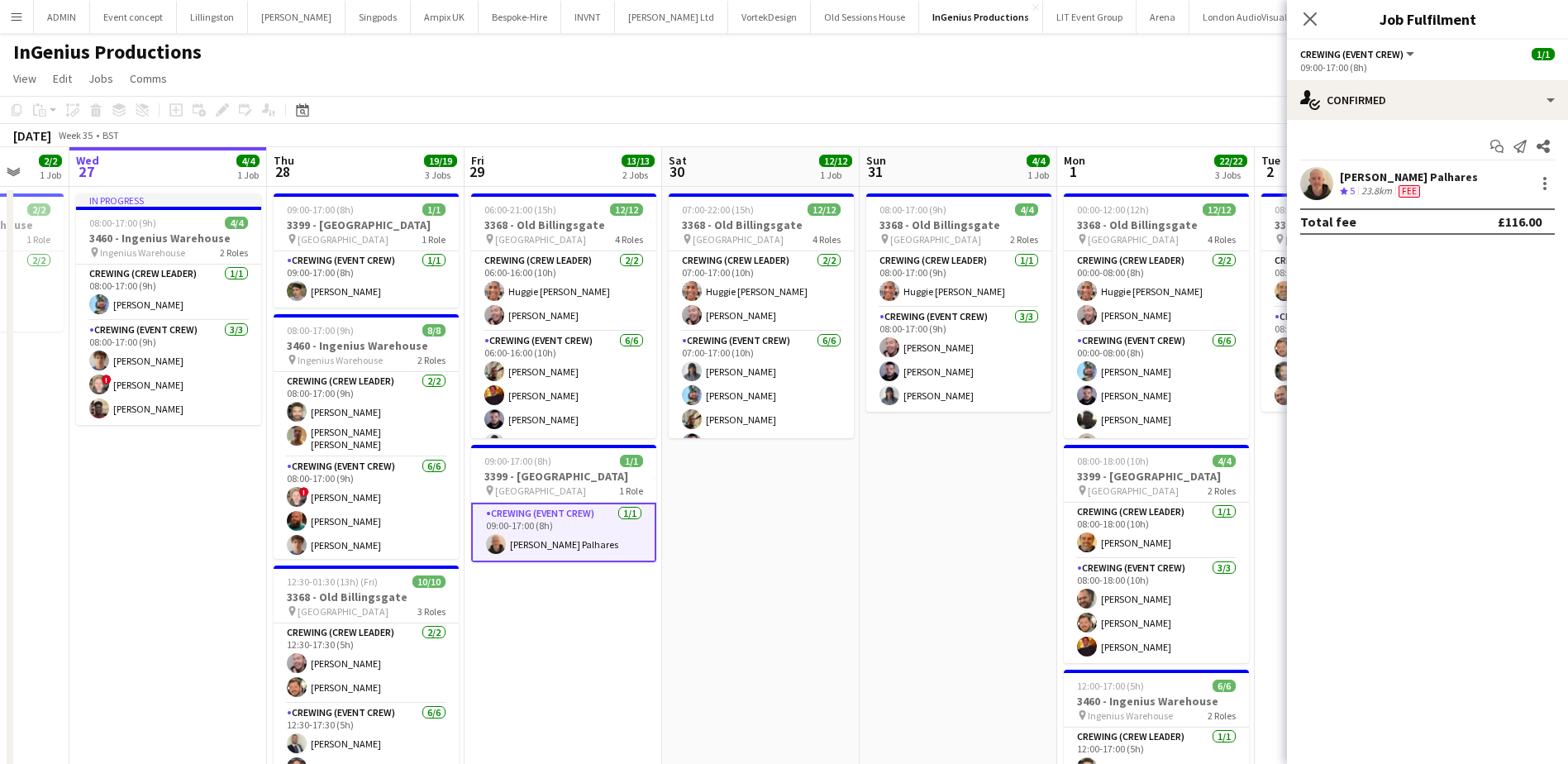
click at [1365, 181] on div "[PERSON_NAME] Palhares" at bounding box center [1408, 176] width 138 height 15
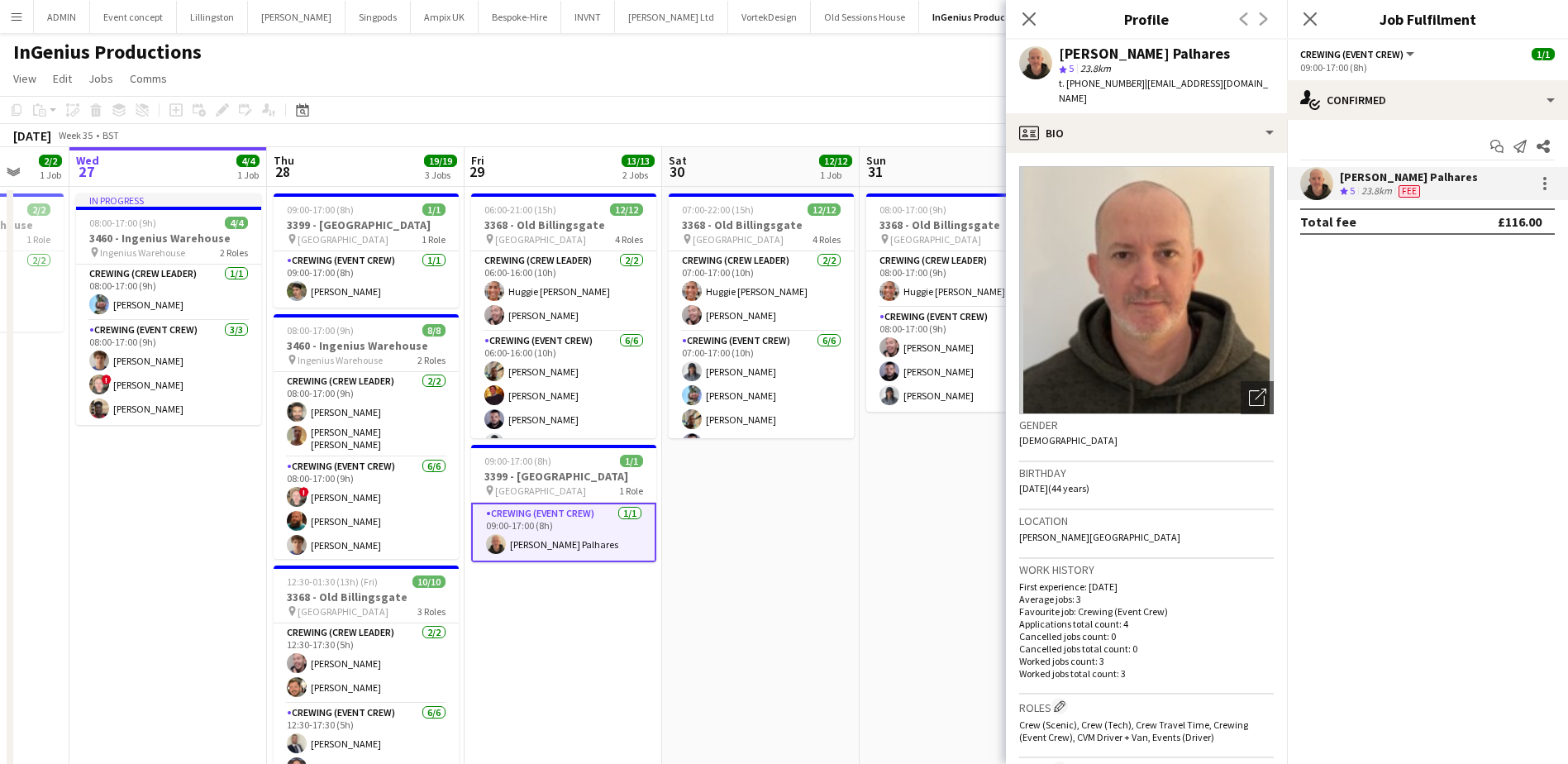
click at [1089, 81] on span "t. [PHONE_NUMBER]" at bounding box center [1101, 82] width 86 height 12
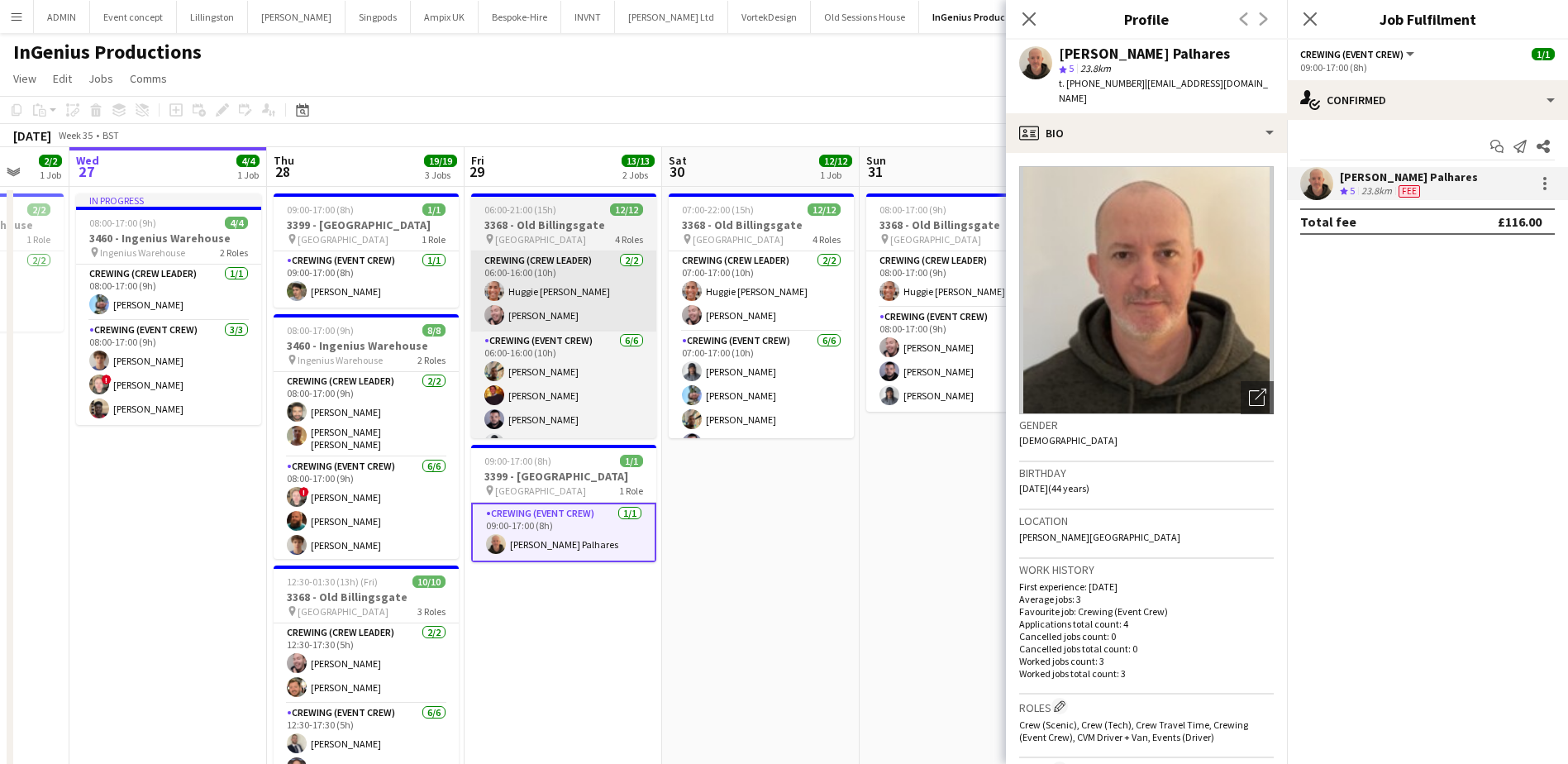
copy span "4407470062157"
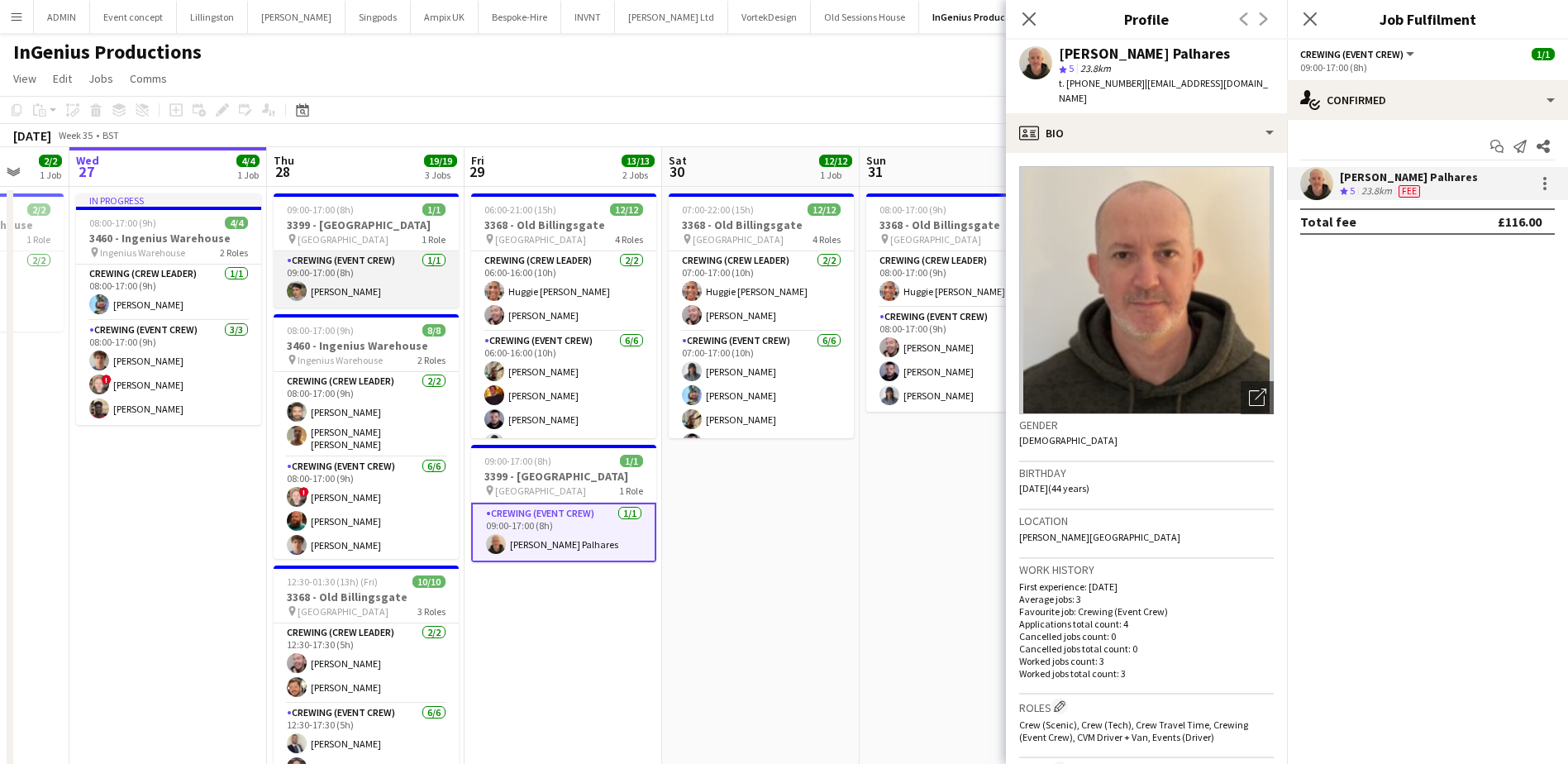
click at [390, 295] on app-card-role "Crewing (Event Crew) [DATE] 09:00-17:00 (8h) [PERSON_NAME]" at bounding box center [366, 279] width 185 height 56
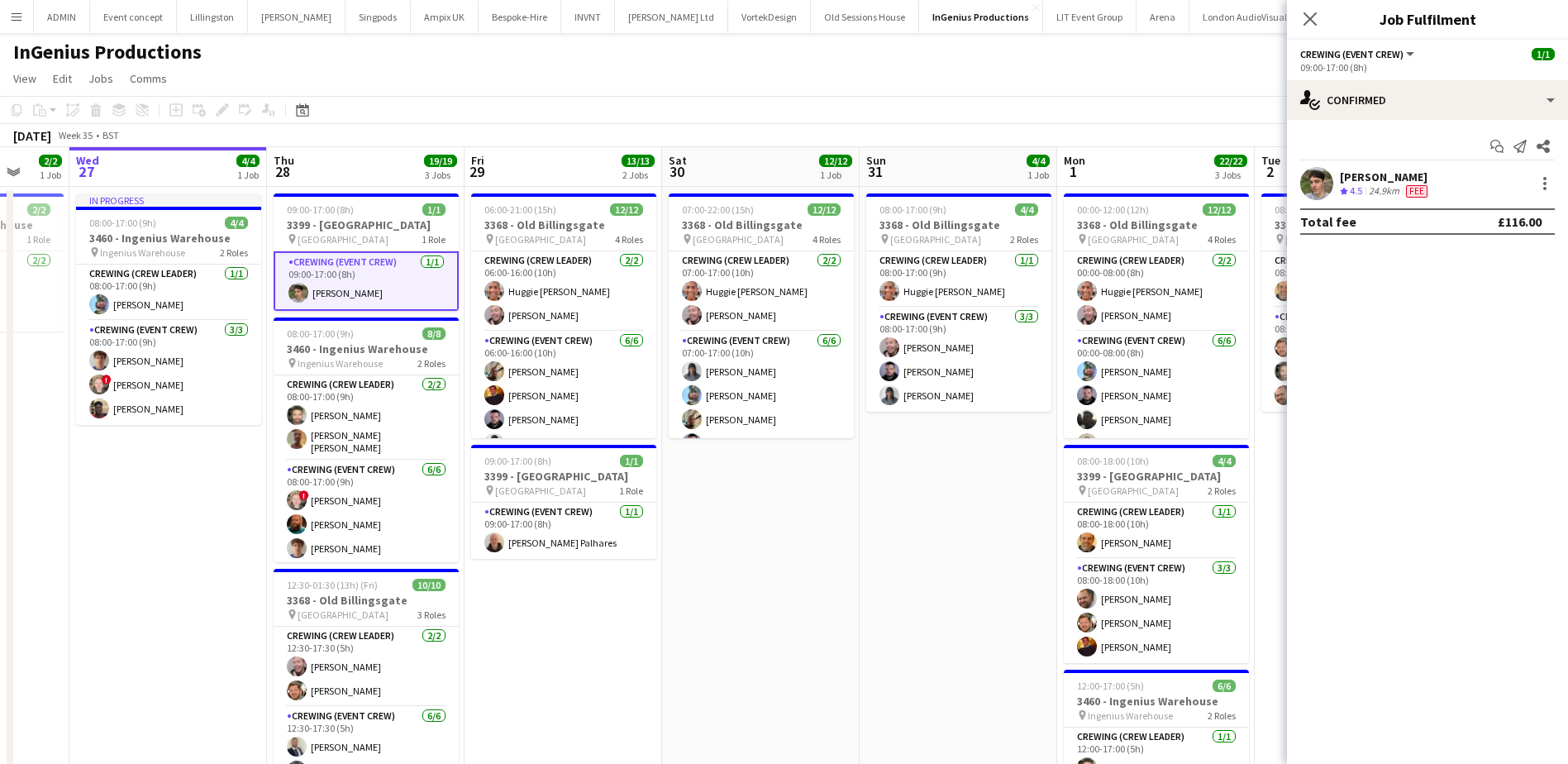
click at [1398, 181] on div "[PERSON_NAME]" at bounding box center [1385, 176] width 90 height 15
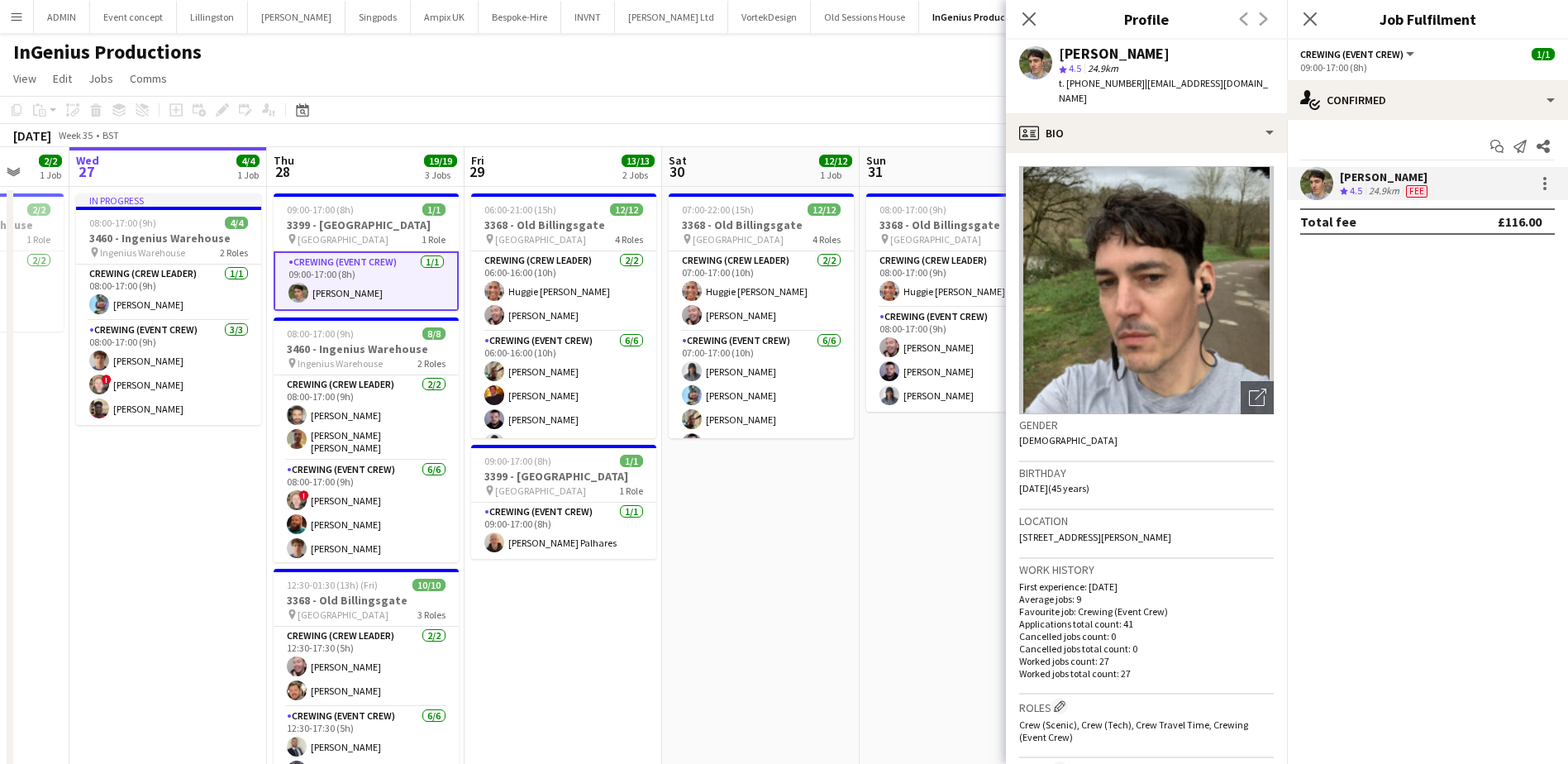
click at [1080, 82] on span "t. [PHONE_NUMBER]" at bounding box center [1101, 82] width 86 height 12
copy span "447487654773"
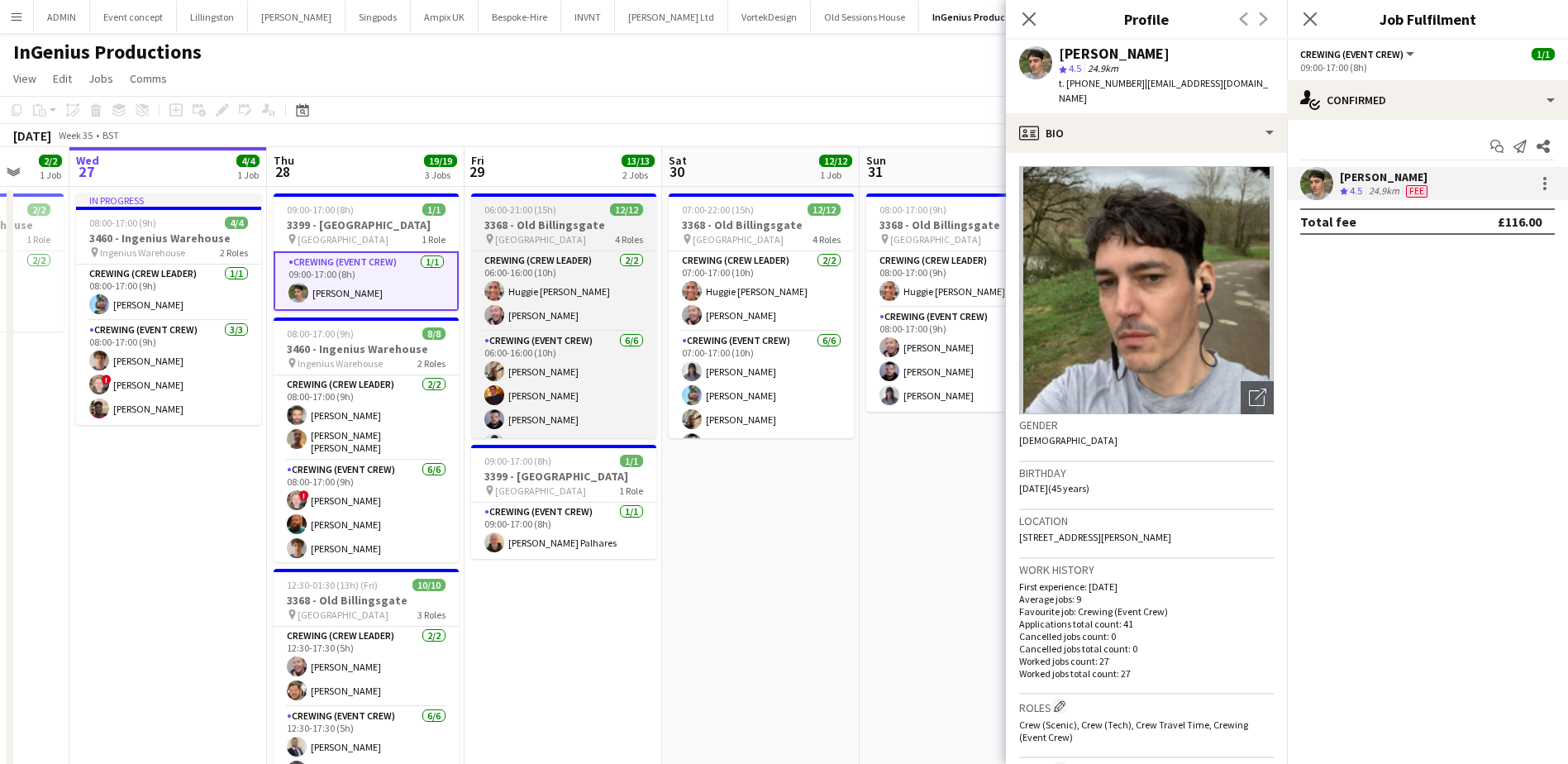
drag, startPoint x: 790, startPoint y: 548, endPoint x: 649, endPoint y: 406, distance: 200.1
click at [790, 548] on app-date-cell "07:00-22:00 (15h) 12/12 3368 - Old Billingsgate pin Lower Thames Street 4 Roles…" at bounding box center [761, 575] width 198 height 777
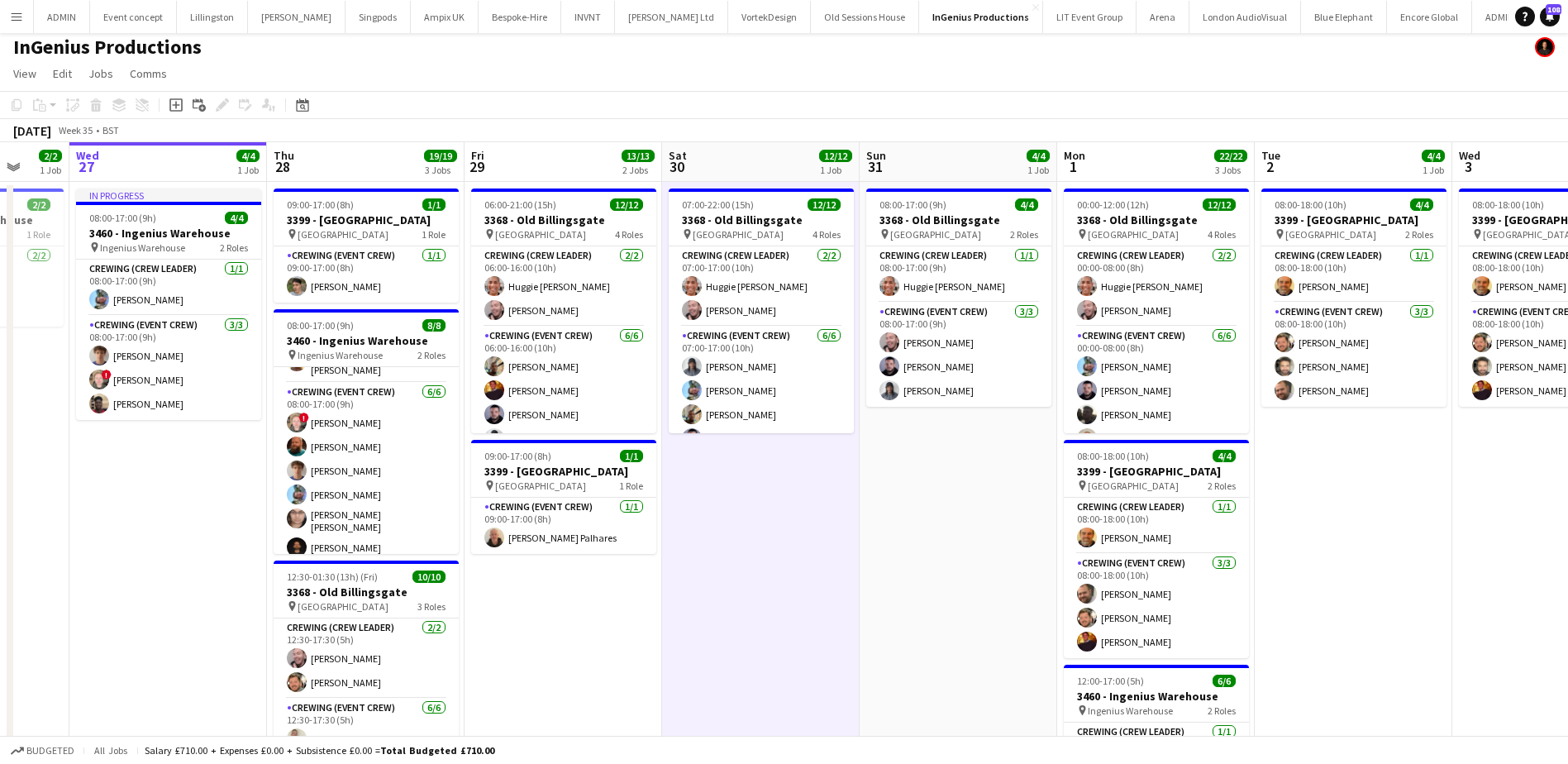
scroll to position [0, 0]
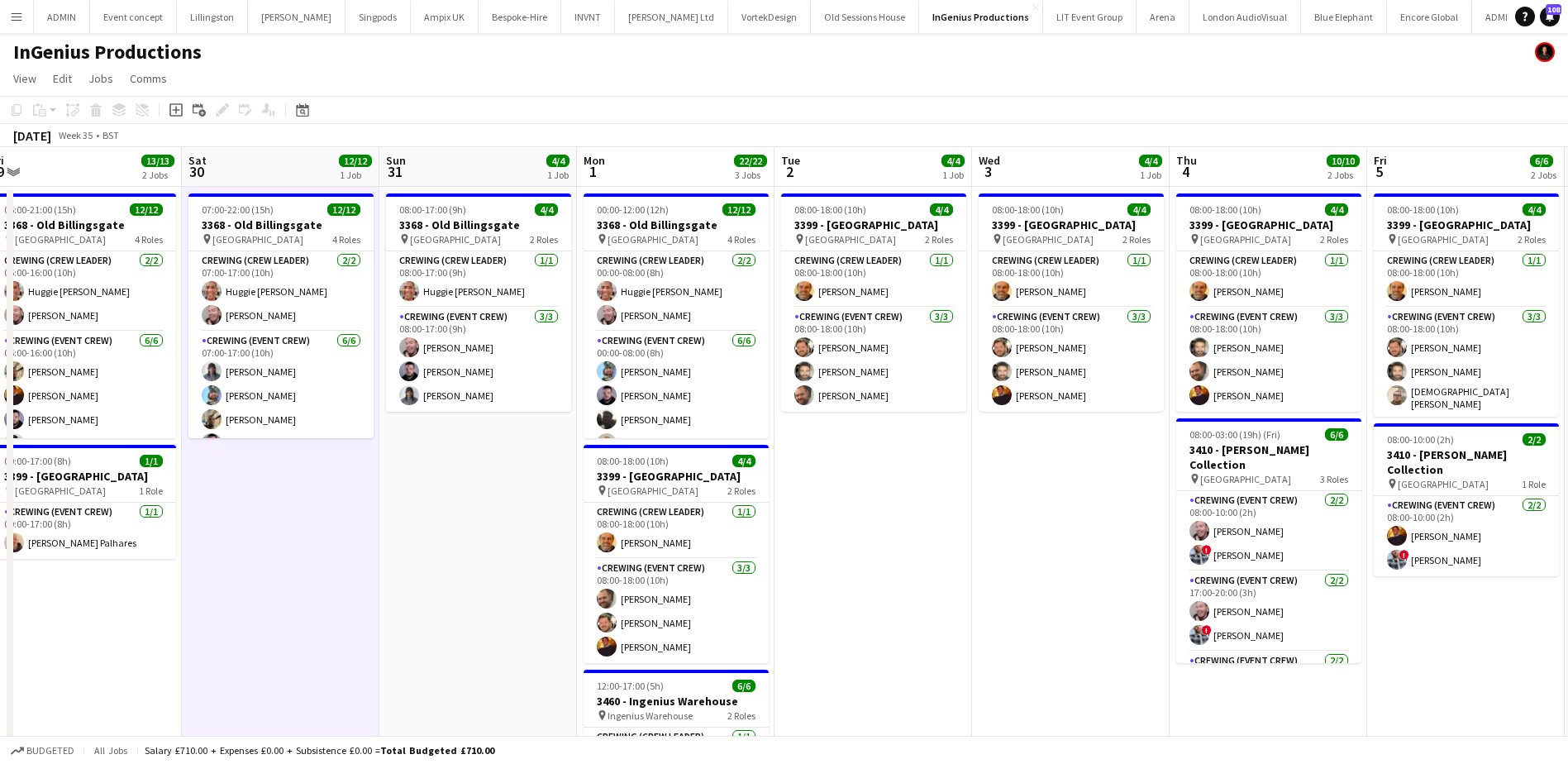
drag, startPoint x: 909, startPoint y: 626, endPoint x: 400, endPoint y: 508, distance: 522.5
click at [400, 508] on app-calendar-viewport "Tue 26 2/2 1 Job Wed 27 4/4 1 Job Thu 28 19/19 3 Jobs Fri 29 13/13 2 Jobs Sat 3…" at bounding box center [784, 555] width 1568 height 817
